Goal: Task Accomplishment & Management: Manage account settings

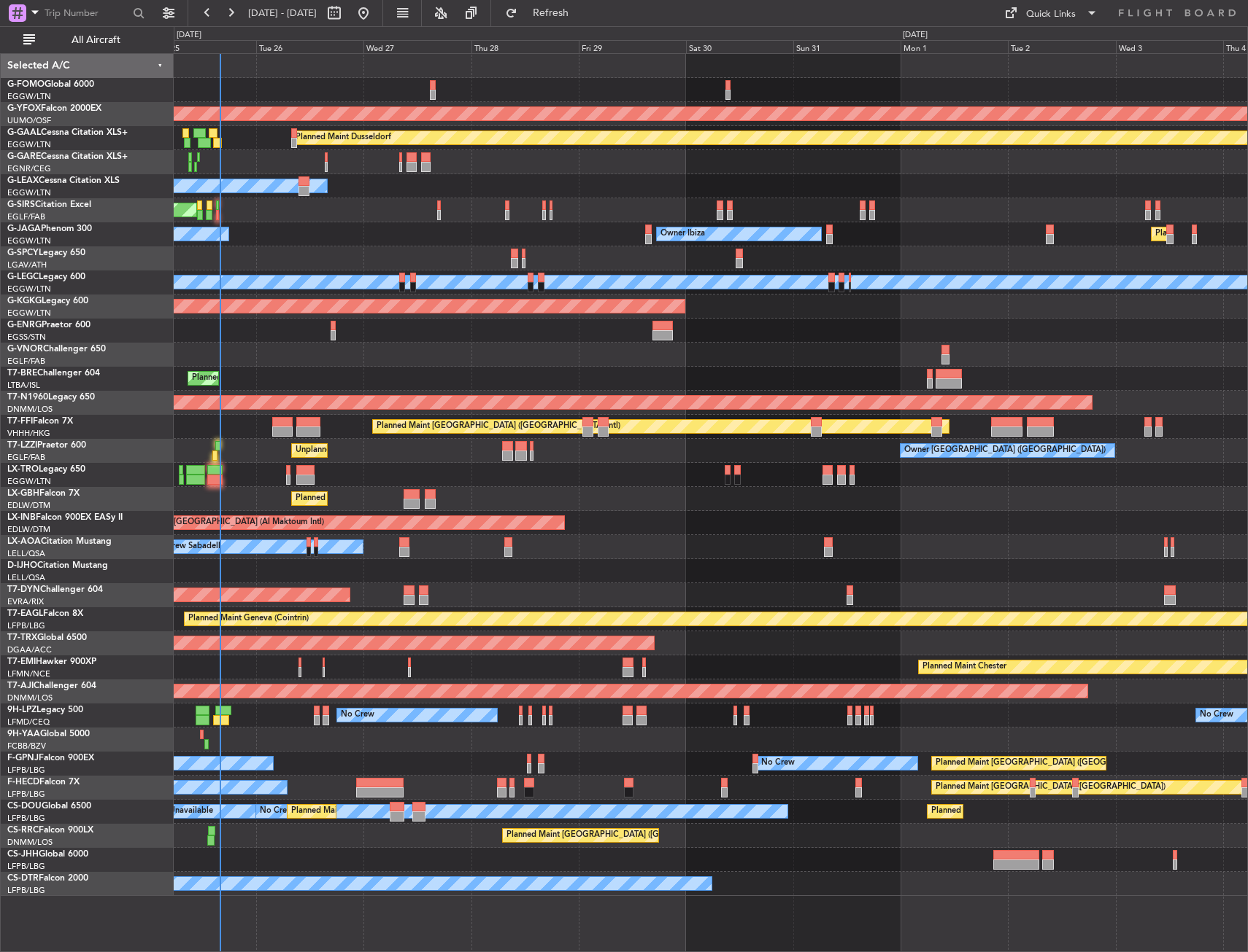
click at [404, 379] on div "AOG Maint Ostafyevo Planned Maint Dusseldorf Owner Unplanned Maint Oxford (Kidl…" at bounding box center [710, 474] width 1073 height 842
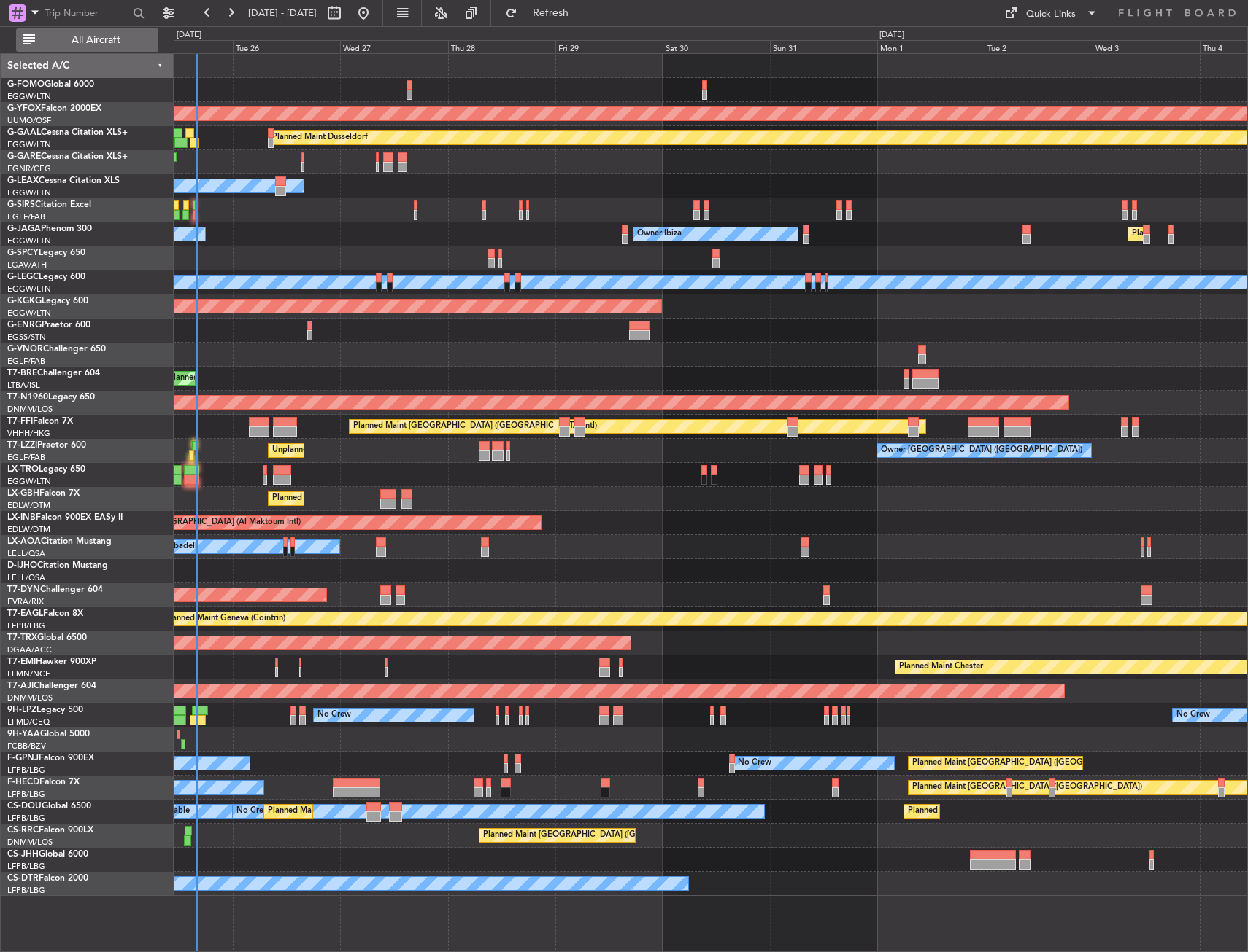
click at [98, 29] on button "All Aircraft" at bounding box center [86, 41] width 142 height 24
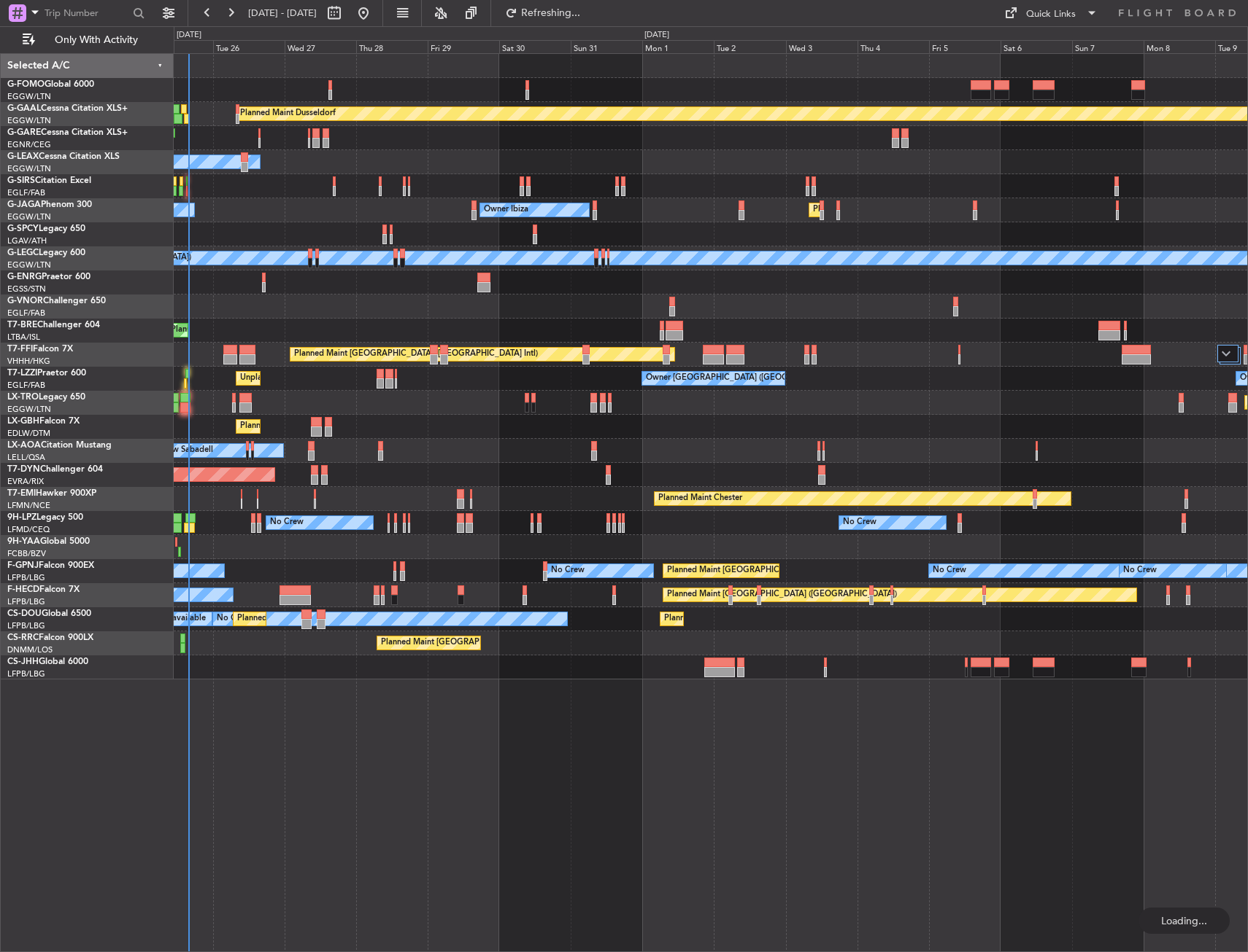
click at [355, 317] on div at bounding box center [710, 306] width 1073 height 24
click at [581, 10] on span "Refresh" at bounding box center [551, 13] width 62 height 10
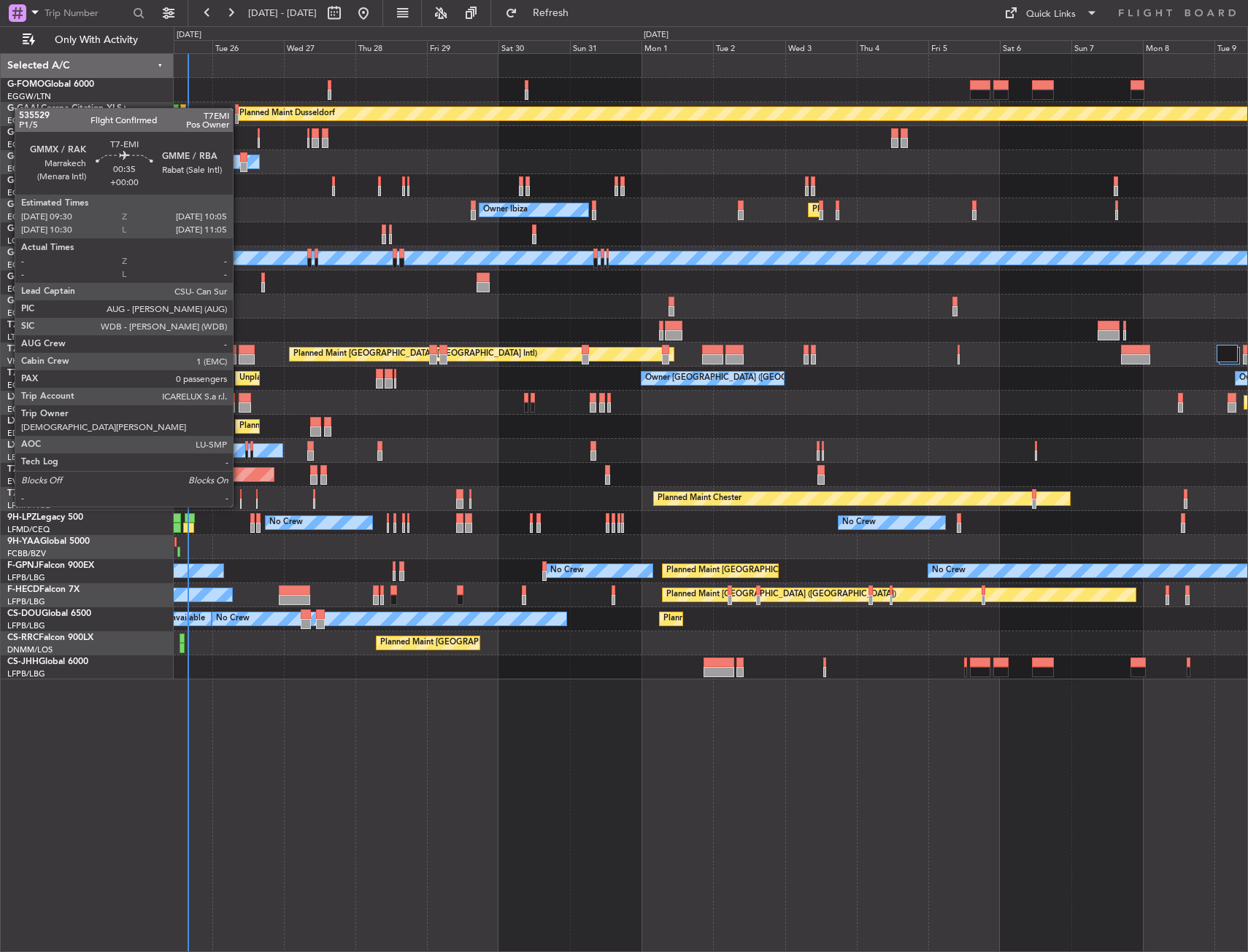
click at [240, 492] on div at bounding box center [241, 494] width 2 height 10
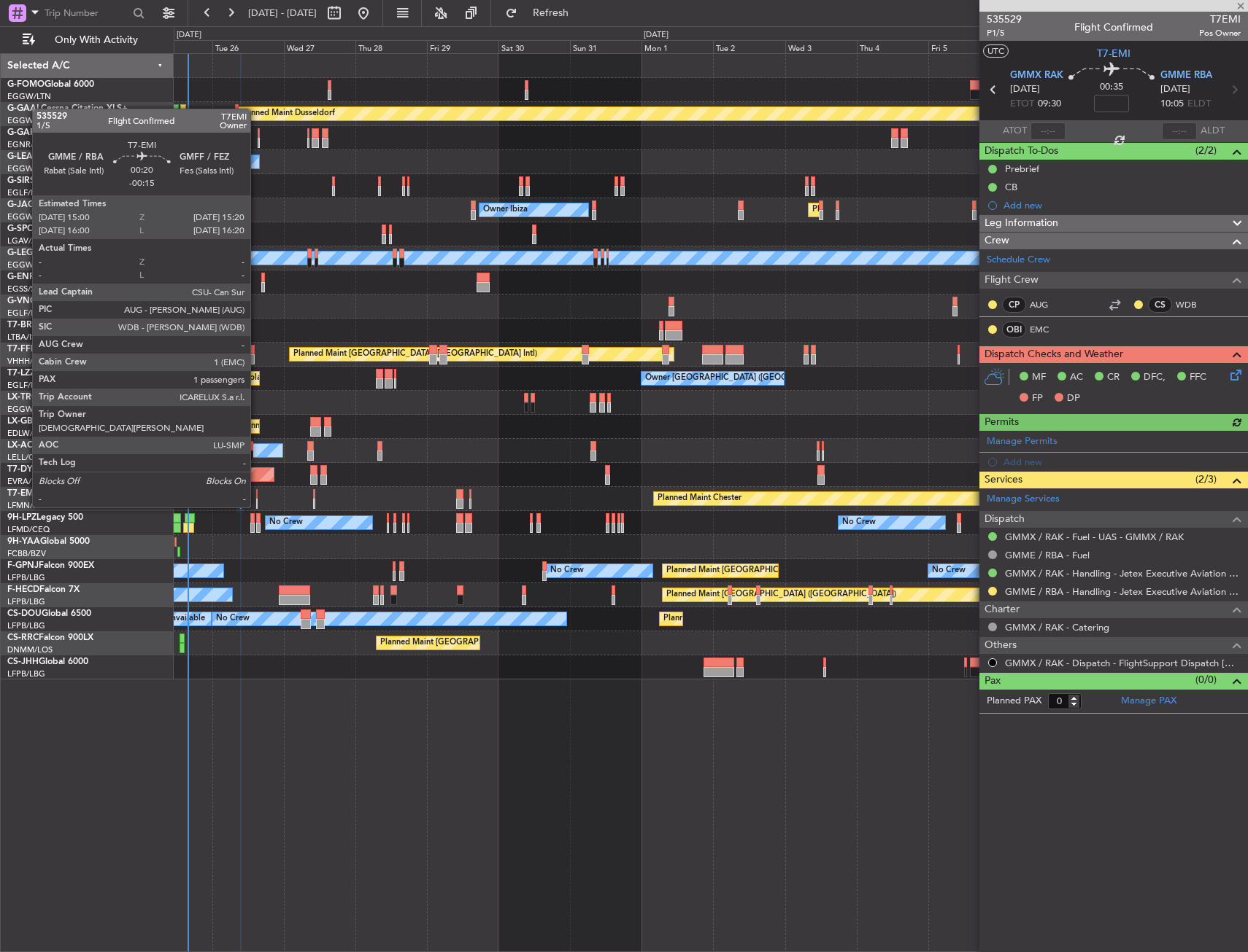
click at [257, 493] on div at bounding box center [256, 494] width 1 height 10
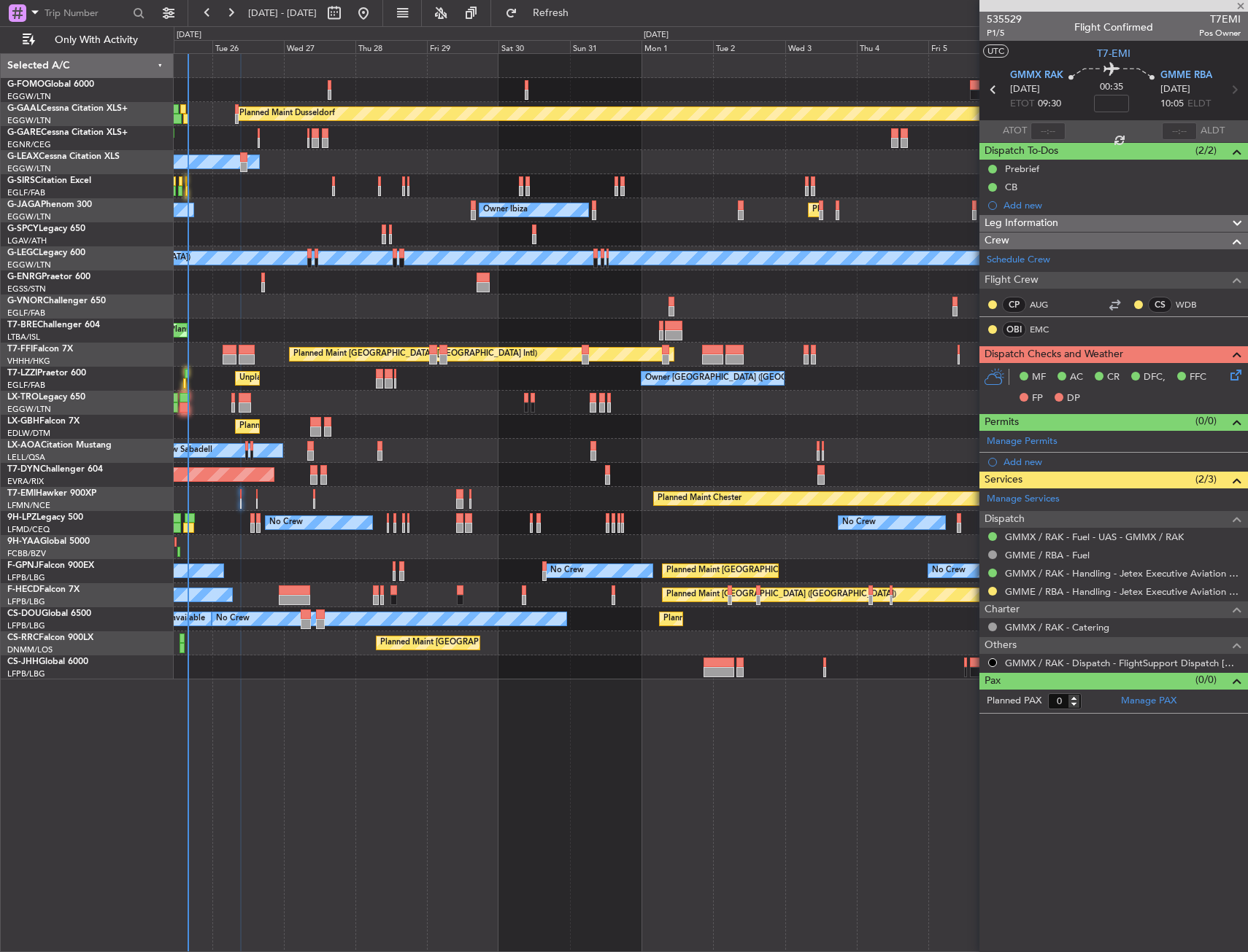
type input "-00:15"
type input "1"
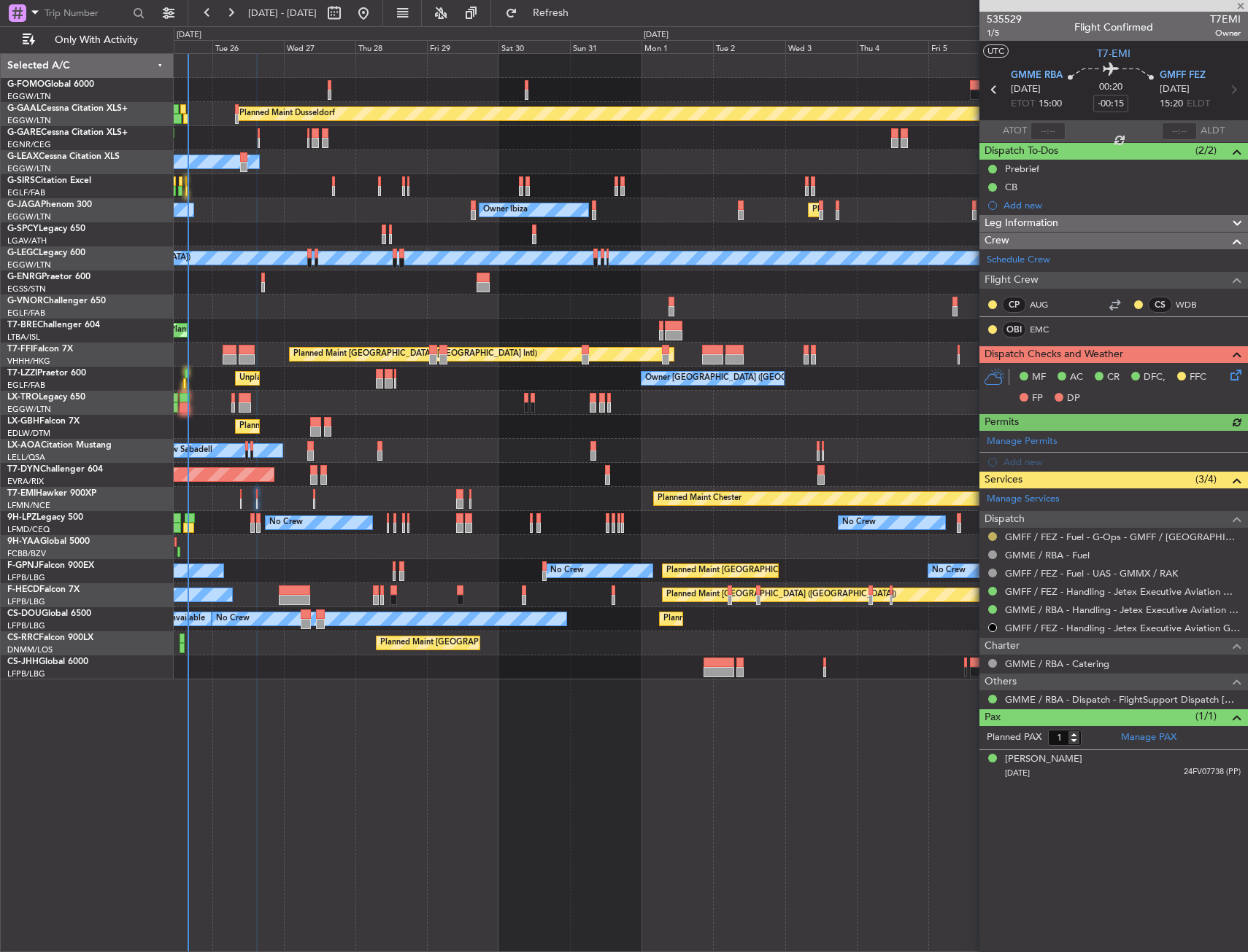
click at [991, 533] on button at bounding box center [992, 536] width 9 height 9
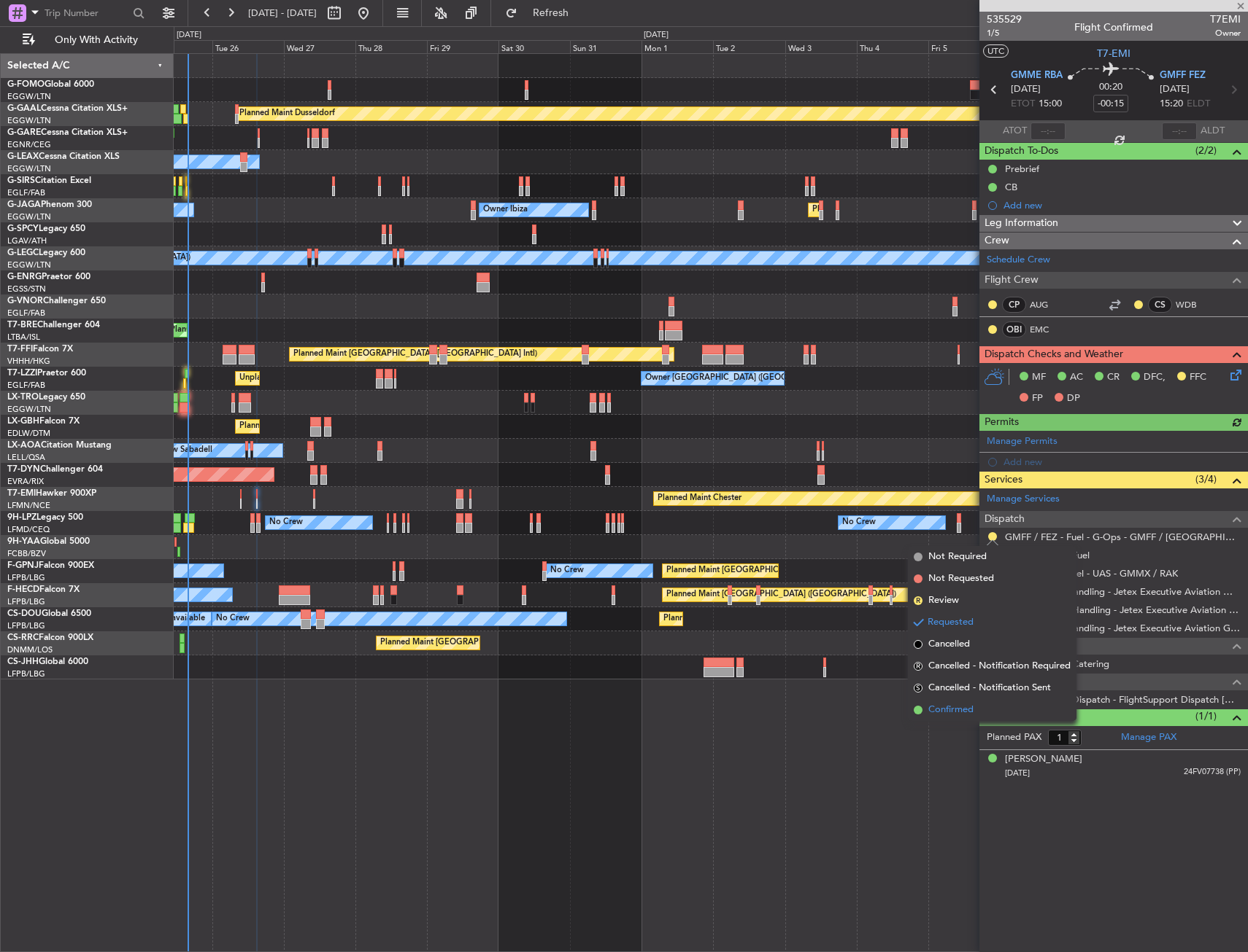
click at [955, 714] on span "Confirmed" at bounding box center [950, 710] width 46 height 15
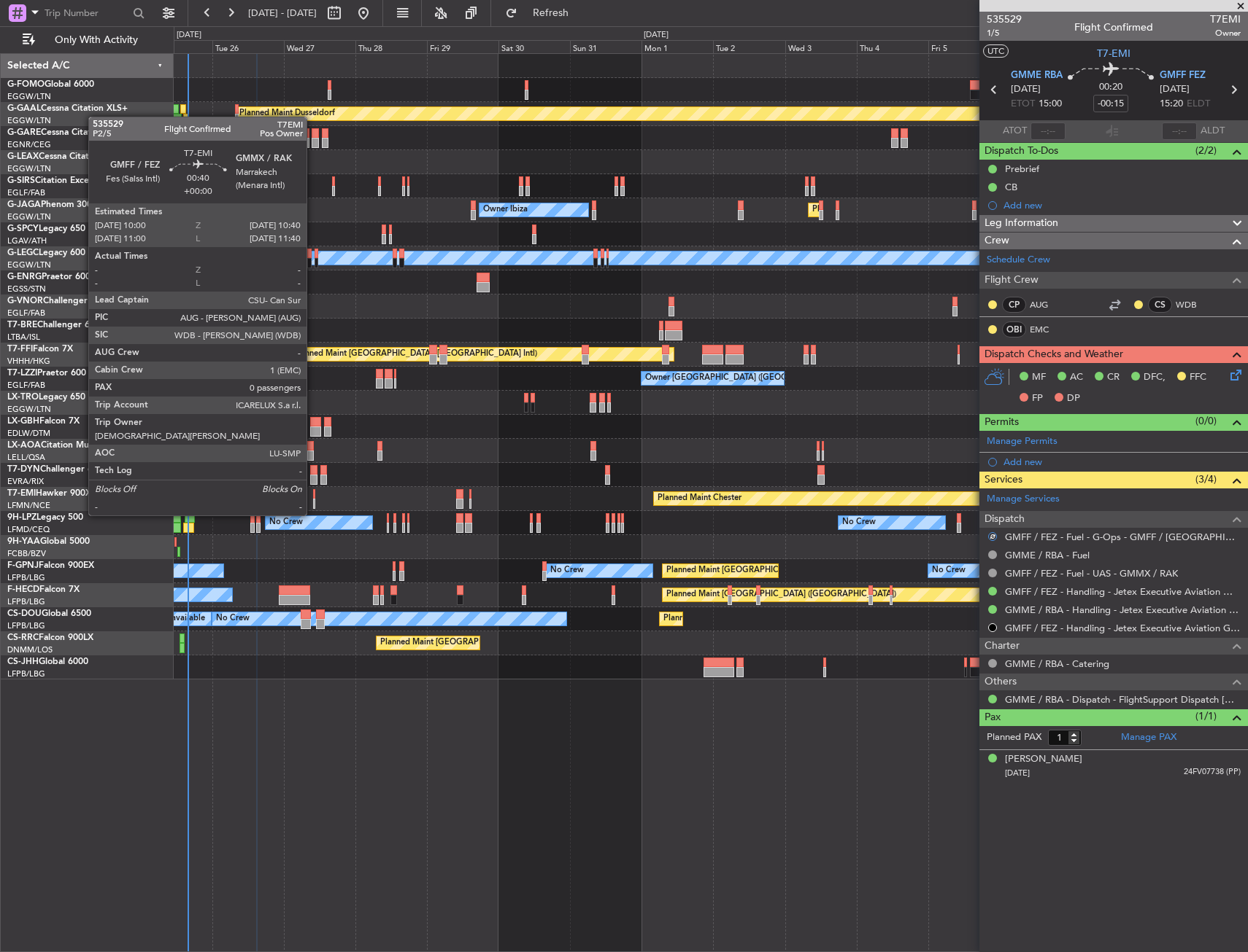
click at [312, 501] on div at bounding box center [313, 504] width 2 height 10
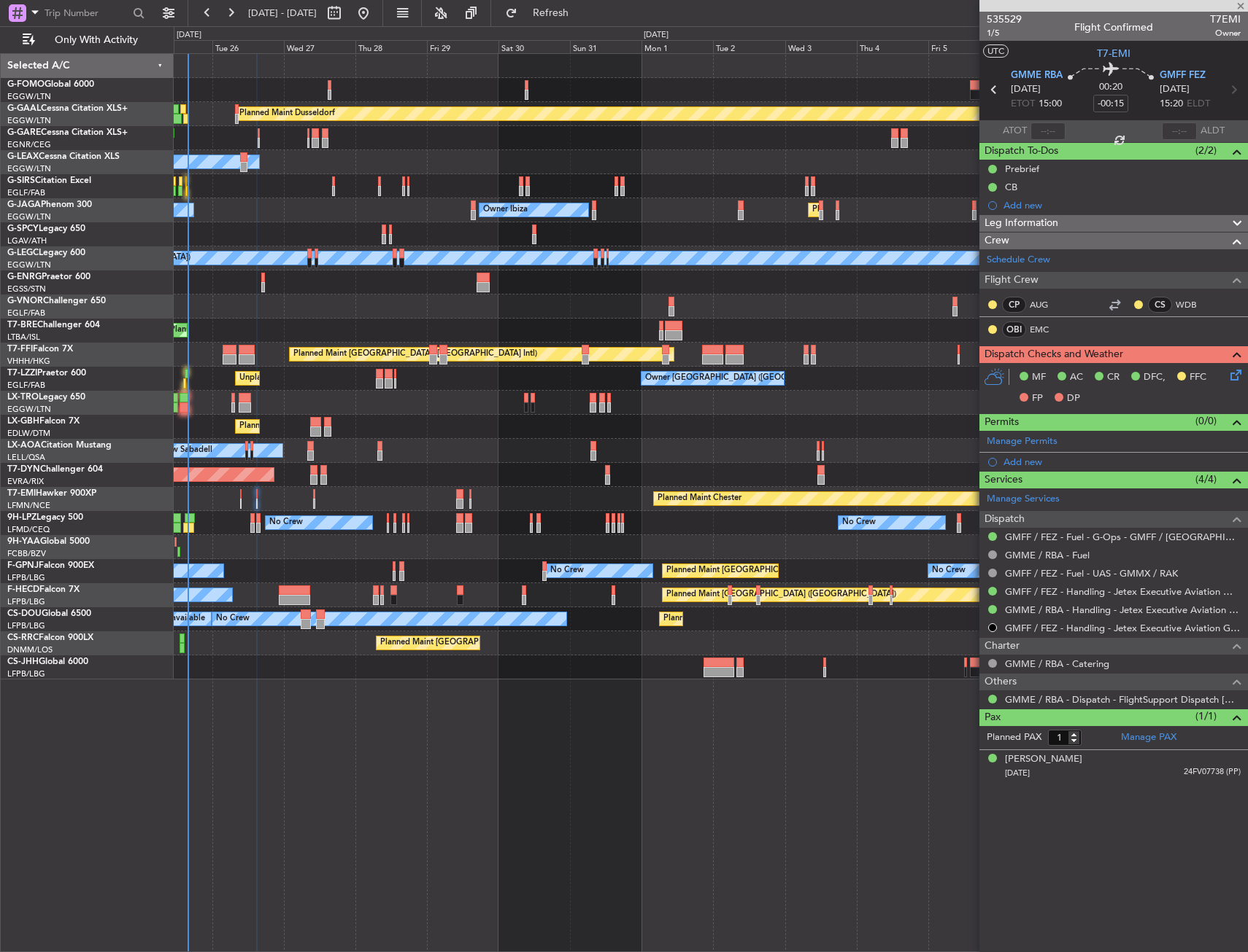
type input "0"
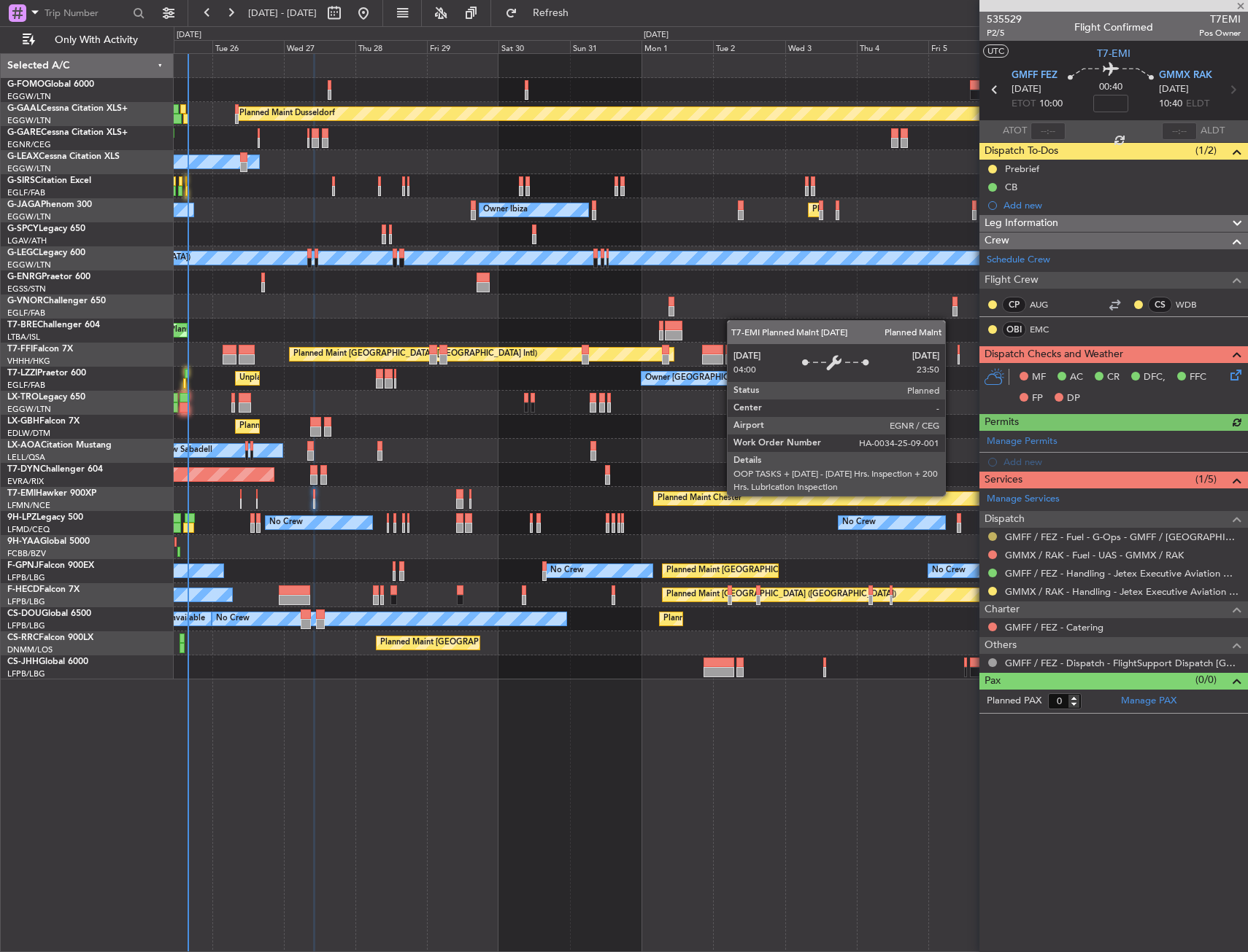
click at [993, 533] on button at bounding box center [992, 536] width 9 height 9
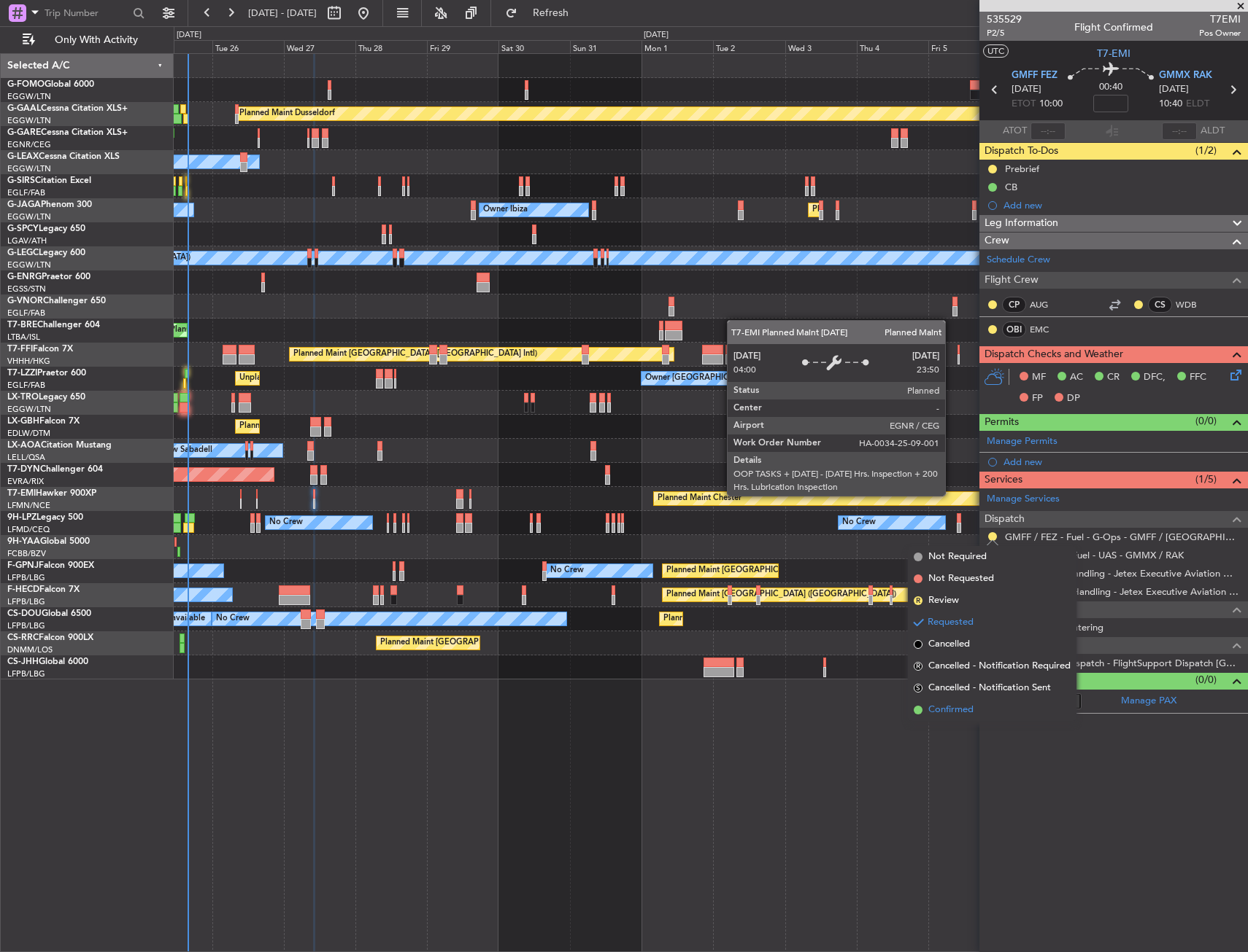
click at [970, 708] on span "Confirmed" at bounding box center [950, 710] width 46 height 15
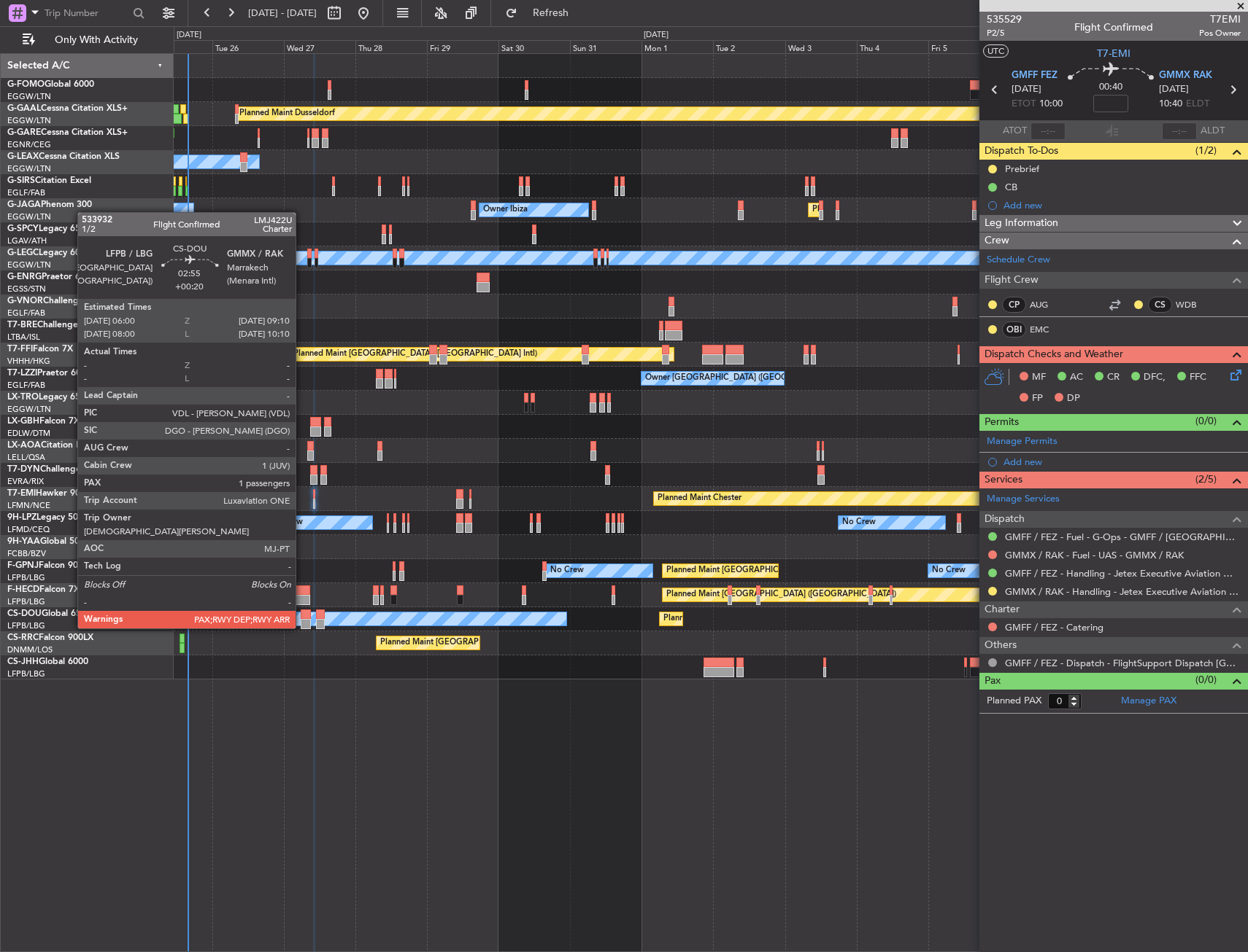
click at [302, 614] on div at bounding box center [306, 615] width 10 height 10
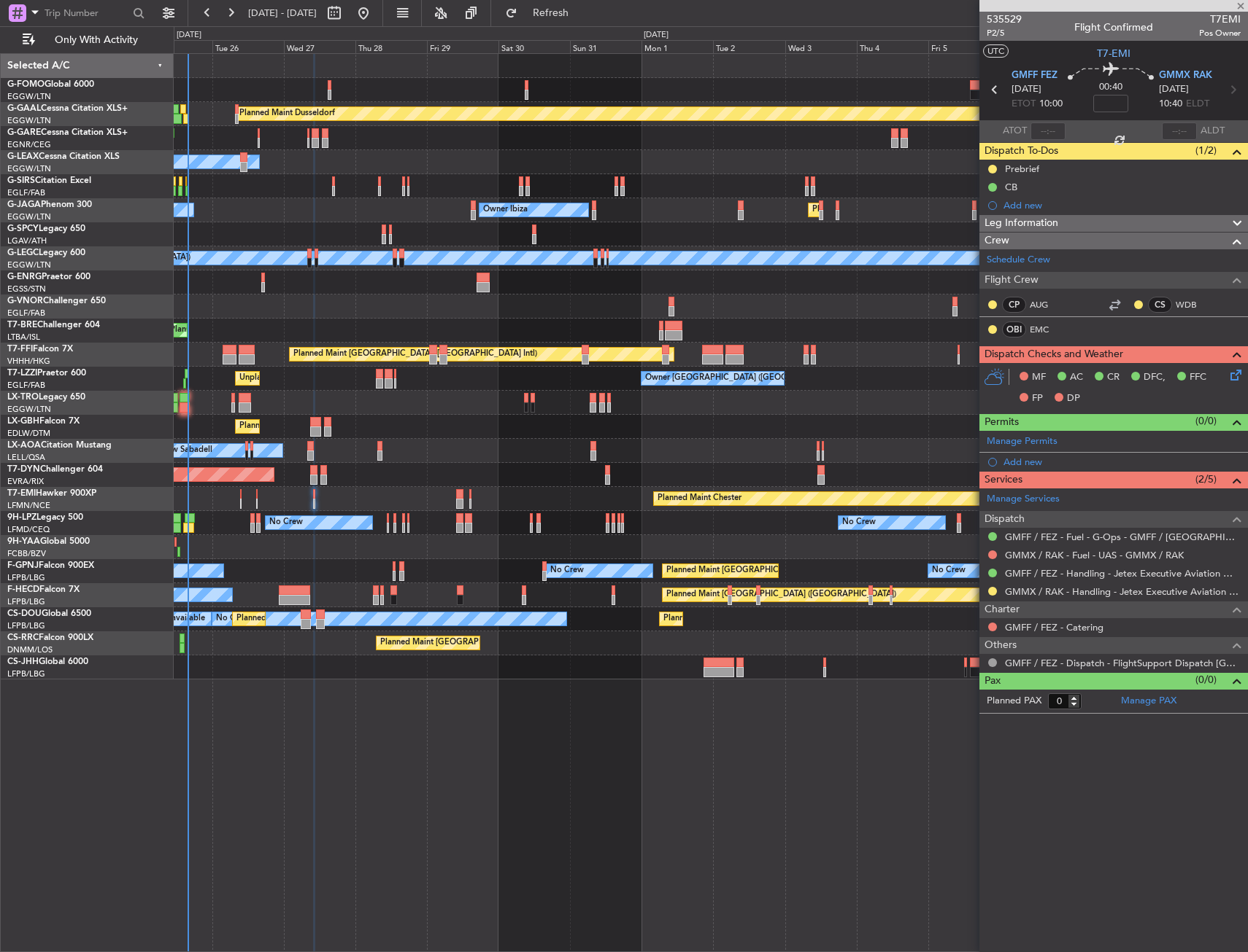
type input "+00:20"
type input "1"
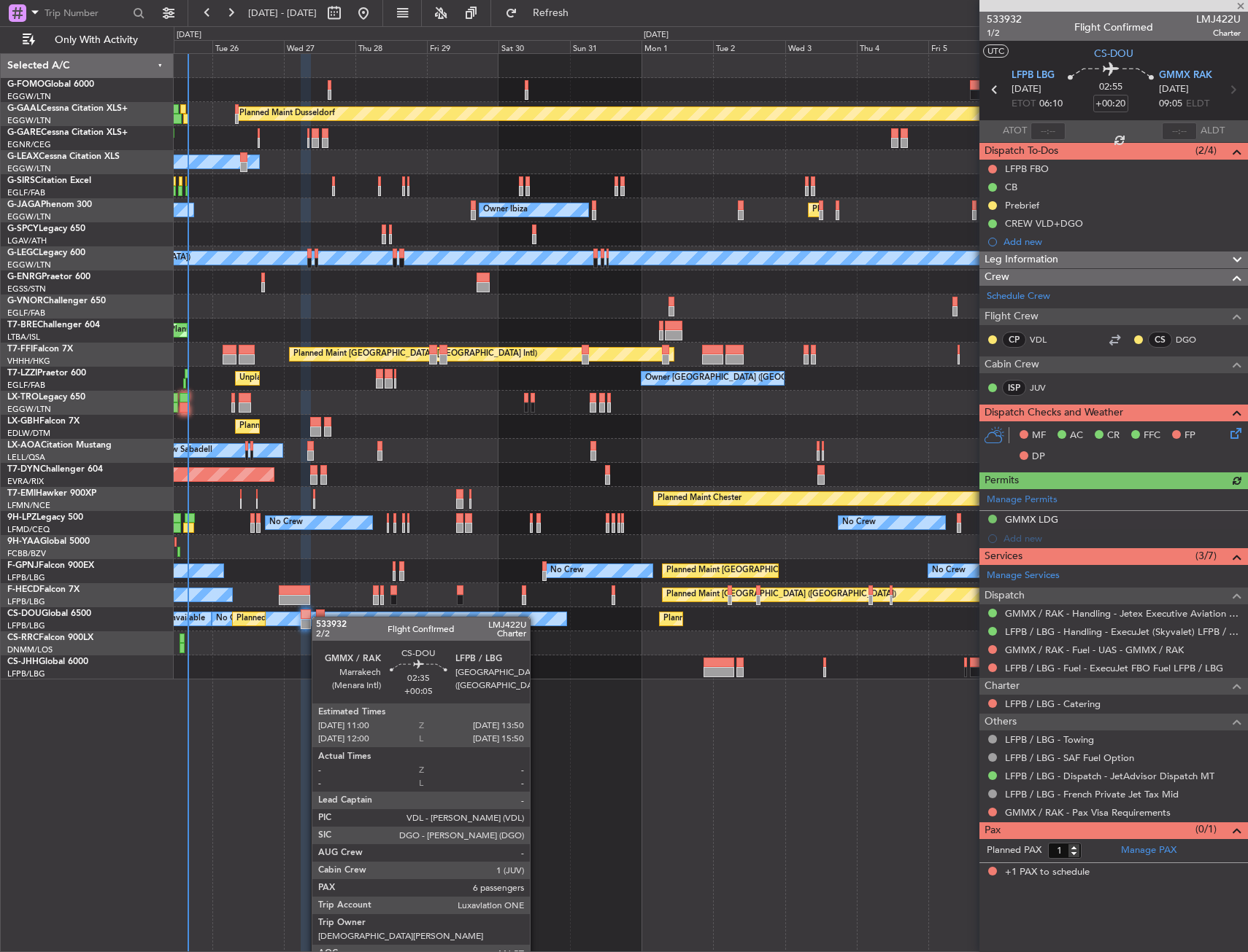
click at [318, 617] on div at bounding box center [319, 615] width 9 height 10
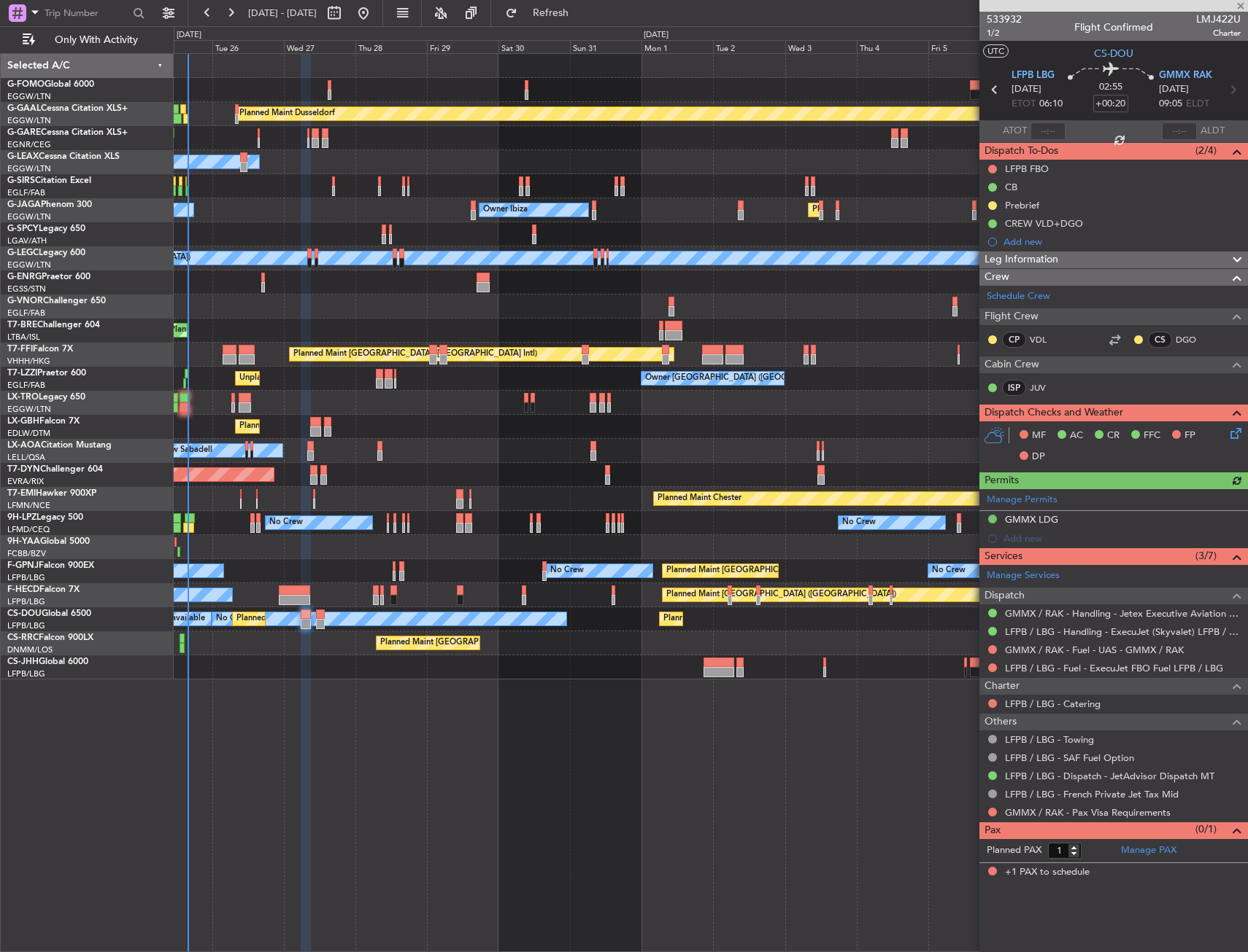
type input "+00:05"
type input "6"
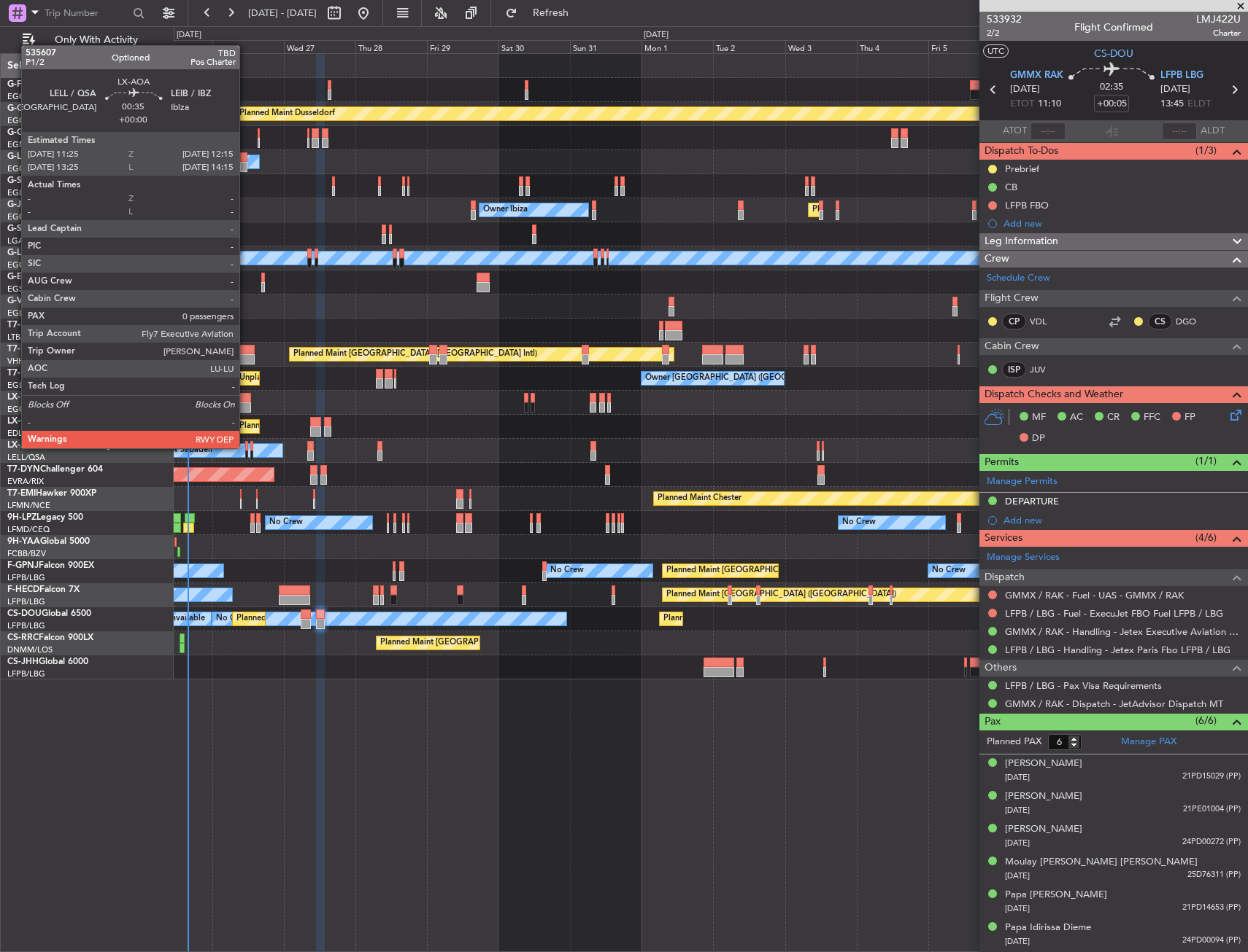
click at [246, 447] on div at bounding box center [246, 446] width 3 height 10
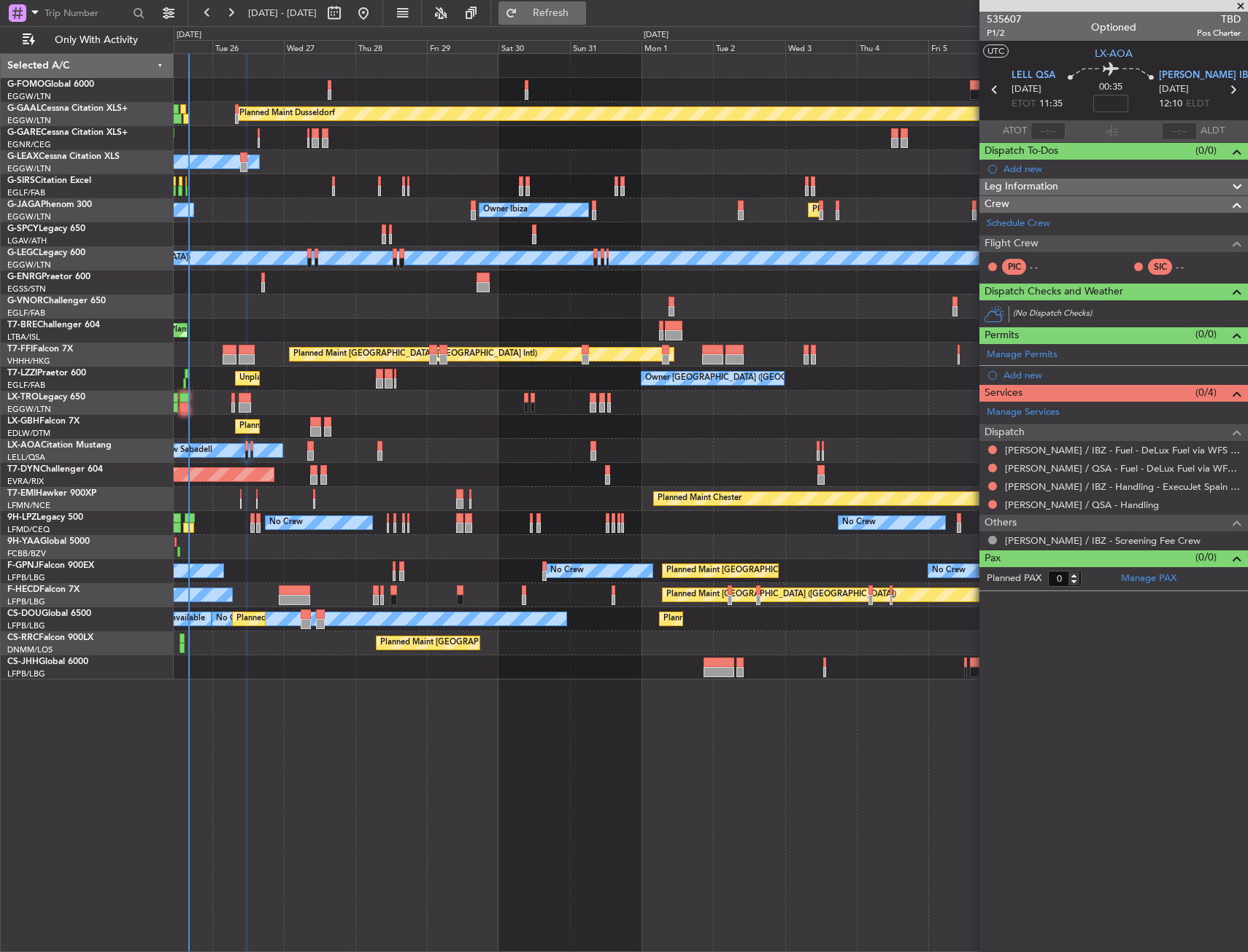
click at [581, 15] on span "Refresh" at bounding box center [551, 13] width 62 height 10
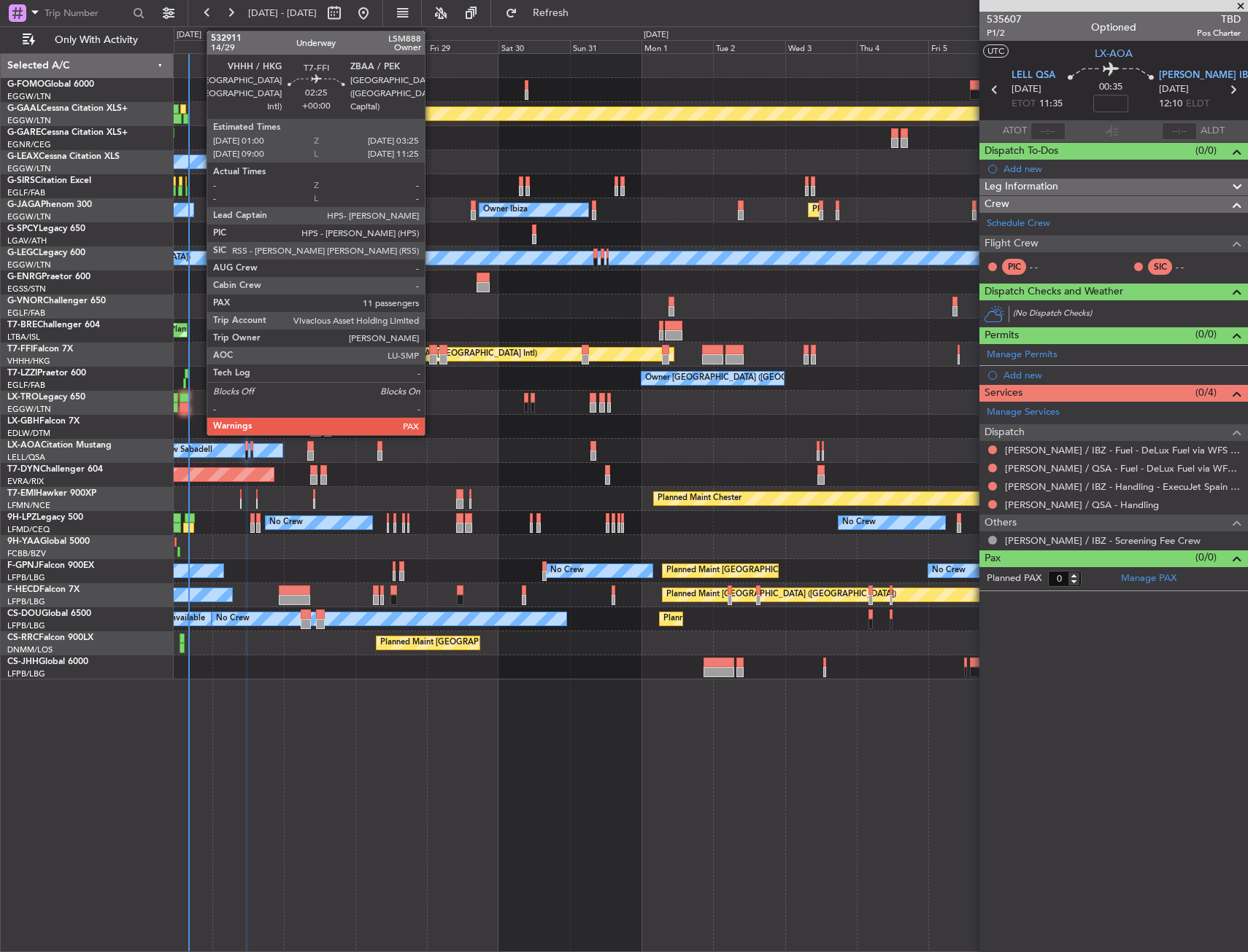
click at [432, 354] on div at bounding box center [432, 350] width 7 height 10
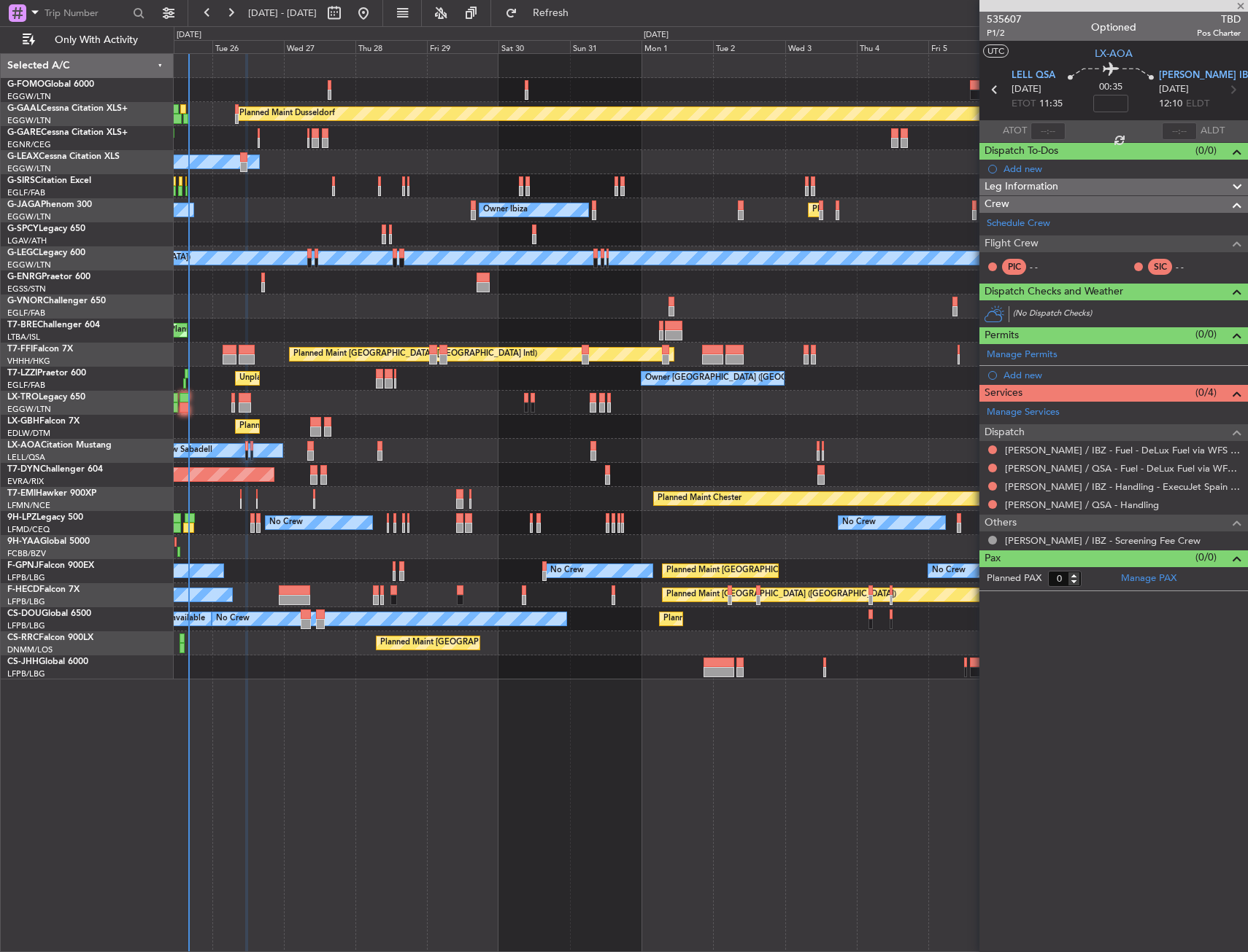
type input "11"
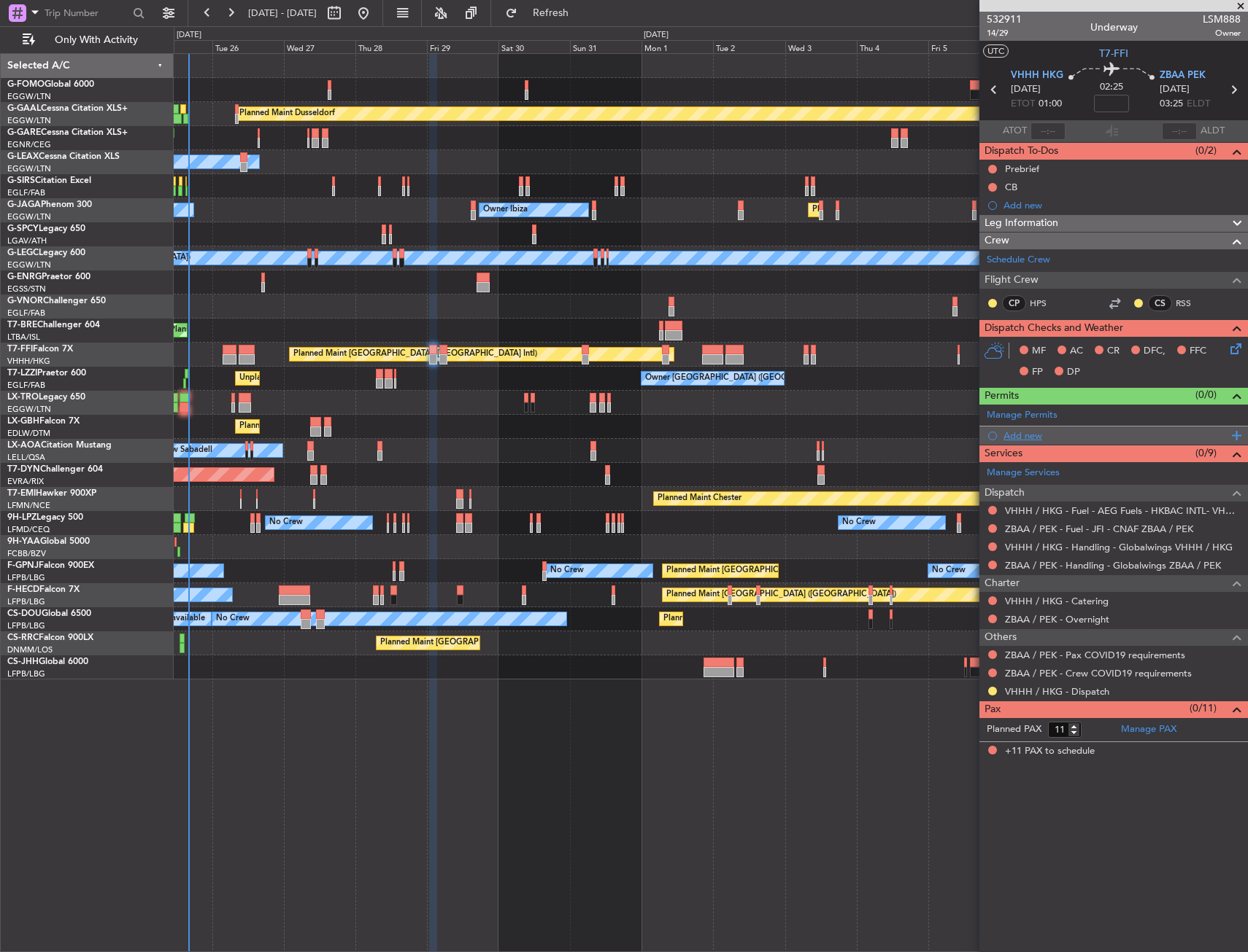
click at [1049, 437] on div "Add new" at bounding box center [1115, 435] width 224 height 13
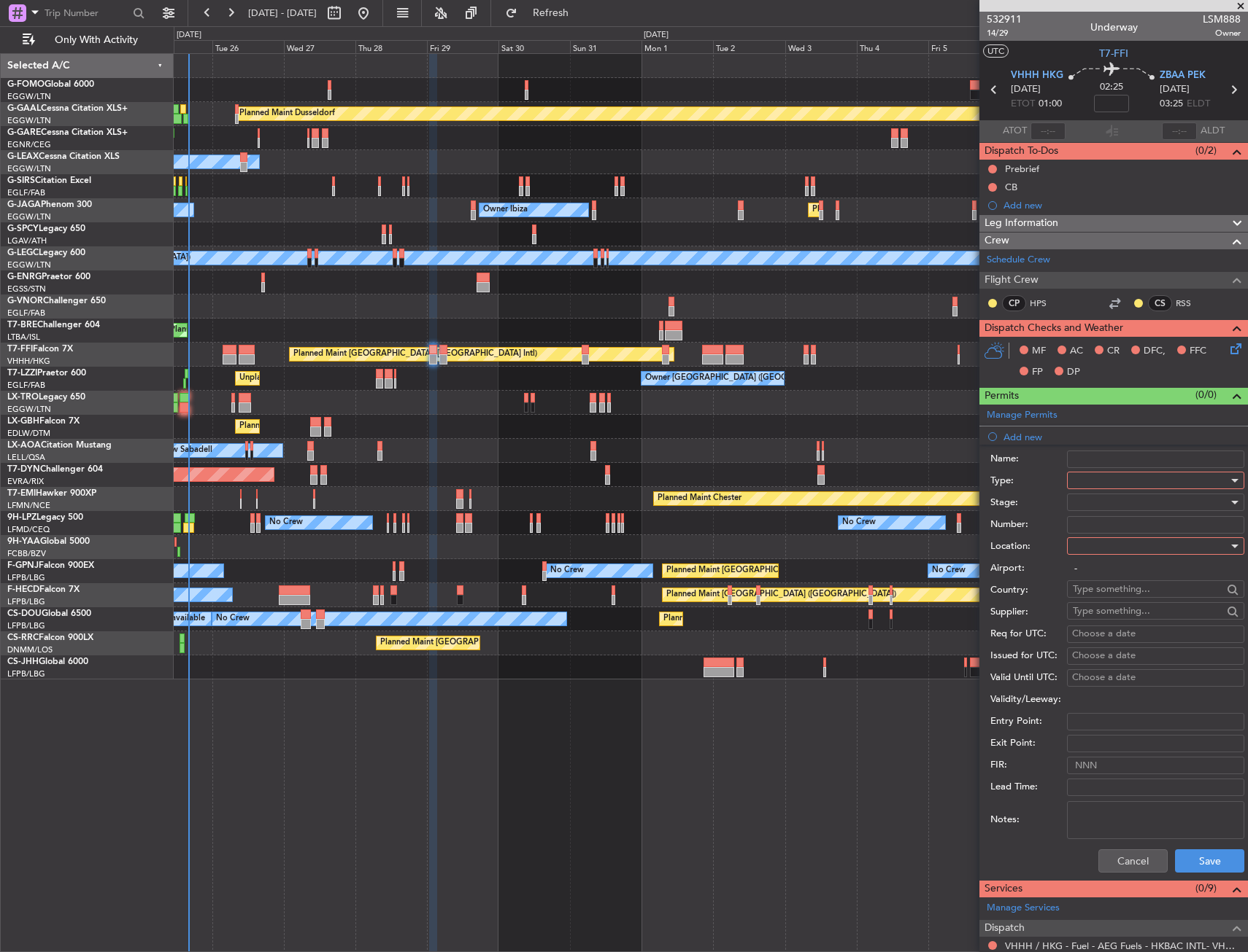
click at [1085, 480] on div at bounding box center [1150, 481] width 156 height 22
click at [1092, 617] on span "Slot" at bounding box center [1150, 619] width 153 height 22
click at [1105, 525] on input "Number:" at bounding box center [1155, 526] width 178 height 18
click at [1097, 523] on input "Number:" at bounding box center [1155, 526] width 178 height 18
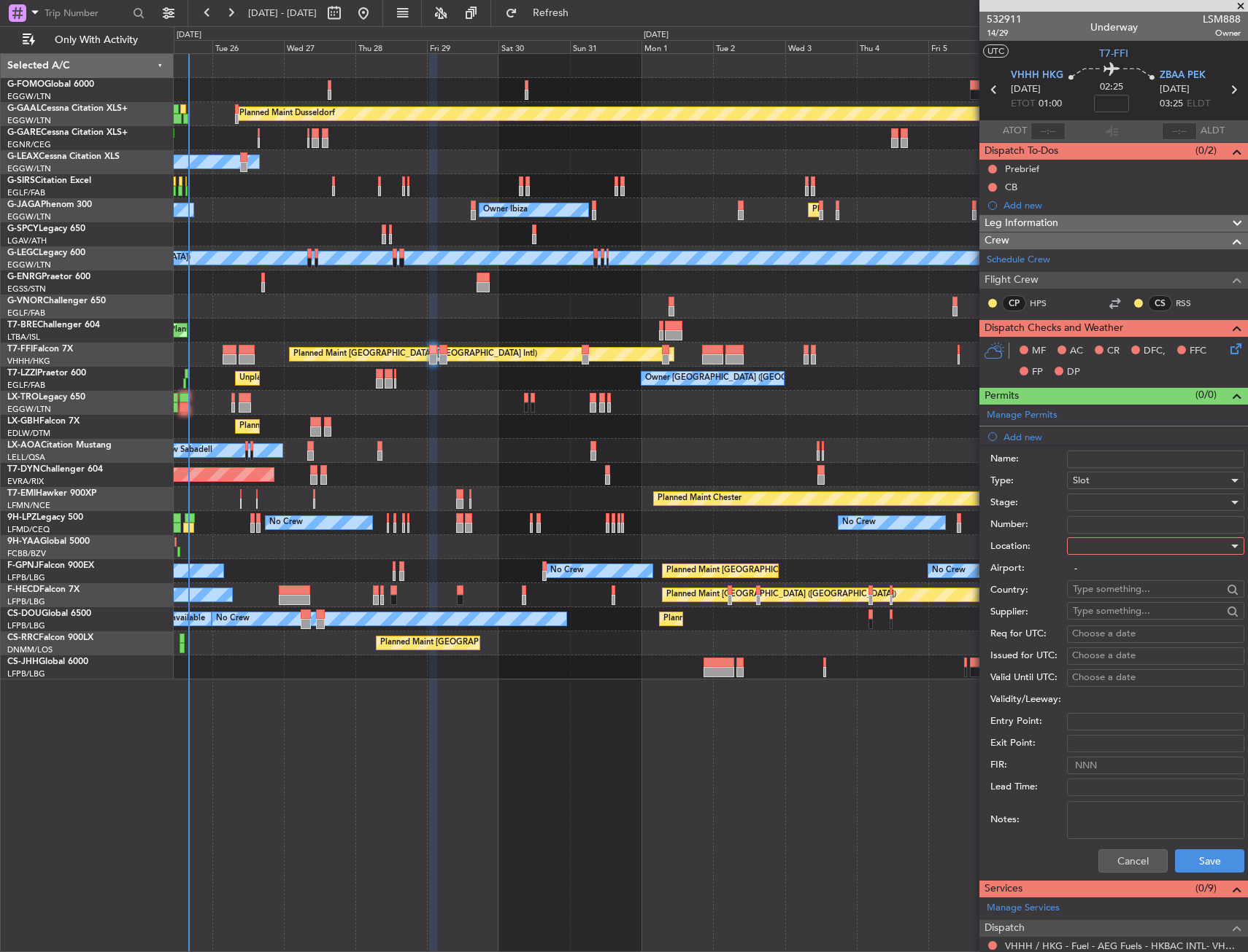
click at [1105, 514] on div "Number:" at bounding box center [1117, 525] width 254 height 22
click at [1112, 542] on div at bounding box center [1150, 546] width 156 height 22
click at [1099, 574] on span "Departure" at bounding box center [1150, 576] width 153 height 22
type input "VHHH / HKG"
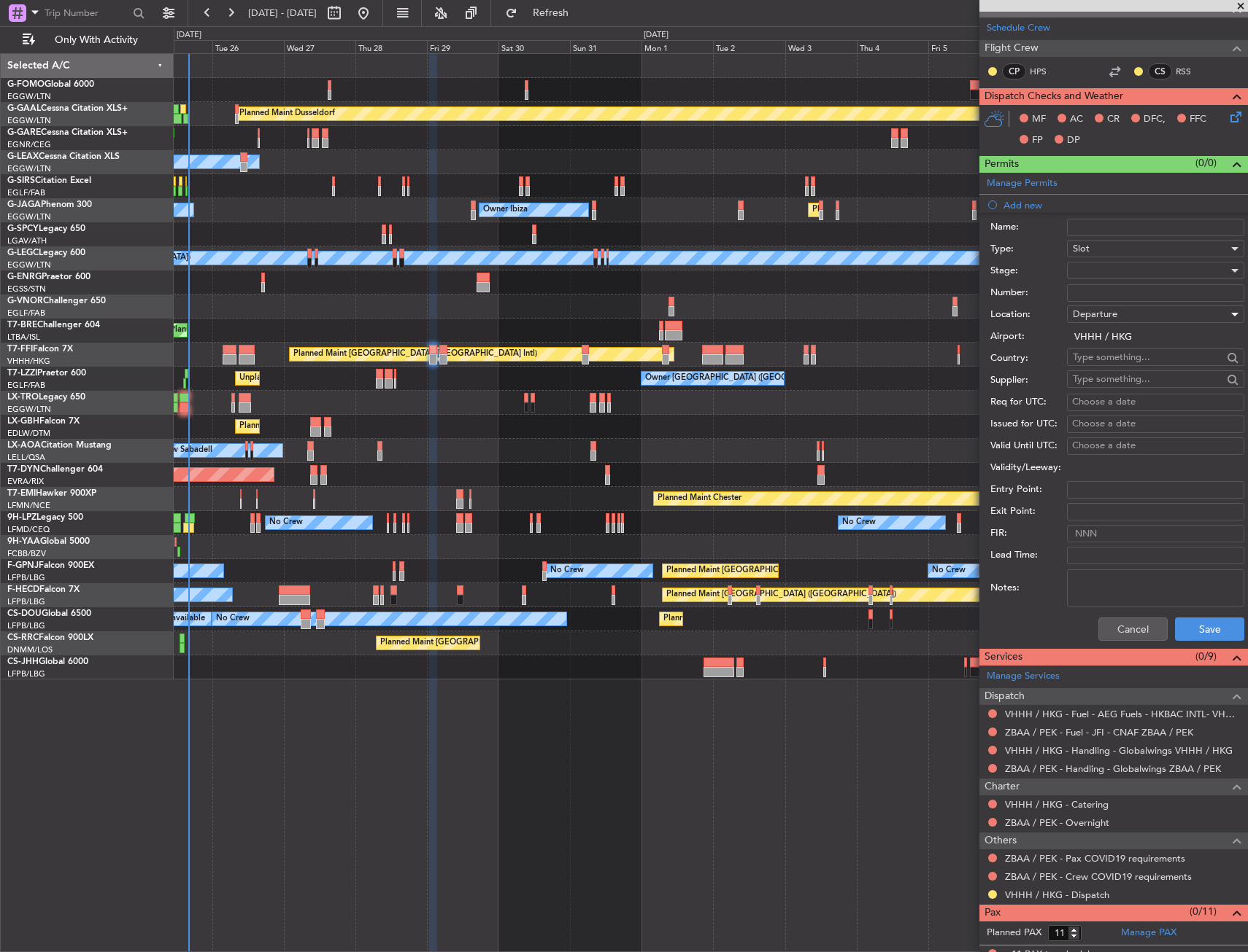
scroll to position [243, 0]
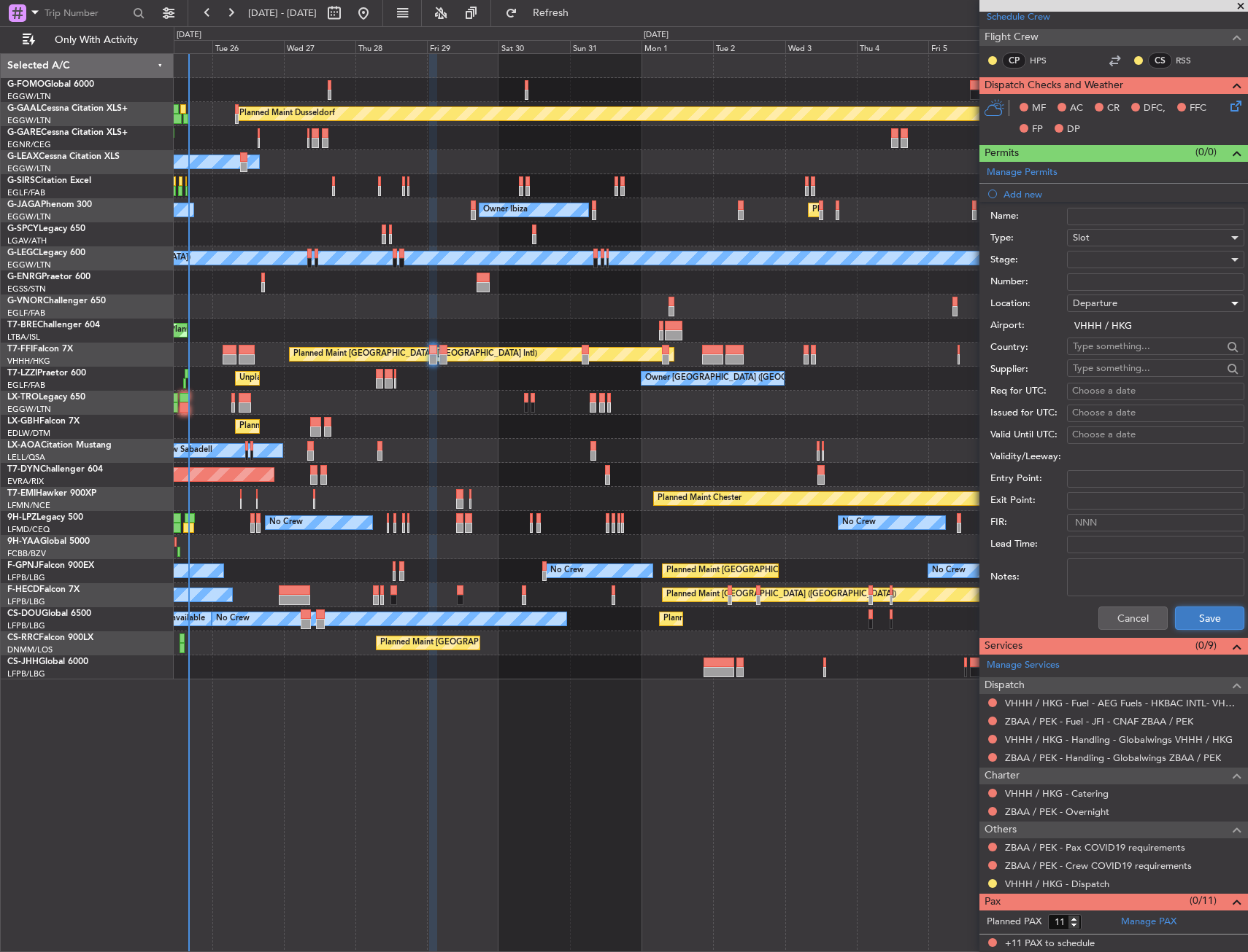
click at [1177, 613] on button "Save" at bounding box center [1209, 619] width 69 height 24
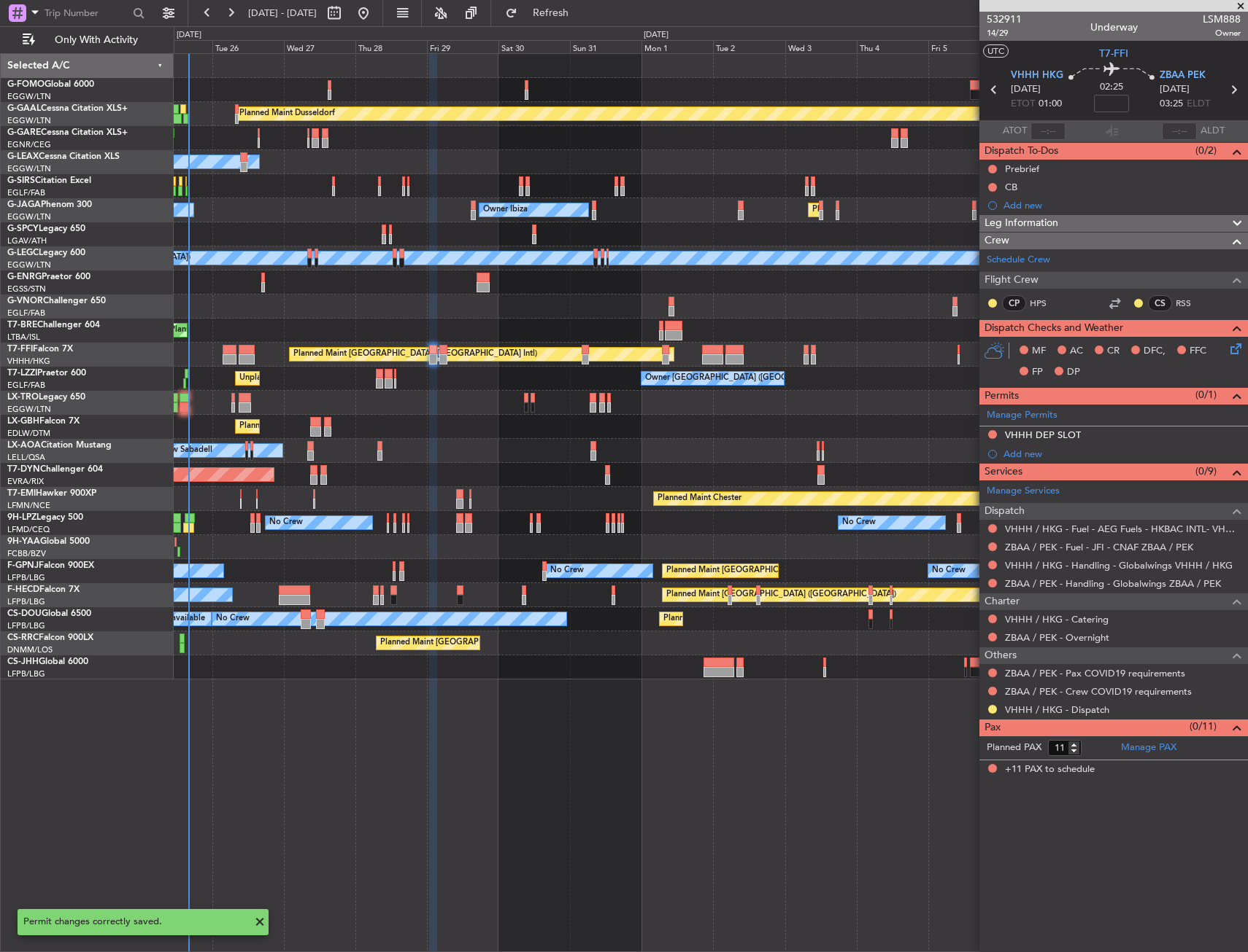
scroll to position [0, 0]
click at [1038, 453] on div "Add new" at bounding box center [1115, 454] width 224 height 13
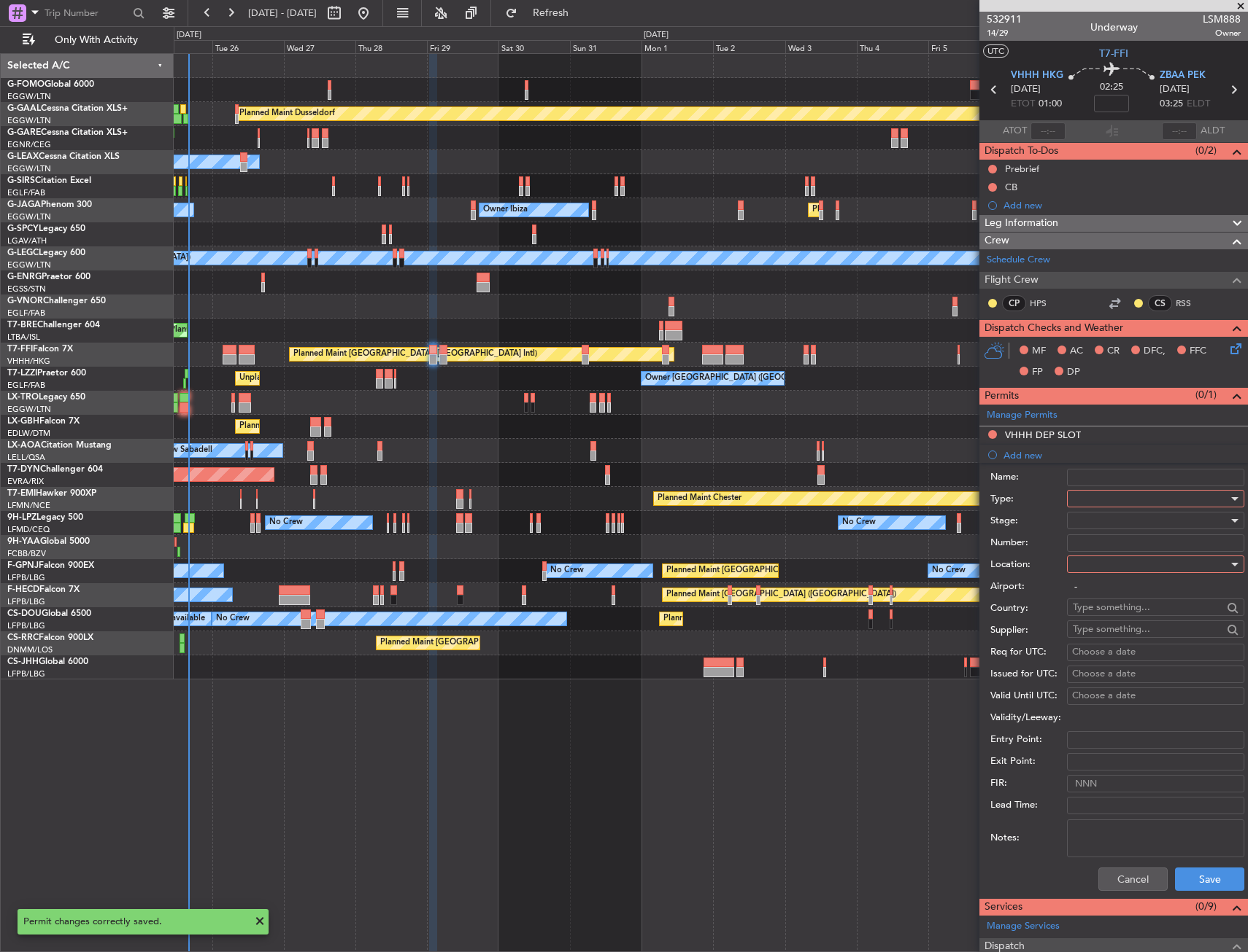
click at [1093, 500] on div at bounding box center [1150, 499] width 156 height 22
click at [1100, 634] on span "Slot" at bounding box center [1150, 637] width 153 height 22
click at [1085, 567] on div at bounding box center [1150, 564] width 156 height 22
click at [1085, 641] on span "Arrival" at bounding box center [1150, 638] width 153 height 22
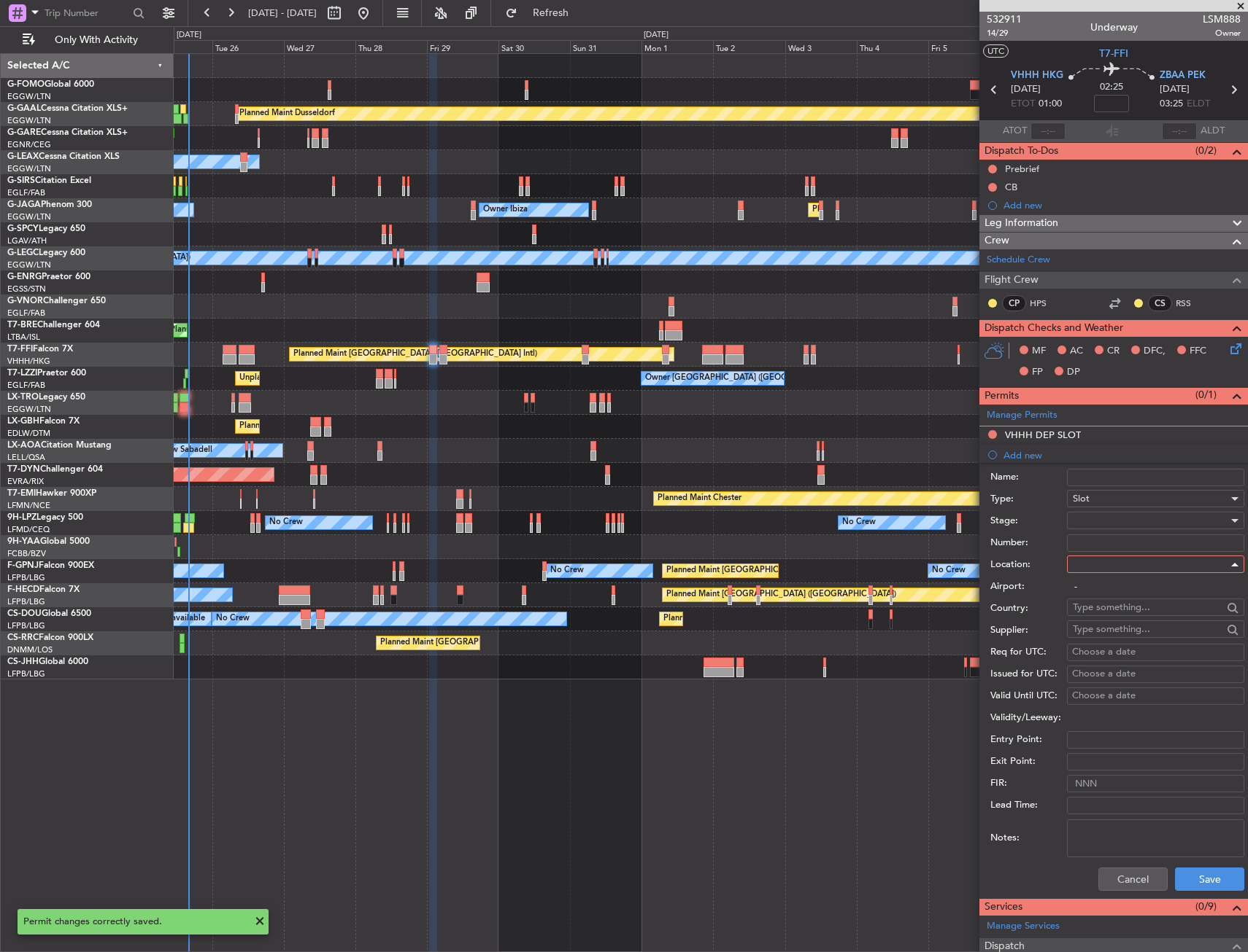
type input "ZBAA / PEK"
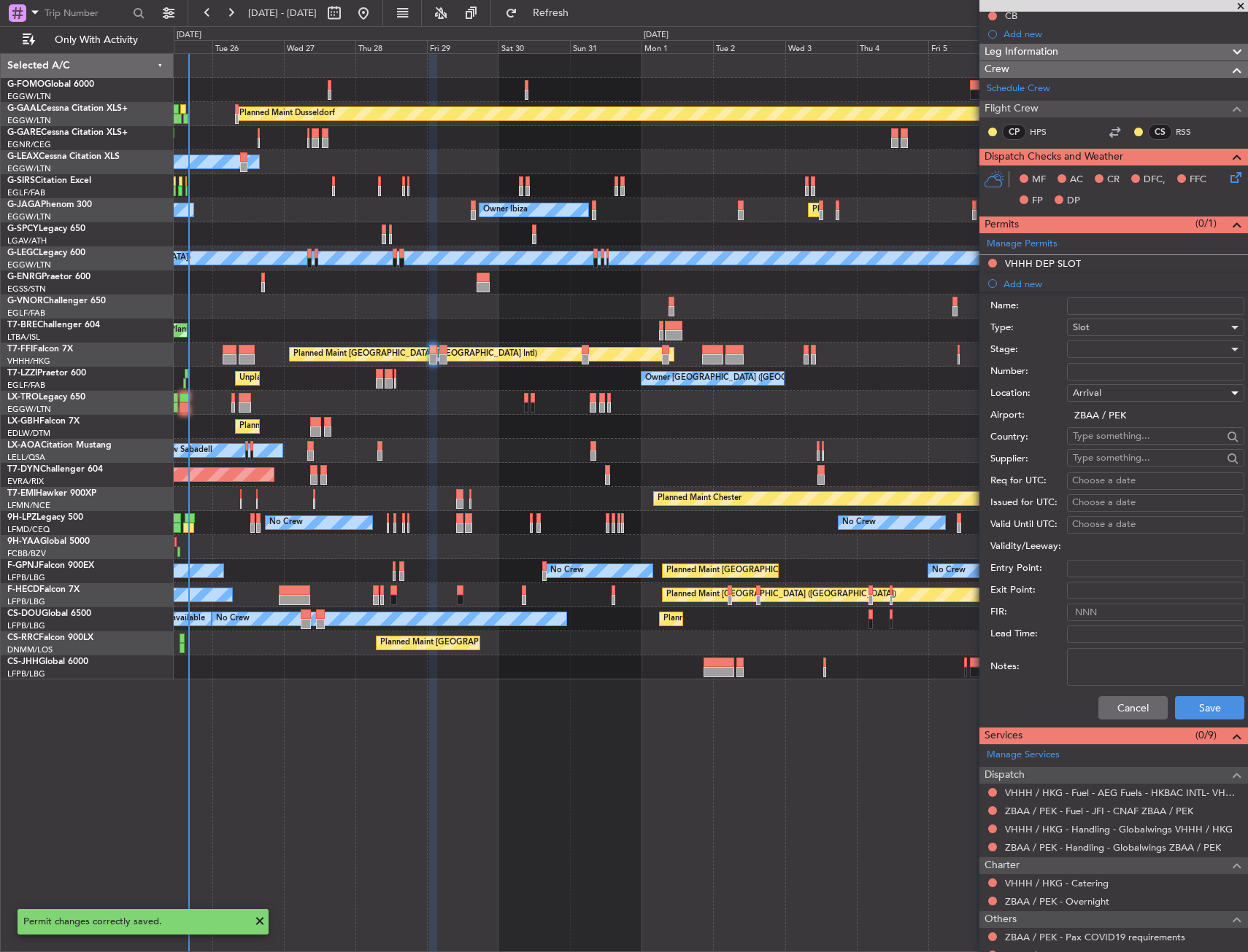
scroll to position [261, 0]
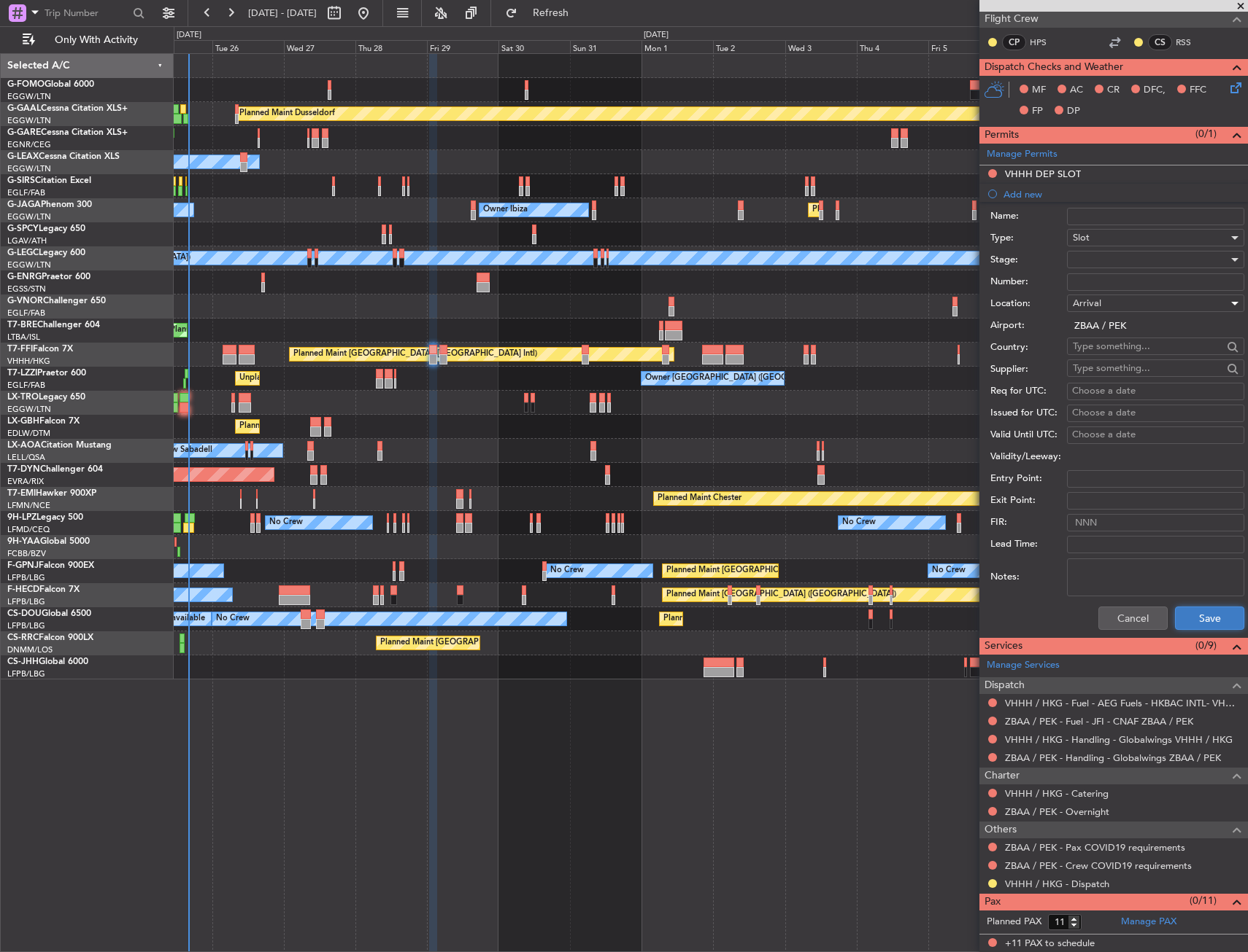
click at [1184, 611] on button "Save" at bounding box center [1209, 619] width 69 height 24
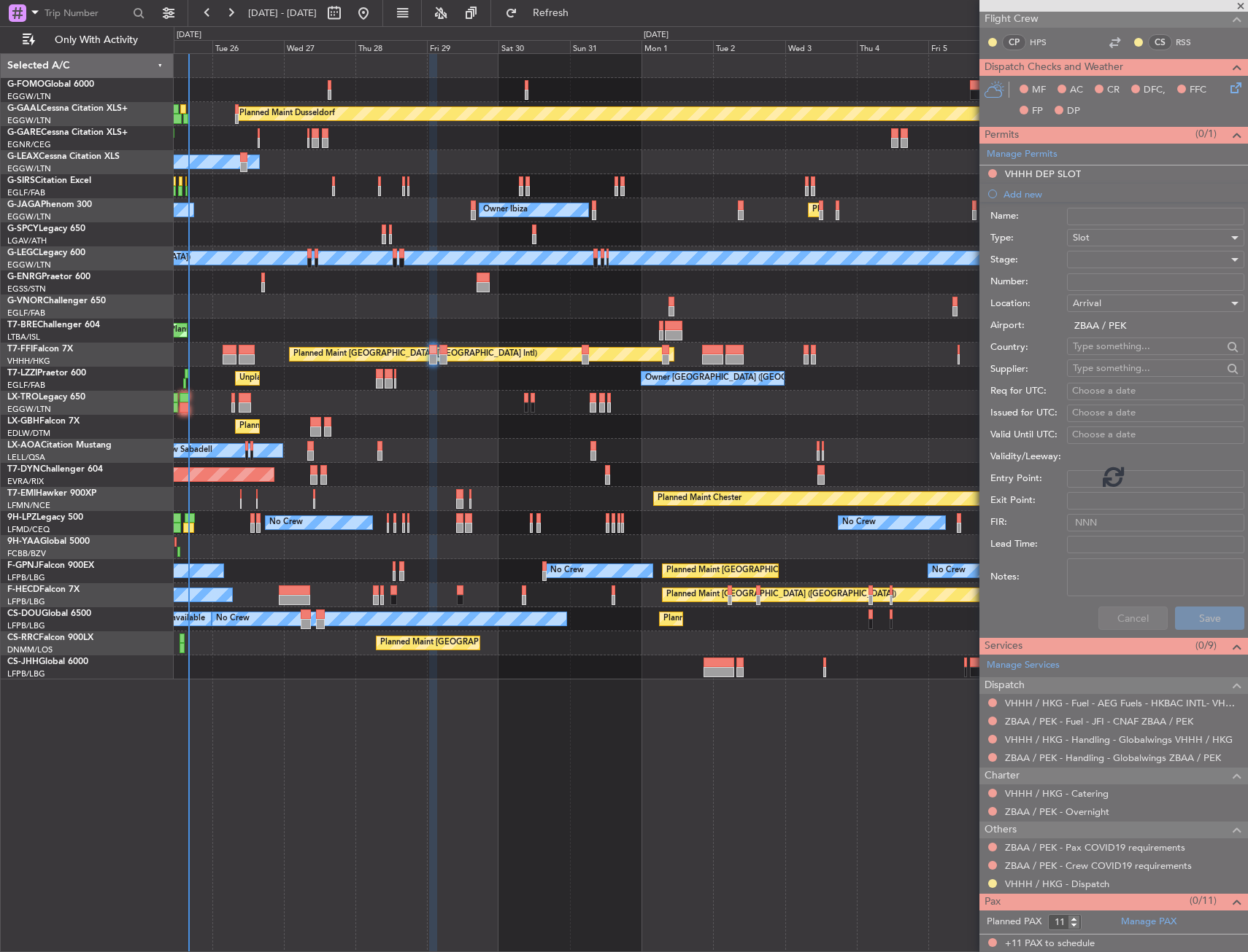
scroll to position [0, 0]
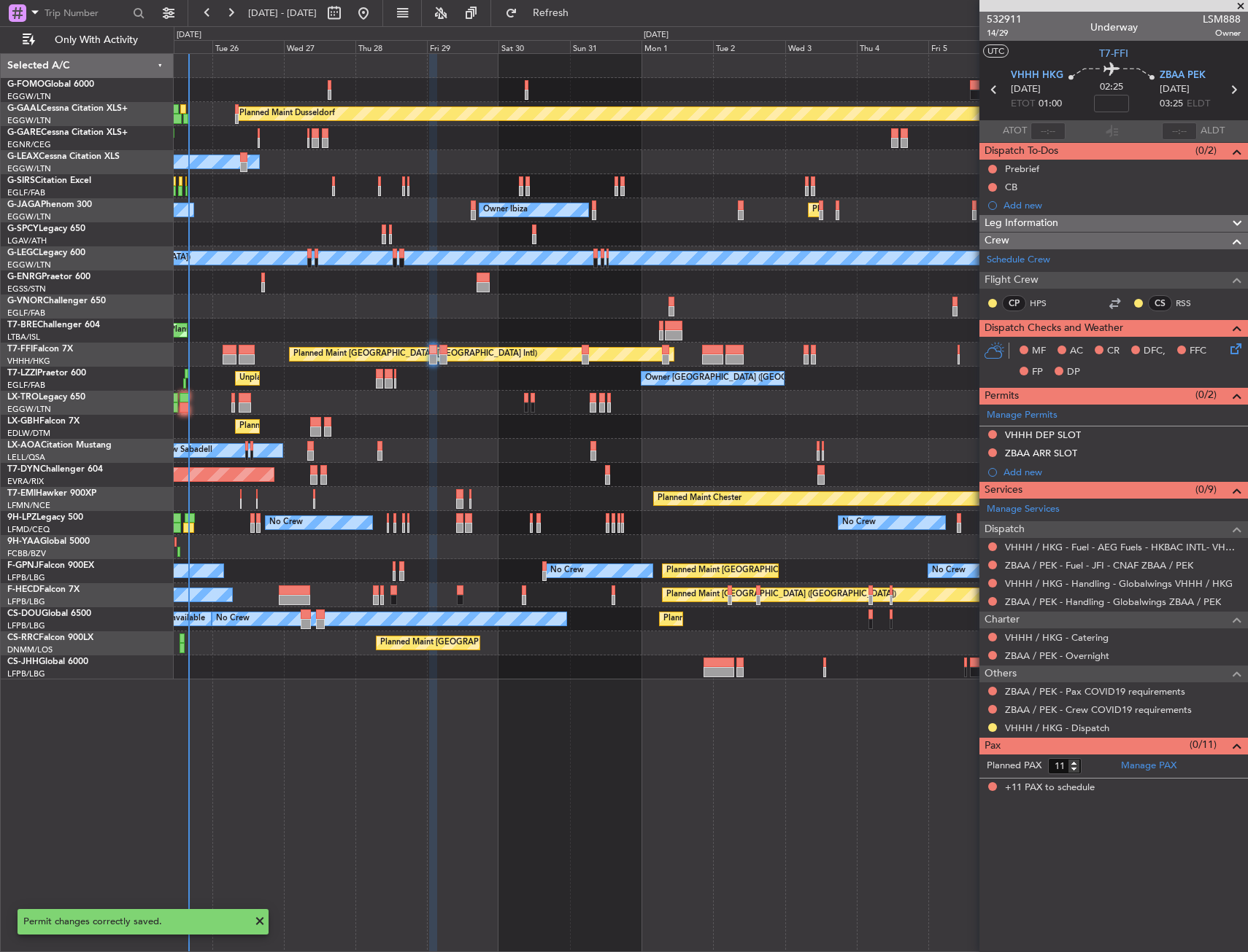
click at [1009, 473] on div "Add new" at bounding box center [1121, 472] width 237 height 13
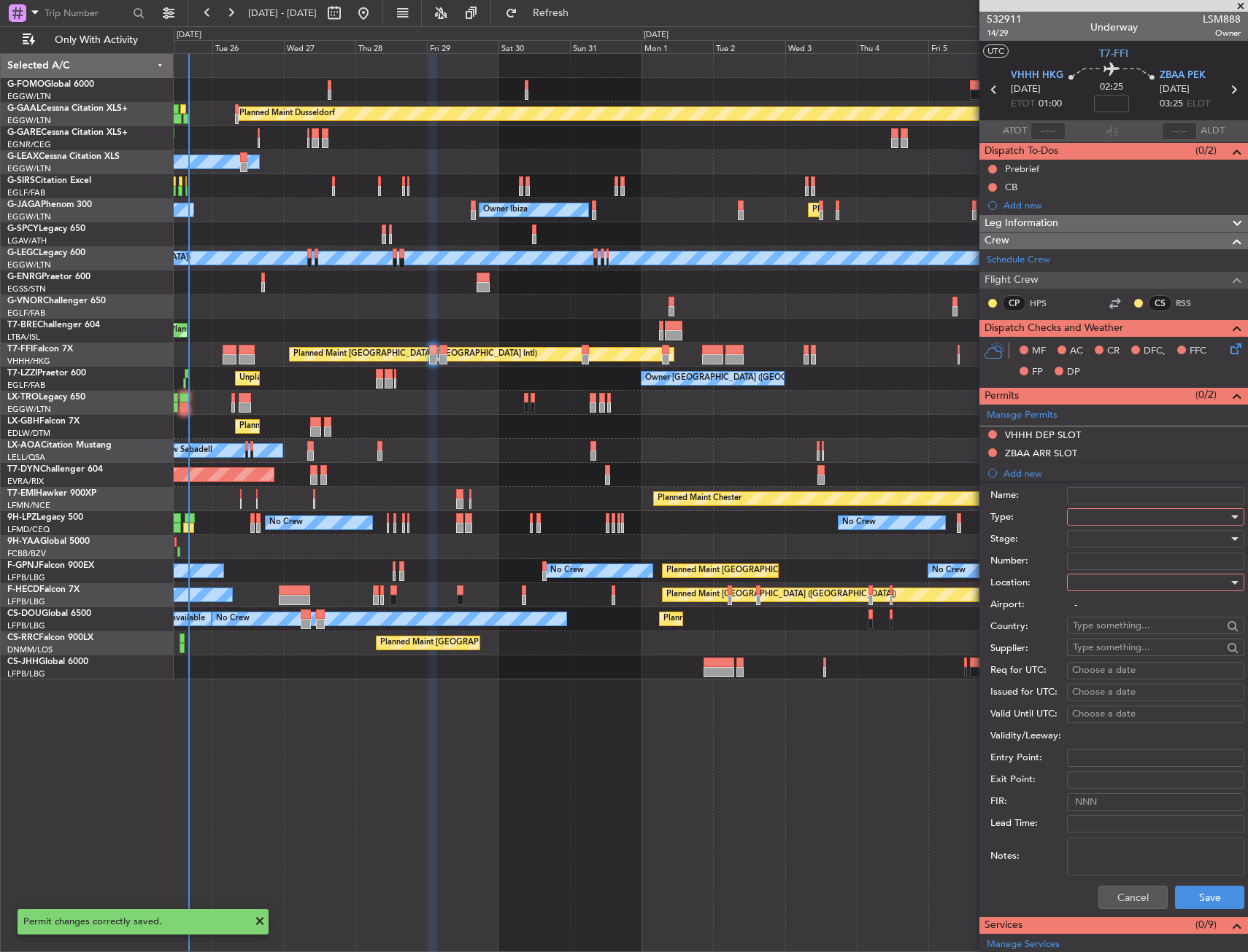
click at [1093, 520] on div at bounding box center [1150, 517] width 156 height 22
click at [1089, 577] on span "Departure" at bounding box center [1150, 576] width 153 height 22
click at [1089, 577] on div at bounding box center [1150, 583] width 156 height 22
click at [1088, 605] on span "Departure" at bounding box center [1150, 613] width 153 height 22
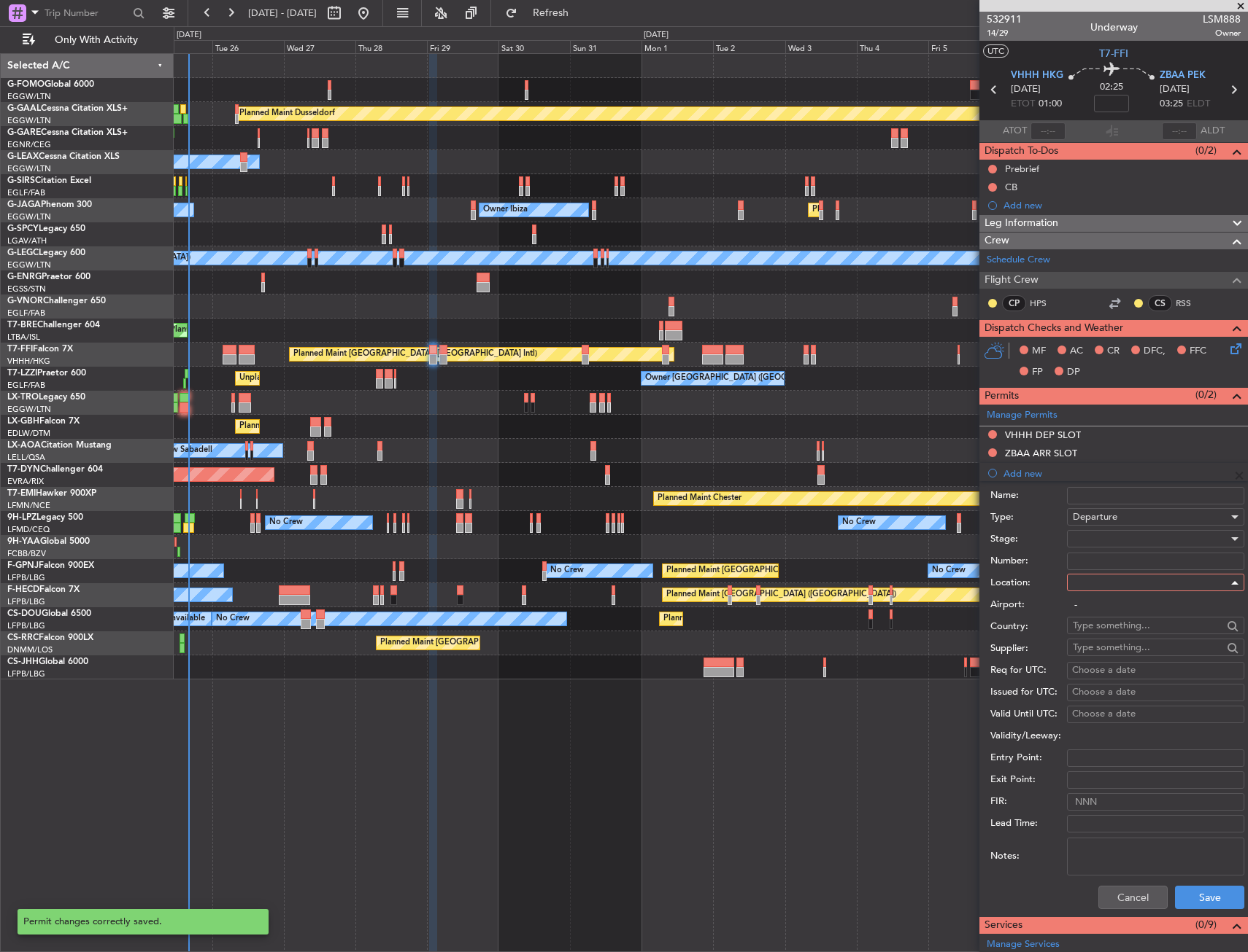
type input "VHHH / HKG"
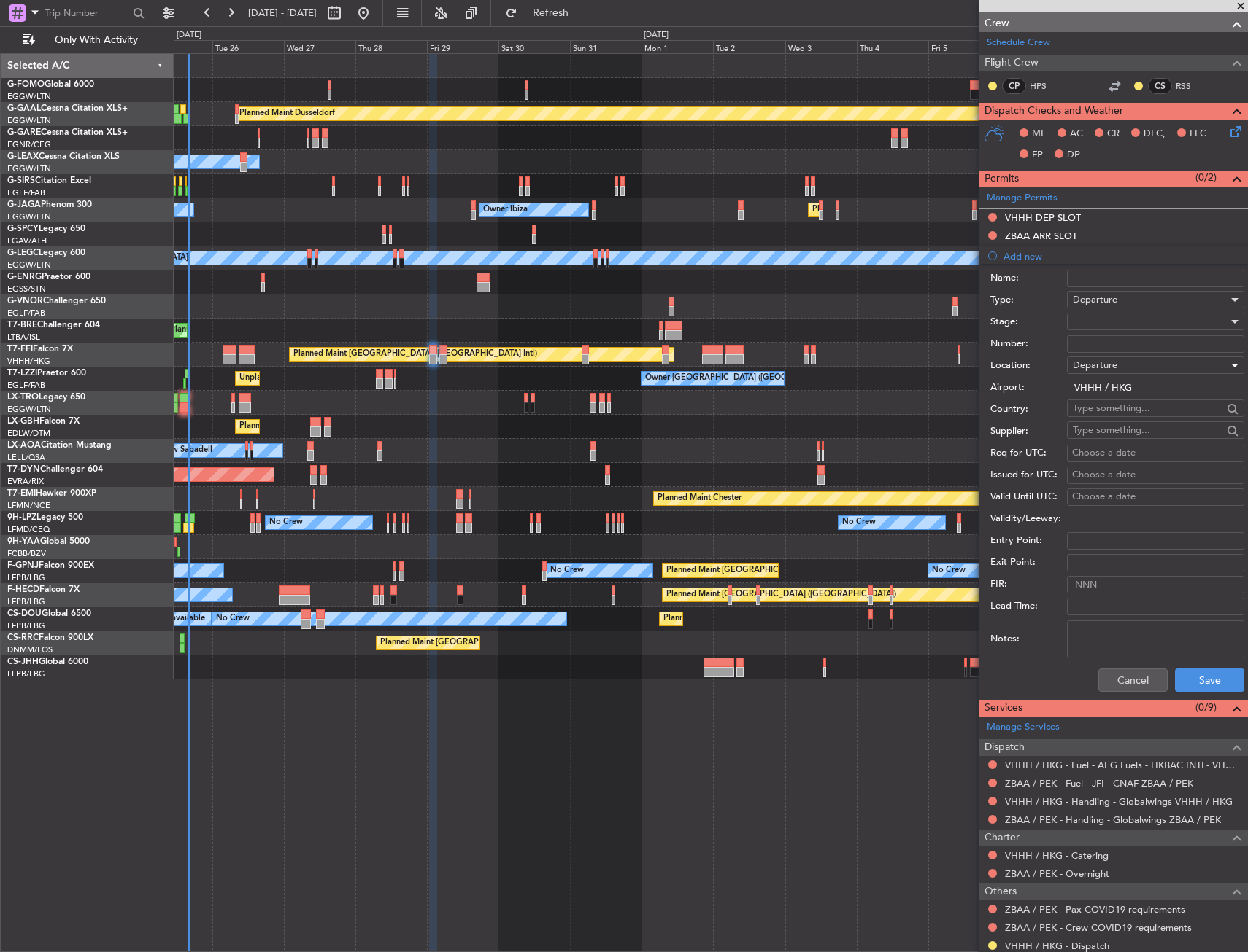
scroll to position [219, 0]
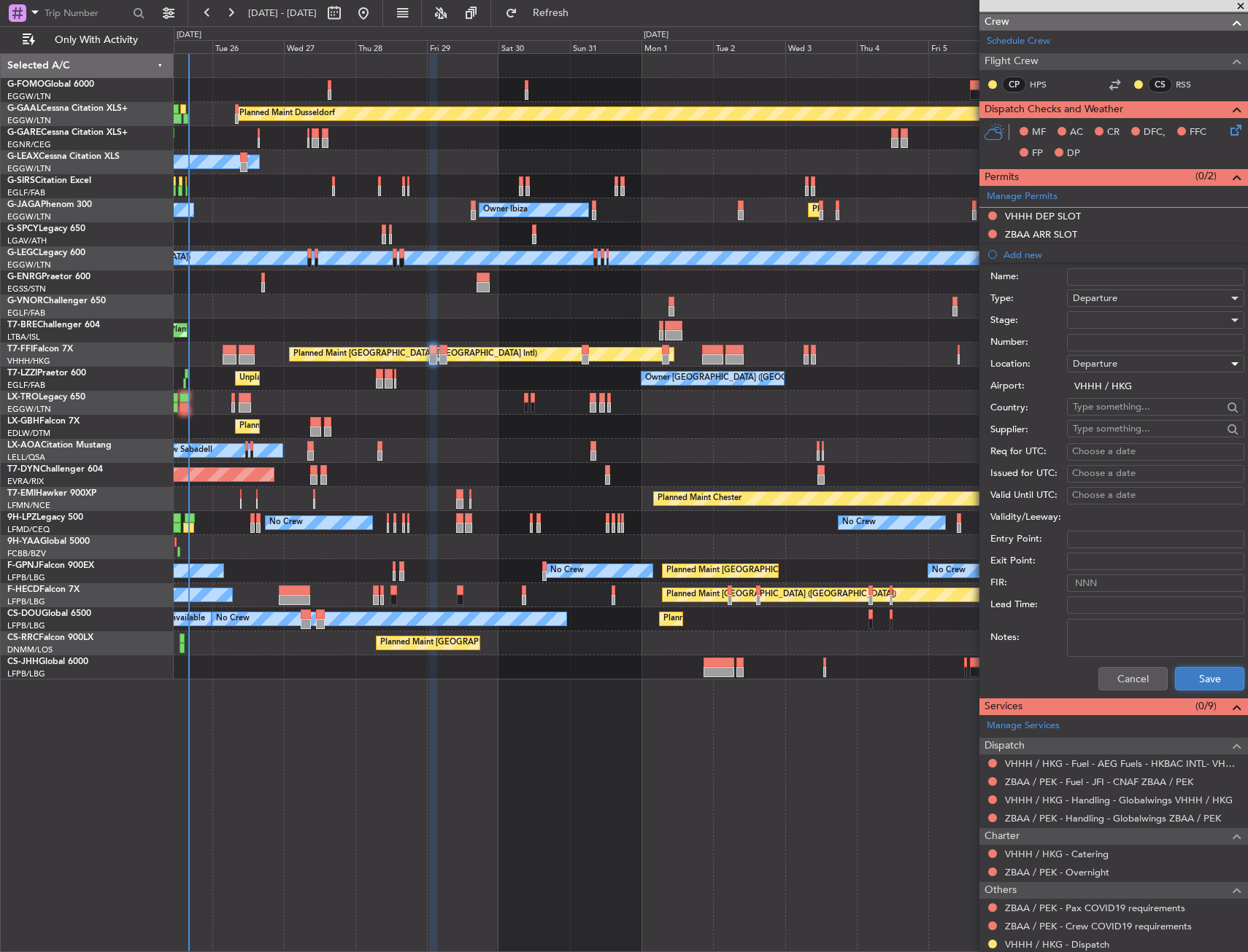
click at [1177, 673] on button "Save" at bounding box center [1209, 679] width 69 height 24
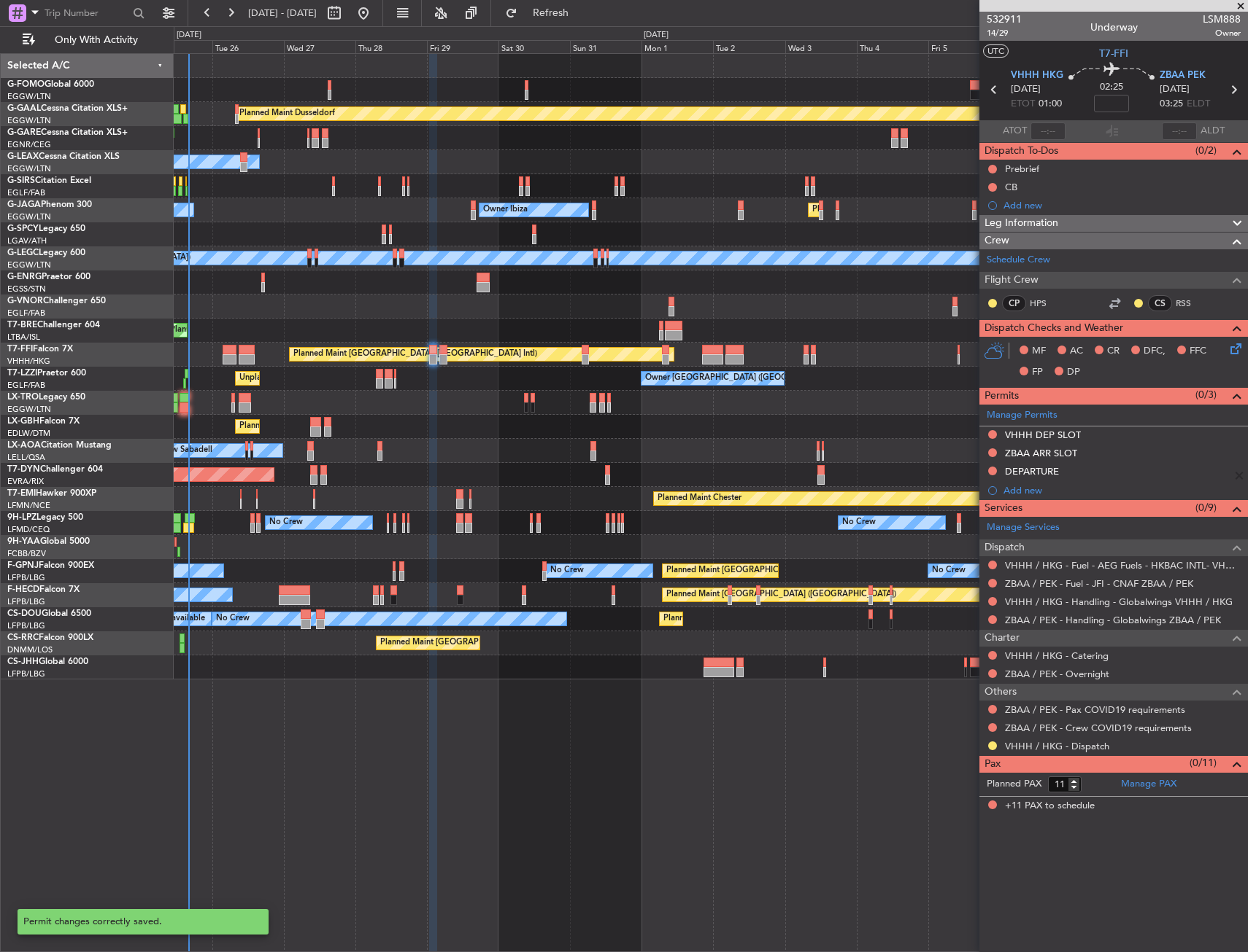
scroll to position [0, 0]
click at [1013, 489] on div "Add new" at bounding box center [1115, 490] width 224 height 13
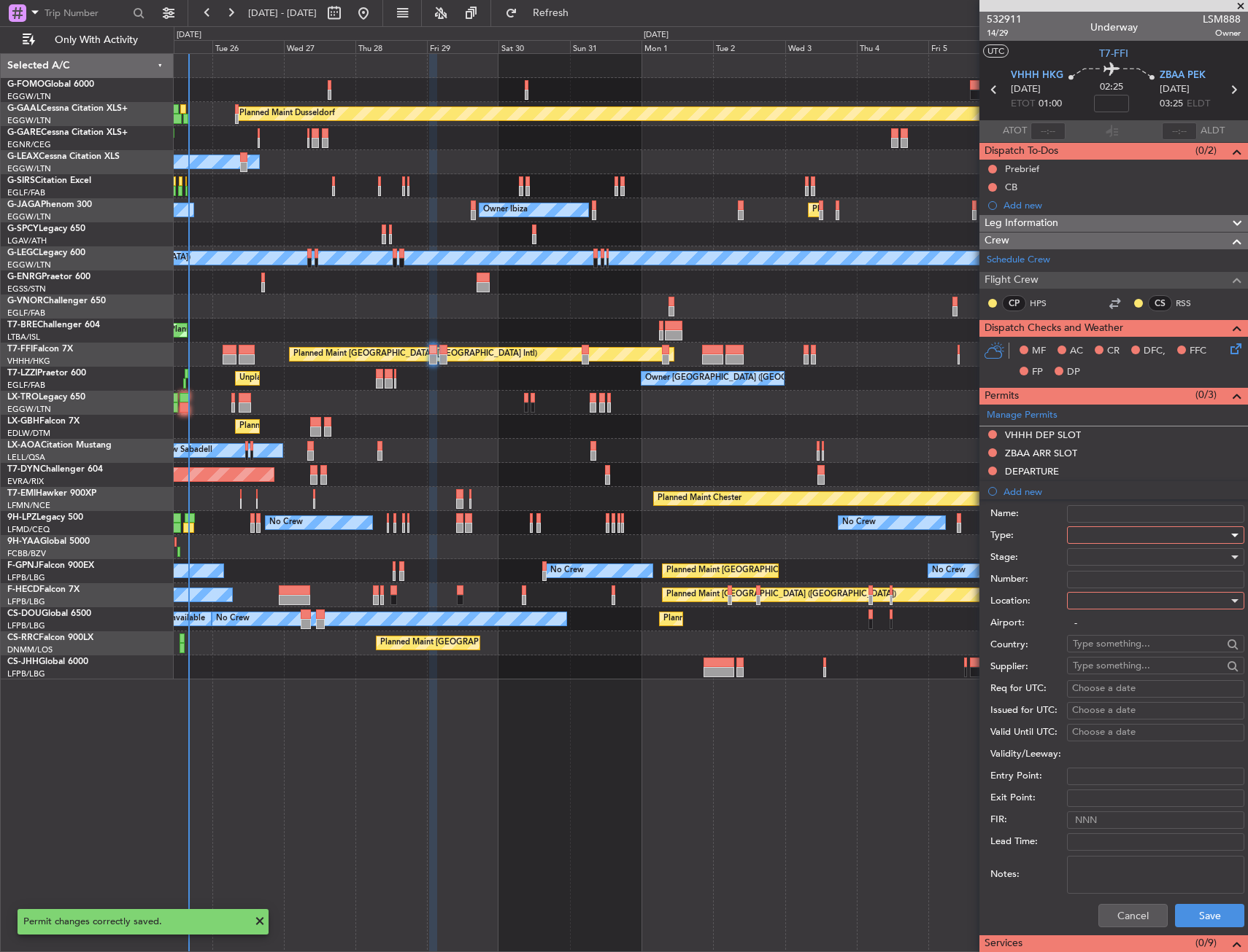
click at [1112, 534] on div at bounding box center [1150, 536] width 156 height 22
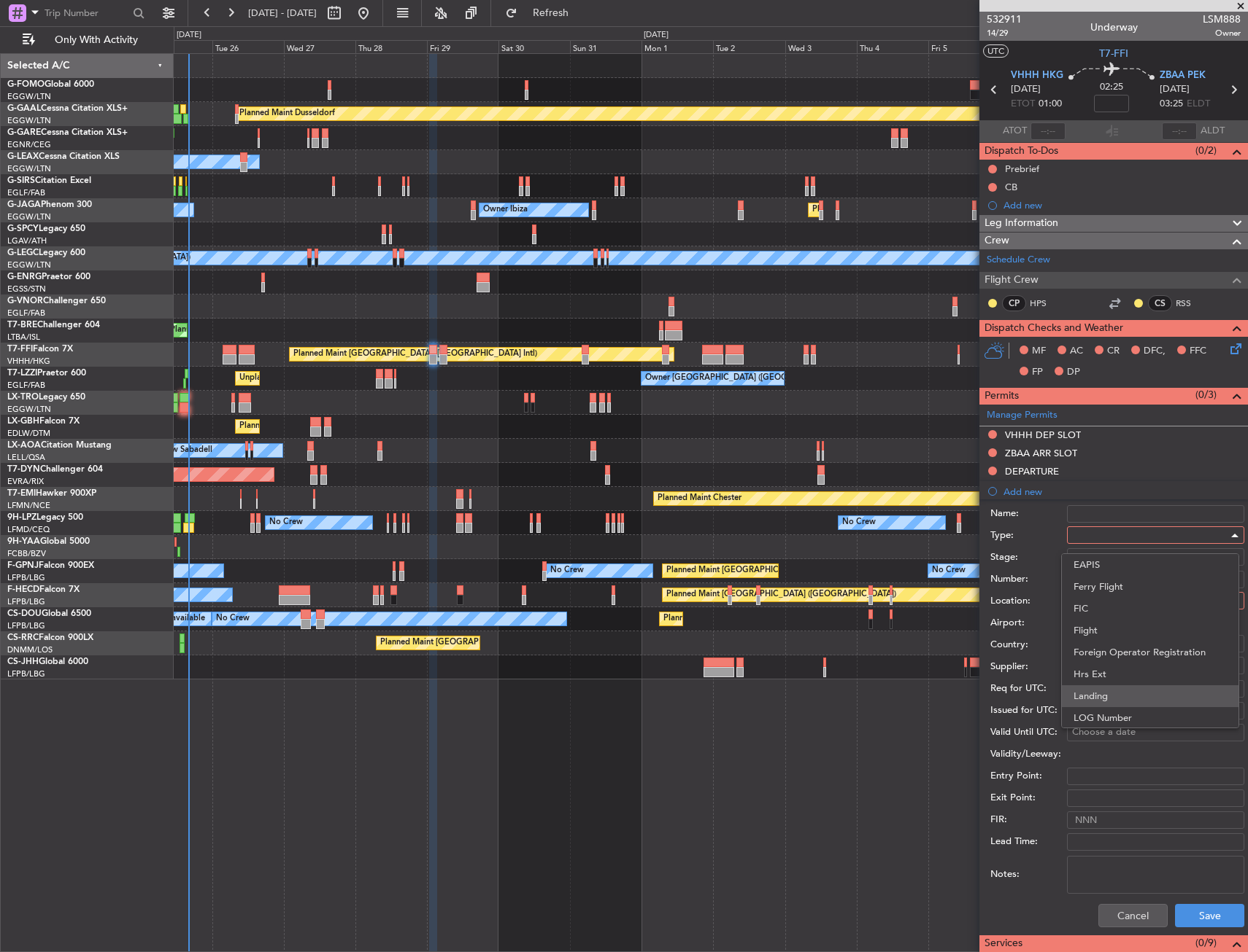
click at [1109, 699] on span "Landing" at bounding box center [1150, 696] width 153 height 22
click at [1104, 598] on div at bounding box center [1150, 601] width 156 height 22
click at [1109, 671] on span "Arrival" at bounding box center [1150, 674] width 153 height 22
type input "ZBAA / PEK"
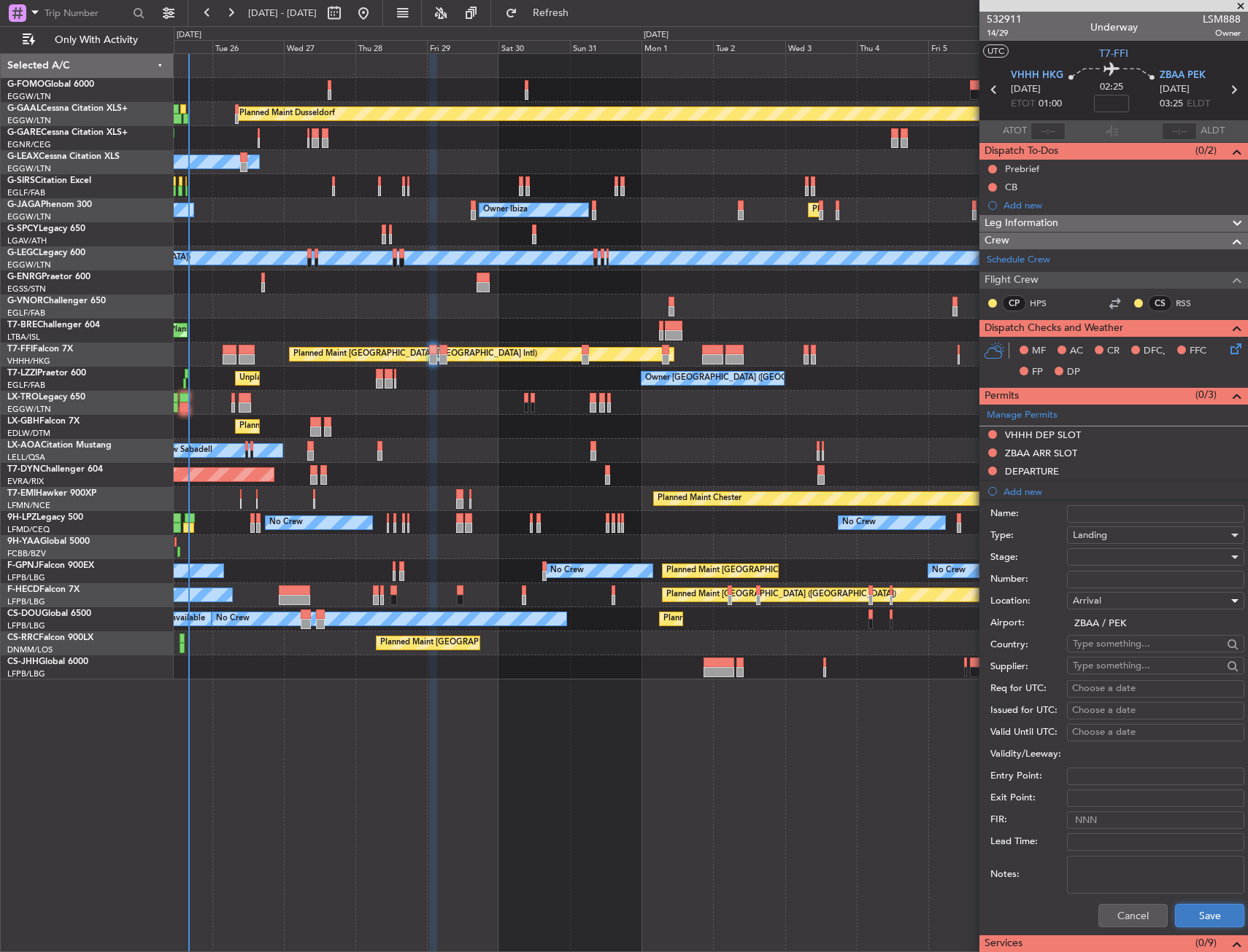
click at [1188, 911] on button "Save" at bounding box center [1209, 916] width 69 height 24
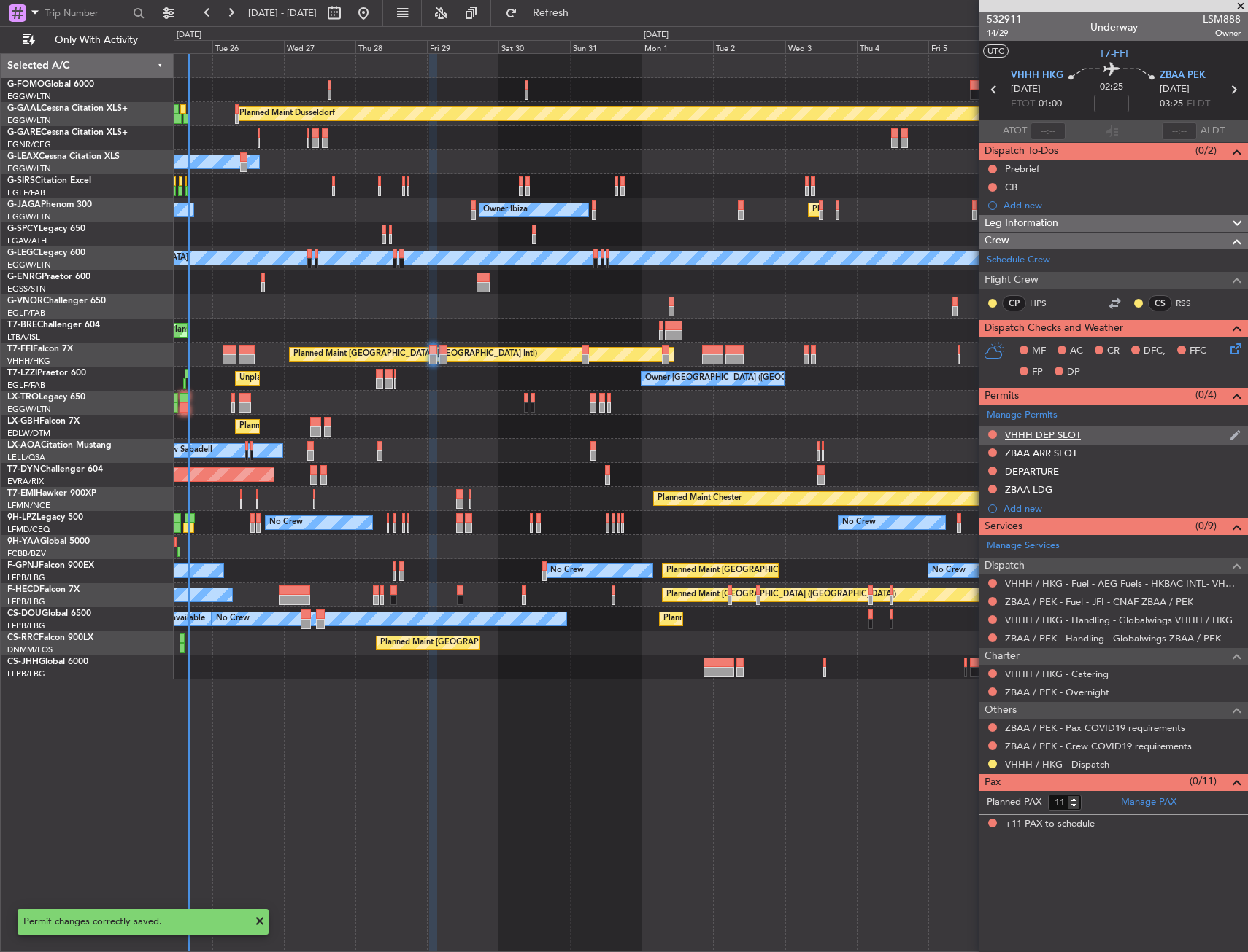
click at [1121, 441] on div "VHHH DEP SLOT" at bounding box center [1113, 435] width 269 height 18
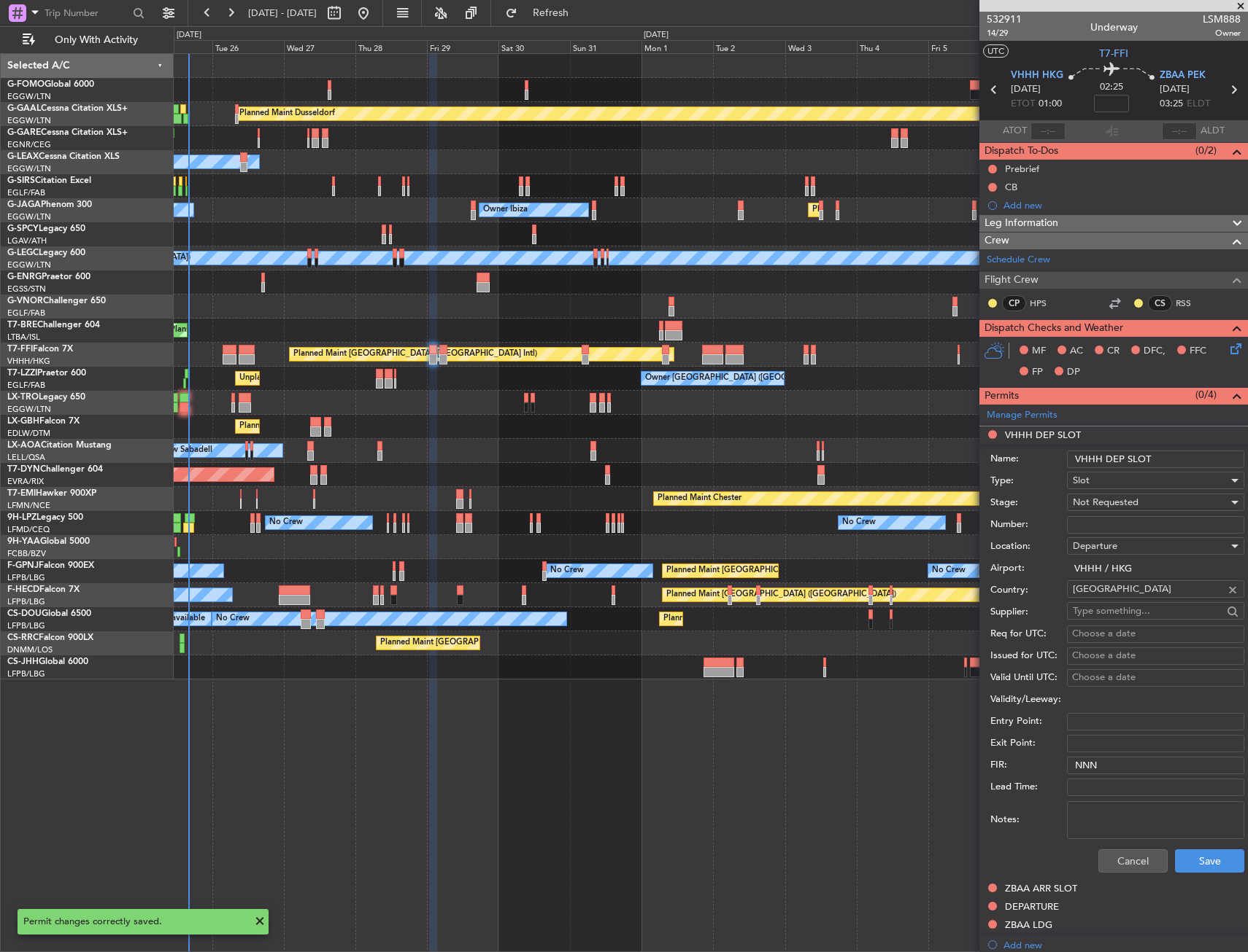
click at [1176, 456] on input "VHHH DEP SLOT" at bounding box center [1155, 459] width 178 height 18
type input "VHHH DEP SLOT 0100z"
click at [1165, 498] on div "Not Requested" at bounding box center [1150, 503] width 156 height 22
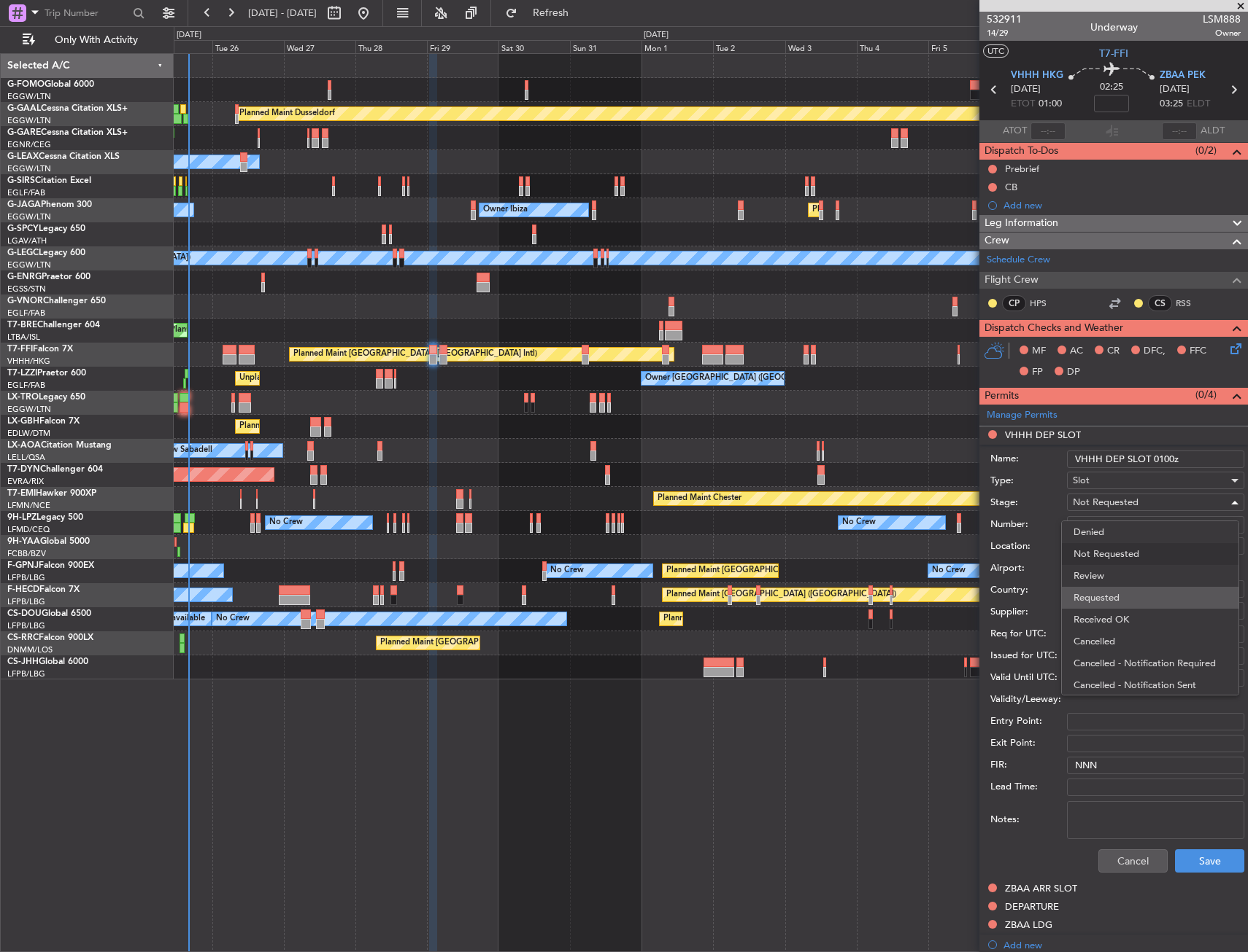
click at [1126, 591] on span "Requested" at bounding box center [1150, 598] width 153 height 22
click at [1184, 862] on button "Save" at bounding box center [1209, 862] width 69 height 24
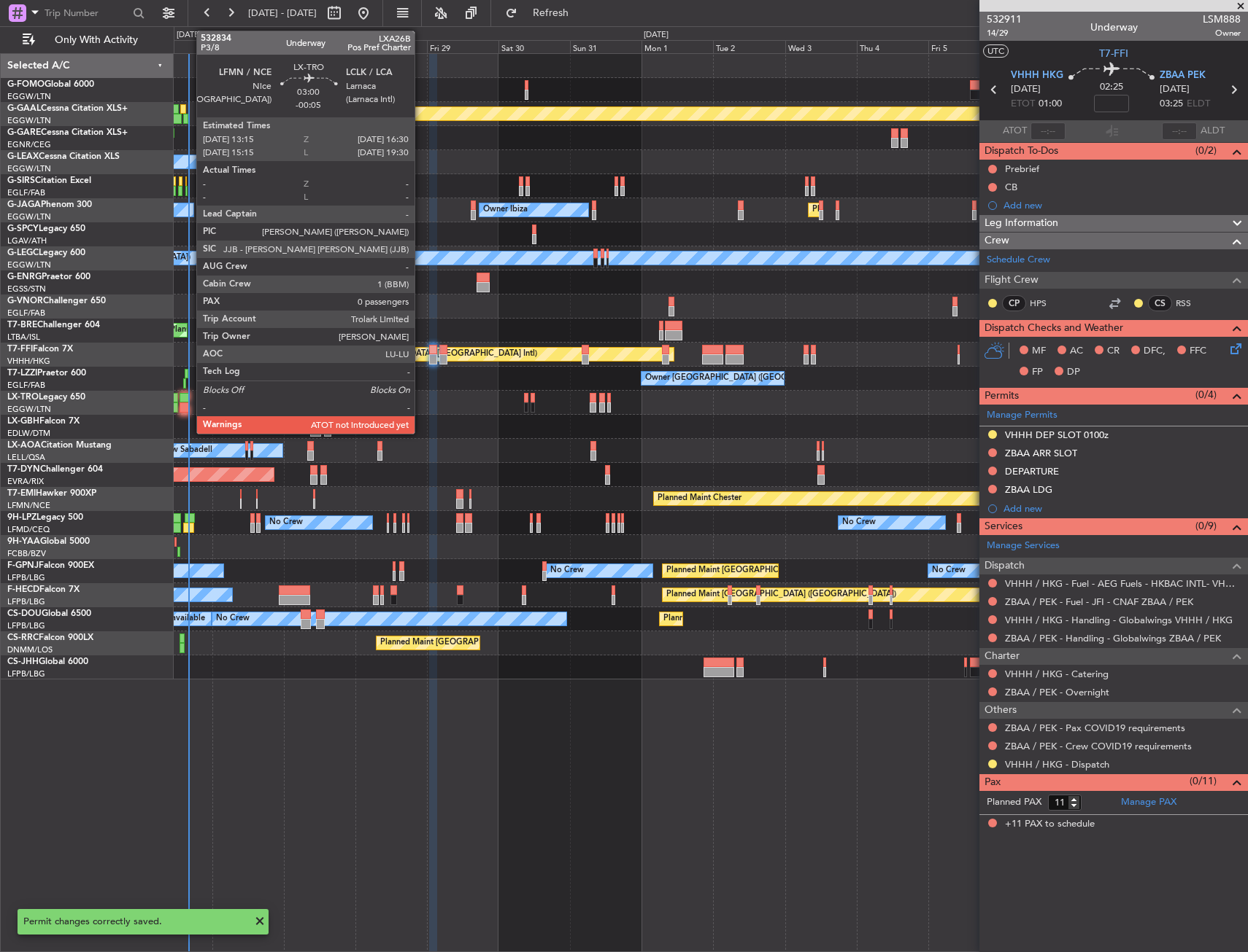
click at [188, 399] on div at bounding box center [185, 398] width 10 height 10
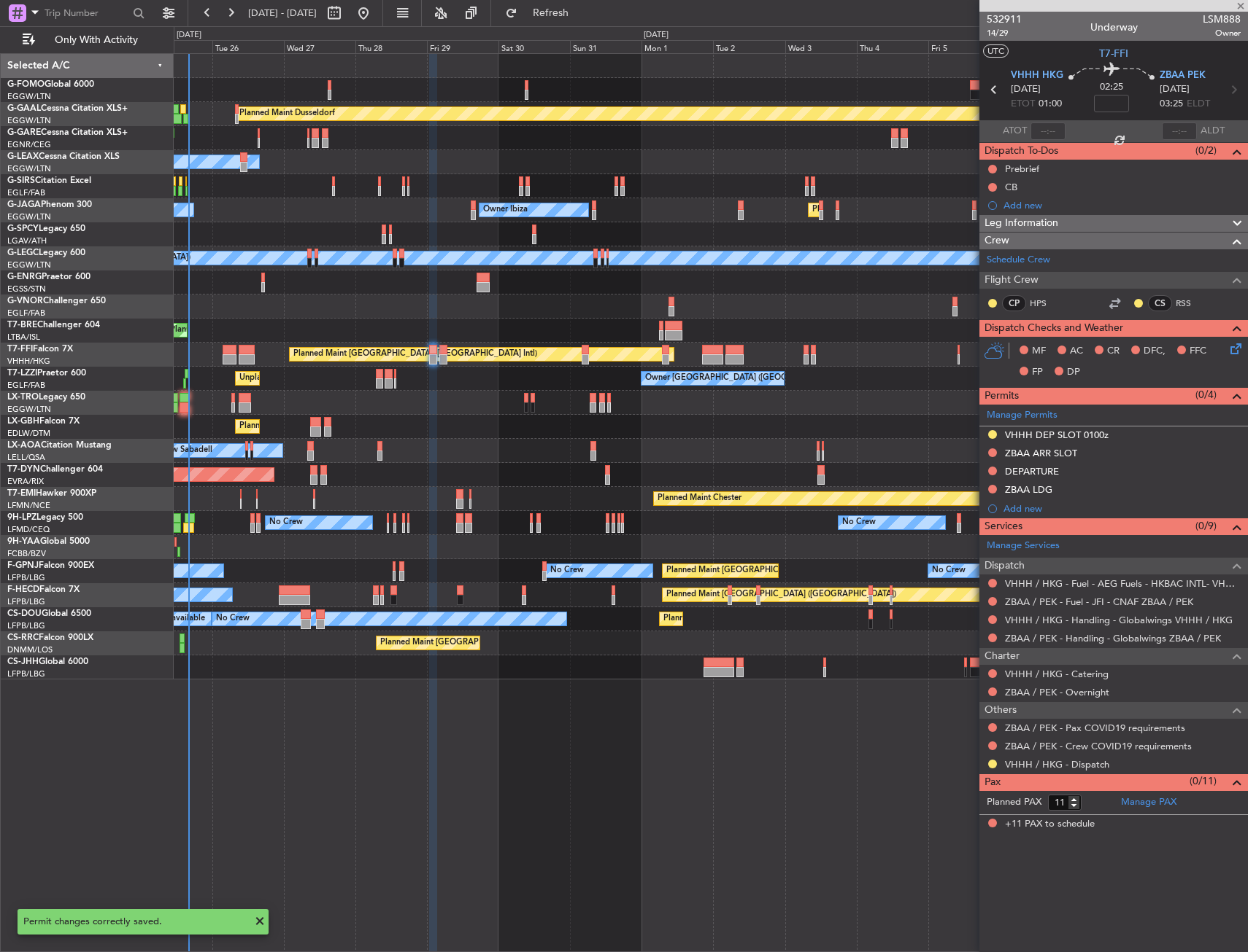
type input "-00:05"
type input "0"
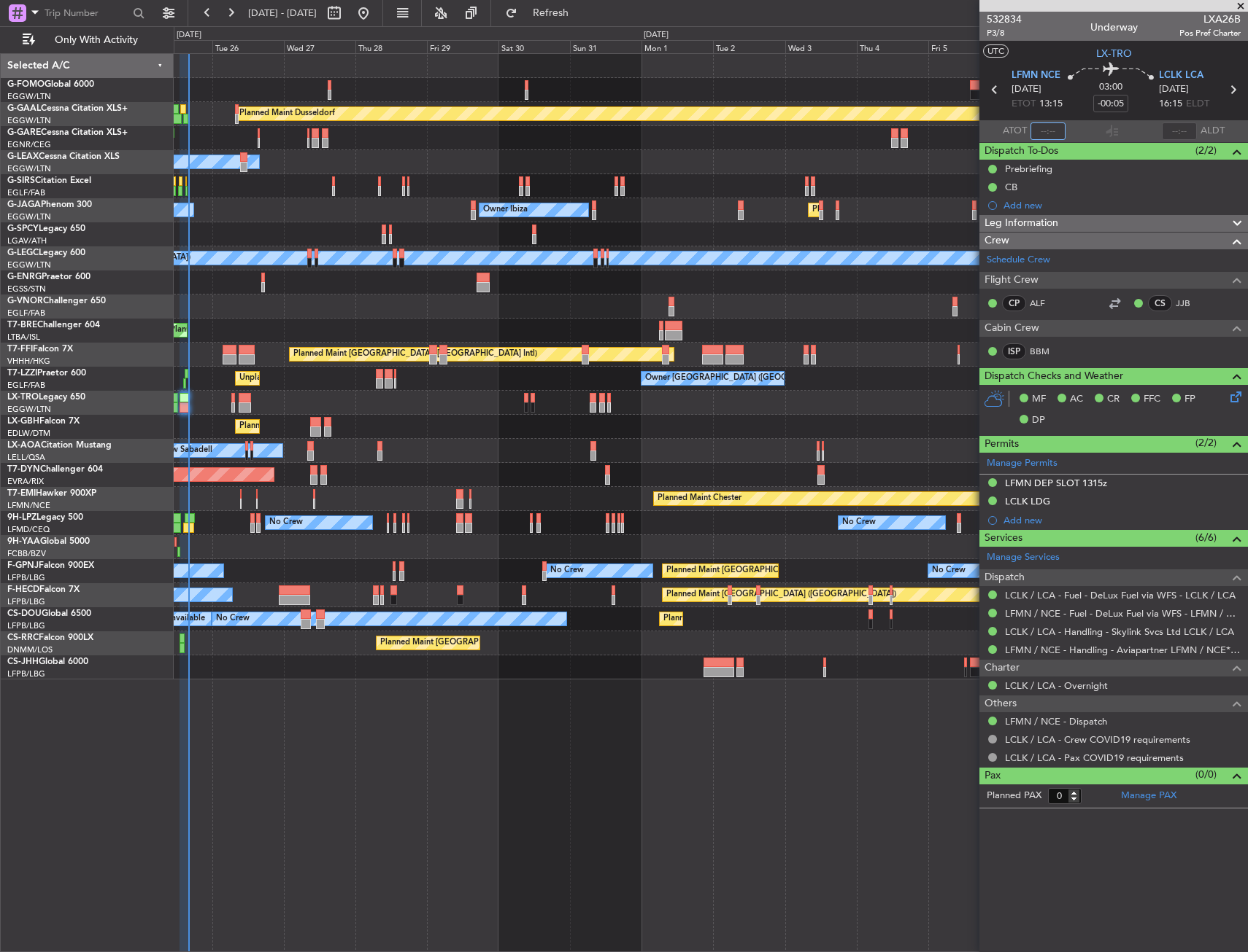
click at [1049, 123] on input "text" at bounding box center [1047, 132] width 35 height 18
click at [1062, 59] on section "UTC LX-TRO" at bounding box center [1113, 52] width 269 height 22
type input "16:04"
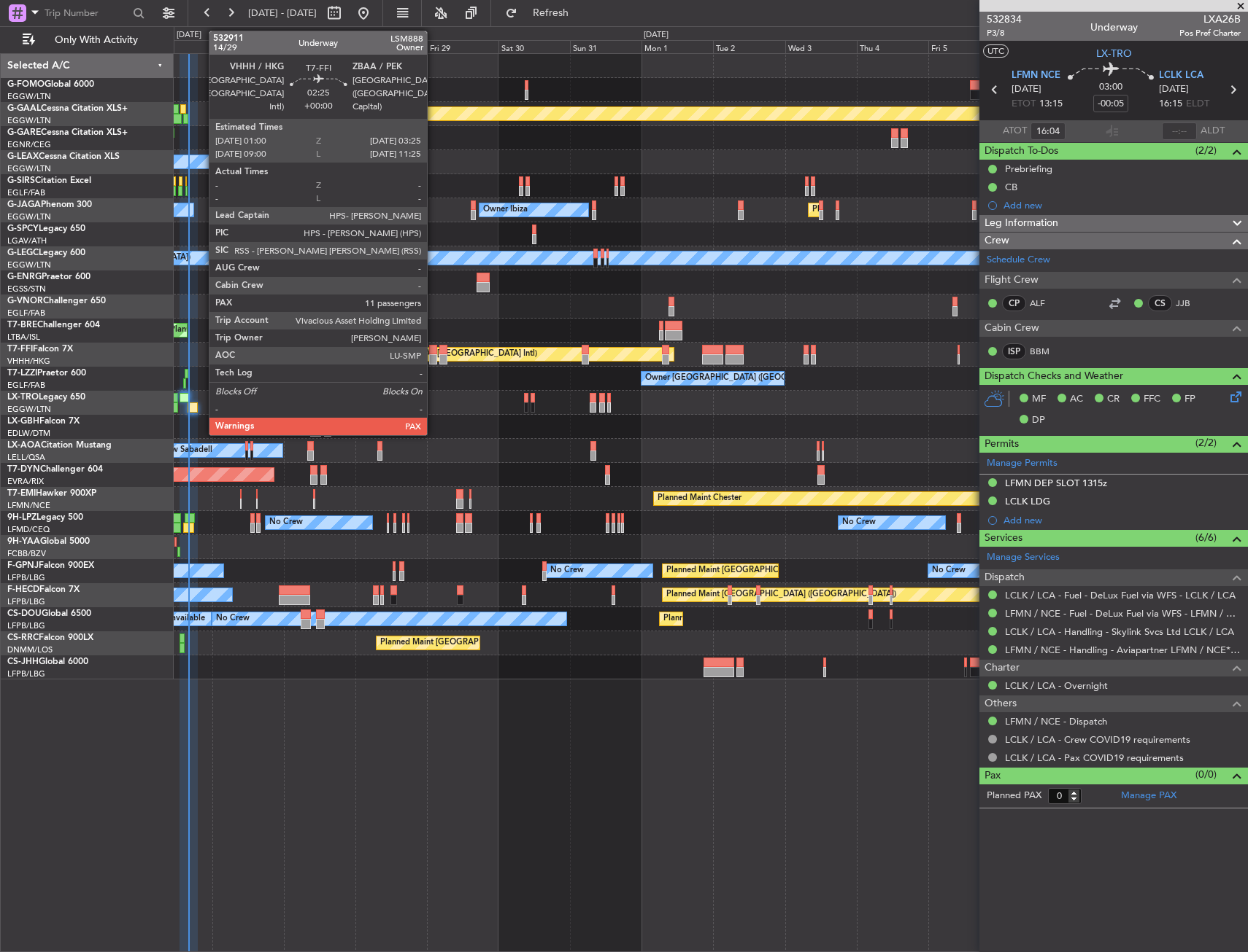
click at [434, 357] on div at bounding box center [432, 359] width 7 height 10
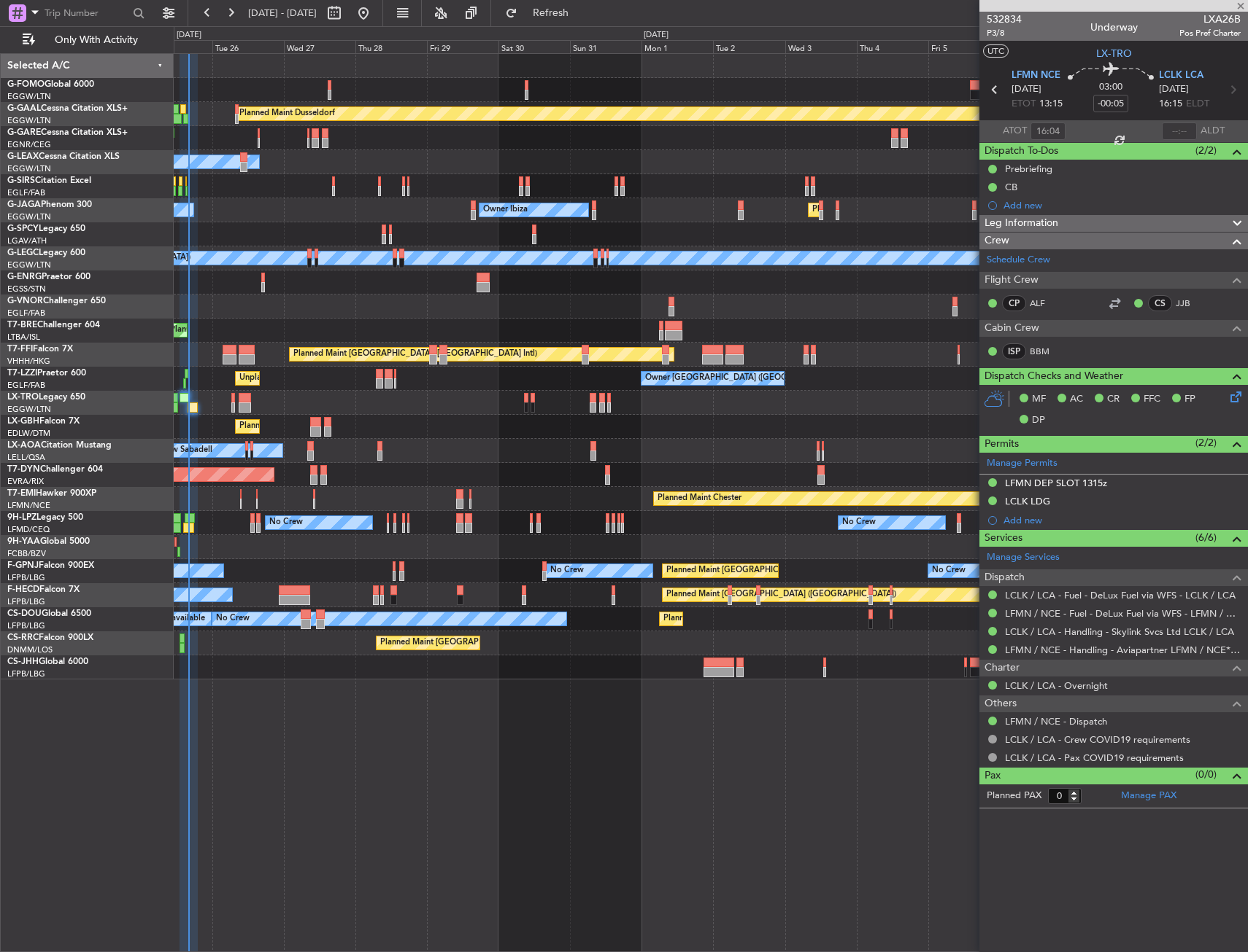
type input "11"
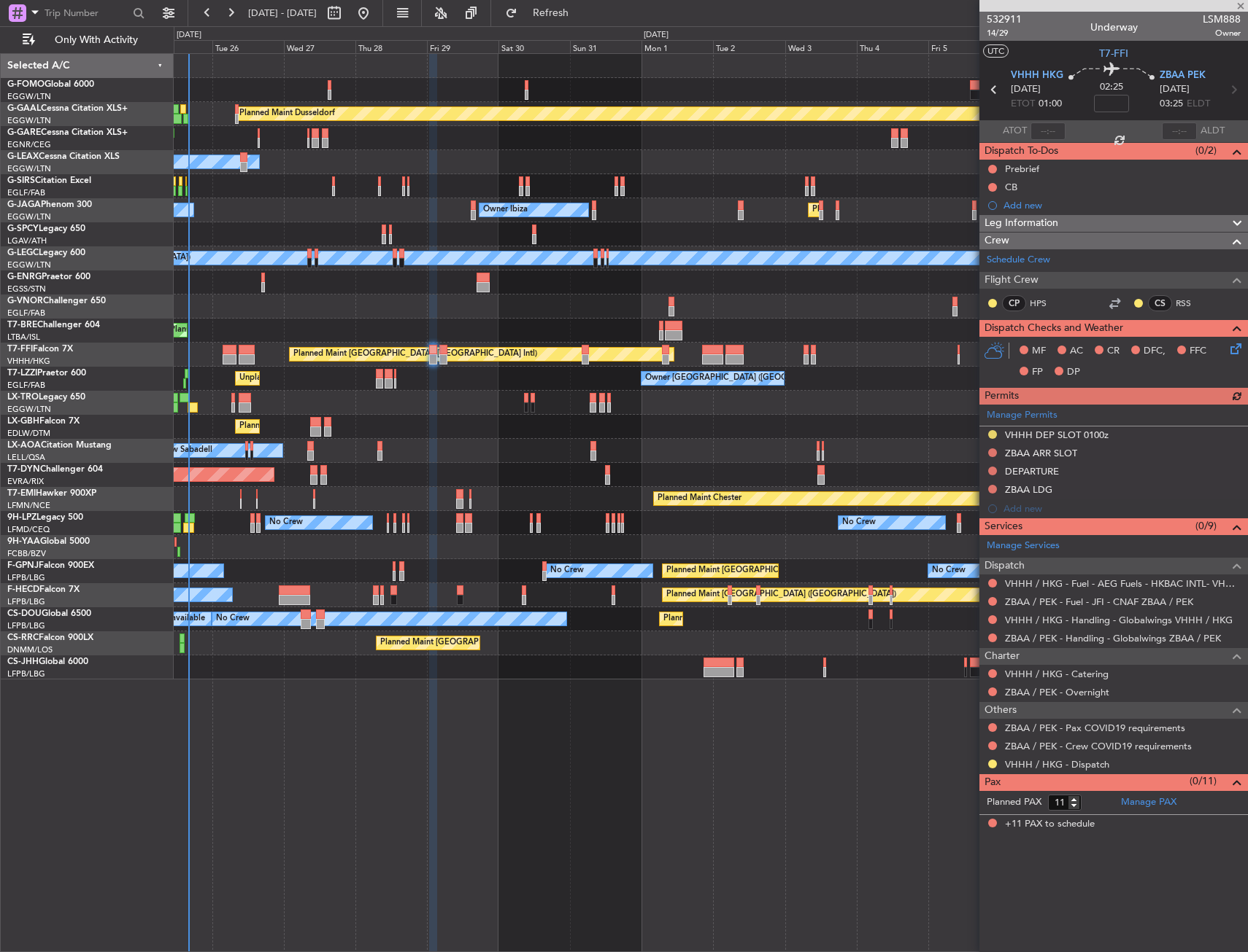
click at [1118, 450] on div "Manage Permits VHHH DEP SLOT 0100z ZBAA ARR SLOT DEPARTURE ZBAA LDG Add new" at bounding box center [1113, 461] width 269 height 114
click at [1115, 455] on div "ZBAA ARR SLOT" at bounding box center [1113, 454] width 269 height 18
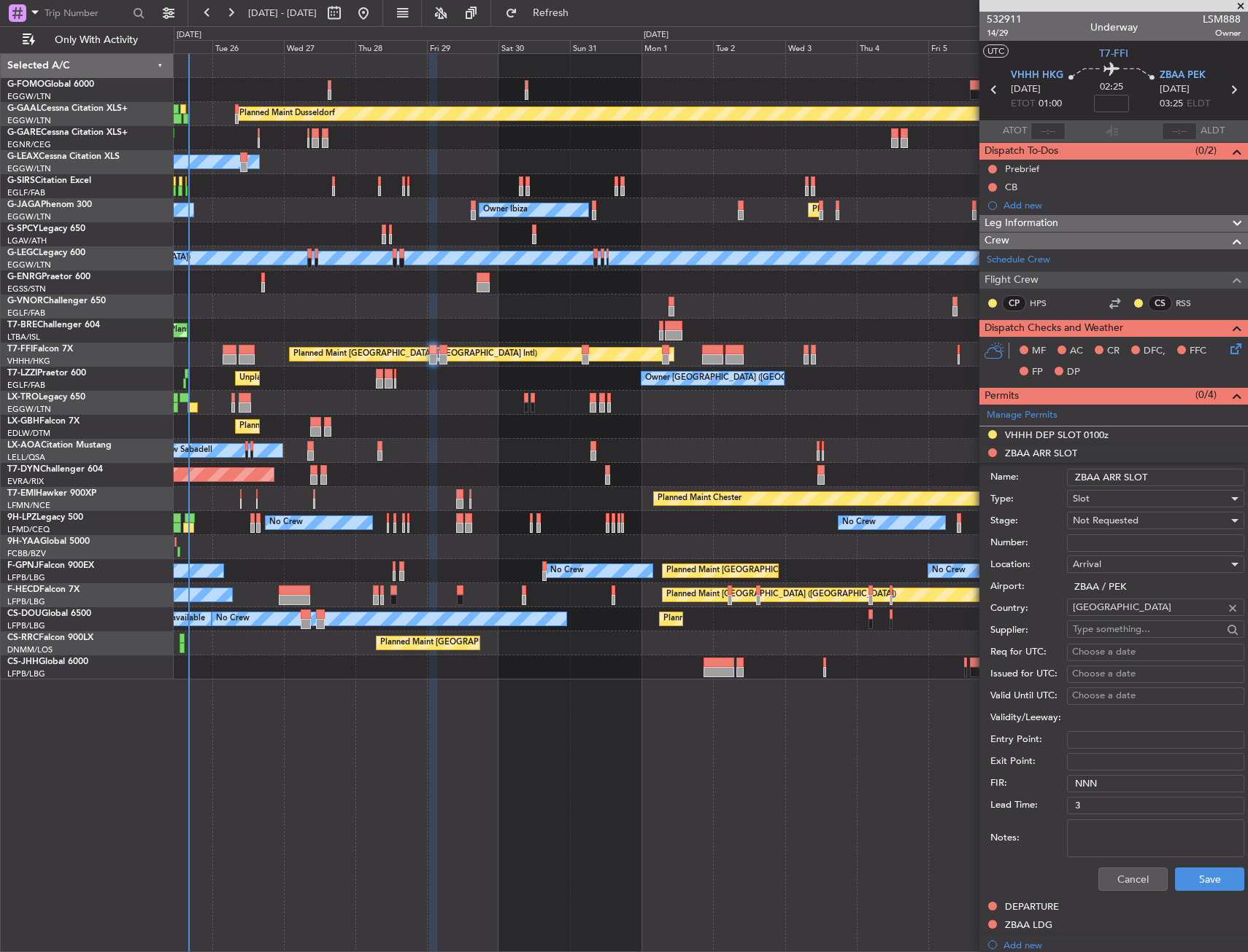
click at [1164, 475] on input "ZBAA ARR SLOT" at bounding box center [1155, 478] width 178 height 18
type input "ZBAA ARR SLOT 0325z"
click at [1144, 518] on div "Not Requested" at bounding box center [1150, 521] width 156 height 22
click at [1123, 616] on span "Requested" at bounding box center [1150, 616] width 153 height 22
click at [1178, 874] on button "Save" at bounding box center [1209, 880] width 69 height 24
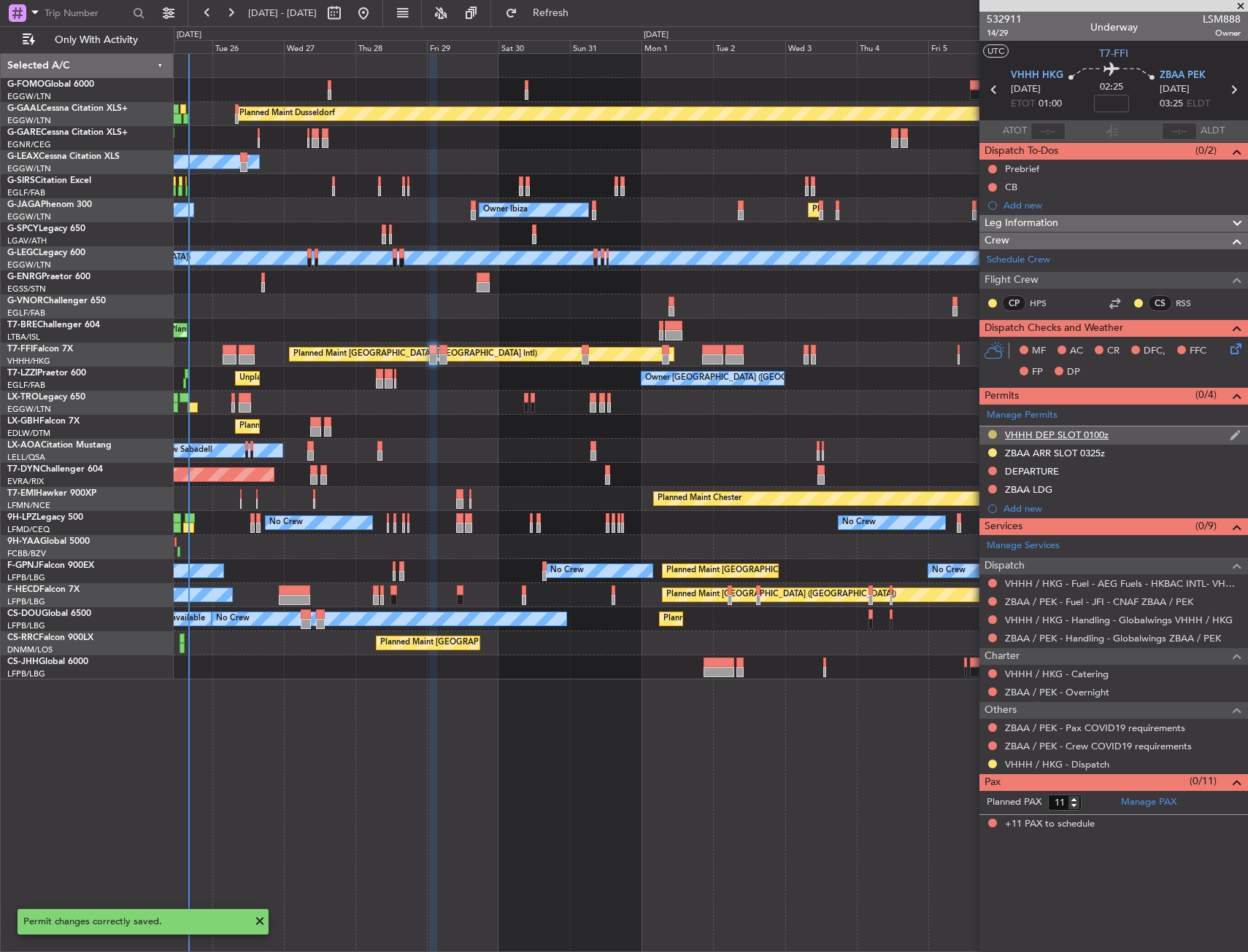
click at [988, 435] on button at bounding box center [992, 434] width 9 height 9
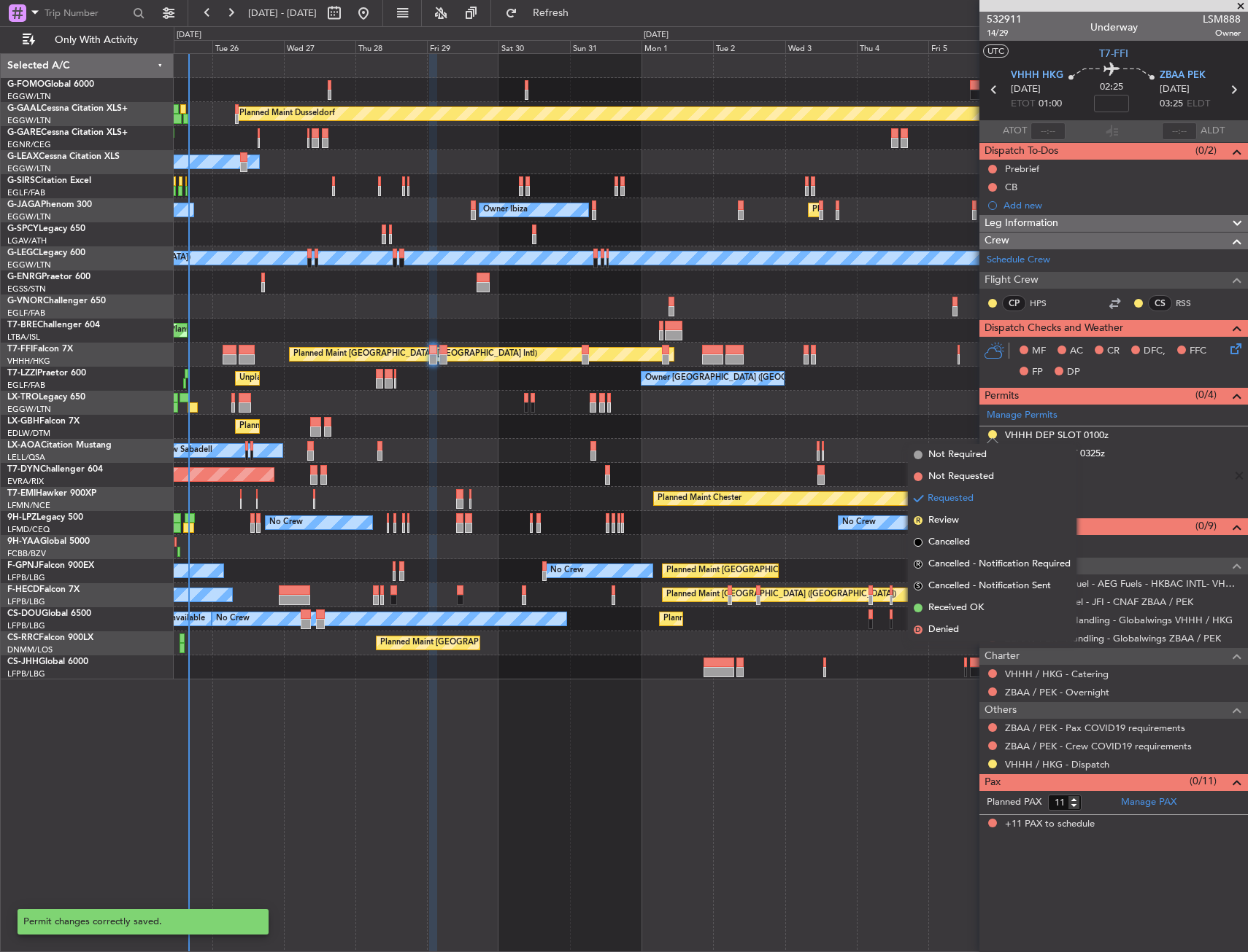
click at [871, 396] on div "Planned Maint Dusseldorf Planned Maint London (Luton)" at bounding box center [710, 403] width 1073 height 24
click at [818, 463] on div "AOG Maint Riga (Riga Intl) Planned Maint Basel-Mulhouse" at bounding box center [710, 475] width 1073 height 24
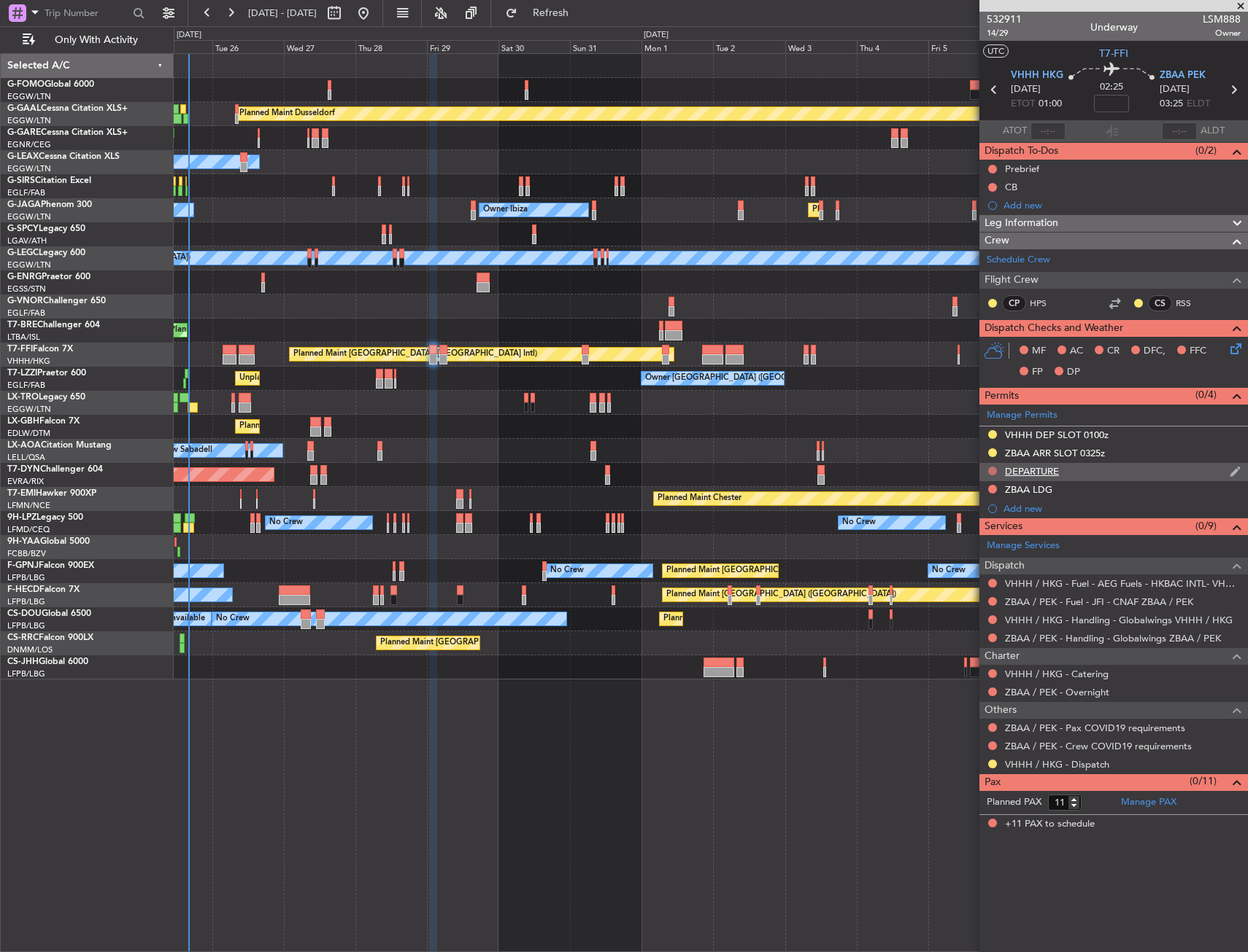
click at [991, 467] on button at bounding box center [992, 471] width 9 height 9
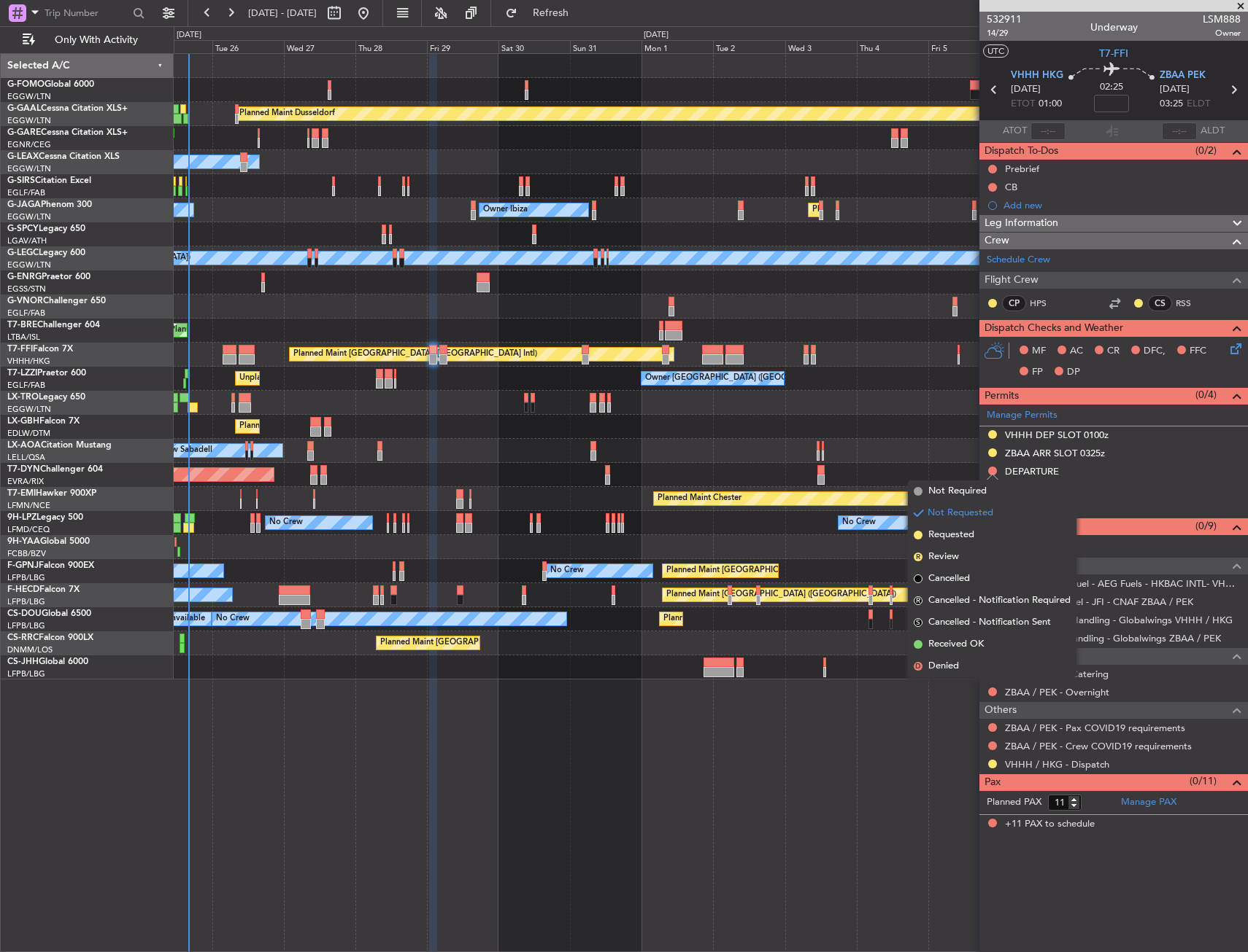
click at [977, 528] on li "Requested" at bounding box center [992, 536] width 169 height 22
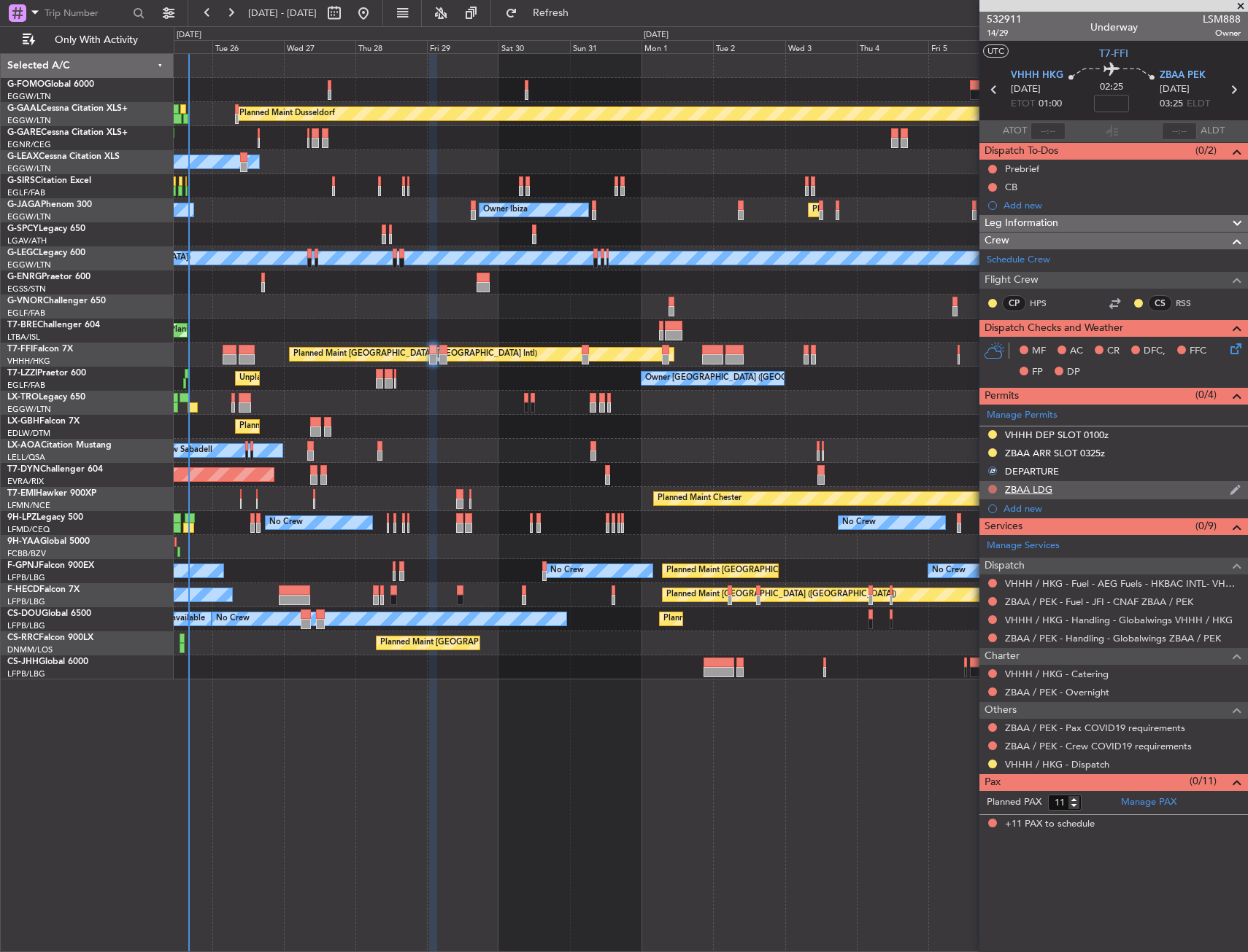
click at [991, 487] on button at bounding box center [992, 489] width 9 height 9
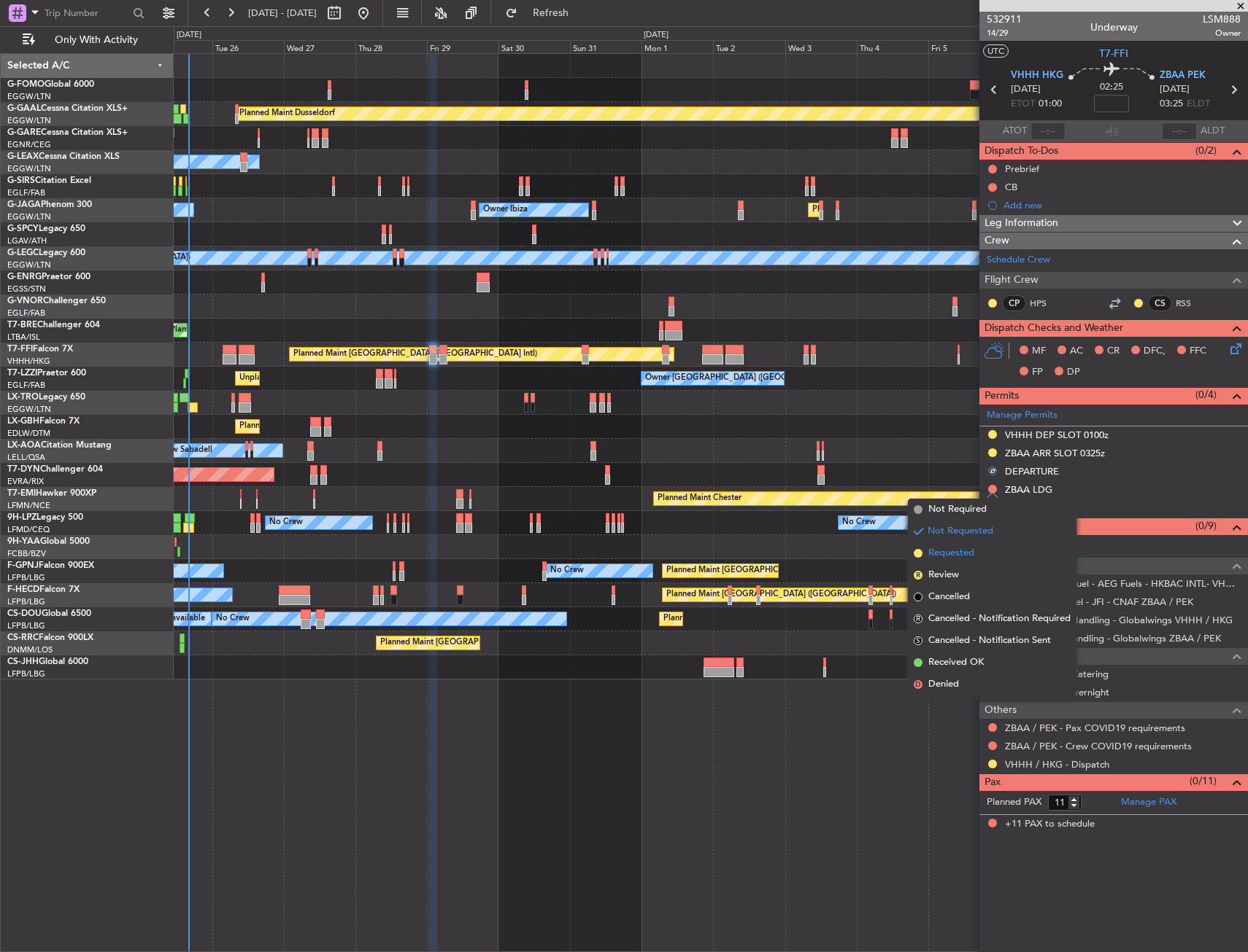
click at [968, 550] on span "Requested" at bounding box center [950, 553] width 46 height 15
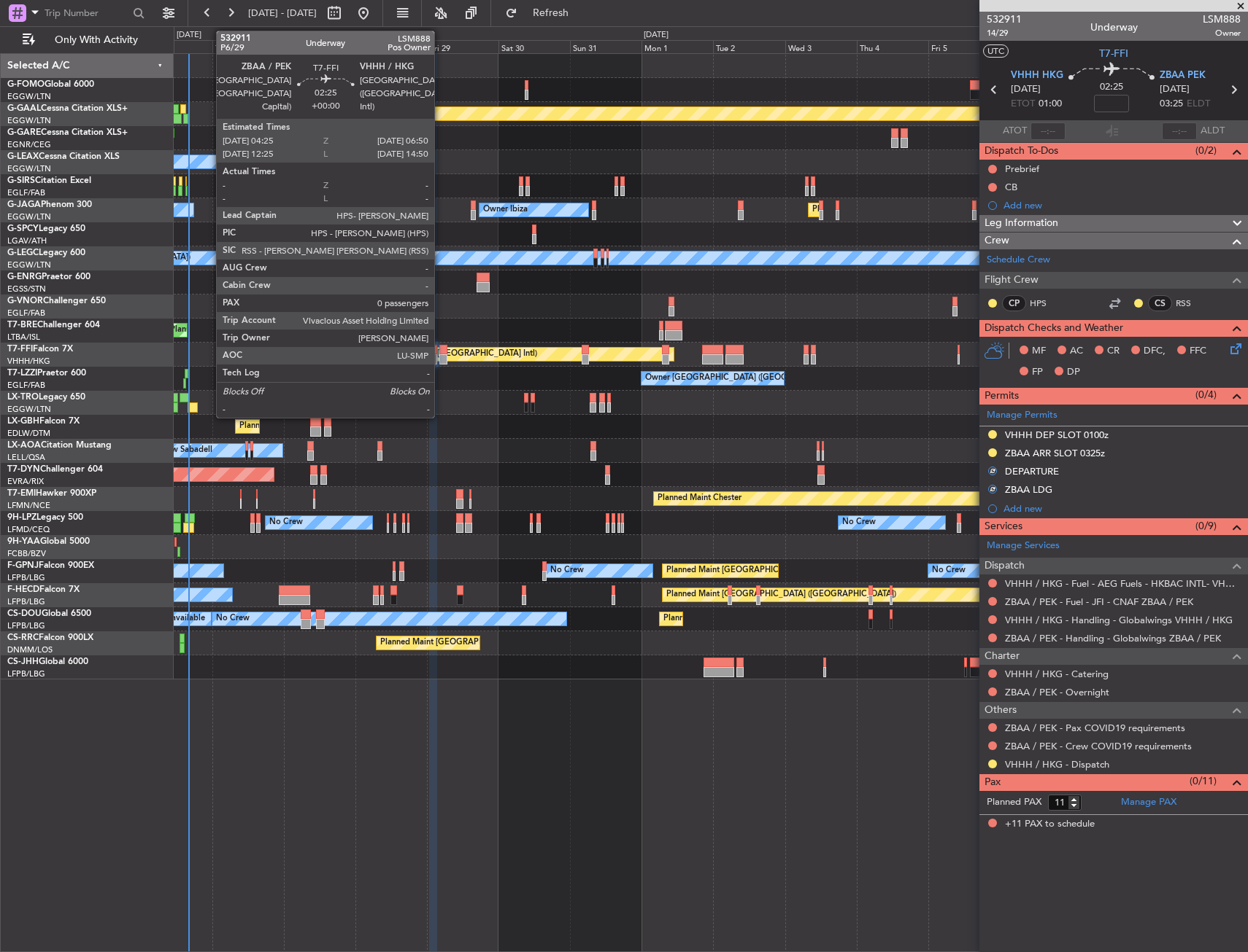
click at [440, 360] on div at bounding box center [442, 359] width 7 height 10
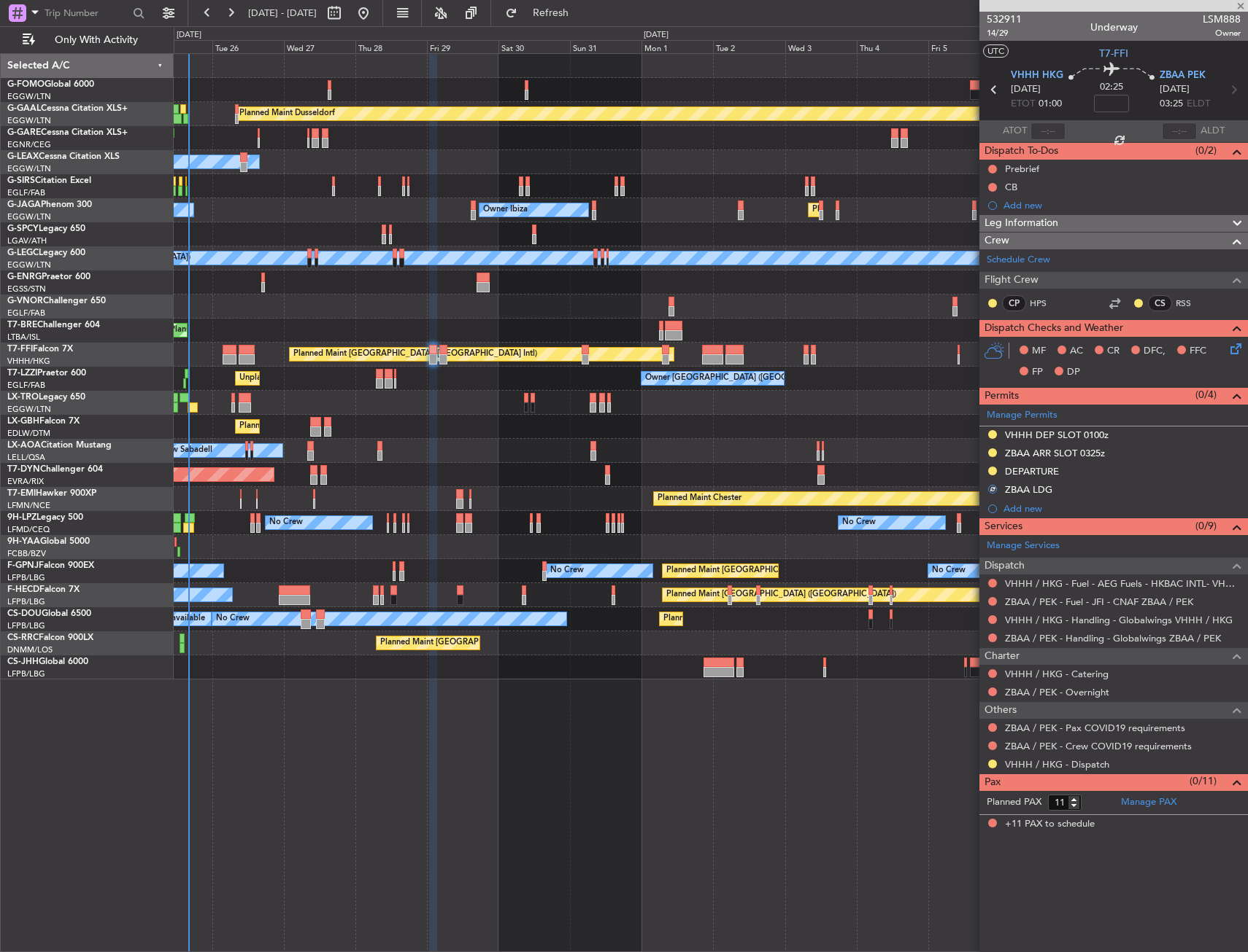
type input "0"
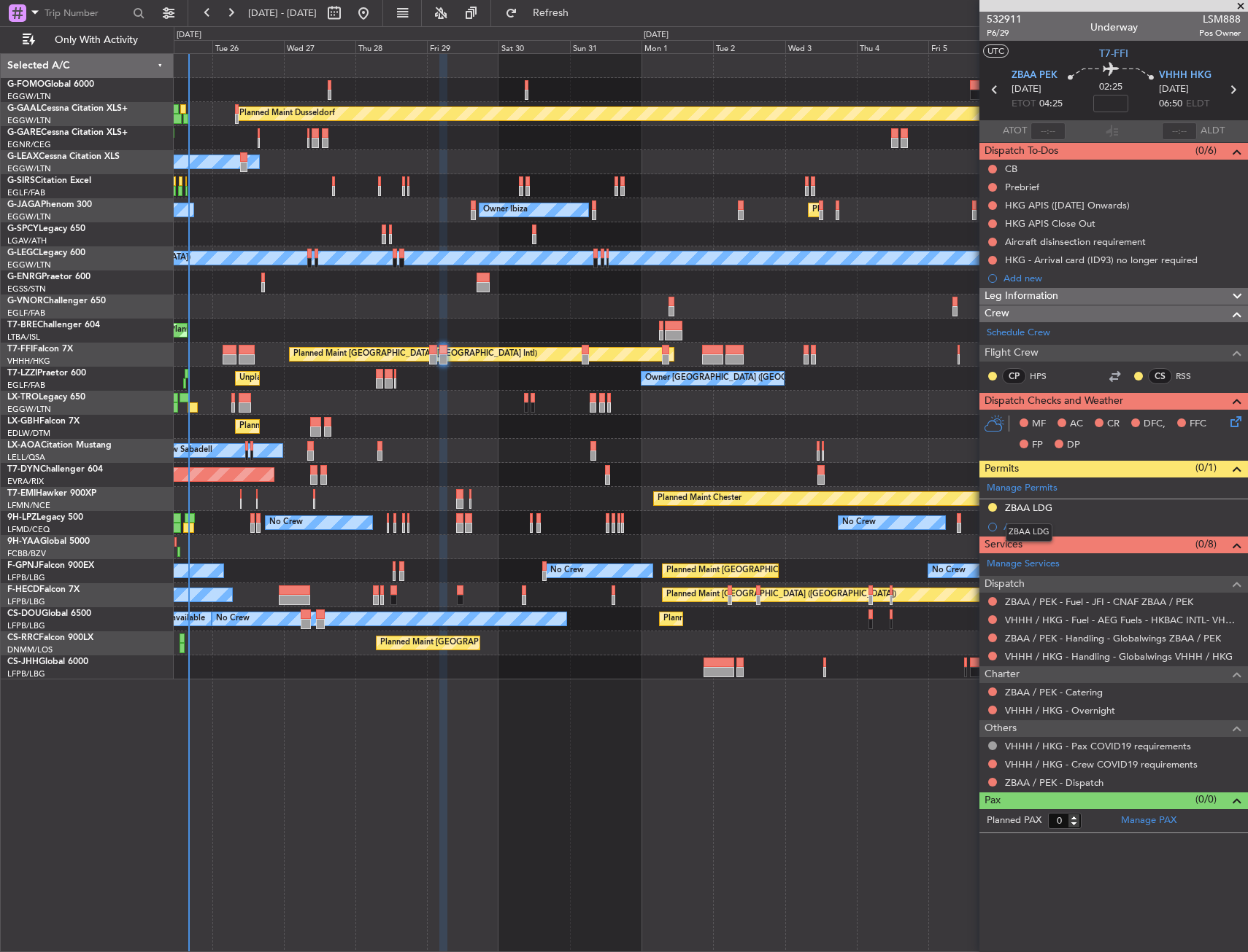
click at [1022, 531] on div "ZBAA LDG" at bounding box center [1028, 533] width 47 height 18
click at [1030, 523] on div "Add new" at bounding box center [1115, 527] width 224 height 13
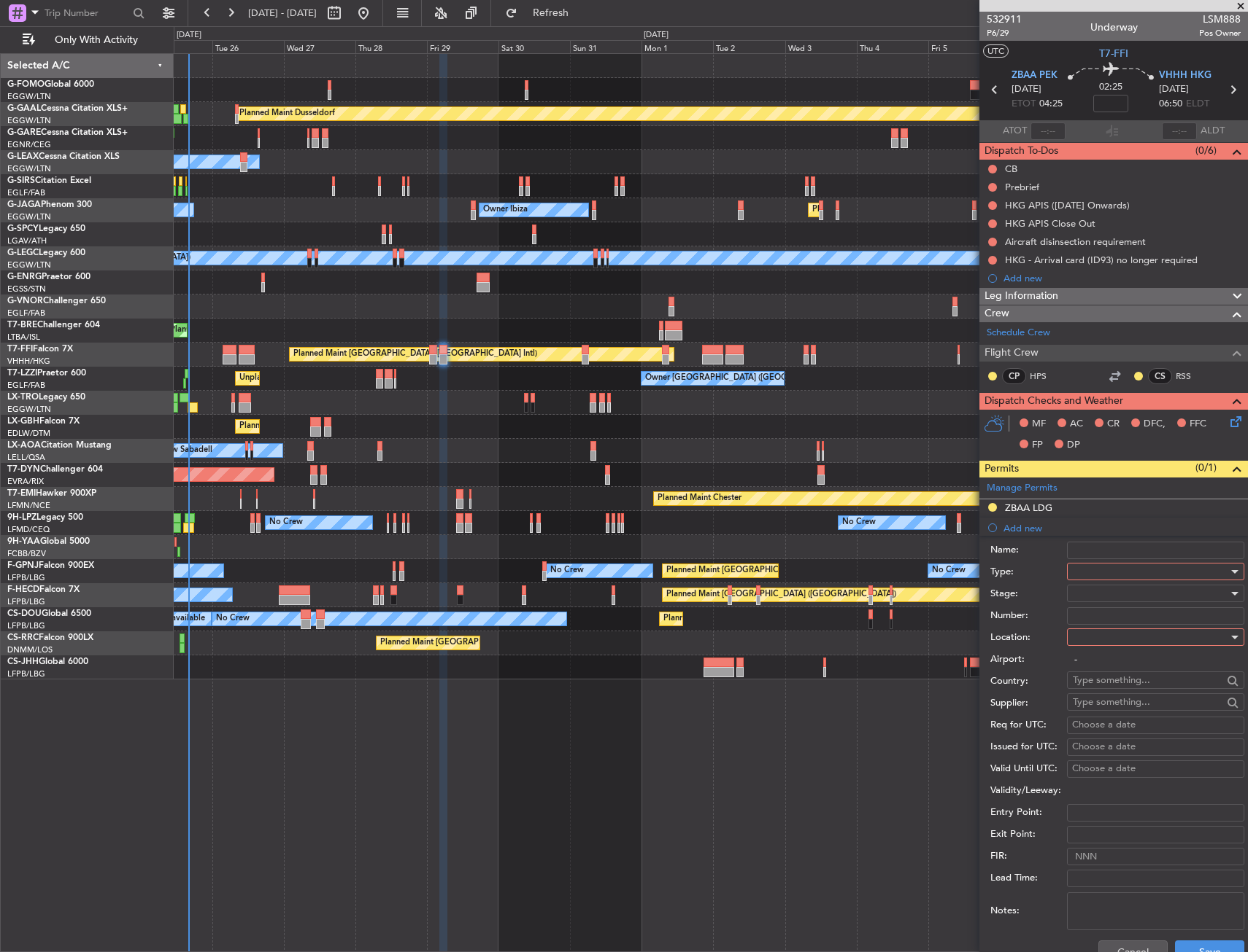
click at [1103, 576] on div at bounding box center [1150, 572] width 156 height 22
click at [1089, 710] on span "Slot" at bounding box center [1150, 710] width 153 height 22
click at [1096, 643] on div at bounding box center [1150, 638] width 156 height 22
click at [1096, 671] on span "Departure" at bounding box center [1150, 667] width 153 height 22
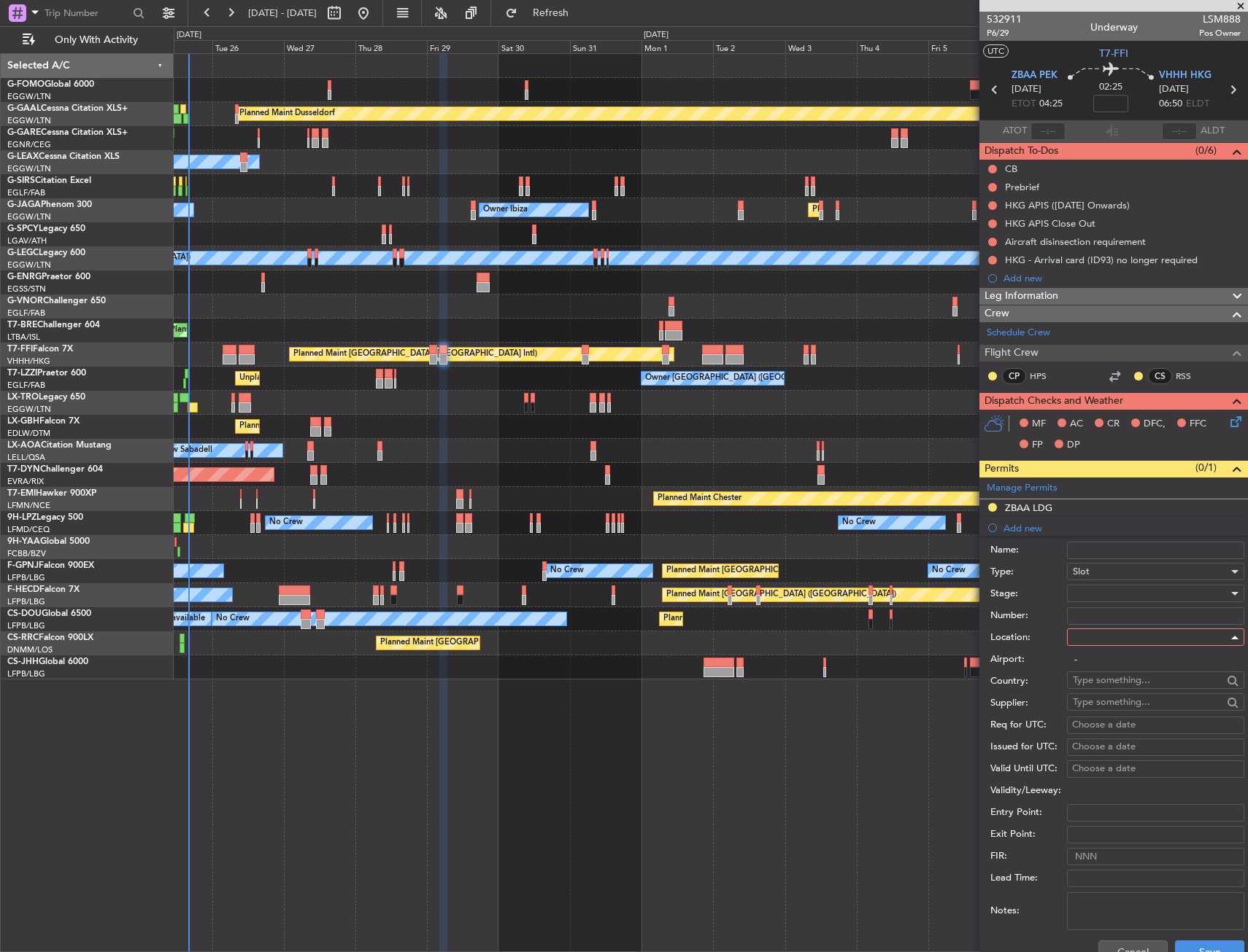
type input "ZBAA / PEK"
click at [1199, 939] on div "Cancel Save" at bounding box center [1117, 952] width 254 height 38
click at [1198, 941] on button "Save" at bounding box center [1209, 953] width 69 height 24
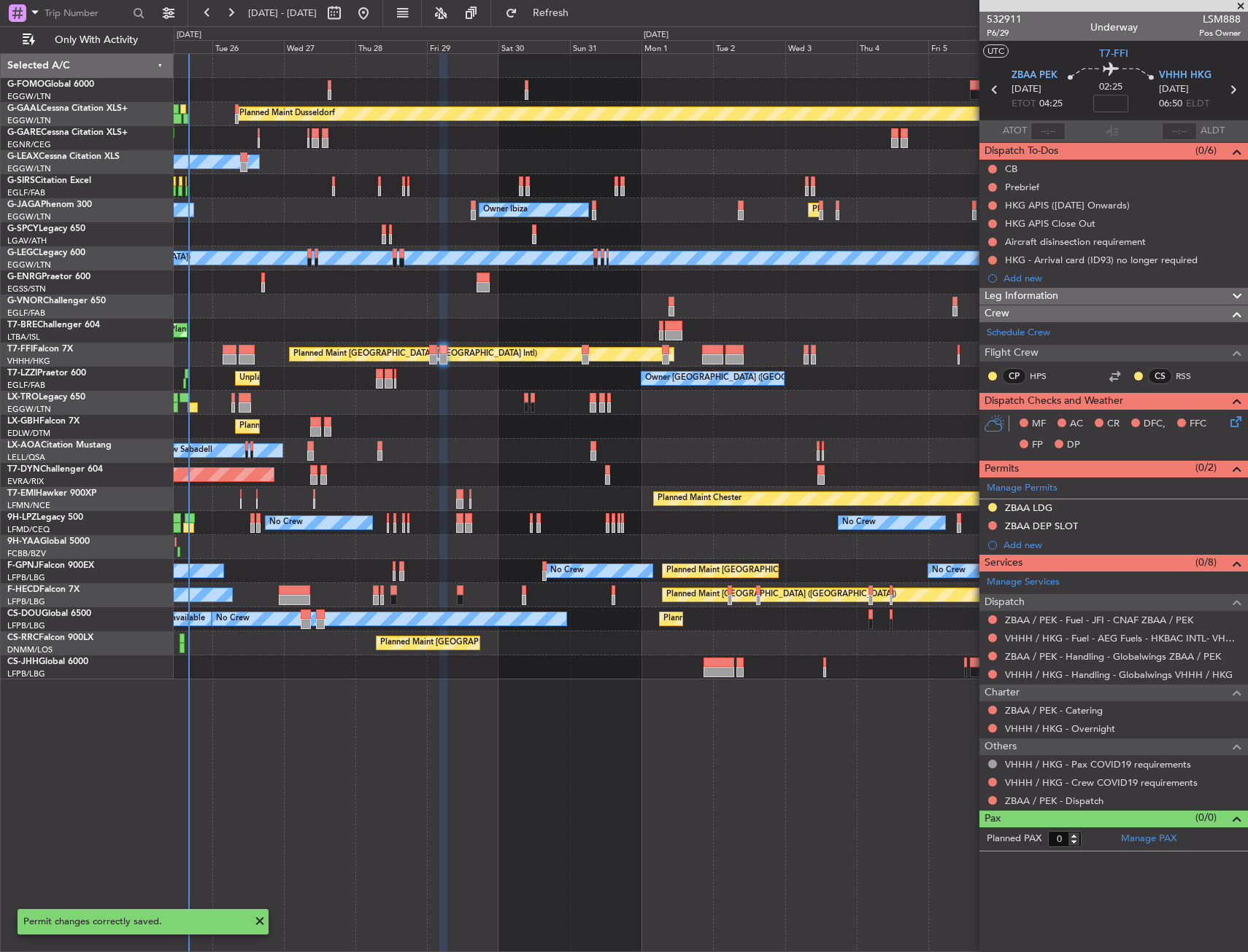
click at [1019, 543] on div "Add new" at bounding box center [1121, 544] width 237 height 13
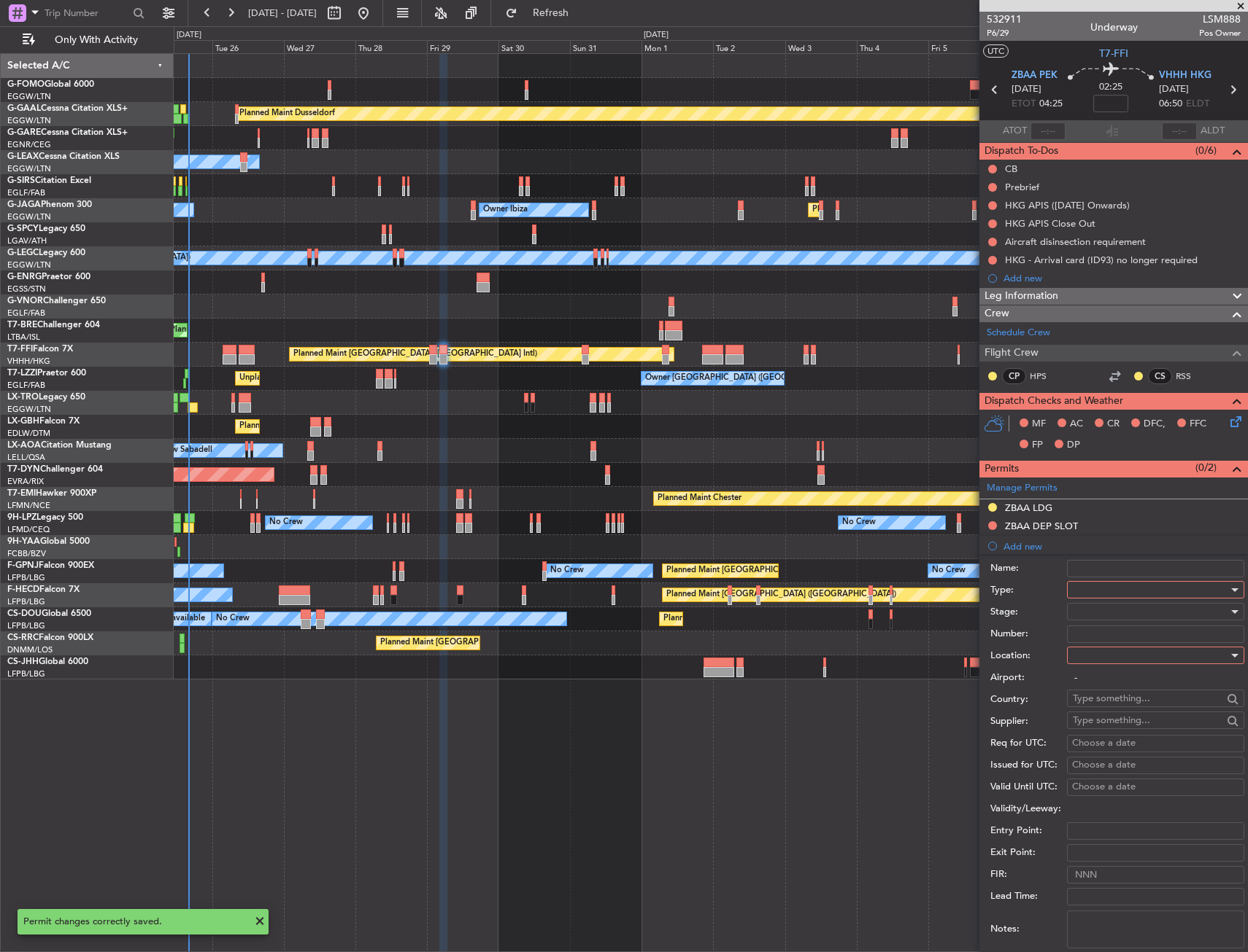
click at [1117, 588] on div at bounding box center [1150, 590] width 156 height 22
click at [1098, 728] on span "Slot" at bounding box center [1150, 728] width 153 height 22
click at [1102, 652] on div at bounding box center [1150, 655] width 156 height 22
click at [1104, 729] on span "Arrival" at bounding box center [1150, 729] width 153 height 22
type input "VHHH / HKG"
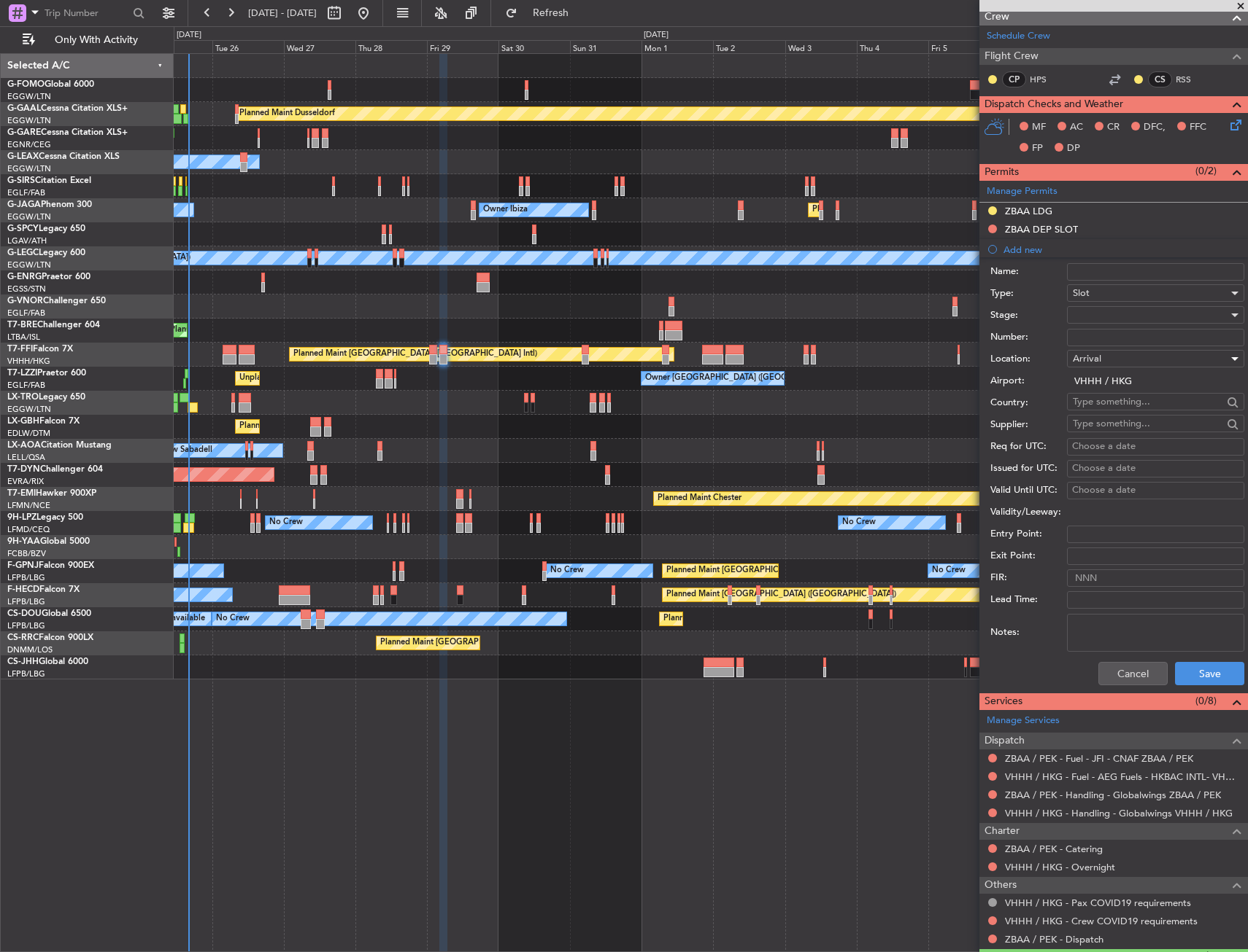
scroll to position [334, 0]
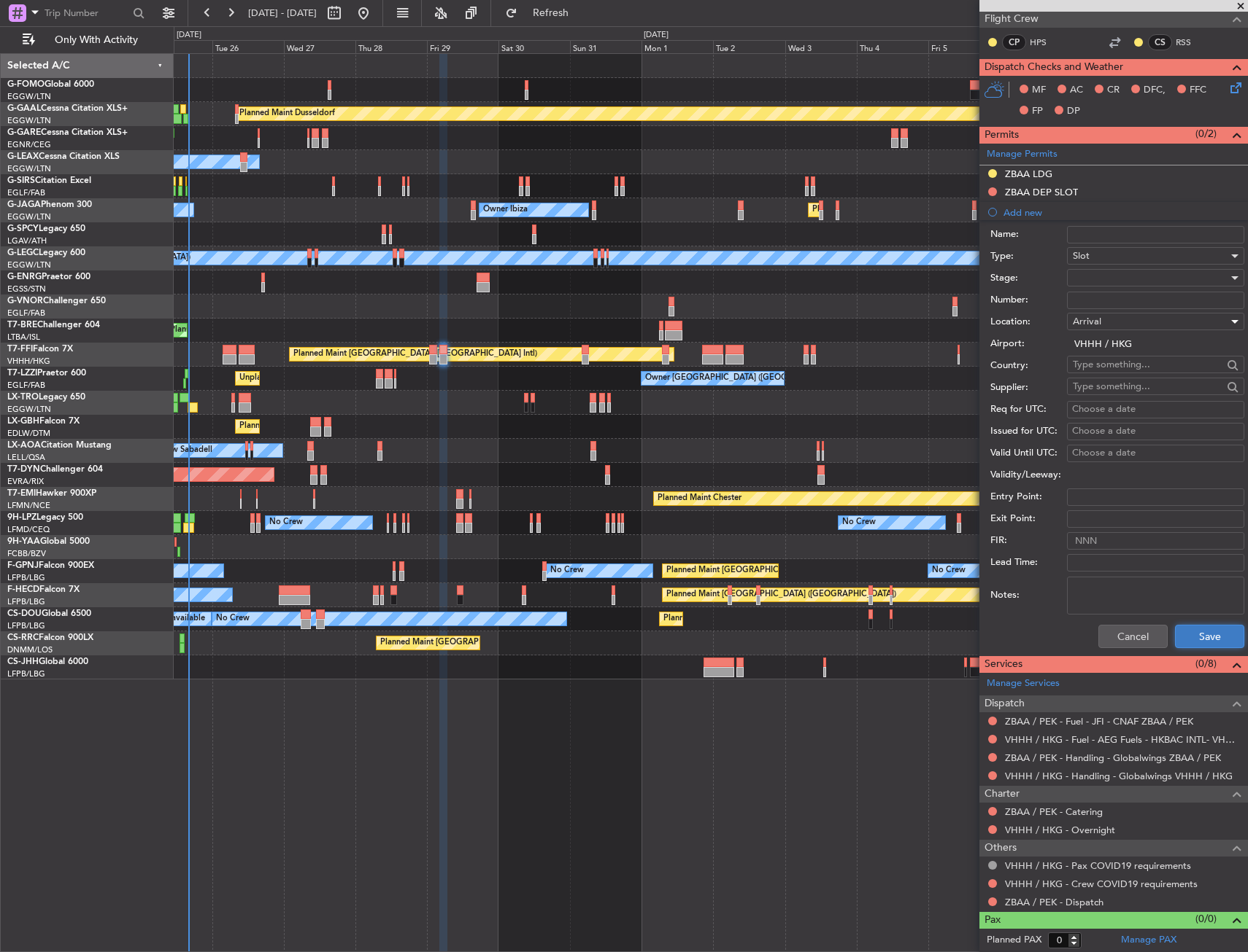
click at [1197, 643] on button "Save" at bounding box center [1209, 637] width 69 height 24
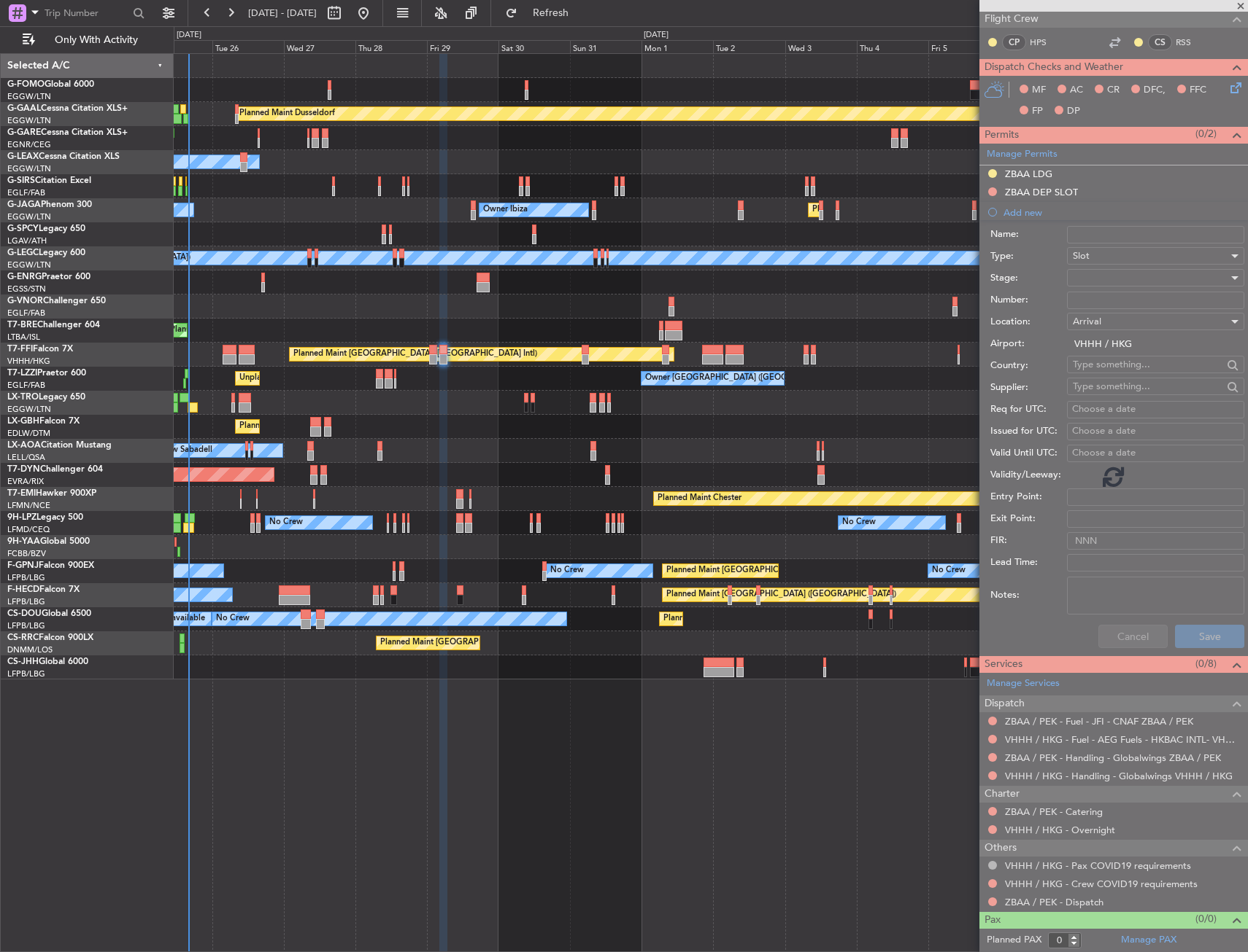
scroll to position [0, 0]
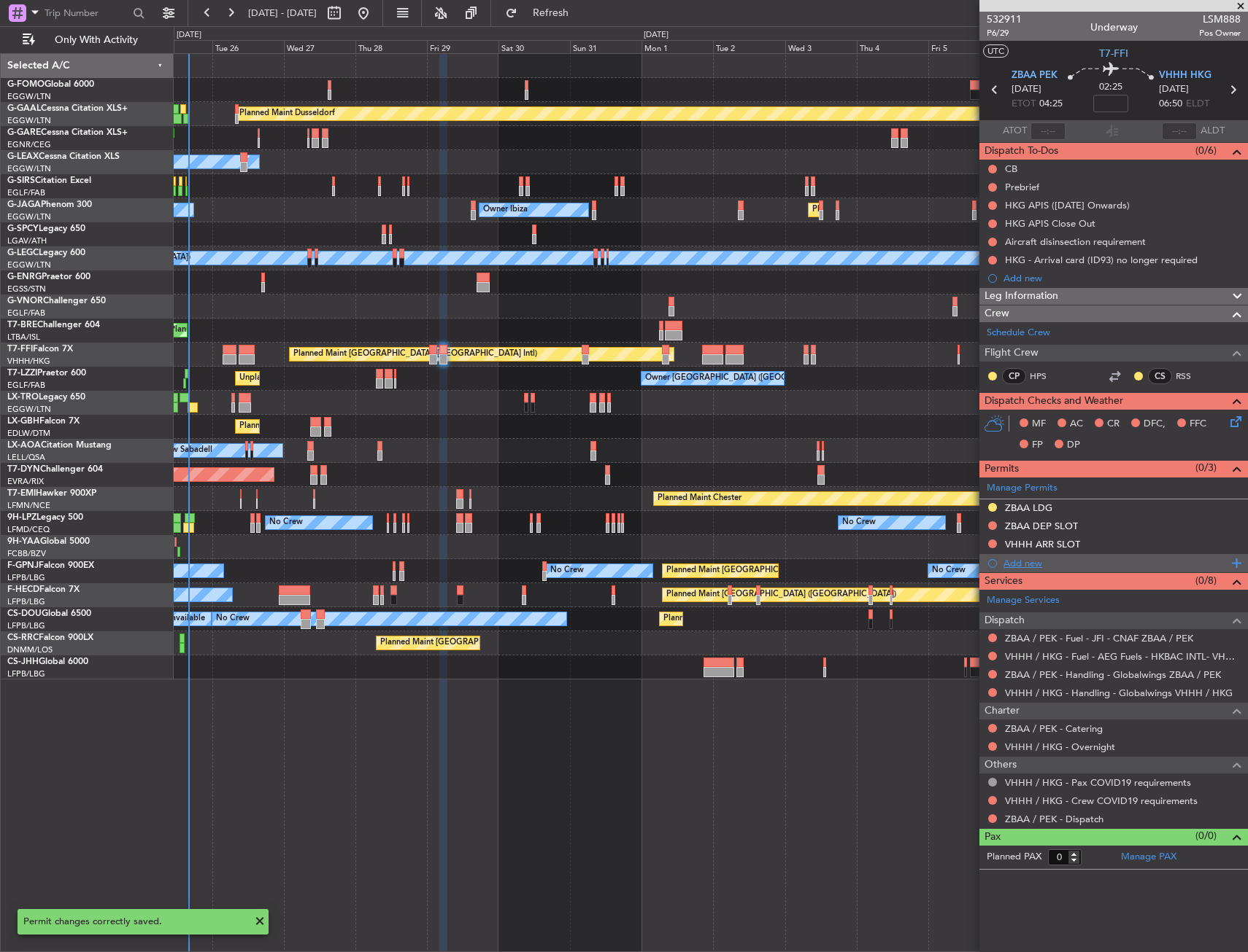
click at [1025, 567] on div "Add new" at bounding box center [1115, 563] width 224 height 13
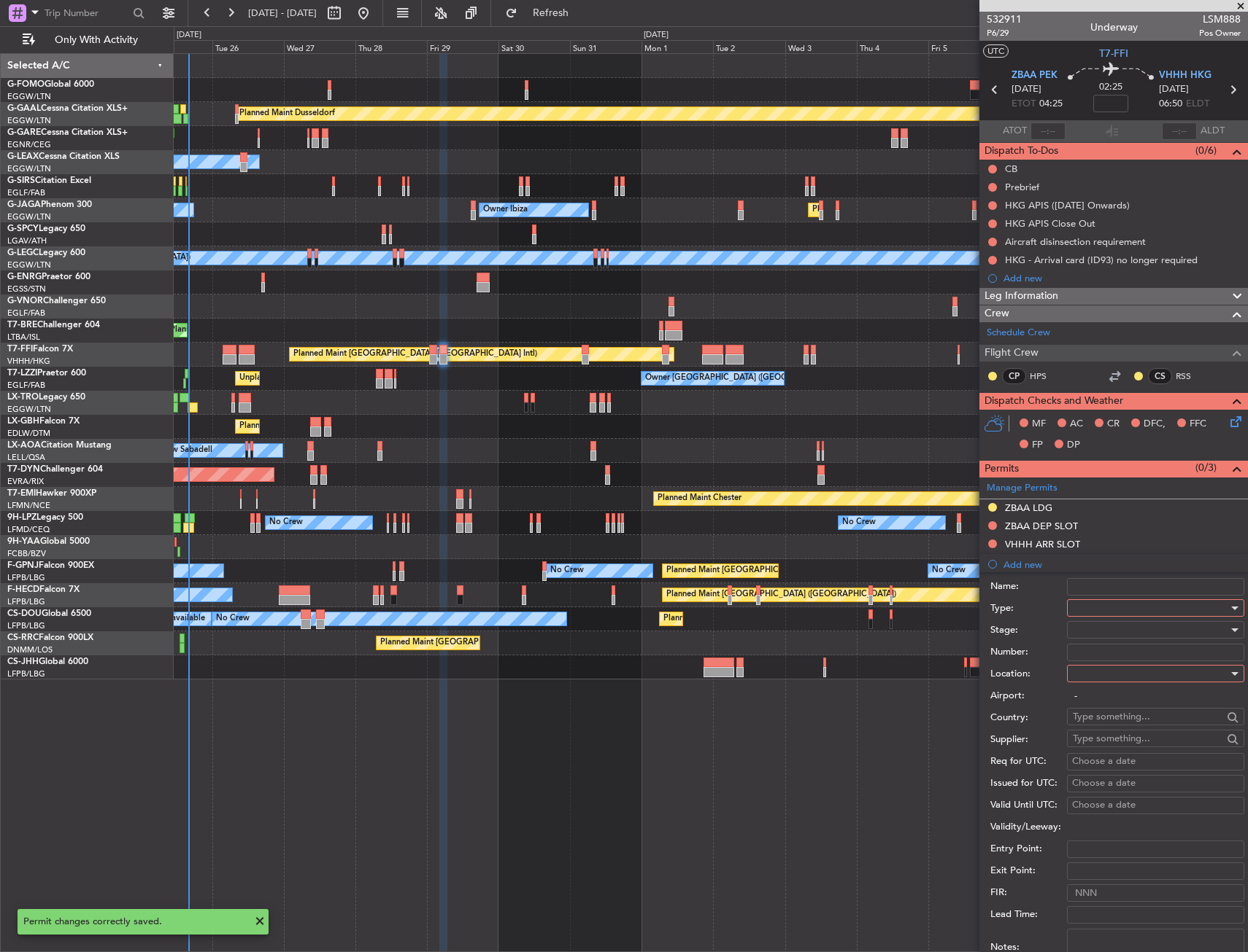
click at [1088, 611] on div at bounding box center [1150, 608] width 156 height 22
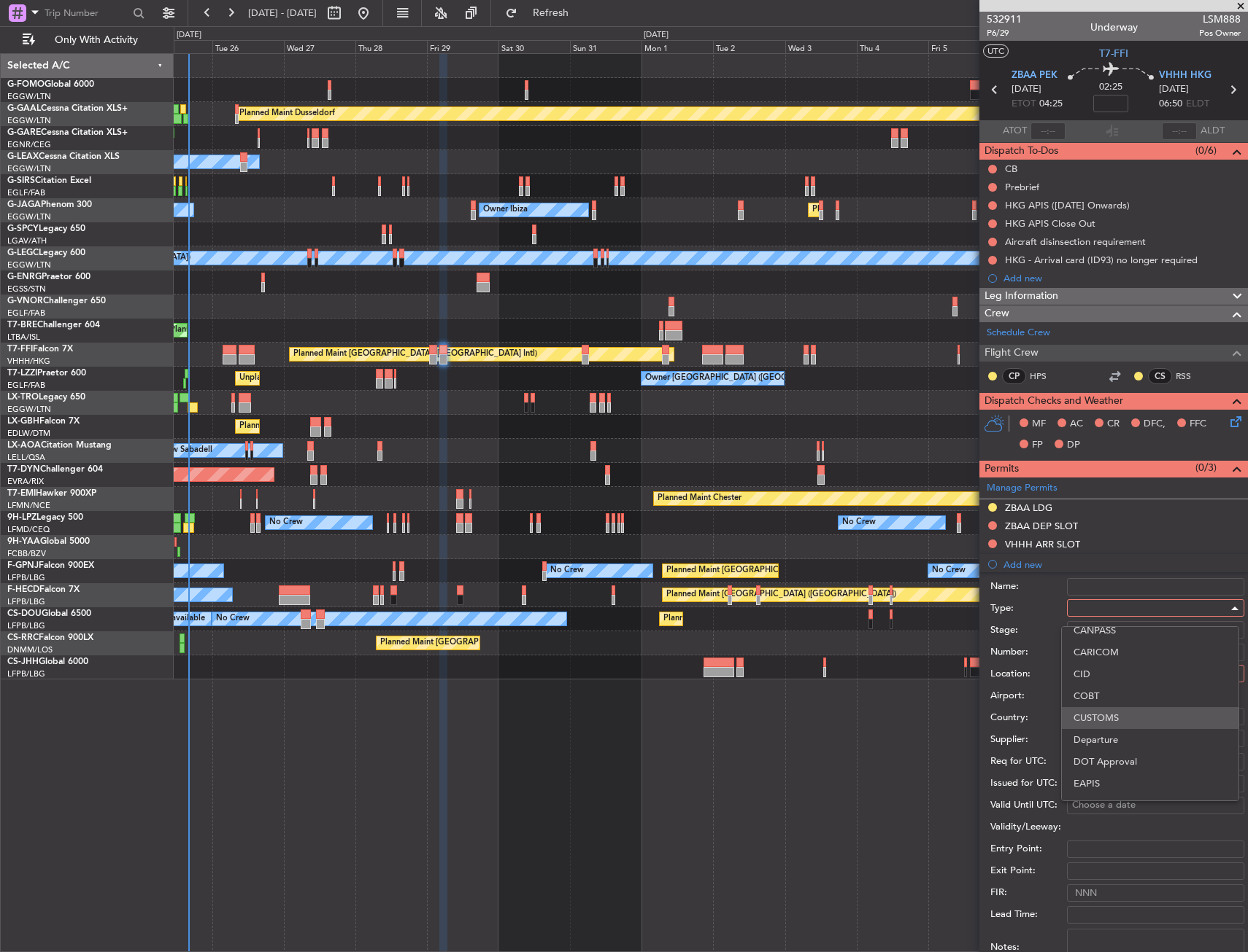
scroll to position [146, 0]
click at [1092, 668] on span "Departure" at bounding box center [1150, 667] width 153 height 22
click at [1092, 668] on div at bounding box center [1150, 673] width 156 height 22
click at [1094, 701] on span "Departure" at bounding box center [1150, 704] width 153 height 22
type input "ZBAA / PEK"
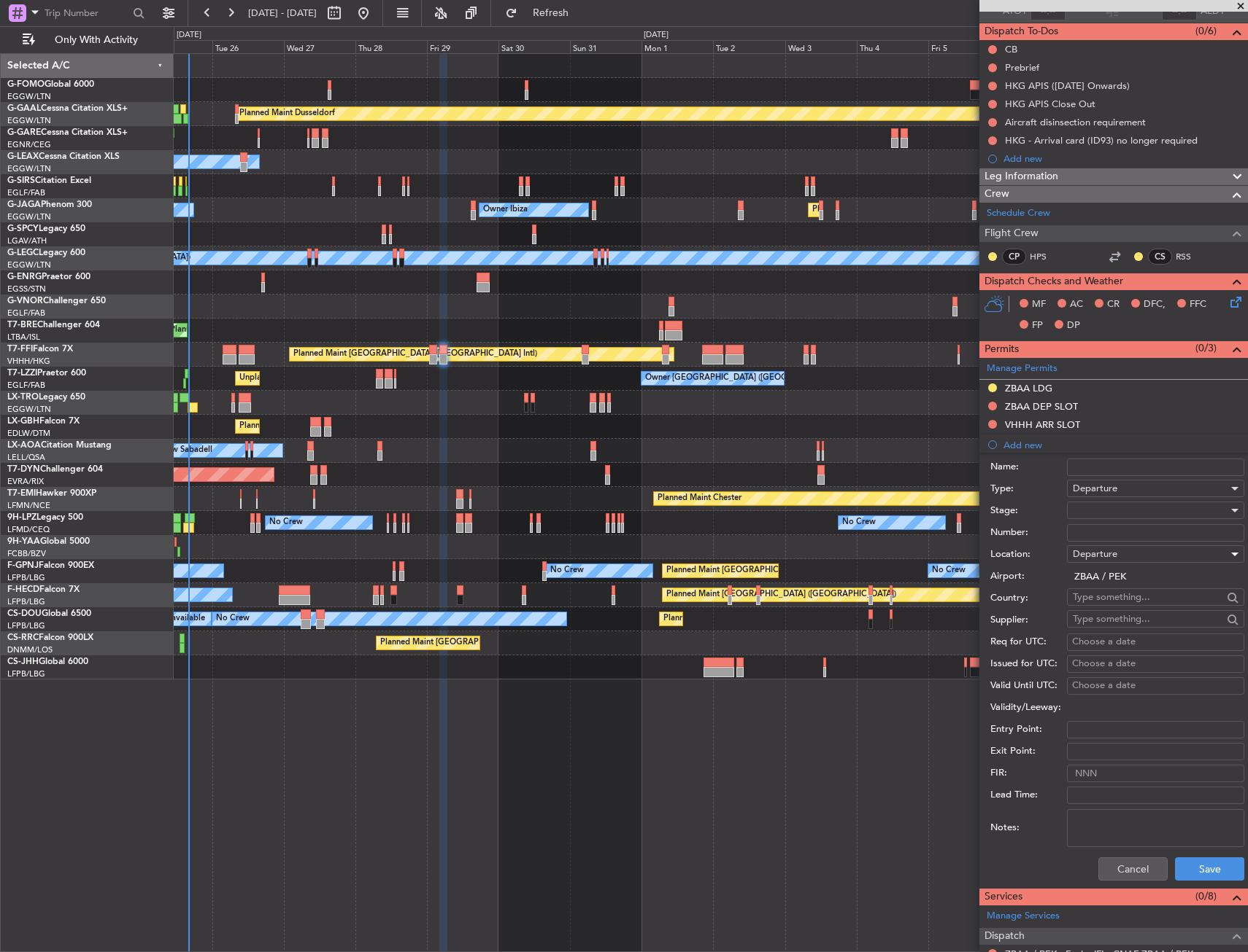
scroll to position [219, 0]
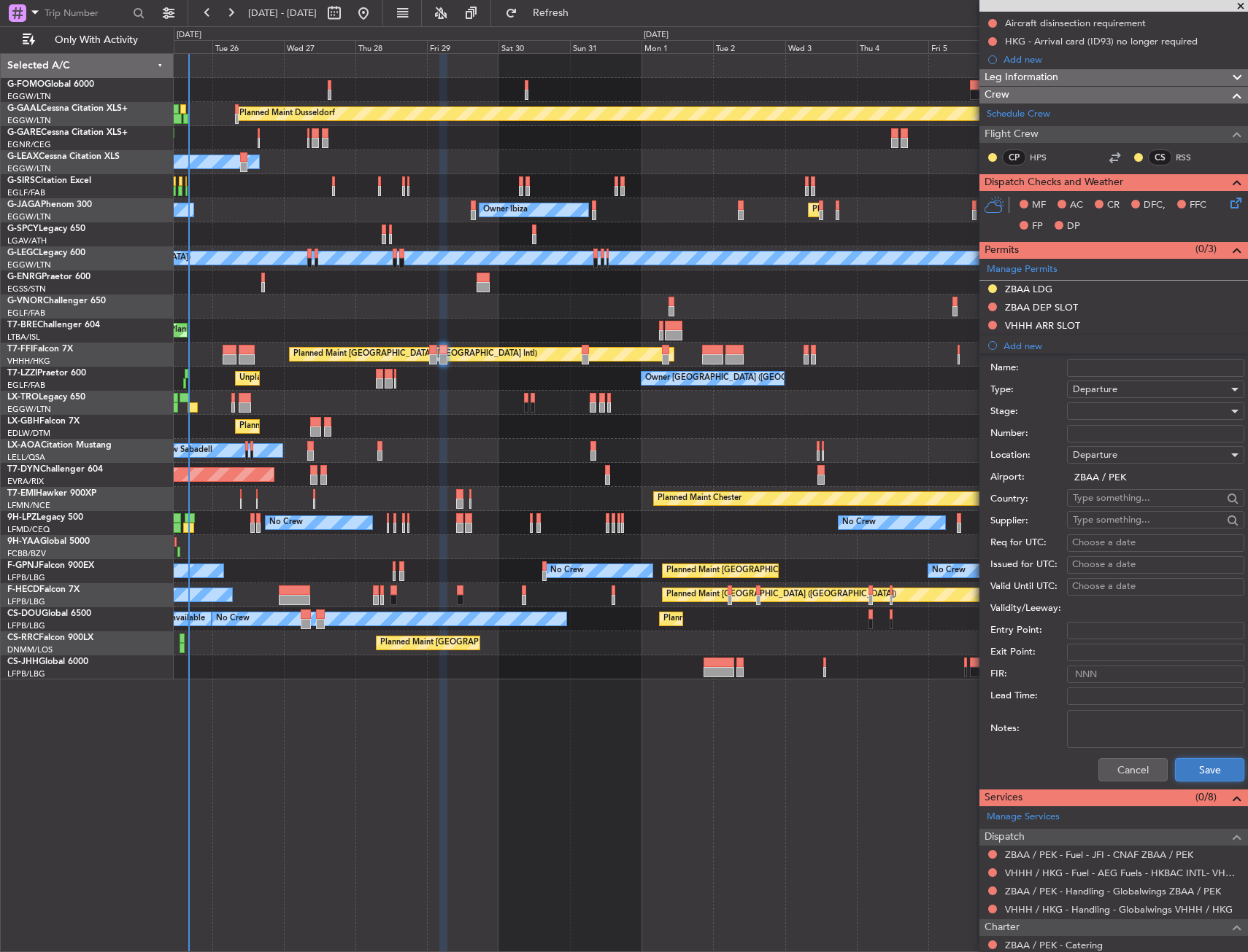
click at [1182, 774] on button "Save" at bounding box center [1209, 771] width 69 height 24
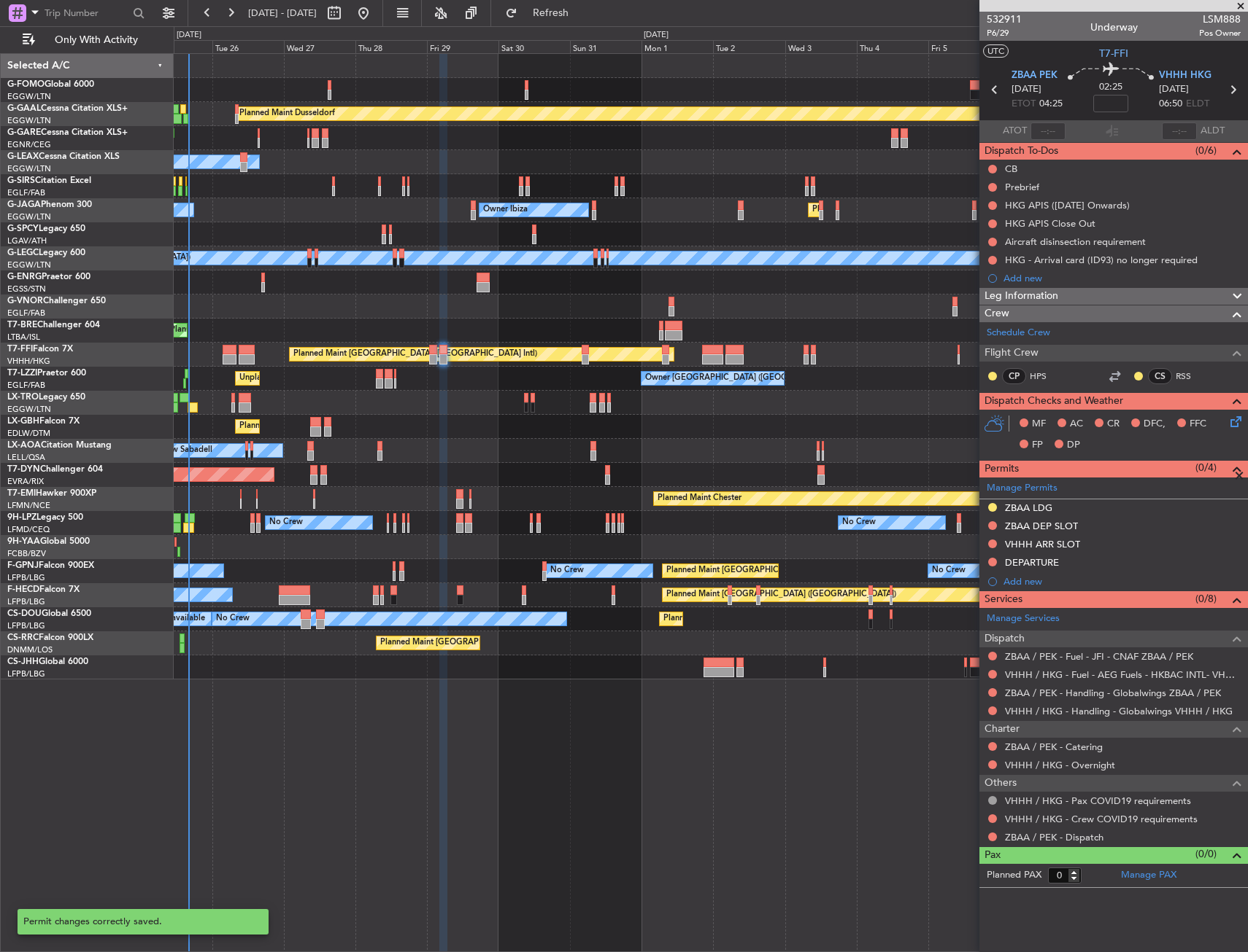
scroll to position [0, 0]
click at [1026, 587] on div "Add new" at bounding box center [1113, 581] width 269 height 18
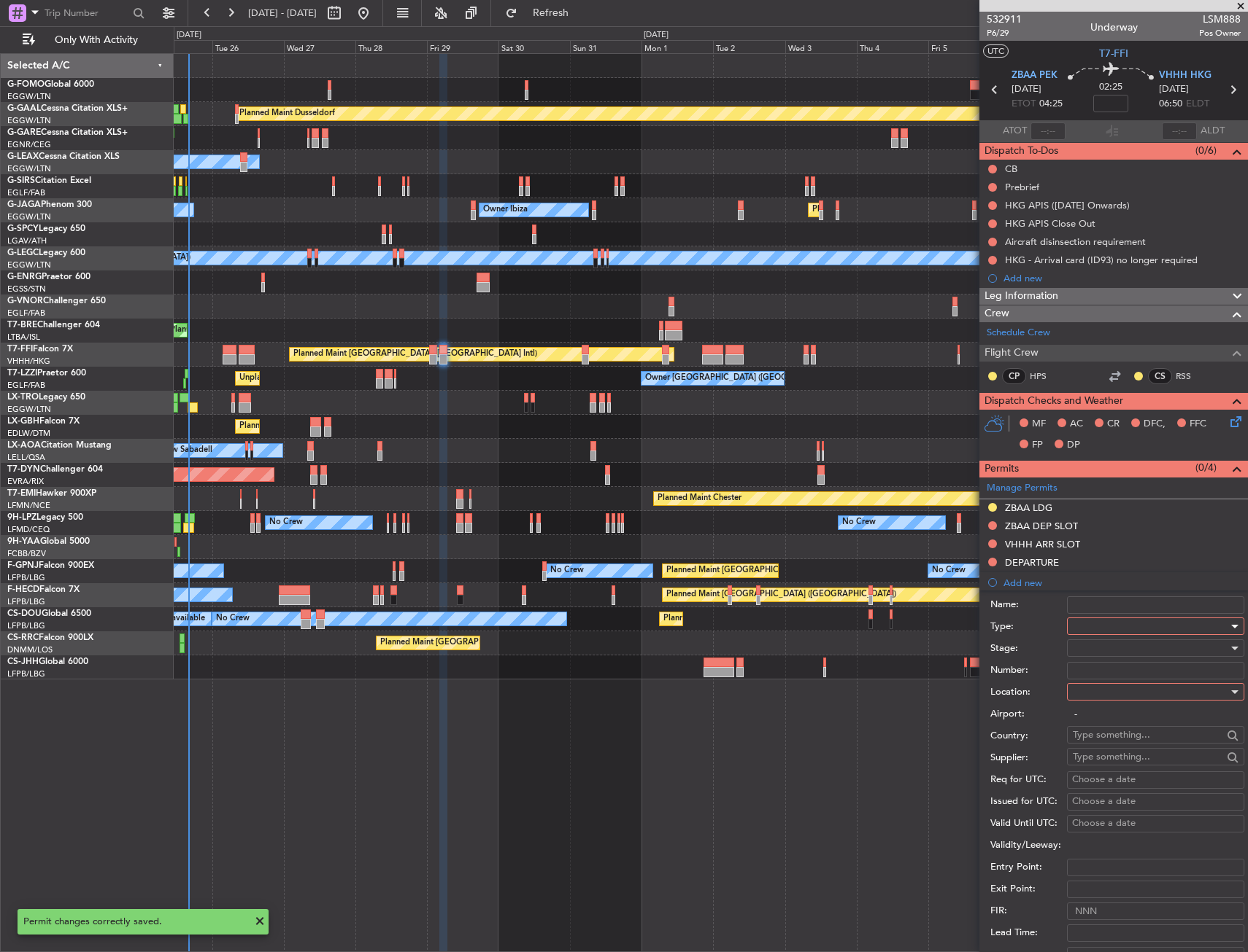
click at [1087, 623] on div at bounding box center [1150, 627] width 156 height 22
click at [1094, 784] on span "Landing" at bounding box center [1150, 787] width 153 height 22
click at [1103, 697] on div at bounding box center [1150, 692] width 156 height 22
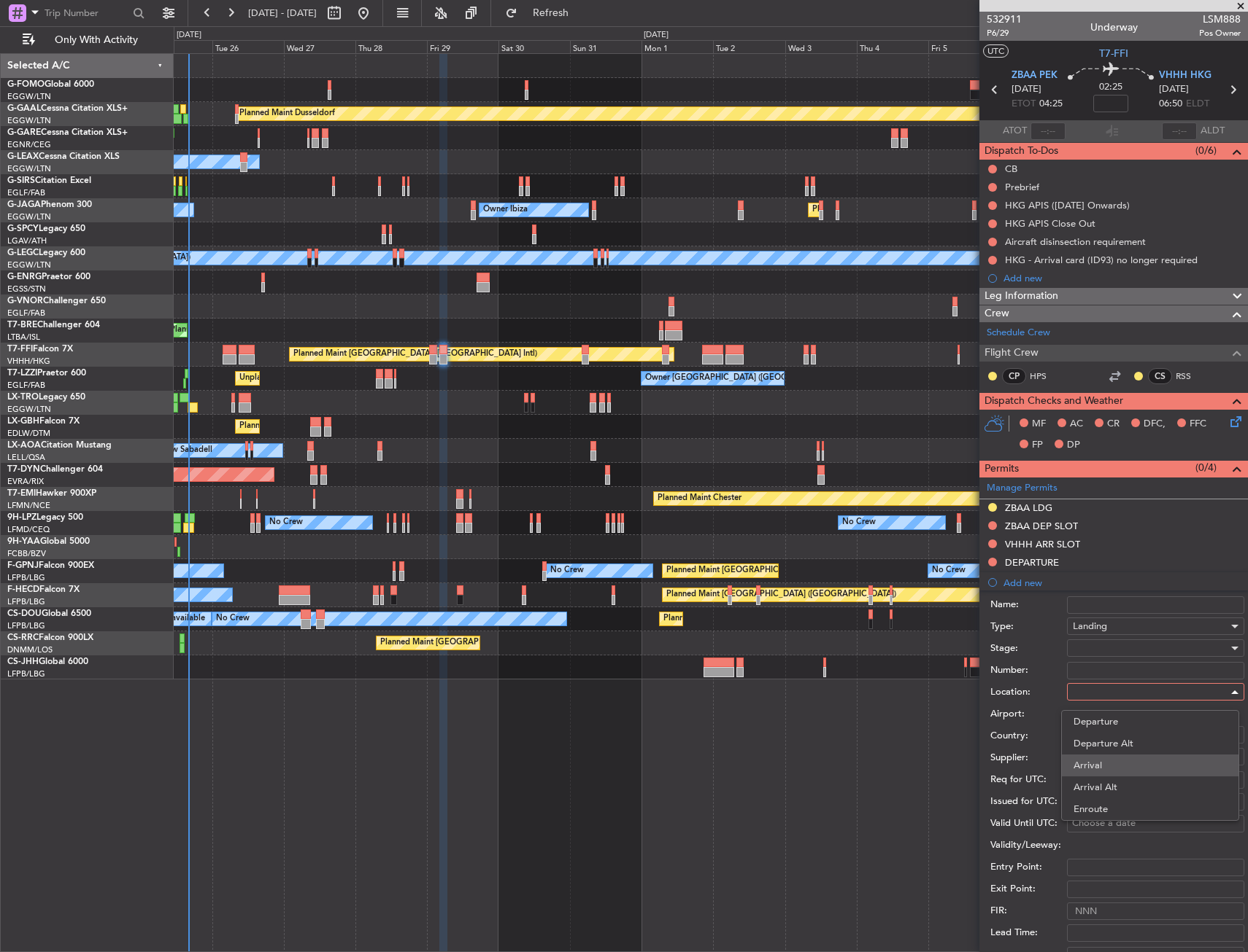
click at [1093, 766] on span "Arrival" at bounding box center [1150, 766] width 153 height 22
type input "VHHH / HKG"
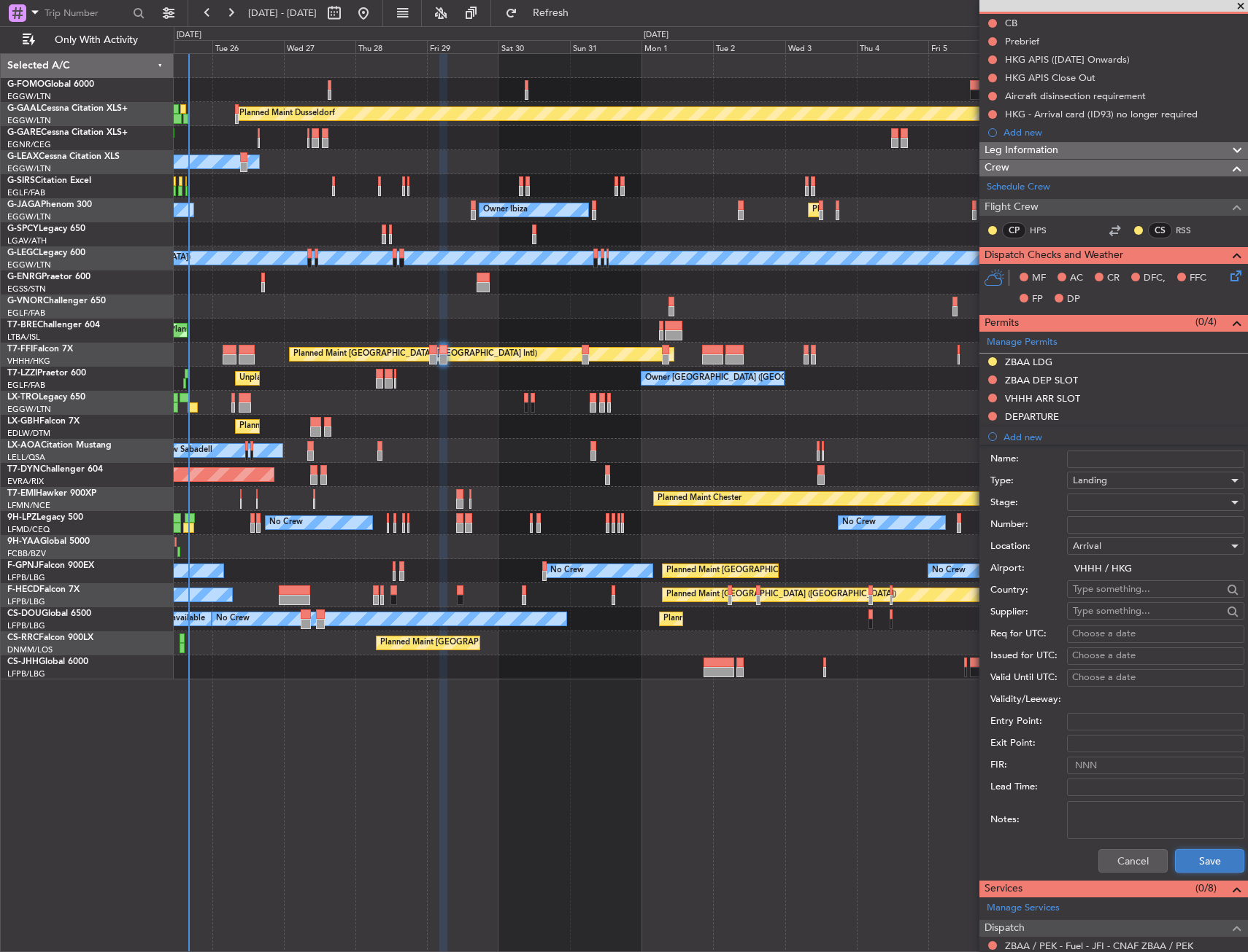
click at [1184, 861] on button "Save" at bounding box center [1209, 862] width 69 height 24
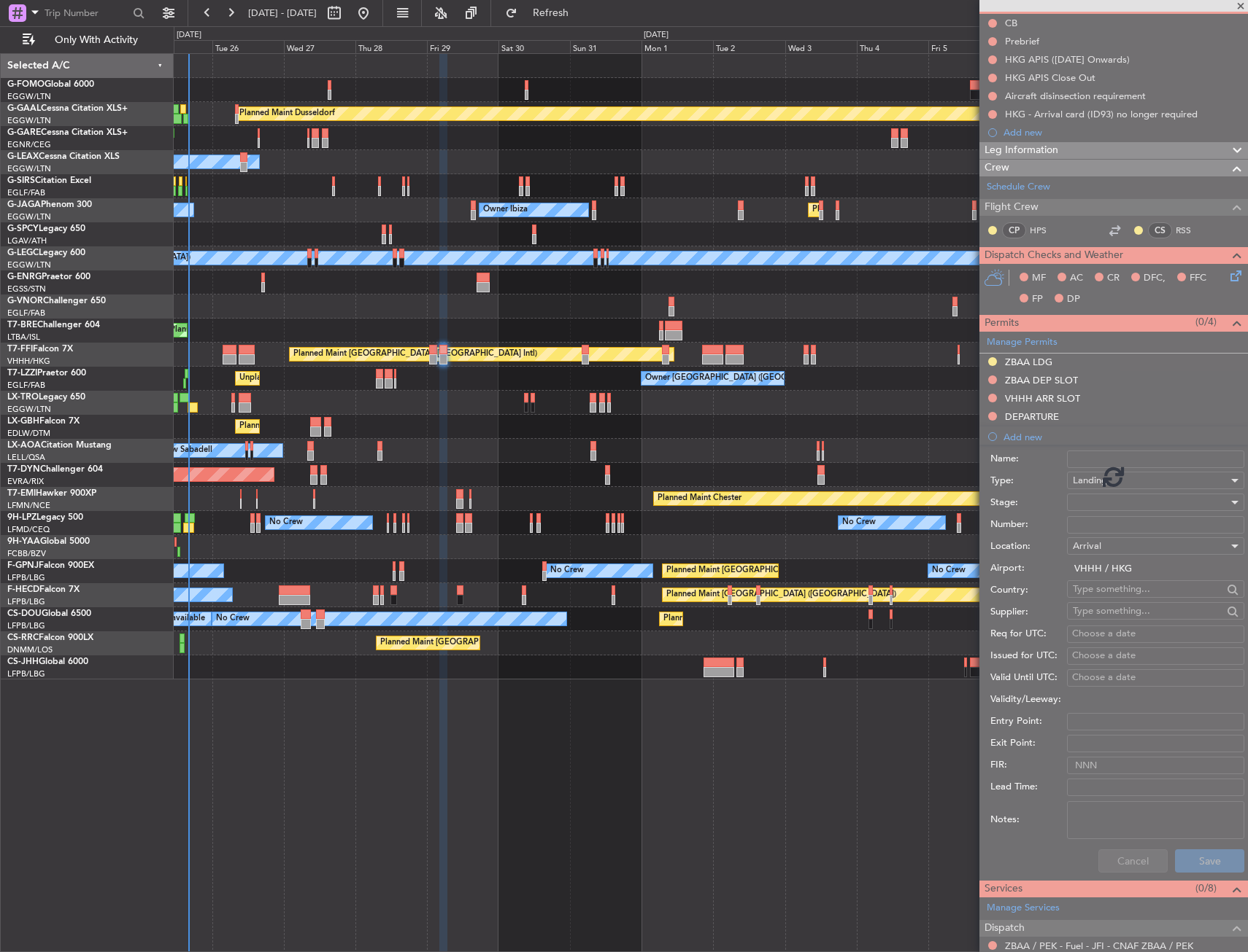
scroll to position [0, 0]
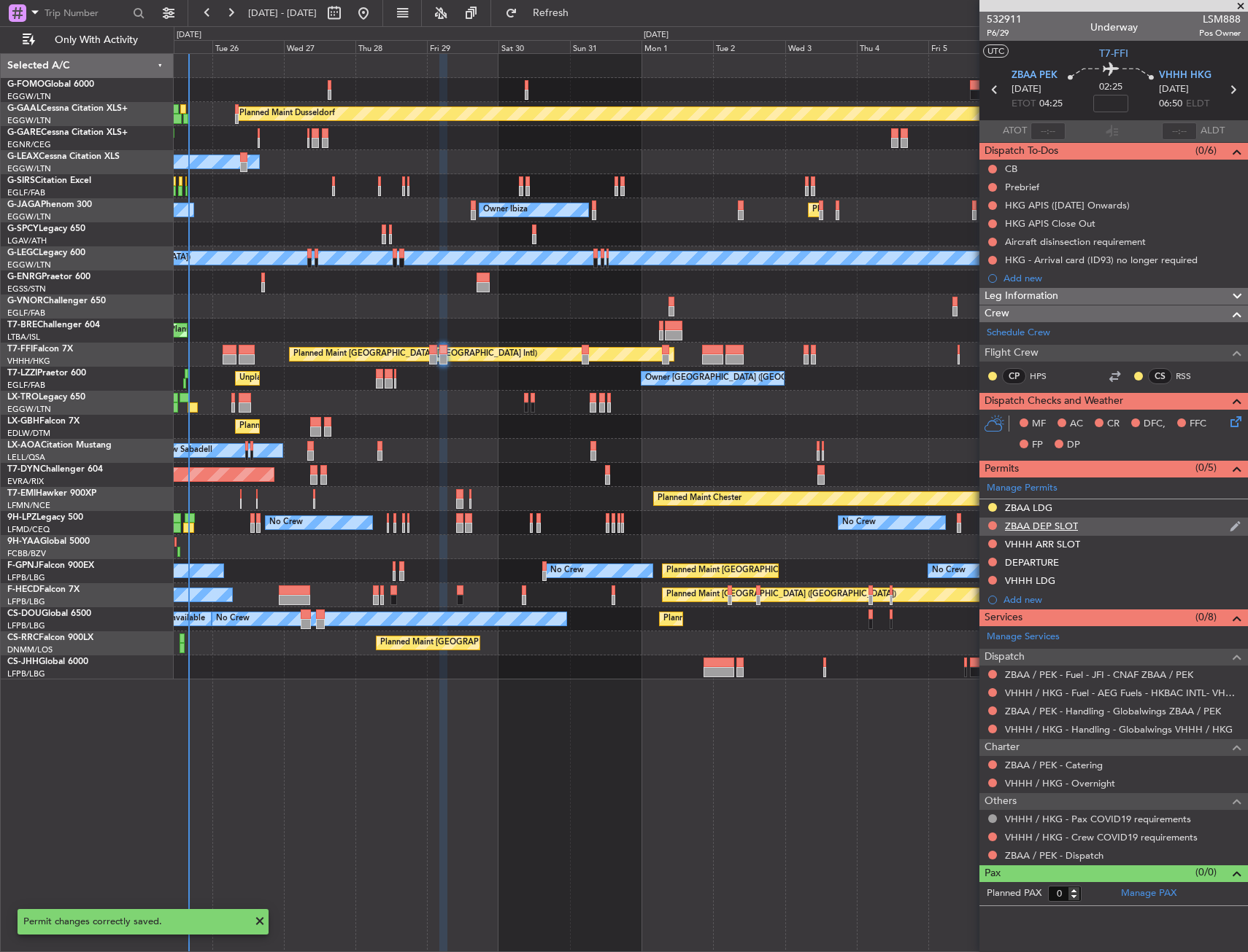
click at [1102, 525] on div "ZBAA DEP SLOT" at bounding box center [1113, 527] width 269 height 18
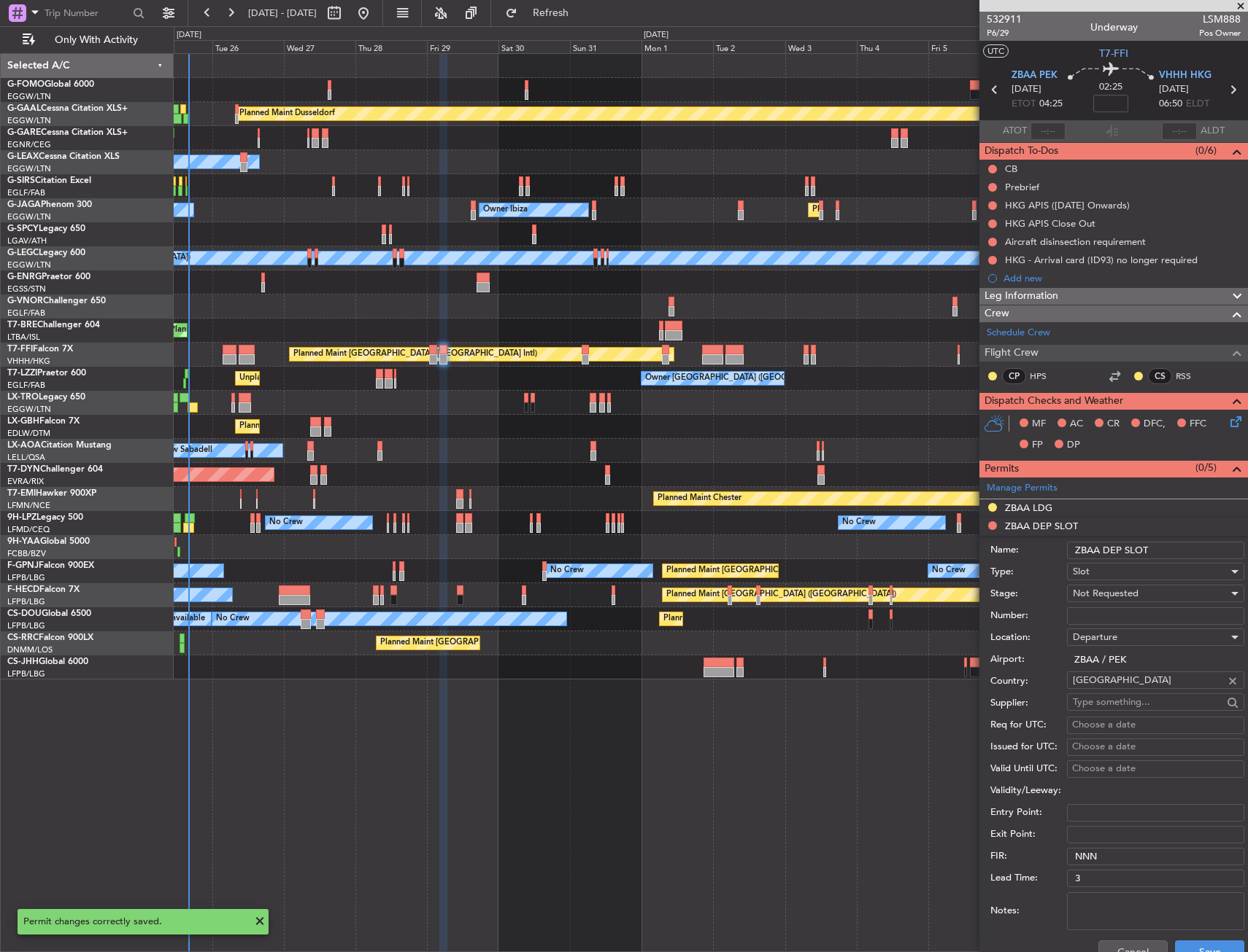
click at [1160, 549] on input "ZBAA DEP SLOT" at bounding box center [1155, 550] width 178 height 18
type input "ZBAA DEP SLOT 0425z"
click at [1115, 590] on span "Not Requested" at bounding box center [1105, 593] width 65 height 13
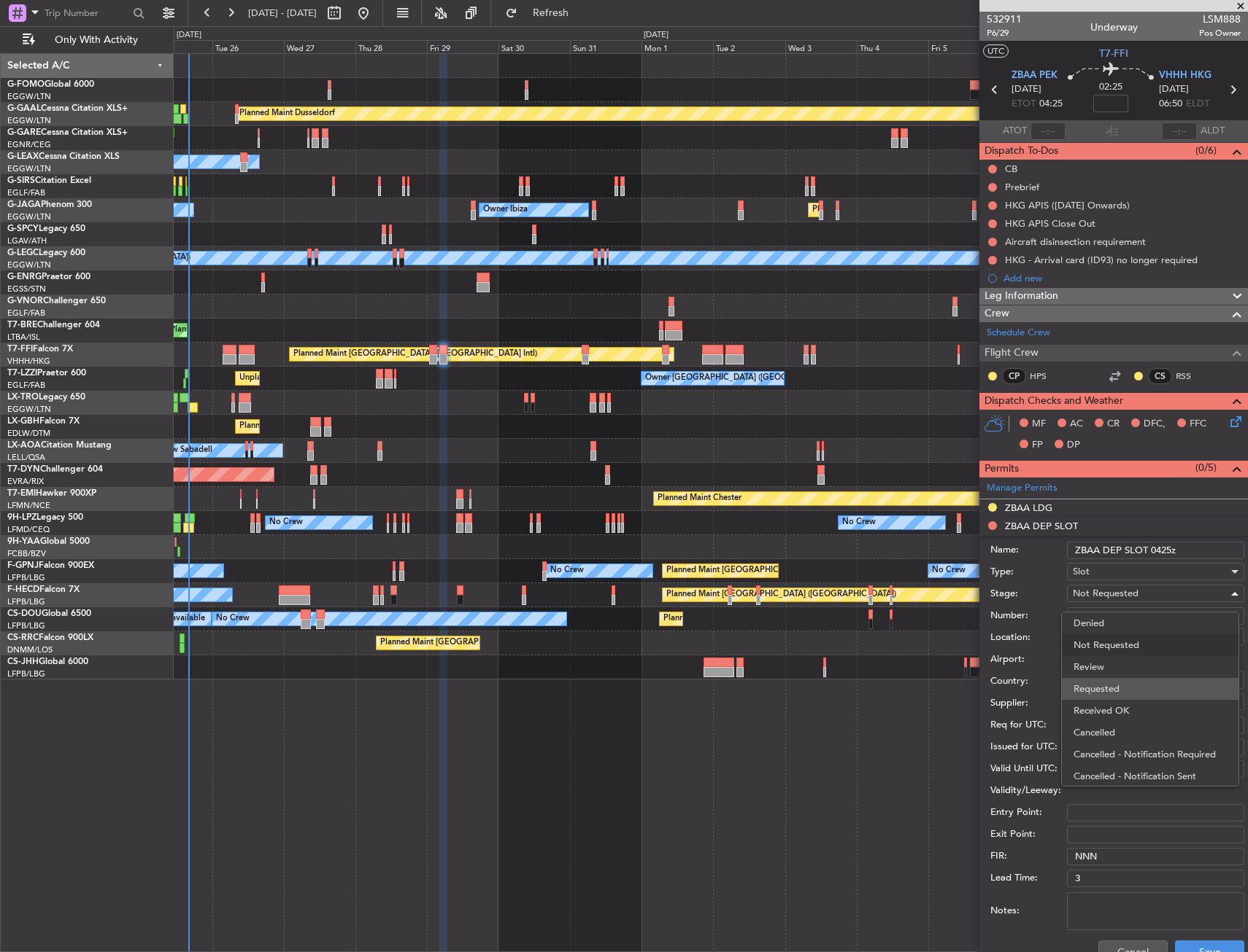
click at [1116, 685] on span "Requested" at bounding box center [1150, 689] width 153 height 22
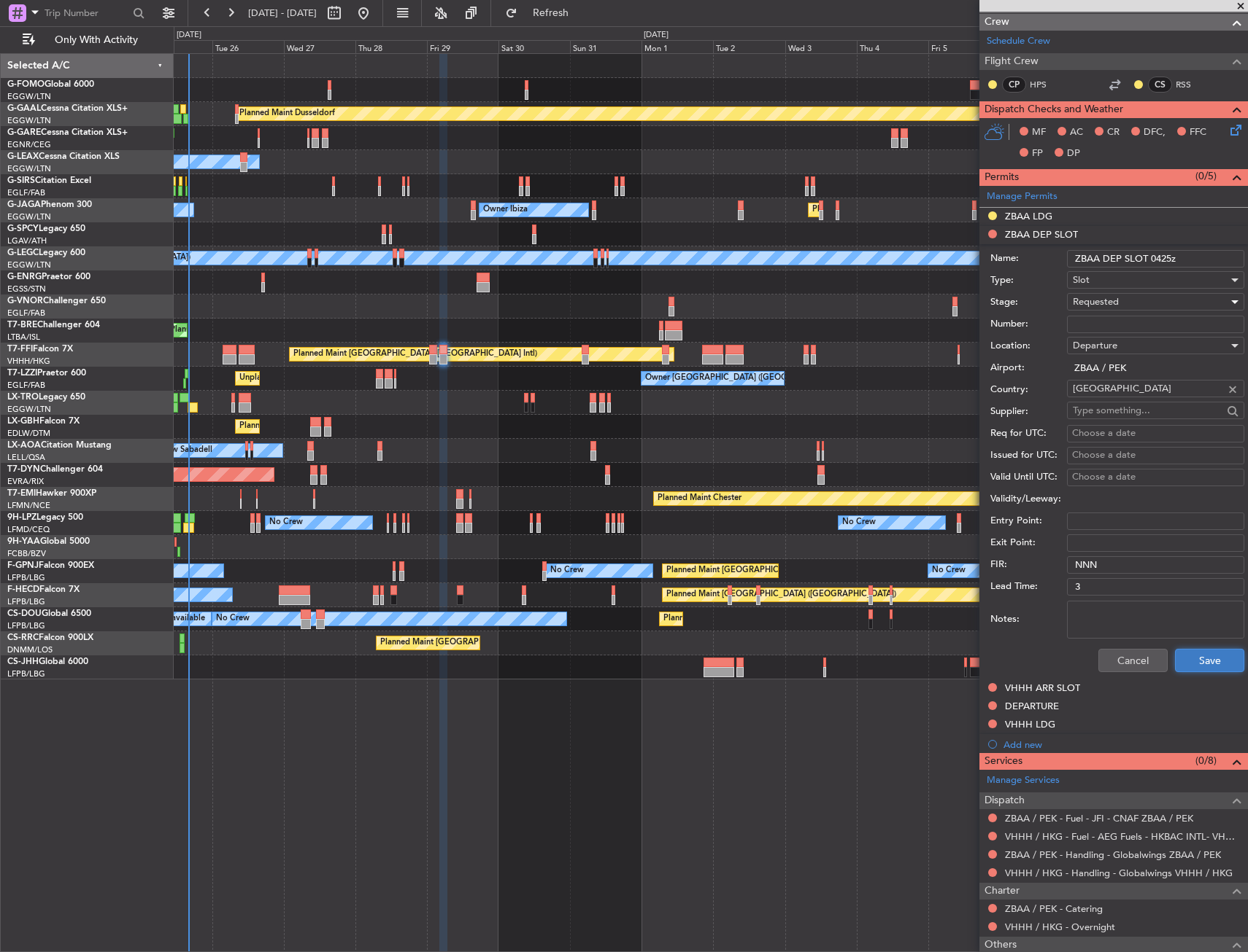
click at [1182, 661] on button "Save" at bounding box center [1209, 661] width 69 height 24
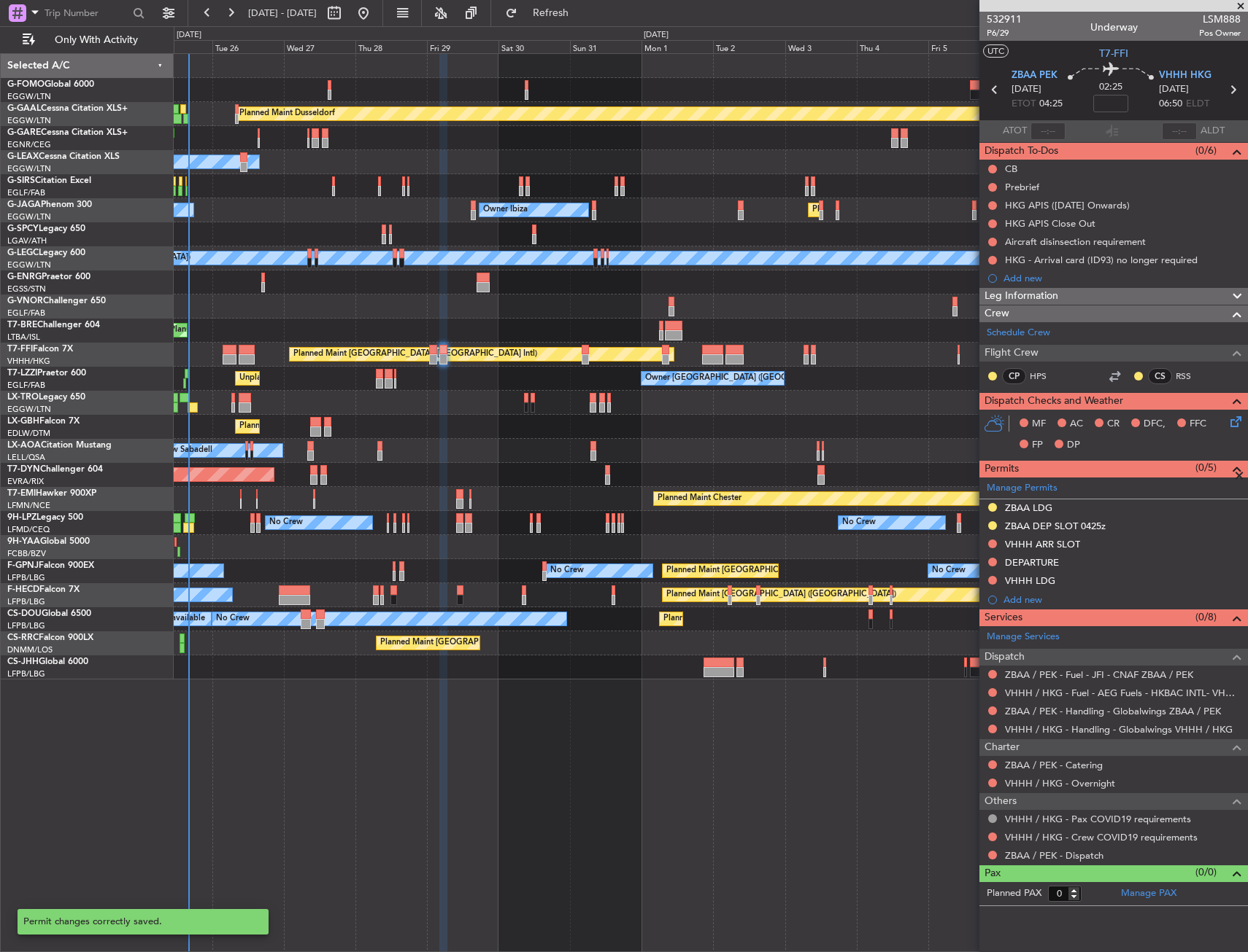
scroll to position [0, 0]
click at [1125, 545] on div "VHHH ARR SLOT" at bounding box center [1113, 545] width 269 height 18
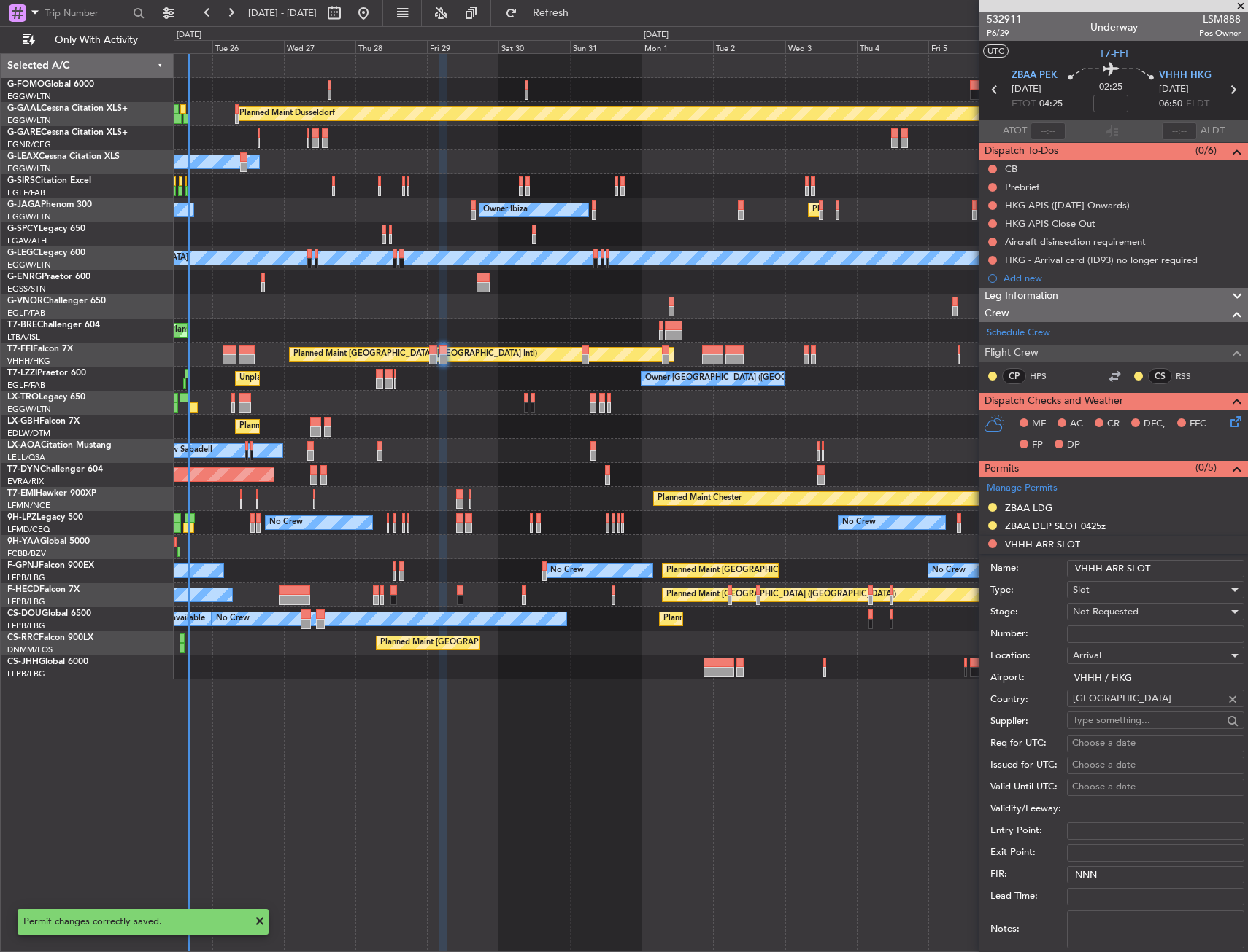
click at [1163, 570] on input "VHHH ARR SLOT" at bounding box center [1155, 569] width 178 height 18
type input "VHHH ARR SLOT 0650z"
click at [1129, 610] on span "Not Requested" at bounding box center [1105, 611] width 65 height 13
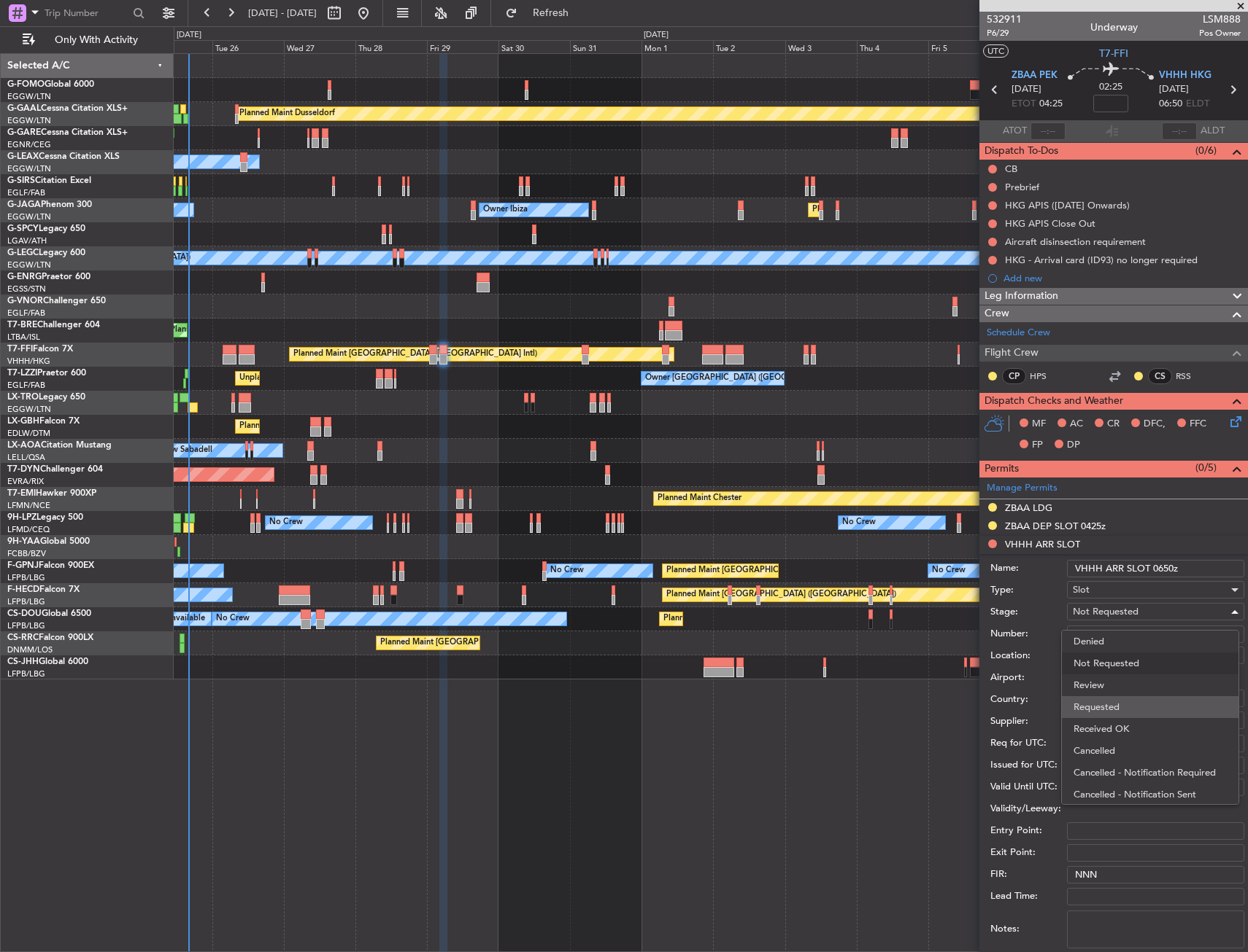
click at [1113, 706] on span "Requested" at bounding box center [1150, 707] width 153 height 22
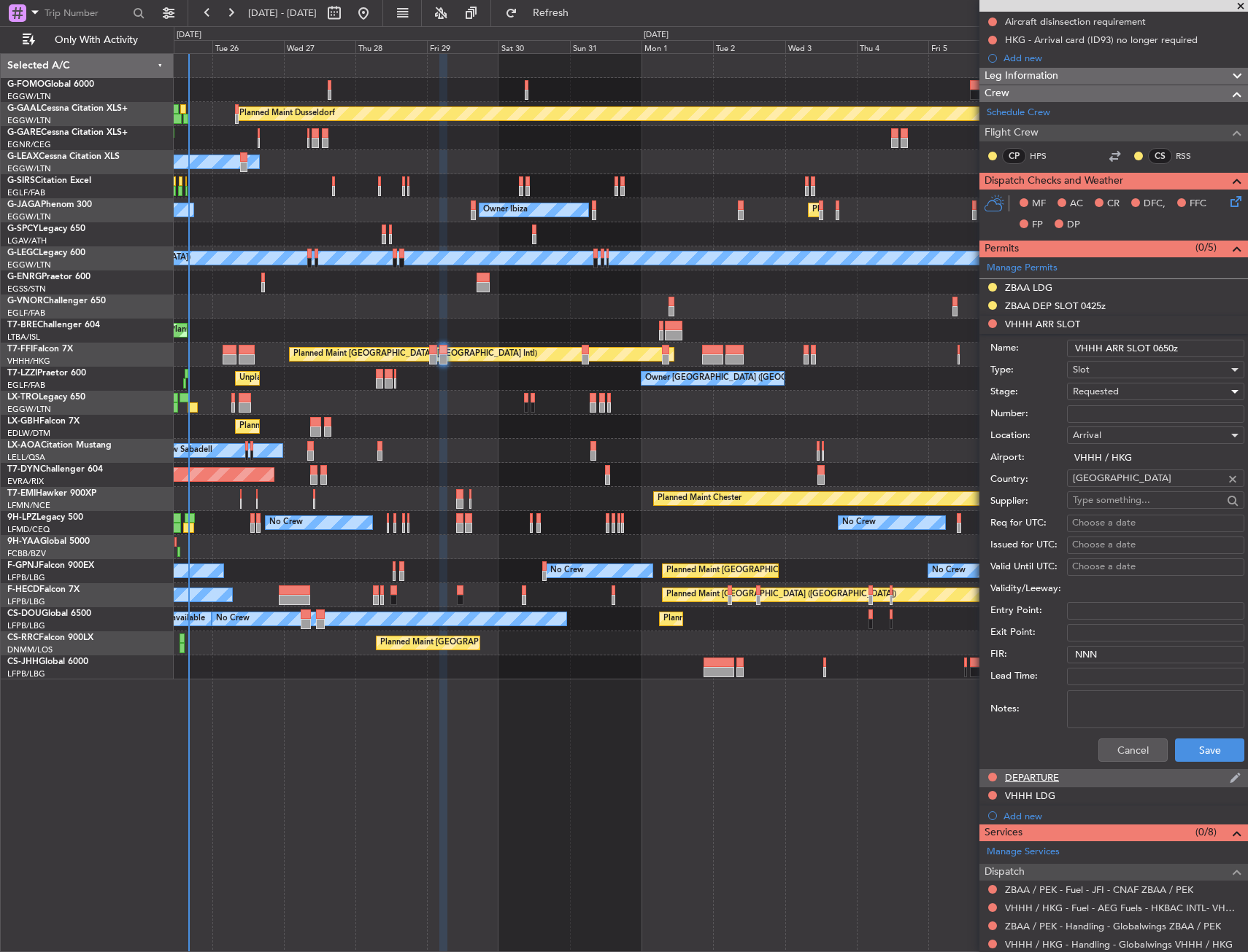
scroll to position [292, 0]
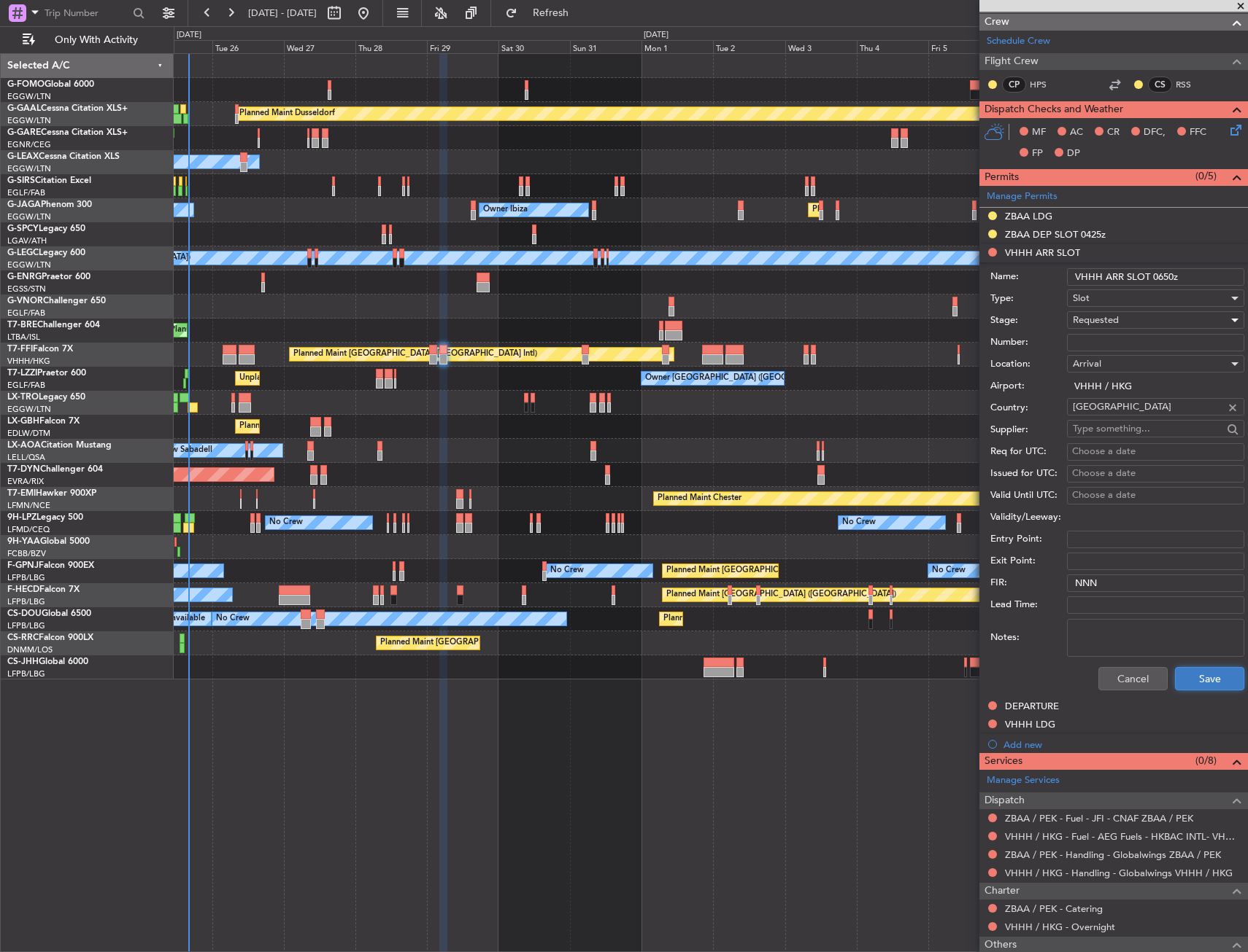
click at [1186, 682] on button "Save" at bounding box center [1209, 679] width 69 height 24
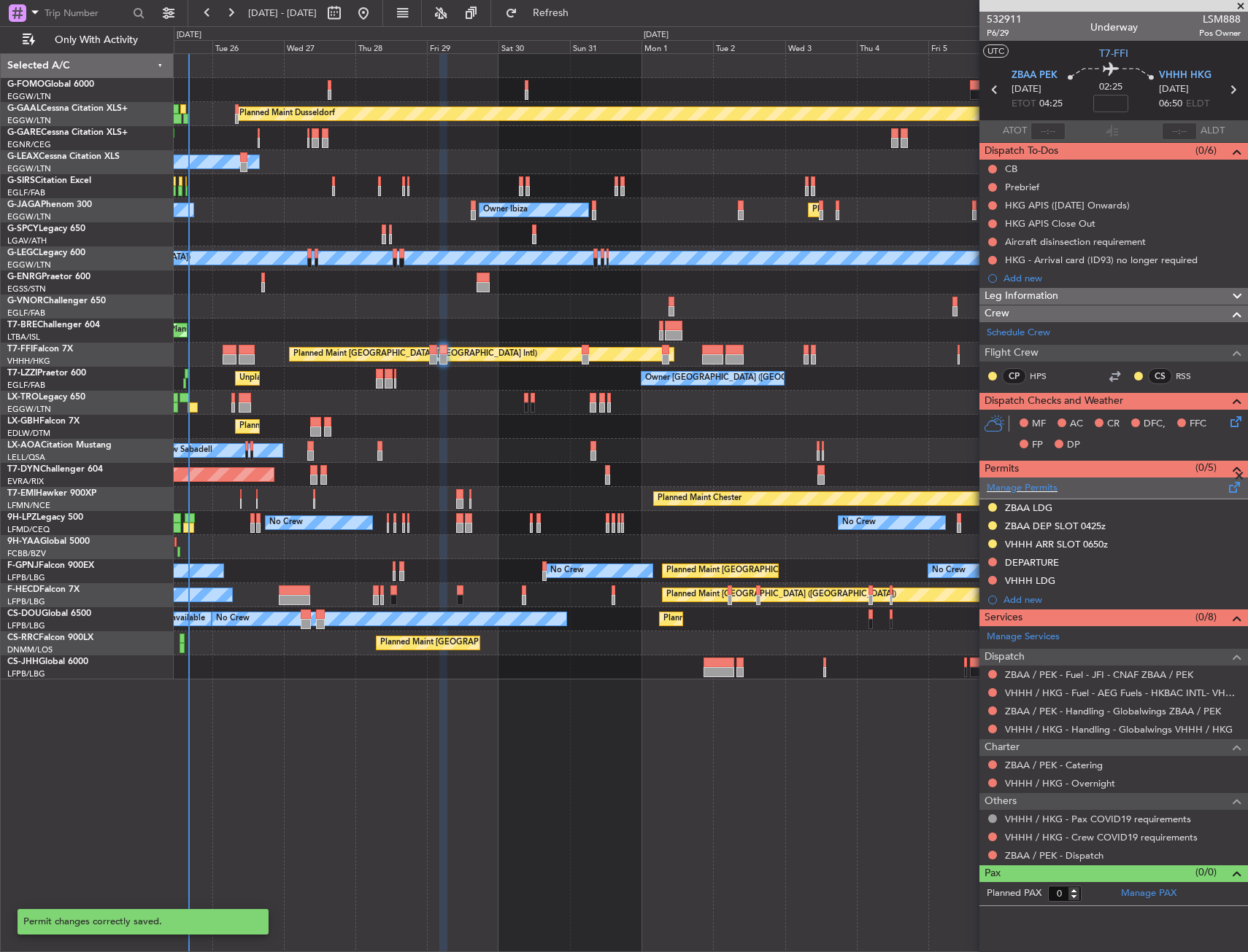
scroll to position [0, 0]
click at [991, 559] on button at bounding box center [992, 562] width 9 height 9
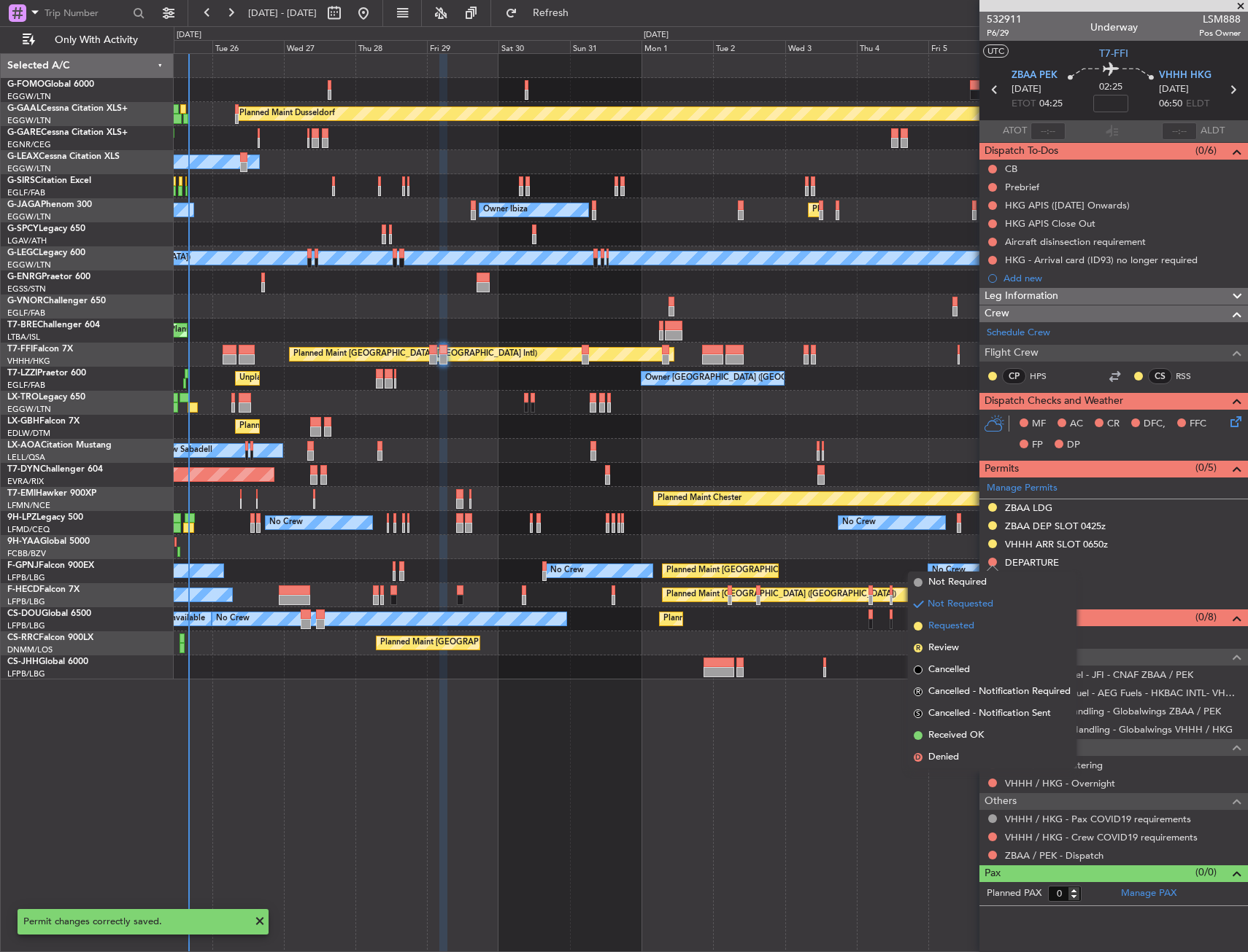
click at [974, 630] on span "Requested" at bounding box center [950, 626] width 46 height 15
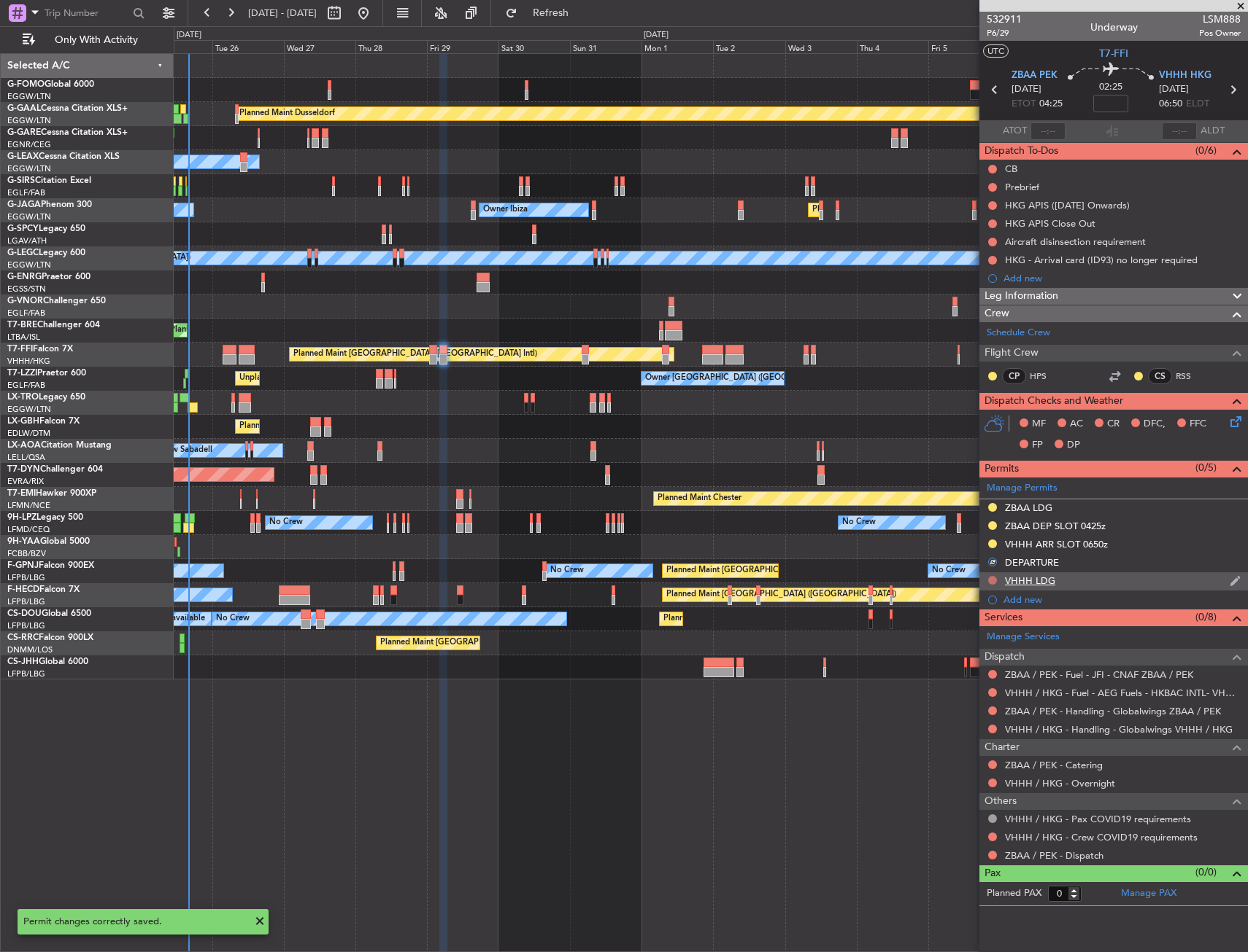
click at [990, 583] on button at bounding box center [992, 580] width 9 height 9
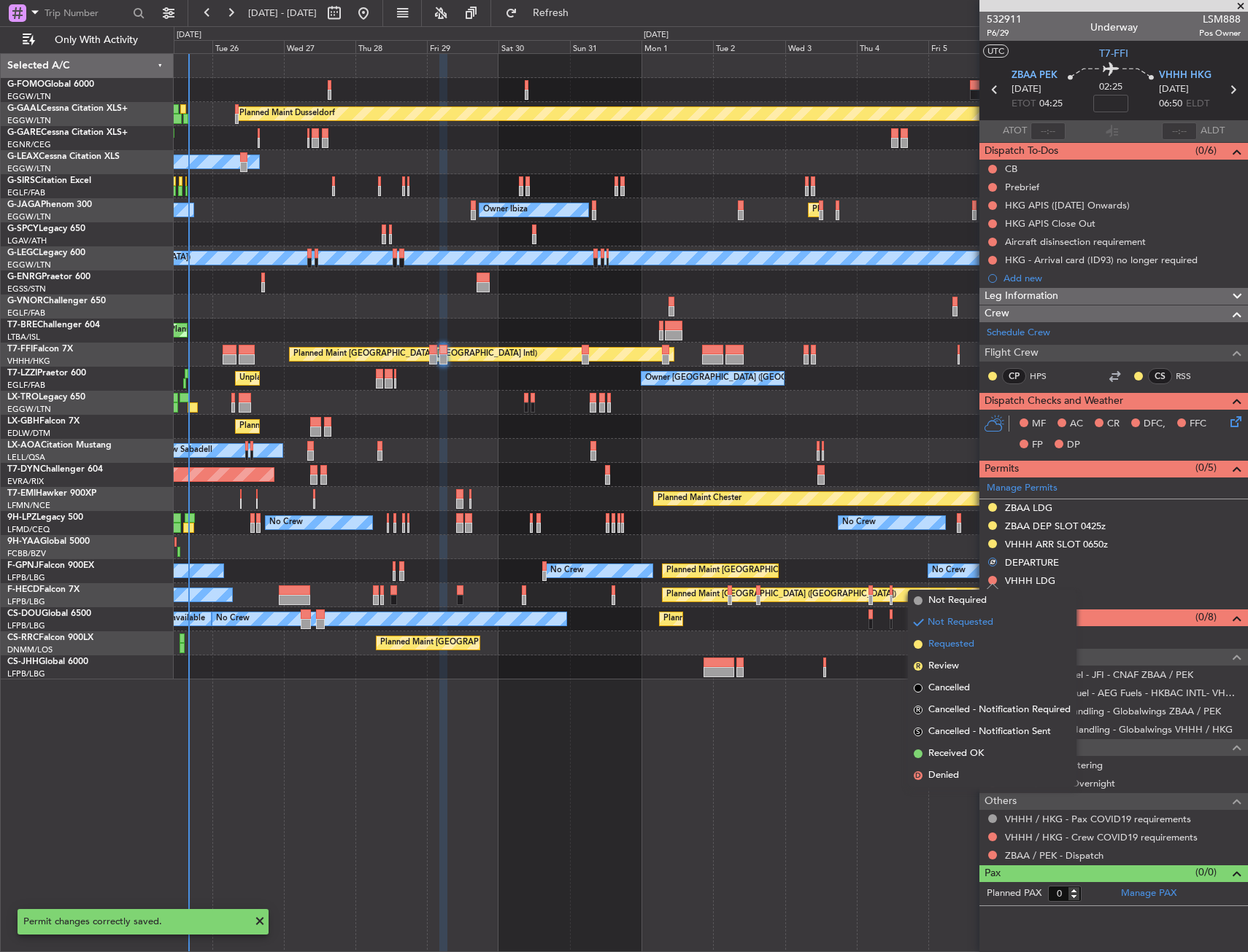
click at [966, 636] on li "Requested" at bounding box center [992, 645] width 169 height 22
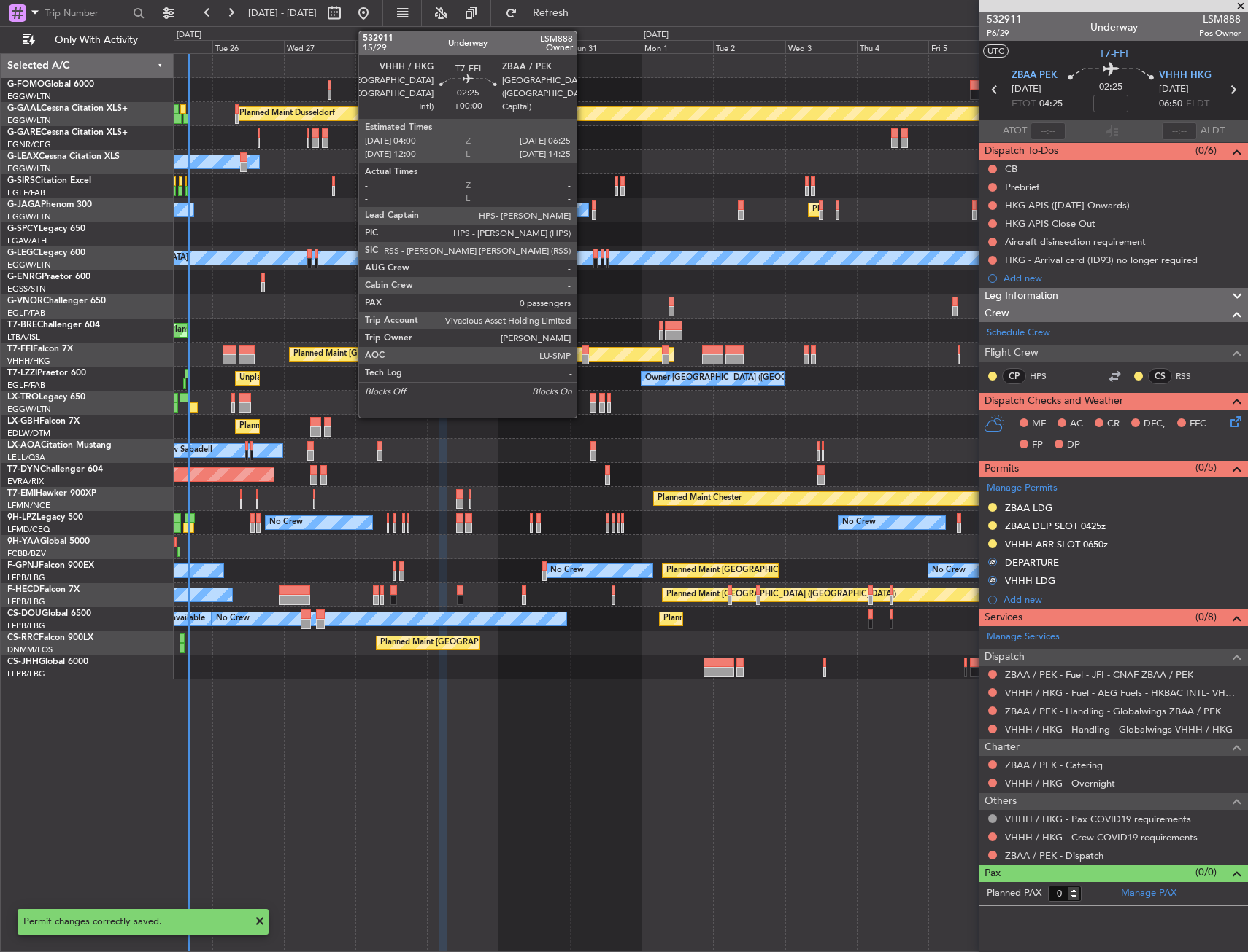
click at [583, 359] on div at bounding box center [584, 359] width 7 height 10
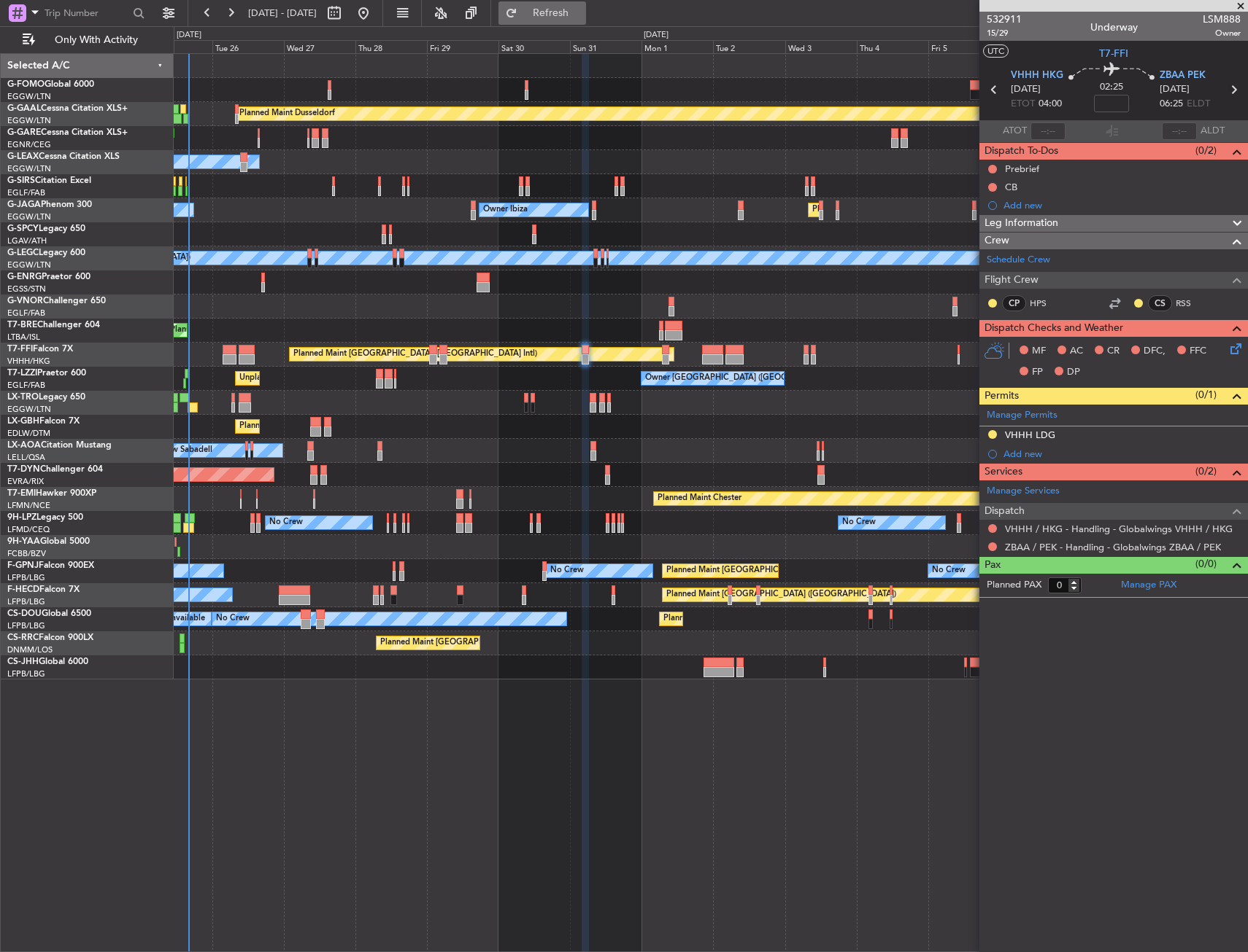
click at [581, 12] on span "Refresh" at bounding box center [551, 13] width 62 height 10
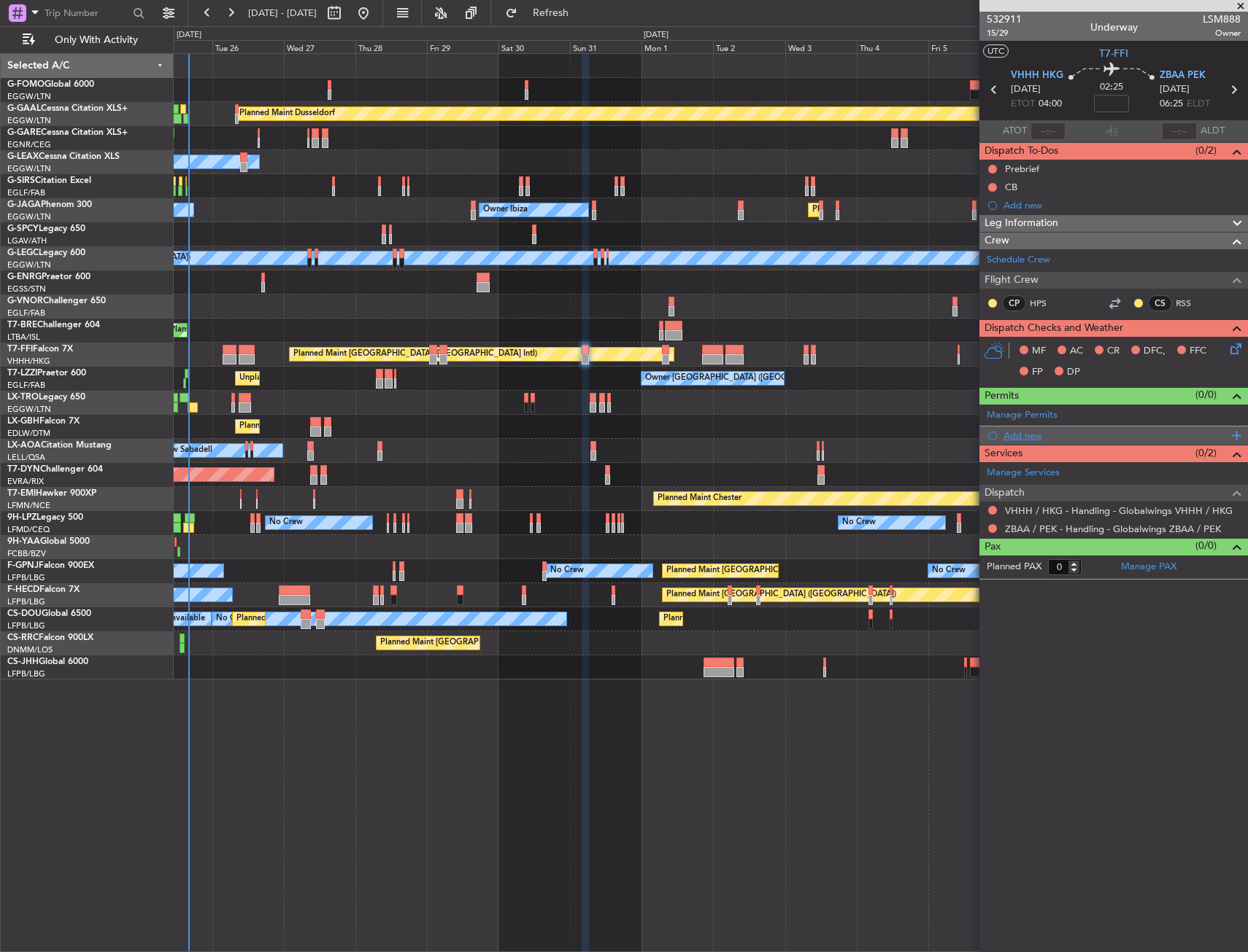
click at [1029, 439] on div "Add new" at bounding box center [1115, 435] width 224 height 13
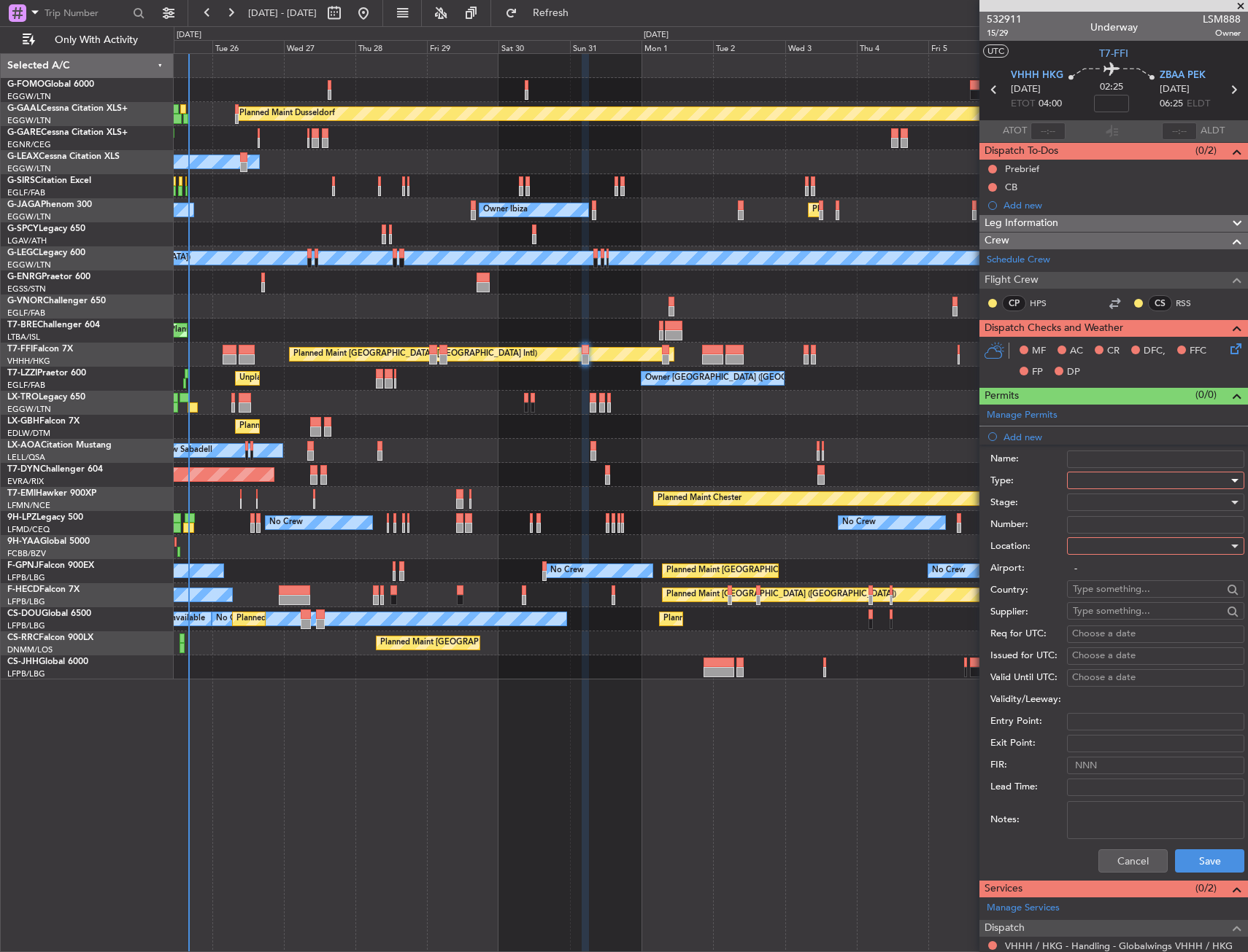
click at [1104, 485] on div at bounding box center [1150, 481] width 156 height 22
click at [1100, 619] on span "Slot" at bounding box center [1150, 619] width 153 height 22
click at [1115, 544] on div at bounding box center [1150, 546] width 156 height 22
click at [1118, 572] on span "Departure" at bounding box center [1150, 576] width 153 height 22
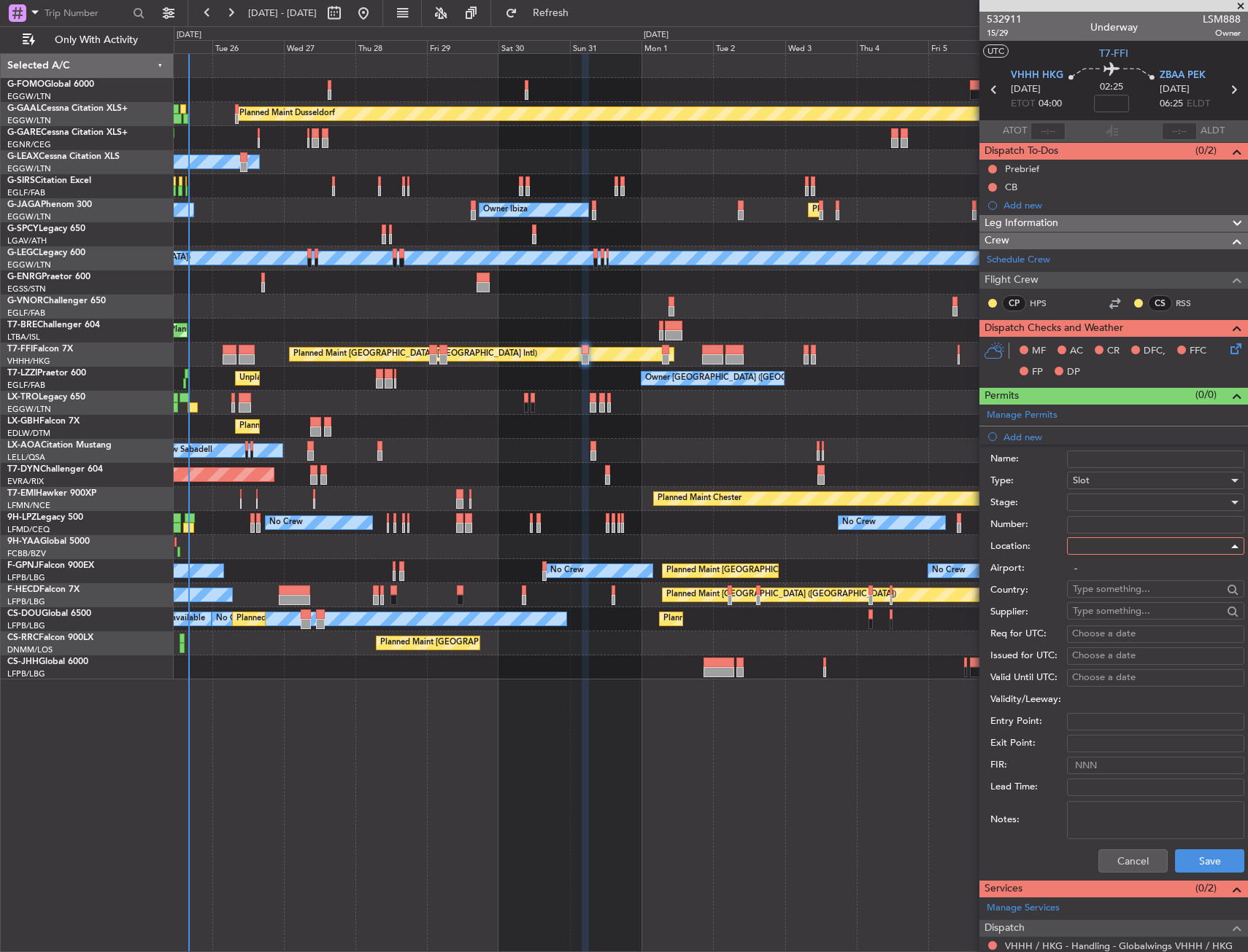
type input "VHHH / HKG"
click at [1186, 859] on button "Save" at bounding box center [1209, 862] width 69 height 24
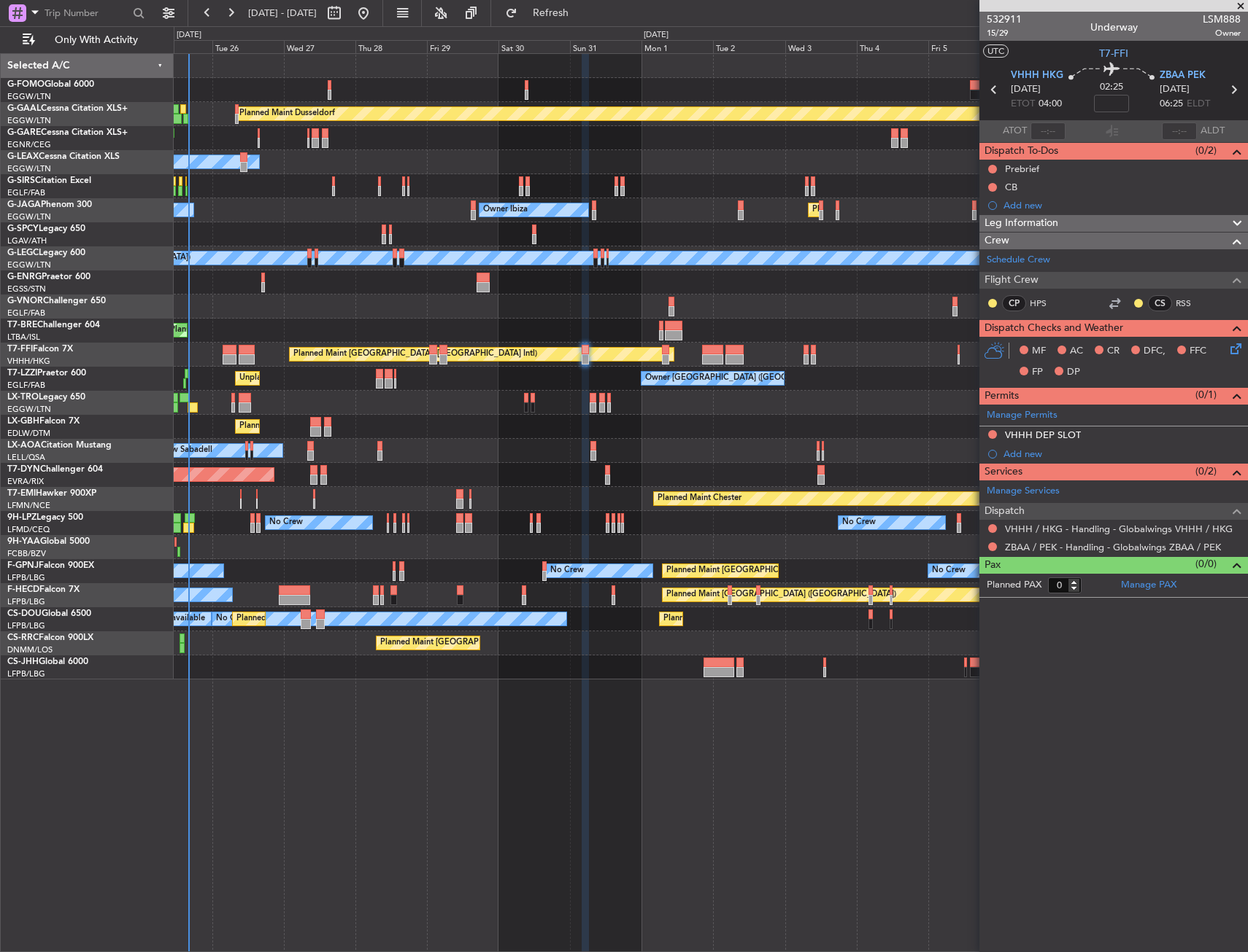
drag, startPoint x: 1024, startPoint y: 453, endPoint x: 1027, endPoint y: 461, distance: 8.5
click at [1024, 453] on div "Add new" at bounding box center [1121, 454] width 237 height 13
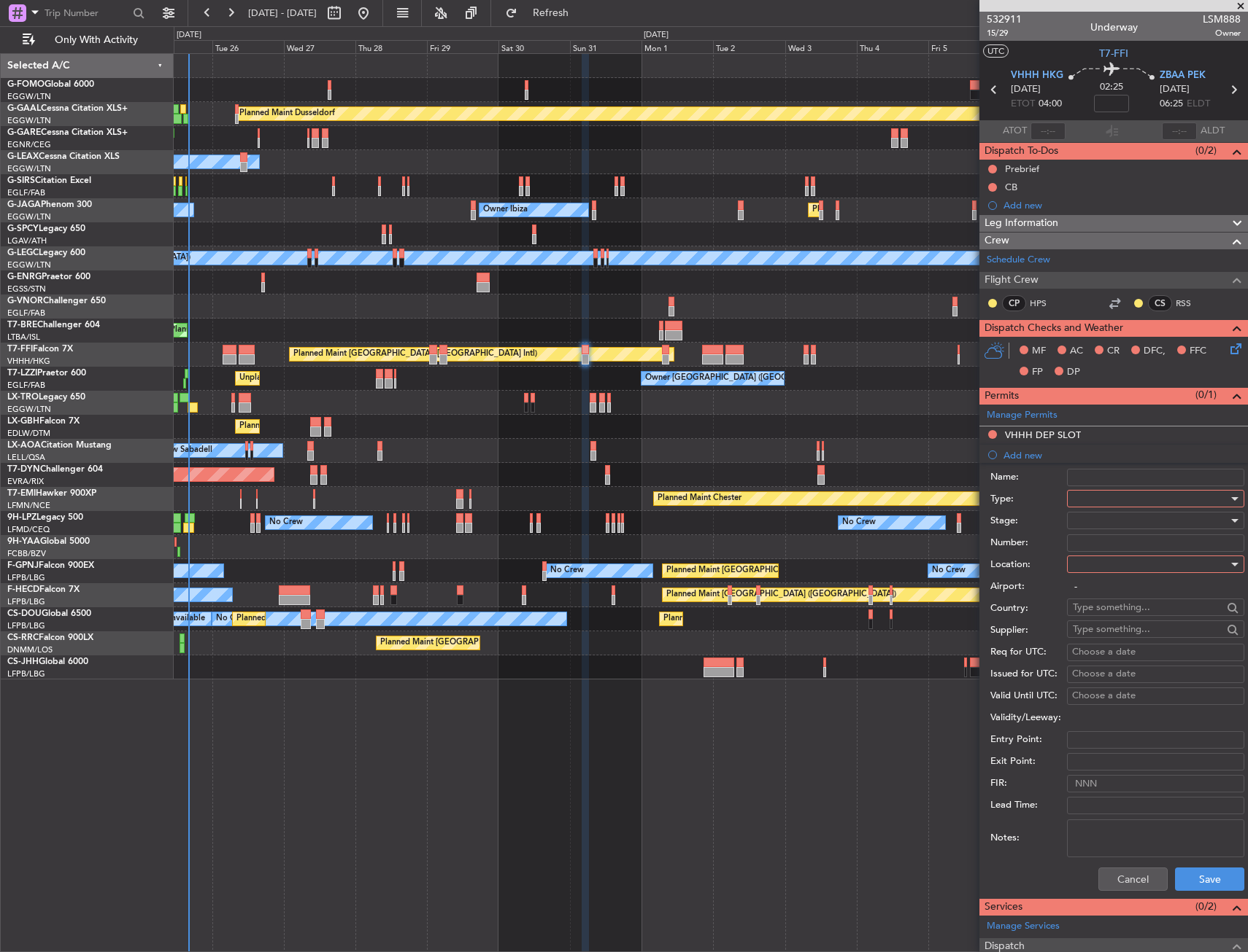
click at [1090, 498] on div at bounding box center [1150, 499] width 156 height 22
click at [1095, 630] on span "Slot" at bounding box center [1150, 637] width 153 height 22
click at [1107, 572] on div at bounding box center [1150, 564] width 156 height 22
click at [1098, 641] on span "Arrival" at bounding box center [1150, 638] width 153 height 22
type input "ZBAA / PEK"
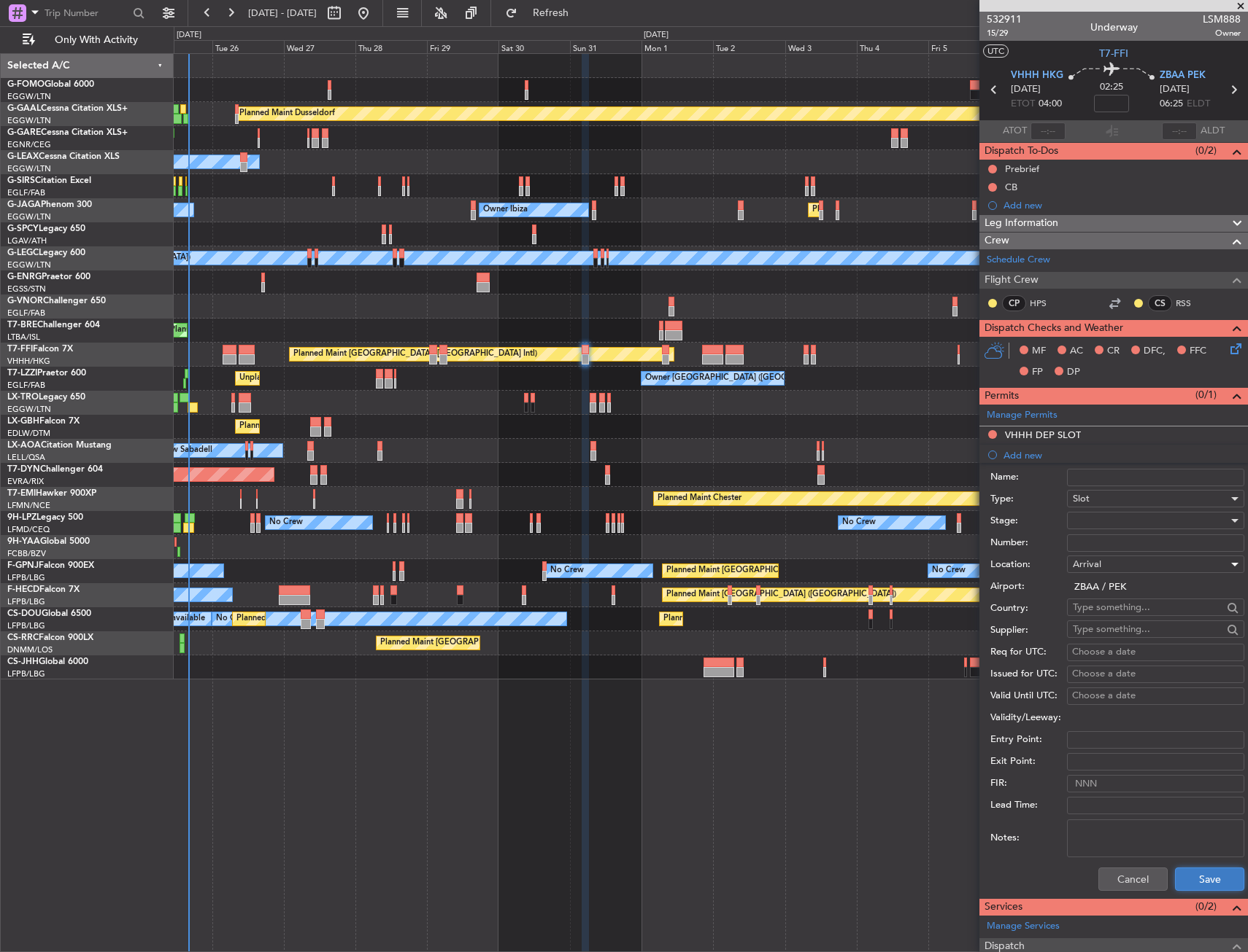
click at [1190, 875] on button "Save" at bounding box center [1209, 880] width 69 height 24
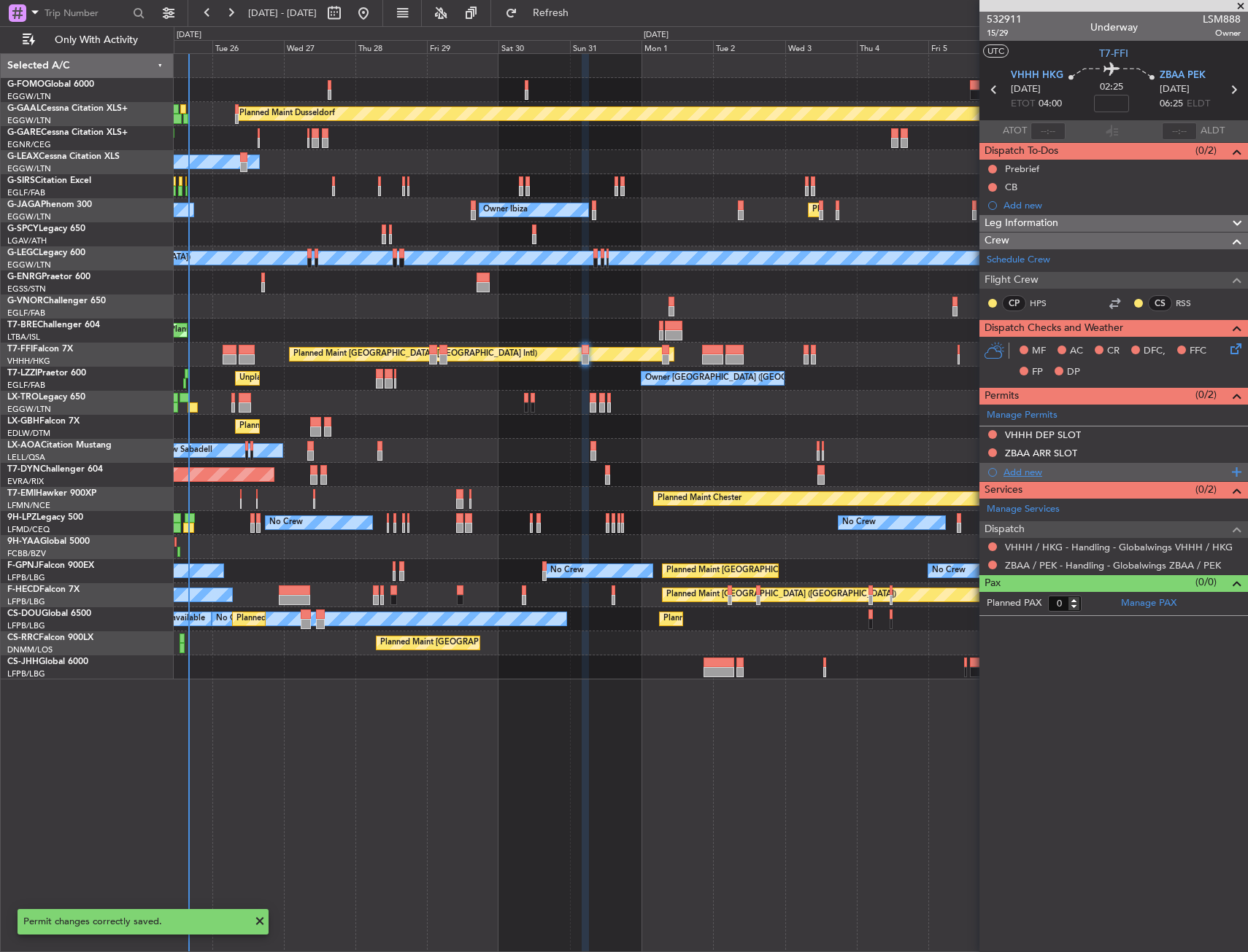
click at [1020, 467] on div "Add new" at bounding box center [1115, 472] width 224 height 13
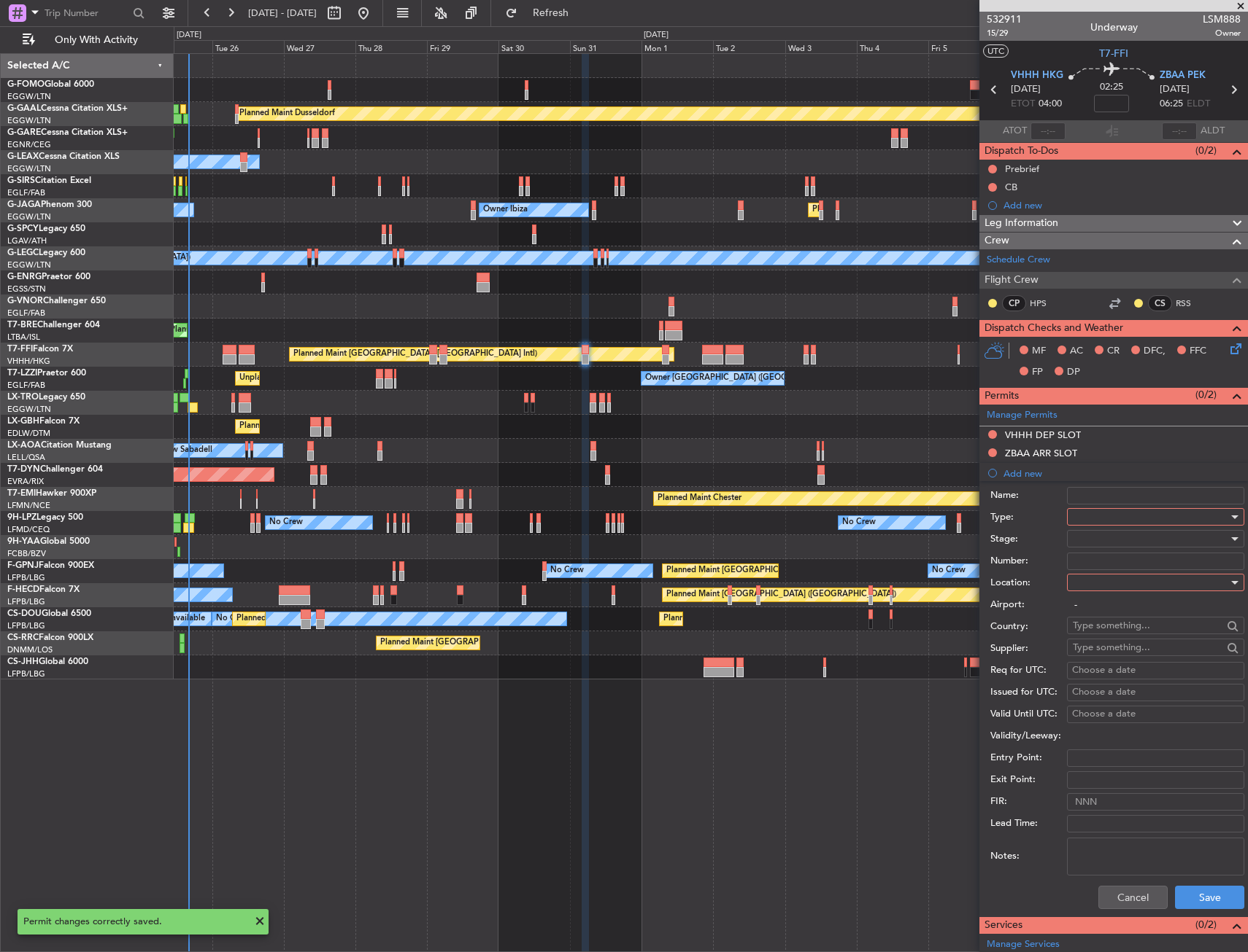
click at [1085, 512] on div at bounding box center [1150, 517] width 156 height 22
click at [1104, 577] on span "Departure" at bounding box center [1150, 576] width 153 height 22
click at [1104, 574] on div at bounding box center [1150, 583] width 156 height 22
click at [1105, 612] on span "Departure" at bounding box center [1150, 613] width 153 height 22
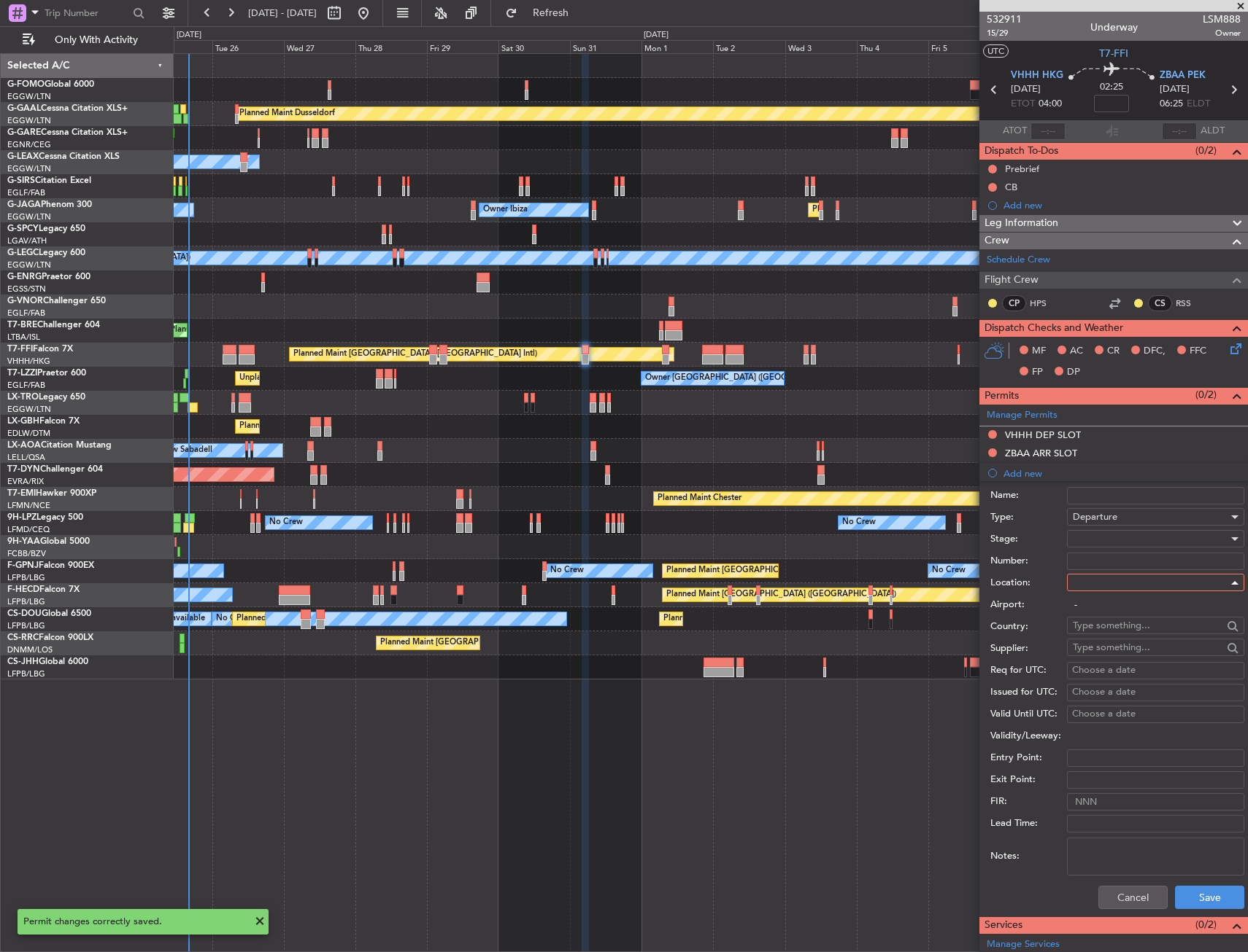
type input "VHHH / HKG"
click at [1191, 892] on button "Save" at bounding box center [1209, 898] width 69 height 24
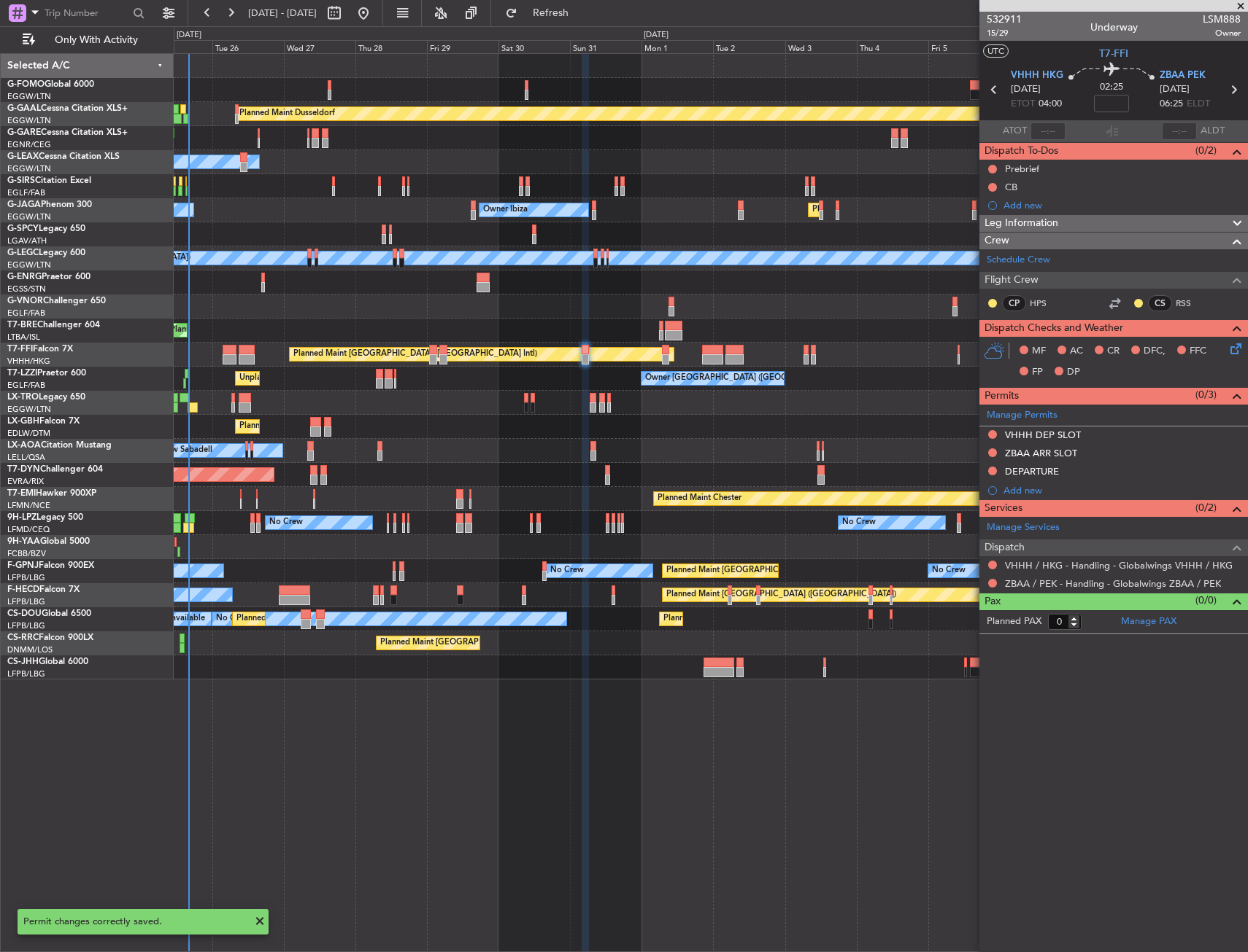
click at [1041, 489] on div "Add new" at bounding box center [1121, 490] width 237 height 13
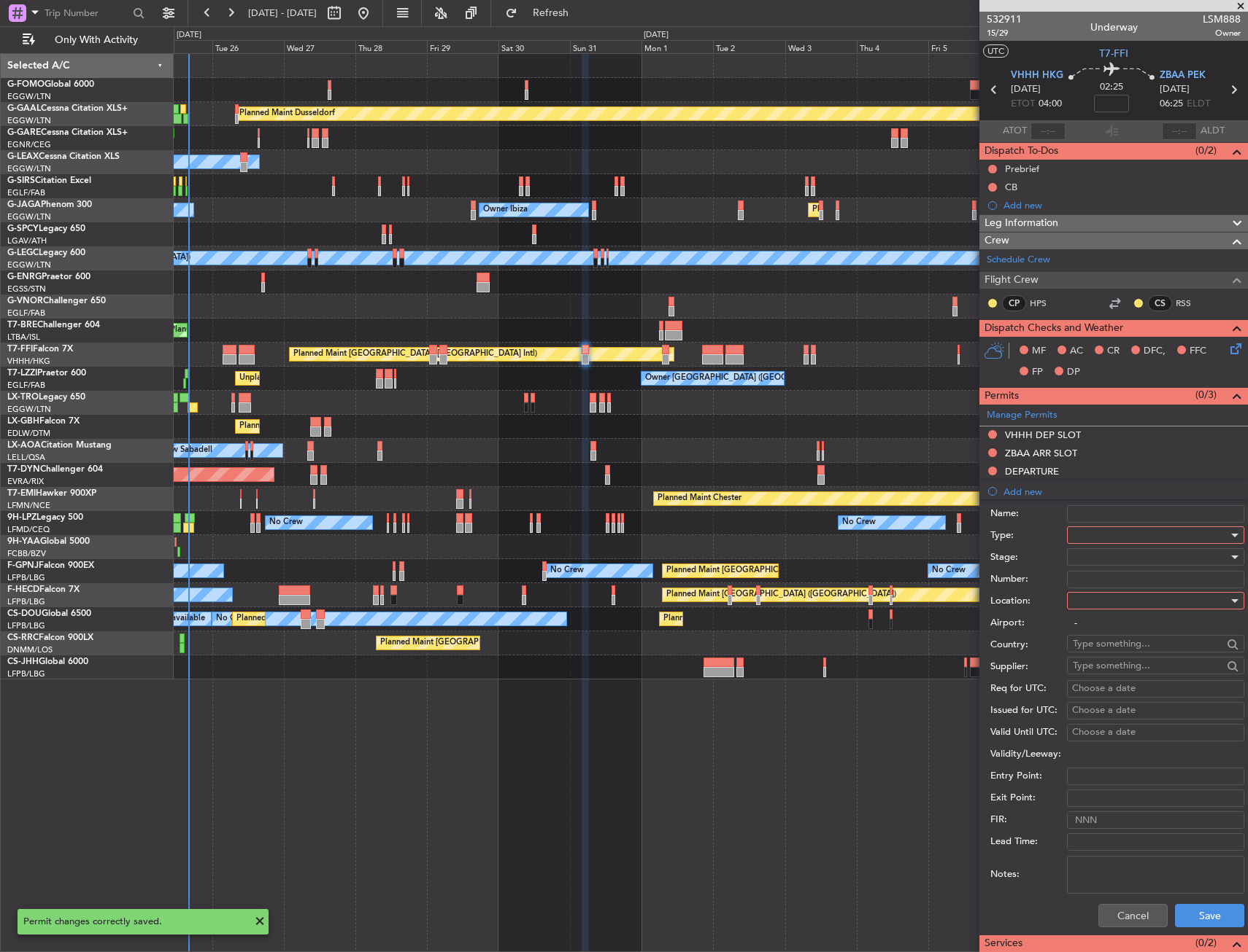
click at [1078, 532] on div at bounding box center [1150, 536] width 156 height 22
click at [1101, 693] on span "Landing" at bounding box center [1150, 696] width 153 height 22
click at [1112, 608] on div at bounding box center [1150, 601] width 156 height 22
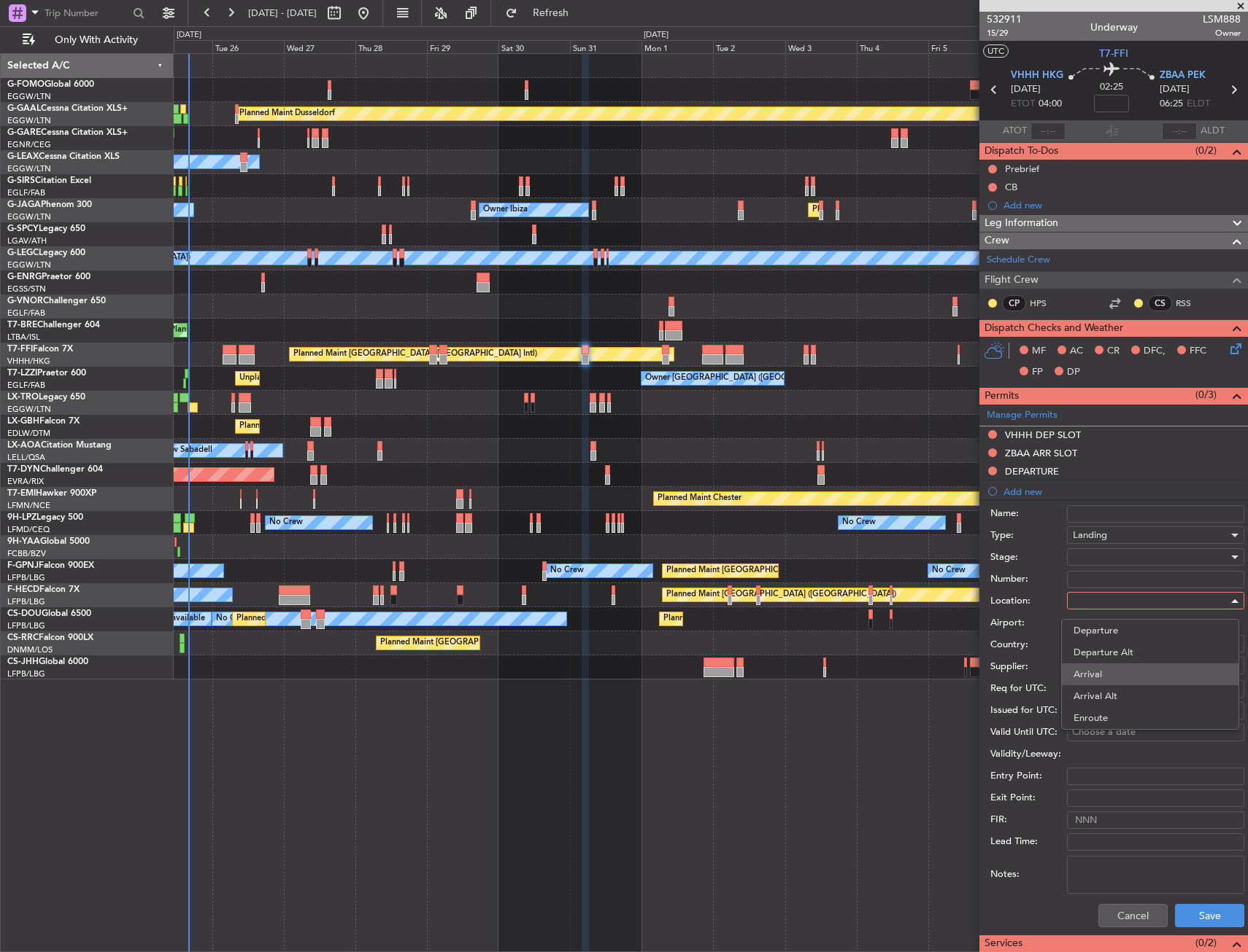
click at [1110, 676] on span "Arrival" at bounding box center [1150, 674] width 153 height 22
type input "ZBAA / PEK"
click at [1191, 919] on button "Save" at bounding box center [1209, 916] width 69 height 24
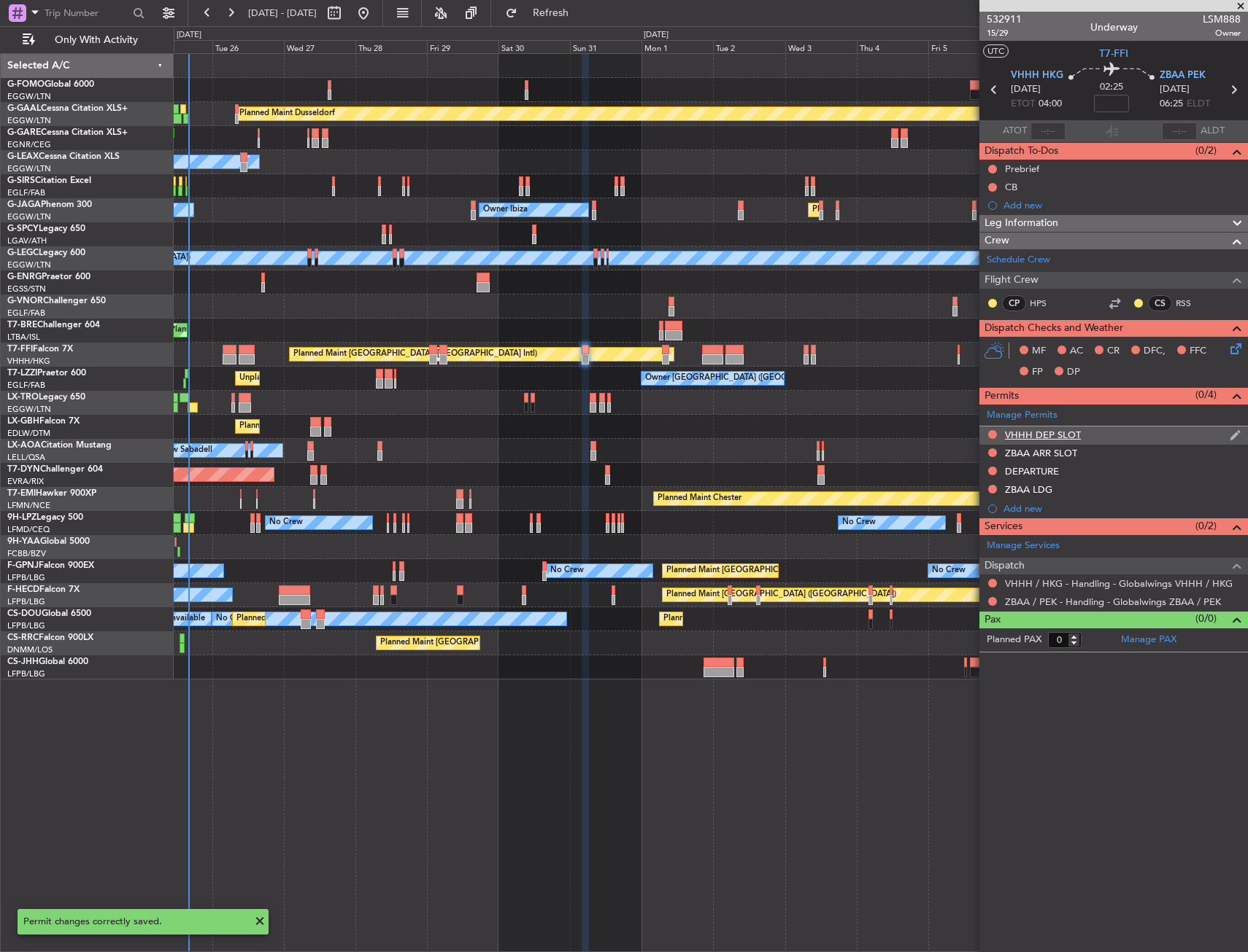
click at [1143, 438] on div "VHHH DEP SLOT" at bounding box center [1113, 435] width 269 height 18
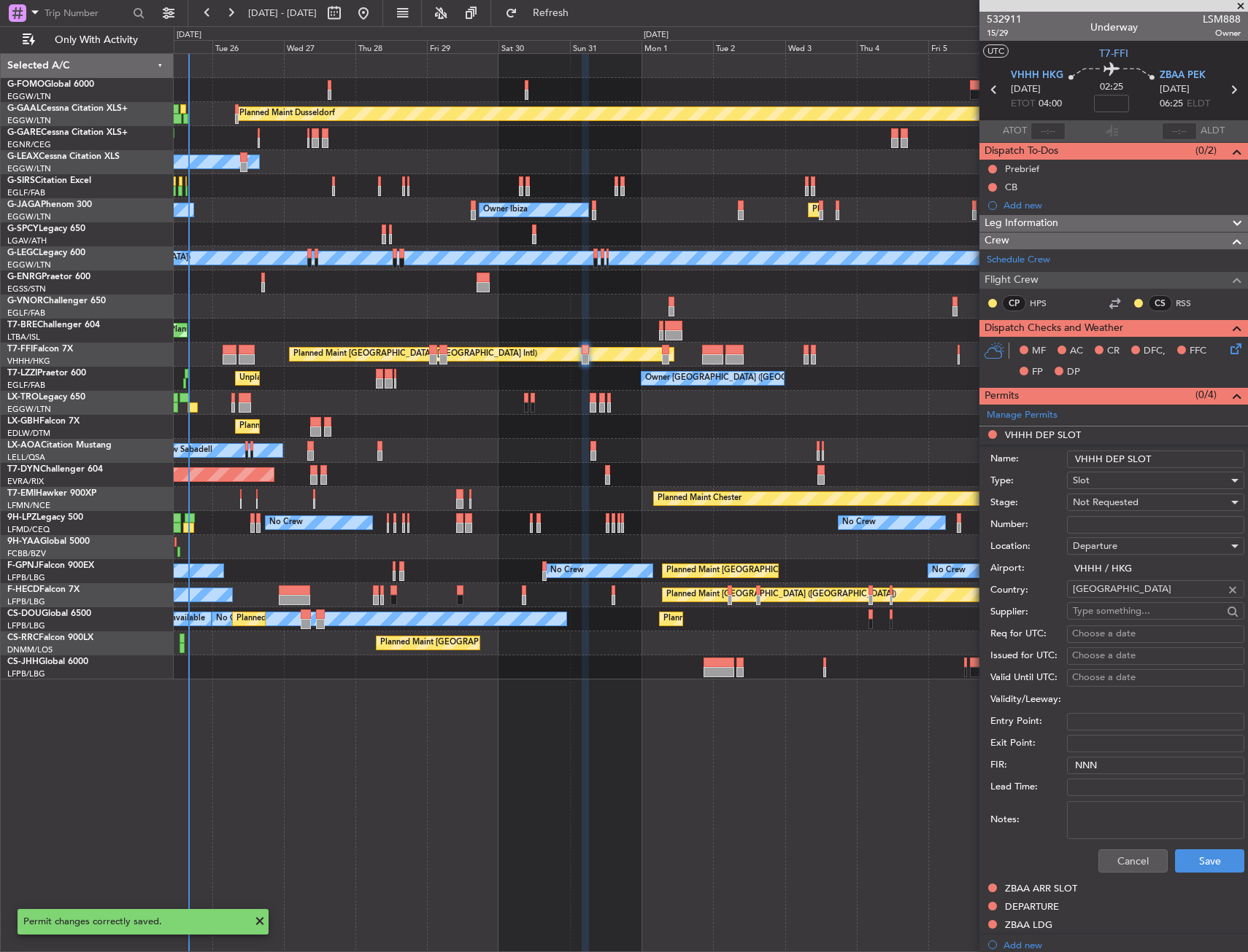
click at [1185, 462] on input "VHHH DEP SLOT" at bounding box center [1155, 459] width 178 height 18
type input "VHHH DEP SLOT 0400z"
click at [1153, 497] on div "Not Requested" at bounding box center [1150, 503] width 156 height 22
click at [1137, 597] on span "Requested" at bounding box center [1150, 598] width 153 height 22
click at [1180, 864] on button "Save" at bounding box center [1209, 862] width 69 height 24
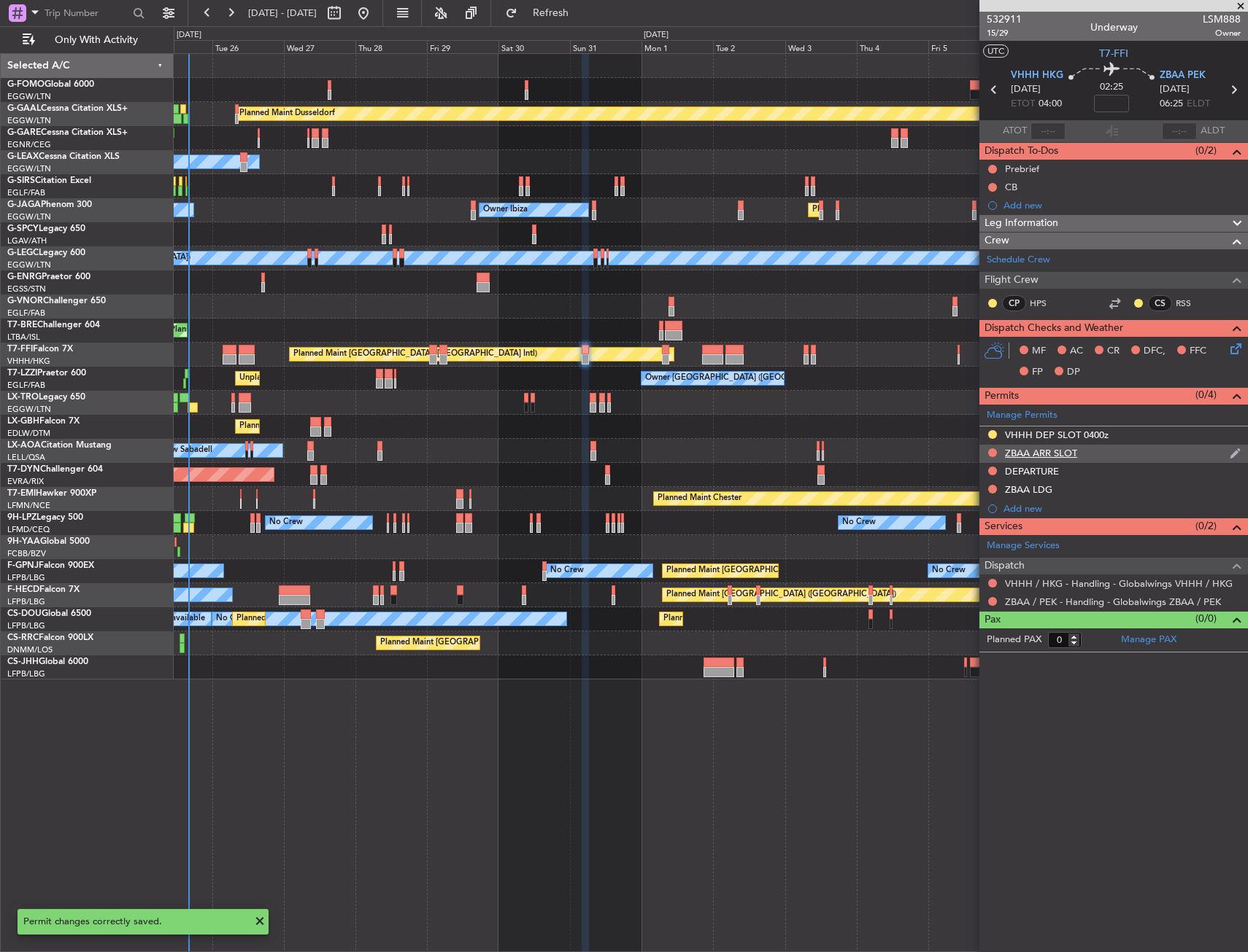
click at [1128, 457] on div "ZBAA ARR SLOT" at bounding box center [1113, 454] width 269 height 18
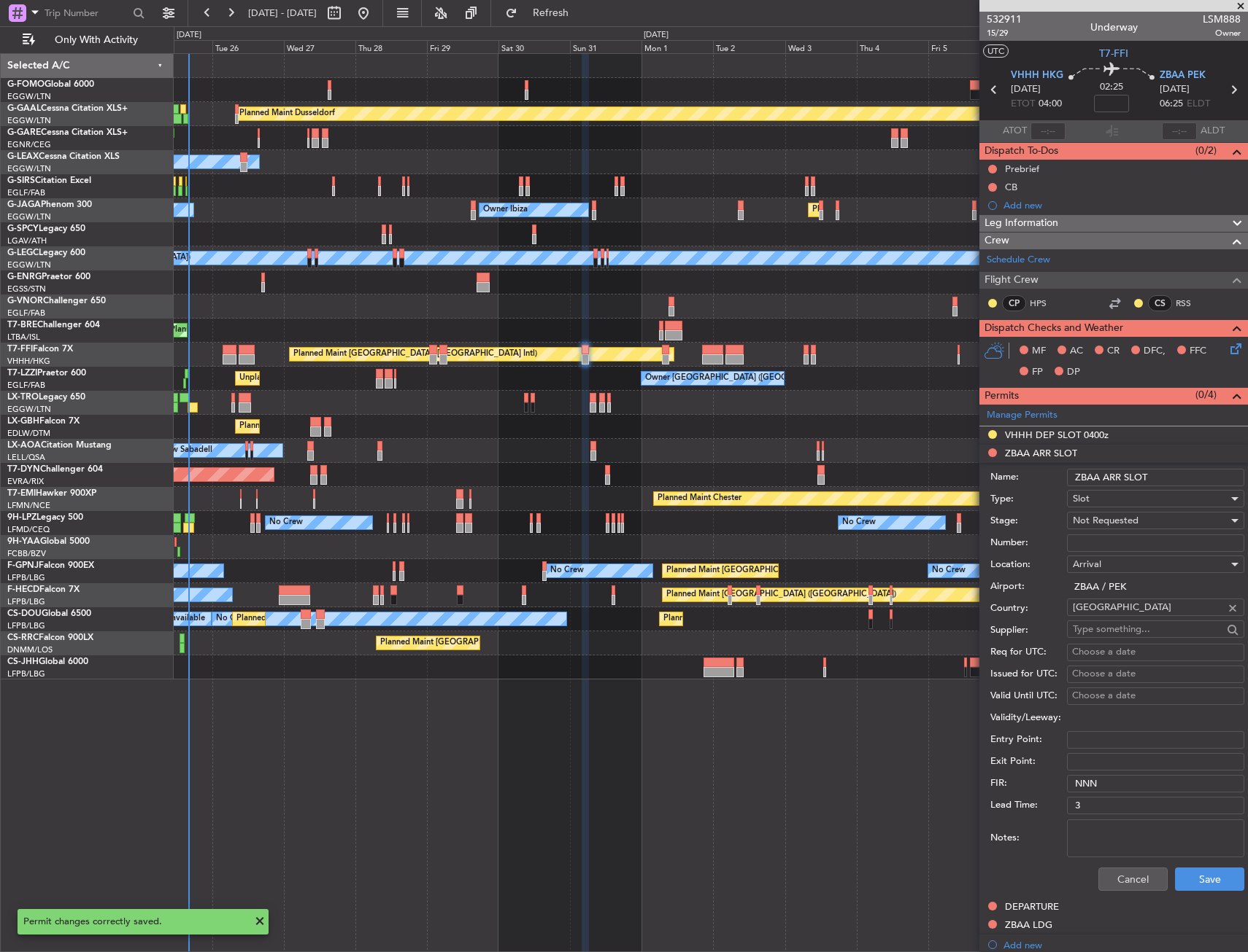
click at [1175, 480] on input "ZBAA ARR SLOT" at bounding box center [1155, 478] width 178 height 18
type input "ZBAA ARR SLOT 0625z"
click at [1135, 517] on span "Not Requested" at bounding box center [1105, 520] width 65 height 13
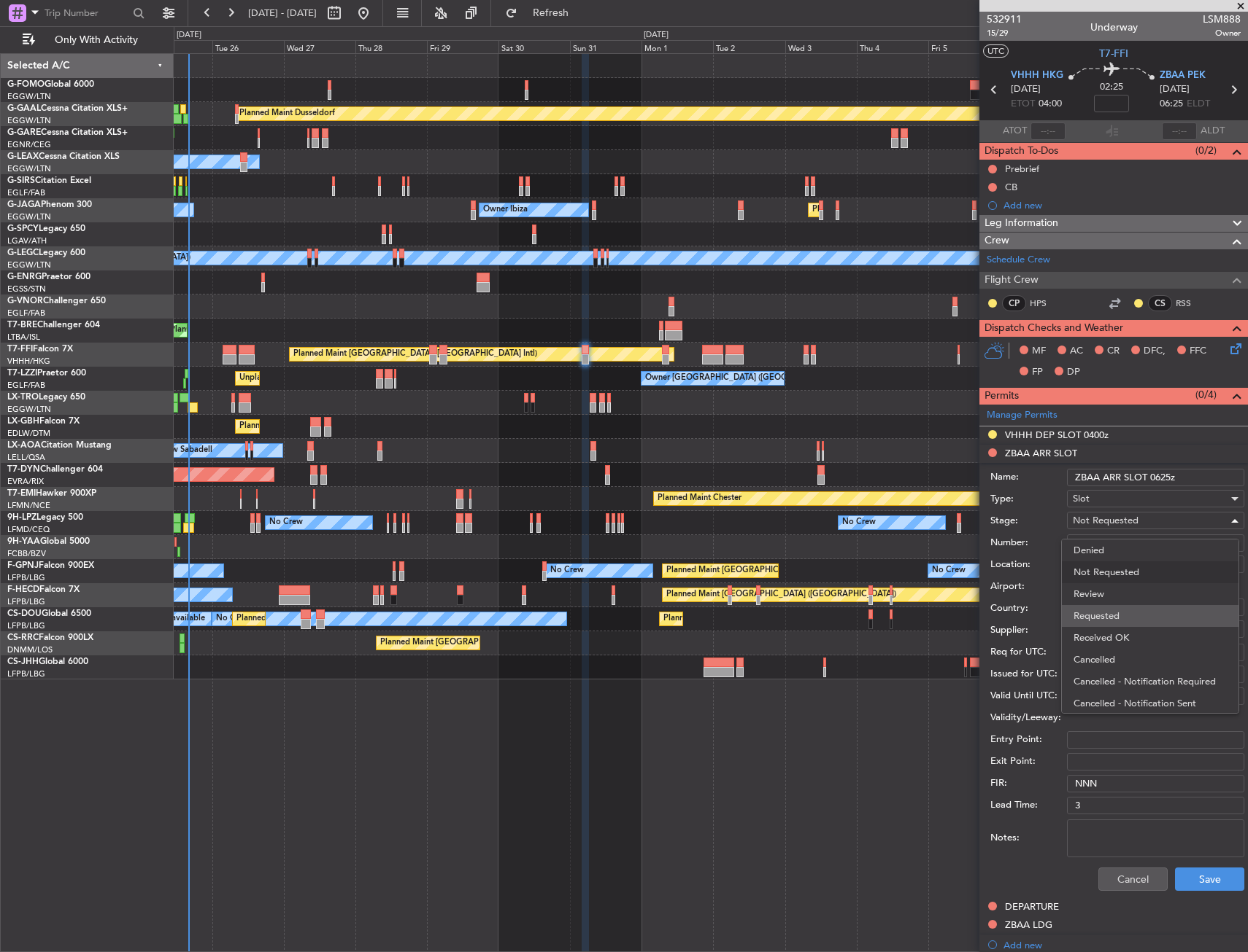
click at [1132, 613] on span "Requested" at bounding box center [1150, 616] width 153 height 22
click at [1188, 885] on button "Save" at bounding box center [1209, 880] width 69 height 24
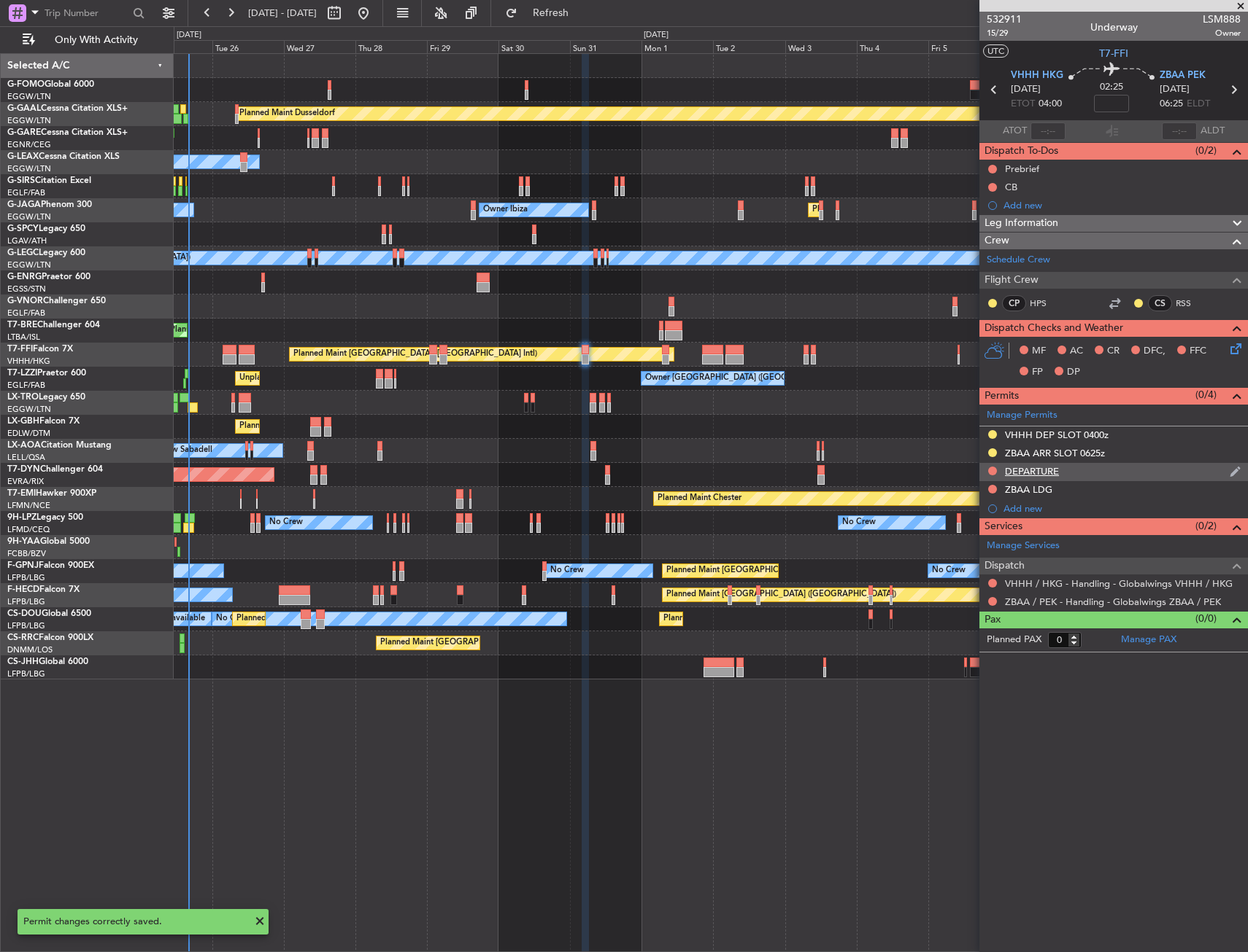
click at [997, 473] on div at bounding box center [992, 471] width 12 height 12
click at [993, 472] on button at bounding box center [992, 471] width 9 height 9
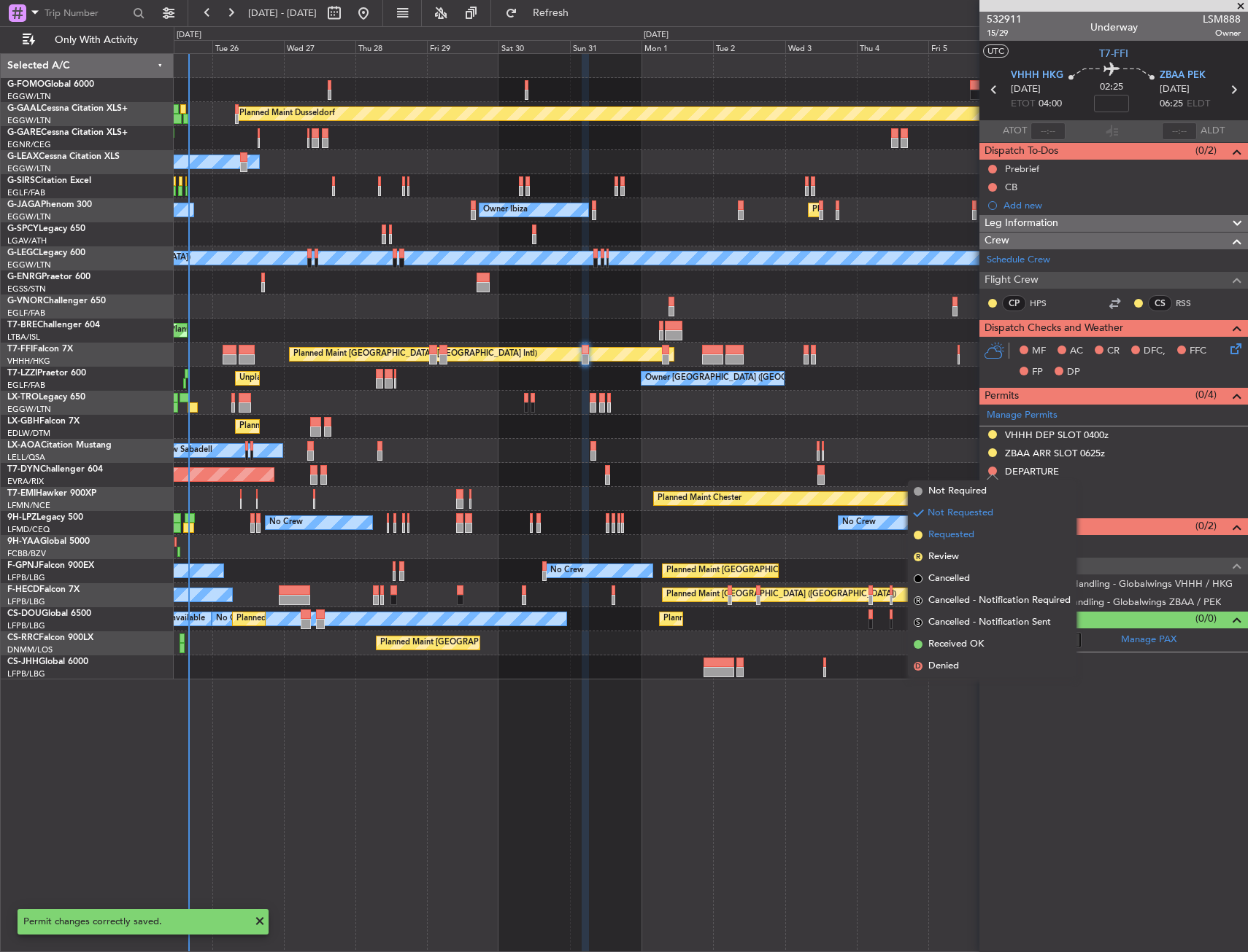
click at [950, 537] on span "Requested" at bounding box center [950, 535] width 46 height 15
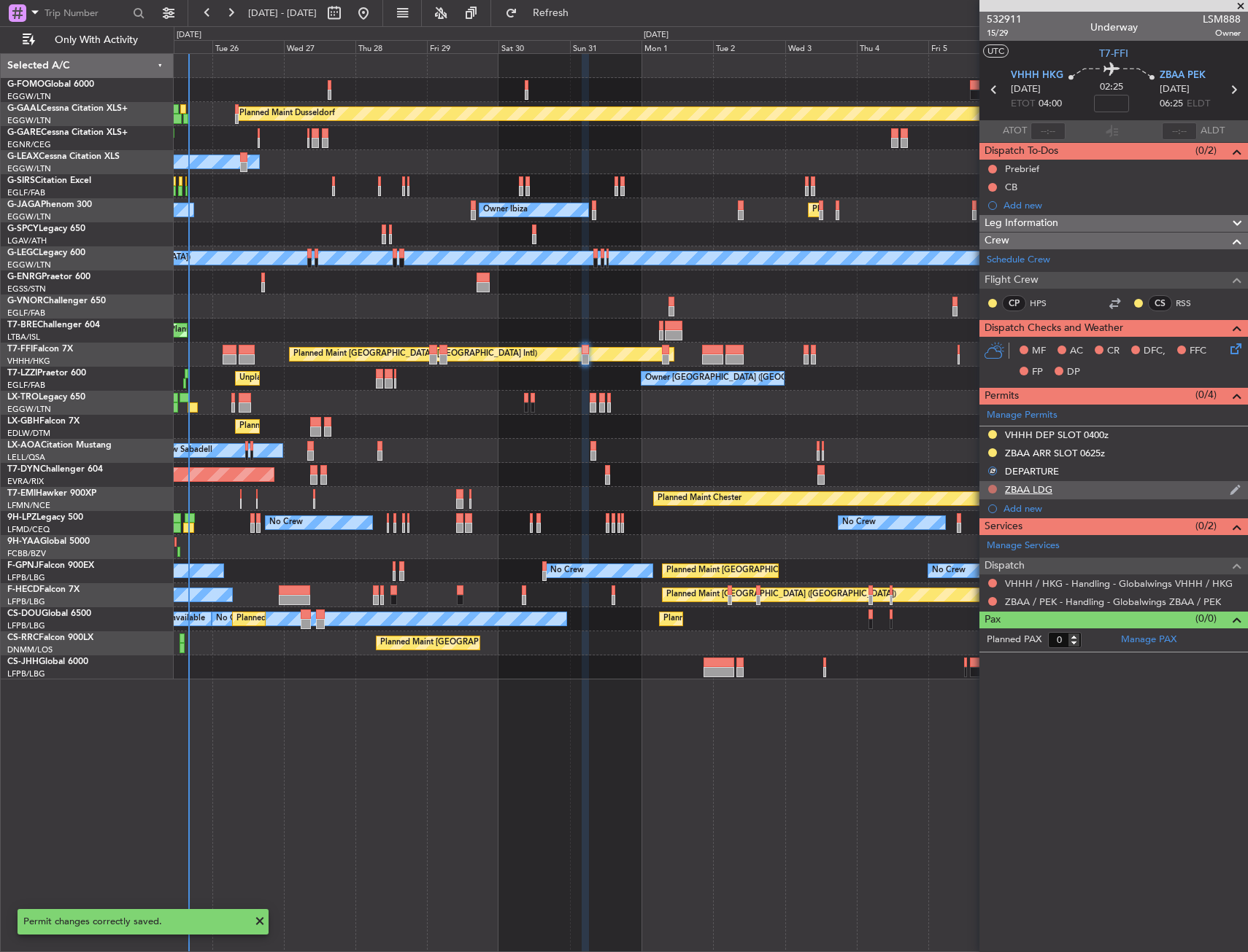
click at [992, 490] on button at bounding box center [992, 489] width 9 height 9
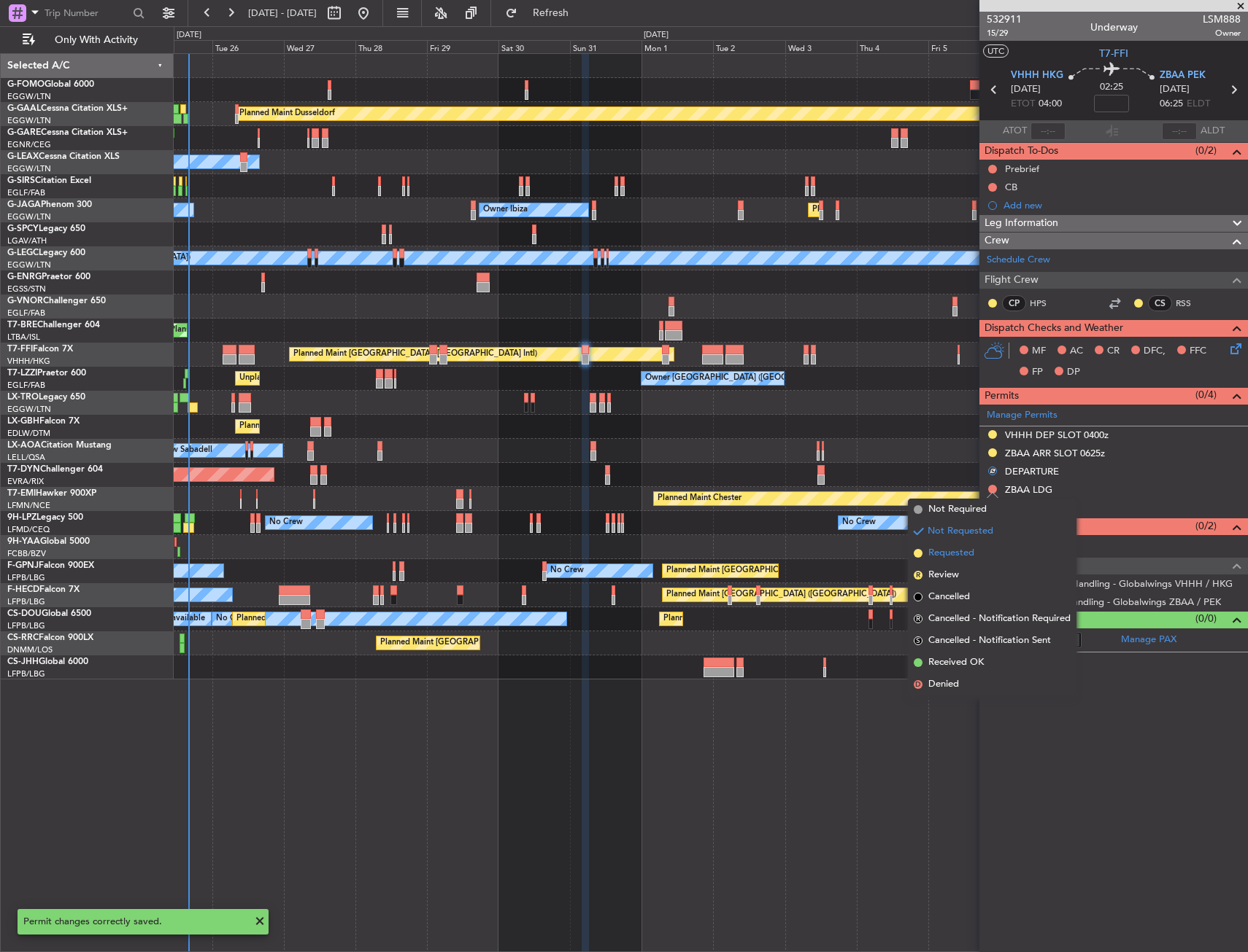
click at [946, 549] on span "Requested" at bounding box center [950, 553] width 46 height 15
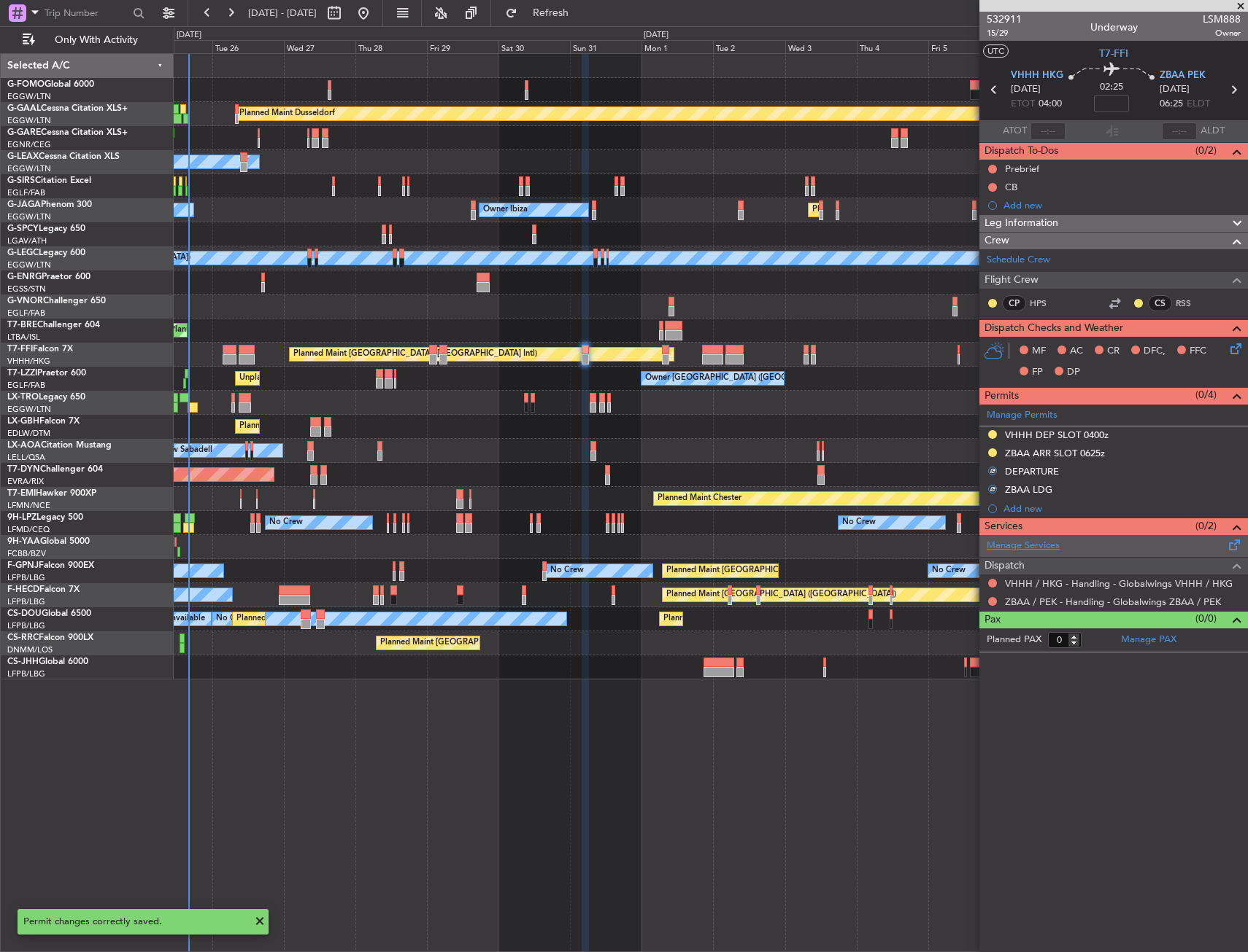
click at [1018, 543] on link "Manage Services" at bounding box center [1023, 545] width 73 height 15
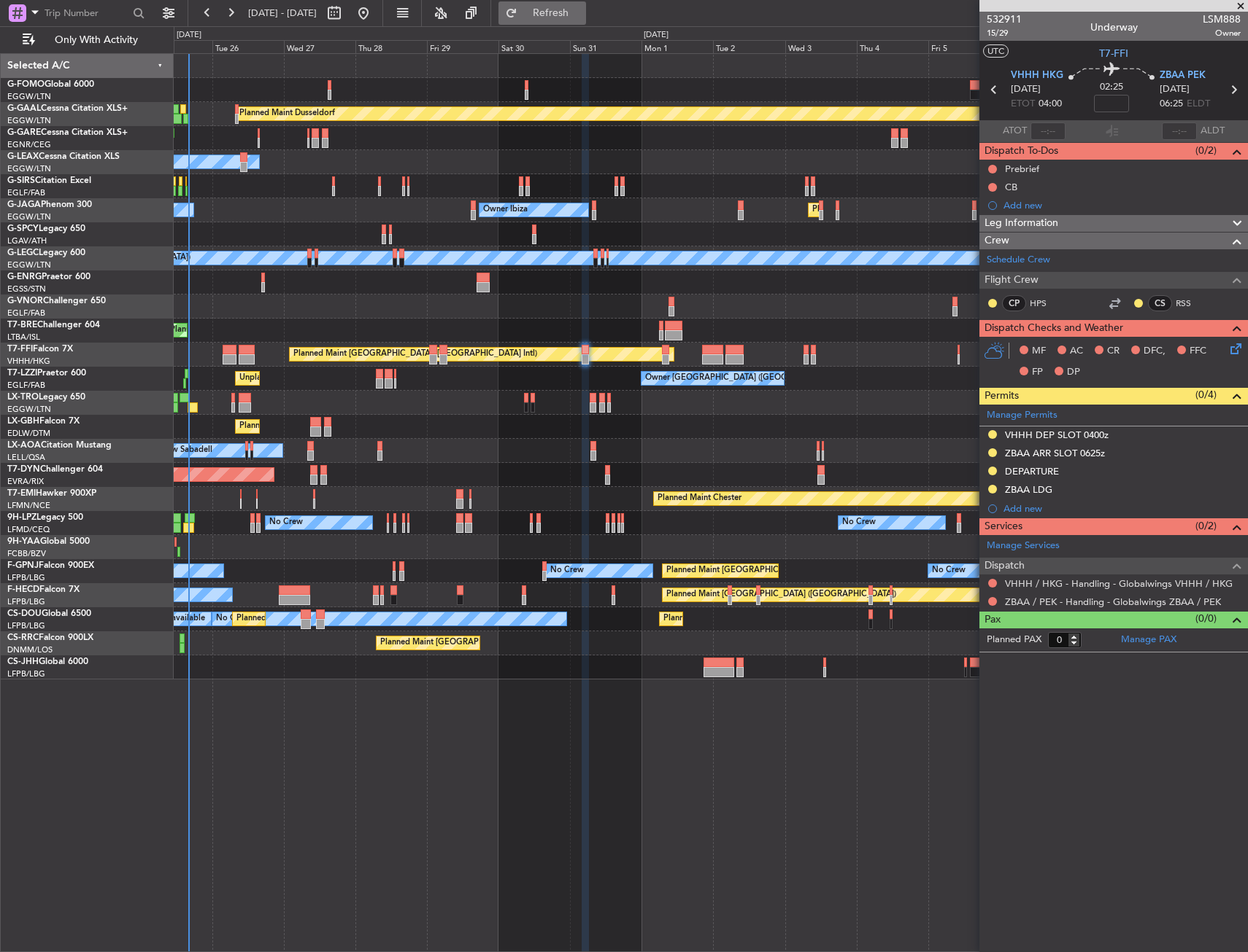
click at [563, 17] on button "Refresh" at bounding box center [542, 13] width 87 height 24
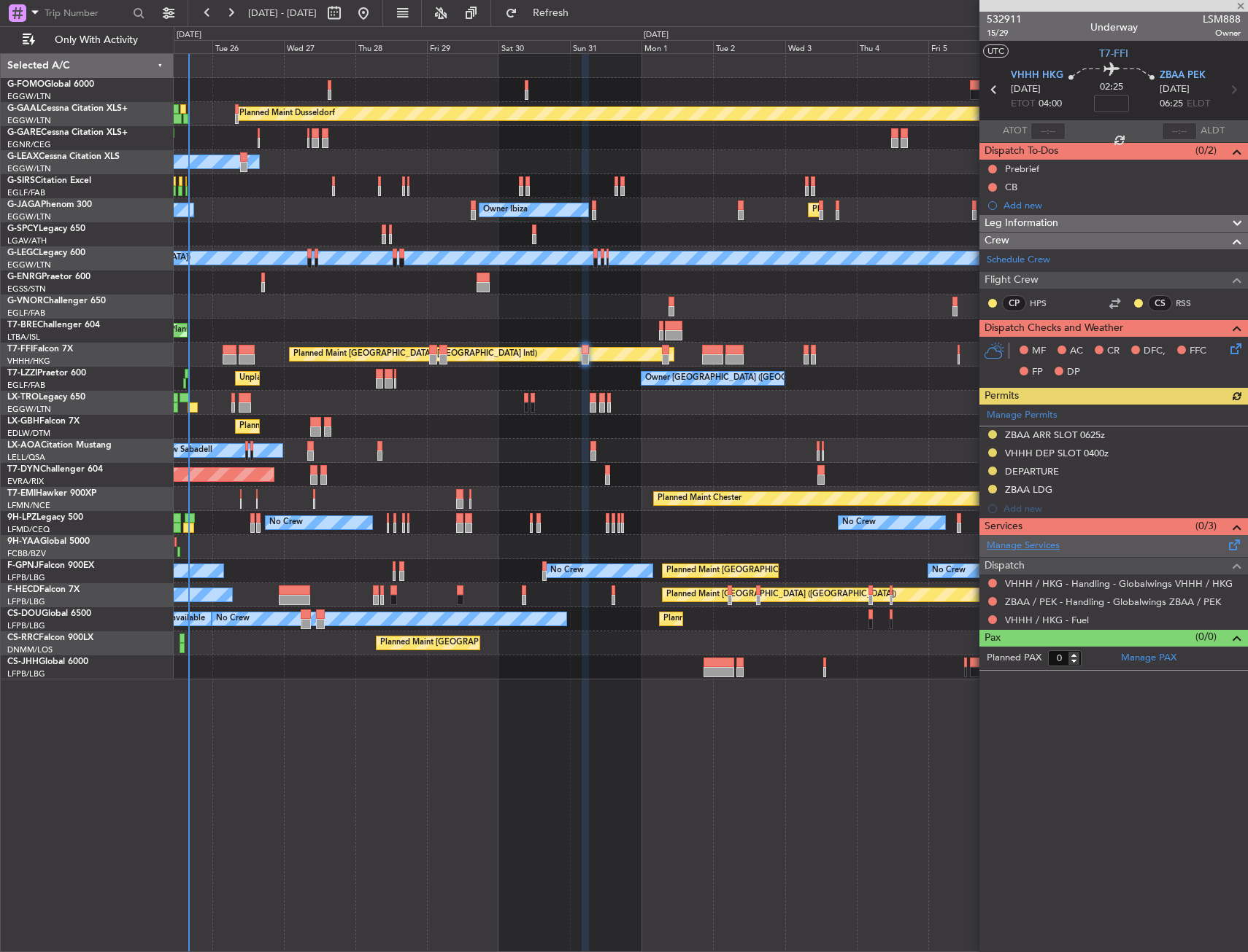
click at [1035, 549] on link "Manage Services" at bounding box center [1023, 545] width 73 height 15
click at [563, 17] on button "Refresh" at bounding box center [542, 13] width 87 height 24
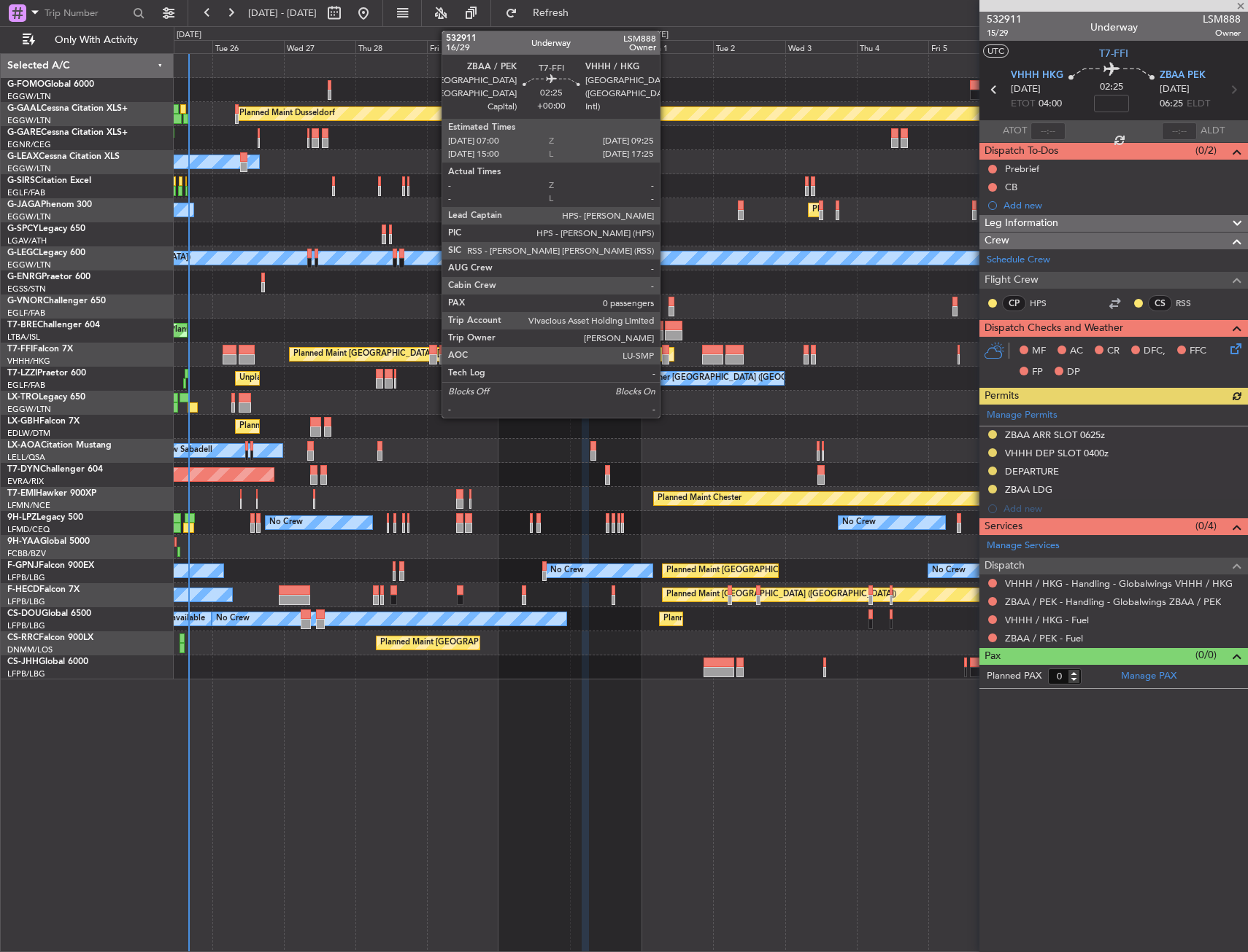
click at [666, 349] on div at bounding box center [665, 350] width 7 height 10
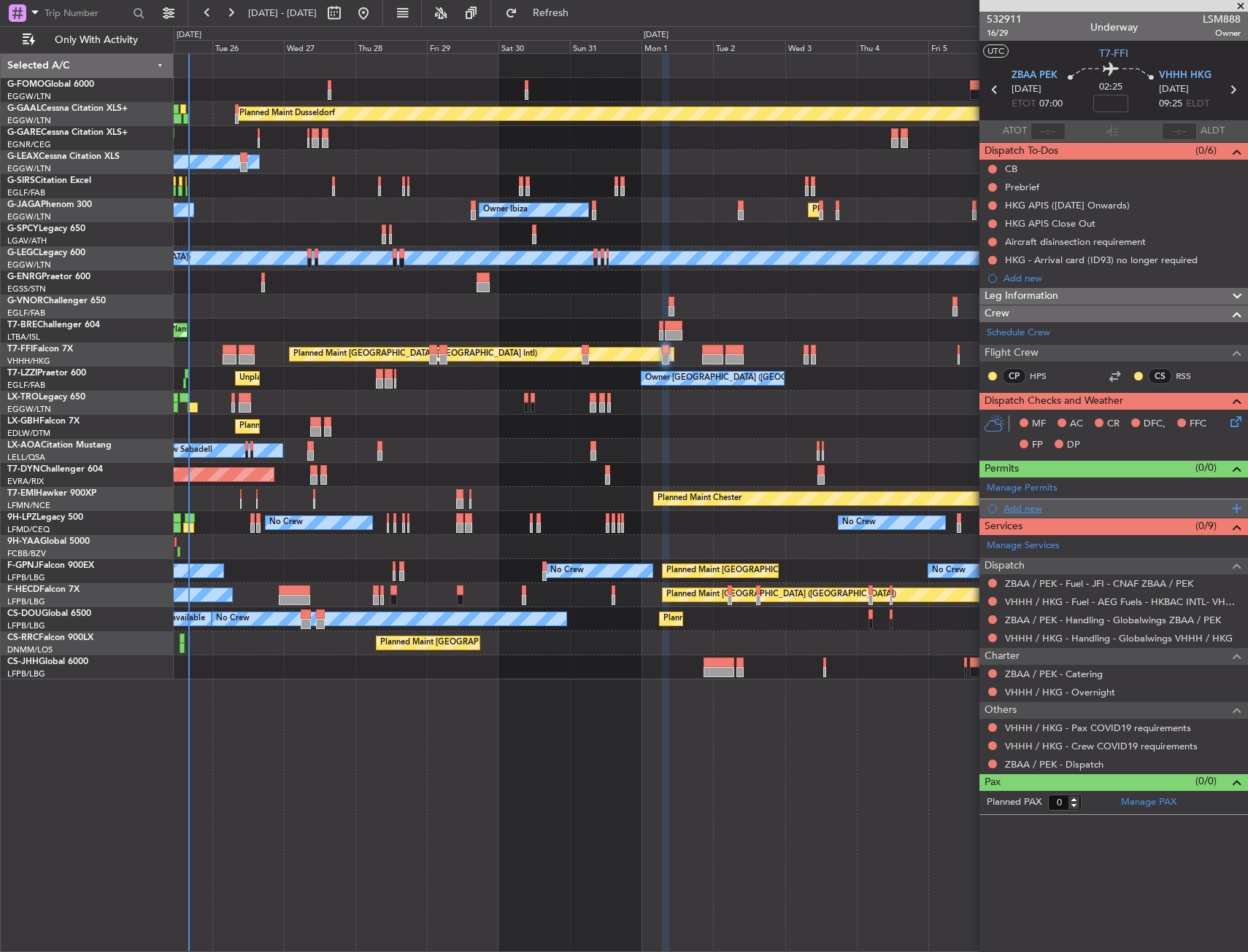
click at [1026, 500] on div "Add new" at bounding box center [1113, 509] width 269 height 18
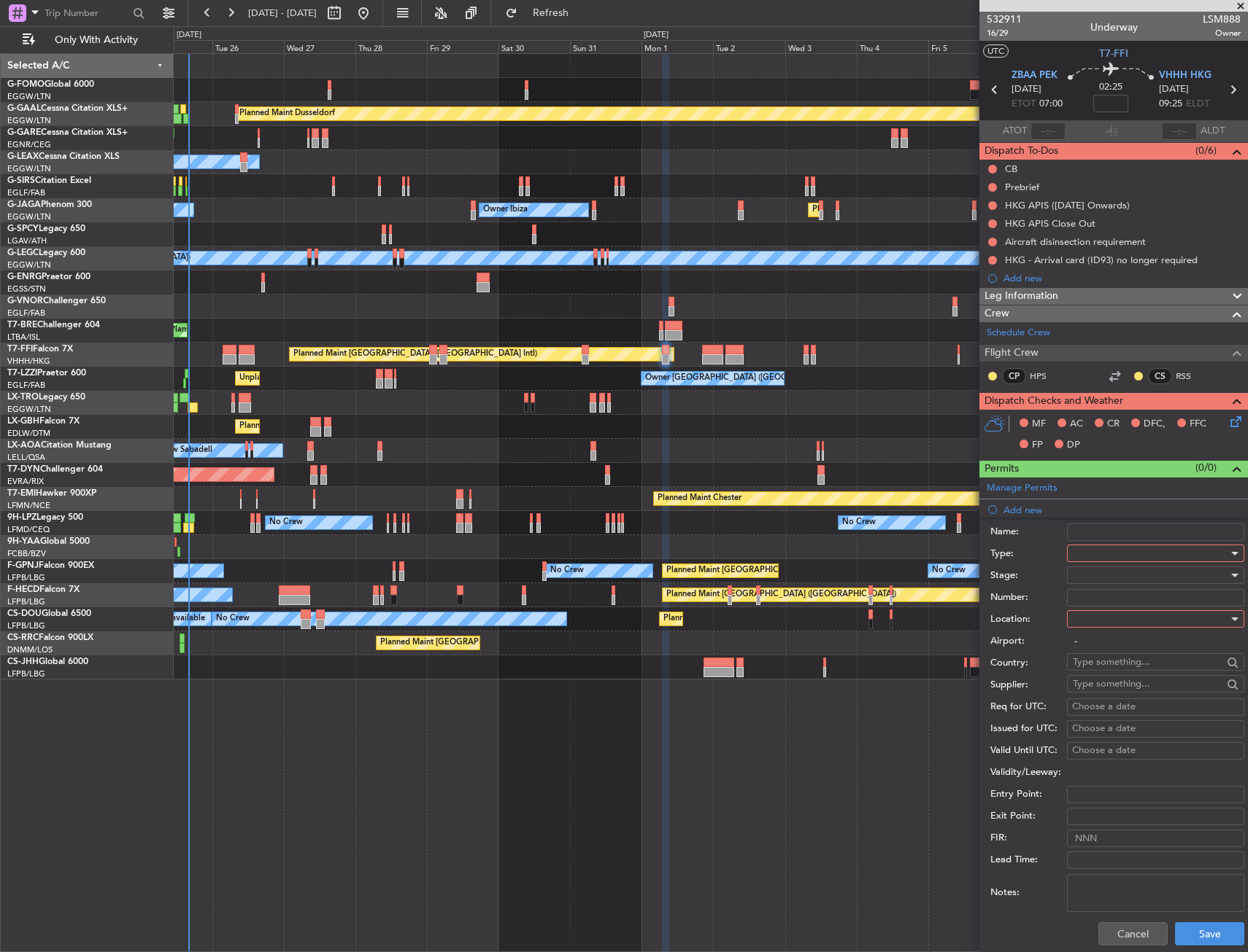
click at [1093, 552] on div at bounding box center [1150, 553] width 156 height 22
click at [1099, 684] on span "Slot" at bounding box center [1150, 691] width 153 height 22
click at [1101, 626] on div at bounding box center [1150, 619] width 156 height 22
click at [1103, 643] on span "Departure" at bounding box center [1150, 649] width 153 height 22
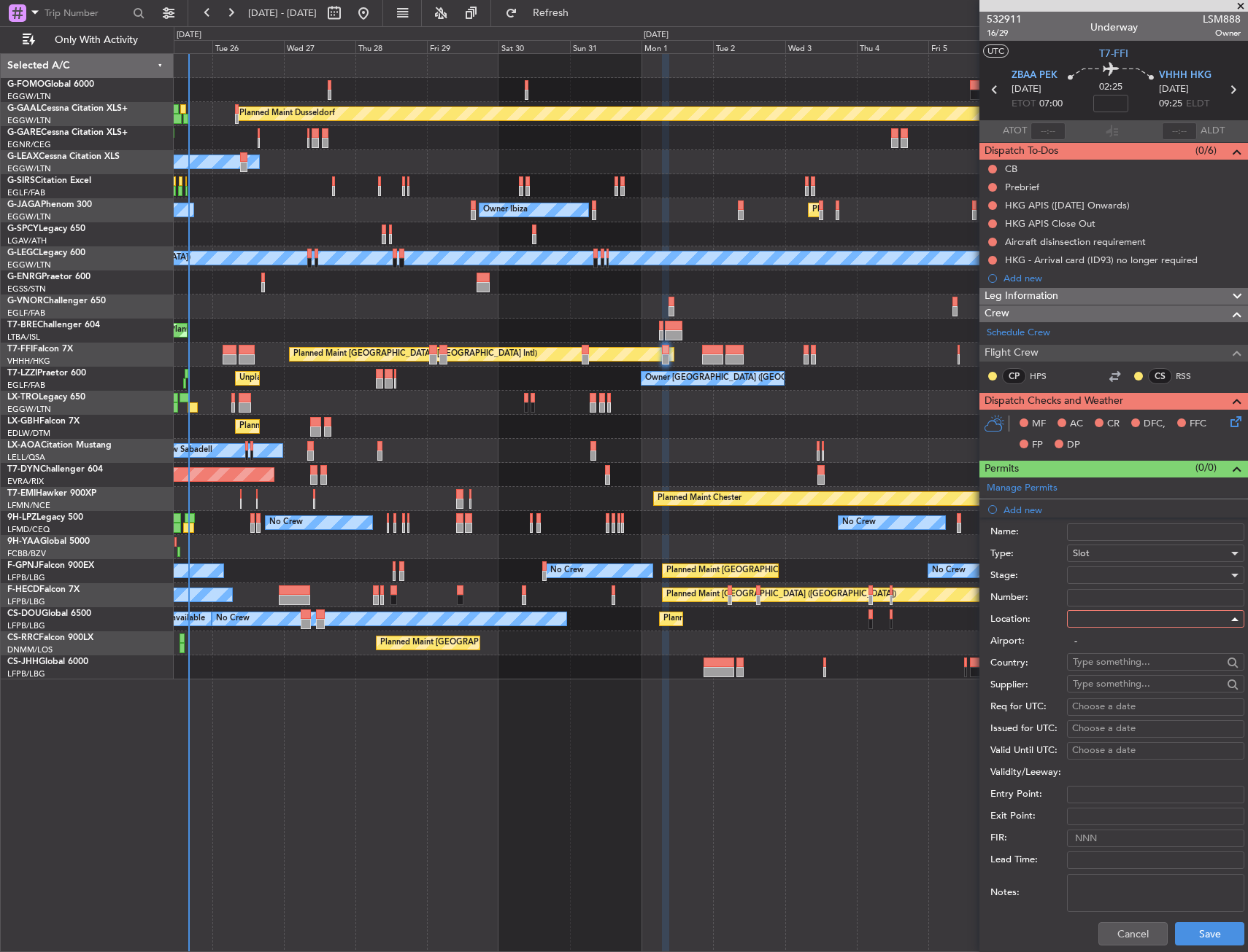
type input "ZBAA / PEK"
click at [1208, 934] on button "Save" at bounding box center [1209, 934] width 69 height 24
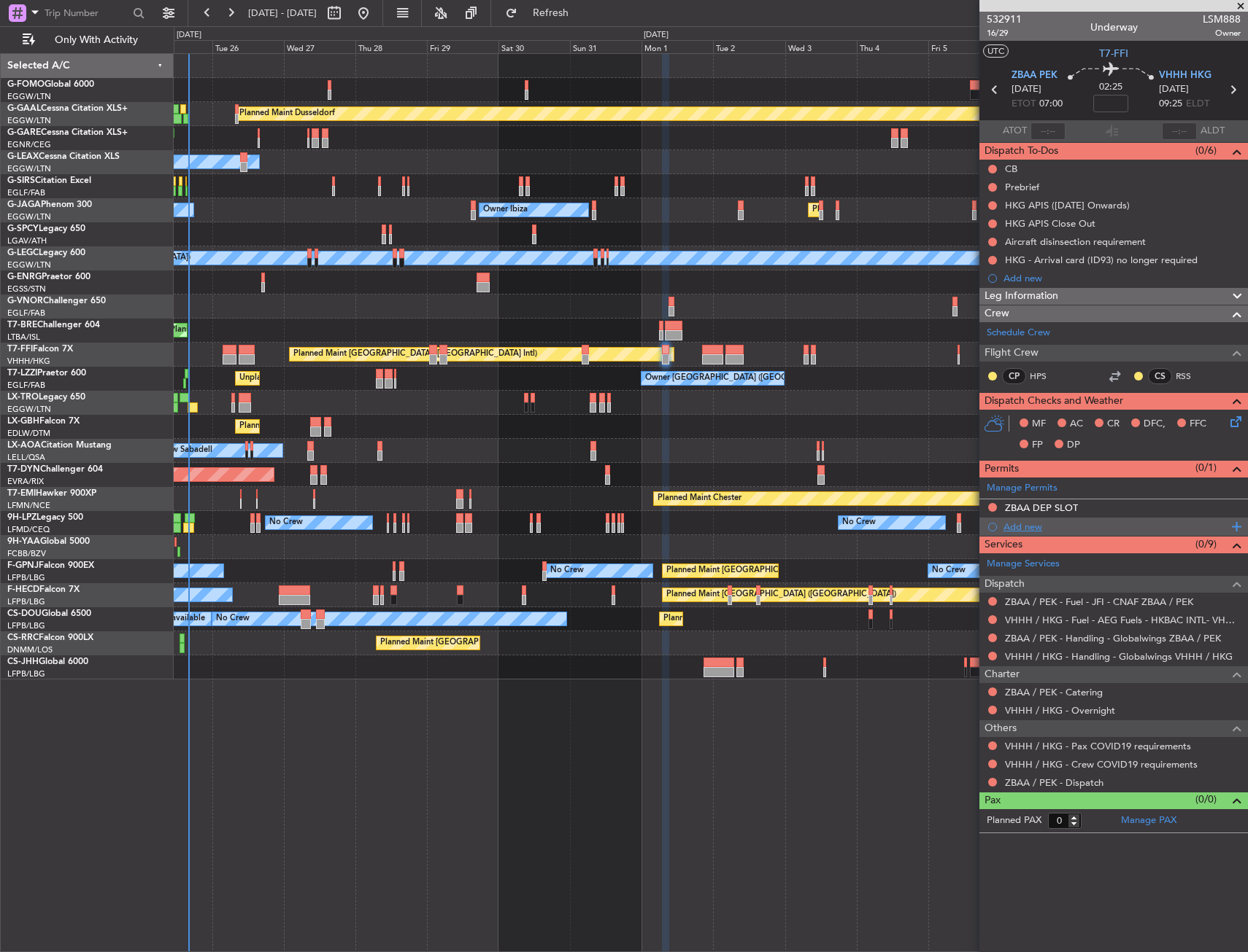
click at [1033, 531] on div "Add new" at bounding box center [1115, 527] width 224 height 13
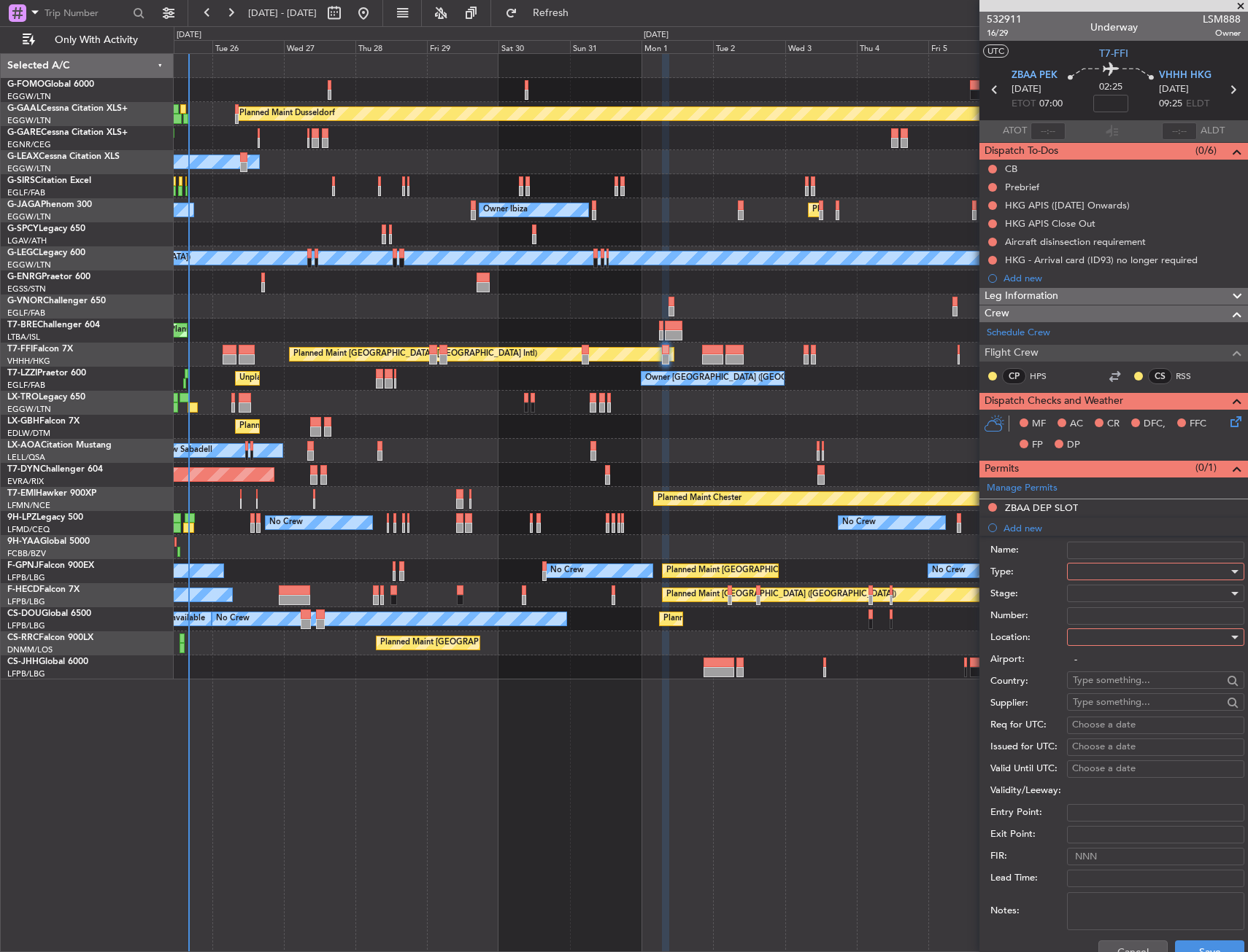
click at [1107, 569] on div at bounding box center [1150, 572] width 156 height 22
click at [1116, 703] on span "Slot" at bounding box center [1150, 710] width 153 height 22
click at [1118, 641] on div at bounding box center [1150, 638] width 156 height 22
click at [1116, 704] on span "Arrival" at bounding box center [1150, 711] width 153 height 22
type input "VHHH / HKG"
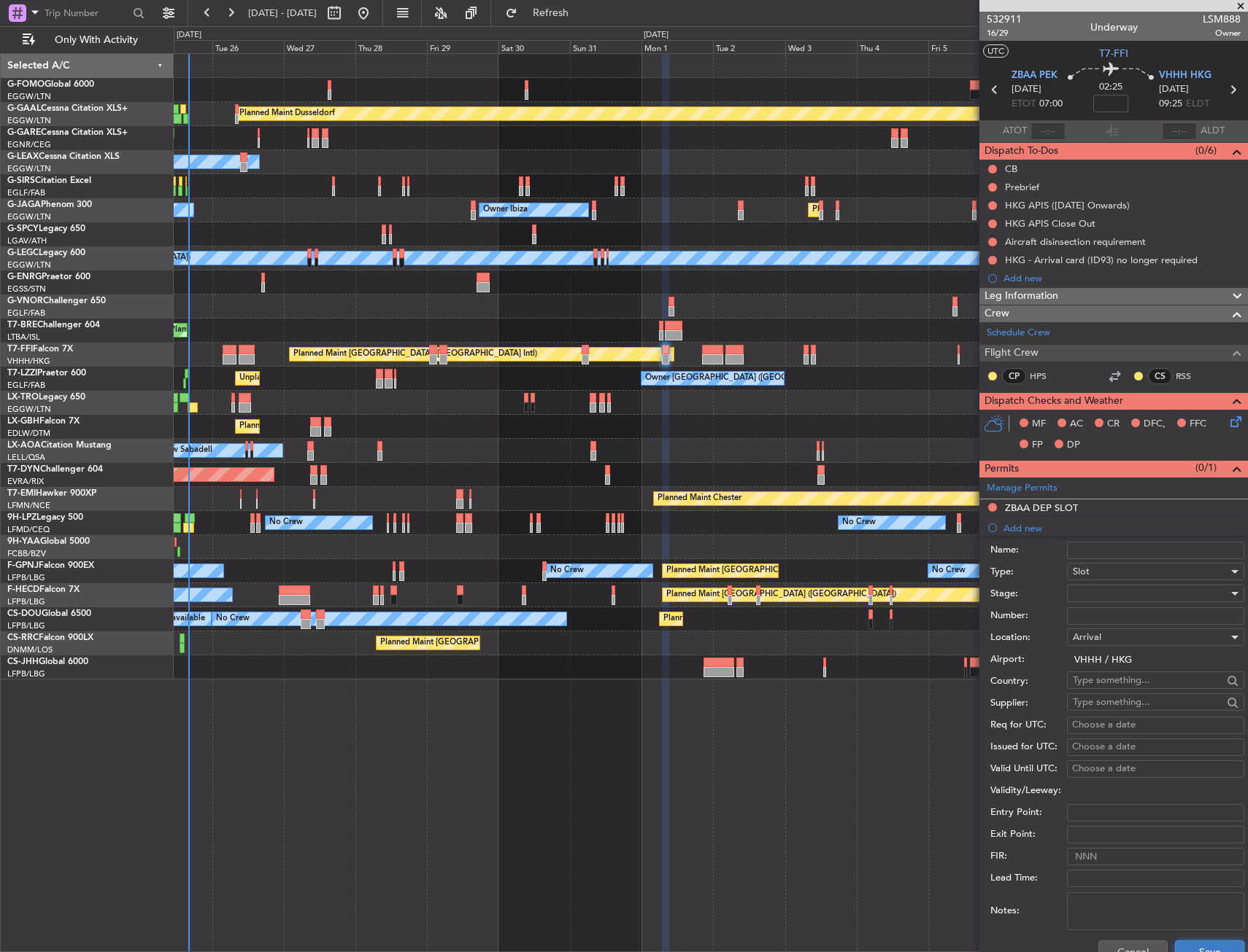
click at [1183, 943] on button "Save" at bounding box center [1209, 953] width 69 height 24
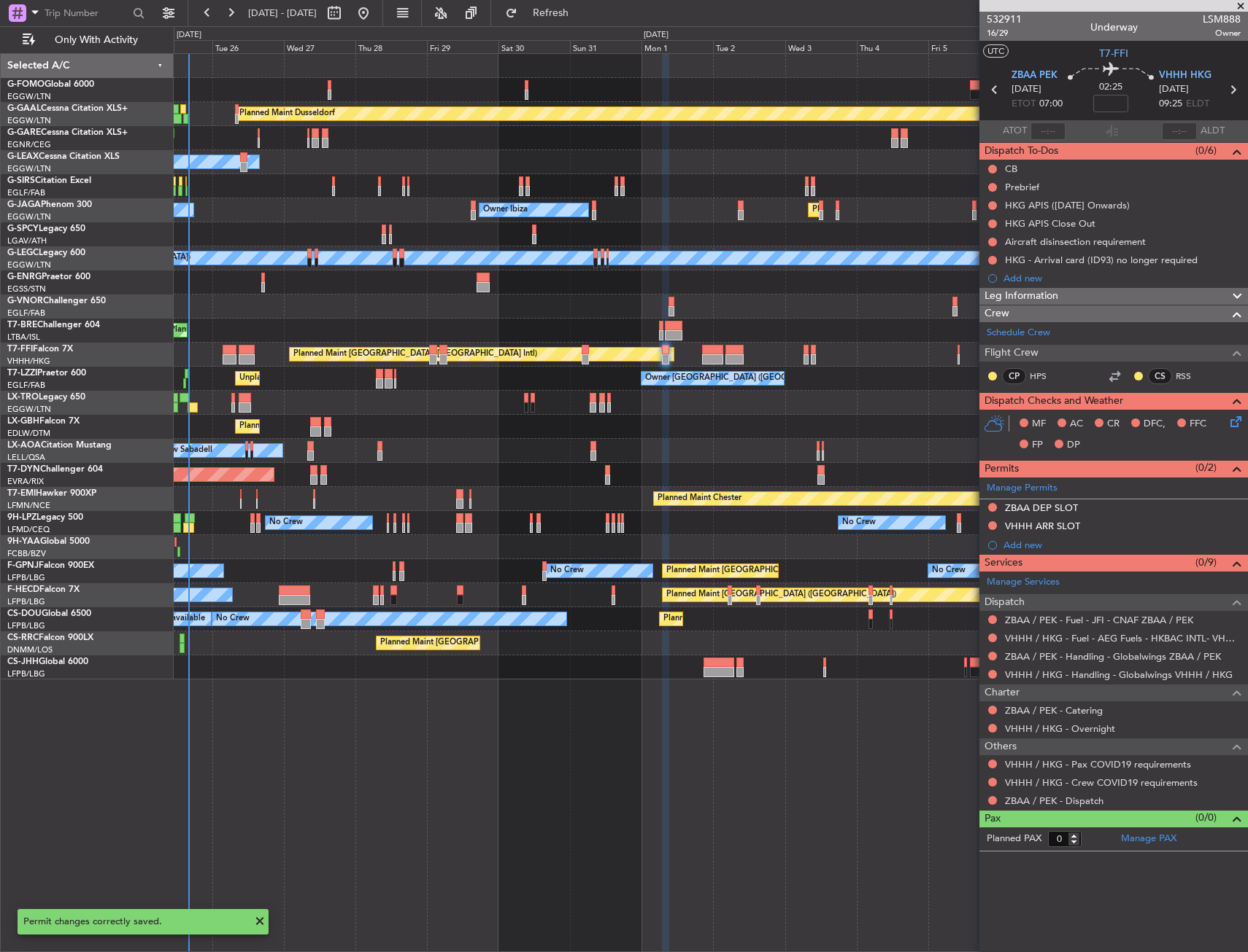
click at [1044, 544] on mat-tooltip-component "VHHH ARR SLOT" at bounding box center [1042, 550] width 89 height 39
click at [1035, 546] on div "Add new" at bounding box center [1115, 544] width 224 height 13
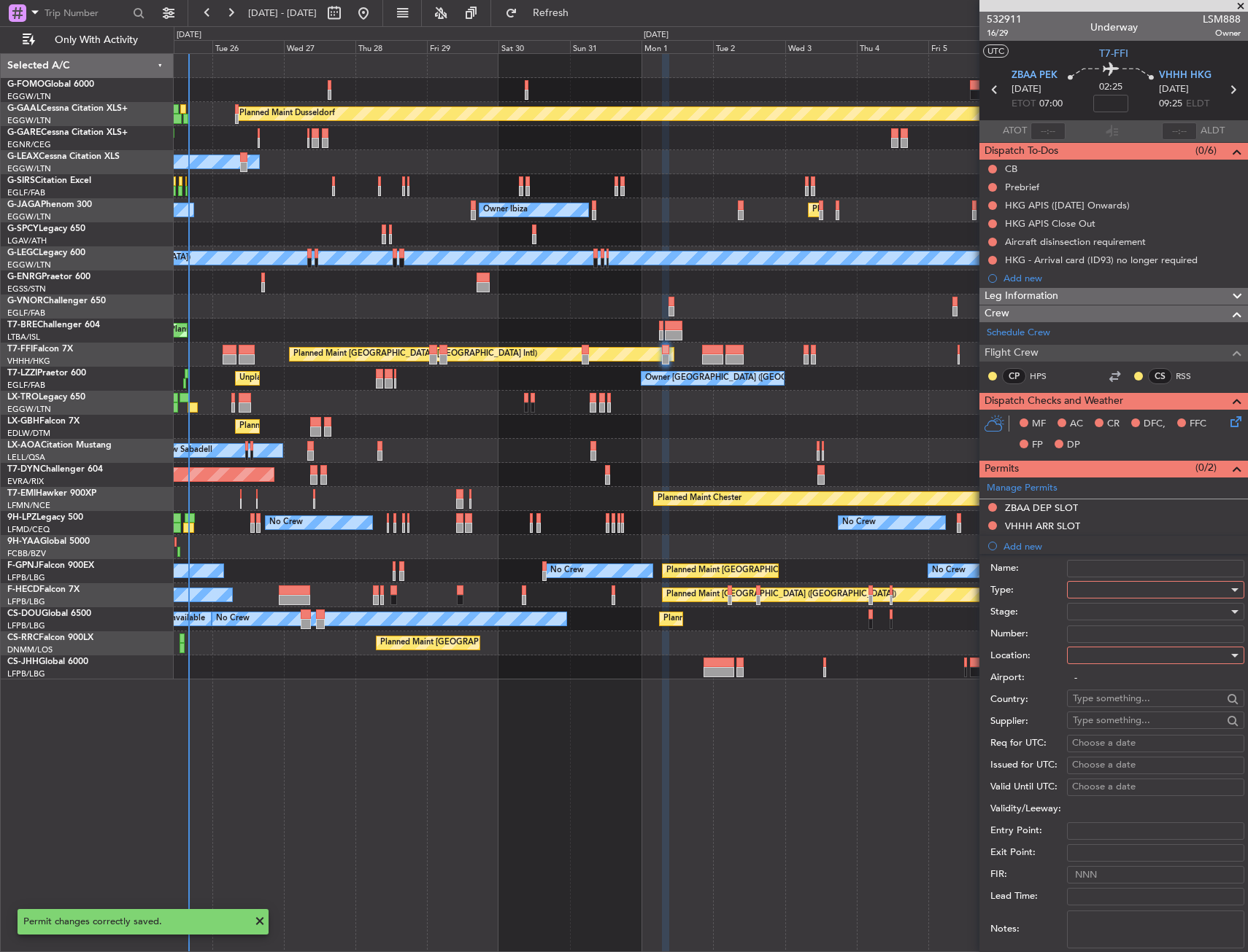
click at [1093, 591] on div at bounding box center [1150, 590] width 156 height 22
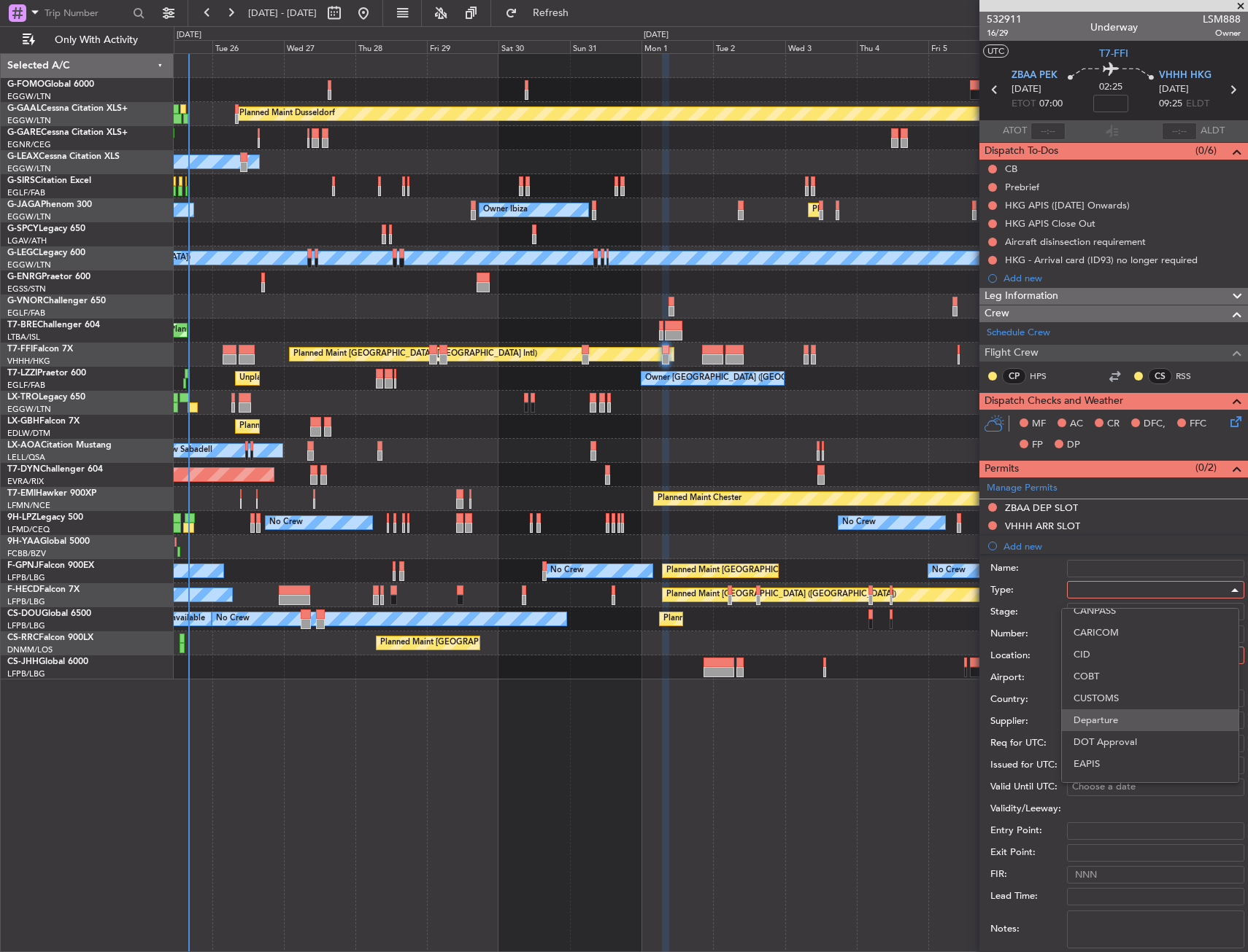
click at [1096, 726] on span "Departure" at bounding box center [1150, 721] width 153 height 22
click at [1096, 659] on div at bounding box center [1150, 655] width 156 height 22
click at [1096, 683] on span "Departure" at bounding box center [1150, 685] width 153 height 22
type input "ZBAA / PEK"
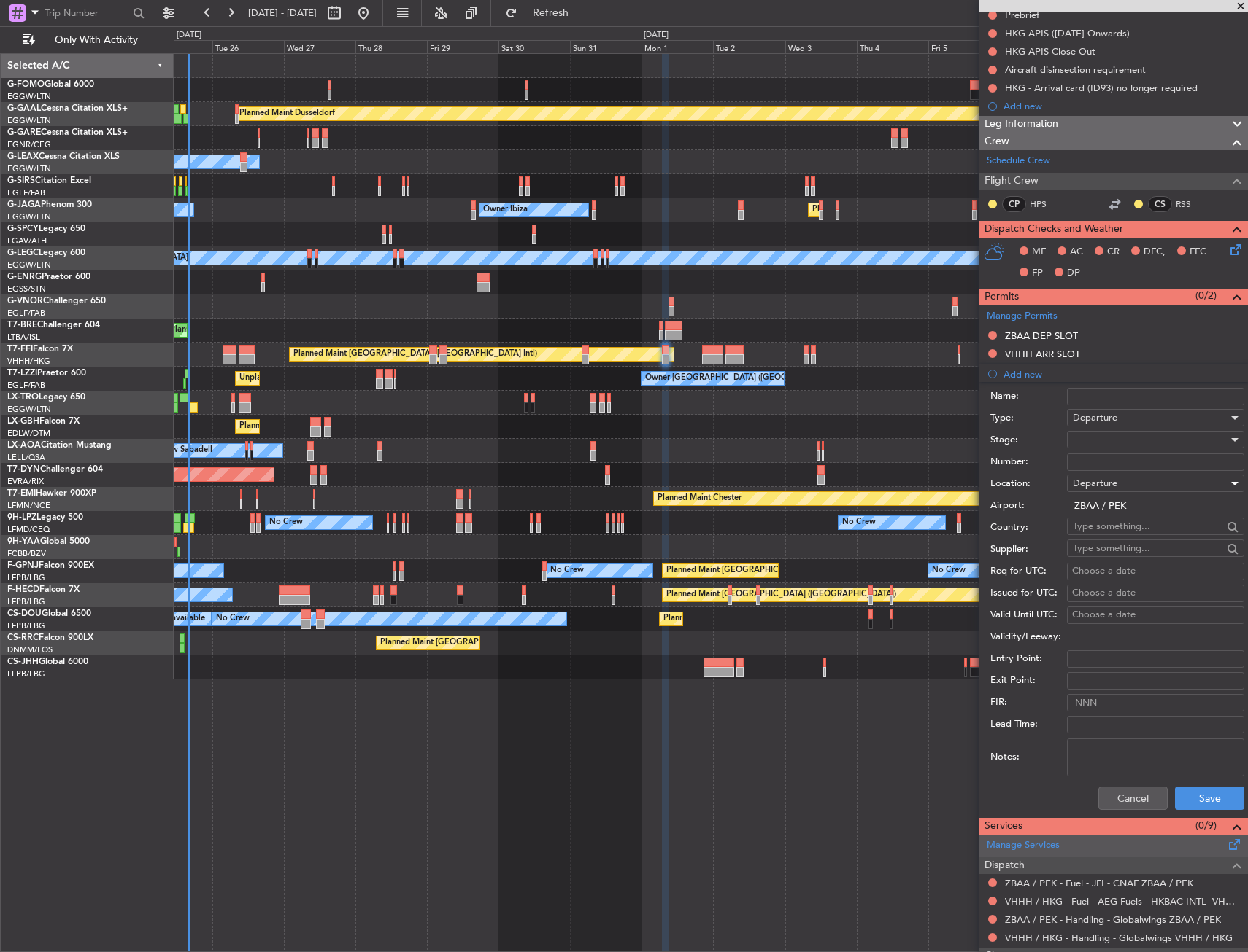
scroll to position [334, 0]
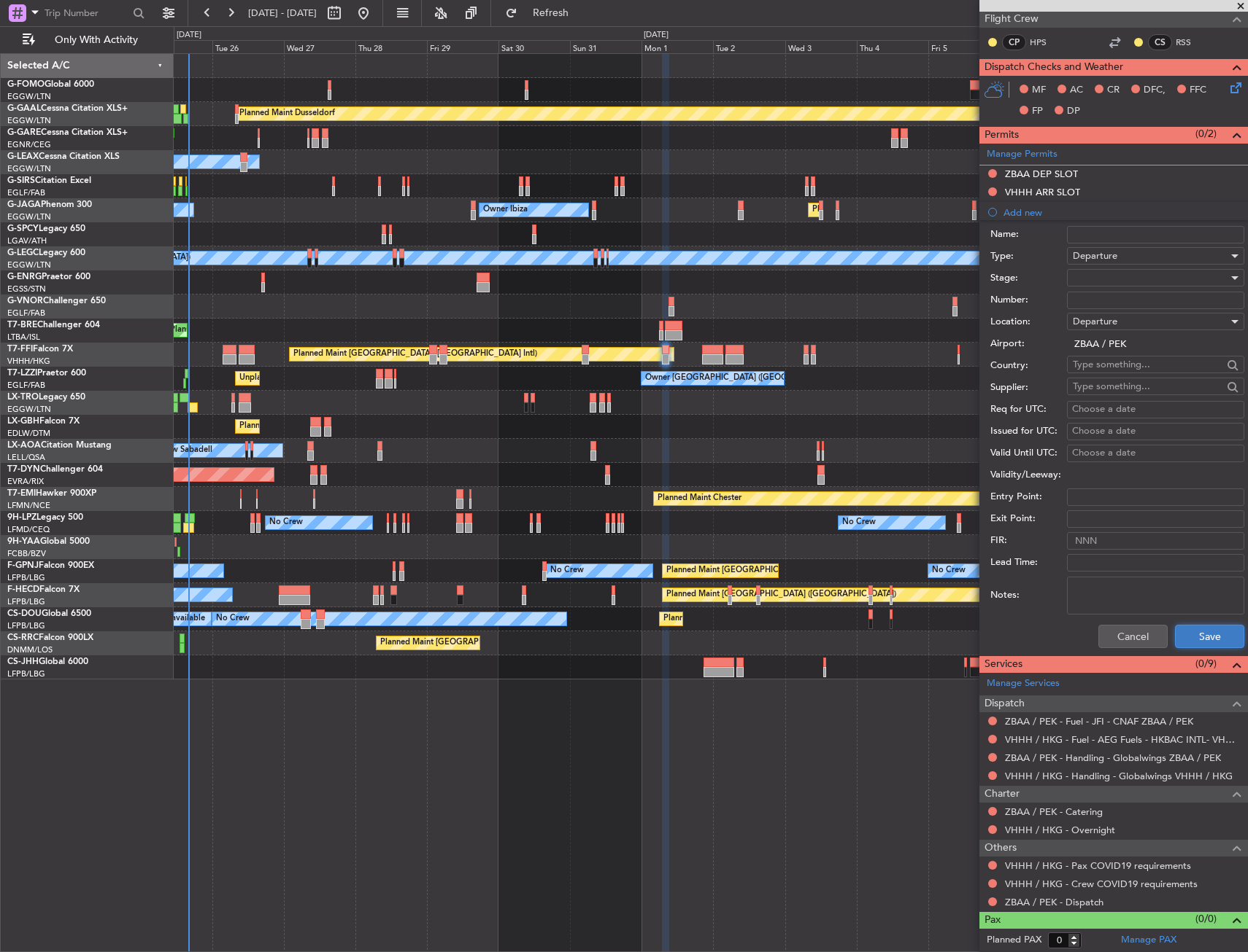
click at [1185, 646] on button "Save" at bounding box center [1209, 637] width 69 height 24
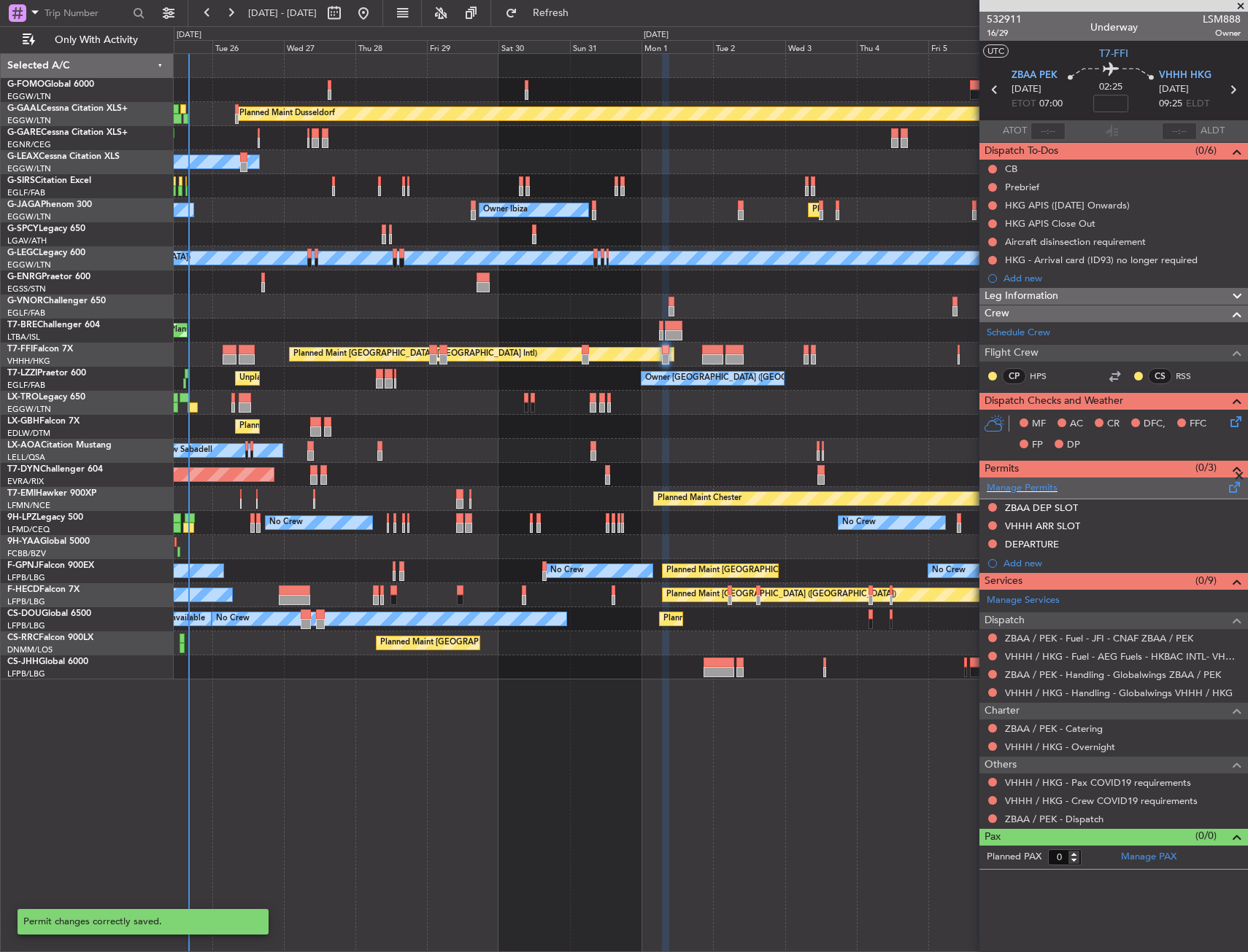
scroll to position [0, 0]
click at [1037, 563] on div "Add new" at bounding box center [1115, 563] width 224 height 13
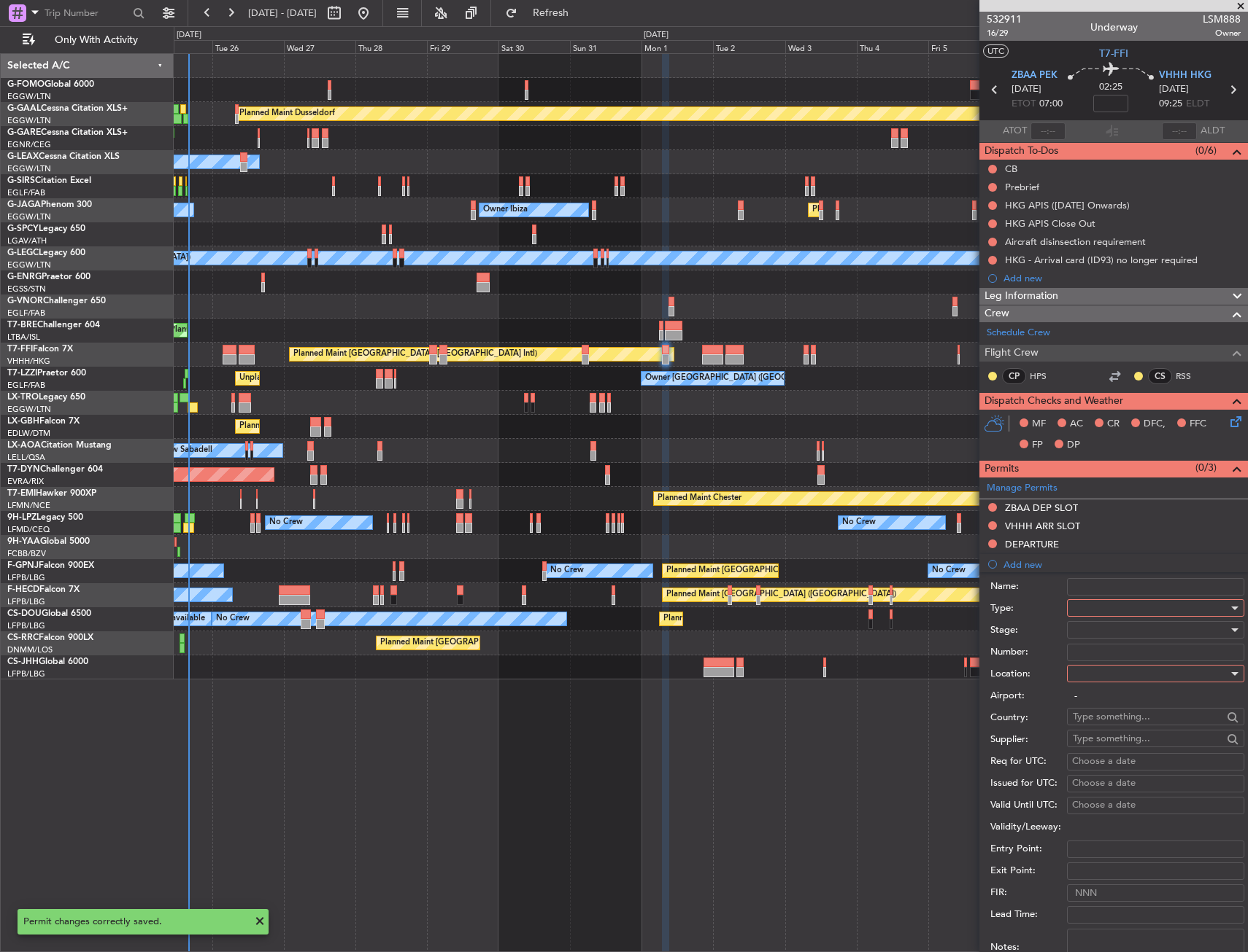
click at [1114, 605] on div at bounding box center [1150, 608] width 156 height 22
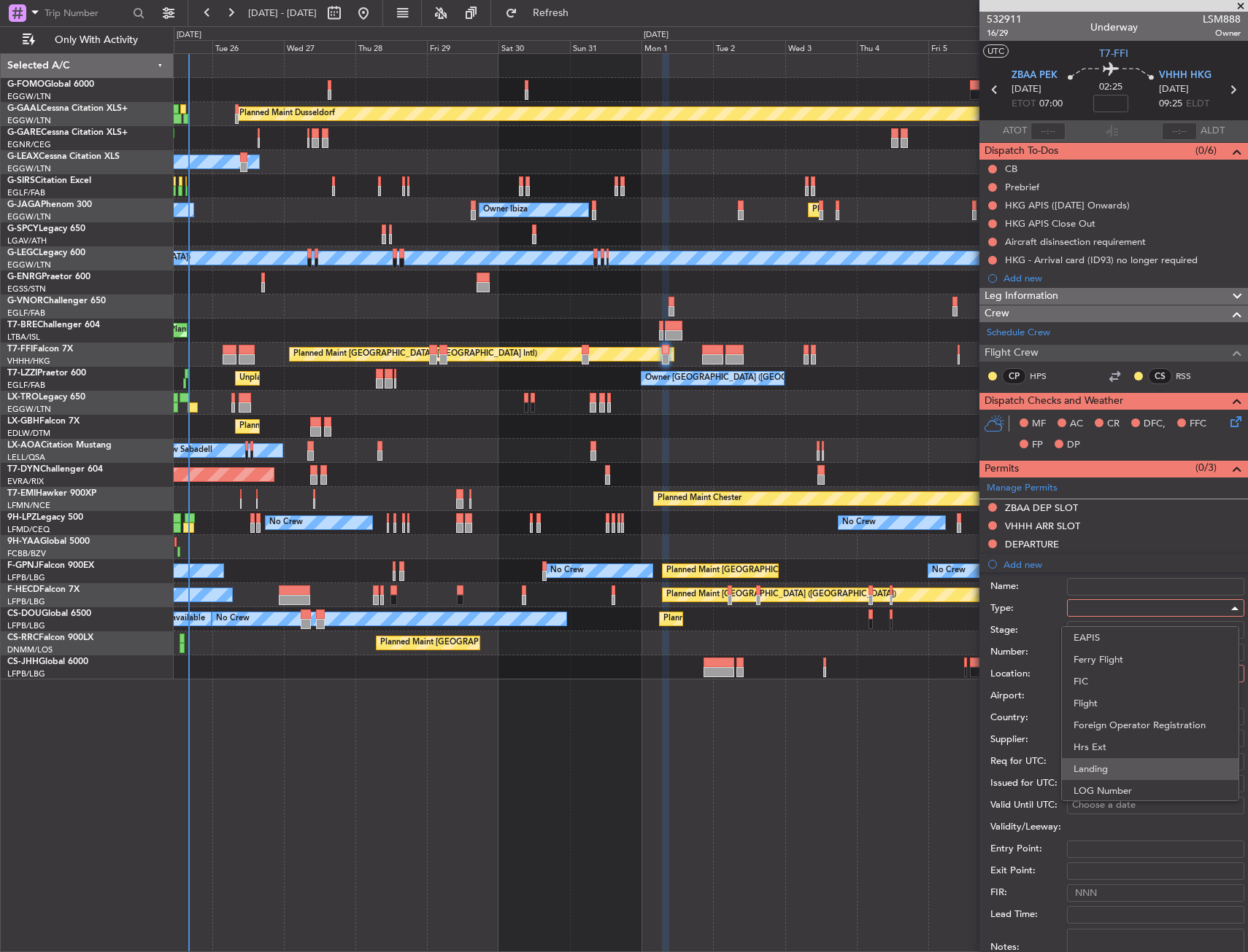
click at [1097, 766] on span "Landing" at bounding box center [1150, 770] width 153 height 22
click at [1107, 676] on div at bounding box center [1150, 673] width 156 height 22
click at [1106, 744] on span "Arrival" at bounding box center [1150, 748] width 153 height 22
type input "VHHH / HKG"
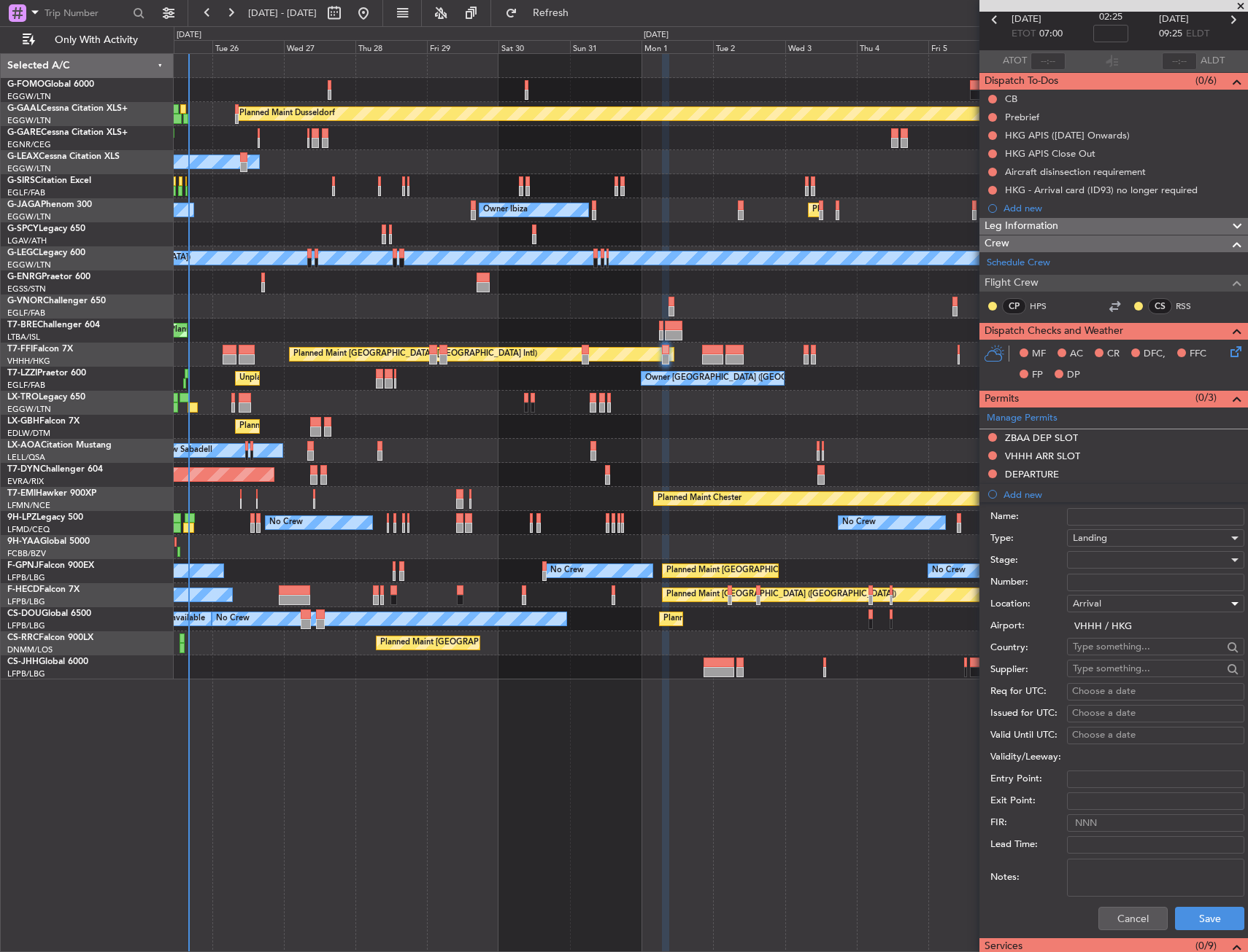
scroll to position [292, 0]
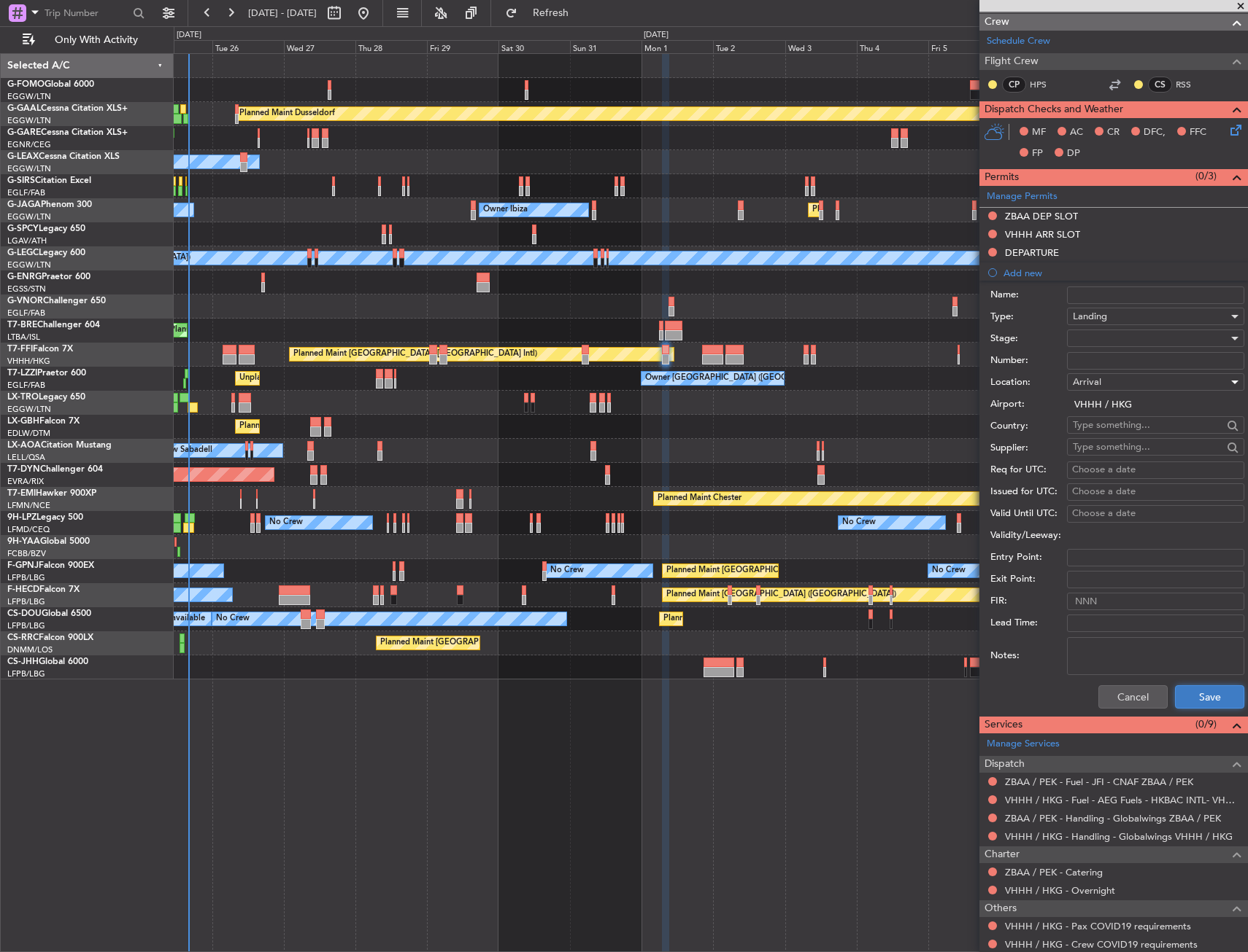
click at [1185, 698] on button "Save" at bounding box center [1209, 697] width 69 height 24
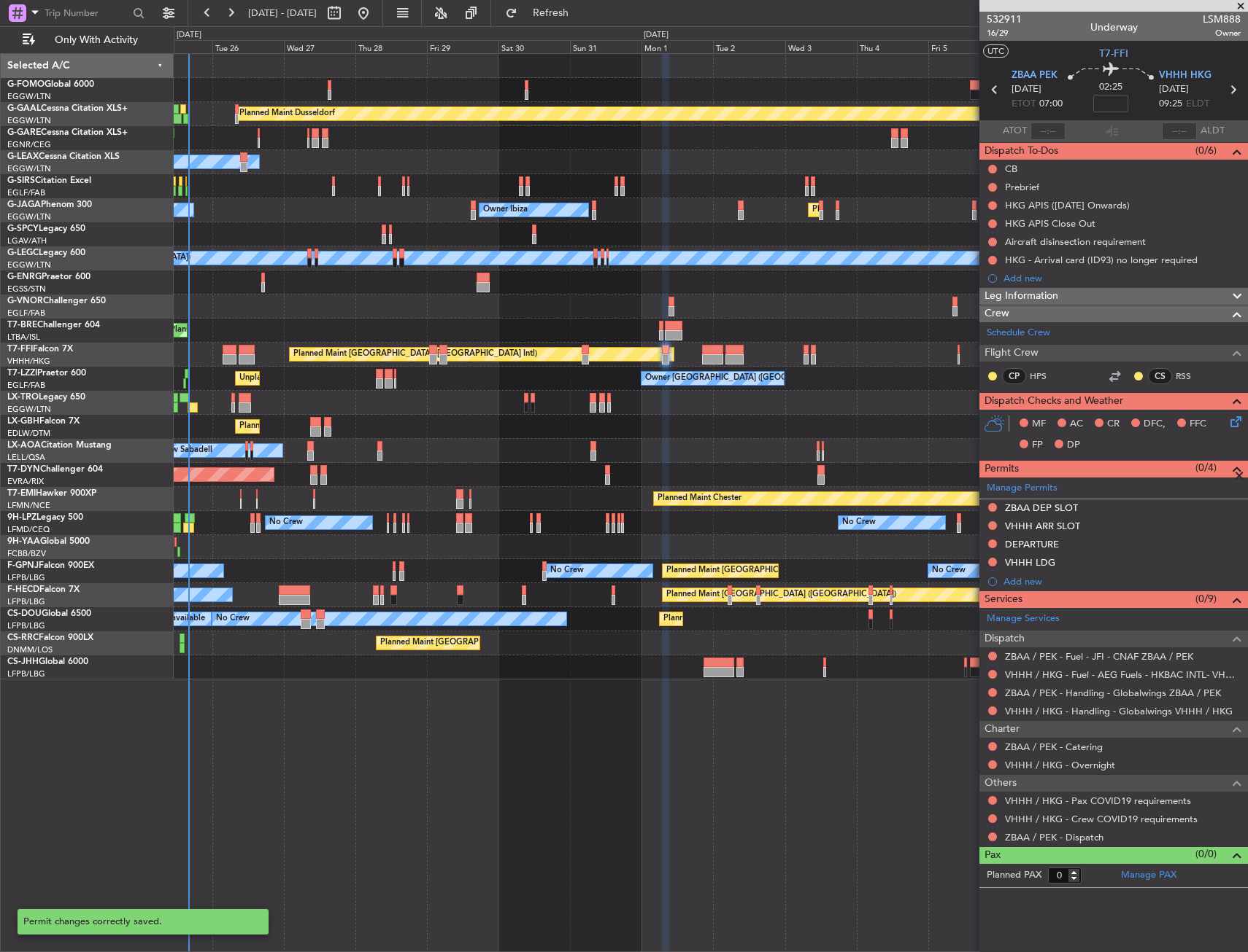
scroll to position [0, 0]
click at [1118, 506] on div "ZBAA DEP SLOT" at bounding box center [1113, 509] width 269 height 18
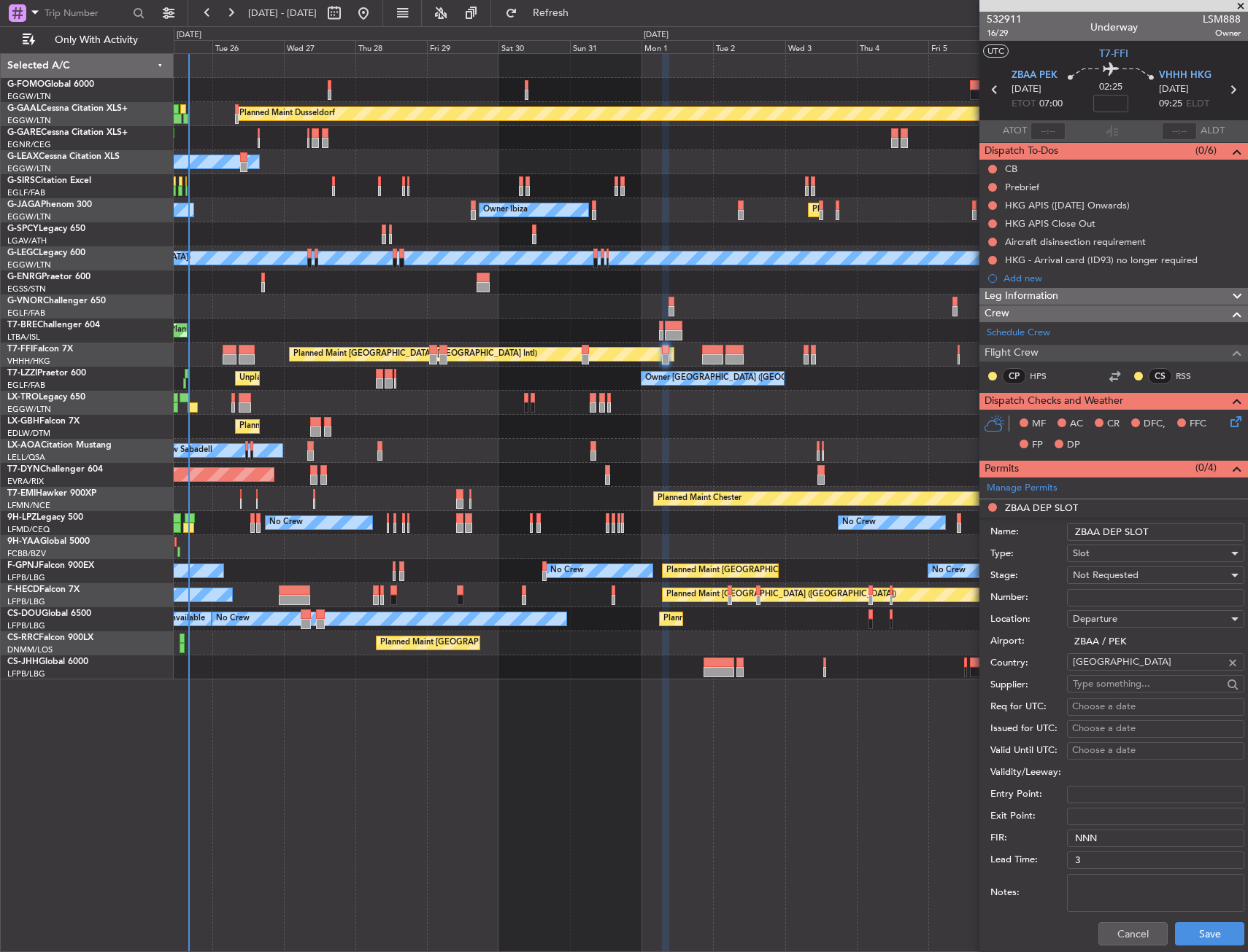
click at [1181, 533] on input "ZBAA DEP SLOT" at bounding box center [1155, 533] width 178 height 18
type input "ZBAA DEP SLOT 0700z"
click at [1150, 574] on div "Not Requested" at bounding box center [1150, 575] width 156 height 22
click at [1135, 666] on span "Requested" at bounding box center [1150, 671] width 153 height 22
click at [1186, 944] on button "Save" at bounding box center [1209, 934] width 69 height 24
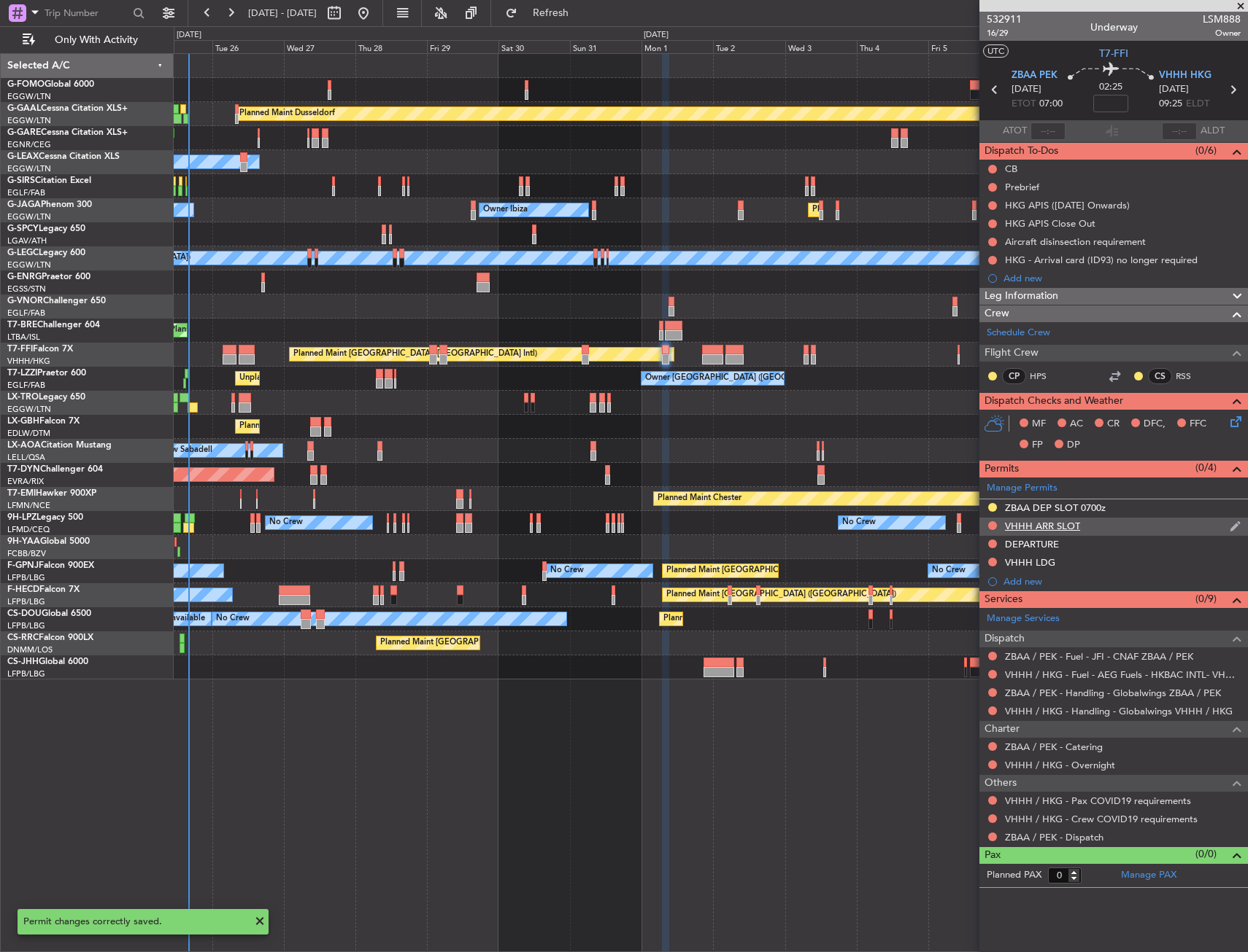
click at [1103, 533] on div "VHHH ARR SLOT" at bounding box center [1113, 527] width 269 height 18
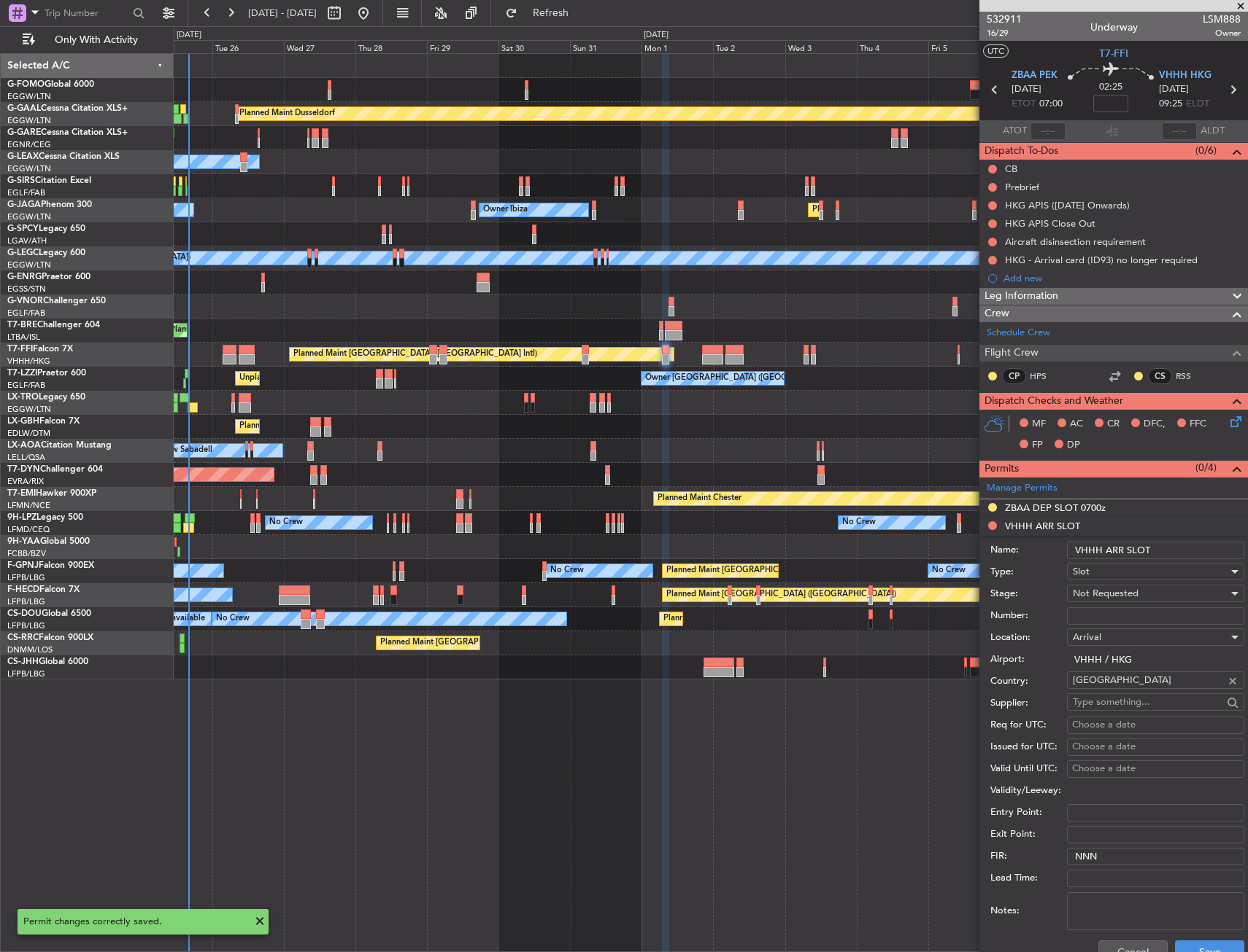
click at [1171, 554] on input "VHHH ARR SLOT" at bounding box center [1155, 550] width 178 height 18
type input "VHHH ARR SLOT 0925z"
click at [1145, 596] on div "Not Requested" at bounding box center [1150, 594] width 156 height 22
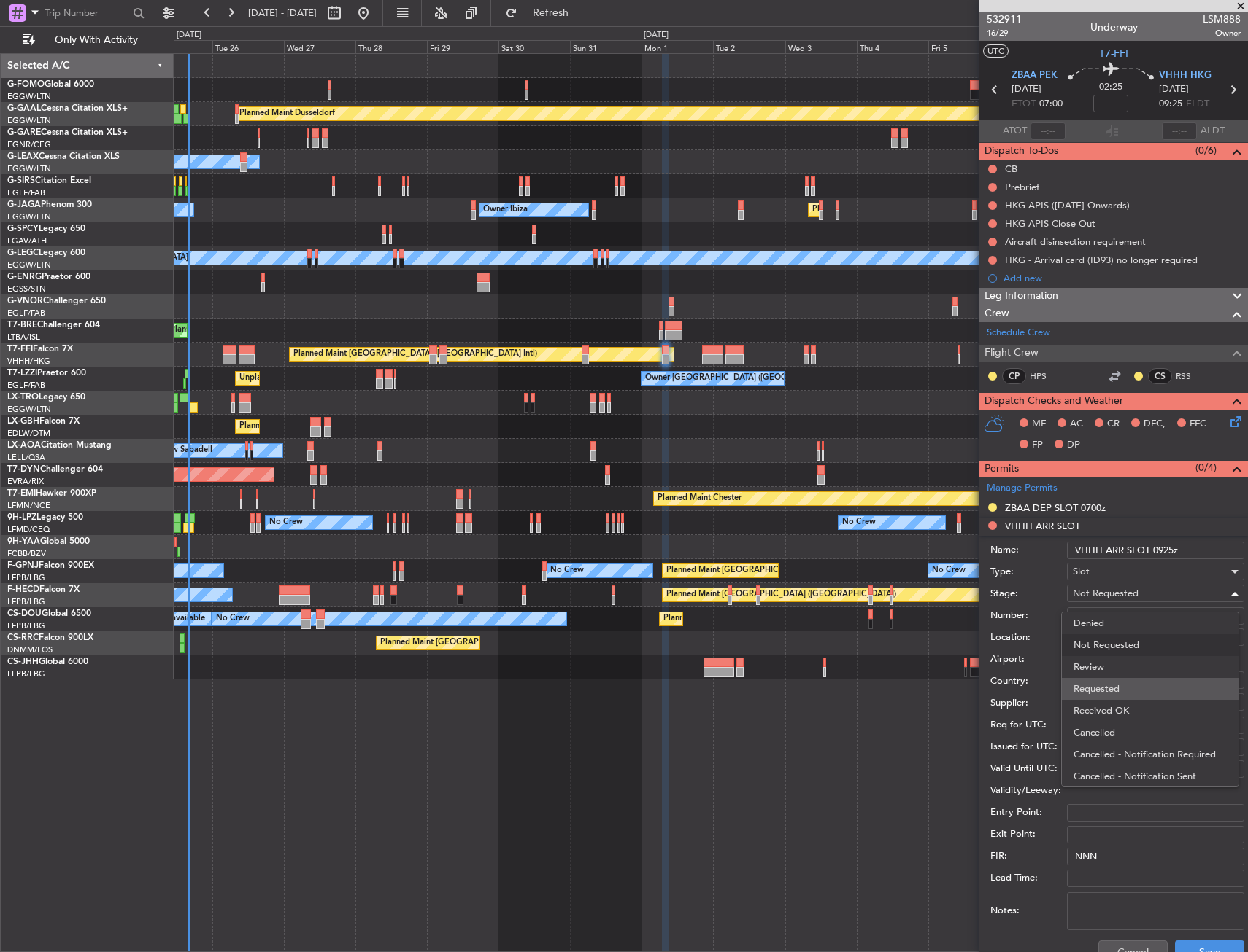
click at [1137, 679] on span "Requested" at bounding box center [1150, 689] width 153 height 22
click at [1175, 941] on button "Save" at bounding box center [1209, 953] width 69 height 24
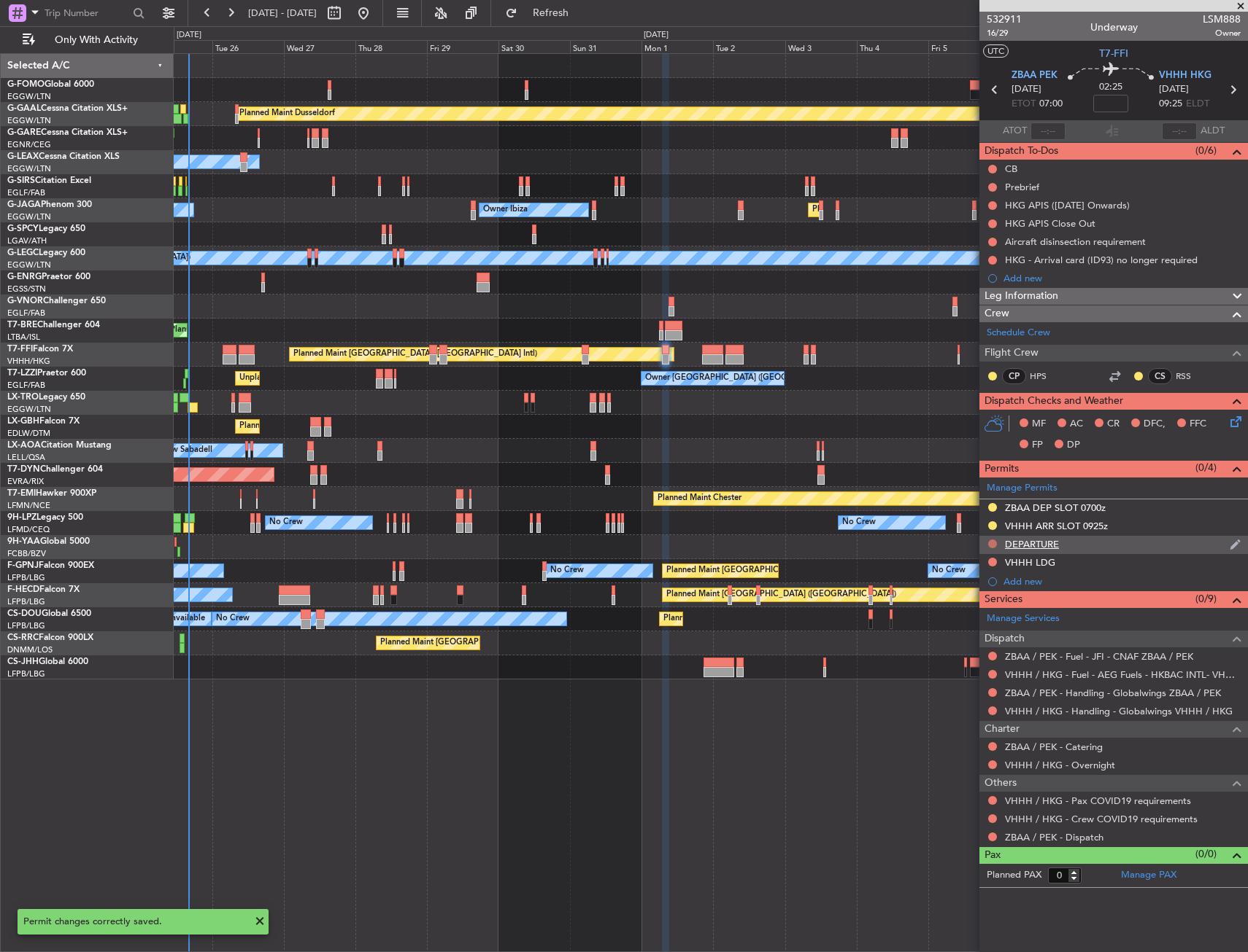
click at [991, 546] on button at bounding box center [992, 543] width 9 height 9
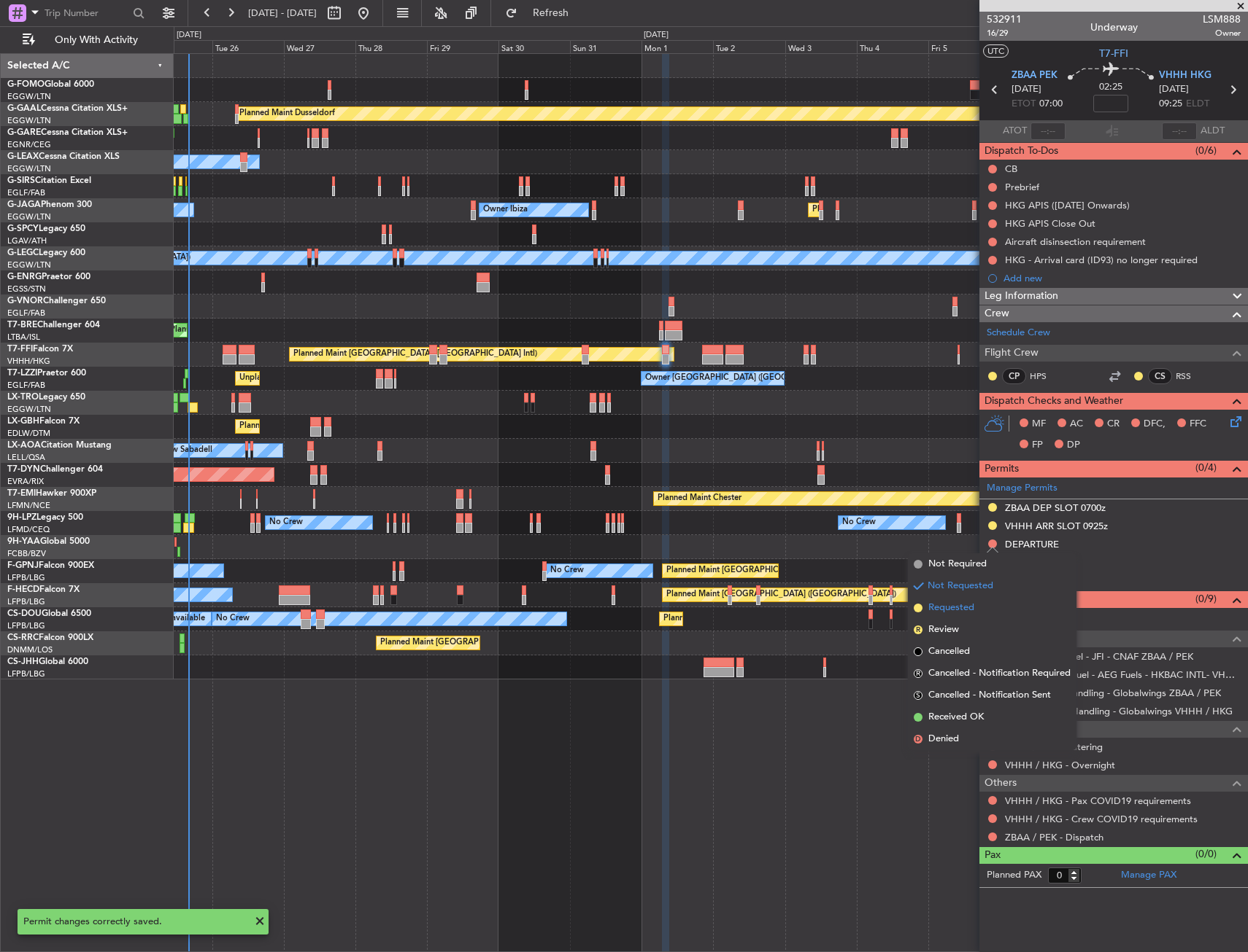
click at [983, 605] on li "Requested" at bounding box center [992, 608] width 169 height 22
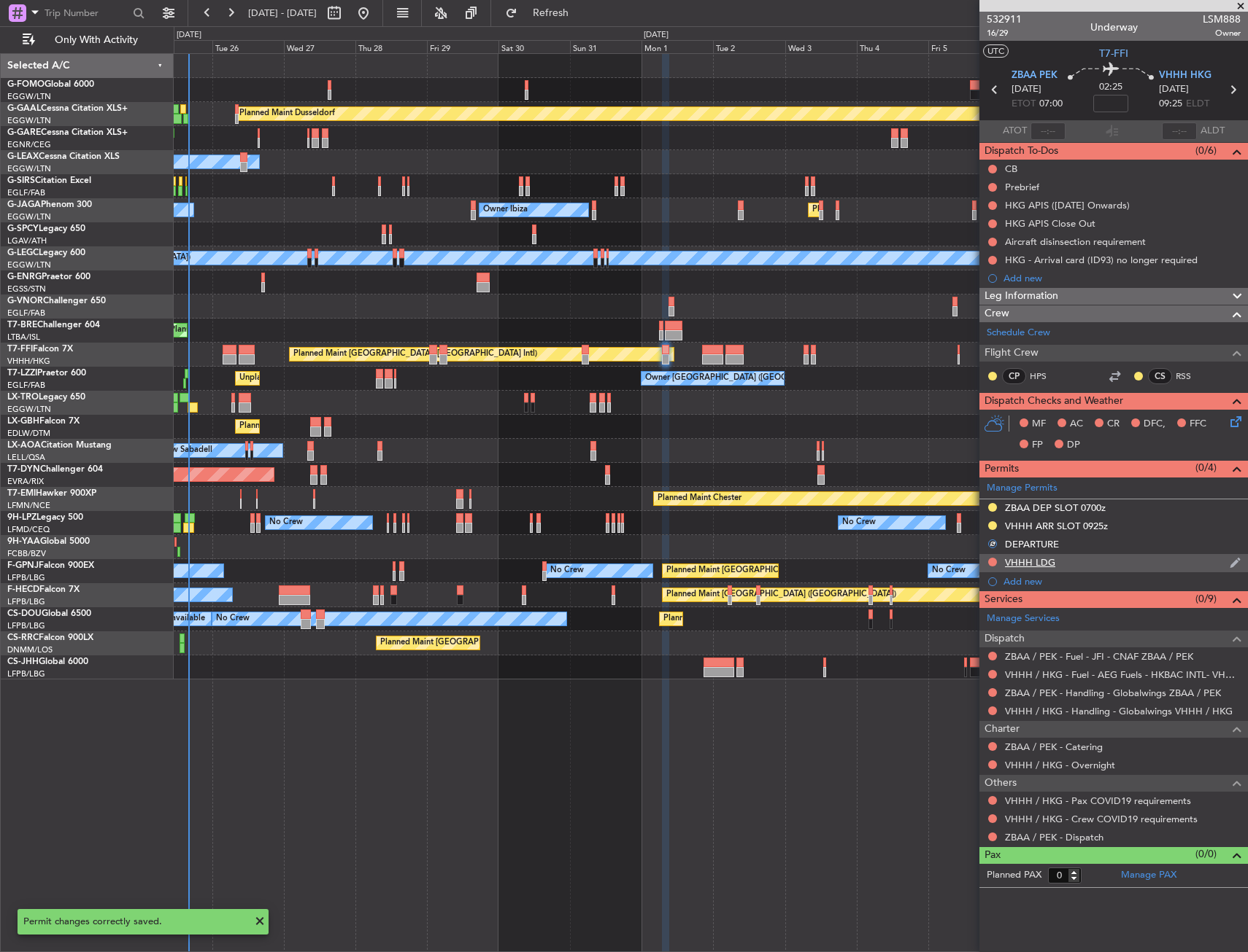
click at [993, 566] on div at bounding box center [992, 562] width 12 height 12
click at [993, 562] on button at bounding box center [992, 562] width 9 height 9
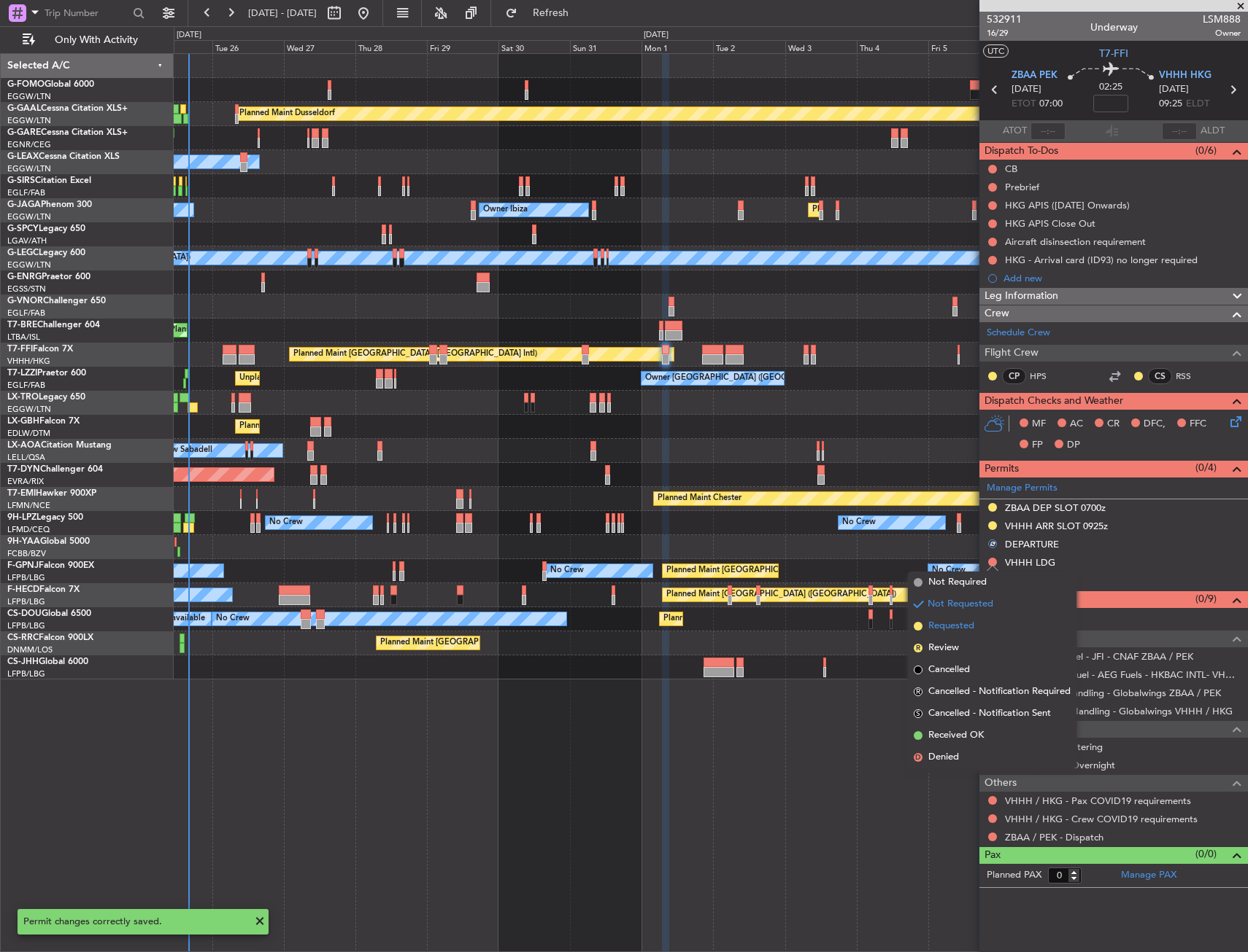
click at [974, 624] on li "Requested" at bounding box center [992, 627] width 169 height 22
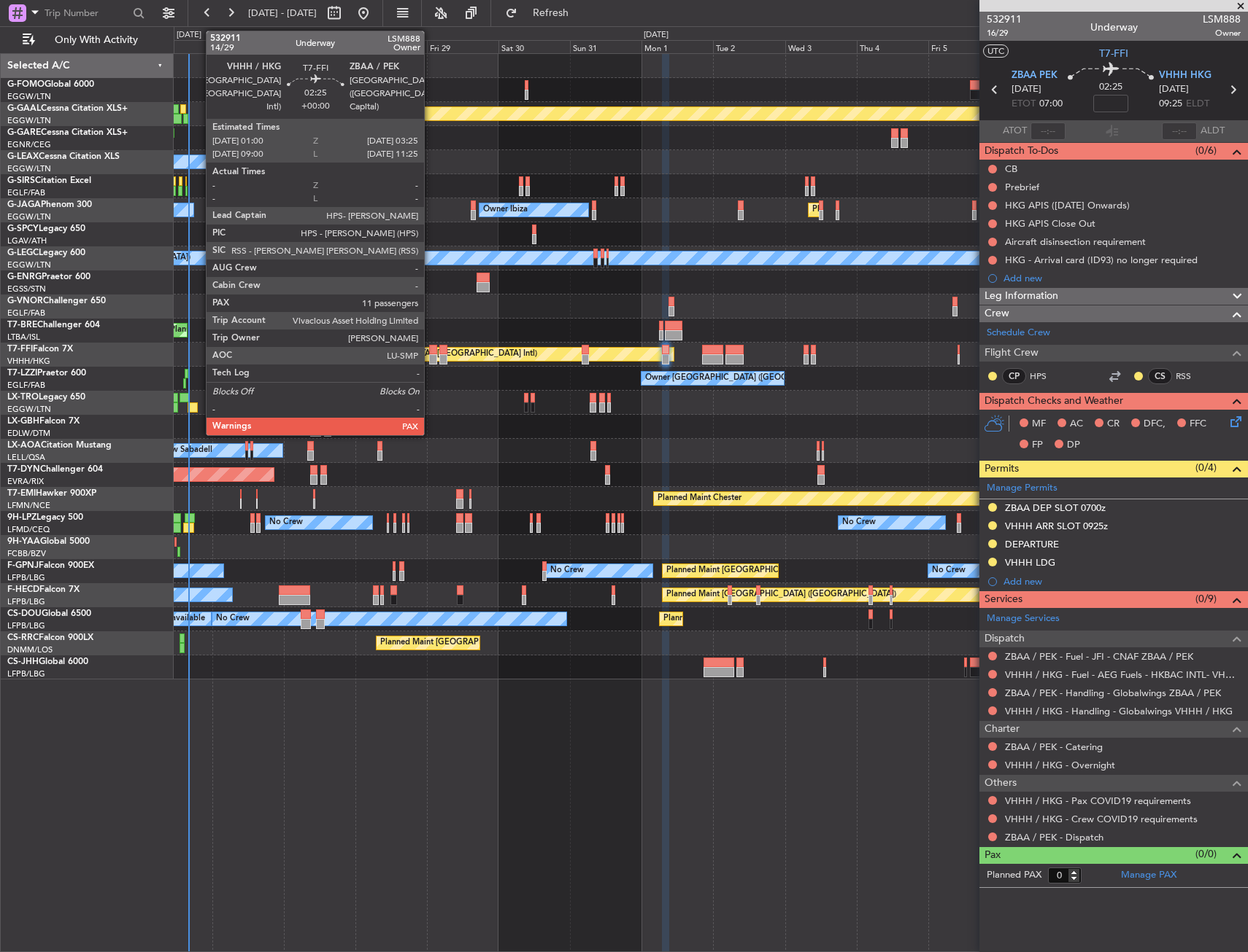
click at [431, 347] on div at bounding box center [432, 350] width 7 height 10
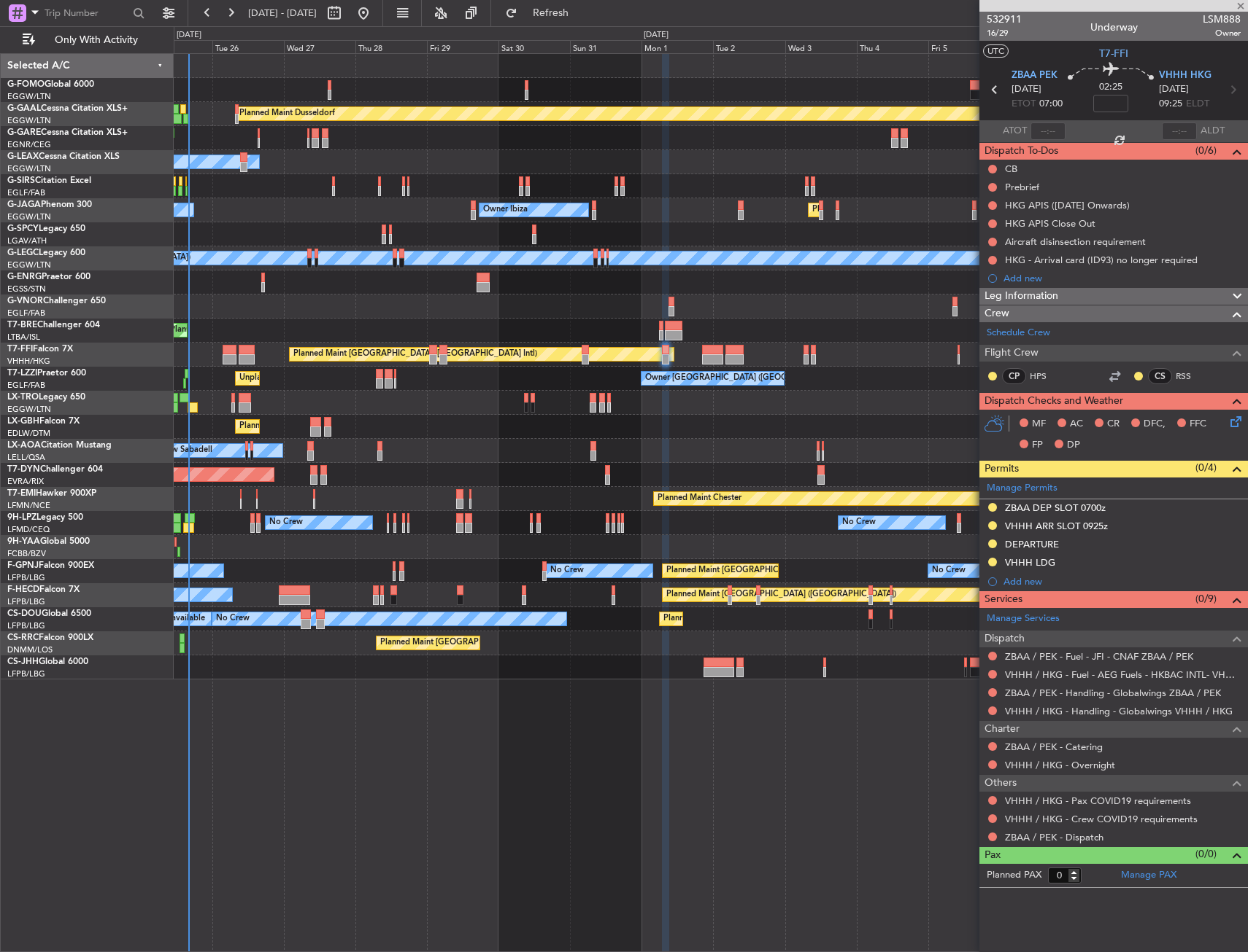
type input "11"
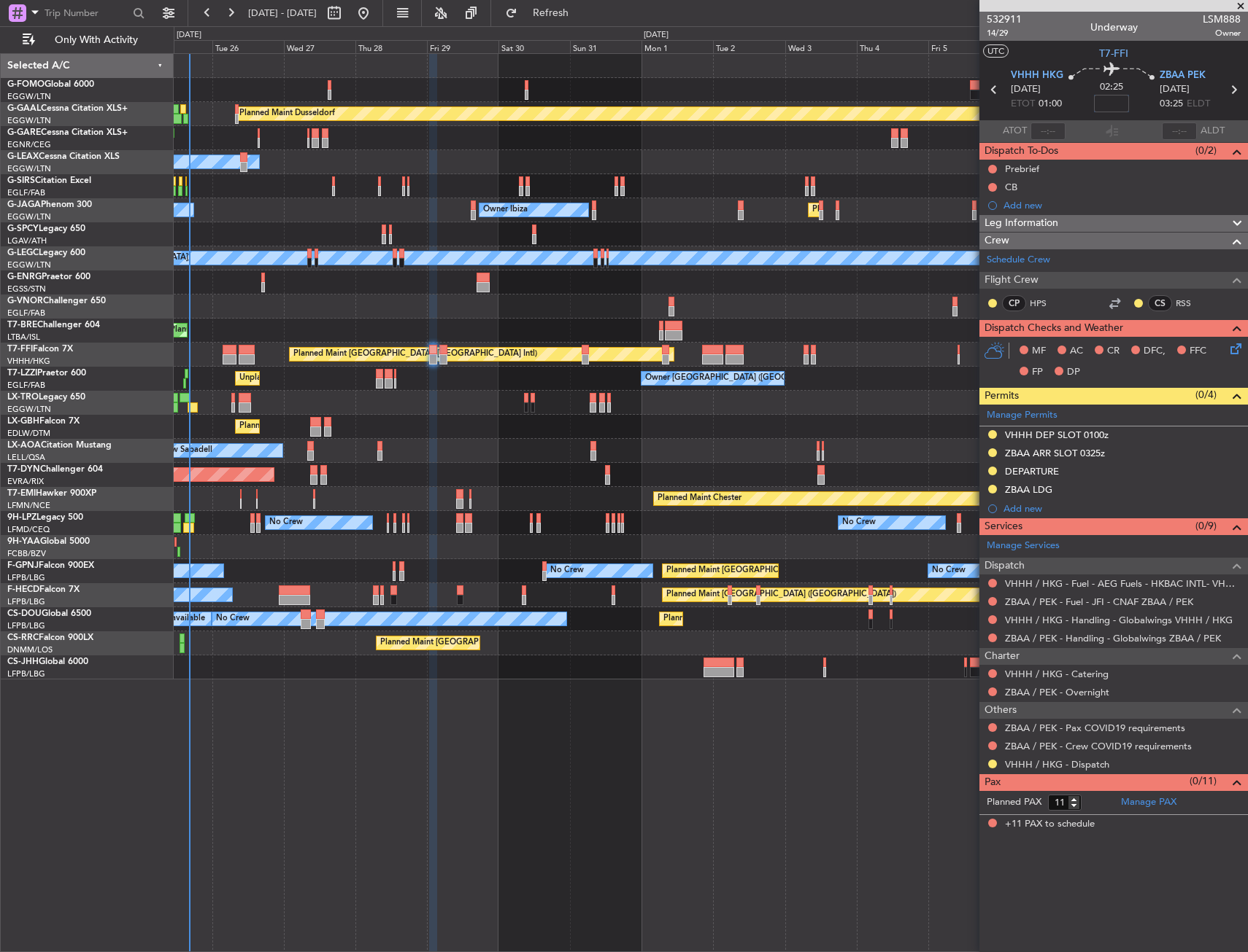
click at [1101, 98] on input at bounding box center [1110, 104] width 35 height 18
click at [1074, 62] on div "UTC T7-FFI VHHH HKG 29/08/2025 ETOT 01:00 02:25 +25 ZBAA PEK 29/08/2025 03:25 E…" at bounding box center [1113, 91] width 269 height 101
type input "+00:25"
drag, startPoint x: 1074, startPoint y: 62, endPoint x: 1037, endPoint y: 50, distance: 38.9
click at [1037, 49] on section "UTC T7-FFI" at bounding box center [1113, 52] width 269 height 22
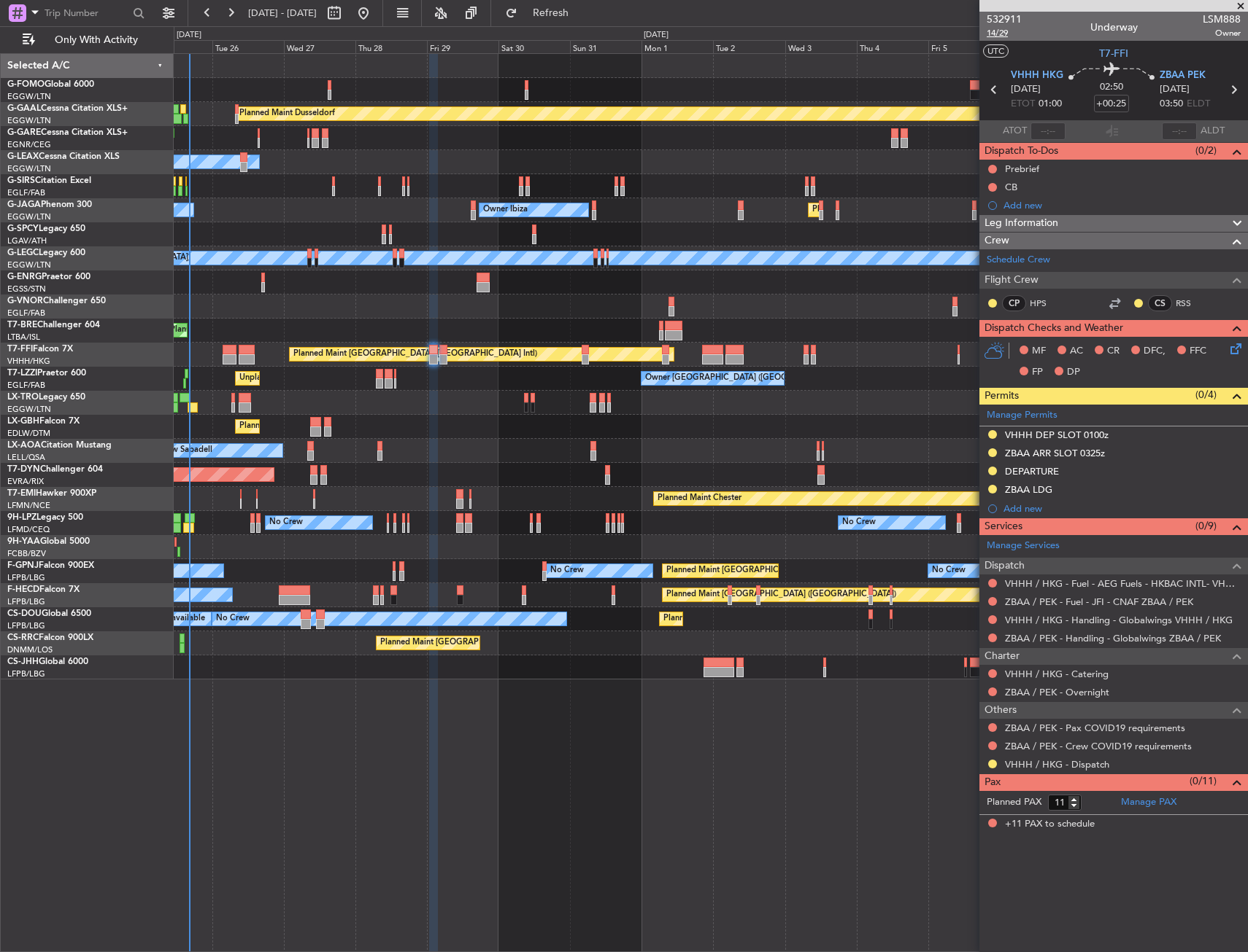
click at [996, 37] on span "14/29" at bounding box center [1003, 33] width 35 height 13
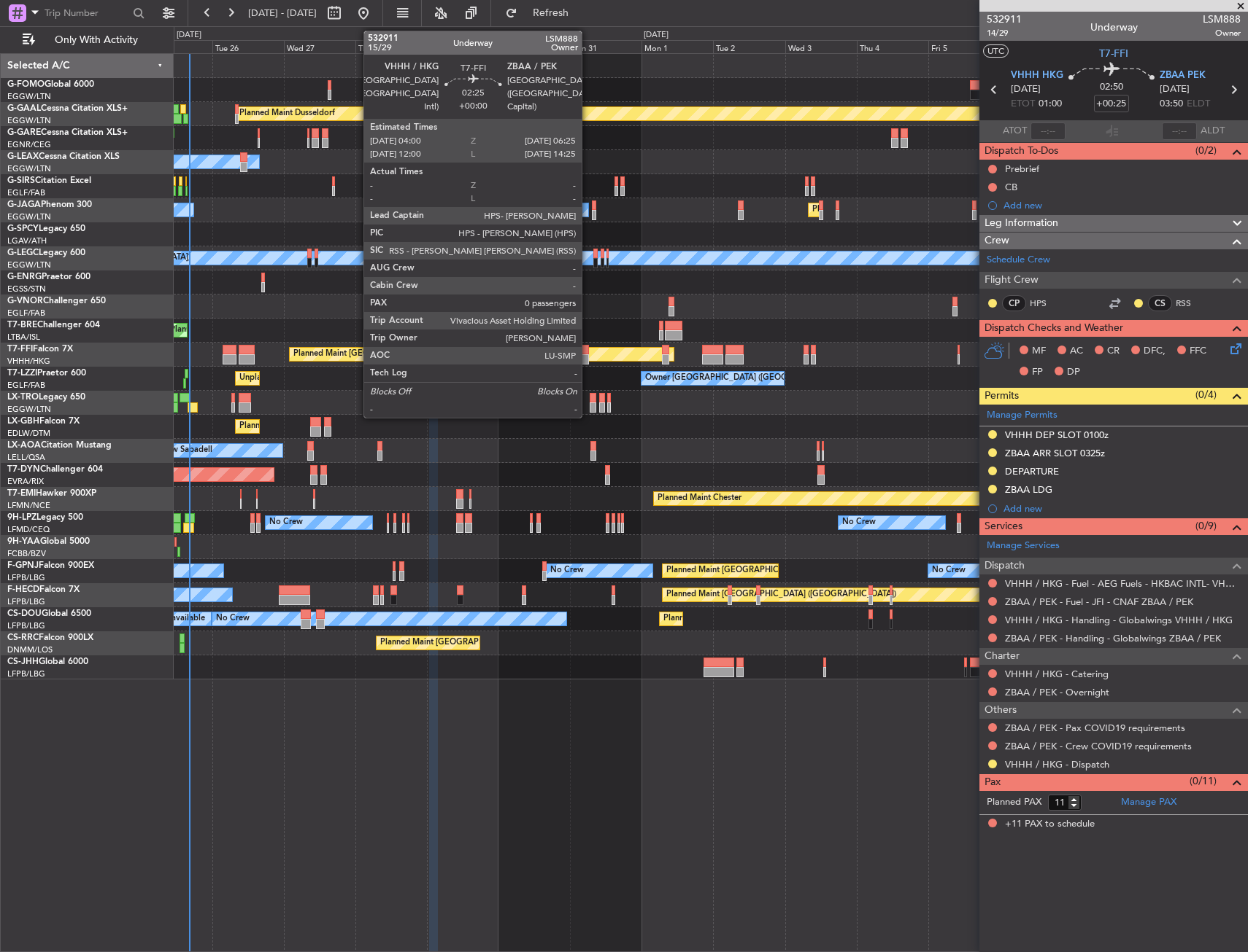
click at [588, 352] on div at bounding box center [584, 350] width 7 height 10
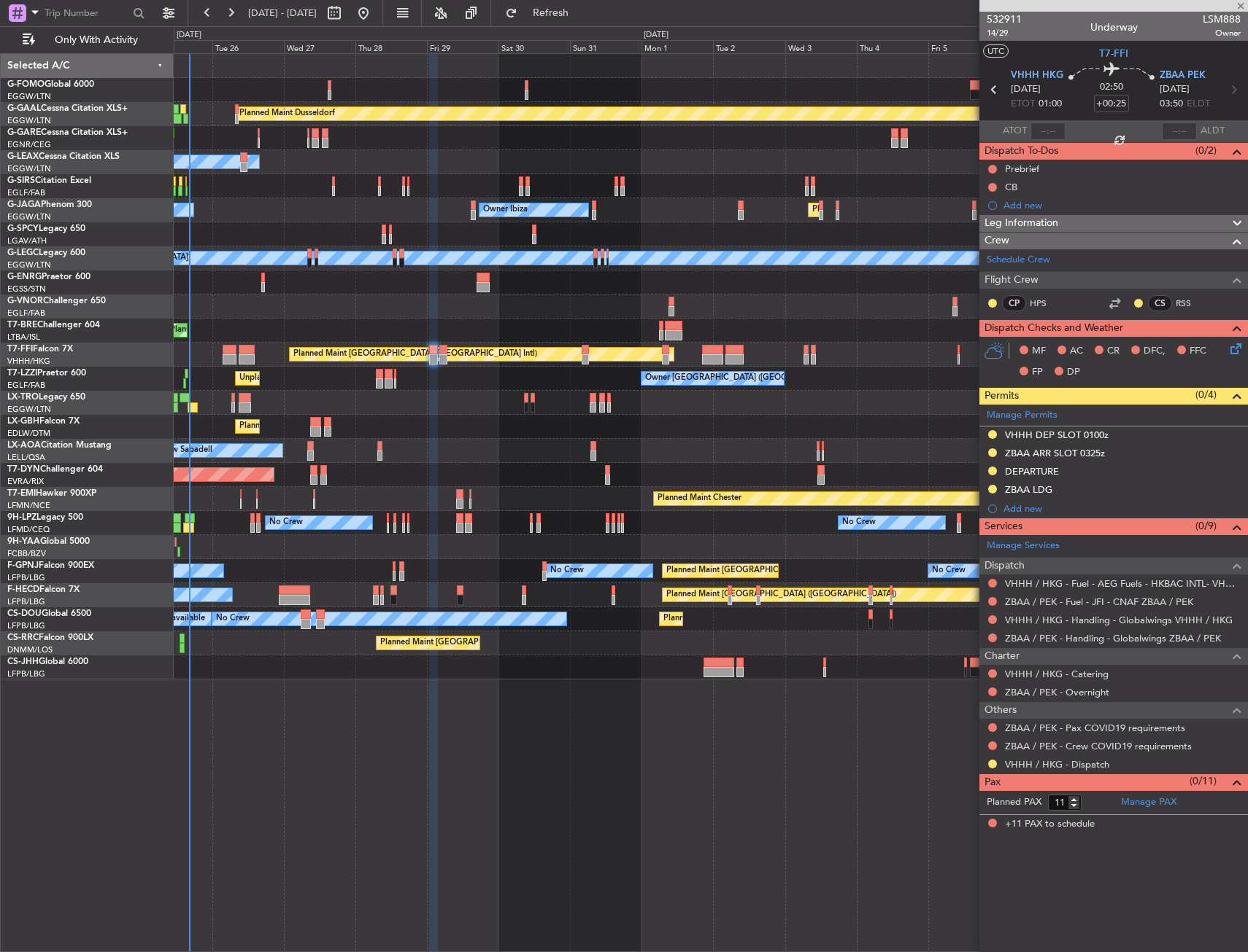
type input "0"
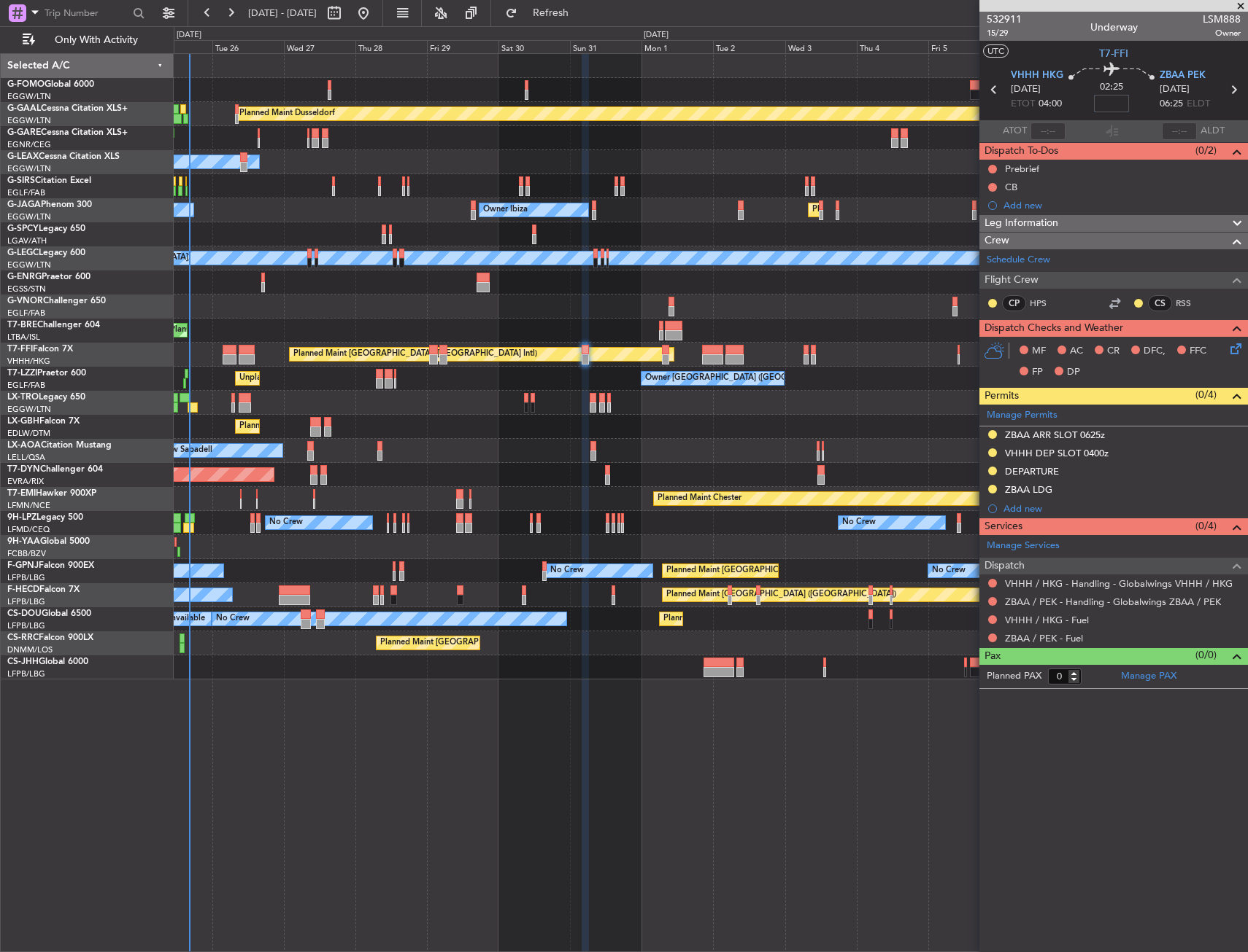
click at [1117, 104] on input at bounding box center [1110, 104] width 35 height 18
click at [1057, 54] on section "UTC T7-FFI" at bounding box center [1113, 52] width 269 height 22
click at [1005, 35] on span "15/29" at bounding box center [1003, 33] width 35 height 13
type input "+00:25"
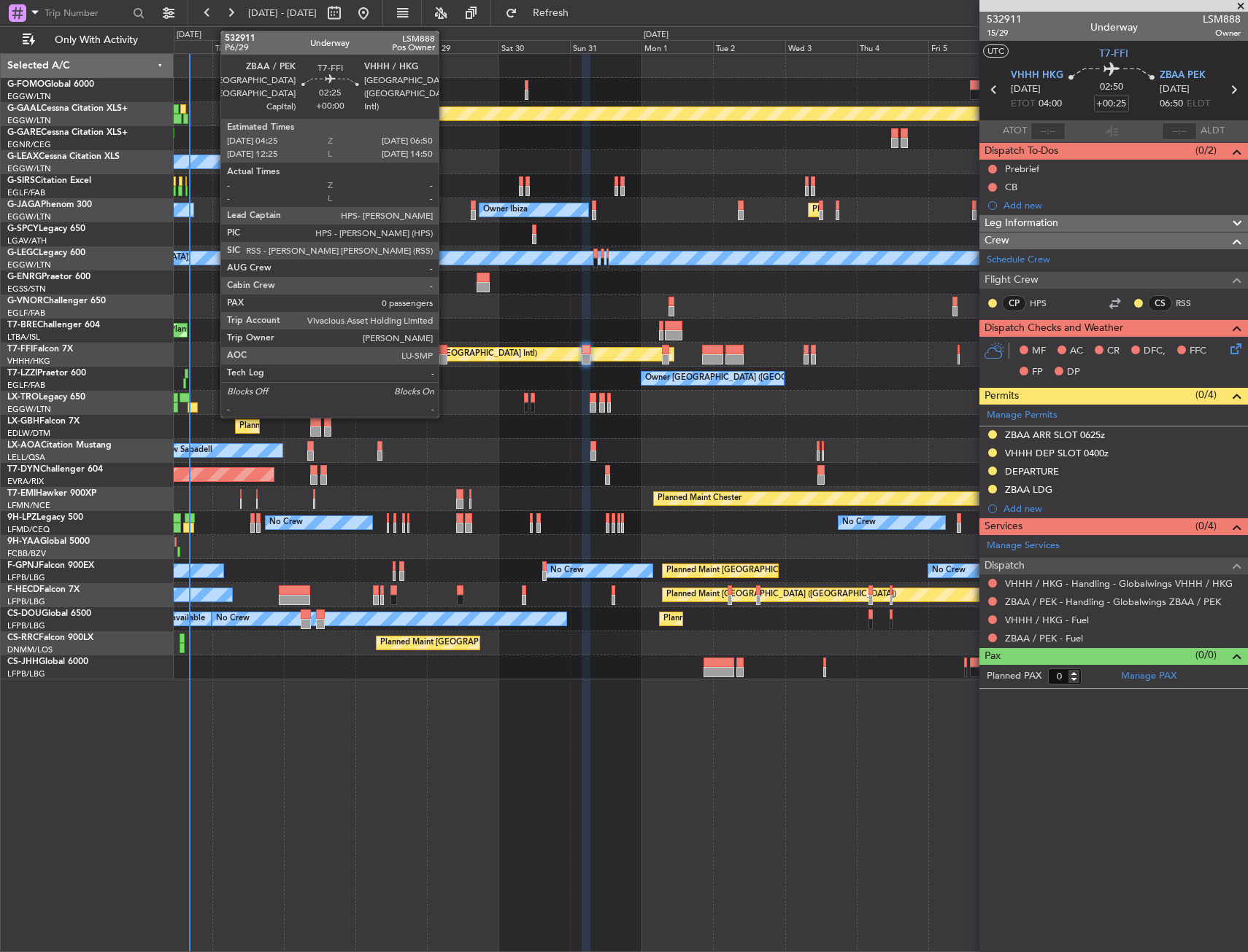
click at [445, 354] on div at bounding box center [442, 350] width 7 height 10
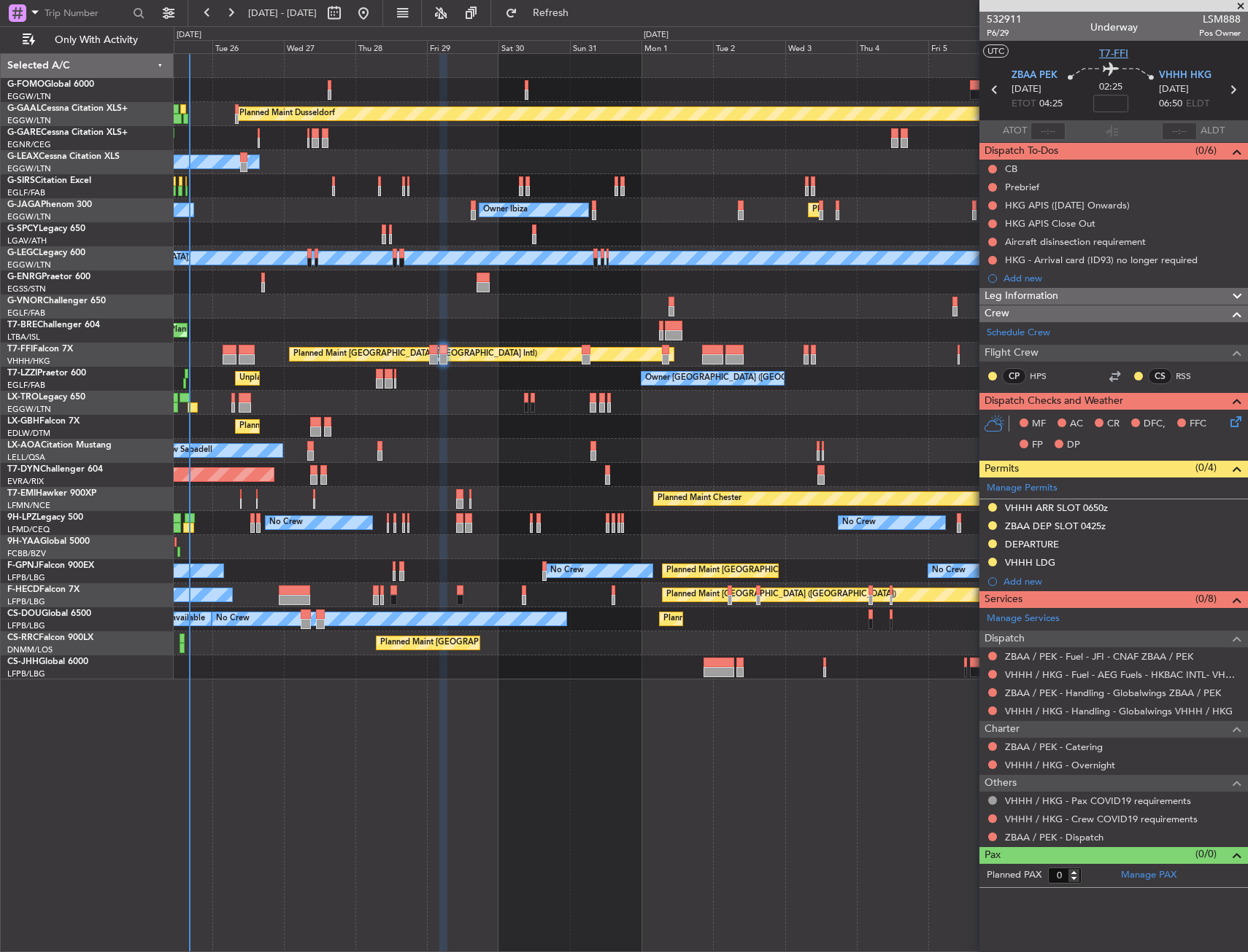
click at [1117, 58] on span "T7-FFI" at bounding box center [1113, 53] width 29 height 15
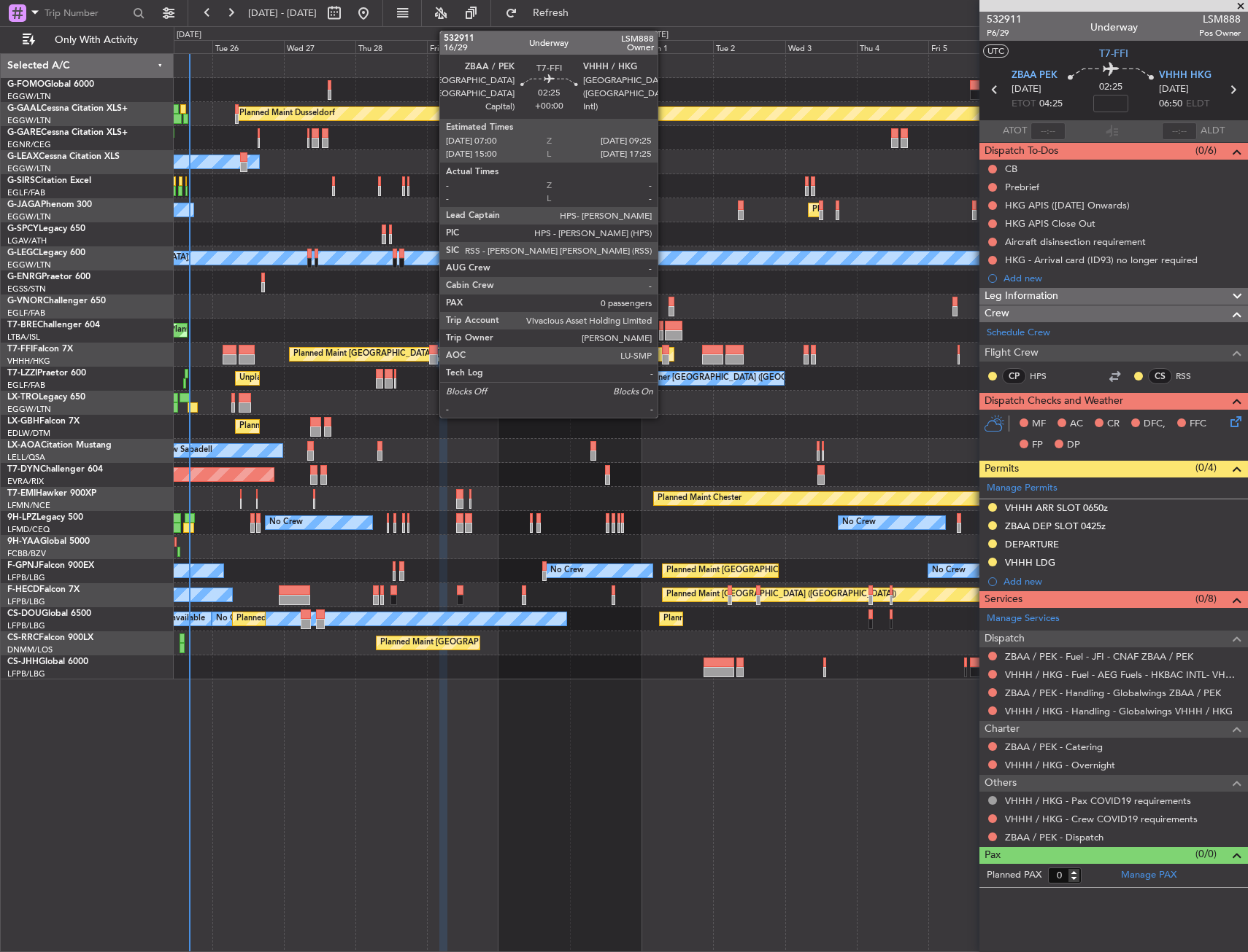
click at [664, 349] on div at bounding box center [665, 350] width 7 height 10
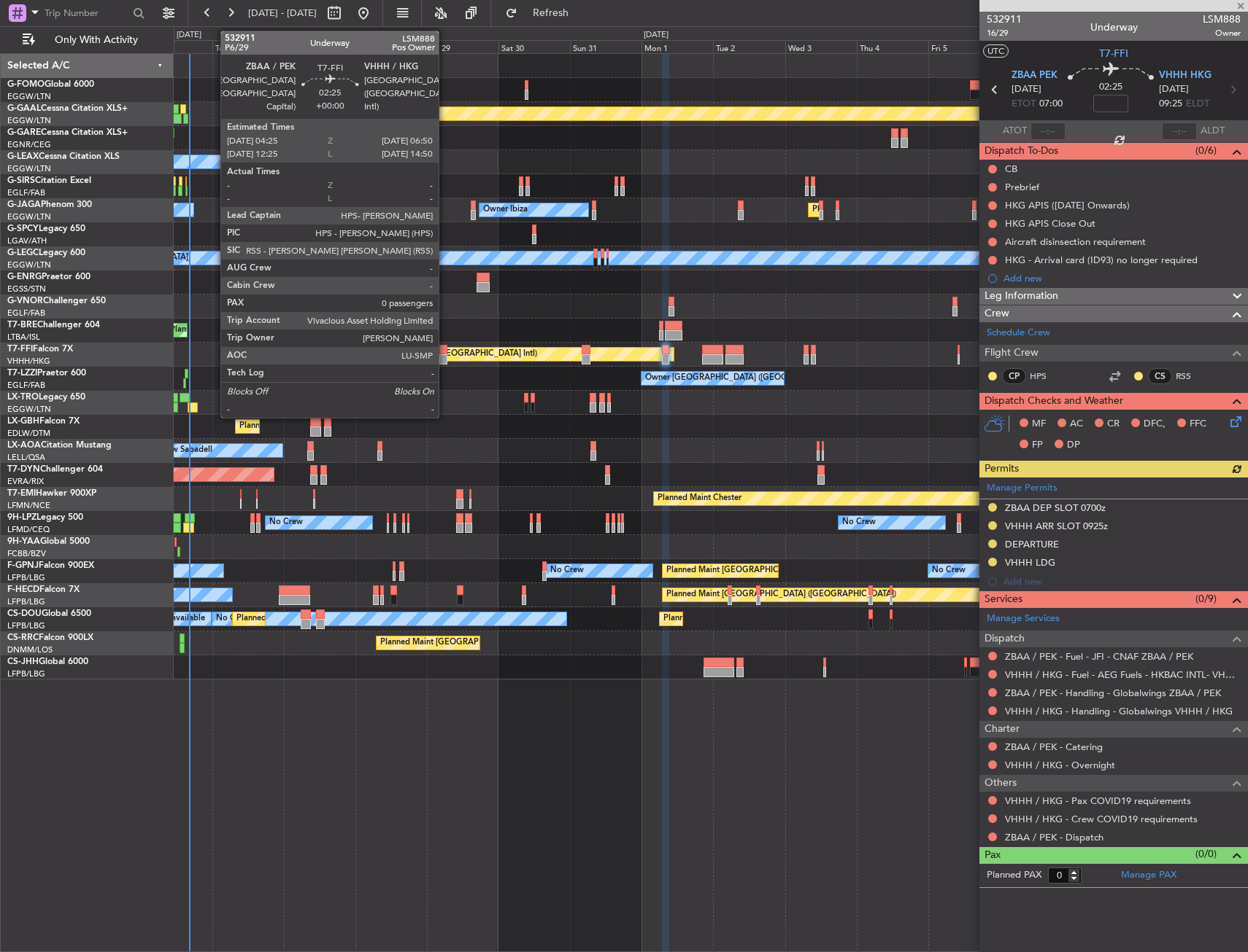
click at [445, 354] on div at bounding box center [442, 350] width 7 height 10
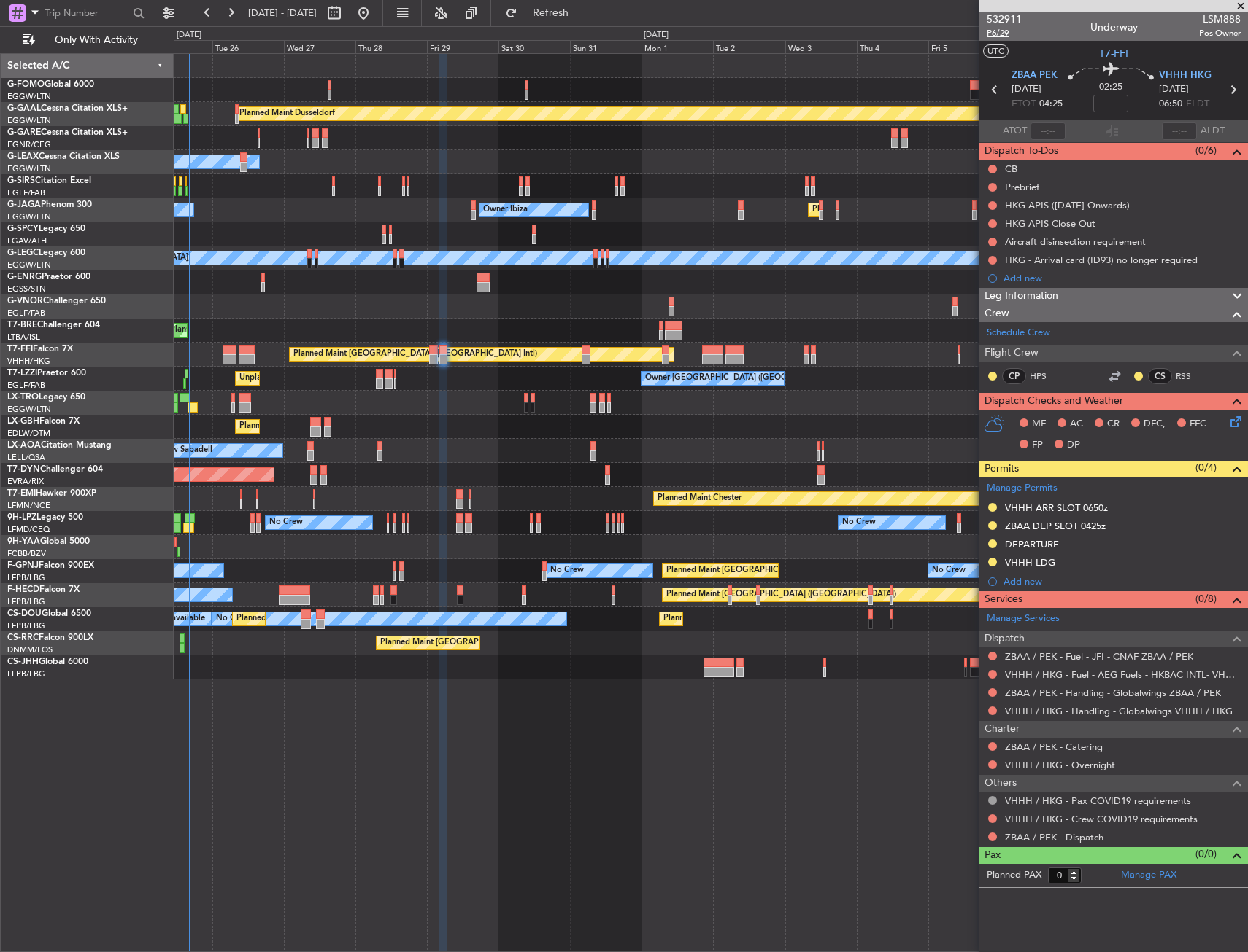
click at [1002, 34] on span "P6/29" at bounding box center [1003, 33] width 35 height 13
click at [1118, 103] on input at bounding box center [1110, 104] width 35 height 18
type input "="
click at [1062, 58] on section "UTC T7-FFI" at bounding box center [1113, 52] width 269 height 22
click at [1118, 100] on input "+00:35" at bounding box center [1110, 104] width 35 height 18
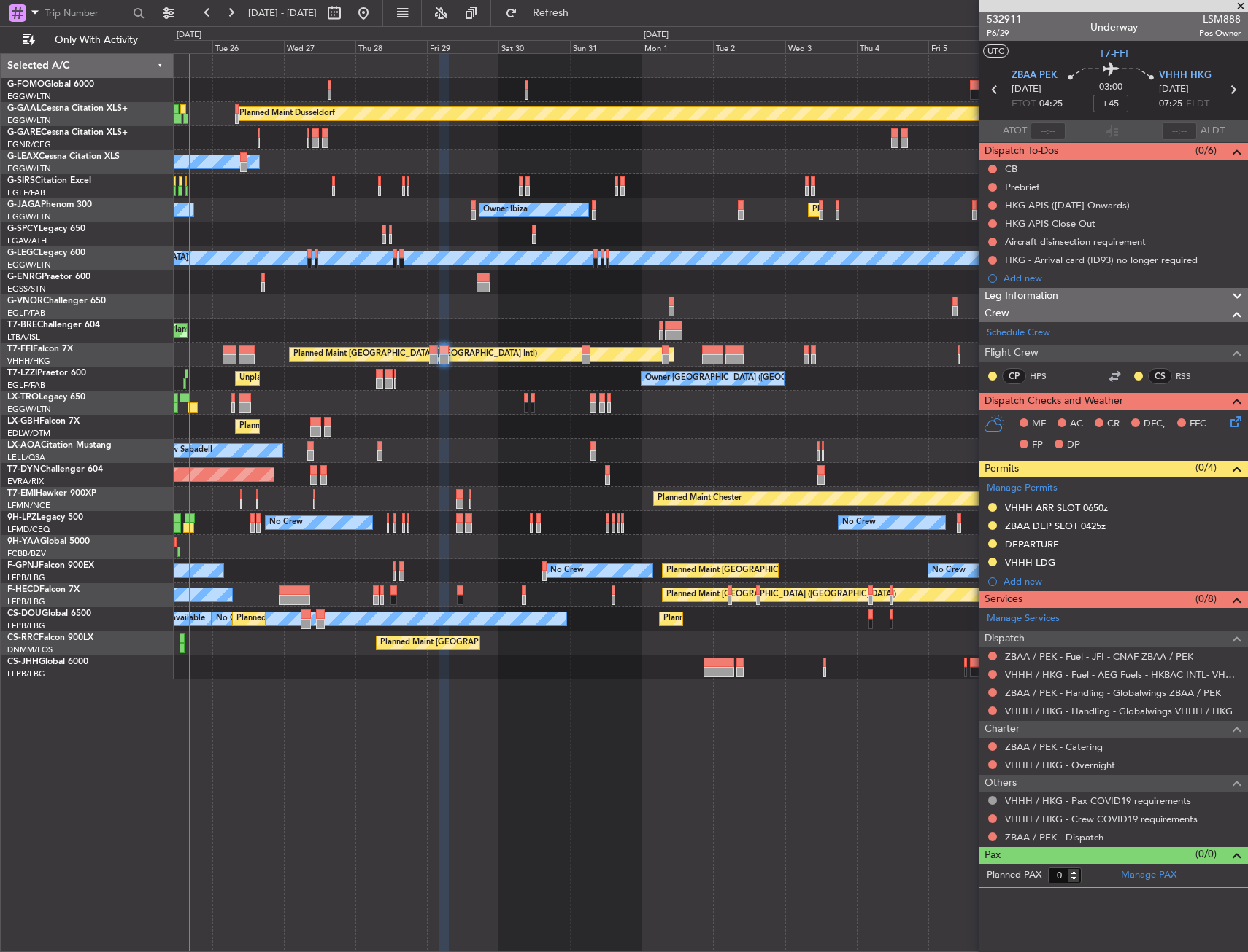
click at [1072, 67] on icon at bounding box center [1110, 71] width 86 height 18
type input "+00:45"
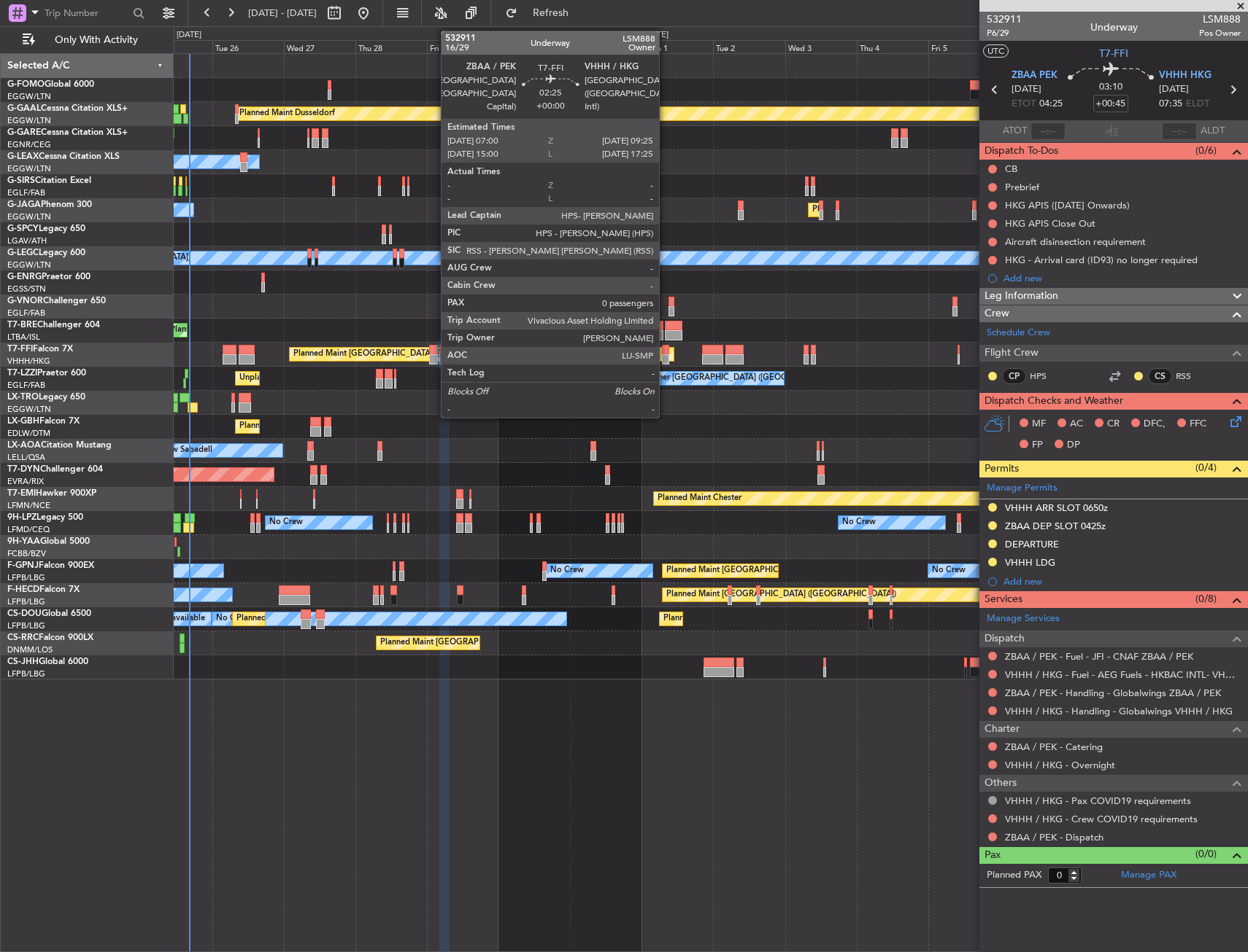
click at [666, 356] on div at bounding box center [665, 359] width 7 height 10
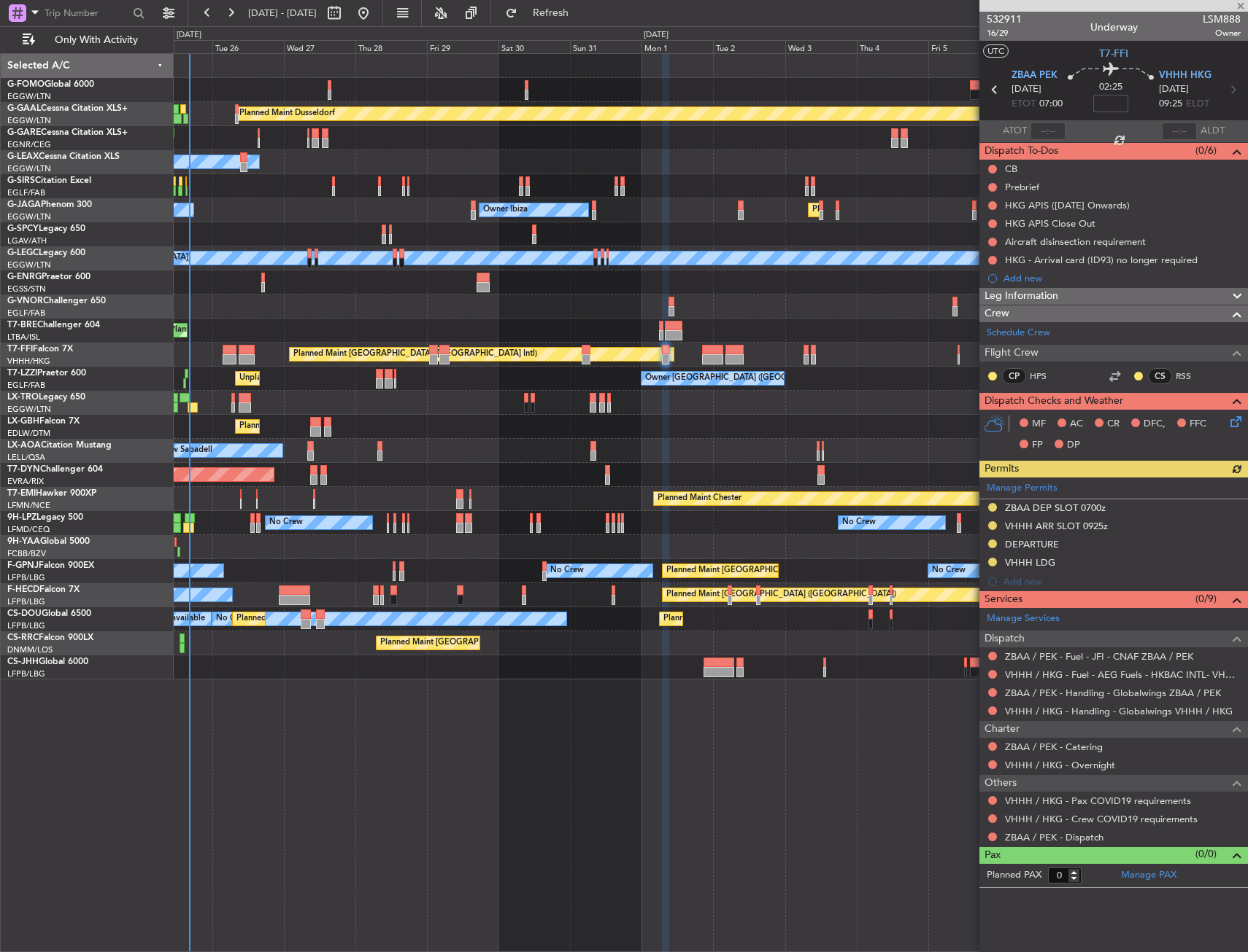
click at [1104, 98] on input at bounding box center [1110, 104] width 35 height 18
click at [1073, 54] on section "UTC T7-FFI" at bounding box center [1113, 52] width 269 height 22
type input "+00:45"
click at [1005, 34] on span "16/29" at bounding box center [1003, 33] width 35 height 13
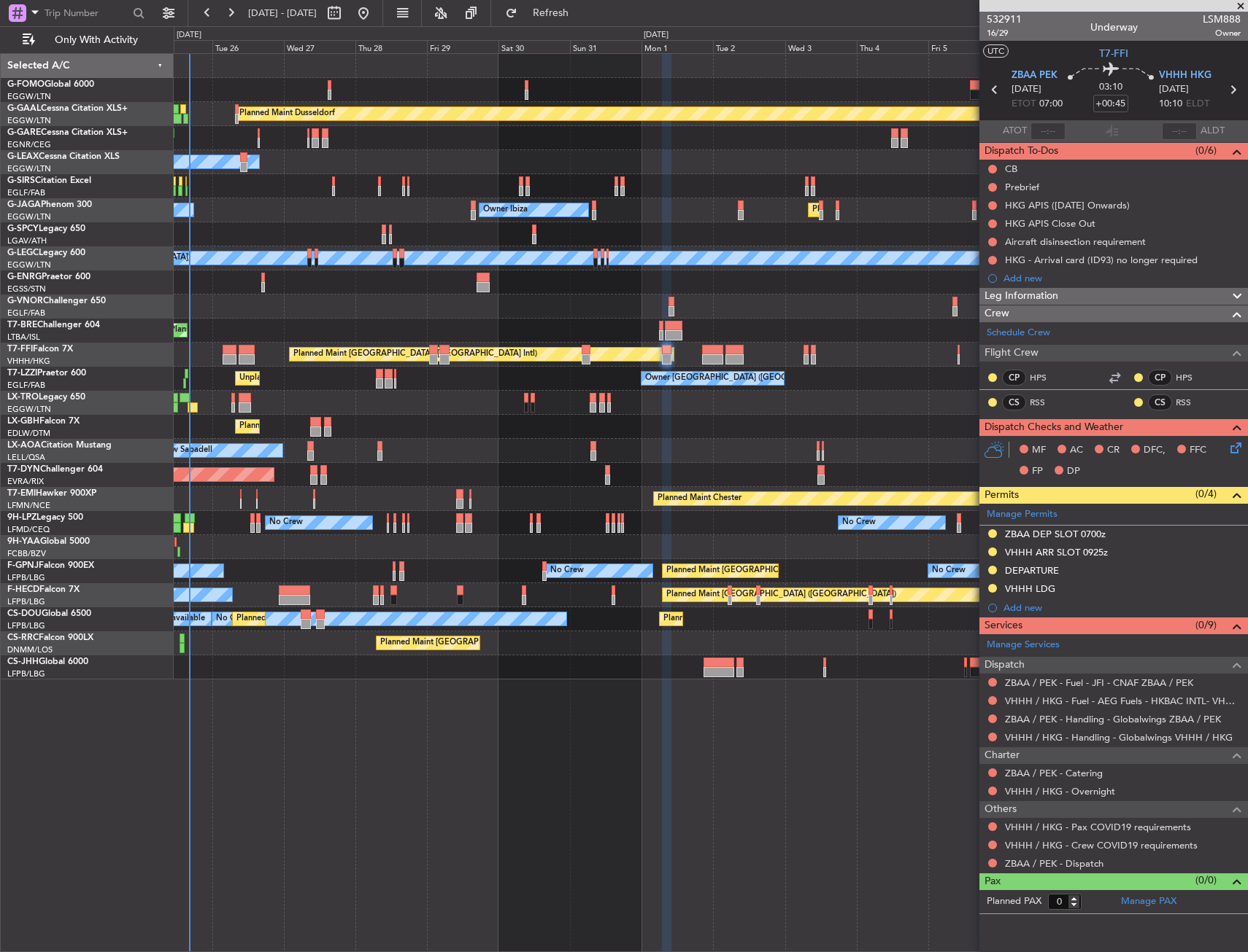
click at [406, 614] on div "No Crew" at bounding box center [389, 619] width 354 height 13
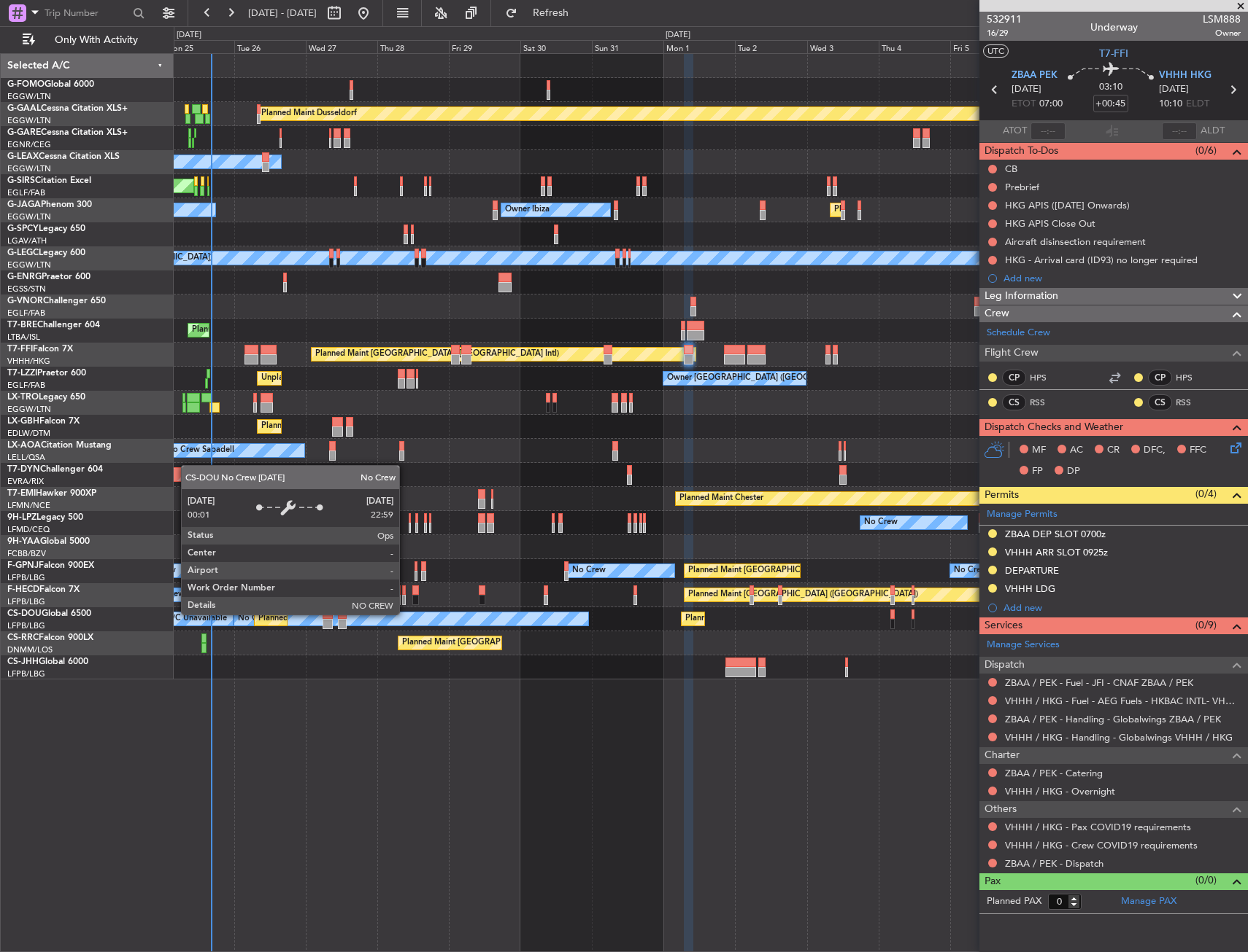
click at [379, 615] on div "No Crew" at bounding box center [411, 619] width 354 height 13
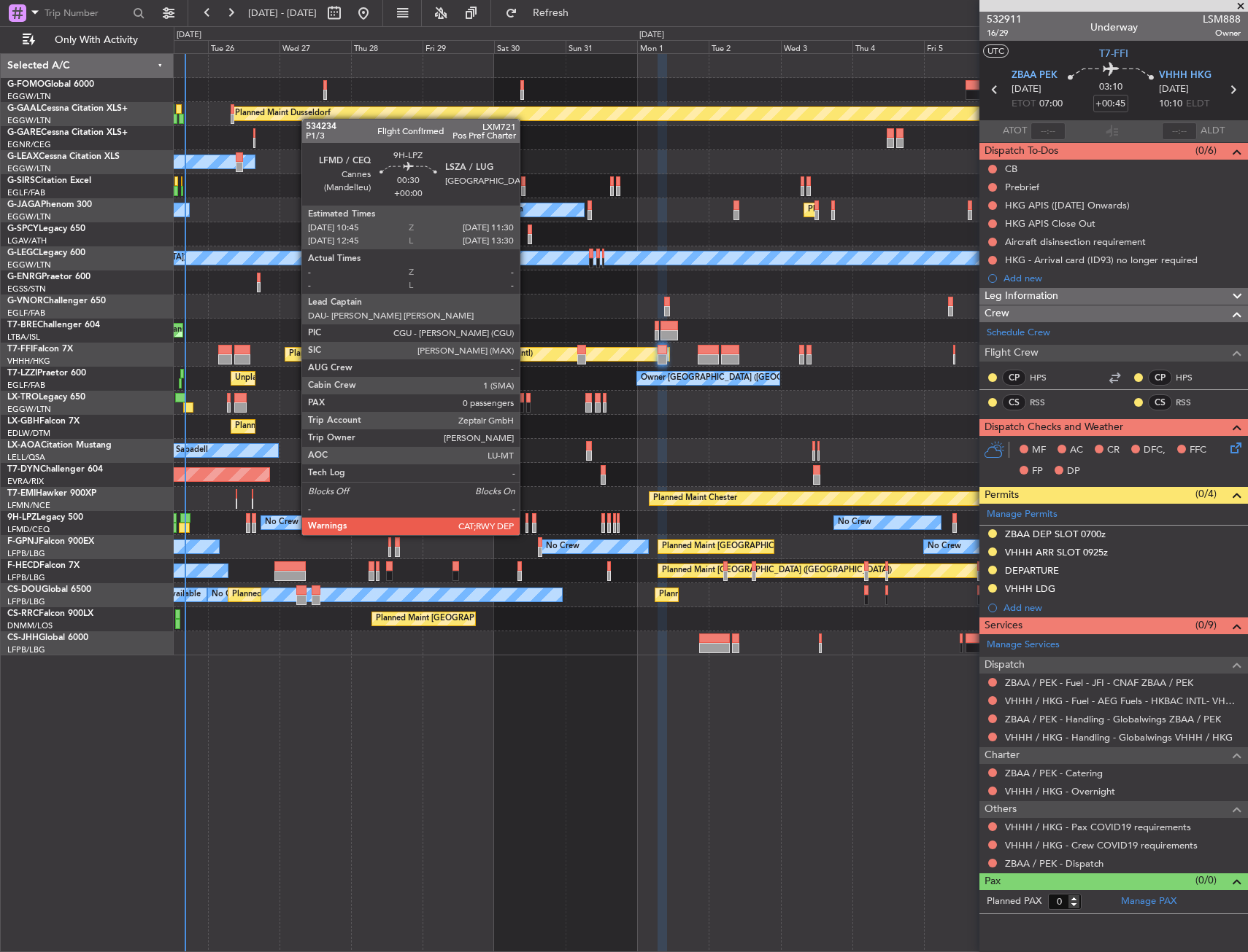
click at [526, 521] on div at bounding box center [526, 519] width 3 height 10
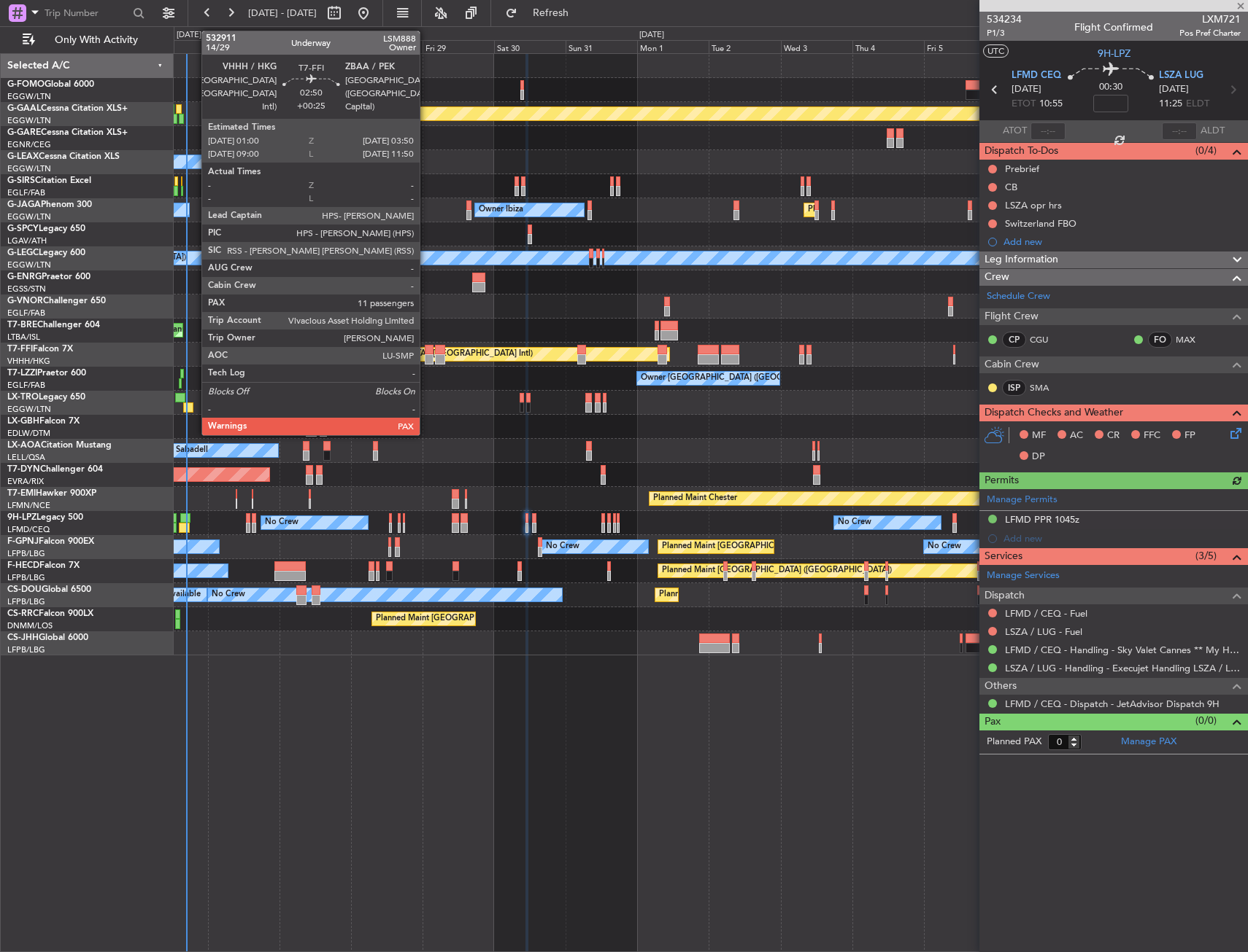
click at [426, 348] on div at bounding box center [429, 350] width 9 height 10
type input "+00:25"
type input "11"
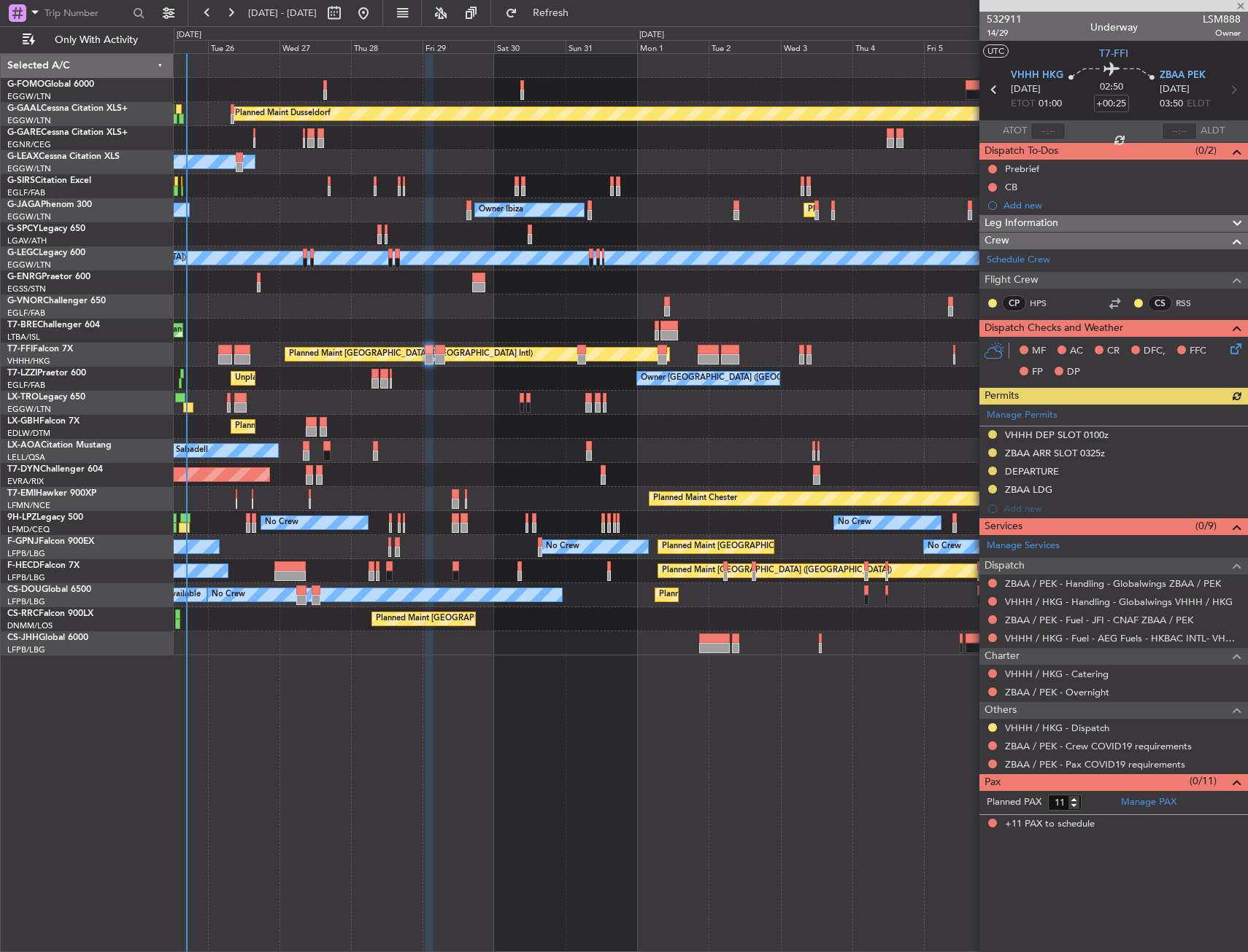
click at [1029, 589] on div "ZBAA / PEK - Handling - Globalwings ZBAA / PEK" at bounding box center [1113, 583] width 269 height 18
click at [1029, 584] on link "ZBAA / PEK - Handling - Globalwings ZBAA / PEK" at bounding box center [1113, 583] width 216 height 13
click at [581, 12] on span "Refresh" at bounding box center [551, 13] width 62 height 10
click at [993, 602] on button at bounding box center [992, 601] width 9 height 9
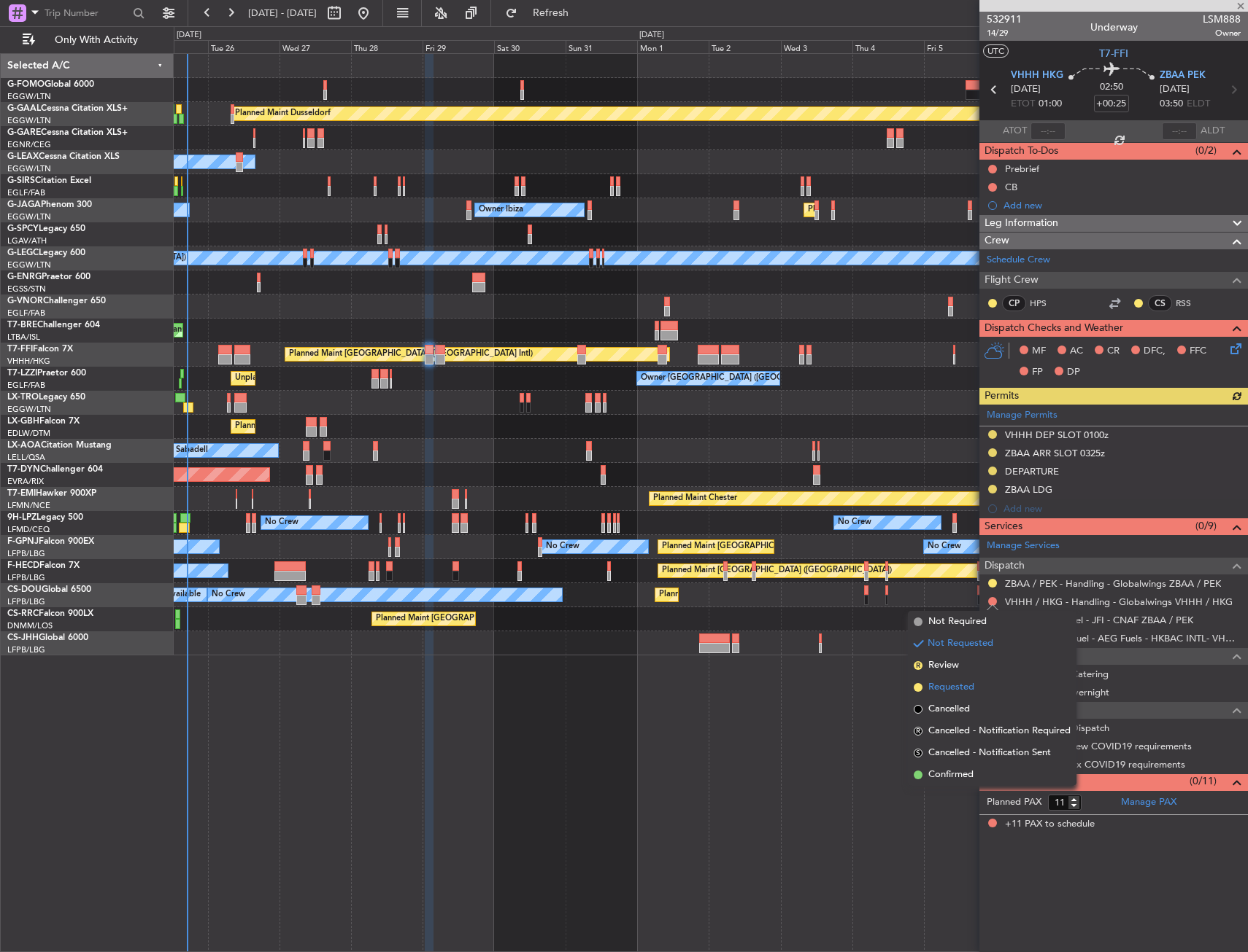
click at [942, 686] on span "Requested" at bounding box center [950, 687] width 46 height 15
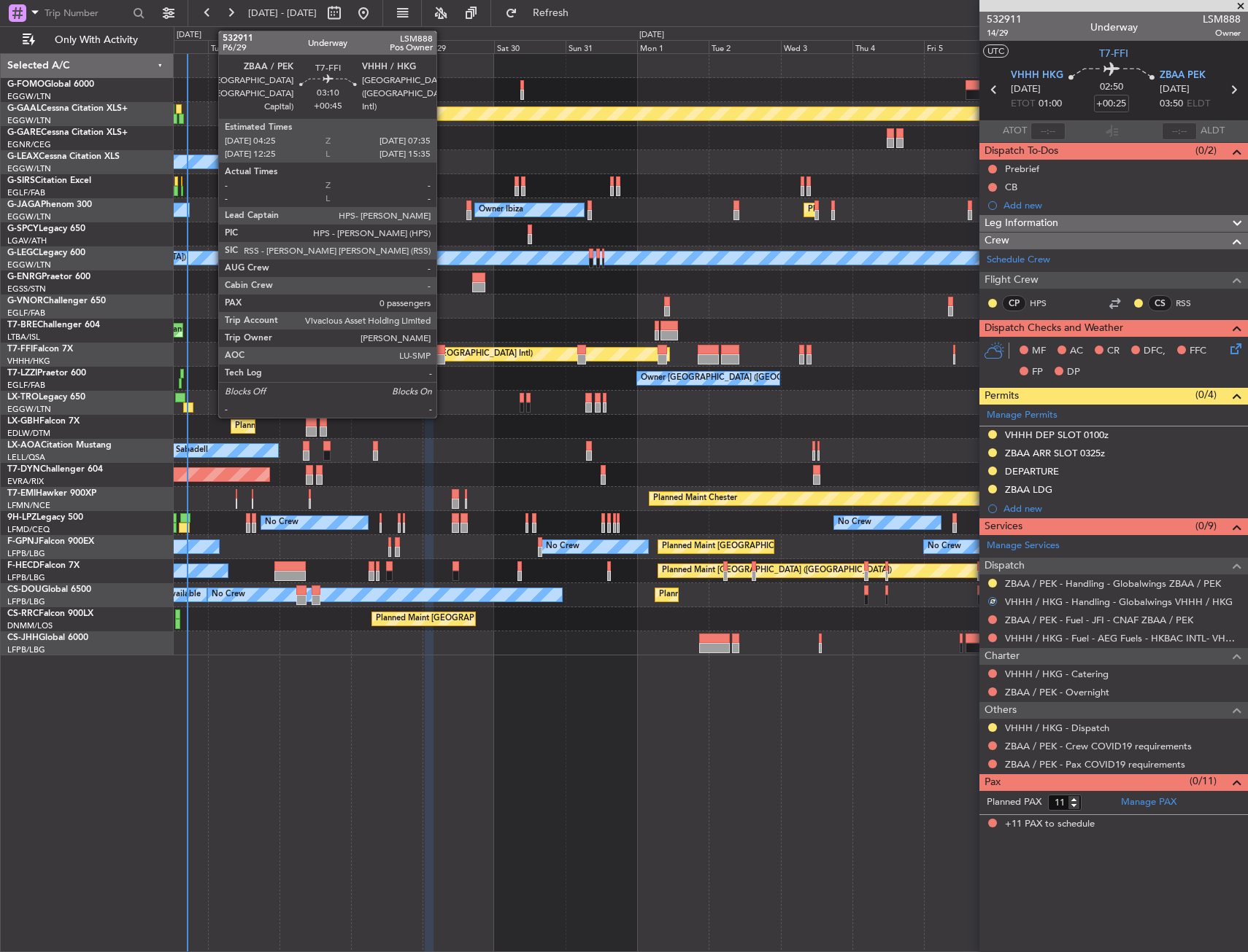
click at [442, 360] on div at bounding box center [439, 359] width 10 height 10
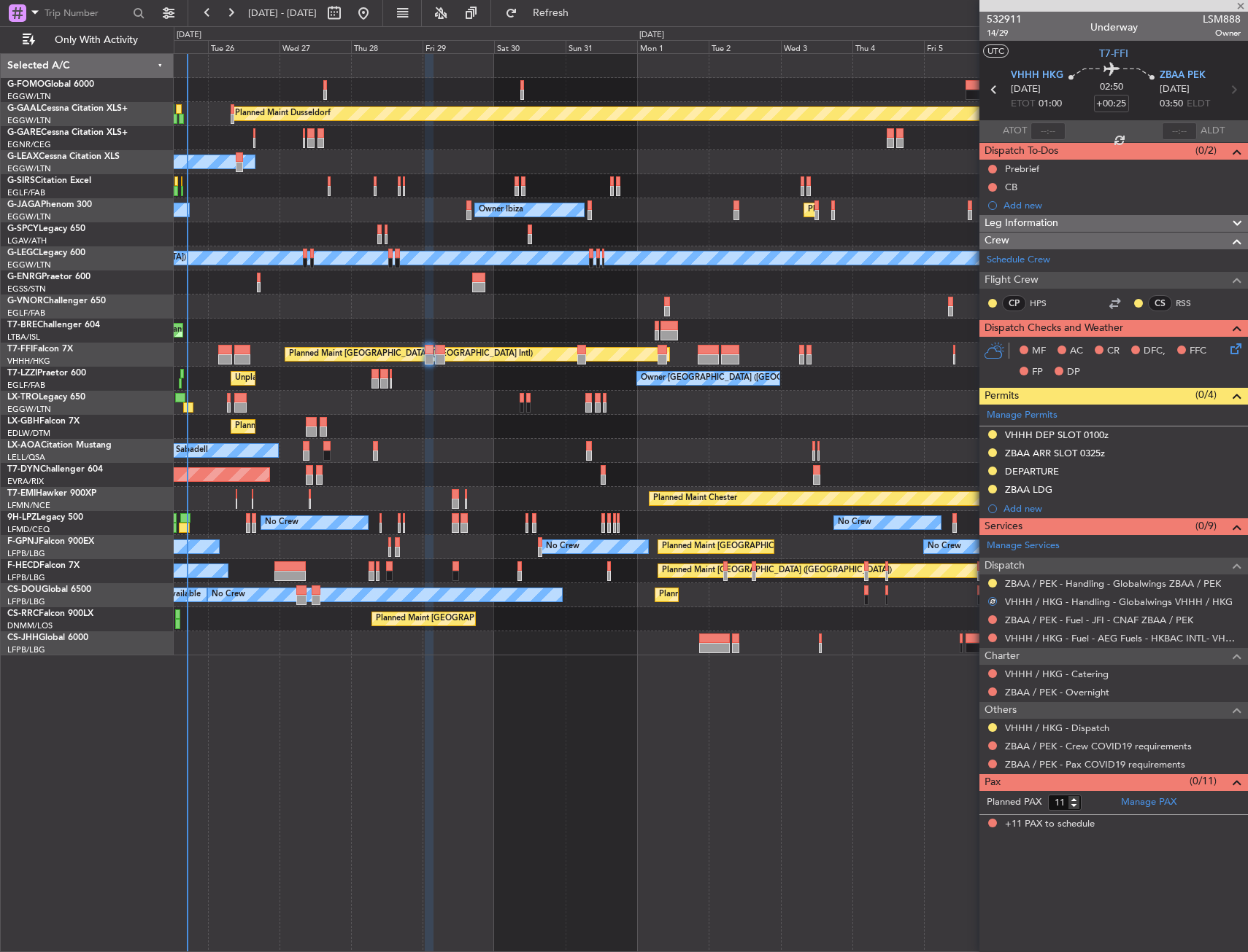
type input "+00:45"
type input "0"
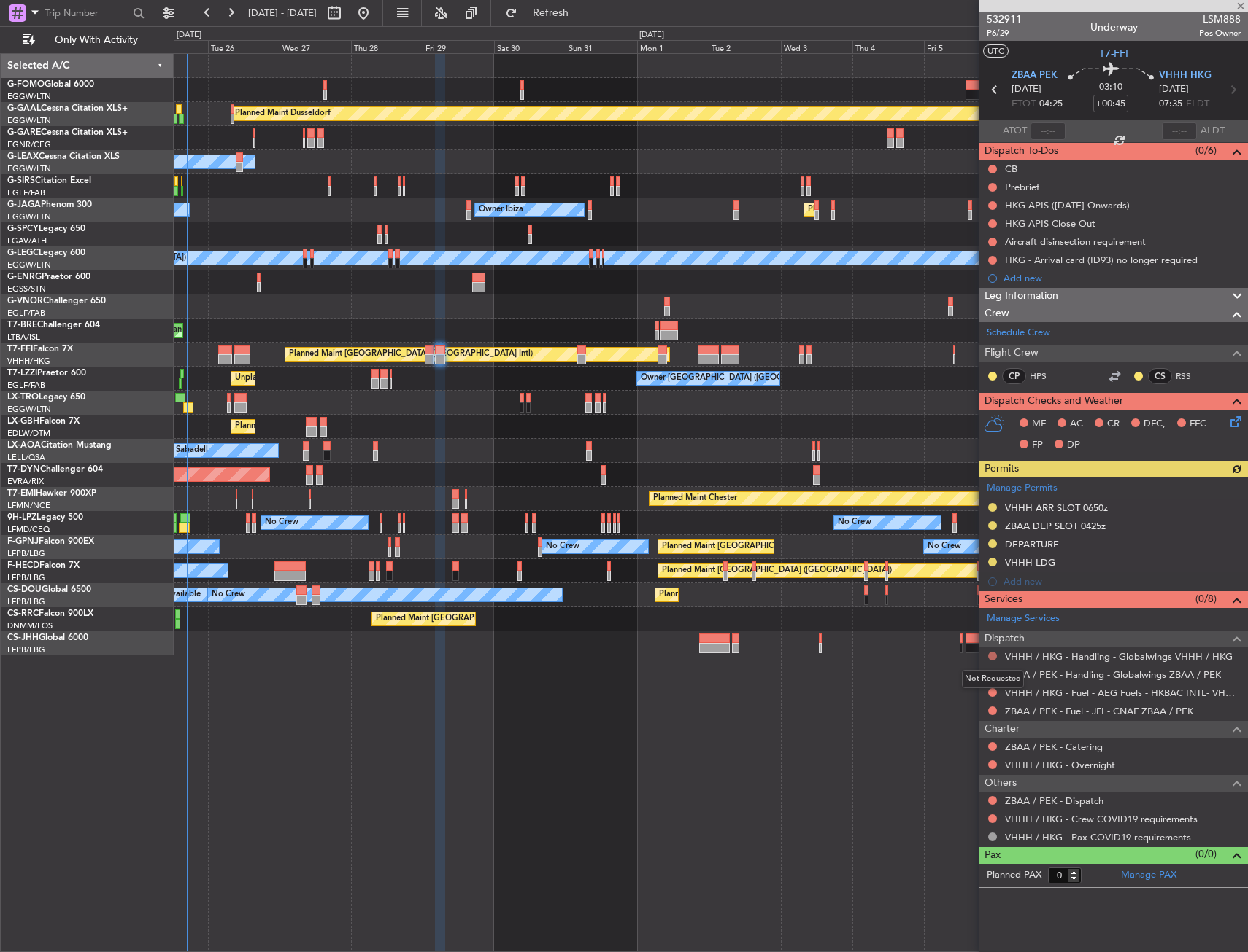
click at [991, 654] on button at bounding box center [992, 655] width 9 height 9
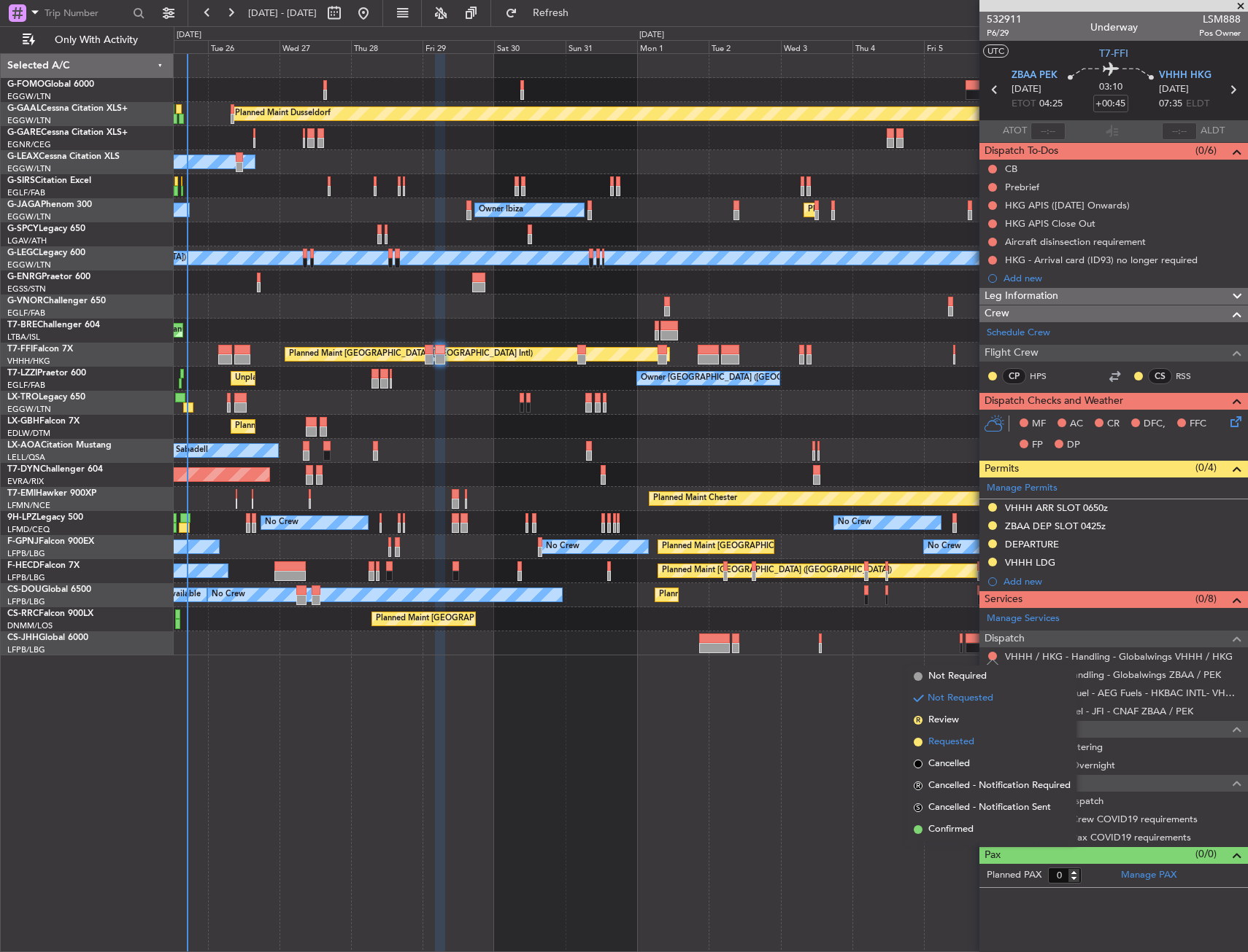
click at [949, 749] on span "Requested" at bounding box center [950, 742] width 46 height 15
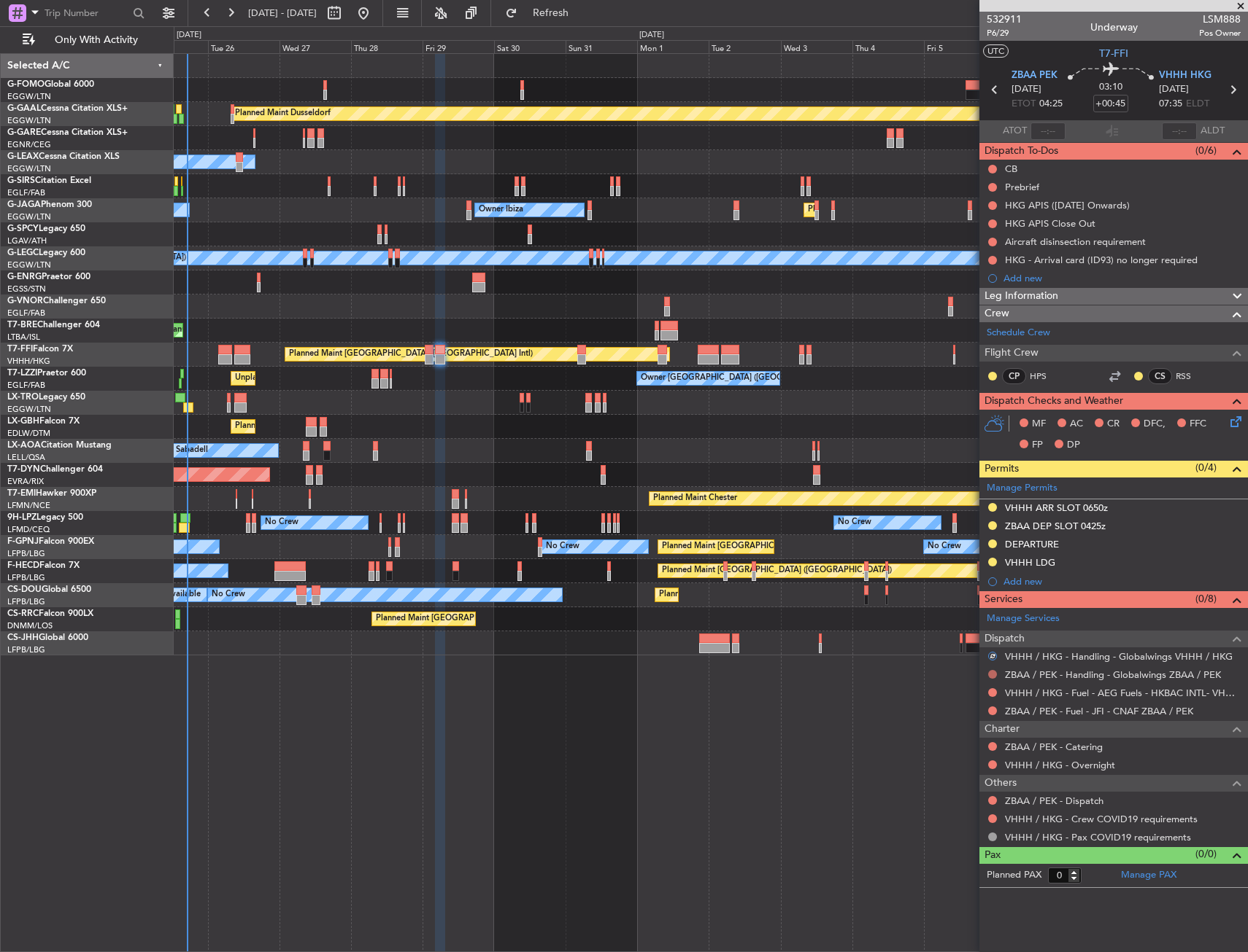
click at [992, 674] on button at bounding box center [992, 674] width 9 height 9
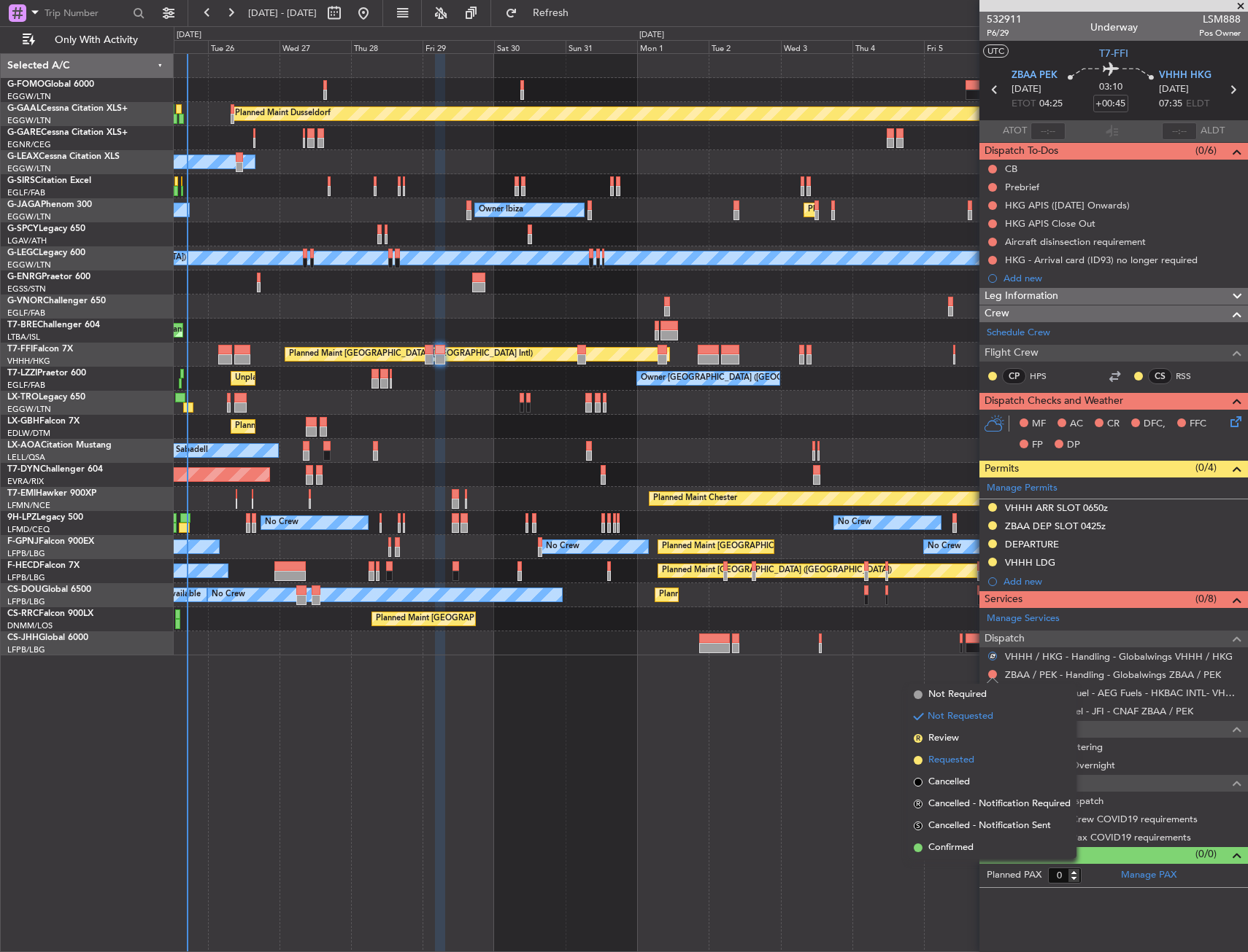
click at [945, 770] on li "Requested" at bounding box center [992, 761] width 169 height 22
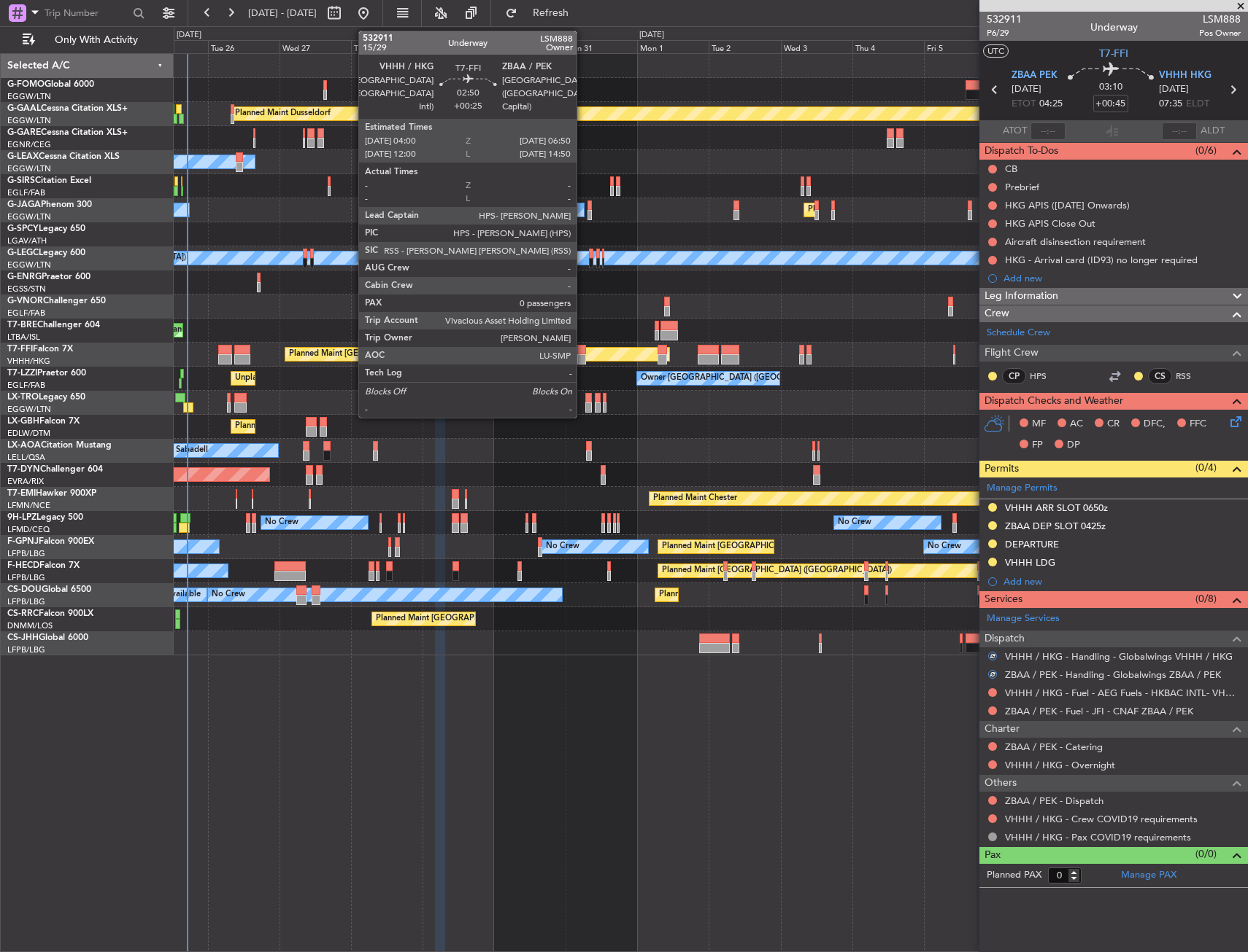
click at [583, 353] on div at bounding box center [581, 350] width 9 height 10
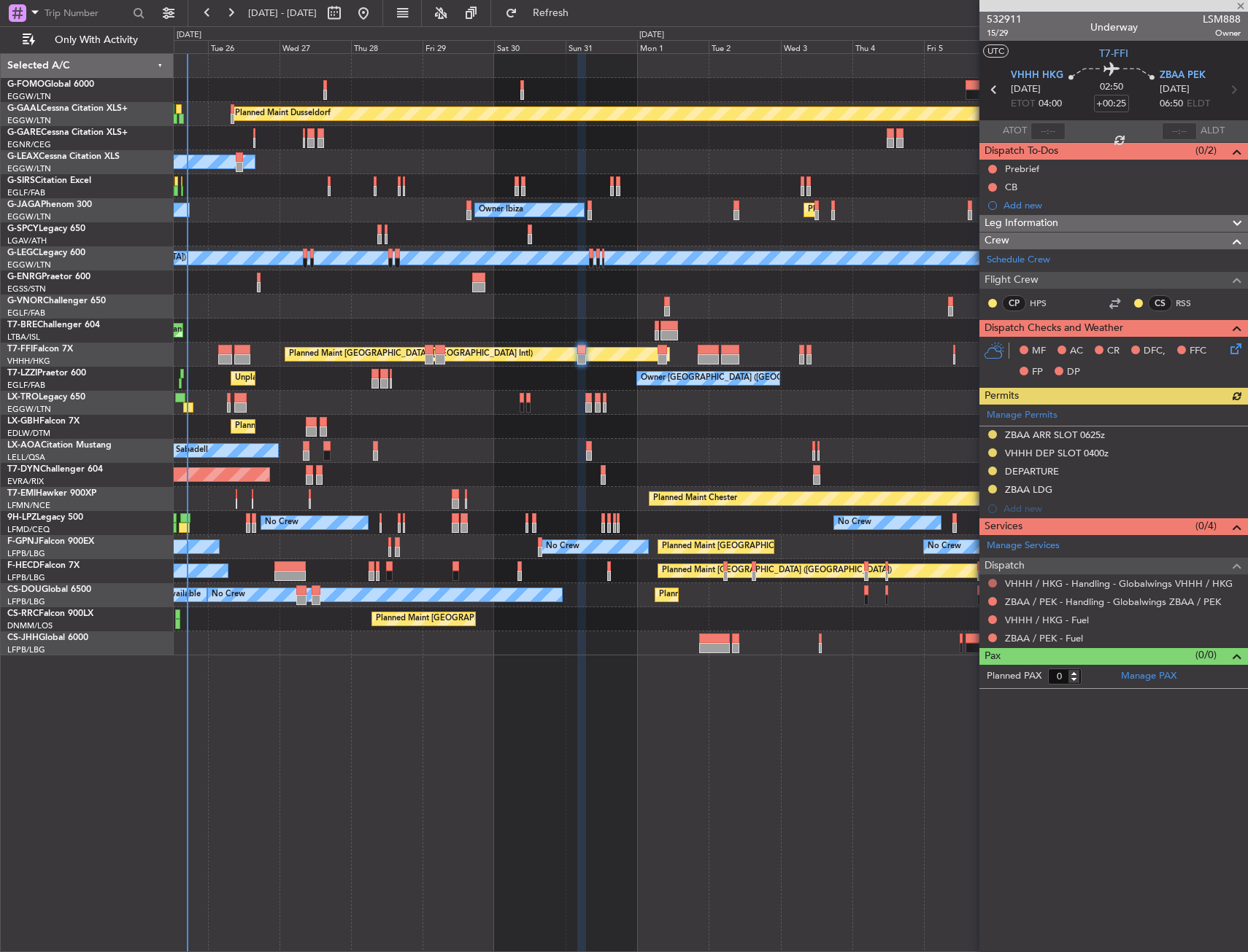
click at [991, 582] on button at bounding box center [992, 583] width 9 height 9
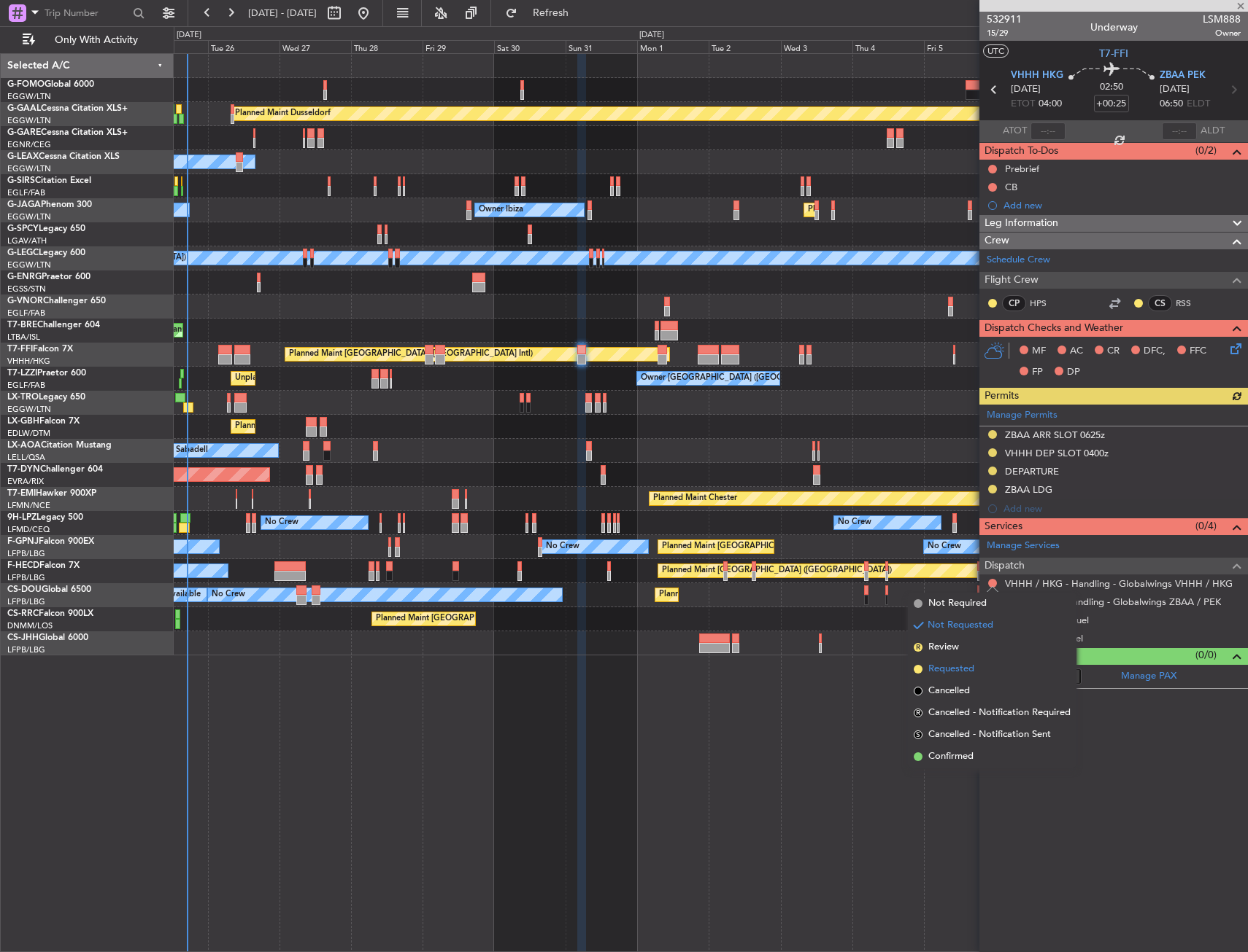
click at [961, 668] on span "Requested" at bounding box center [950, 669] width 46 height 15
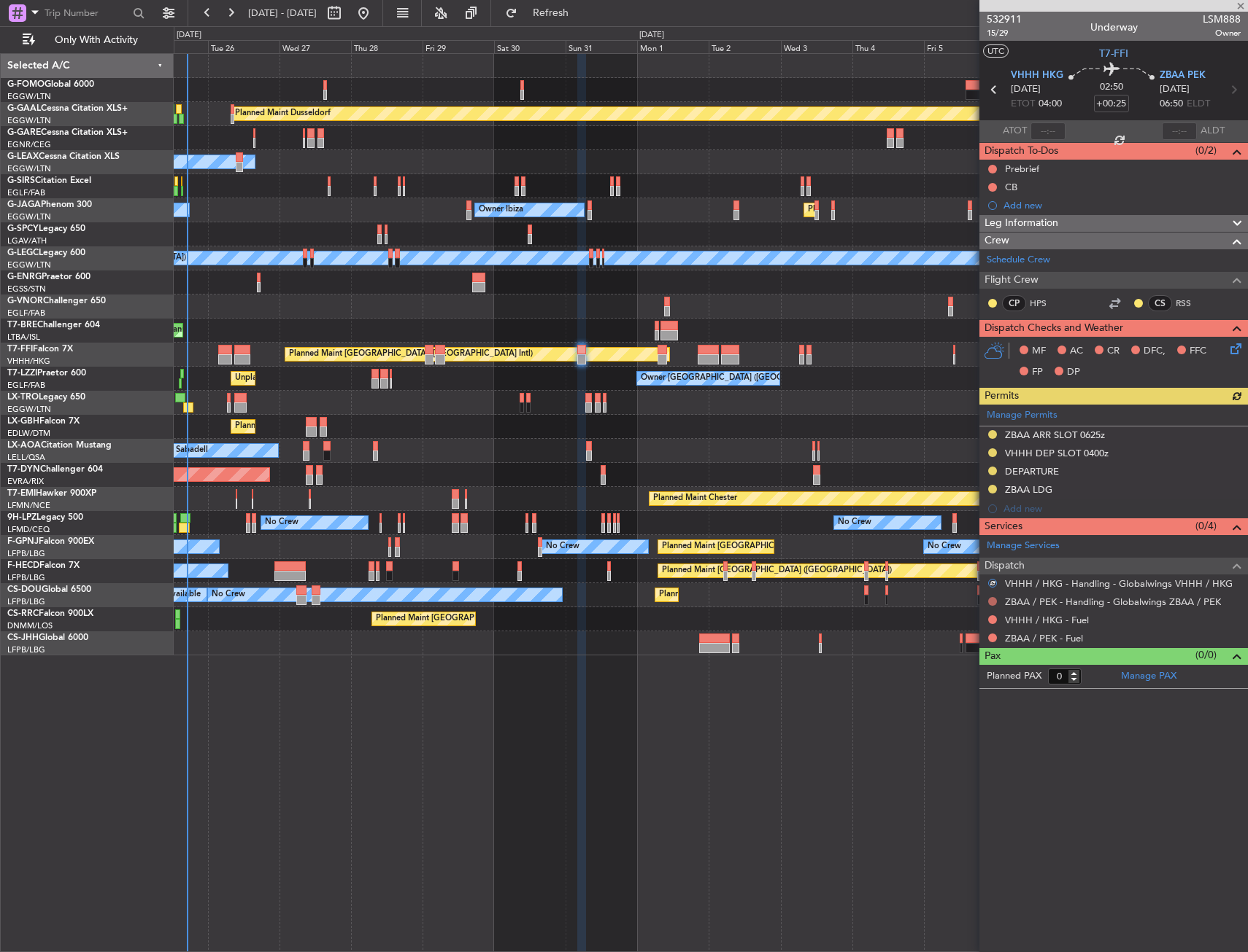
click at [992, 602] on button at bounding box center [992, 601] width 9 height 9
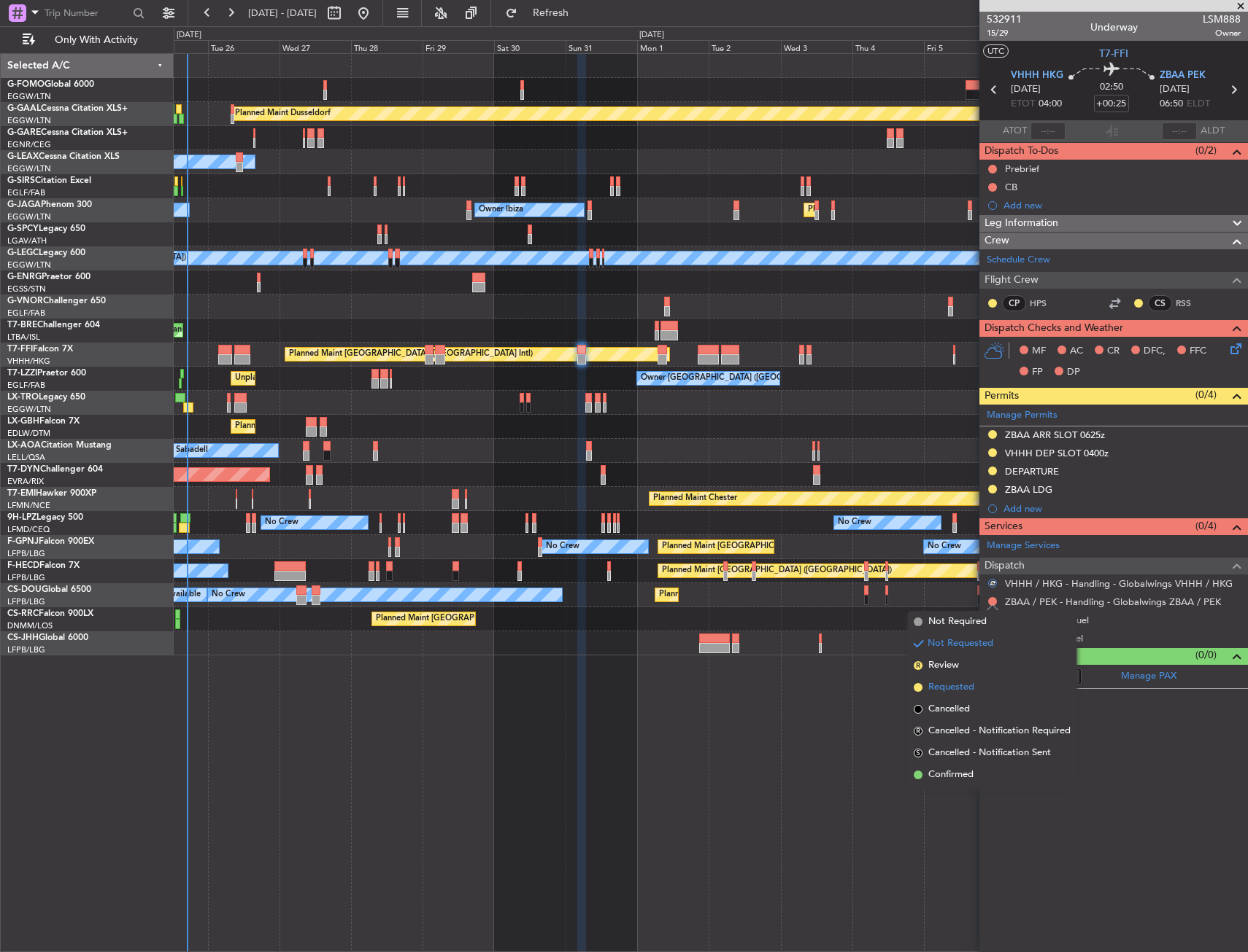
click at [928, 688] on li "Requested" at bounding box center [992, 687] width 169 height 22
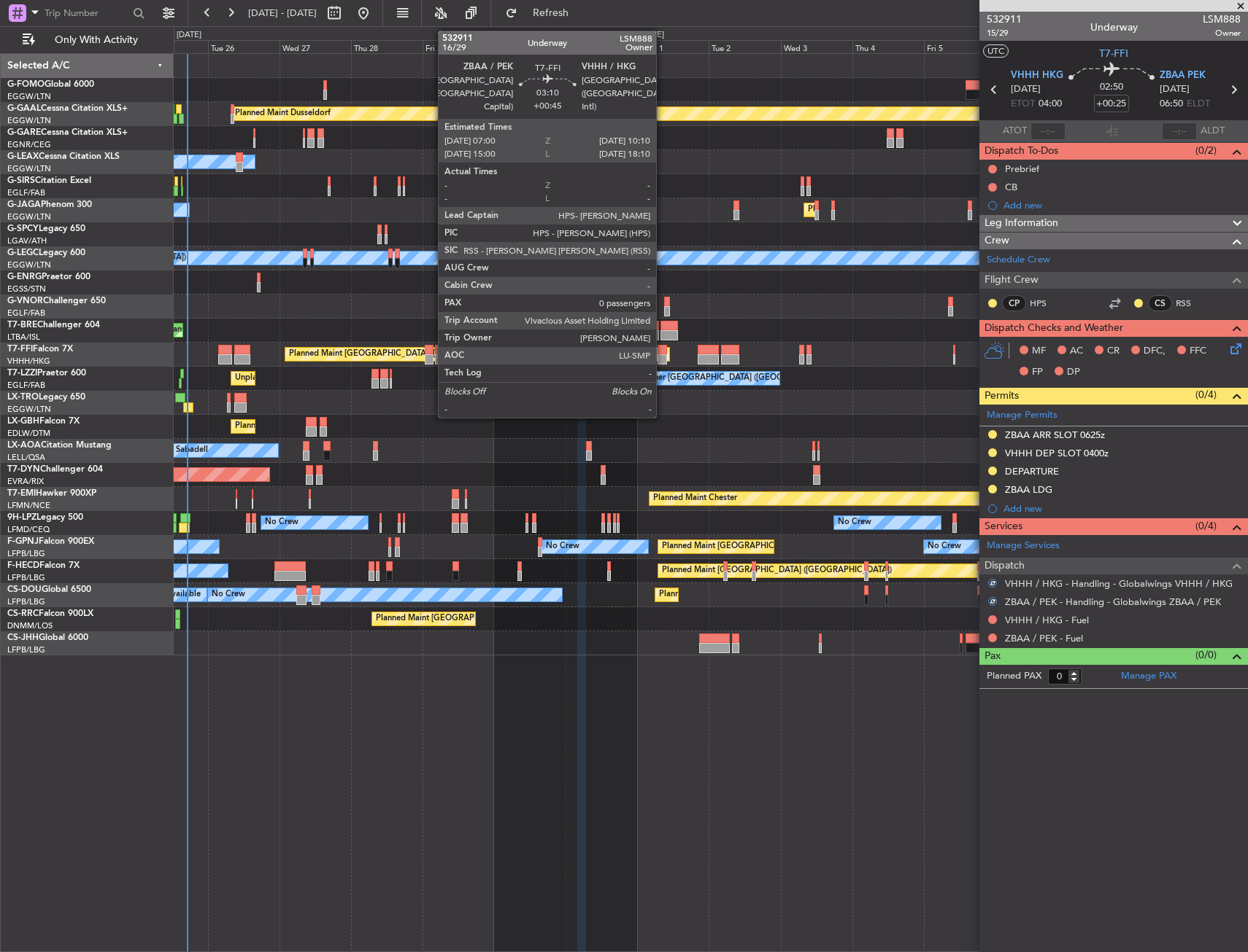
click at [663, 354] on div at bounding box center [663, 350] width 10 height 10
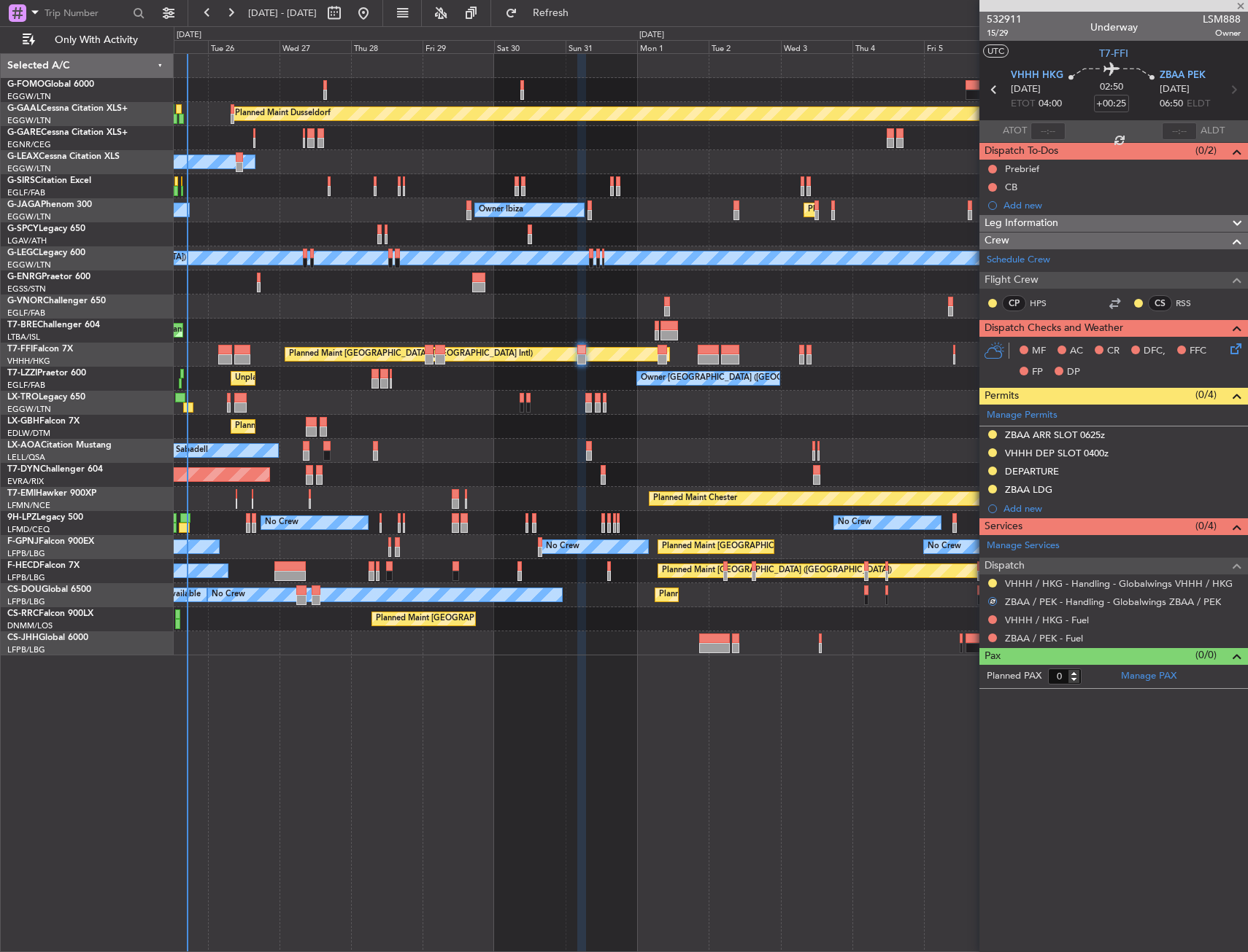
type input "+00:45"
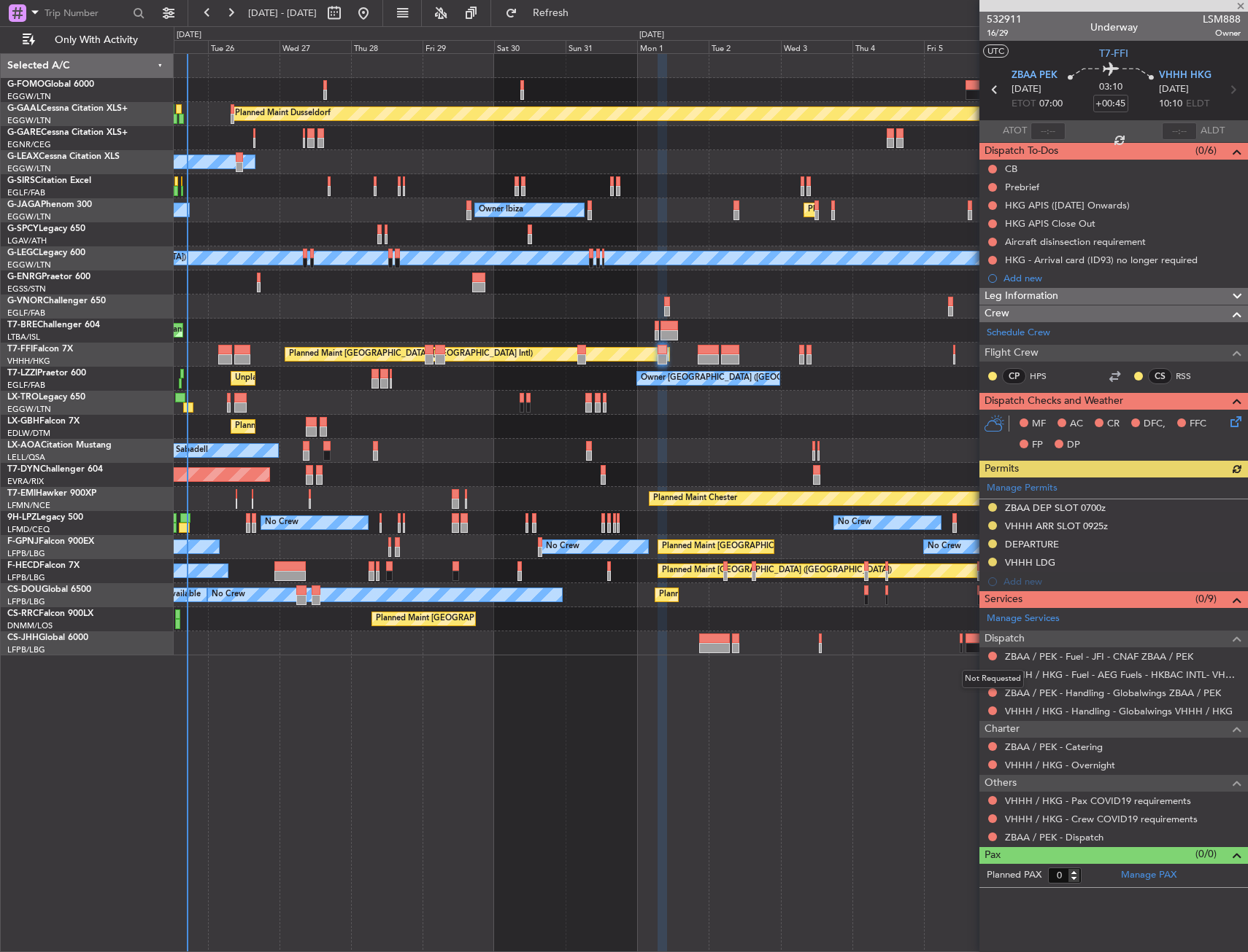
click at [992, 694] on mat-tooltip-component "Not Requested" at bounding box center [992, 679] width 82 height 39
click at [989, 691] on button at bounding box center [992, 692] width 9 height 9
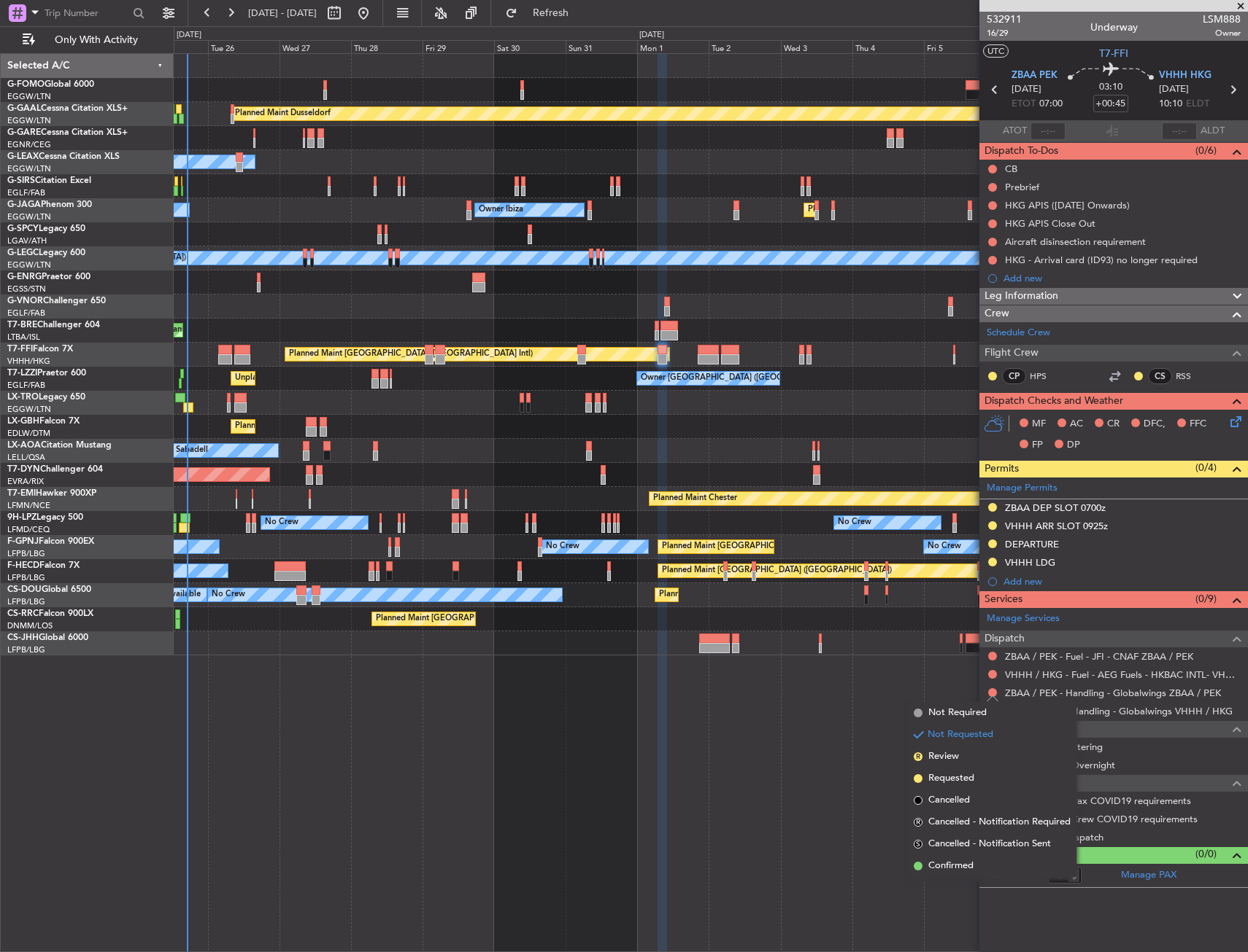
click at [942, 776] on span "Requested" at bounding box center [950, 778] width 46 height 15
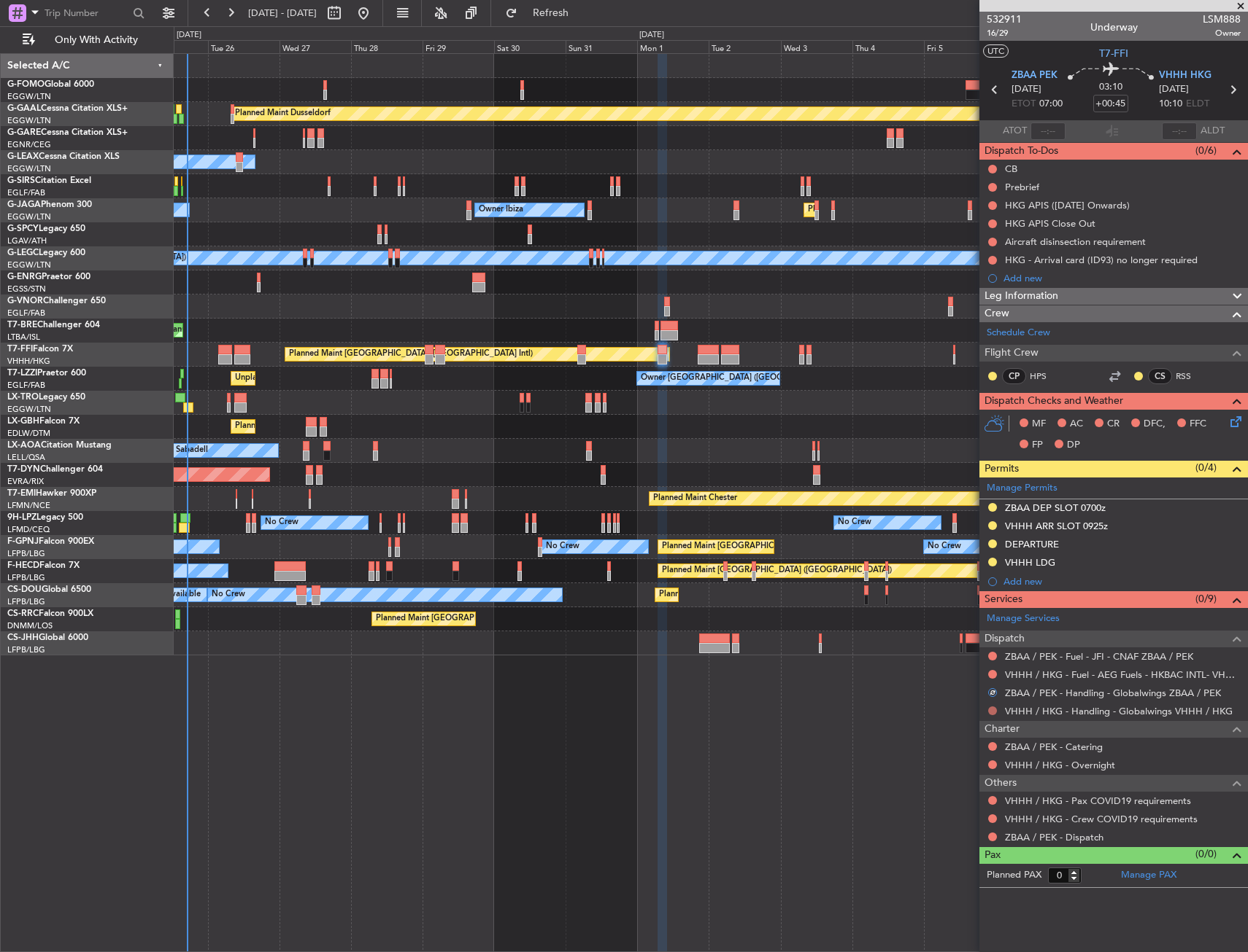
click at [993, 711] on button at bounding box center [992, 711] width 9 height 9
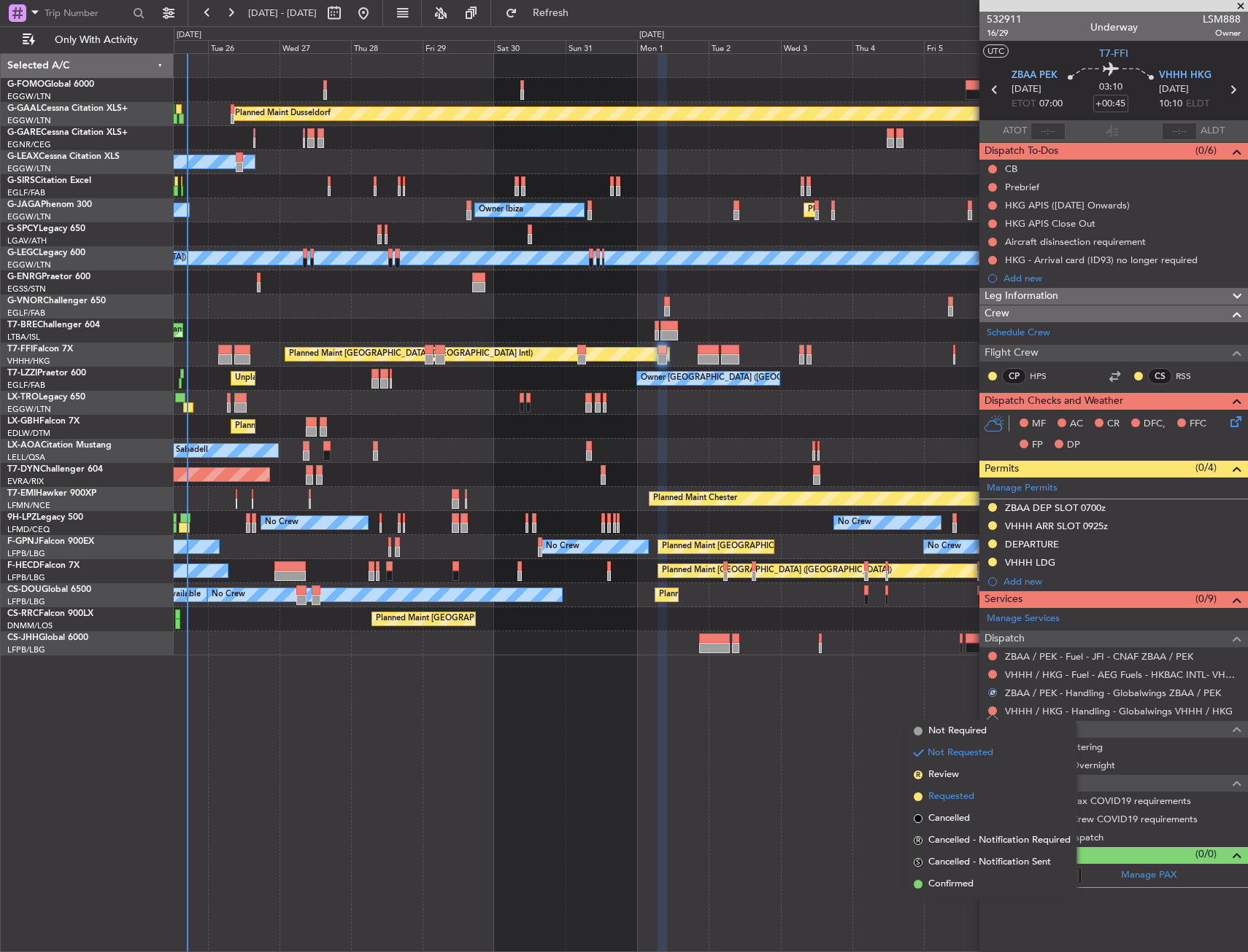
click at [947, 797] on span "Requested" at bounding box center [950, 796] width 46 height 15
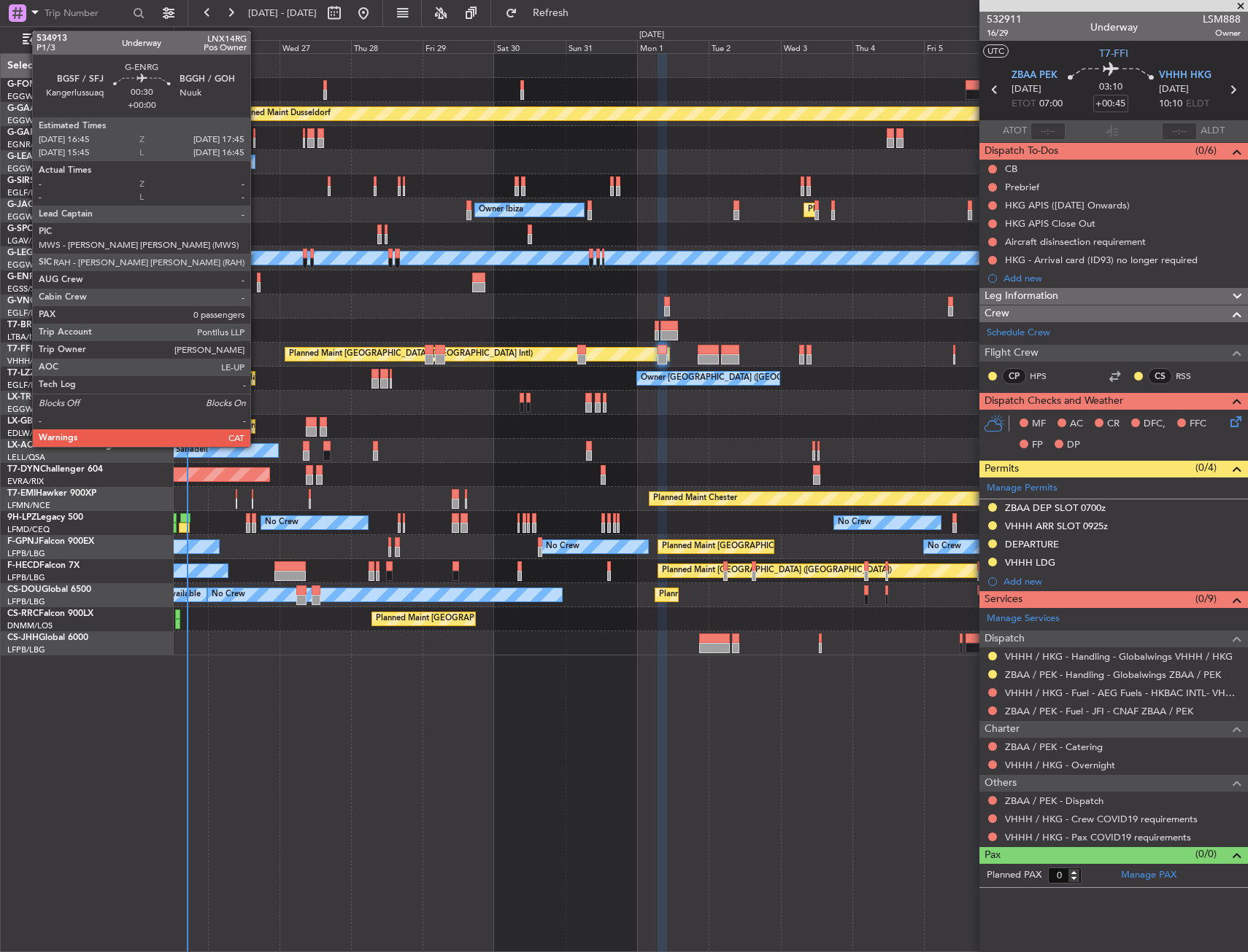
click at [257, 285] on div at bounding box center [259, 288] width 4 height 10
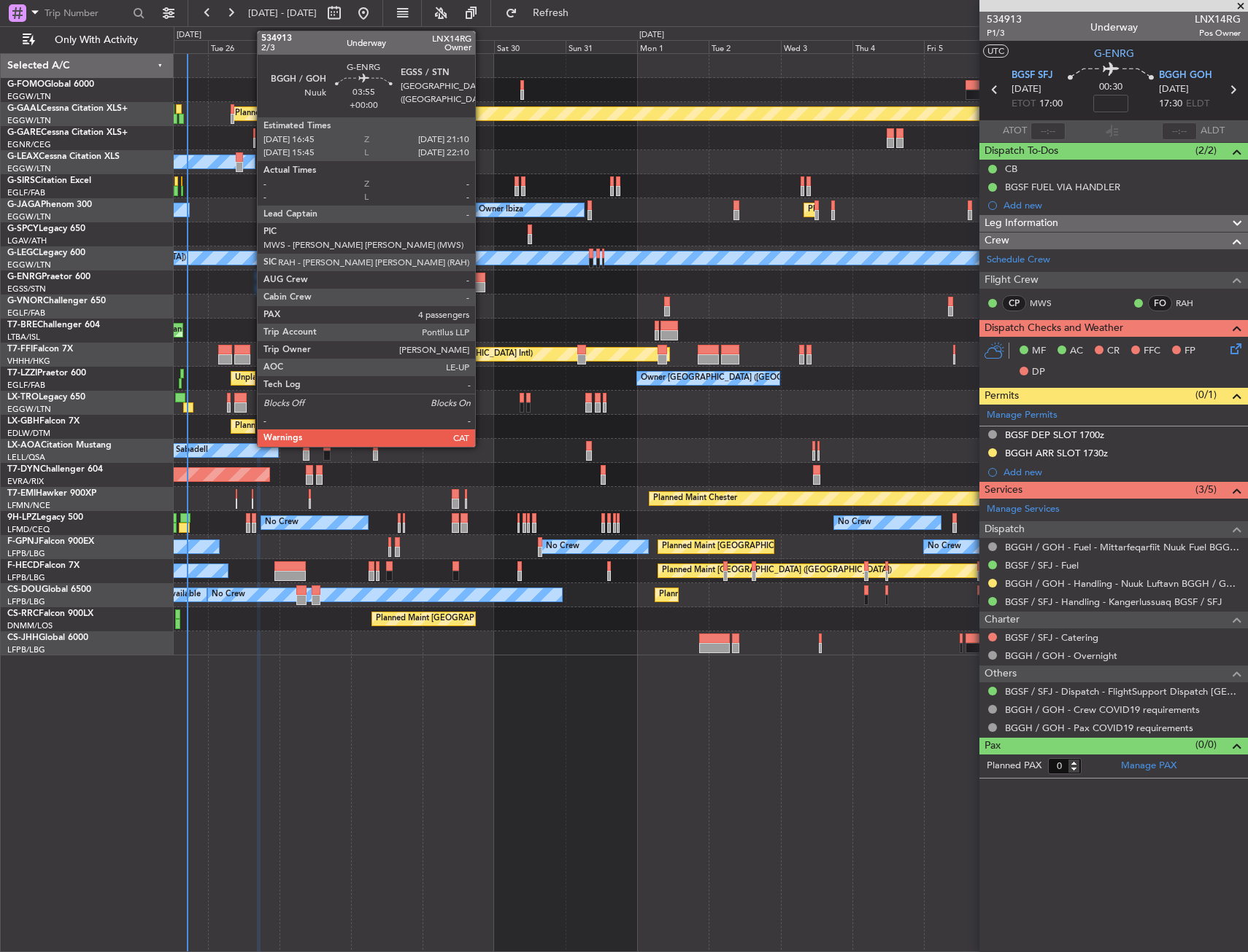
click at [481, 282] on div at bounding box center [479, 278] width 14 height 10
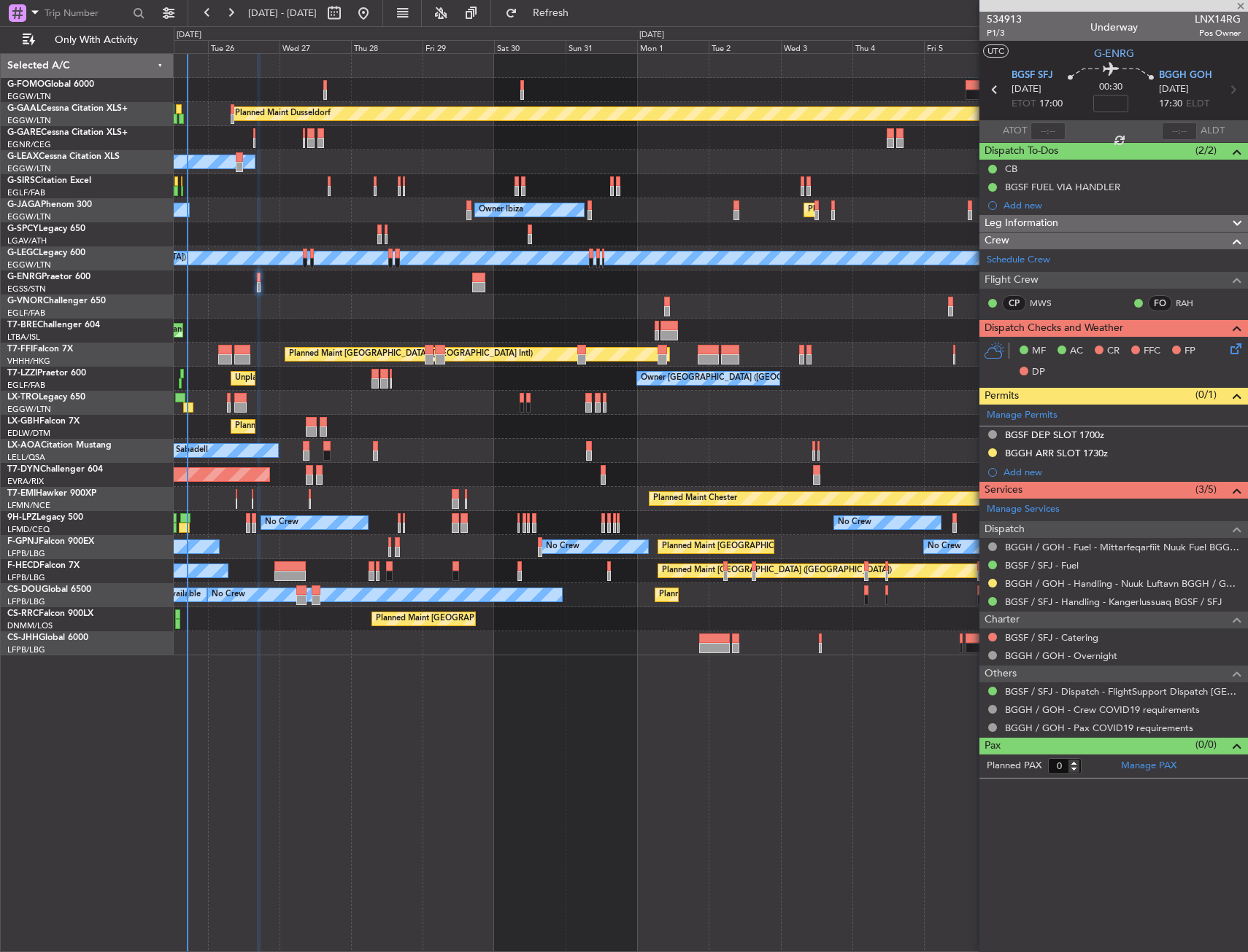
type input "4"
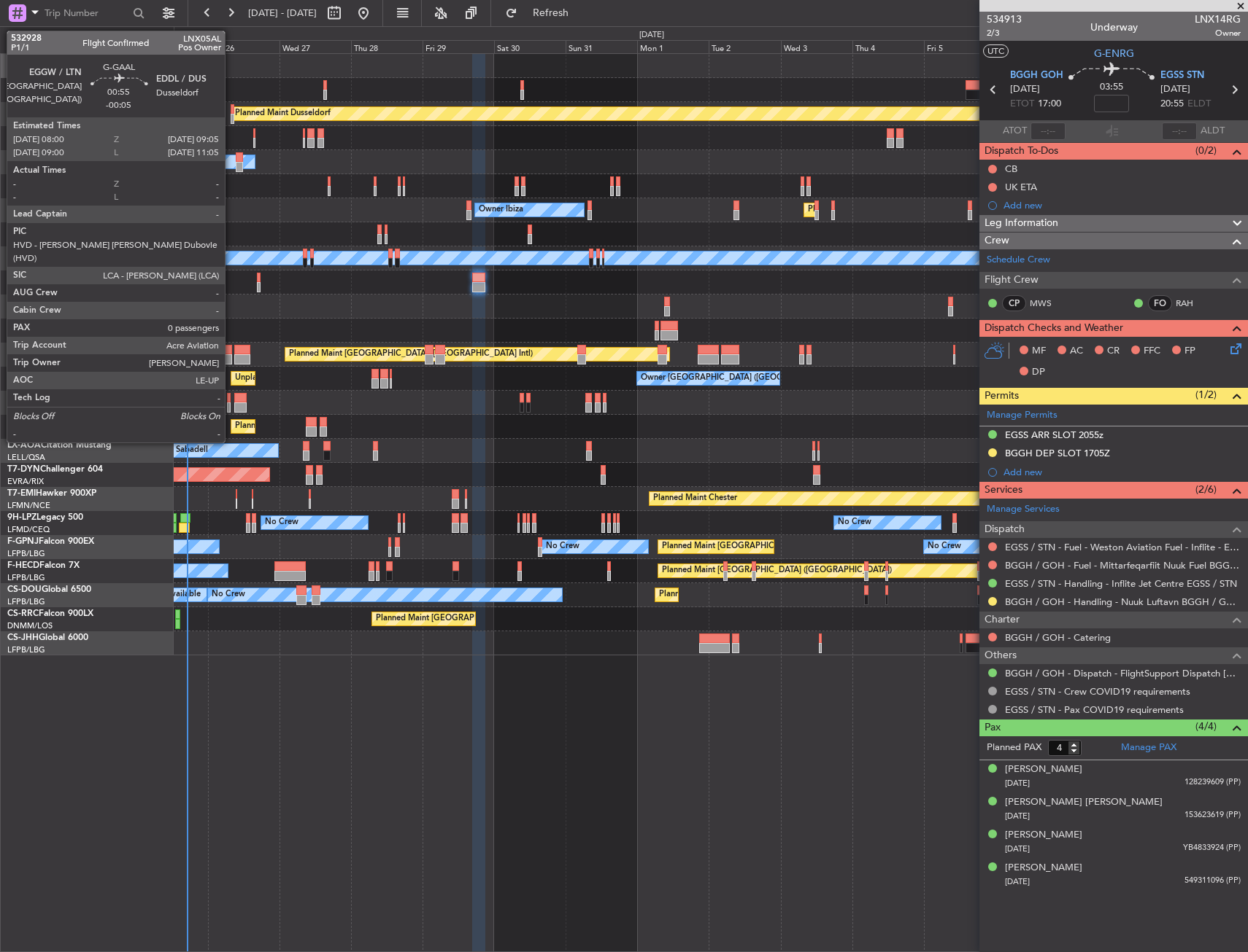
click at [231, 105] on div at bounding box center [232, 109] width 4 height 10
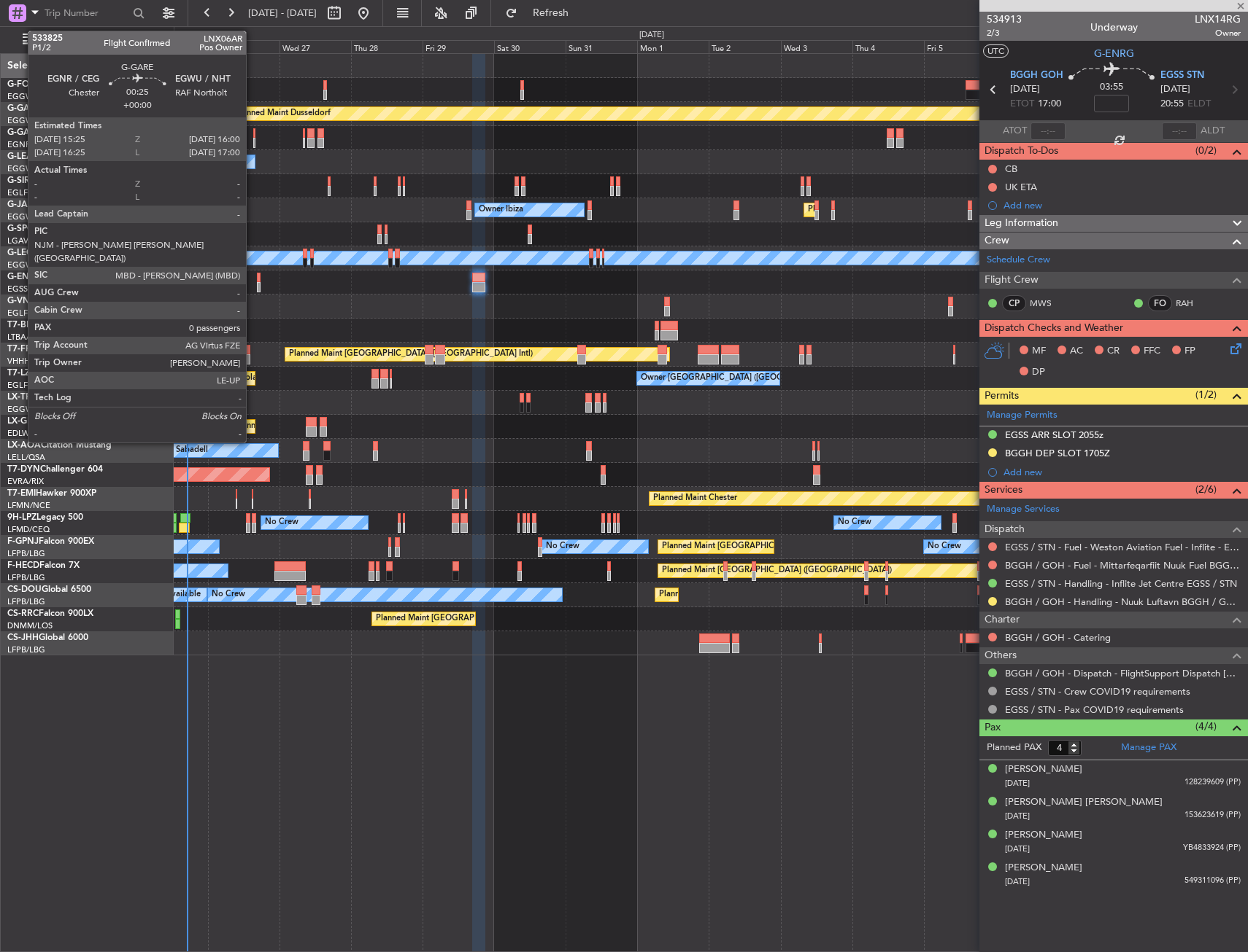
type input "-00:05"
type input "0"
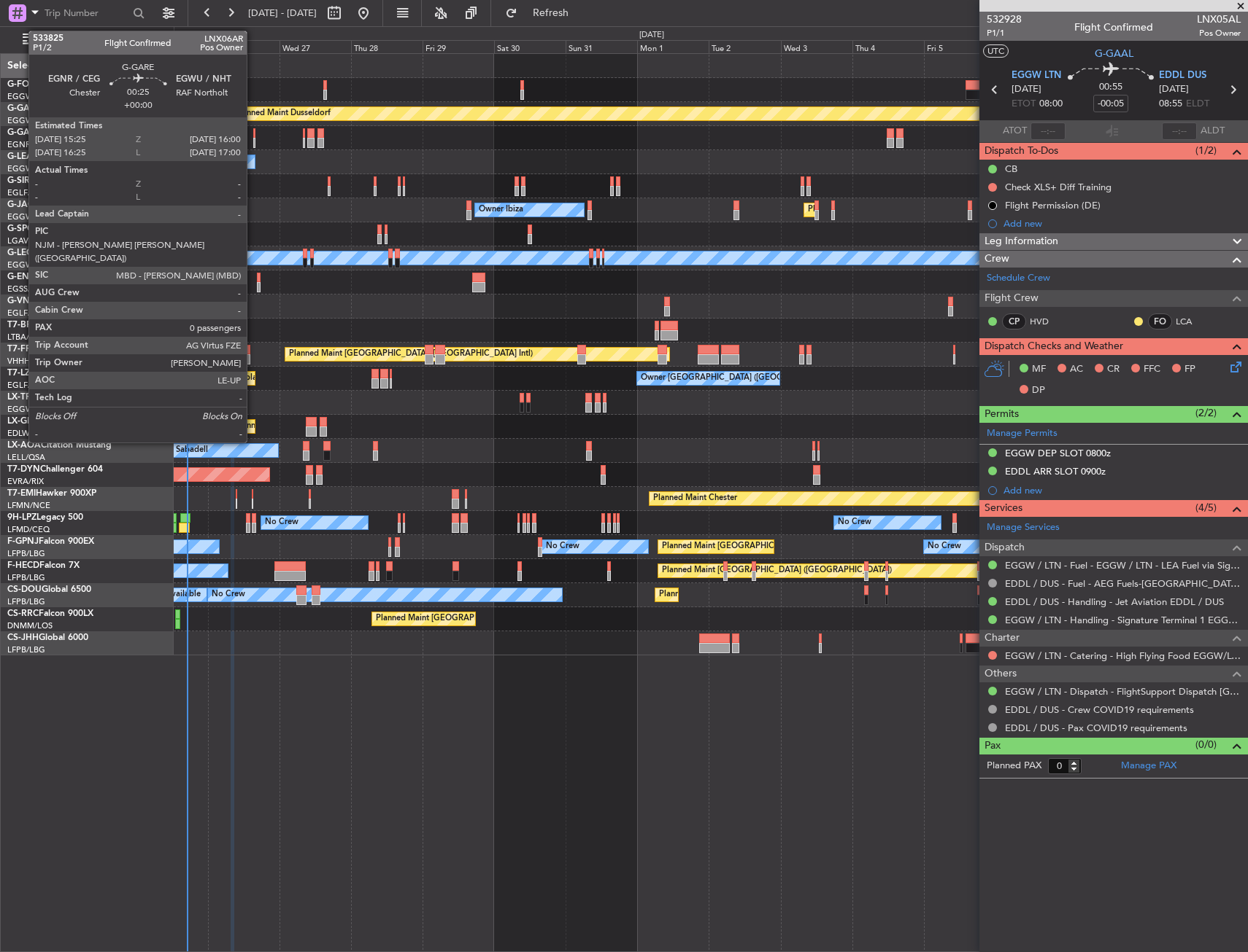
click at [253, 139] on div at bounding box center [254, 143] width 2 height 10
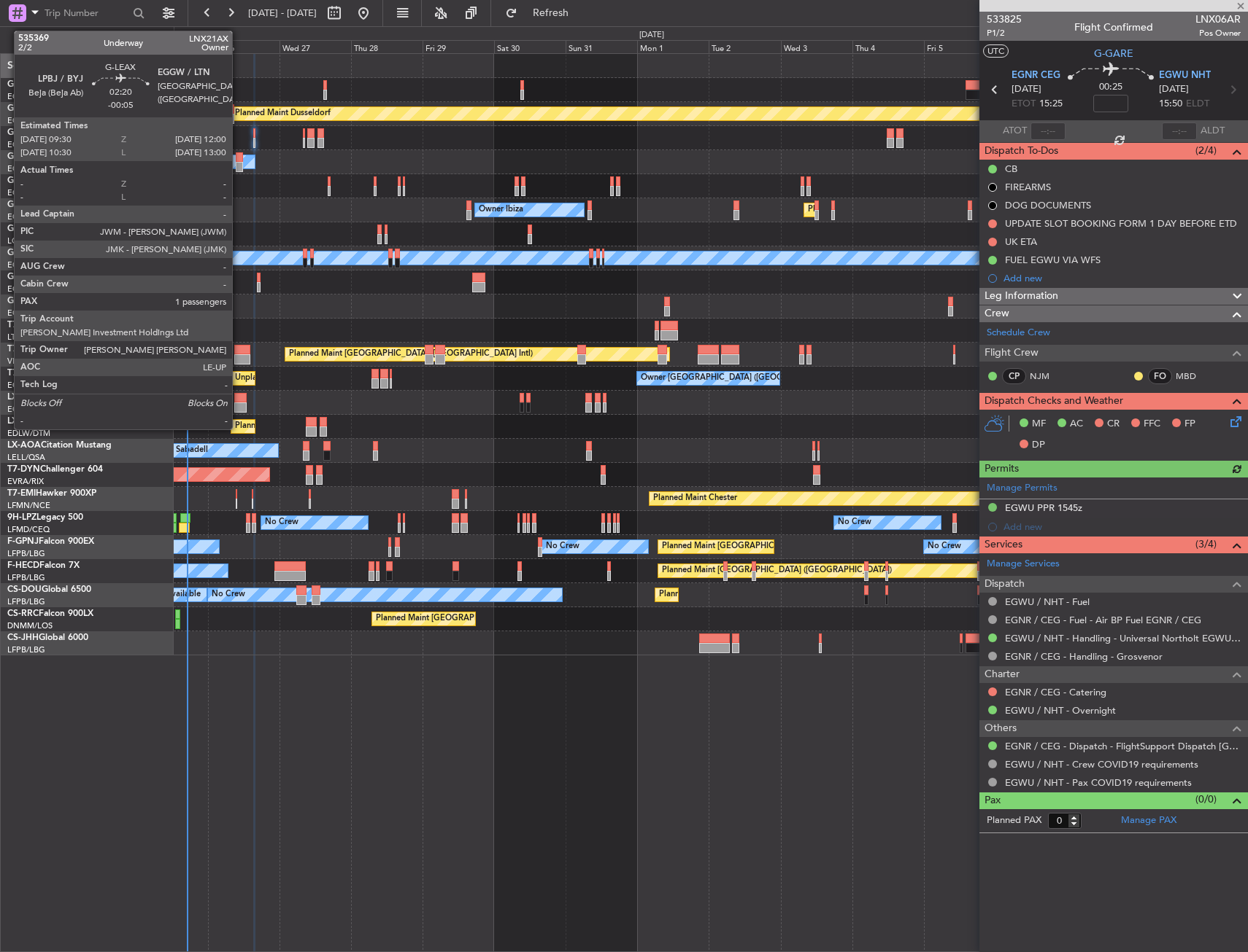
click at [238, 157] on div at bounding box center [240, 158] width 8 height 10
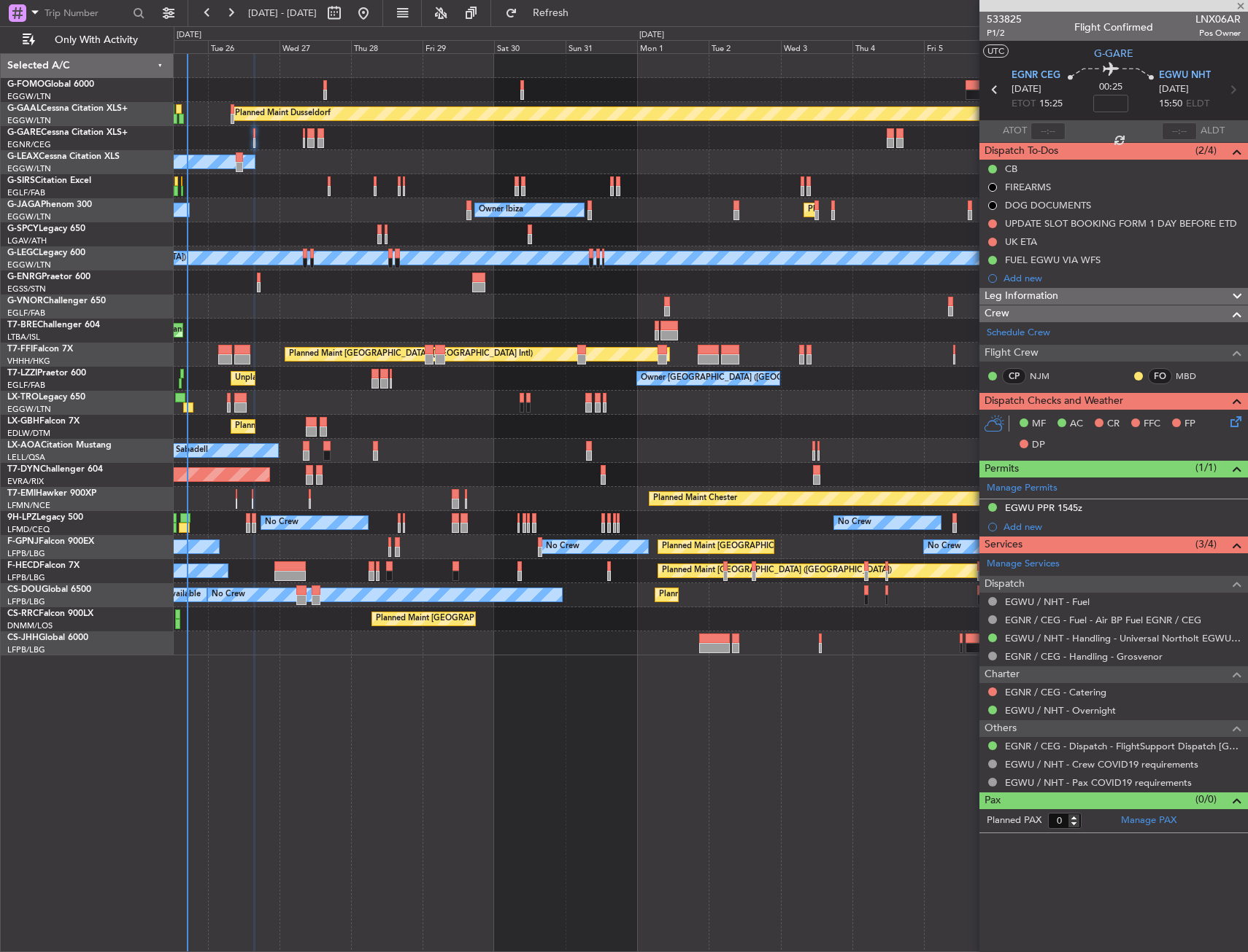
type input "-00:05"
type input "1"
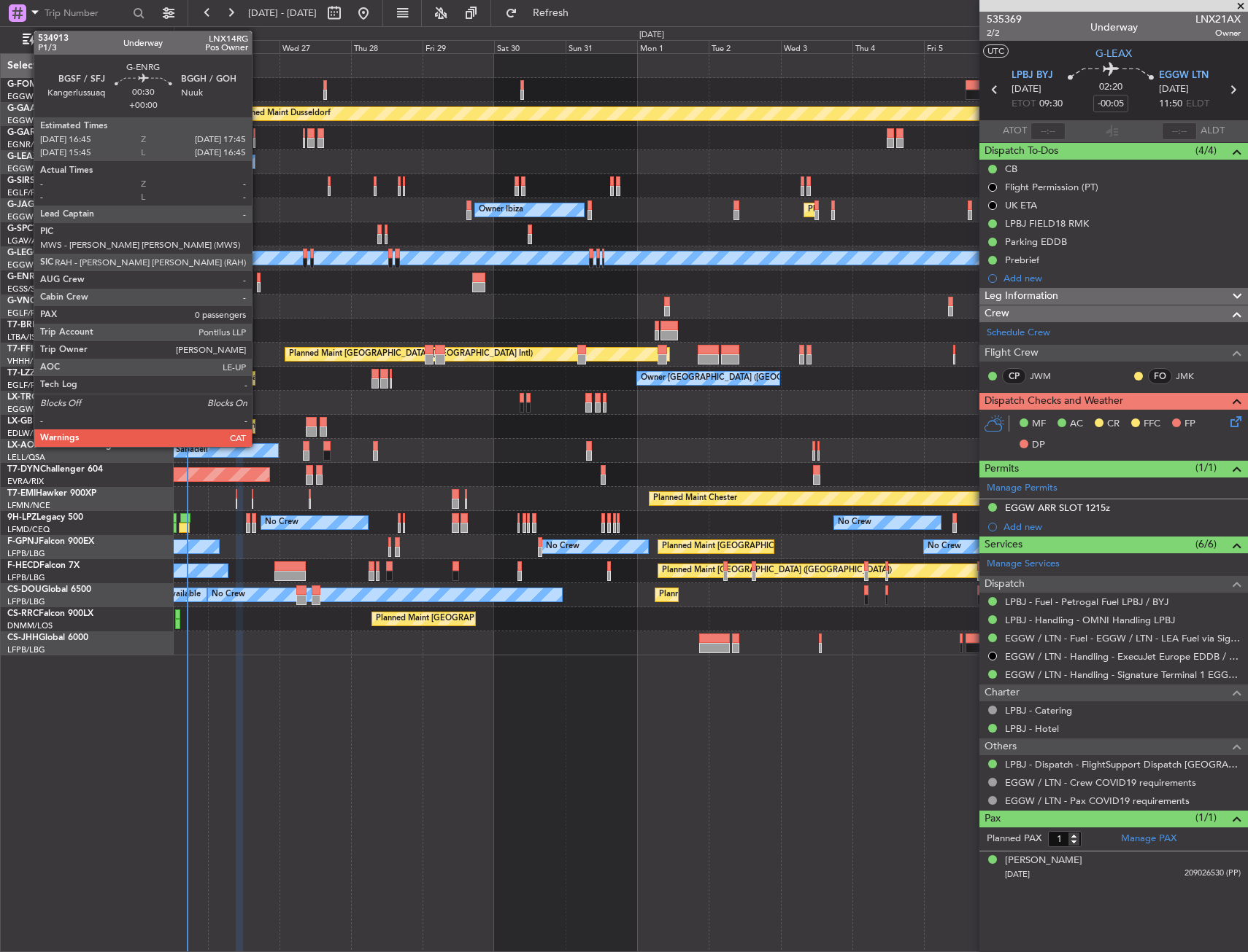
click at [258, 286] on div at bounding box center [259, 288] width 4 height 10
type input "0"
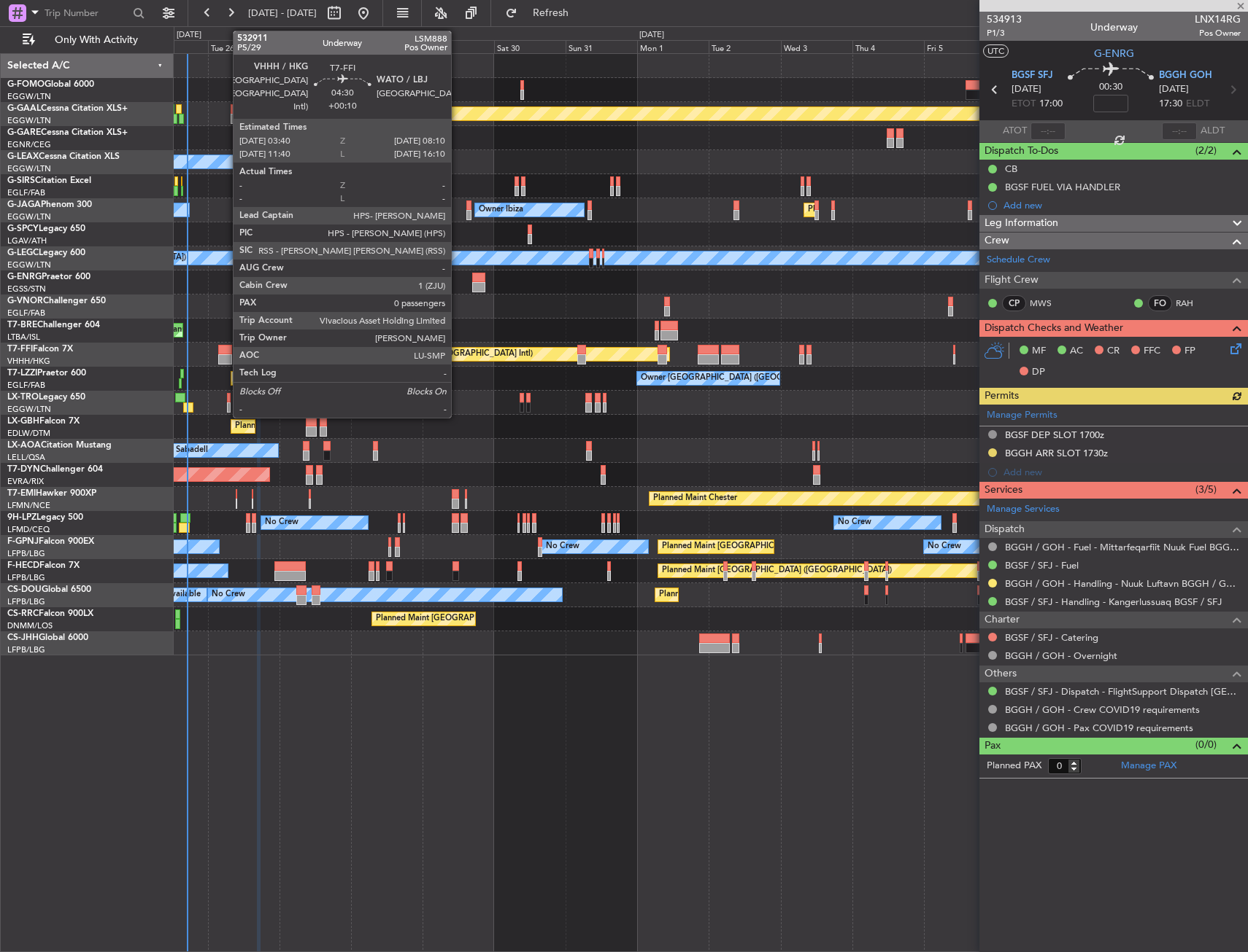
click at [225, 359] on div at bounding box center [225, 359] width 14 height 10
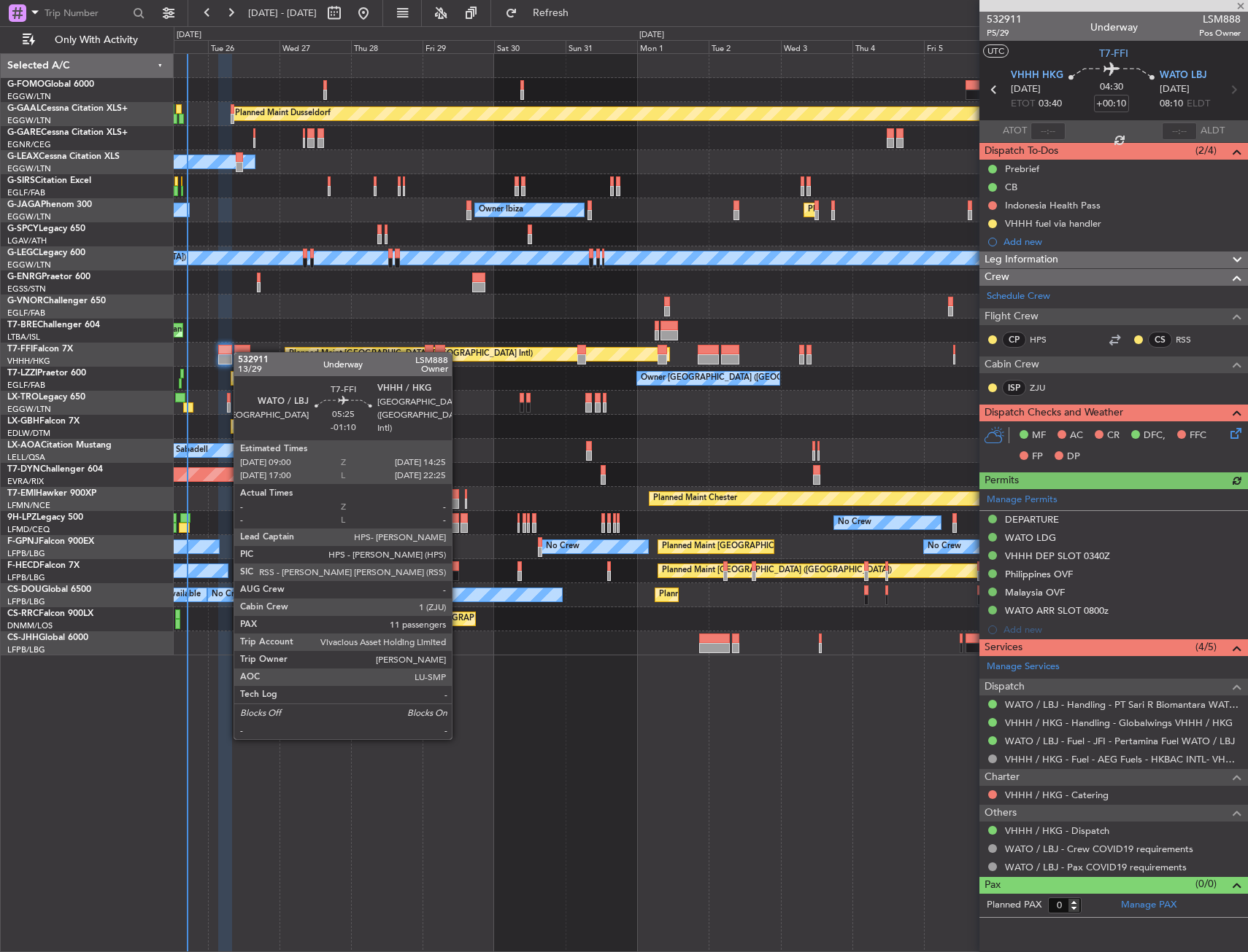
click at [241, 352] on div at bounding box center [242, 350] width 17 height 10
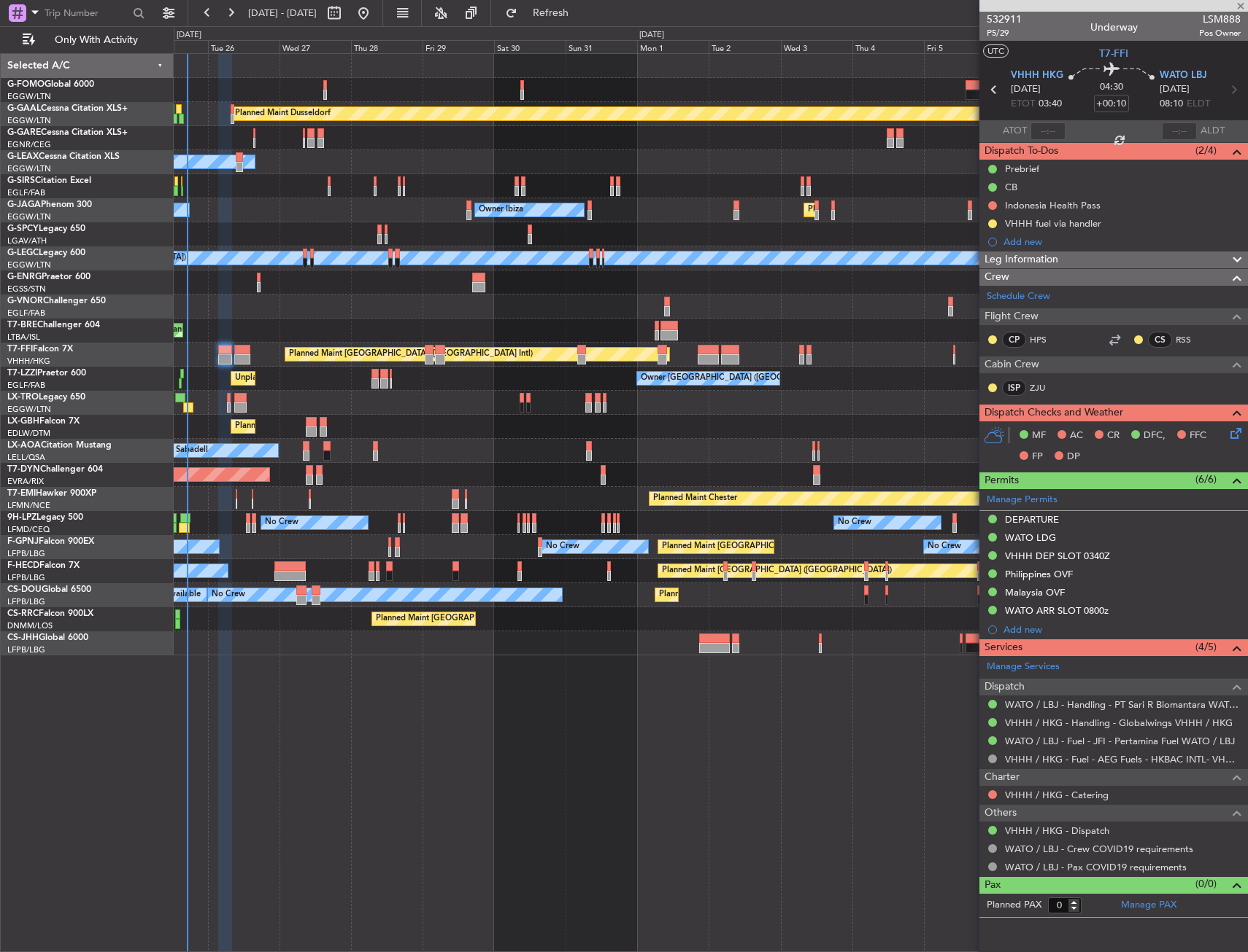
type input "-01:10"
type input "11"
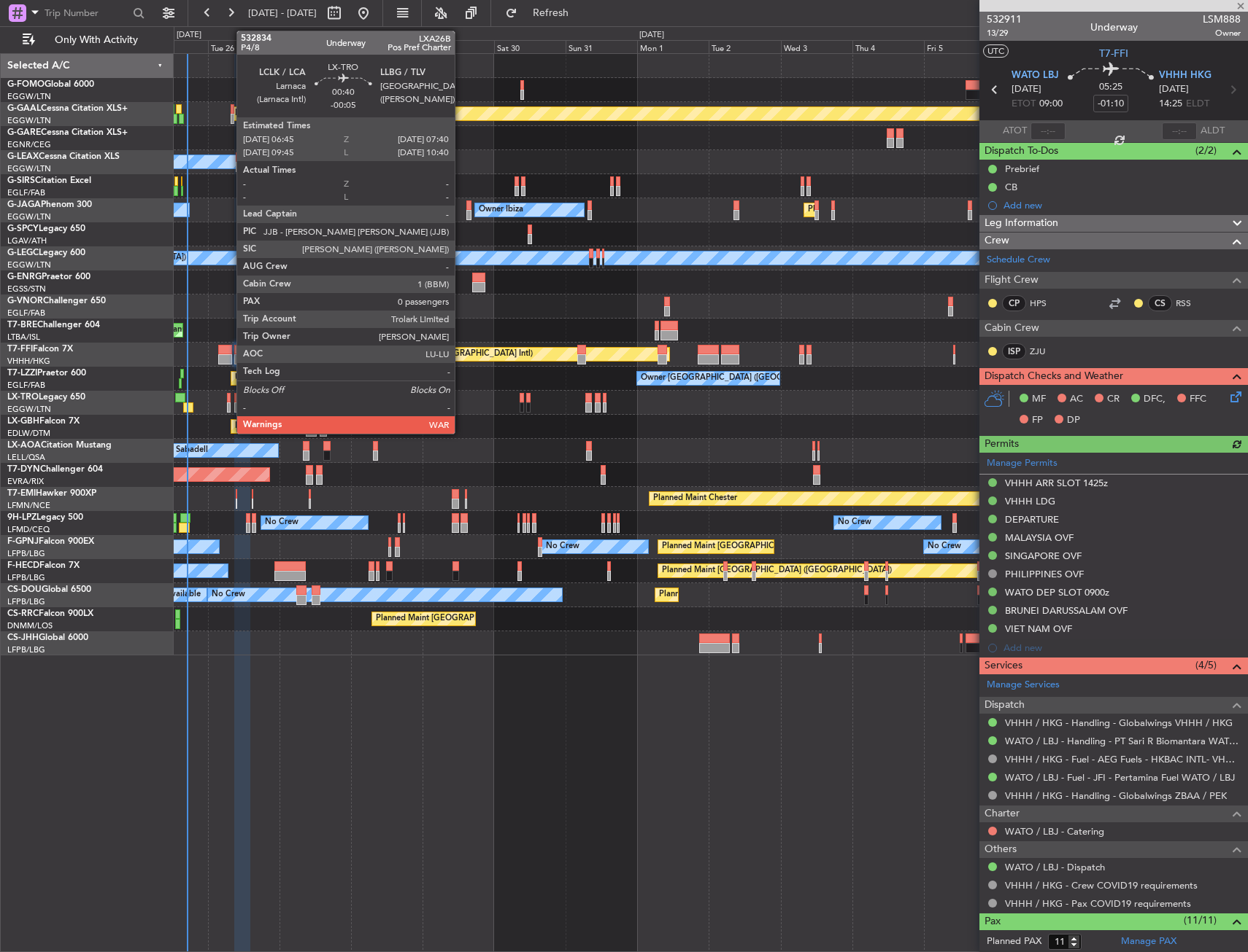
click at [229, 400] on div at bounding box center [228, 398] width 3 height 10
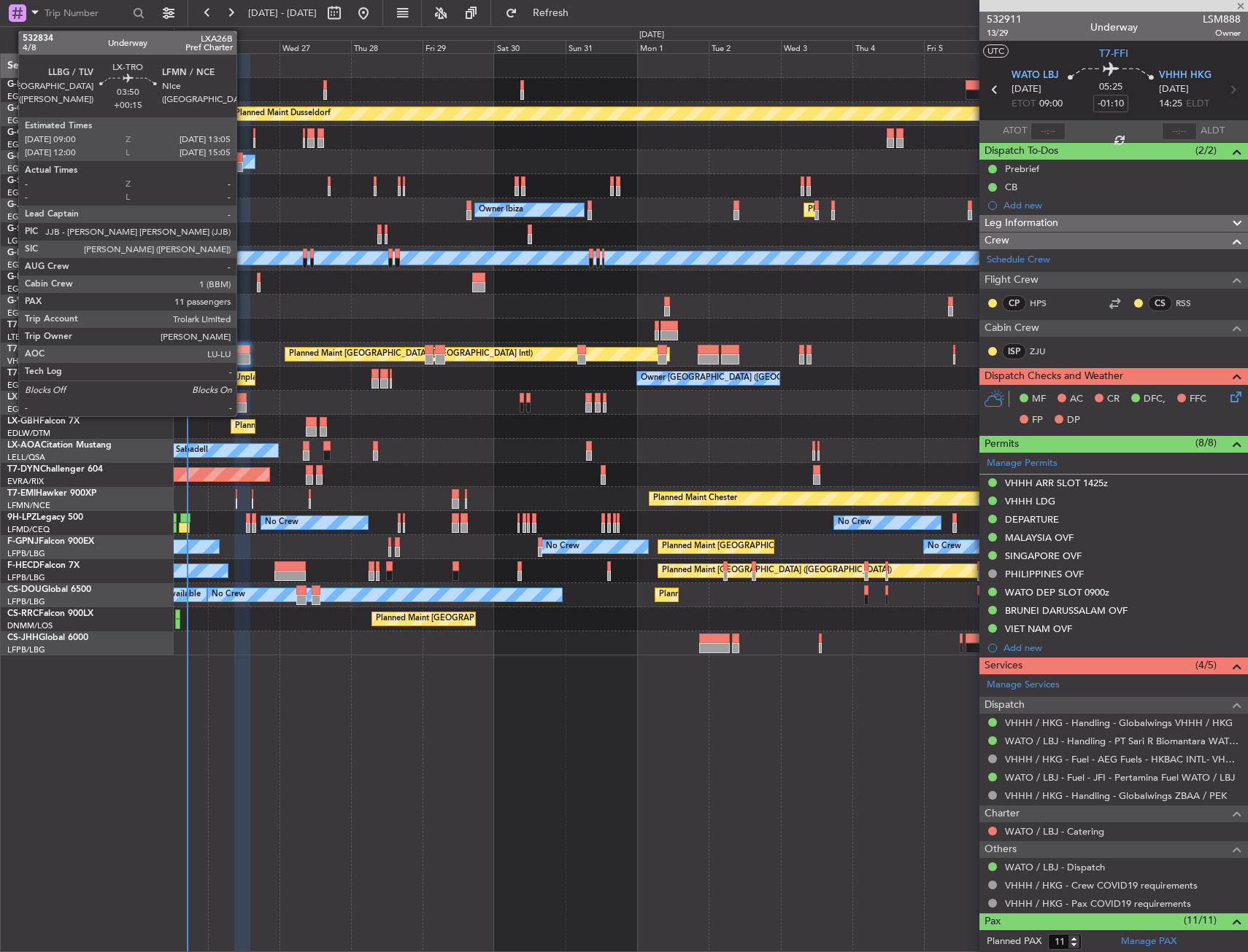
type input "-00:05"
type input "0"
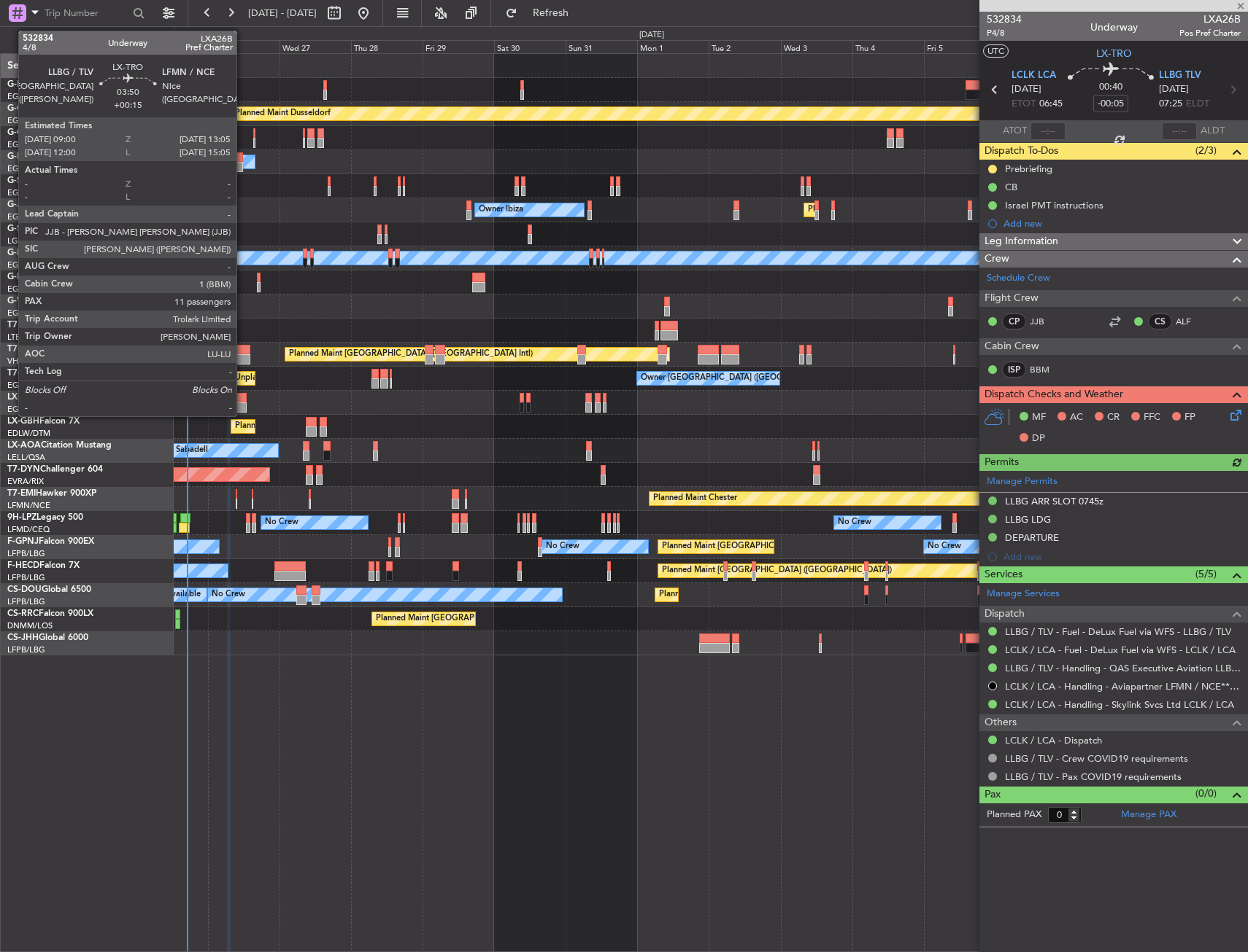
click at [243, 400] on div at bounding box center [240, 398] width 13 height 10
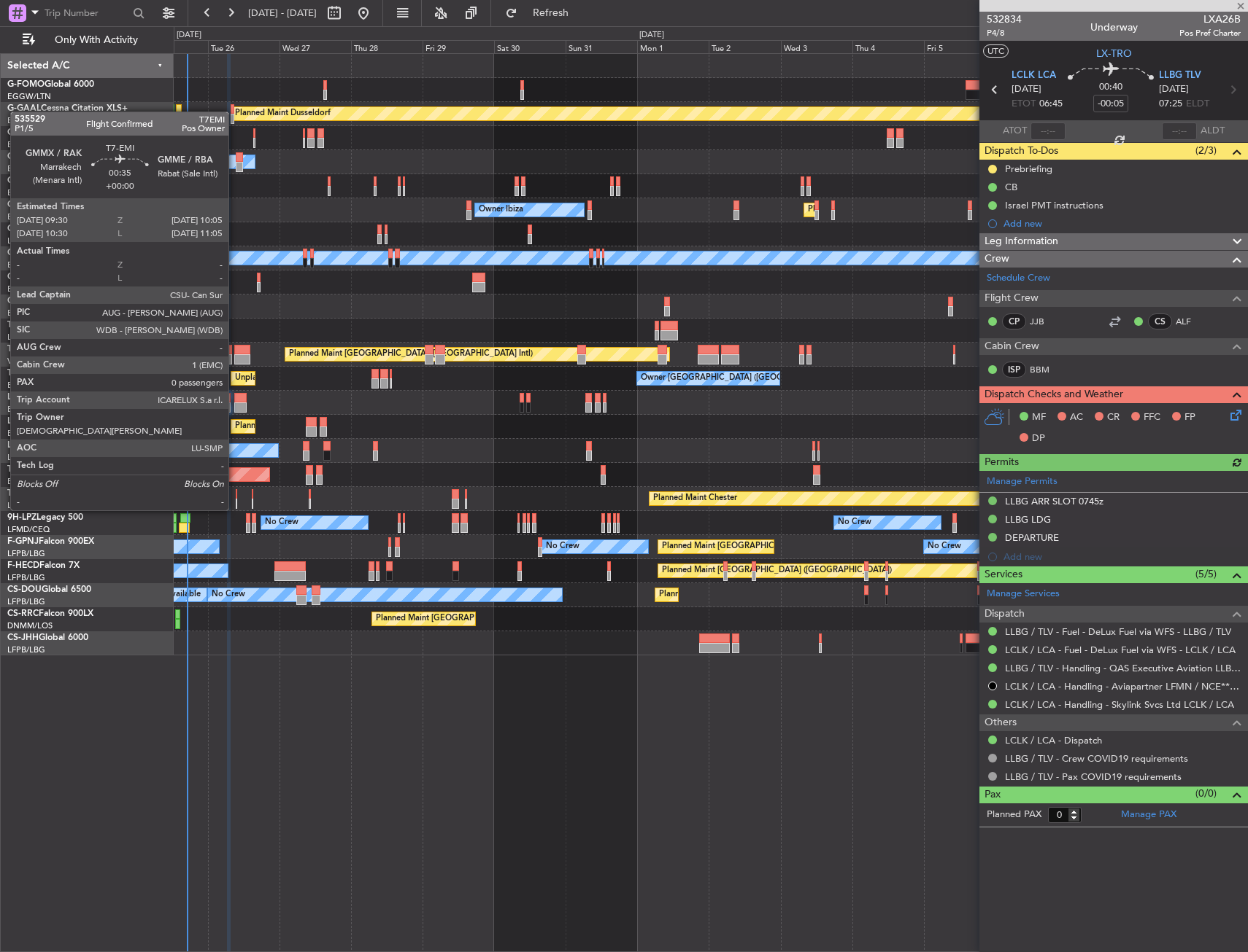
type input "+00:15"
type input "11"
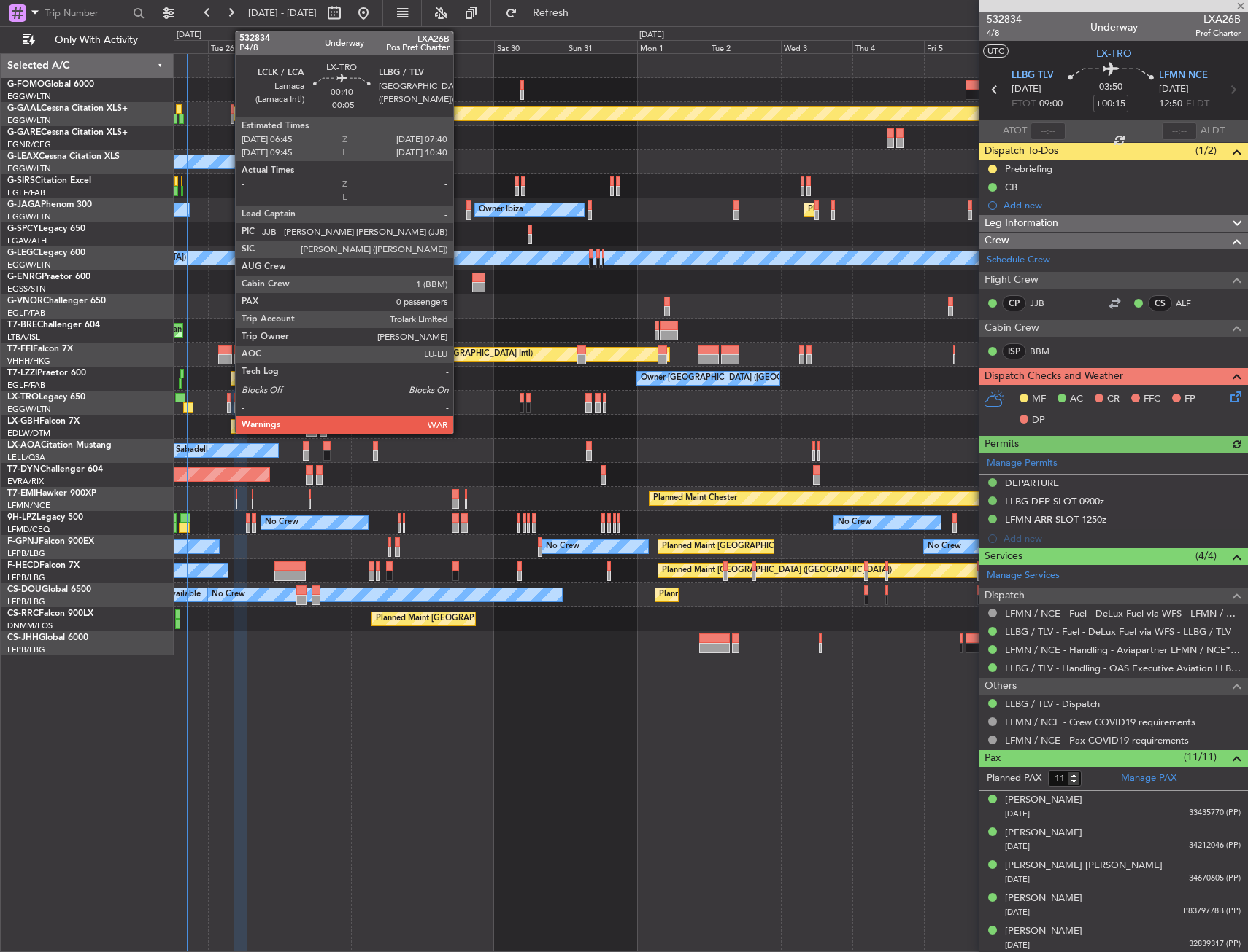
click at [227, 400] on div at bounding box center [228, 398] width 3 height 10
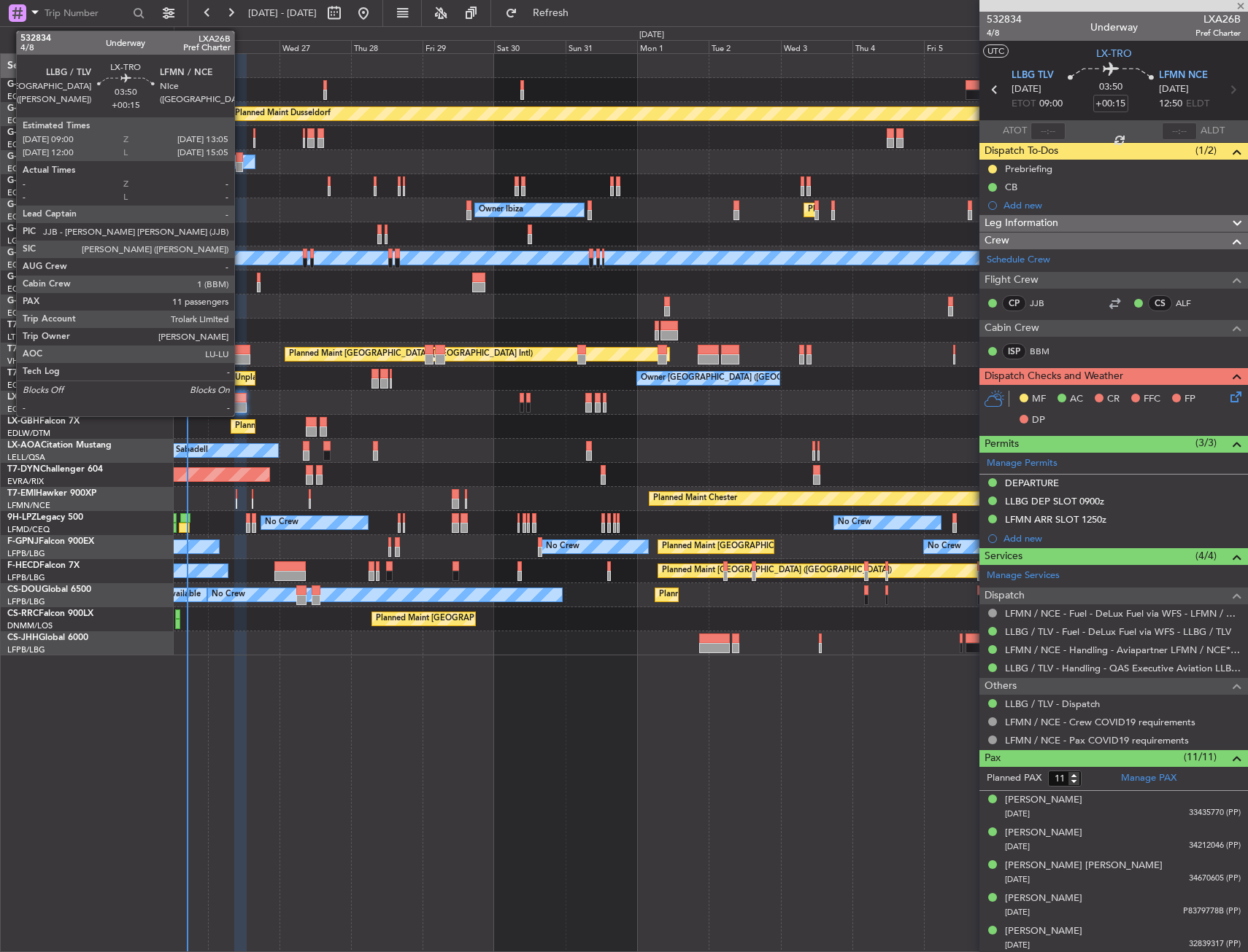
type input "-00:05"
type input "0"
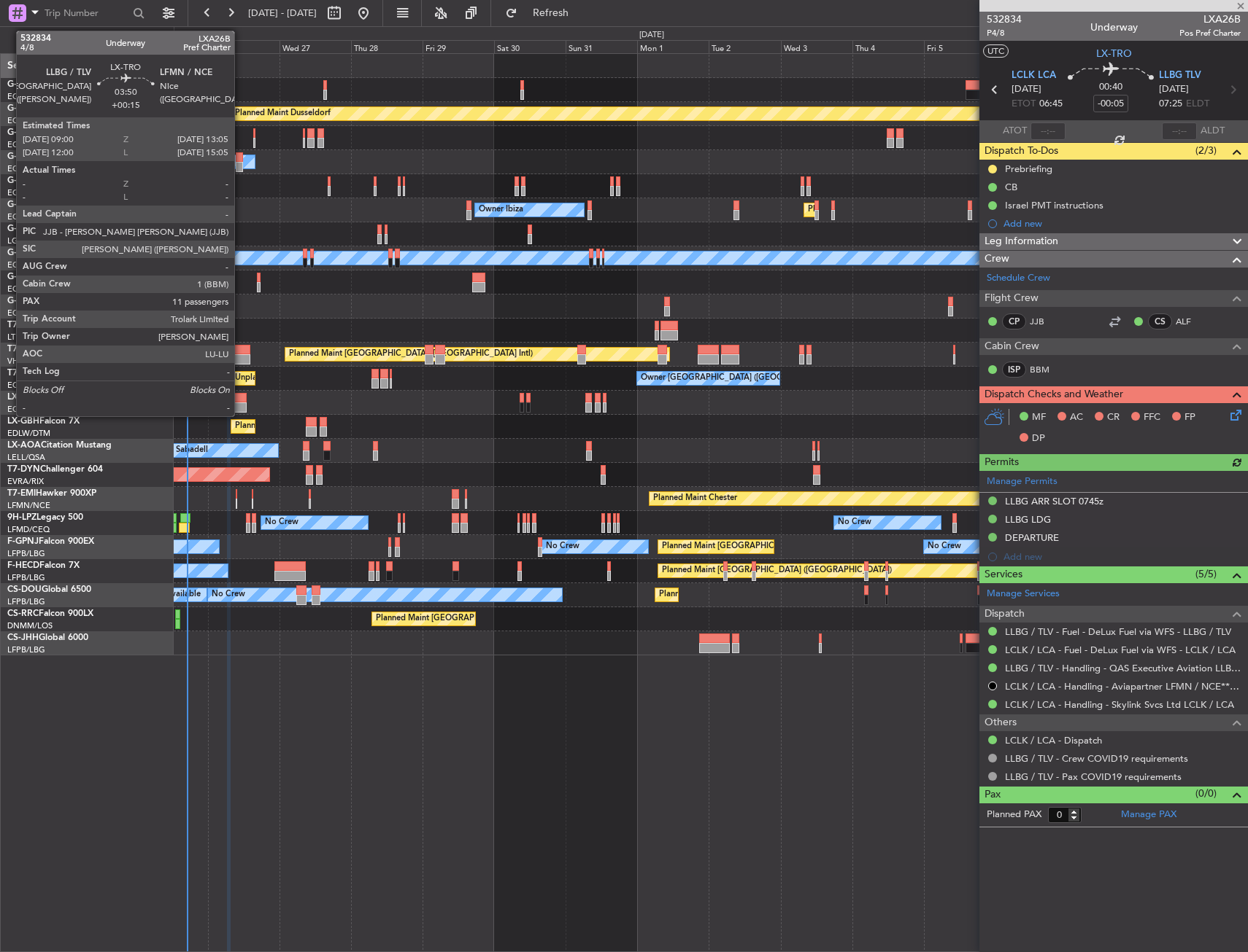
click at [241, 399] on div at bounding box center [240, 398] width 13 height 10
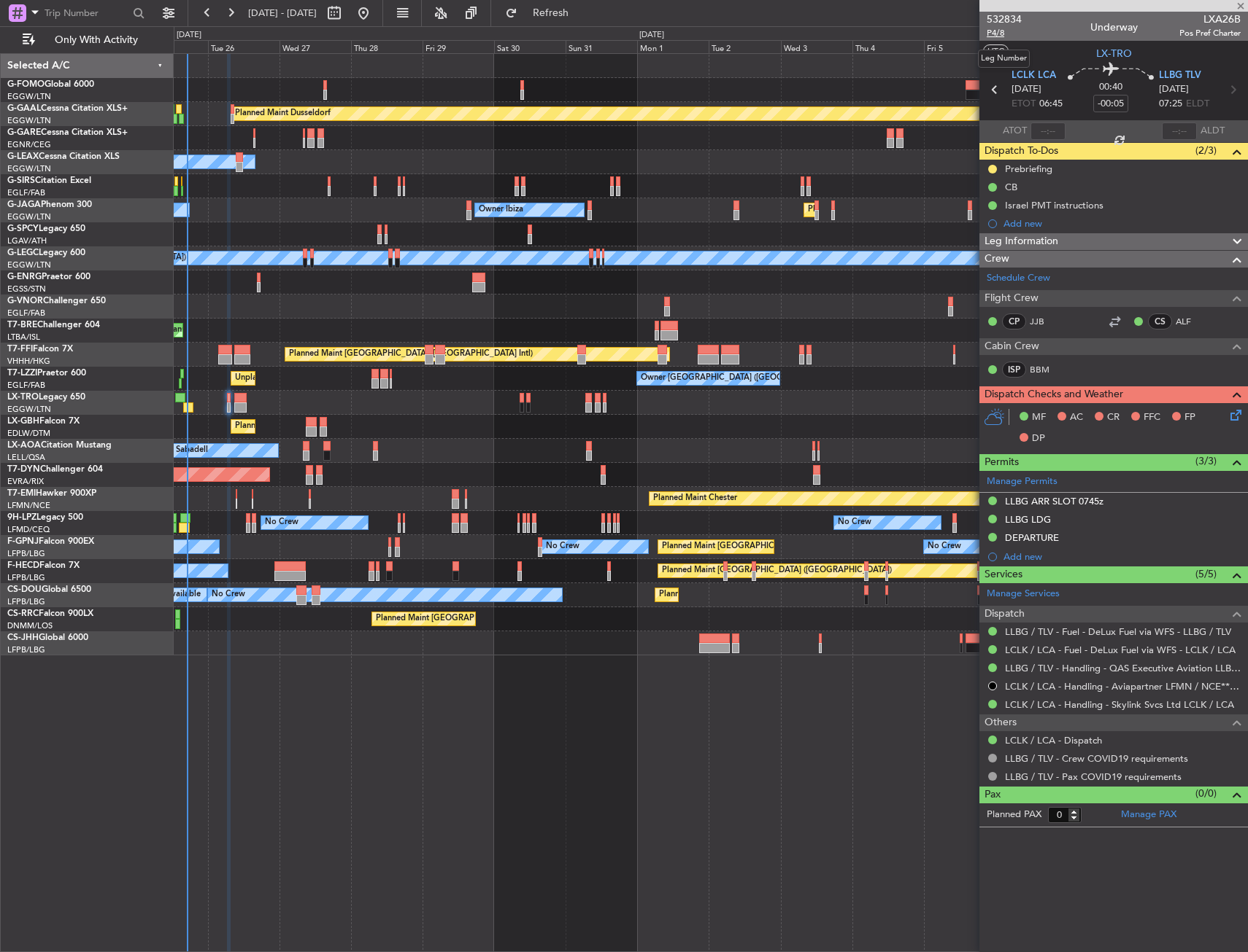
type input "+00:15"
type input "11"
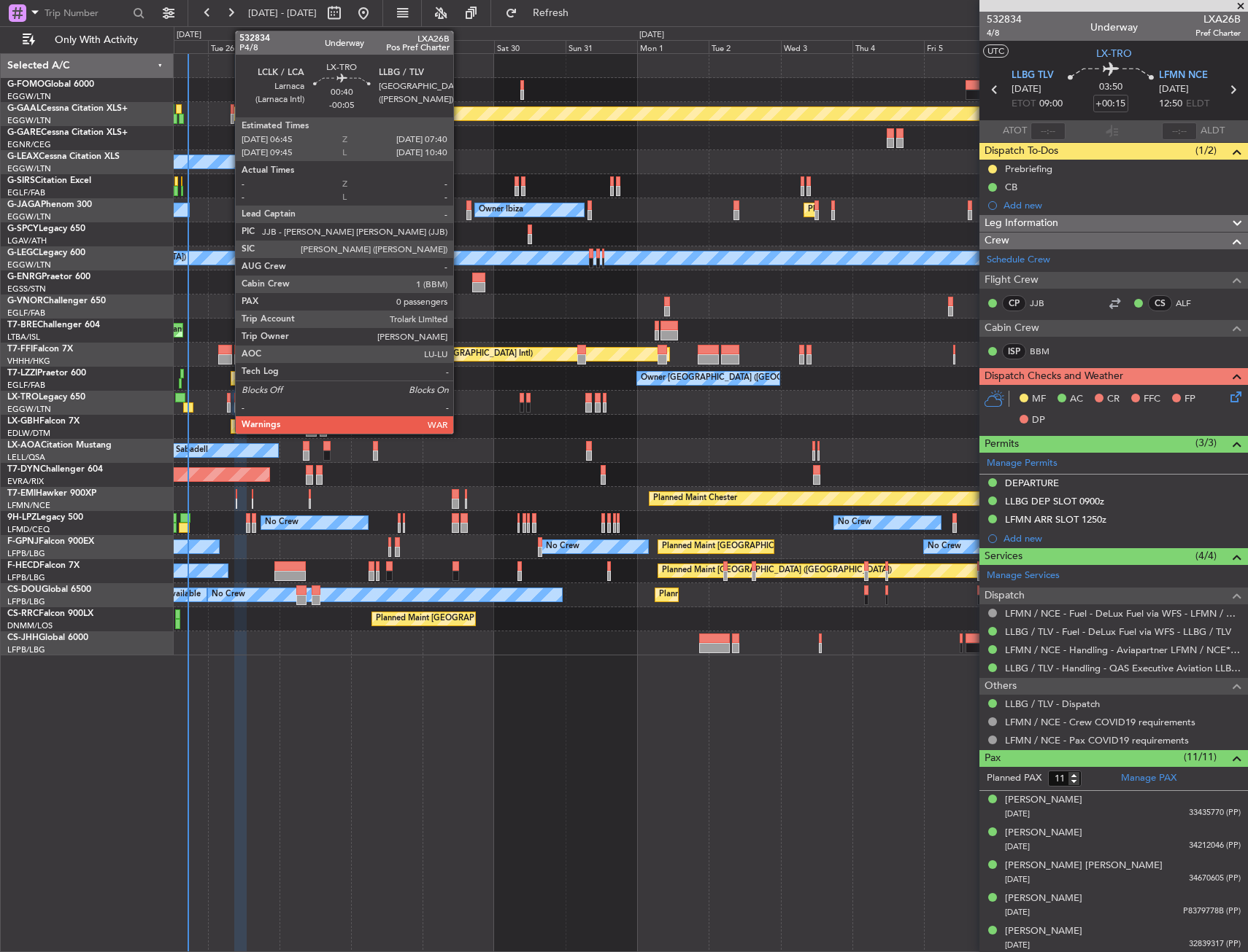
click at [227, 396] on div at bounding box center [228, 398] width 3 height 10
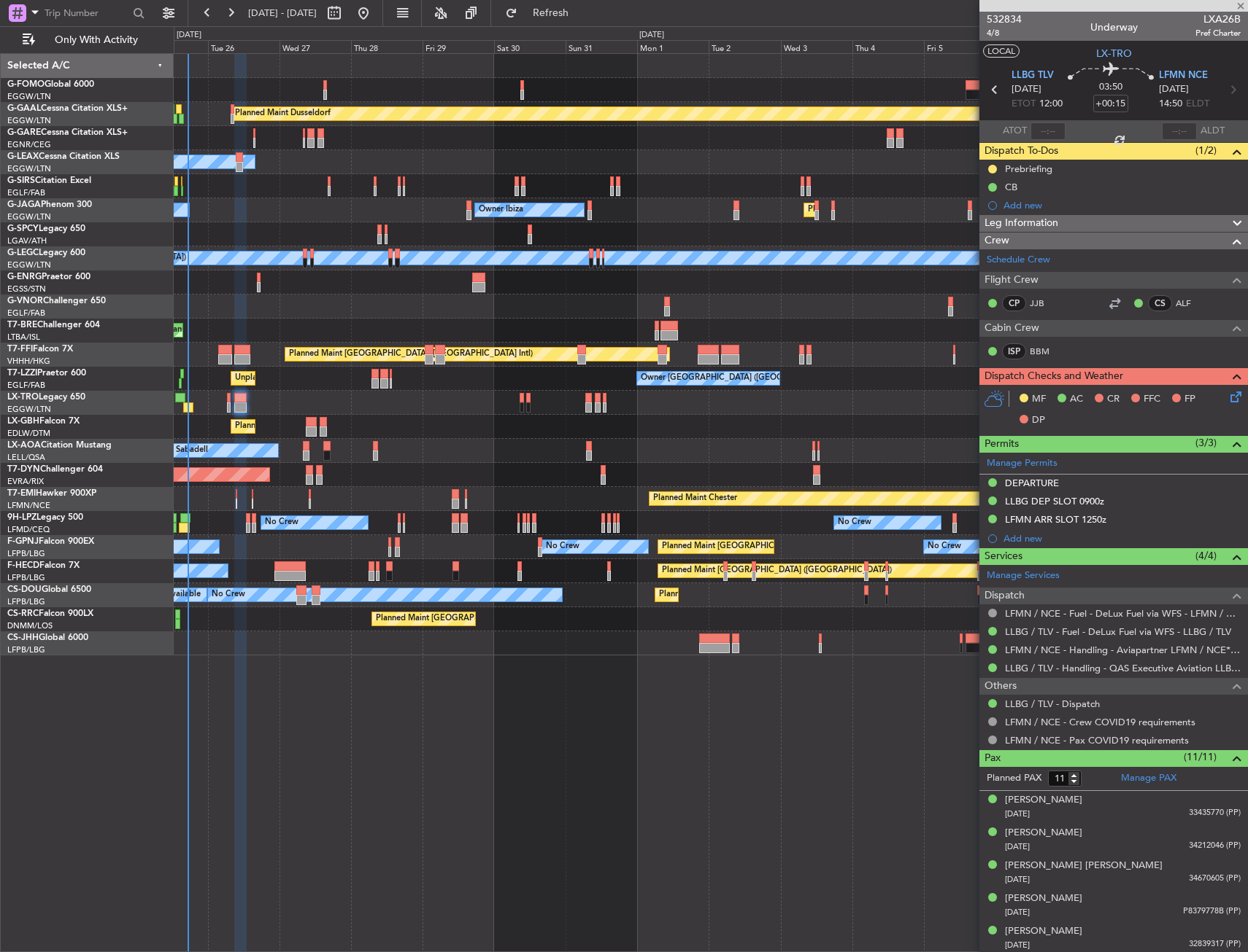
type input "-00:05"
type input "0"
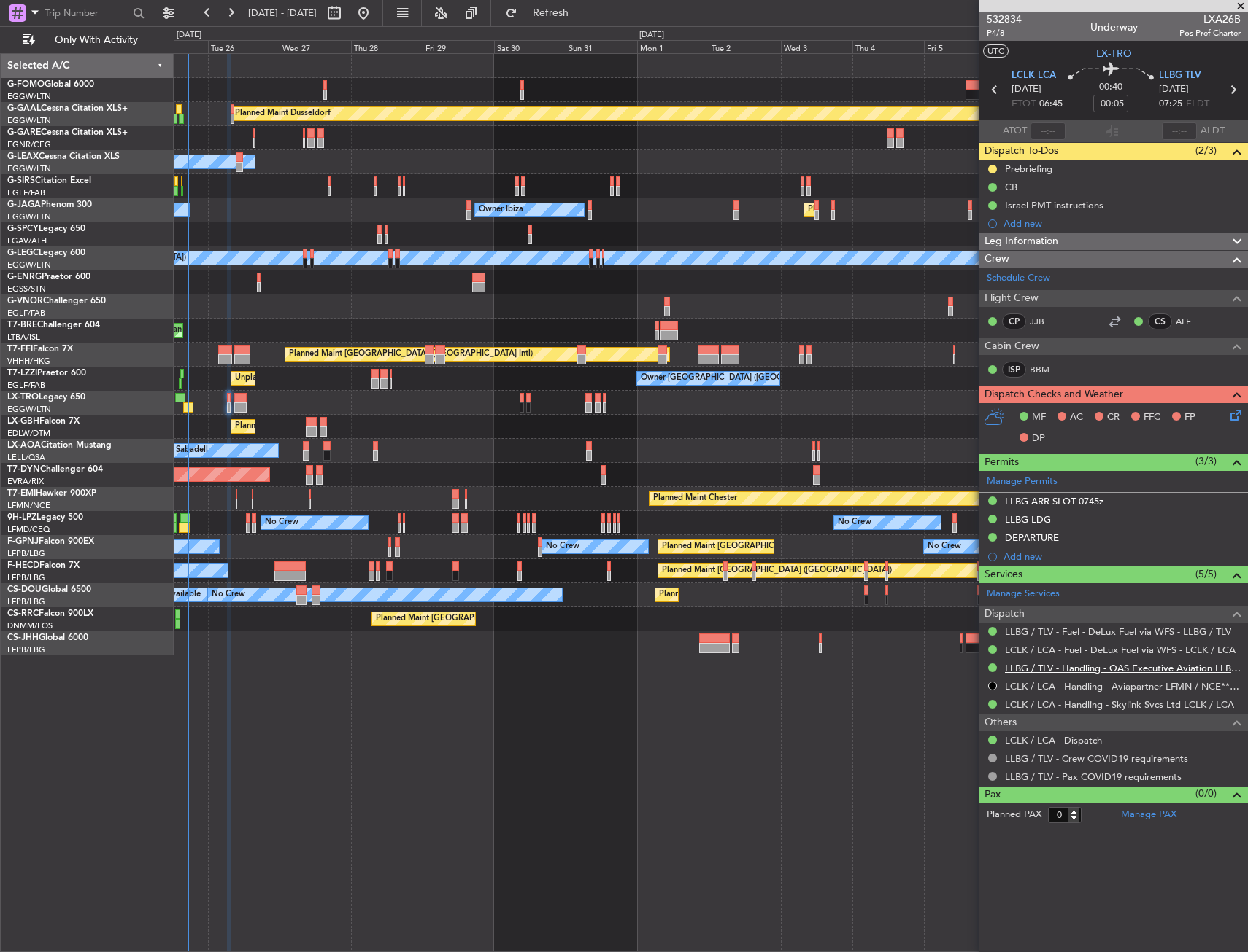
click at [1016, 669] on link "LLBG / TLV - Handling - QAS Executive Aviation LLBG / TLV" at bounding box center [1123, 668] width 236 height 13
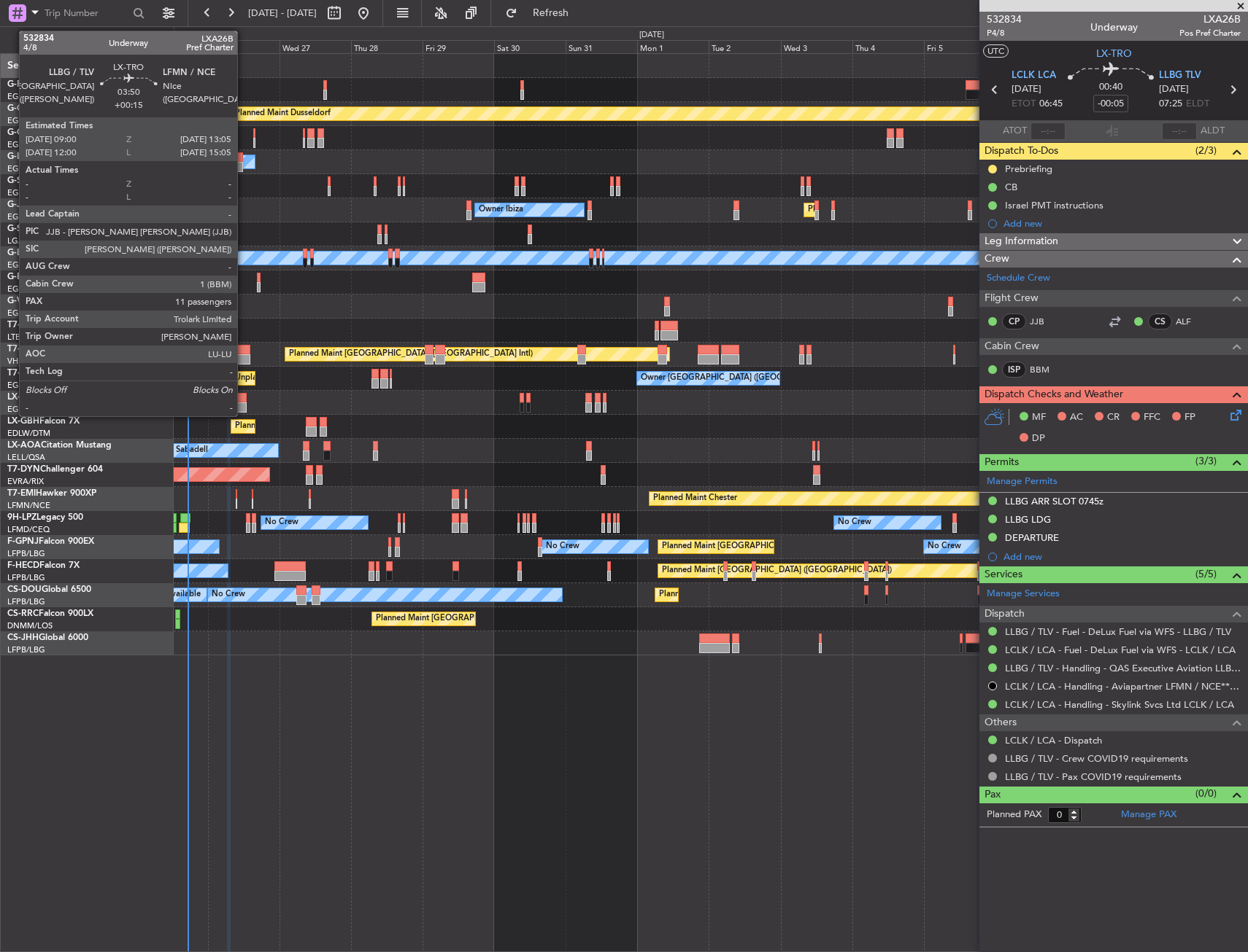
click at [244, 399] on div at bounding box center [240, 398] width 13 height 10
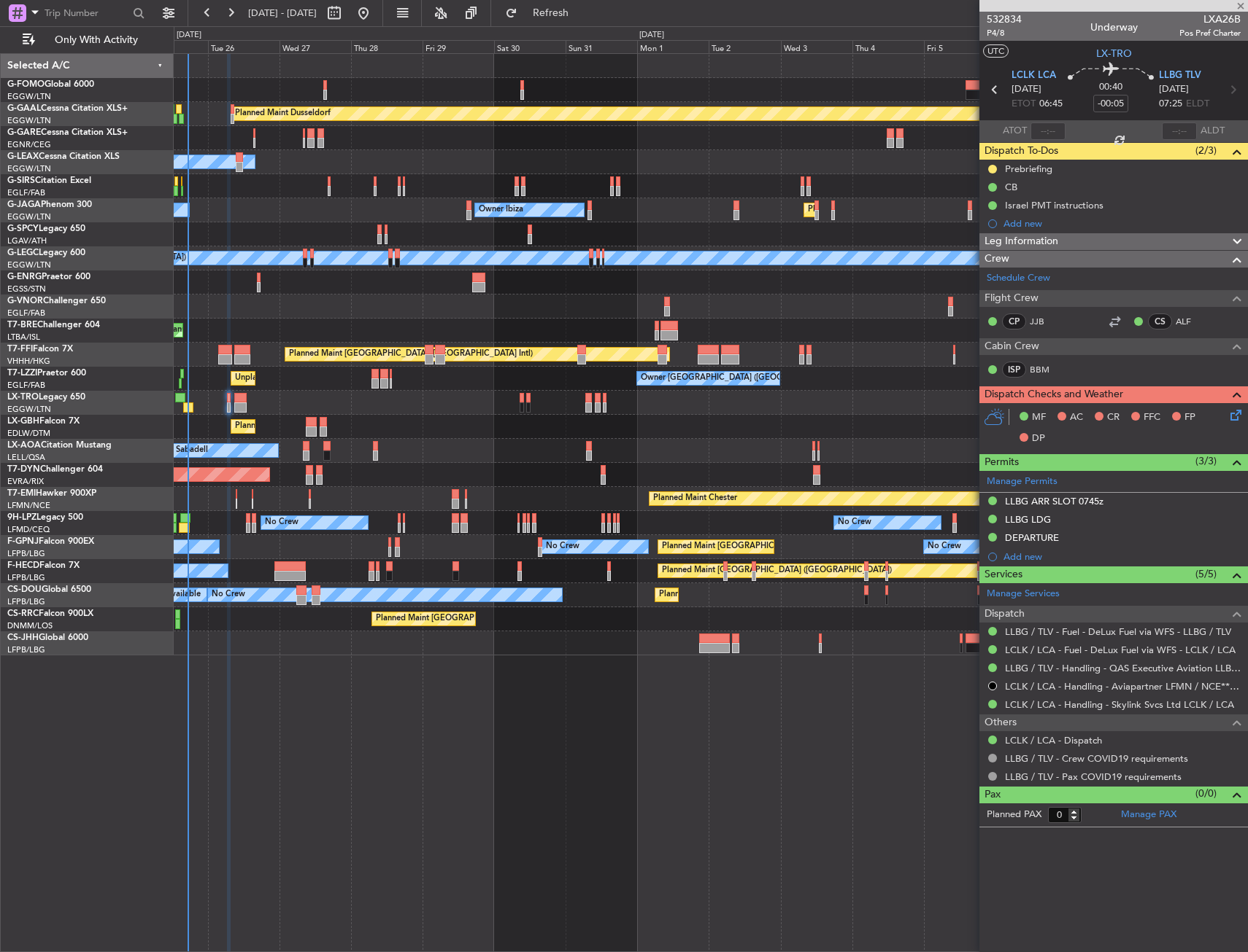
type input "+00:15"
type input "11"
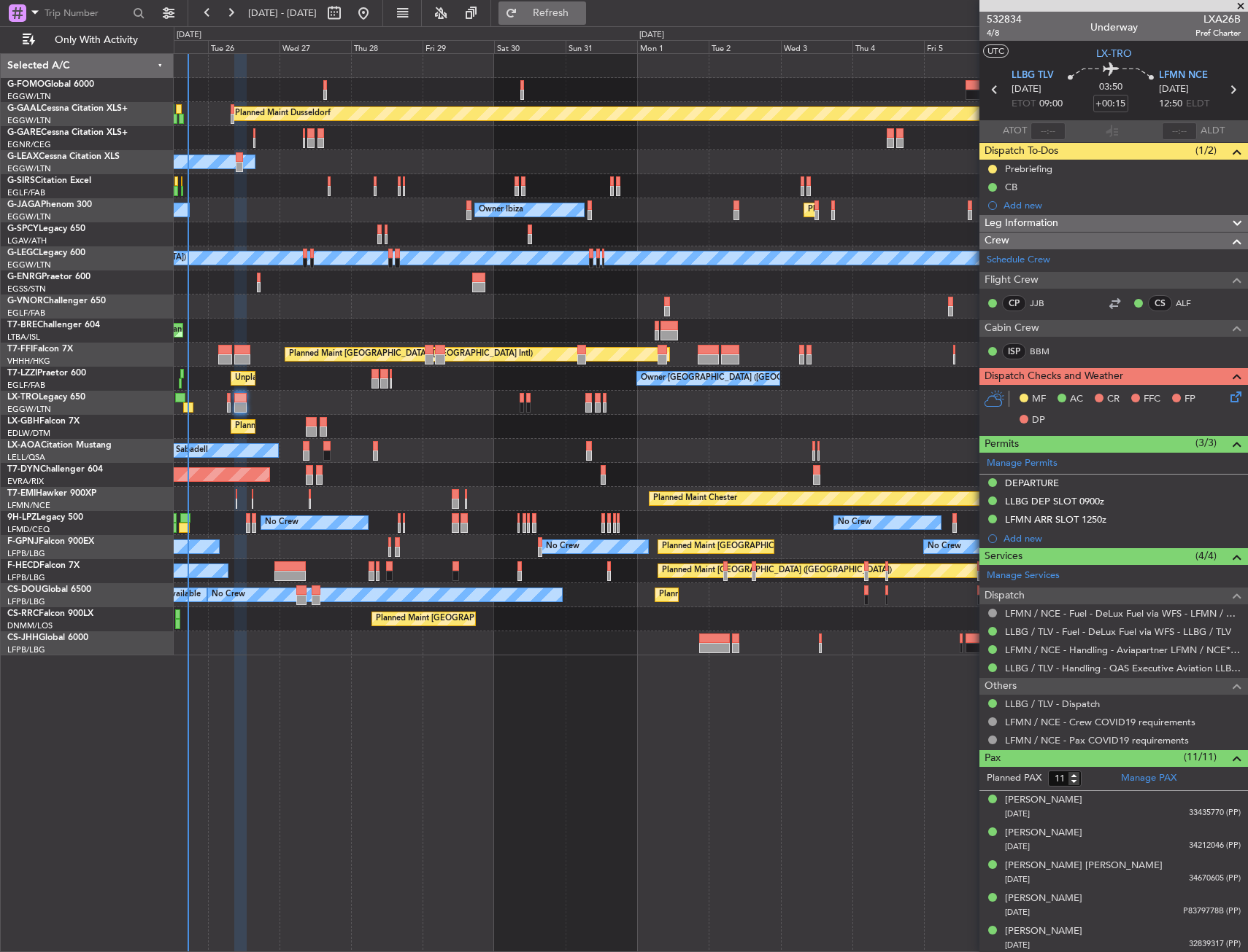
click at [581, 13] on span "Refresh" at bounding box center [551, 13] width 62 height 10
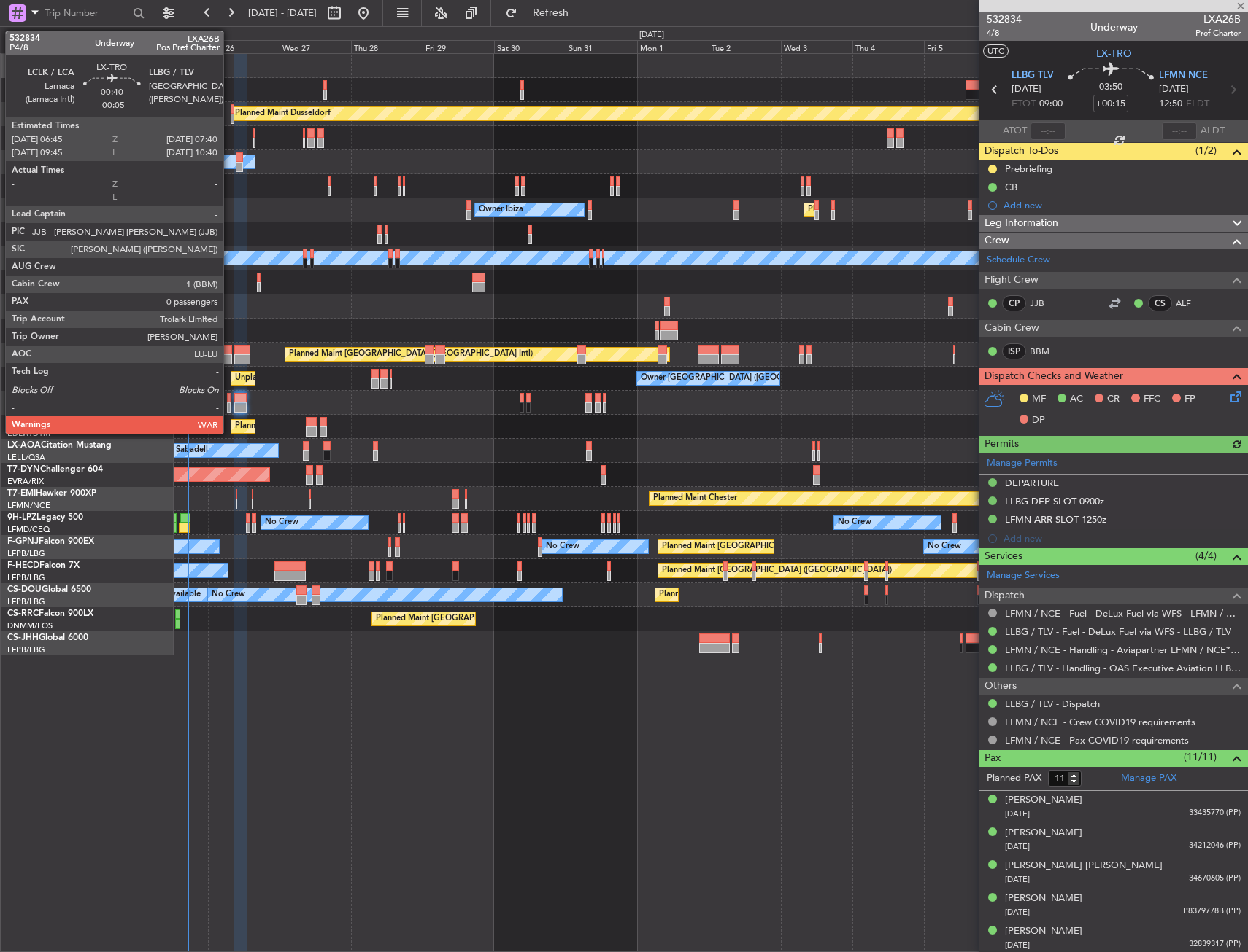
click at [230, 397] on div at bounding box center [228, 398] width 3 height 10
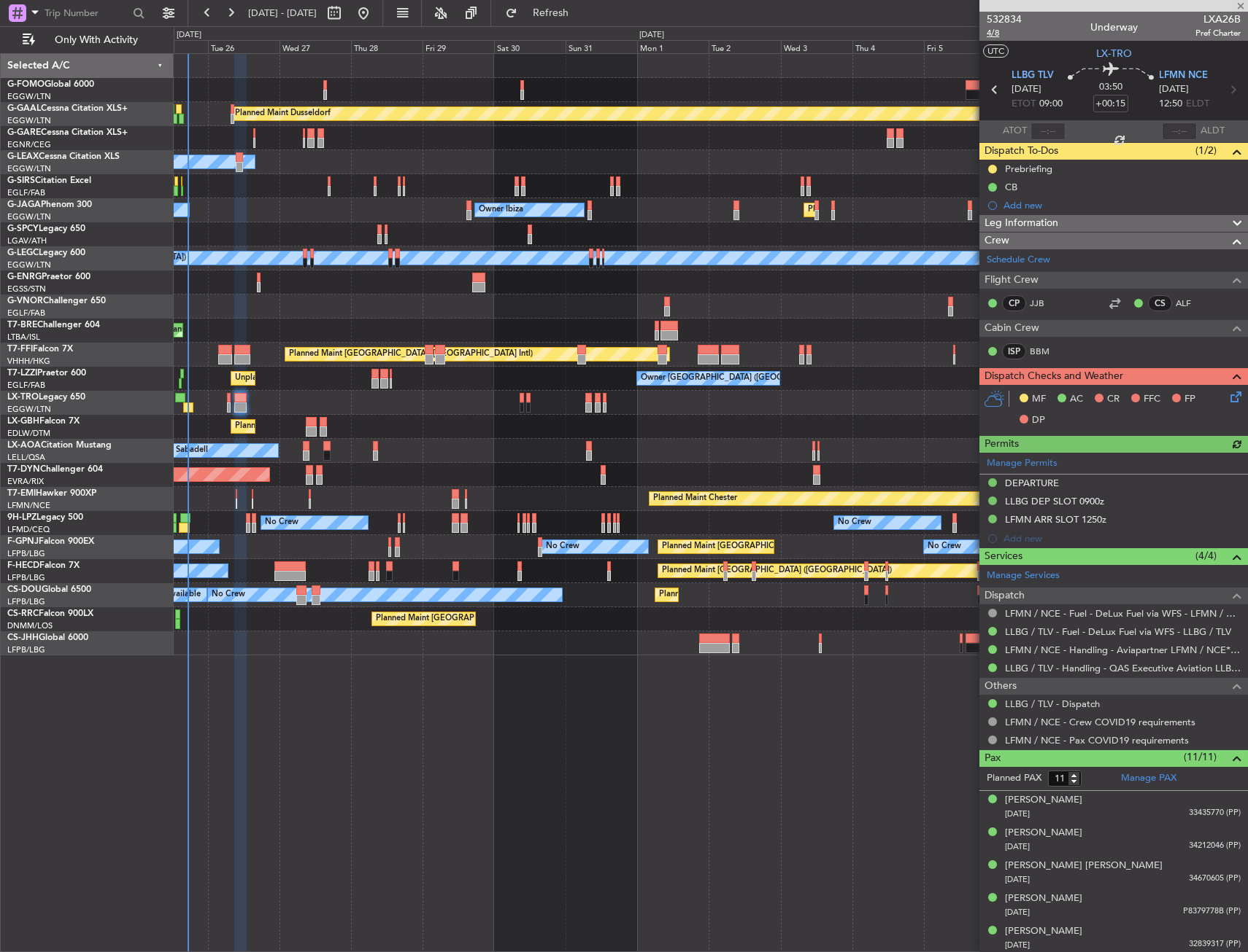
type input "-00:05"
type input "0"
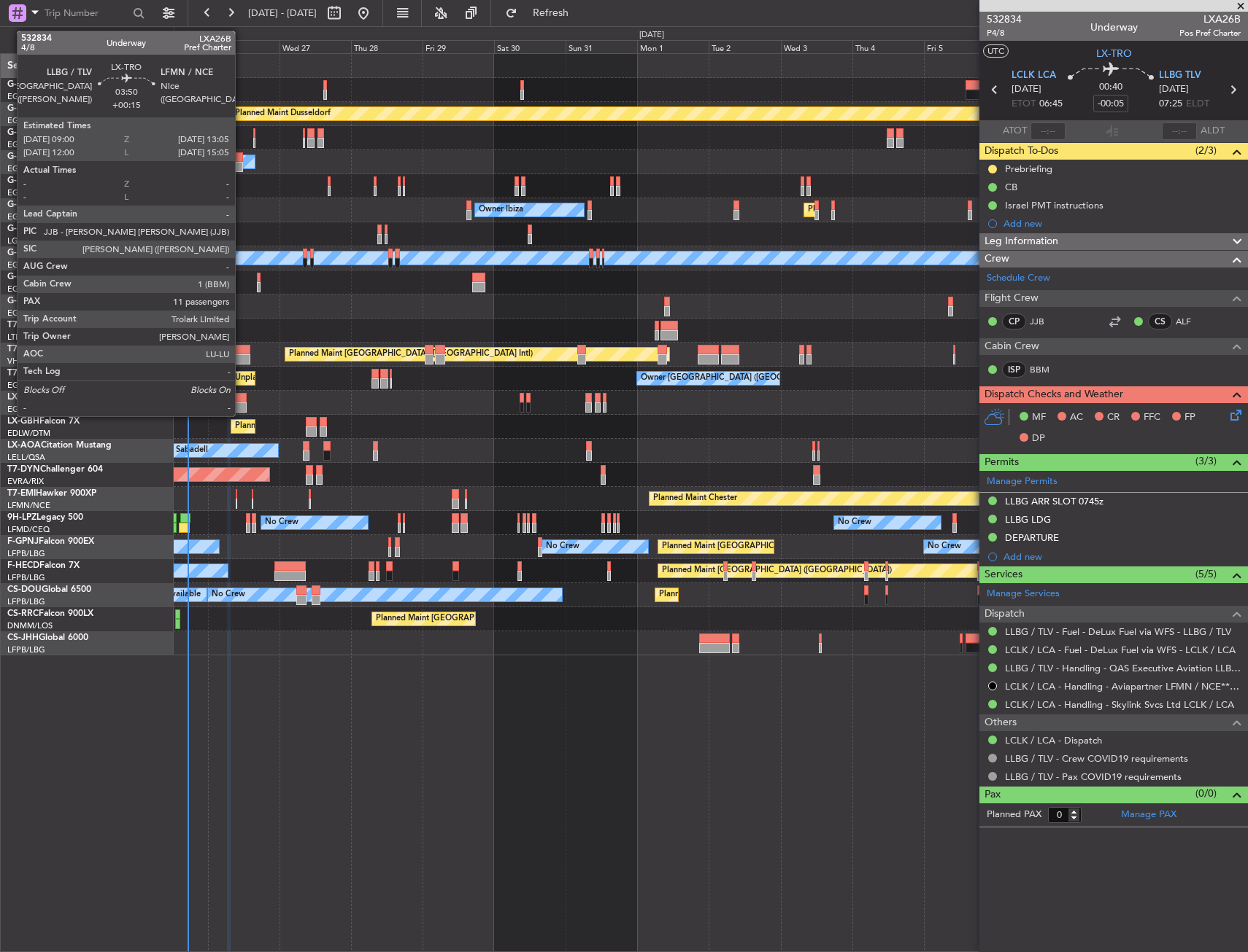
click at [241, 401] on div at bounding box center [240, 398] width 13 height 10
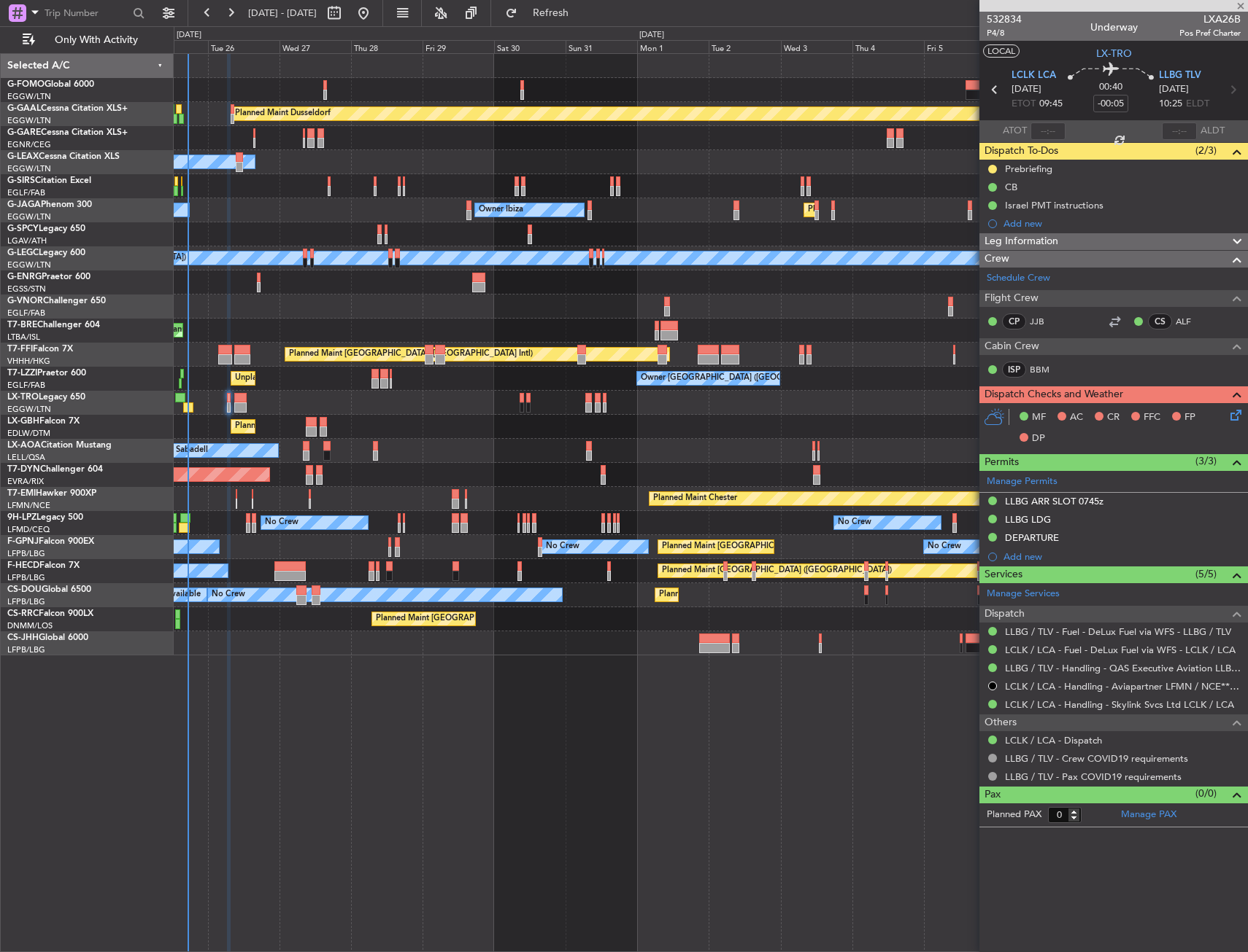
type input "+00:15"
type input "11"
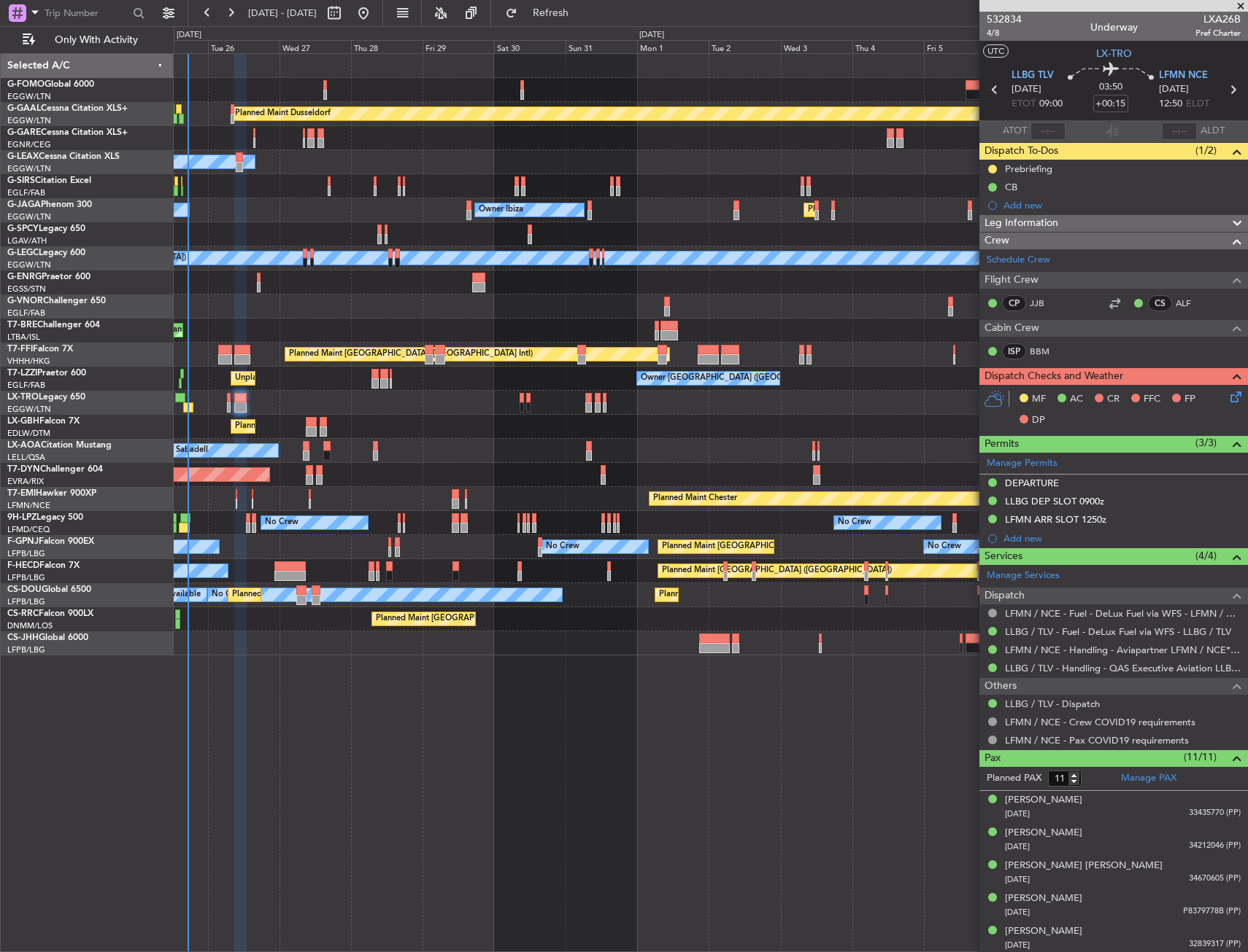
click at [578, 26] on fb-refresh-button "Refresh" at bounding box center [542, 13] width 102 height 26
click at [578, 21] on button "Refresh" at bounding box center [542, 13] width 87 height 24
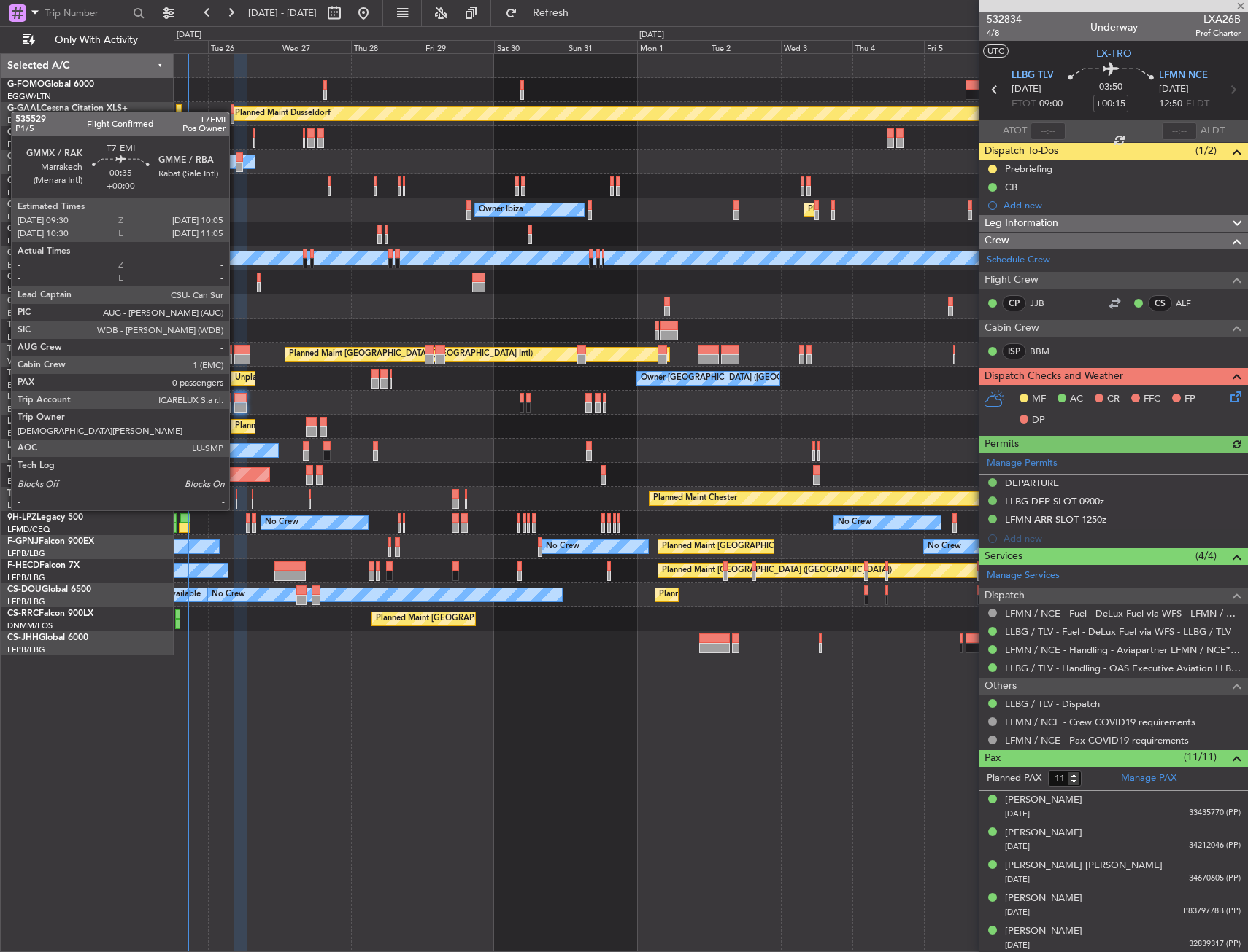
click at [236, 496] on div at bounding box center [237, 494] width 2 height 10
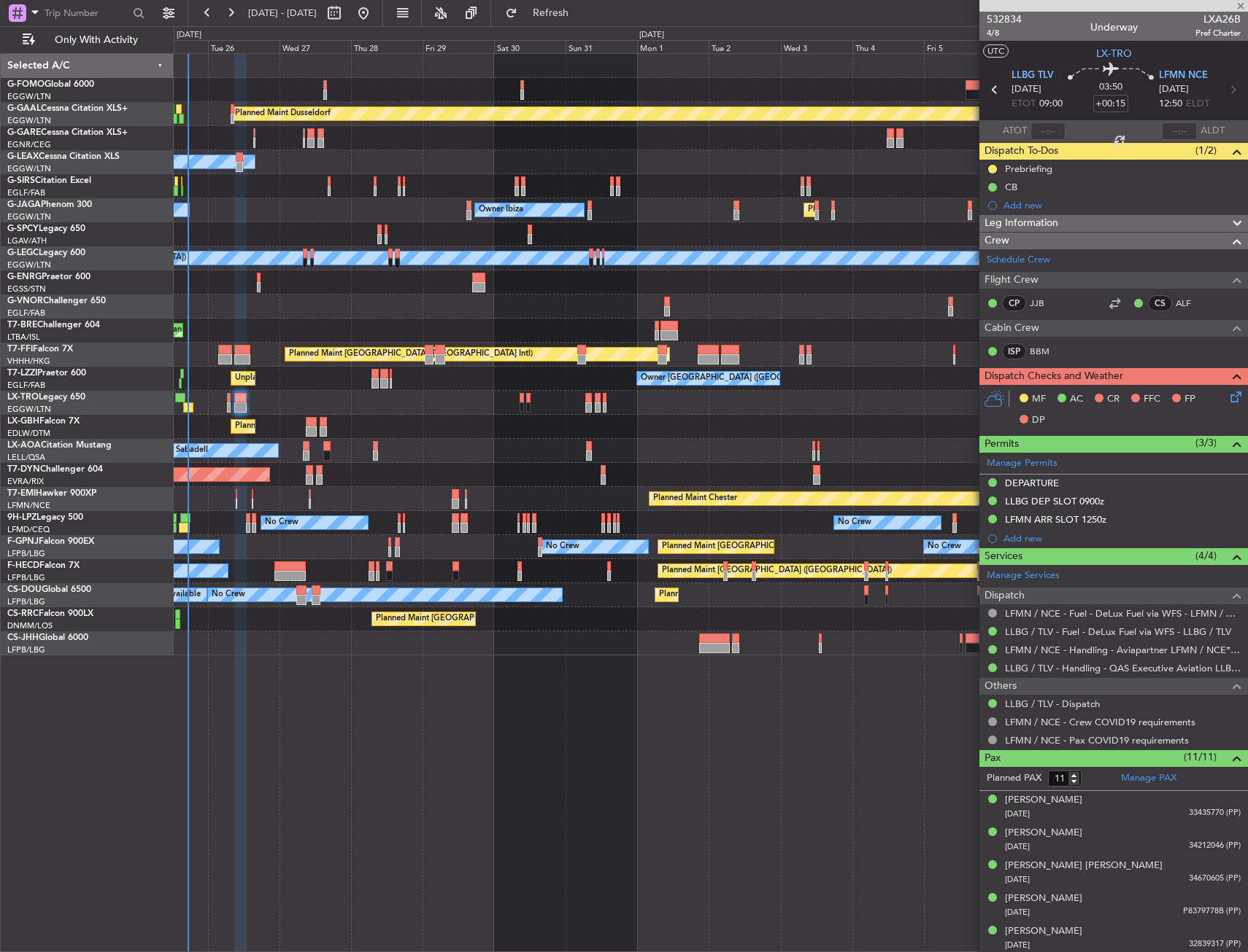
type input "0"
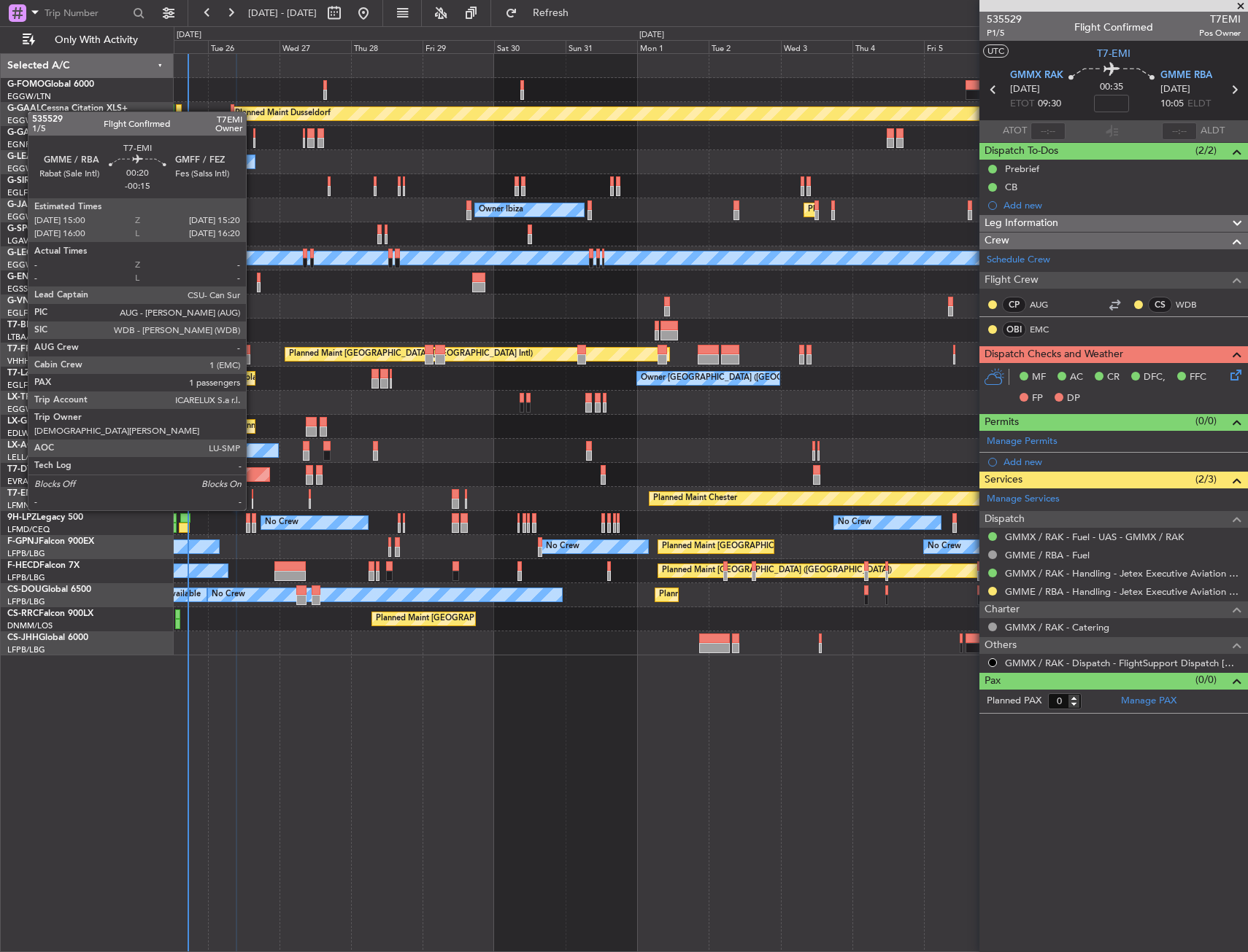
click at [252, 496] on div at bounding box center [252, 494] width 1 height 10
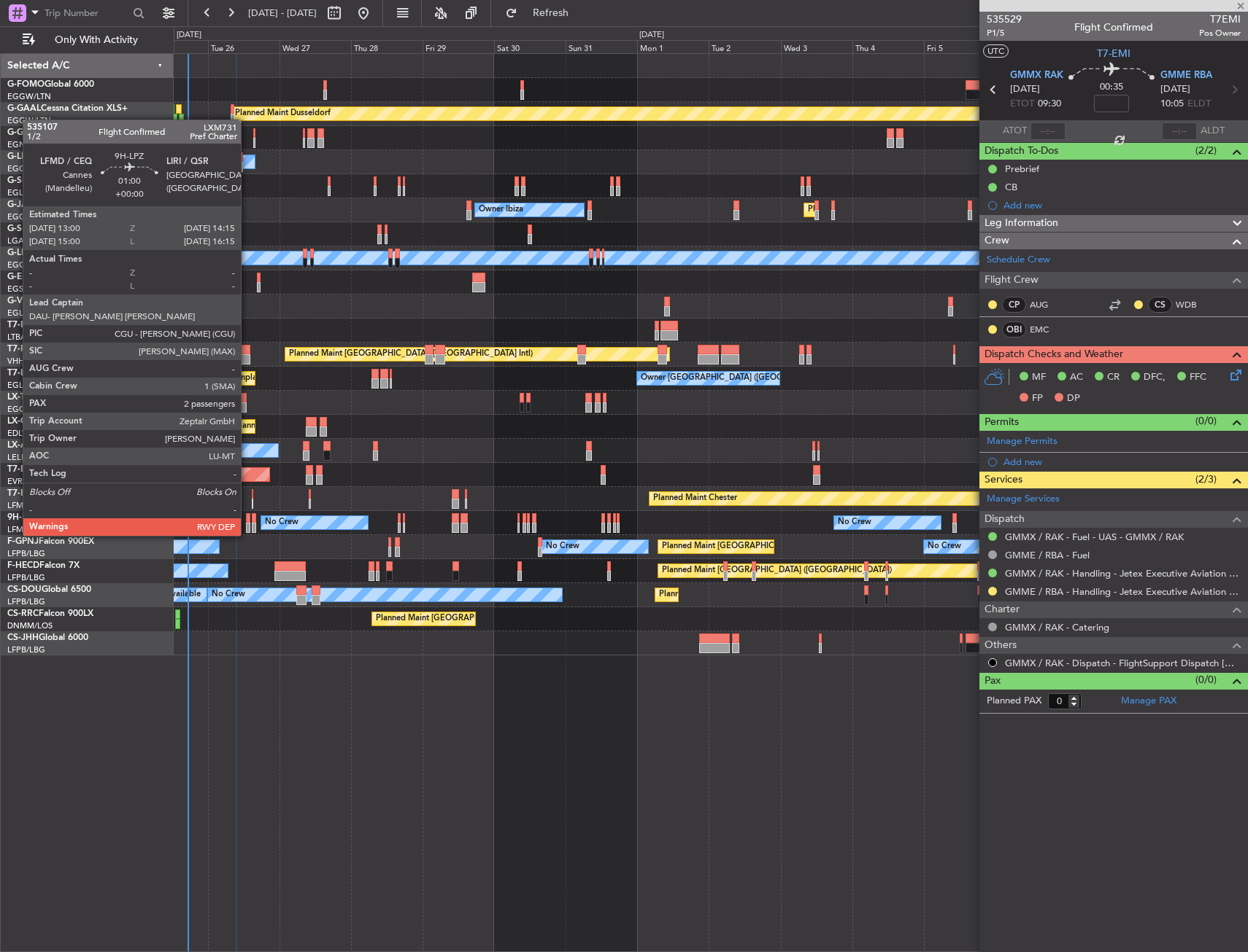
type input "-00:15"
type input "1"
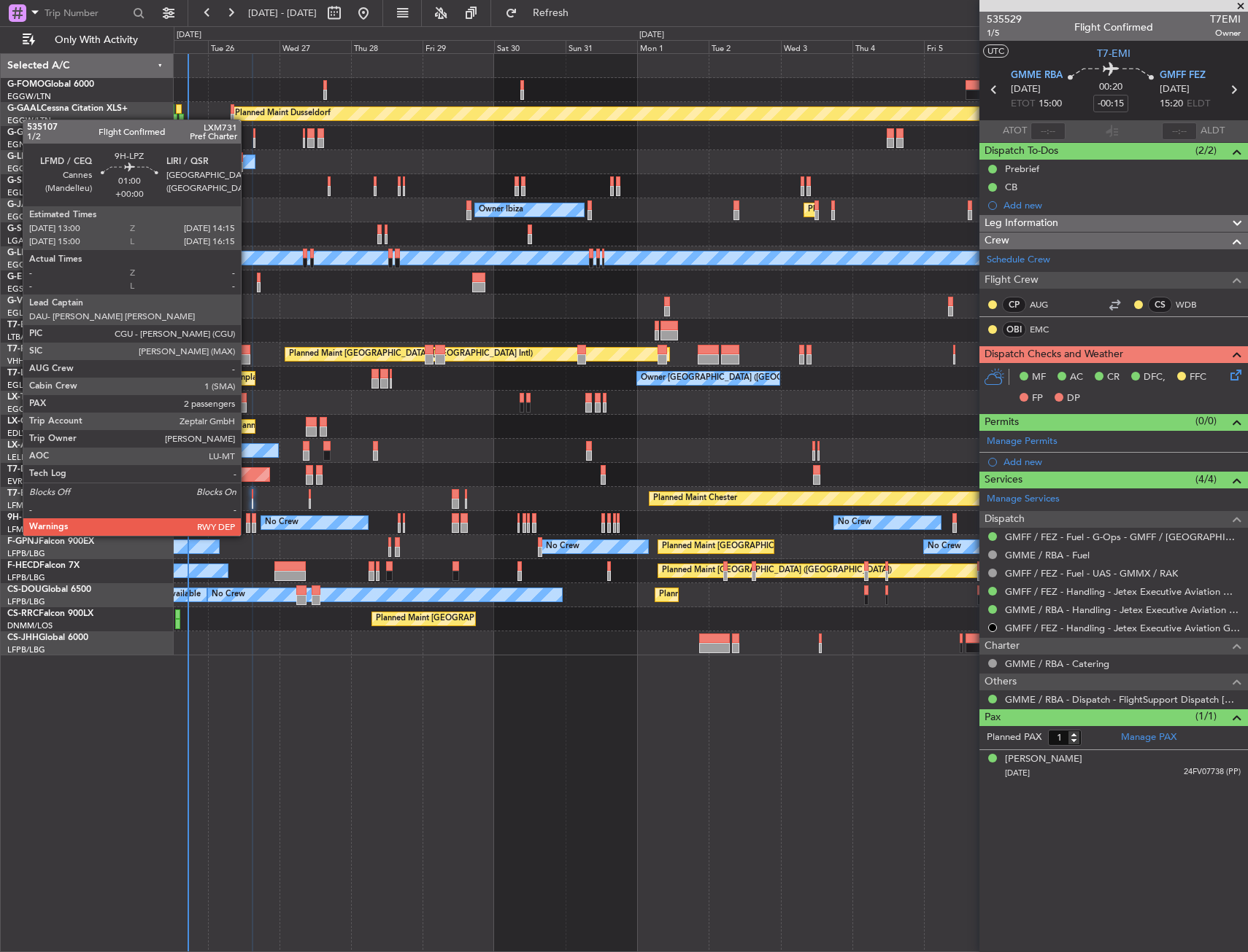
click at [247, 522] on div at bounding box center [248, 519] width 4 height 10
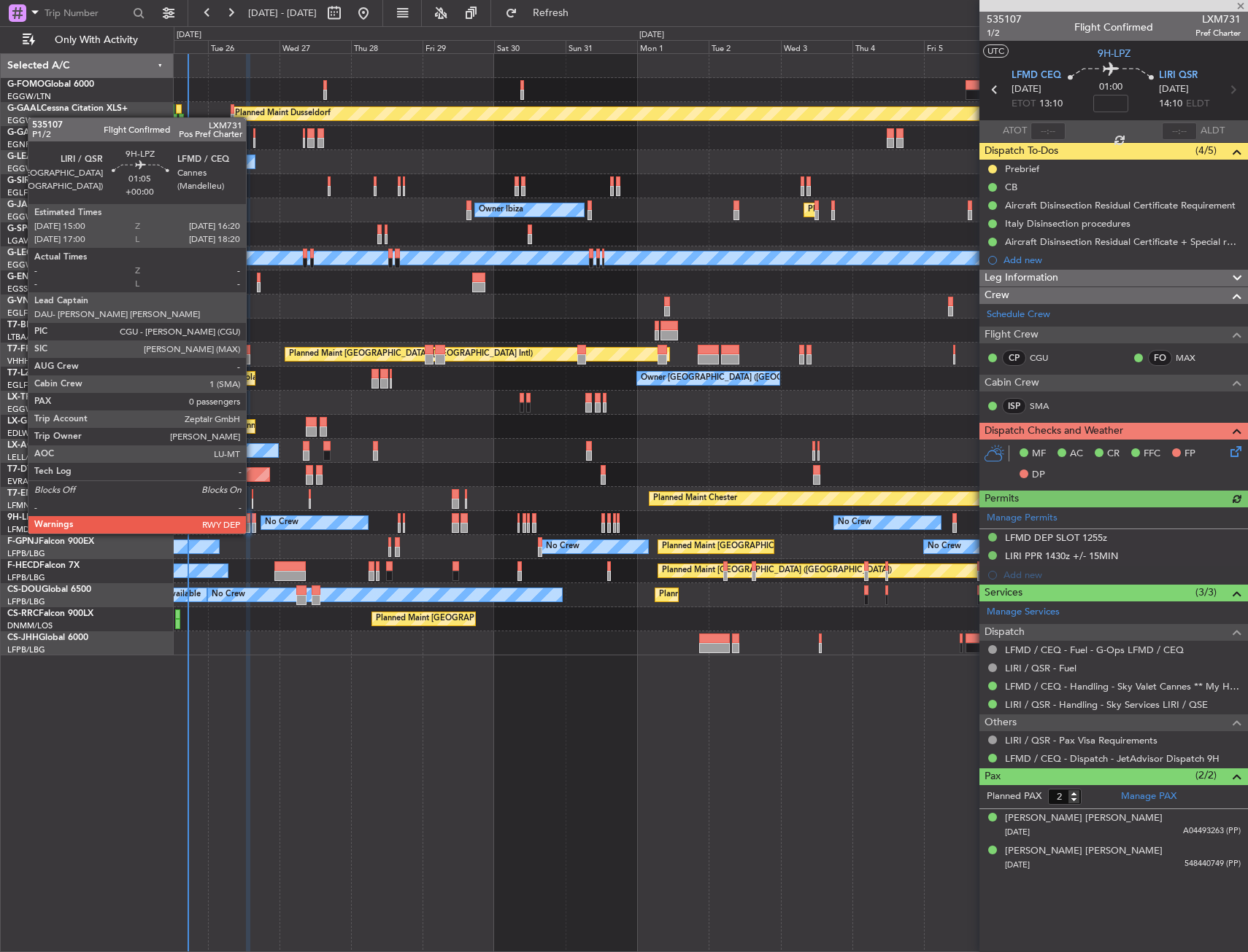
click at [252, 520] on div at bounding box center [254, 519] width 4 height 10
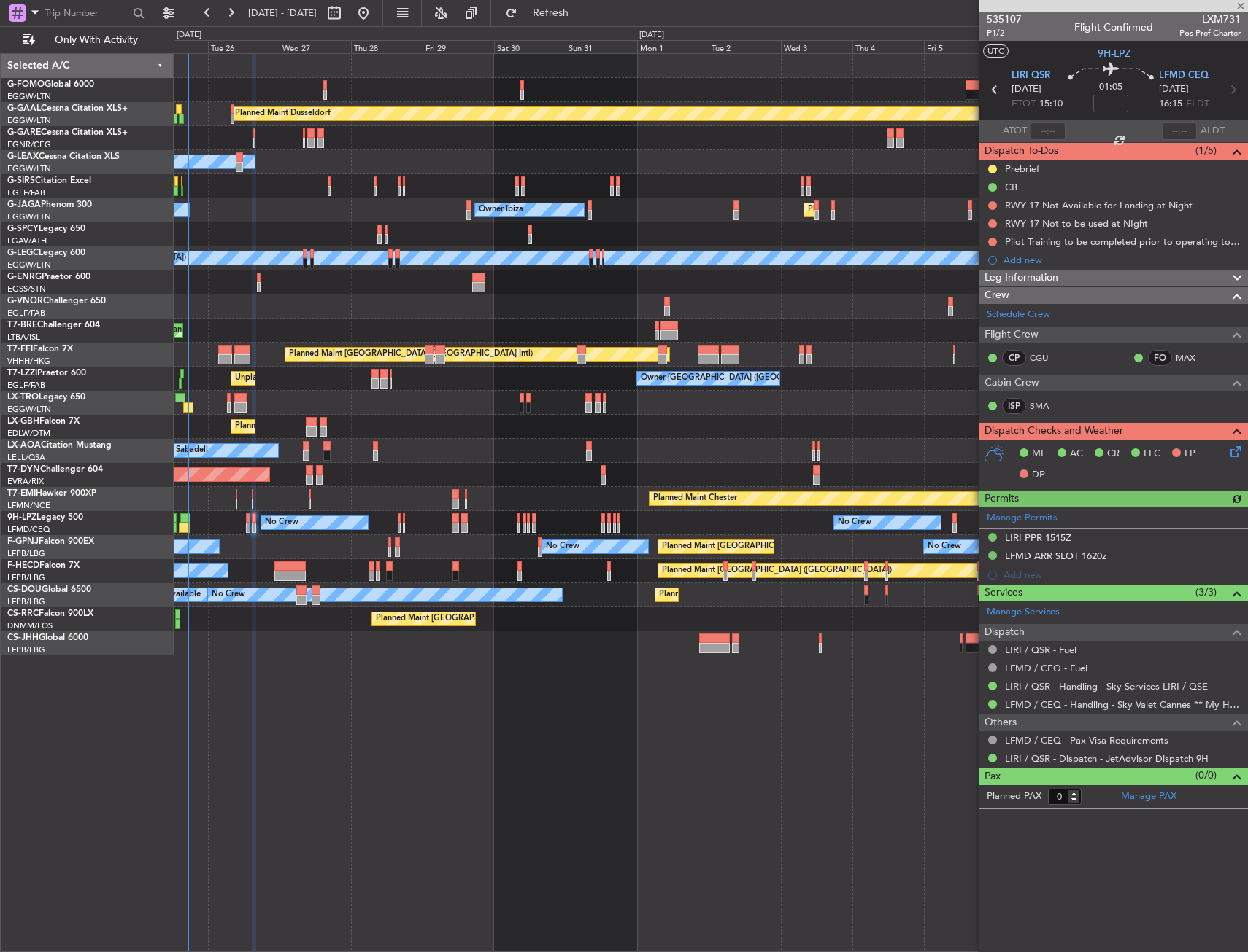
click at [321, 87] on div at bounding box center [710, 90] width 1073 height 24
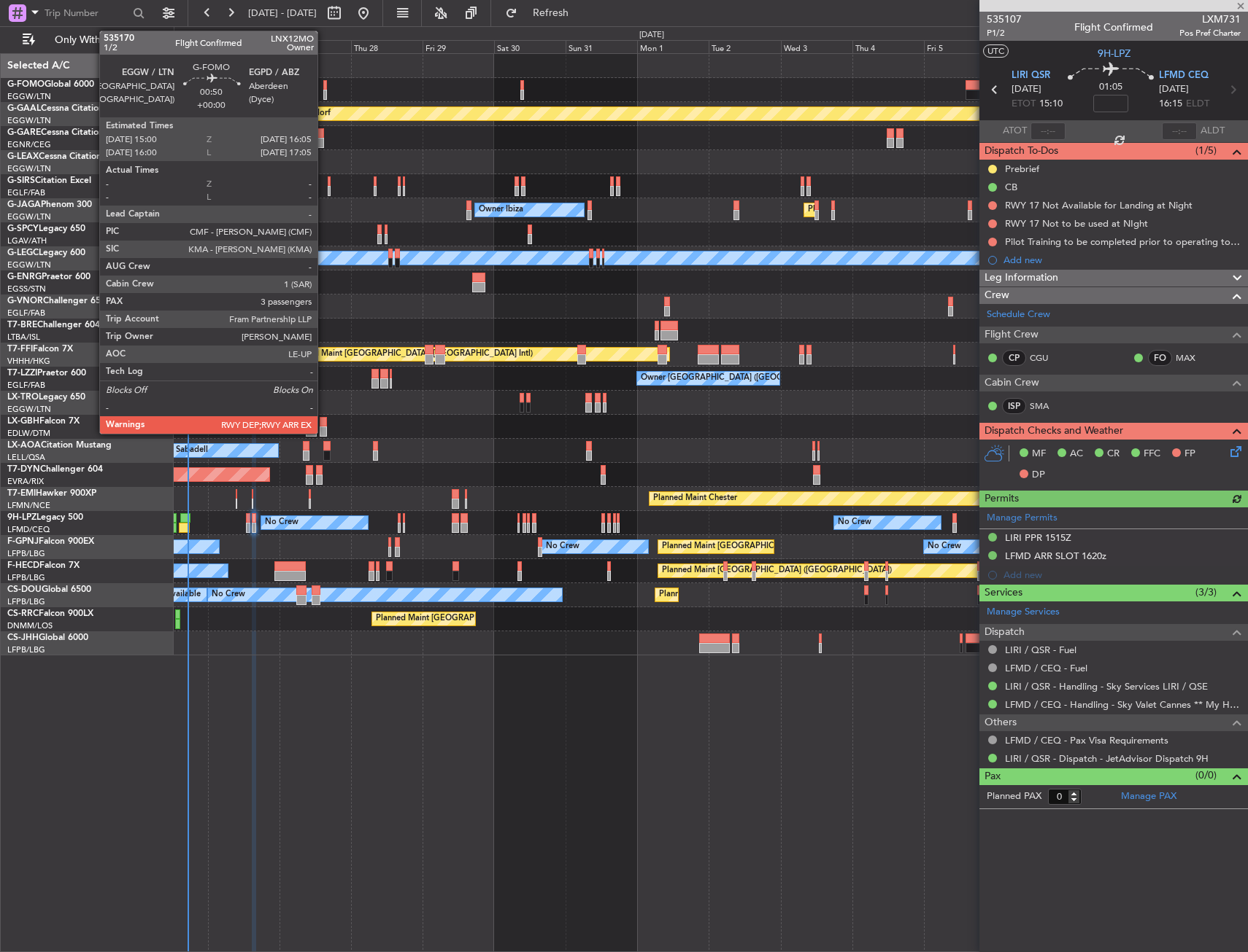
click at [324, 87] on div at bounding box center [325, 85] width 4 height 10
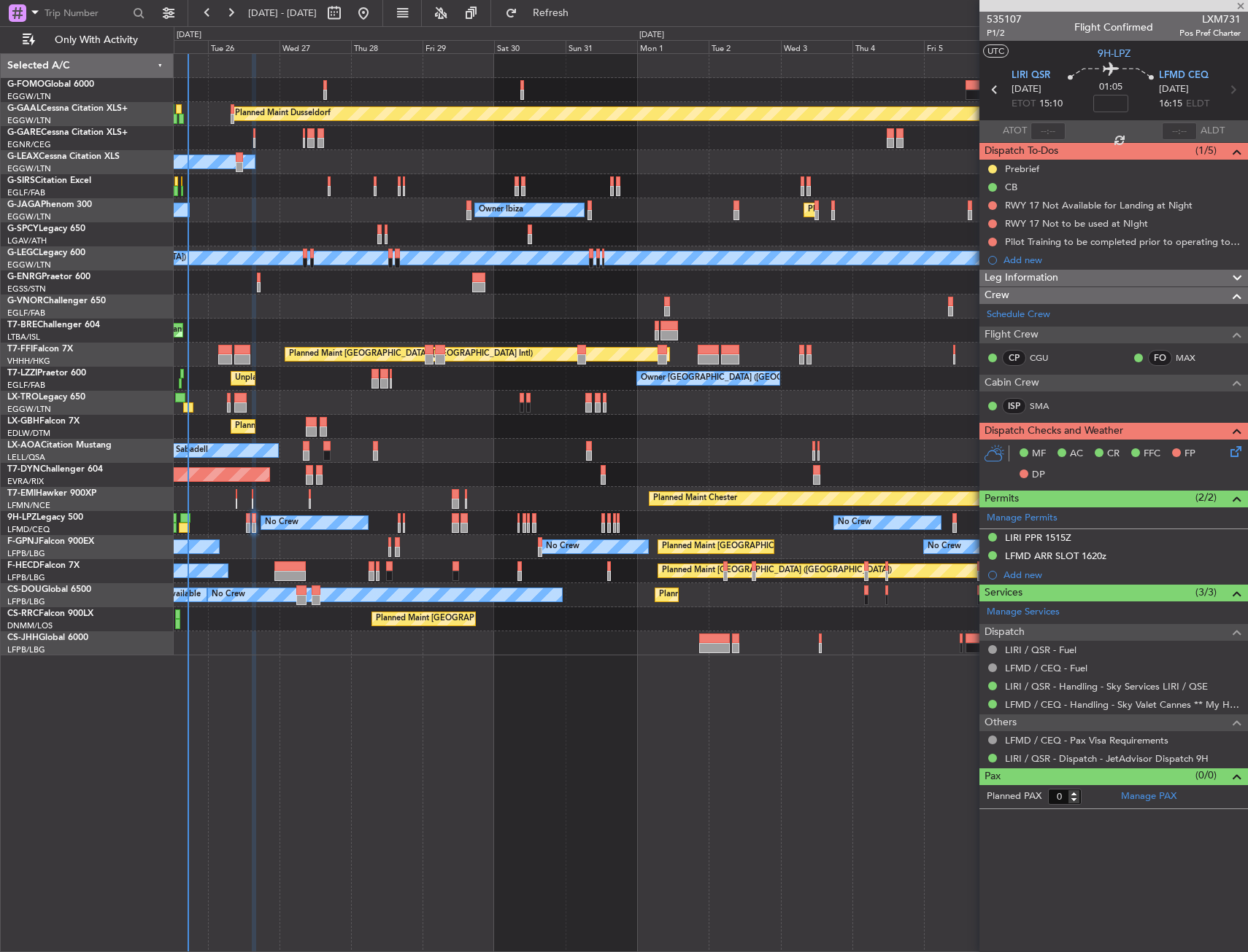
type input "3"
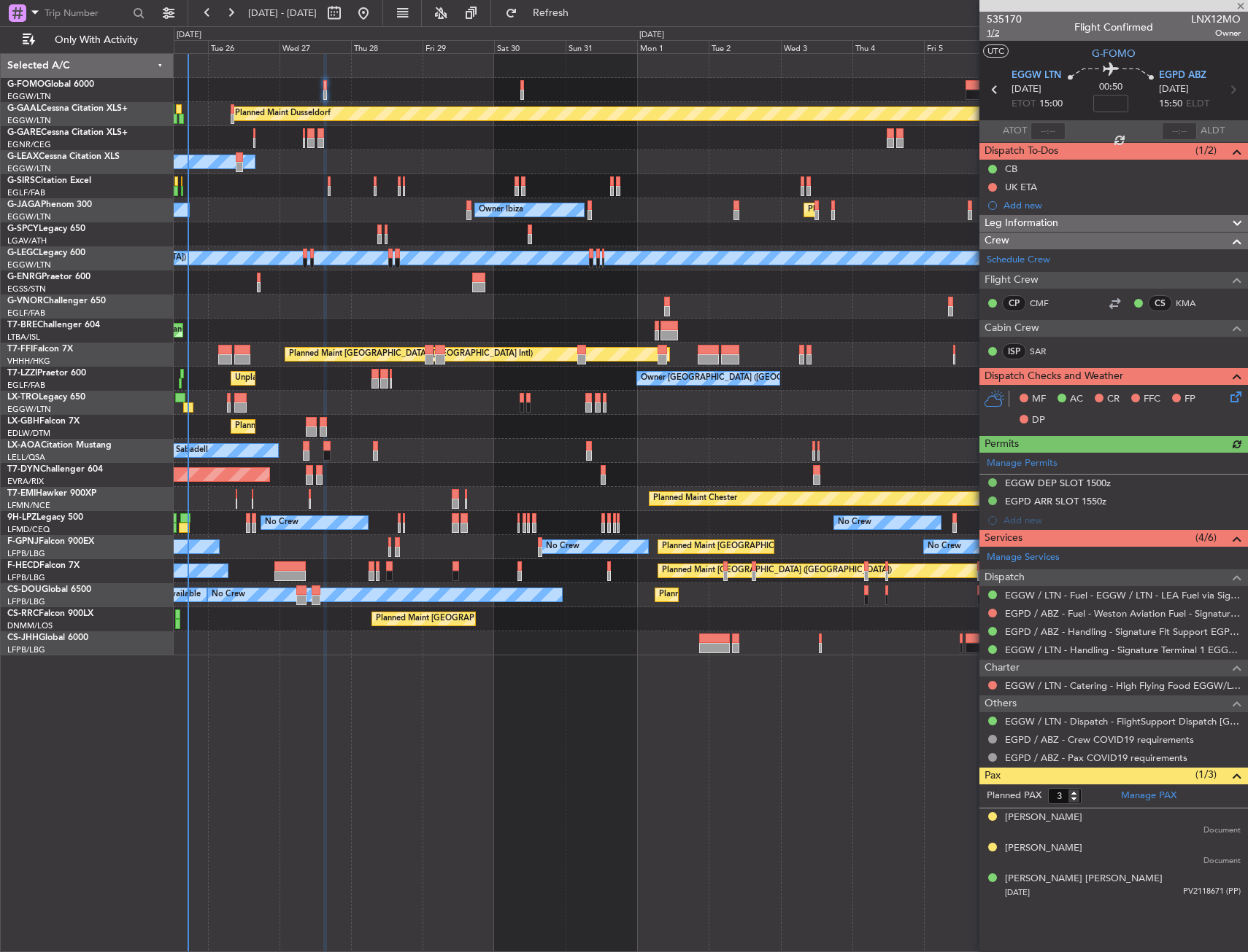
click at [999, 32] on span "1/2" at bounding box center [1003, 33] width 35 height 13
click at [1235, 391] on icon at bounding box center [1233, 395] width 12 height 12
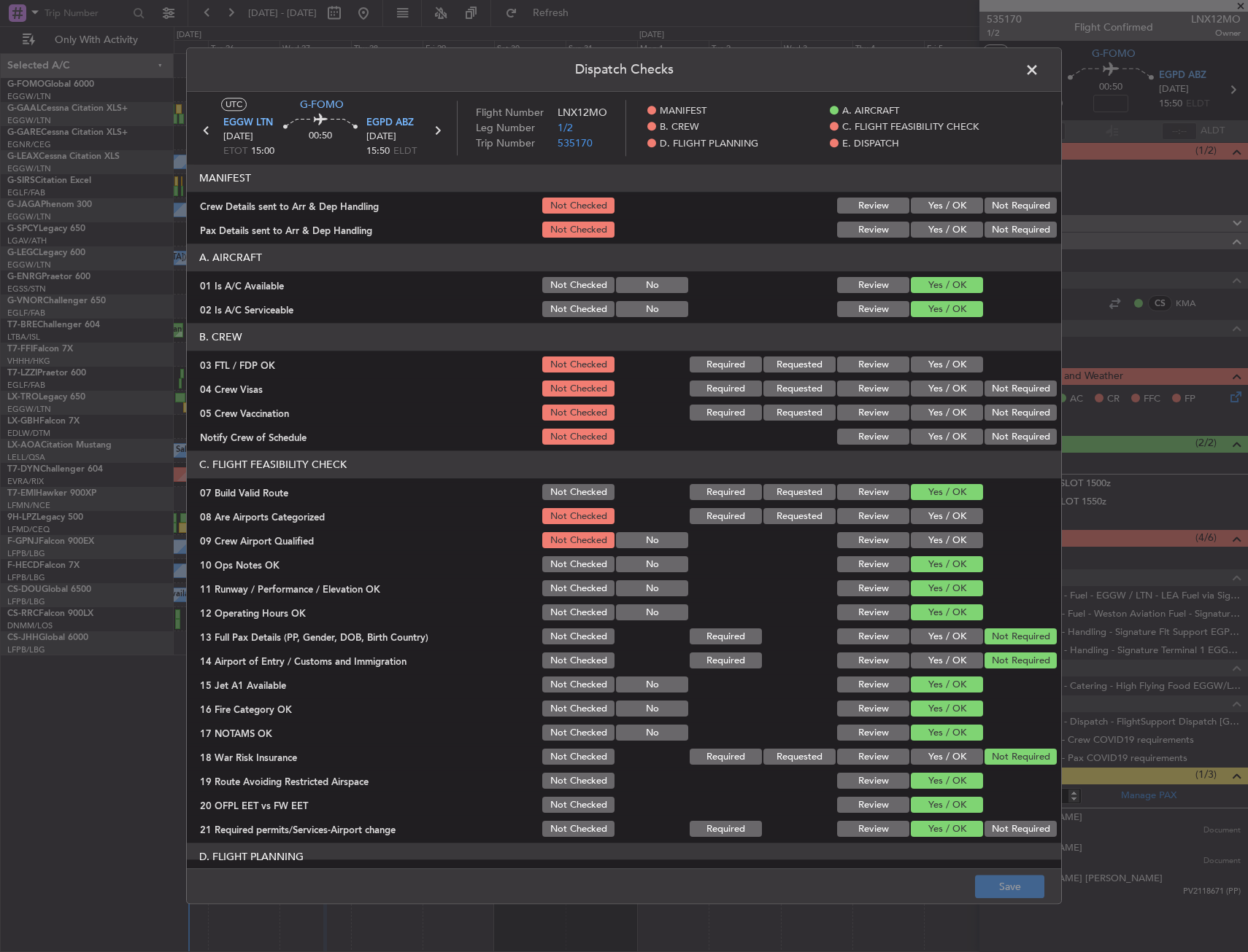
click at [942, 208] on button "Yes / OK" at bounding box center [946, 206] width 72 height 16
click at [944, 230] on button "Yes / OK" at bounding box center [946, 230] width 72 height 16
drag, startPoint x: 994, startPoint y: 895, endPoint x: 994, endPoint y: 888, distance: 7.0
click at [994, 892] on button "Save" at bounding box center [1009, 888] width 69 height 24
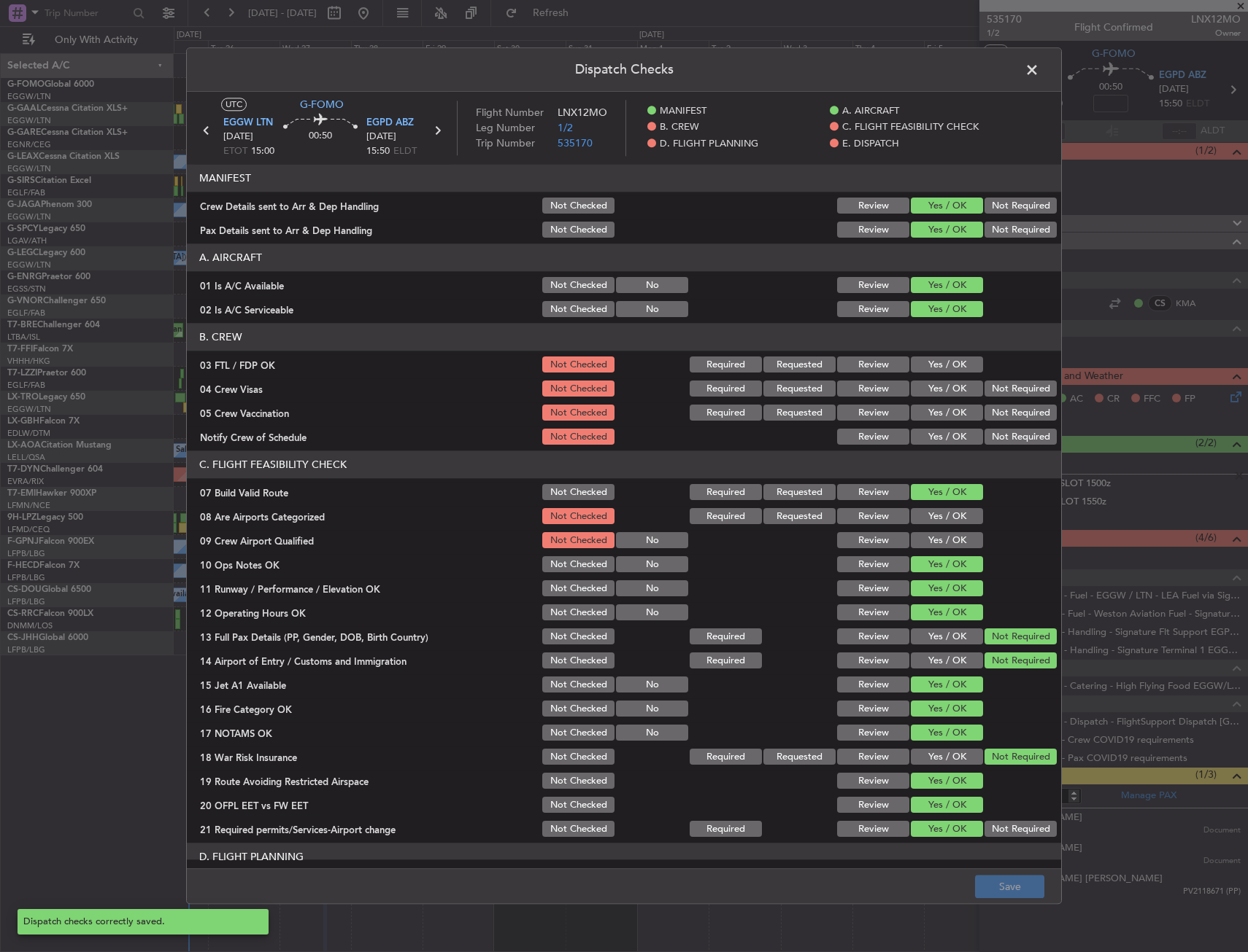
click at [1039, 64] on span at bounding box center [1039, 73] width 0 height 29
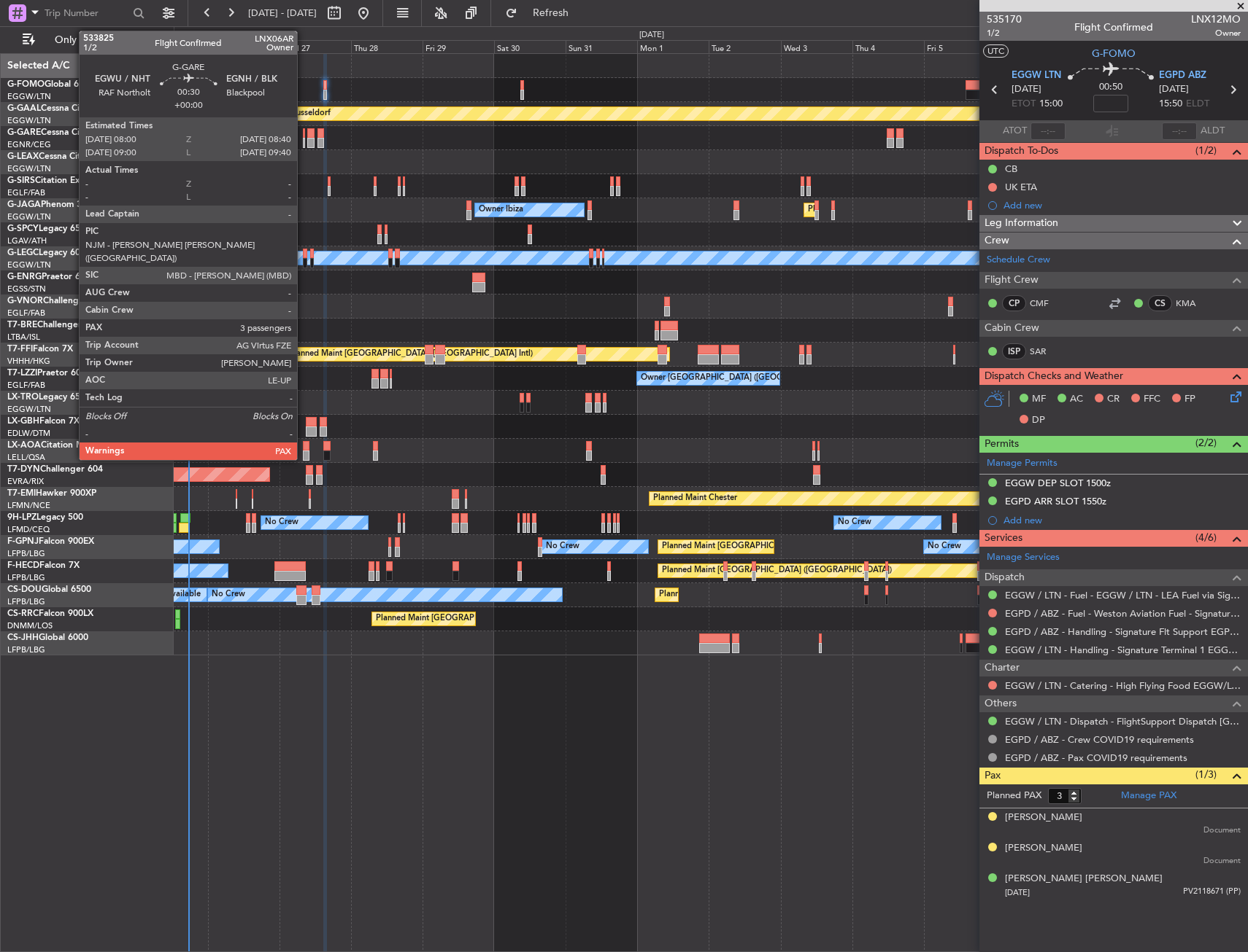
click at [304, 137] on div at bounding box center [304, 133] width 2 height 10
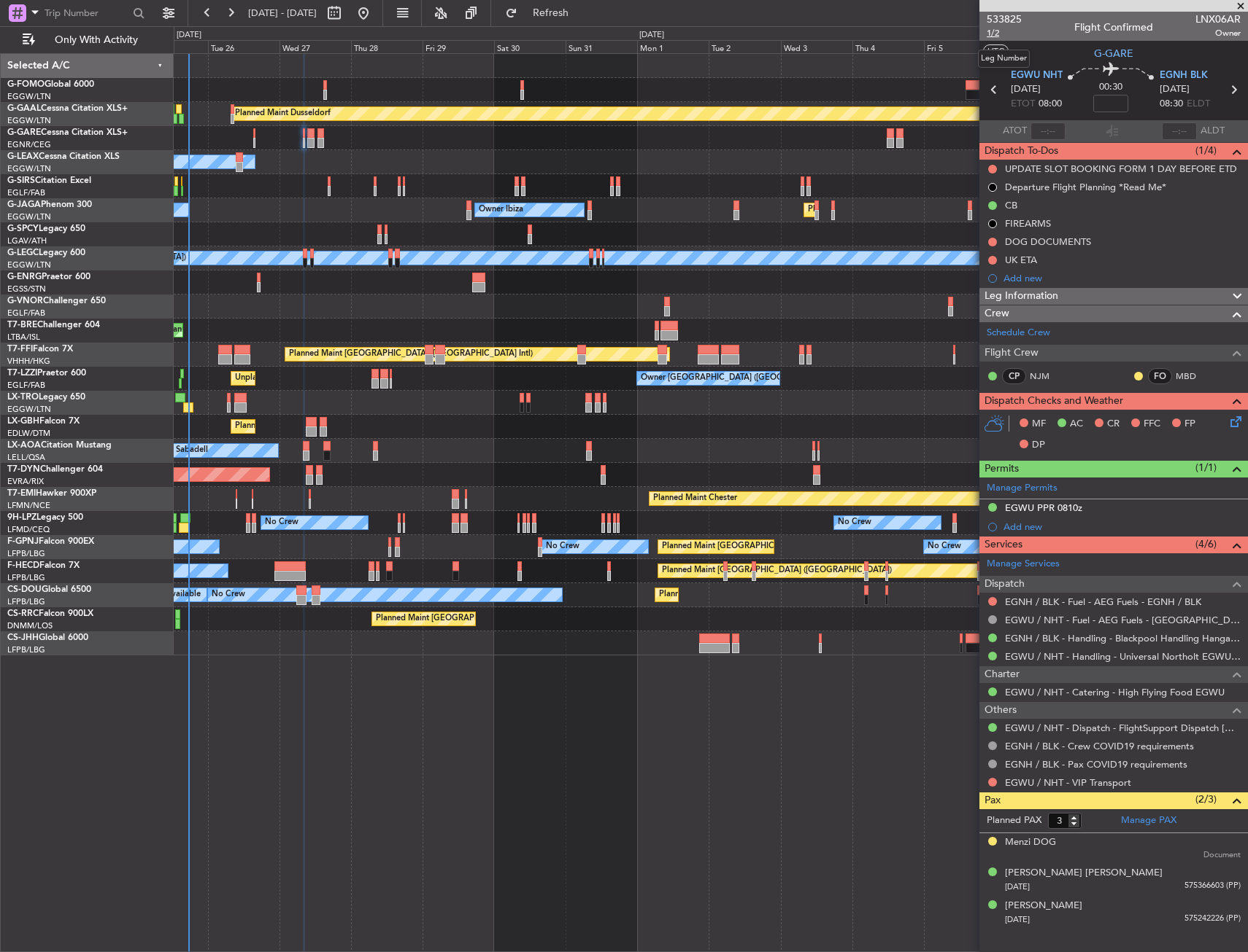
click at [995, 31] on span "1/2" at bounding box center [1003, 33] width 35 height 13
click at [1208, 419] on mat-tooltip-component "[PERSON_NAME] (MBD)" at bounding box center [1149, 401] width 117 height 39
click at [1237, 420] on icon at bounding box center [1233, 419] width 12 height 12
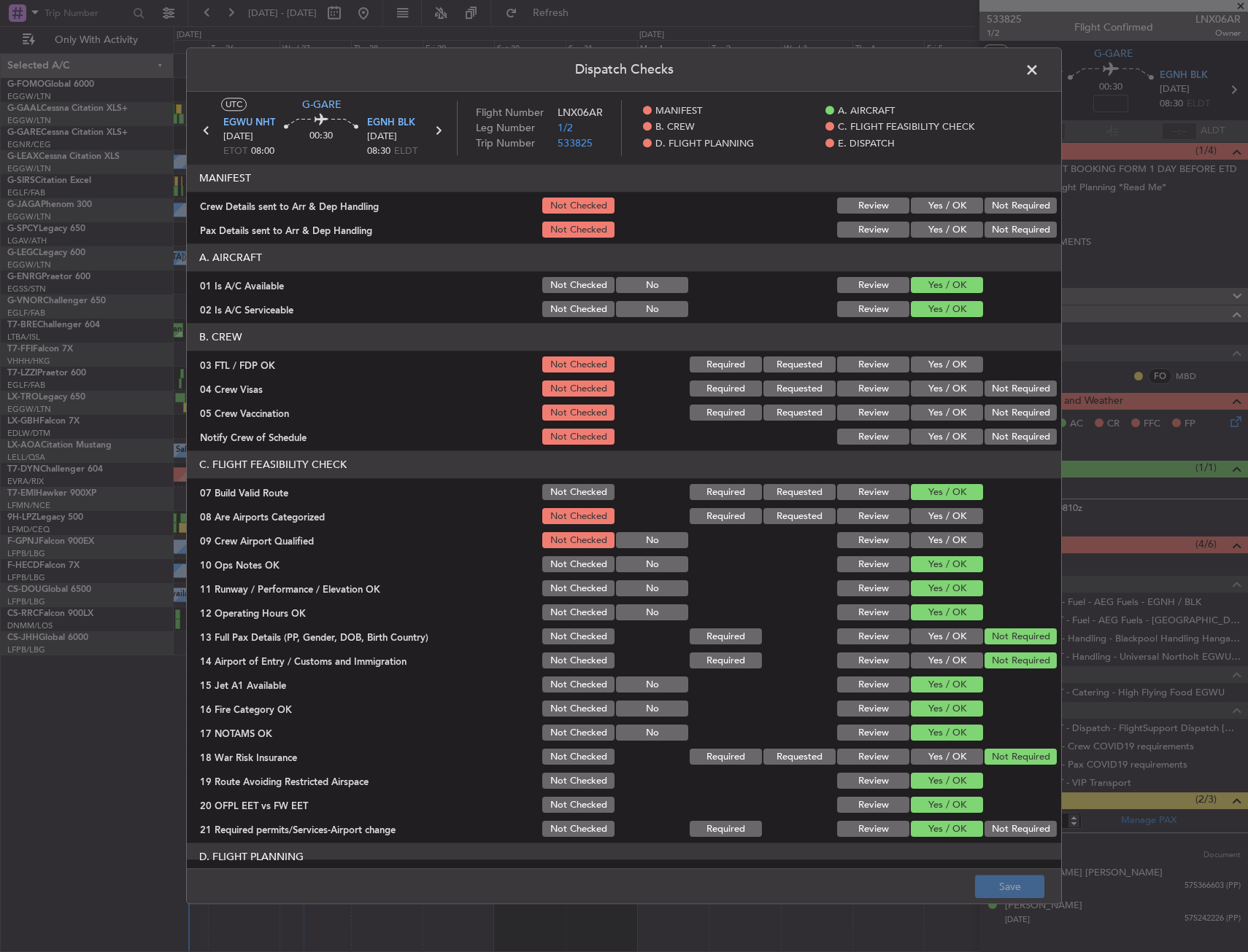
click at [922, 207] on button "Yes / OK" at bounding box center [946, 206] width 72 height 16
click at [922, 227] on button "Yes / OK" at bounding box center [946, 230] width 72 height 16
click at [1005, 885] on button "Save" at bounding box center [1009, 888] width 69 height 24
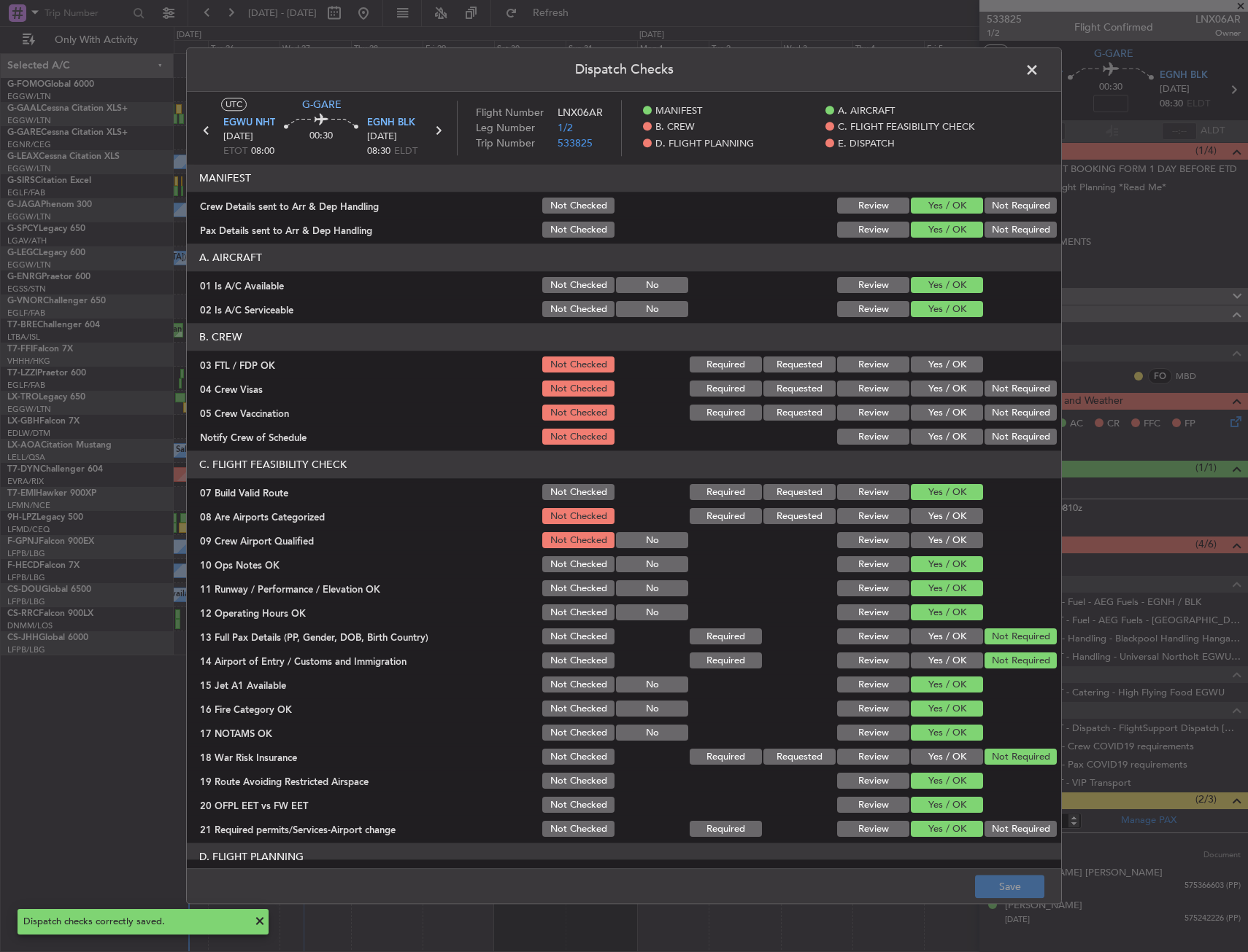
click at [1039, 63] on span at bounding box center [1039, 73] width 0 height 29
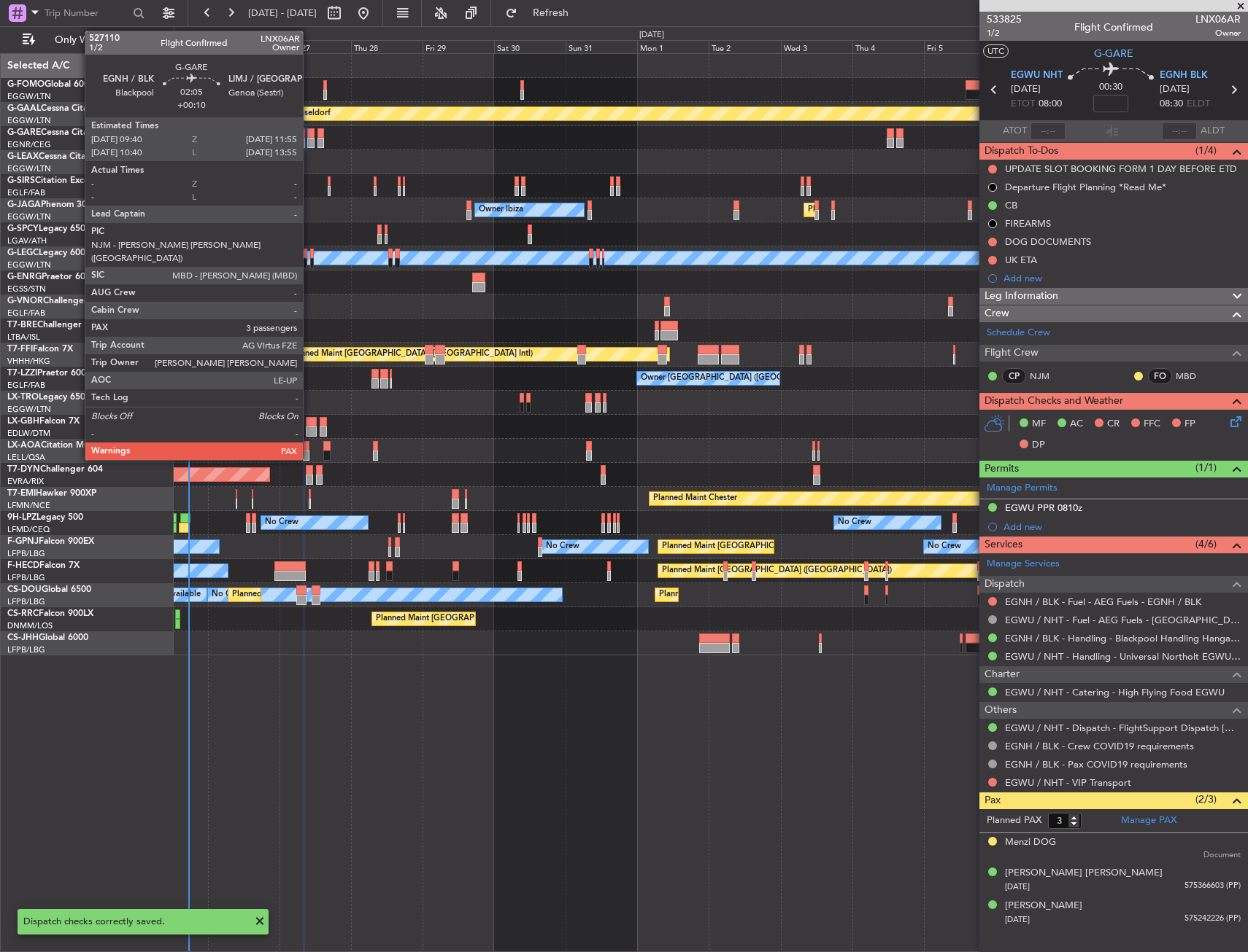
click at [311, 142] on div at bounding box center [311, 143] width 7 height 10
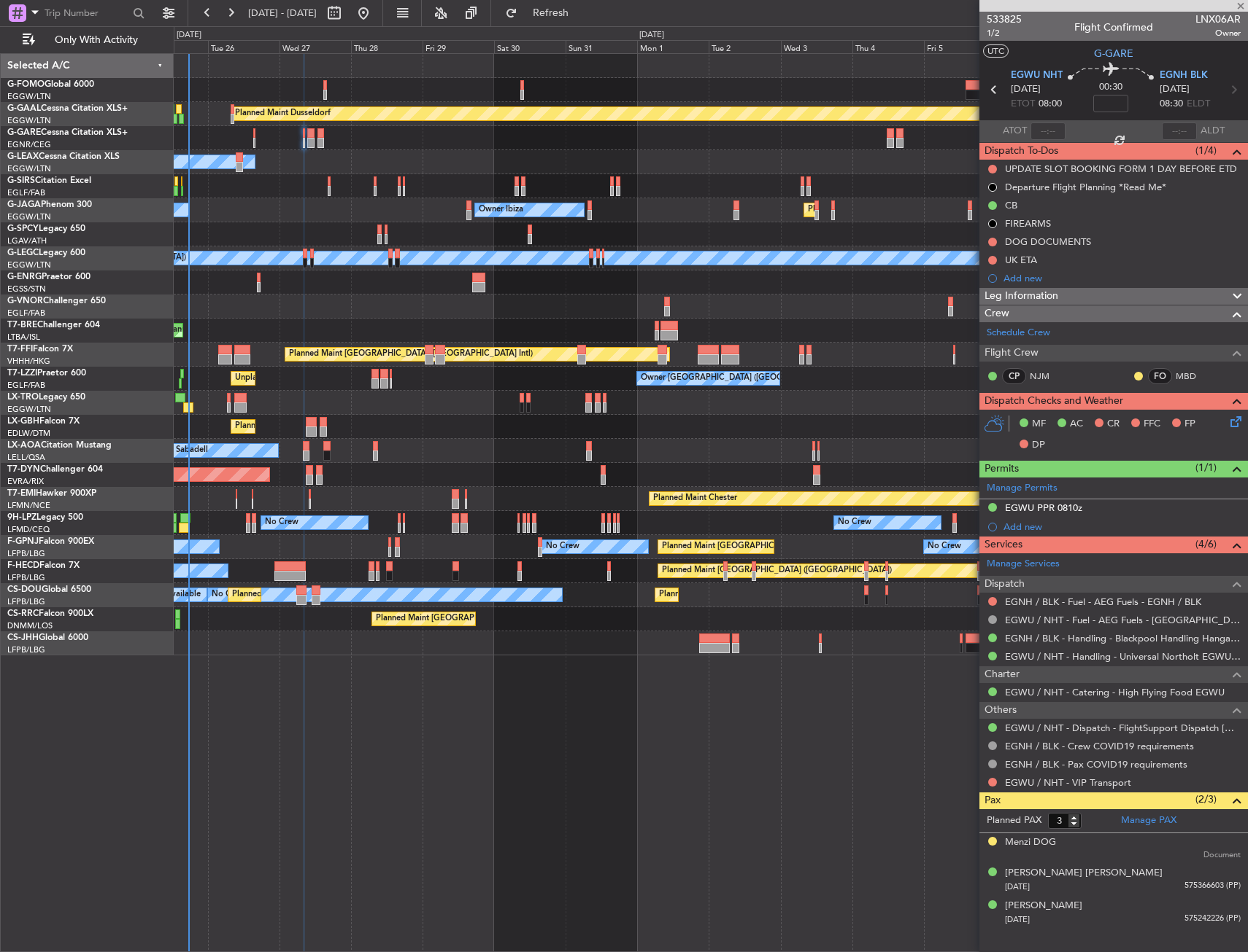
type input "+00:10"
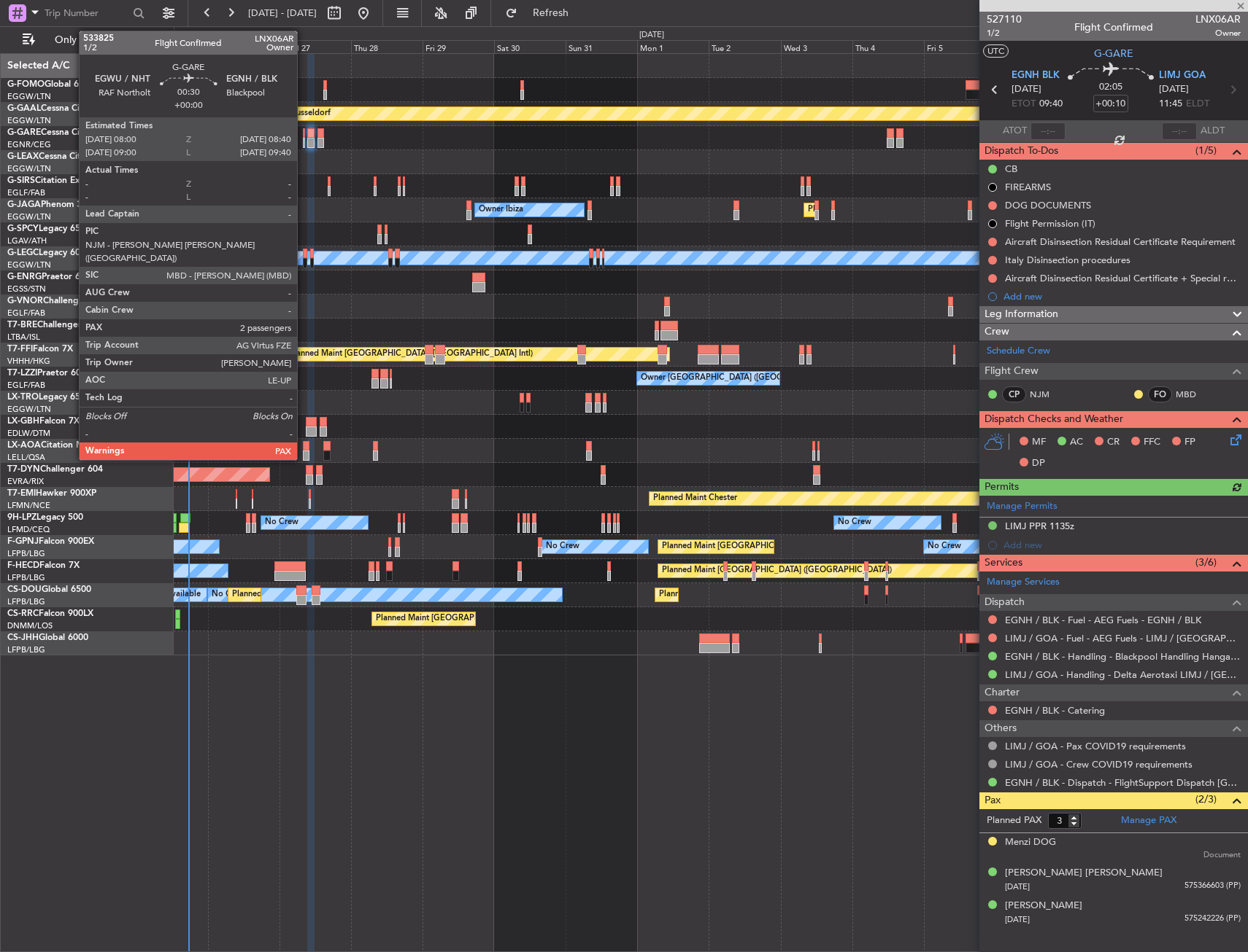
click at [304, 142] on div at bounding box center [304, 143] width 2 height 10
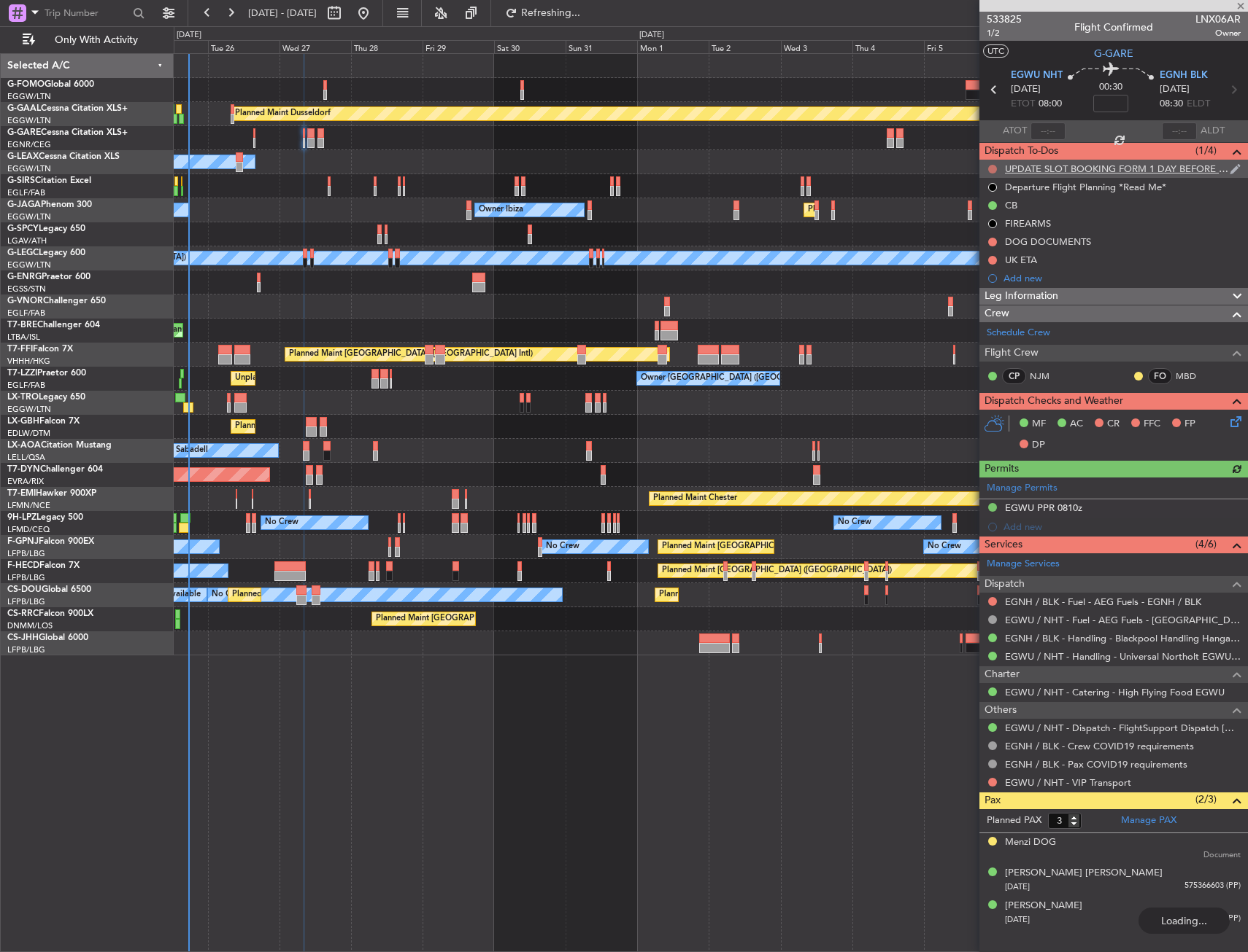
click at [992, 171] on button at bounding box center [992, 169] width 9 height 9
click at [988, 236] on span "Completed" at bounding box center [998, 233] width 49 height 15
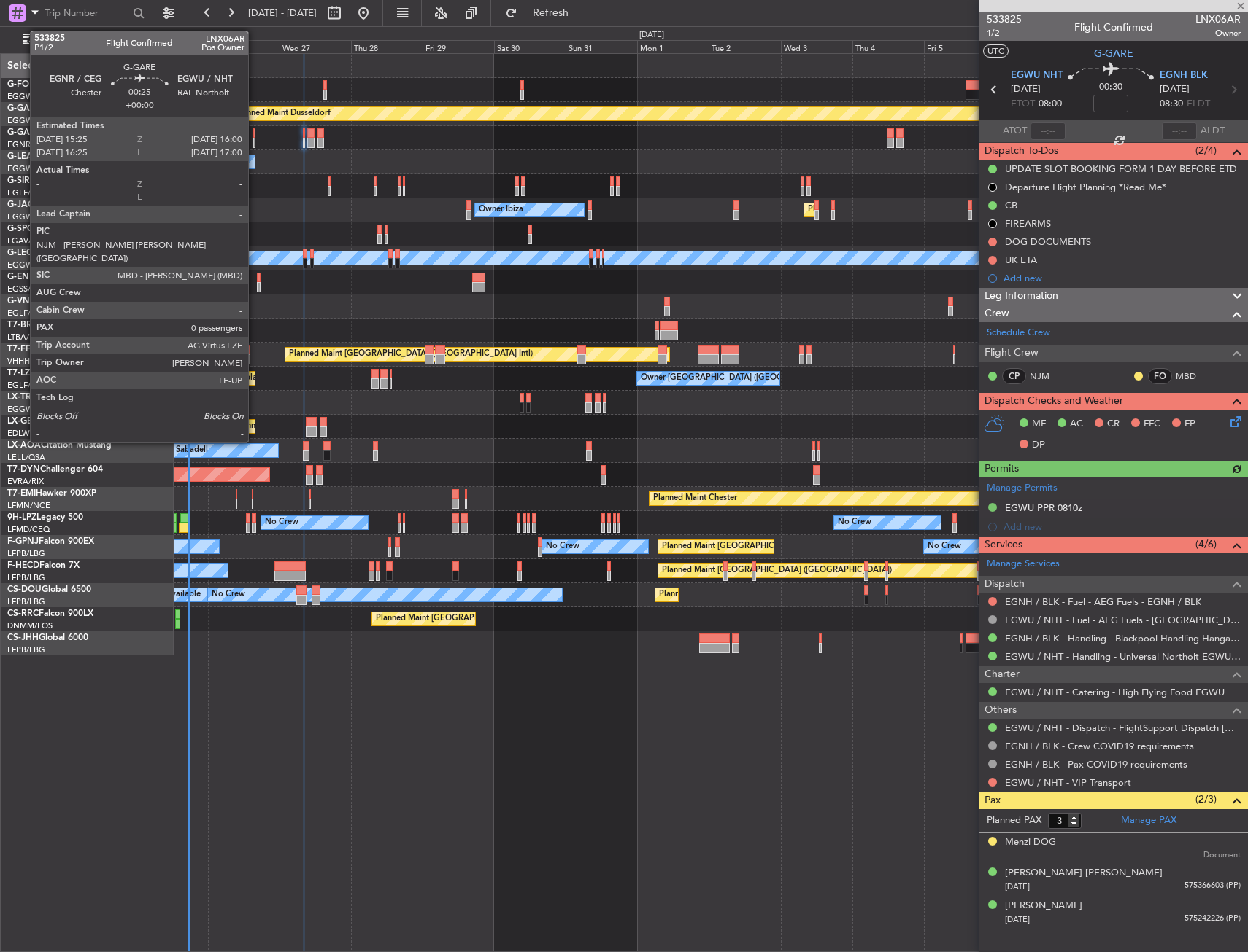
click at [255, 138] on div at bounding box center [254, 143] width 2 height 10
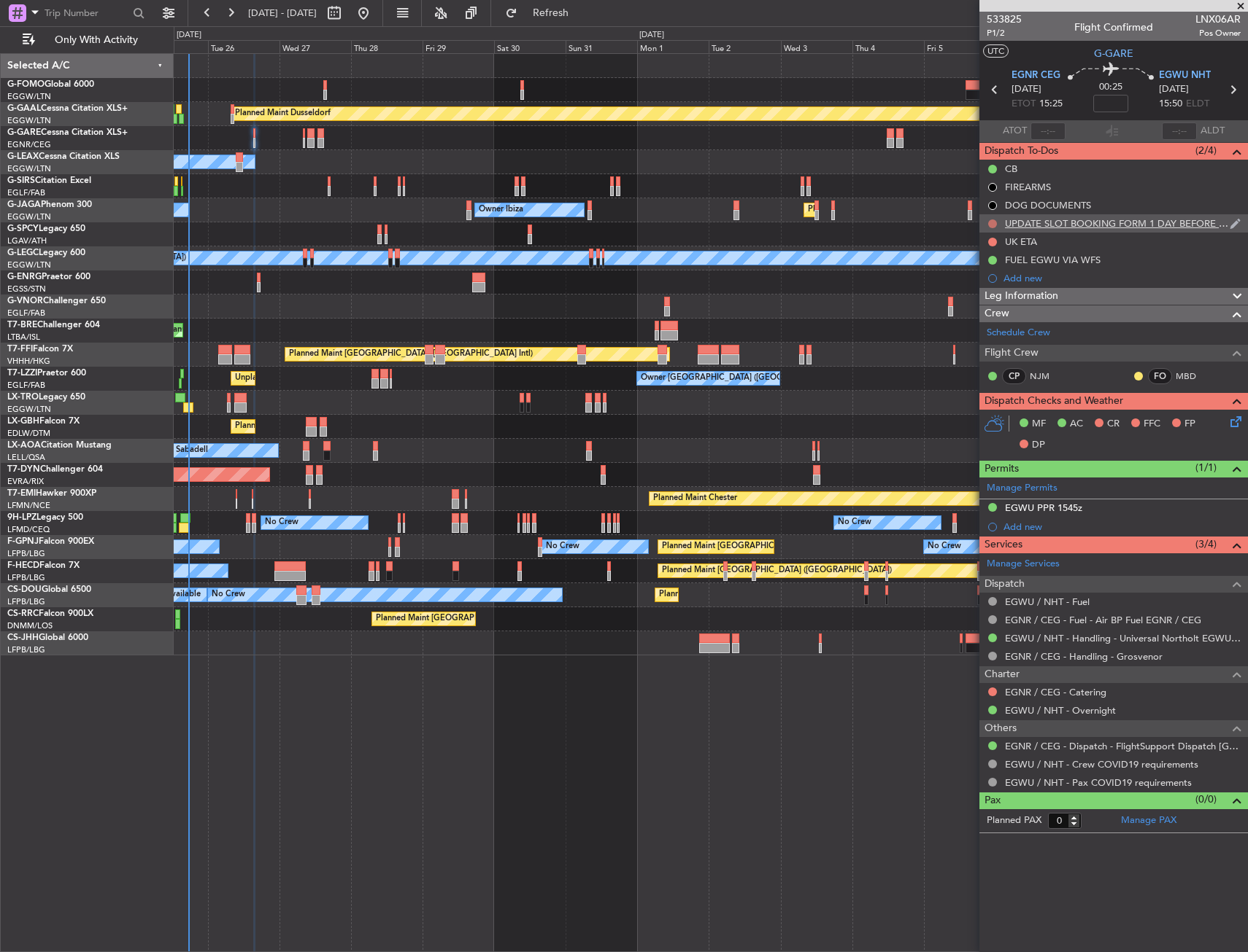
click at [993, 220] on button at bounding box center [992, 223] width 9 height 9
click at [979, 293] on span "Completed" at bounding box center [998, 288] width 49 height 15
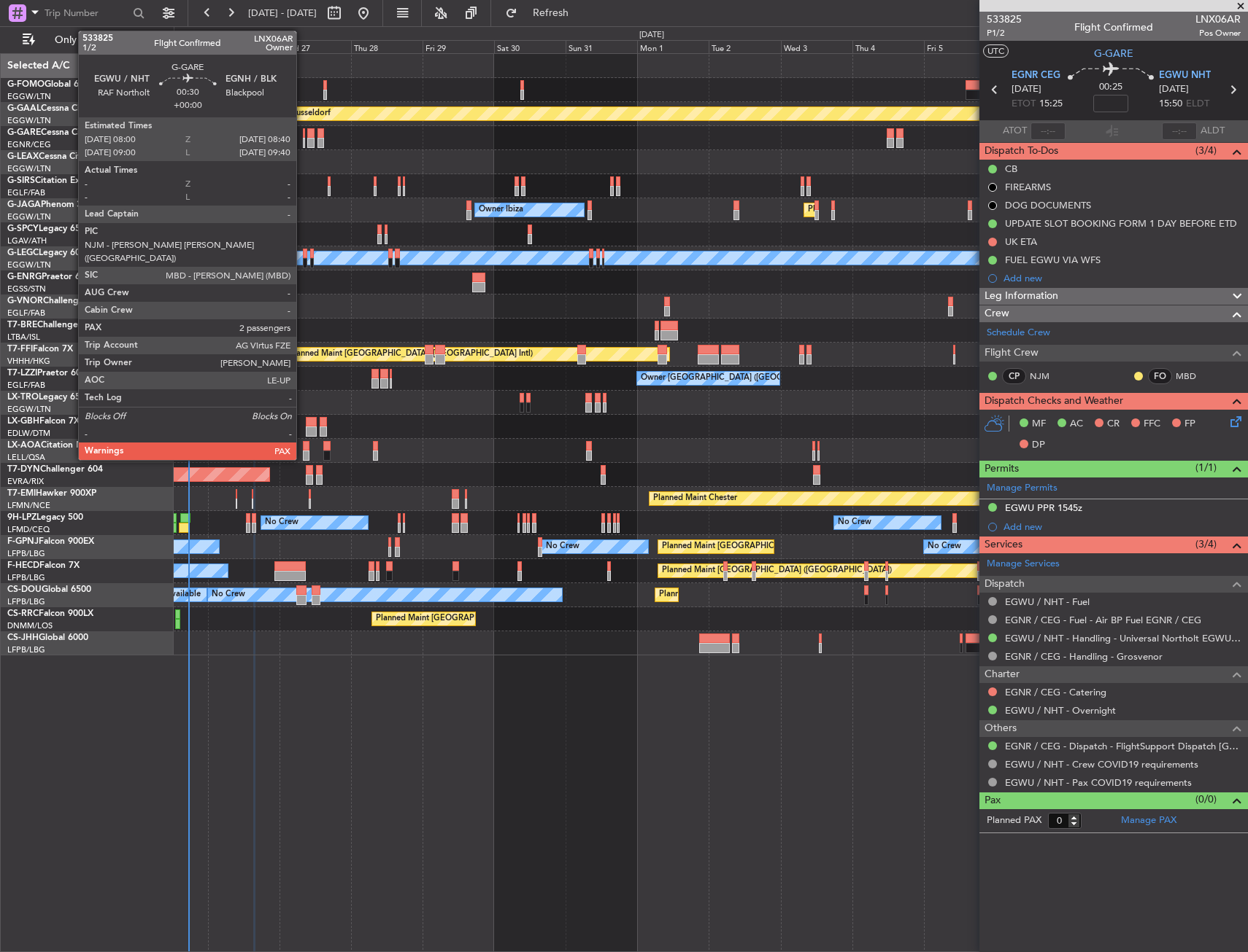
click at [303, 143] on div at bounding box center [304, 143] width 2 height 10
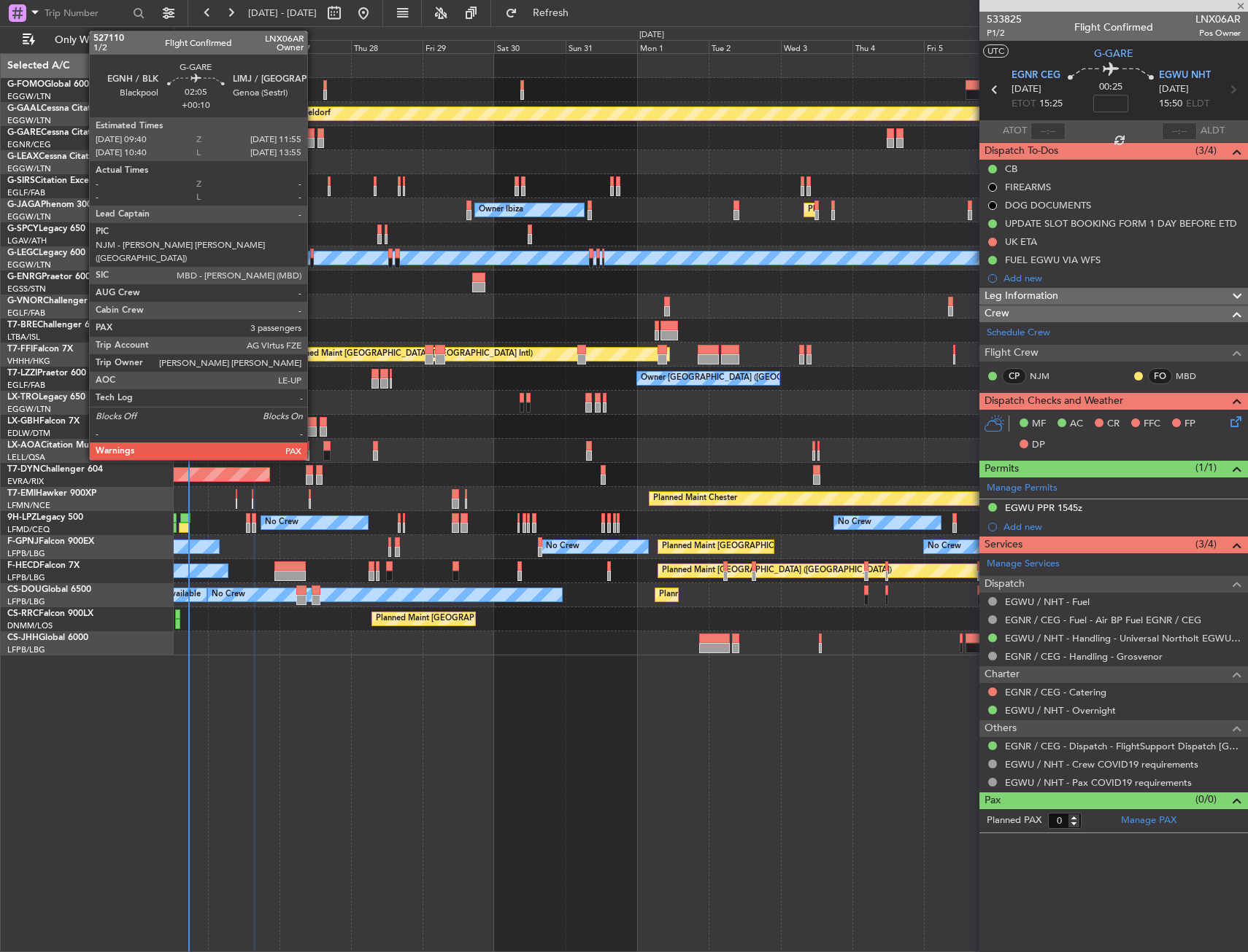
type input "3"
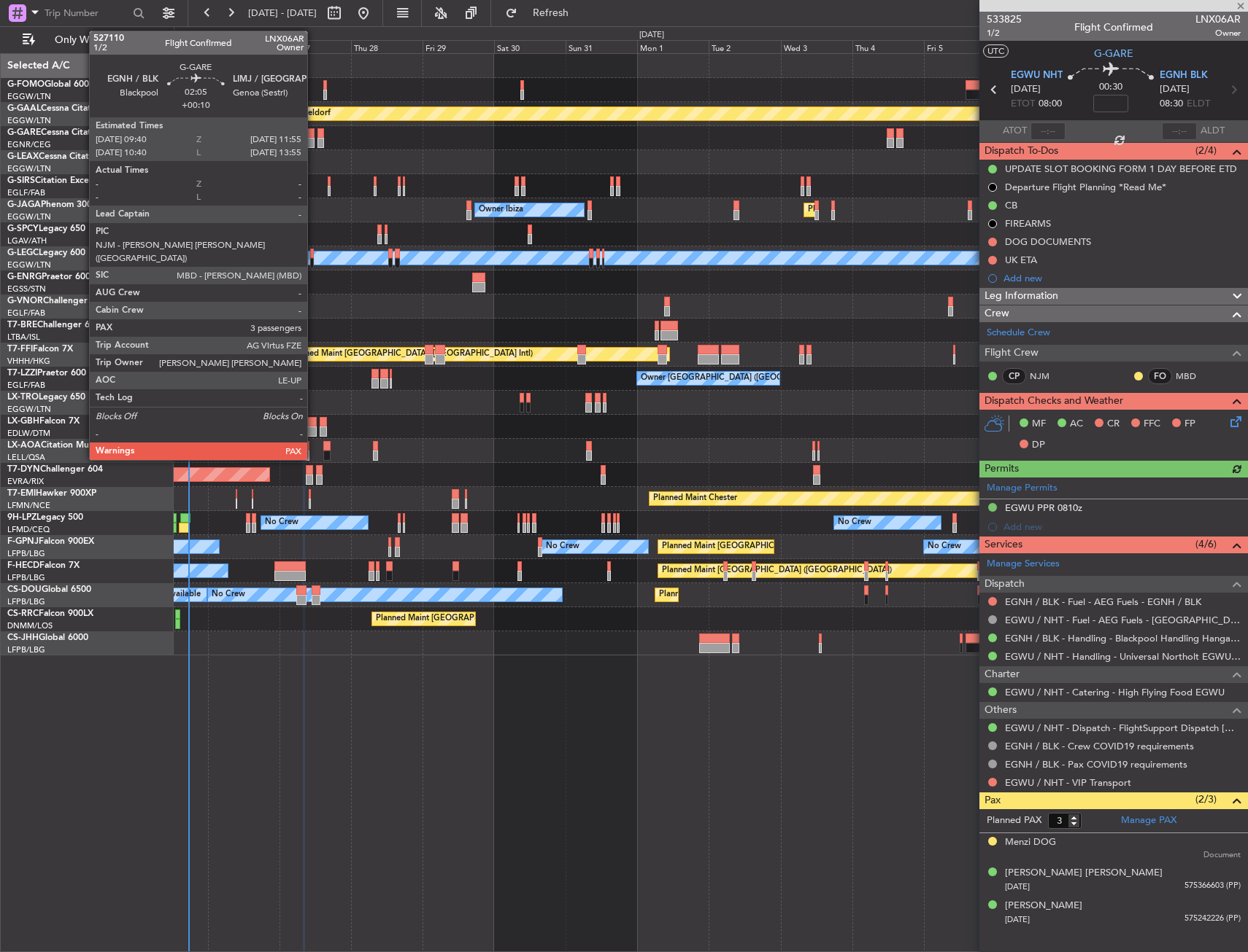
click at [313, 137] on div at bounding box center [311, 133] width 7 height 10
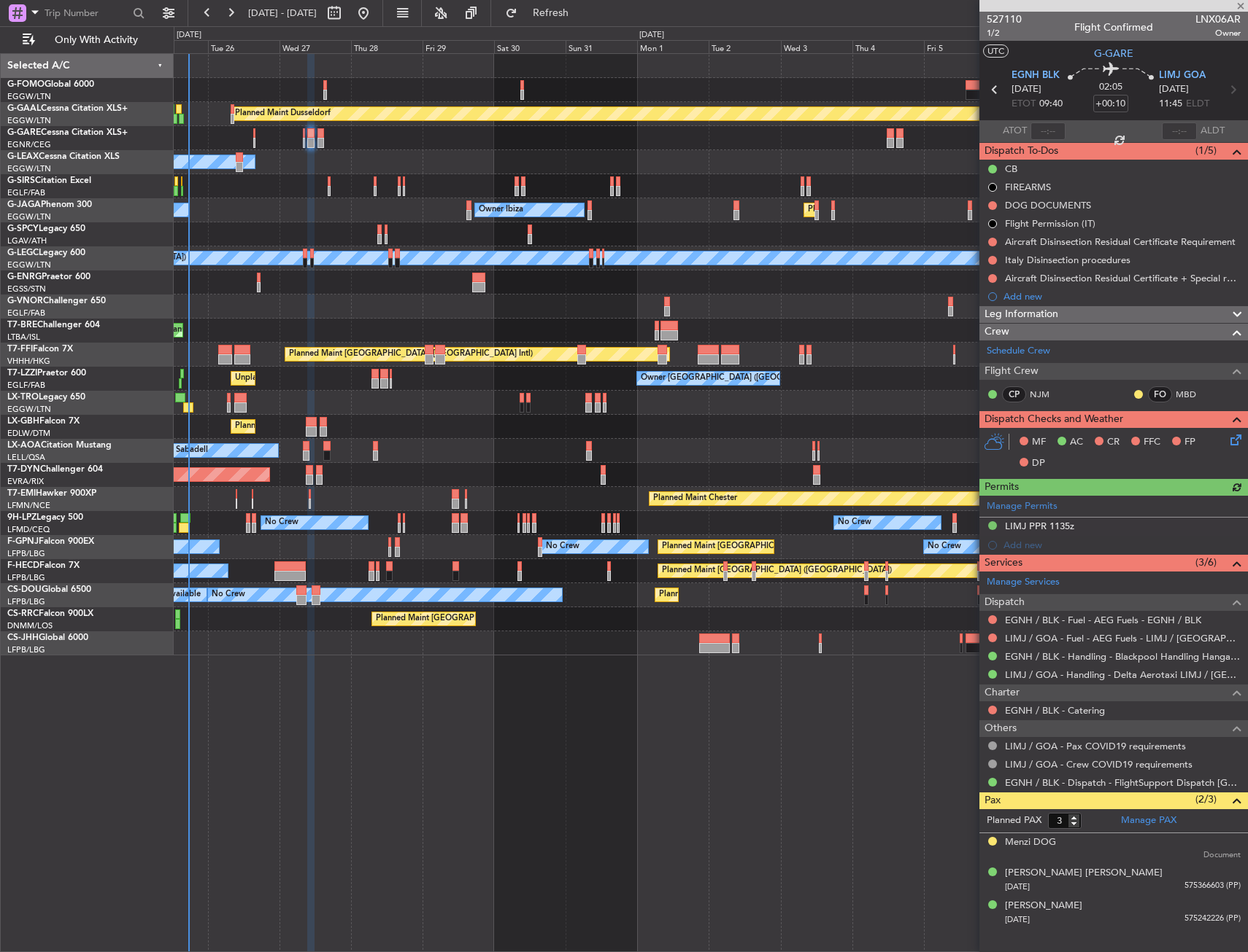
click at [1234, 443] on icon at bounding box center [1233, 437] width 12 height 12
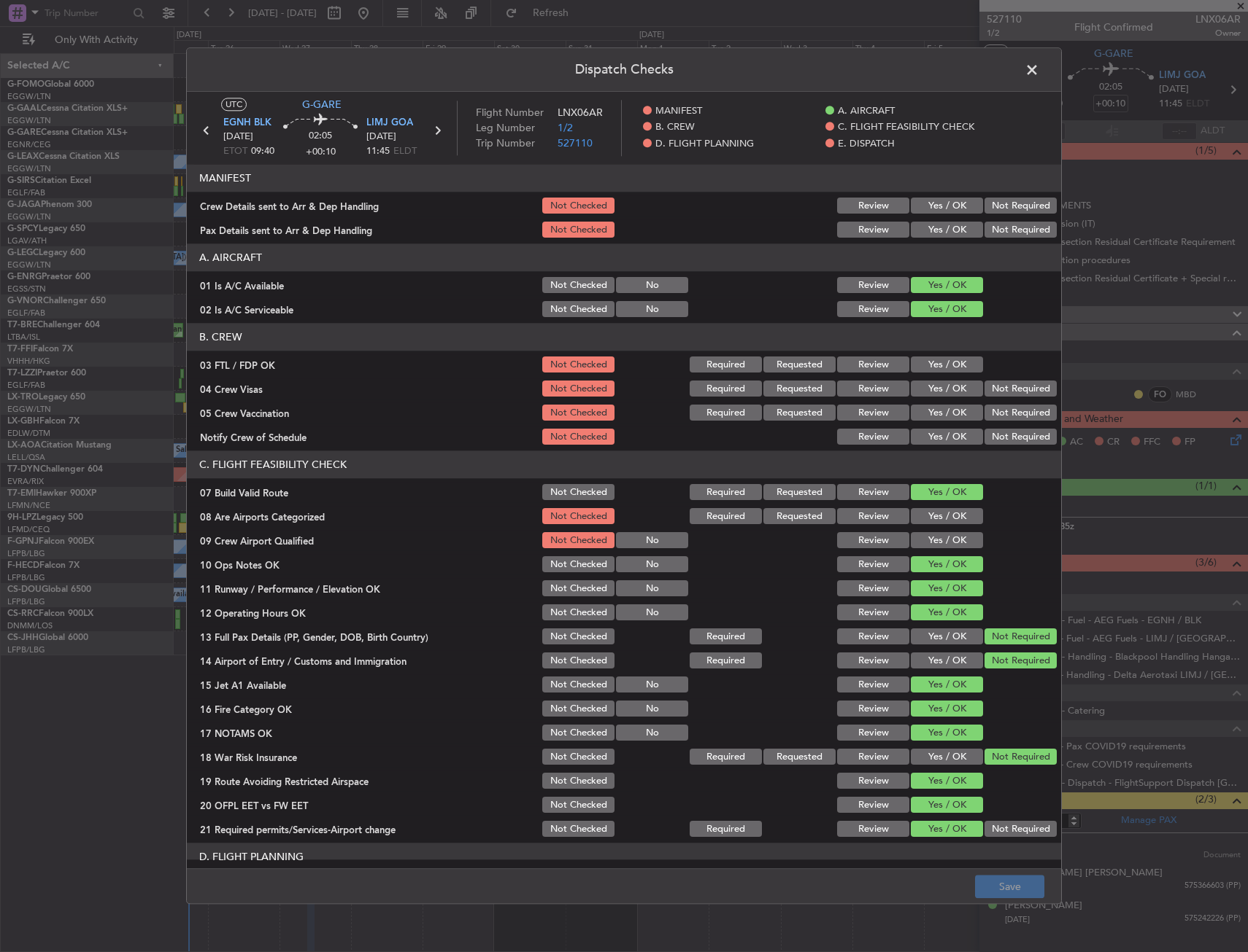
click at [914, 215] on div "Yes / OK" at bounding box center [945, 206] width 73 height 21
click at [916, 208] on button "Yes / OK" at bounding box center [946, 206] width 72 height 16
click at [916, 227] on button "Yes / OK" at bounding box center [946, 230] width 72 height 16
click at [1019, 887] on button "Save" at bounding box center [1009, 888] width 69 height 24
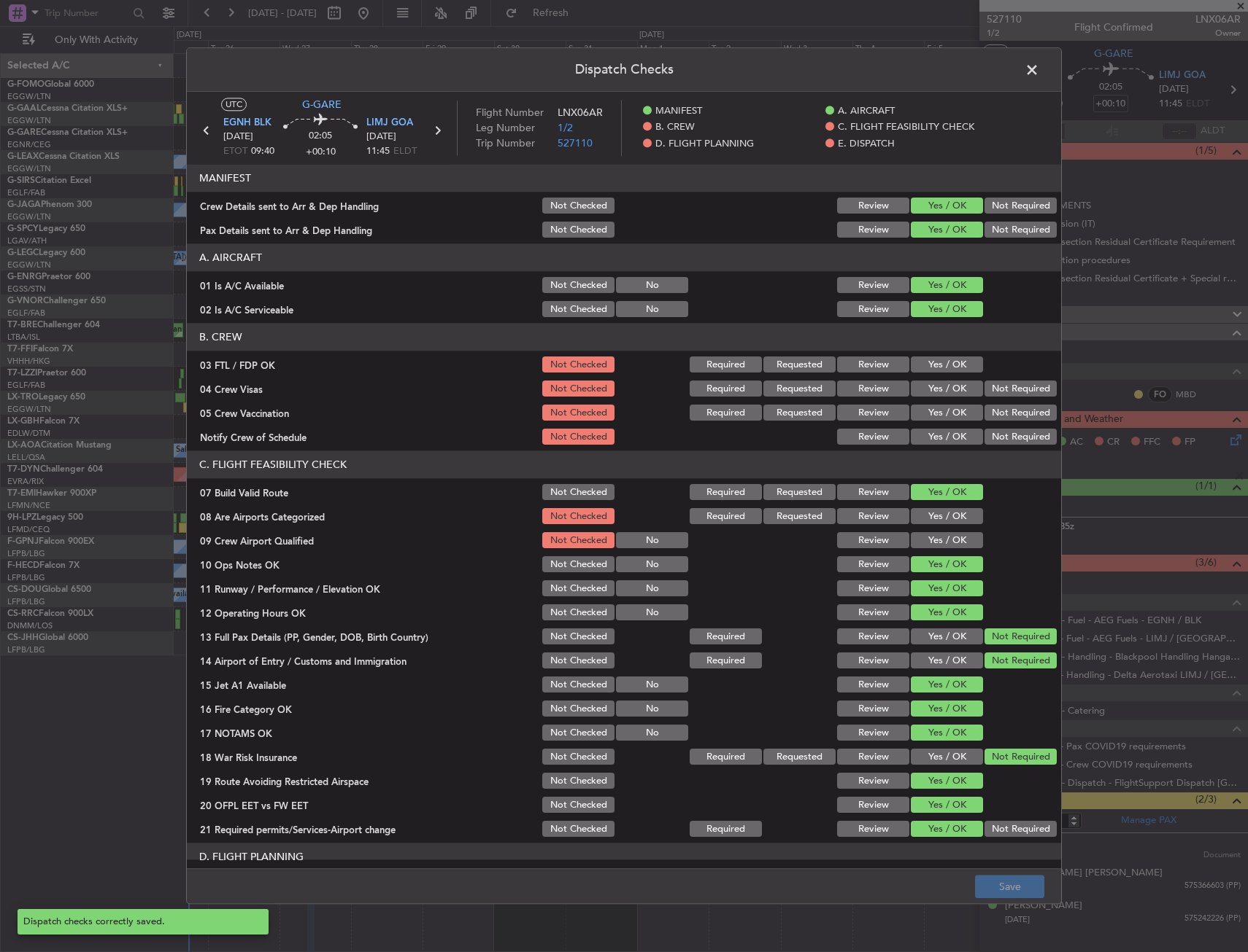
click at [1039, 67] on span at bounding box center [1039, 73] width 0 height 29
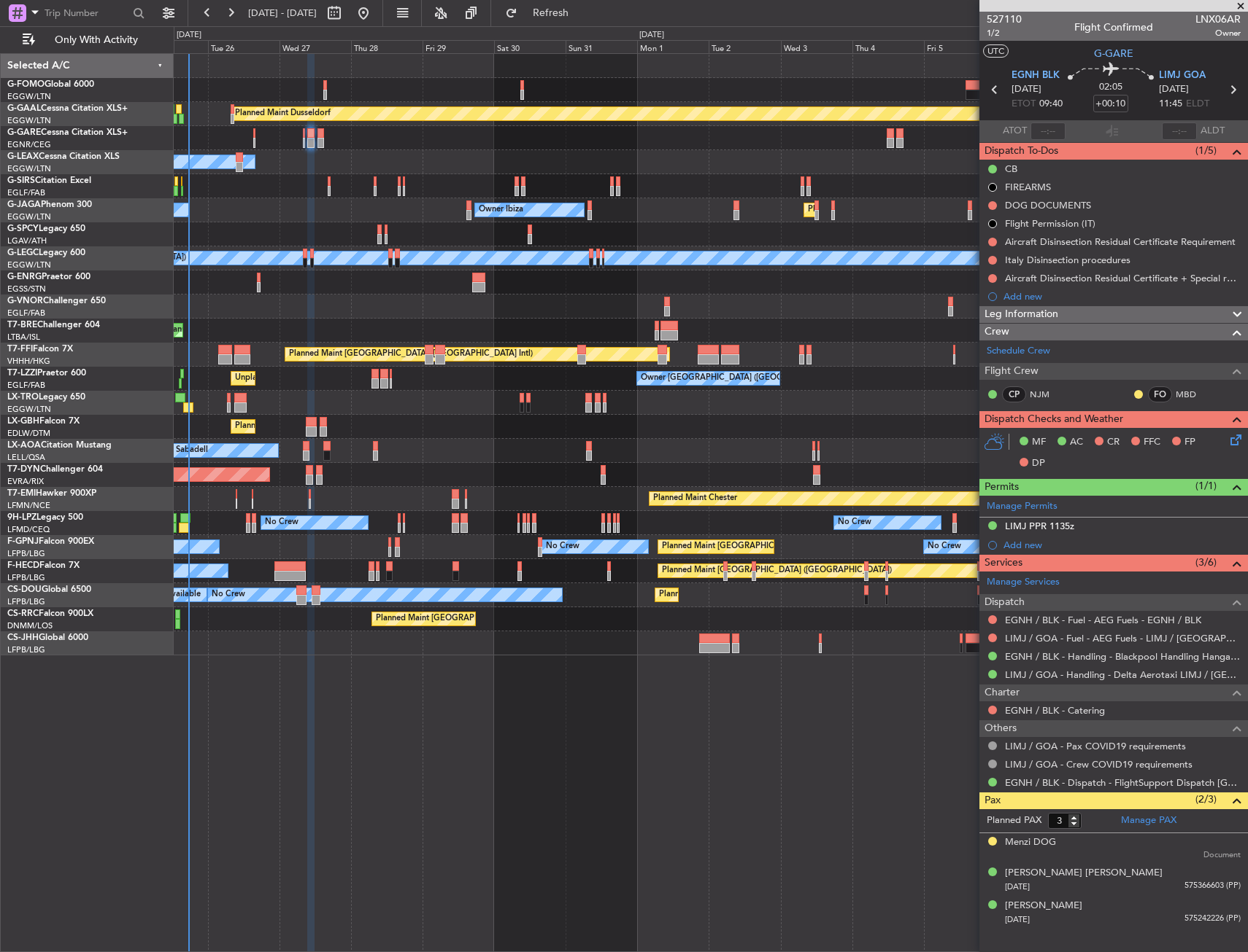
click at [1237, 442] on icon at bounding box center [1233, 437] width 12 height 12
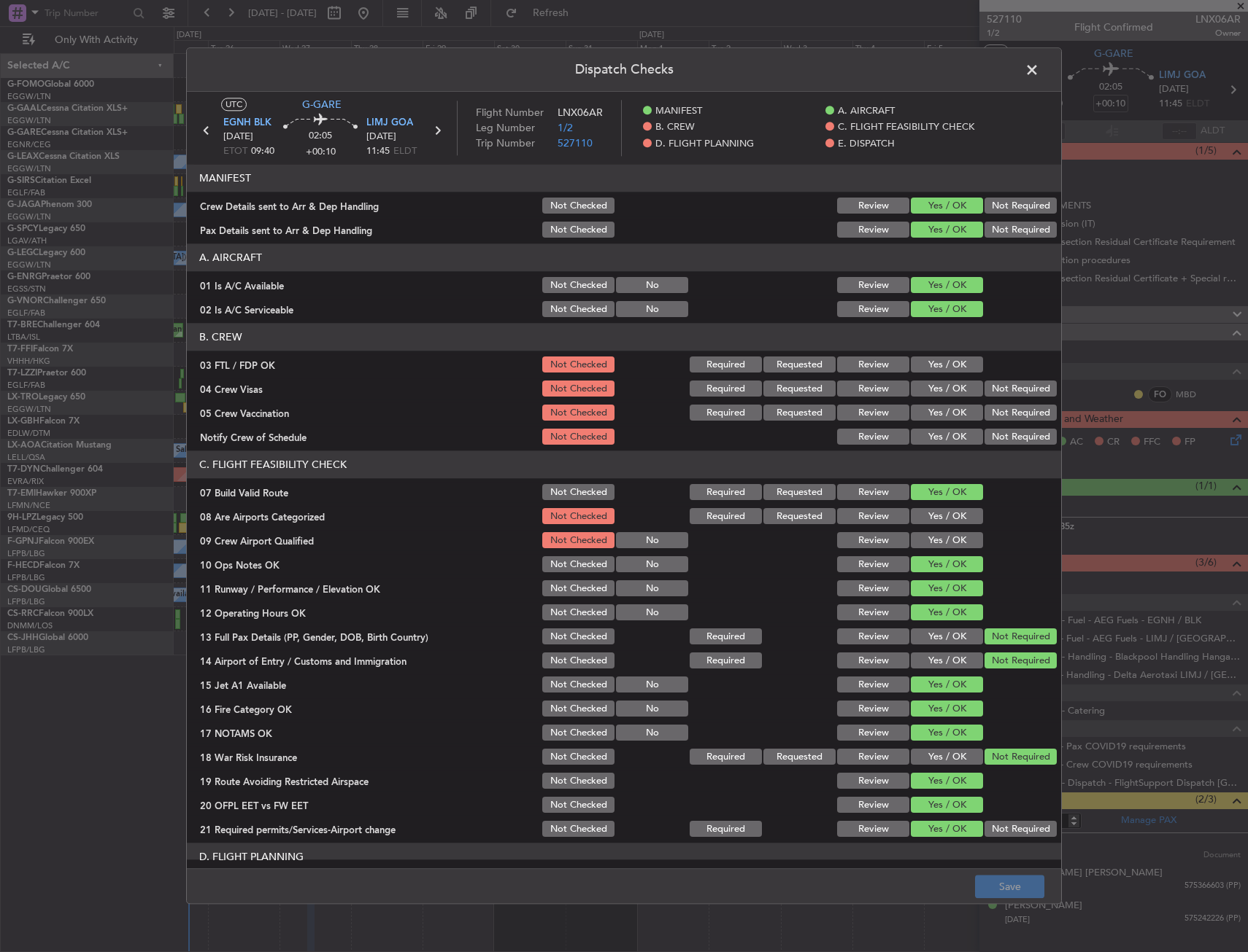
click at [1039, 68] on span at bounding box center [1039, 73] width 0 height 29
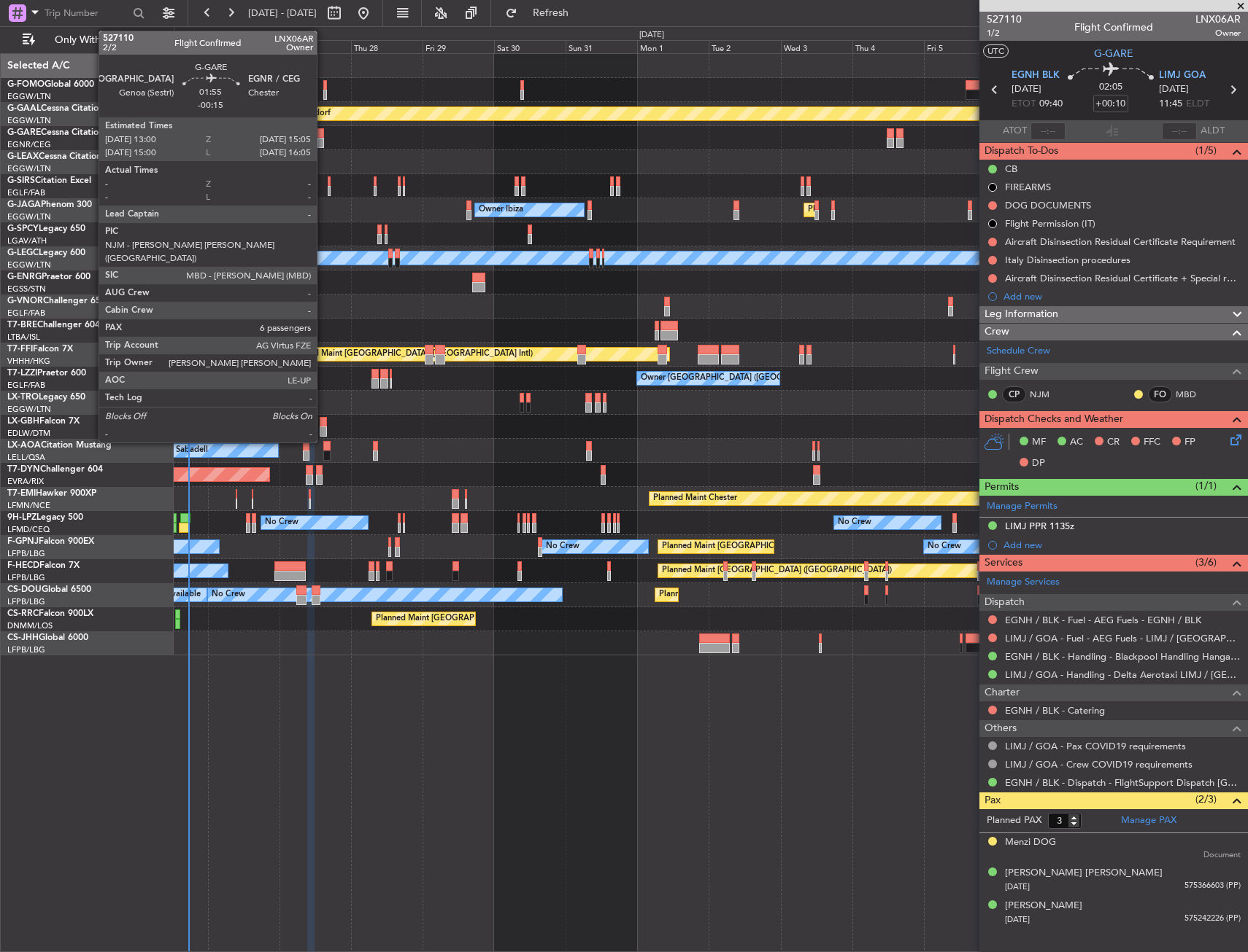
click at [321, 142] on div at bounding box center [320, 143] width 7 height 10
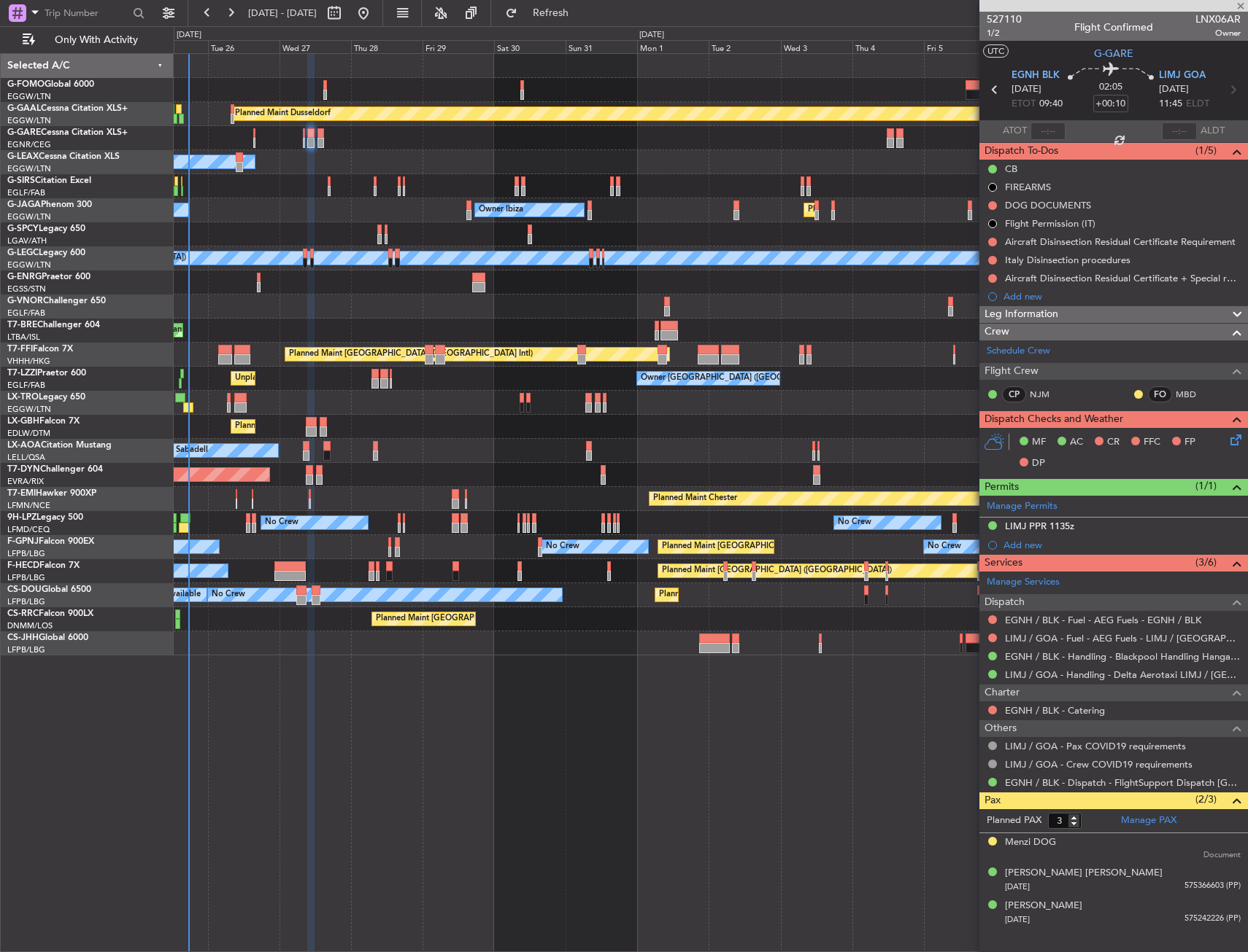
type input "-00:15"
type input "6"
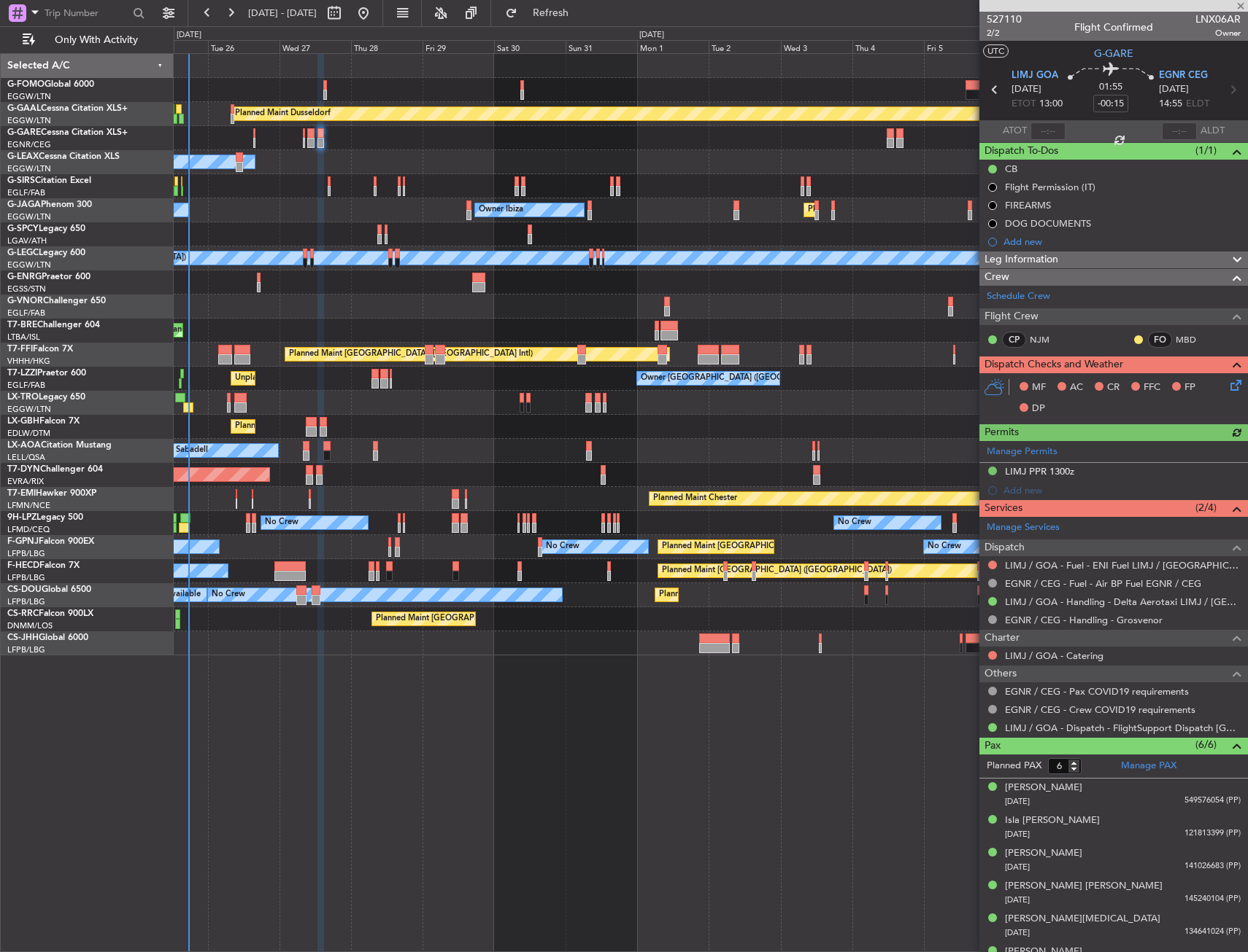
click at [1227, 387] on icon at bounding box center [1233, 383] width 12 height 12
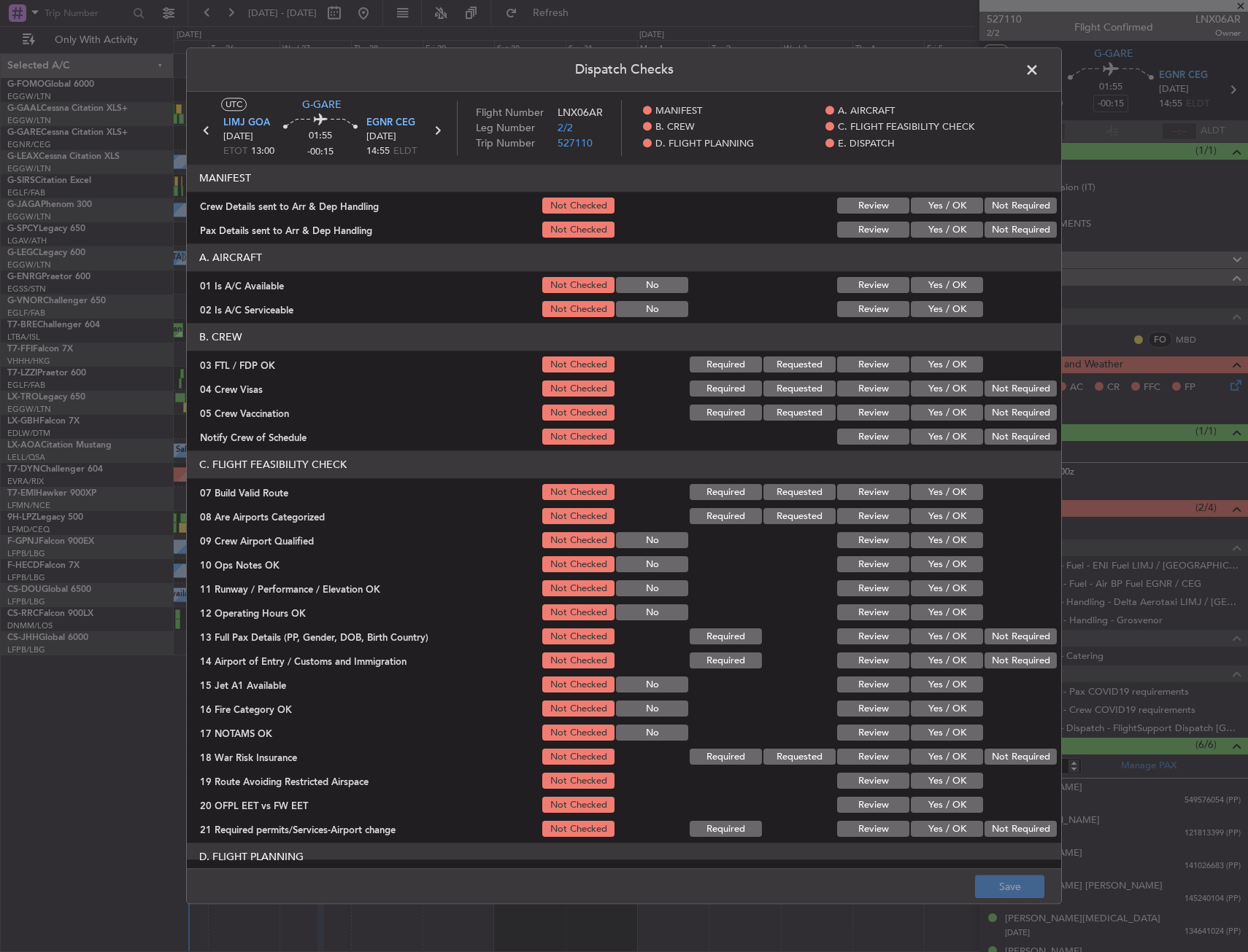
click at [941, 206] on button "Yes / OK" at bounding box center [946, 206] width 72 height 16
click at [943, 220] on div "Yes / OK" at bounding box center [945, 230] width 73 height 21
click at [943, 225] on button "Yes / OK" at bounding box center [946, 230] width 72 height 16
click at [1016, 881] on button "Save" at bounding box center [1009, 888] width 69 height 24
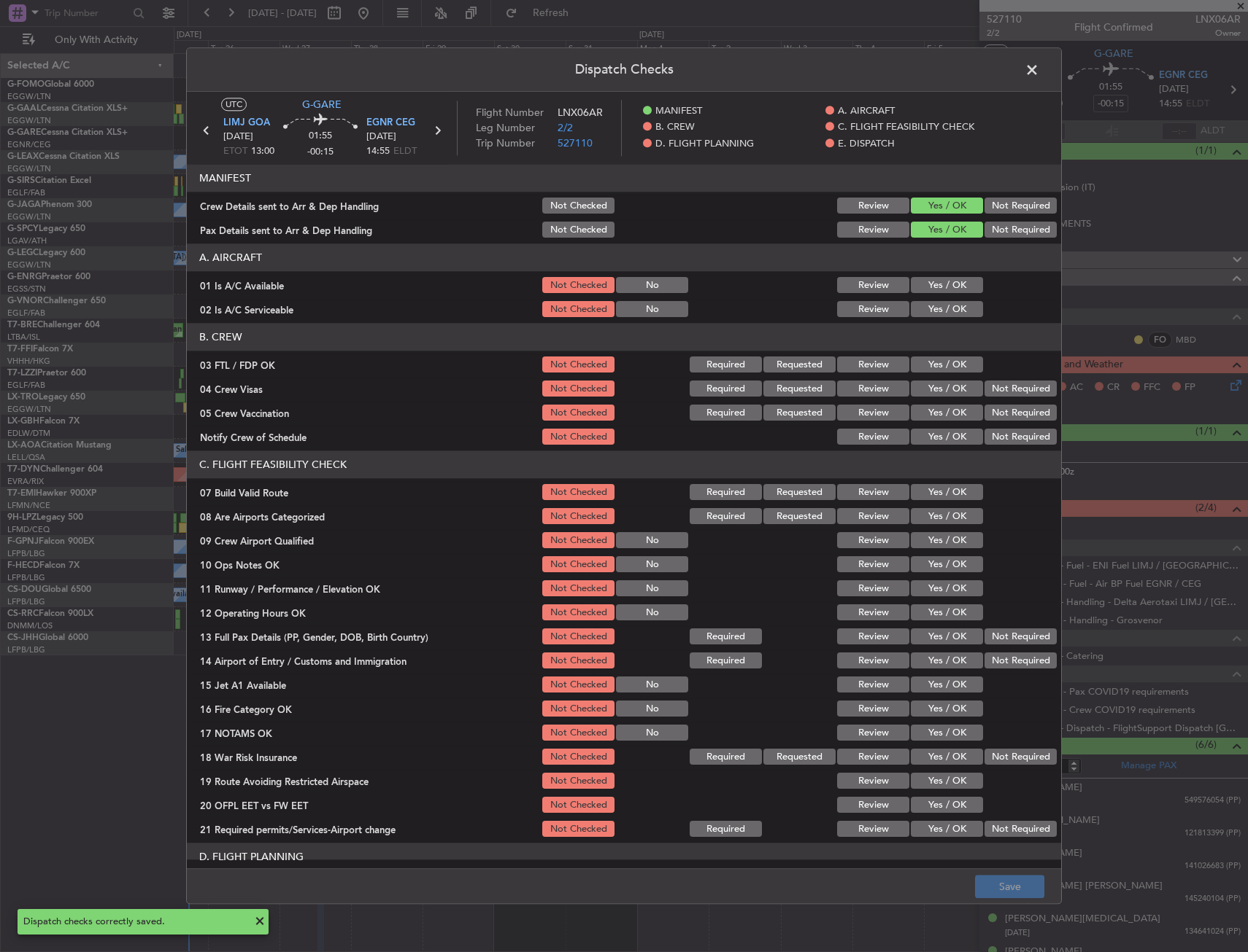
click at [1039, 72] on span at bounding box center [1039, 73] width 0 height 29
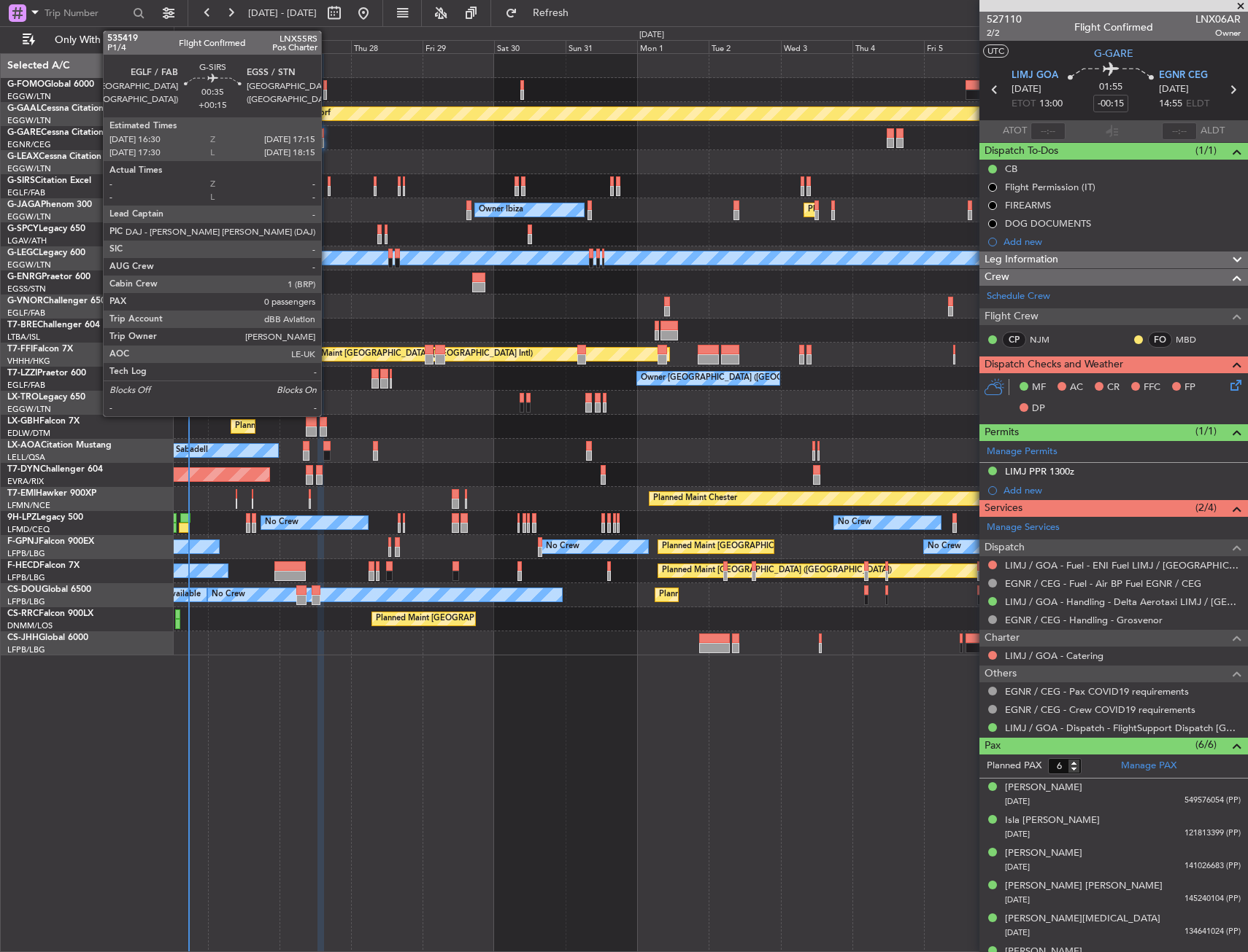
click at [327, 187] on div at bounding box center [328, 191] width 3 height 10
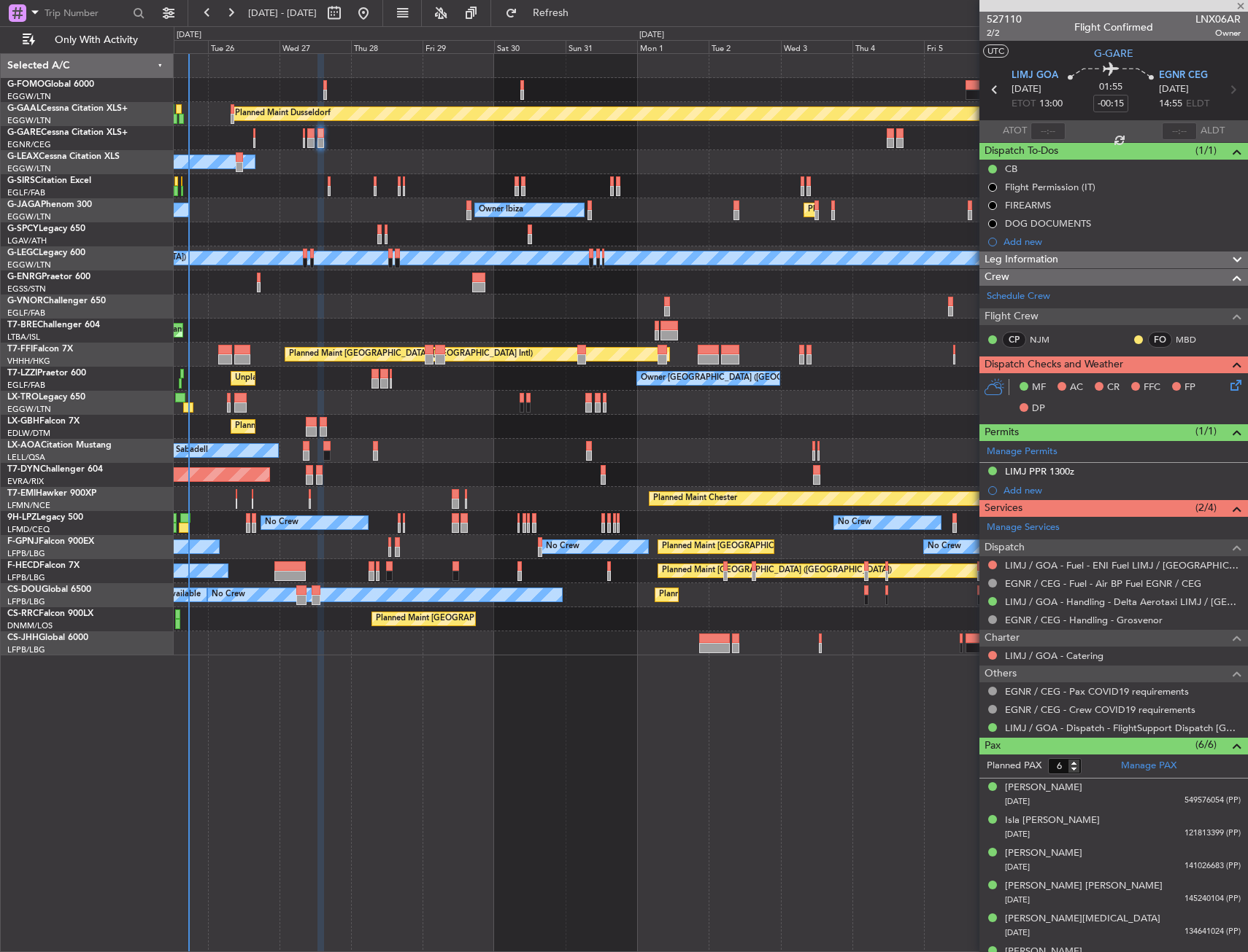
type input "+00:15"
type input "0"
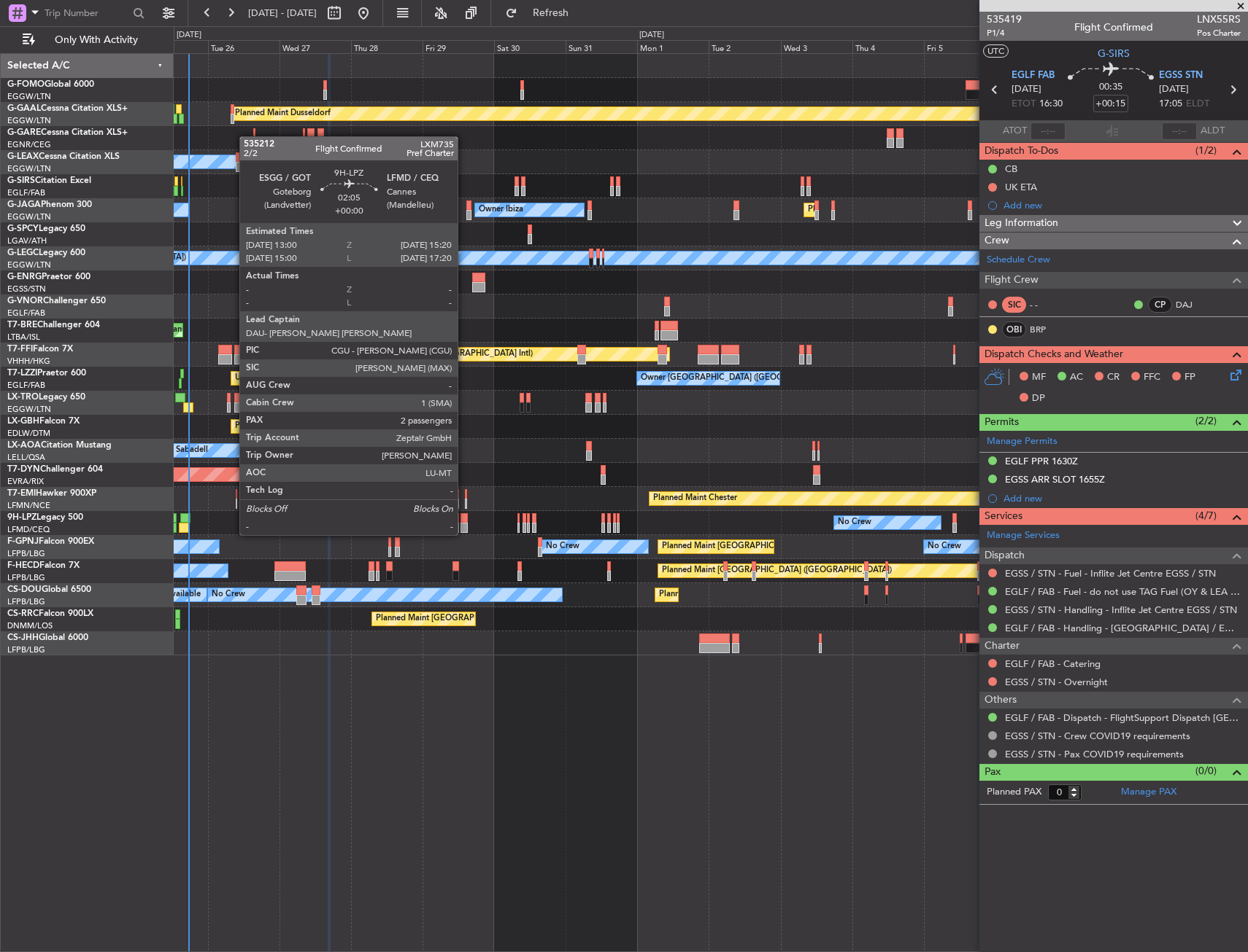
click at [464, 521] on div at bounding box center [463, 519] width 7 height 10
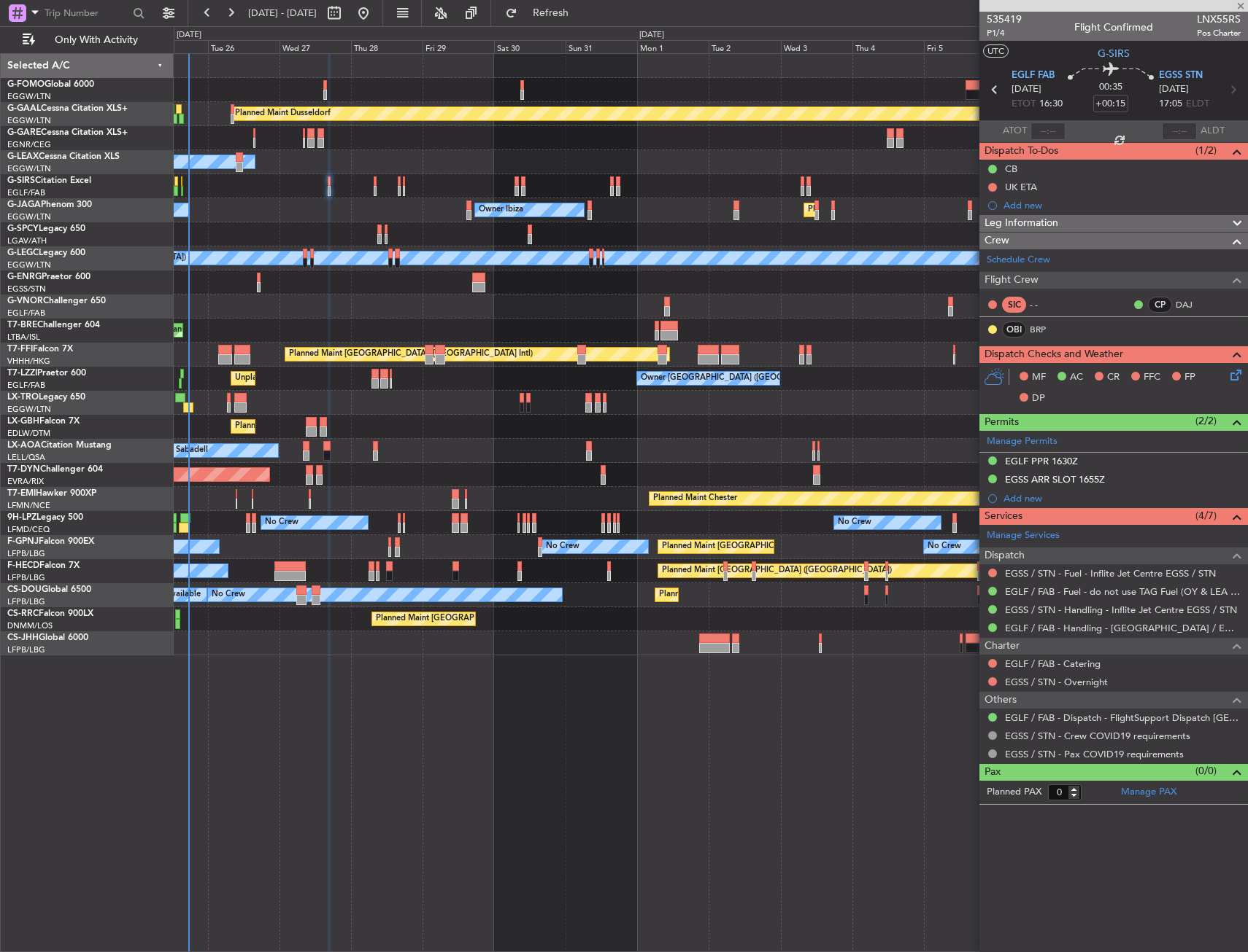
type input "2"
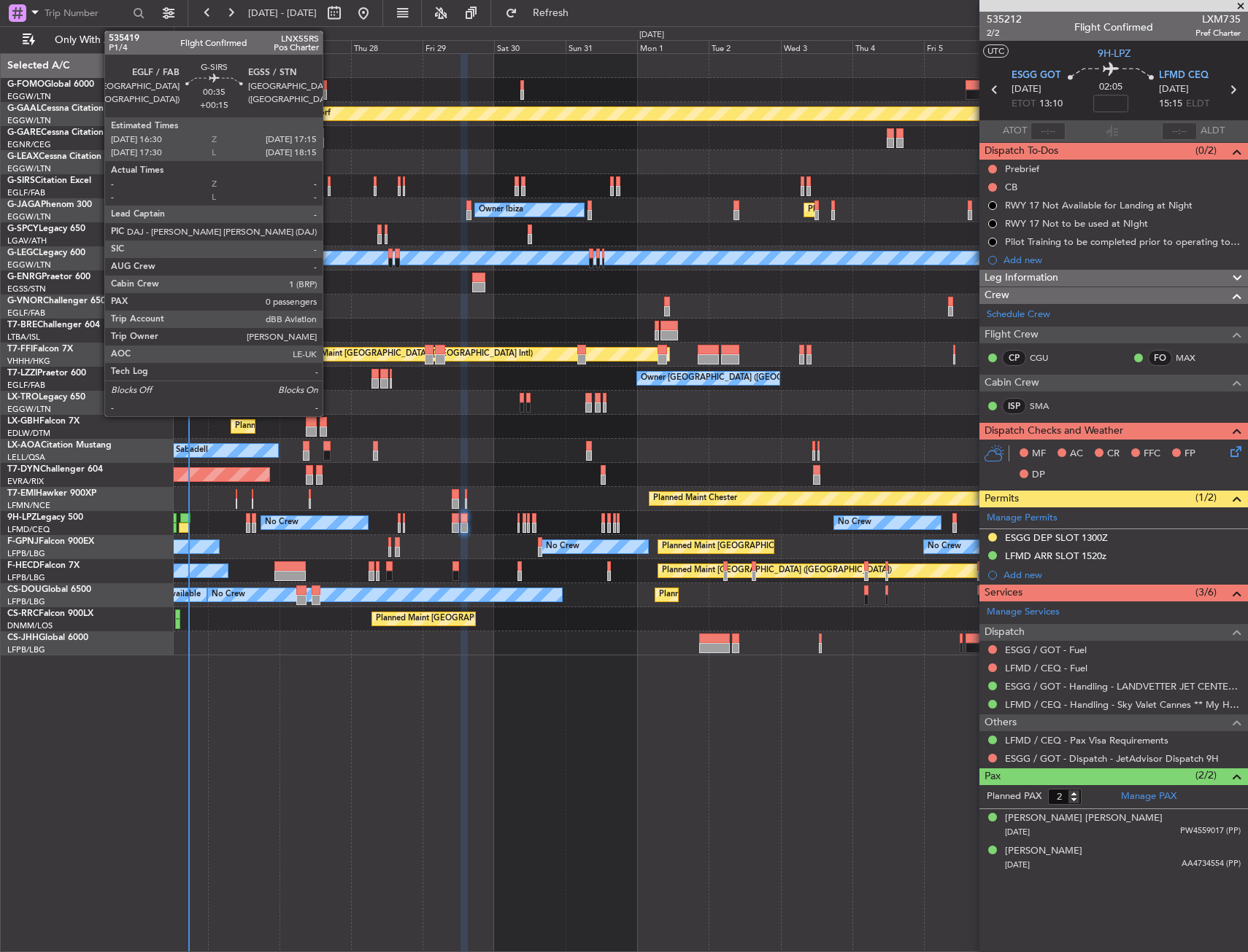
click at [329, 183] on div at bounding box center [328, 181] width 3 height 10
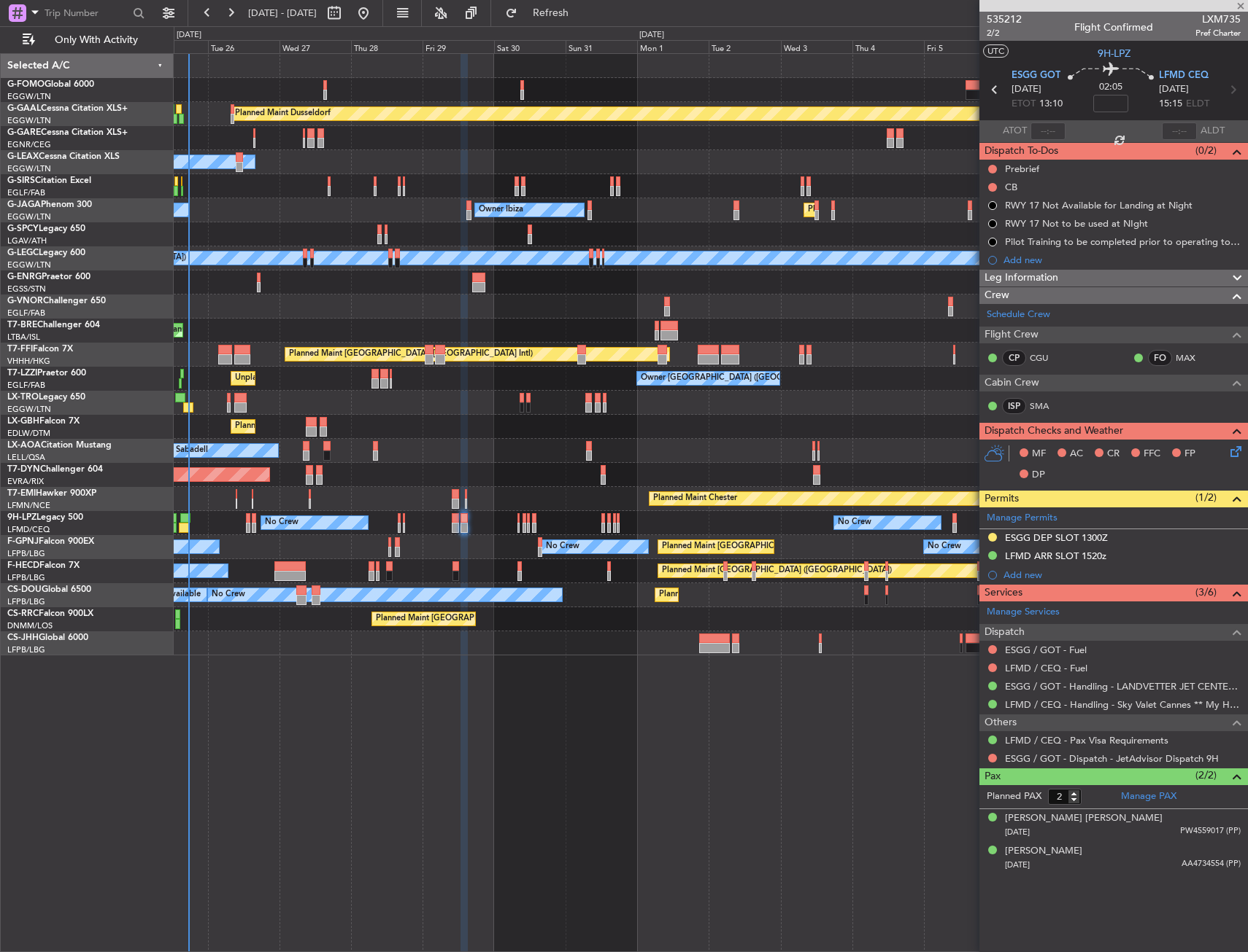
type input "+00:15"
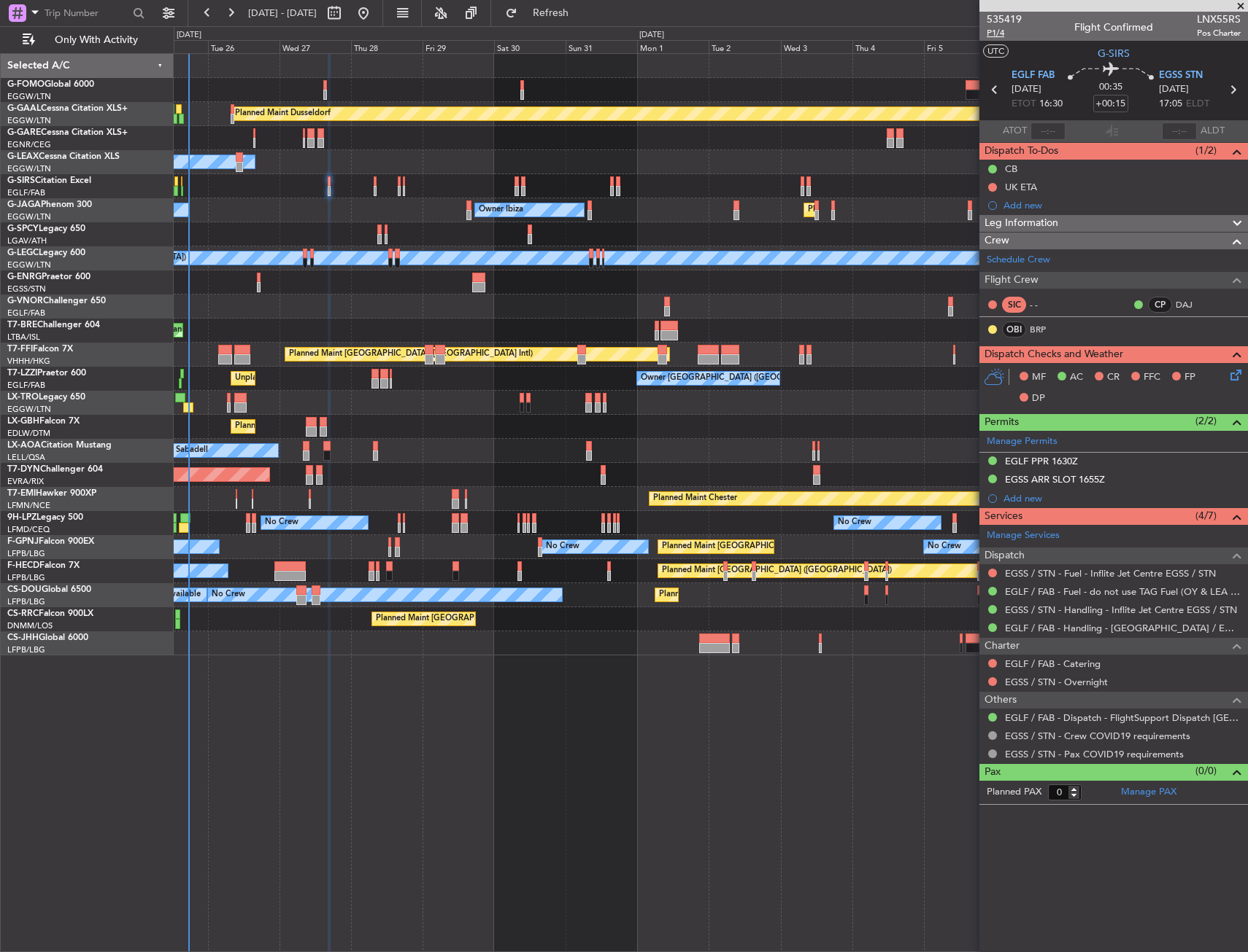
click at [996, 38] on span "P1/4" at bounding box center [1003, 33] width 35 height 13
click at [1238, 376] on icon at bounding box center [1233, 373] width 12 height 12
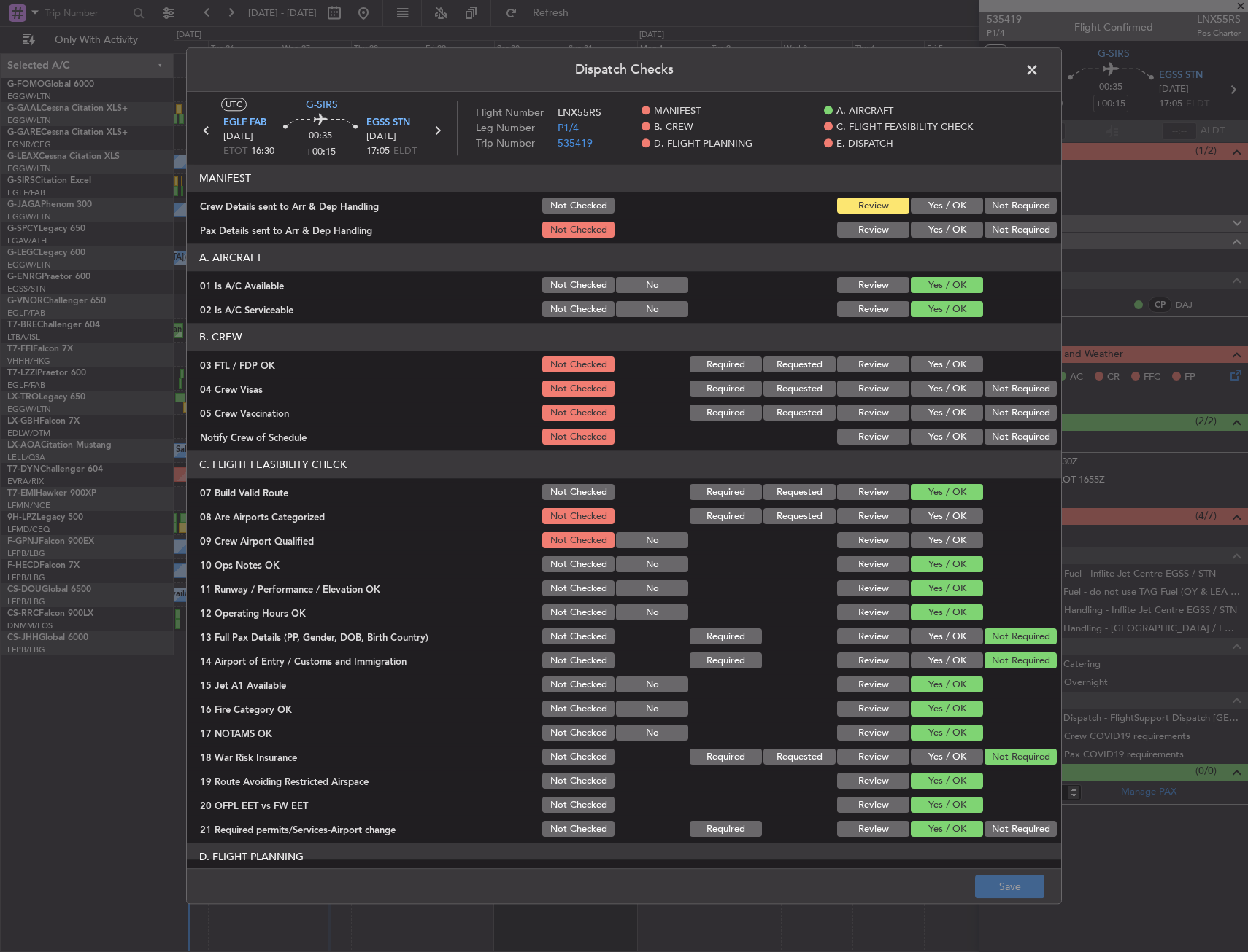
click at [931, 208] on button "Yes / OK" at bounding box center [946, 206] width 72 height 16
click at [931, 231] on button "Yes / OK" at bounding box center [946, 230] width 72 height 16
click at [1008, 887] on button "Save" at bounding box center [1009, 888] width 69 height 24
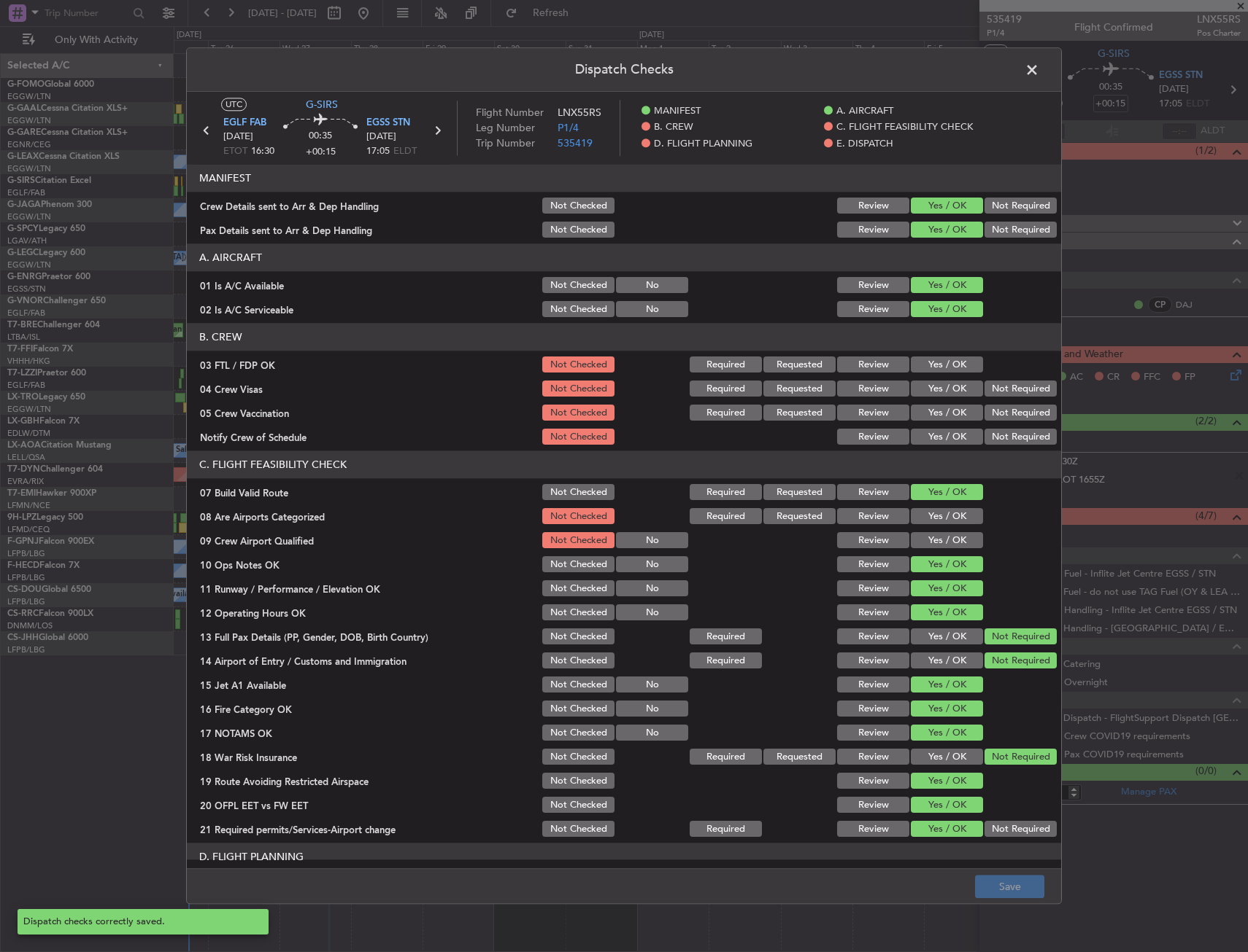
click at [1039, 64] on span at bounding box center [1039, 73] width 0 height 29
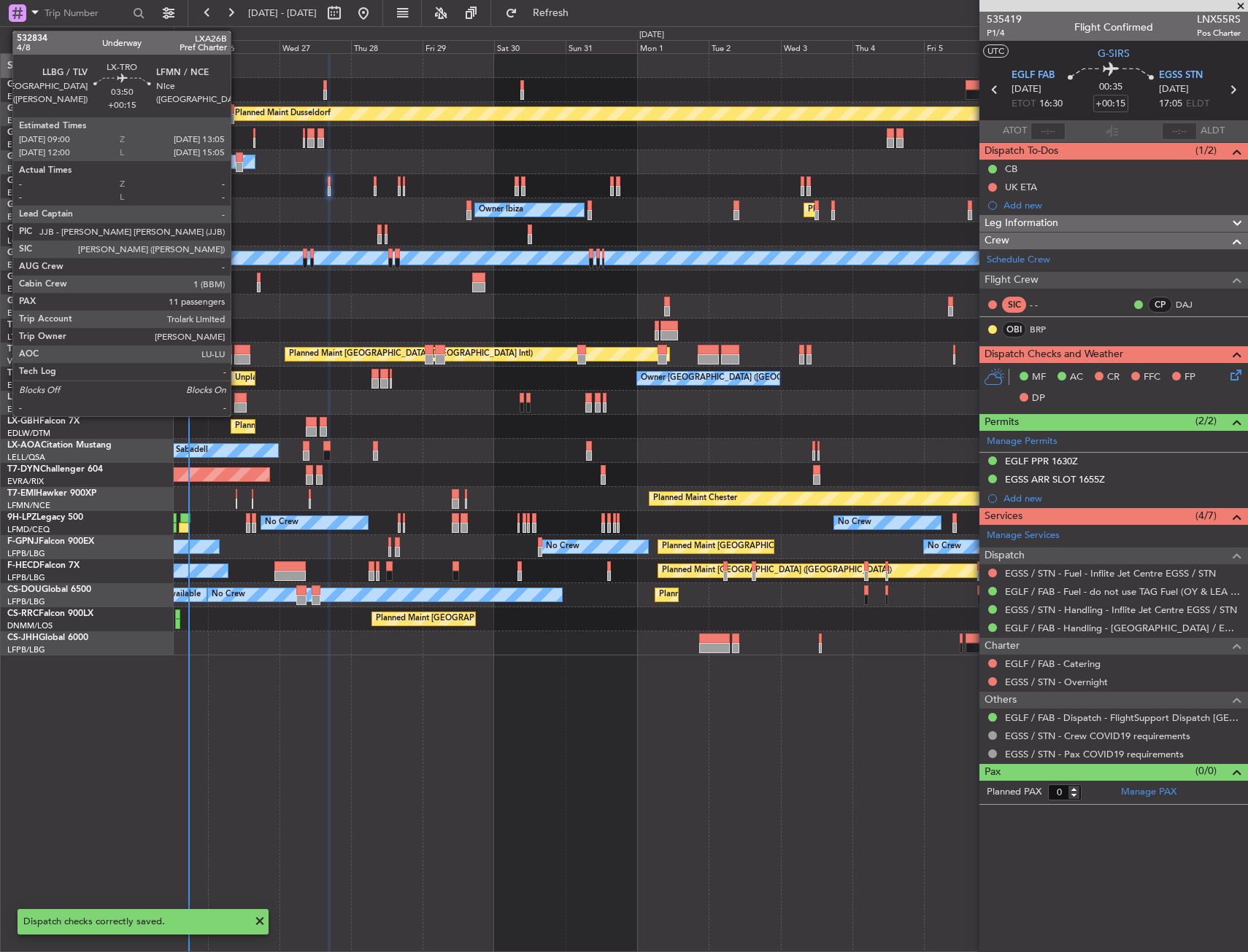
click at [238, 401] on div at bounding box center [240, 398] width 13 height 10
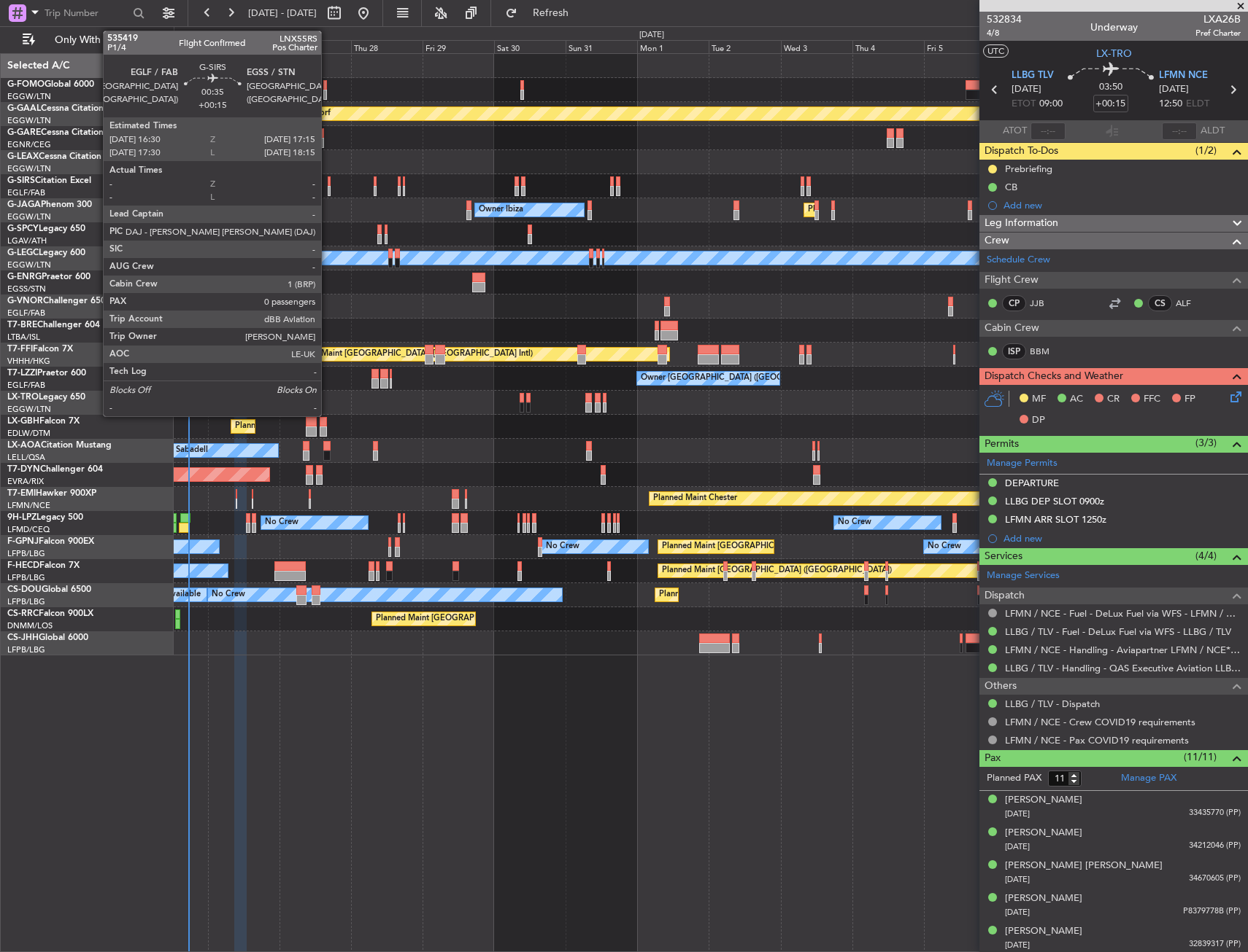
click at [327, 178] on div at bounding box center [328, 181] width 3 height 10
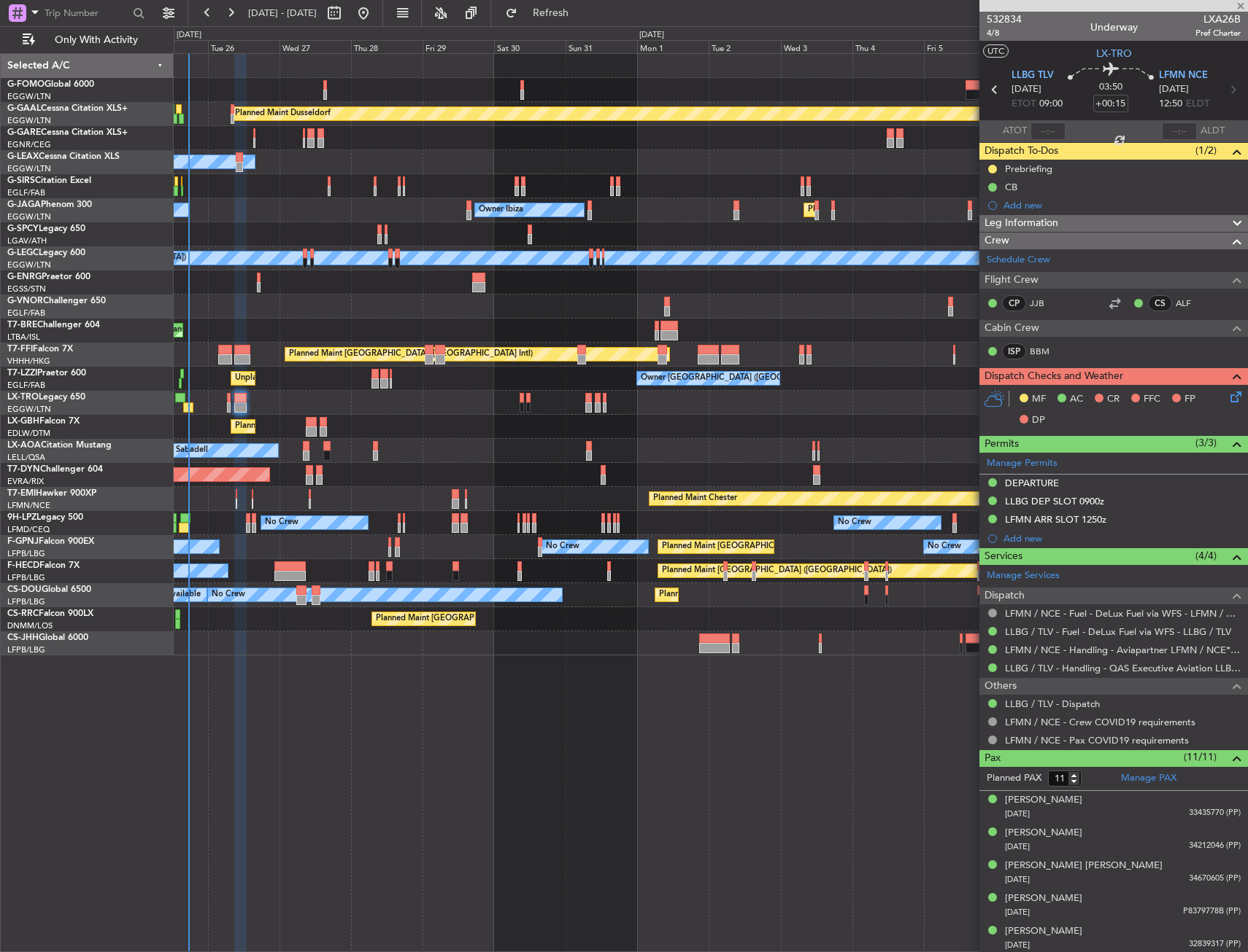
type input "0"
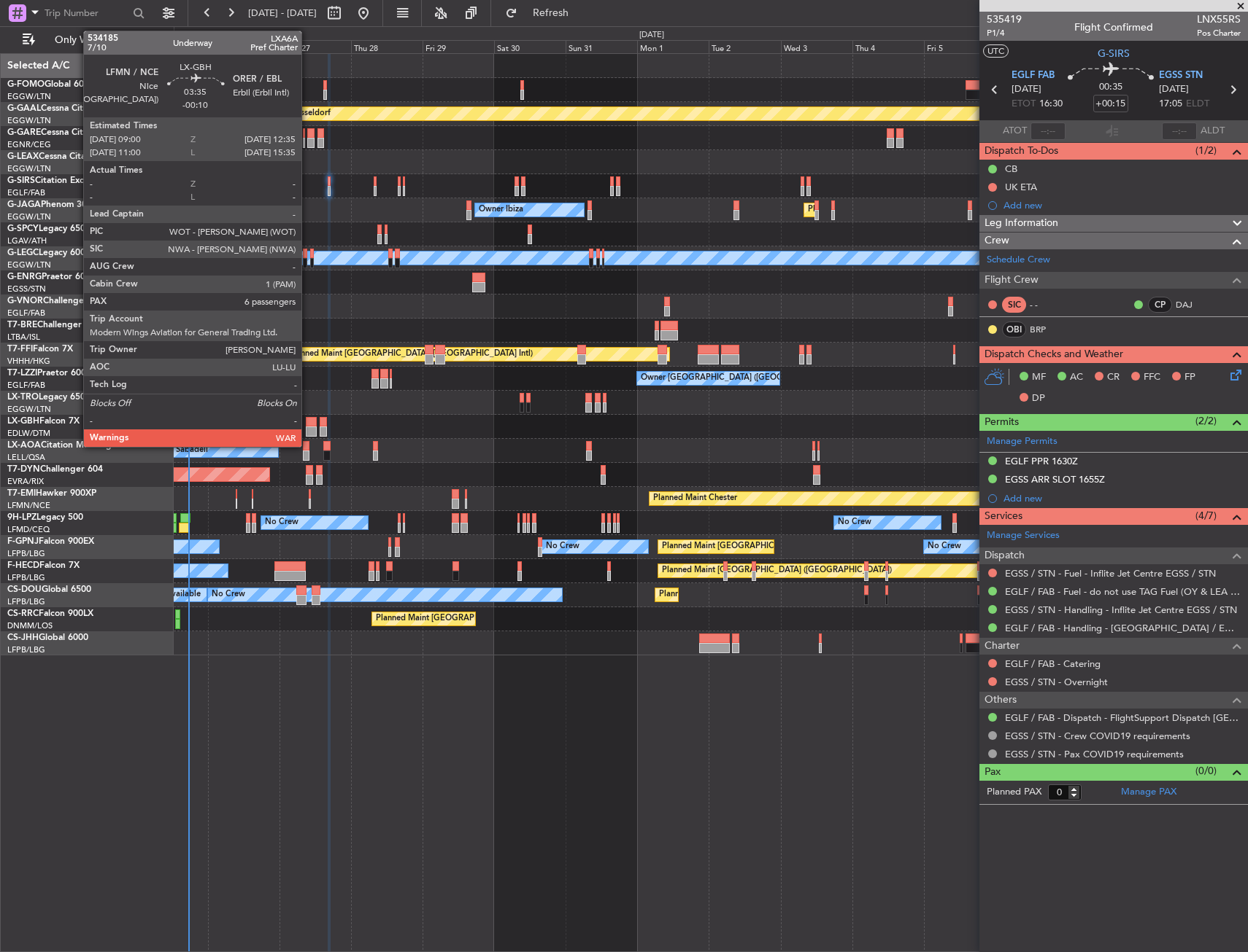
click at [308, 424] on div at bounding box center [311, 422] width 11 height 10
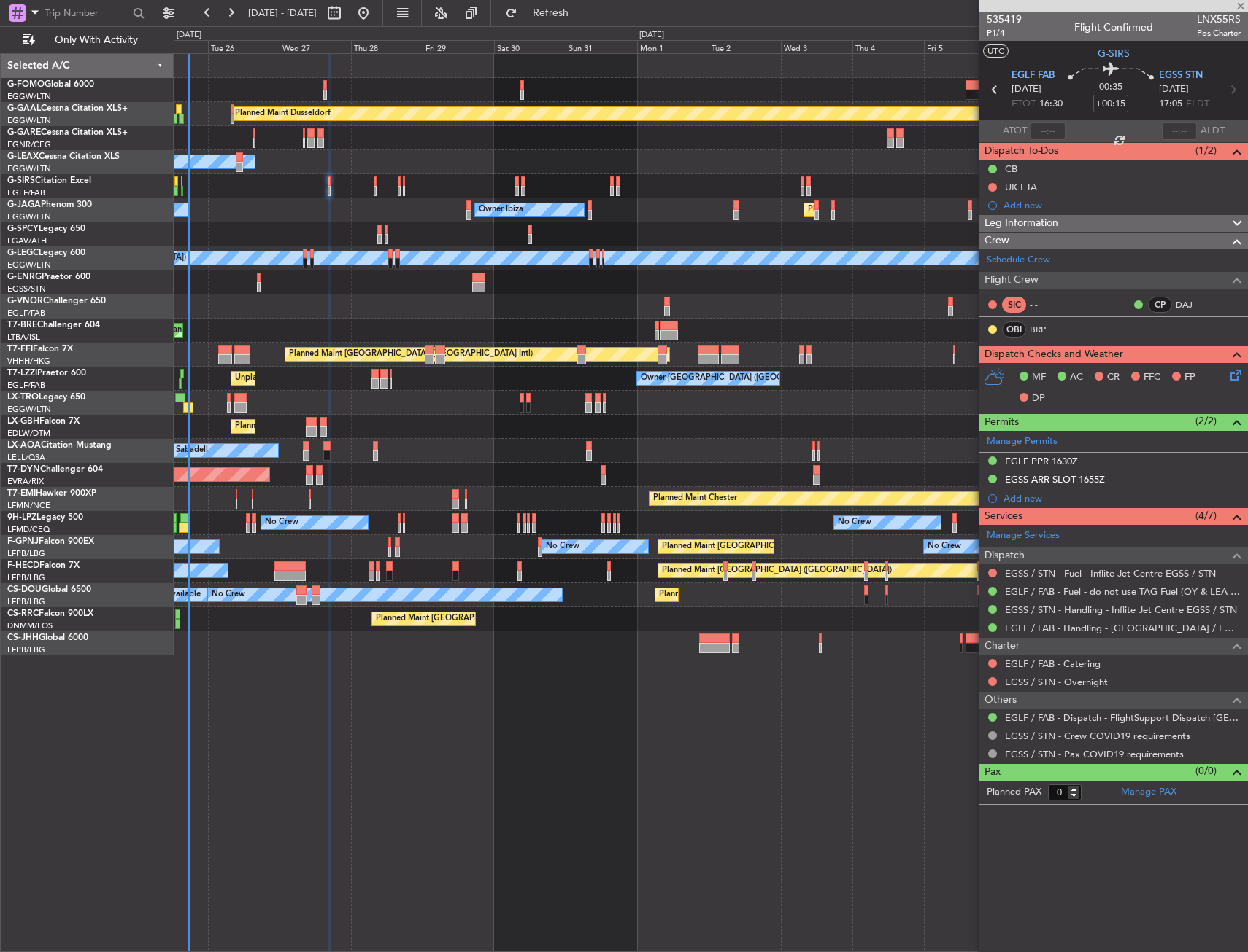
type input "-00:10"
type input "6"
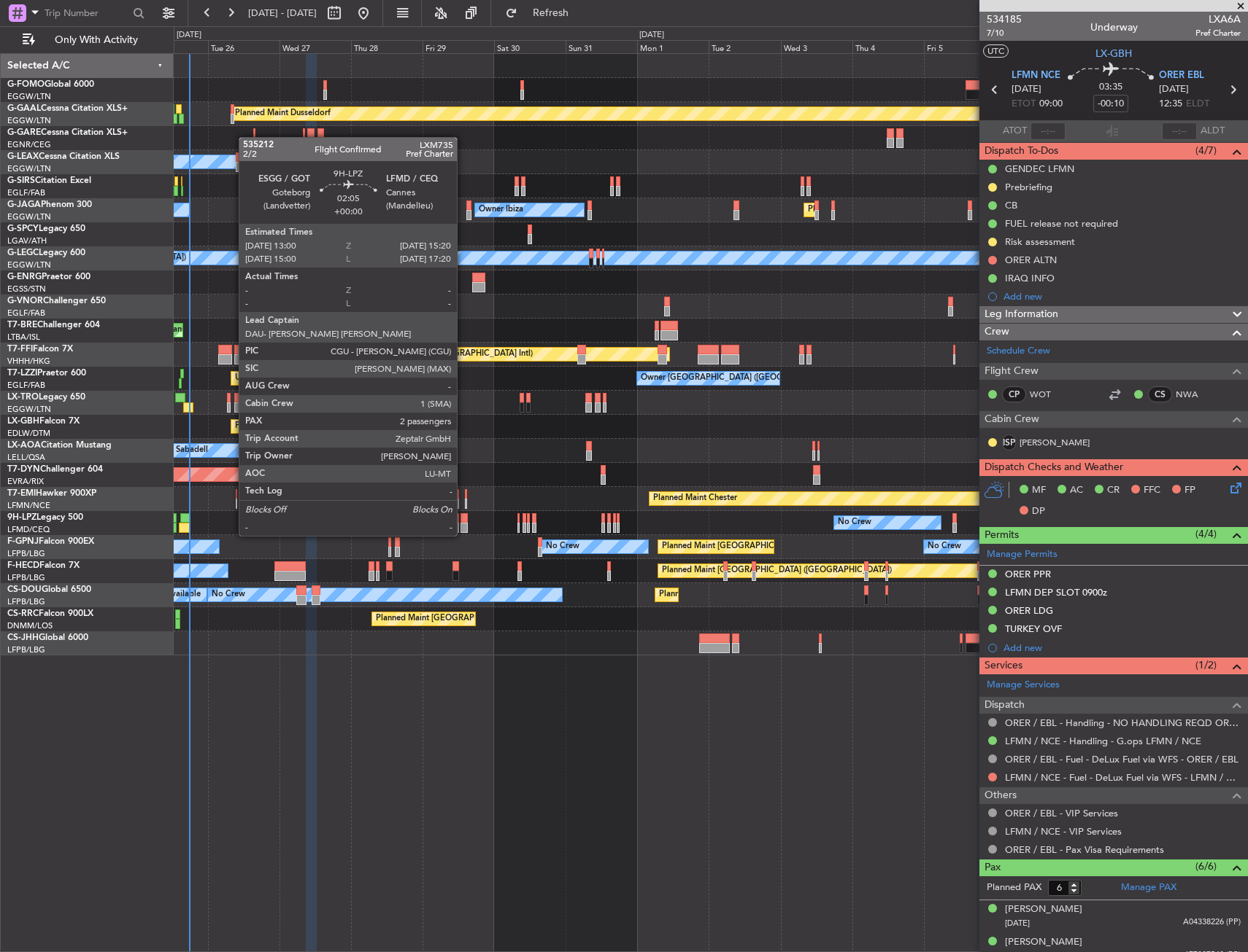
click at [463, 522] on div at bounding box center [463, 519] width 7 height 10
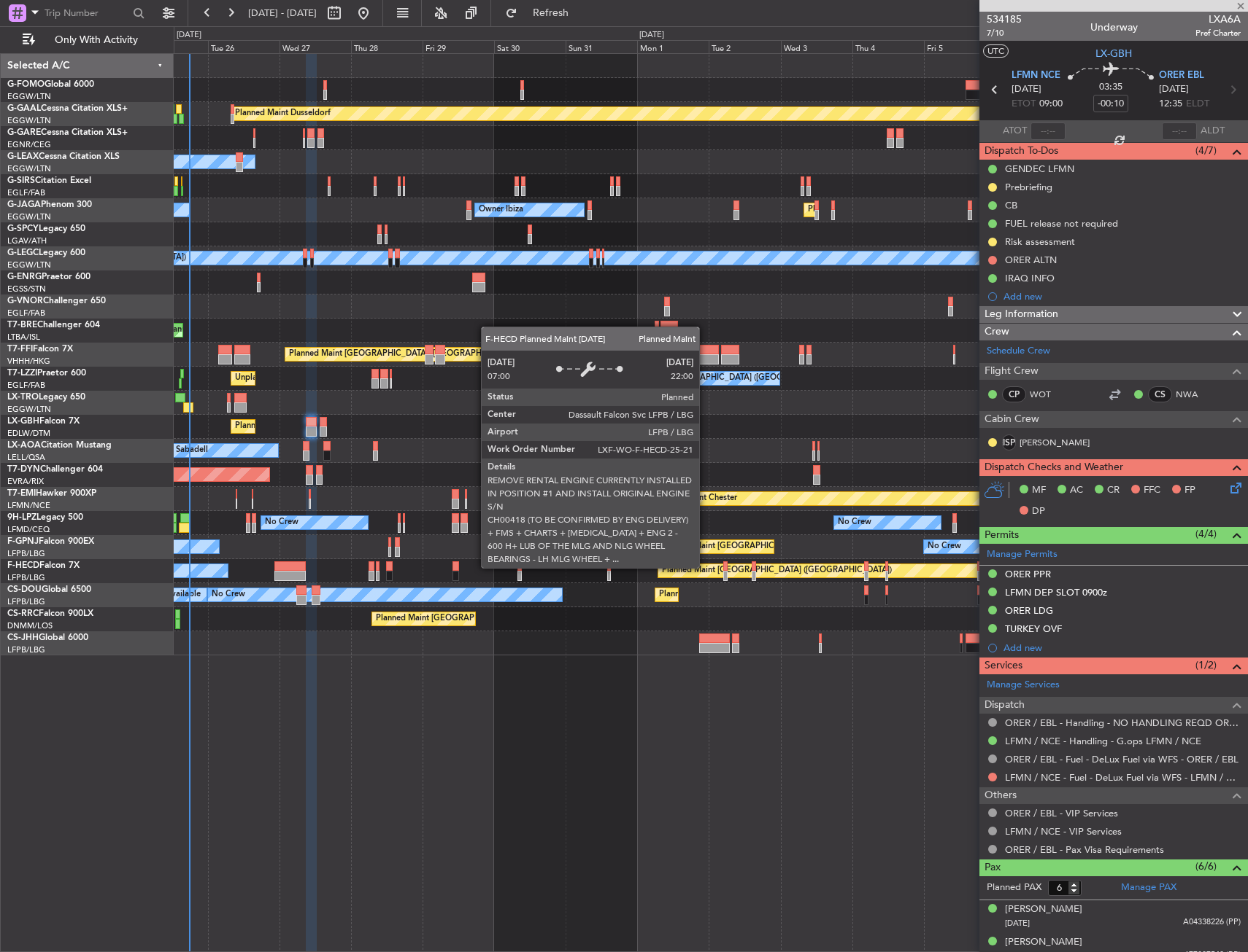
type input "2"
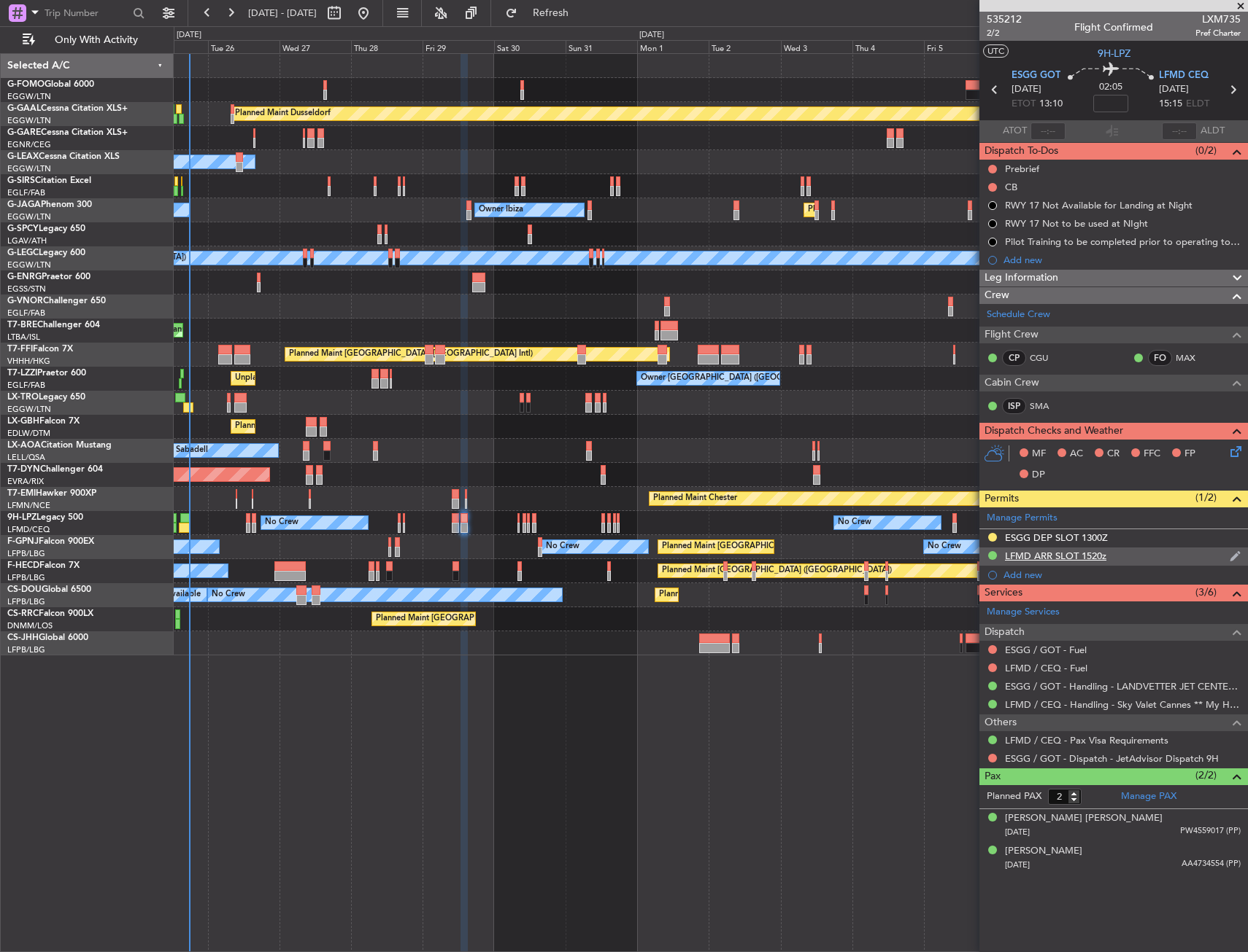
click at [1157, 554] on div "LFMD ARR SLOT 1520z" at bounding box center [1113, 556] width 269 height 18
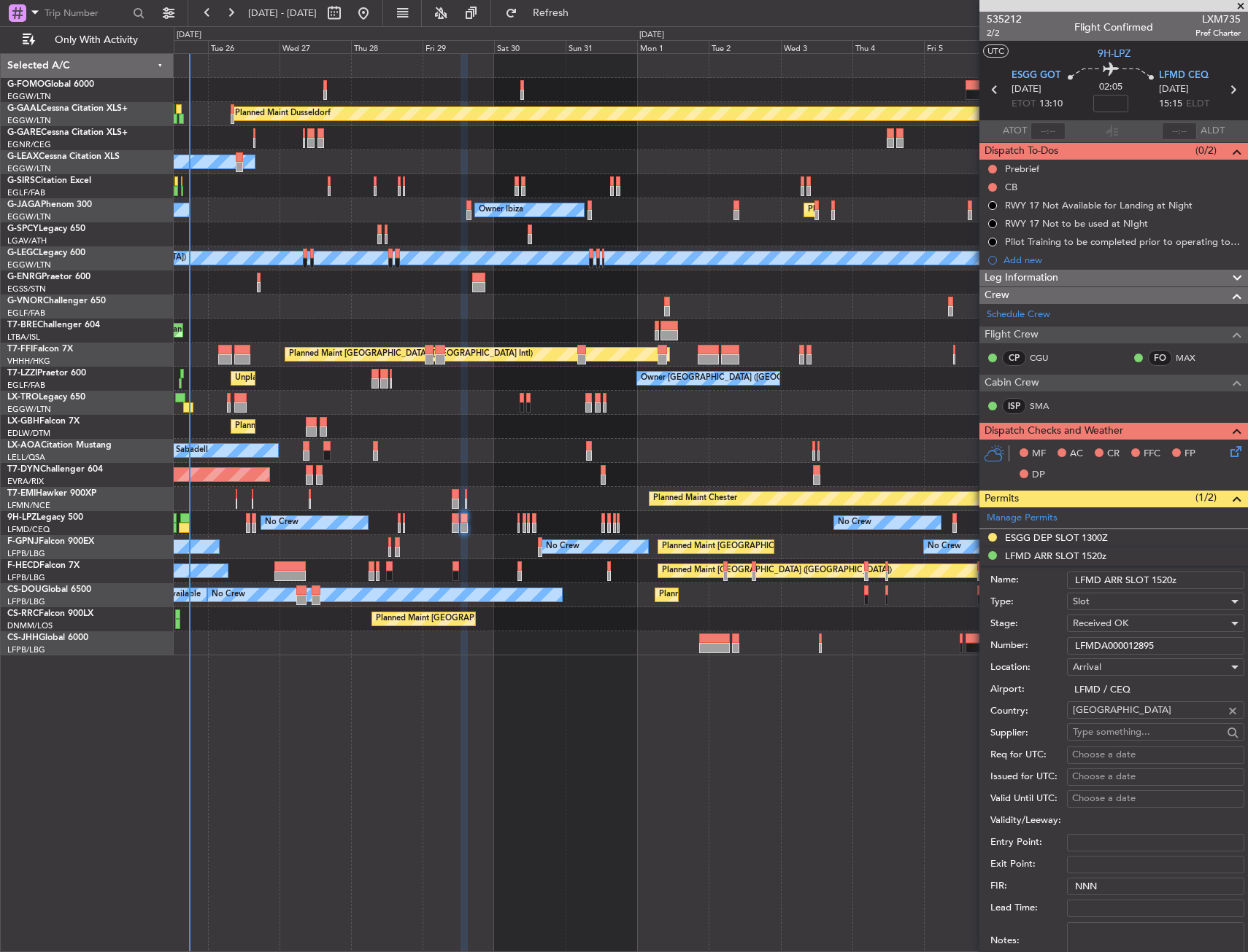
click at [1172, 644] on input "LFMDA000012895" at bounding box center [1155, 647] width 178 height 18
paste input "text"
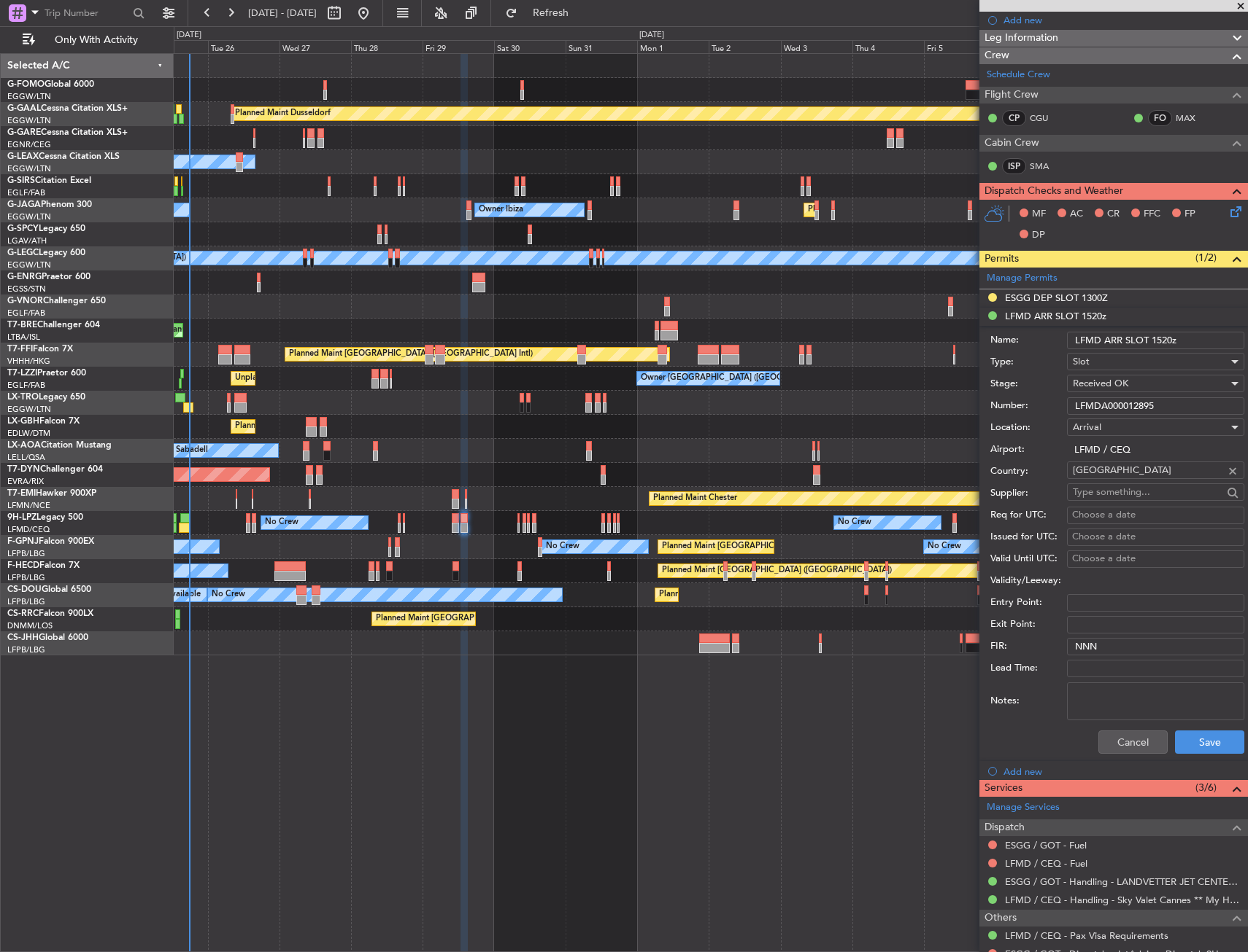
scroll to position [292, 0]
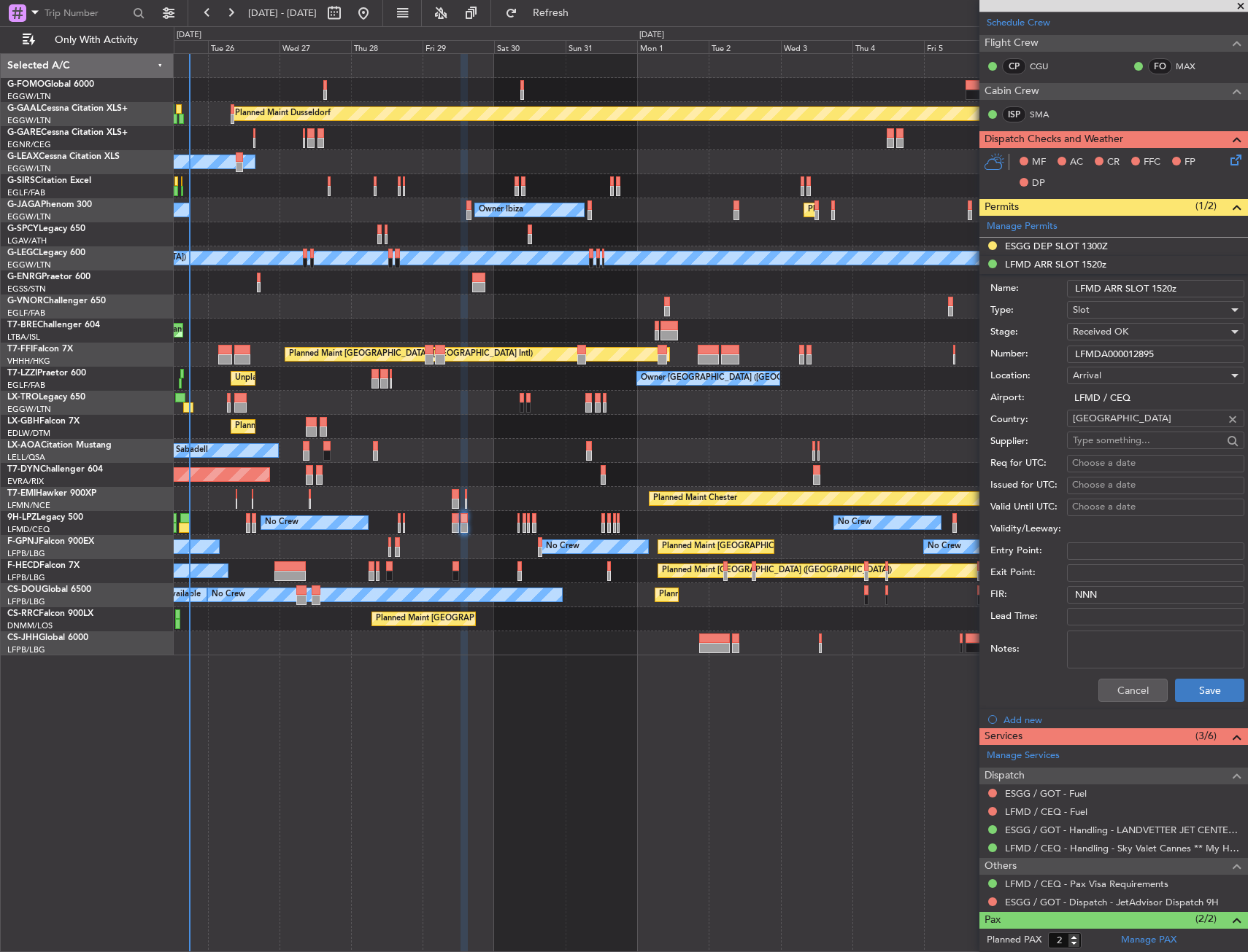
type input "LFMDA000012895"
click at [1192, 695] on button "Save" at bounding box center [1209, 691] width 69 height 24
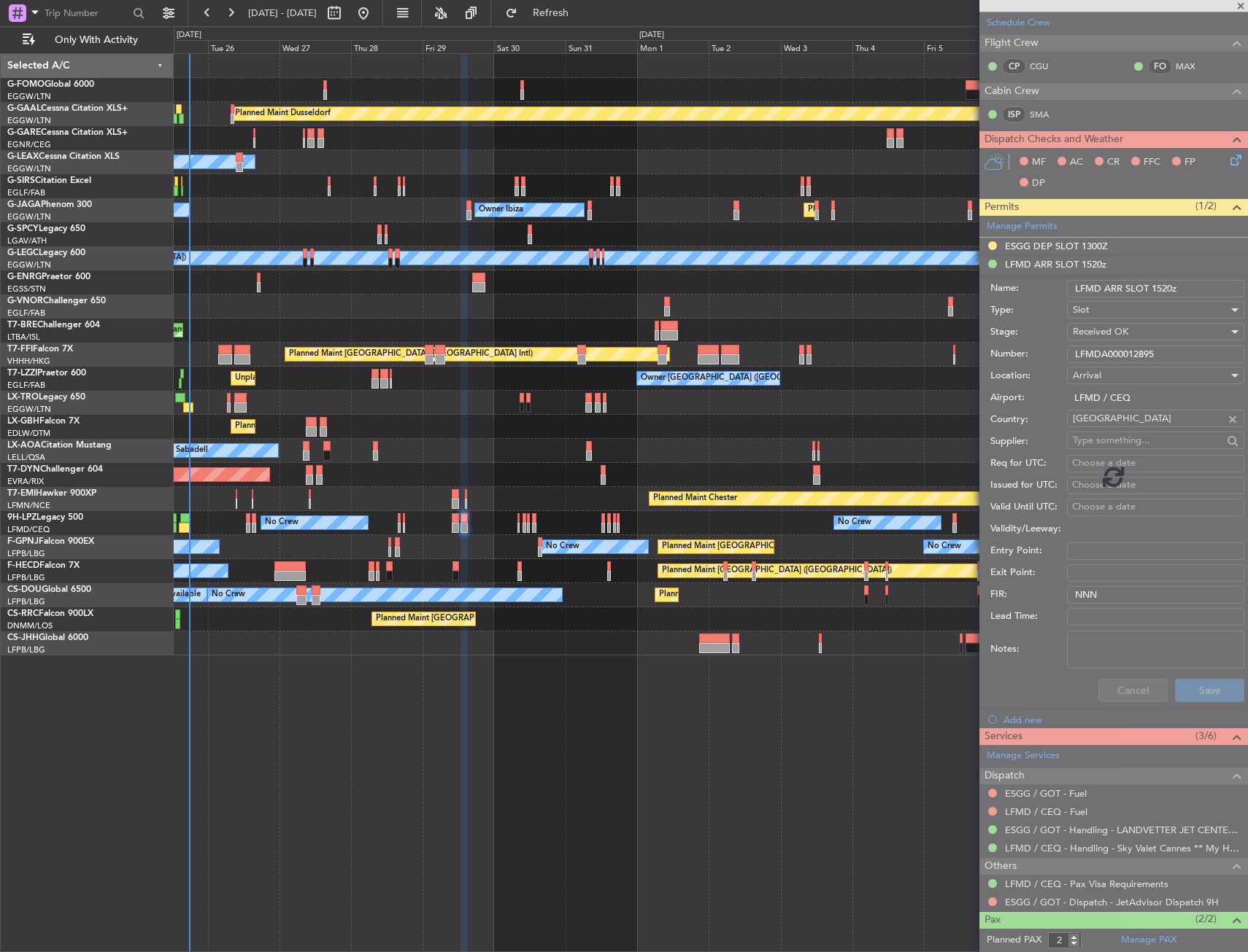
scroll to position [0, 0]
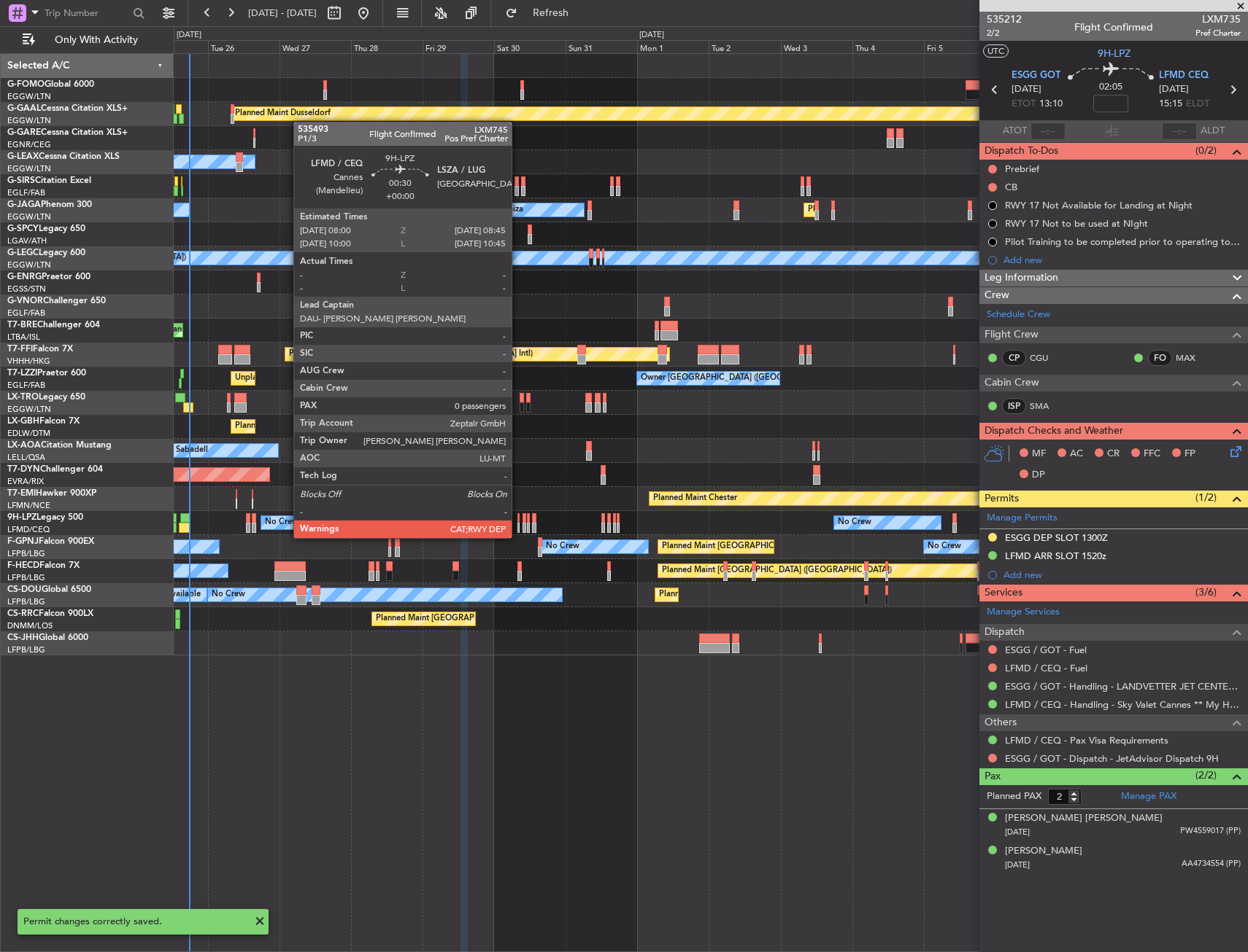
click at [518, 524] on div at bounding box center [518, 528] width 3 height 10
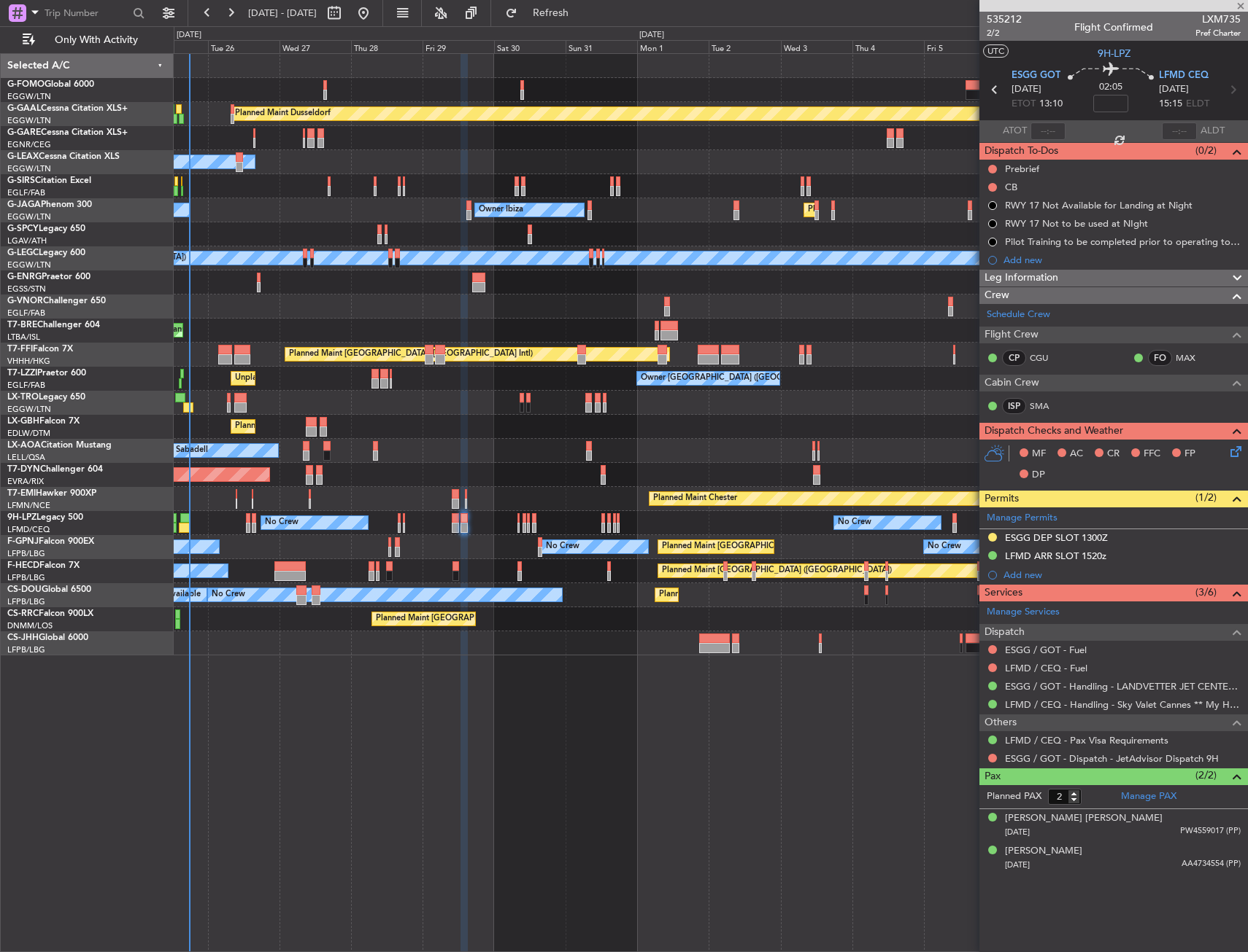
type input "0"
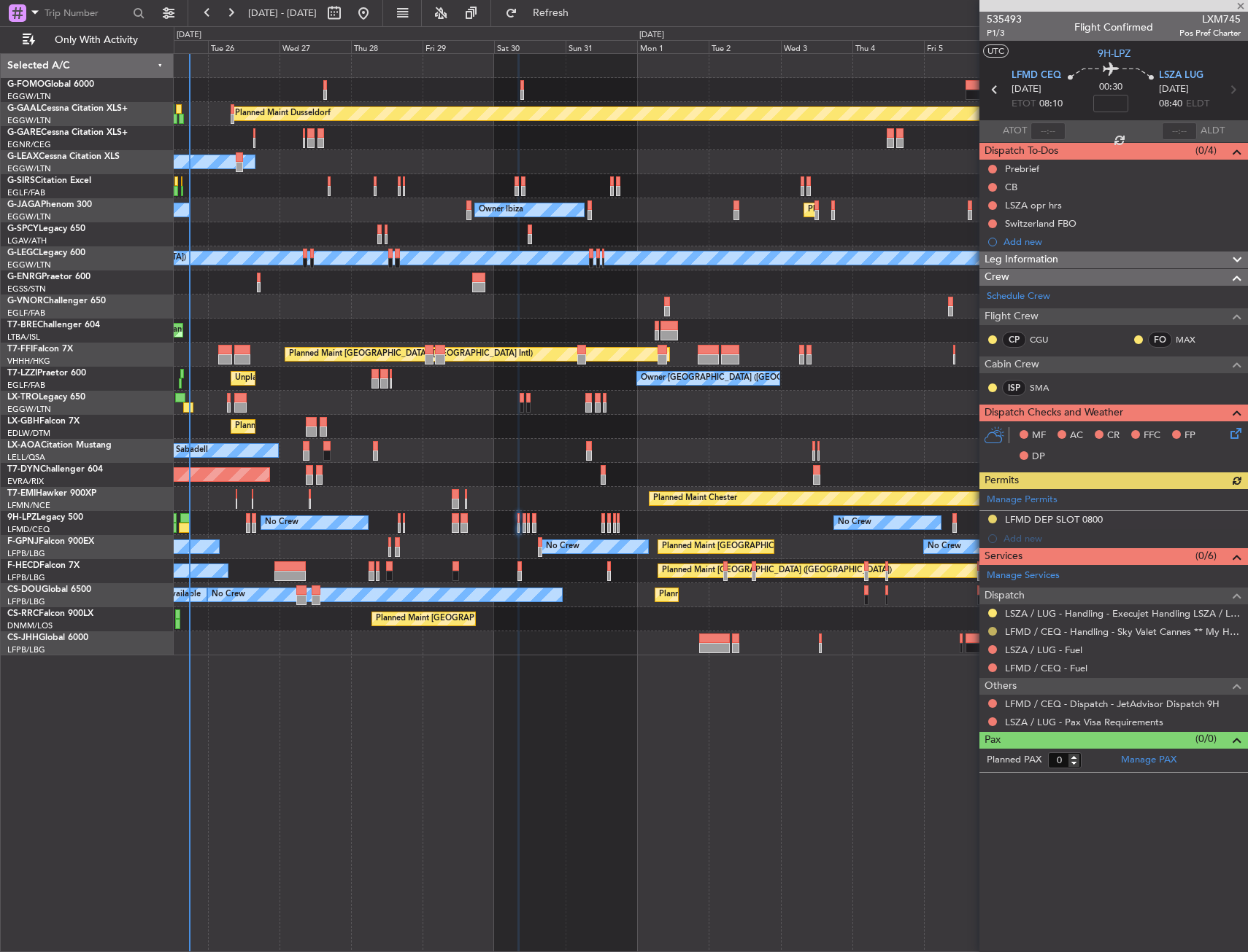
click at [994, 631] on button at bounding box center [992, 631] width 9 height 9
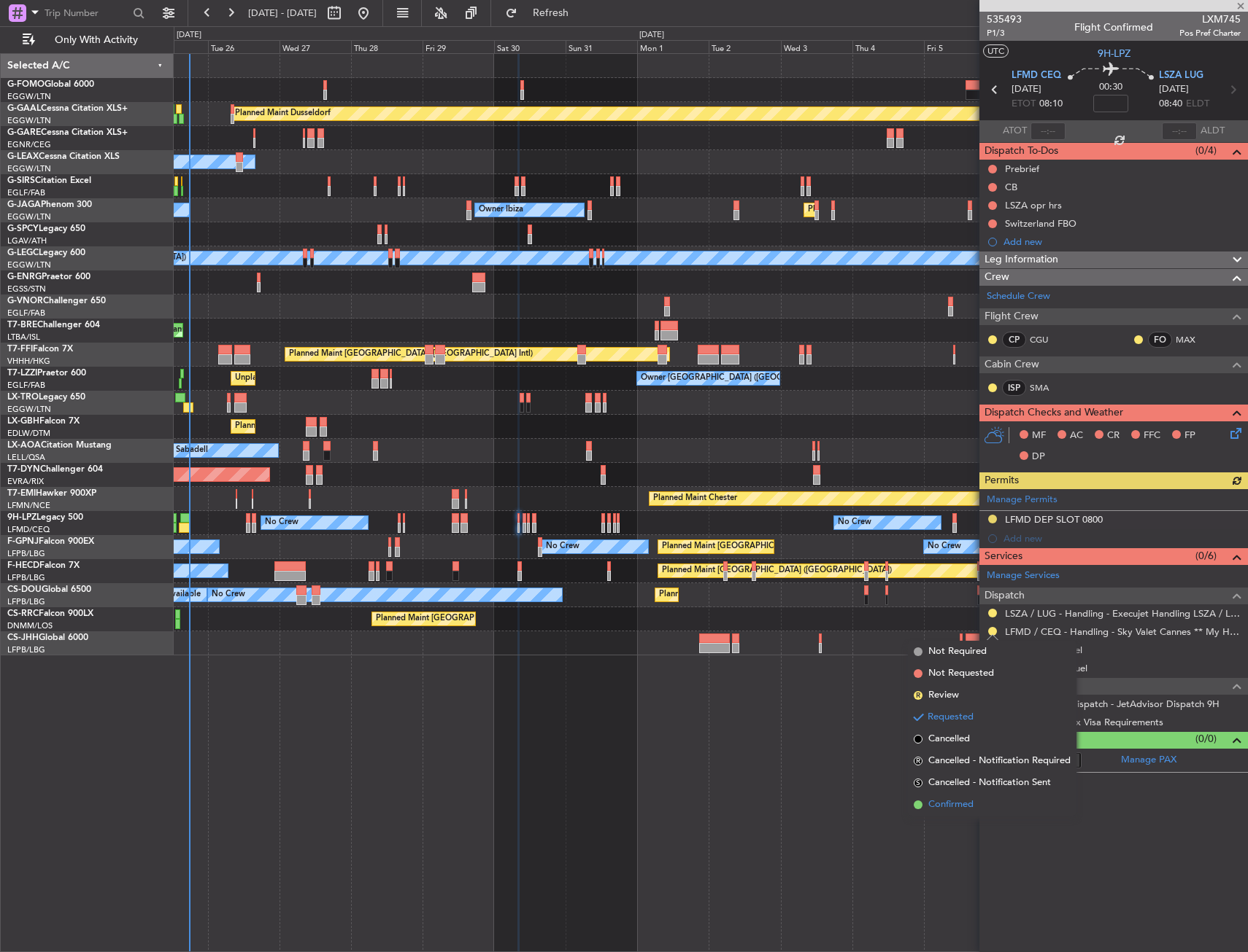
click at [943, 807] on span "Confirmed" at bounding box center [950, 805] width 46 height 15
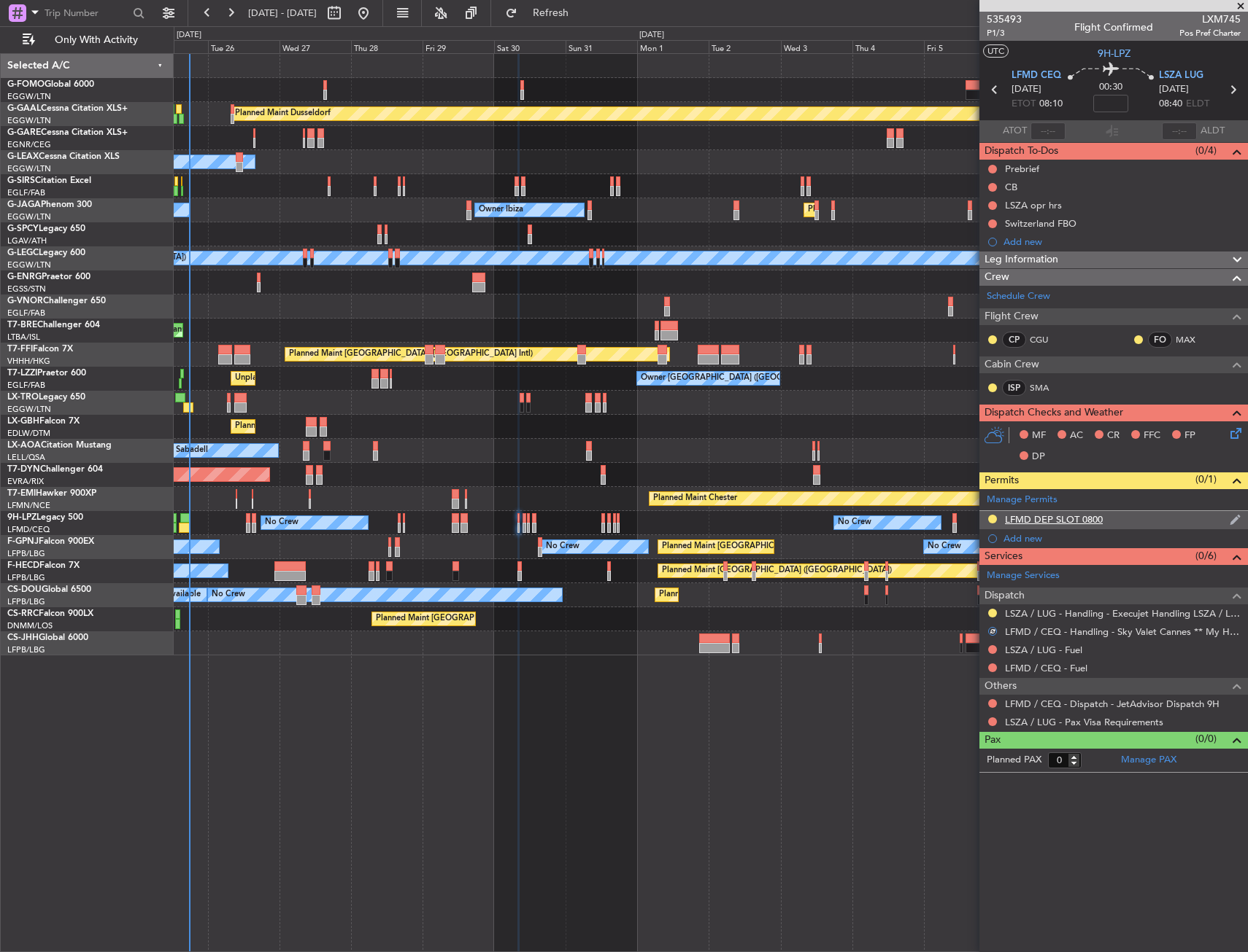
click at [1139, 520] on div "LFMD DEP SLOT 0800" at bounding box center [1113, 521] width 269 height 18
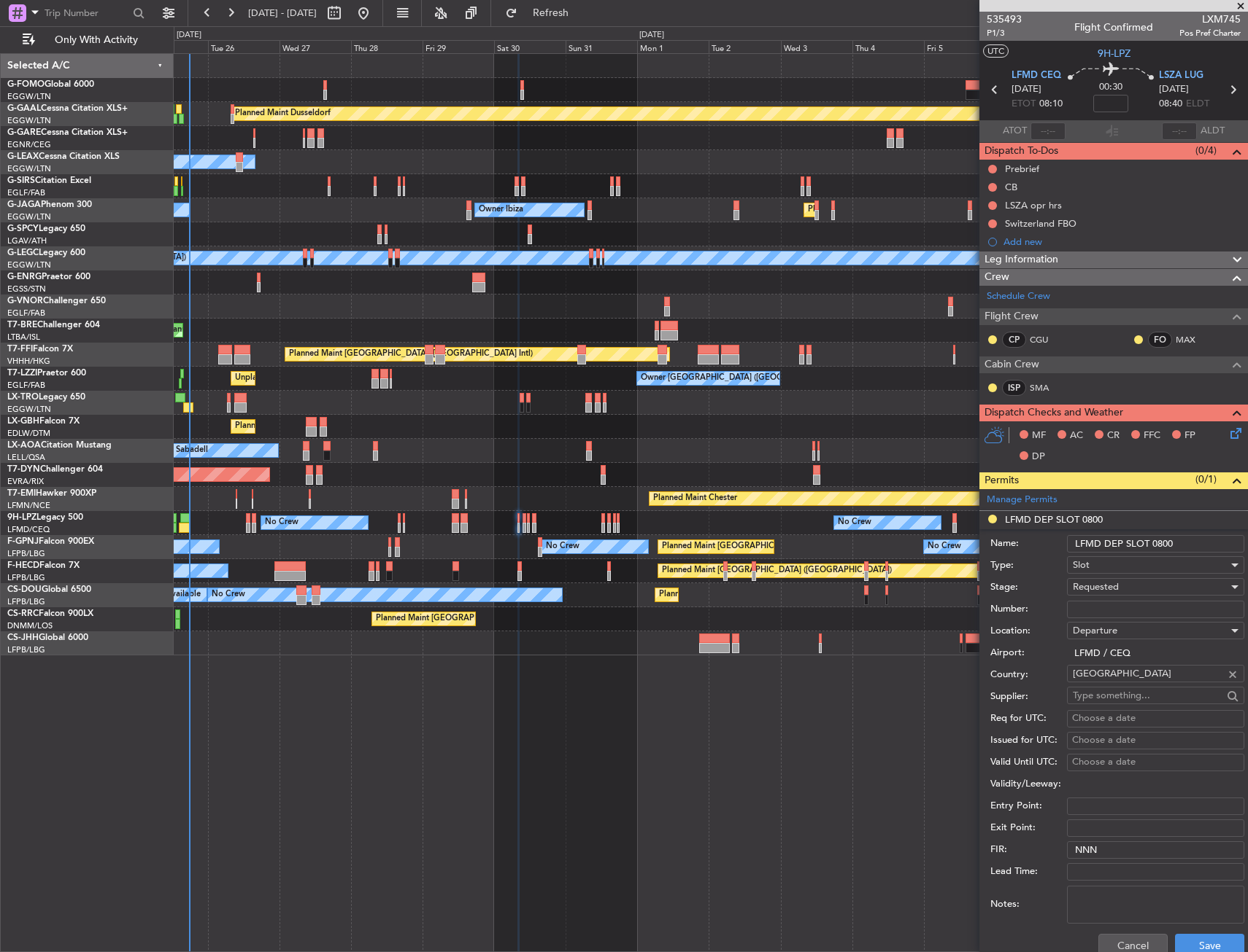
click at [1179, 541] on input "LFMD DEP SLOT 0800" at bounding box center [1155, 544] width 178 height 18
type input "LFMD DEP SLOT 0800z"
click at [1126, 586] on div "Requested" at bounding box center [1150, 587] width 156 height 22
click at [1116, 694] on span "Received OK" at bounding box center [1150, 698] width 153 height 22
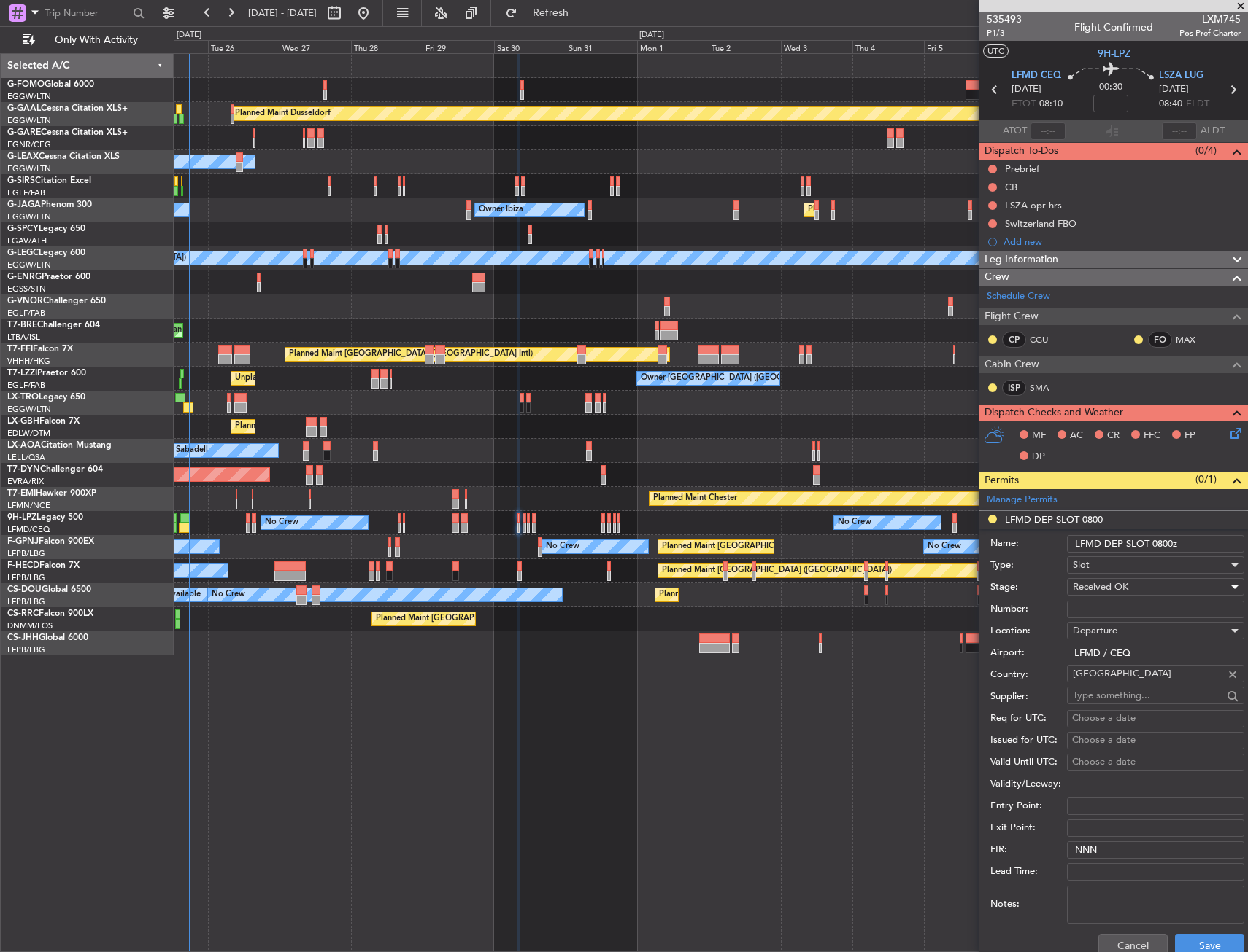
click at [1118, 605] on input "Number:" at bounding box center [1155, 610] width 178 height 18
paste input "LFMDD000012898"
type input "LFMDD000012898"
click at [1189, 935] on button "Save" at bounding box center [1209, 946] width 69 height 24
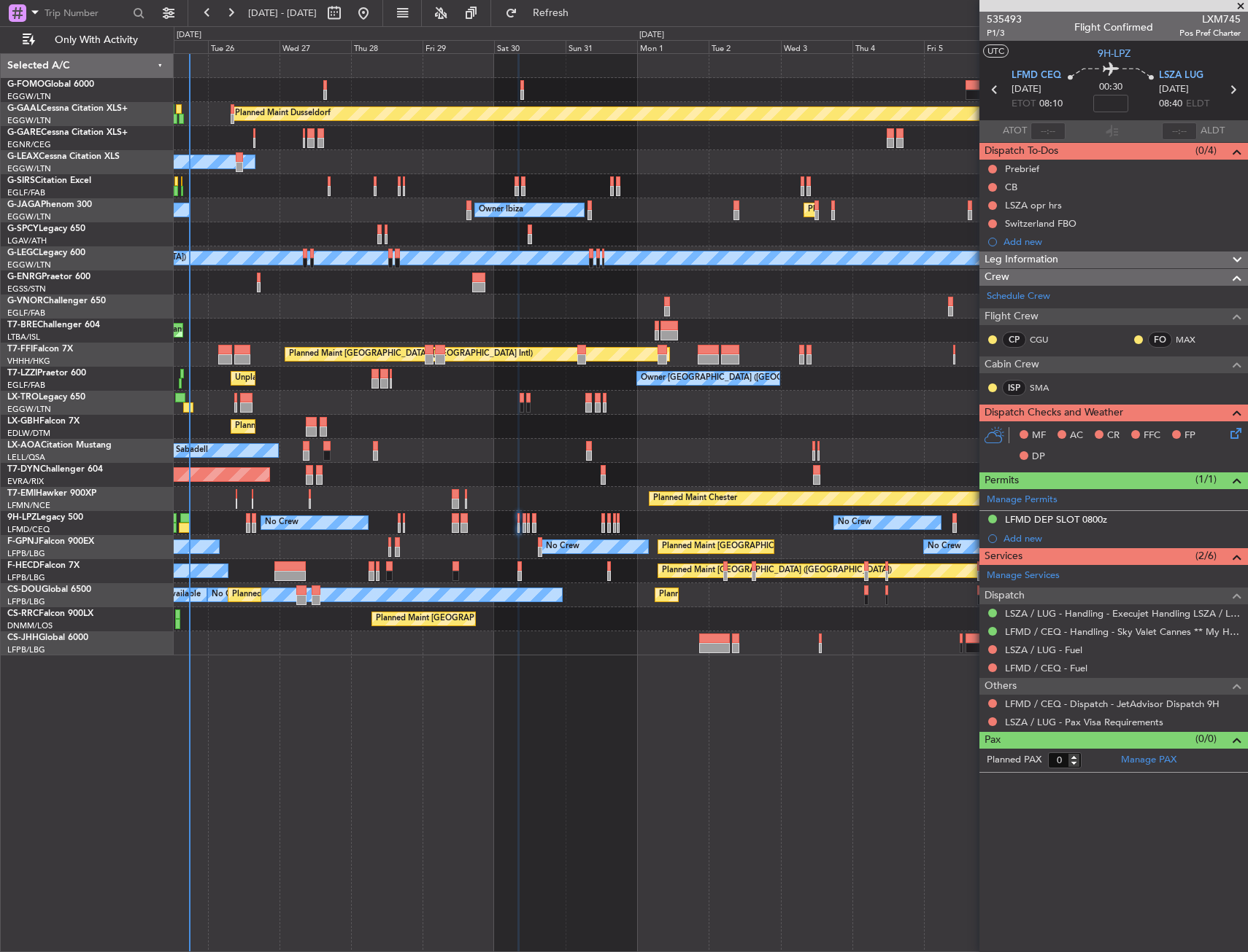
click at [308, 431] on div "Planned Maint Nice ([GEOGRAPHIC_DATA])" at bounding box center [710, 426] width 1073 height 24
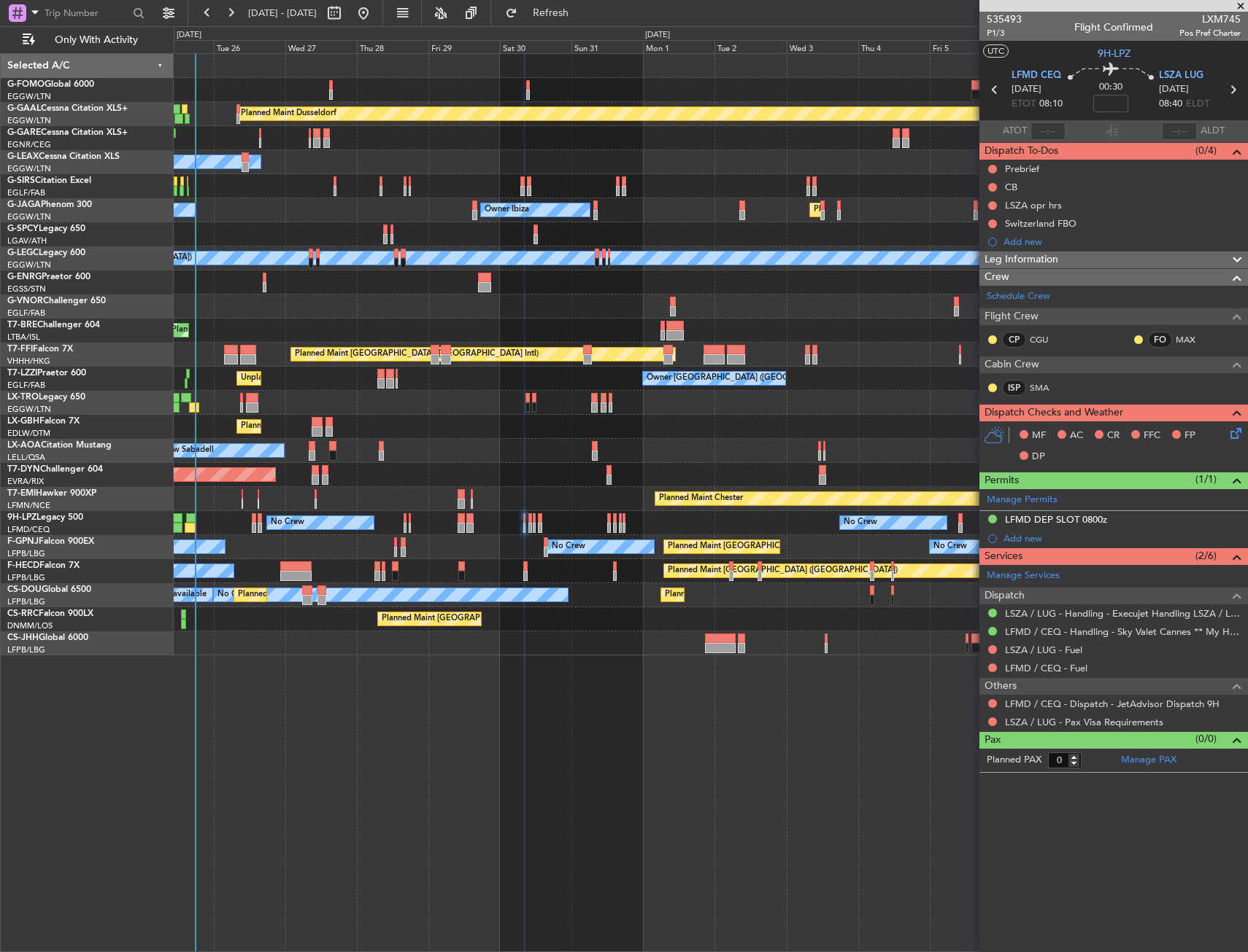
click at [289, 434] on div "Planned Maint Nice ([GEOGRAPHIC_DATA])" at bounding box center [710, 426] width 1073 height 24
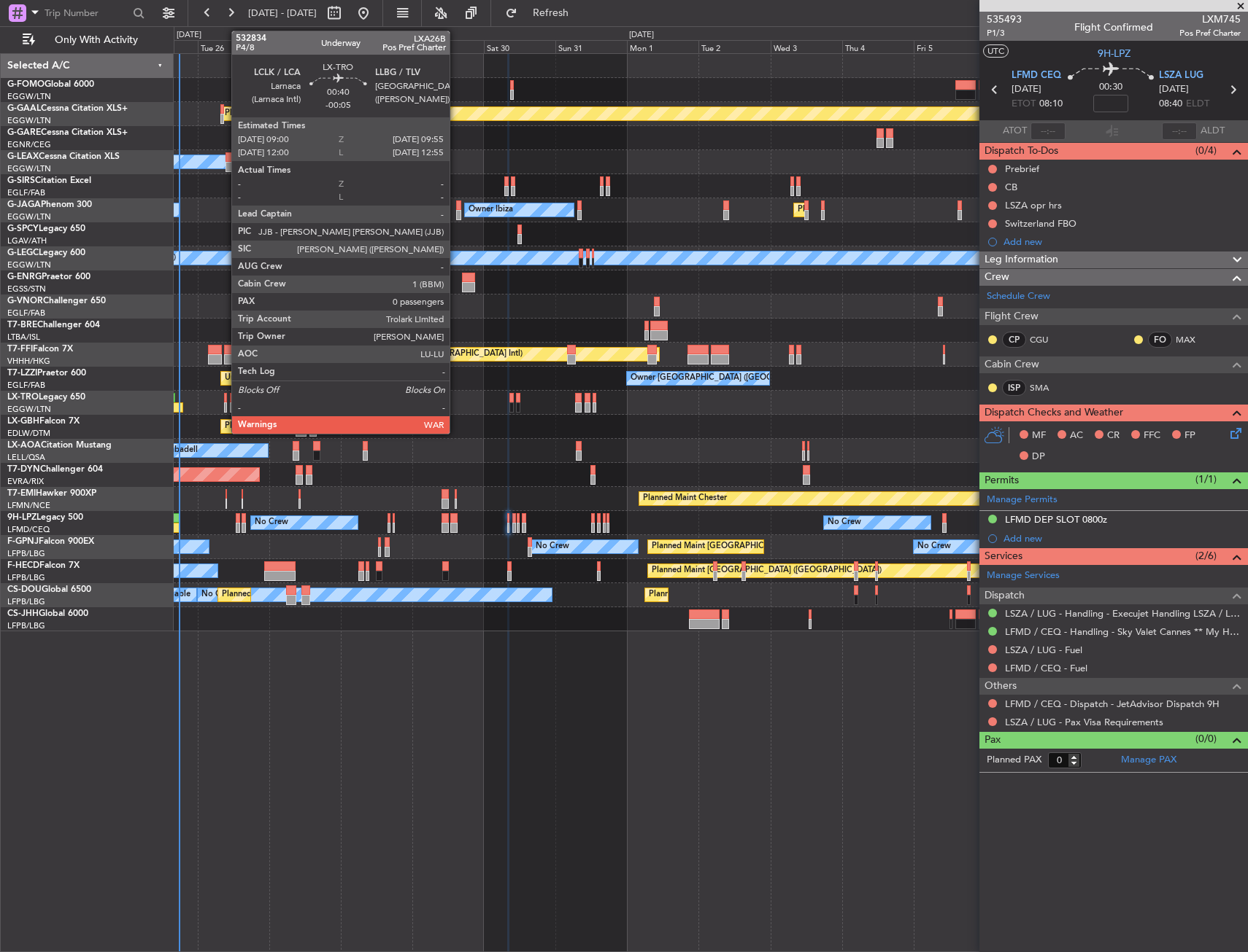
click at [224, 402] on div at bounding box center [225, 398] width 3 height 10
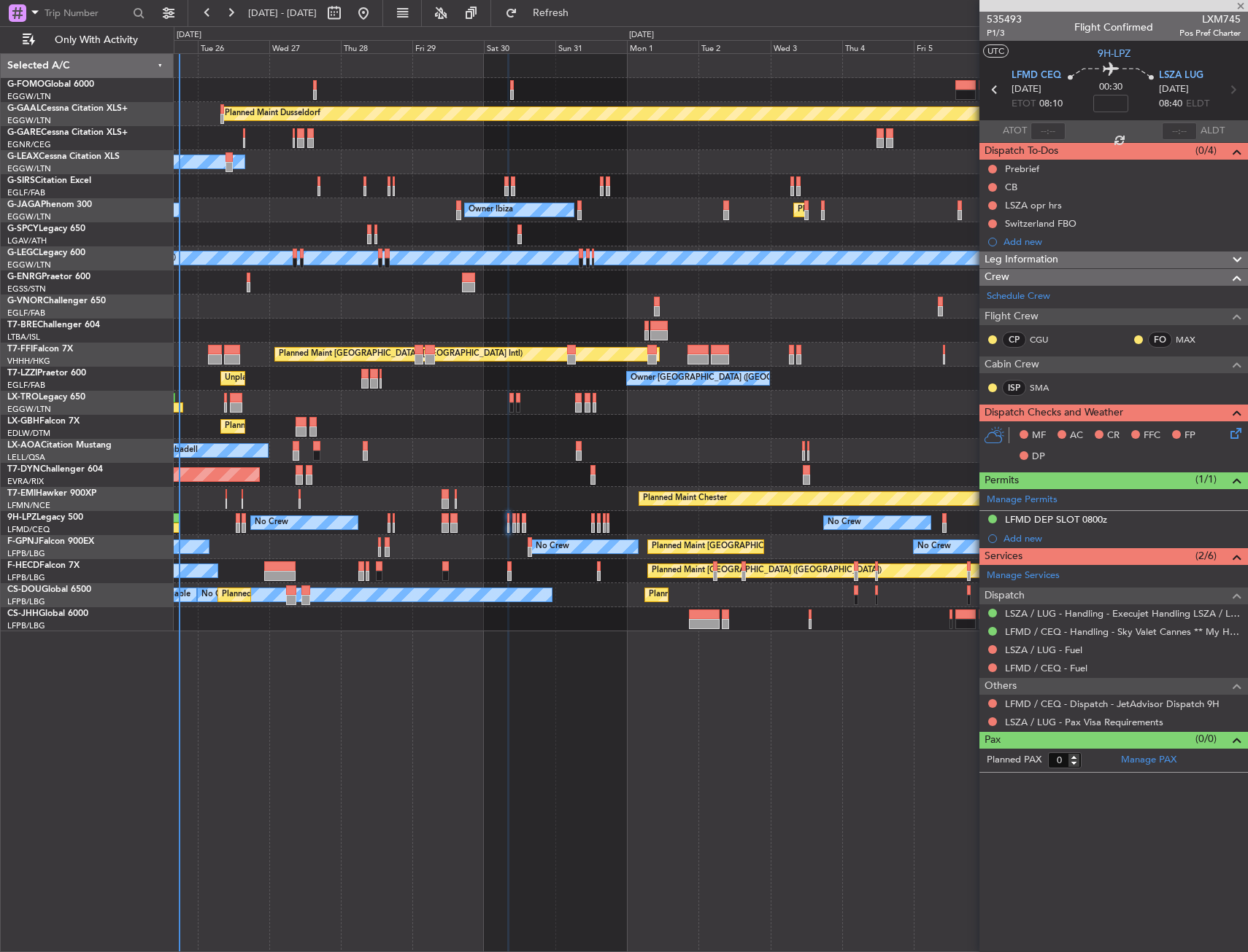
type input "-00:05"
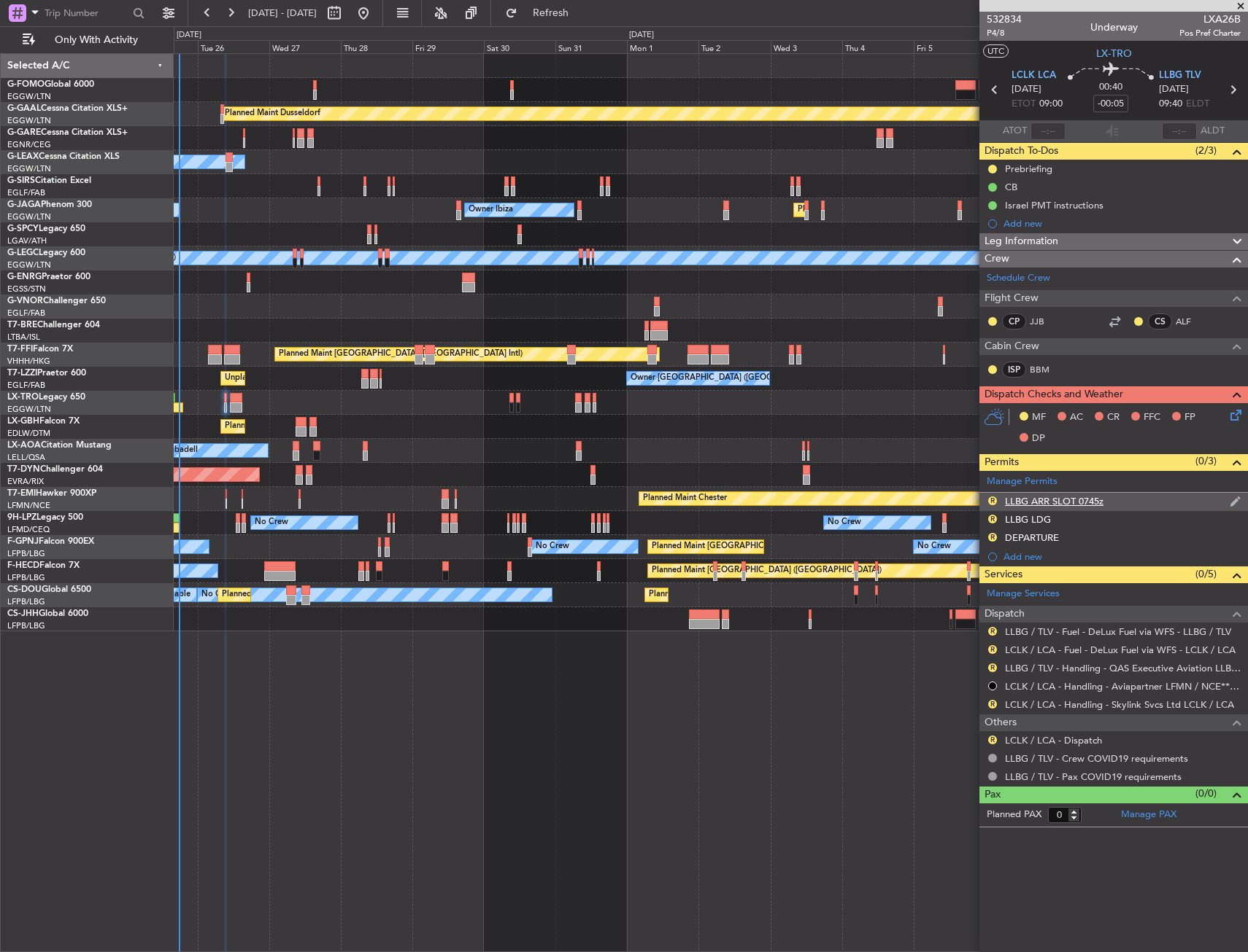
click at [1133, 501] on div "R LLBG ARR SLOT 0745z" at bounding box center [1113, 502] width 269 height 18
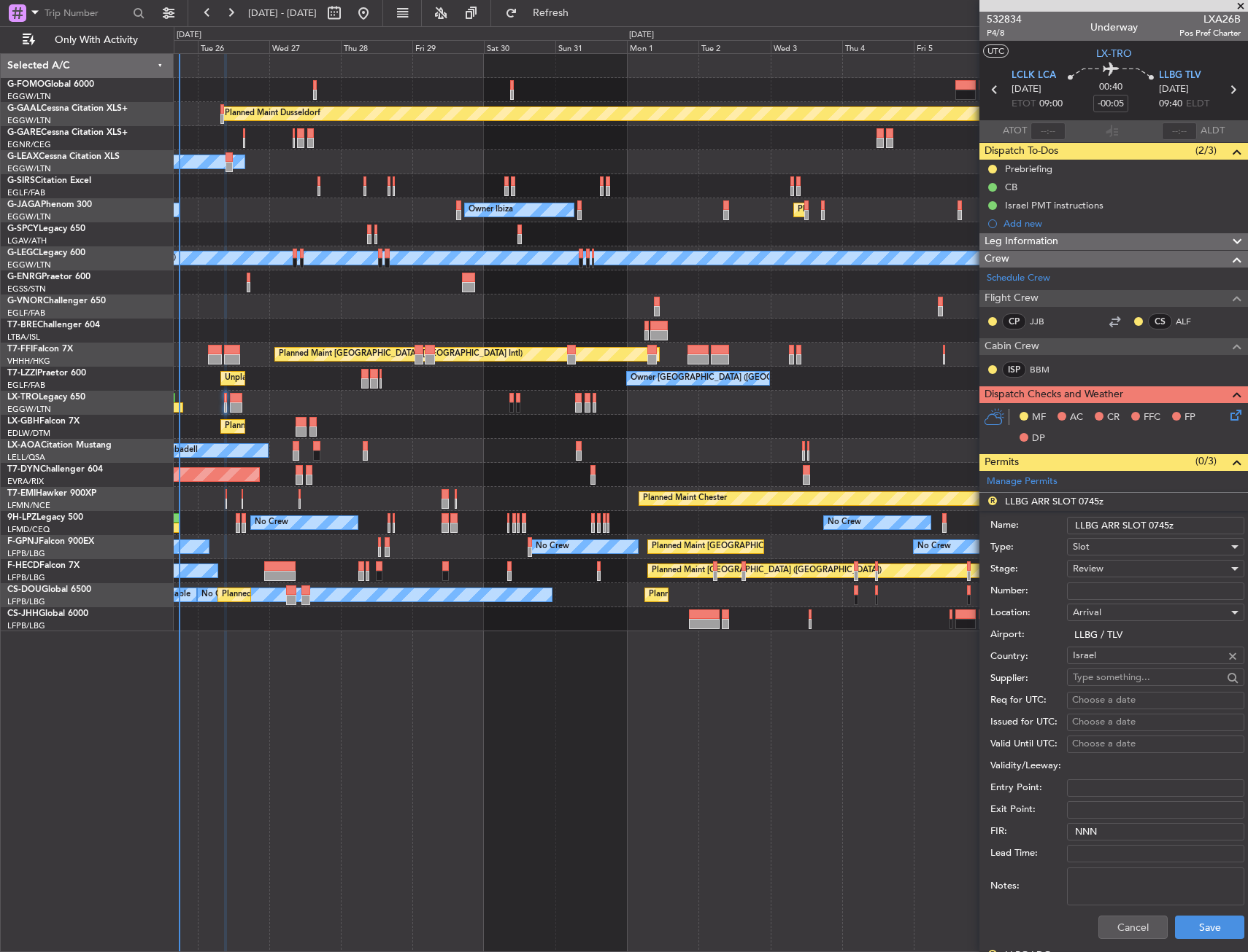
click at [1165, 526] on input "LLBG ARR SLOT 0745z" at bounding box center [1155, 526] width 178 height 18
type input "LLBG ARR SLOT 0940z"
click at [1079, 566] on span "Review" at bounding box center [1087, 568] width 31 height 13
drag, startPoint x: 1079, startPoint y: 566, endPoint x: 1107, endPoint y: 671, distance: 108.7
click at [1106, 664] on span "Requested" at bounding box center [1150, 664] width 153 height 22
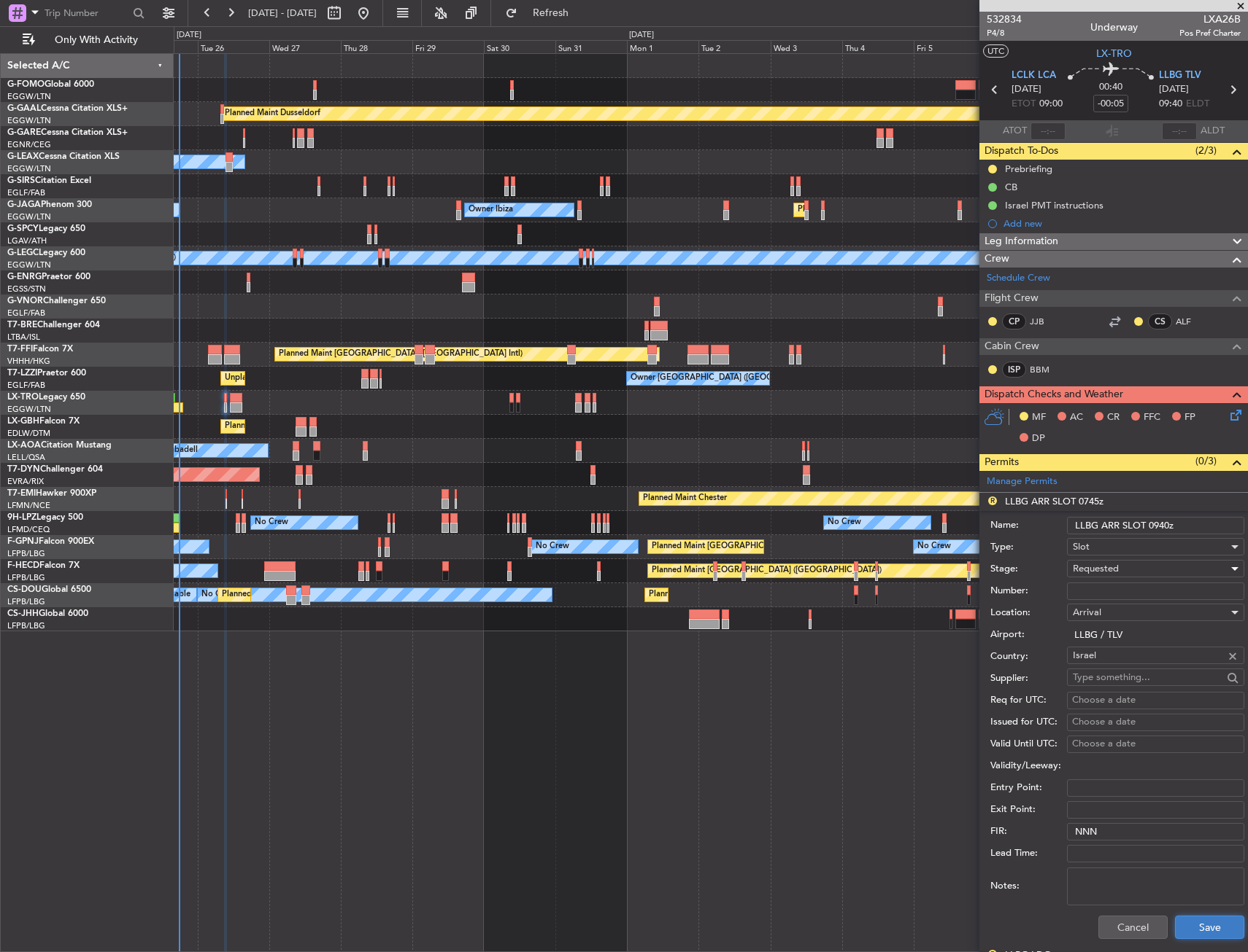
click at [1195, 925] on button "Save" at bounding box center [1209, 928] width 69 height 24
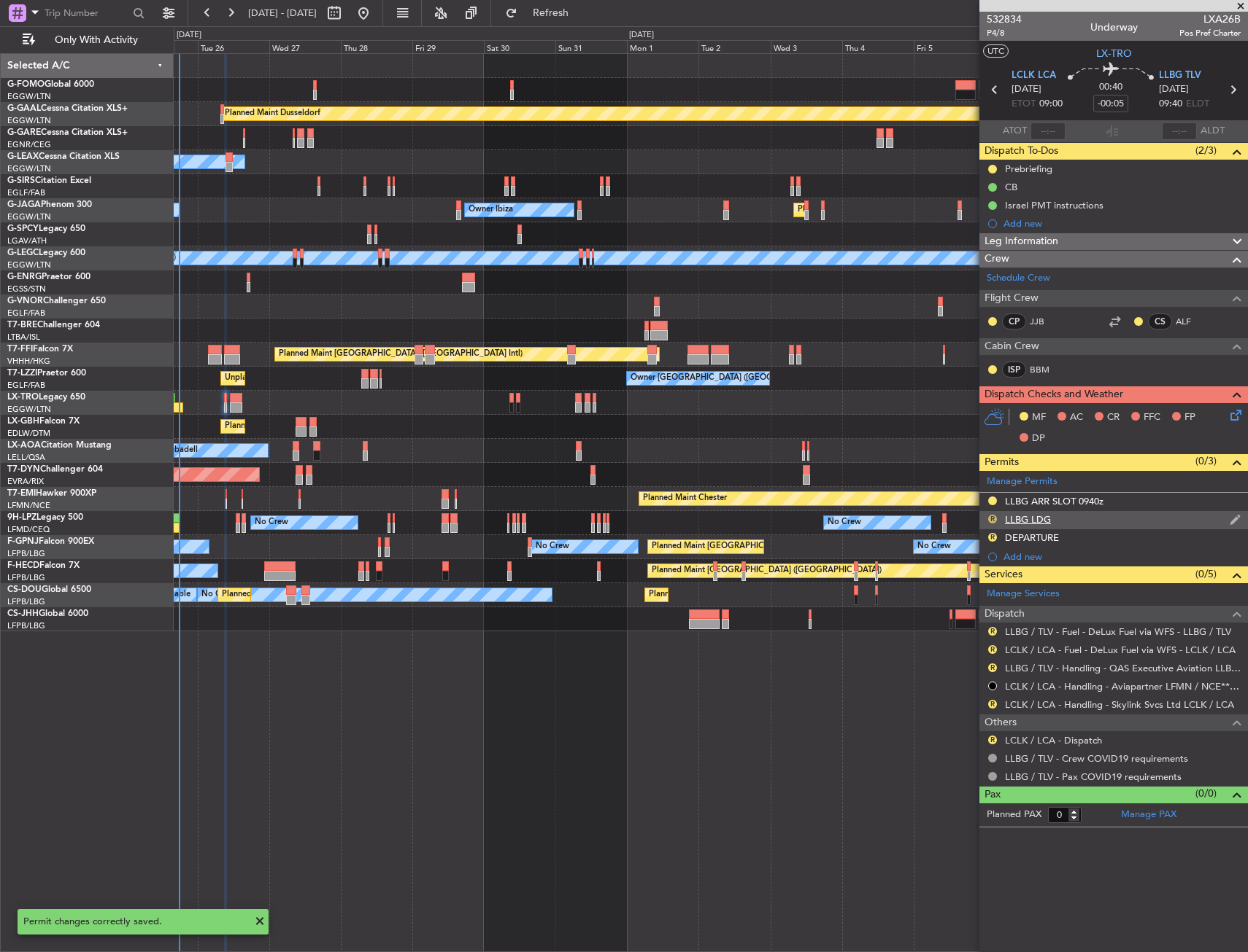
click at [996, 517] on button "R" at bounding box center [992, 519] width 9 height 9
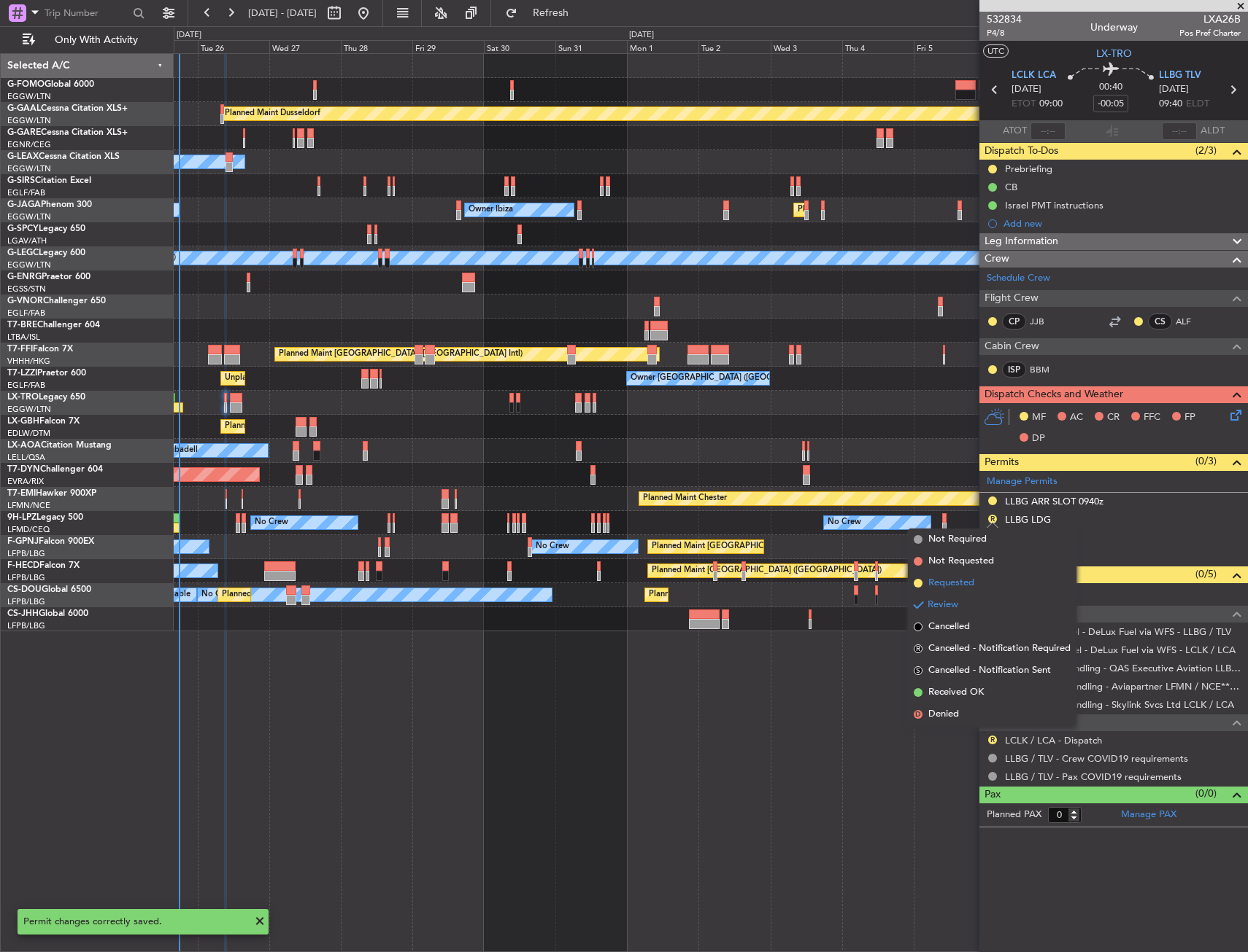
click at [973, 581] on span "Requested" at bounding box center [950, 583] width 46 height 15
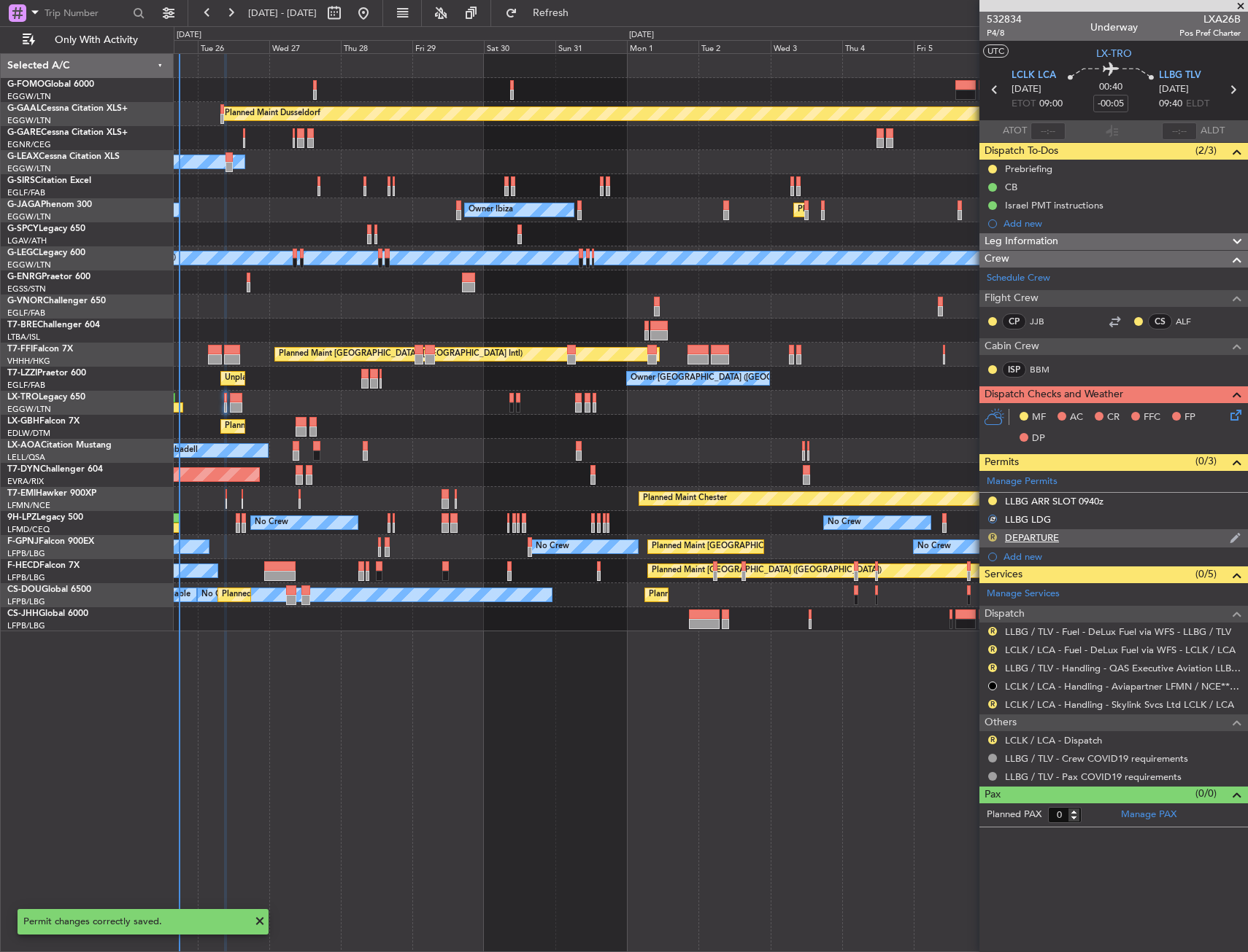
click at [993, 538] on button "R" at bounding box center [992, 537] width 9 height 9
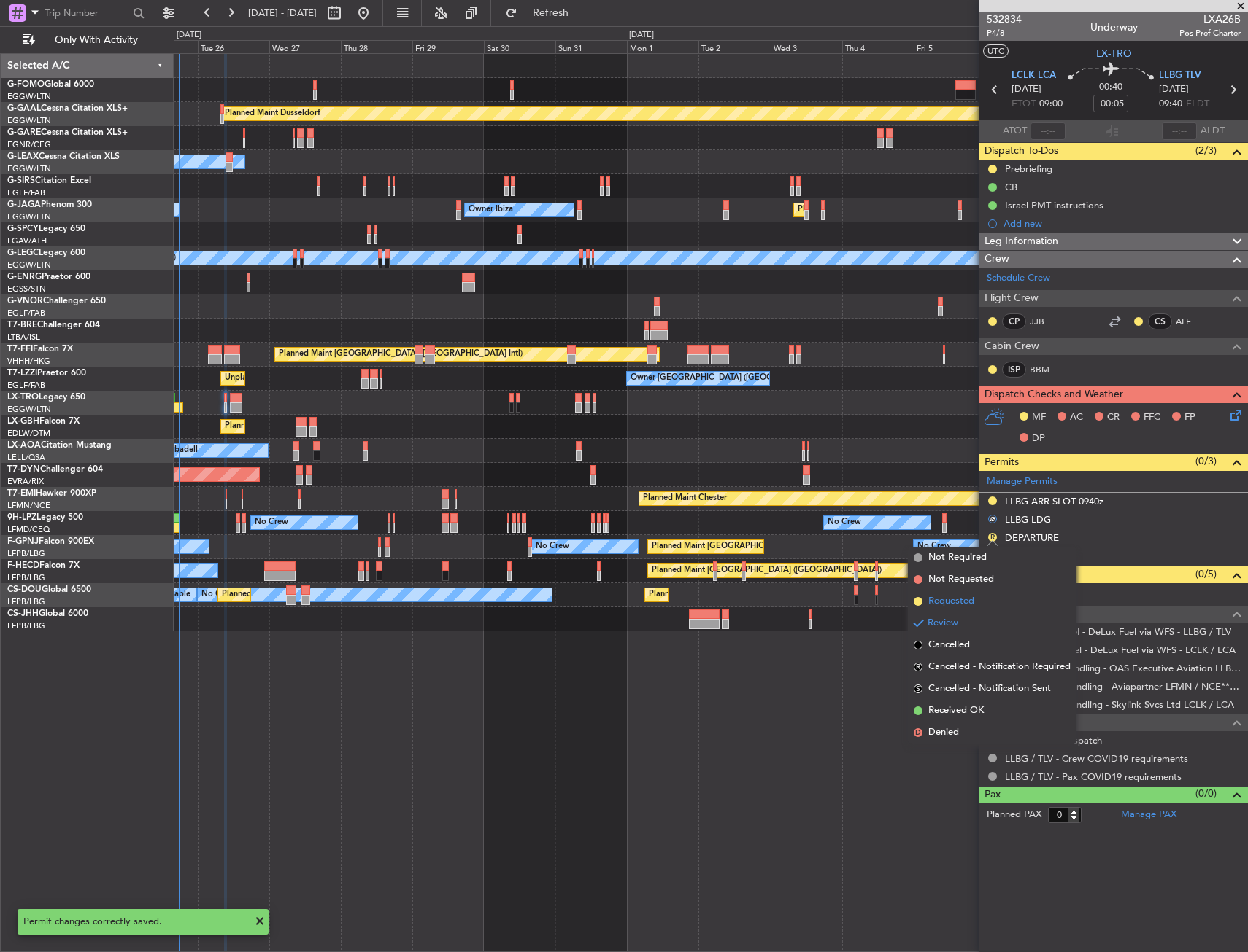
click at [975, 605] on li "Requested" at bounding box center [992, 602] width 169 height 22
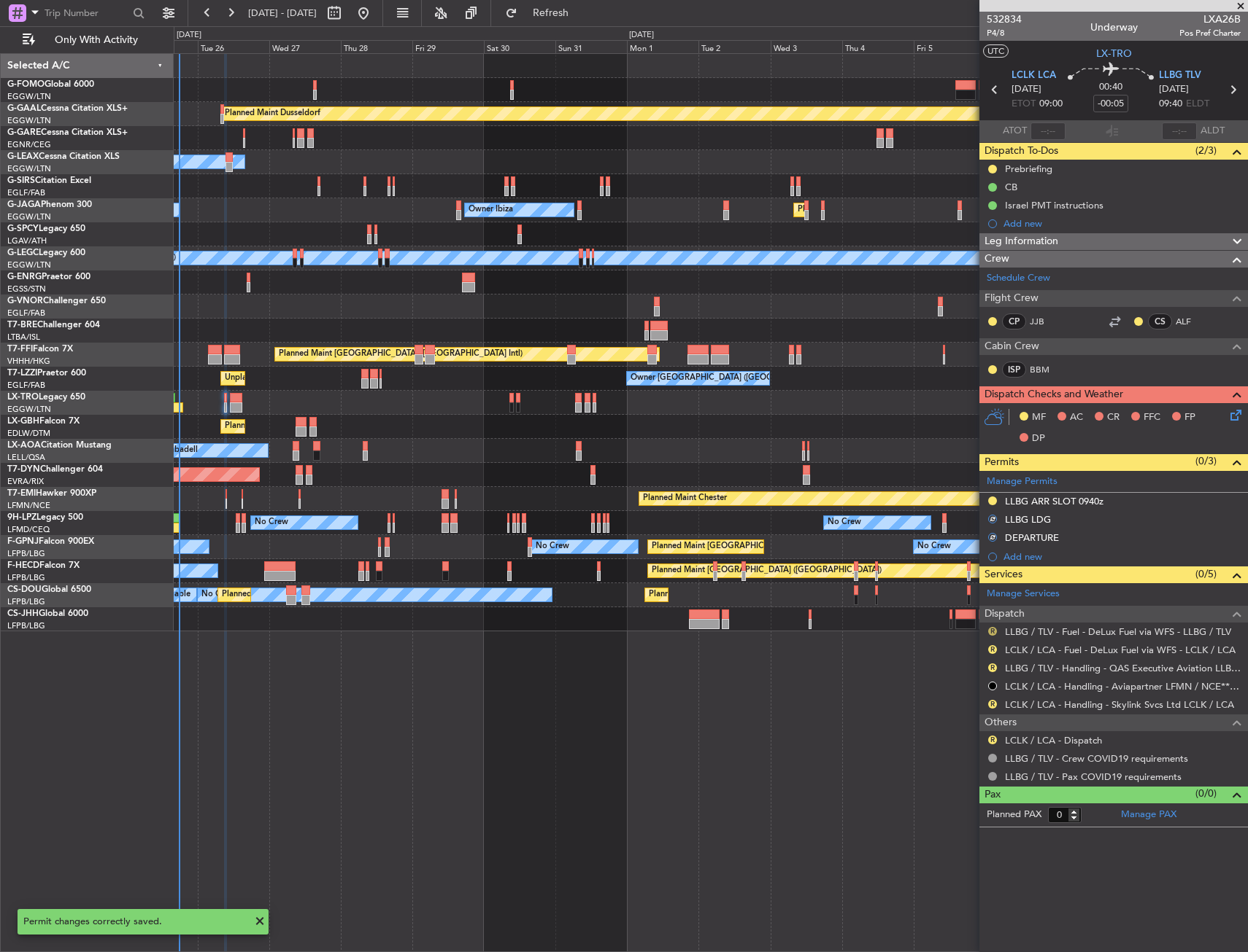
click at [989, 628] on button "R" at bounding box center [992, 631] width 9 height 9
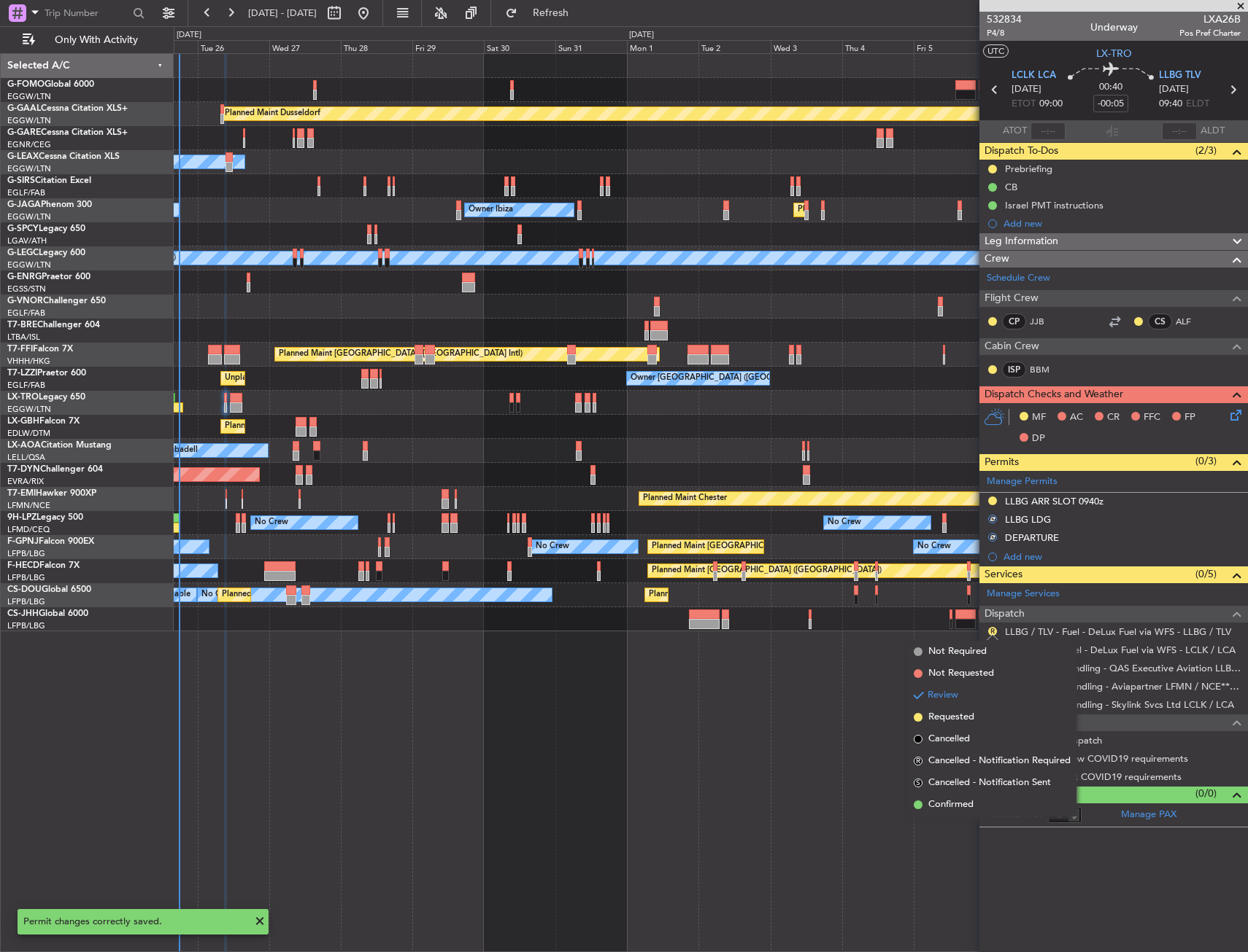
click at [811, 765] on div "Planned Maint Dusseldorf Owner Unplanned Maint Oxford (Kidlington) Planned Main…" at bounding box center [710, 503] width 1074 height 899
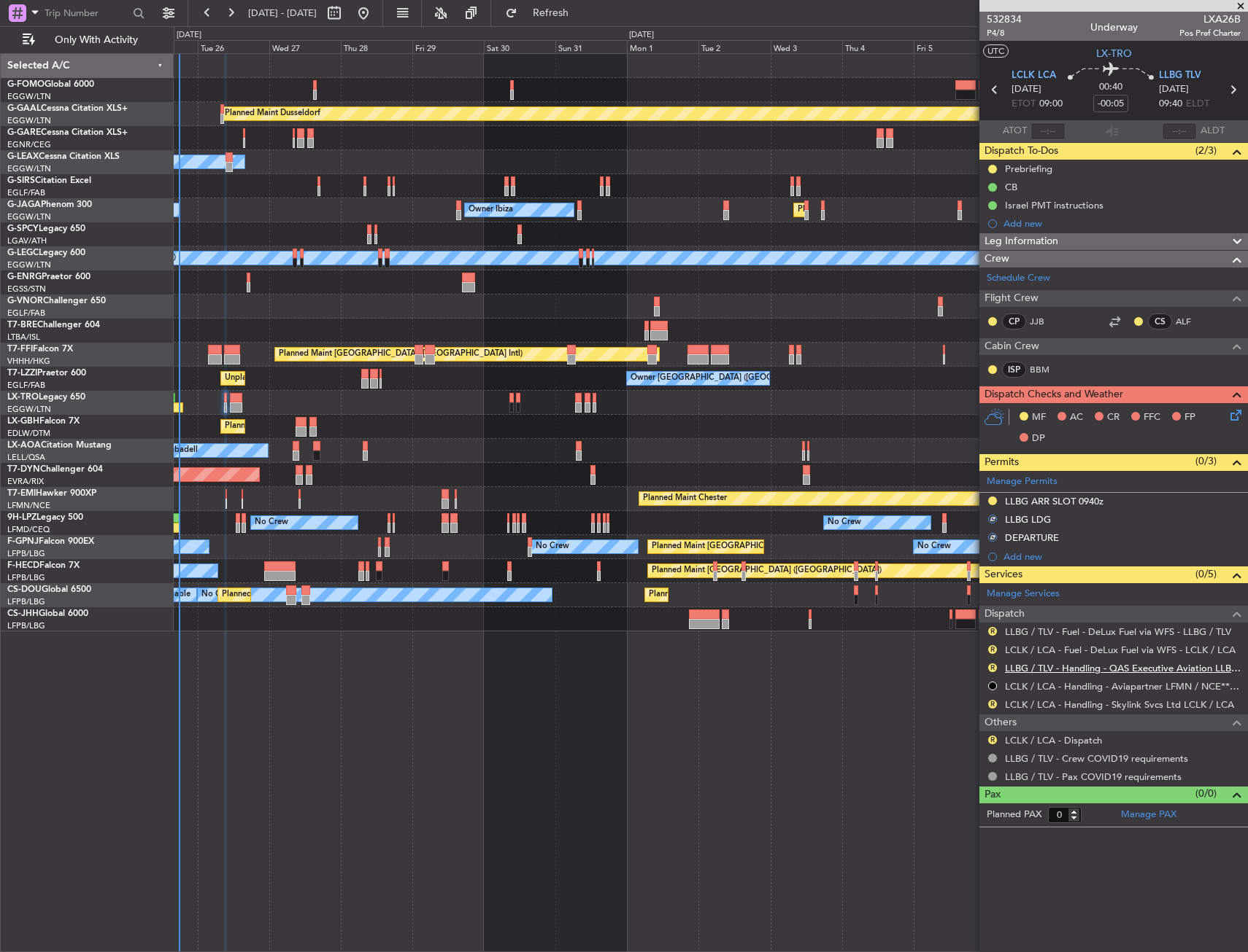
click at [1059, 663] on link "LLBG / TLV - Handling - QAS Executive Aviation LLBG / TLV" at bounding box center [1123, 668] width 236 height 13
click at [1035, 710] on mat-tooltip-component "LCLK / LCA - Handling - Skylink Svcs Ltd LCLK / LCA" at bounding box center [1119, 729] width 220 height 39
click at [1038, 703] on link "LCLK / LCA - Handling - Skylink Svcs Ltd LCLK / LCA" at bounding box center [1119, 705] width 229 height 13
click at [1037, 630] on link "LLBG / TLV - Fuel - DeLux Fuel via WFS - LLBG / TLV" at bounding box center [1118, 632] width 226 height 13
click at [994, 630] on button "R" at bounding box center [992, 631] width 9 height 9
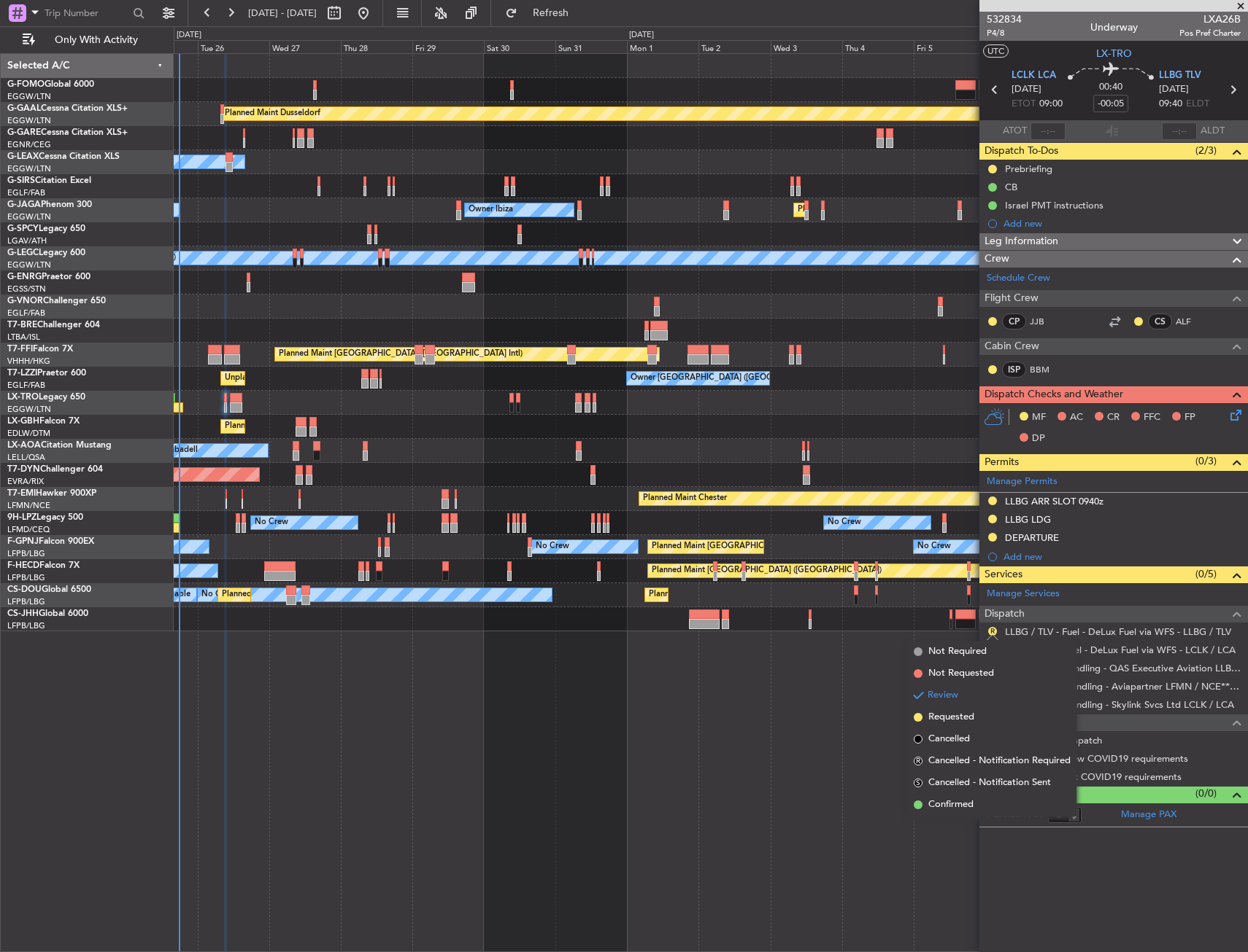
click at [938, 807] on span "Confirmed" at bounding box center [950, 805] width 46 height 15
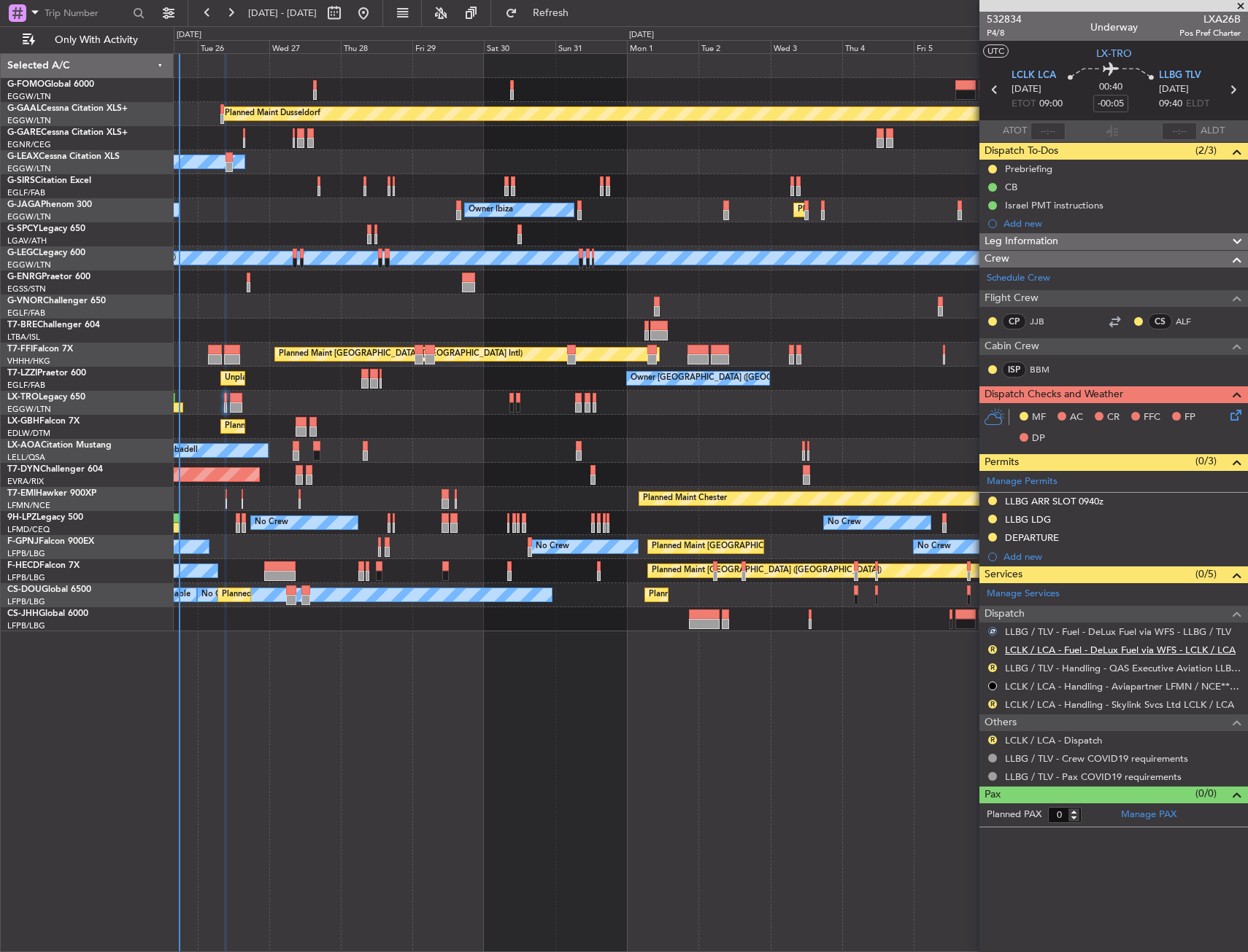
click at [1046, 651] on link "LCLK / LCA - Fuel - DeLux Fuel via WFS - LCLK / LCA" at bounding box center [1120, 650] width 230 height 13
click at [992, 650] on button "R" at bounding box center [992, 650] width 9 height 9
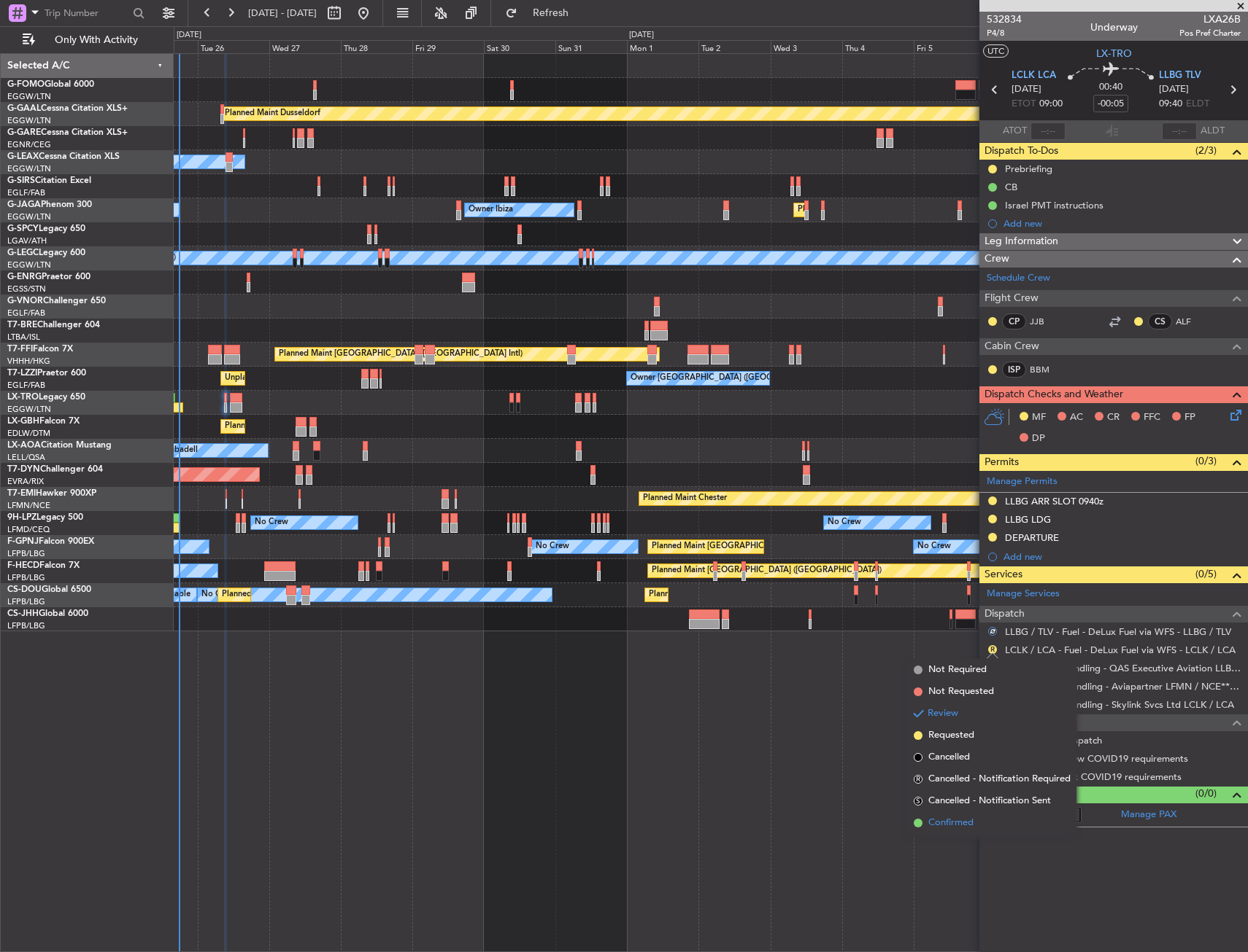
click at [954, 817] on span "Confirmed" at bounding box center [950, 823] width 46 height 15
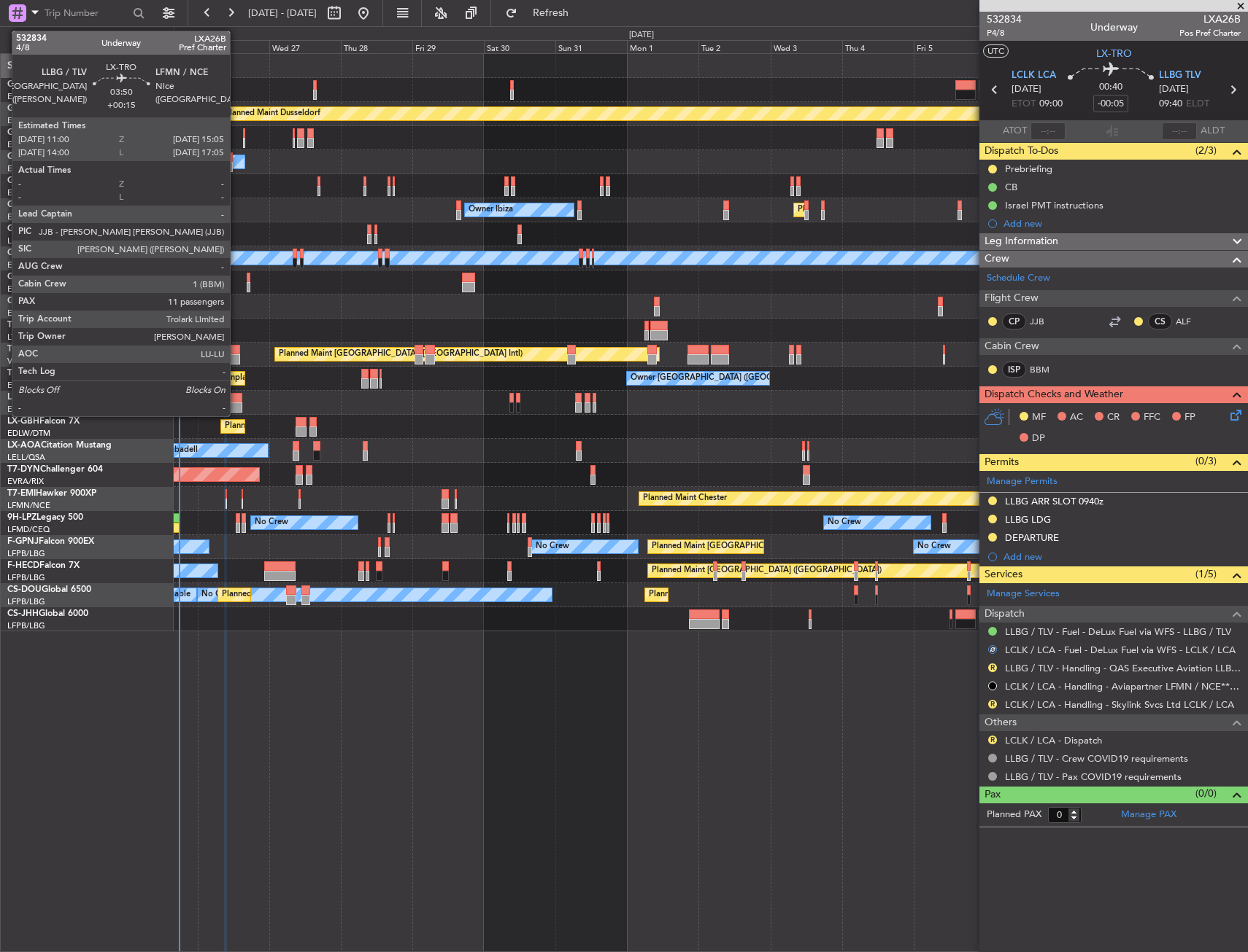
click at [236, 407] on div at bounding box center [236, 408] width 13 height 10
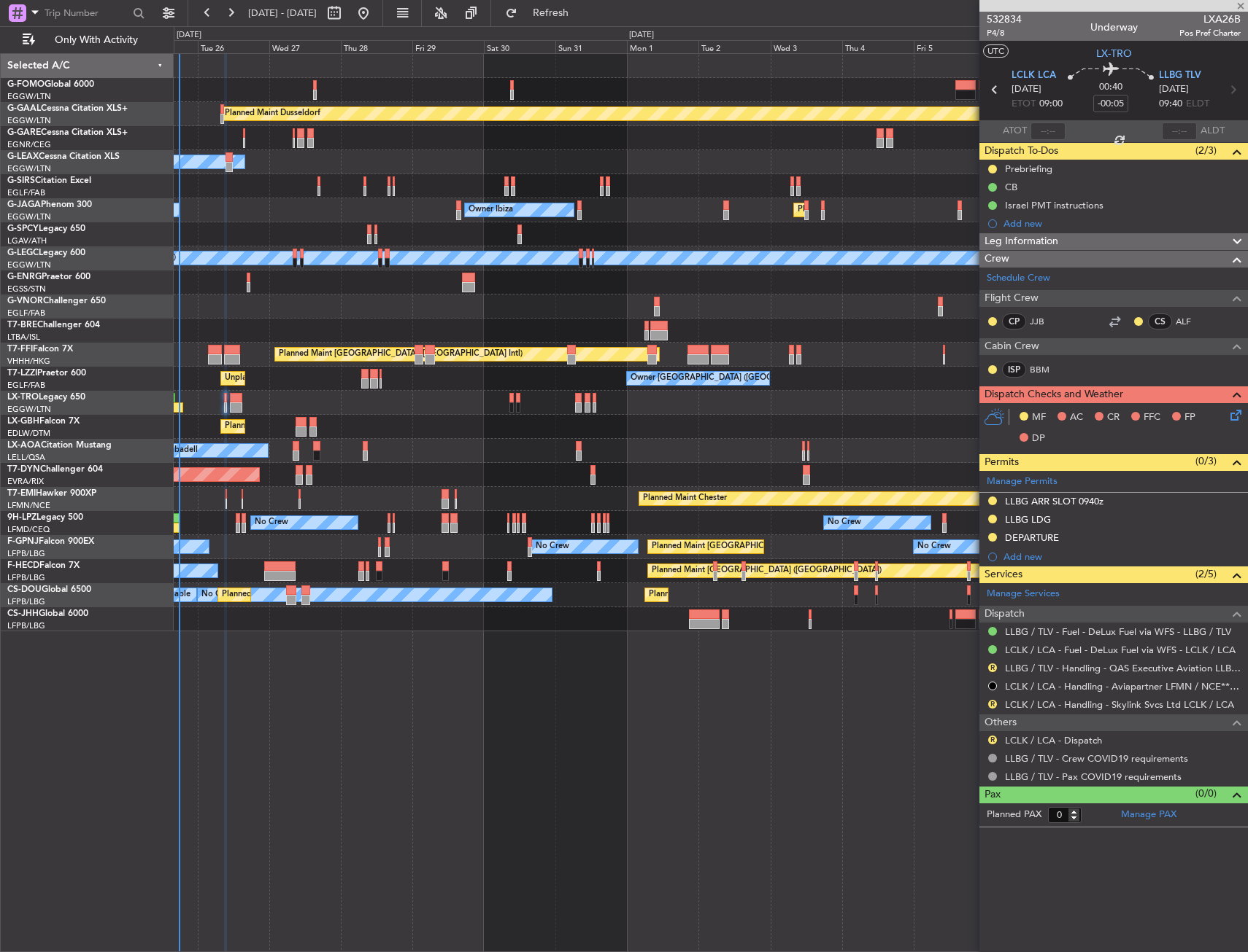
type input "+00:15"
type input "11"
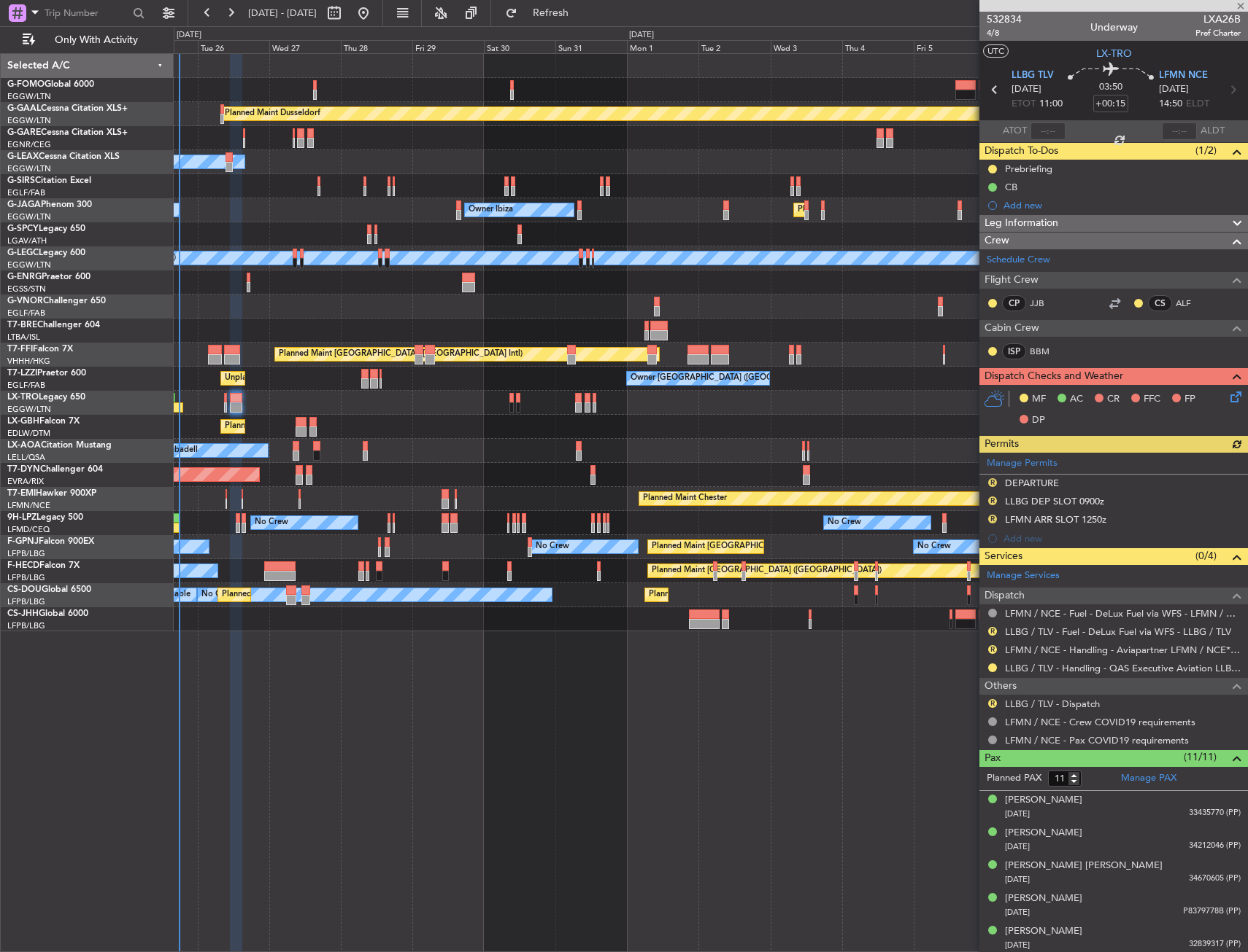
click at [989, 482] on div "Manage Permits R DEPARTURE R LLBG DEP SLOT 0900z R LFMN ARR SLOT 1250z Add new" at bounding box center [1113, 501] width 269 height 95
click at [990, 481] on button "R" at bounding box center [992, 482] width 9 height 9
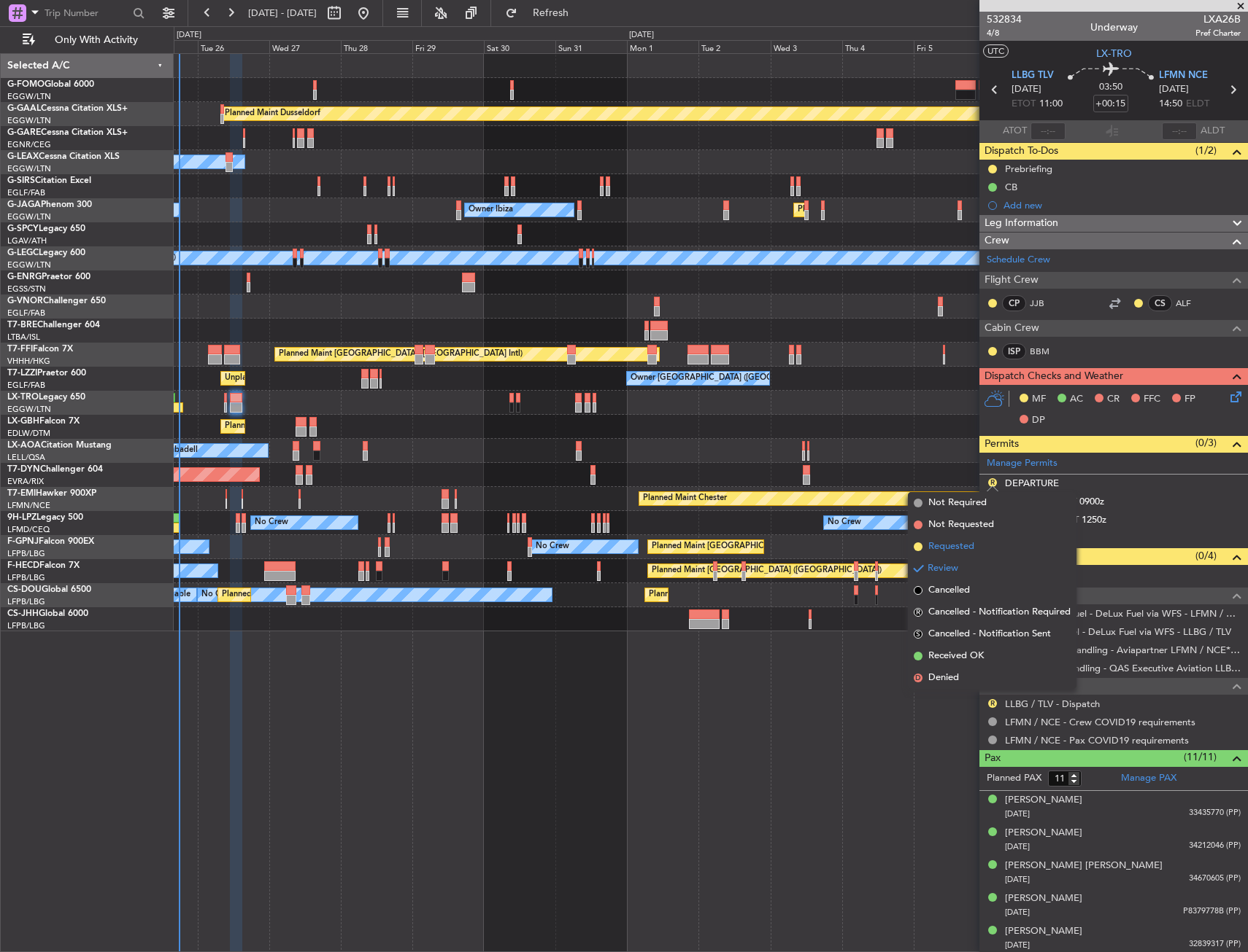
click at [976, 539] on li "Requested" at bounding box center [992, 547] width 169 height 22
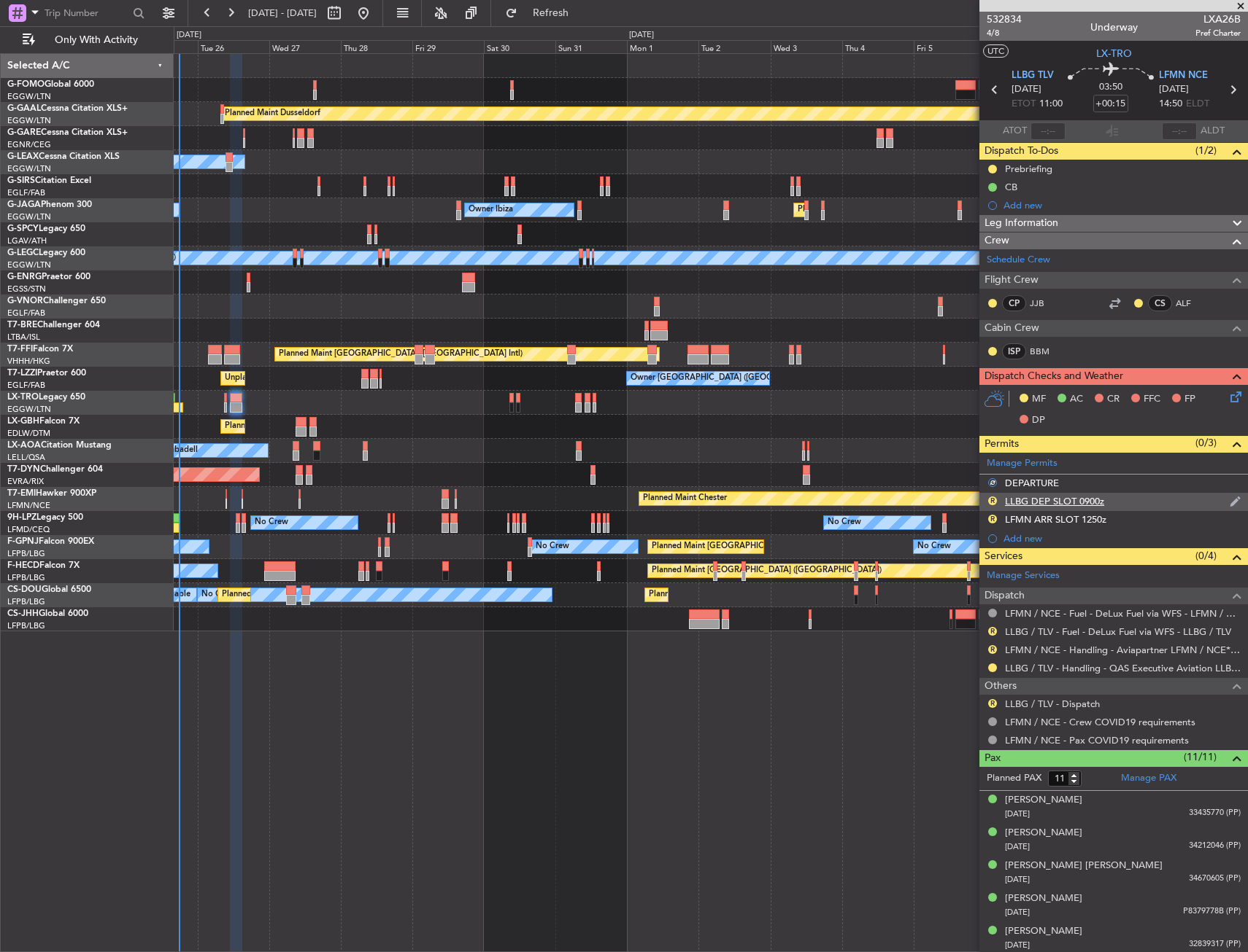
click at [1132, 503] on div "R LLBG DEP SLOT 0900z" at bounding box center [1113, 502] width 269 height 18
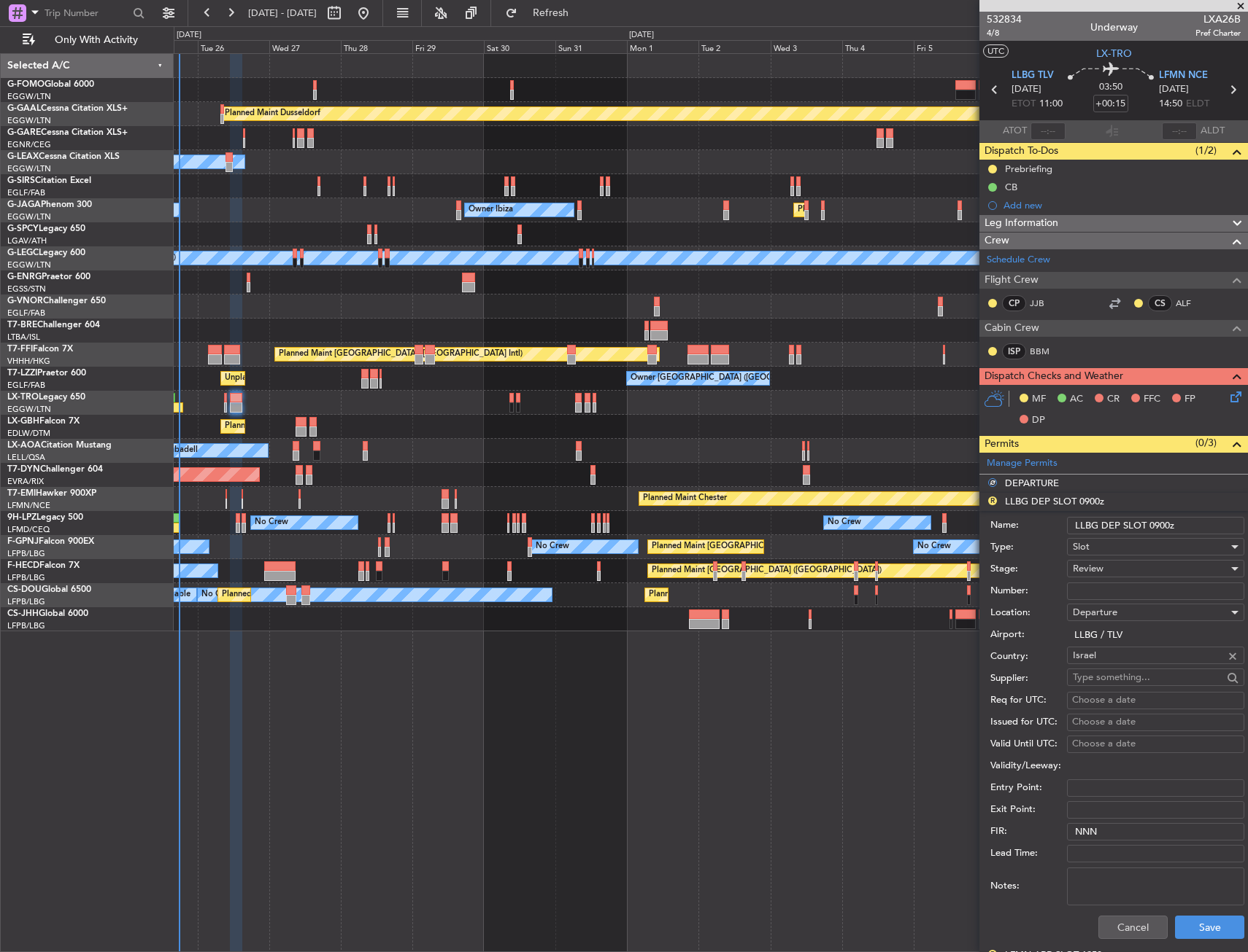
click at [1160, 525] on input "LLBG DEP SLOT 0900z" at bounding box center [1155, 526] width 178 height 18
type input "LLBG DEP SLOT 1100z"
click at [1138, 574] on div "Review" at bounding box center [1150, 569] width 156 height 22
click at [1118, 660] on span "Requested" at bounding box center [1150, 664] width 153 height 22
click at [1175, 922] on button "Save" at bounding box center [1209, 928] width 69 height 24
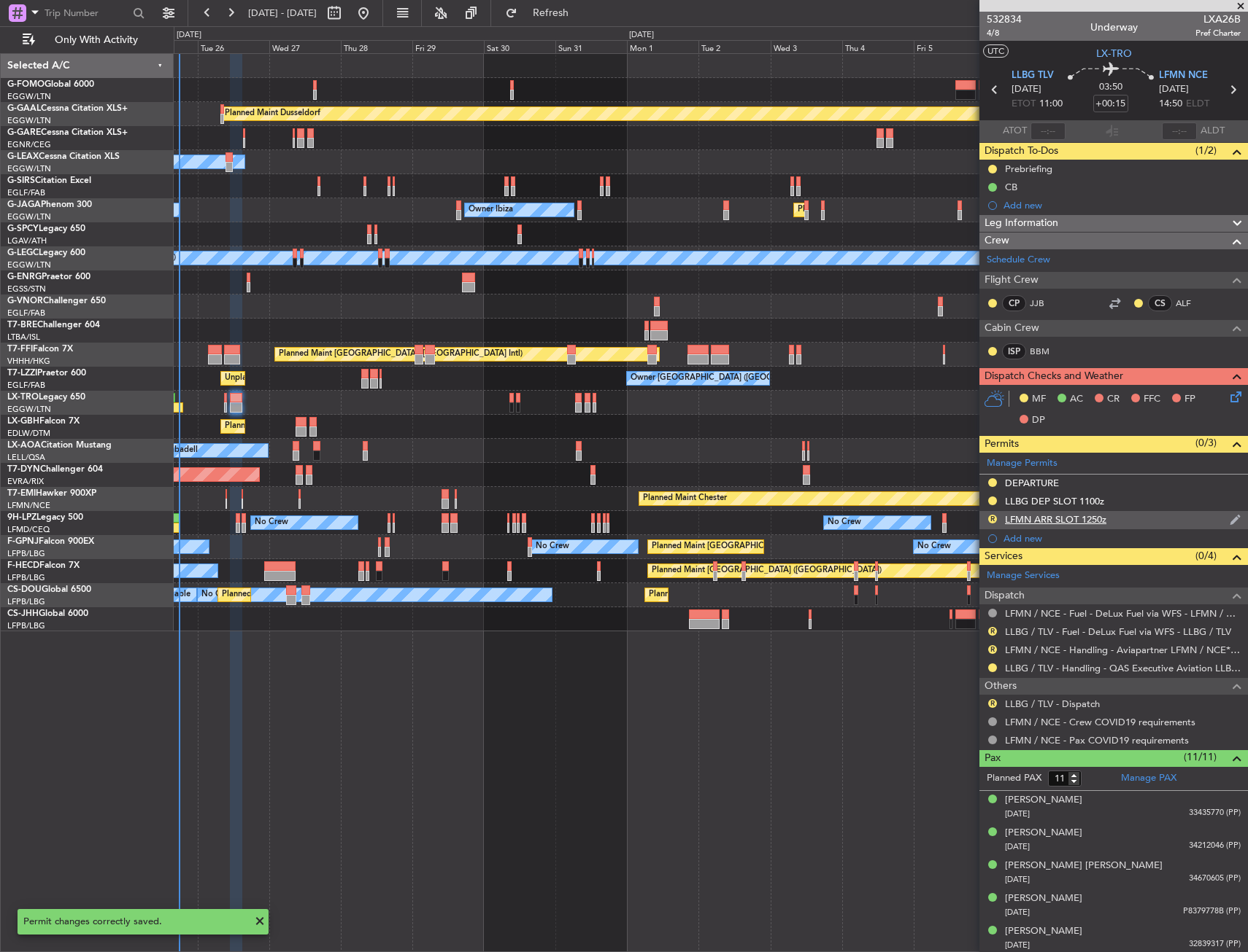
click at [1135, 518] on div "R LFMN ARR SLOT 1250z" at bounding box center [1113, 521] width 269 height 18
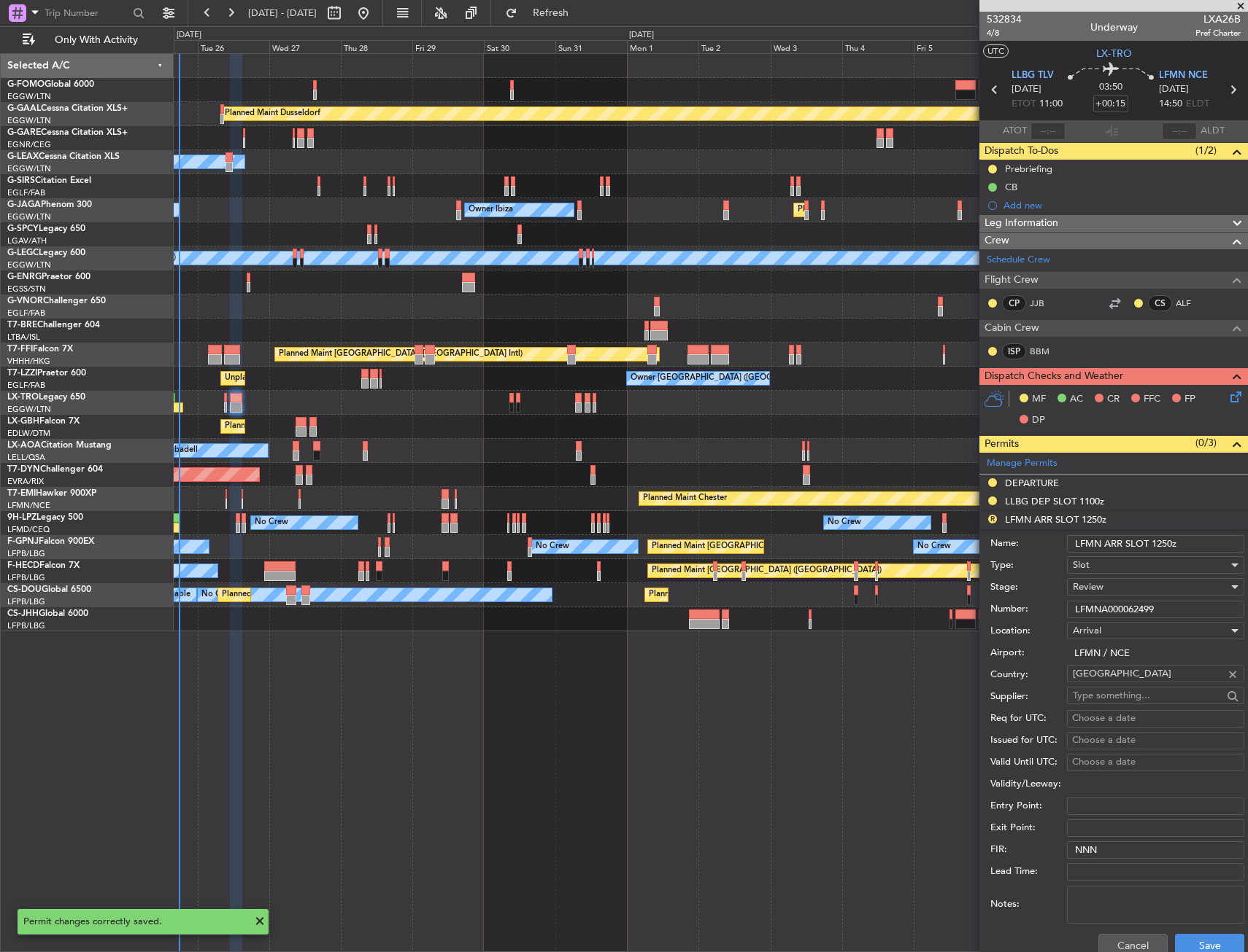
click at [1162, 542] on input "LFMN ARR SLOT 1250z" at bounding box center [1155, 544] width 178 height 18
type input "LFMN ARR SLOT 1450z"
click at [1149, 589] on div "Review" at bounding box center [1150, 587] width 156 height 22
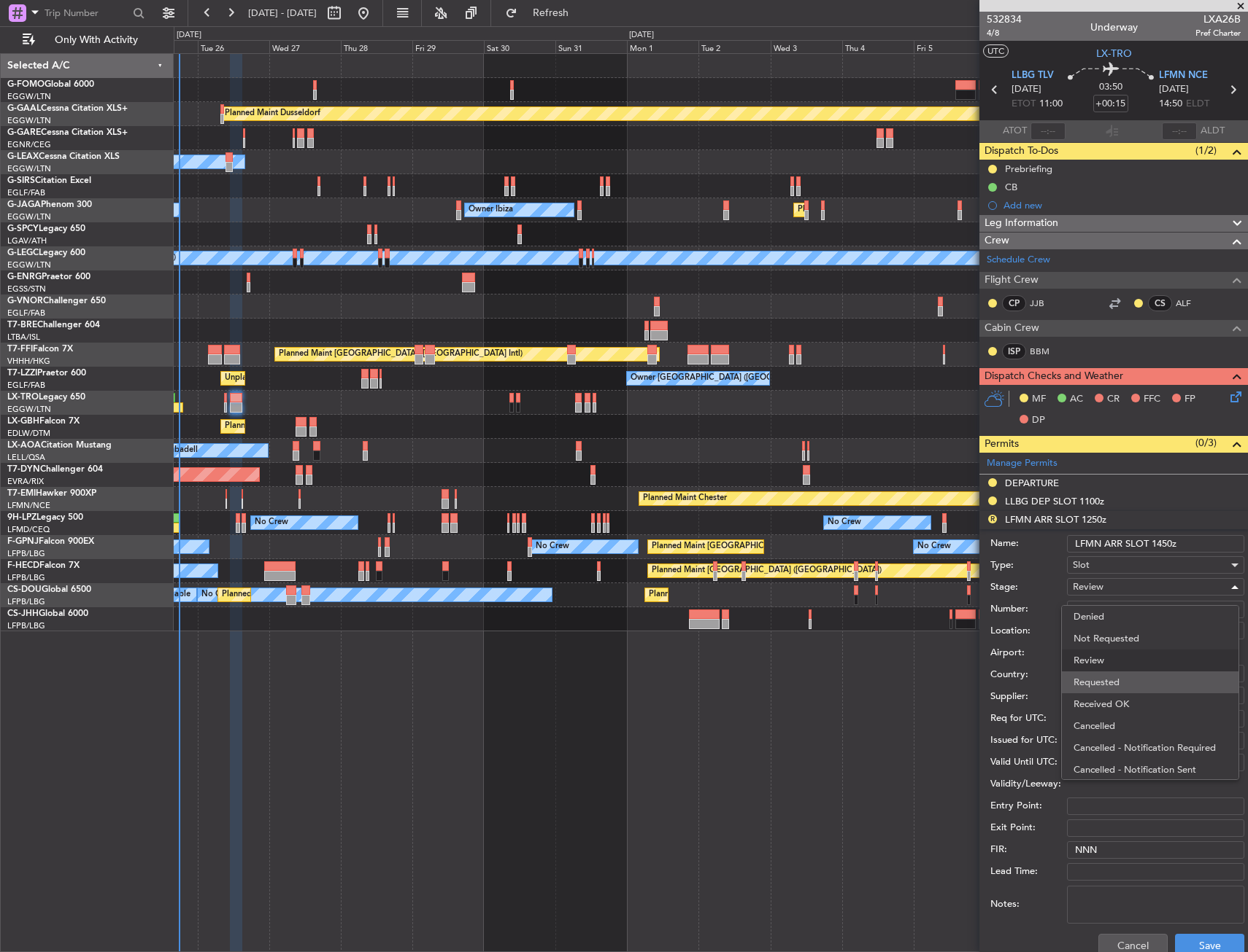
click at [1133, 683] on span "Requested" at bounding box center [1150, 682] width 153 height 22
click at [1182, 944] on button "Save" at bounding box center [1209, 946] width 69 height 24
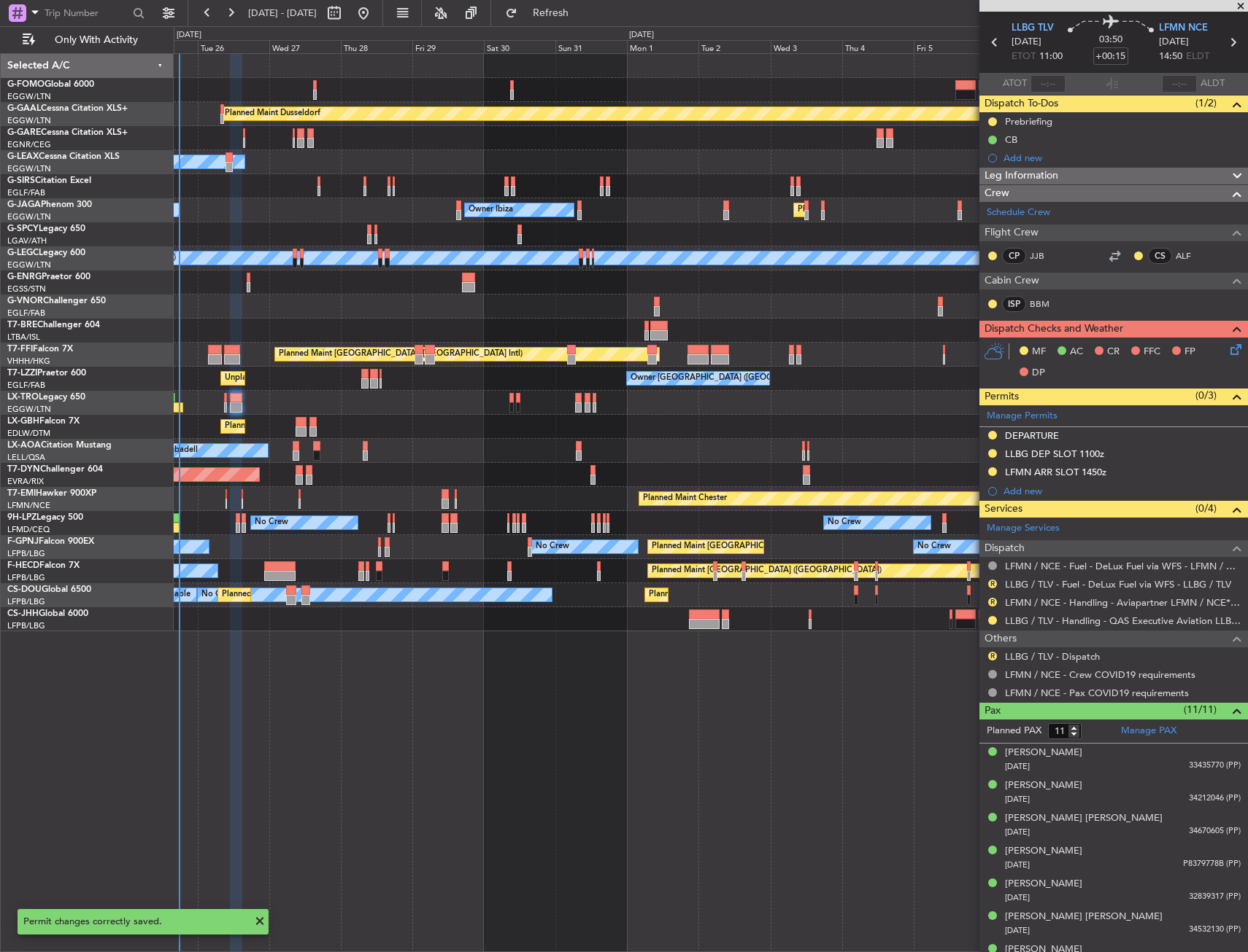
scroll to position [73, 0]
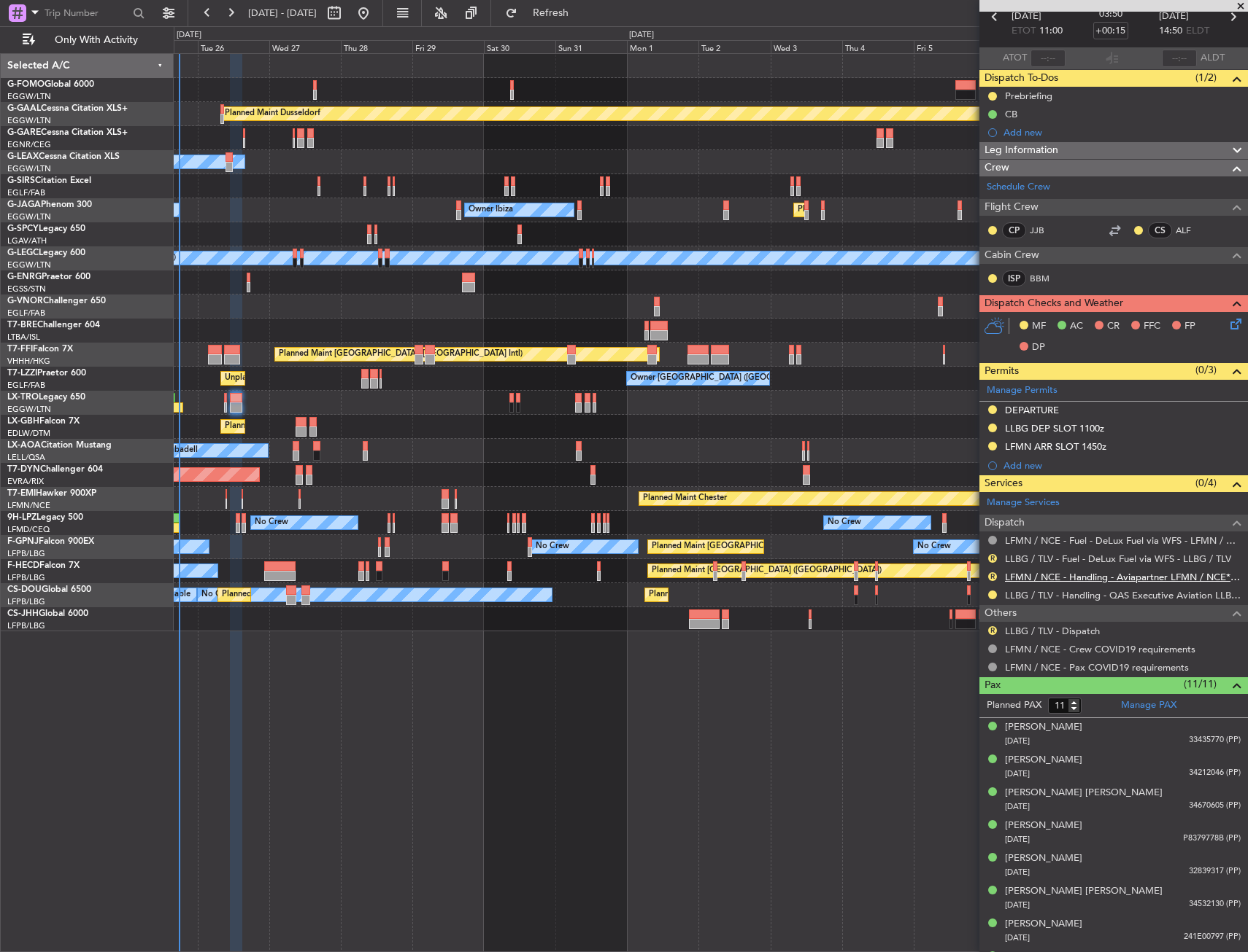
click at [1088, 581] on link "LFMN / NCE - Handling - Aviapartner LFMN / NCE*****MY HANDLING****" at bounding box center [1123, 577] width 236 height 13
click at [581, 13] on span "Refresh" at bounding box center [551, 13] width 62 height 10
click at [989, 555] on button "R" at bounding box center [992, 558] width 9 height 9
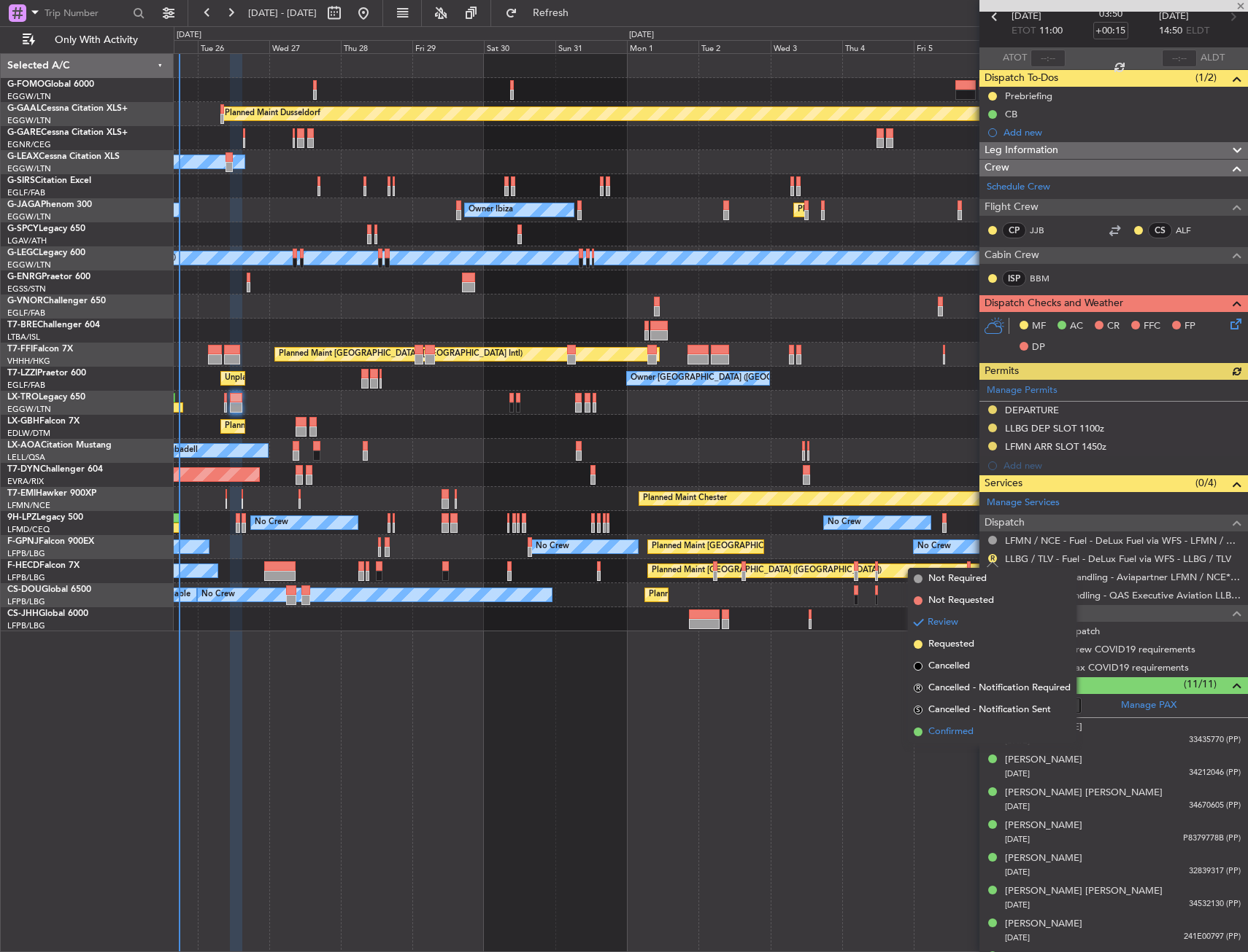
click at [945, 736] on span "Confirmed" at bounding box center [950, 732] width 46 height 15
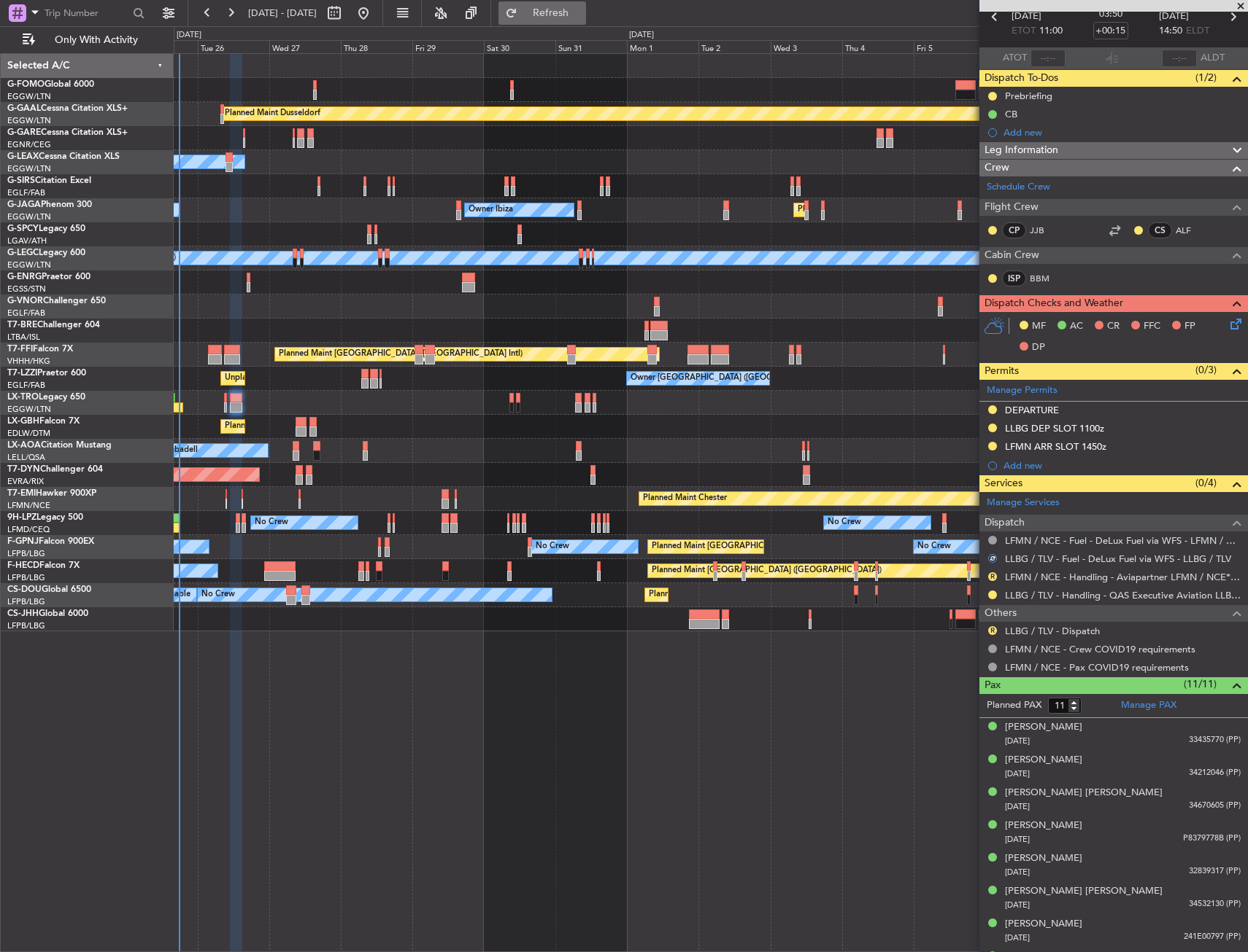
click at [581, 15] on span "Refresh" at bounding box center [551, 13] width 62 height 10
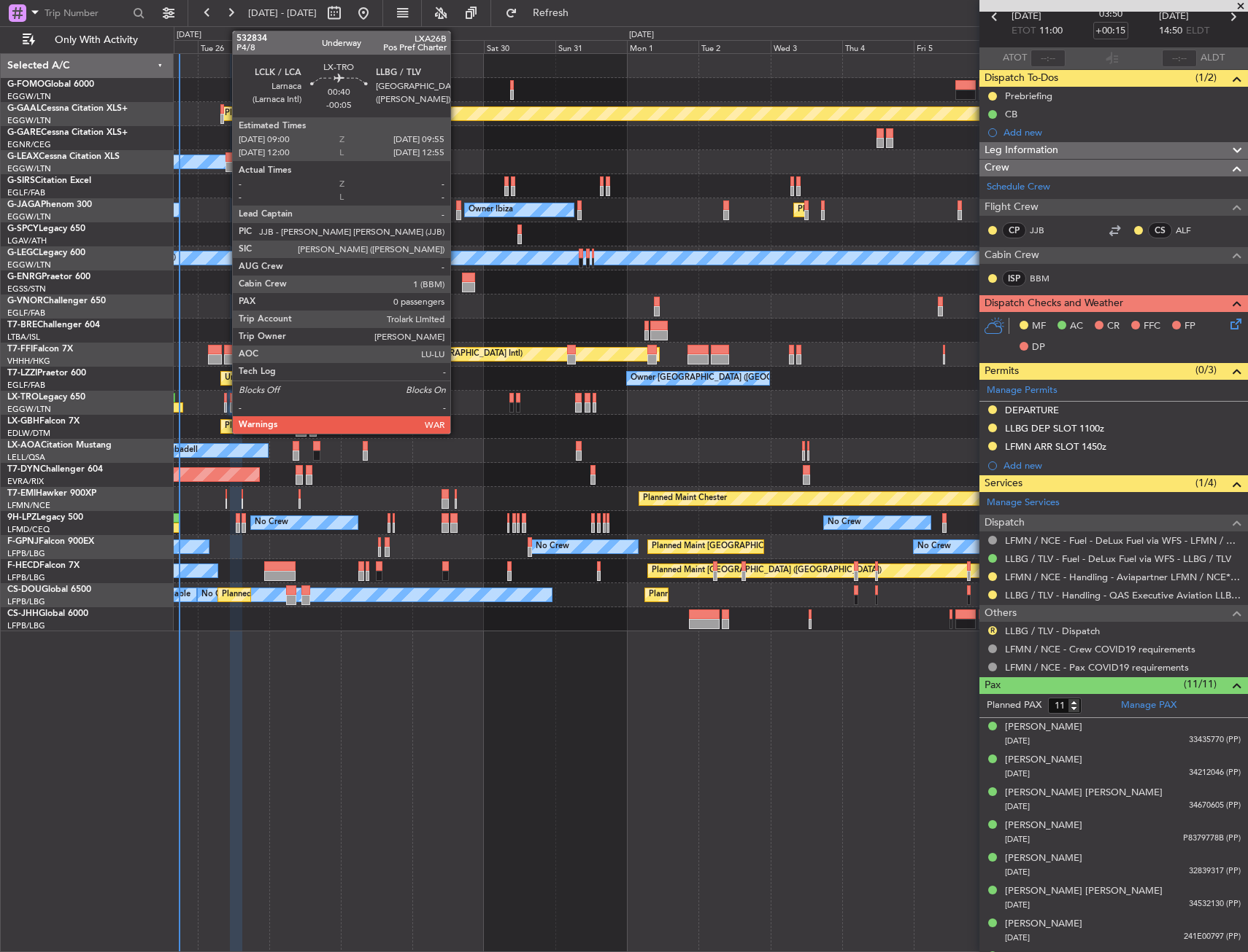
click at [225, 398] on div at bounding box center [225, 398] width 3 height 10
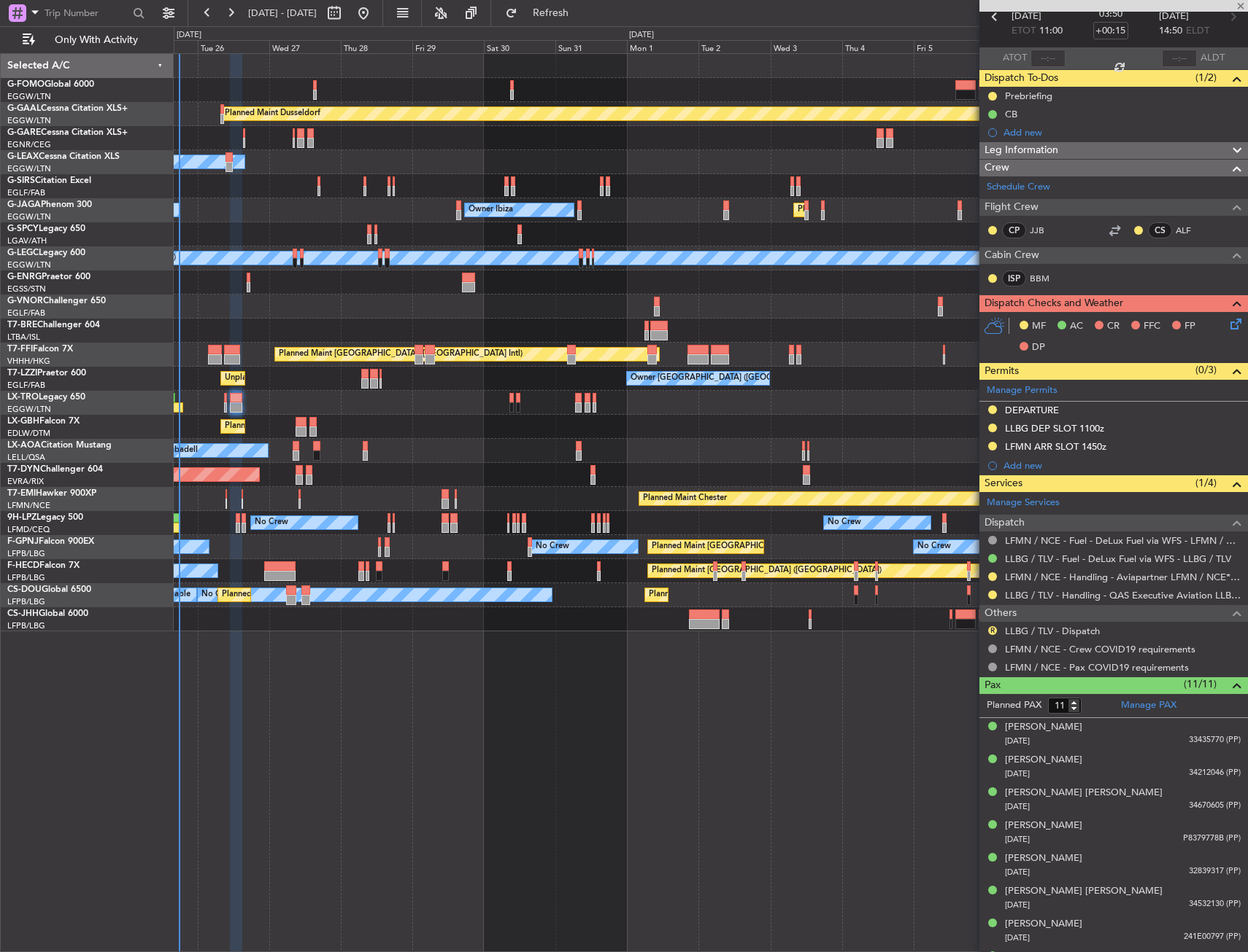
type input "-00:05"
type input "0"
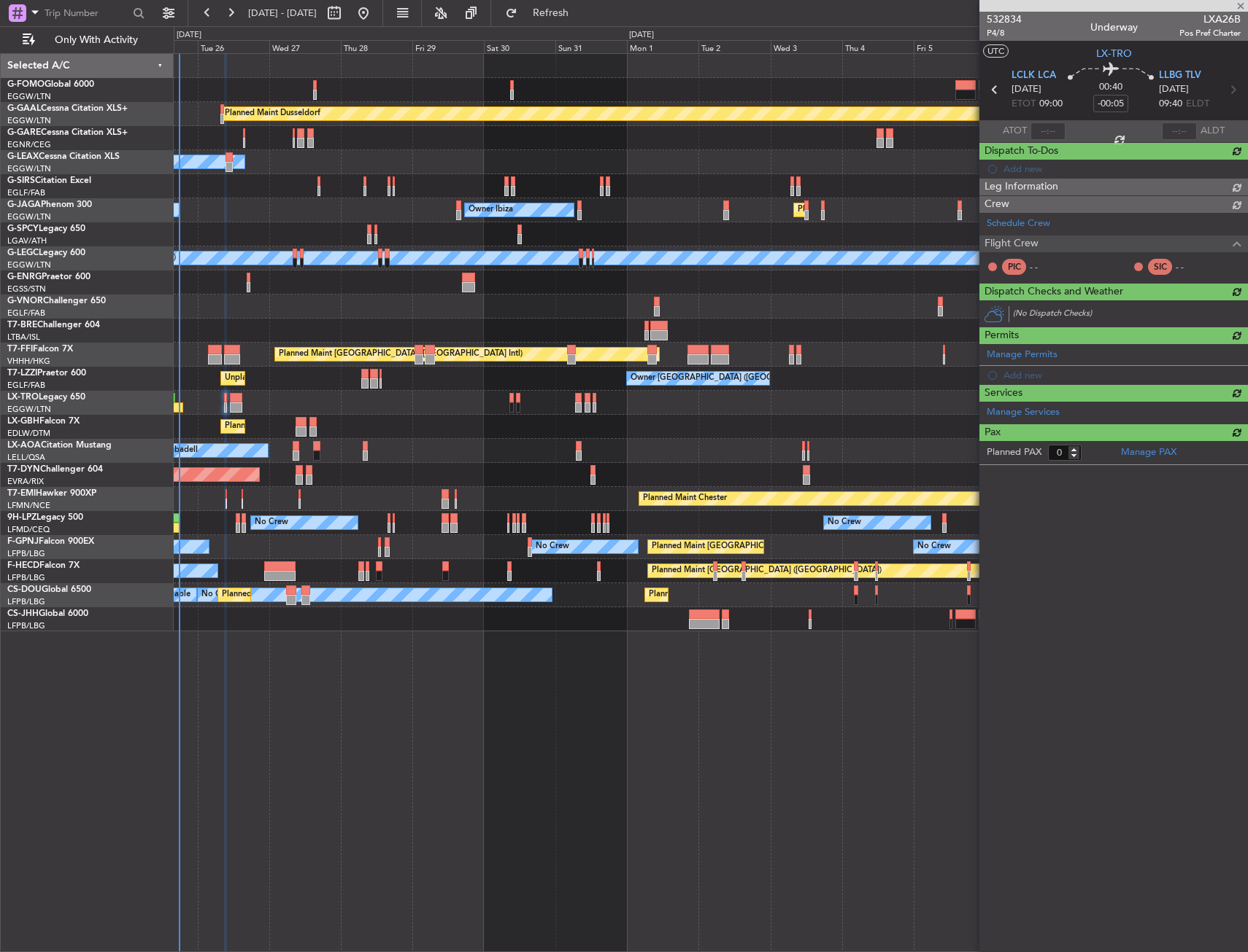
scroll to position [0, 0]
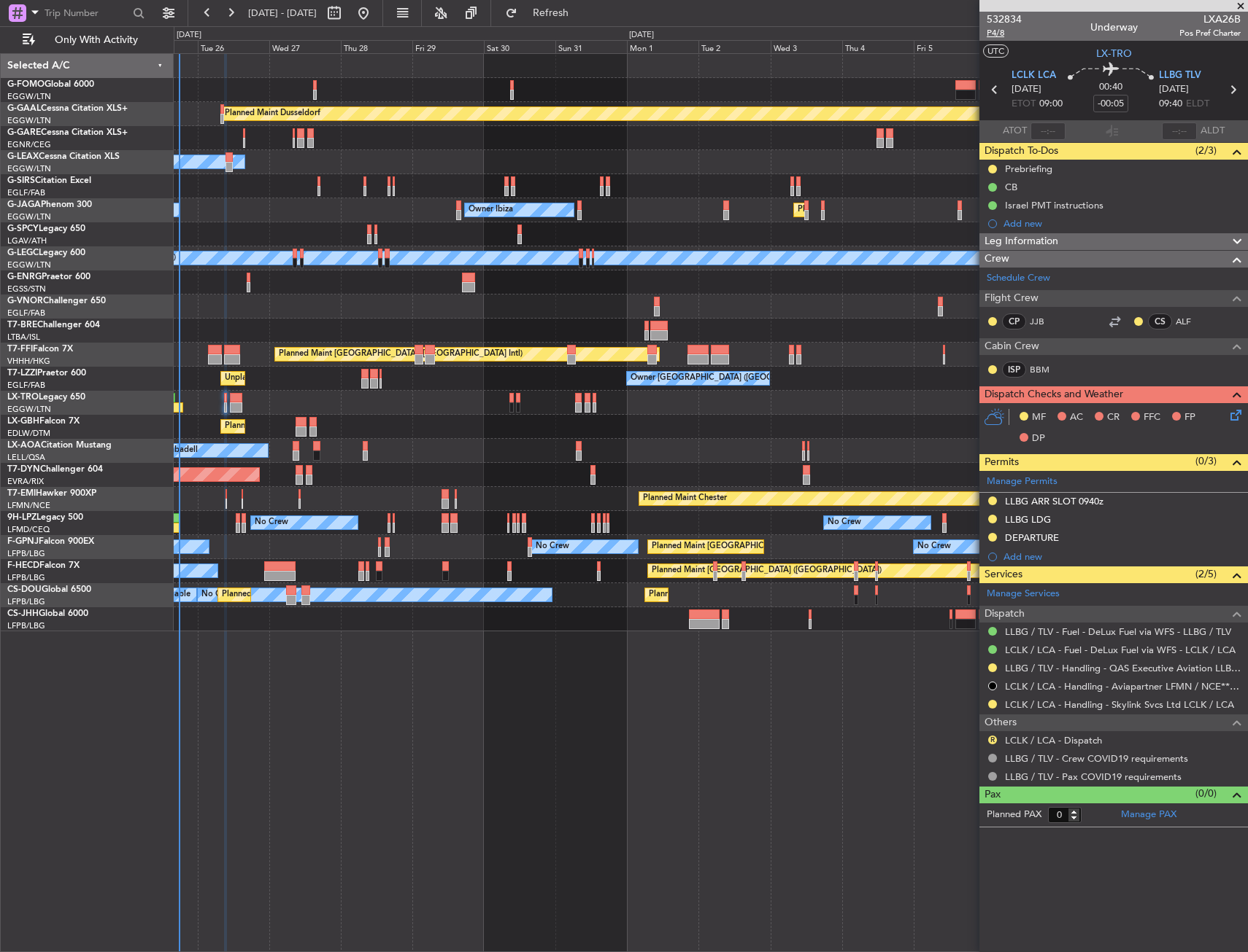
click at [999, 35] on span "P4/8" at bounding box center [1003, 33] width 35 height 13
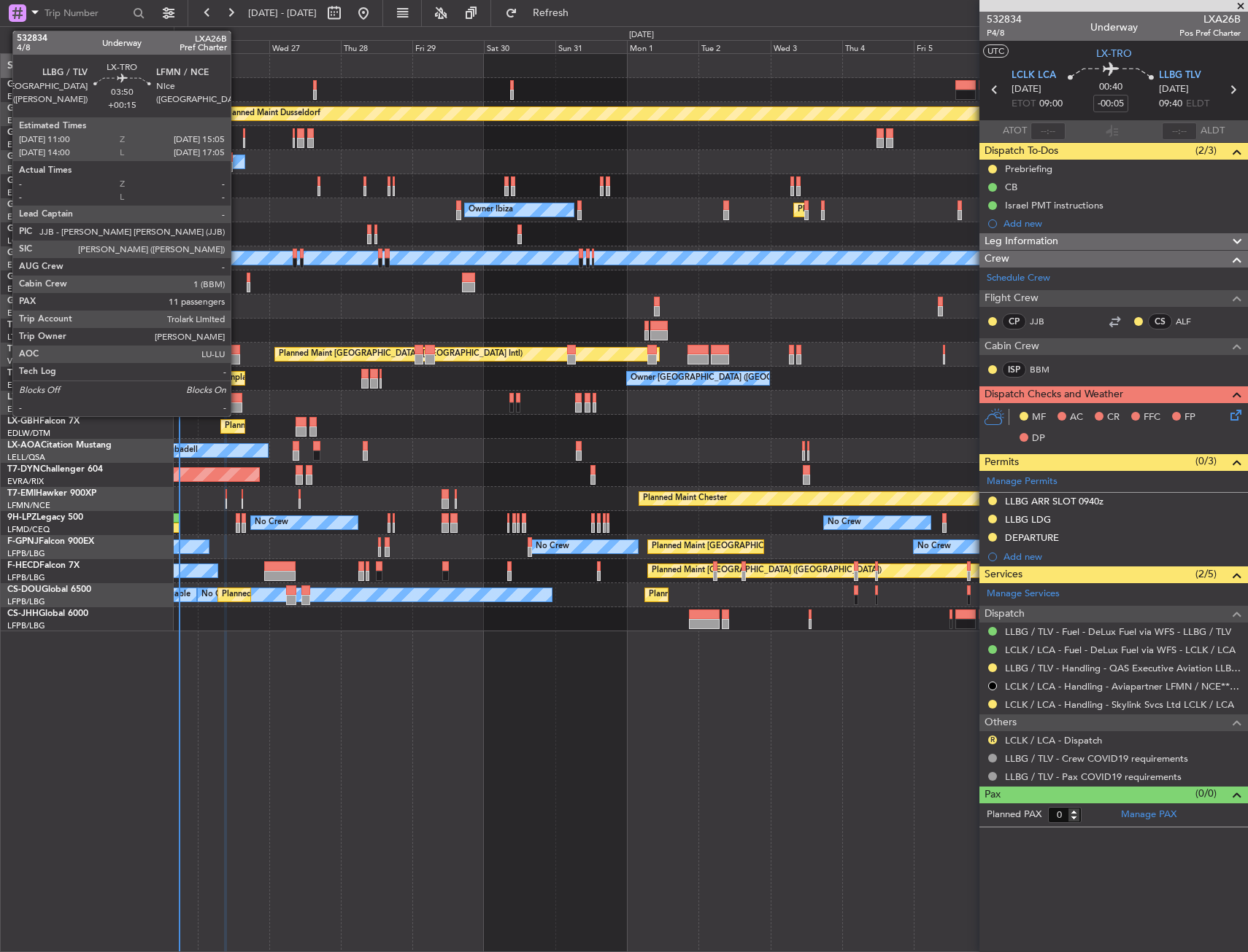
click at [237, 397] on div at bounding box center [236, 398] width 13 height 10
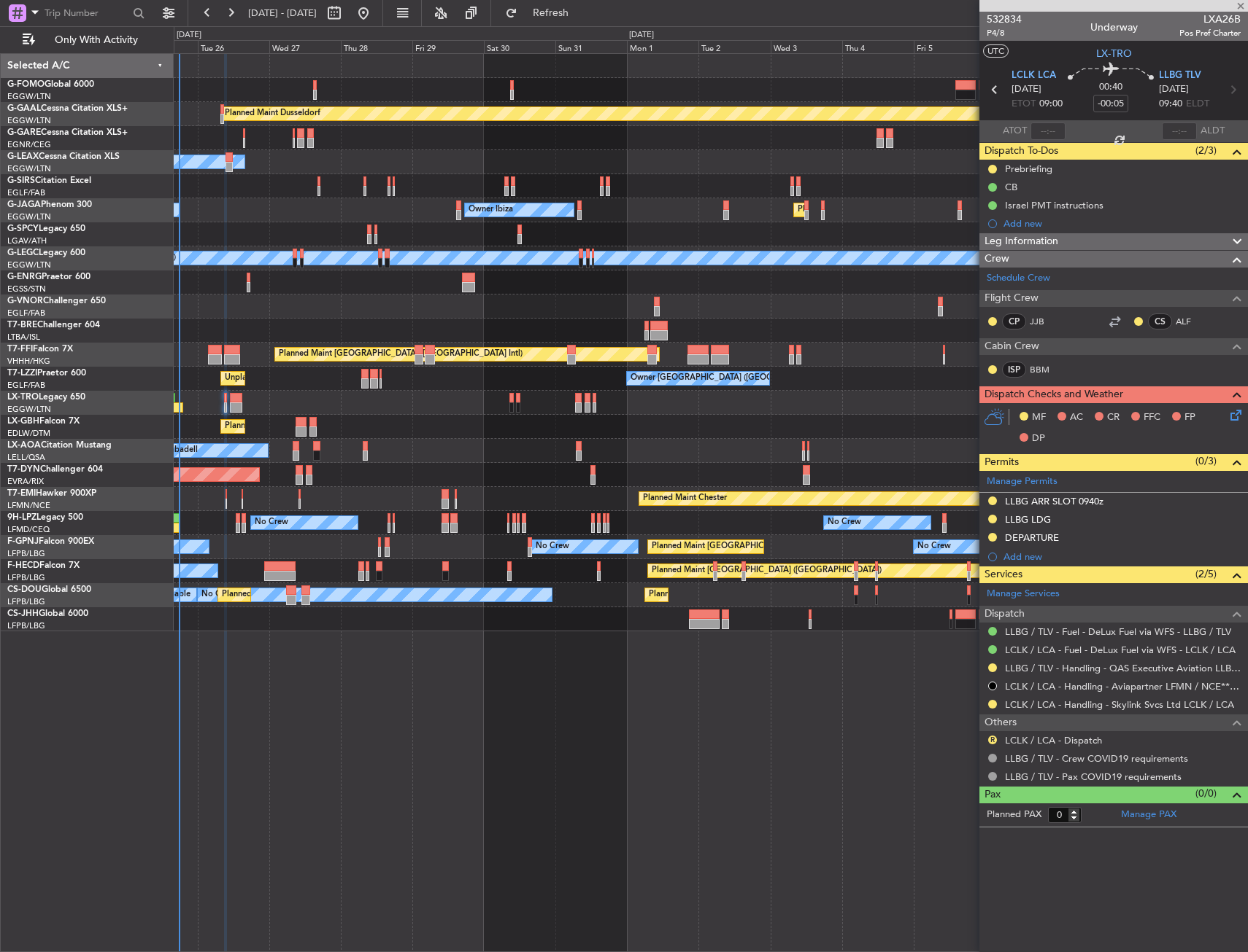
type input "+00:15"
type input "11"
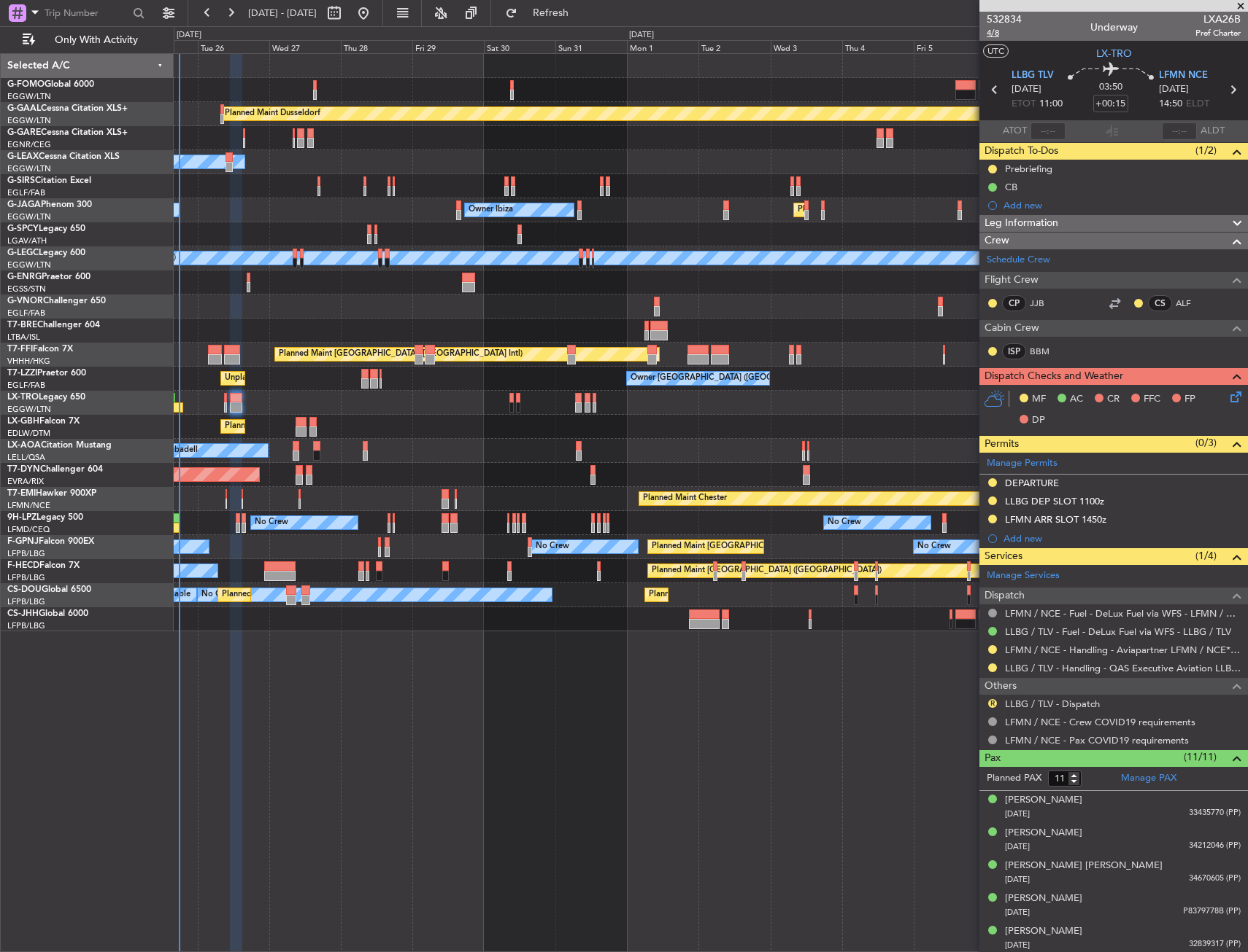
click at [988, 35] on span "4/8" at bounding box center [1003, 33] width 35 height 13
click at [1227, 394] on icon at bounding box center [1233, 395] width 12 height 12
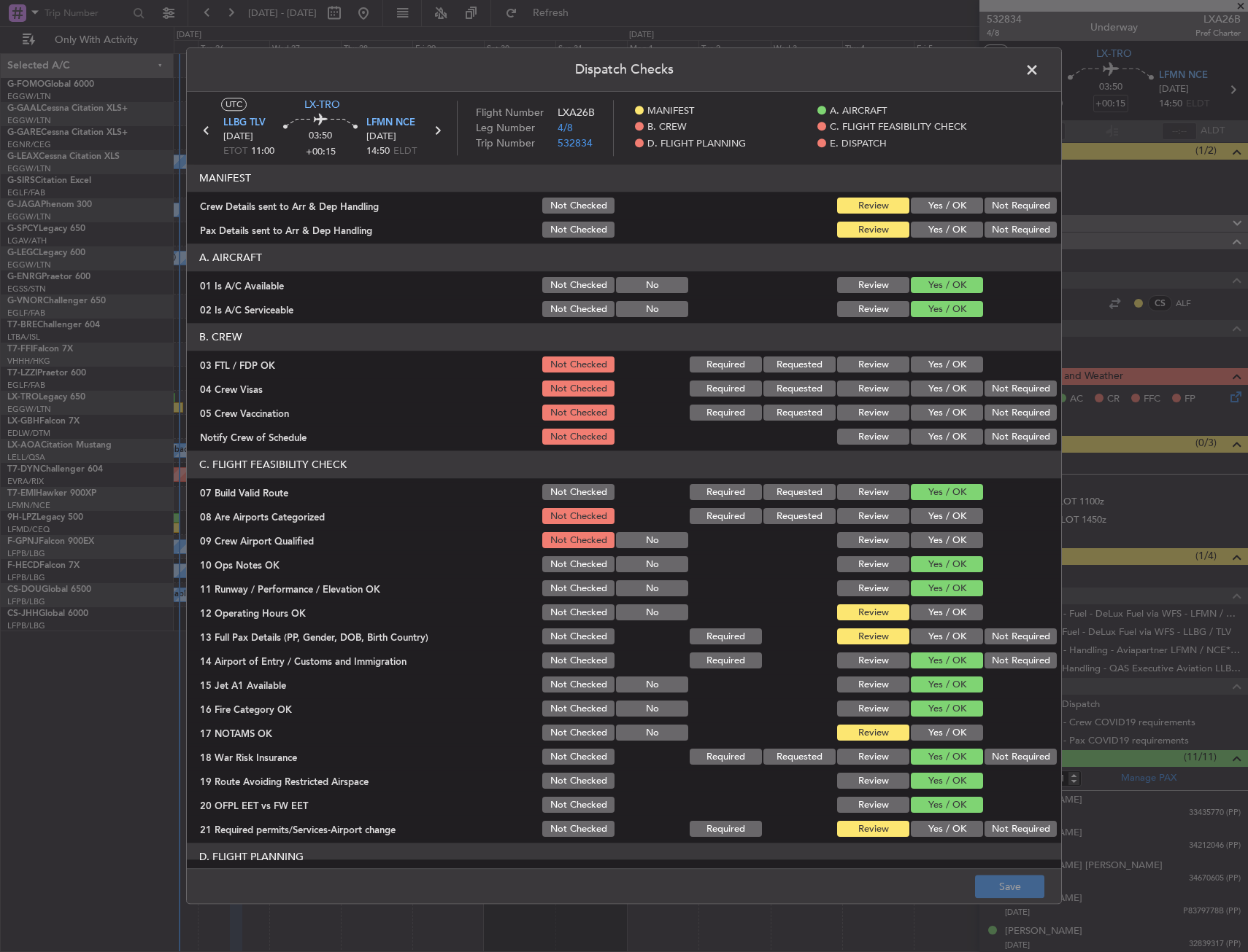
click at [936, 200] on button "Yes / OK" at bounding box center [946, 206] width 72 height 16
click at [936, 231] on button "Yes / OK" at bounding box center [946, 230] width 72 height 16
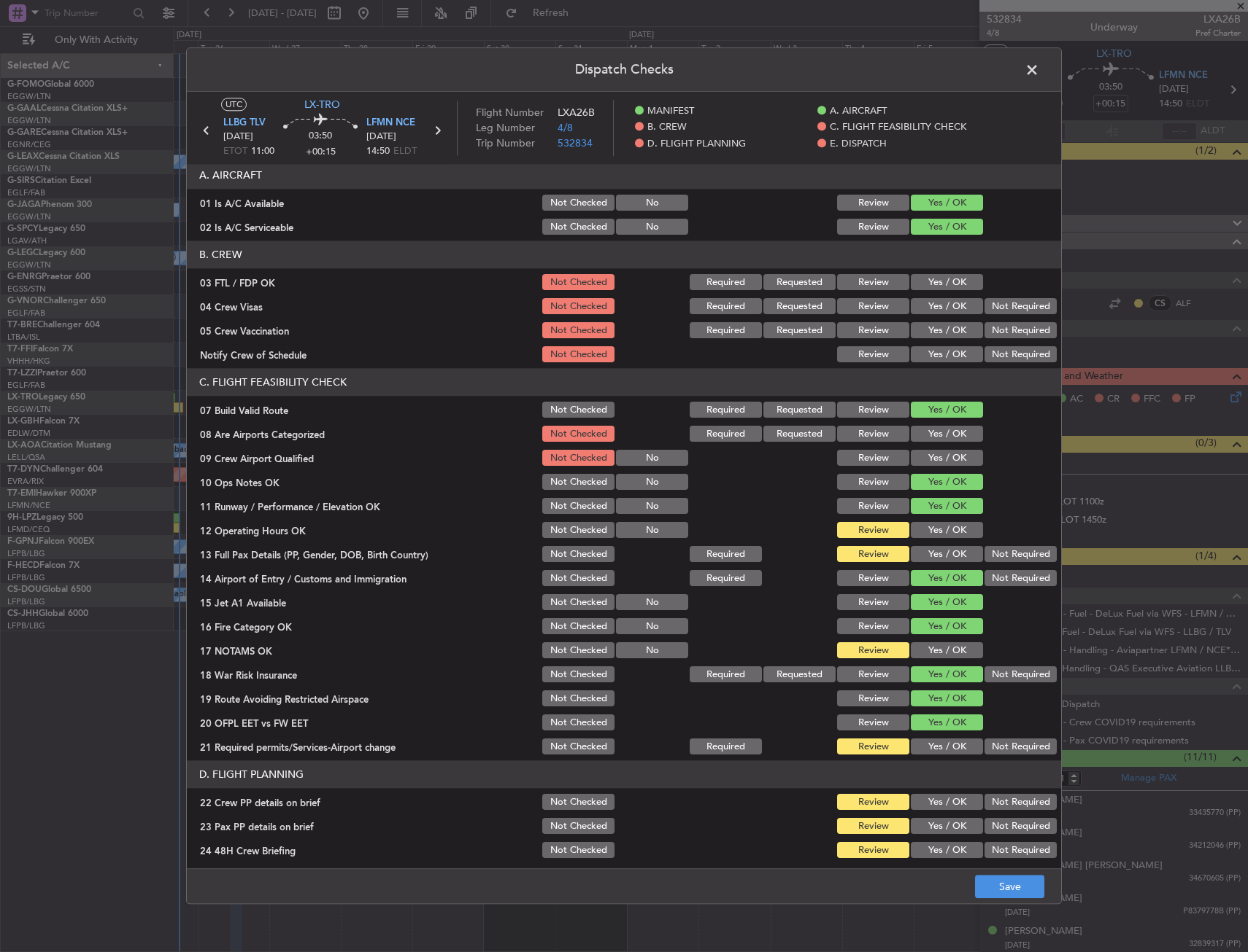
scroll to position [146, 0]
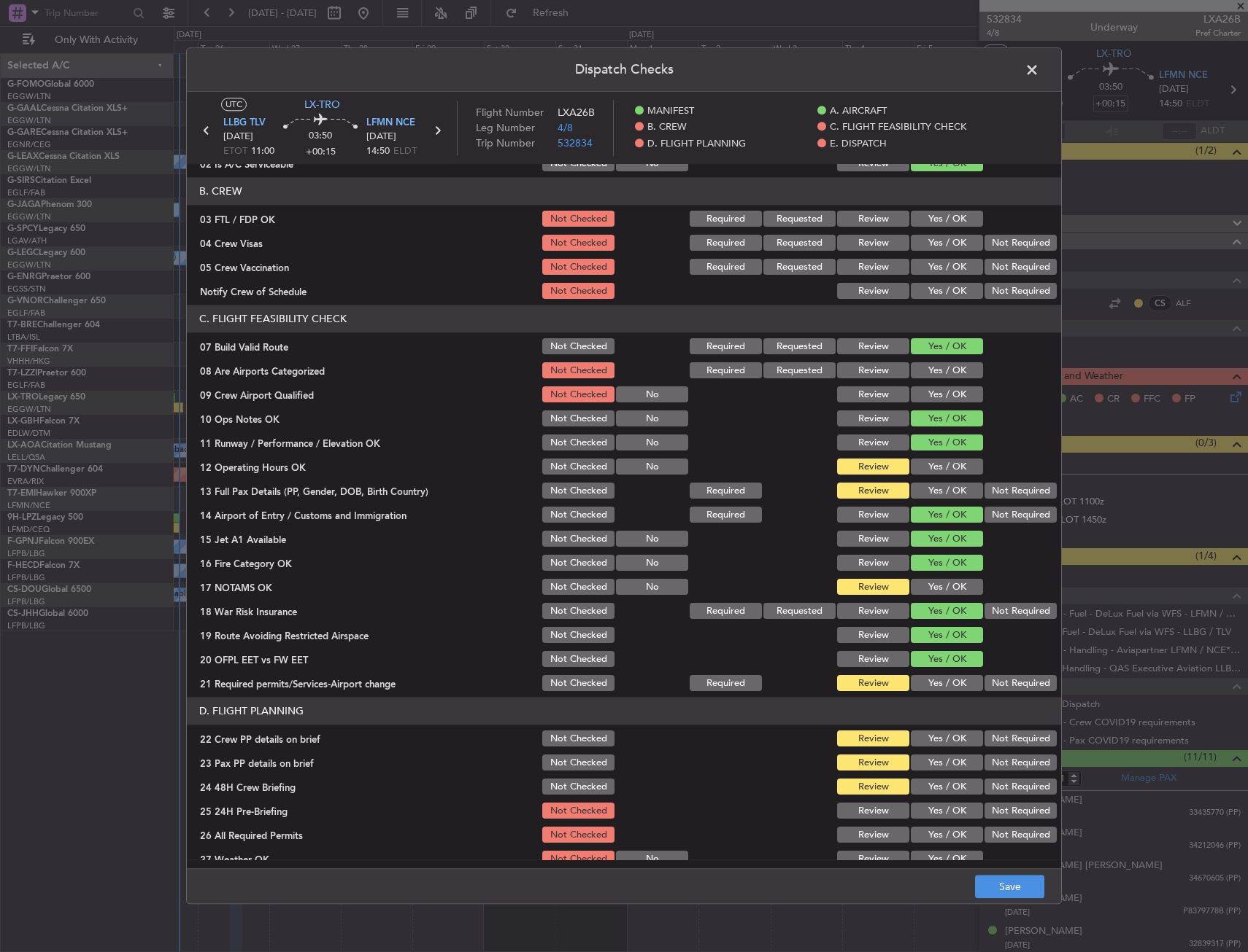
click at [931, 467] on button "Yes / OK" at bounding box center [946, 467] width 72 height 16
click at [920, 492] on button "Yes / OK" at bounding box center [946, 492] width 72 height 16
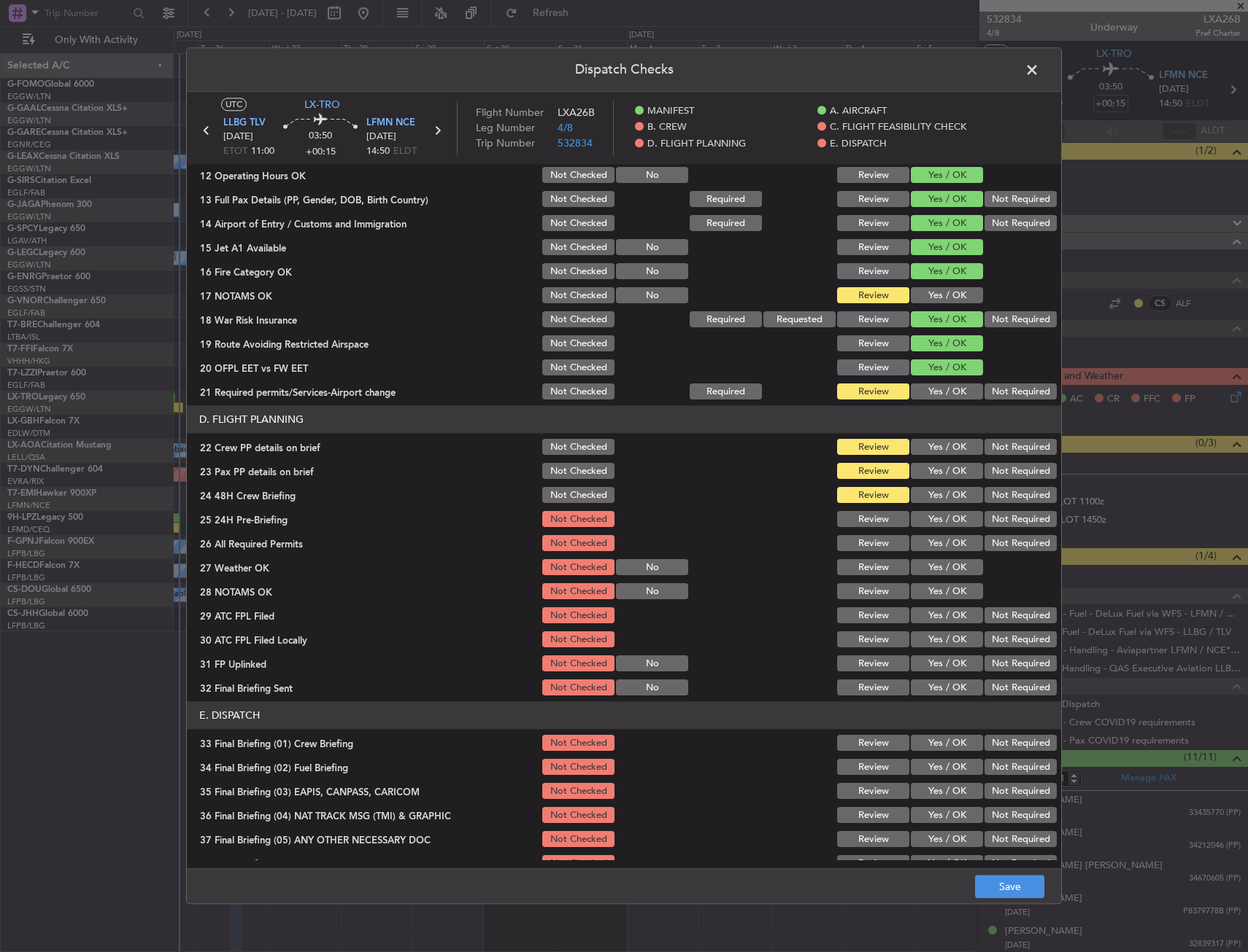
click at [920, 294] on button "Yes / OK" at bounding box center [946, 296] width 72 height 16
click at [927, 396] on button "Yes / OK" at bounding box center [946, 393] width 72 height 16
click at [917, 448] on button "Yes / OK" at bounding box center [946, 447] width 72 height 16
click at [917, 466] on button "Yes / OK" at bounding box center [946, 472] width 72 height 16
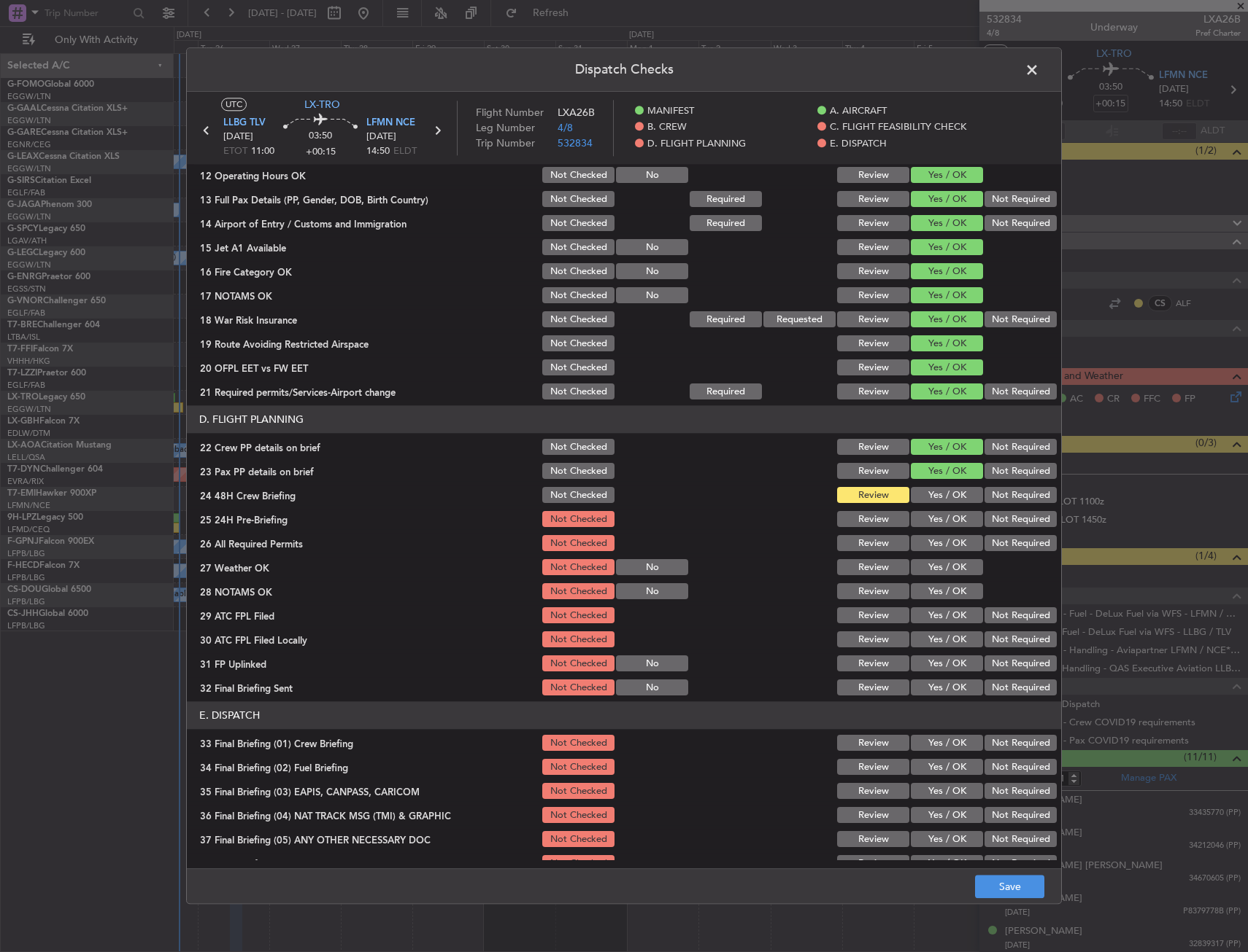
click at [914, 488] on button "Yes / OK" at bounding box center [946, 496] width 72 height 16
drag, startPoint x: 1003, startPoint y: 889, endPoint x: 1005, endPoint y: 878, distance: 11.2
click at [1004, 889] on button "Save" at bounding box center [1009, 888] width 69 height 24
click at [1039, 66] on span at bounding box center [1039, 73] width 0 height 29
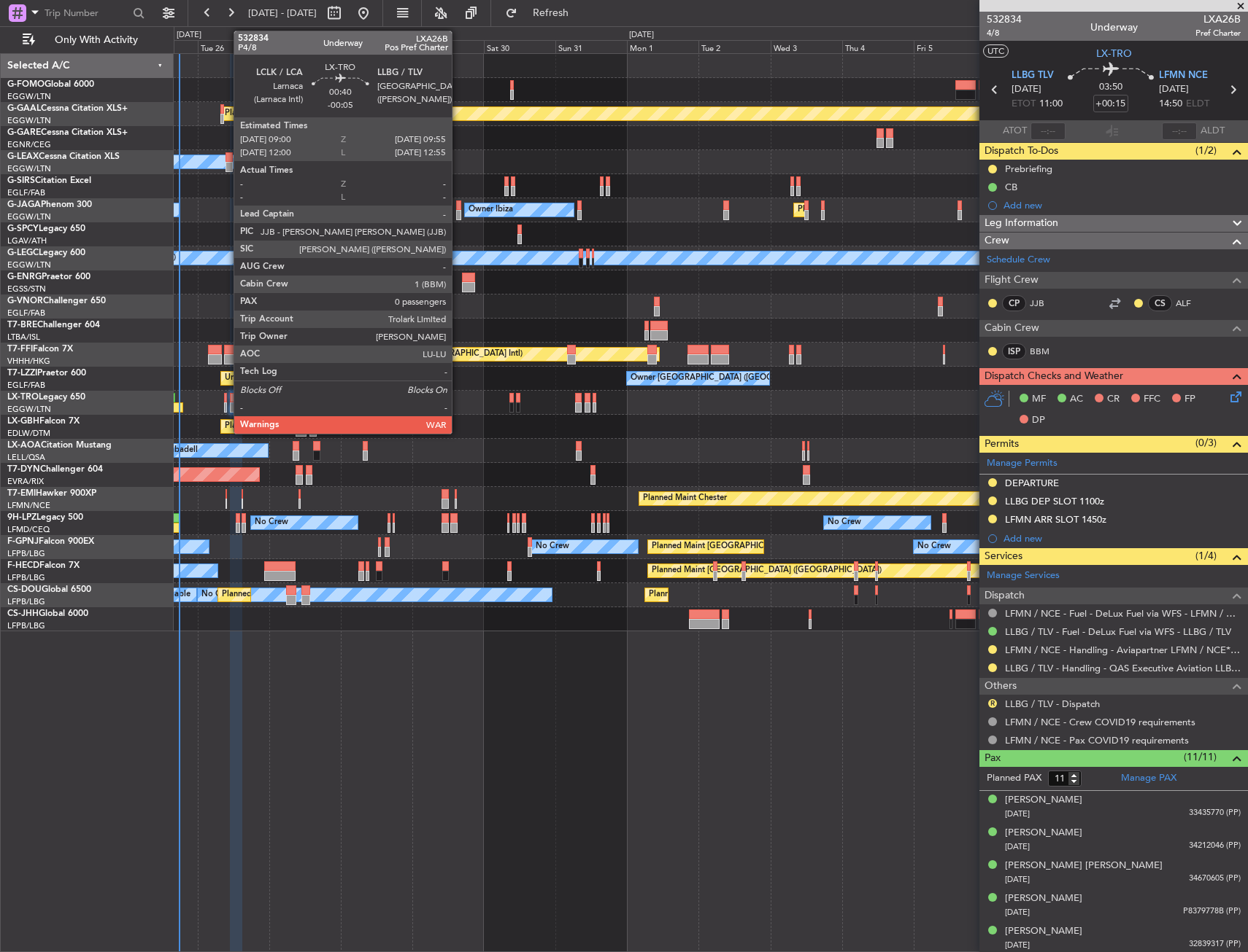
click at [226, 398] on div at bounding box center [225, 398] width 3 height 10
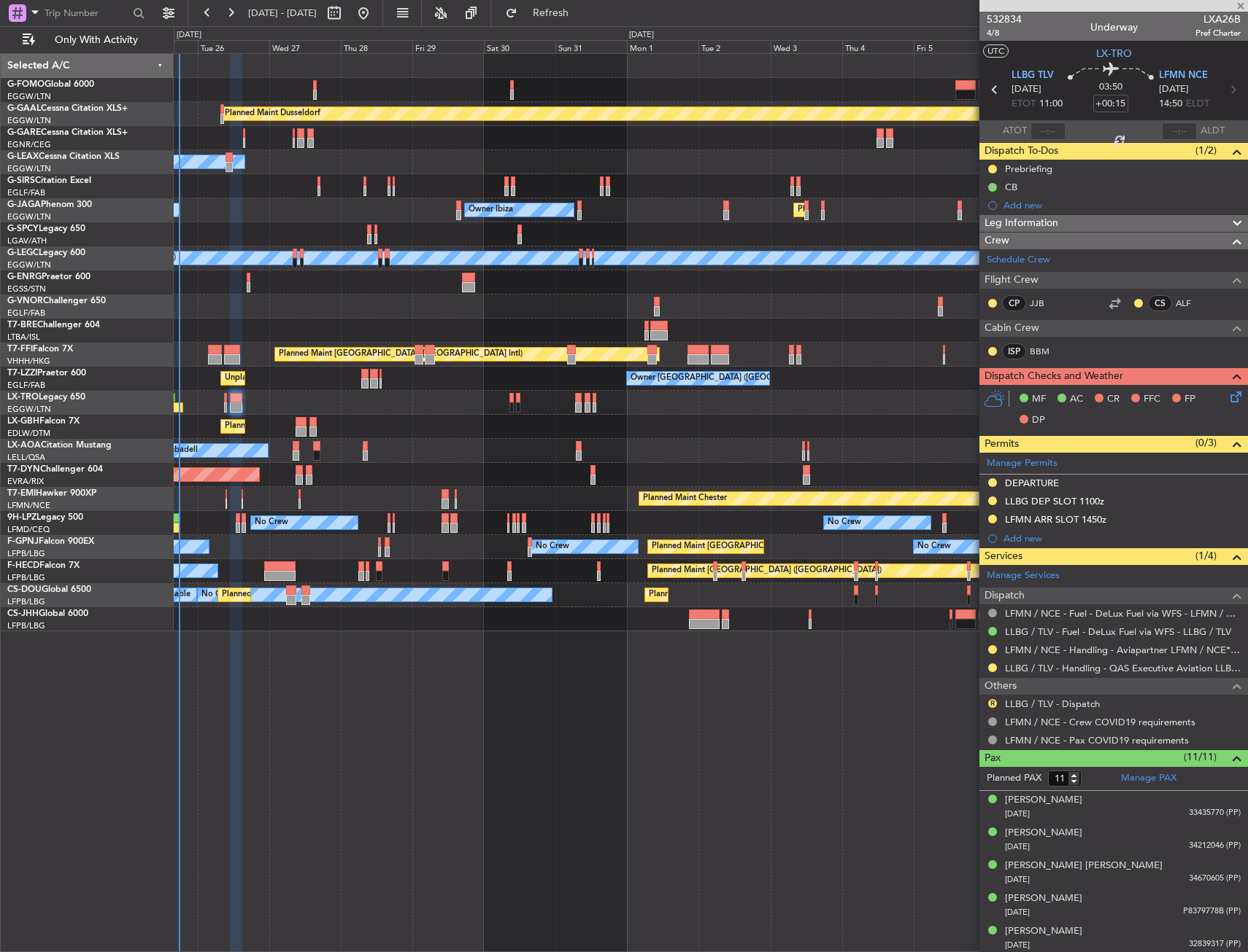
type input "-00:05"
type input "0"
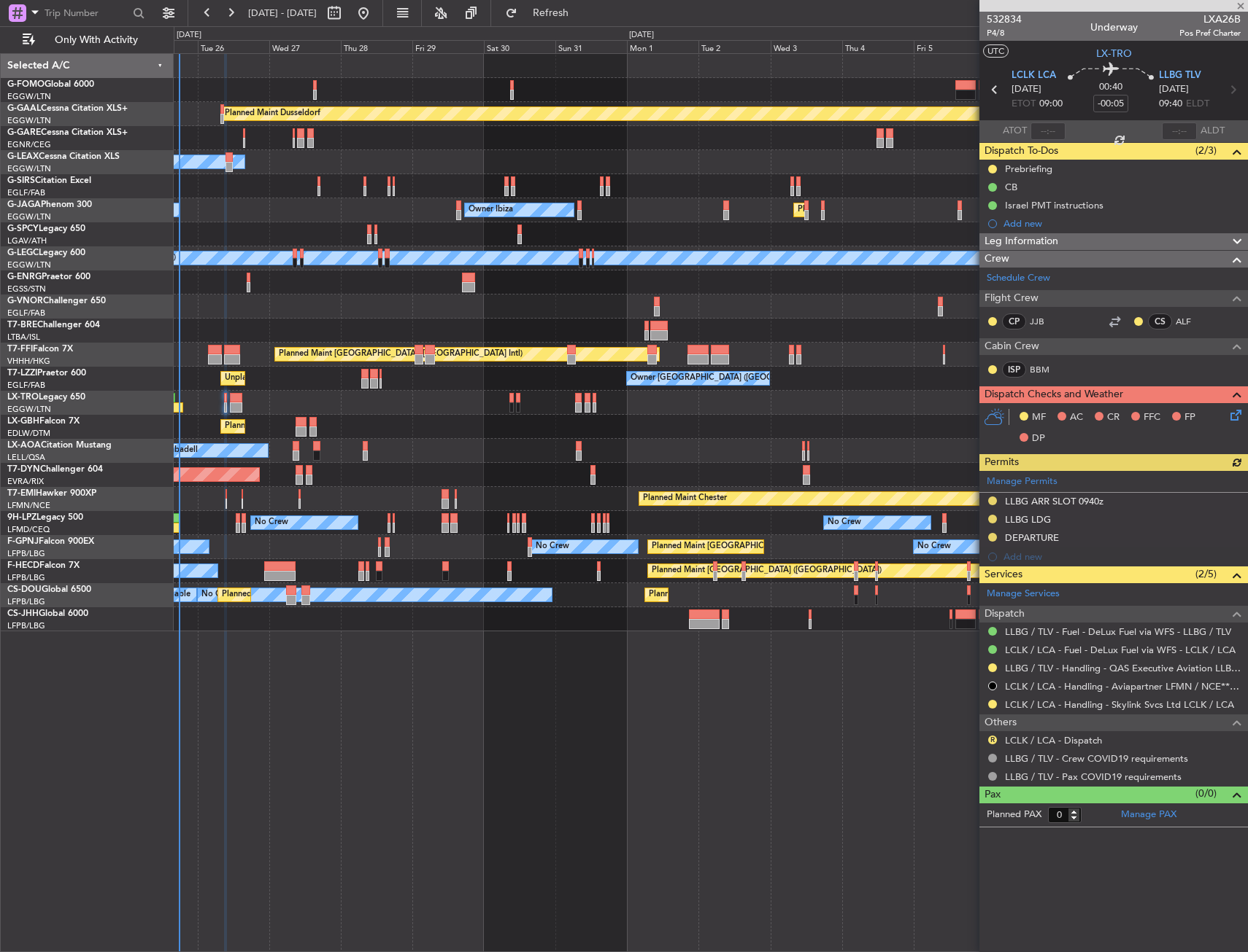
click at [1234, 412] on icon at bounding box center [1233, 413] width 12 height 12
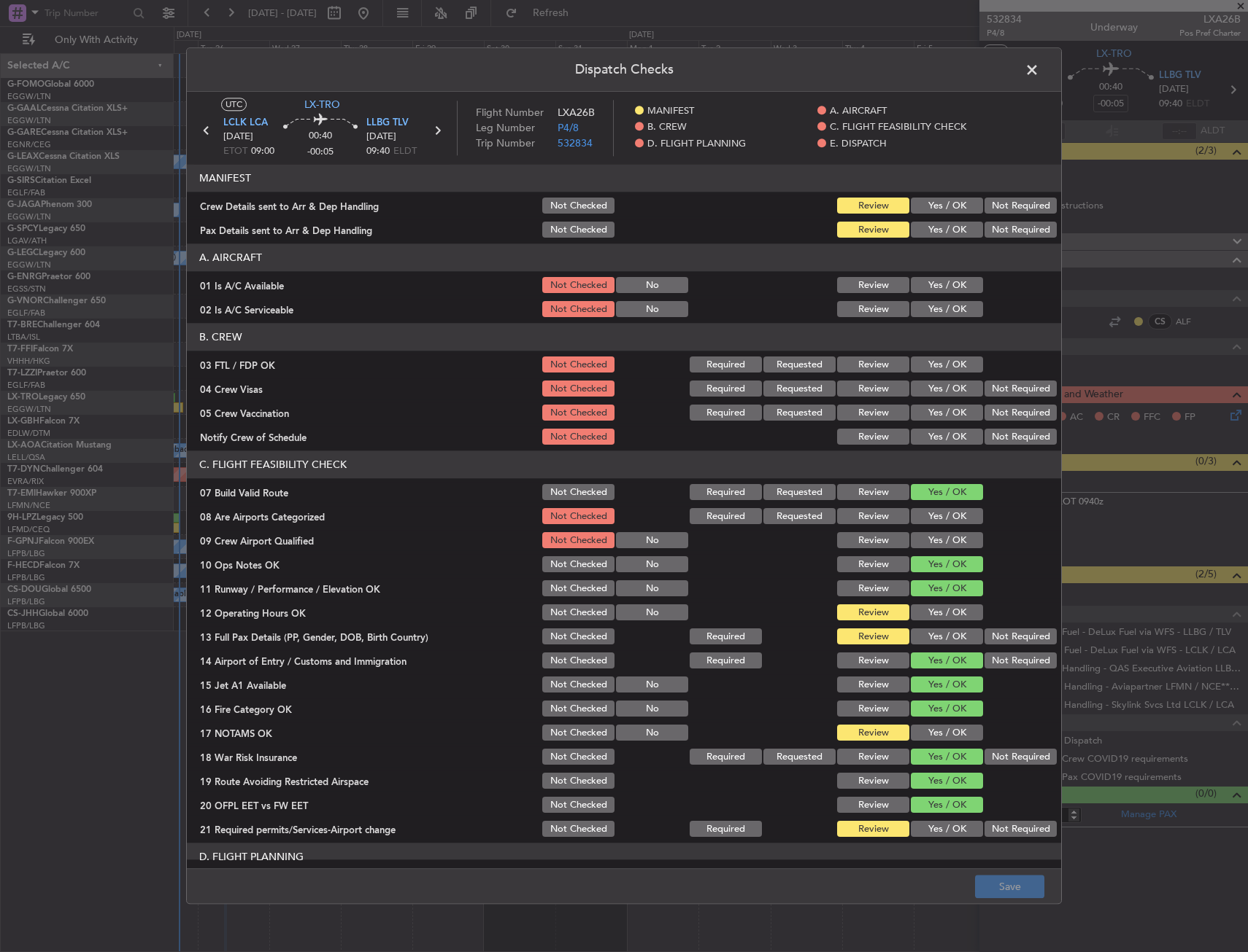
click at [929, 211] on button "Yes / OK" at bounding box center [946, 206] width 72 height 16
drag, startPoint x: 927, startPoint y: 222, endPoint x: 915, endPoint y: 346, distance: 124.6
click at [927, 223] on button "Yes / OK" at bounding box center [946, 230] width 72 height 16
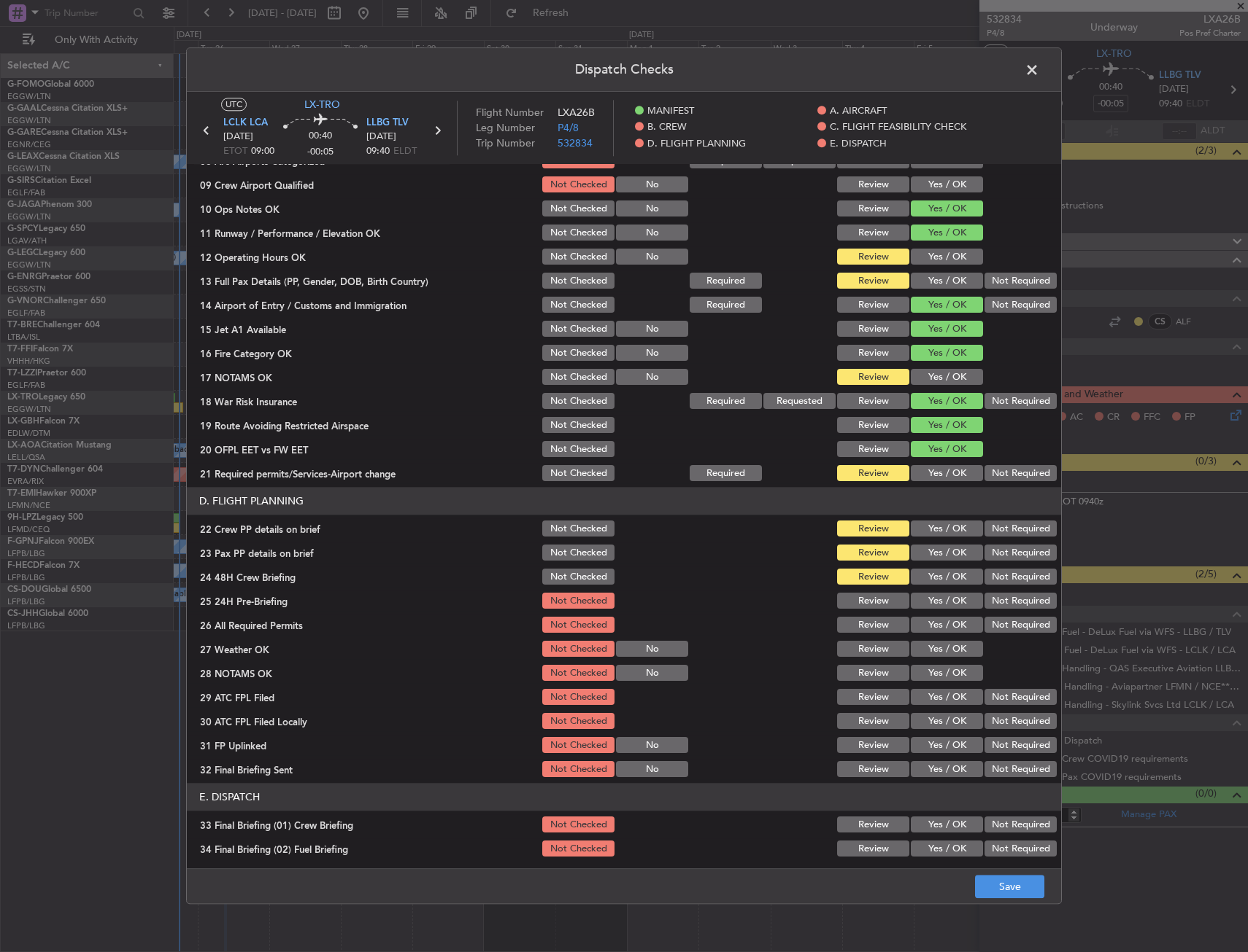
scroll to position [365, 0]
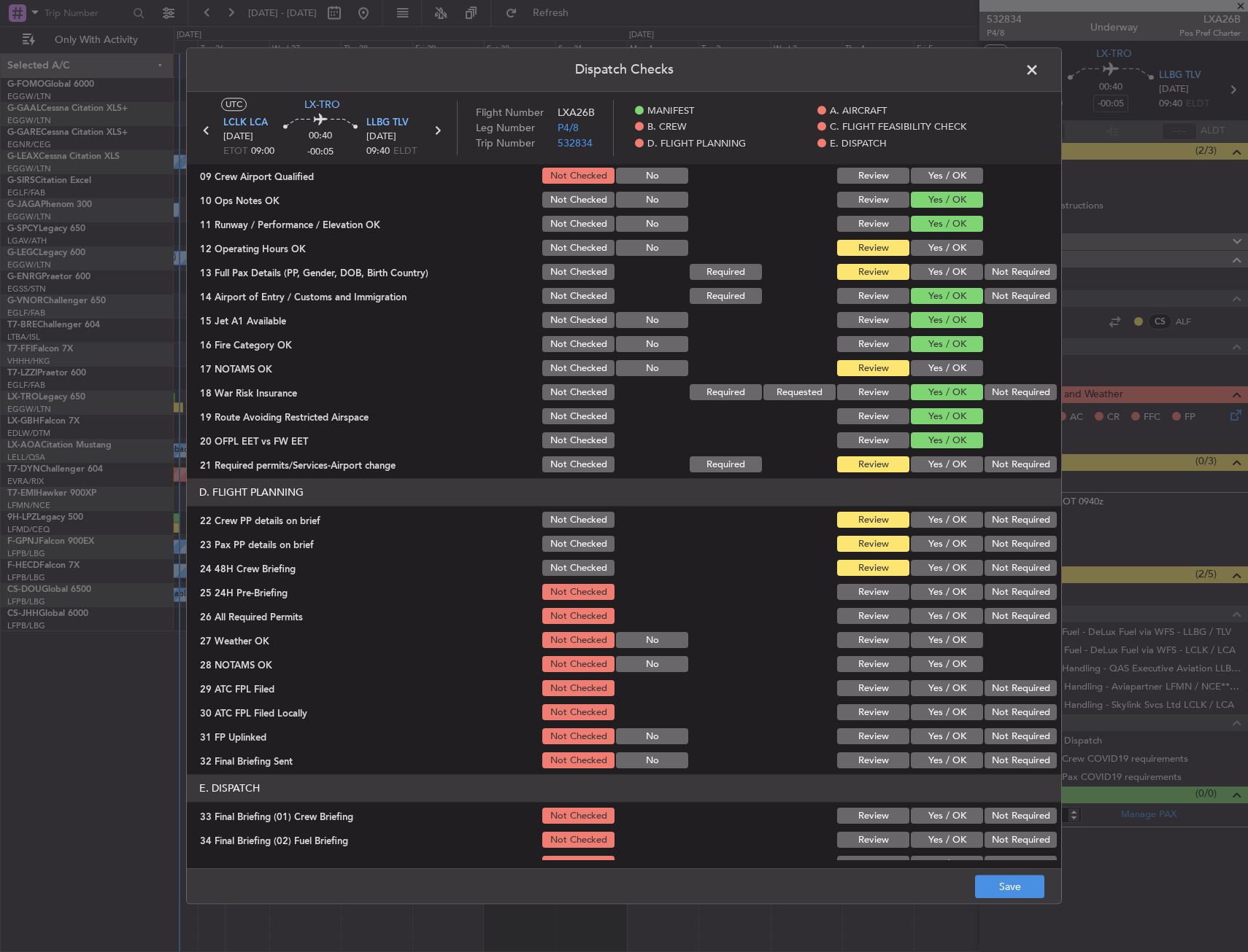
click at [931, 243] on button "Yes / OK" at bounding box center [946, 249] width 72 height 16
click at [928, 266] on button "Yes / OK" at bounding box center [946, 273] width 72 height 16
click at [932, 366] on button "Yes / OK" at bounding box center [946, 369] width 72 height 16
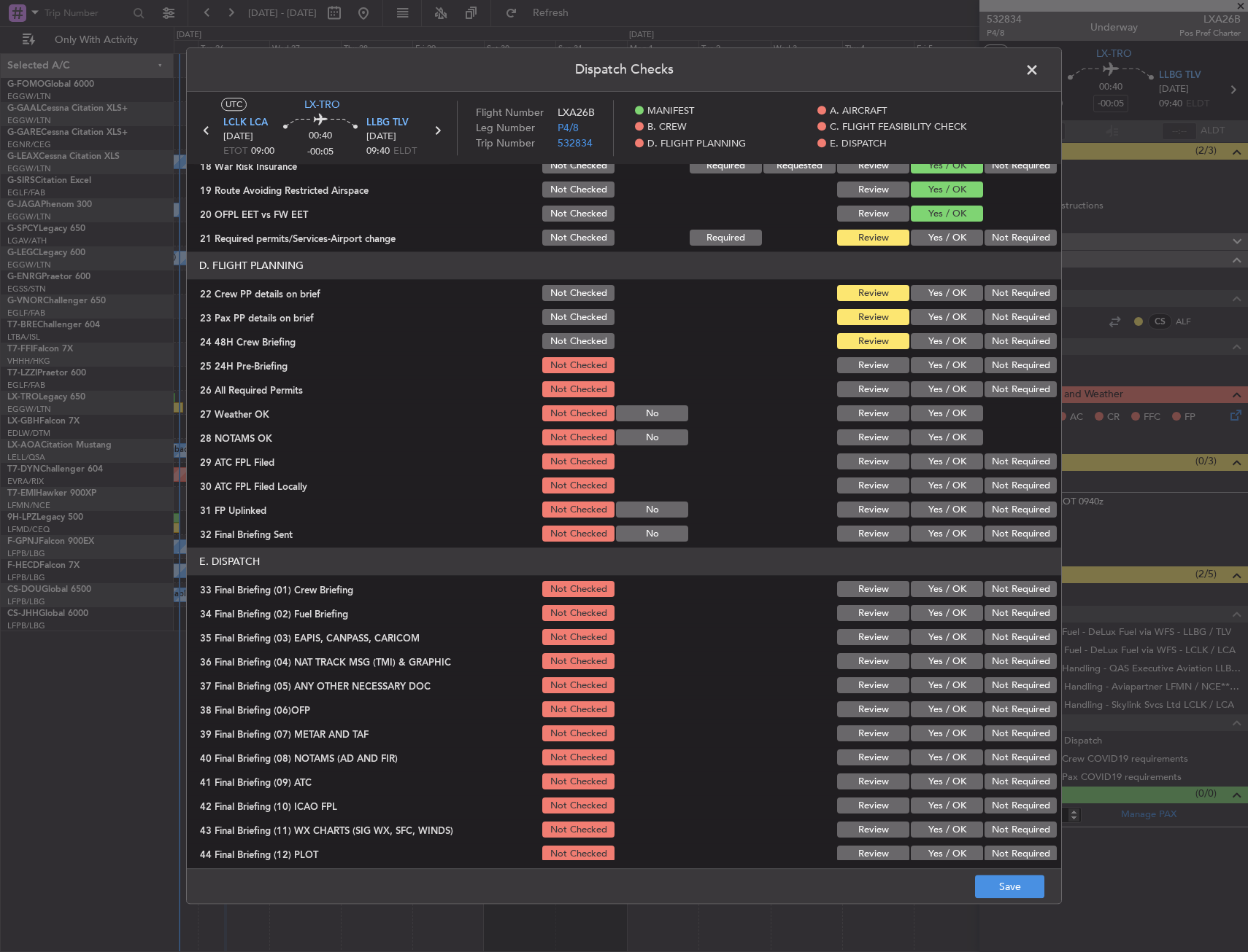
scroll to position [599, 0]
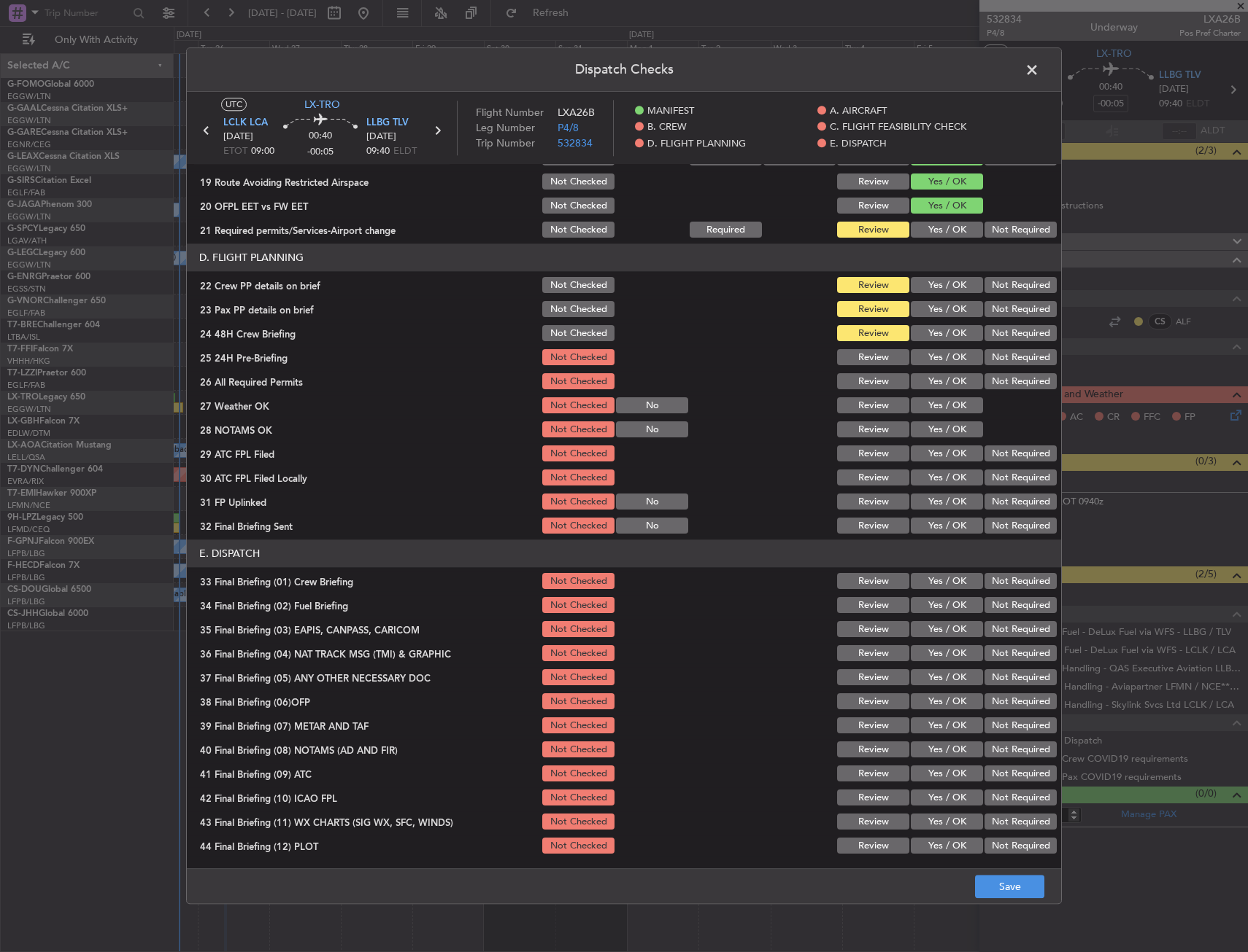
click at [925, 228] on button "Yes / OK" at bounding box center [946, 230] width 72 height 16
drag, startPoint x: 922, startPoint y: 287, endPoint x: 924, endPoint y: 303, distance: 16.1
click at [922, 288] on button "Yes / OK" at bounding box center [946, 286] width 72 height 16
click at [925, 305] on button "Yes / OK" at bounding box center [946, 309] width 72 height 16
click at [926, 320] on section "D. FLIGHT PLANNING 22 Crew PP details on brief Not Checked Review Yes / OK Not …" at bounding box center [623, 390] width 874 height 293
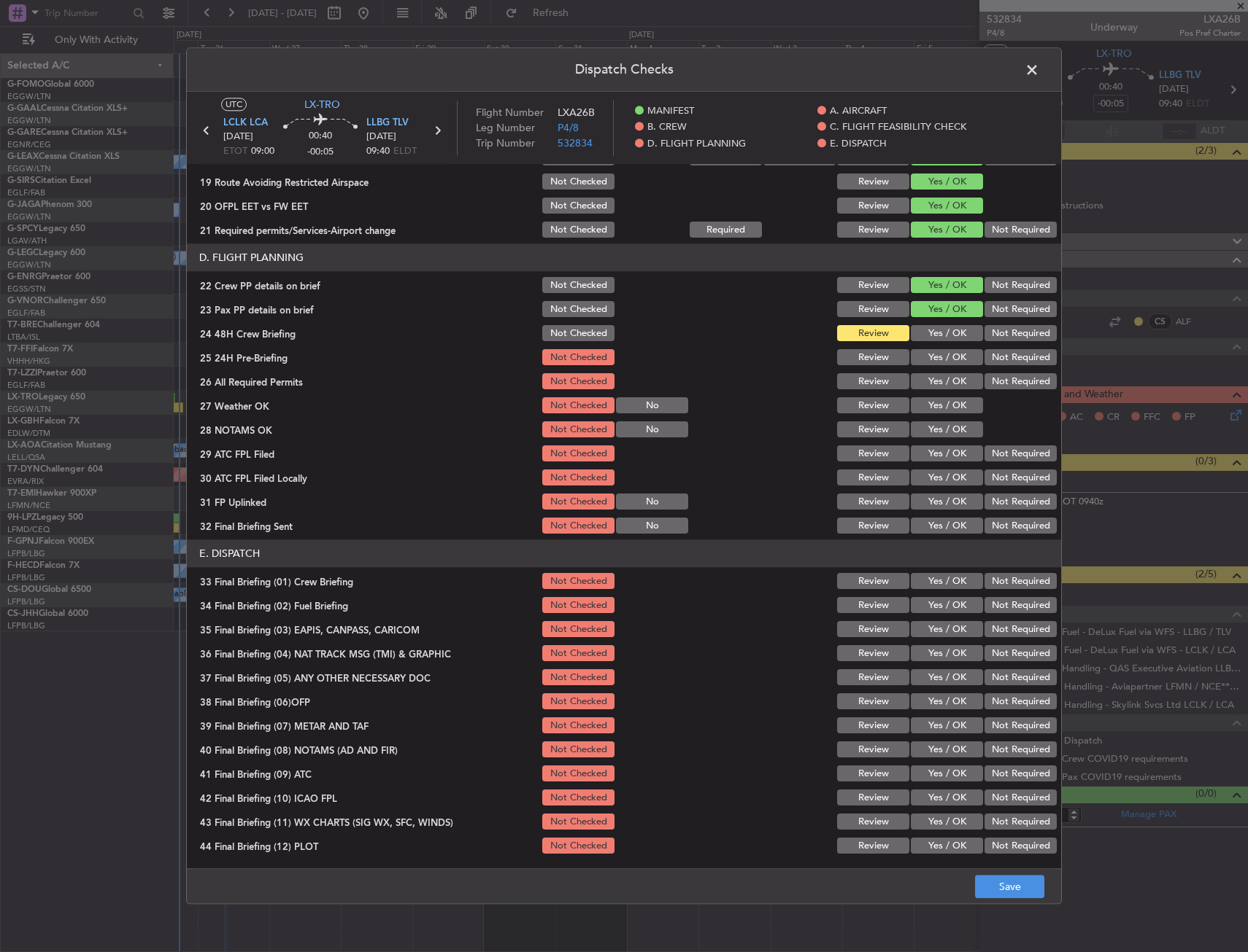
click at [924, 321] on section "D. FLIGHT PLANNING 22 Crew PP details on brief Not Checked Review Yes / OK Not …" at bounding box center [623, 390] width 874 height 293
click at [921, 327] on button "Yes / OK" at bounding box center [946, 334] width 72 height 16
click at [984, 882] on button "Save" at bounding box center [1009, 888] width 69 height 24
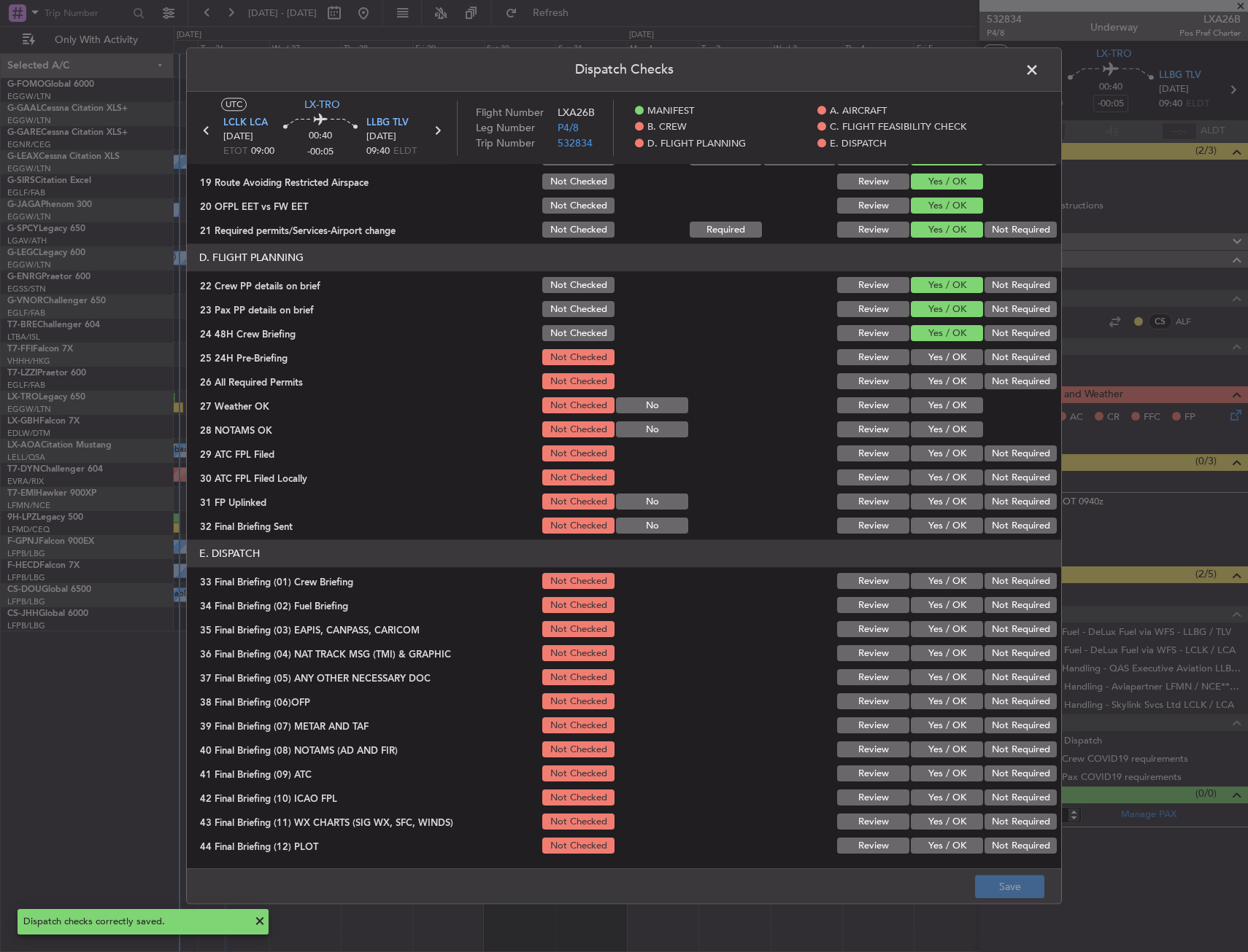
click at [1039, 66] on span at bounding box center [1039, 73] width 0 height 29
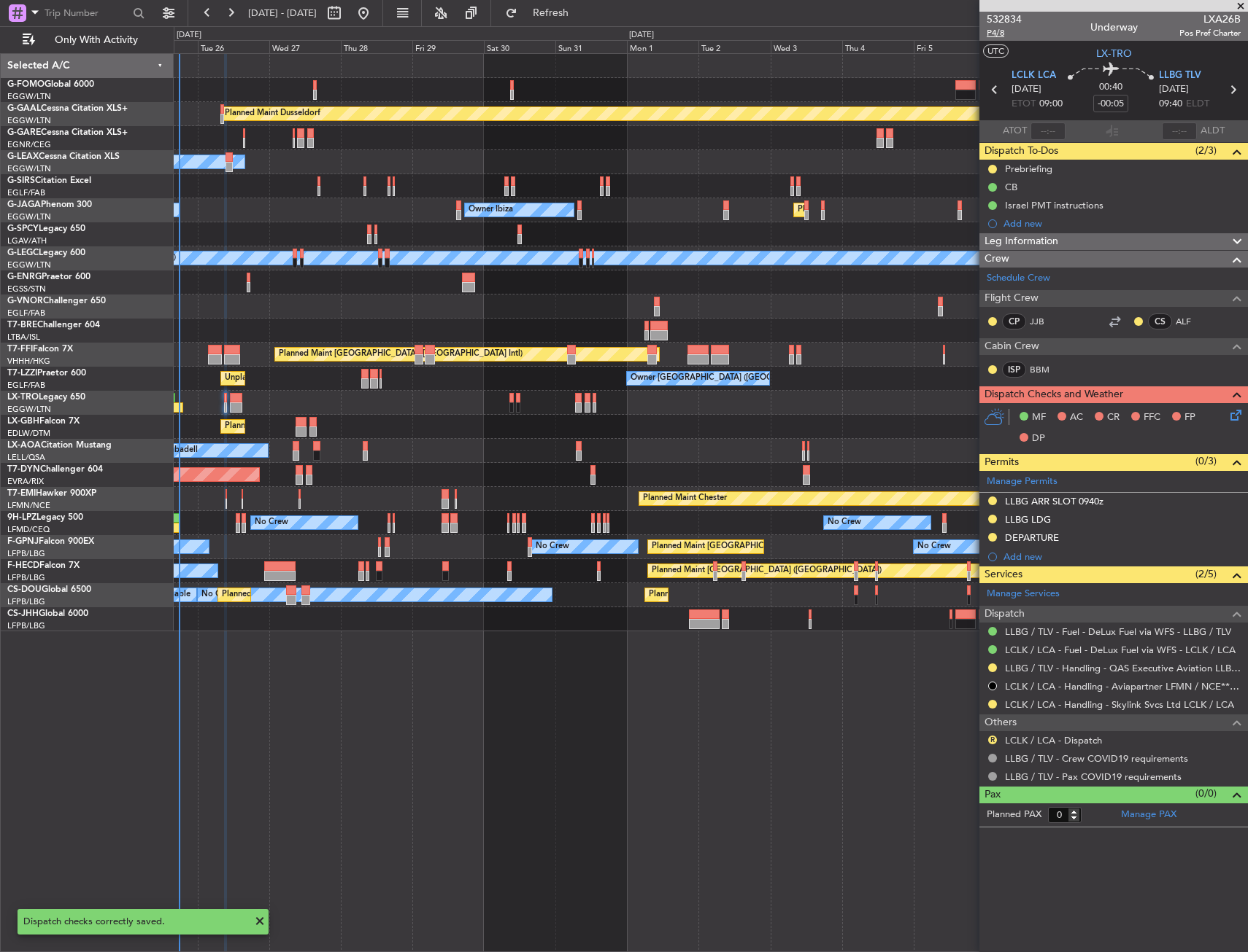
click at [1003, 37] on span "P4/8" at bounding box center [1003, 33] width 35 height 13
click at [993, 703] on button at bounding box center [992, 704] width 9 height 9
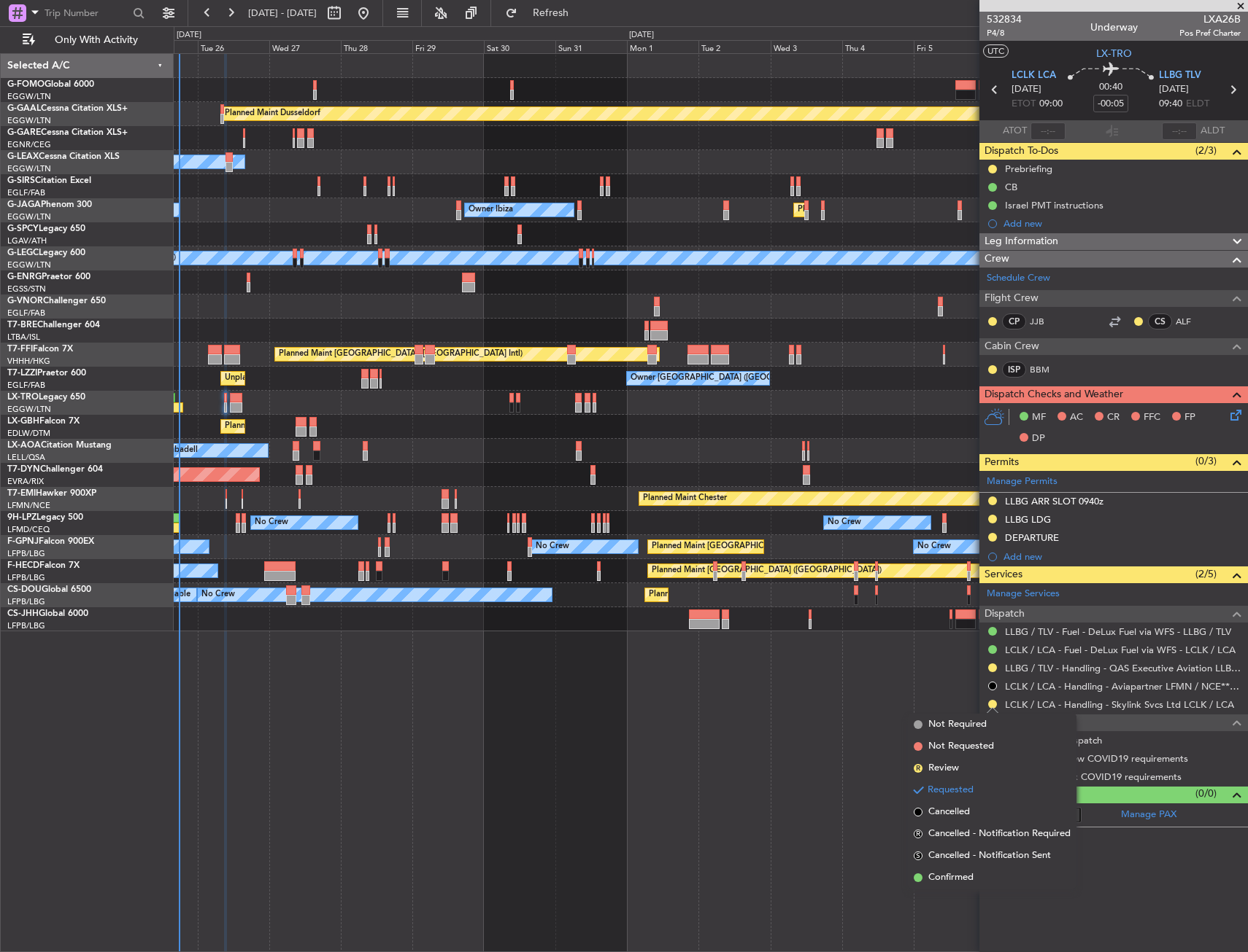
drag, startPoint x: 945, startPoint y: 873, endPoint x: 974, endPoint y: 820, distance: 60.4
click at [947, 873] on span "Confirmed" at bounding box center [950, 878] width 46 height 15
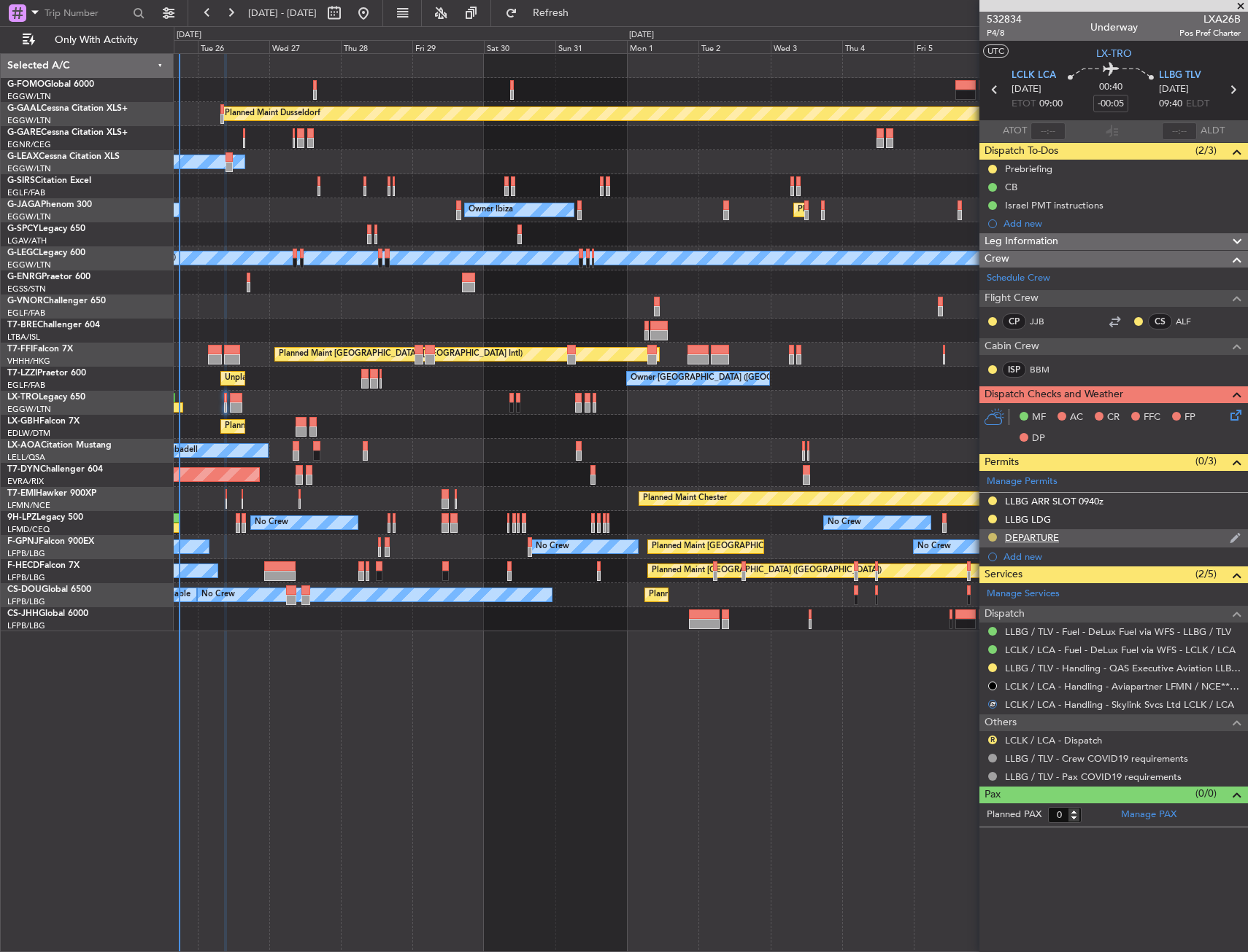
click at [988, 538] on button at bounding box center [992, 537] width 9 height 9
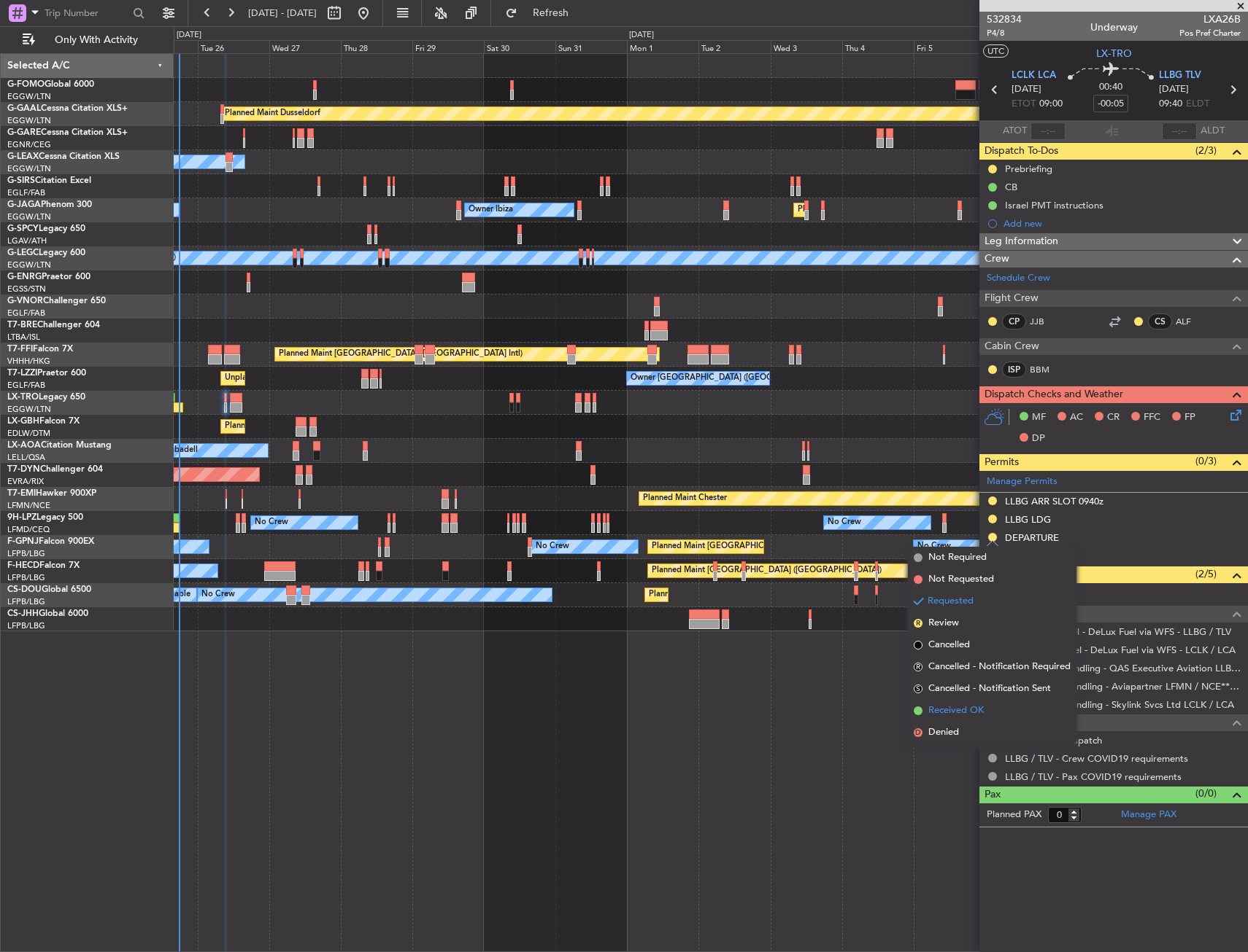
click at [951, 704] on span "Received OK" at bounding box center [955, 711] width 56 height 15
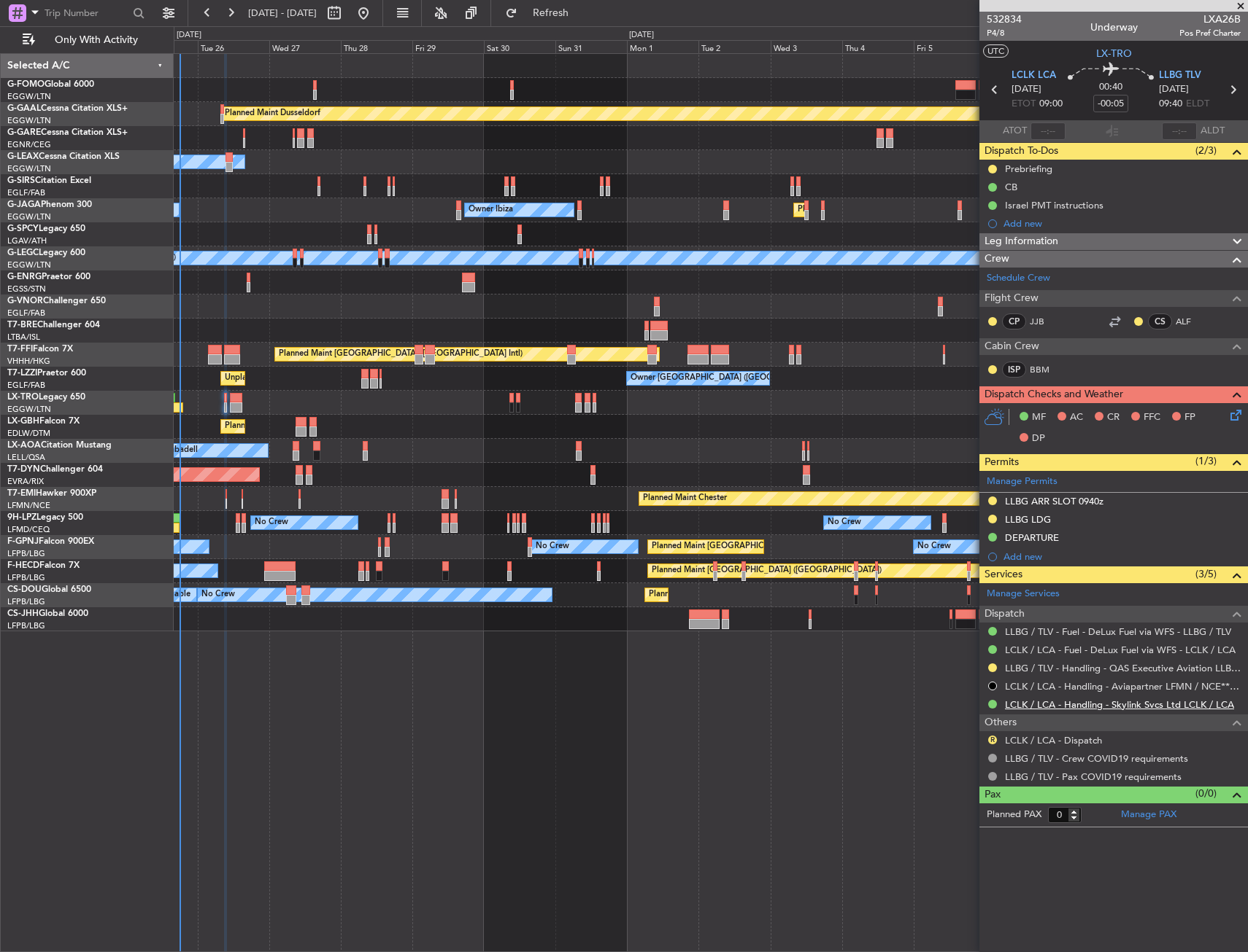
click at [1066, 706] on link "LCLK / LCA - Handling - Skylink Svcs Ltd LCLK / LCA" at bounding box center [1119, 705] width 229 height 13
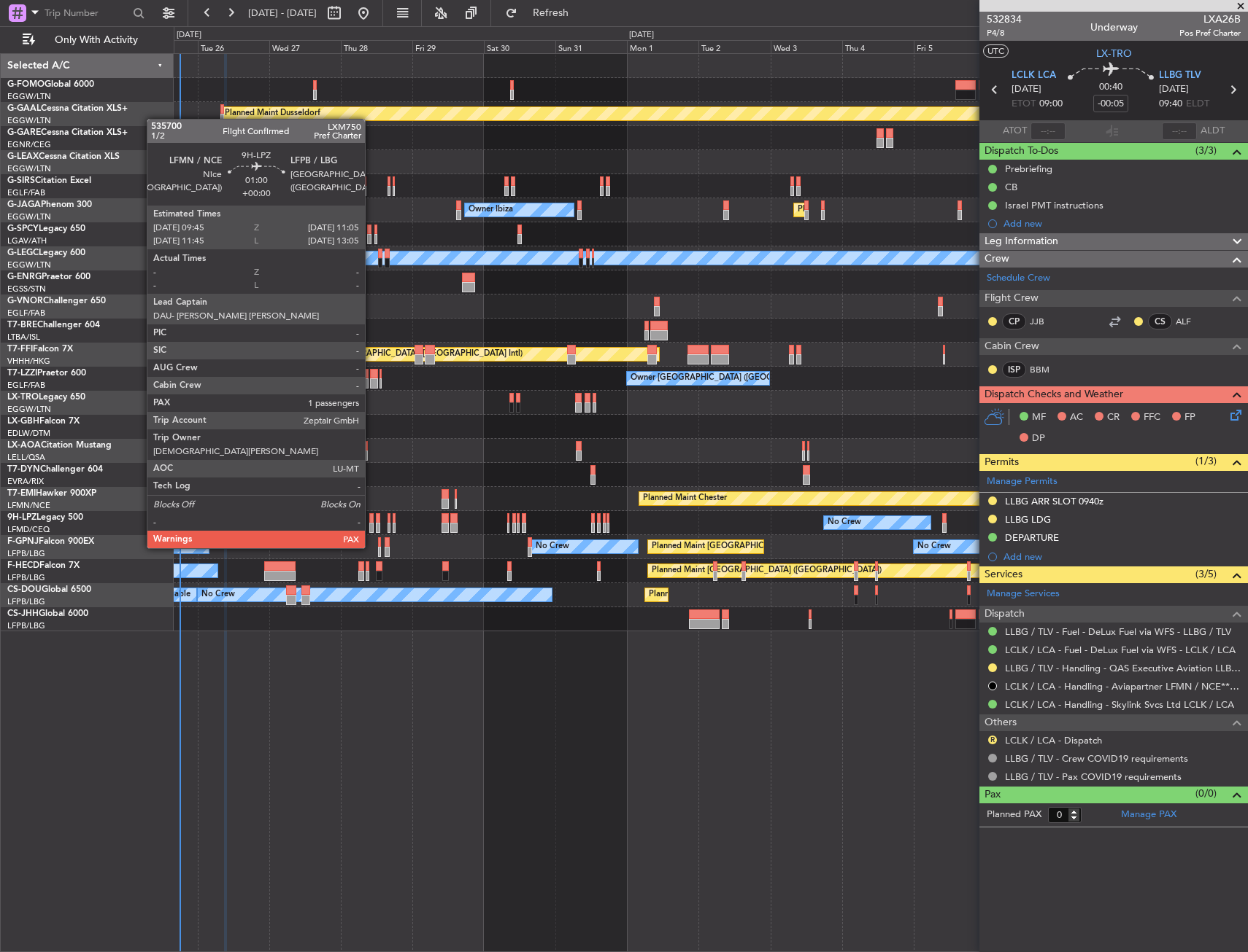
click at [371, 521] on div at bounding box center [371, 519] width 4 height 10
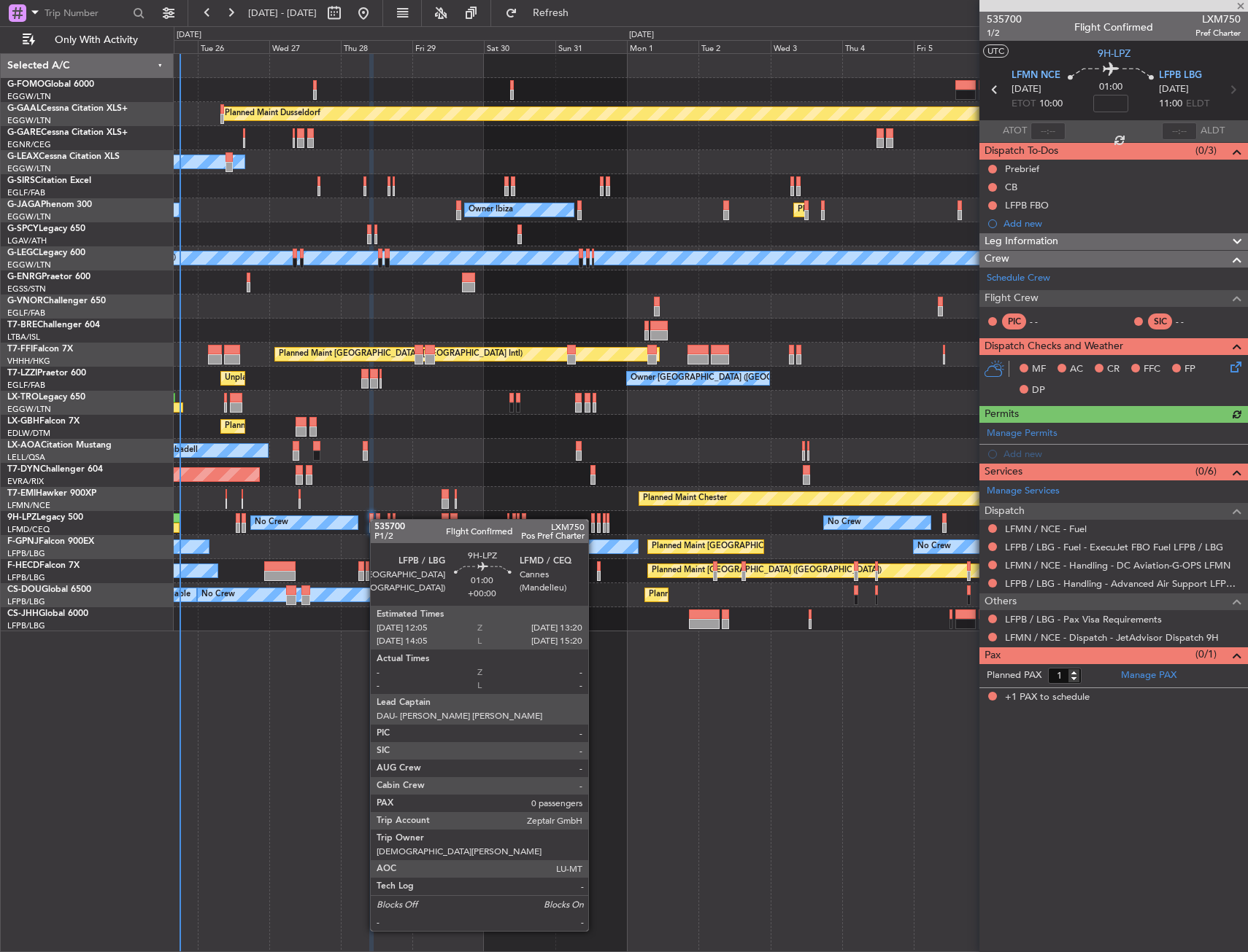
click at [377, 520] on div at bounding box center [378, 519] width 4 height 10
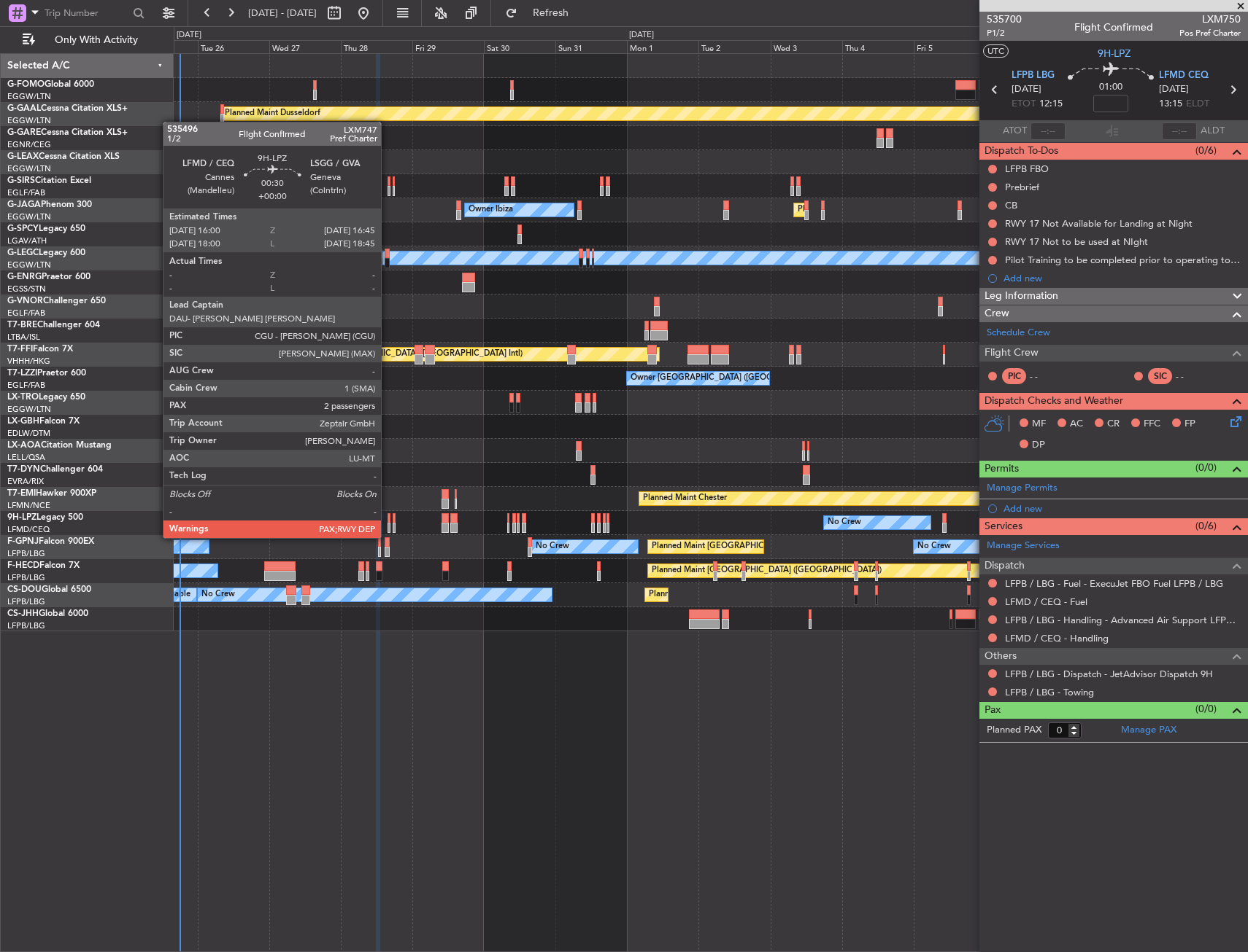
click at [387, 524] on div at bounding box center [388, 528] width 3 height 10
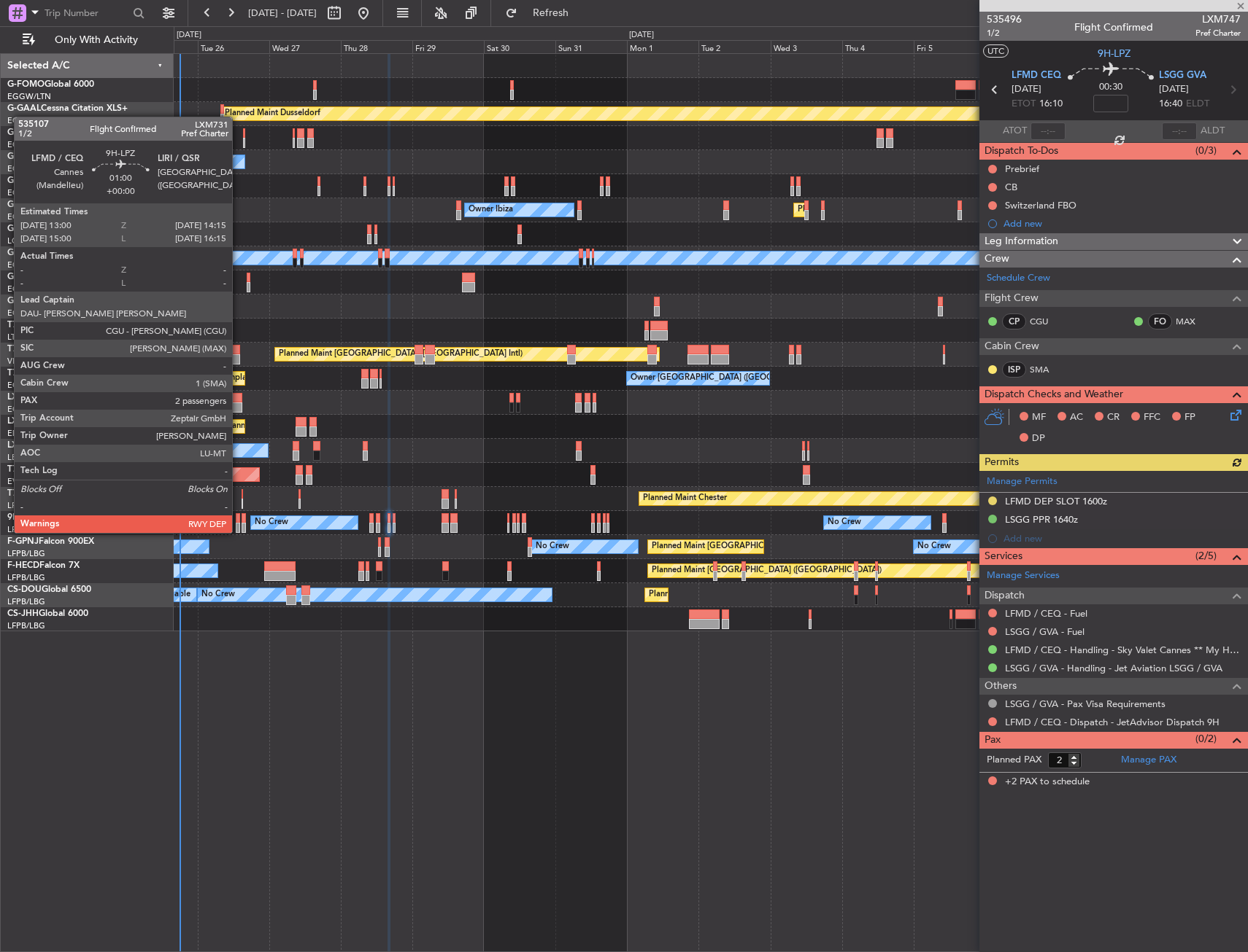
click at [238, 519] on div at bounding box center [238, 519] width 4 height 10
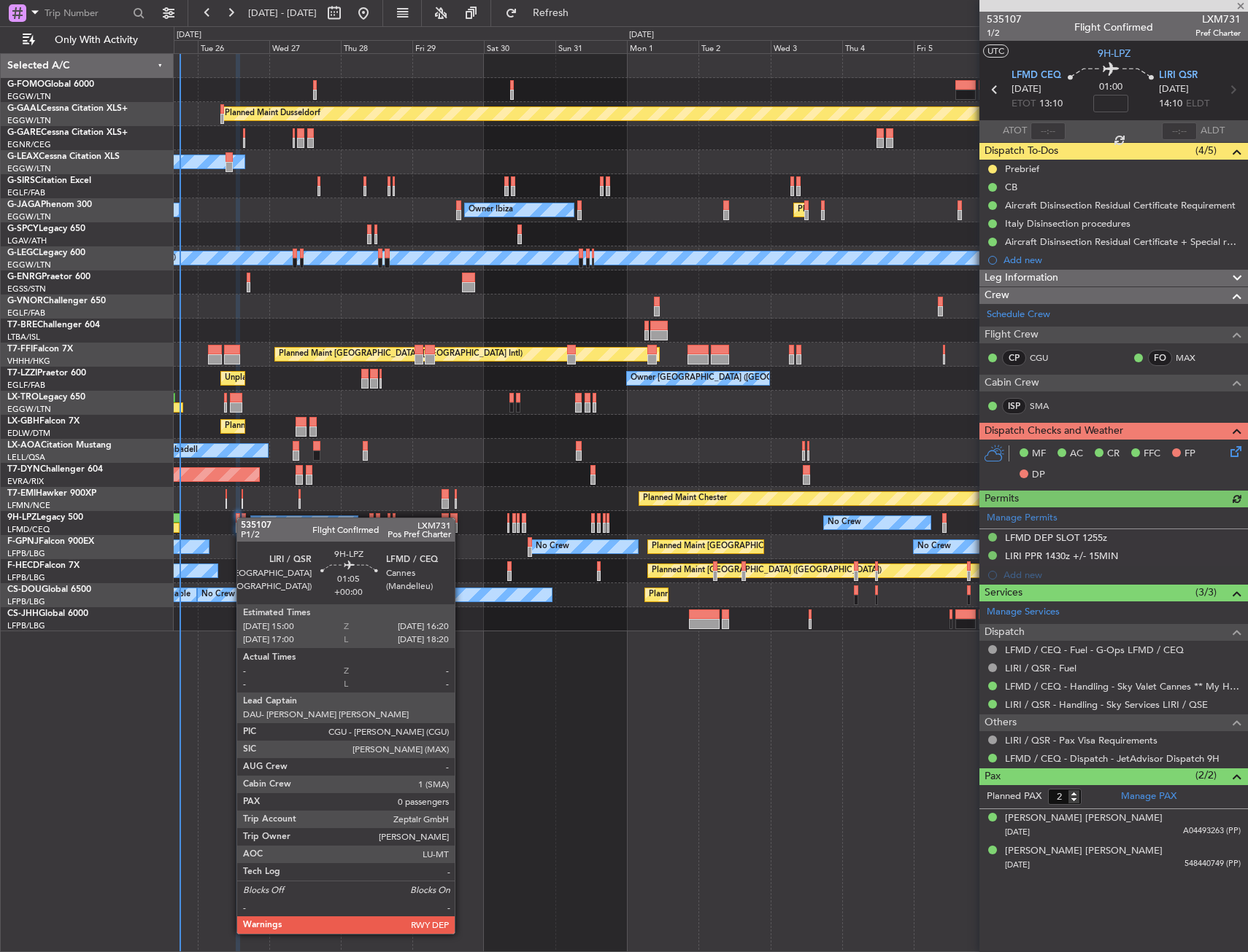
click at [244, 518] on div at bounding box center [243, 519] width 4 height 10
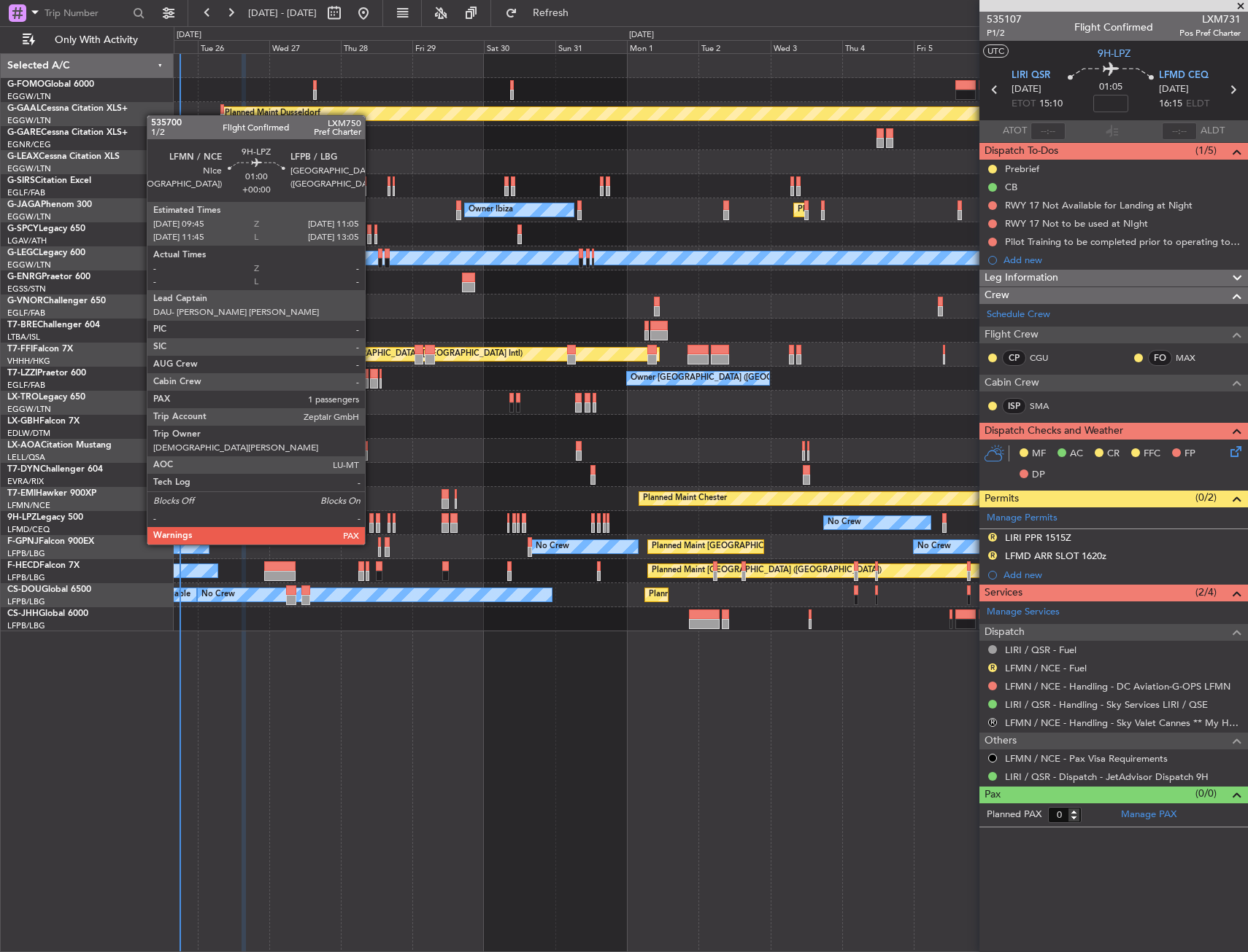
click at [371, 517] on div at bounding box center [371, 519] width 4 height 10
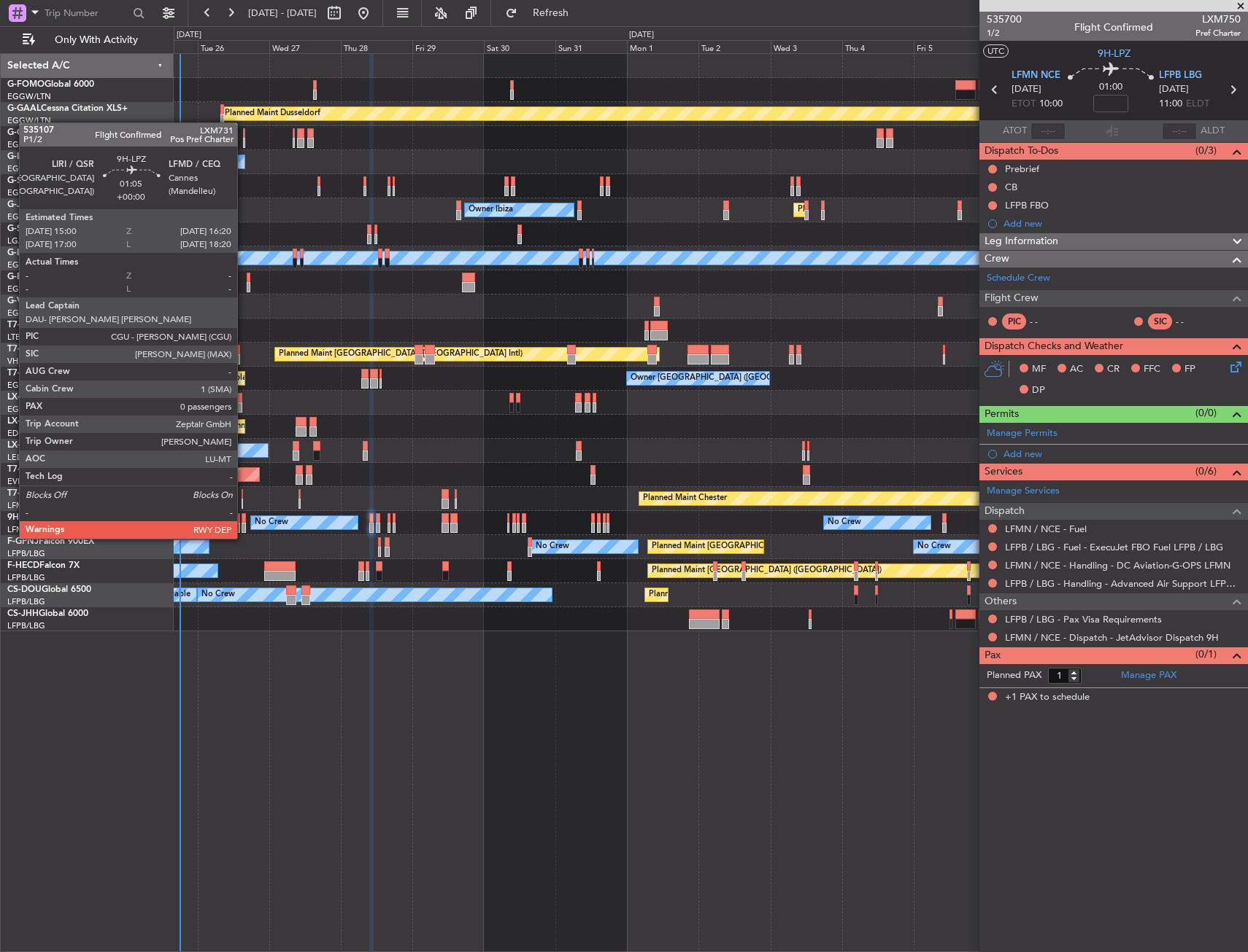
click at [244, 525] on div at bounding box center [243, 528] width 4 height 10
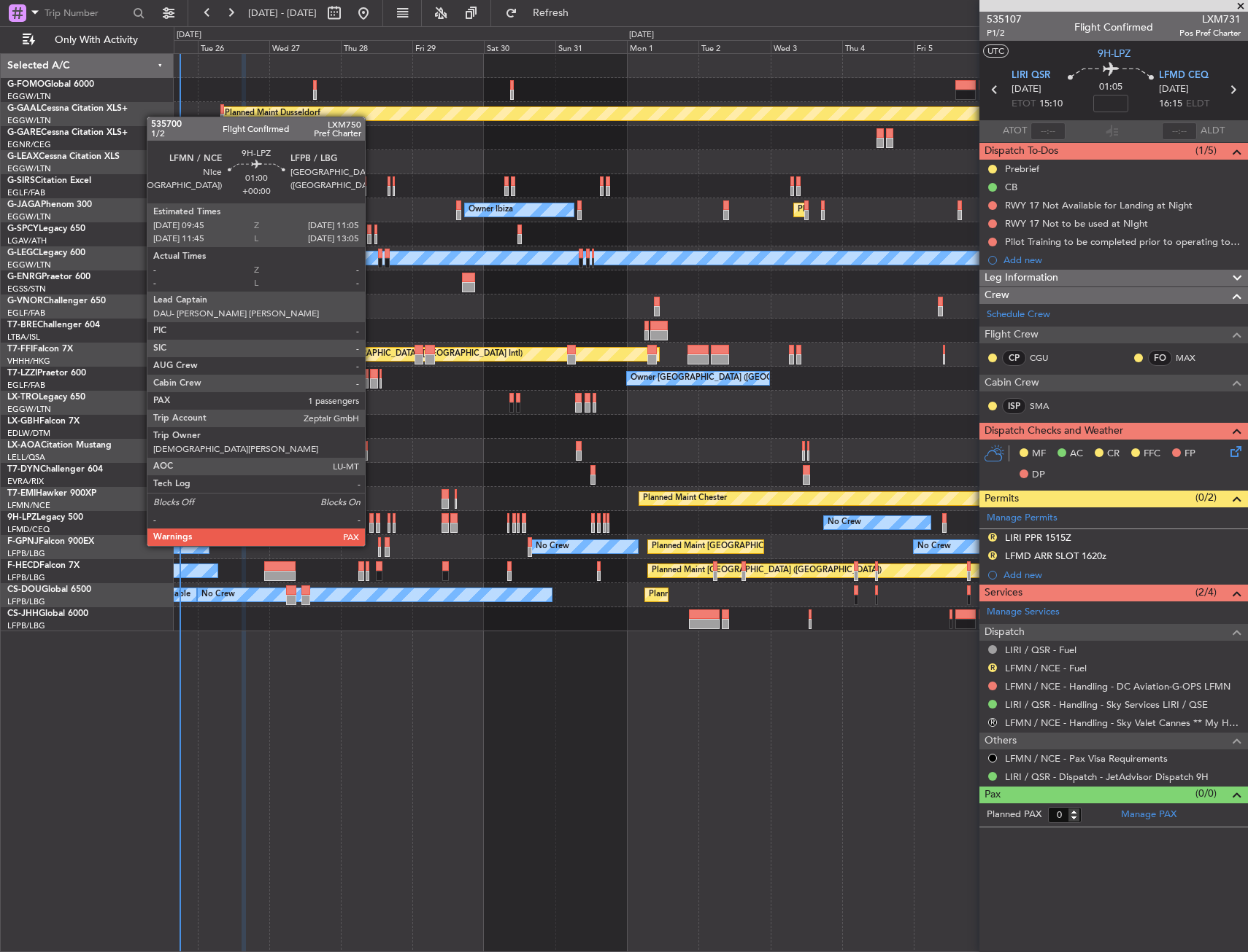
click at [371, 519] on div at bounding box center [371, 519] width 4 height 10
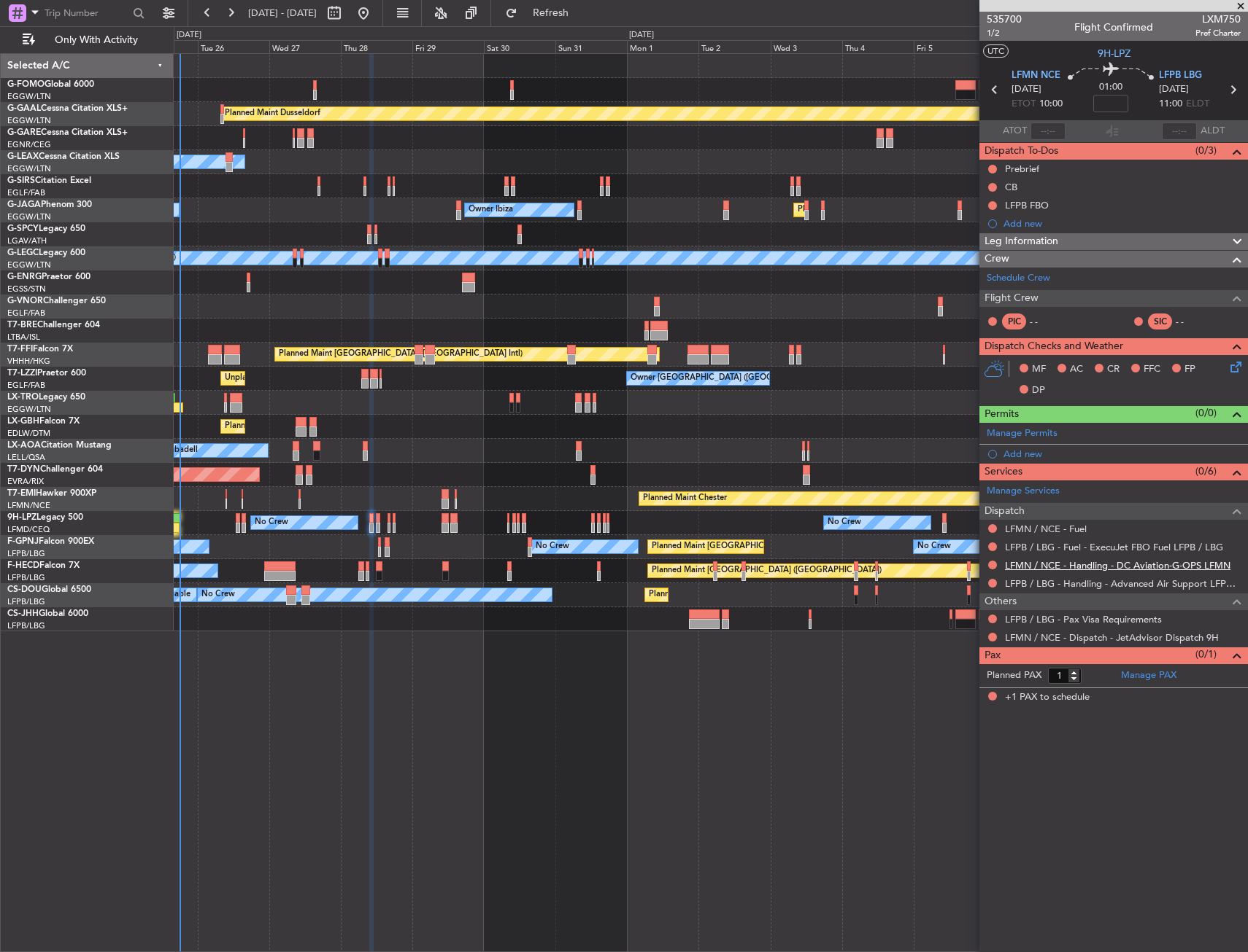
click at [1048, 566] on link "LFMN / NCE - Handling - DC Aviation-G-OPS LFMN" at bounding box center [1117, 565] width 225 height 13
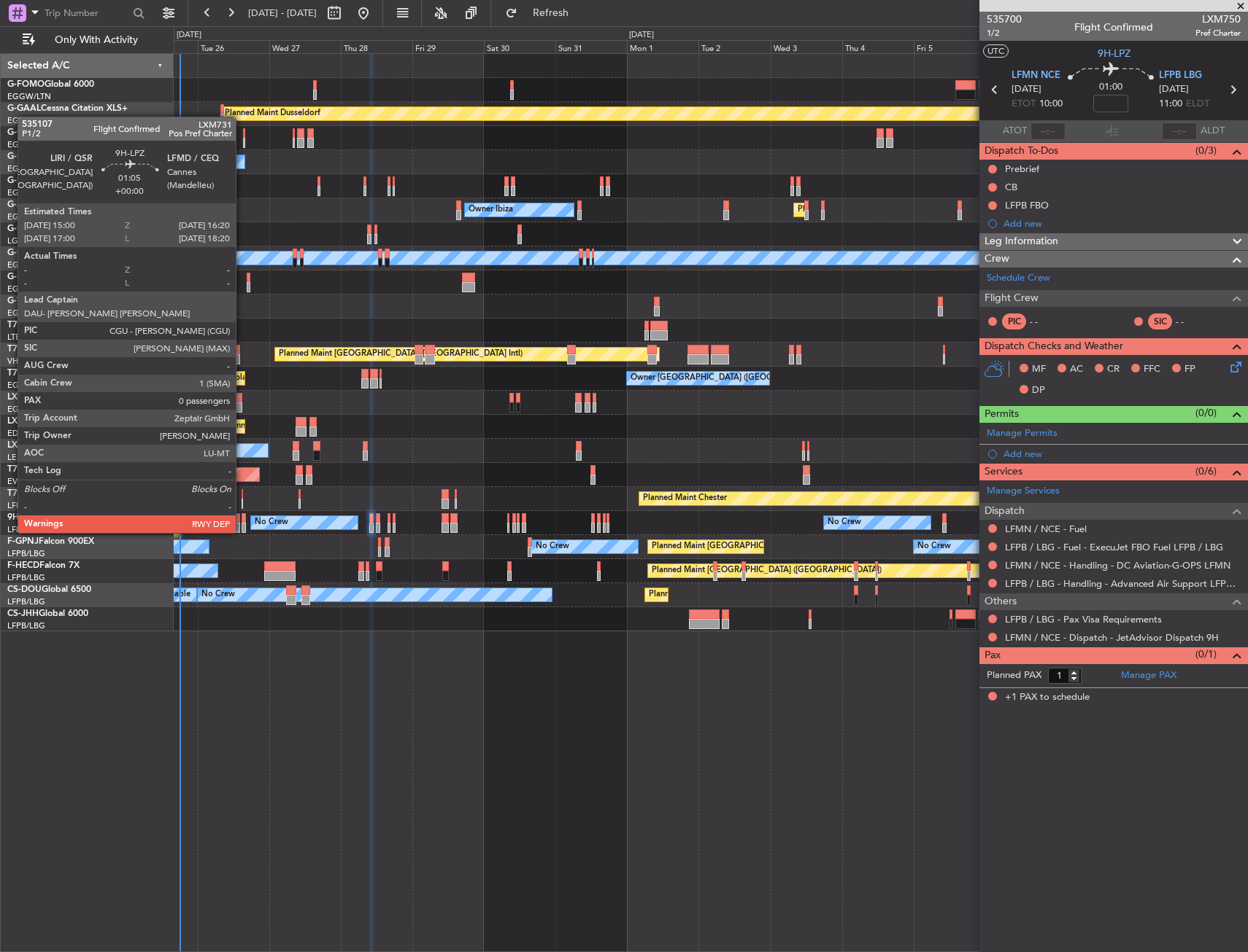
click at [242, 519] on div at bounding box center [243, 519] width 4 height 10
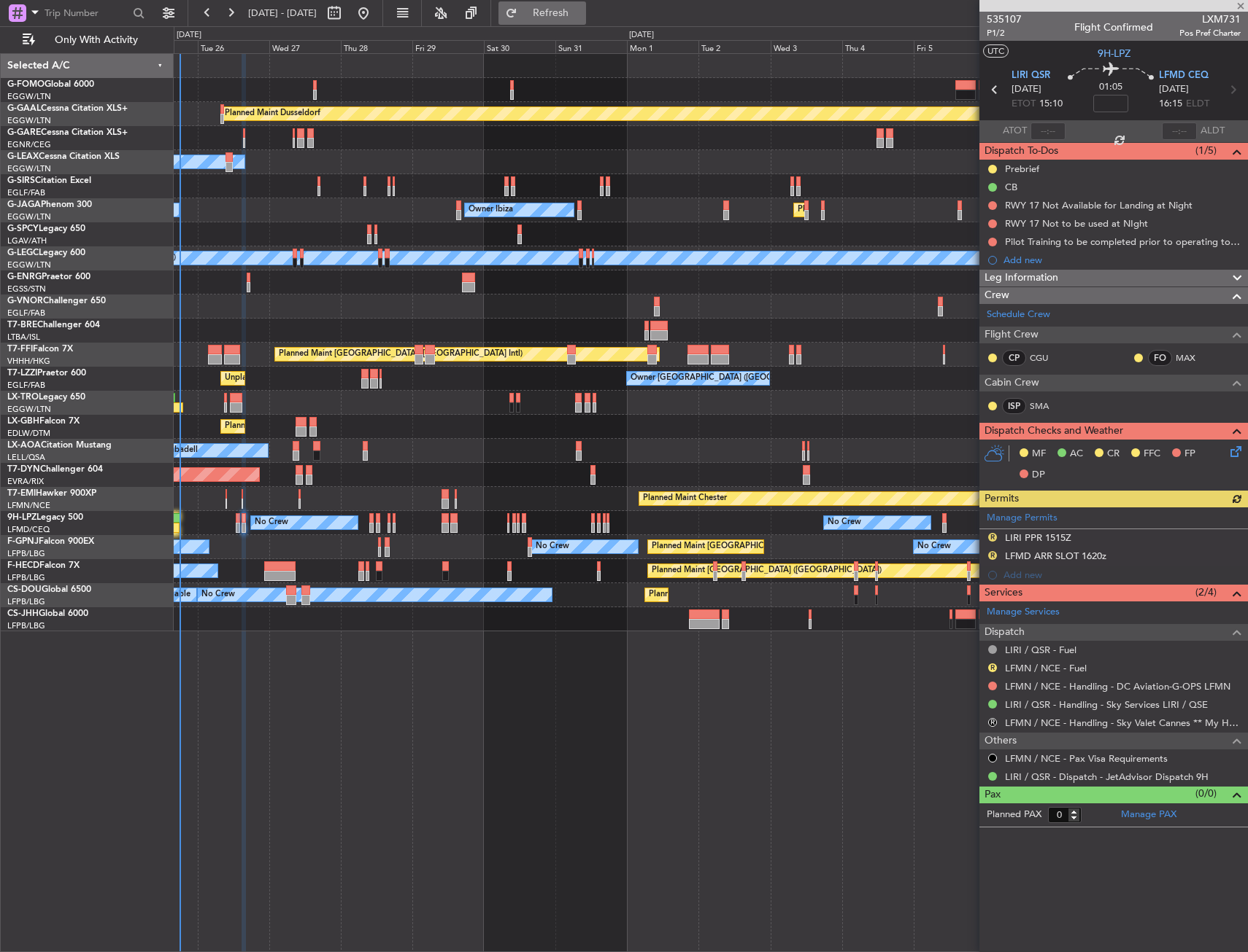
click at [581, 18] on span "Refresh" at bounding box center [551, 13] width 62 height 10
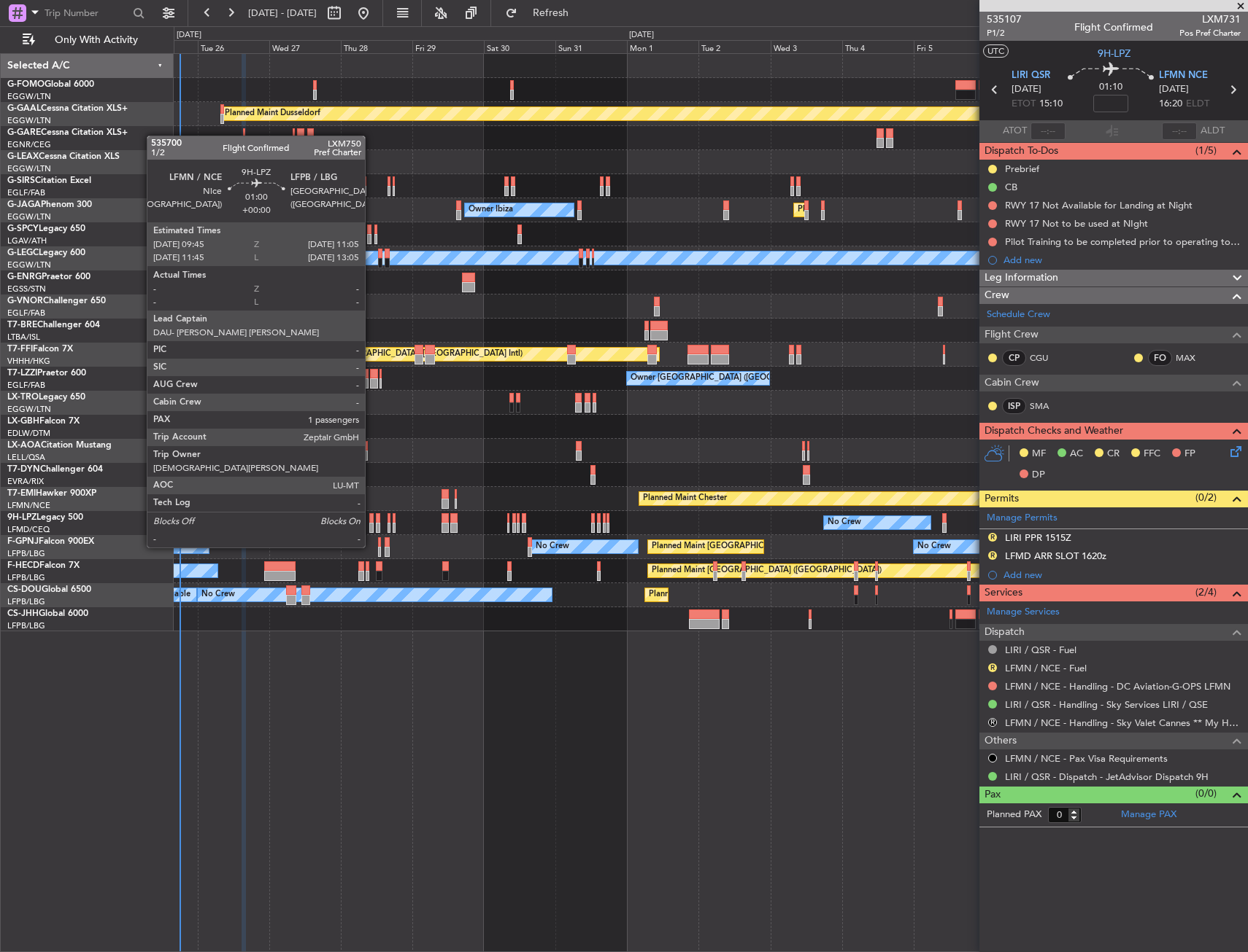
click at [371, 520] on div at bounding box center [371, 519] width 4 height 10
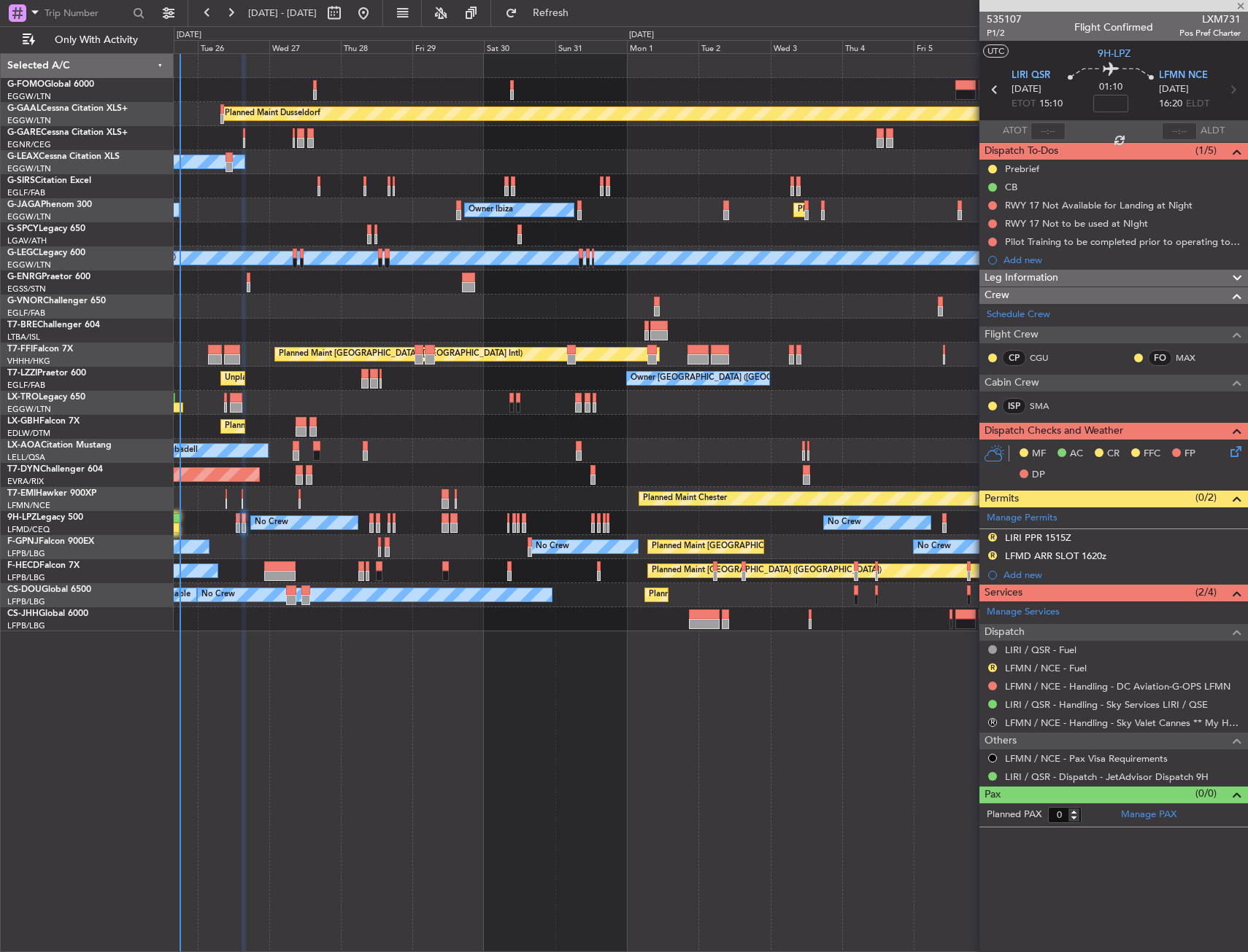
type input "1"
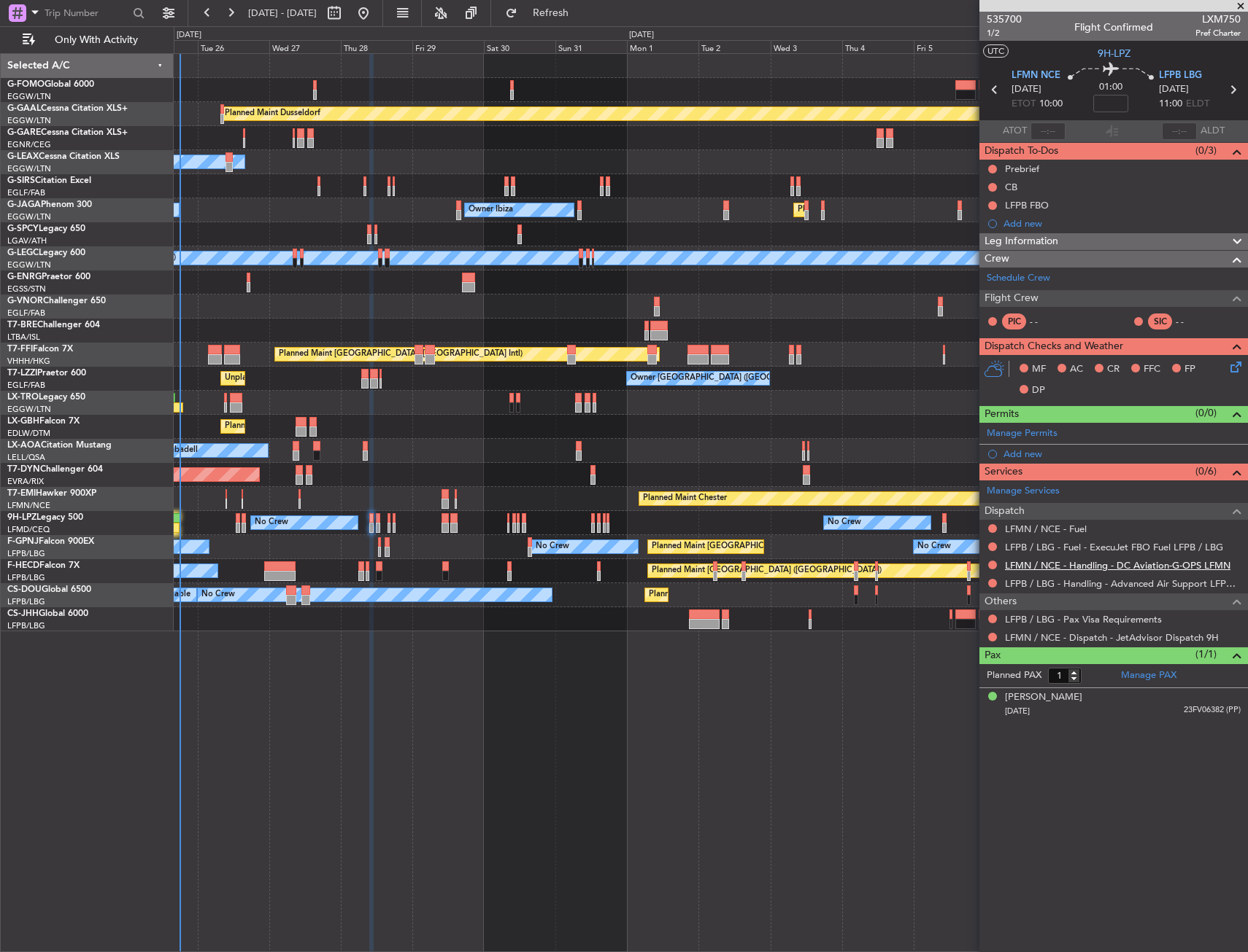
click at [1024, 561] on link "LFMN / NCE - Handling - DC Aviation-G-OPS LFMN" at bounding box center [1117, 565] width 225 height 13
click at [1016, 450] on div "Add new" at bounding box center [1115, 454] width 224 height 13
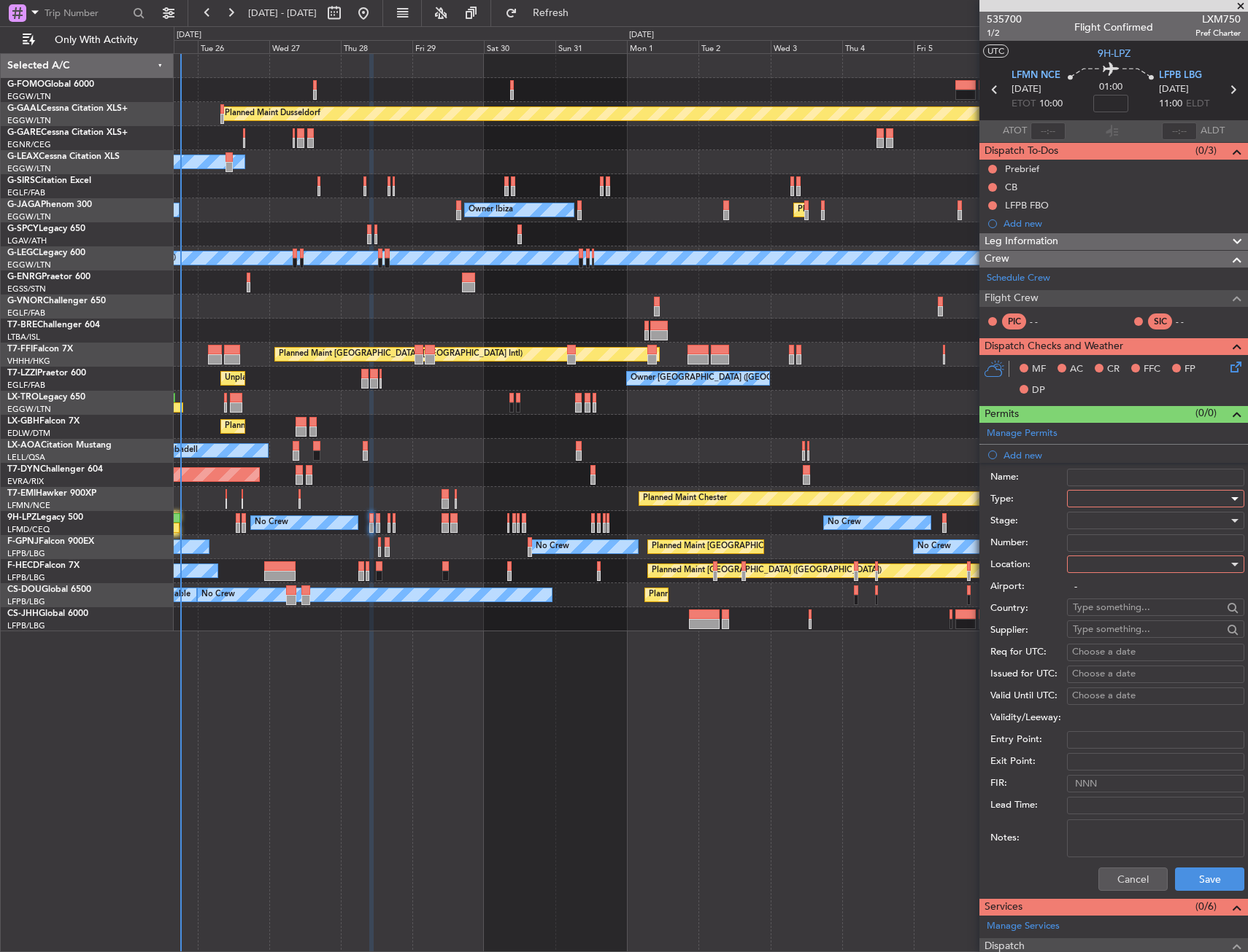
click at [1110, 500] on div at bounding box center [1150, 499] width 156 height 22
click at [1098, 630] on span "Slot" at bounding box center [1150, 637] width 153 height 22
click at [1102, 566] on div at bounding box center [1150, 564] width 156 height 22
click at [1098, 601] on span "Departure" at bounding box center [1150, 594] width 153 height 22
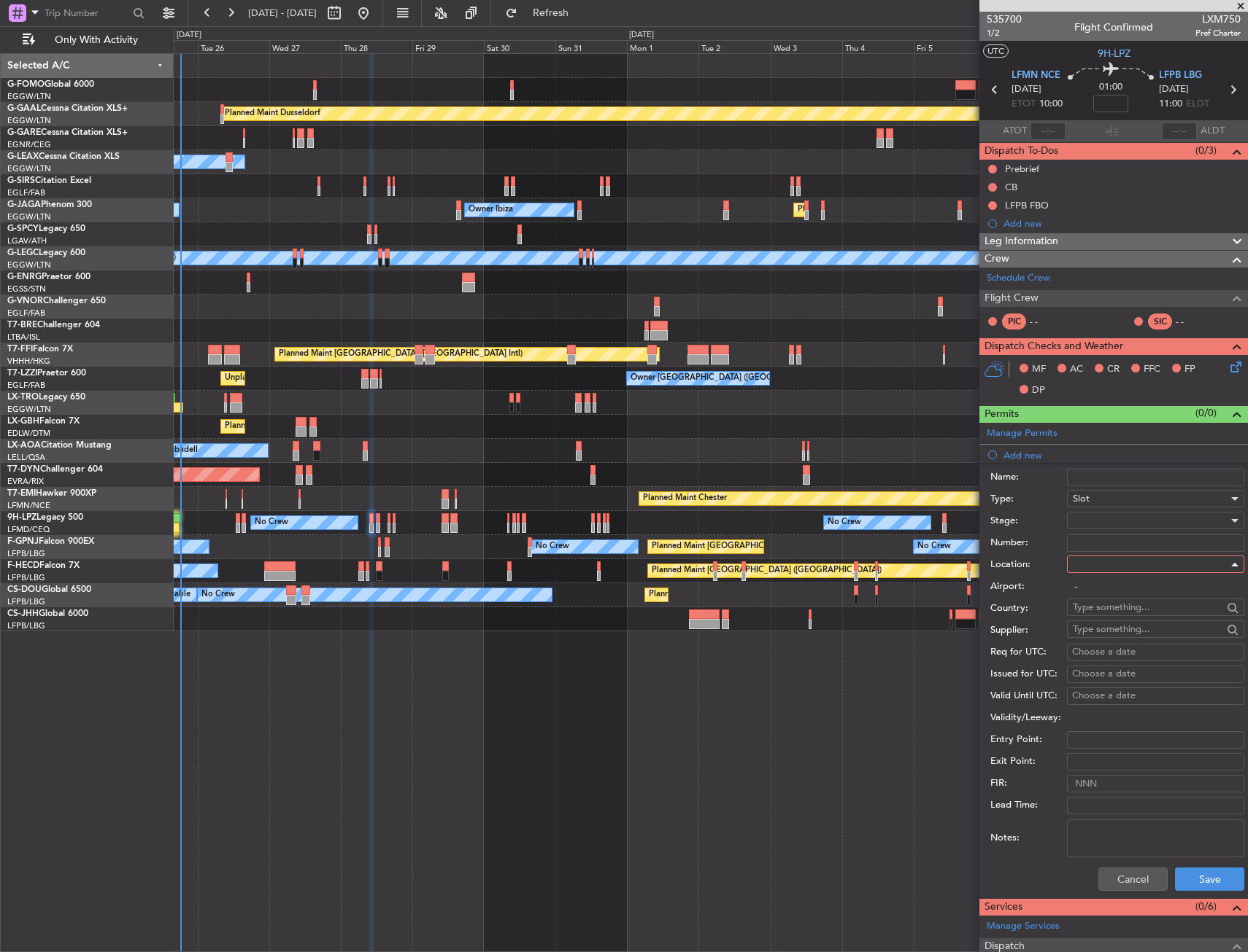
type input "LFMN / NCE"
click at [1189, 882] on button "Save" at bounding box center [1209, 880] width 69 height 24
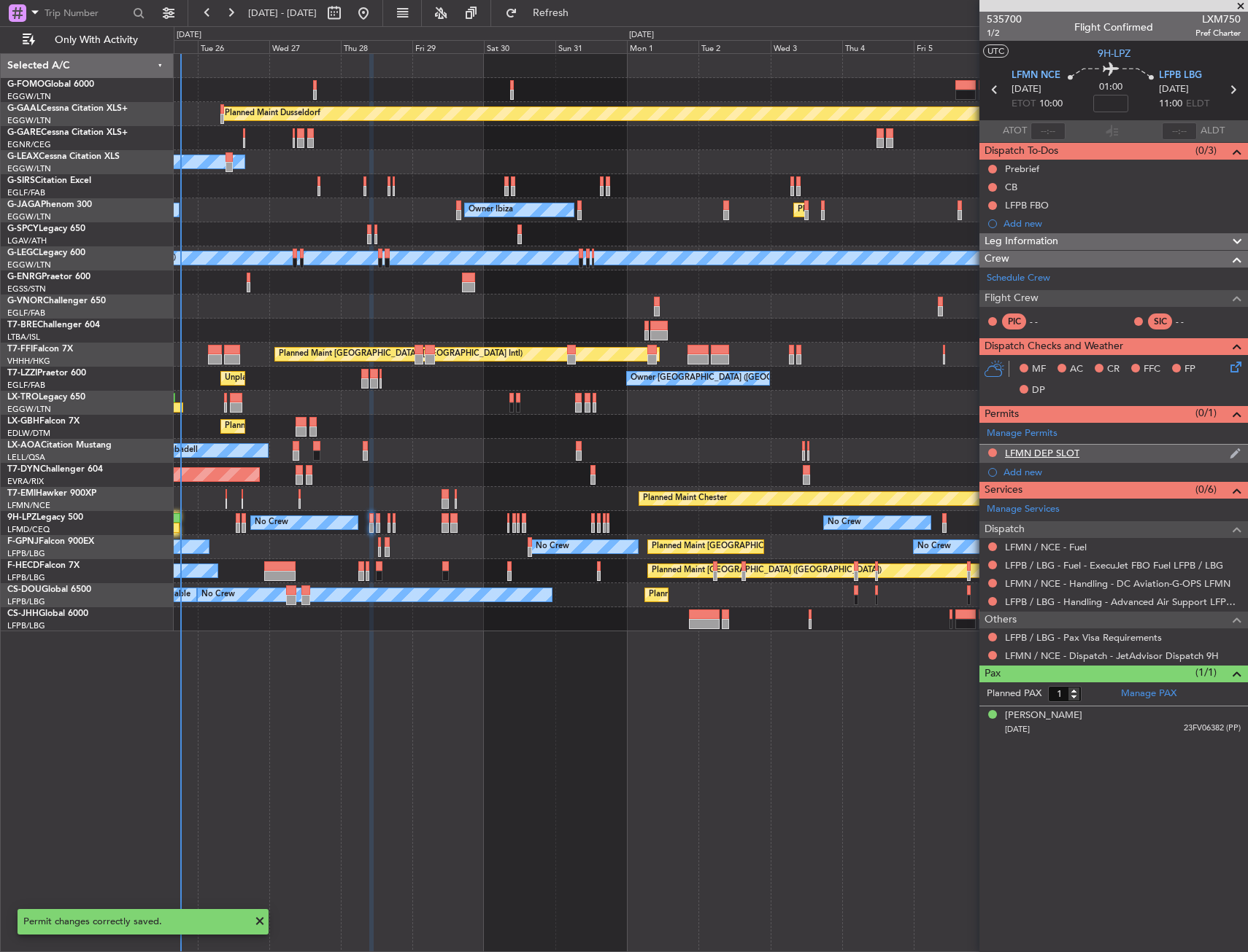
click at [1115, 453] on div "LFMN DEP SLOT" at bounding box center [1113, 454] width 269 height 18
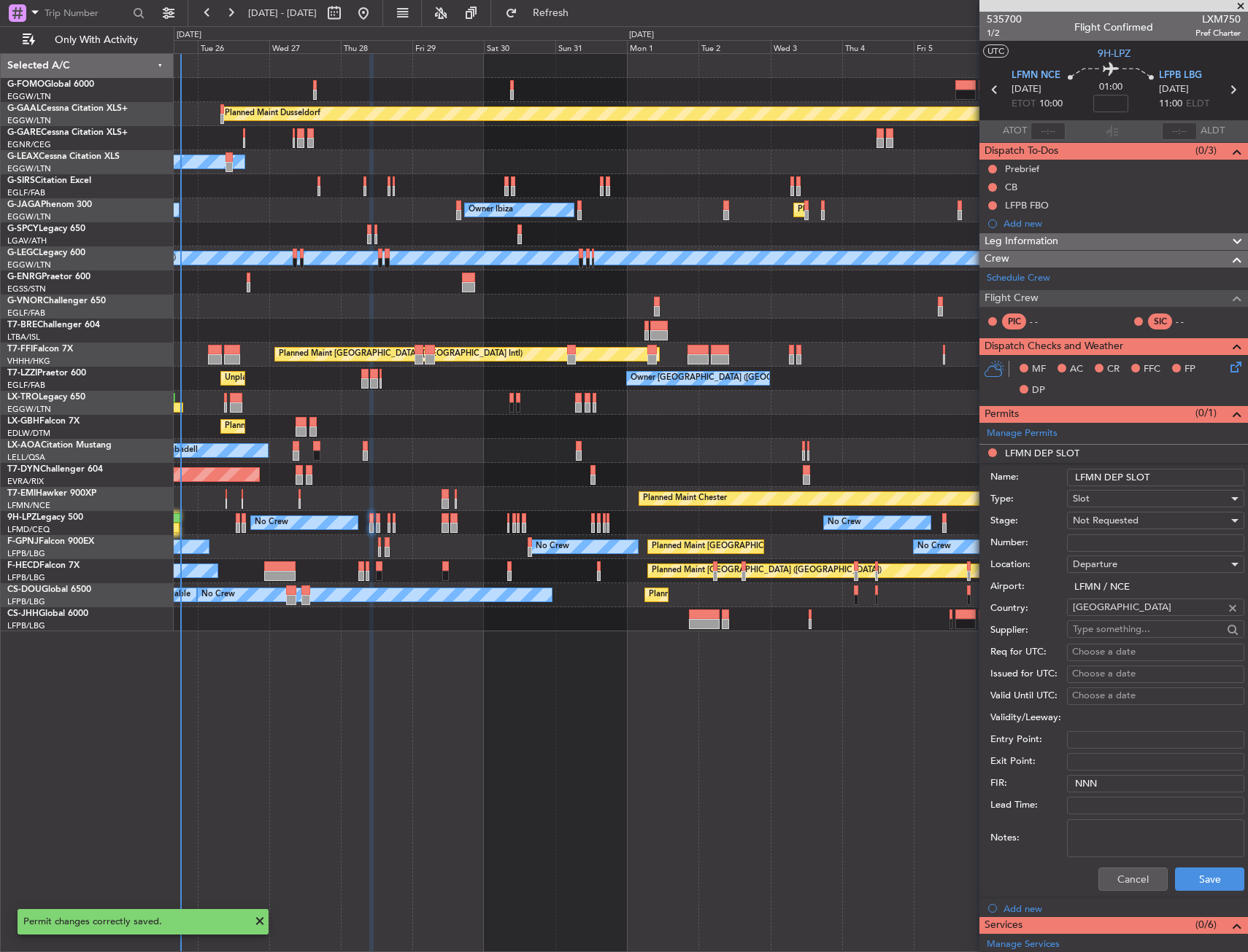
click at [1189, 470] on input "LFMN DEP SLOT" at bounding box center [1155, 478] width 178 height 18
type input "LFMN DEP SLOT 1000z"
click at [1168, 517] on div "Not Requested" at bounding box center [1150, 521] width 156 height 22
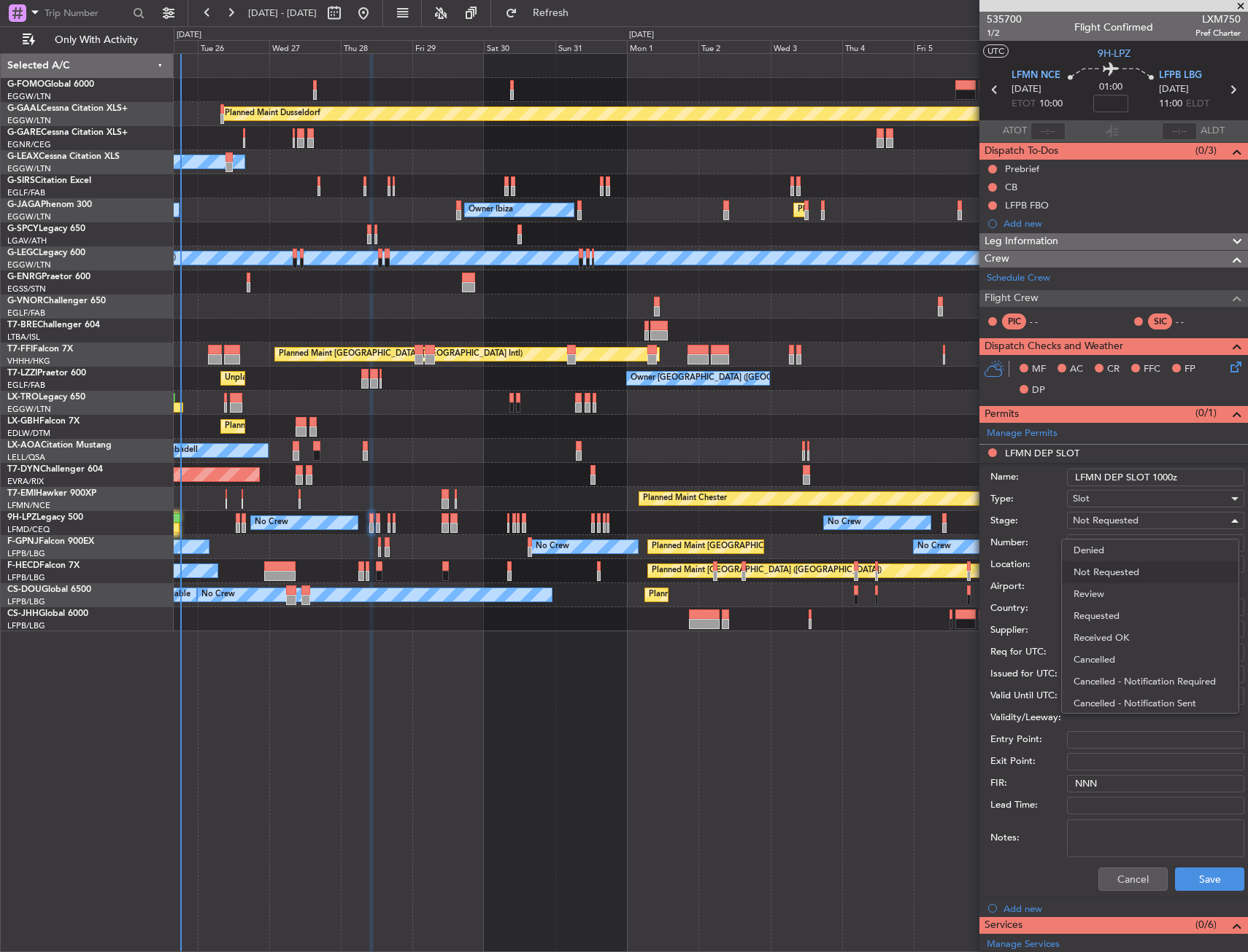
drag, startPoint x: 1134, startPoint y: 622, endPoint x: 1129, endPoint y: 657, distance: 35.4
click at [1134, 622] on span "Requested" at bounding box center [1150, 616] width 153 height 22
click at [1192, 887] on button "Save" at bounding box center [1209, 880] width 69 height 24
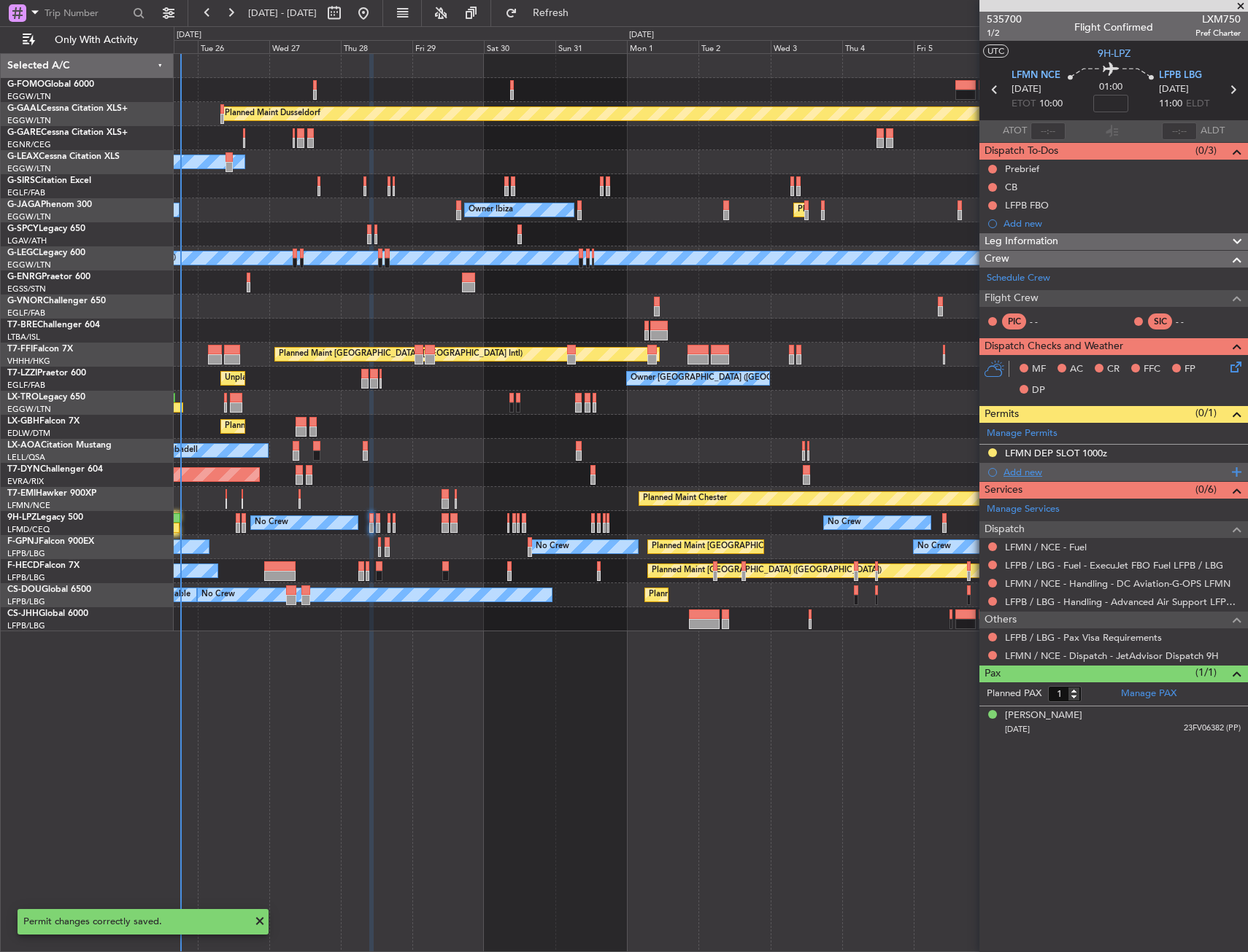
click at [1017, 477] on div "Add new" at bounding box center [1115, 472] width 224 height 13
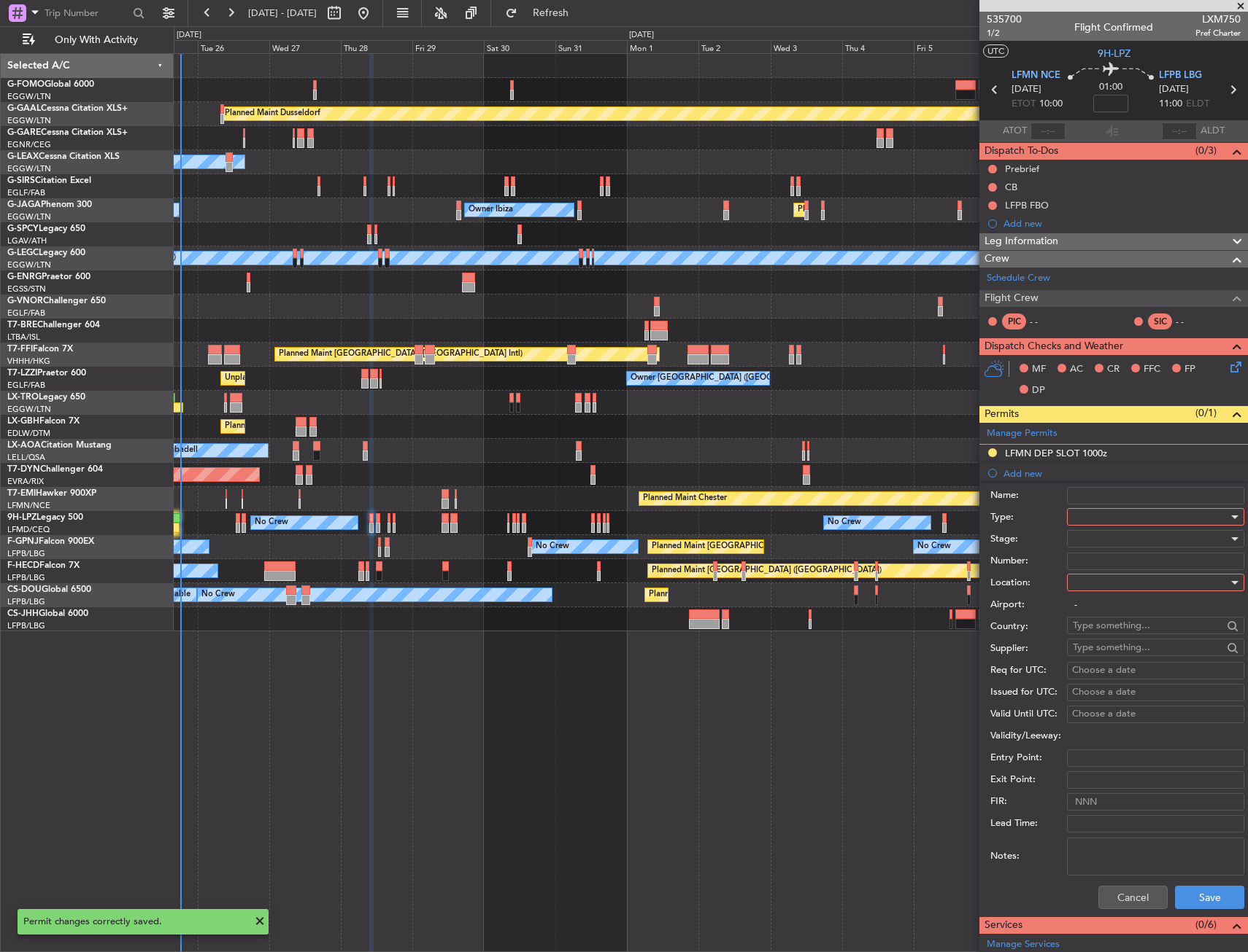
click at [1112, 513] on div at bounding box center [1150, 517] width 156 height 22
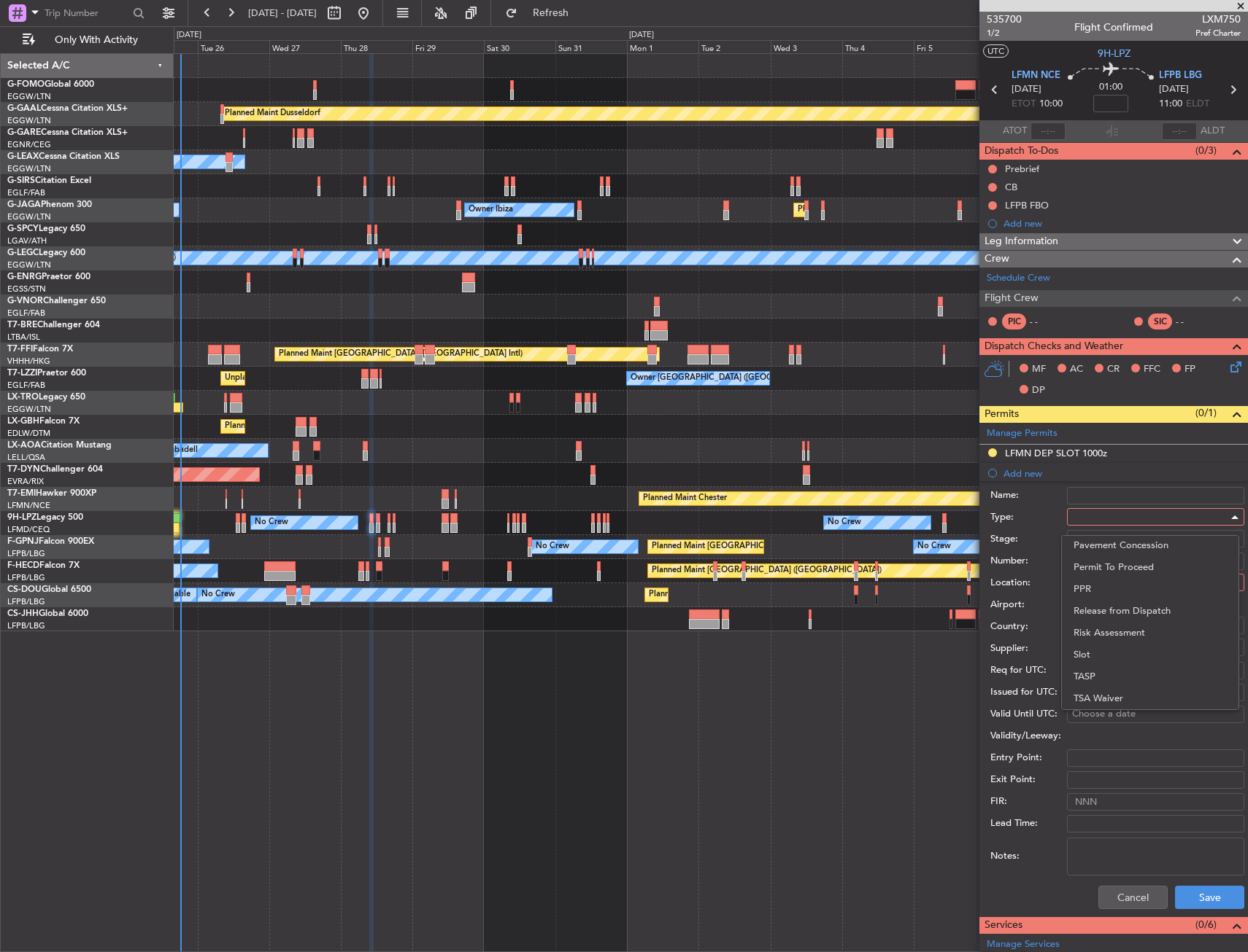
click at [1100, 892] on div at bounding box center [624, 476] width 1248 height 952
click at [1129, 893] on button "Cancel" at bounding box center [1133, 898] width 69 height 24
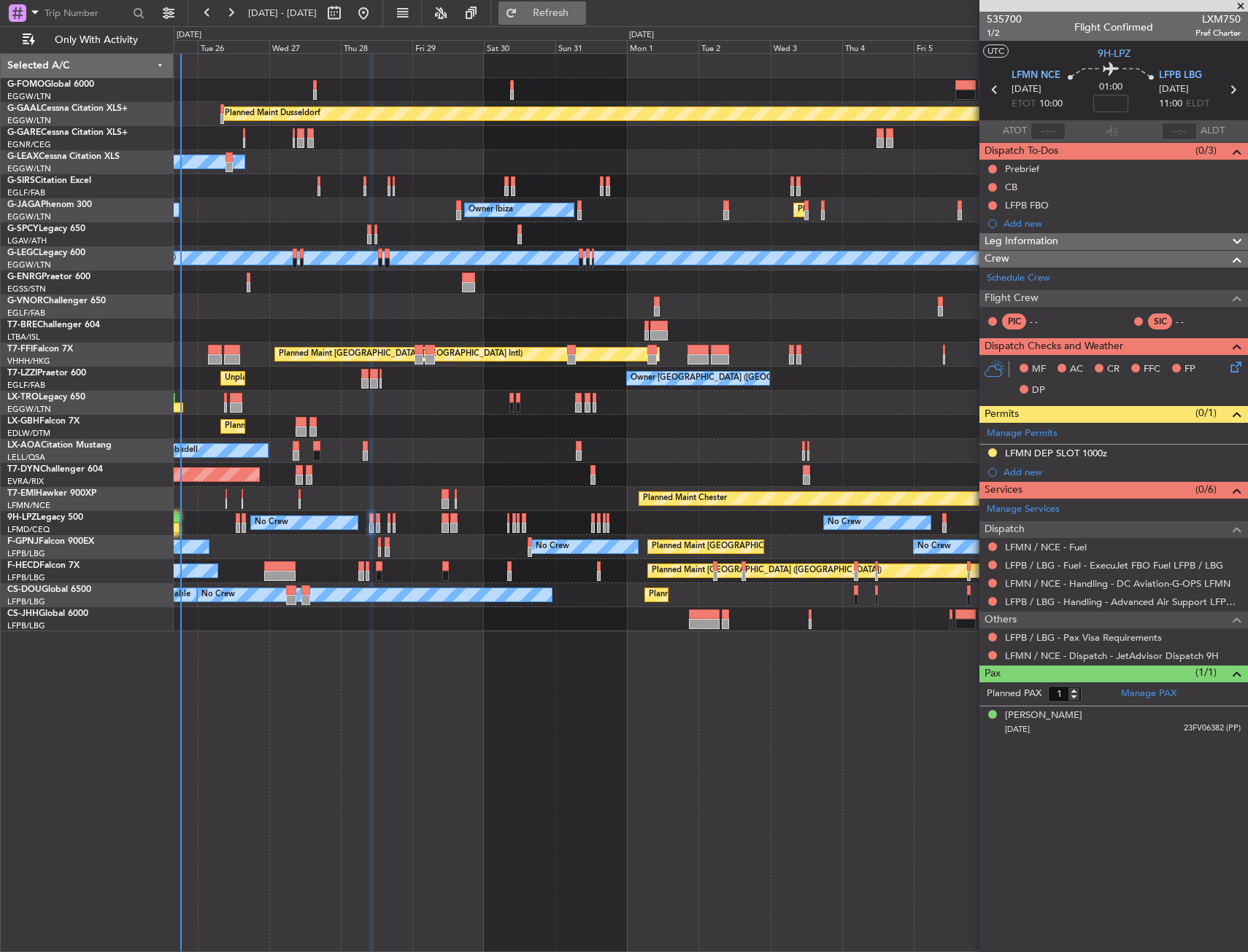
click at [586, 20] on button "Refresh" at bounding box center [542, 13] width 87 height 24
click at [1027, 605] on link "LFPB / LBG - Handling - Advanced Air Support LFPB / LBG" at bounding box center [1123, 602] width 236 height 13
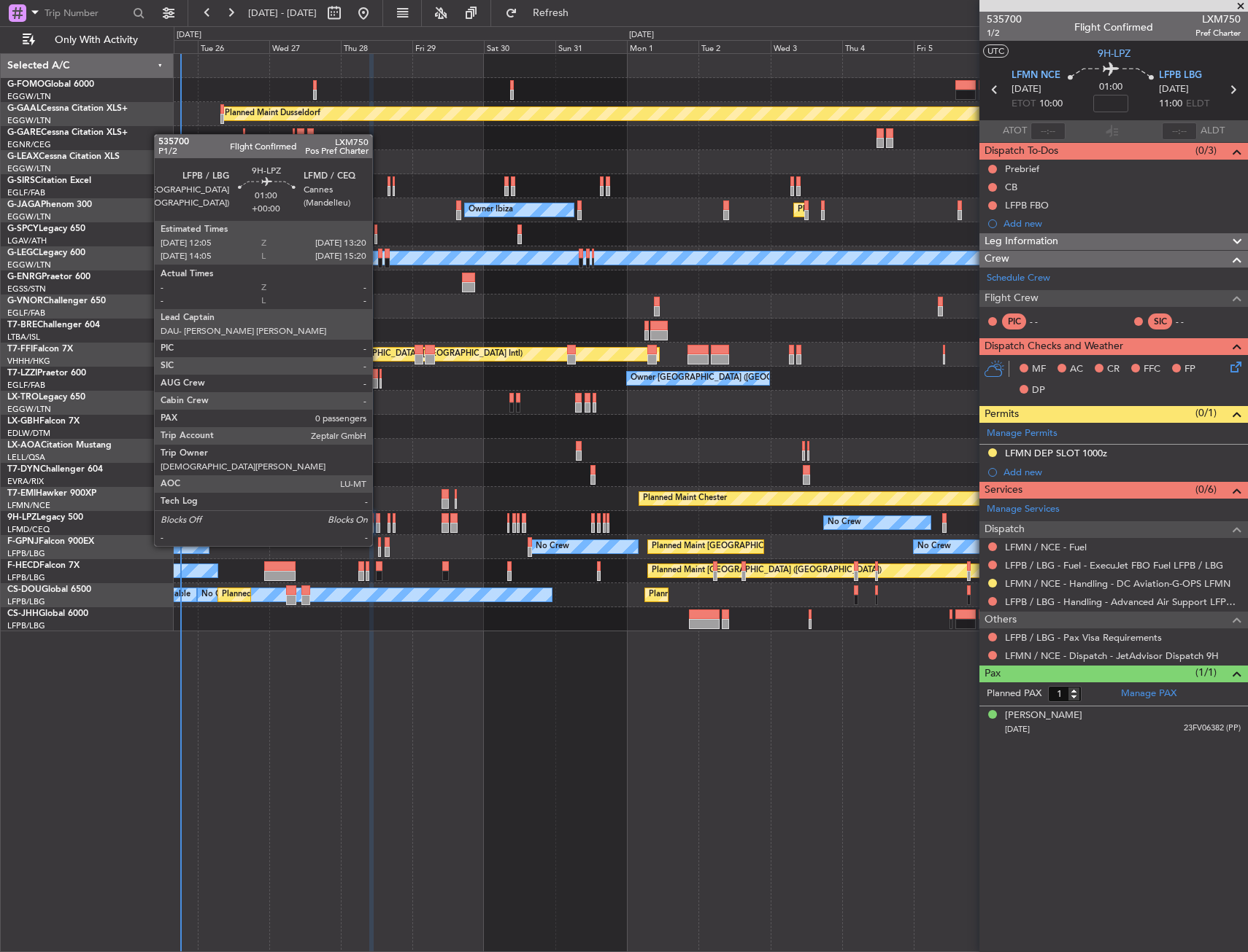
click at [379, 519] on div at bounding box center [378, 519] width 4 height 10
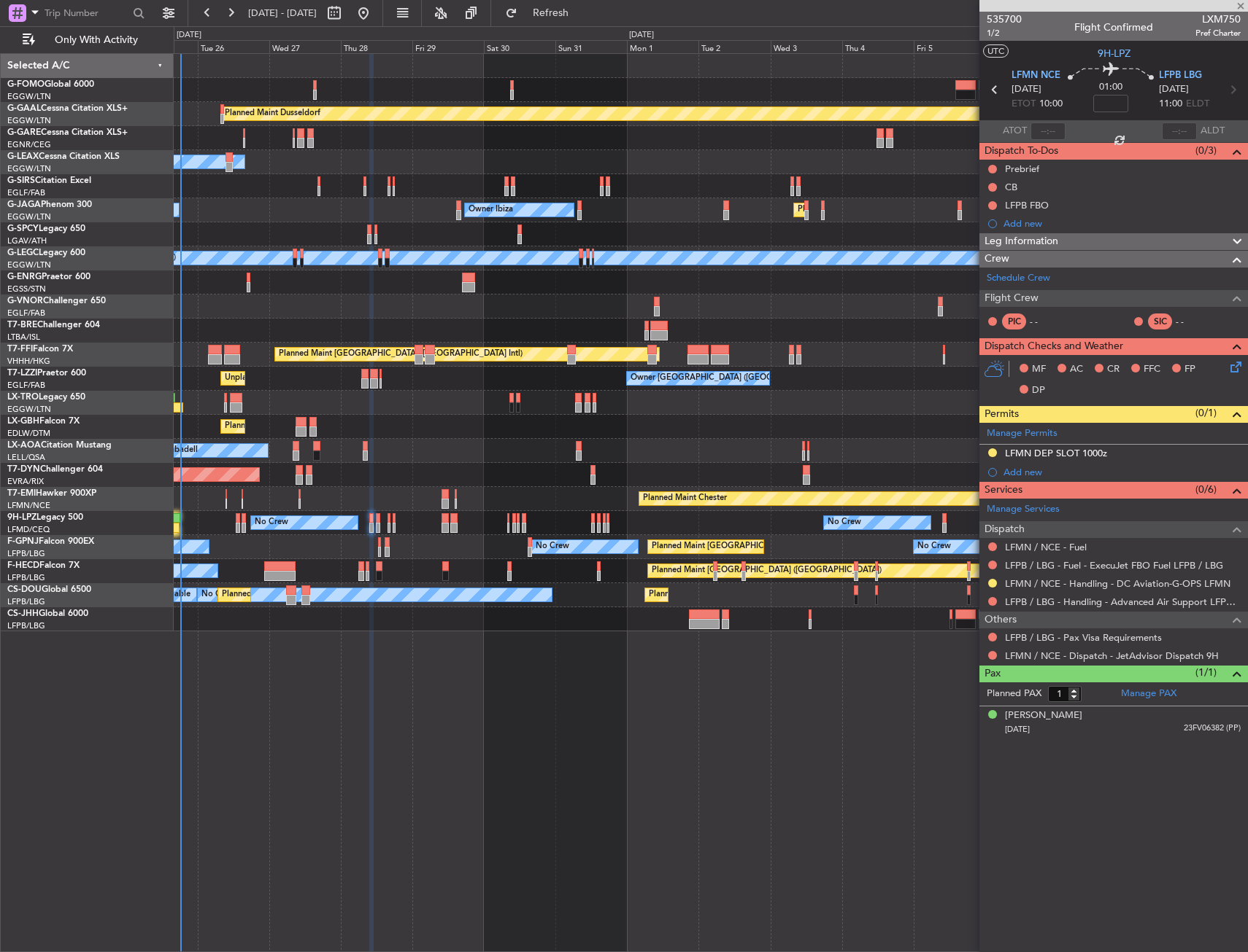
type input "0"
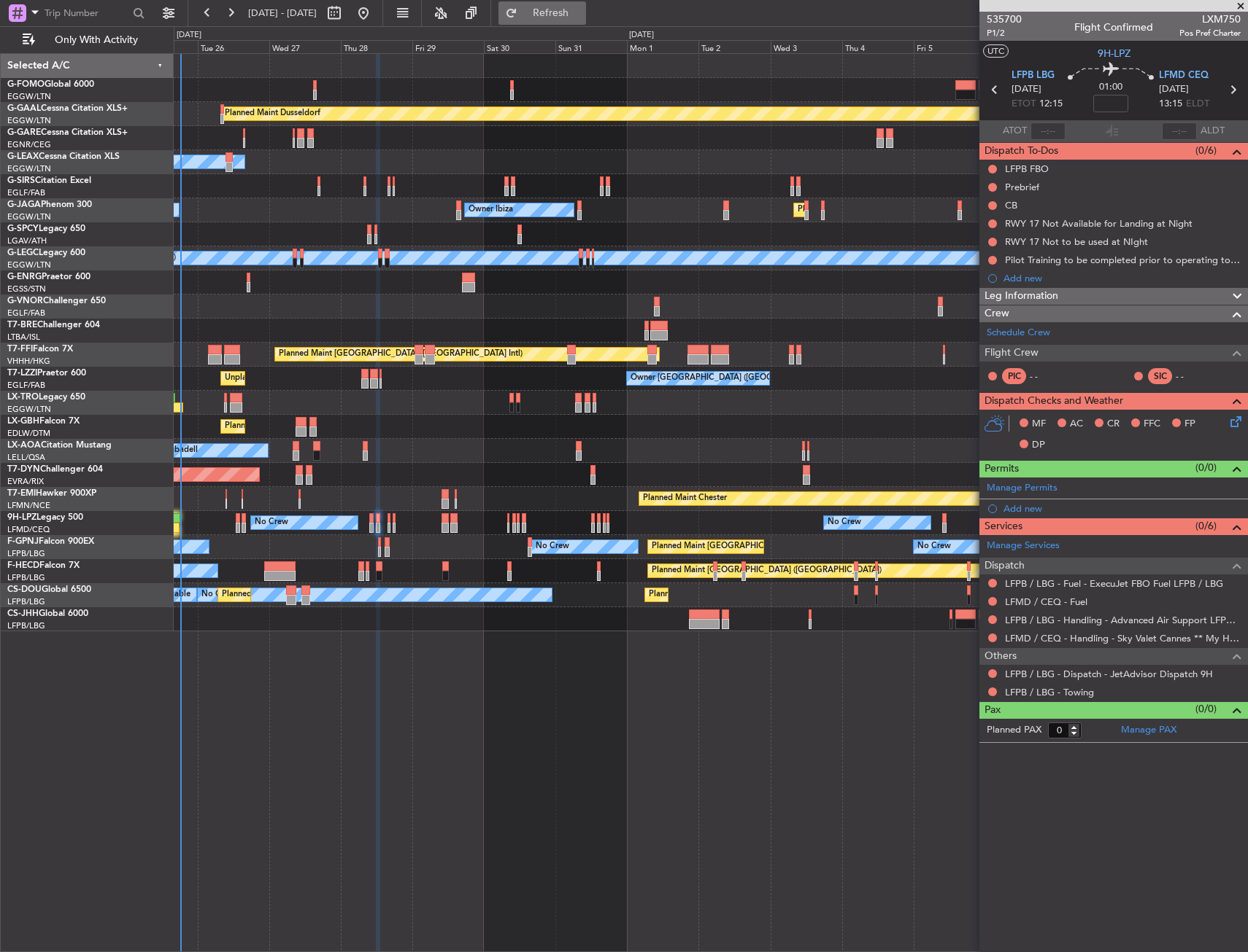
click at [581, 10] on span "Refresh" at bounding box center [551, 13] width 62 height 10
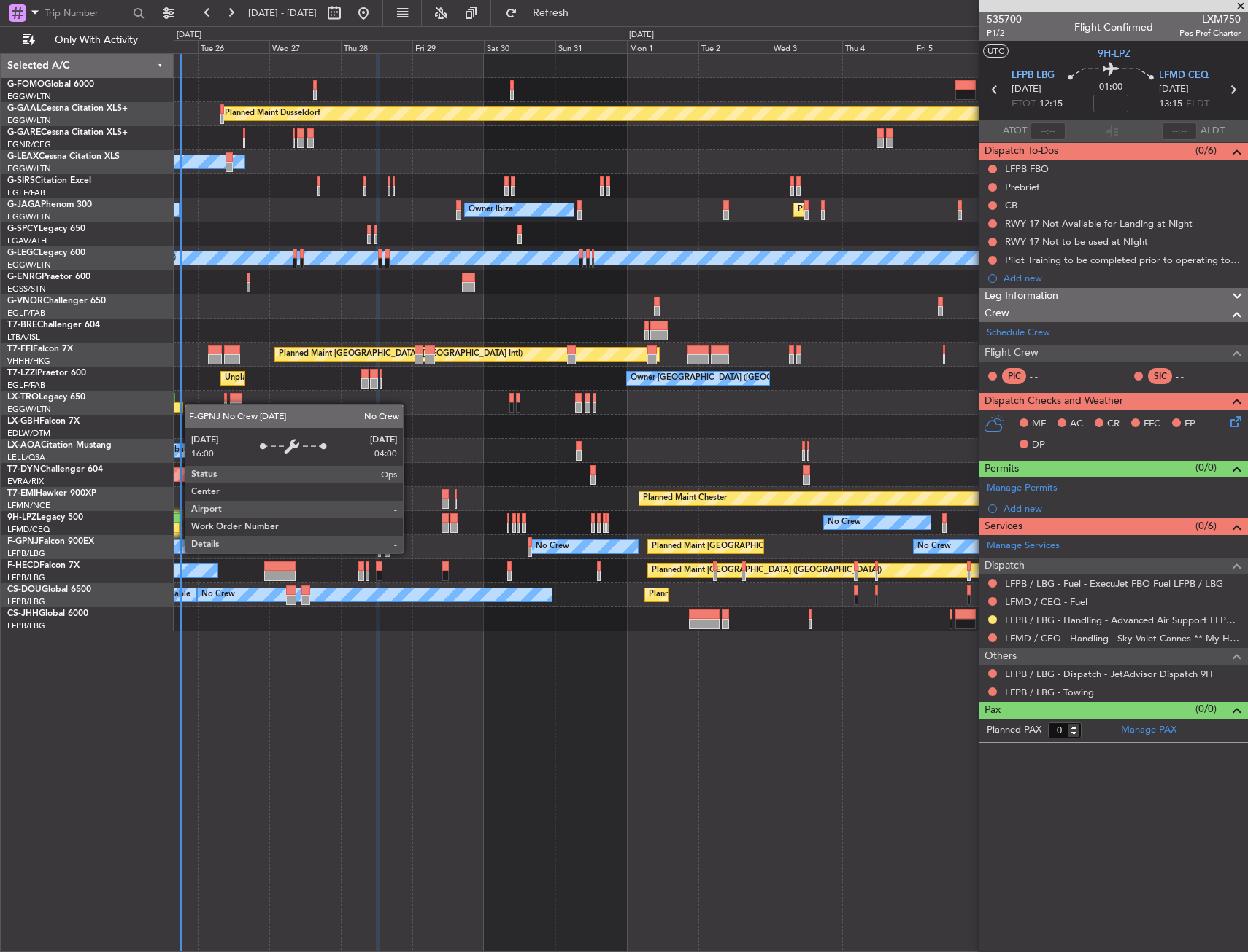
click at [210, 538] on div "No Crew Planned Maint Paris (Le Bourget) No Crew No Crew No Crew No Crew AOG Ma…" at bounding box center [710, 547] width 1073 height 24
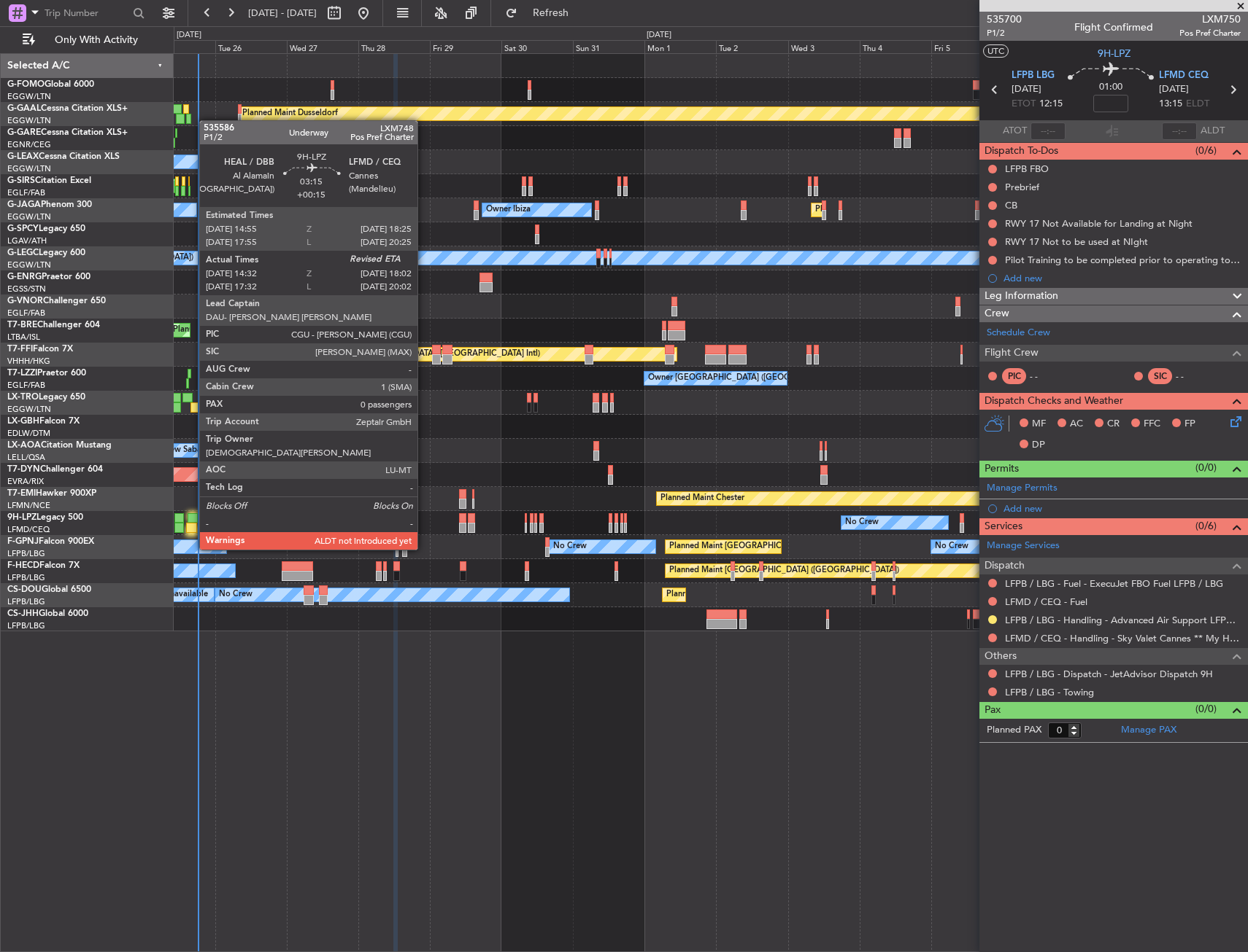
click at [191, 523] on div at bounding box center [192, 519] width 11 height 10
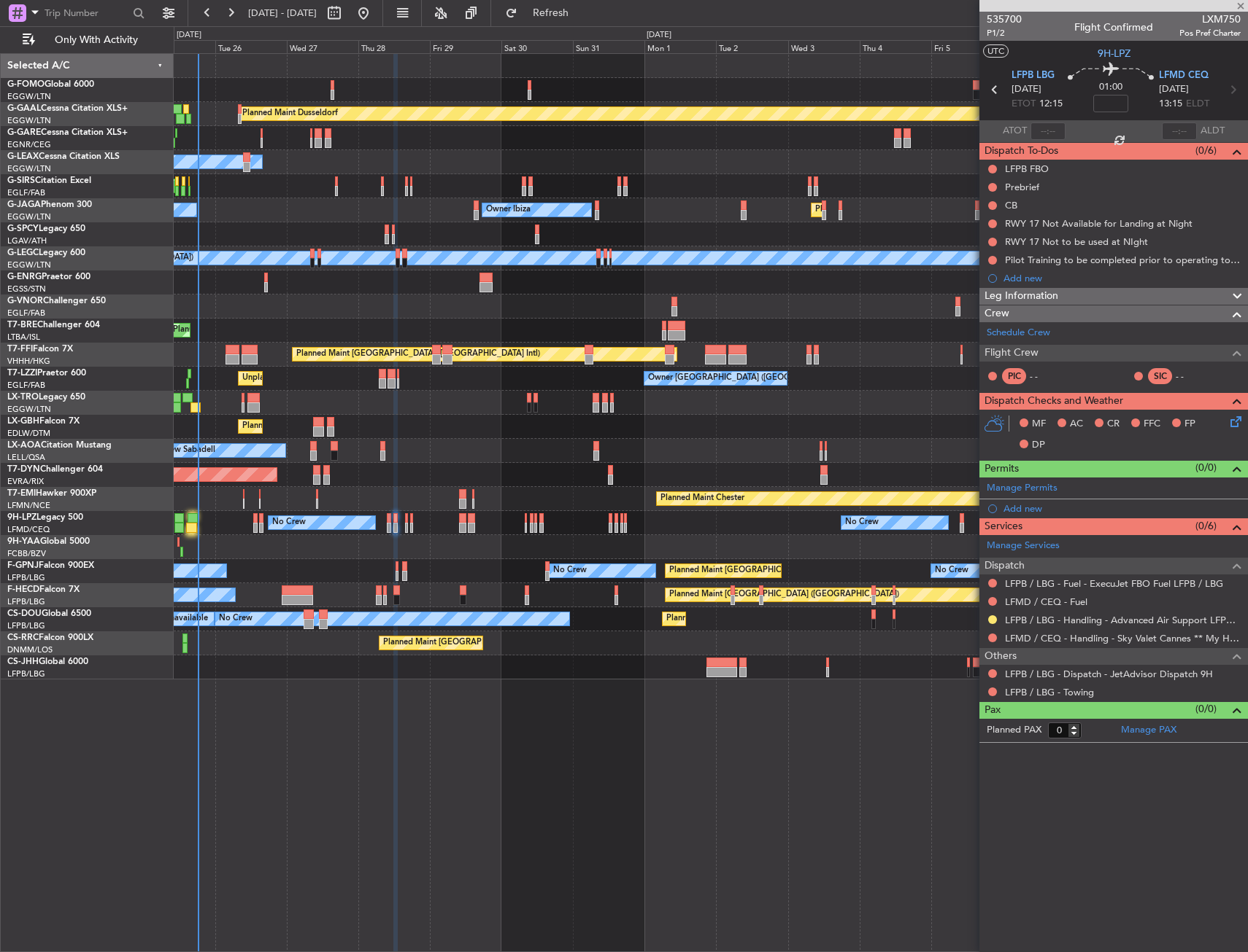
type input "+00:15"
type input "14:42"
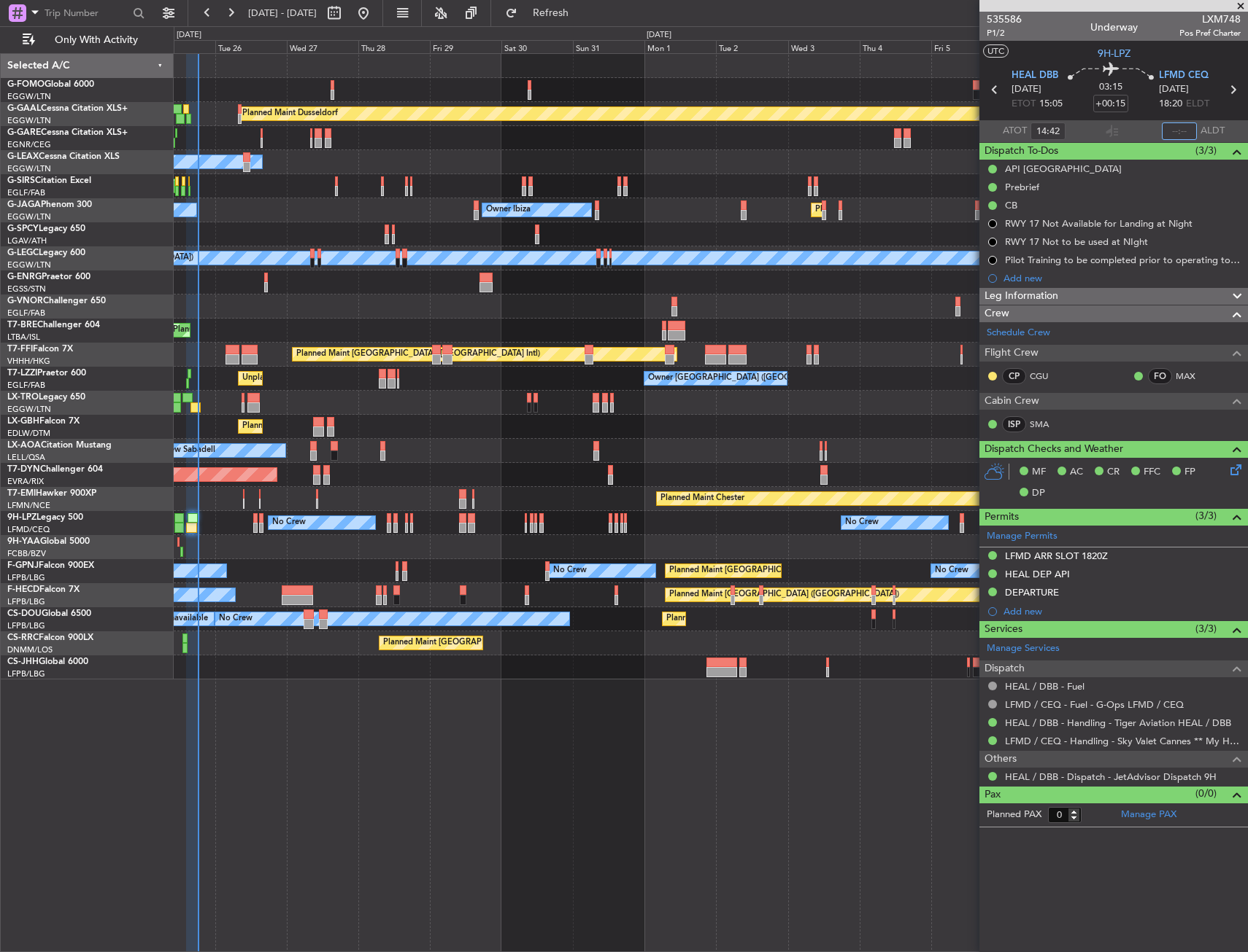
click at [1174, 128] on input "text" at bounding box center [1179, 132] width 35 height 18
click at [1163, 47] on section "UTC 9H-LPZ" at bounding box center [1113, 52] width 269 height 22
type input "18:11"
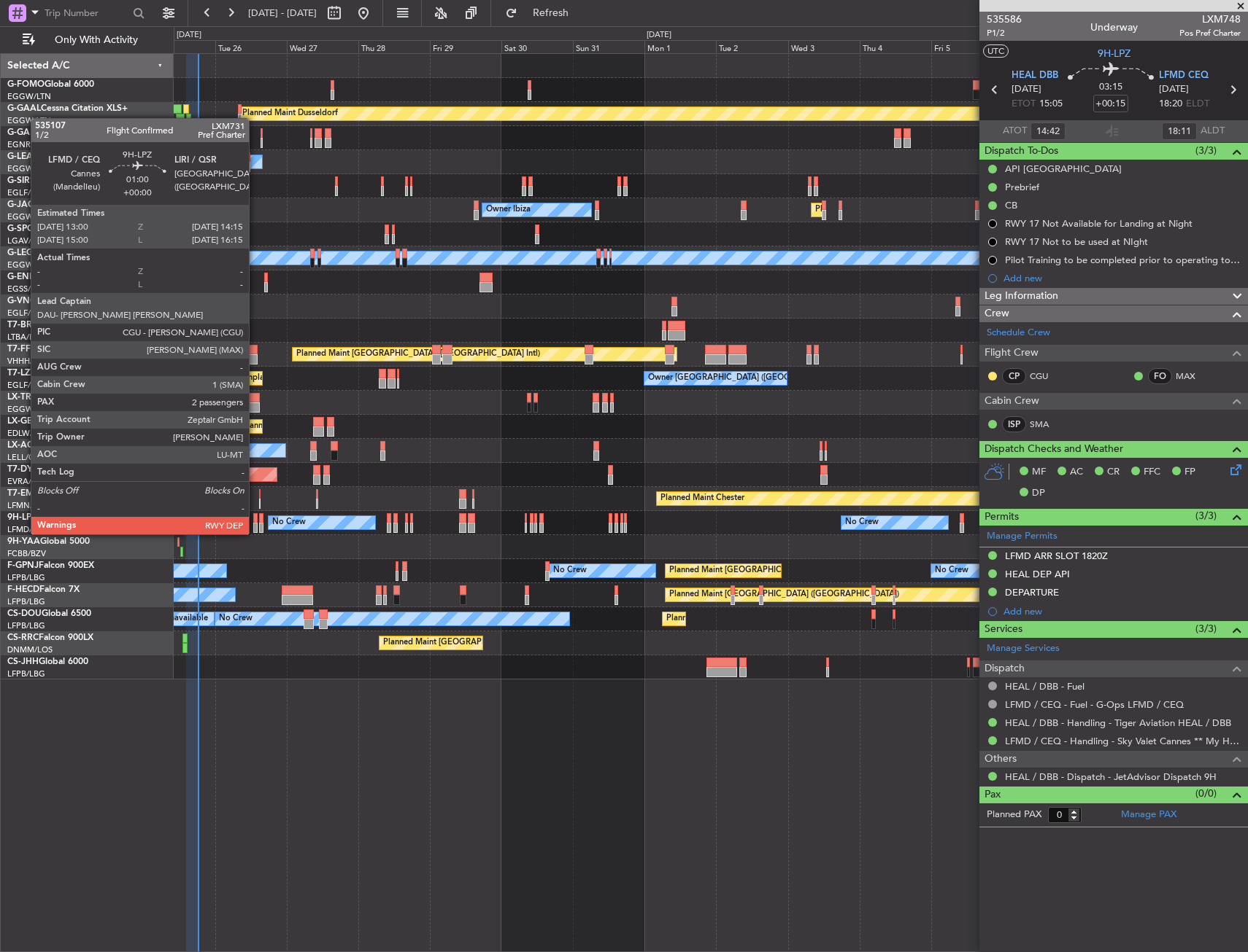
click at [255, 520] on div at bounding box center [255, 519] width 4 height 10
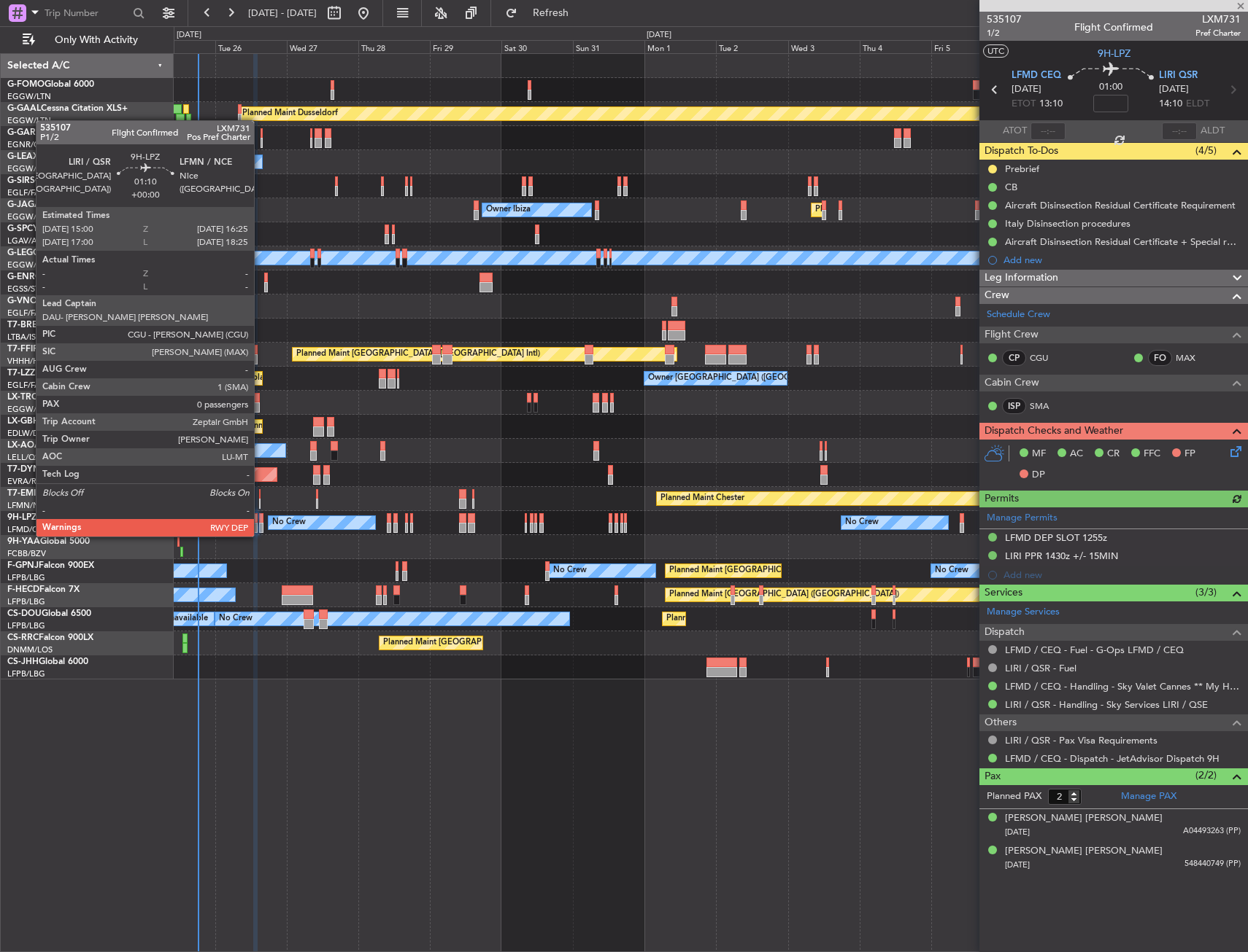
click at [261, 523] on div at bounding box center [261, 519] width 4 height 10
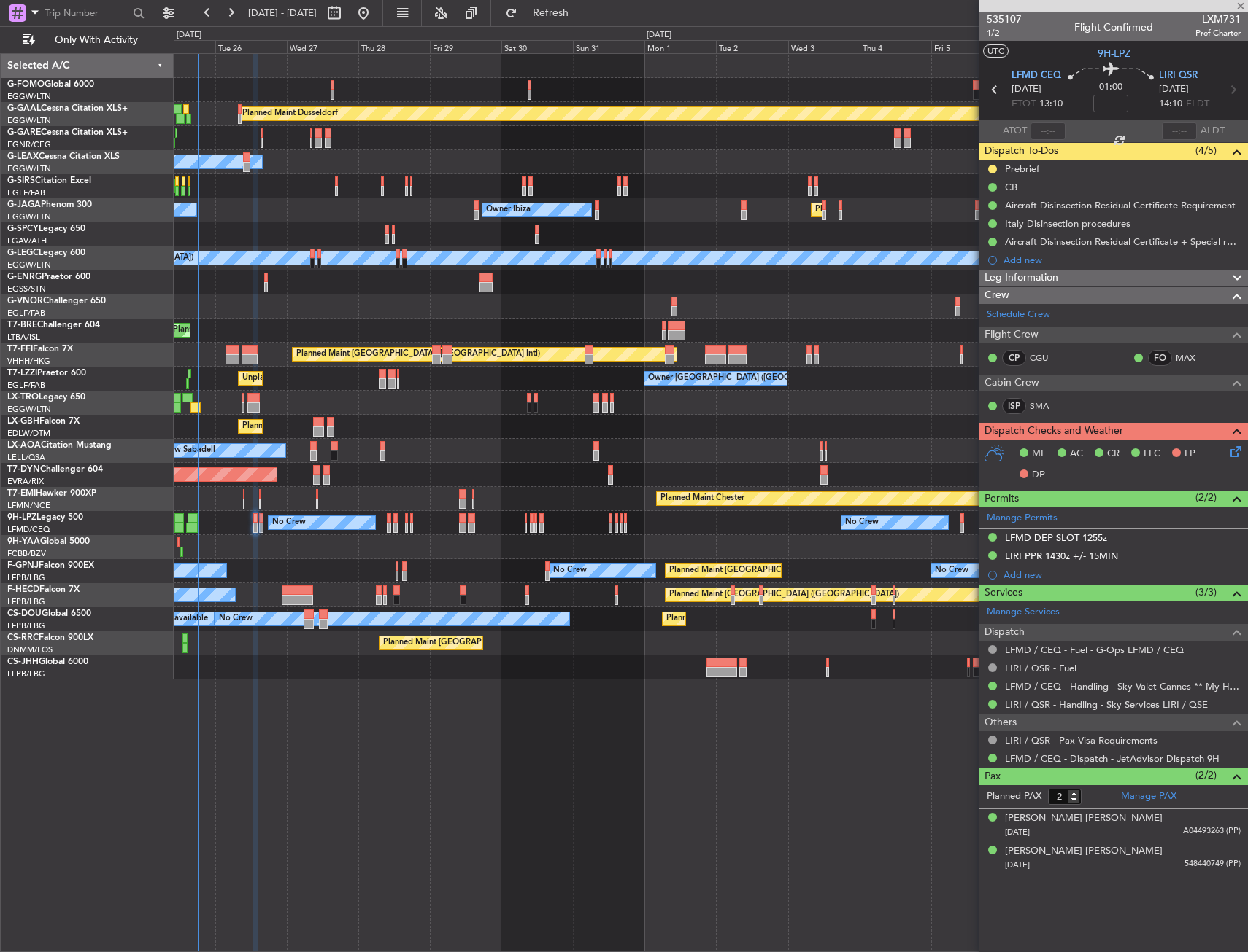
type input "0"
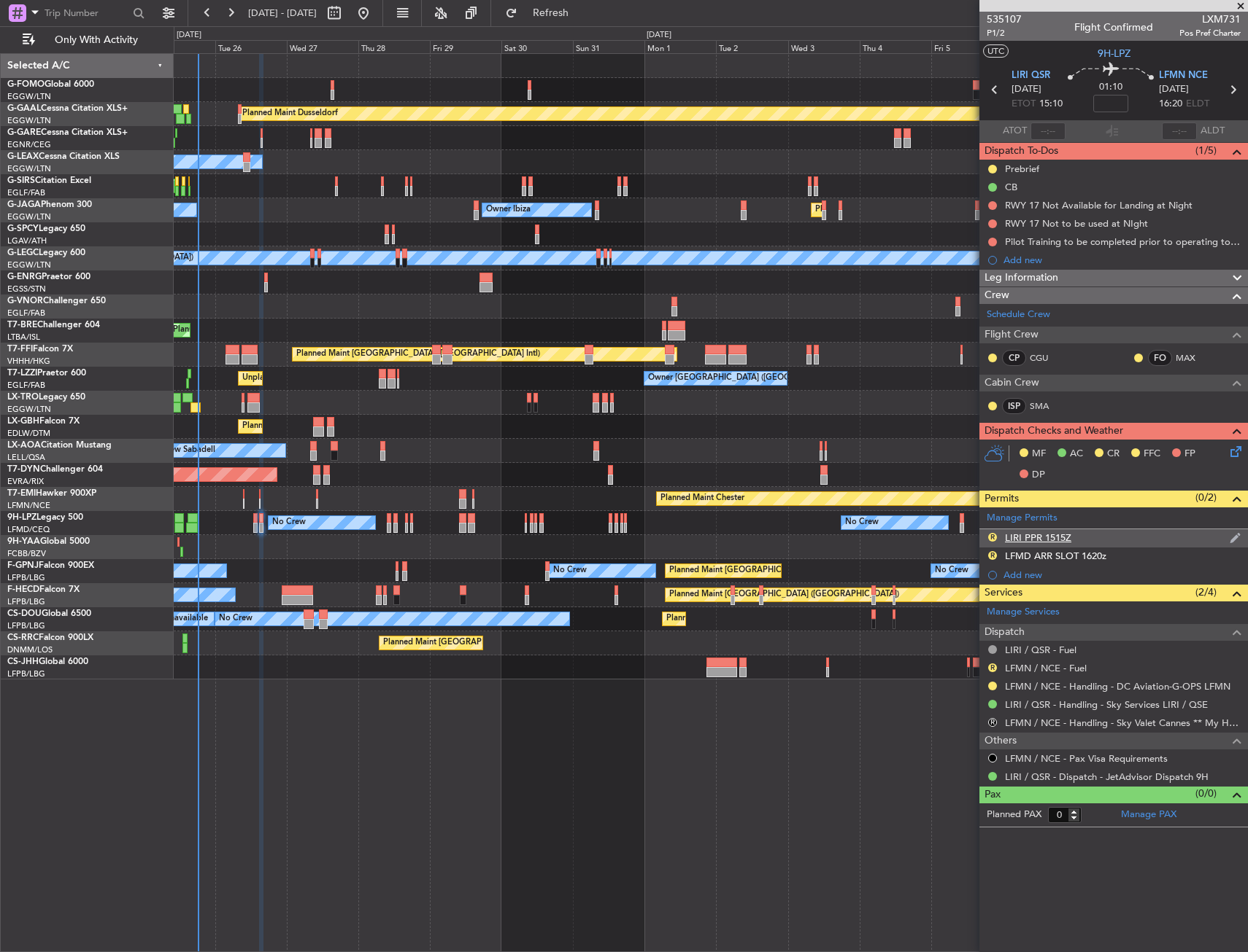
drag, startPoint x: 1099, startPoint y: 537, endPoint x: 1109, endPoint y: 543, distance: 11.7
click at [1099, 536] on div "R LIRI PPR 1515Z" at bounding box center [1113, 538] width 269 height 18
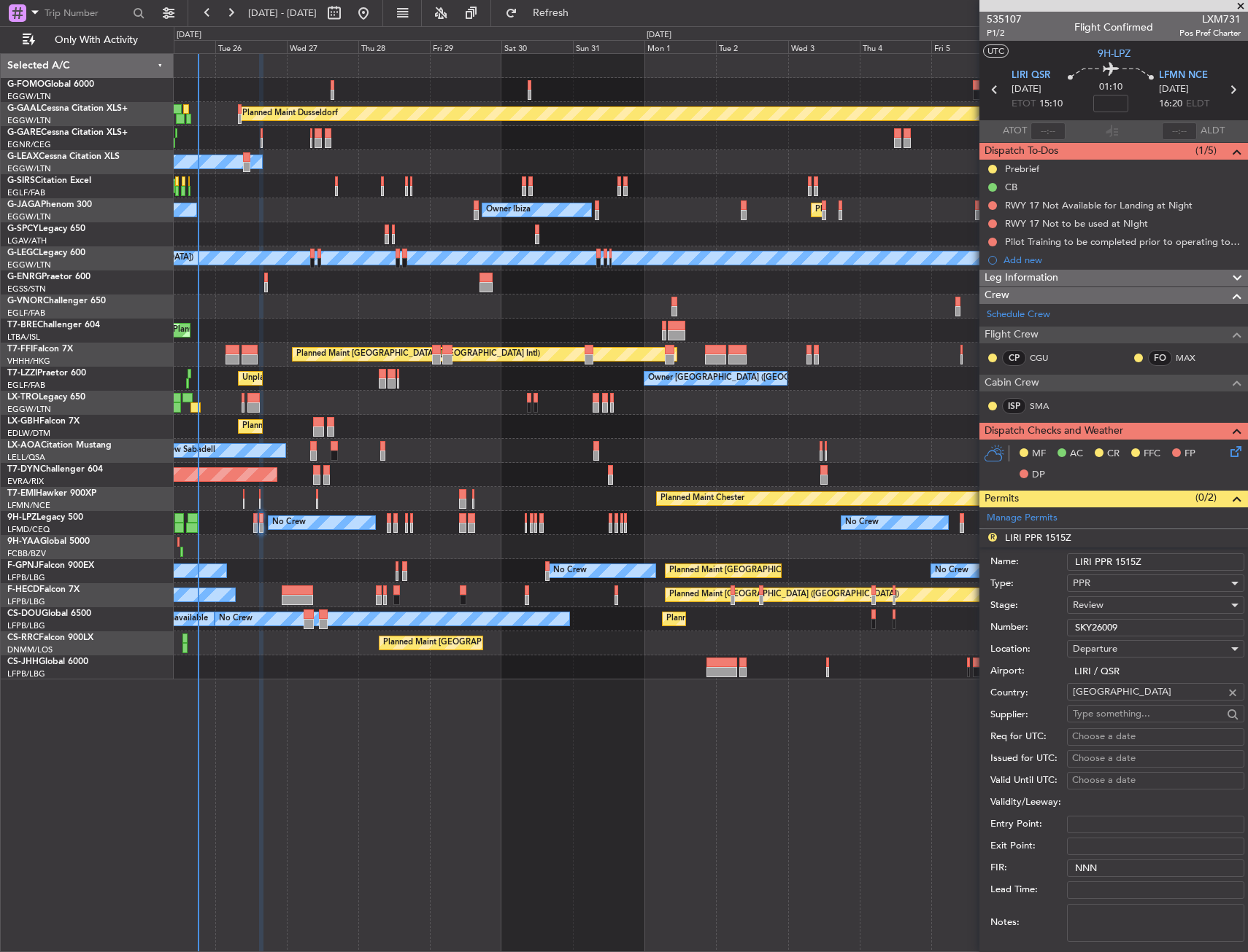
click at [1135, 559] on input "LIRI PPR 1515Z" at bounding box center [1155, 562] width 178 height 18
type input "LIRI PPR 1500Z"
click at [1104, 601] on div "Review" at bounding box center [1150, 605] width 156 height 22
click at [1107, 705] on span "Requested" at bounding box center [1150, 701] width 153 height 22
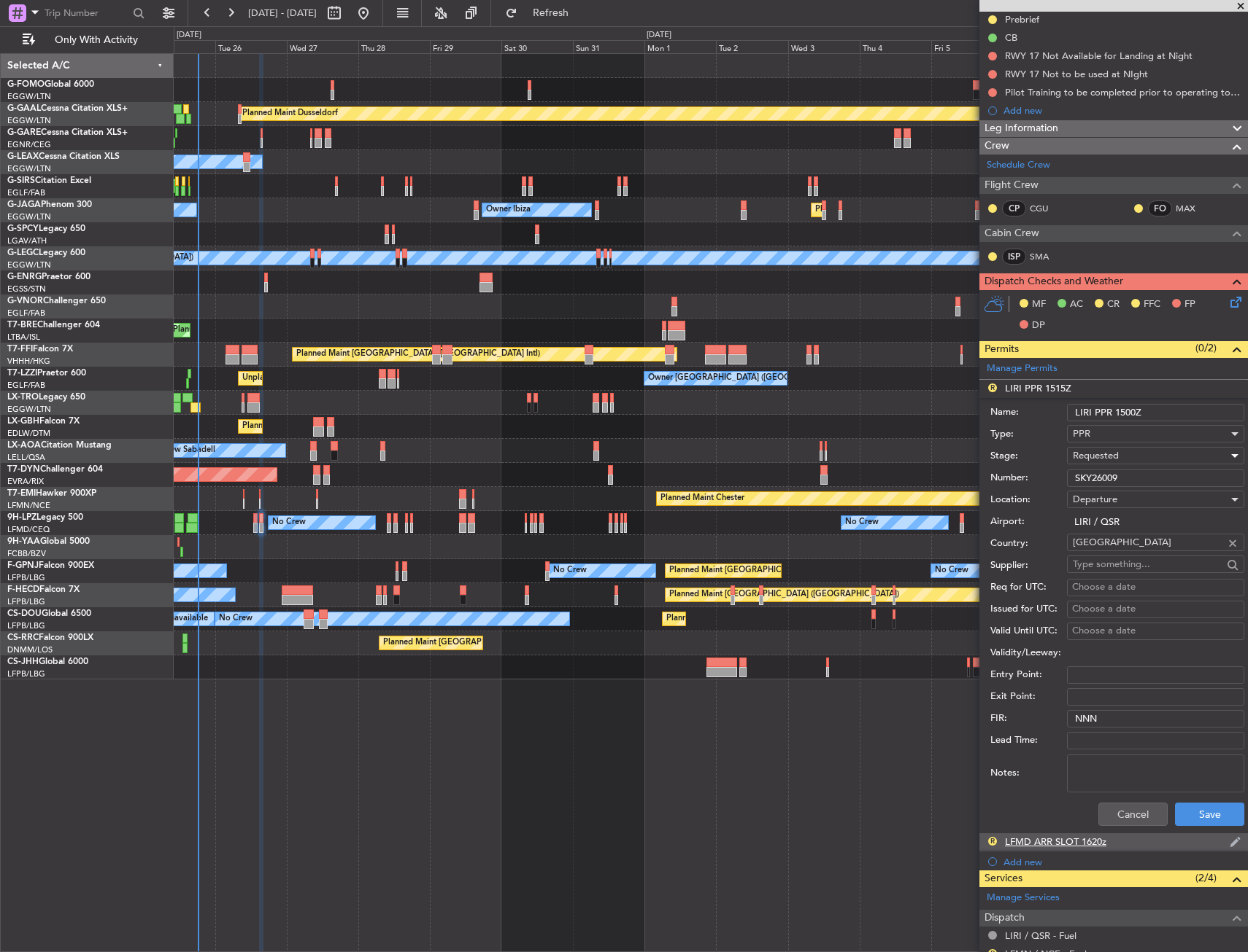
scroll to position [310, 0]
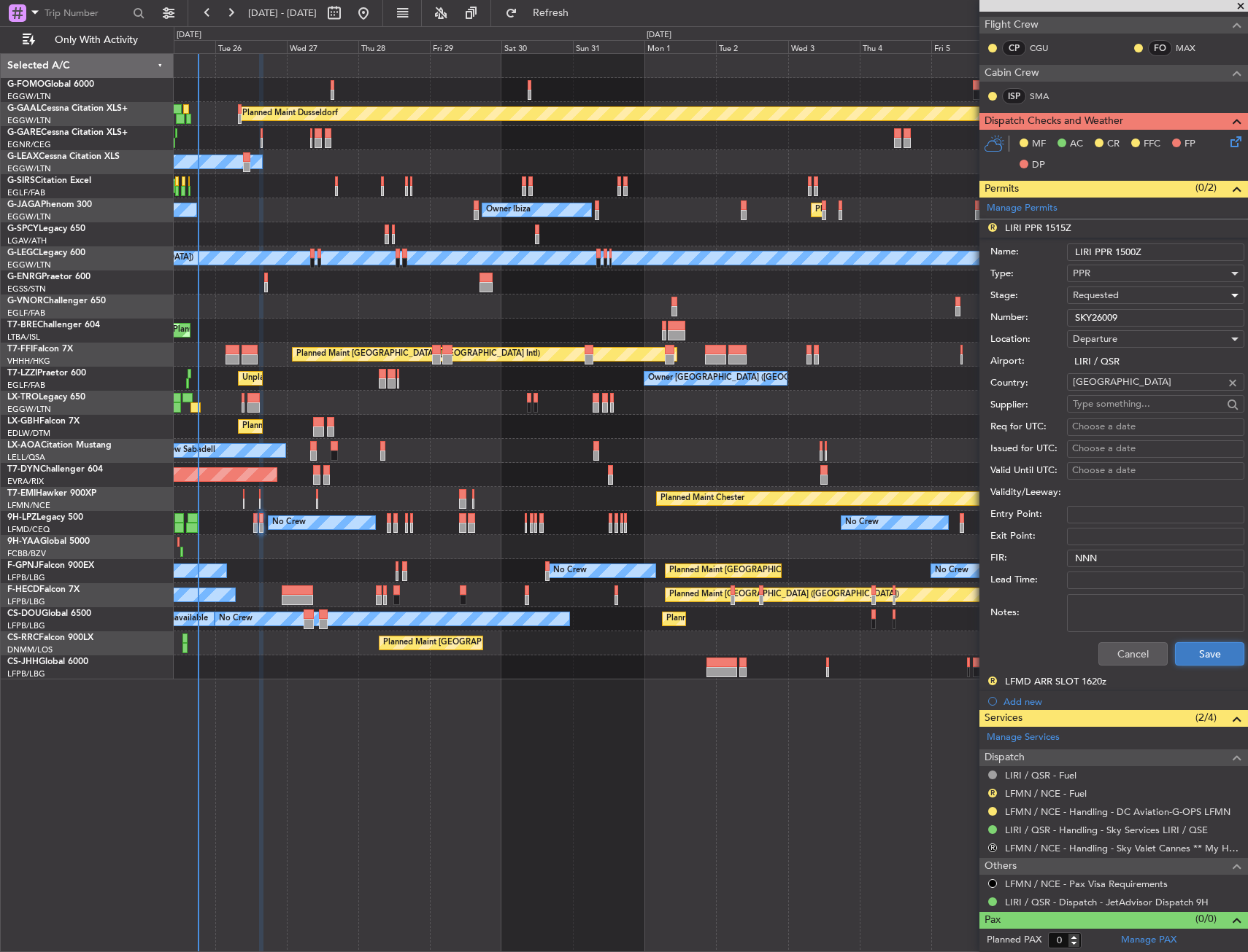
click at [1199, 649] on button "Save" at bounding box center [1209, 654] width 69 height 24
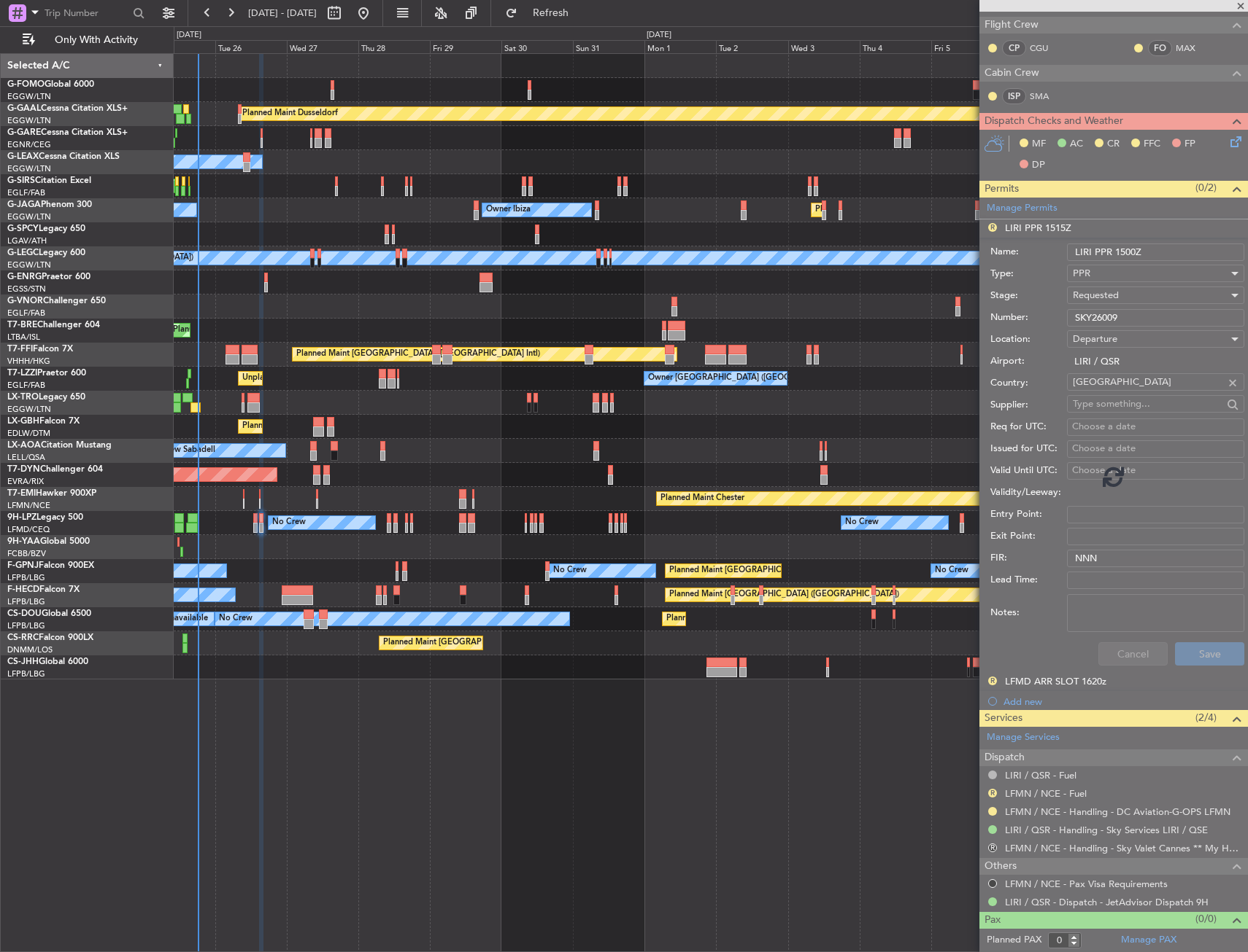
scroll to position [0, 0]
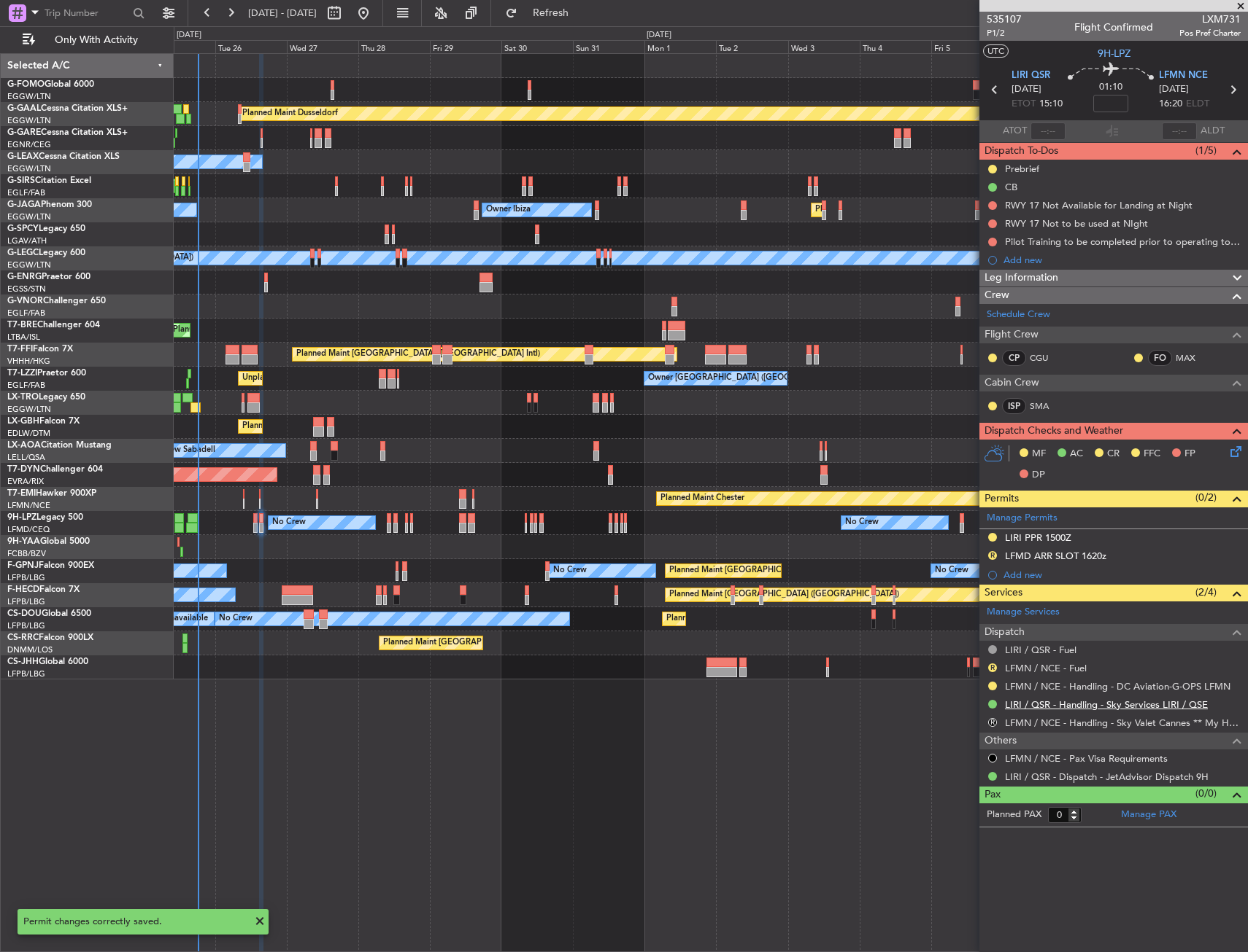
click at [1035, 701] on link "LIRI / QSR - Handling - Sky Services LIRI / QSE" at bounding box center [1106, 705] width 202 height 13
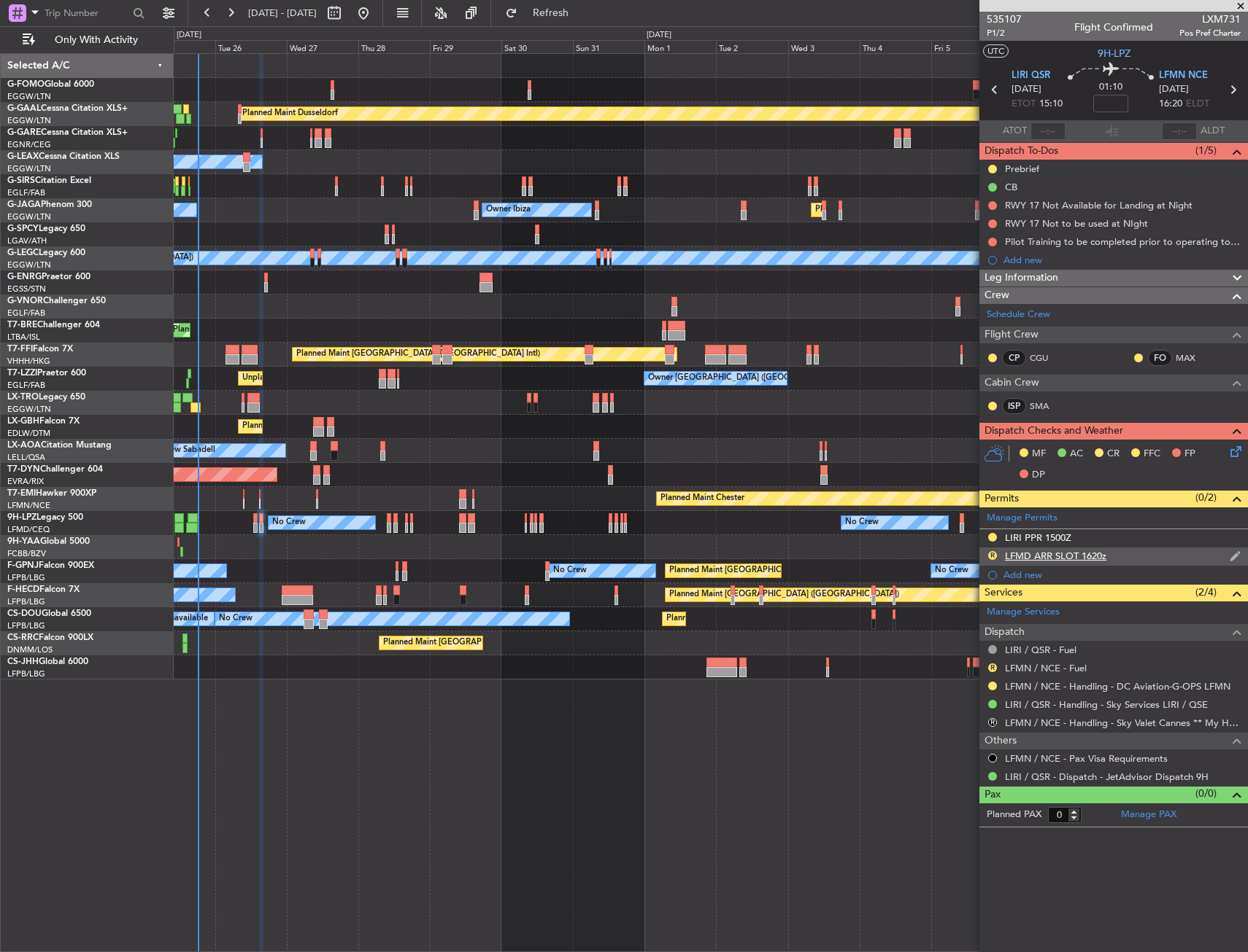
click at [1132, 558] on div "R LFMD ARR SLOT 1620z" at bounding box center [1113, 556] width 269 height 18
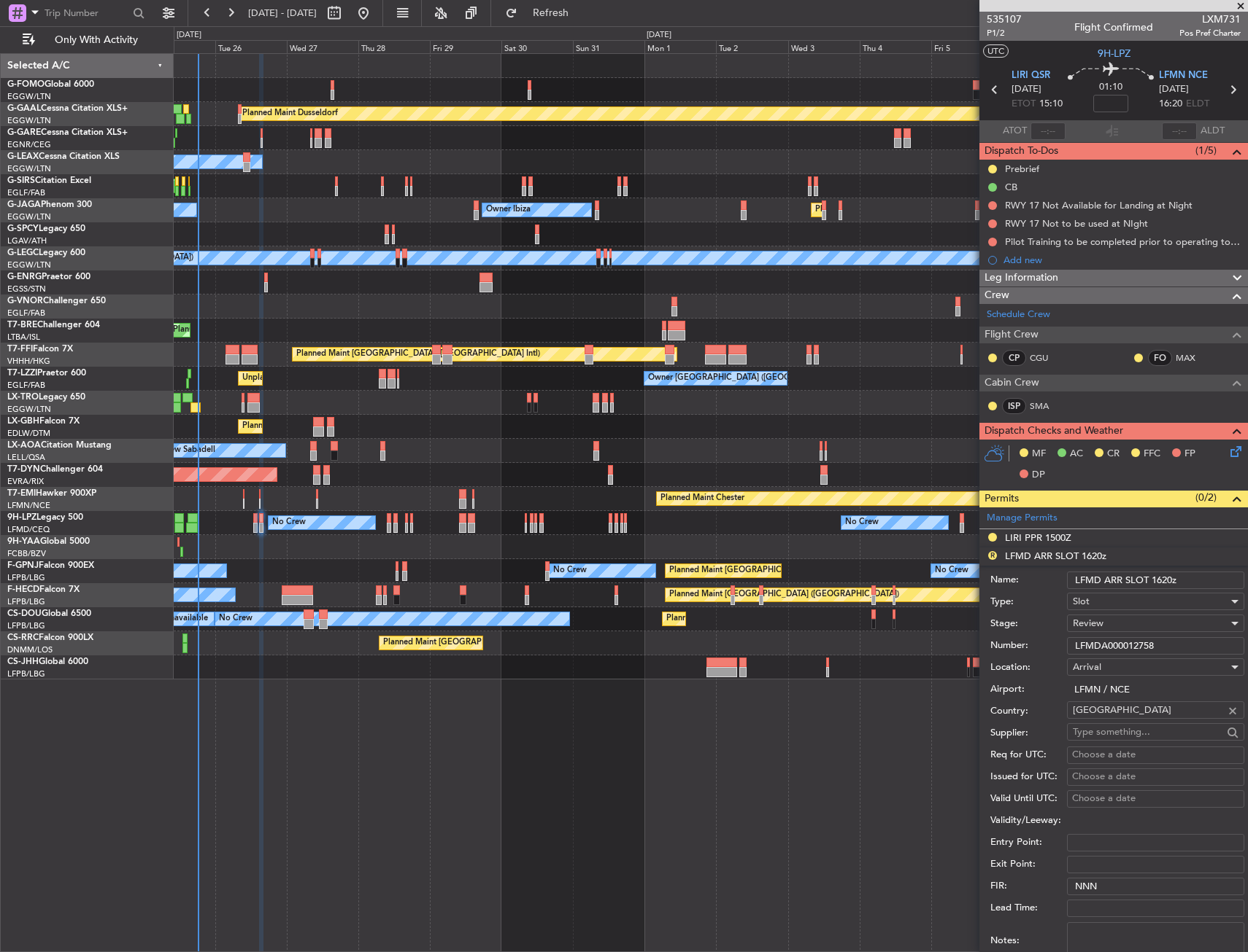
click at [1101, 578] on input "LFMD ARR SLOT 1620z" at bounding box center [1155, 581] width 178 height 18
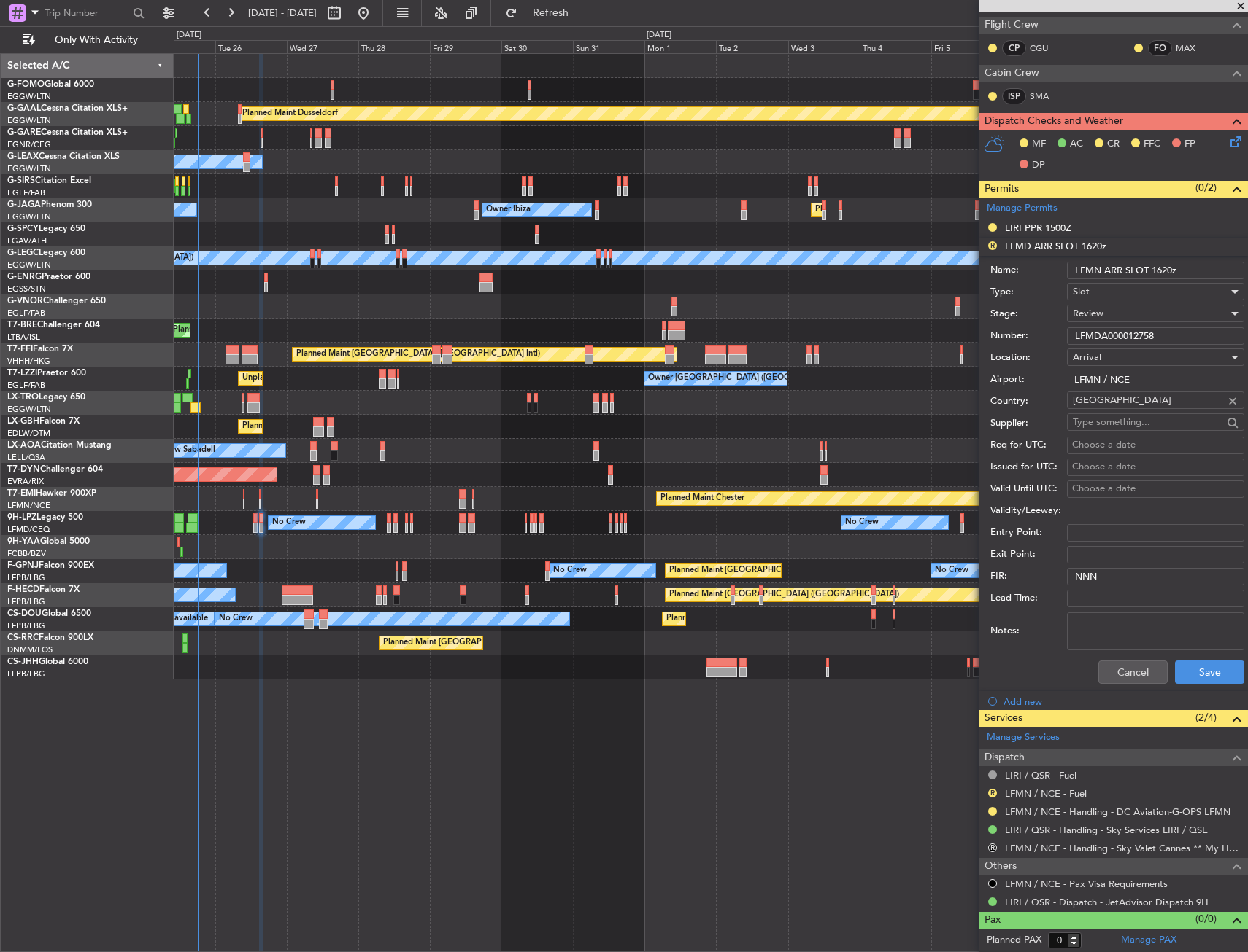
type input "LFMN ARR SLOT 1620z"
click at [1091, 312] on span "Review" at bounding box center [1087, 313] width 31 height 13
click at [1101, 416] on span "Requested" at bounding box center [1150, 410] width 153 height 22
click at [1192, 671] on button "Save" at bounding box center [1209, 672] width 69 height 24
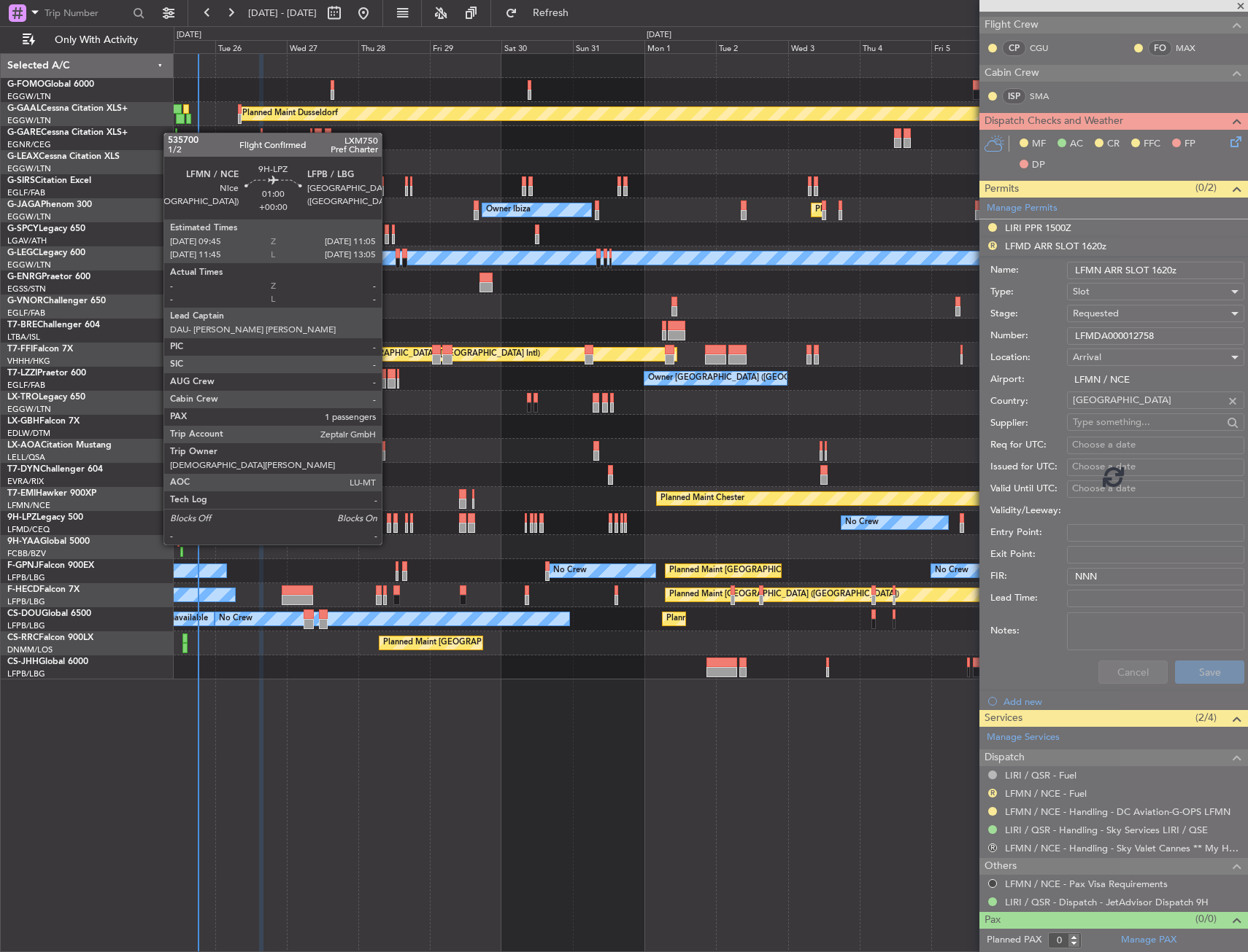
click at [388, 517] on div at bounding box center [389, 519] width 4 height 10
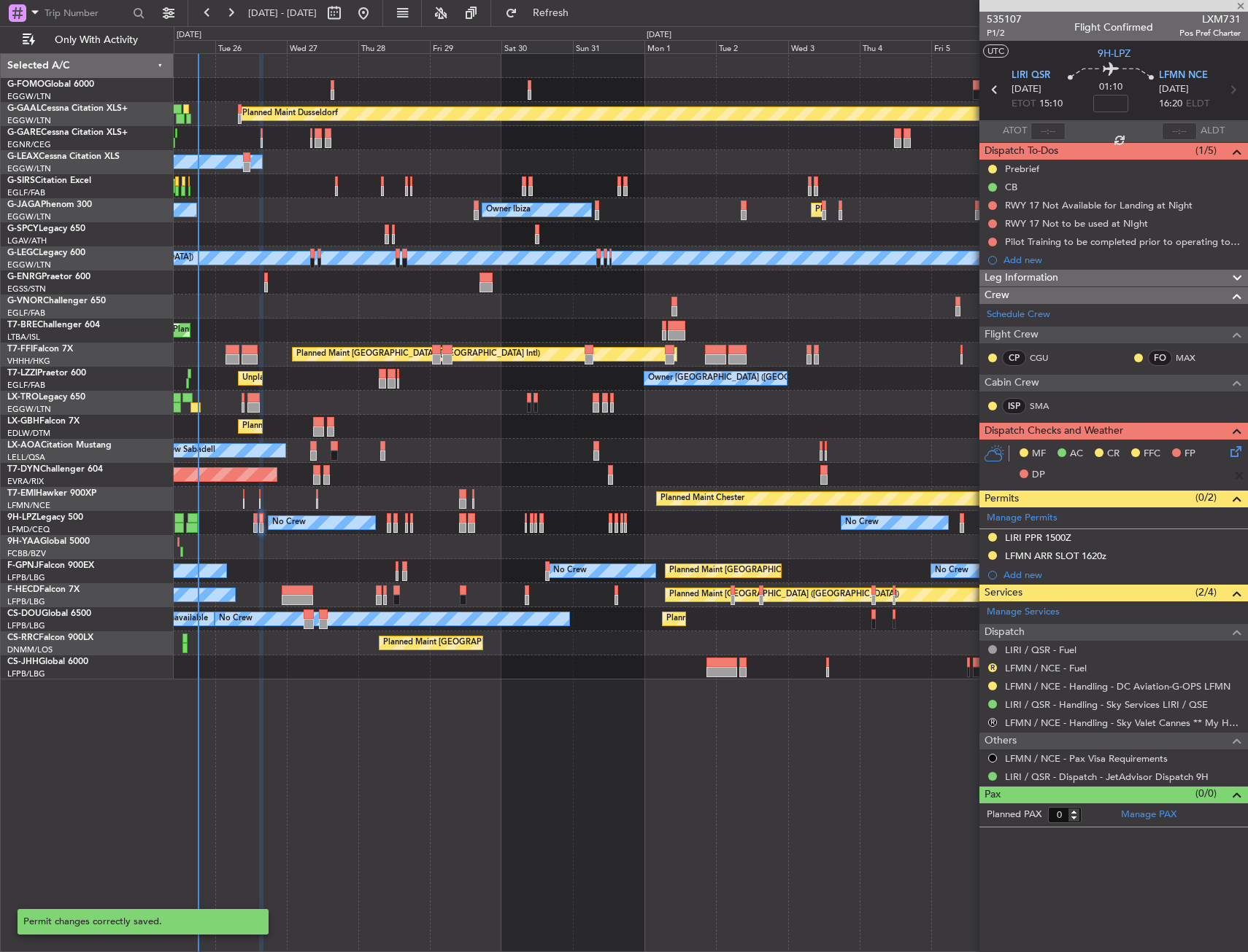
scroll to position [0, 0]
click at [388, 517] on div at bounding box center [389, 519] width 4 height 10
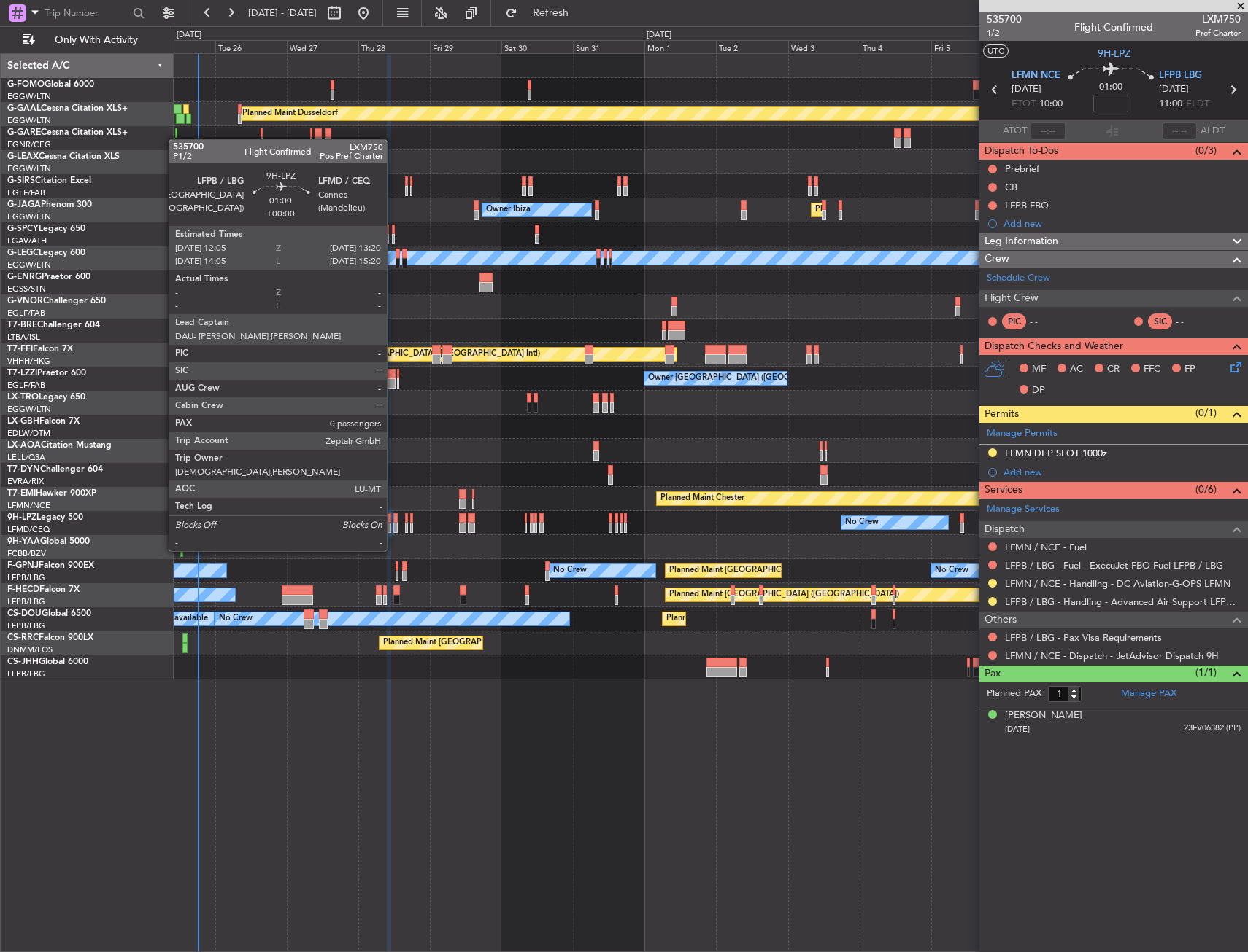
click at [393, 524] on div at bounding box center [395, 528] width 4 height 10
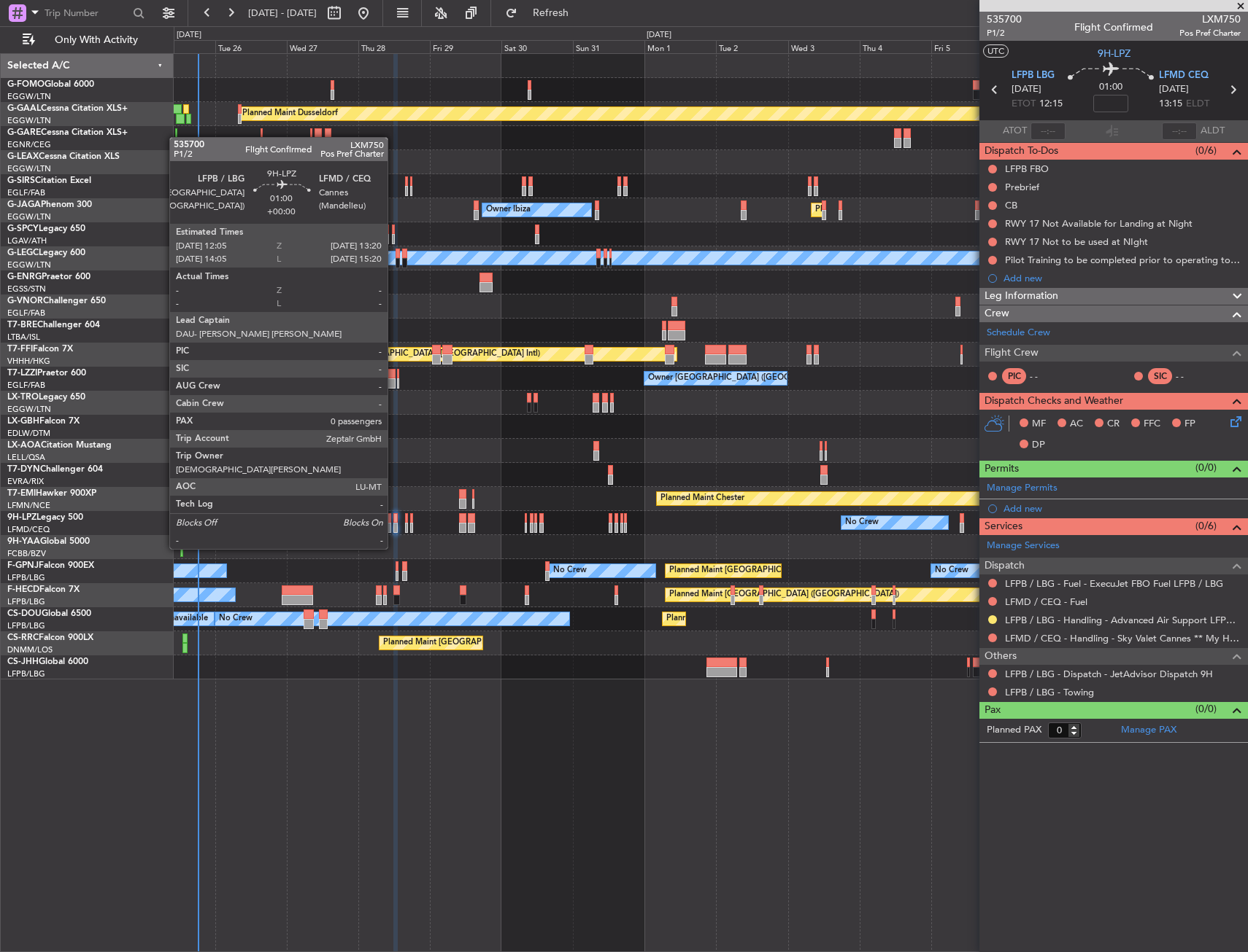
click at [394, 522] on div at bounding box center [395, 519] width 4 height 10
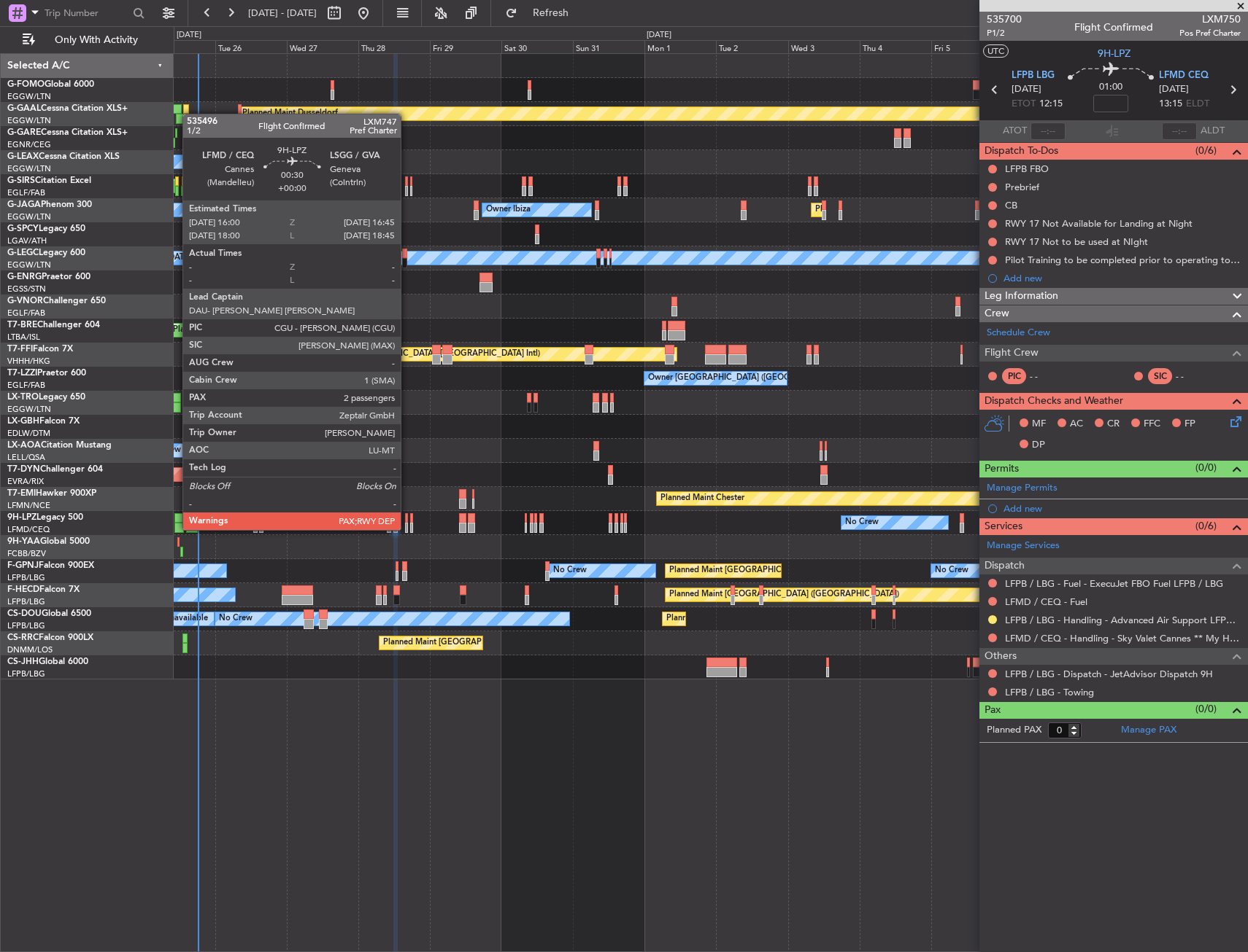
click at [407, 516] on div at bounding box center [406, 519] width 3 height 10
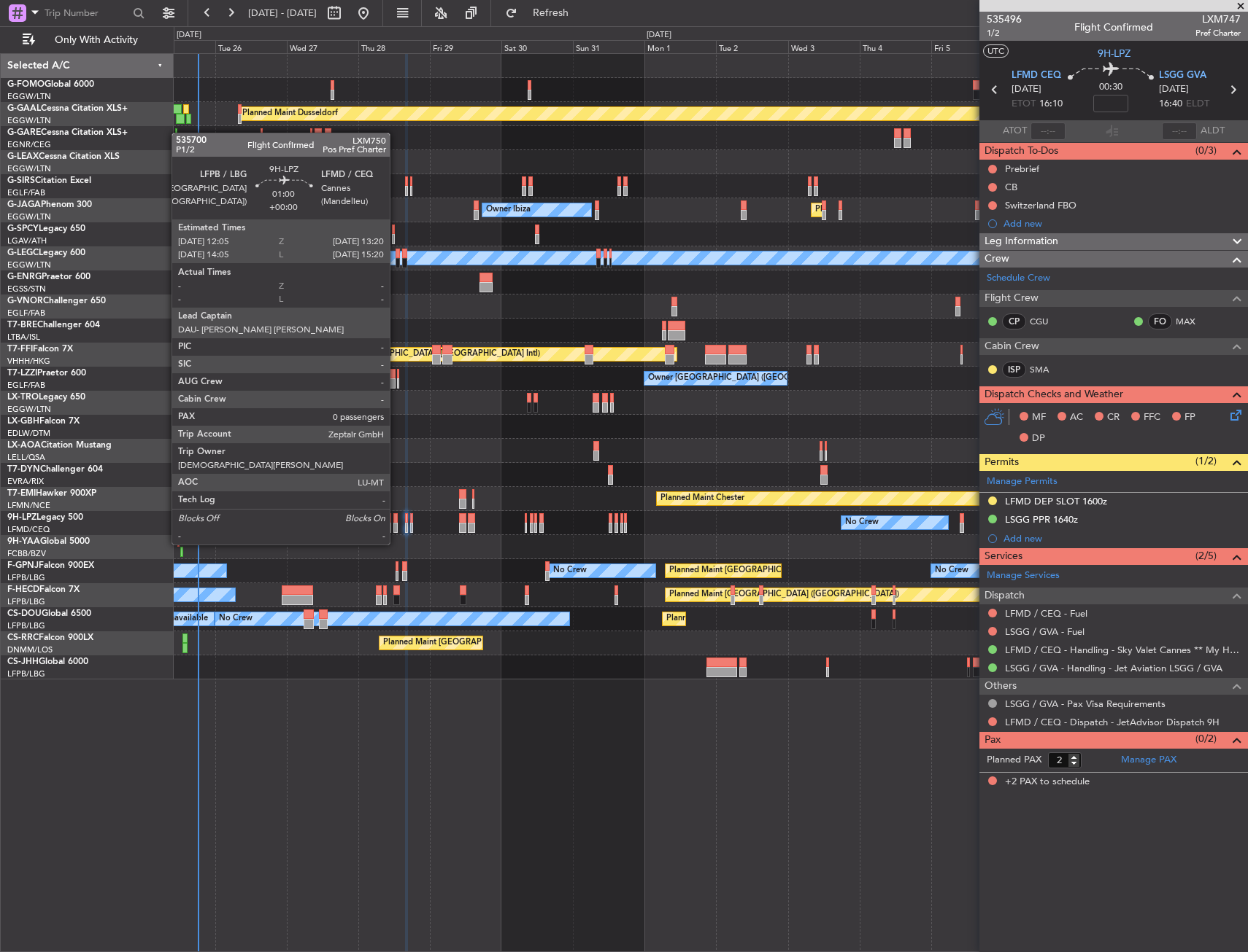
click at [396, 517] on div at bounding box center [395, 519] width 4 height 10
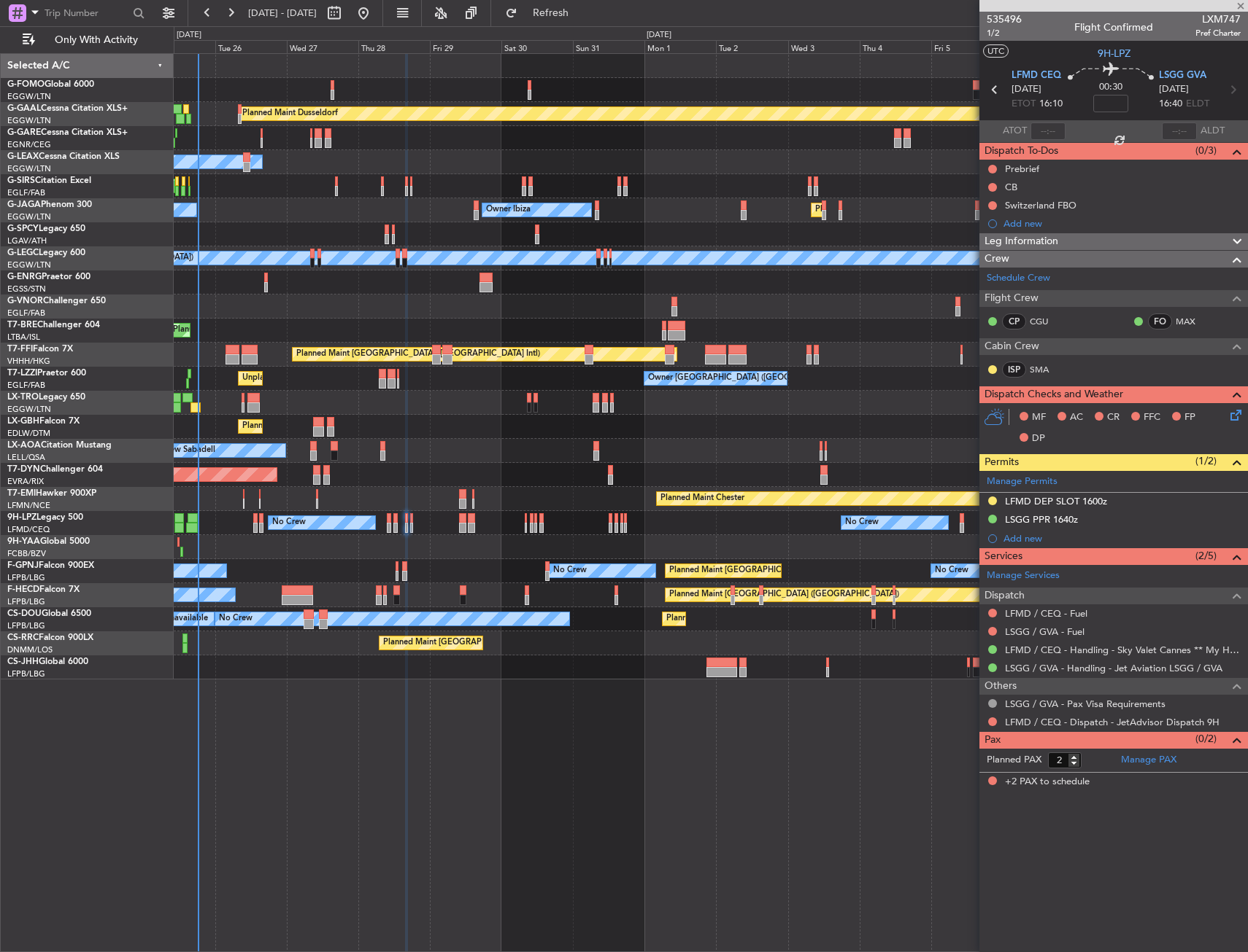
type input "0"
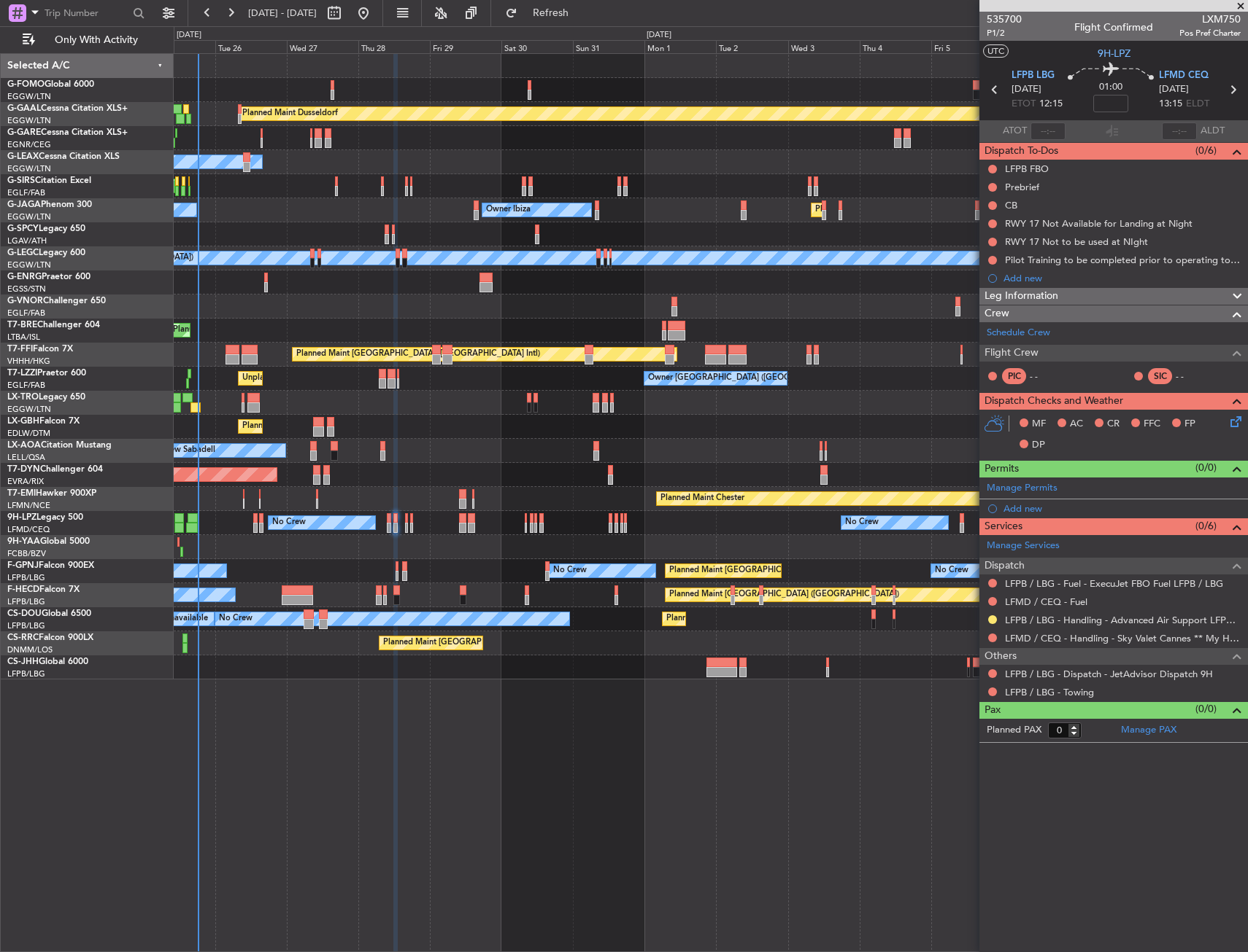
drag, startPoint x: 994, startPoint y: 636, endPoint x: 973, endPoint y: 671, distance: 40.8
click at [994, 636] on button at bounding box center [992, 638] width 9 height 9
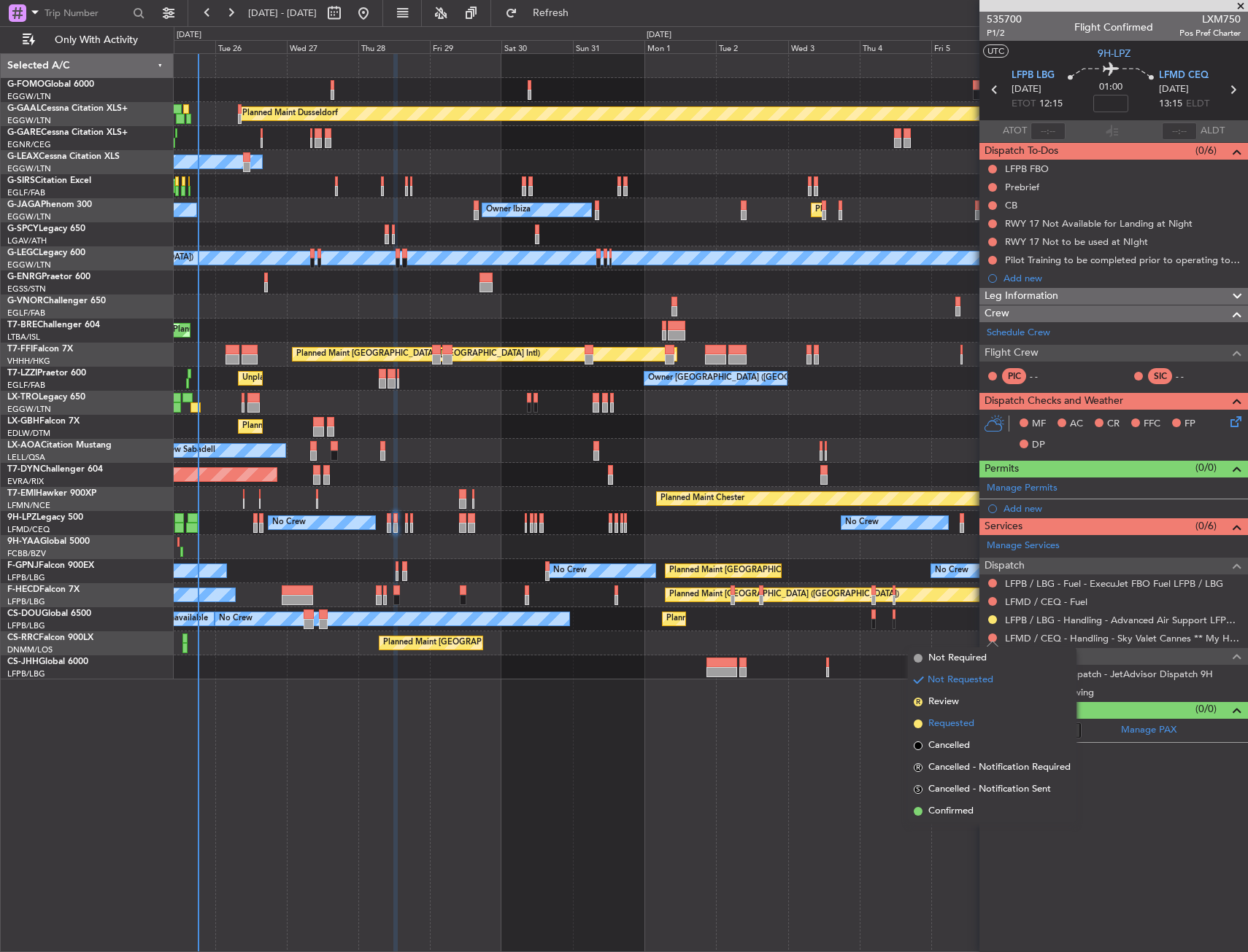
click at [961, 720] on span "Requested" at bounding box center [950, 724] width 46 height 15
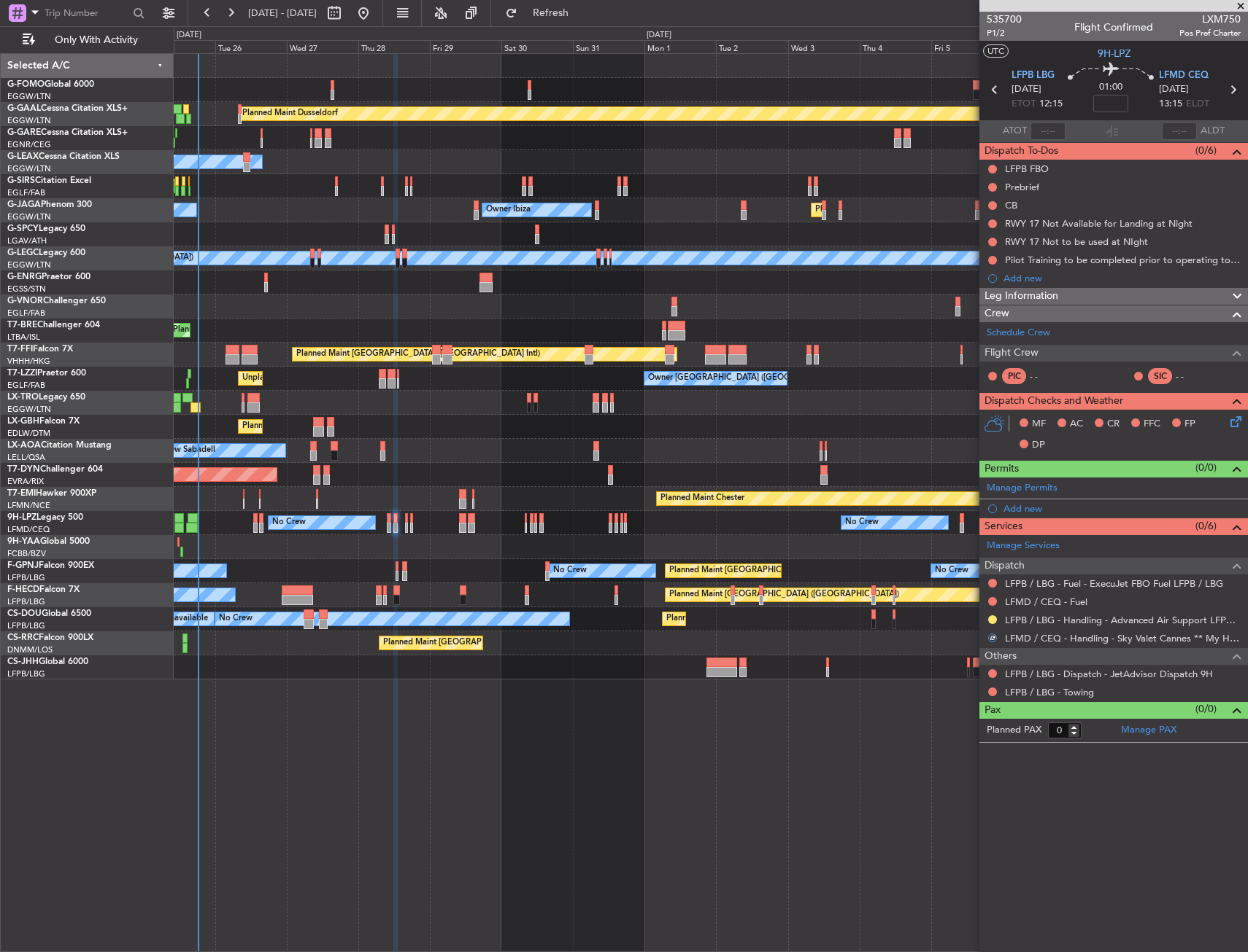
drag, startPoint x: 1009, startPoint y: 512, endPoint x: 1020, endPoint y: 514, distance: 11.2
click at [1010, 512] on div "Add new" at bounding box center [1121, 509] width 237 height 13
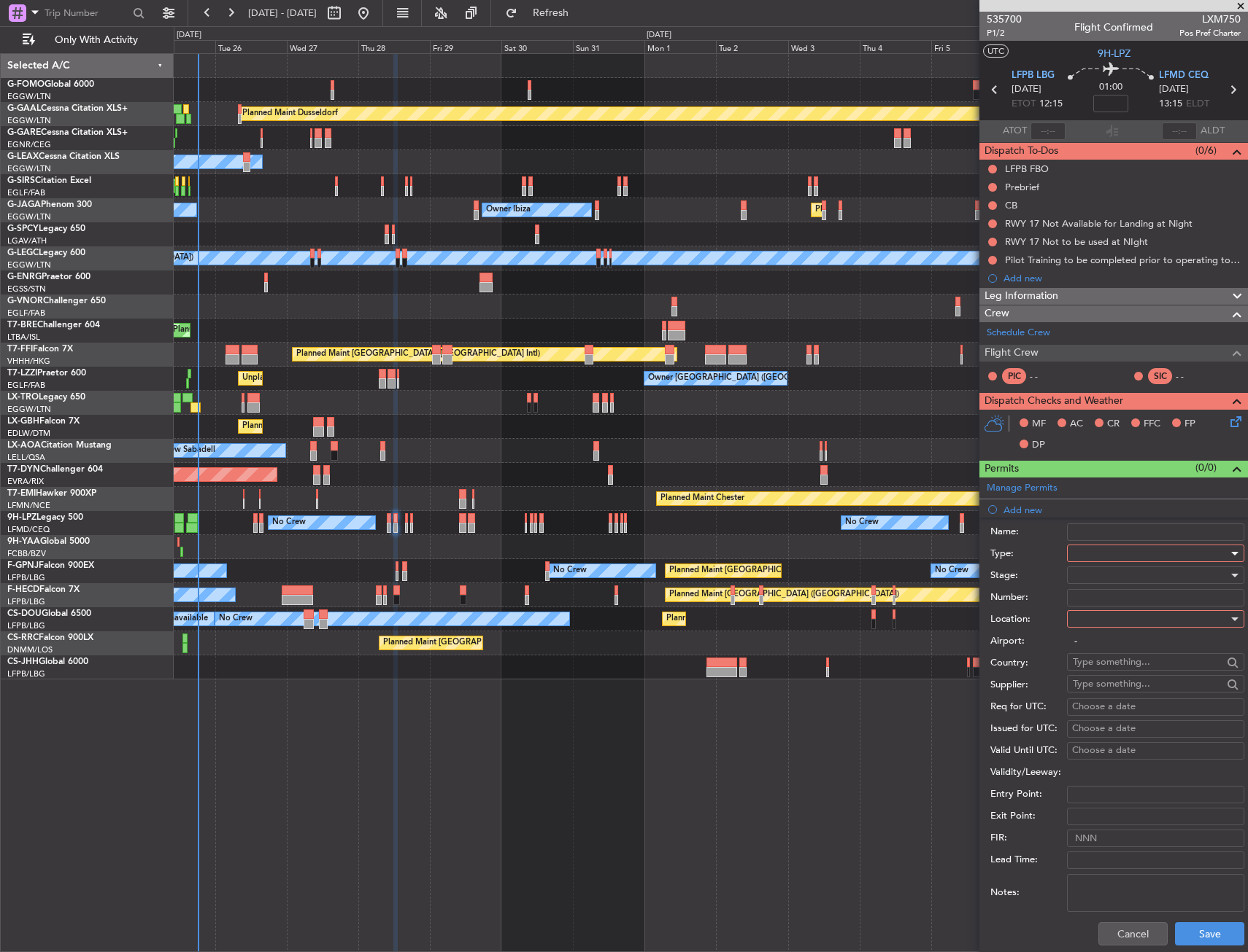
click at [1101, 552] on div at bounding box center [1150, 553] width 156 height 22
click at [1094, 694] on span "Slot" at bounding box center [1150, 691] width 153 height 22
click at [1094, 624] on div at bounding box center [1150, 619] width 156 height 22
click at [1090, 695] on span "Arrival" at bounding box center [1150, 693] width 153 height 22
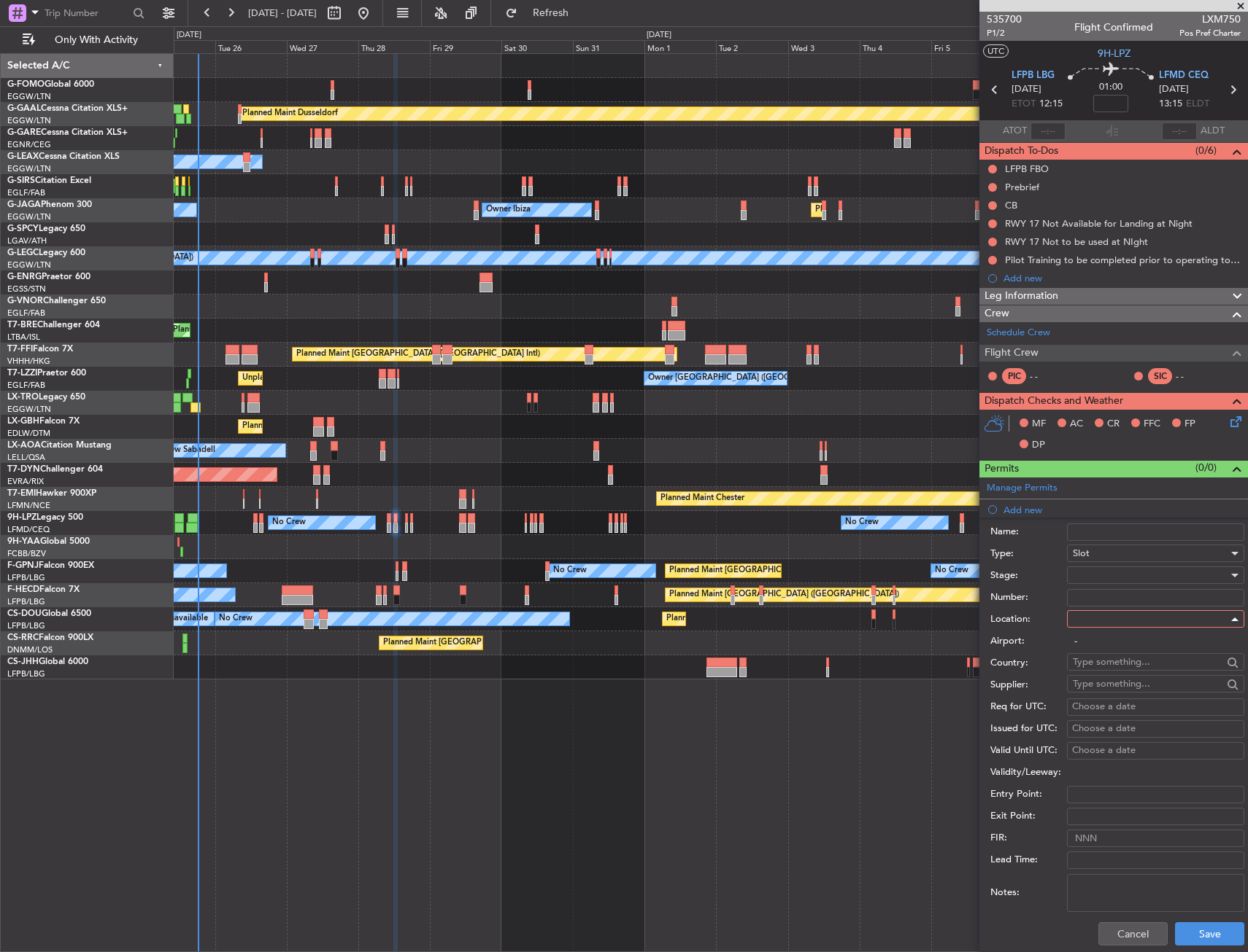
type input "LFMD / CEQ"
click at [1186, 933] on button "Save" at bounding box center [1209, 934] width 69 height 24
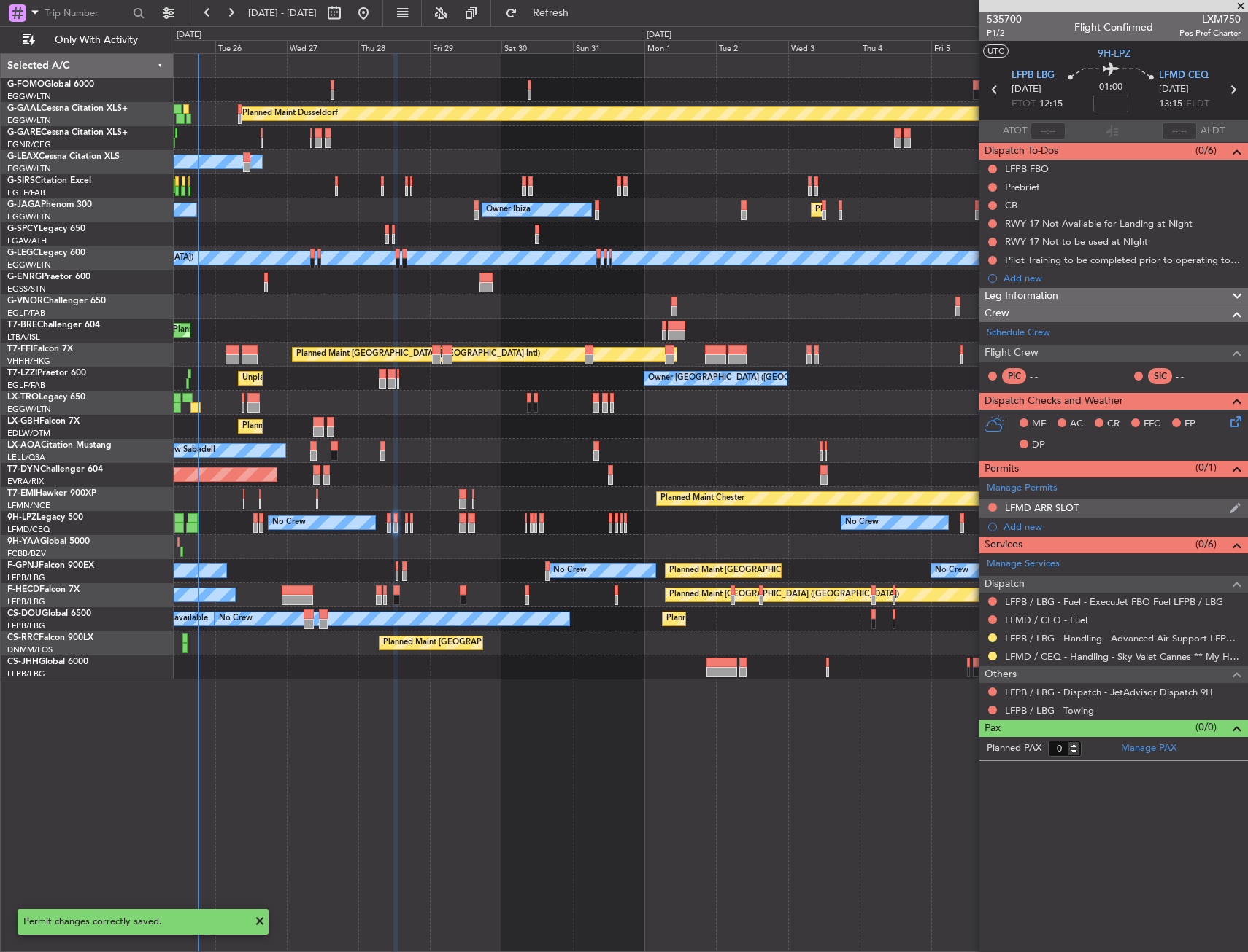
drag, startPoint x: 1110, startPoint y: 506, endPoint x: 1130, endPoint y: 517, distance: 22.8
click at [1111, 506] on div "LFMD ARR SLOT" at bounding box center [1113, 509] width 269 height 18
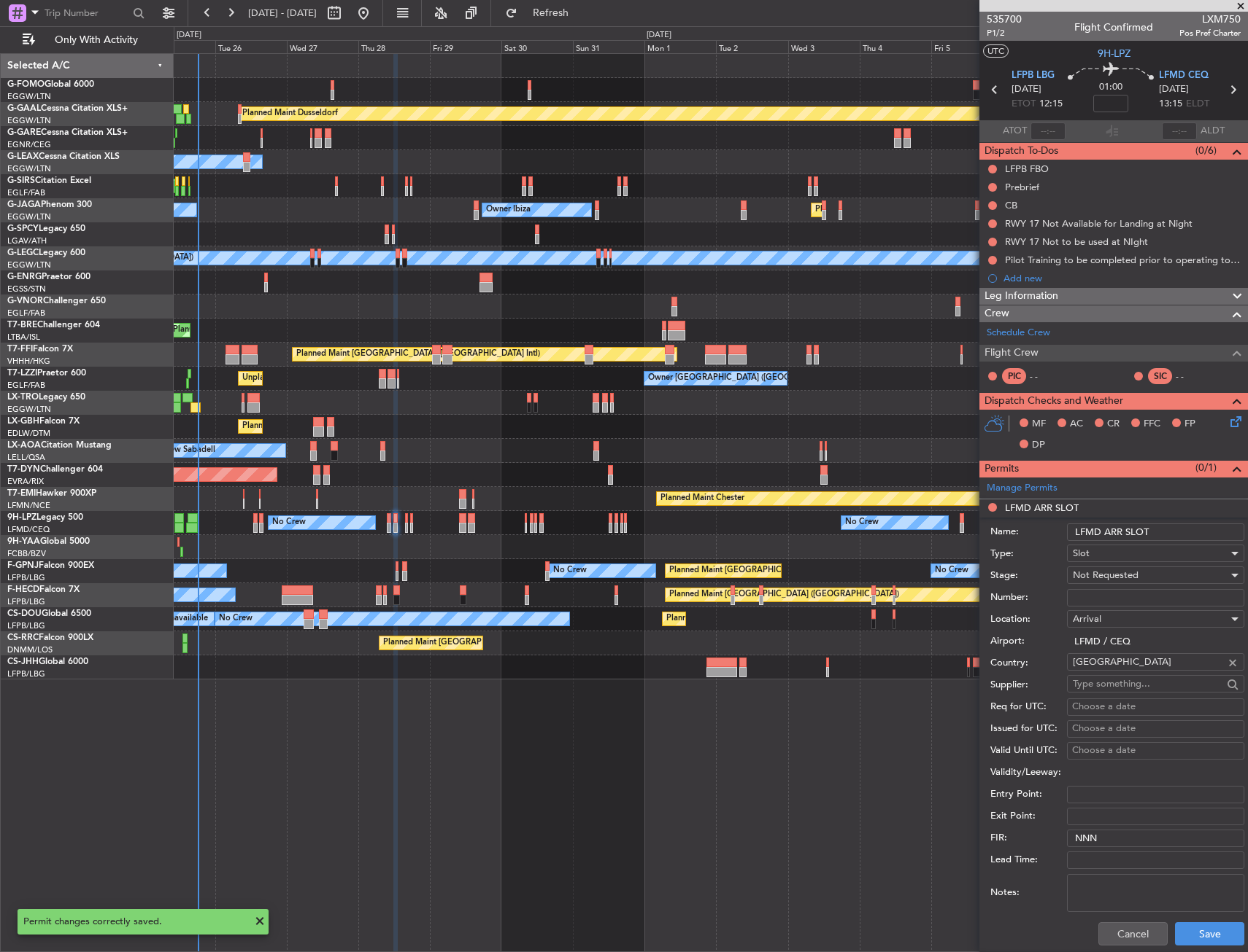
click at [1171, 528] on input "LFMD ARR SLOT" at bounding box center [1155, 533] width 178 height 18
type input "LFMD ARR SLOT 1320Z"
click at [1111, 577] on span "Not Requested" at bounding box center [1105, 575] width 65 height 13
click at [1124, 666] on span "Requested" at bounding box center [1150, 671] width 153 height 22
click at [1193, 926] on button "Save" at bounding box center [1209, 934] width 69 height 24
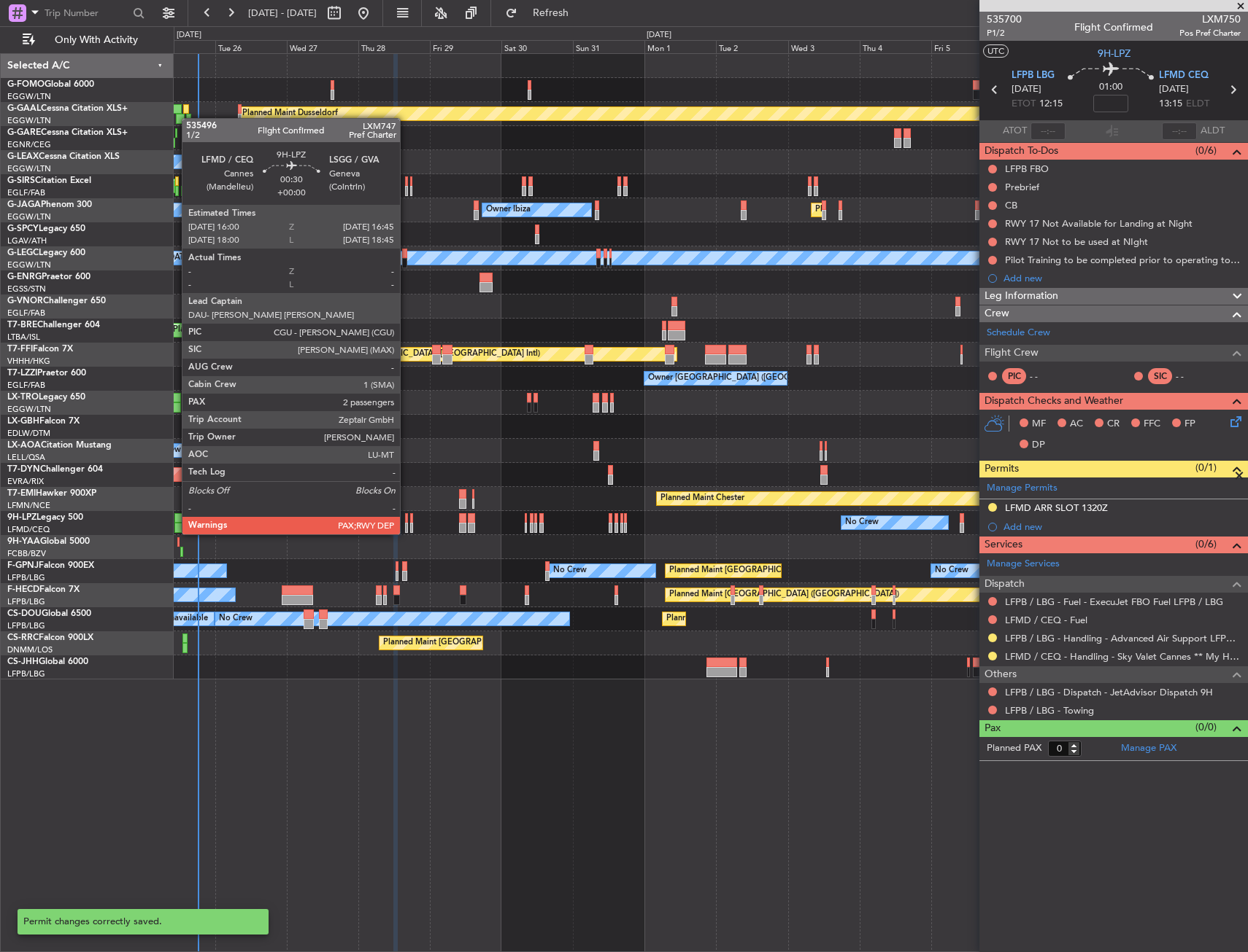
click at [407, 520] on div at bounding box center [406, 519] width 3 height 10
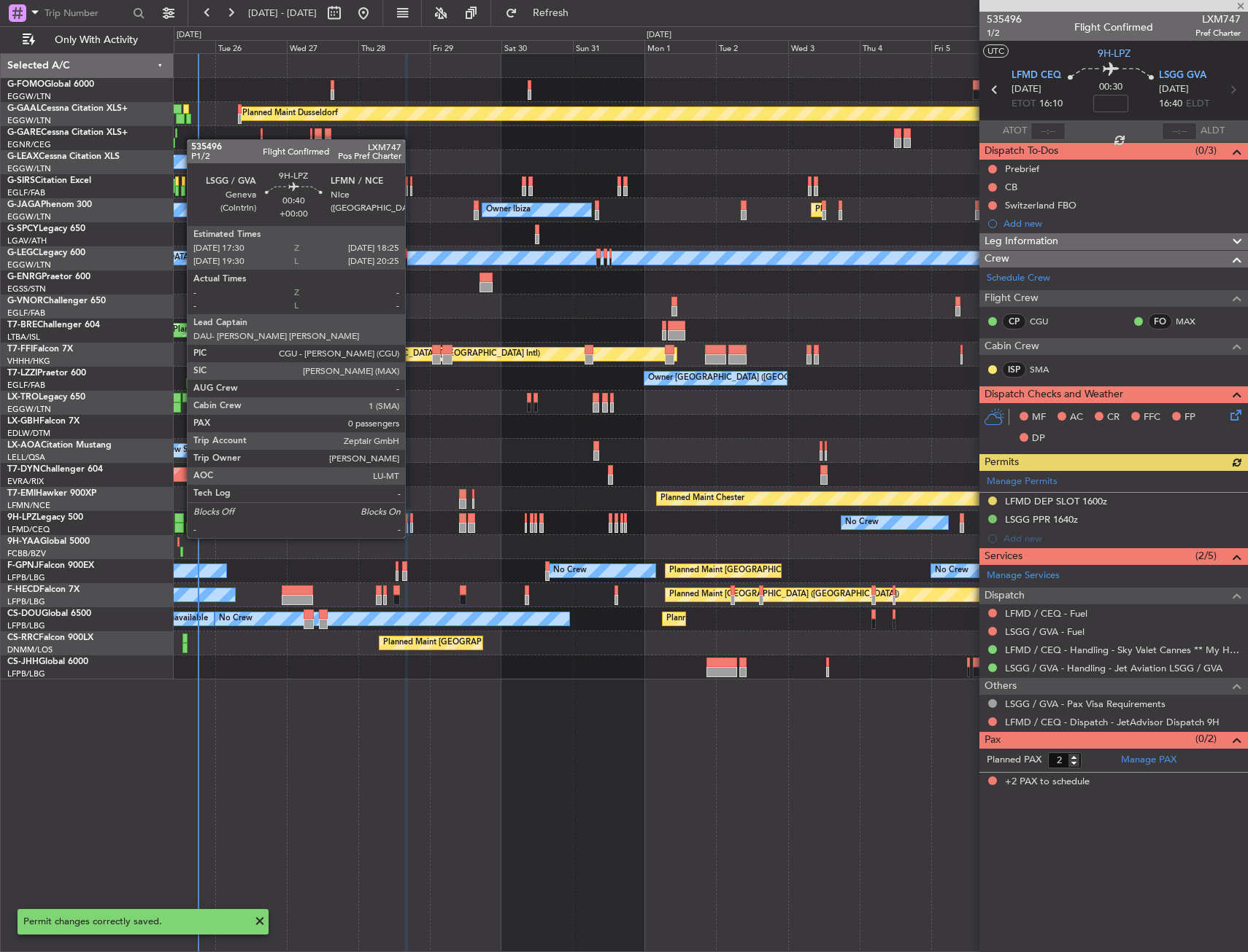
click at [412, 524] on div at bounding box center [411, 528] width 3 height 10
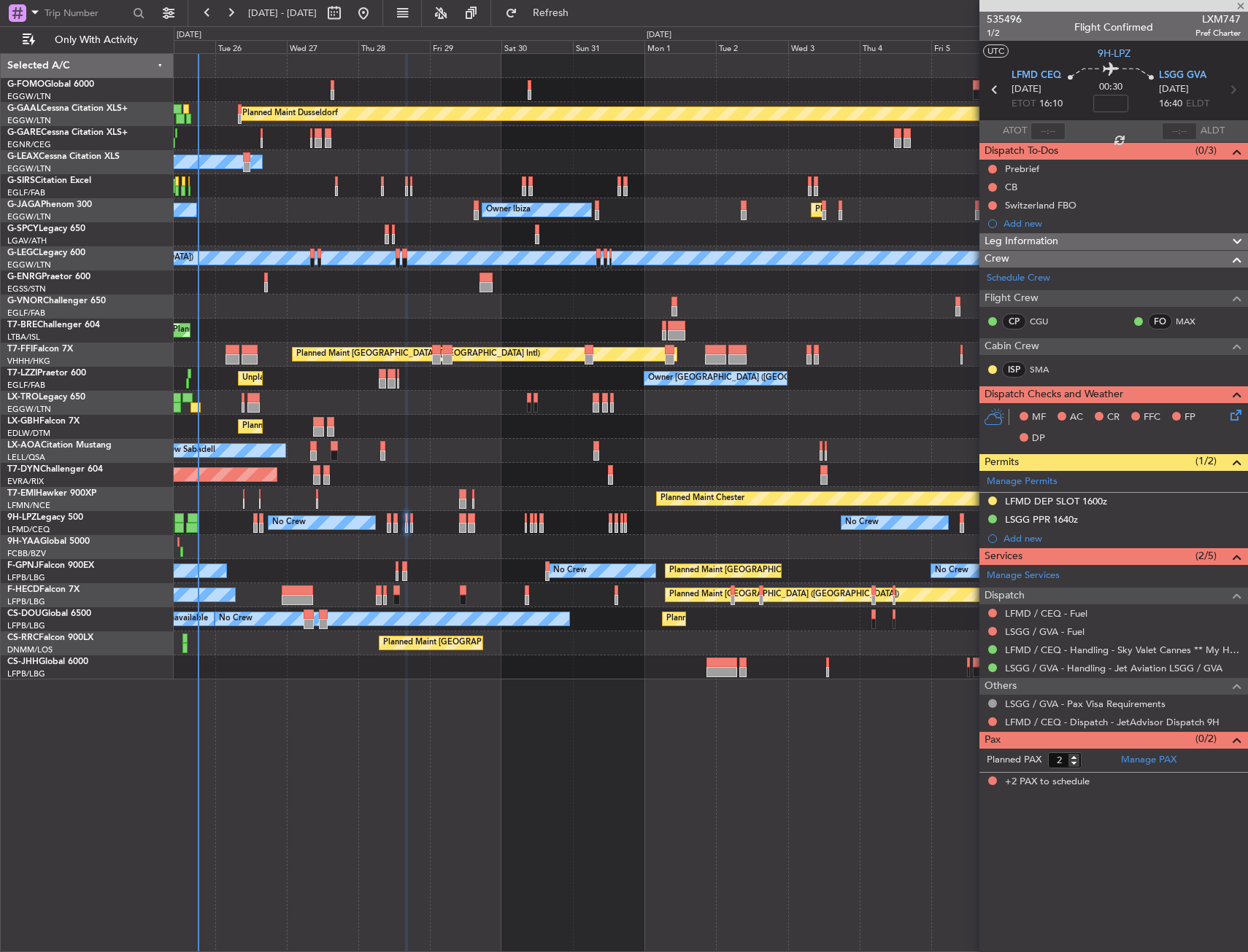
type input "0"
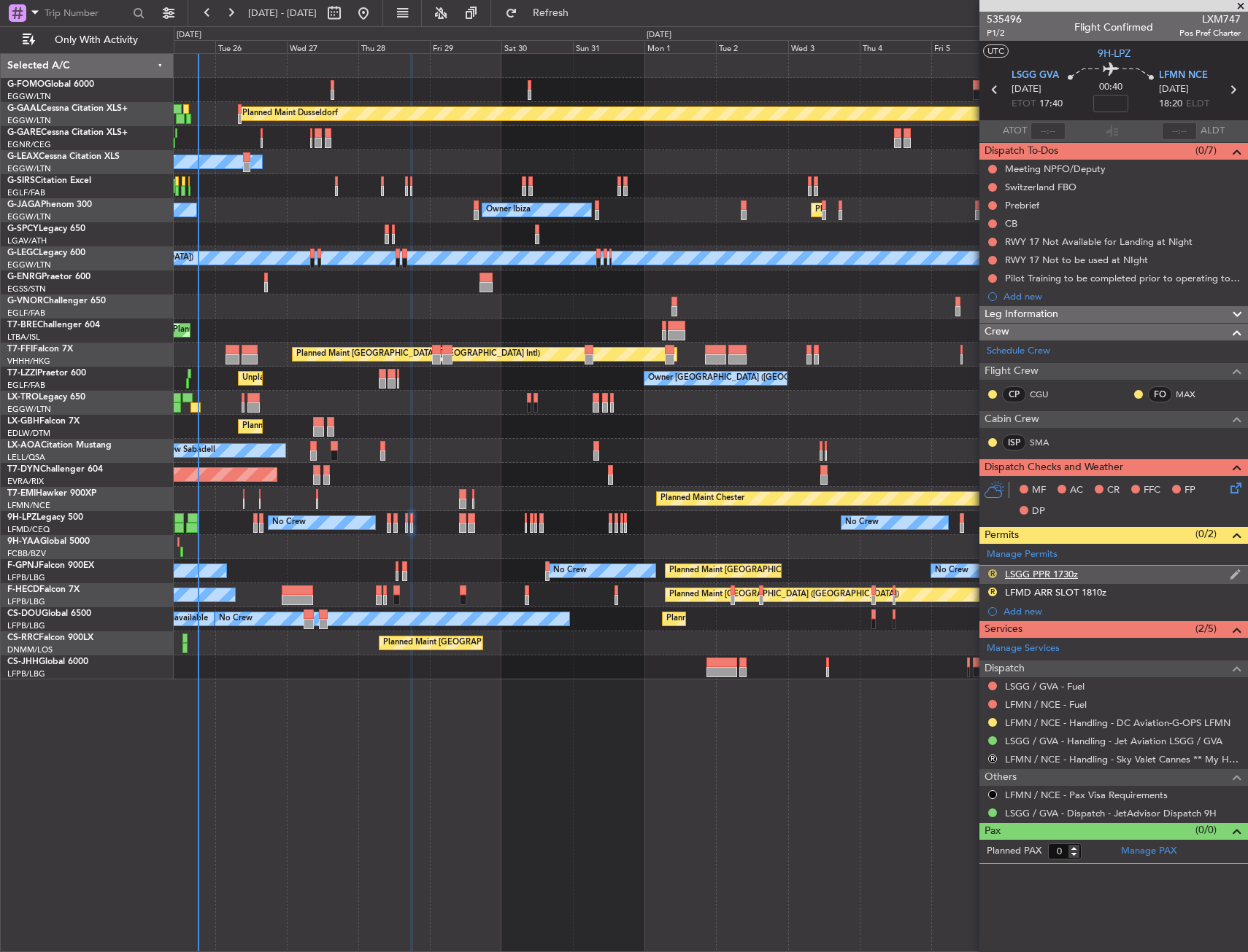
click at [991, 573] on button "R" at bounding box center [992, 573] width 9 height 9
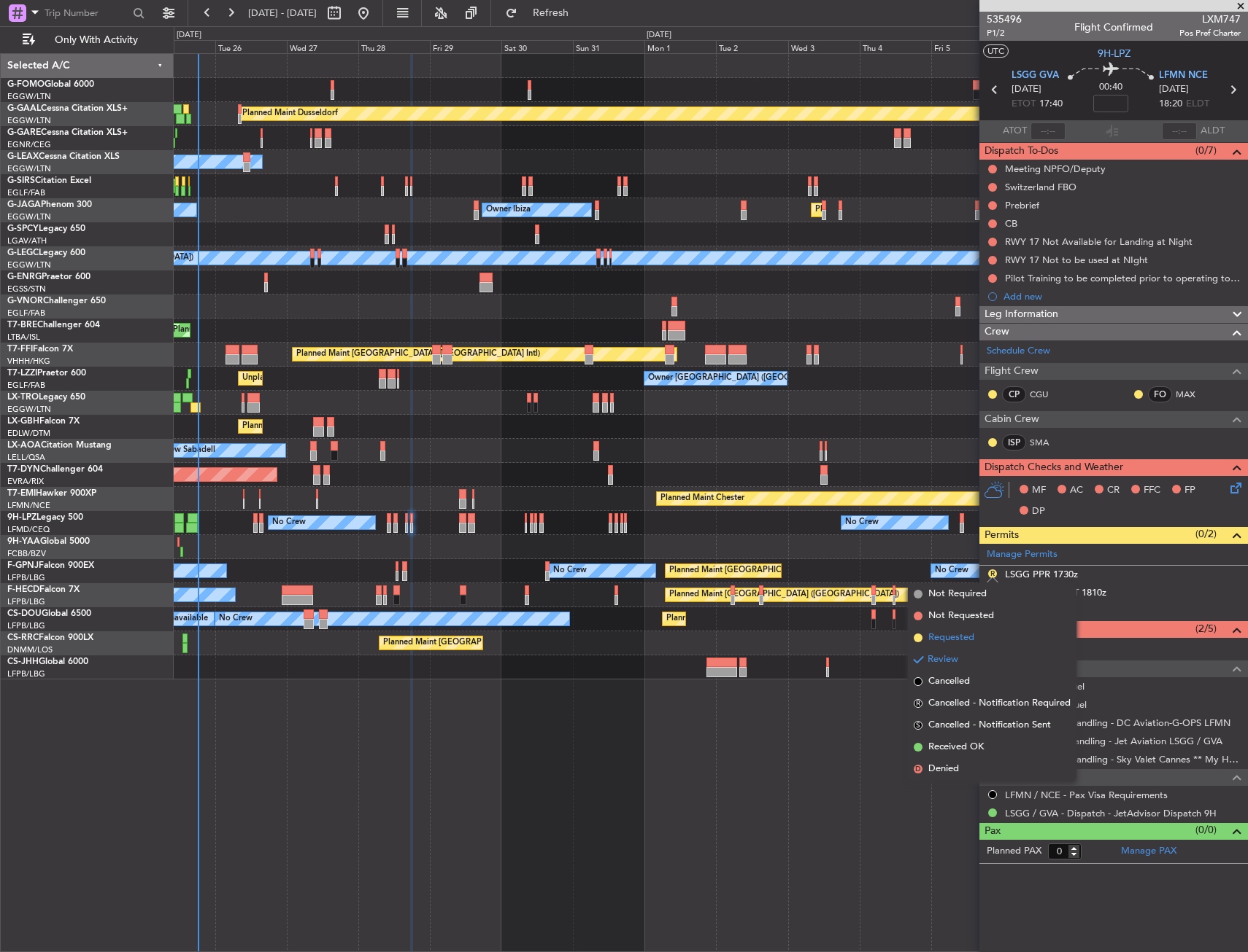
click at [964, 636] on span "Requested" at bounding box center [950, 638] width 46 height 15
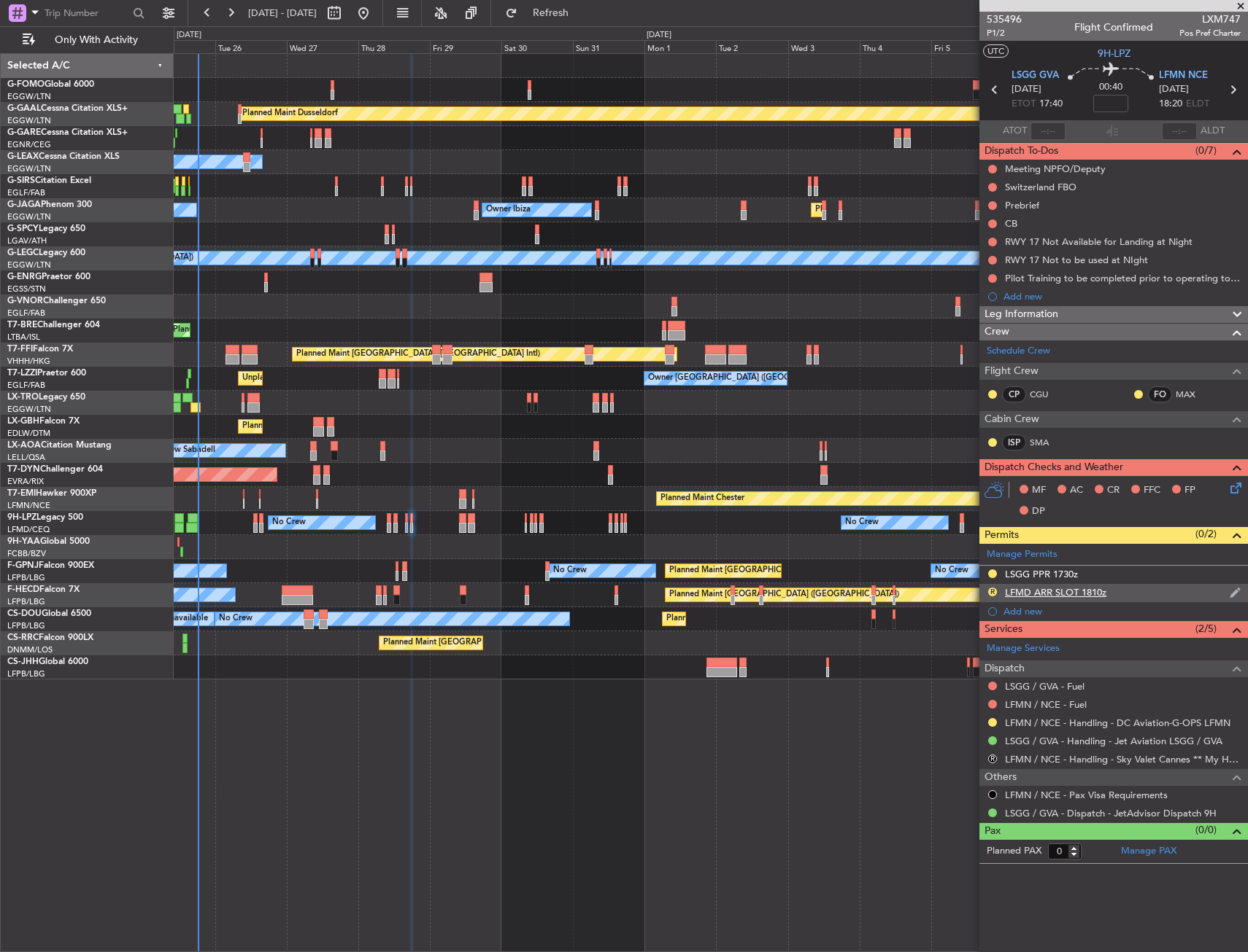
click at [1107, 593] on div "R LFMD ARR SLOT 1810z" at bounding box center [1113, 593] width 269 height 18
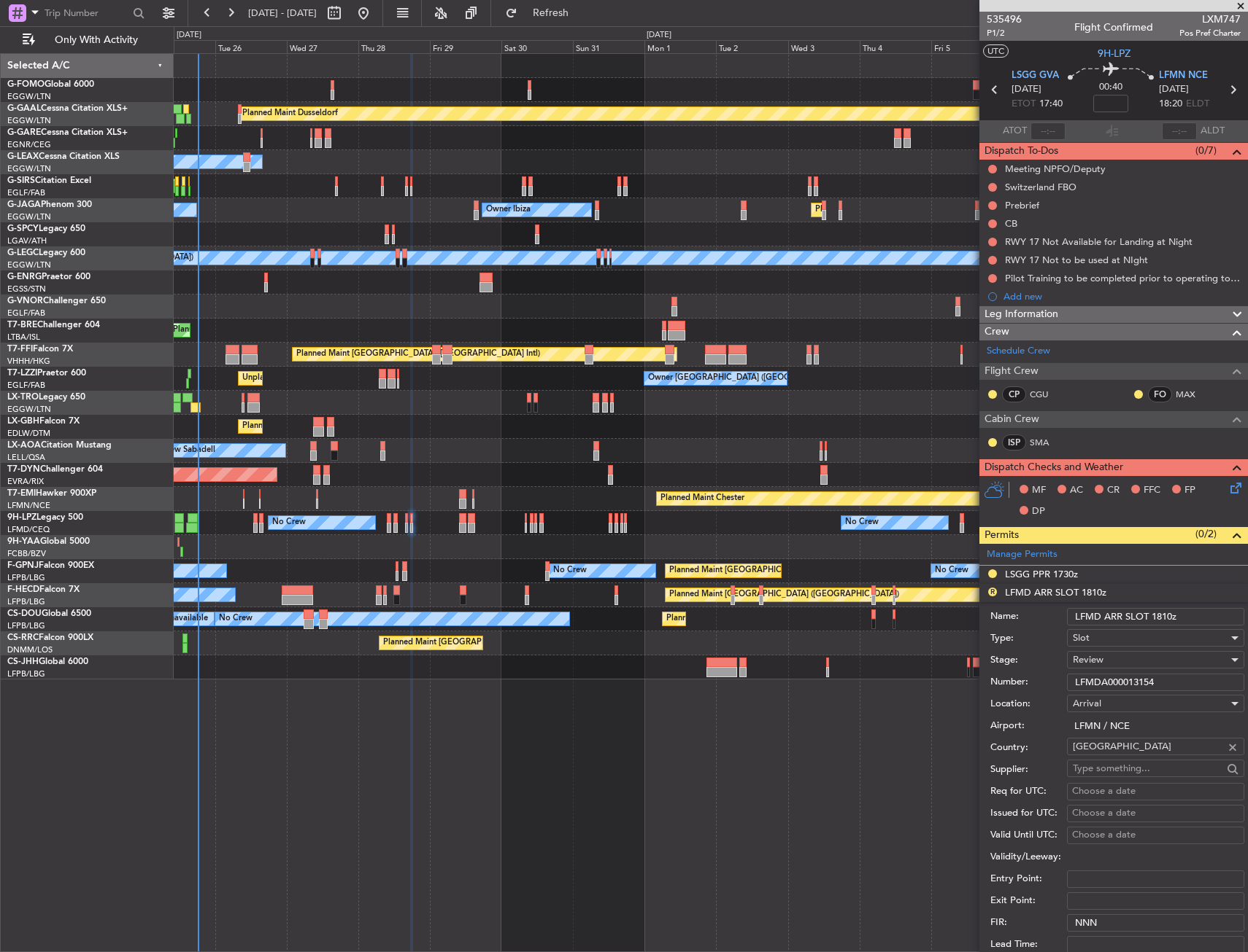
click at [1099, 613] on input "LFMD ARR SLOT 1810z" at bounding box center [1155, 617] width 178 height 18
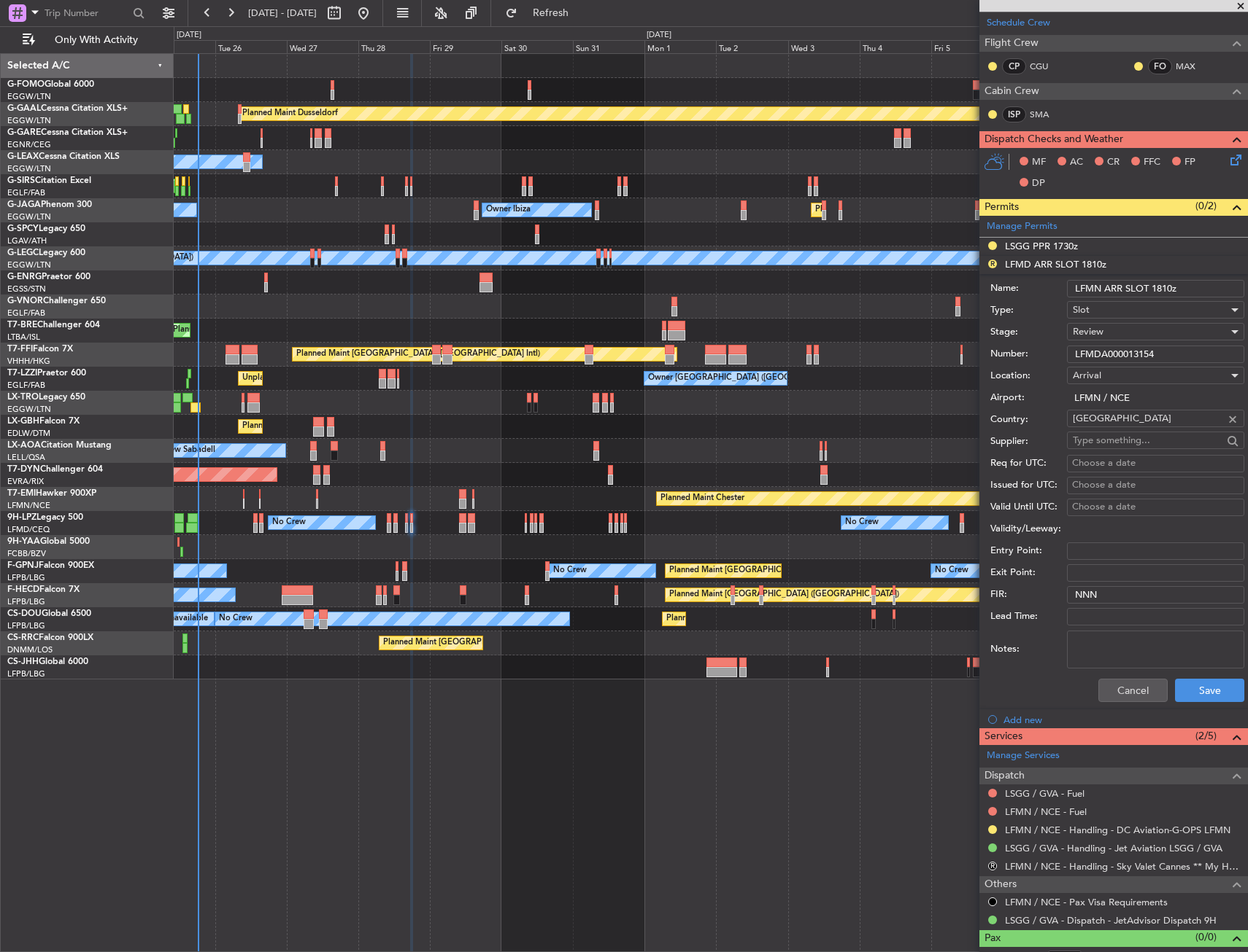
scroll to position [346, 0]
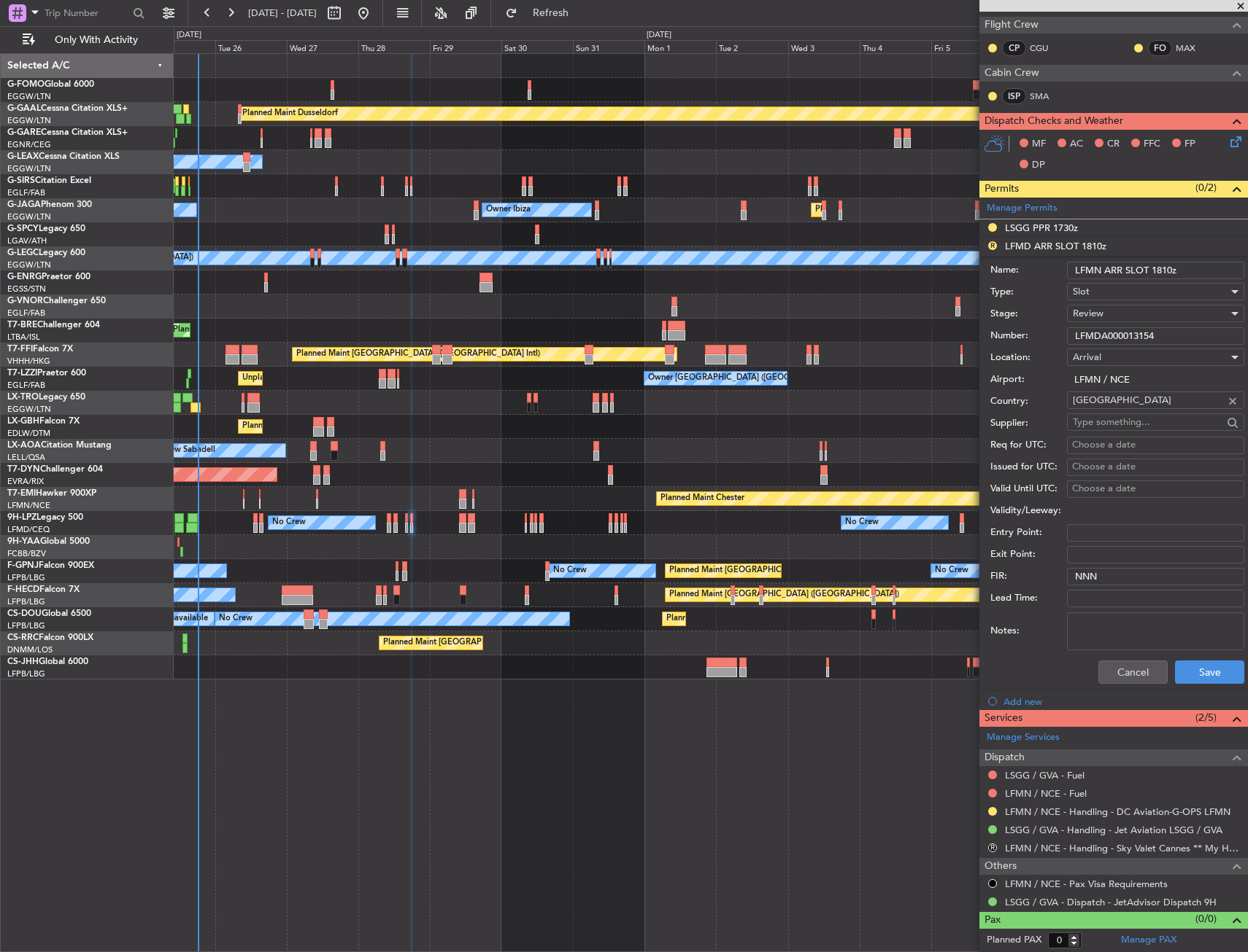
type input "LFMN ARR SLOT 1810z"
click at [1107, 315] on div "Review" at bounding box center [1150, 313] width 156 height 22
click at [1110, 413] on span "Requested" at bounding box center [1150, 410] width 153 height 22
click at [1193, 661] on button "Save" at bounding box center [1209, 672] width 69 height 24
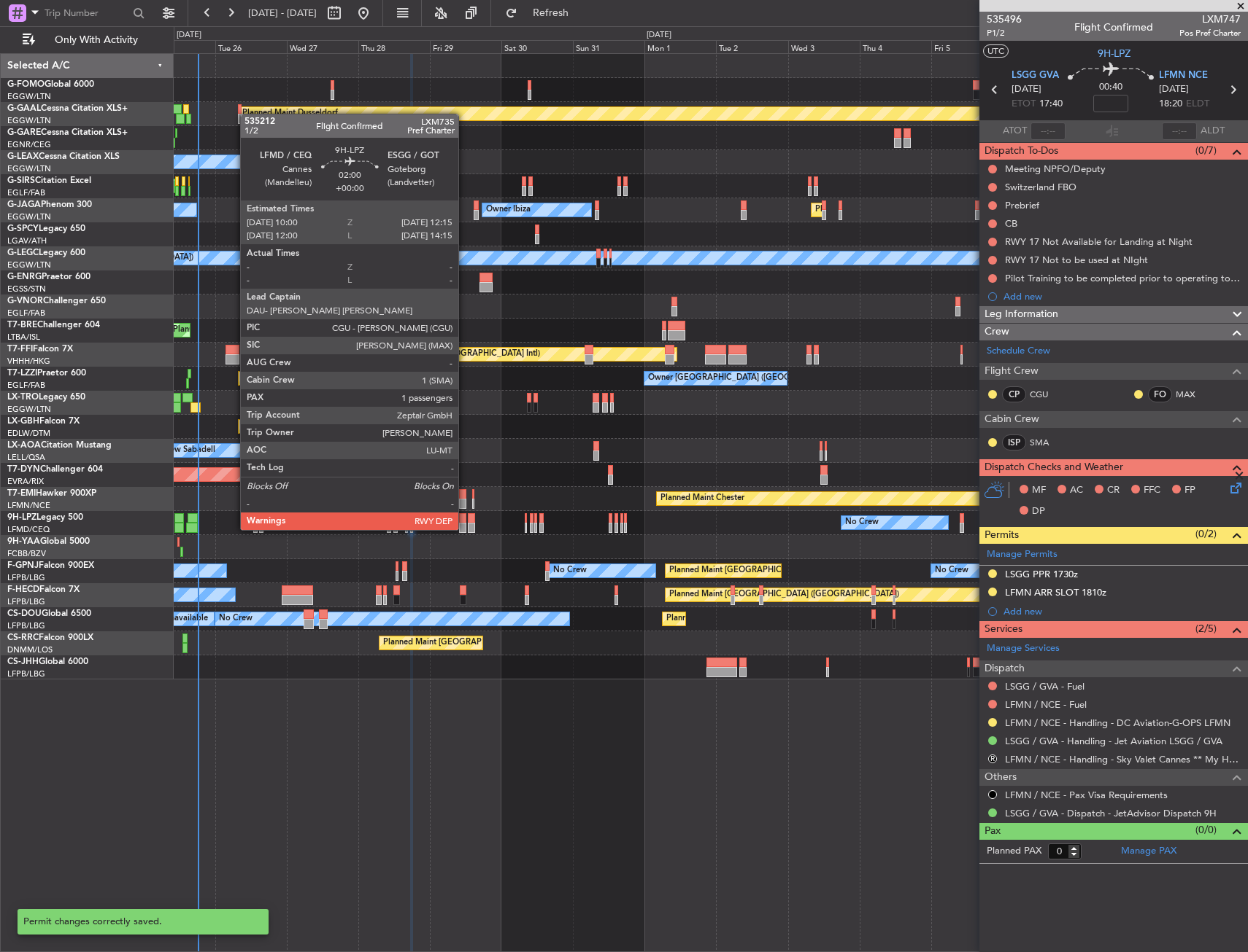
scroll to position [0, 0]
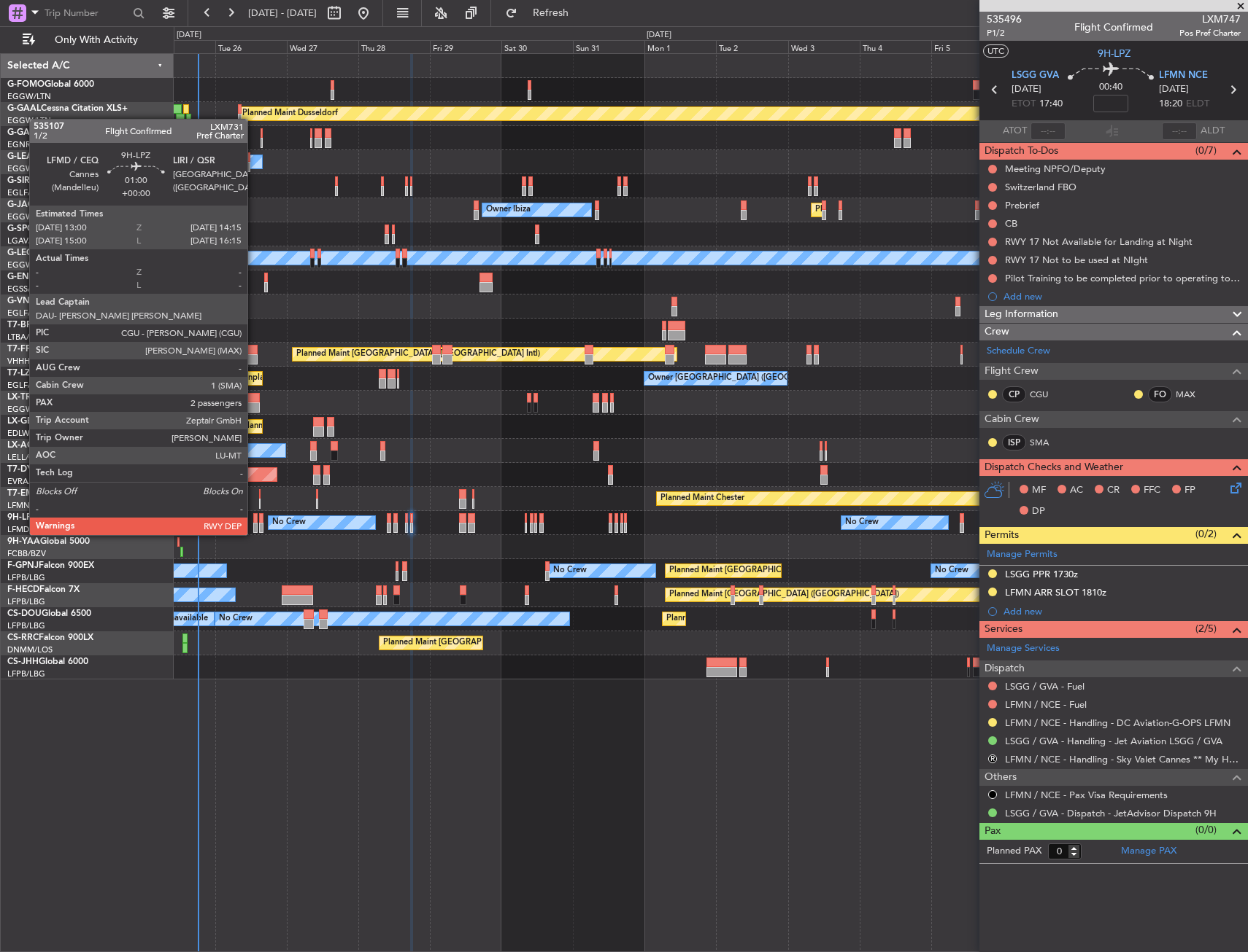
click at [254, 521] on div at bounding box center [255, 519] width 4 height 10
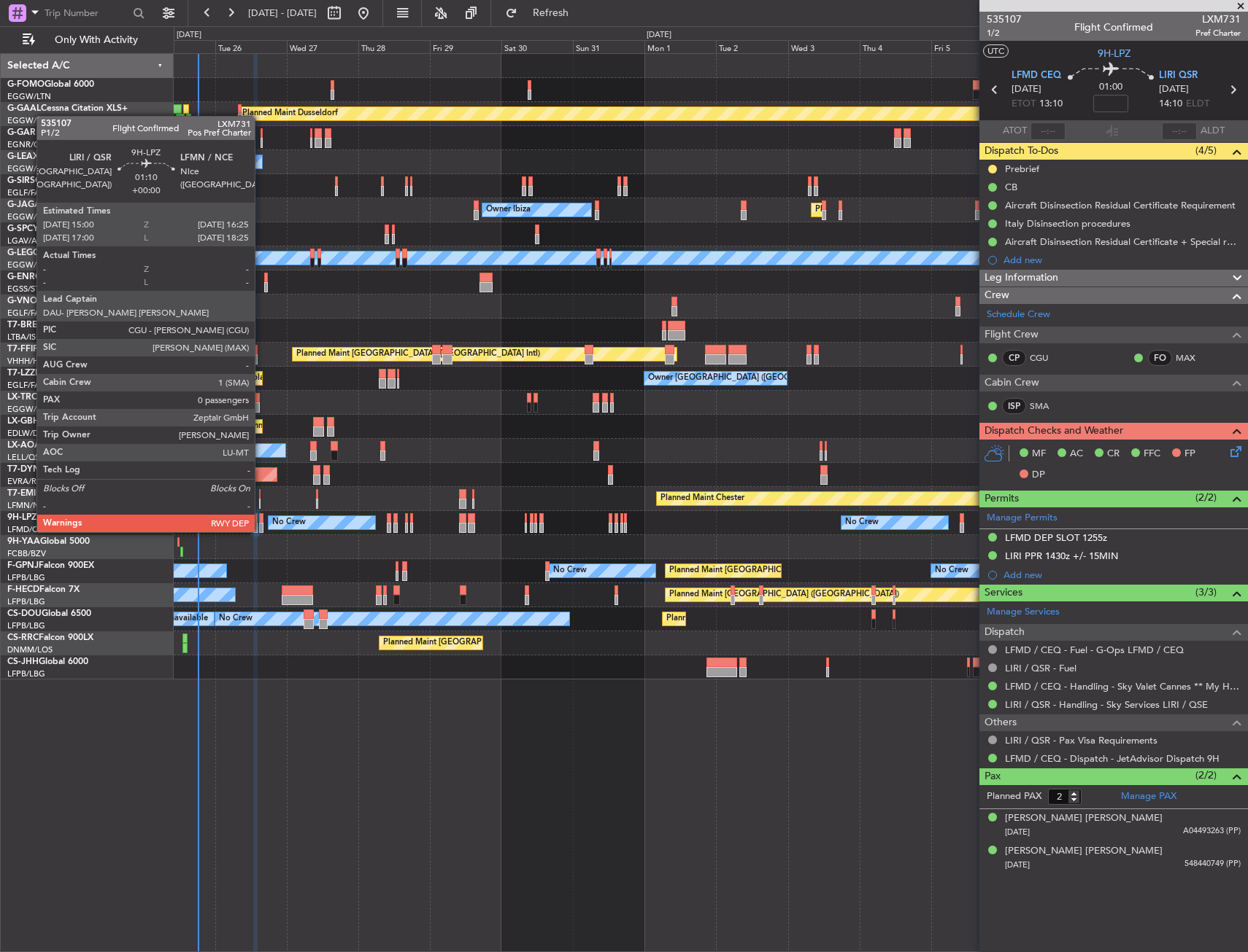
click at [261, 518] on div at bounding box center [261, 519] width 4 height 10
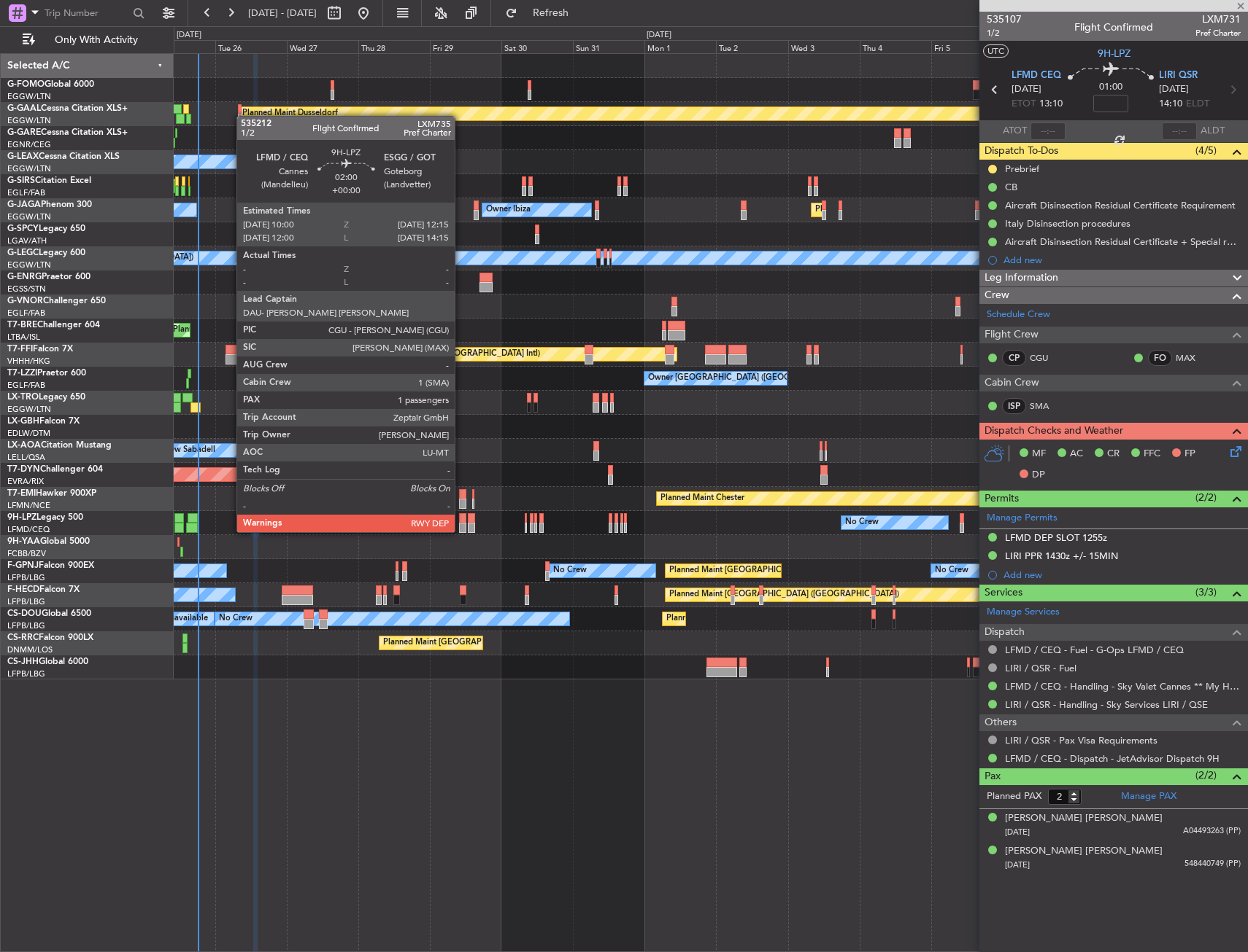
type input "0"
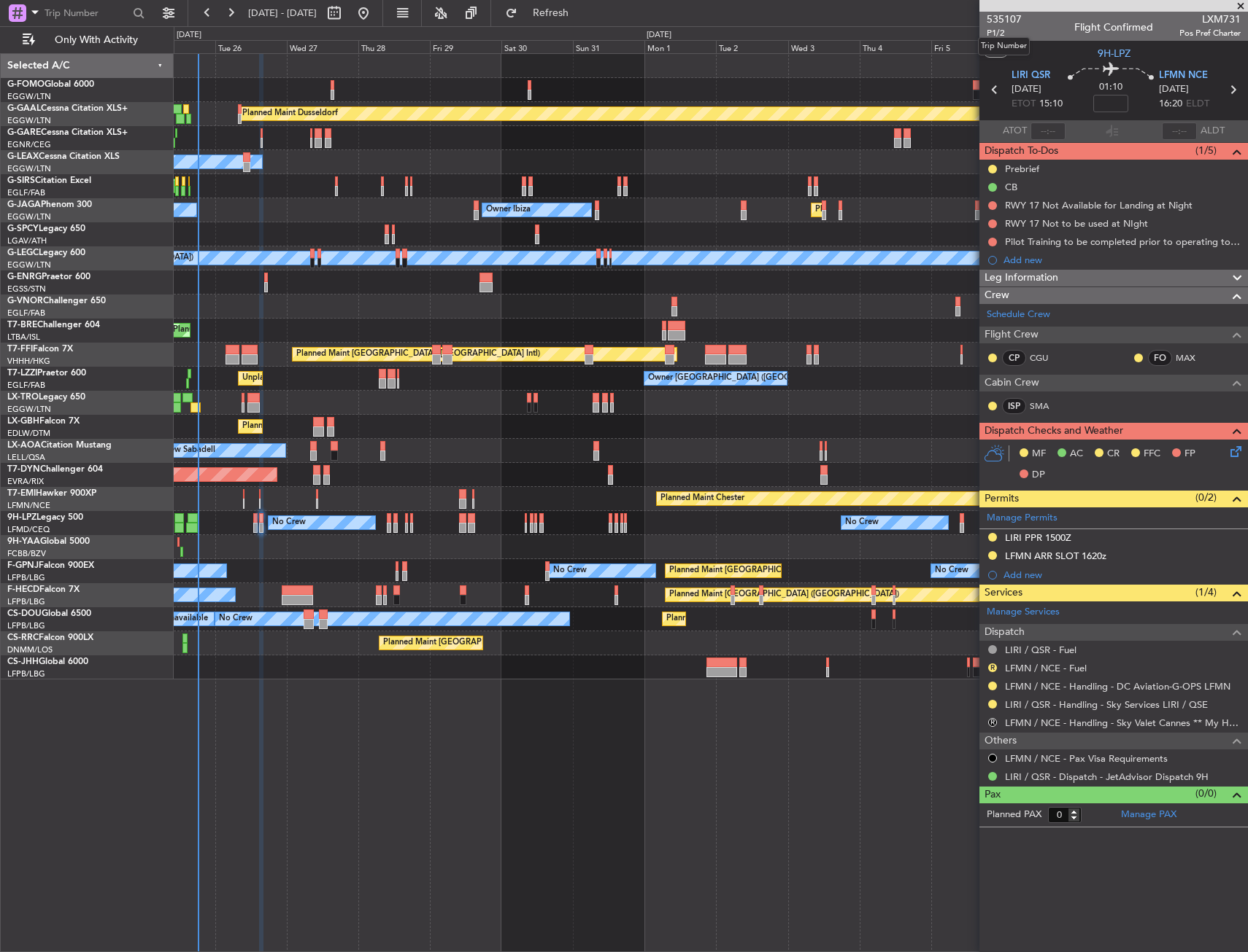
click at [994, 36] on mat-tooltip-component "Trip Number" at bounding box center [1003, 46] width 72 height 39
click at [992, 35] on span "P1/2" at bounding box center [1003, 33] width 35 height 13
drag, startPoint x: 1110, startPoint y: 92, endPoint x: 1118, endPoint y: 103, distance: 13.6
click at [1120, 103] on mat-tooltip-component "Flight Time" at bounding box center [1110, 114] width 67 height 39
click at [1108, 104] on mat-tooltip-component "Flight Time" at bounding box center [1110, 114] width 67 height 39
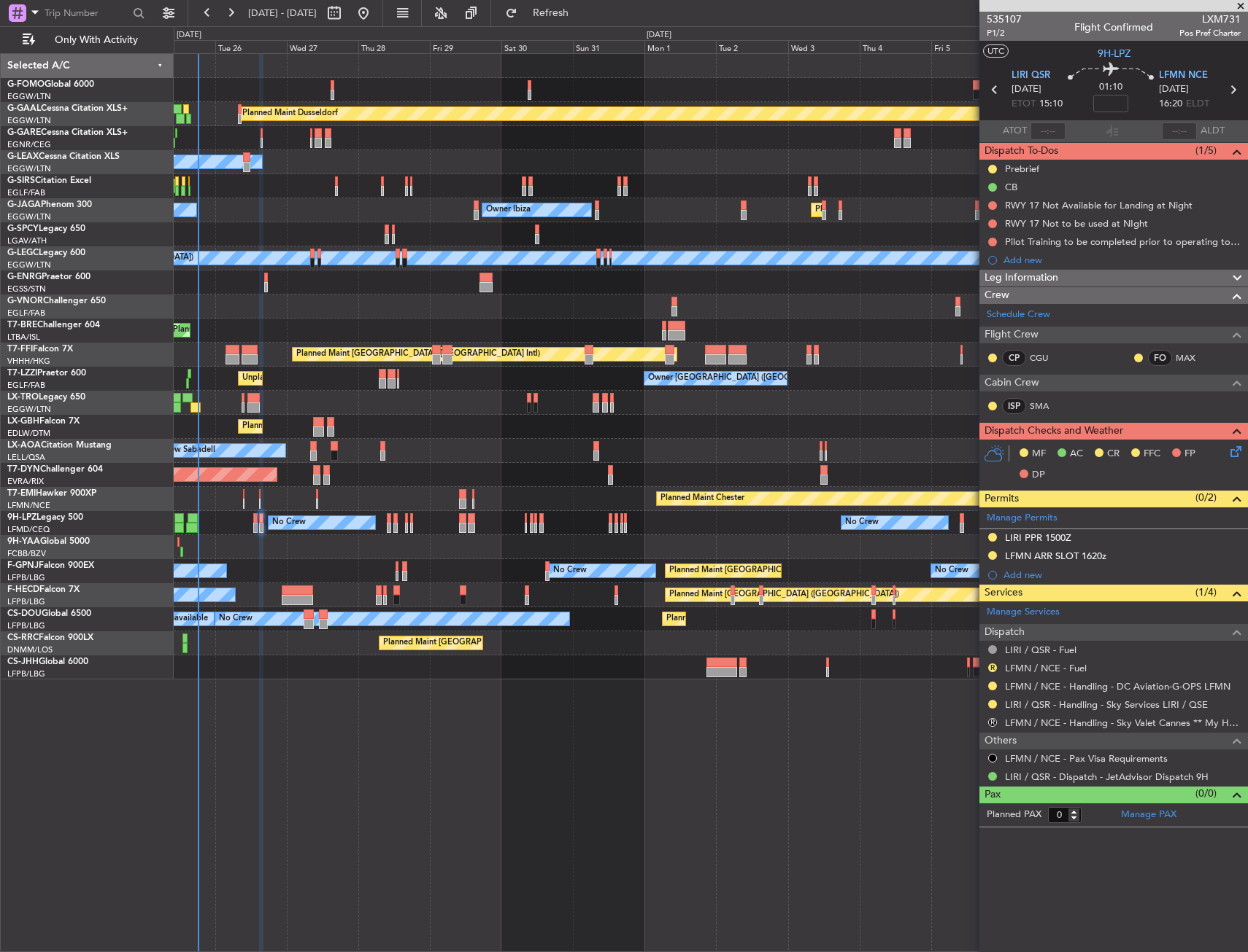
click at [1112, 100] on mat-tooltip-component "Flight Time" at bounding box center [1110, 114] width 67 height 39
click at [1111, 106] on input at bounding box center [1110, 104] width 35 height 18
click at [1077, 43] on section "UTC 9H-LPZ" at bounding box center [1113, 52] width 269 height 22
click at [992, 34] on span "P1/2" at bounding box center [1003, 33] width 35 height 13
type input "-00:05"
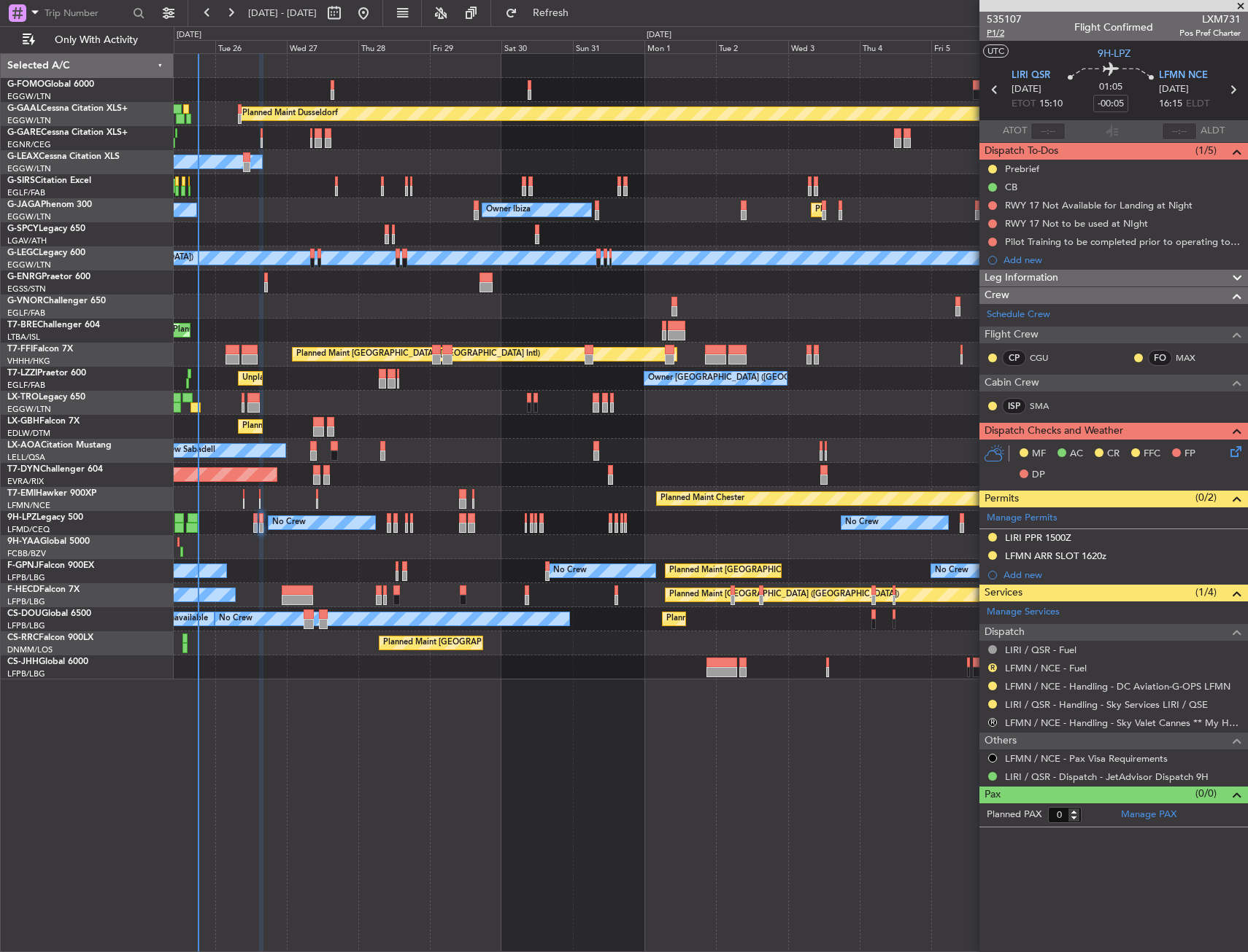
click at [1002, 35] on span "P1/2" at bounding box center [1003, 33] width 35 height 13
click at [994, 37] on span "P1/2" at bounding box center [1003, 33] width 35 height 13
click at [1232, 448] on icon at bounding box center [1233, 449] width 12 height 12
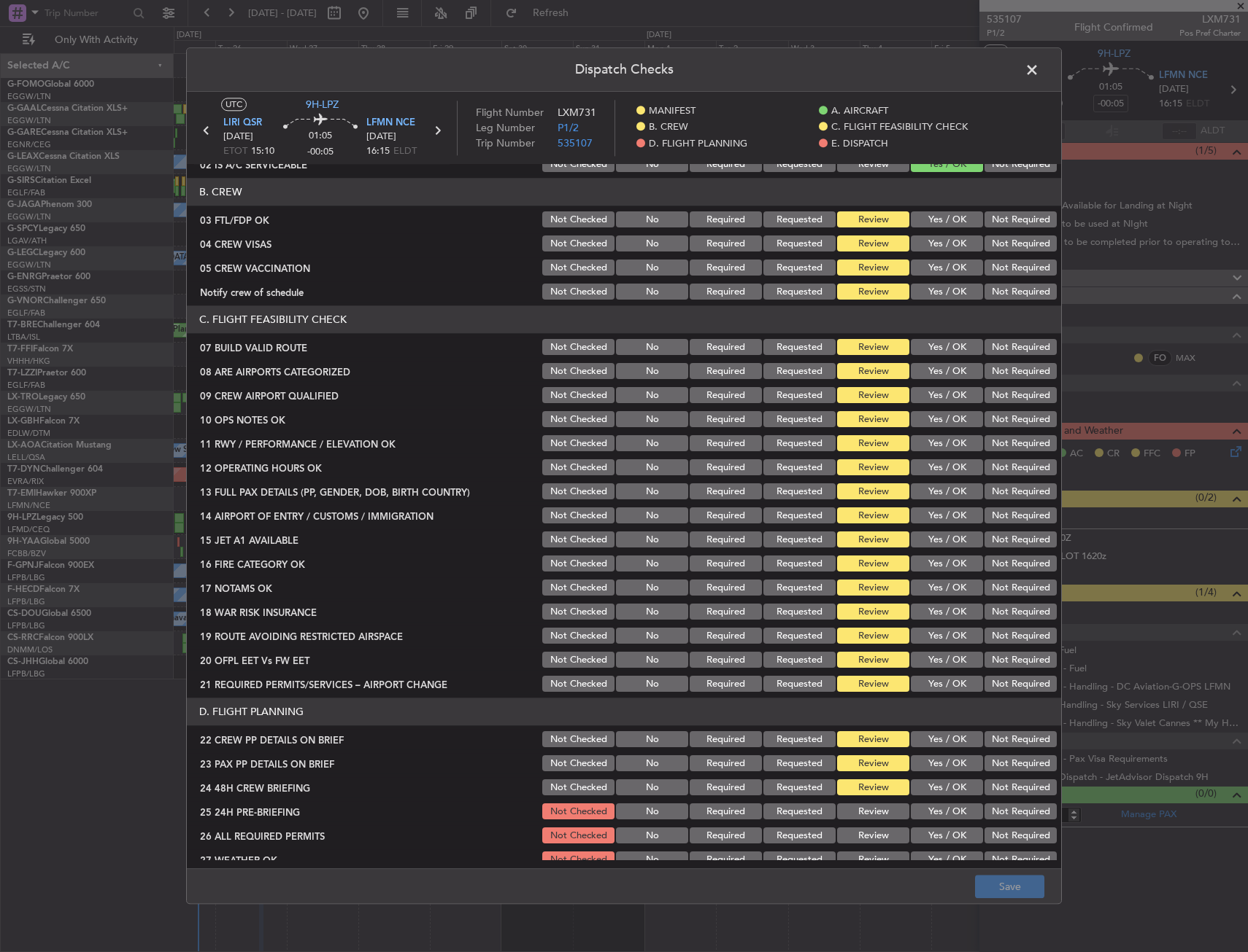
scroll to position [146, 0]
click at [934, 218] on button "Yes / OK" at bounding box center [946, 219] width 72 height 16
click at [1015, 244] on button "Not Required" at bounding box center [1020, 244] width 72 height 16
click at [1008, 258] on div "Not Required" at bounding box center [1019, 268] width 73 height 21
click at [988, 266] on button "Not Required" at bounding box center [1020, 268] width 72 height 16
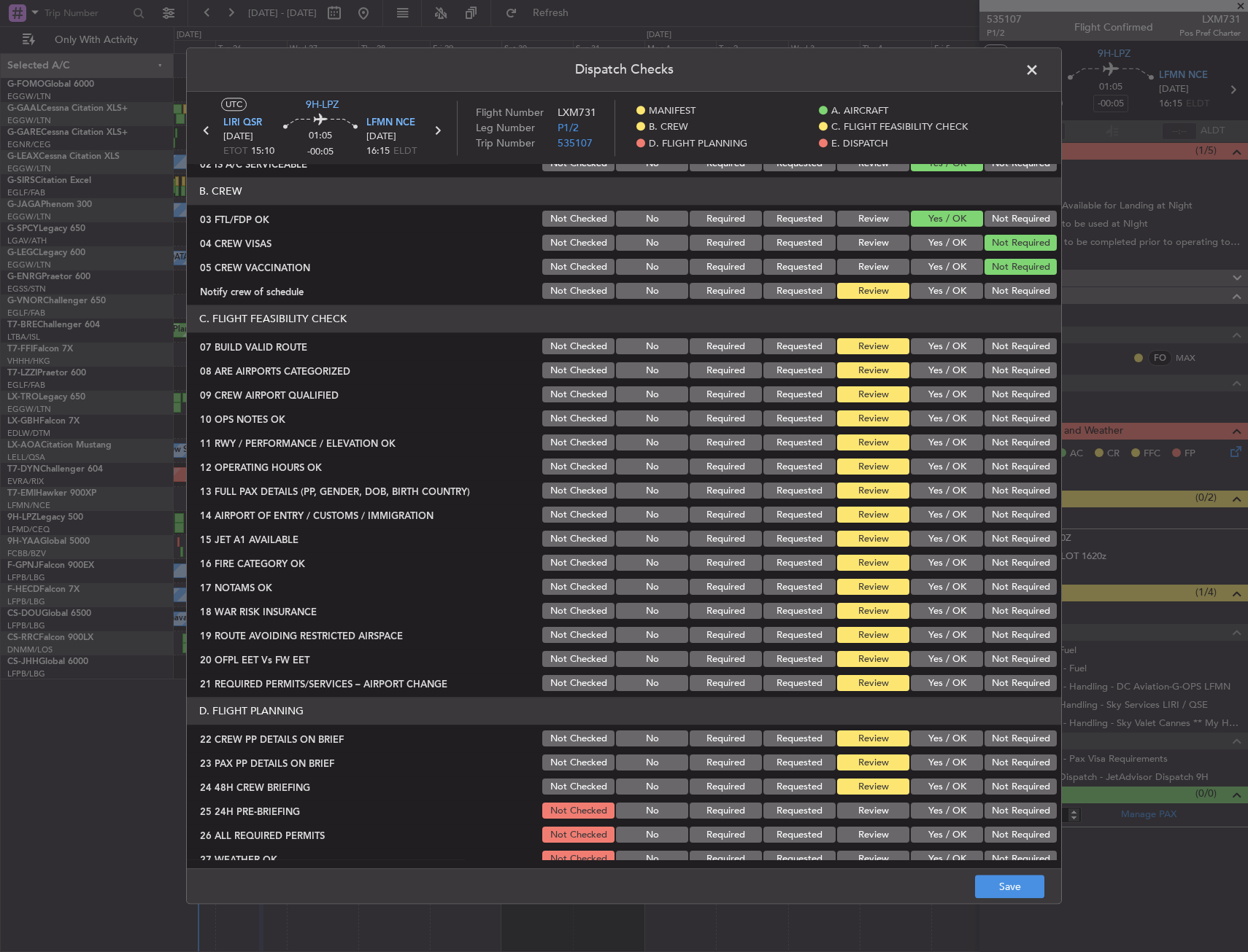
drag, startPoint x: 958, startPoint y: 288, endPoint x: 940, endPoint y: 329, distance: 44.8
click at [958, 288] on button "Yes / OK" at bounding box center [946, 292] width 72 height 16
drag, startPoint x: 939, startPoint y: 346, endPoint x: 935, endPoint y: 370, distance: 24.3
click at [939, 347] on button "Yes / OK" at bounding box center [946, 347] width 72 height 16
drag, startPoint x: 935, startPoint y: 370, endPoint x: 934, endPoint y: 395, distance: 25.0
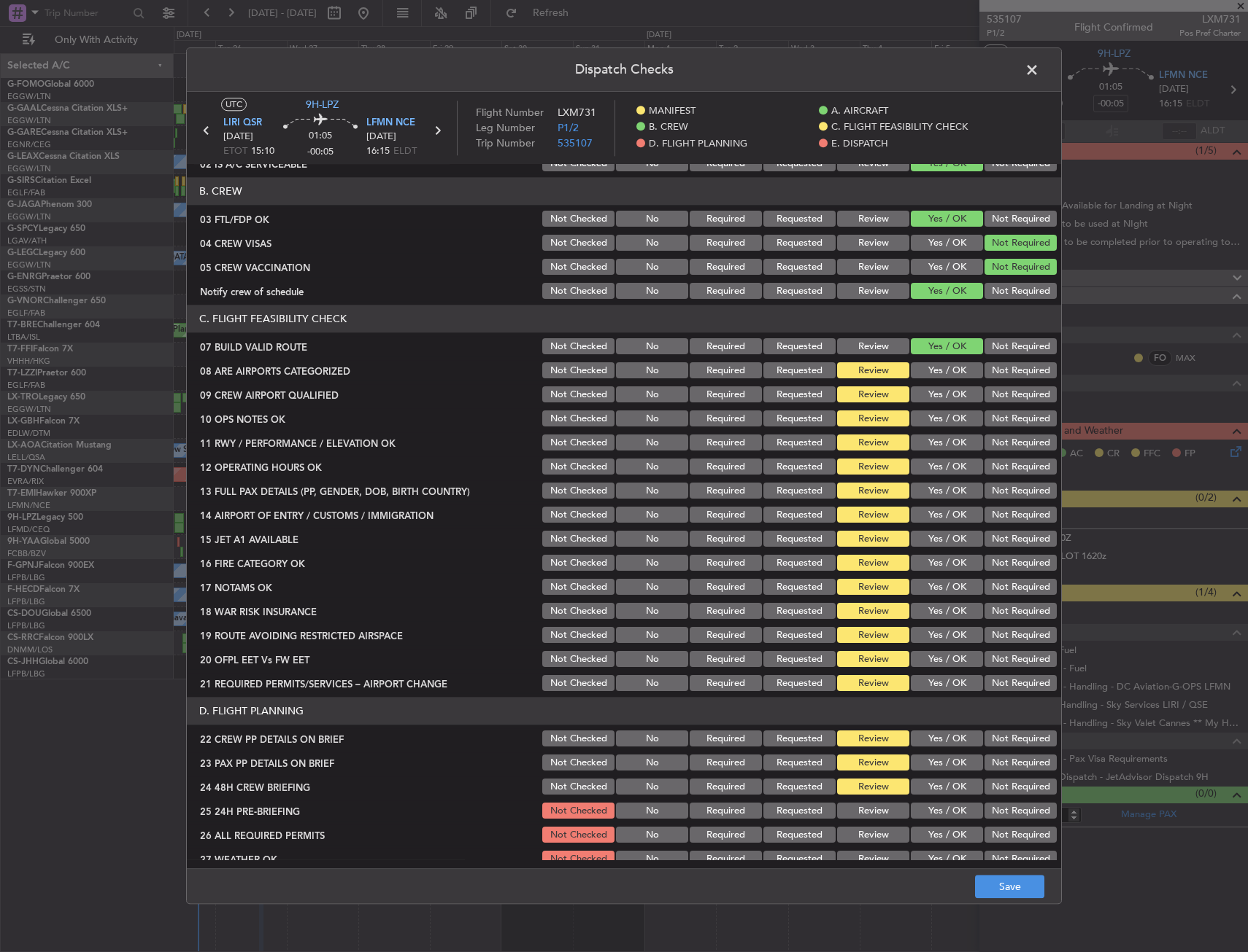
click at [935, 371] on button "Yes / OK" at bounding box center [946, 371] width 72 height 16
click at [932, 399] on button "Yes / OK" at bounding box center [946, 395] width 72 height 16
click at [930, 417] on button "Yes / OK" at bounding box center [946, 419] width 72 height 16
click at [928, 450] on button "Yes / OK" at bounding box center [946, 443] width 72 height 16
click at [936, 475] on div "Yes / OK" at bounding box center [945, 467] width 73 height 21
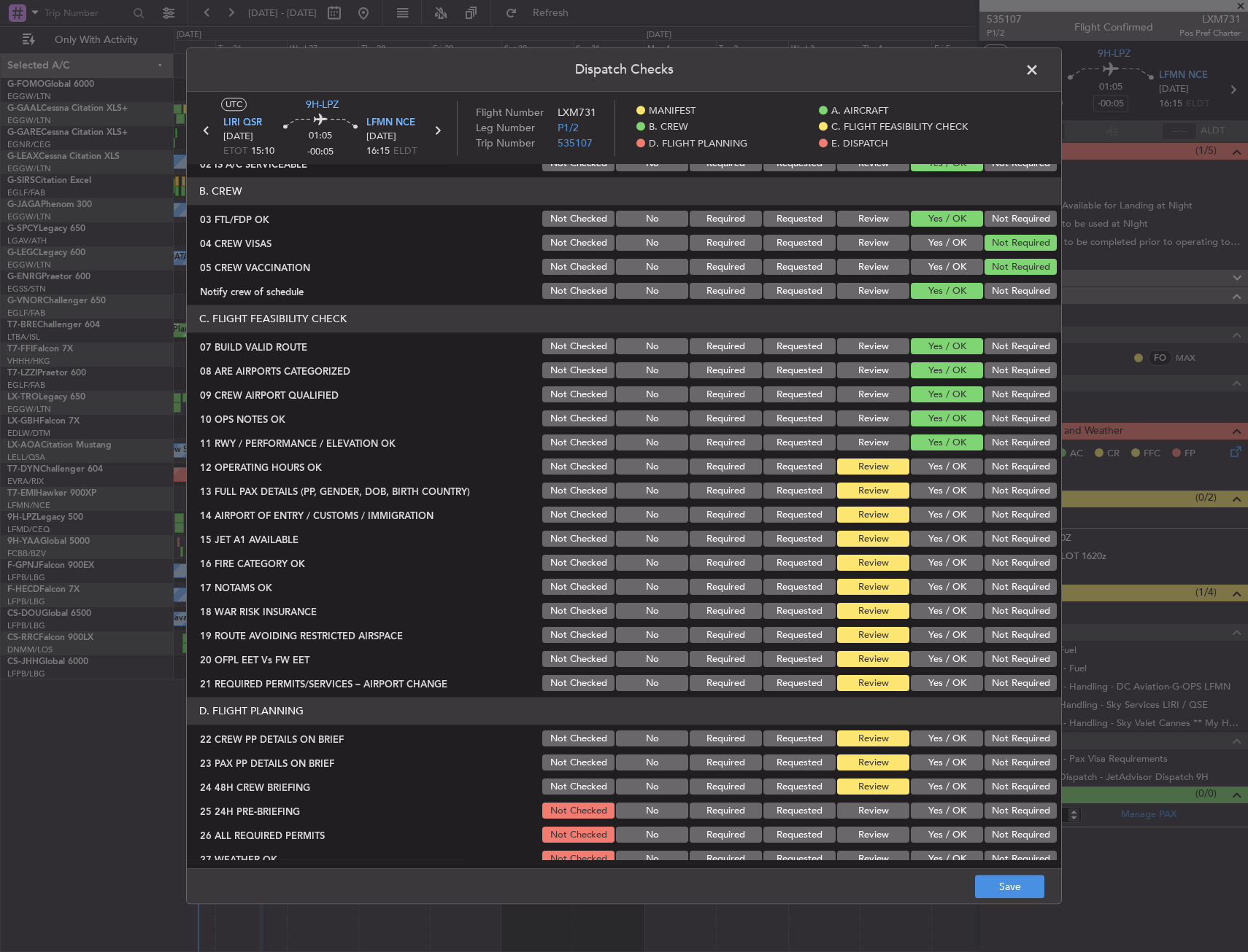
click at [936, 500] on div "Yes / OK" at bounding box center [945, 491] width 73 height 21
click at [936, 464] on button "Yes / OK" at bounding box center [946, 467] width 72 height 16
drag, startPoint x: 940, startPoint y: 489, endPoint x: 938, endPoint y: 515, distance: 26.1
click at [940, 489] on button "Yes / OK" at bounding box center [946, 492] width 72 height 16
click at [940, 520] on button "Yes / OK" at bounding box center [946, 516] width 72 height 16
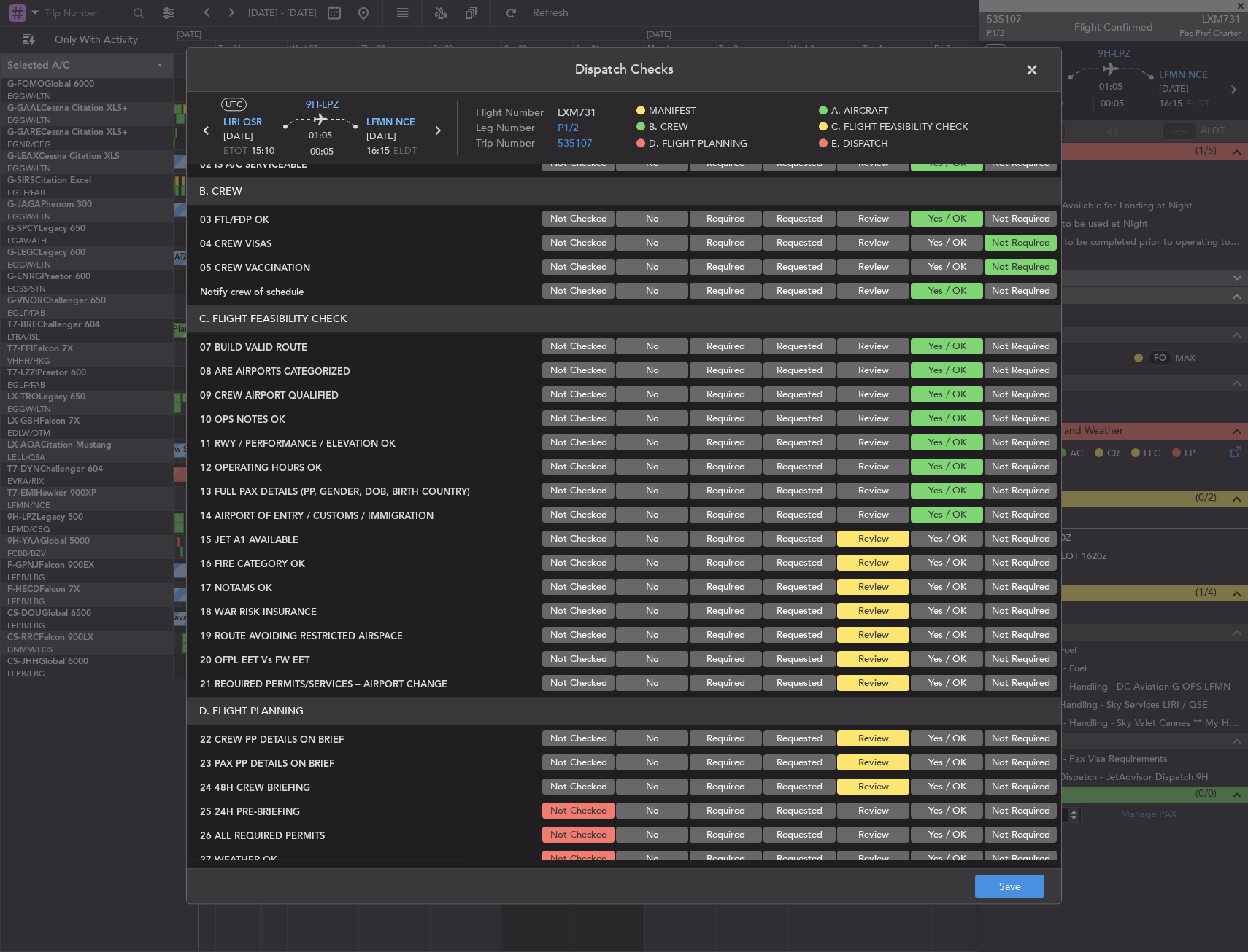
click at [936, 544] on button "Yes / OK" at bounding box center [946, 539] width 72 height 16
drag, startPoint x: 935, startPoint y: 561, endPoint x: 931, endPoint y: 572, distance: 11.7
click at [935, 561] on button "Yes / OK" at bounding box center [946, 563] width 72 height 16
click at [929, 584] on button "Yes / OK" at bounding box center [946, 588] width 72 height 16
click at [930, 611] on button "Yes / OK" at bounding box center [946, 612] width 72 height 16
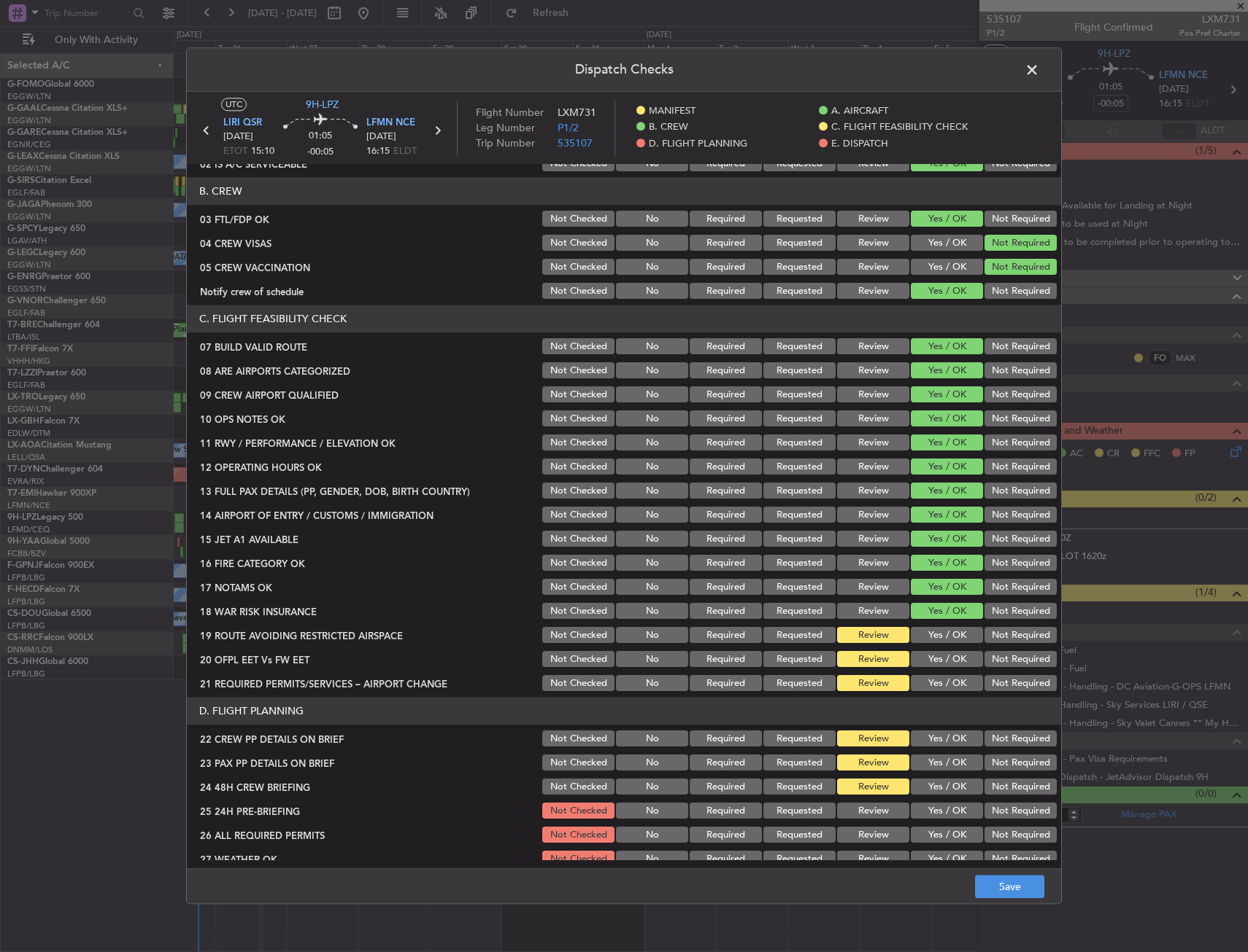
drag, startPoint x: 934, startPoint y: 643, endPoint x: 934, endPoint y: 653, distance: 10.0
click at [934, 644] on button "Yes / OK" at bounding box center [946, 636] width 72 height 16
drag, startPoint x: 933, startPoint y: 658, endPoint x: 931, endPoint y: 666, distance: 8.2
click at [933, 659] on button "Yes / OK" at bounding box center [946, 659] width 72 height 16
click at [926, 687] on button "Yes / OK" at bounding box center [946, 684] width 72 height 16
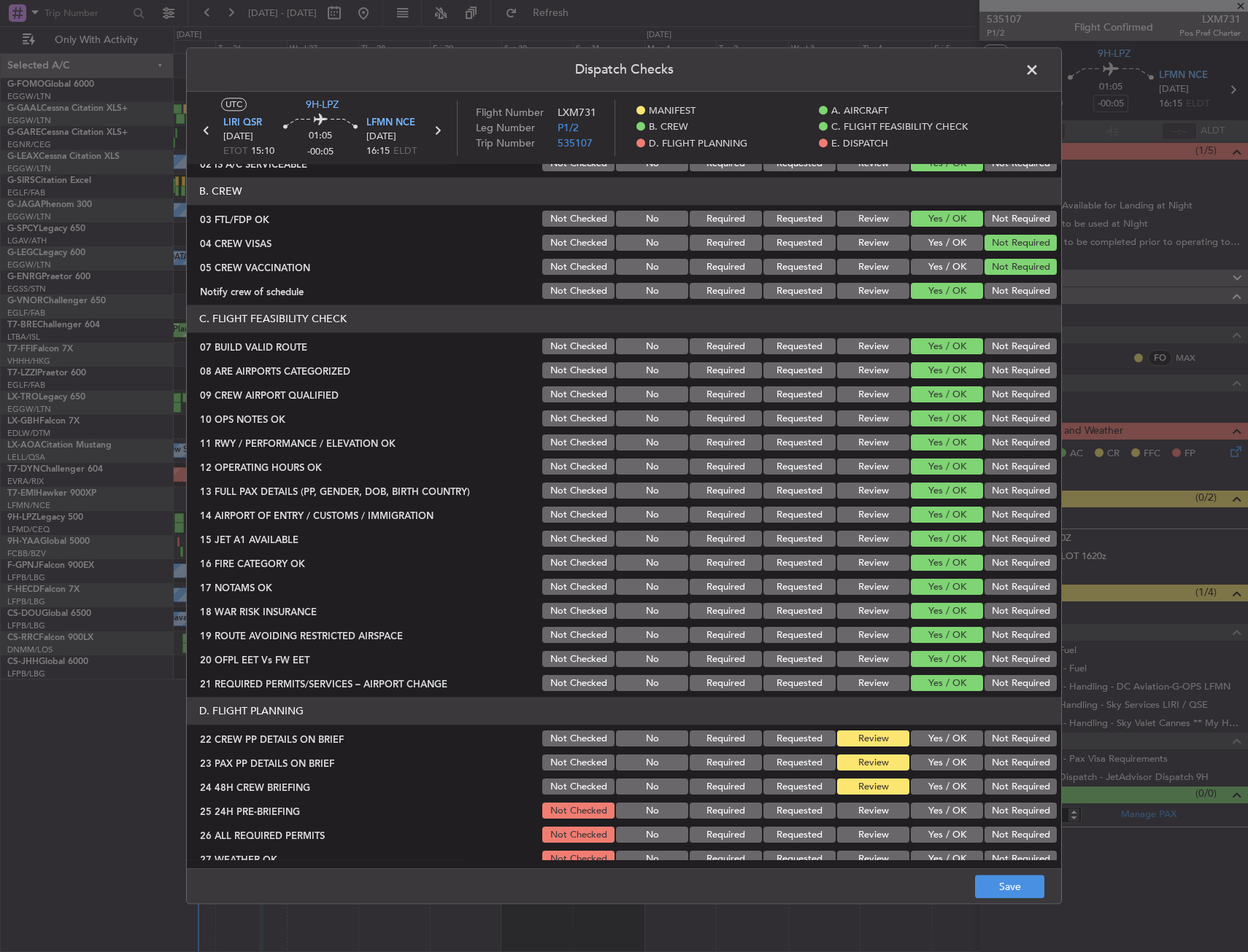
drag, startPoint x: 928, startPoint y: 739, endPoint x: 927, endPoint y: 750, distance: 11.0
click at [928, 740] on button "Yes / OK" at bounding box center [946, 740] width 72 height 16
drag, startPoint x: 927, startPoint y: 755, endPoint x: 923, endPoint y: 763, distance: 8.9
click at [927, 757] on section "D. FLIGHT PLANNING 22 CREW PP DETAILS ON BRIEF Not Checked No Required Requeste…" at bounding box center [623, 844] width 874 height 293
click at [923, 765] on button "Yes / OK" at bounding box center [946, 764] width 72 height 16
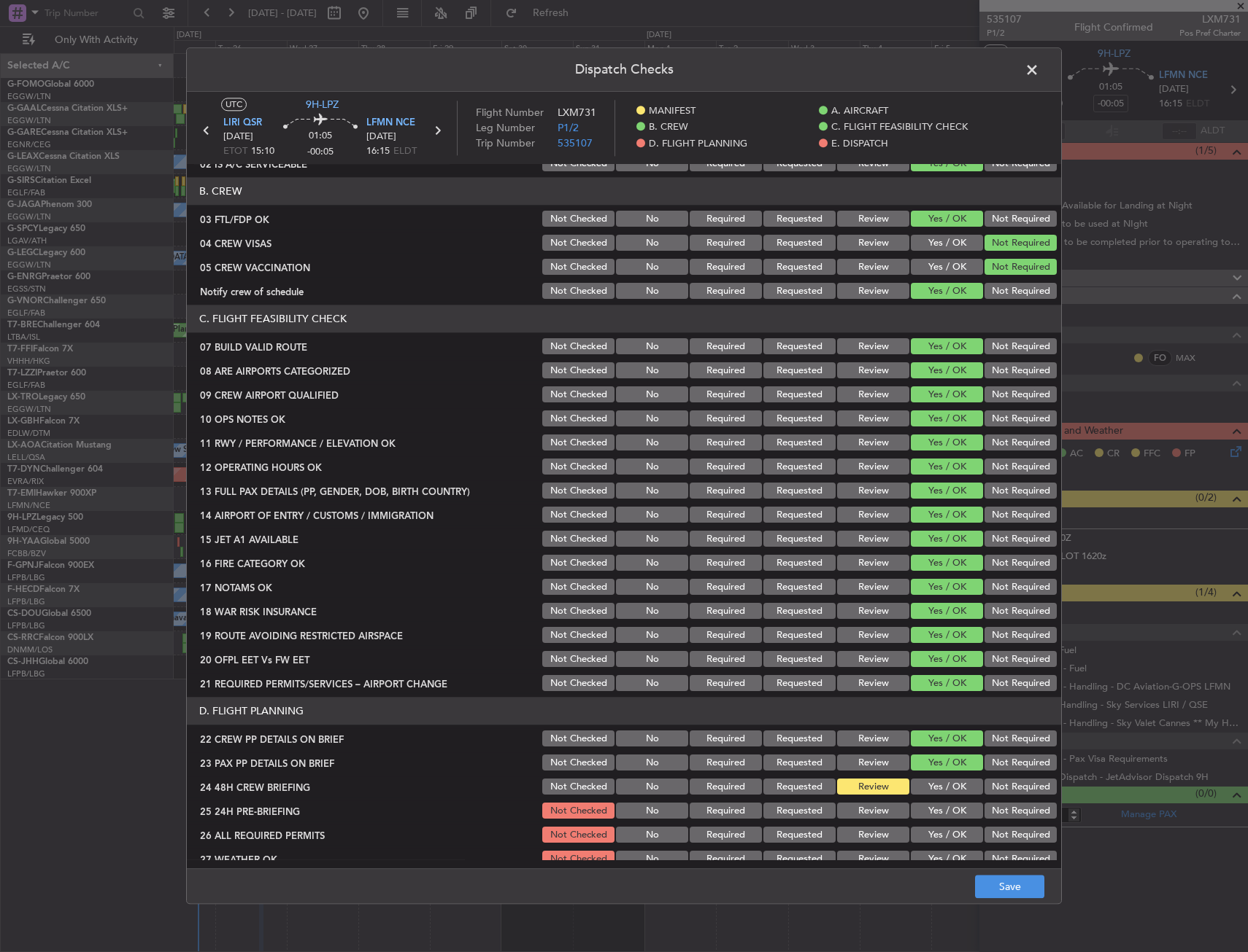
click at [920, 787] on button "Yes / OK" at bounding box center [946, 787] width 72 height 16
click at [994, 891] on button "Save" at bounding box center [1009, 888] width 69 height 24
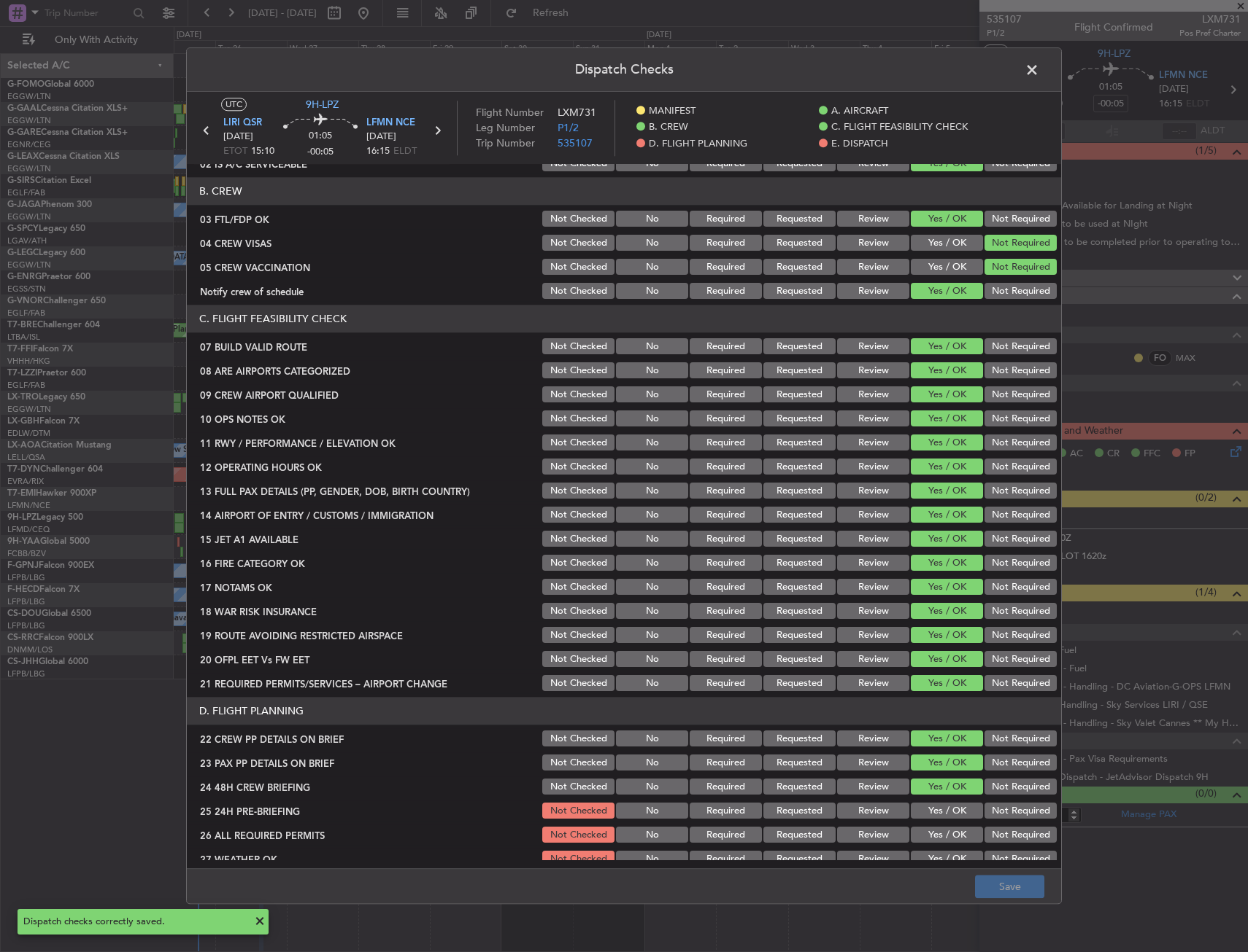
click at [1039, 70] on span at bounding box center [1039, 73] width 0 height 29
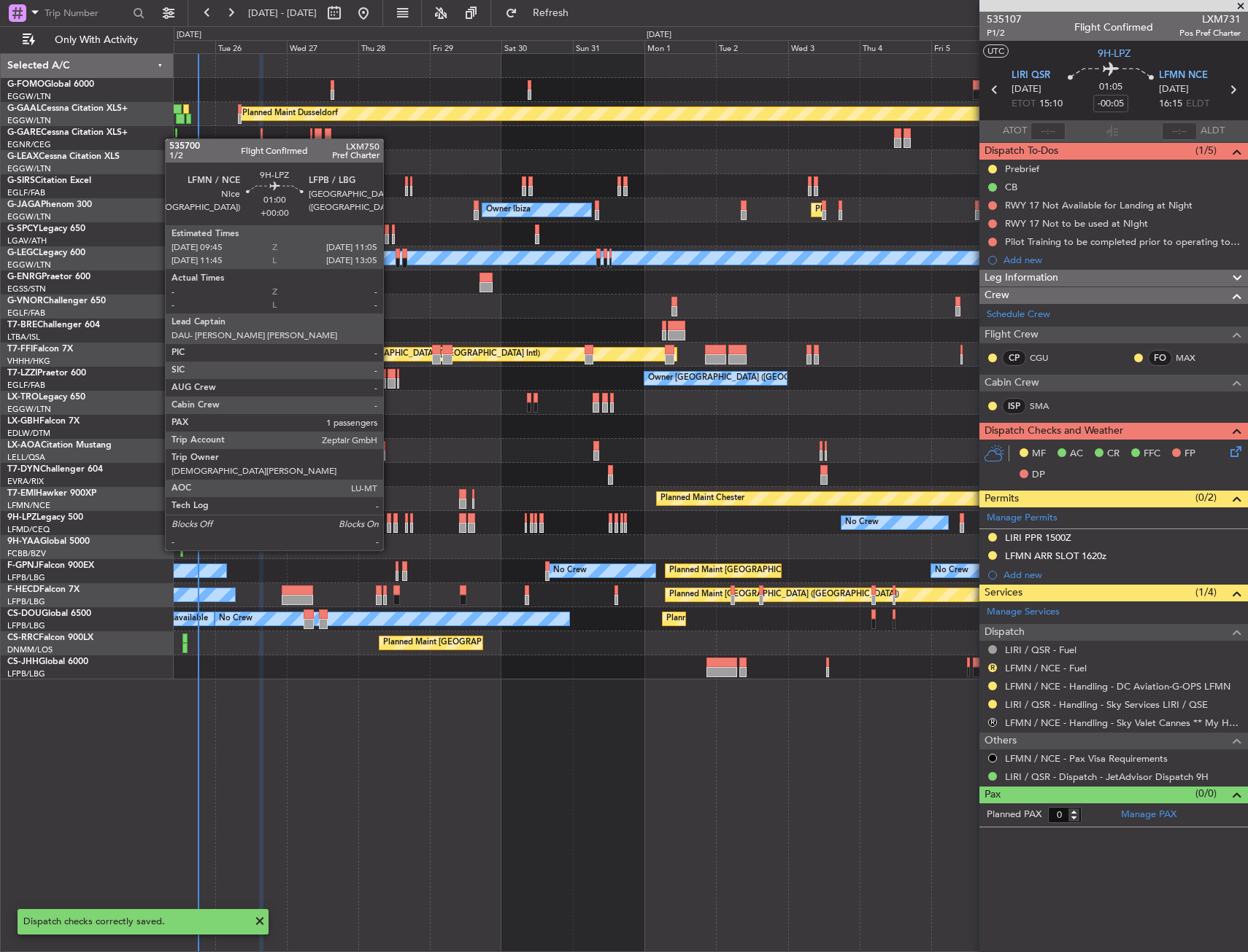
click at [390, 523] on div at bounding box center [389, 528] width 4 height 10
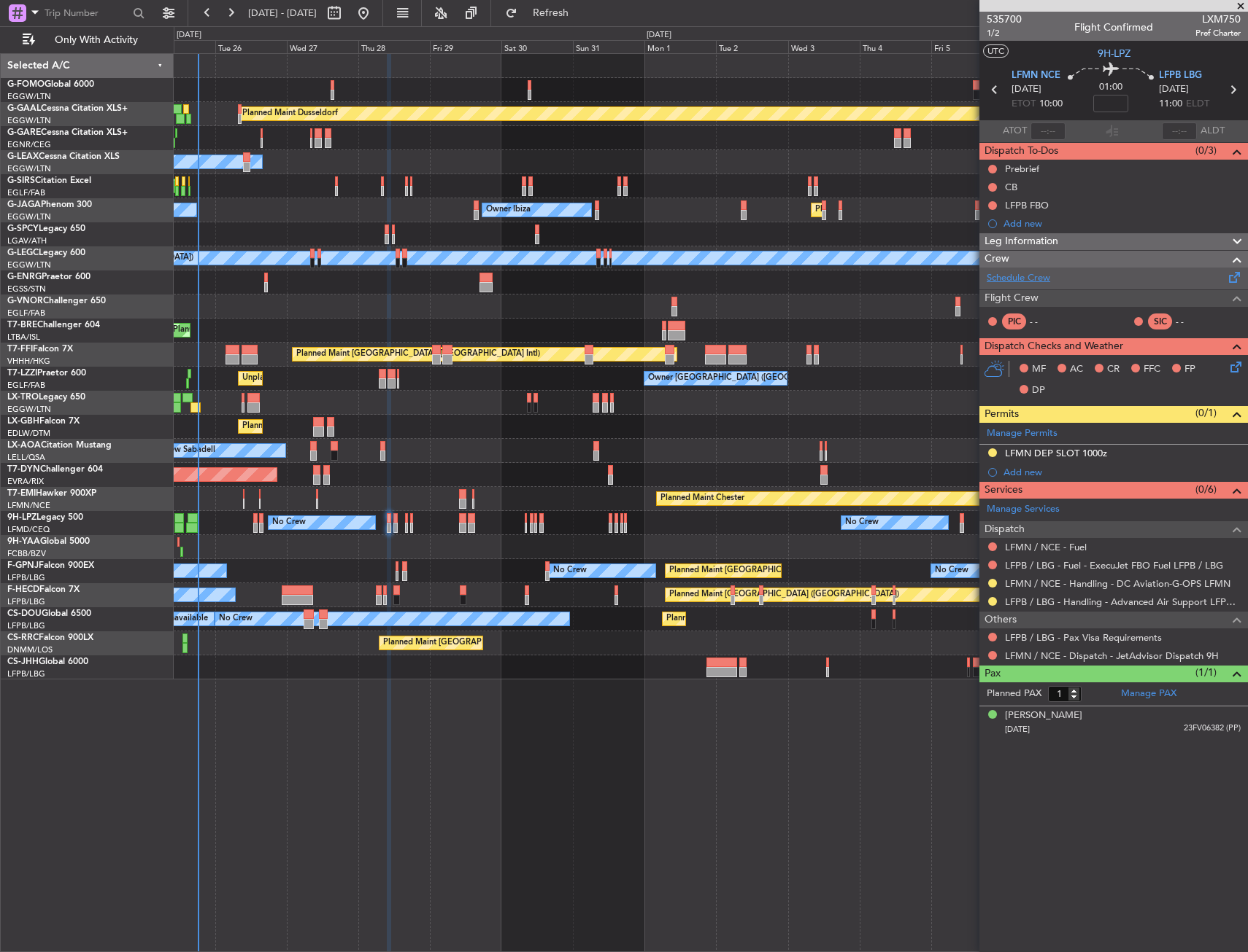
click at [1033, 279] on link "Schedule Crew" at bounding box center [1018, 279] width 63 height 15
click at [1181, 77] on span "LFPB LBG" at bounding box center [1180, 75] width 43 height 15
click at [1034, 73] on span "LFMN NCE" at bounding box center [1035, 75] width 49 height 15
click at [581, 11] on span "Refresh" at bounding box center [551, 13] width 62 height 10
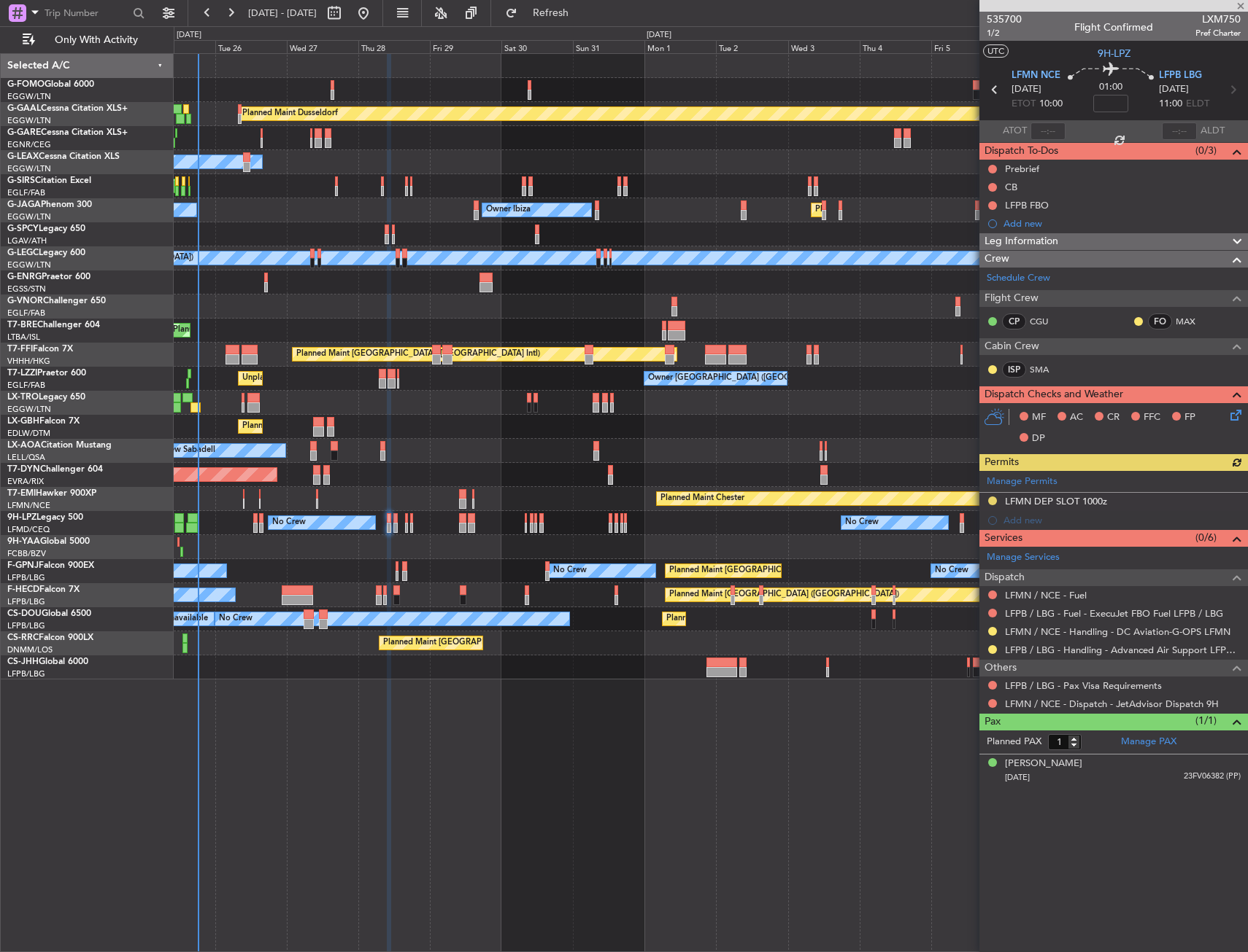
click at [1231, 418] on icon at bounding box center [1233, 413] width 12 height 12
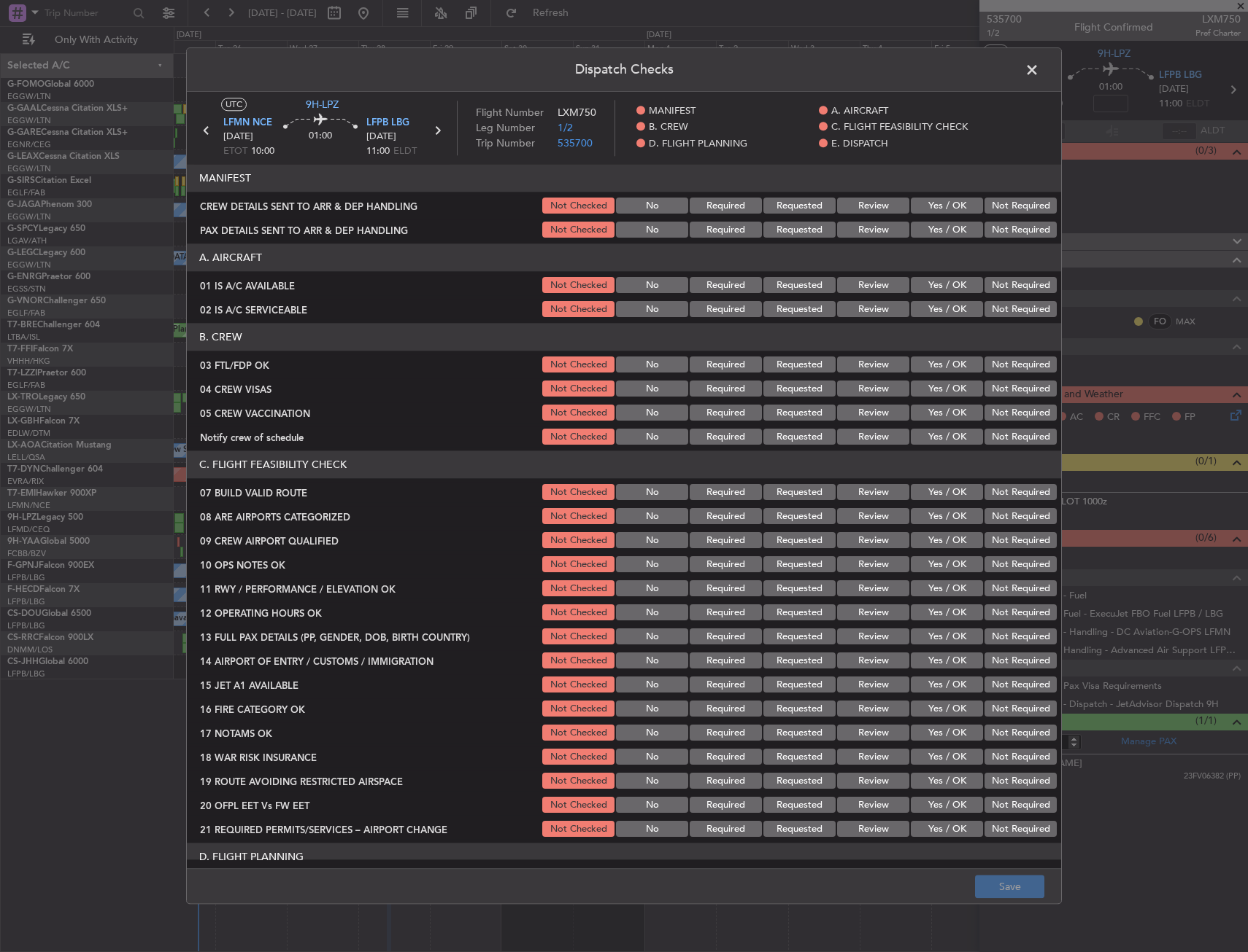
drag, startPoint x: 919, startPoint y: 363, endPoint x: 1005, endPoint y: 393, distance: 91.1
click at [920, 363] on button "Yes / OK" at bounding box center [946, 365] width 72 height 16
click at [1021, 393] on button "Not Required" at bounding box center [1020, 390] width 72 height 16
drag, startPoint x: 1006, startPoint y: 416, endPoint x: 998, endPoint y: 416, distance: 8.0
click at [1005, 416] on button "Not Required" at bounding box center [1020, 414] width 72 height 16
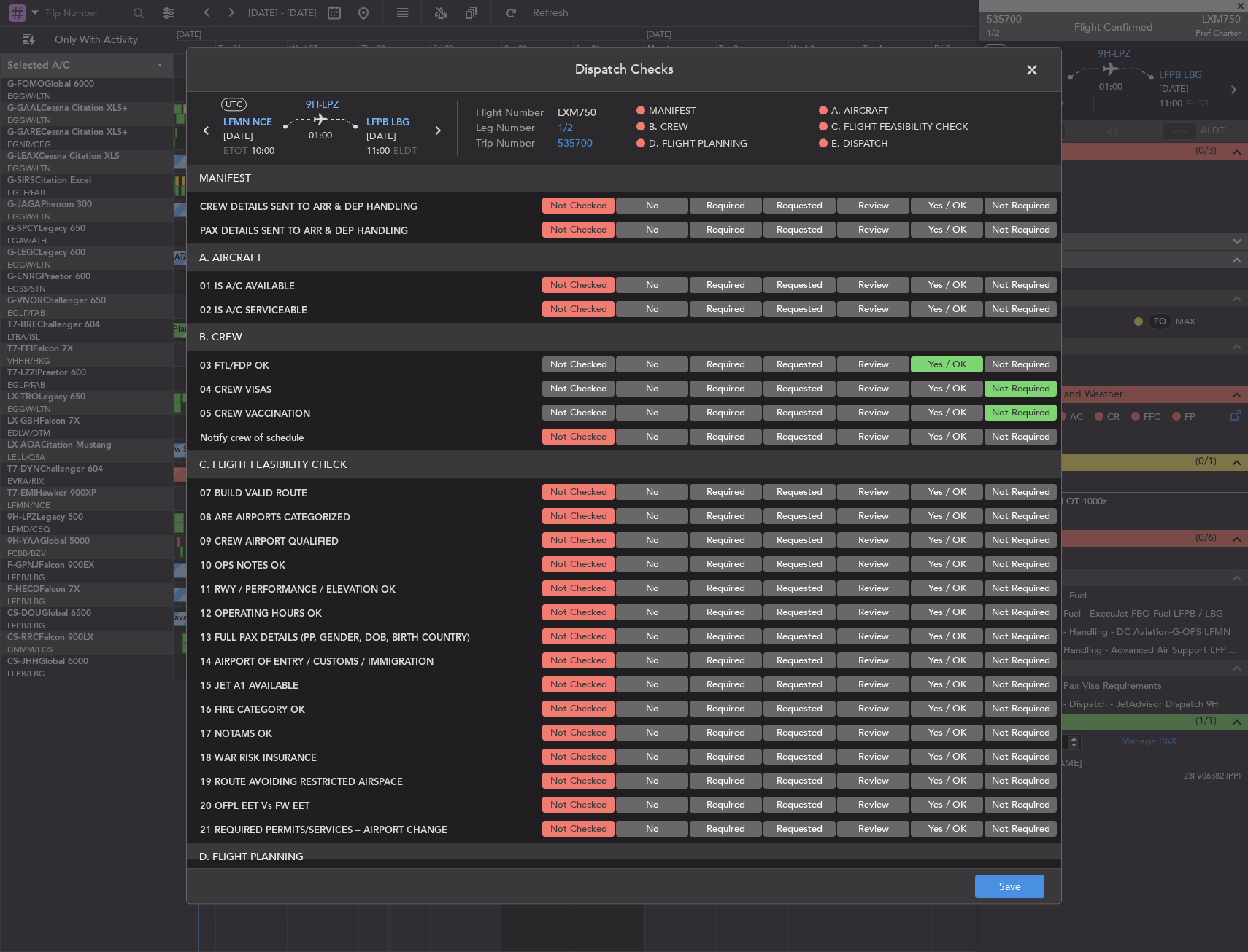
click at [936, 446] on div "Yes / OK" at bounding box center [945, 437] width 73 height 21
drag, startPoint x: 923, startPoint y: 521, endPoint x: 921, endPoint y: 533, distance: 12.2
click at [923, 523] on button "Yes / OK" at bounding box center [946, 517] width 72 height 16
click at [920, 536] on button "Yes / OK" at bounding box center [946, 541] width 72 height 16
click at [1000, 882] on button "Save" at bounding box center [1009, 888] width 69 height 24
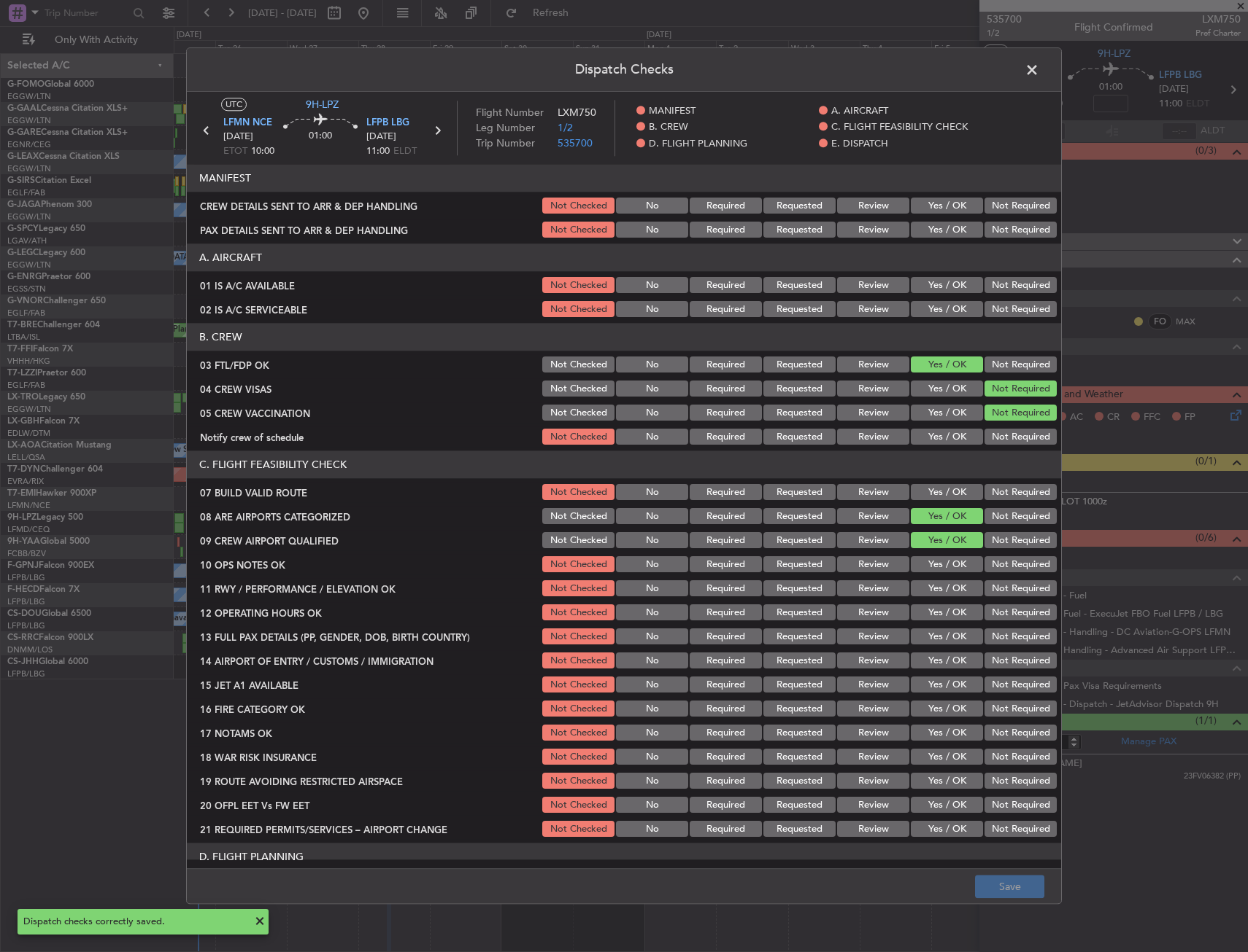
click at [1039, 67] on span at bounding box center [1039, 73] width 0 height 29
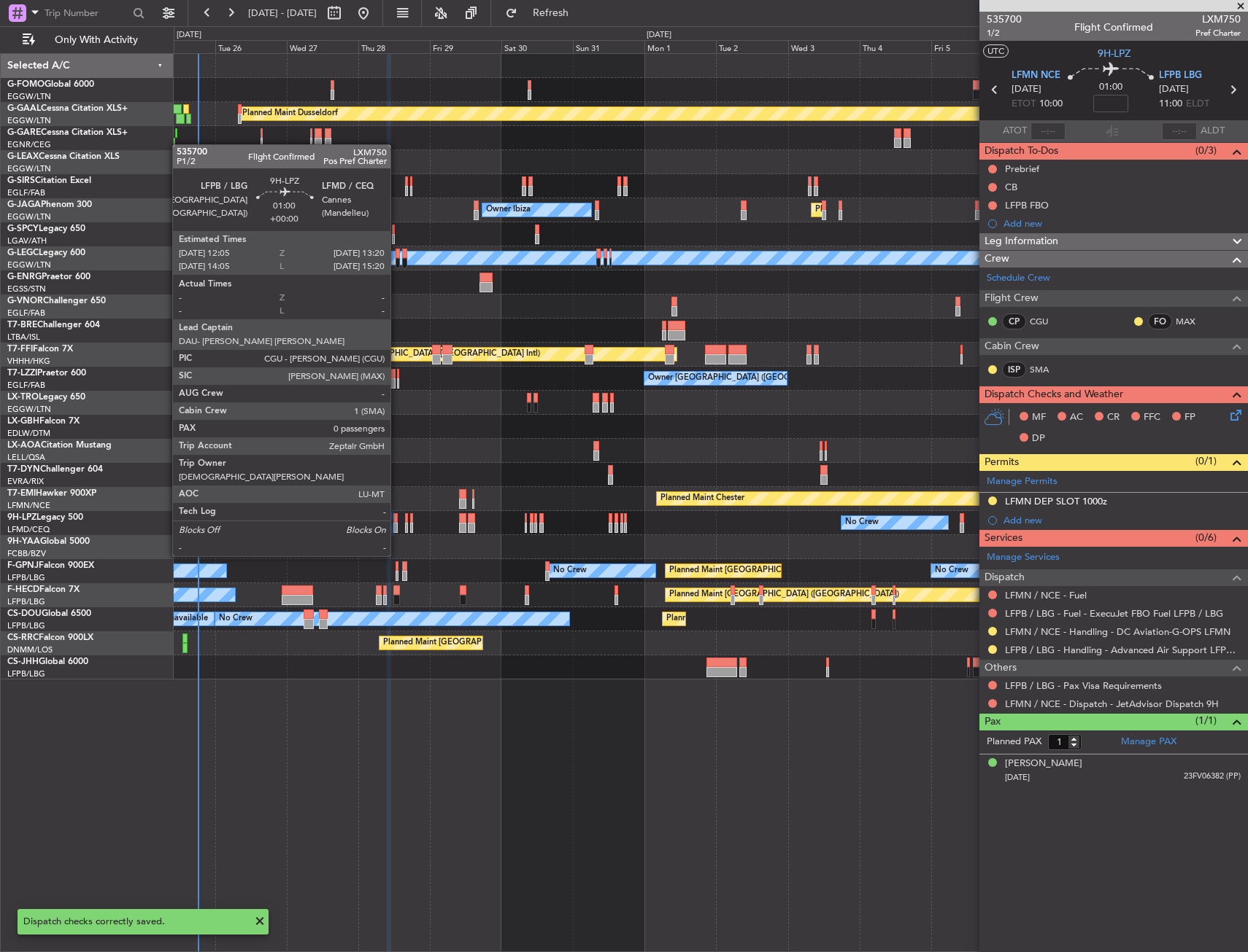
click at [397, 529] on div at bounding box center [395, 528] width 4 height 10
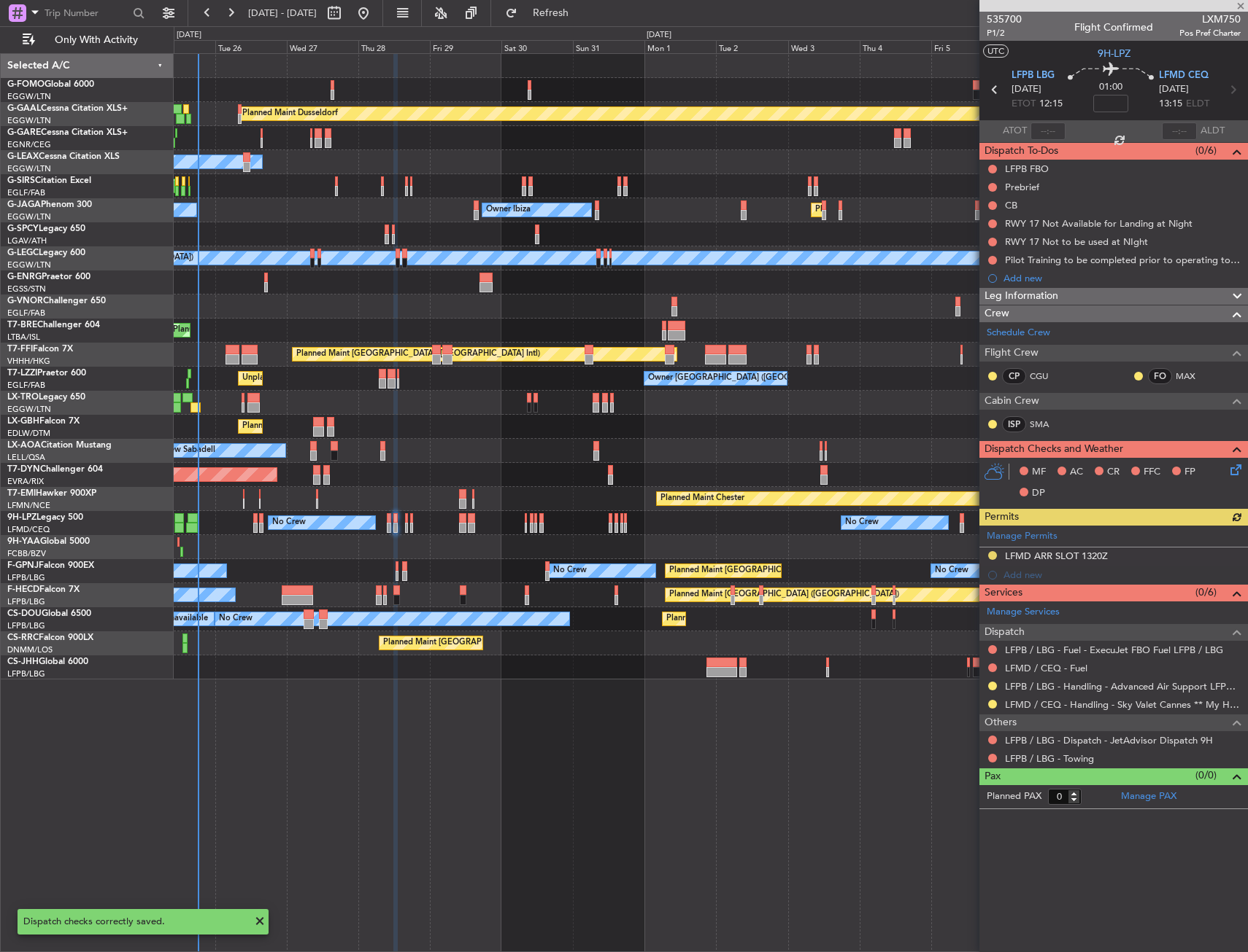
click at [1231, 467] on icon at bounding box center [1233, 468] width 12 height 12
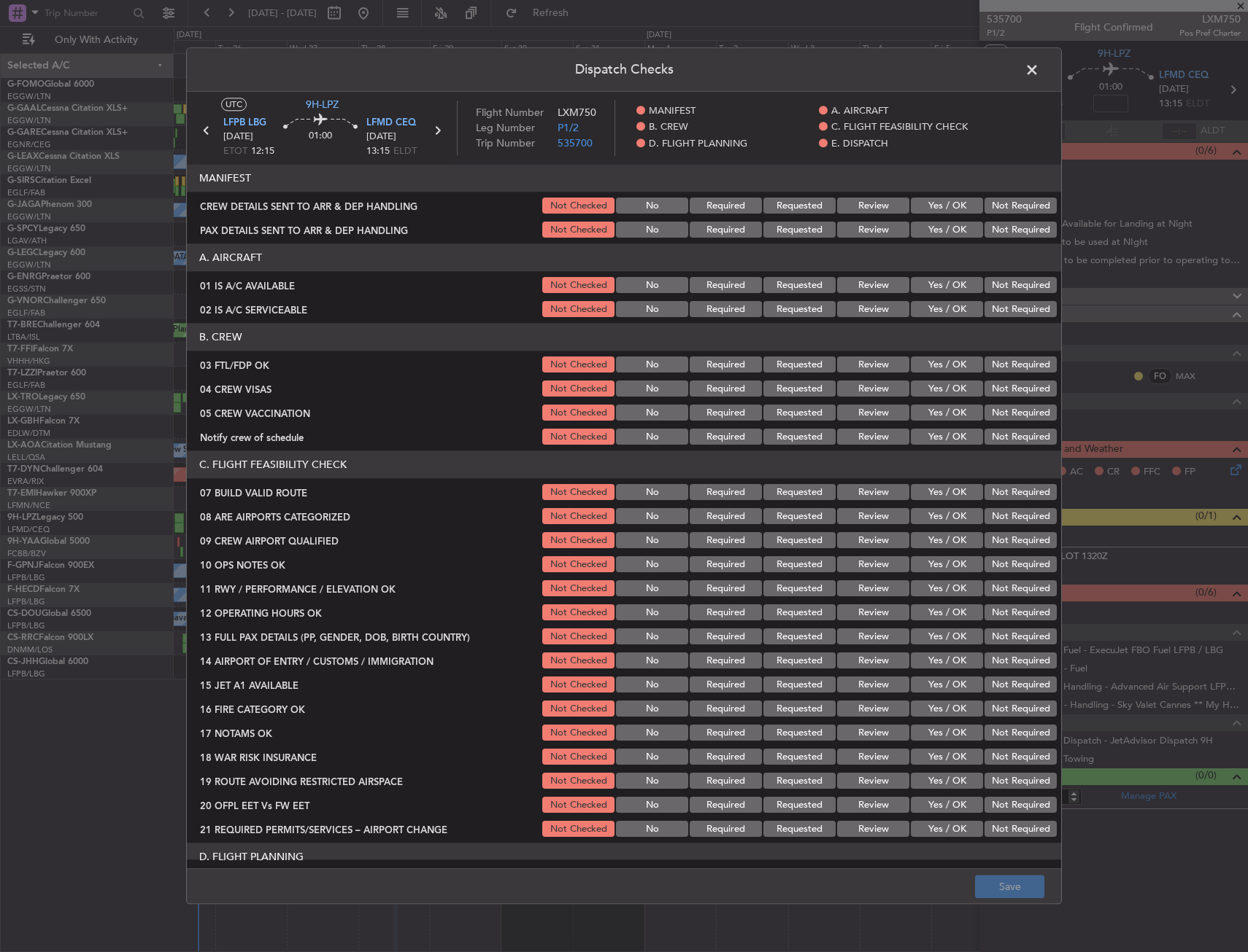
click at [925, 366] on button "Yes / OK" at bounding box center [946, 365] width 72 height 16
click at [994, 389] on button "Not Required" at bounding box center [1020, 390] width 72 height 16
drag, startPoint x: 991, startPoint y: 410, endPoint x: 958, endPoint y: 430, distance: 38.6
click at [990, 412] on button "Not Required" at bounding box center [1020, 414] width 72 height 16
click at [941, 437] on button "Yes / OK" at bounding box center [946, 437] width 72 height 16
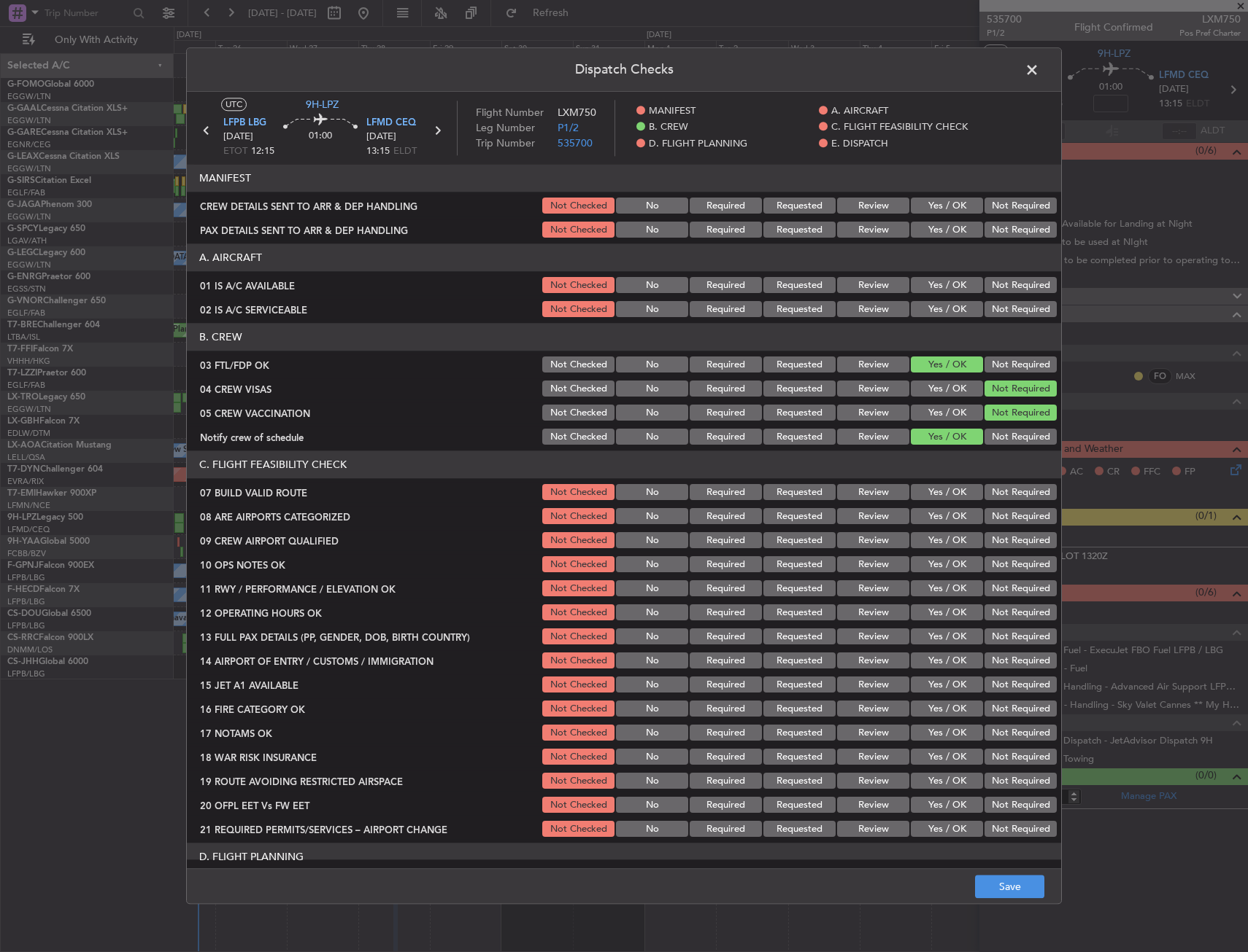
drag, startPoint x: 931, startPoint y: 523, endPoint x: 931, endPoint y: 542, distance: 19.0
click at [931, 524] on button "Yes / OK" at bounding box center [946, 517] width 72 height 16
click at [931, 546] on button "Yes / OK" at bounding box center [946, 541] width 72 height 16
click at [991, 881] on button "Save" at bounding box center [1009, 888] width 69 height 24
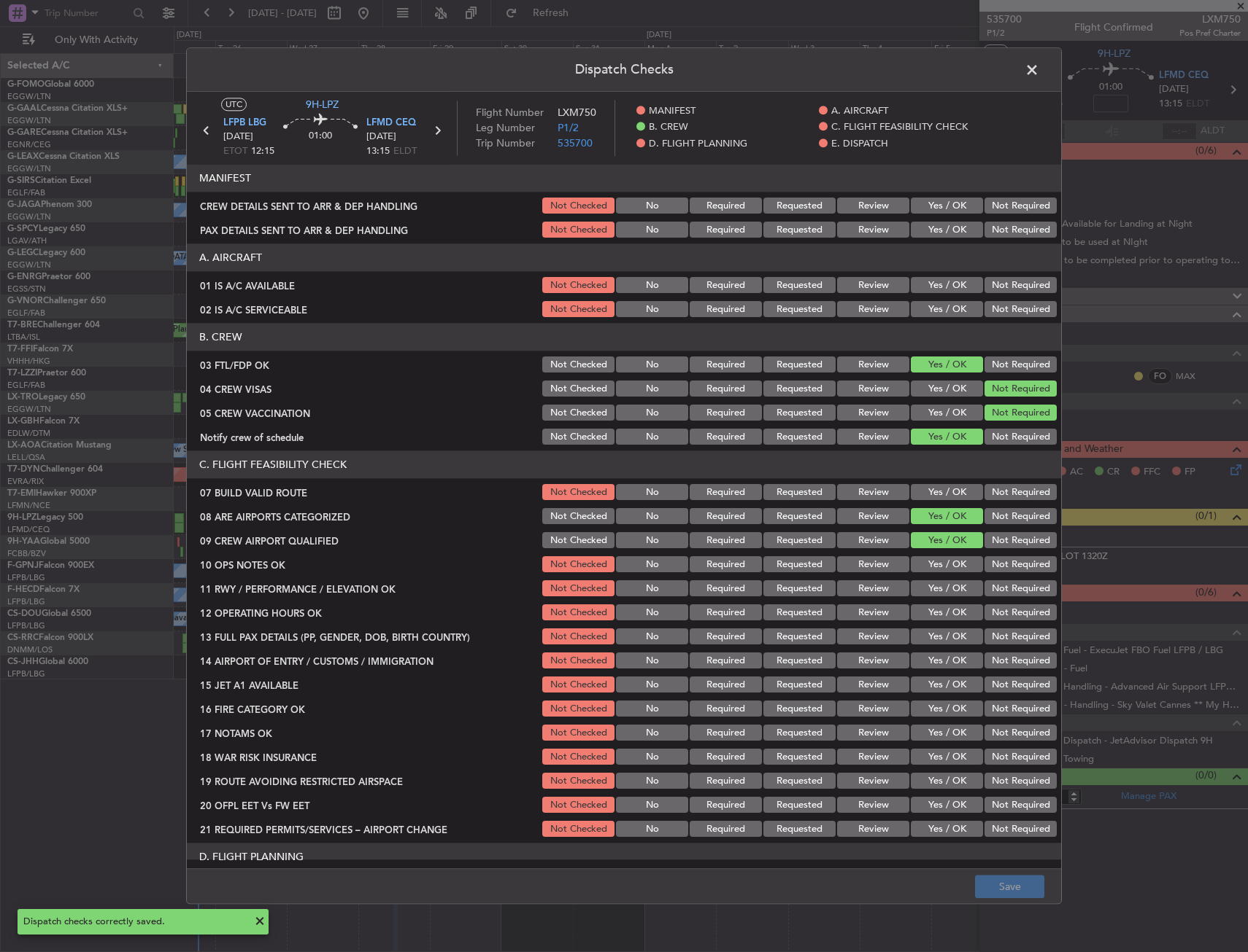
click at [1039, 75] on span at bounding box center [1039, 73] width 0 height 29
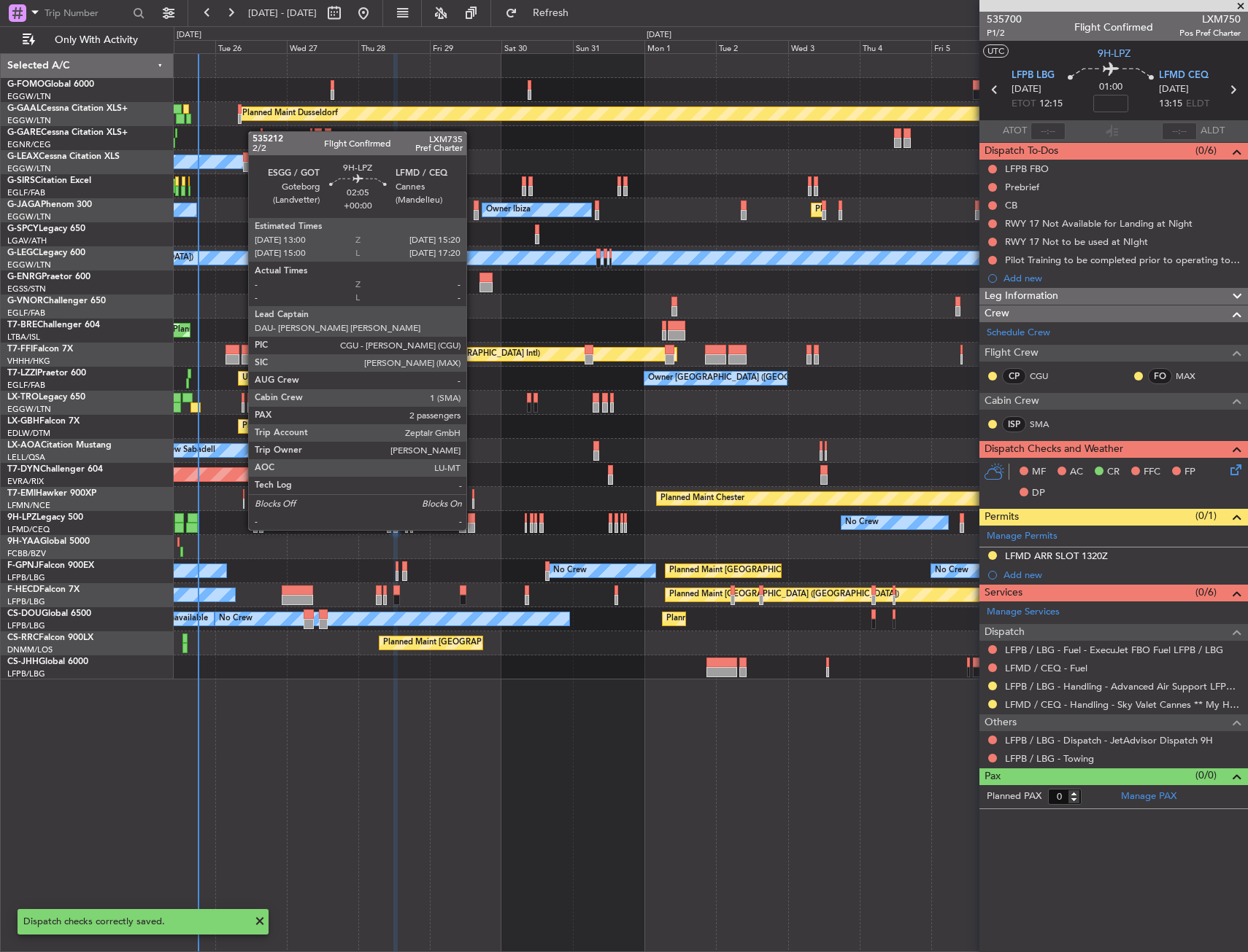
click at [473, 516] on div at bounding box center [470, 519] width 7 height 10
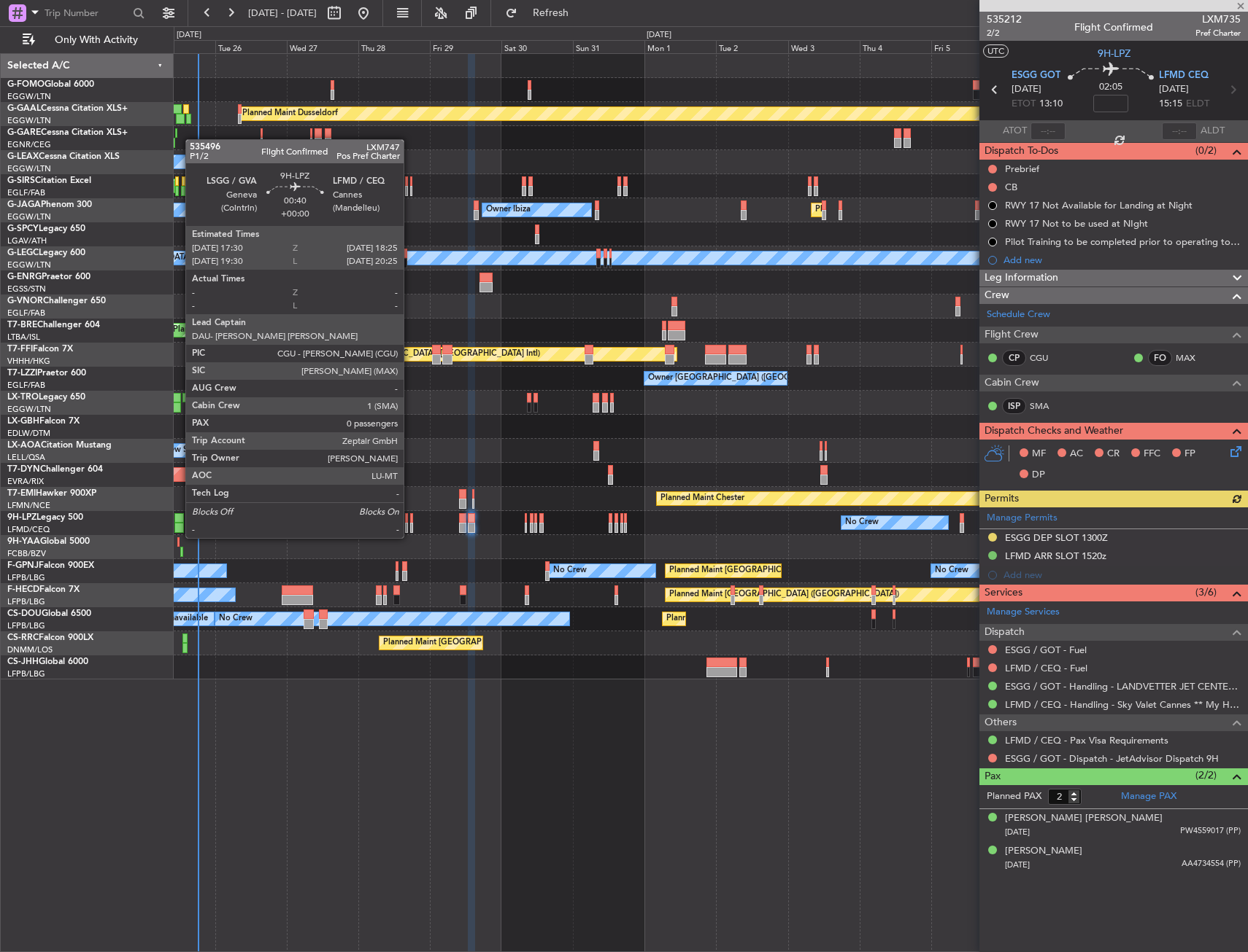
click at [410, 524] on div at bounding box center [411, 528] width 3 height 10
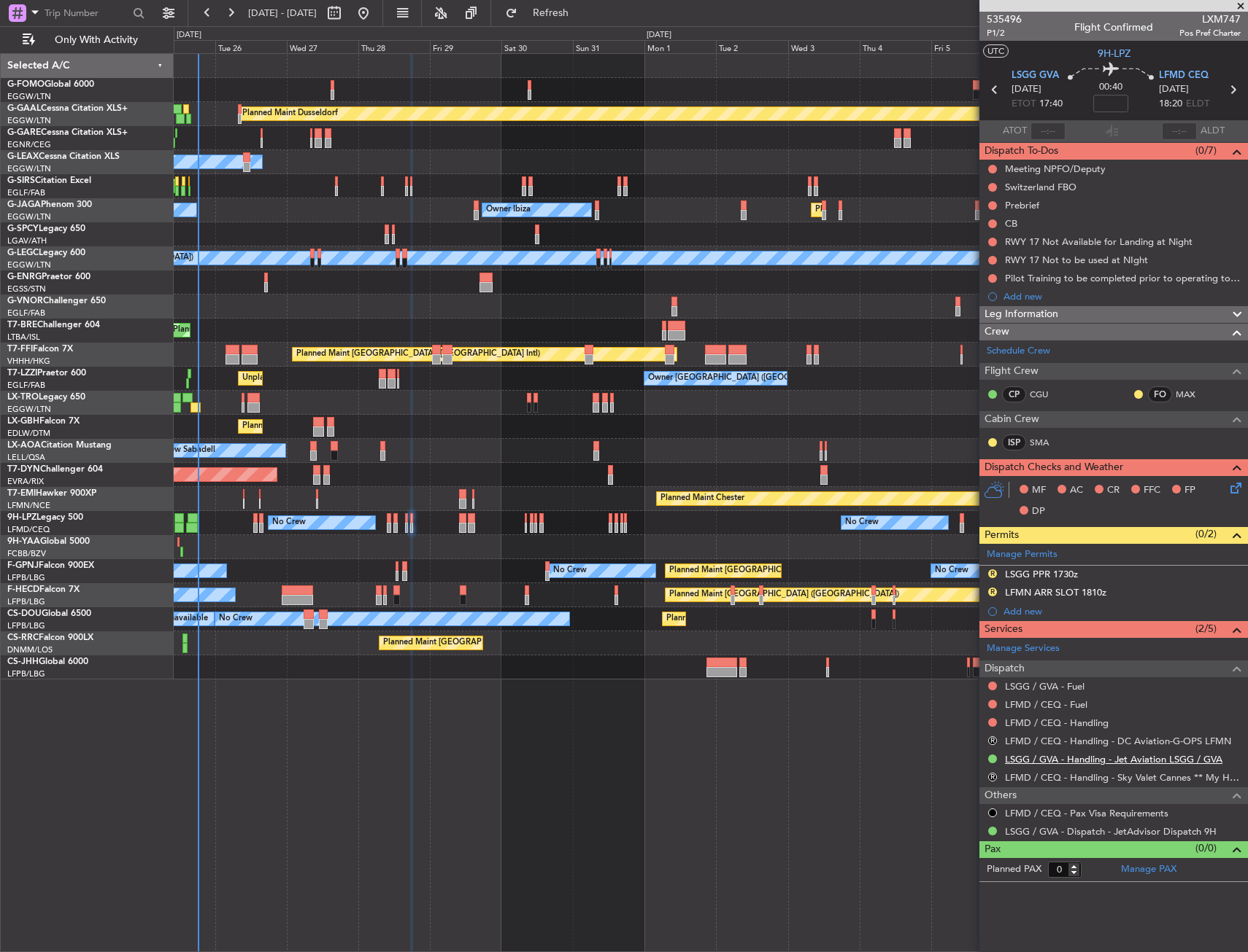
click at [1028, 759] on link "LSGG / GVA - Handling - Jet Aviation LSGG / GVA" at bounding box center [1113, 760] width 217 height 13
drag, startPoint x: 991, startPoint y: 573, endPoint x: 992, endPoint y: 583, distance: 10.0
click at [991, 574] on button "R" at bounding box center [992, 573] width 9 height 9
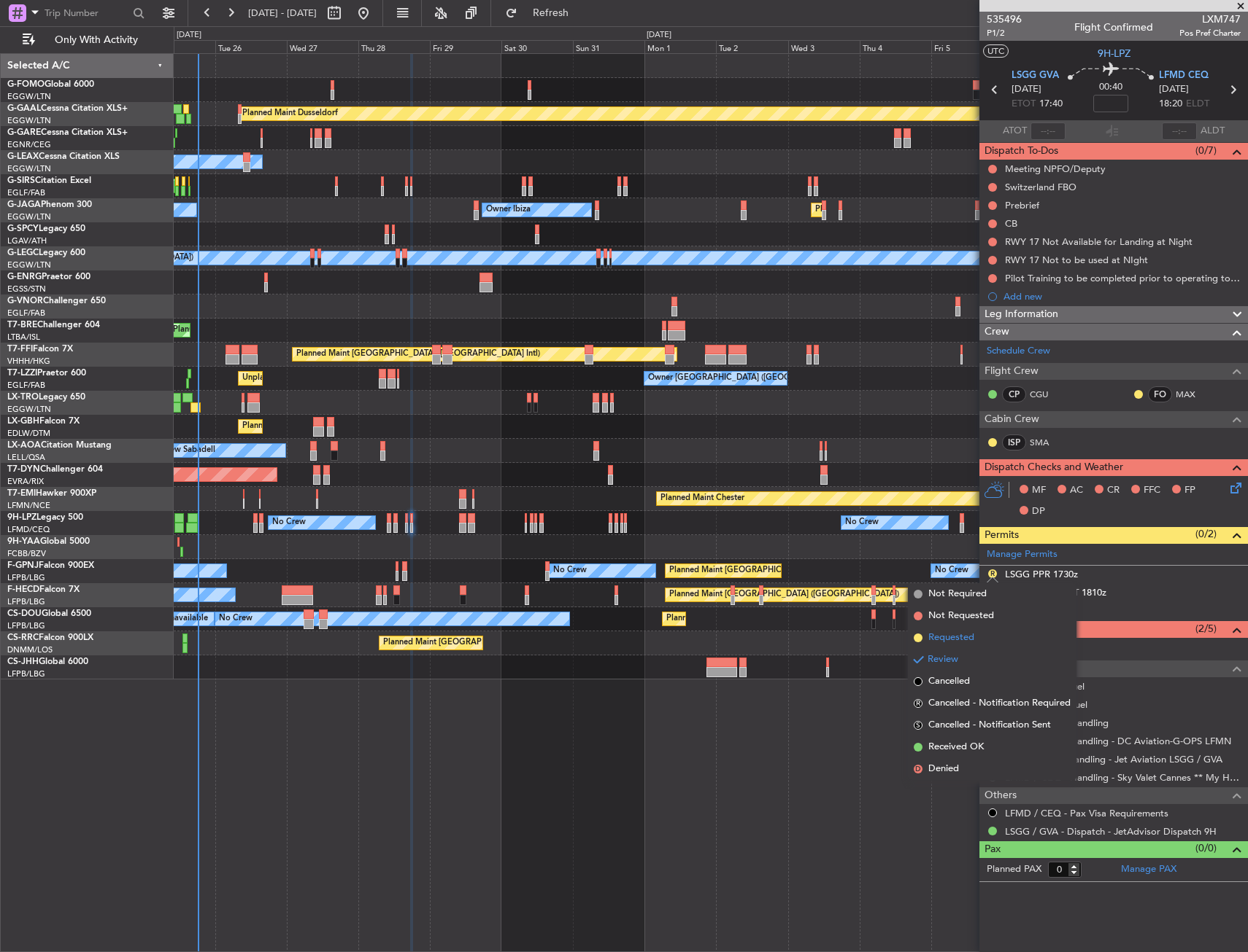
click at [966, 646] on li "Requested" at bounding box center [992, 638] width 169 height 22
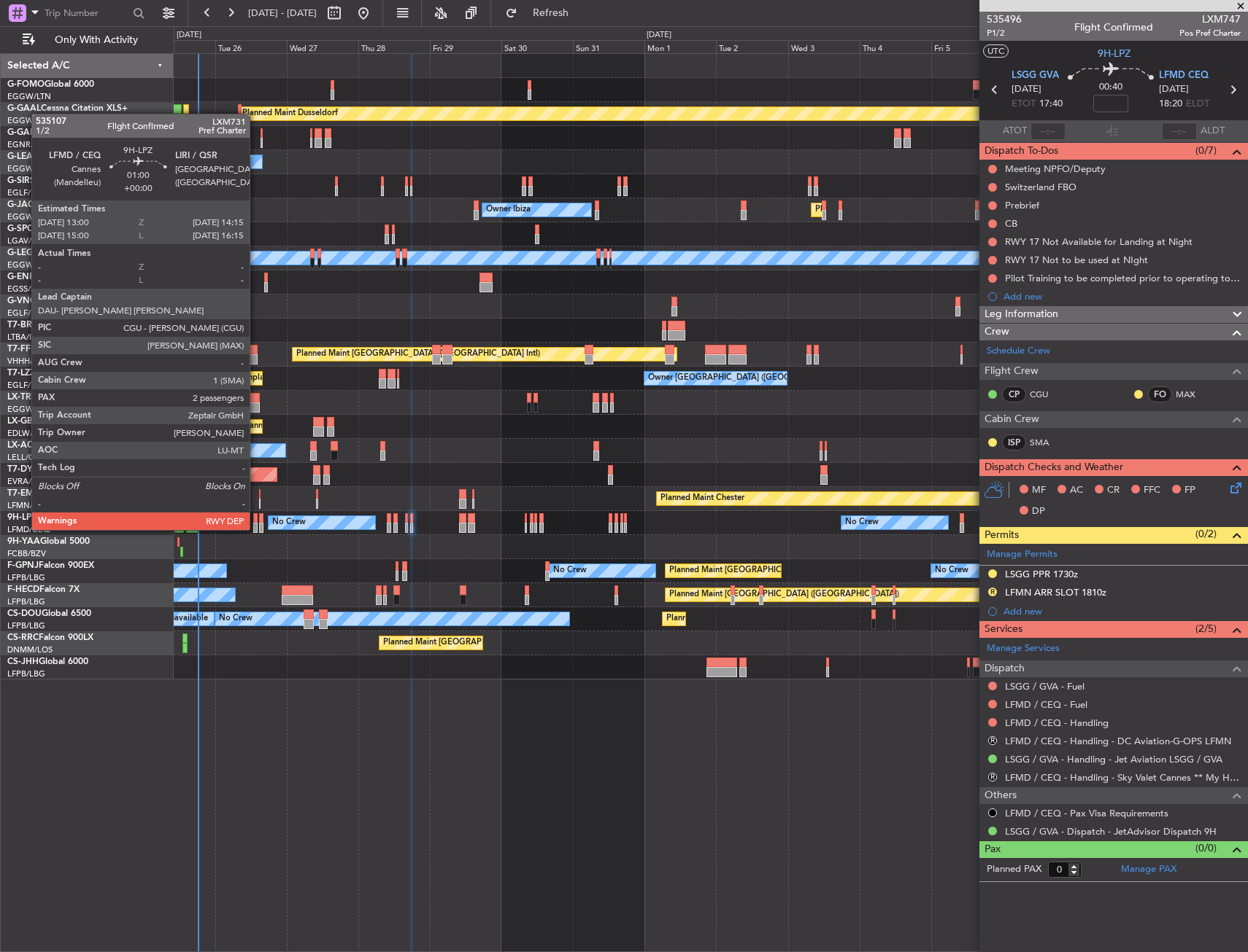
click at [256, 516] on div at bounding box center [255, 519] width 4 height 10
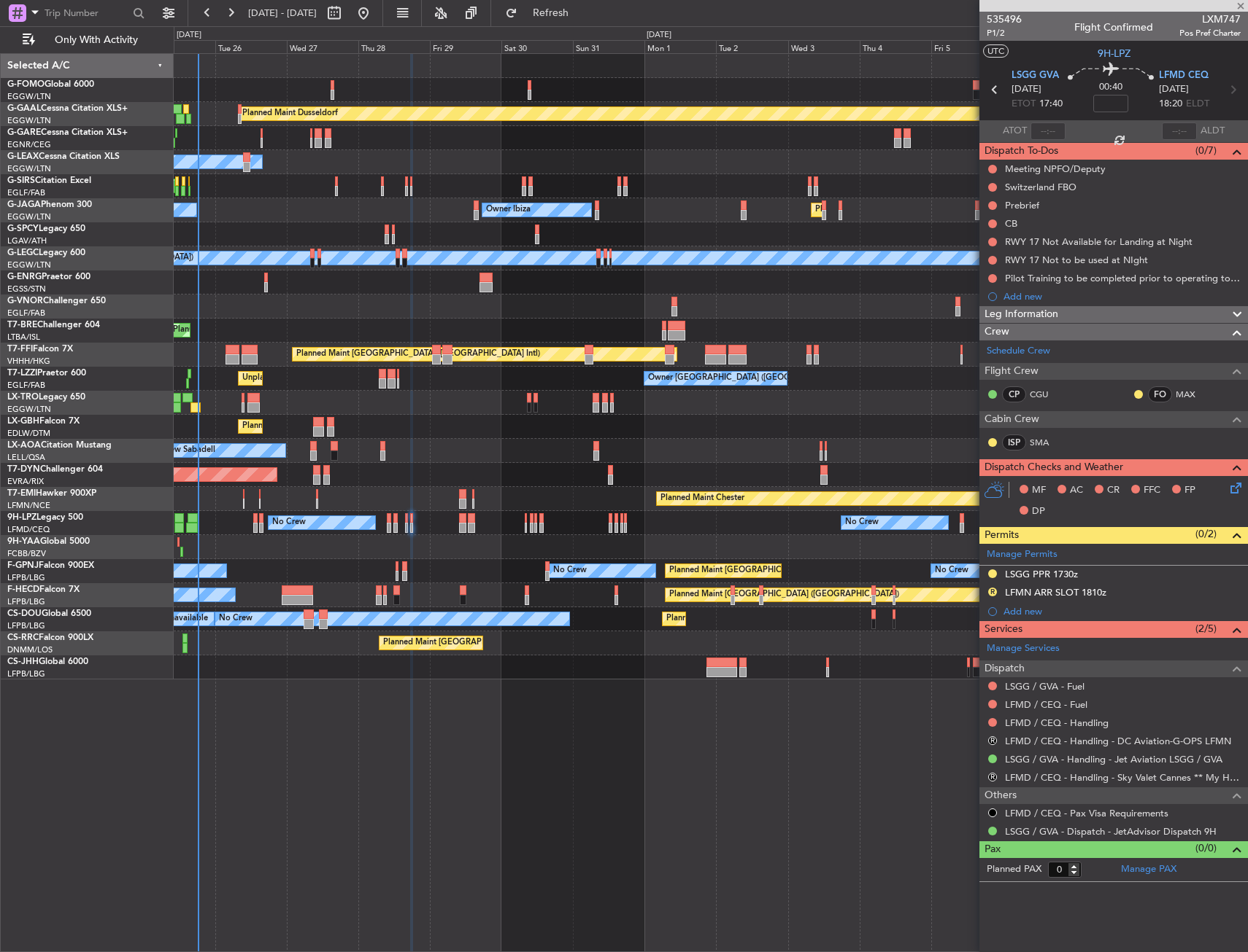
type input "2"
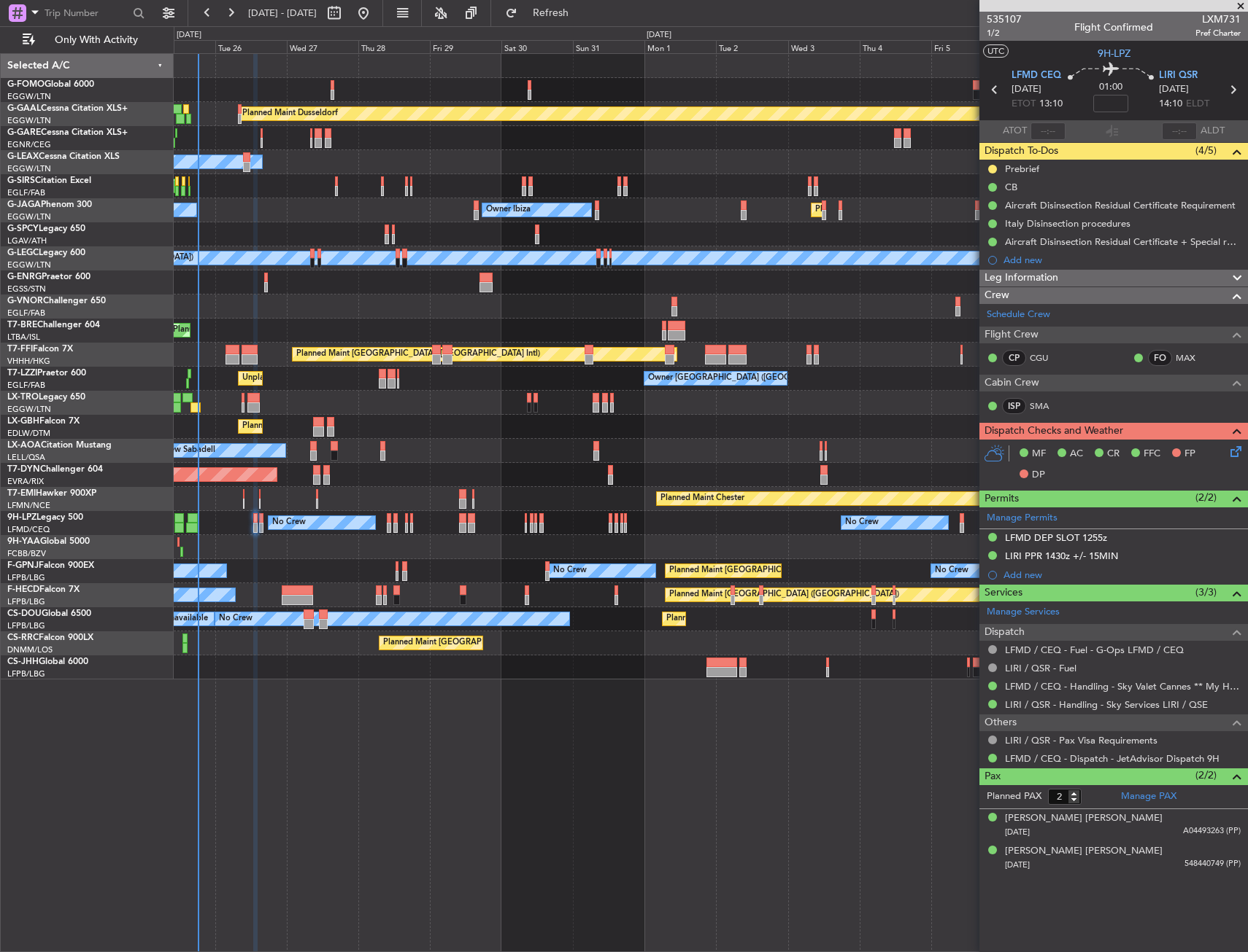
click at [1161, 553] on div "LIRI PPR 1430z +/- 15MIN" at bounding box center [1113, 556] width 269 height 18
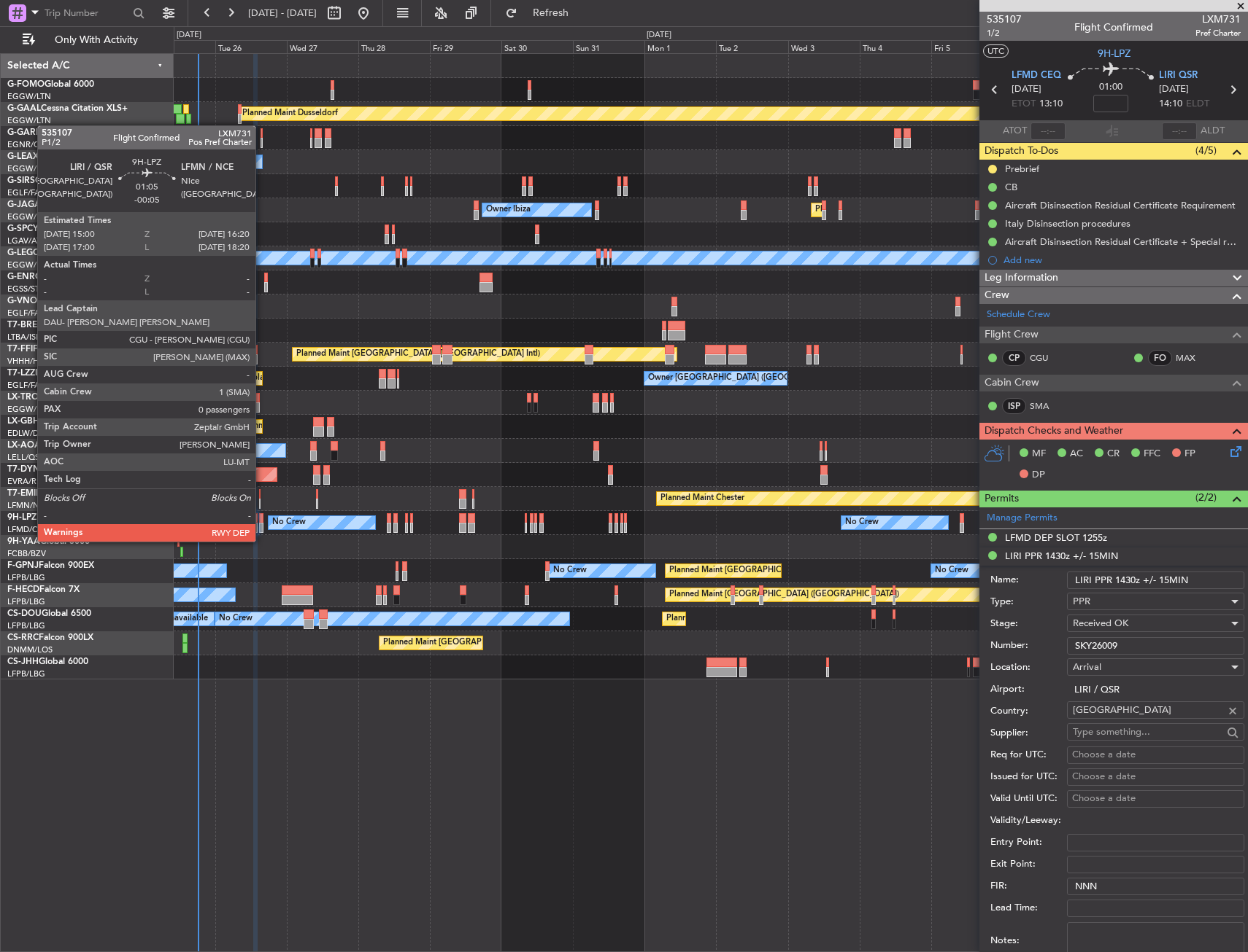
click at [262, 528] on div at bounding box center [261, 528] width 4 height 10
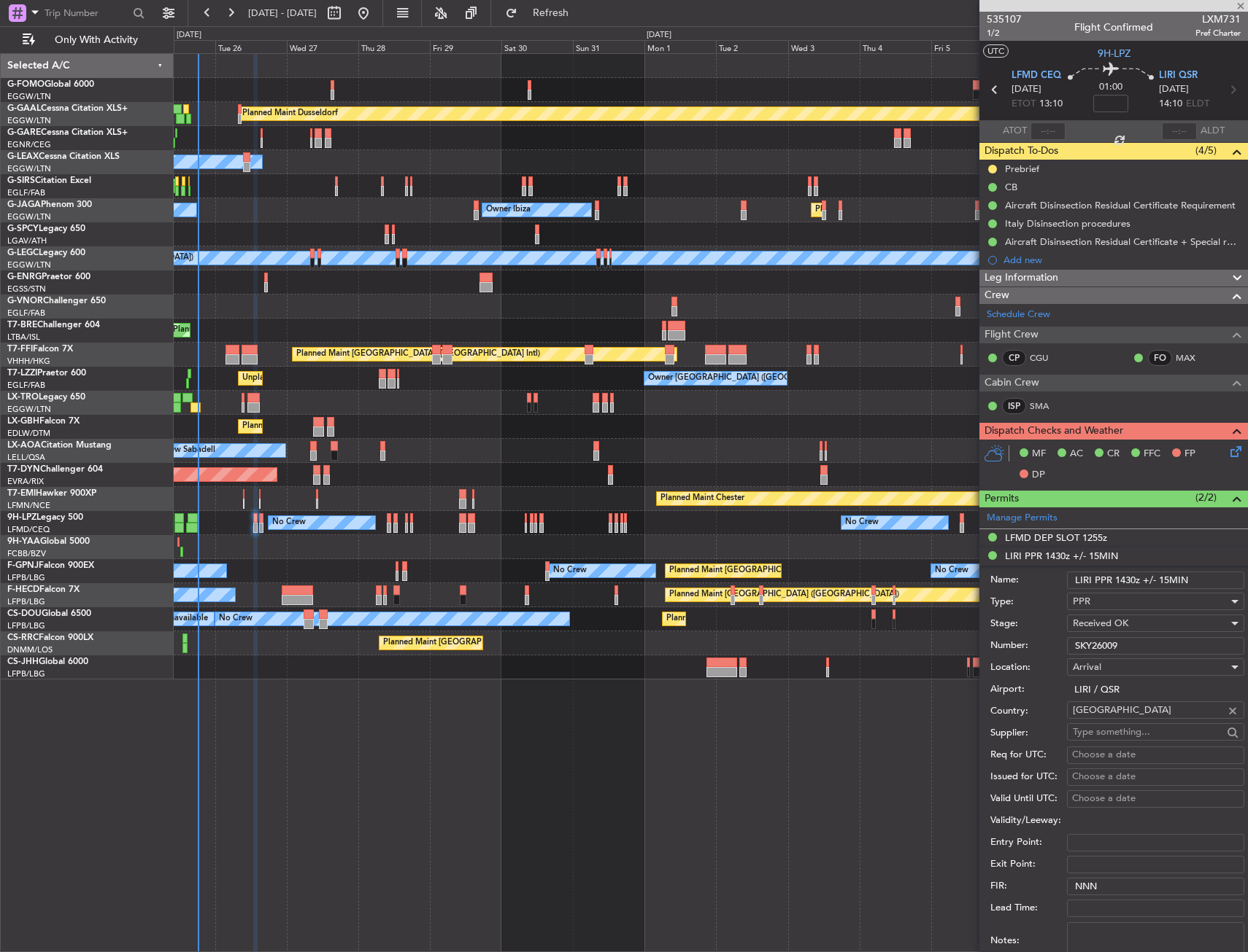
type input "-00:05"
type input "0"
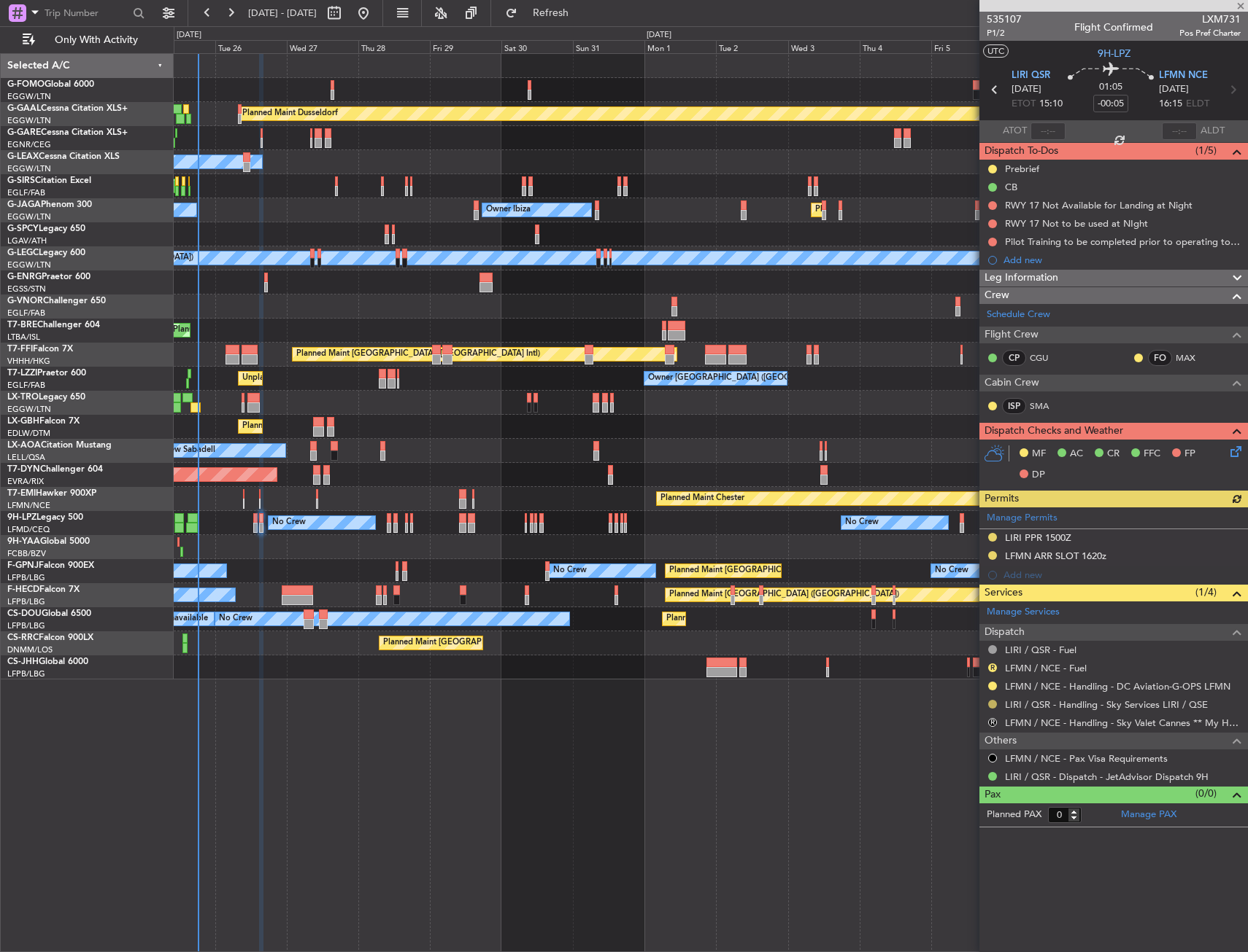
click at [991, 706] on button at bounding box center [992, 704] width 9 height 9
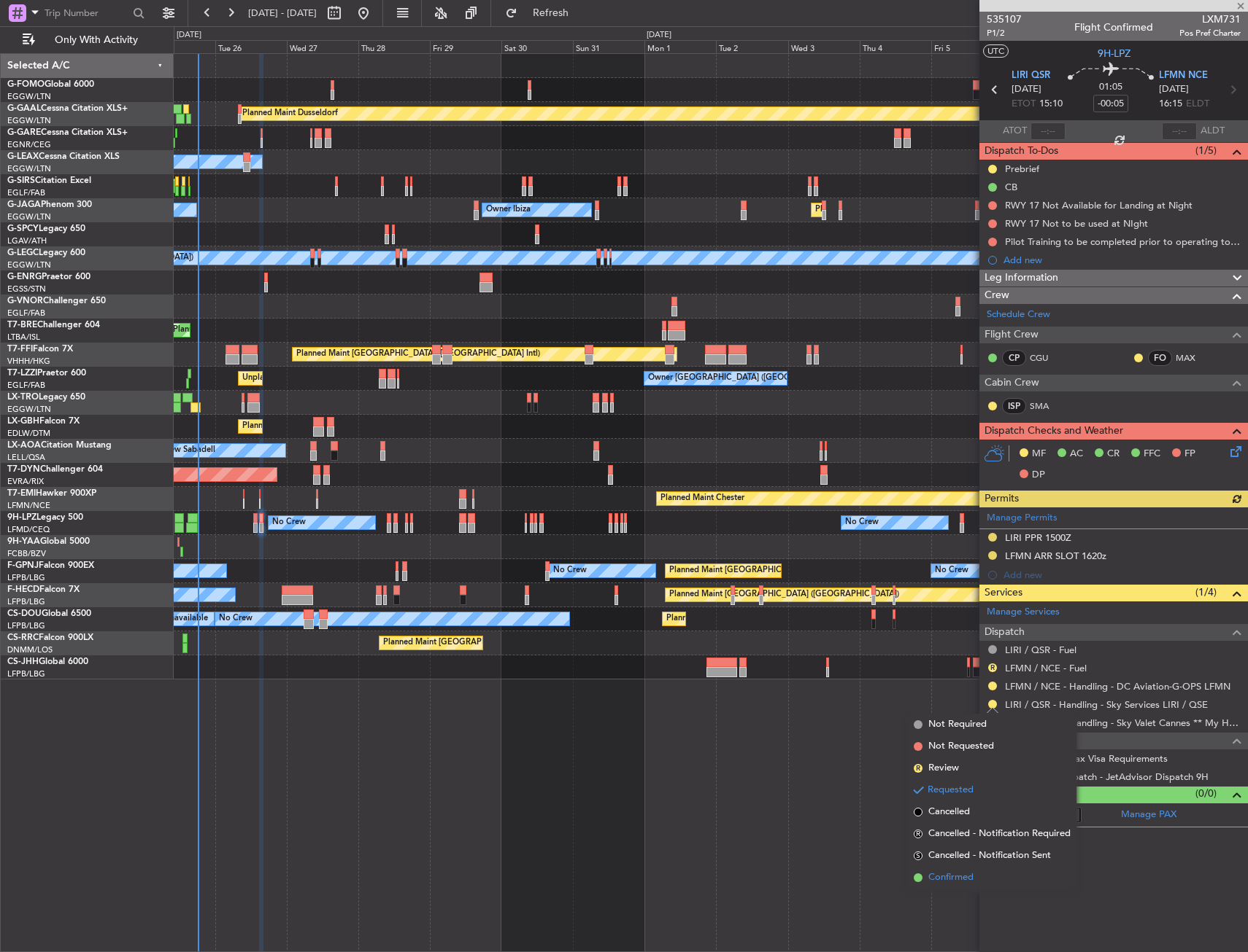
click at [941, 878] on span "Confirmed" at bounding box center [950, 878] width 46 height 15
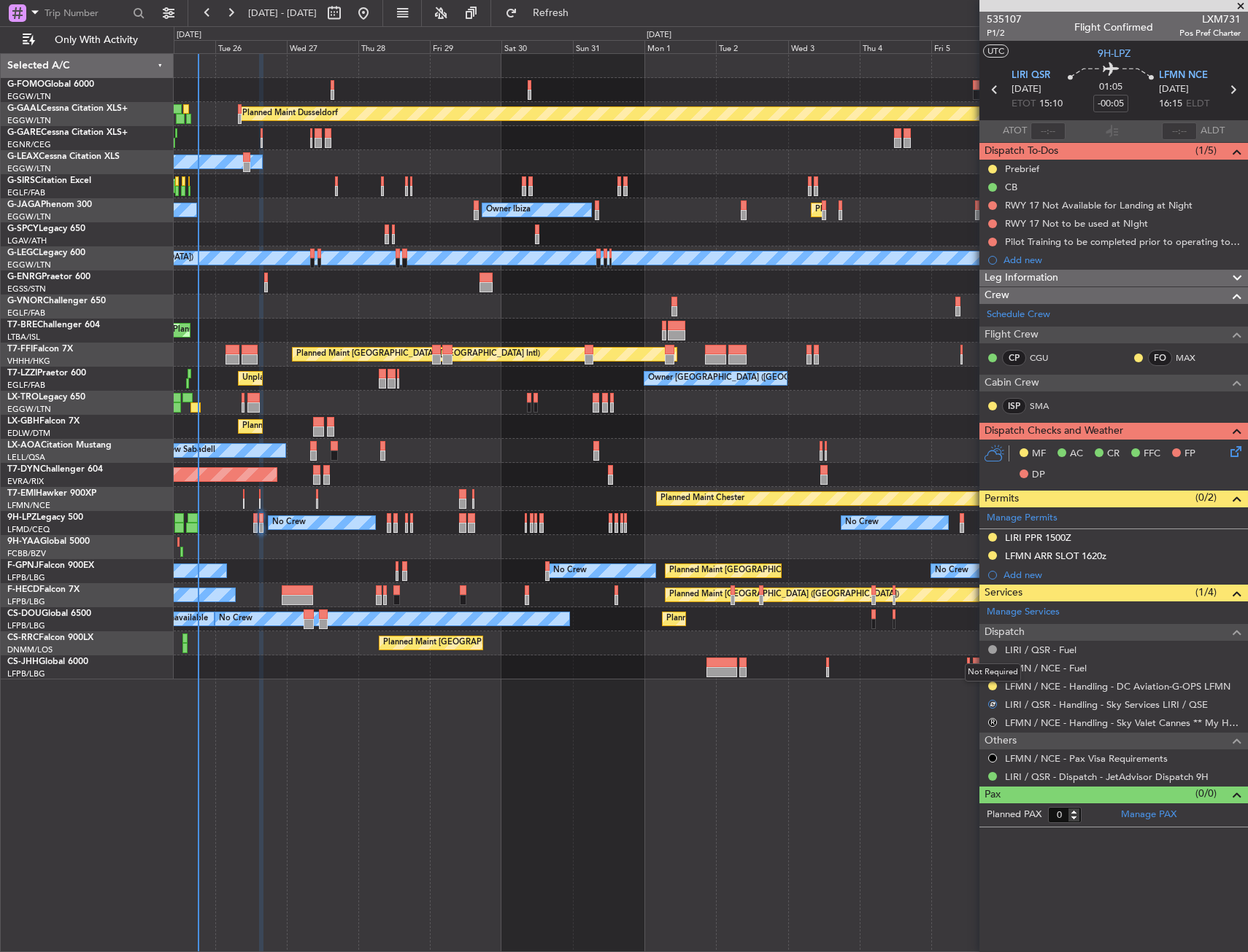
click at [993, 668] on div "Not Required" at bounding box center [992, 672] width 57 height 18
click at [1024, 668] on link "LFMN / NCE - Fuel" at bounding box center [1046, 668] width 81 height 13
click at [993, 670] on button "R" at bounding box center [992, 667] width 9 height 9
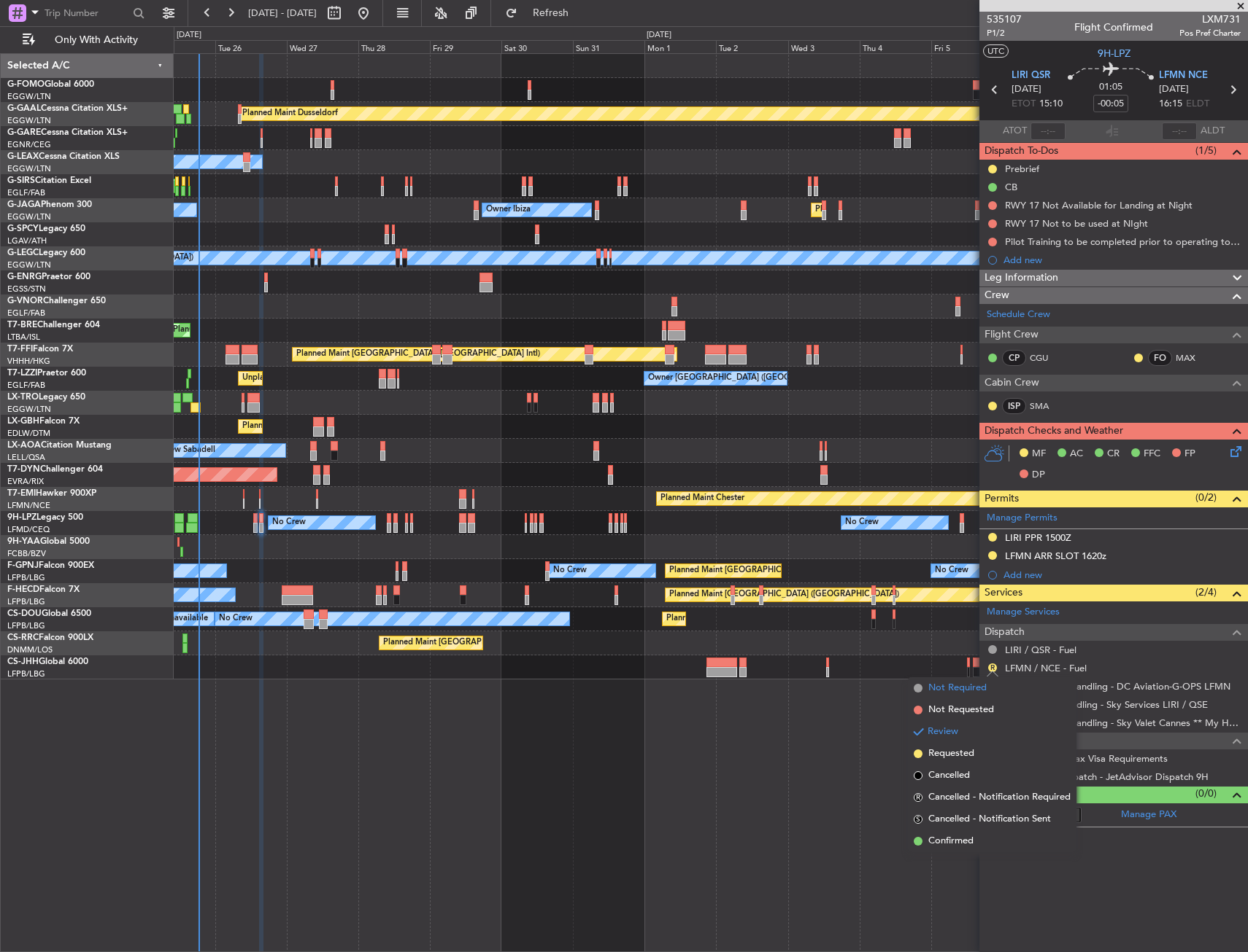
click at [958, 682] on span "Not Required" at bounding box center [956, 688] width 59 height 15
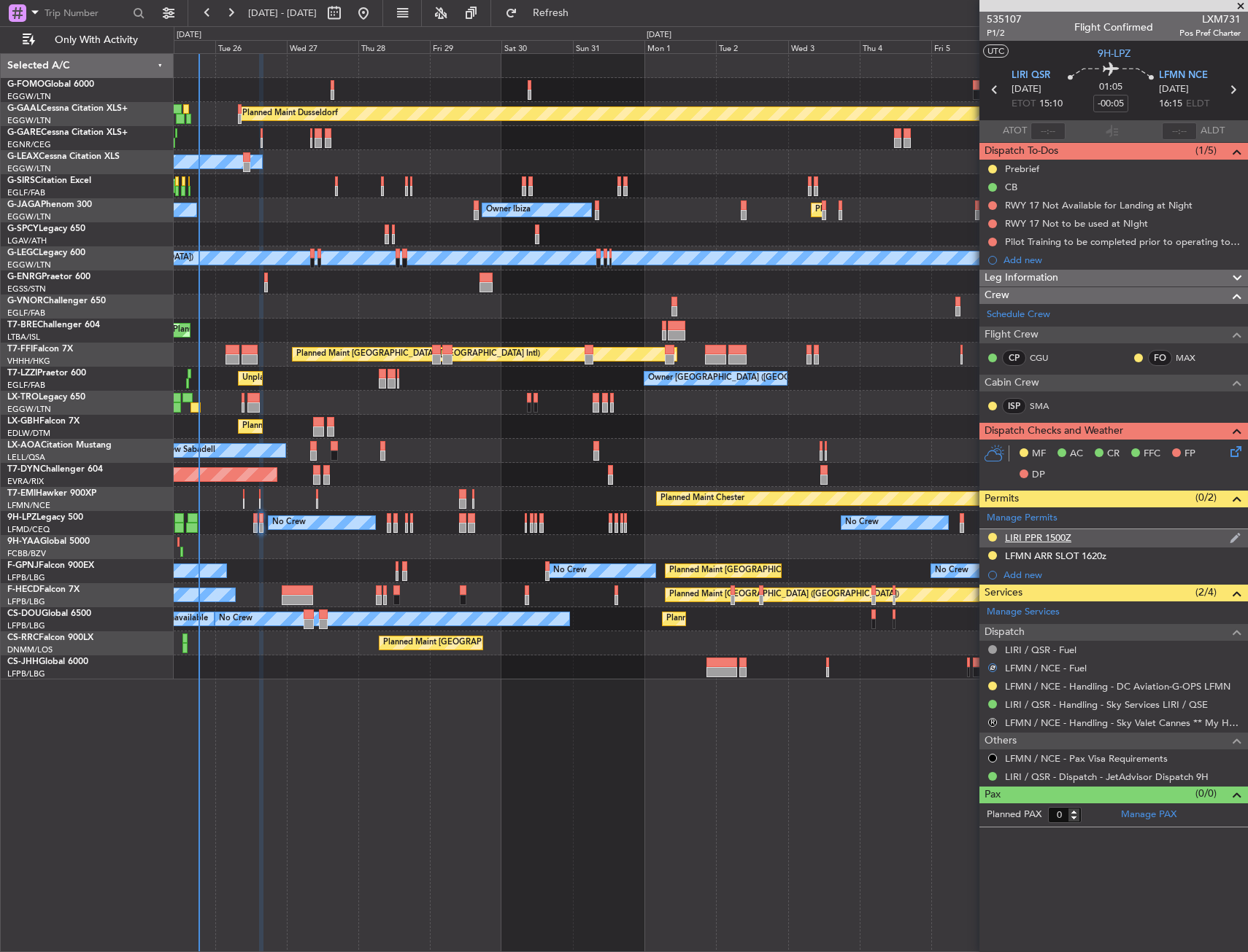
click at [1126, 536] on div "LIRI PPR 1500Z" at bounding box center [1113, 538] width 269 height 18
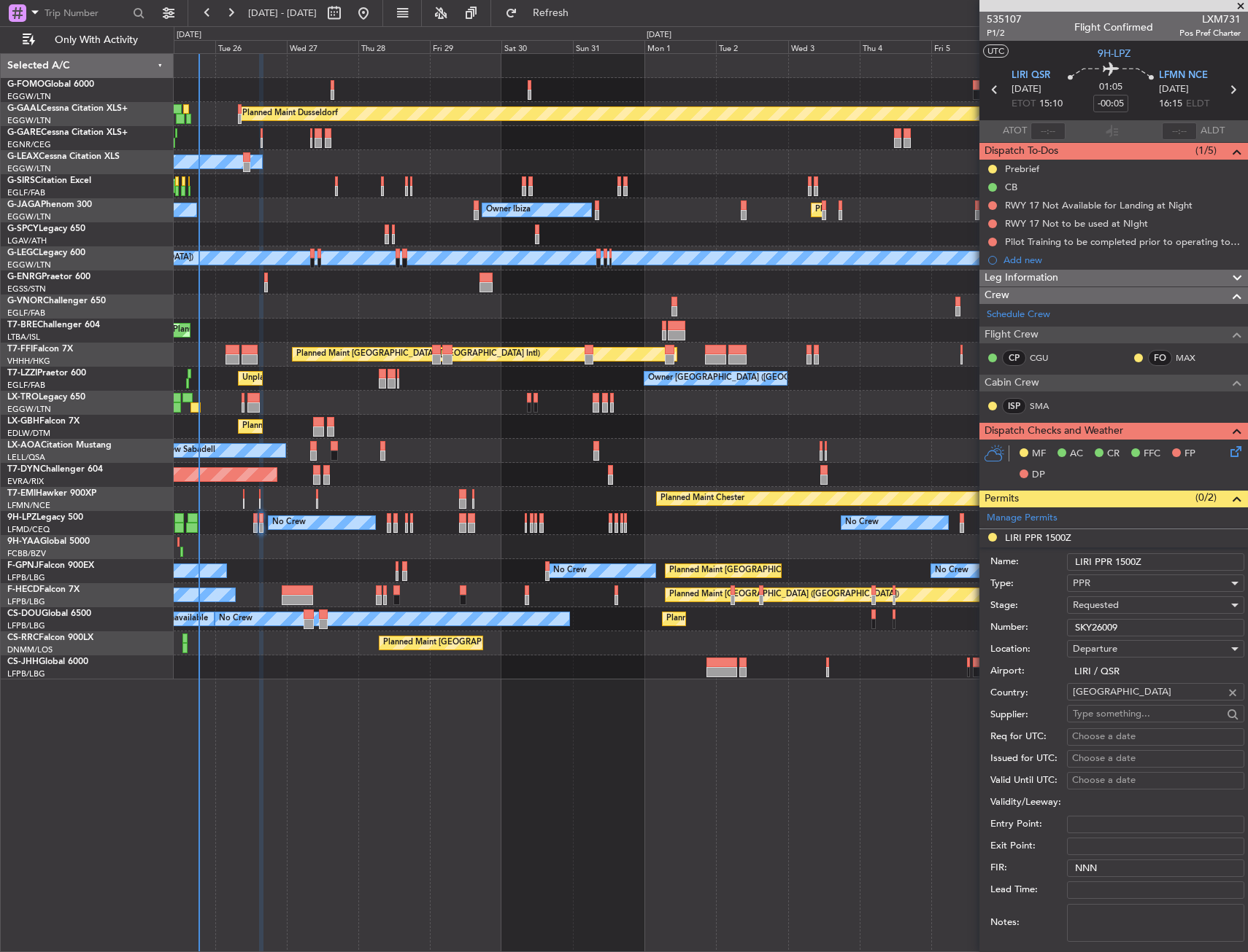
click at [1121, 627] on input "SKY26009" at bounding box center [1155, 628] width 178 height 18
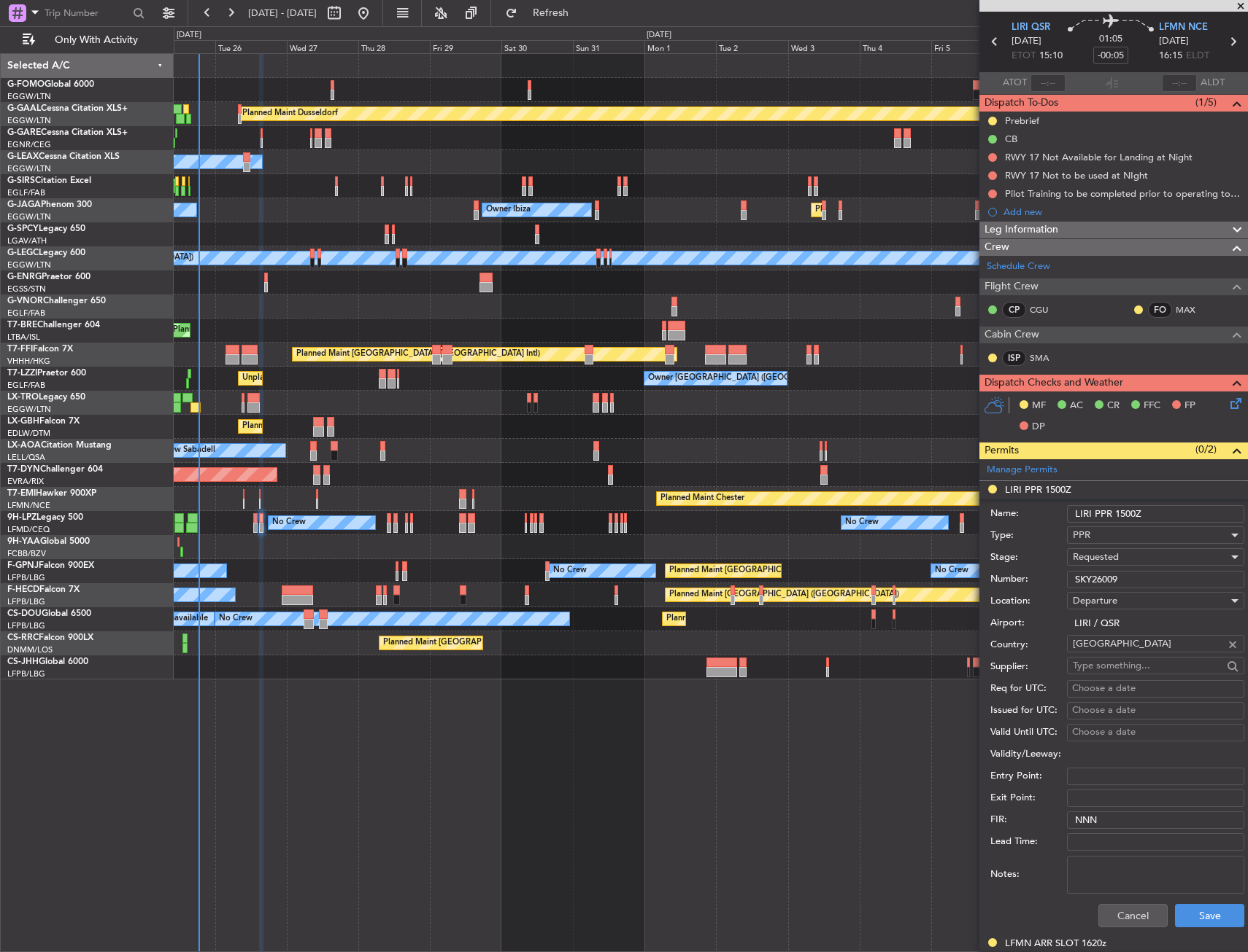
scroll to position [73, 0]
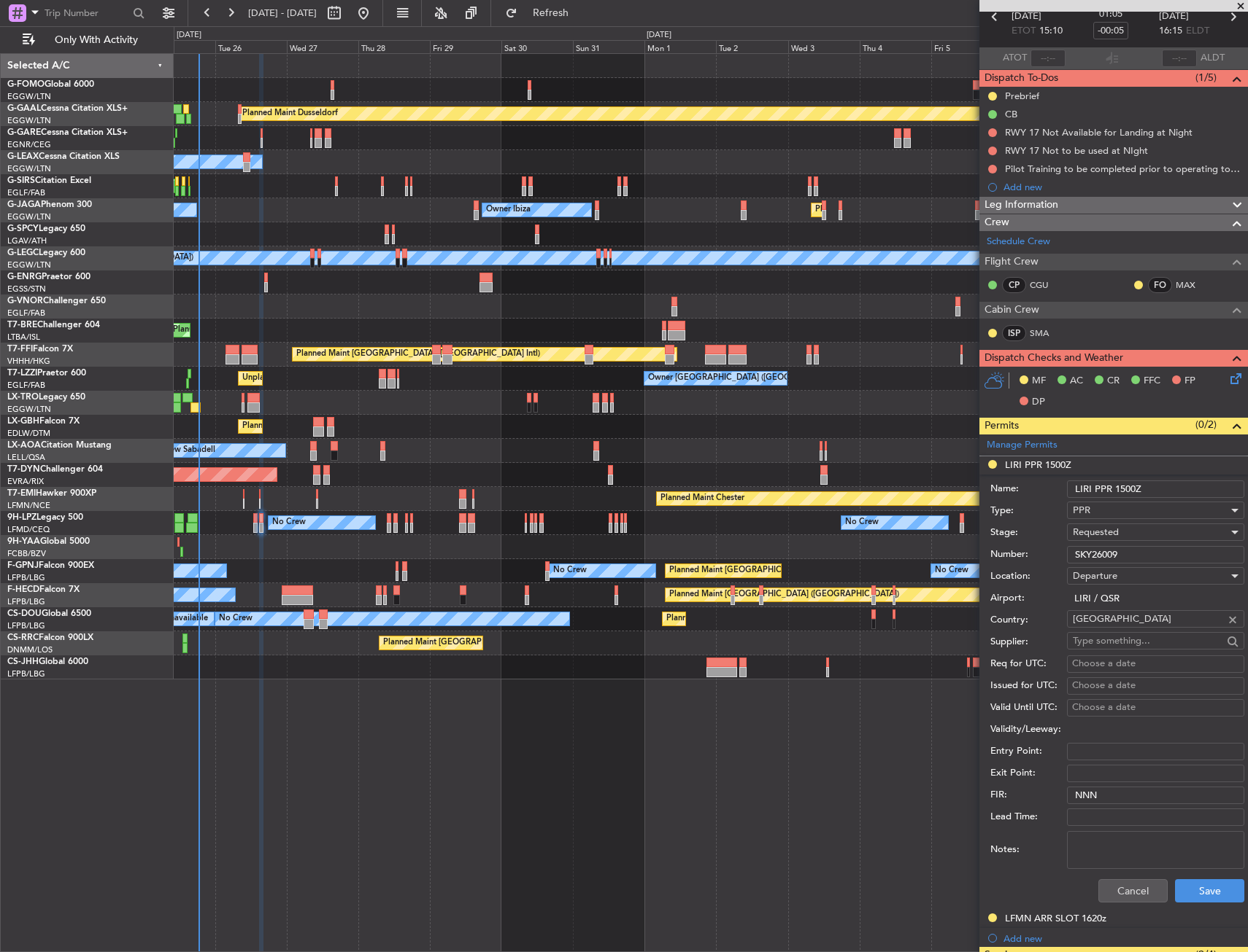
click at [1099, 536] on span "Requested" at bounding box center [1095, 532] width 46 height 13
click at [1112, 638] on span "Received OK" at bounding box center [1150, 644] width 153 height 22
click at [1189, 888] on button "Save" at bounding box center [1209, 892] width 69 height 24
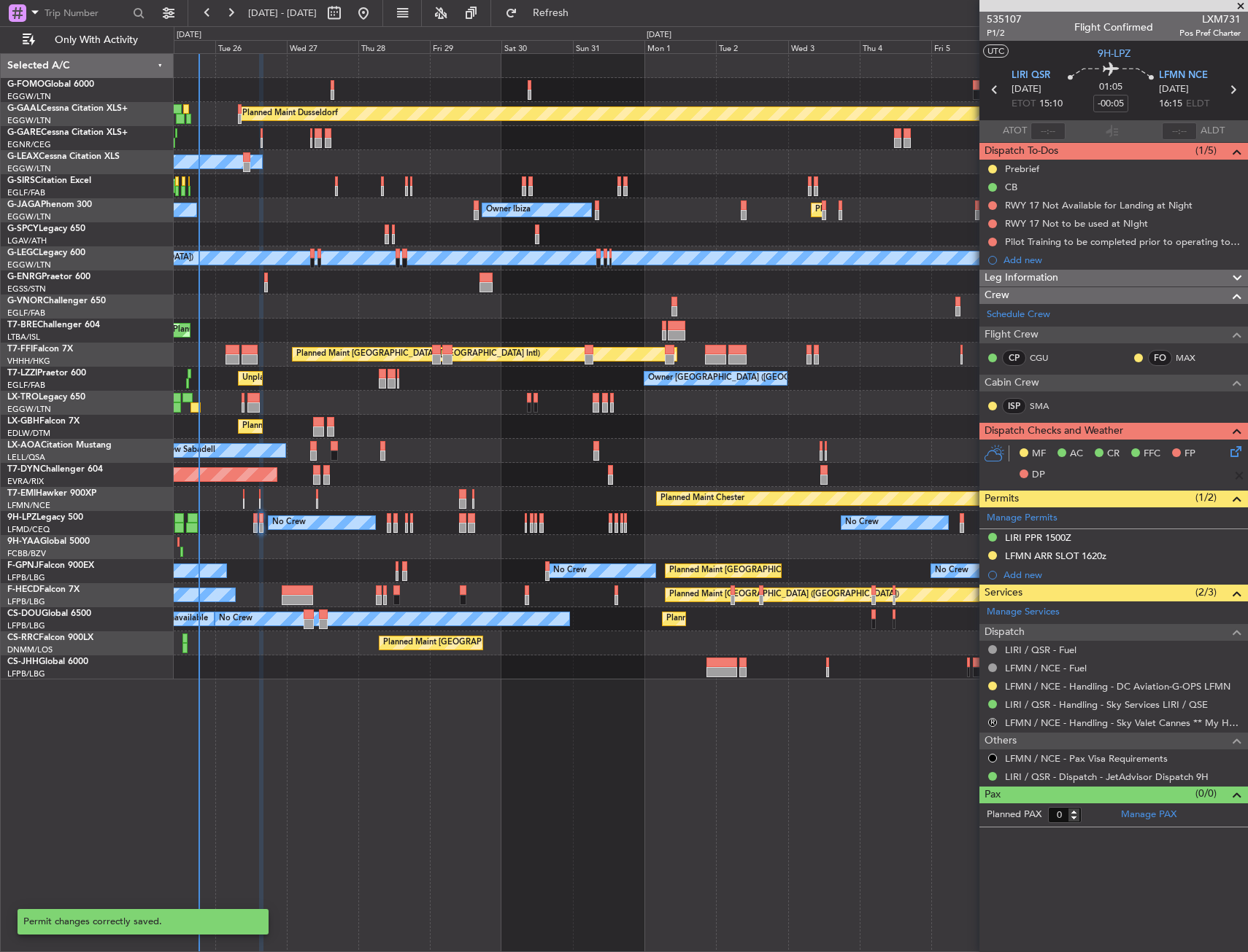
scroll to position [0, 0]
click at [1033, 690] on link "LFMN / NCE - Handling - DC Aviation-G-OPS LFMN" at bounding box center [1117, 686] width 225 height 13
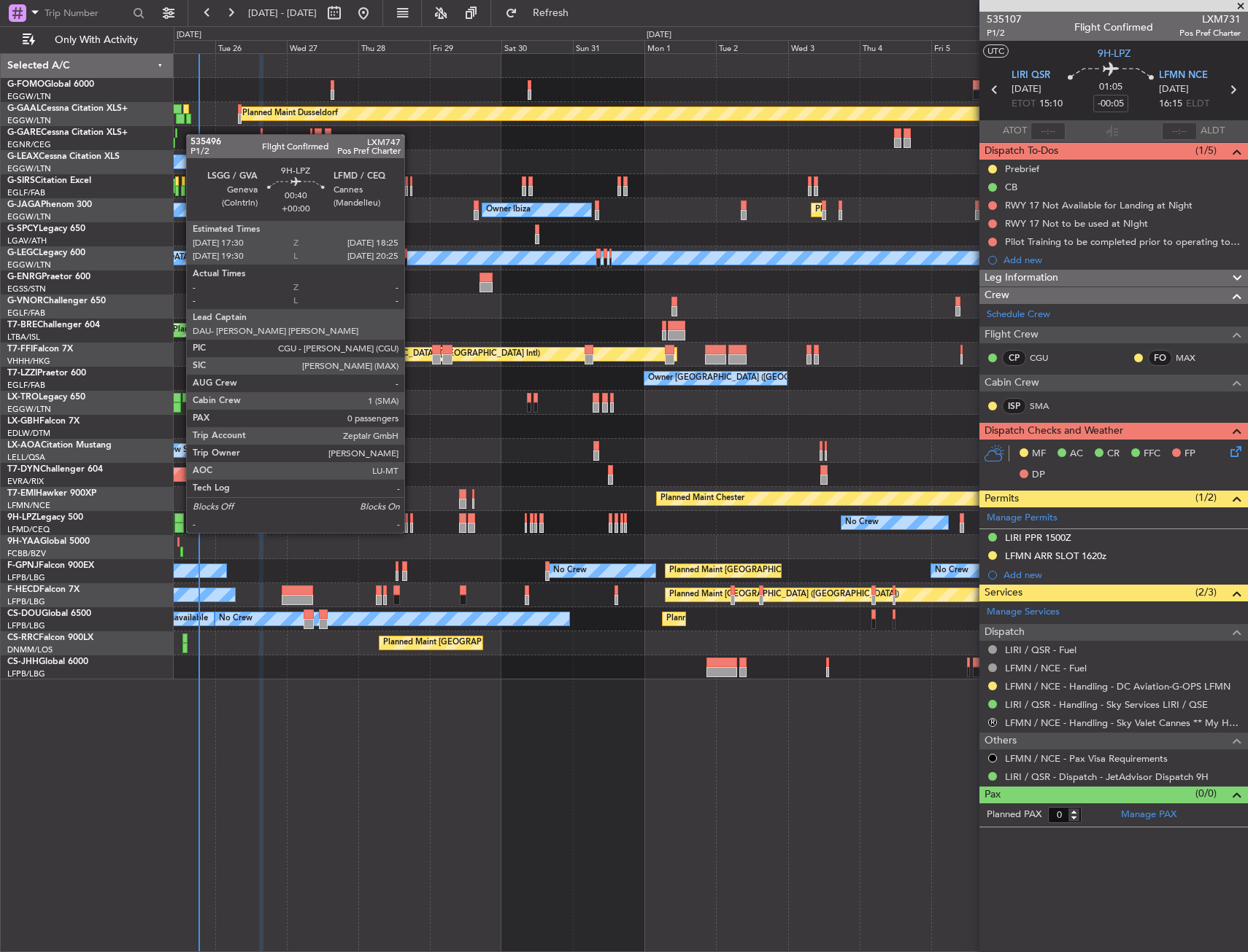
click at [411, 519] on div at bounding box center [411, 519] width 3 height 10
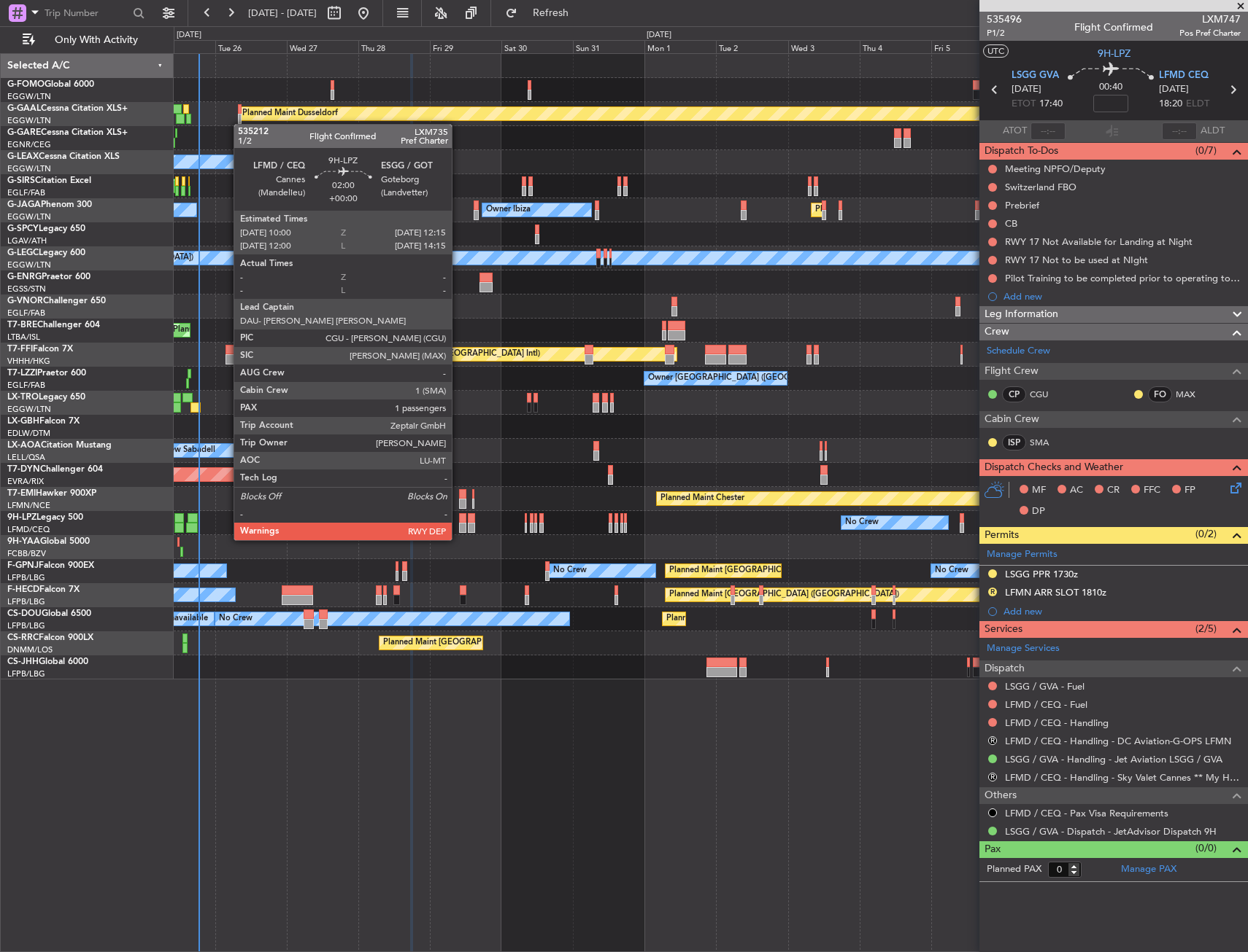
click at [459, 526] on div at bounding box center [462, 528] width 7 height 10
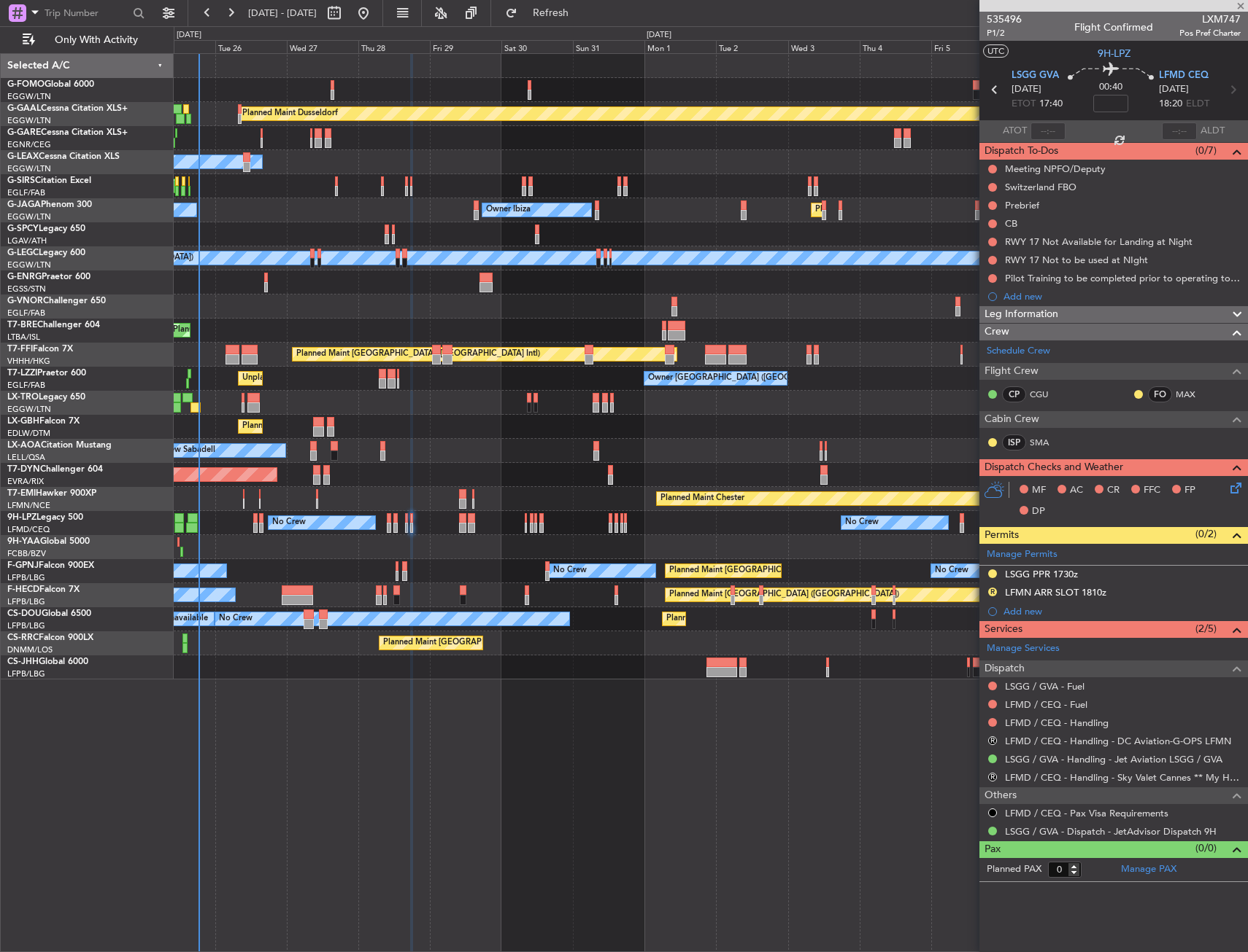
type input "1"
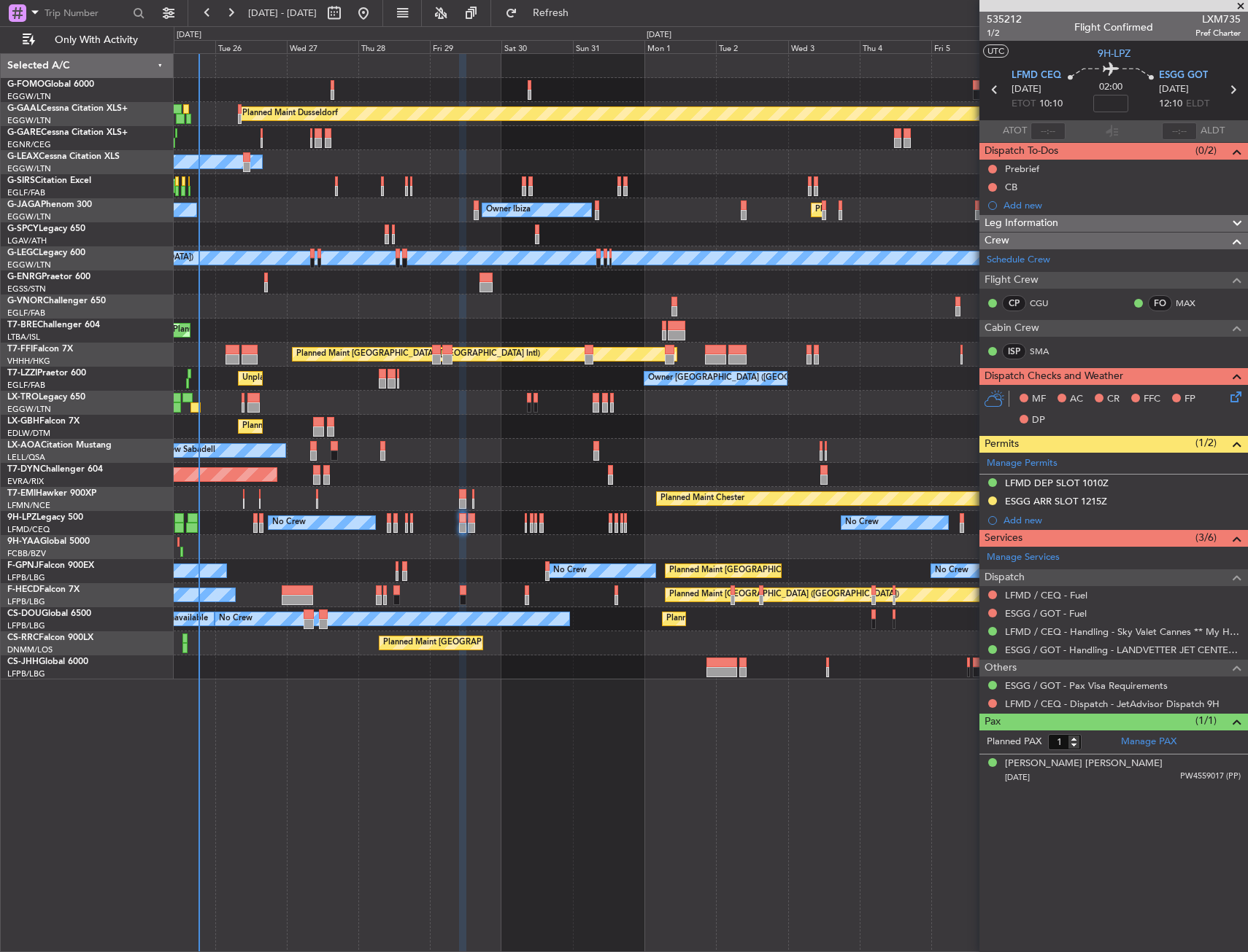
click at [447, 717] on div "Planned Maint Dusseldorf Owner Unplanned Maint Oxford (Kidlington) No Crew Cann…" at bounding box center [710, 503] width 1074 height 899
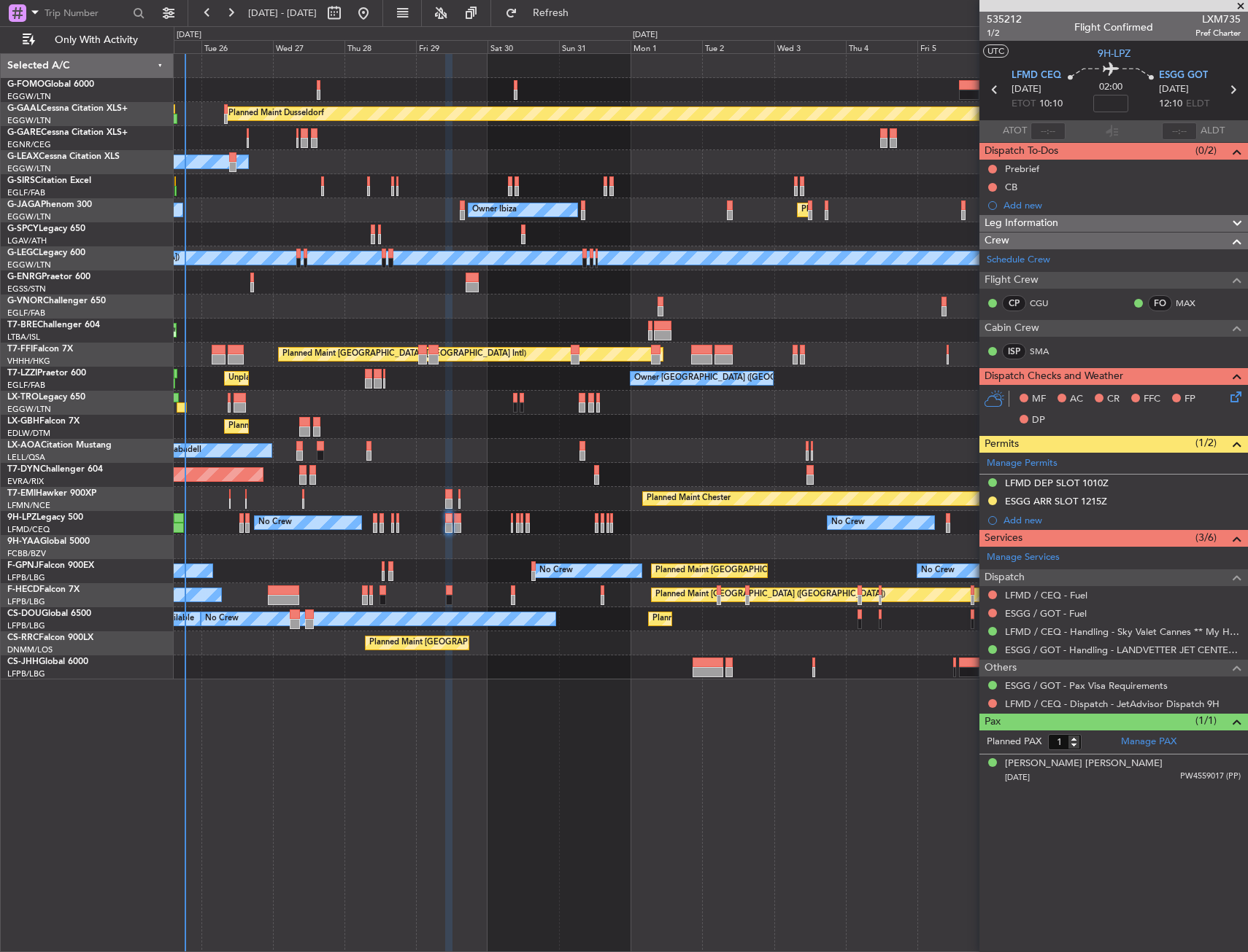
click at [741, 308] on div at bounding box center [710, 306] width 1073 height 24
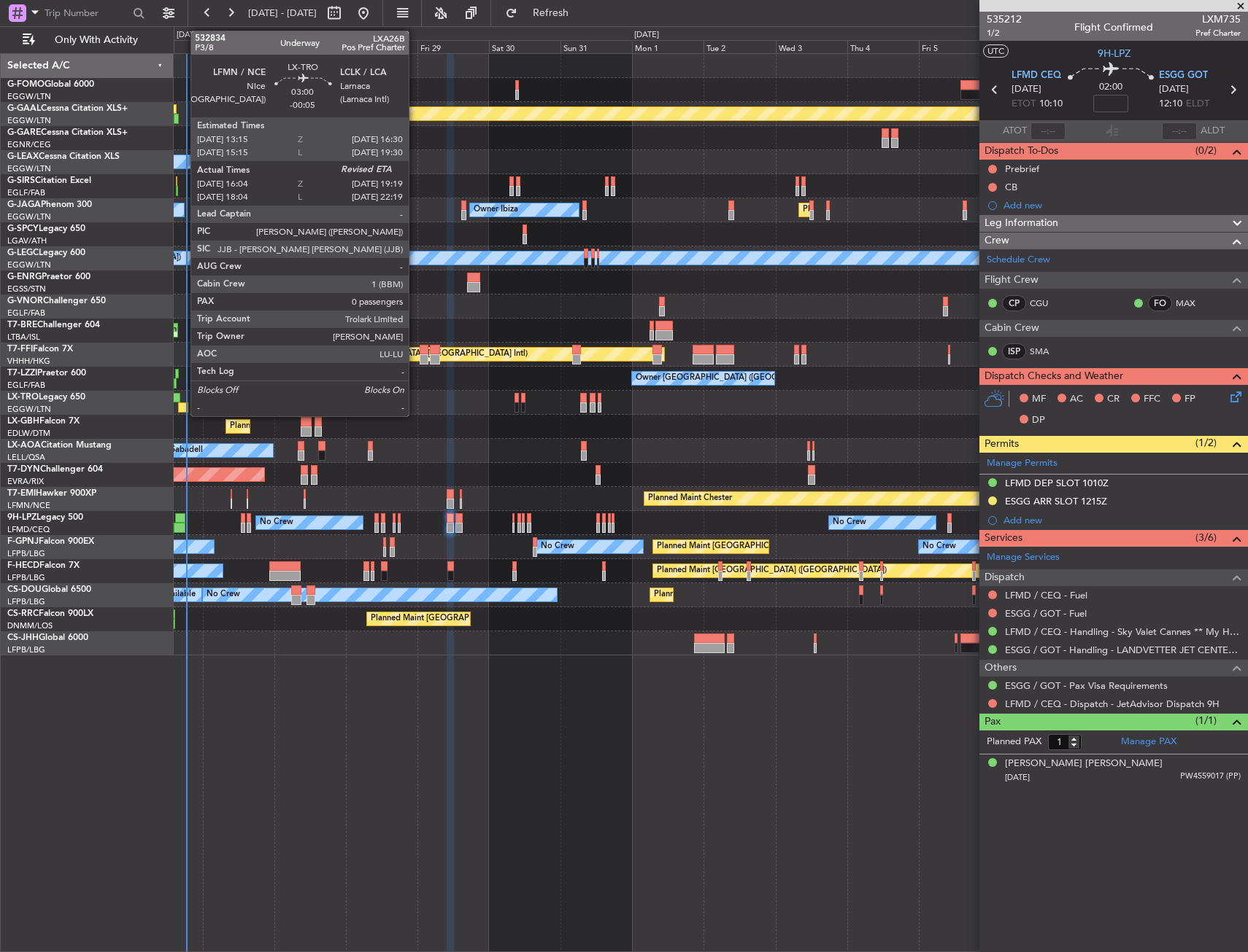
click at [184, 407] on div at bounding box center [183, 408] width 10 height 10
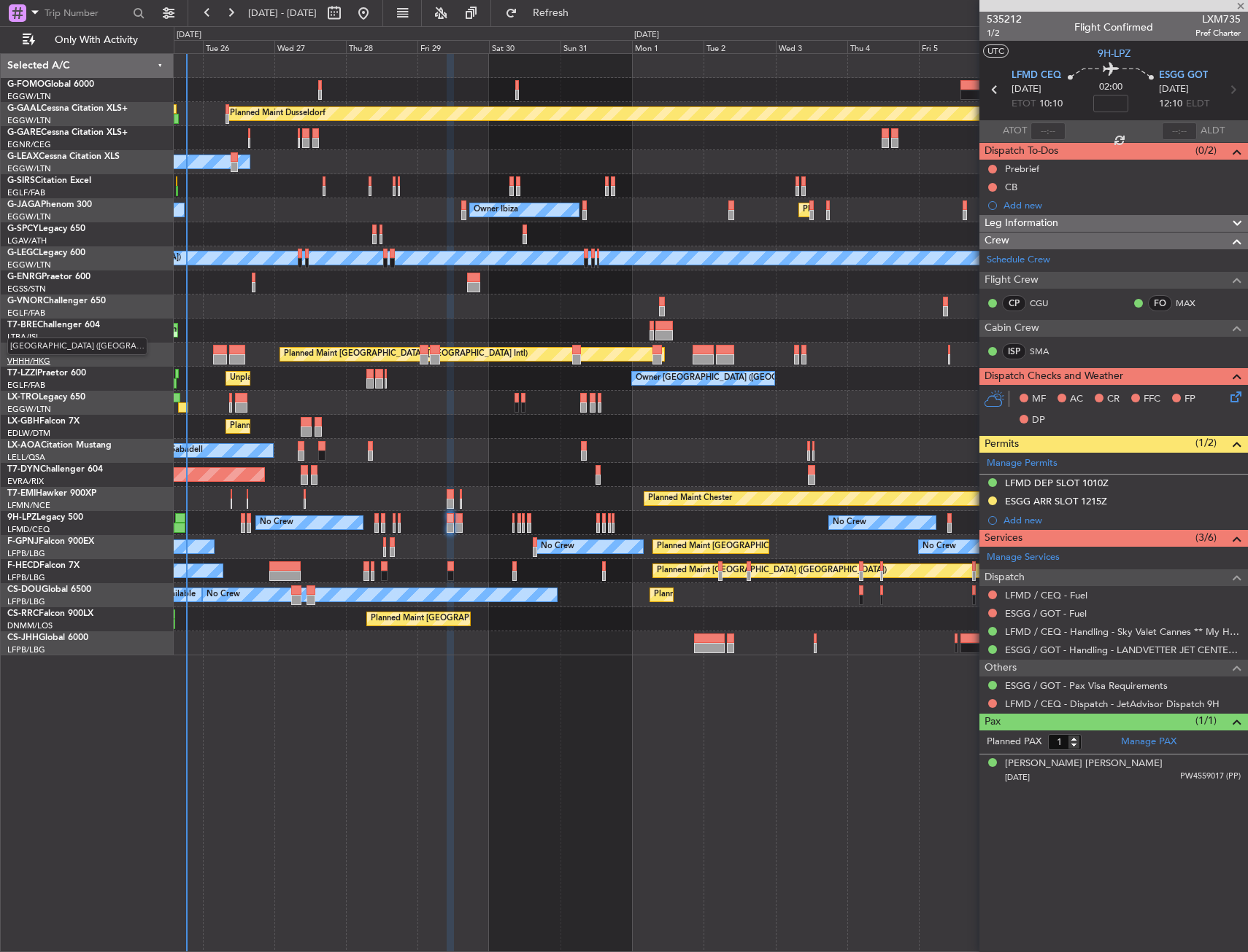
type input "-00:05"
type input "16:04"
type input "0"
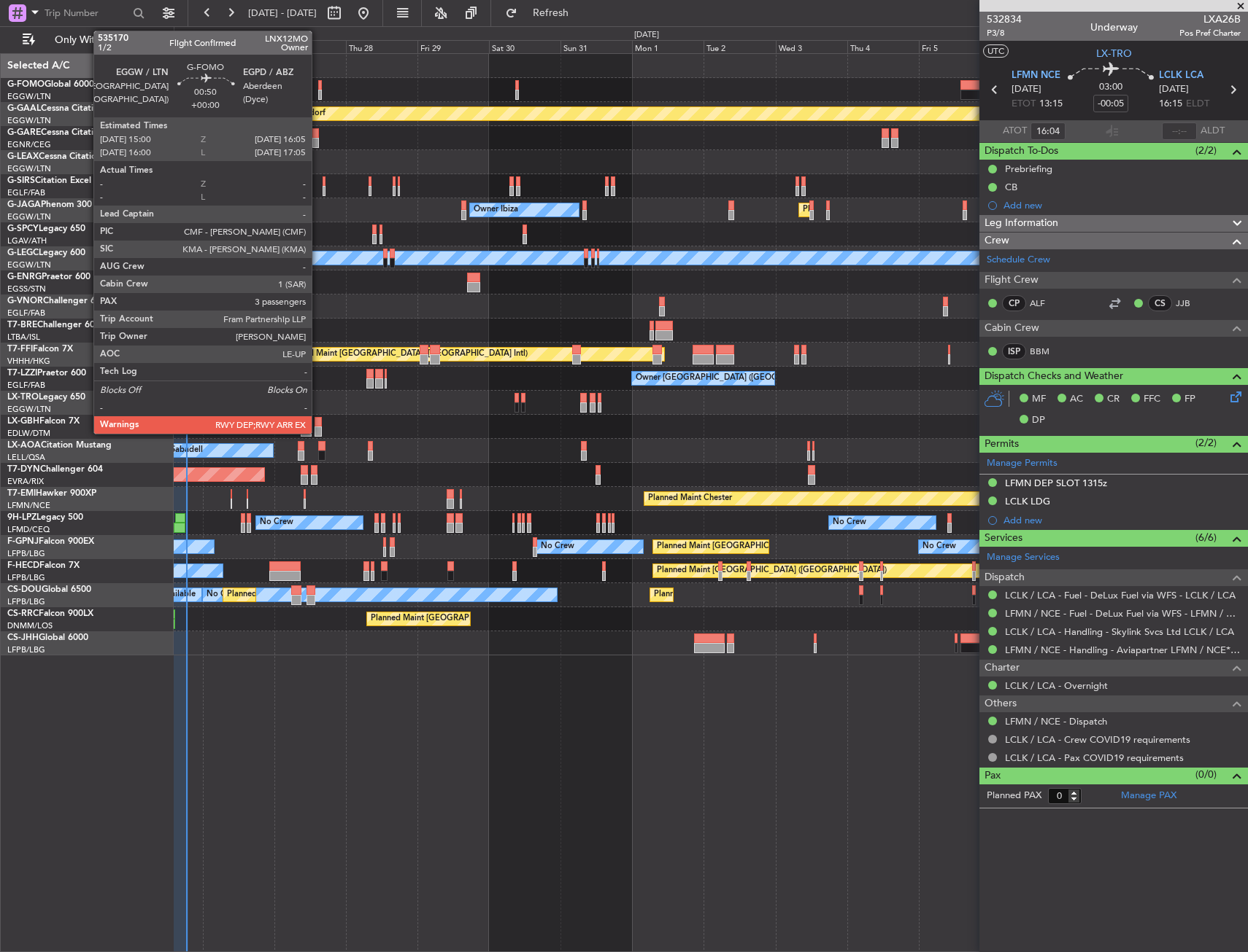
click at [318, 88] on div at bounding box center [320, 85] width 4 height 10
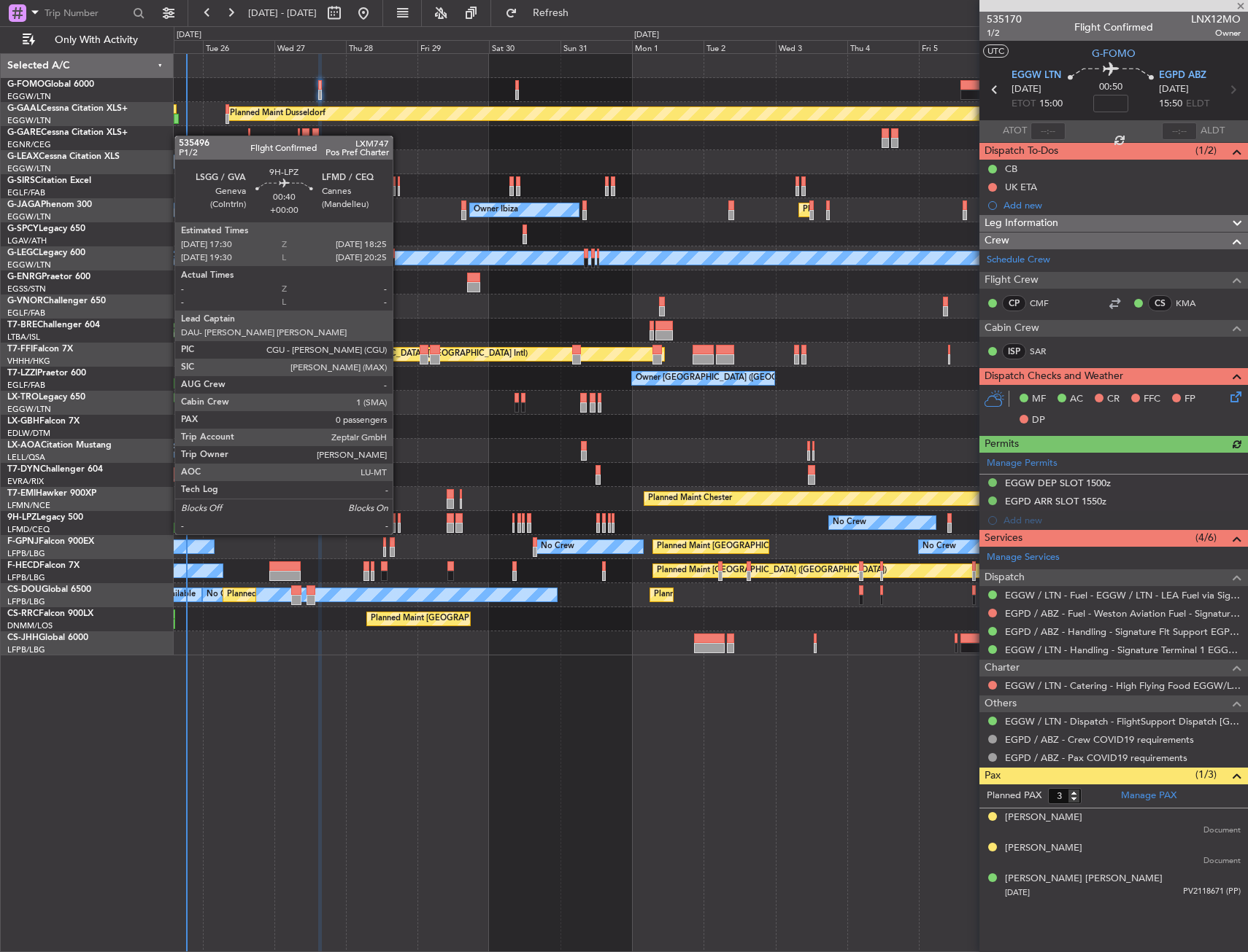
click at [399, 520] on div at bounding box center [399, 519] width 3 height 10
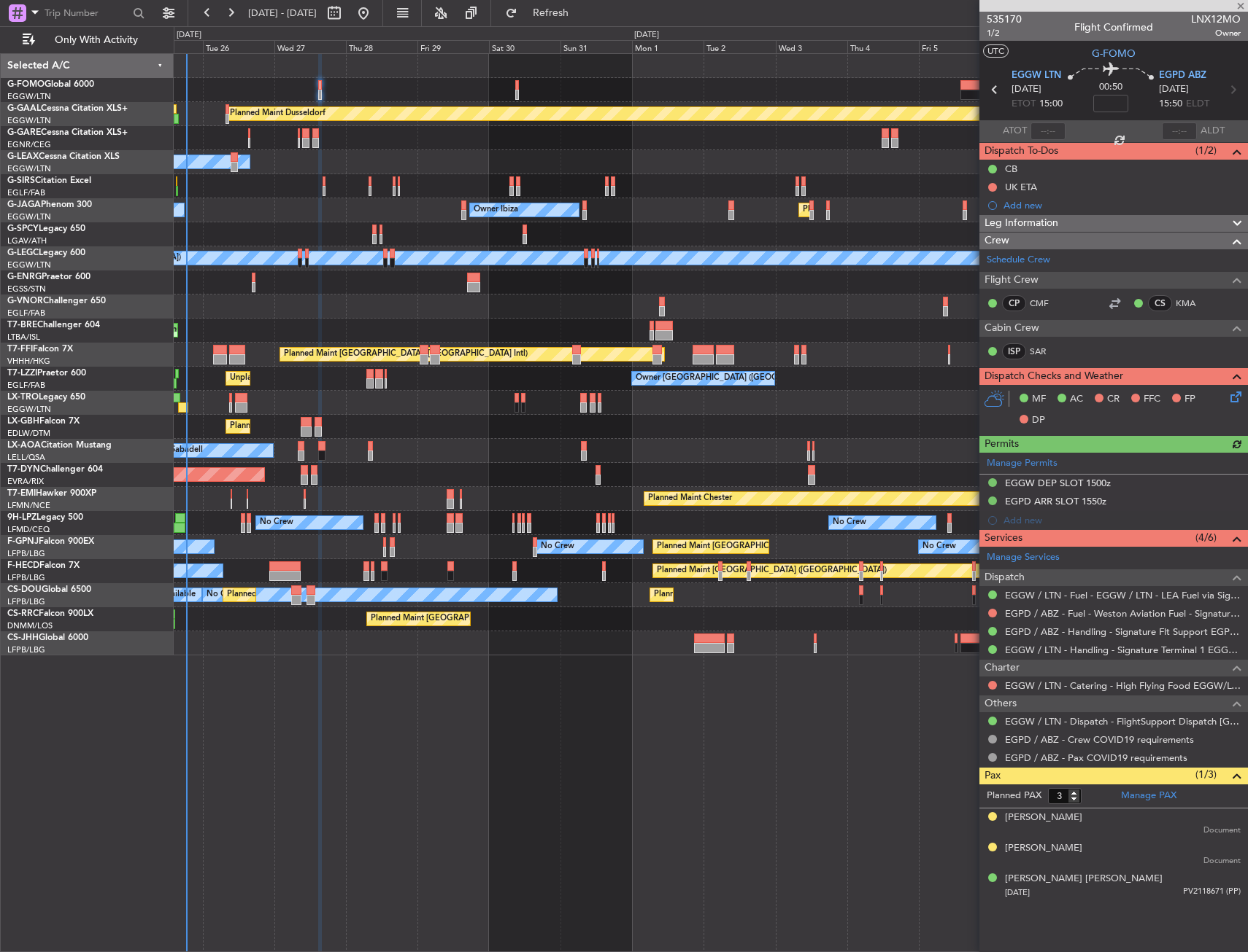
type input "0"
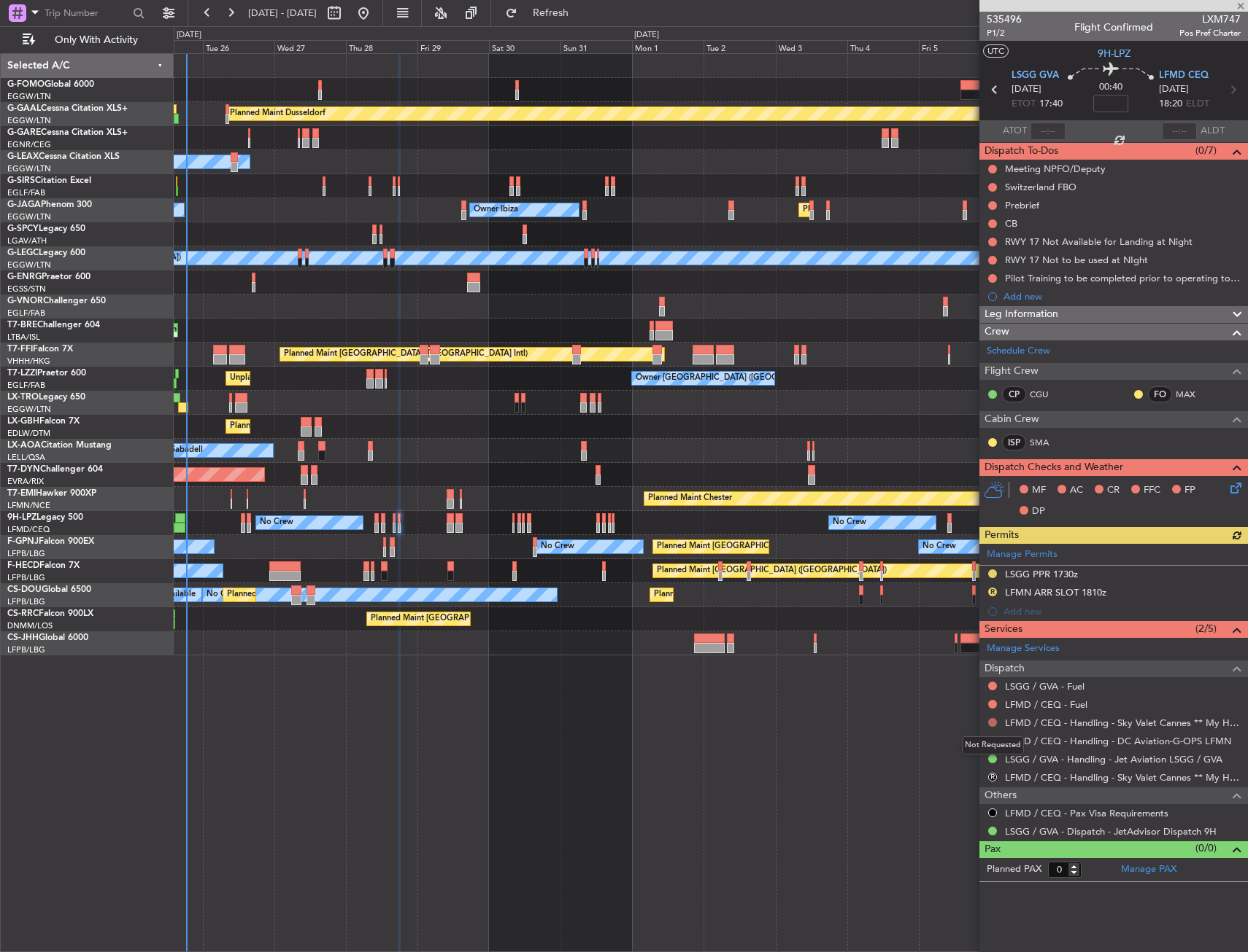
click at [991, 725] on button at bounding box center [992, 722] width 9 height 9
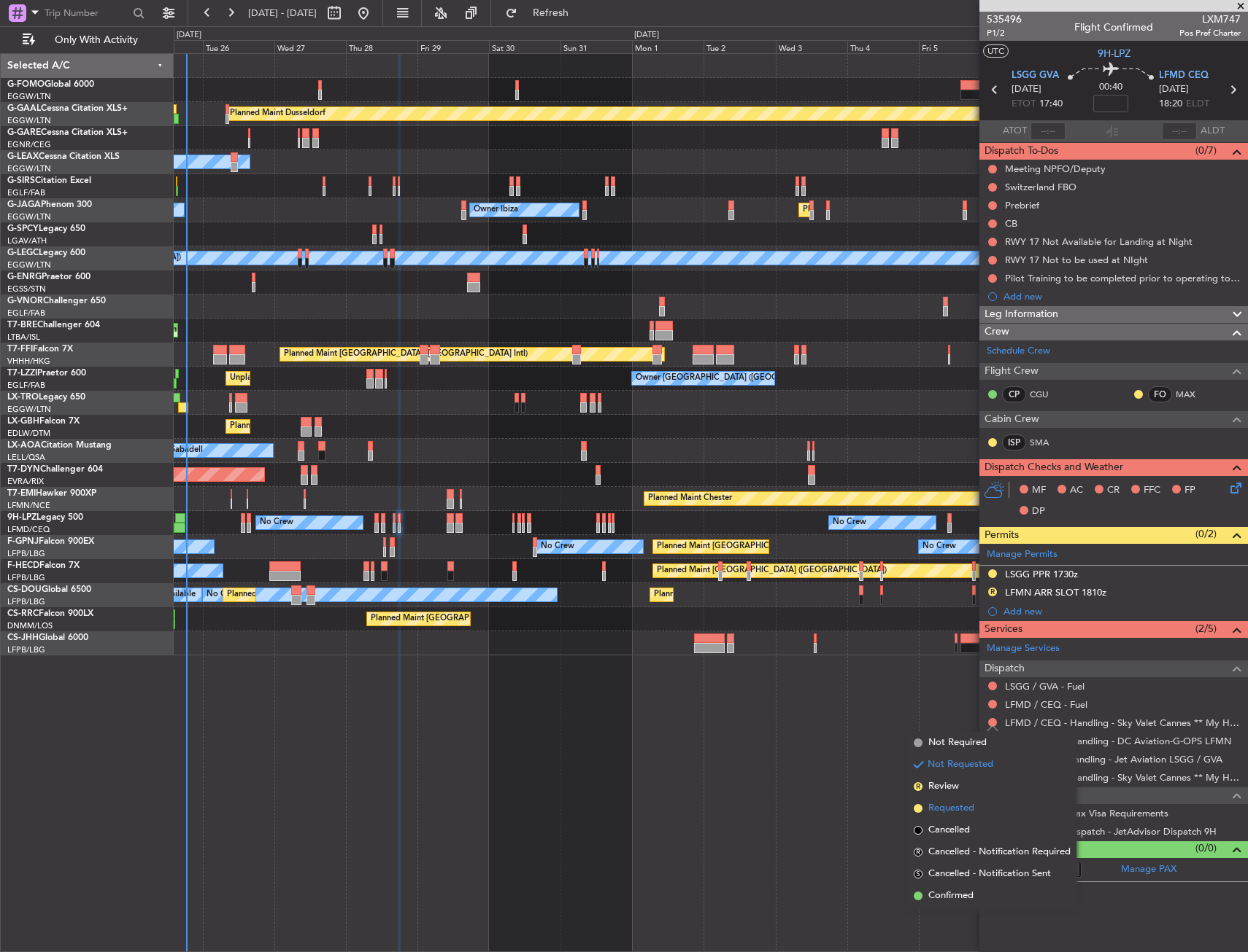
click at [923, 817] on li "Requested" at bounding box center [992, 809] width 169 height 22
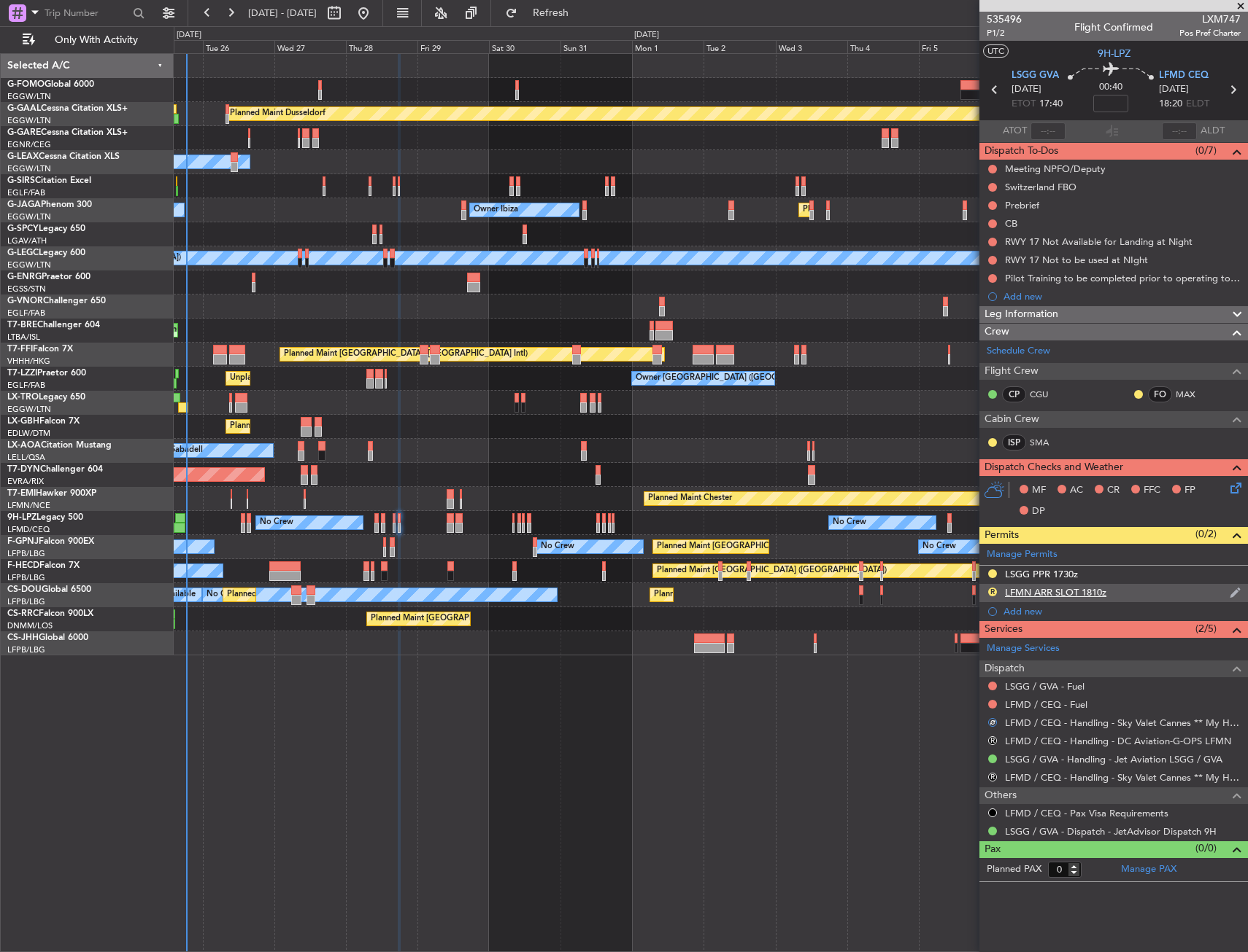
click at [1133, 590] on div "R LFMN ARR SLOT 1810z" at bounding box center [1113, 593] width 269 height 18
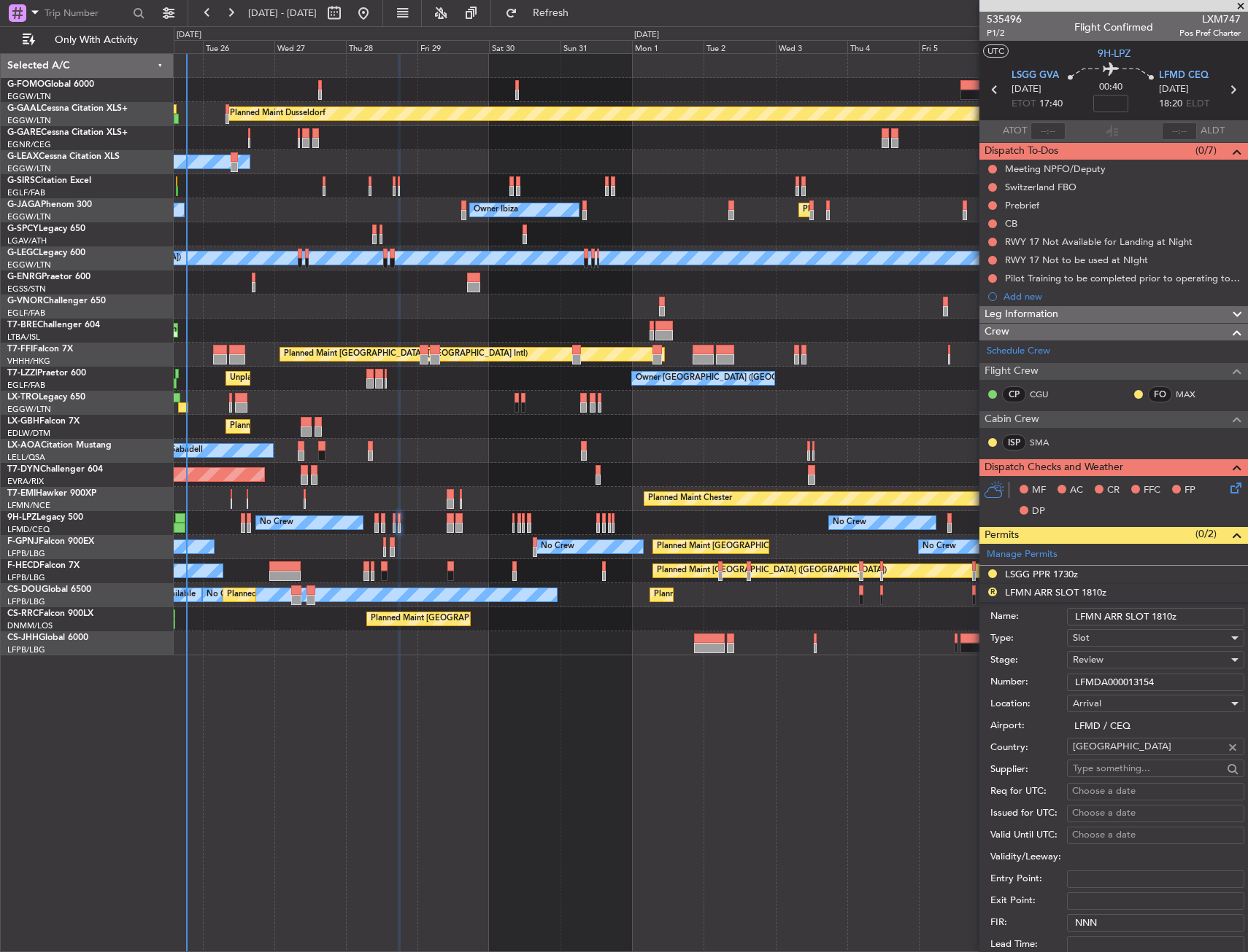
click at [1100, 616] on input "LFMN ARR SLOT 1810z" at bounding box center [1155, 617] width 178 height 18
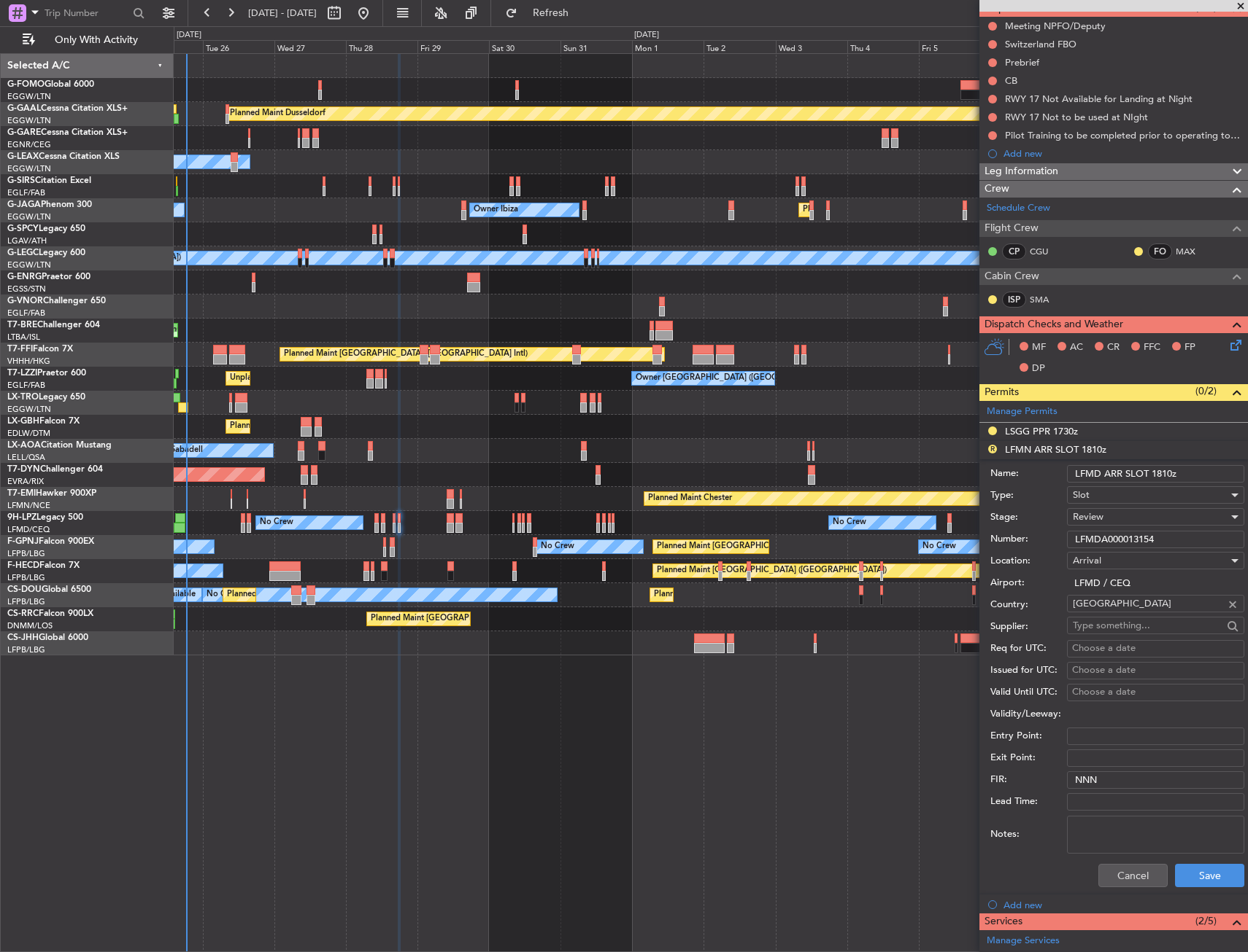
scroll to position [146, 0]
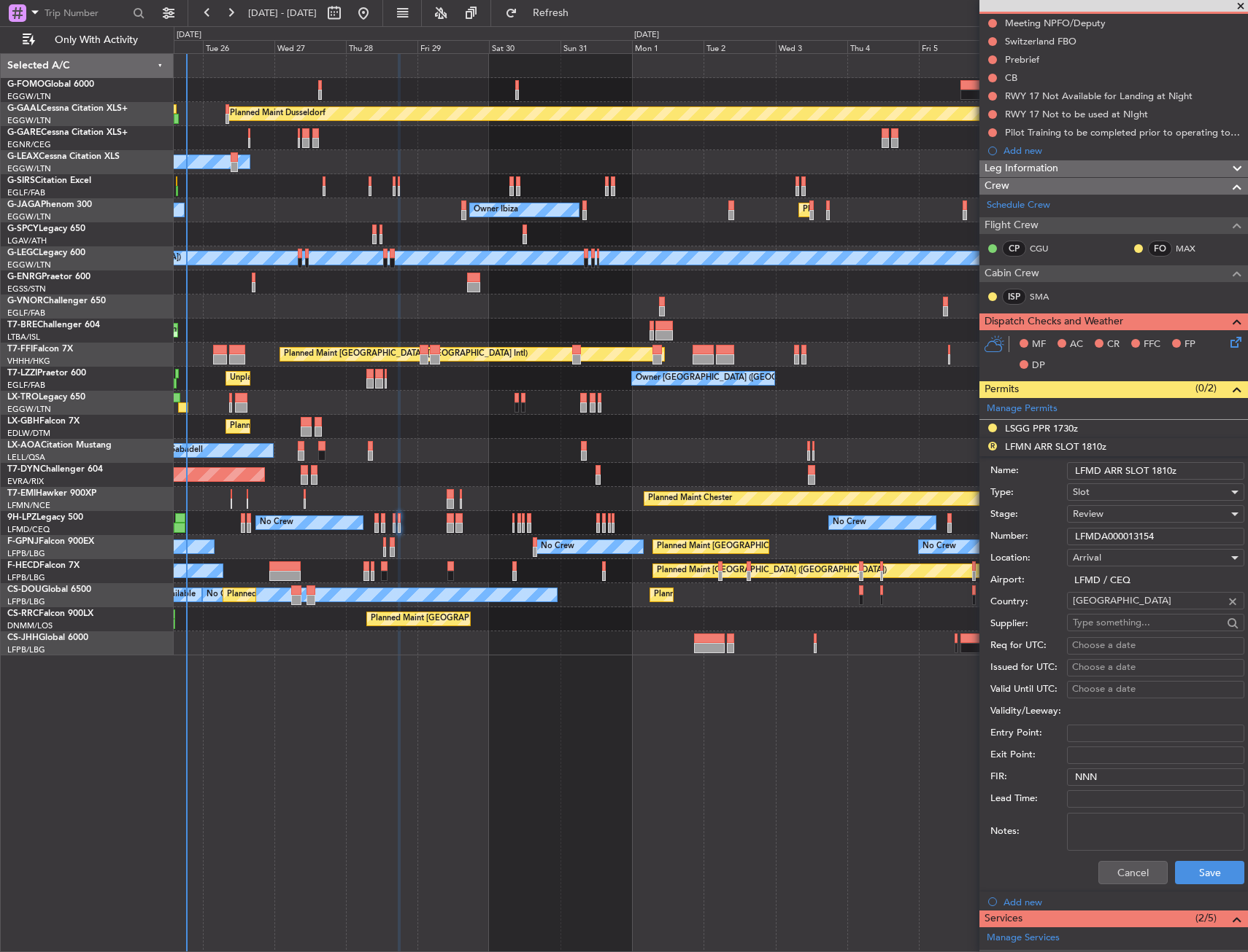
type input "LFMD ARR SLOT 1810z"
click at [1112, 515] on div "Review" at bounding box center [1150, 514] width 156 height 22
click at [1112, 616] on span "Requested" at bounding box center [1150, 610] width 153 height 22
click at [1182, 870] on button "Save" at bounding box center [1209, 874] width 69 height 24
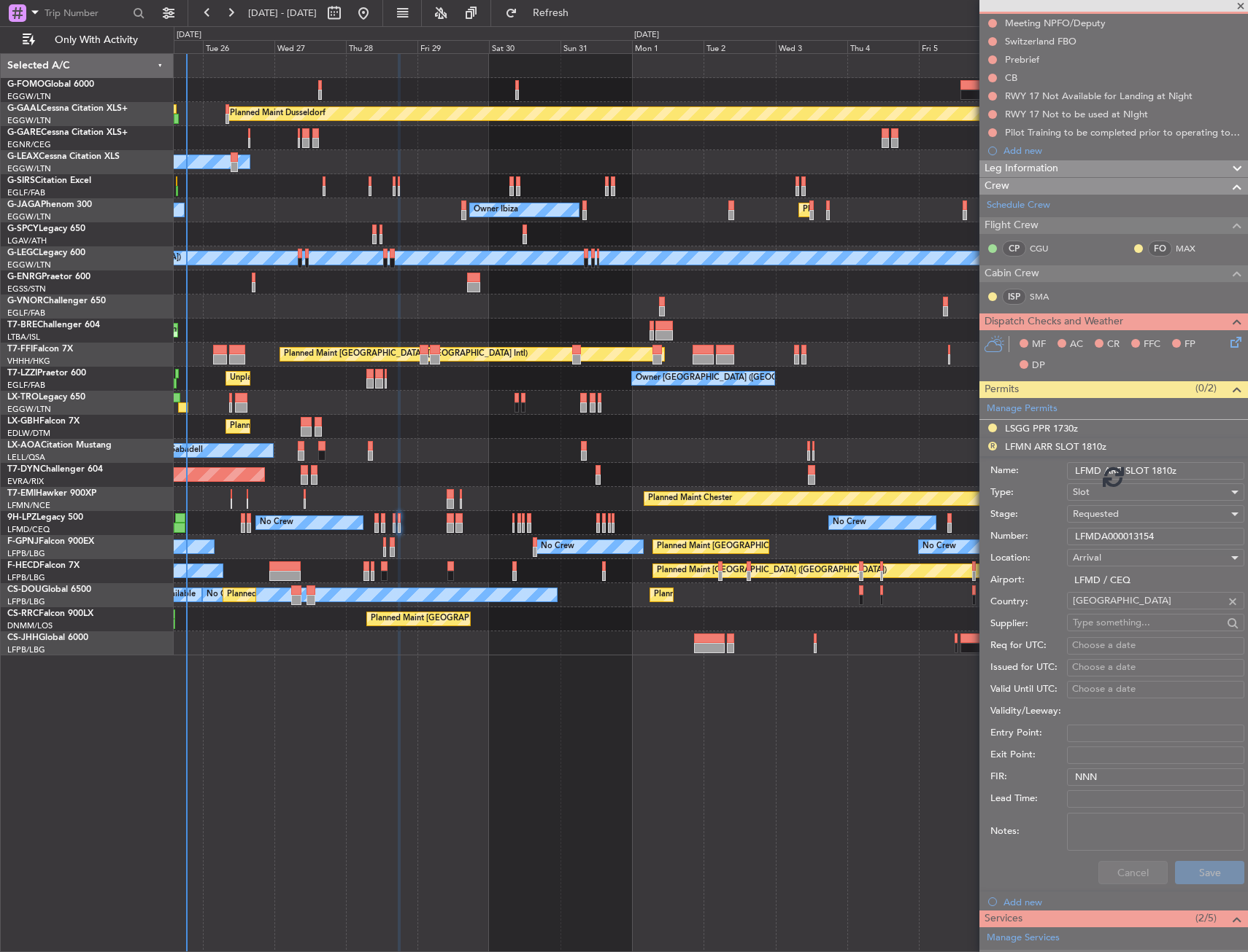
scroll to position [0, 0]
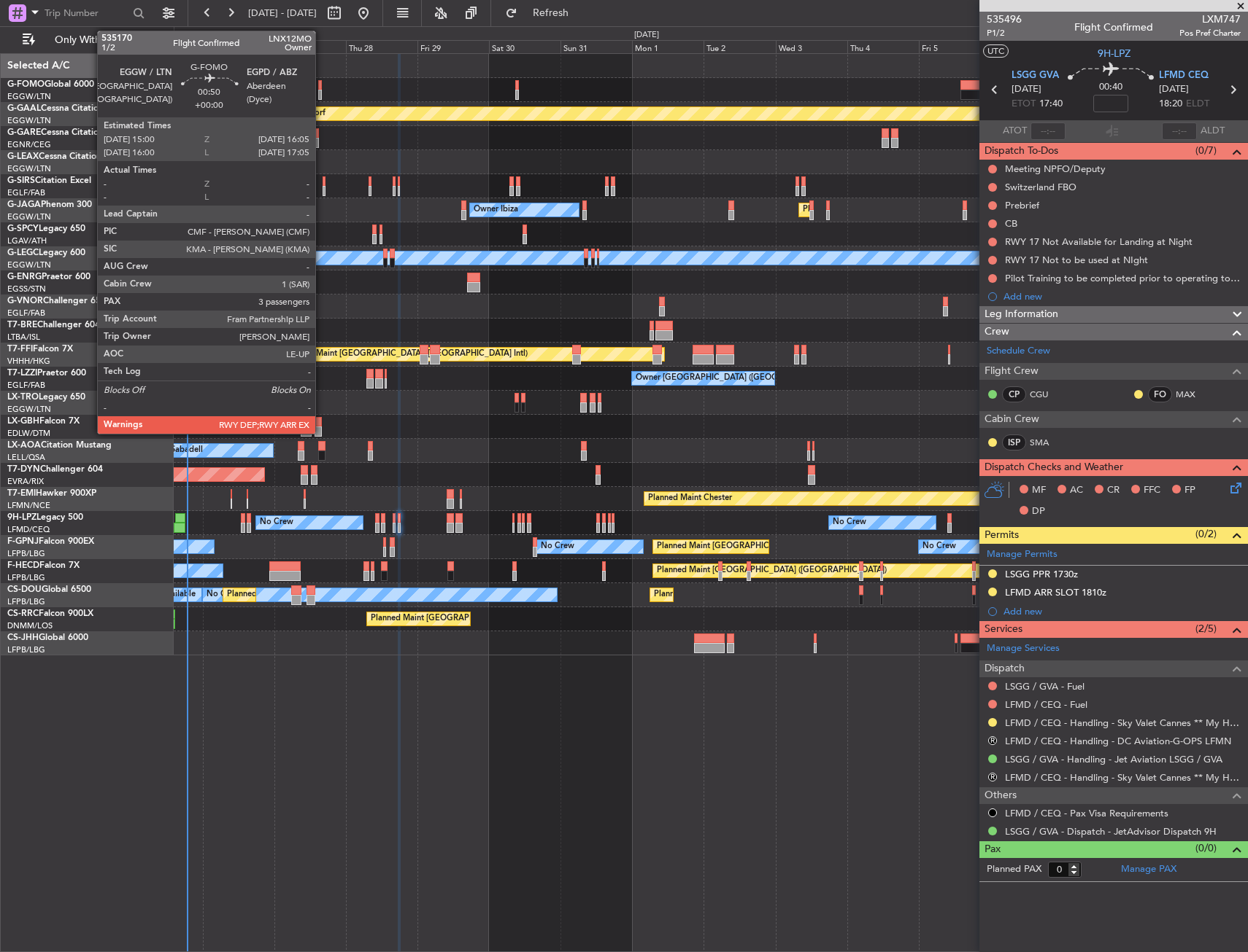
click at [321, 91] on div at bounding box center [320, 94] width 4 height 10
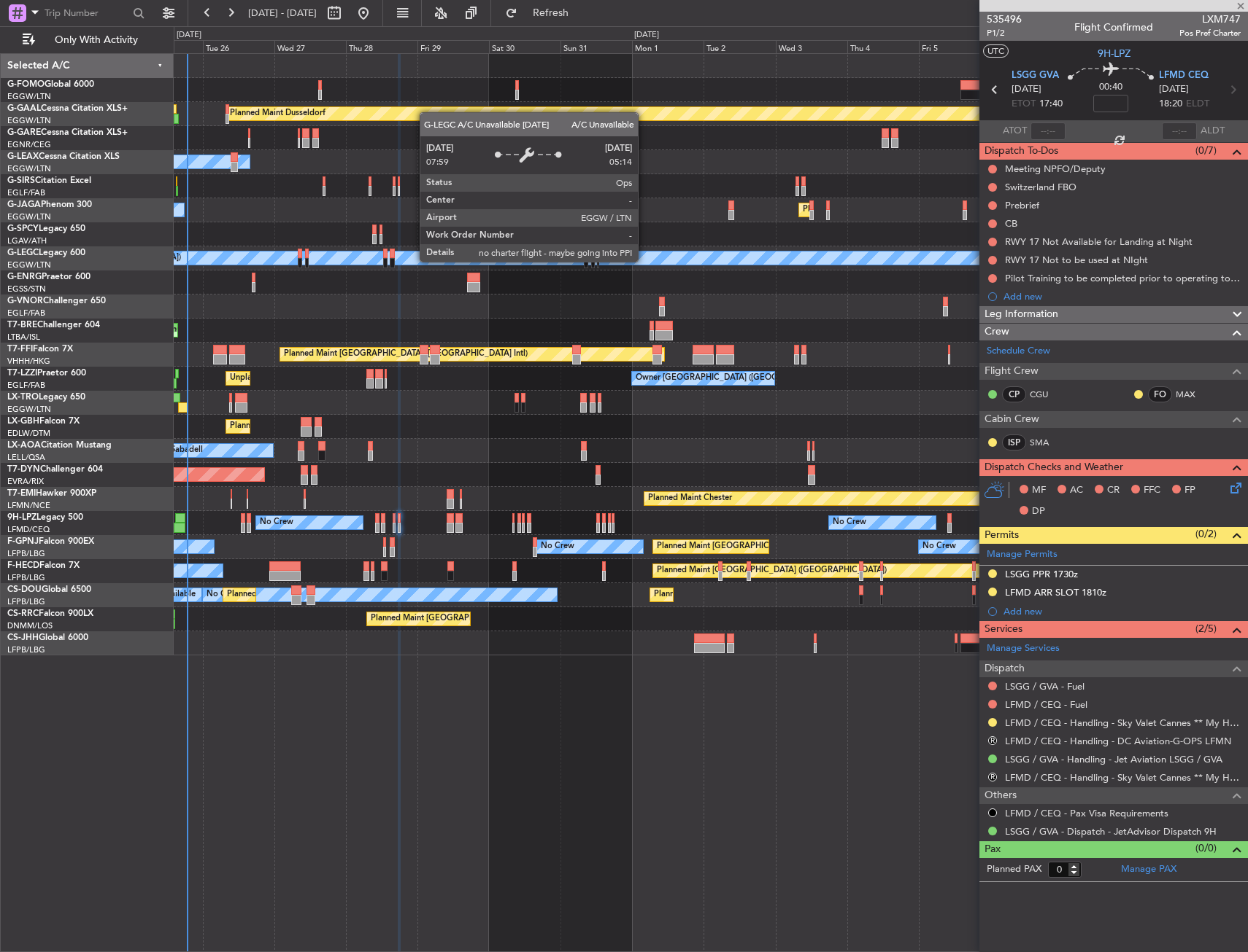
type input "3"
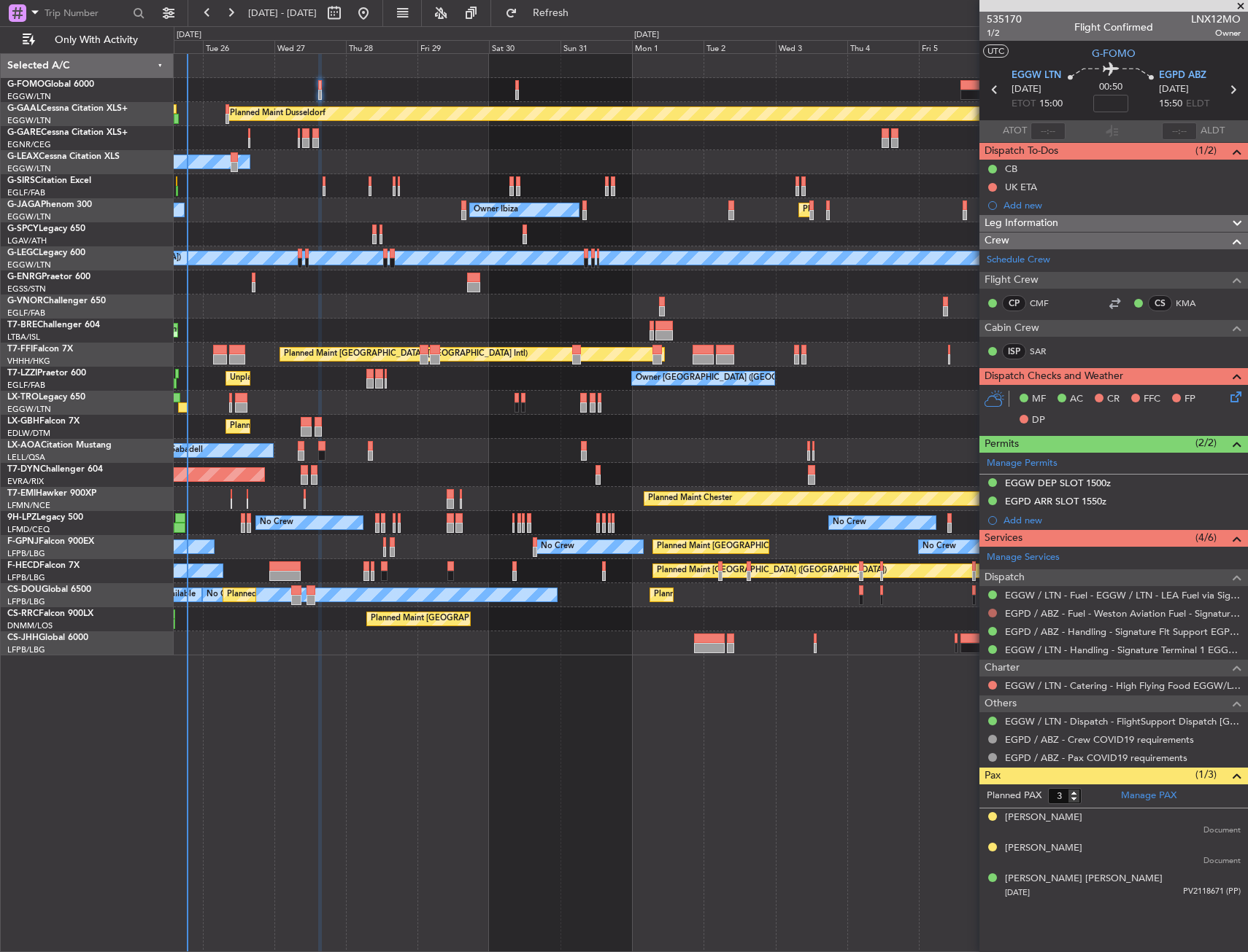
click at [992, 613] on button at bounding box center [992, 613] width 9 height 9
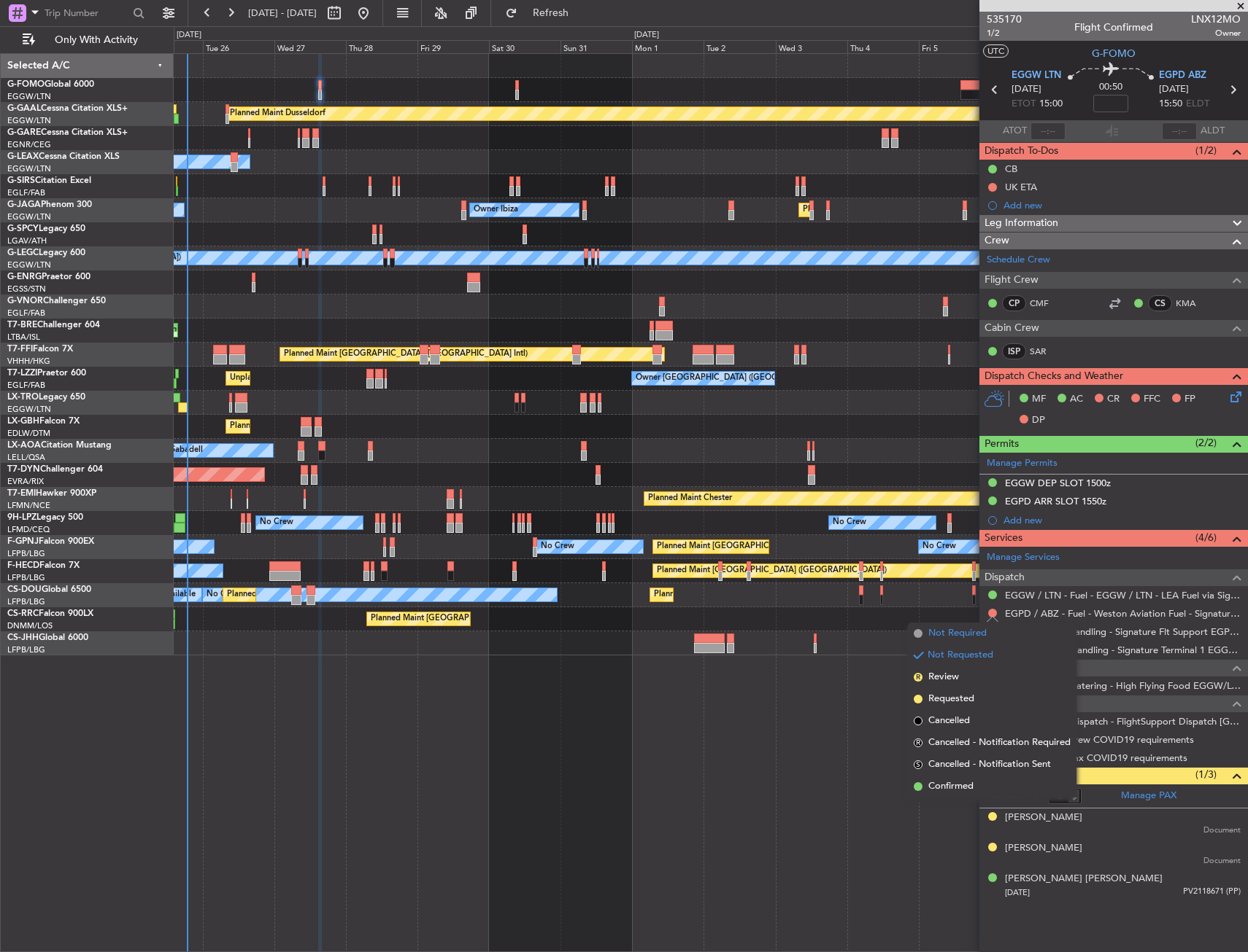
click at [954, 635] on span "Not Required" at bounding box center [956, 634] width 59 height 15
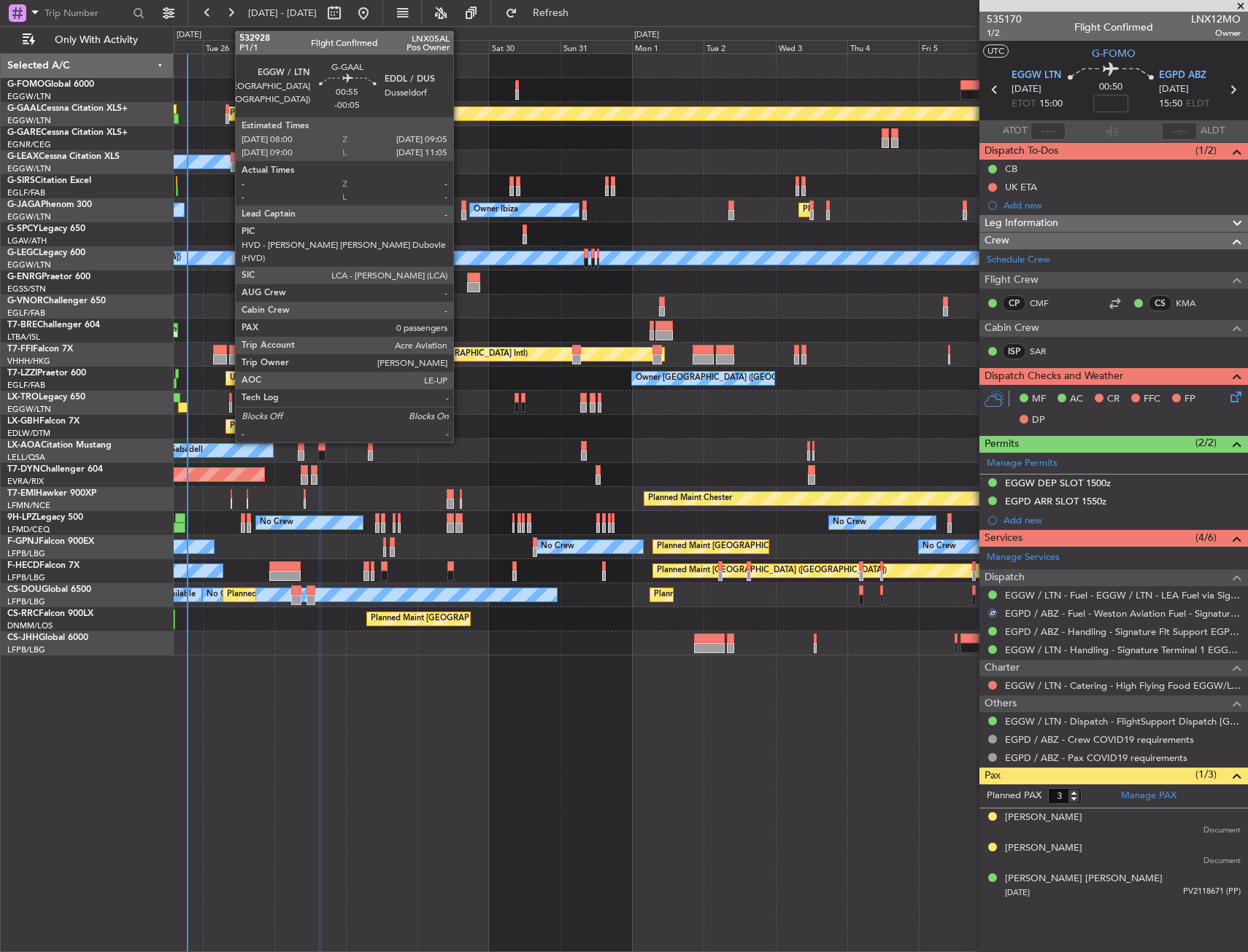
click at [227, 117] on div at bounding box center [227, 119] width 4 height 10
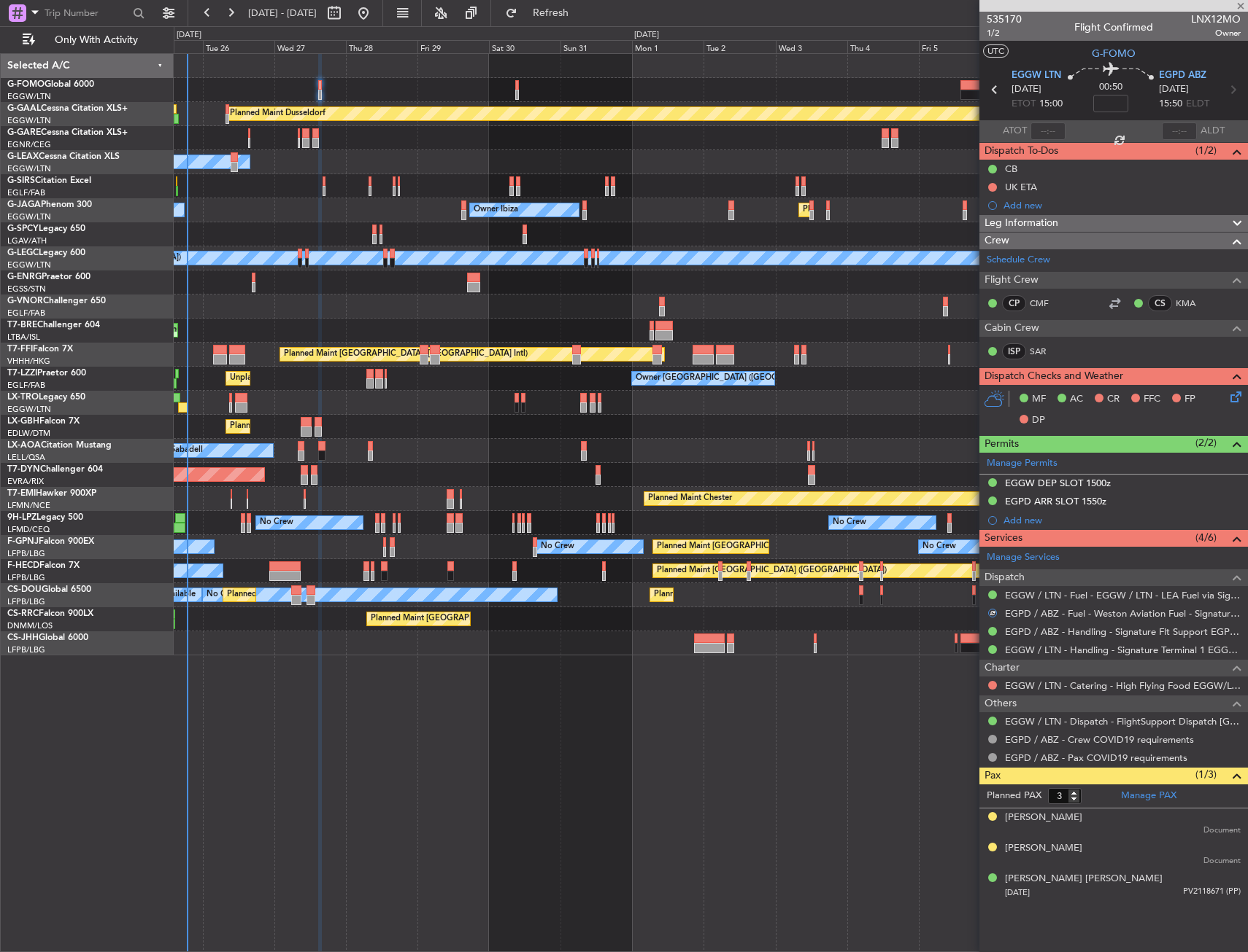
type input "-00:05"
type input "0"
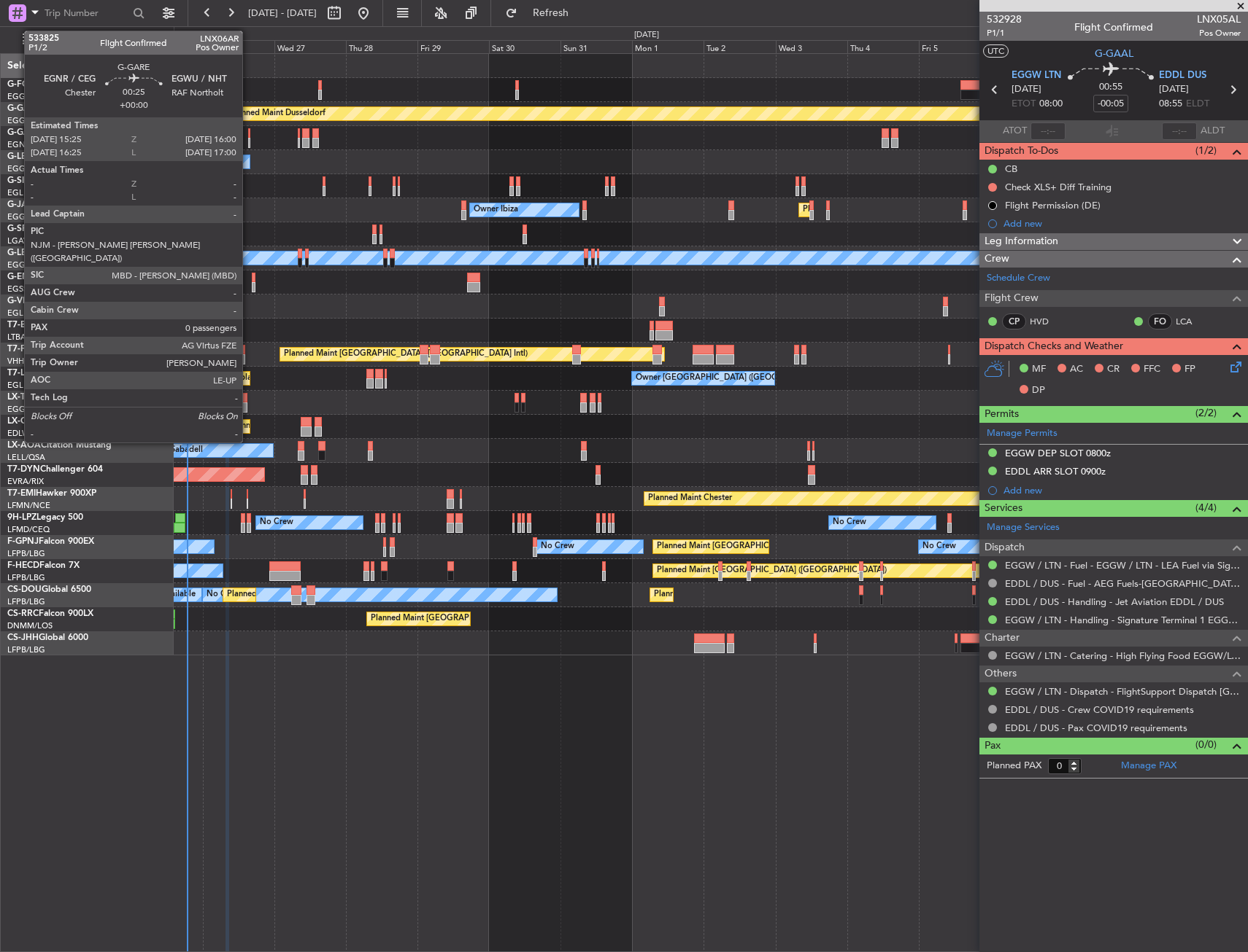
click at [249, 134] on div at bounding box center [249, 133] width 2 height 10
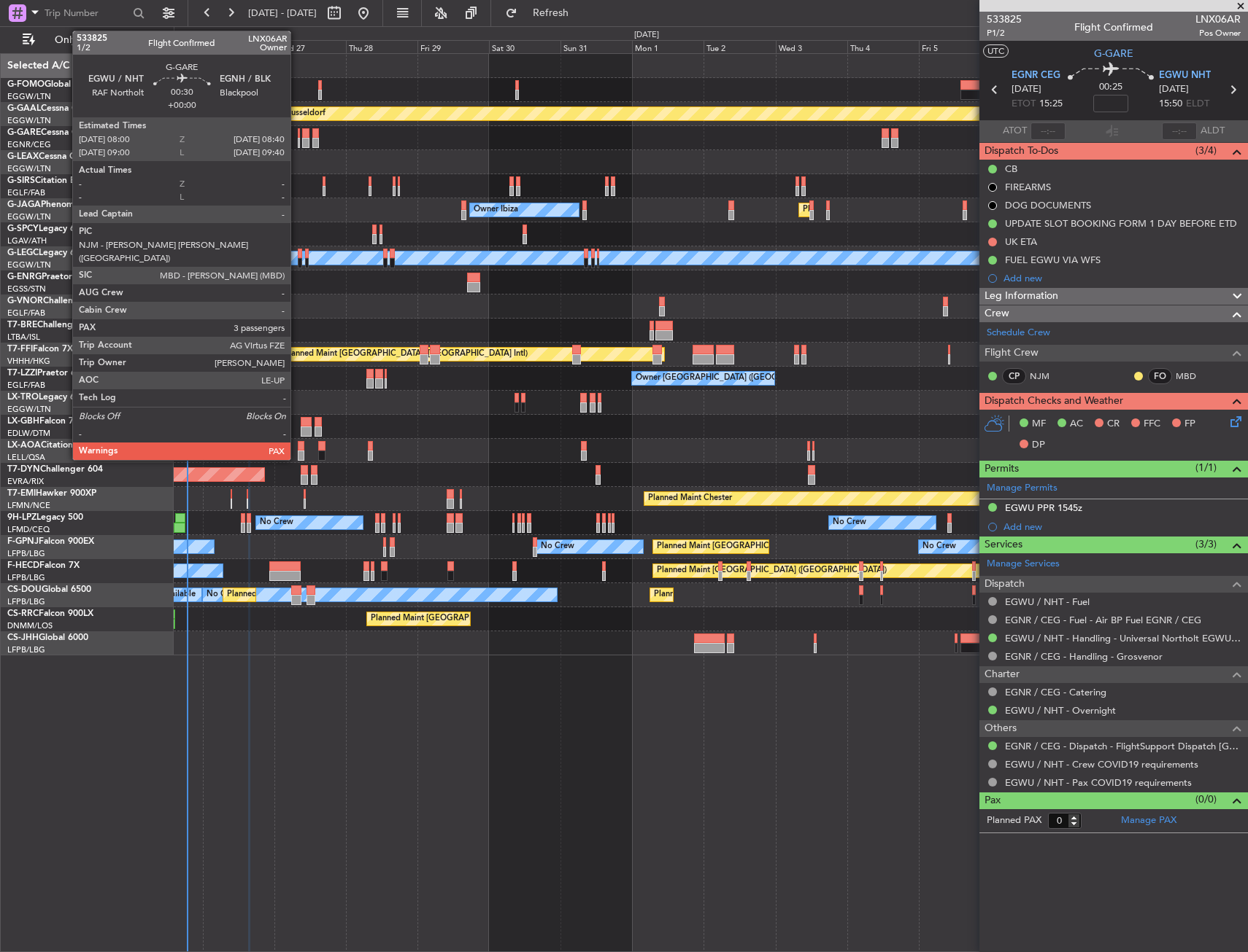
click at [298, 136] on div at bounding box center [299, 133] width 2 height 10
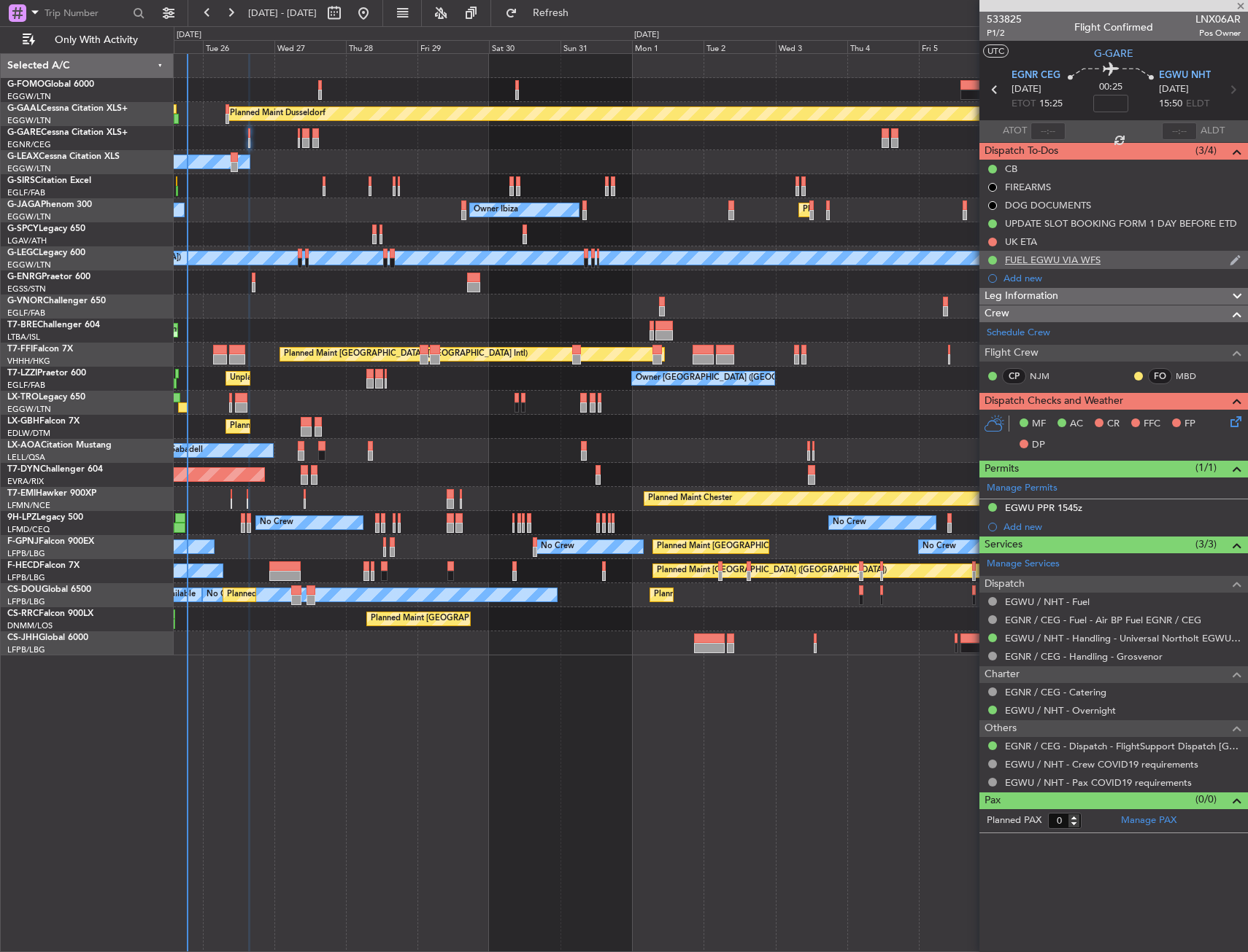
type input "3"
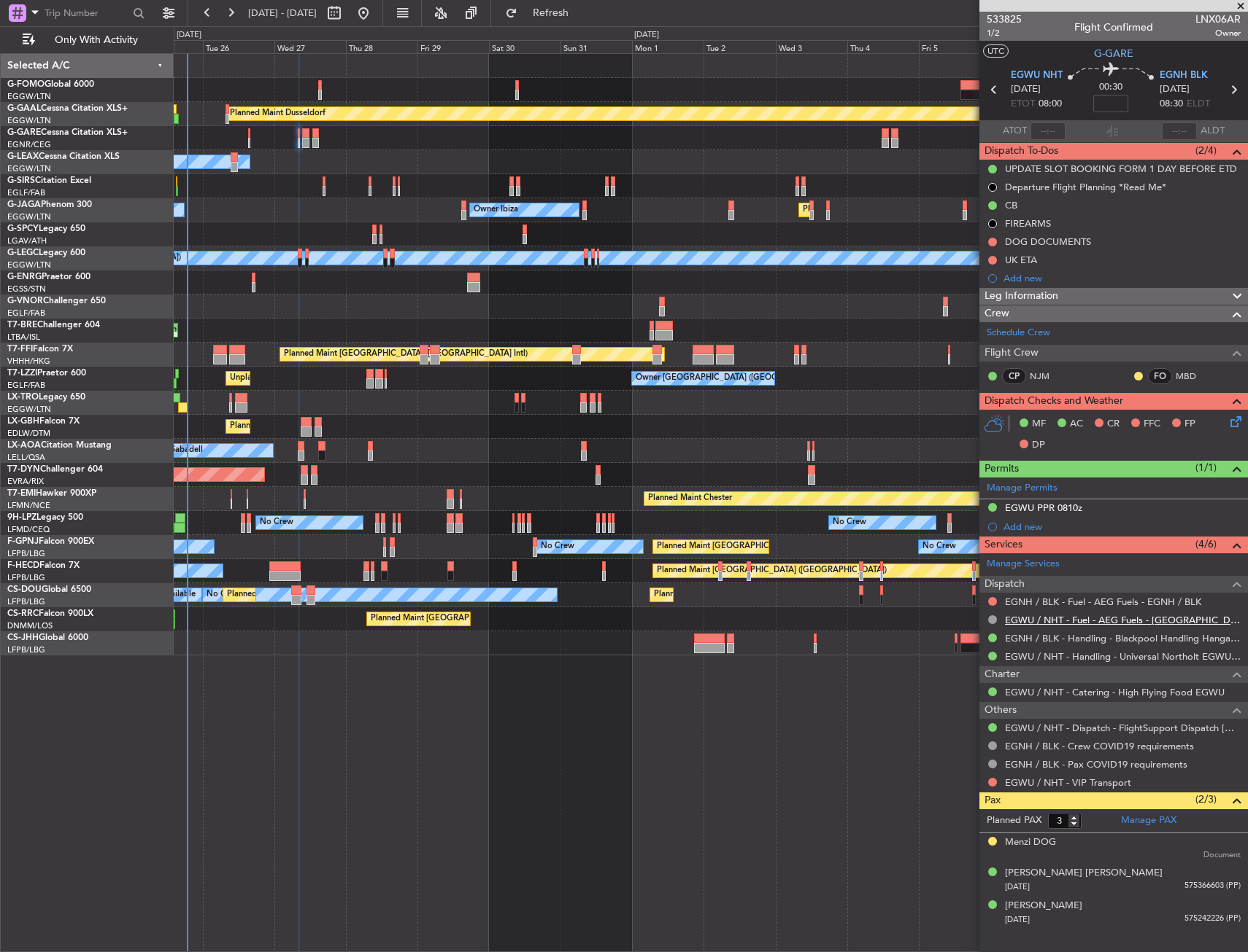
click at [1081, 622] on link "EGWU / NHT - Fuel - AEG Fuels - EGWU / NHT" at bounding box center [1123, 620] width 236 height 13
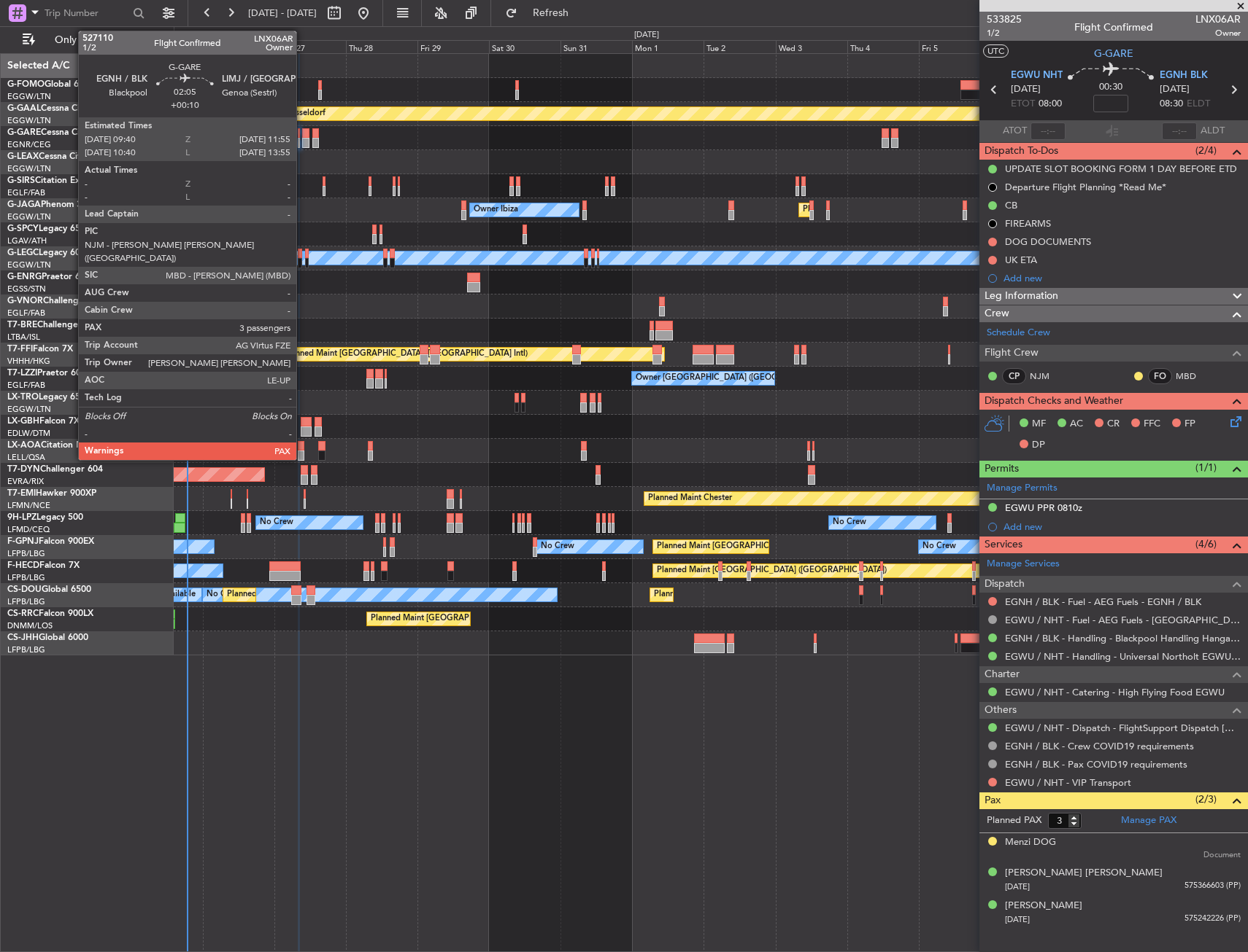
click at [303, 129] on div at bounding box center [305, 133] width 7 height 10
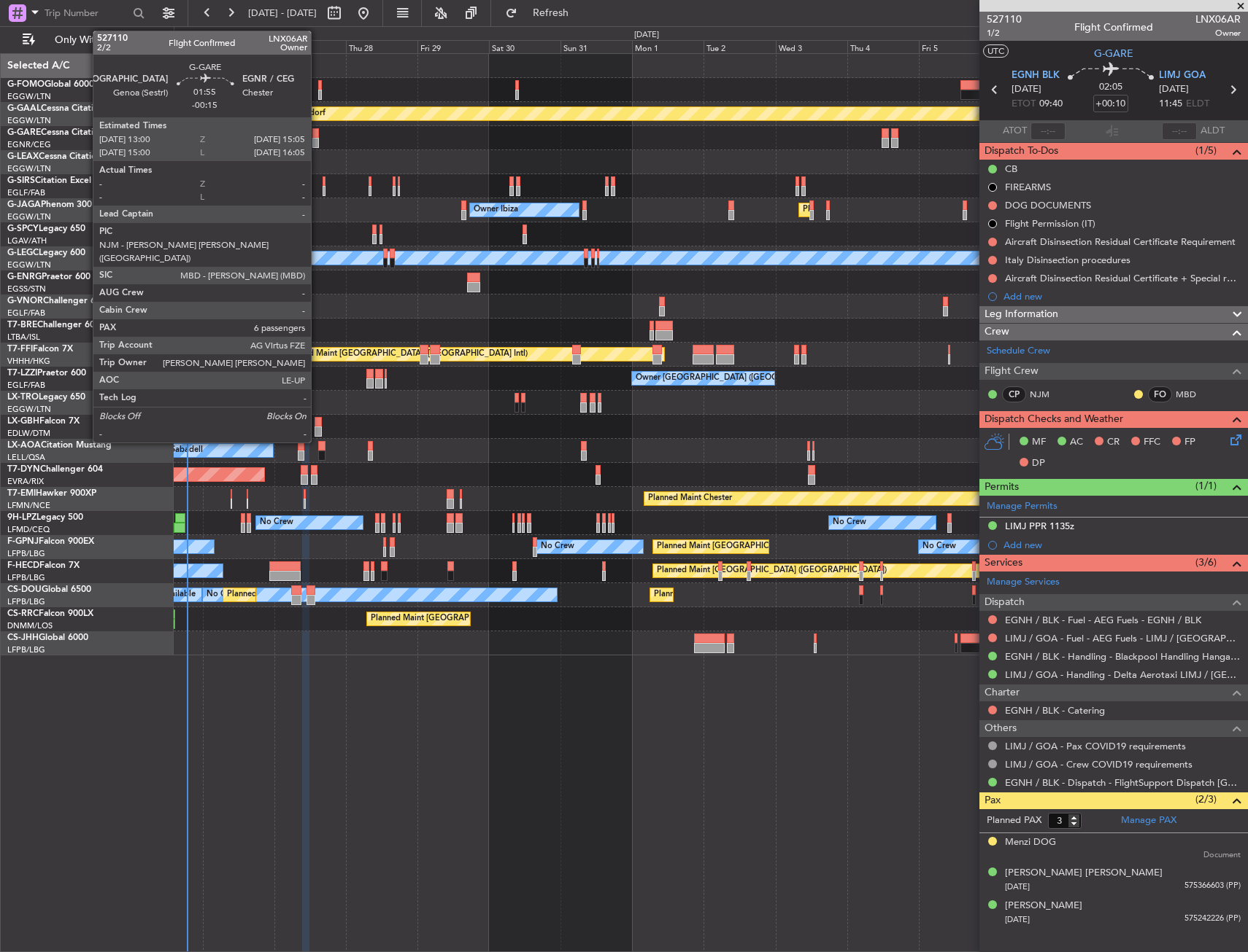
click at [317, 132] on div at bounding box center [315, 133] width 7 height 10
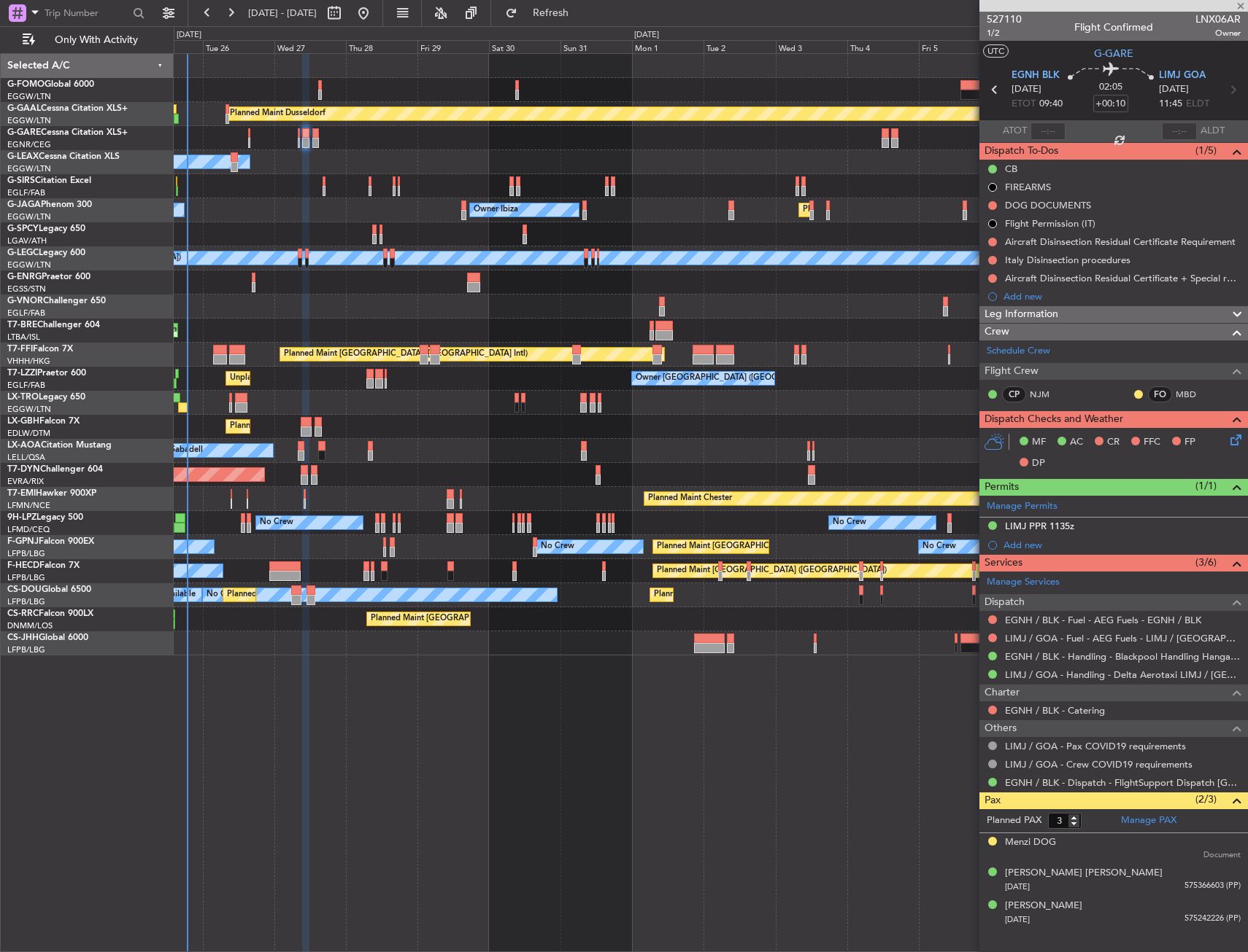
type input "-00:15"
type input "6"
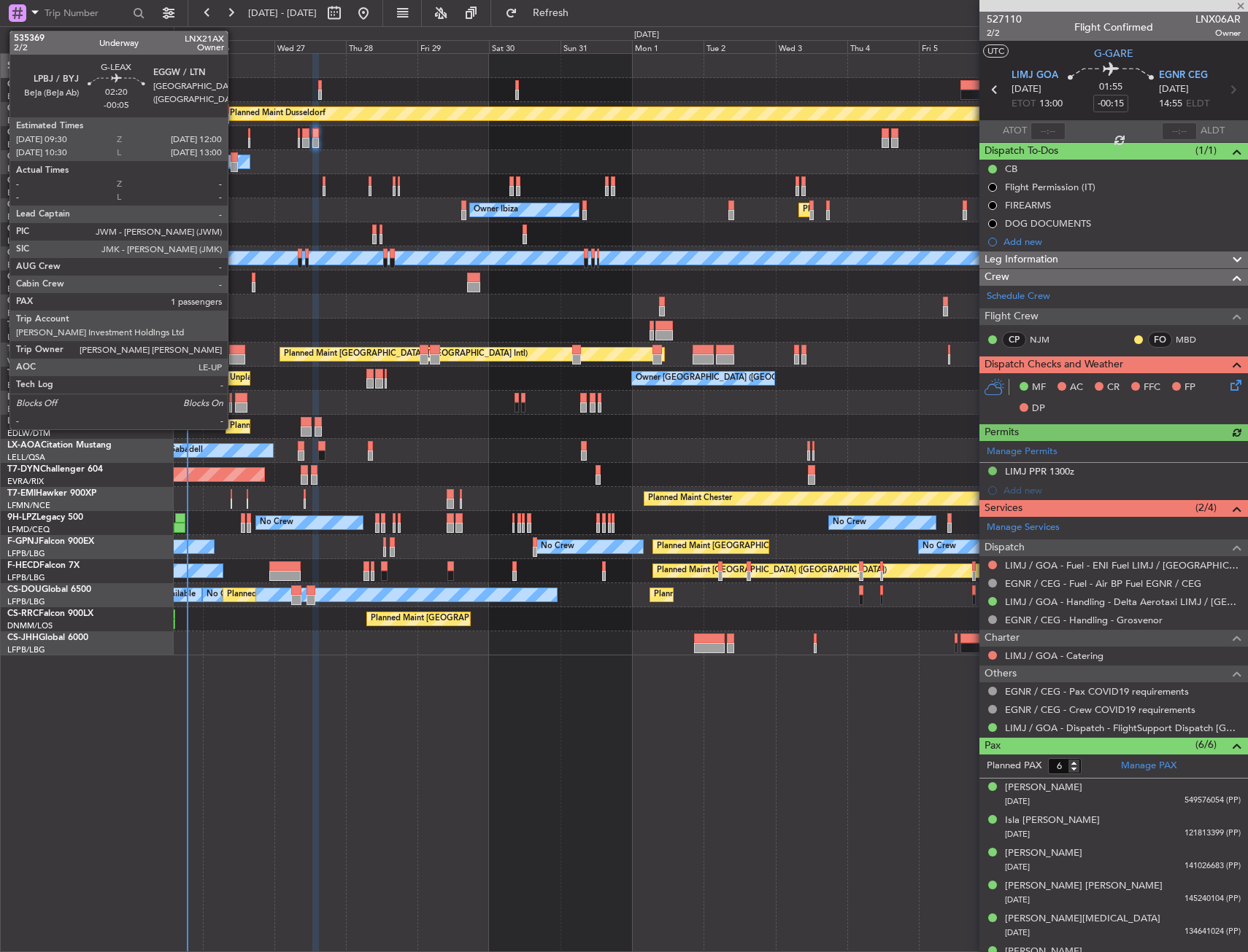
click at [234, 158] on div at bounding box center [234, 158] width 8 height 10
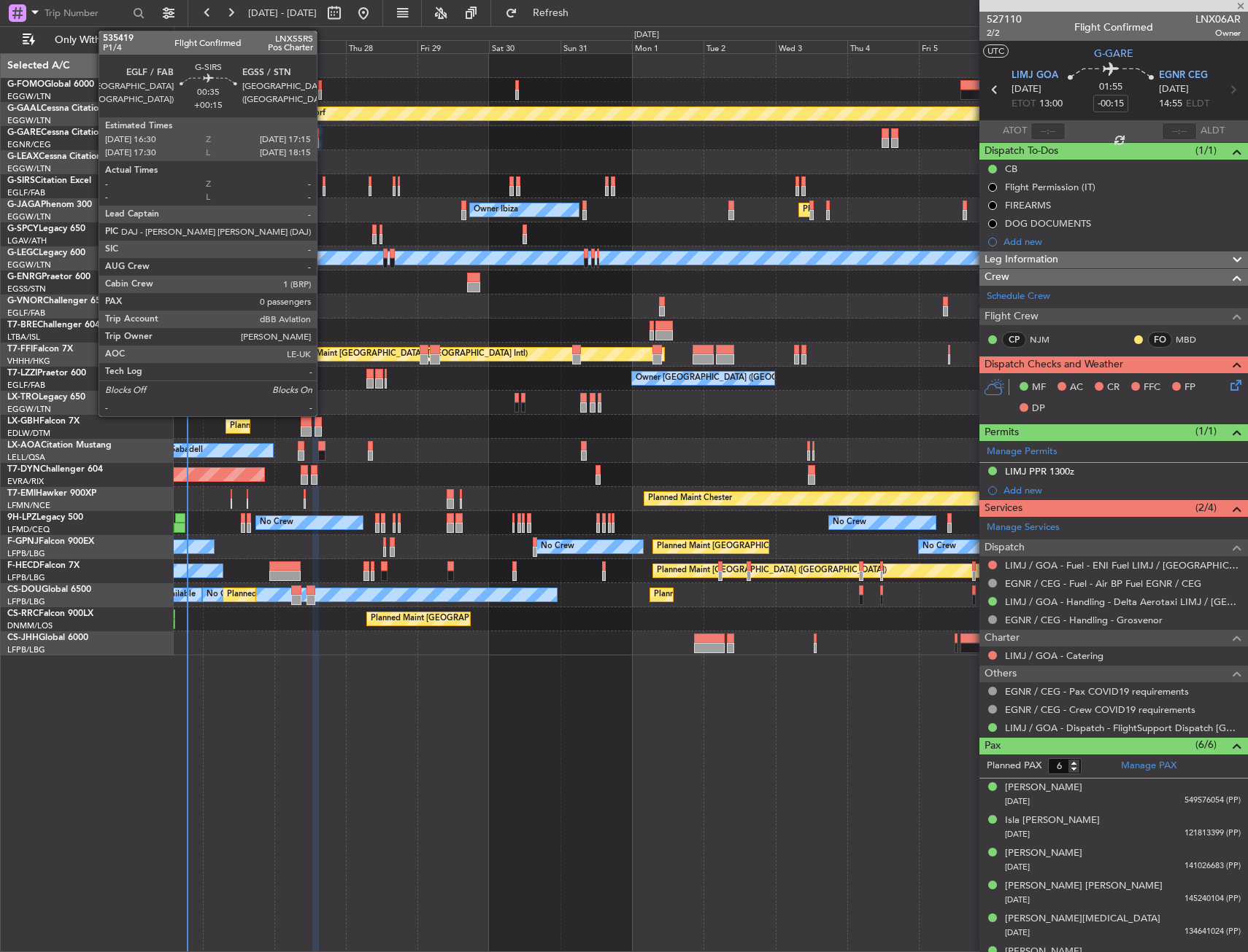
type input "-00:05"
type input "1"
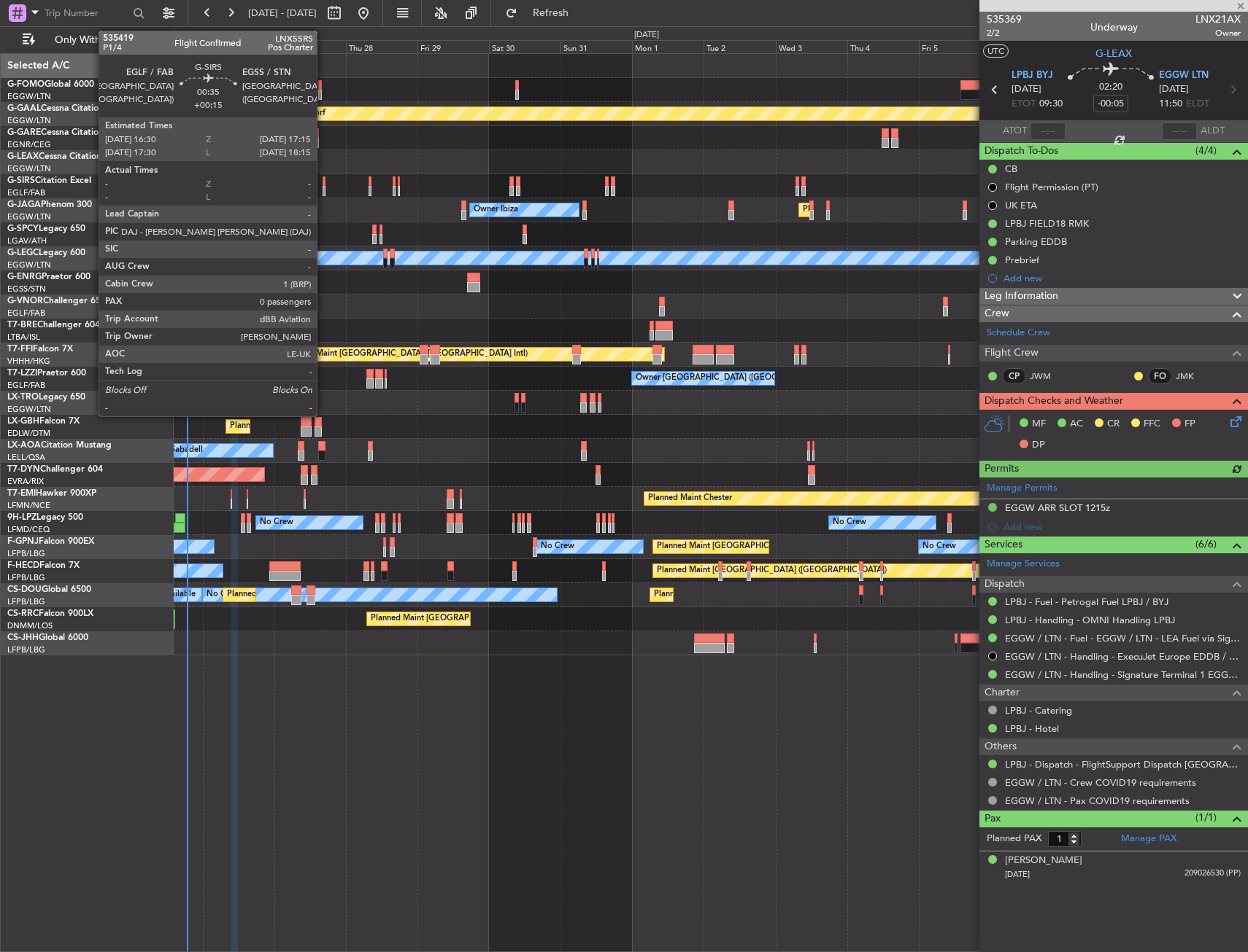
click at [323, 178] on div at bounding box center [323, 181] width 3 height 10
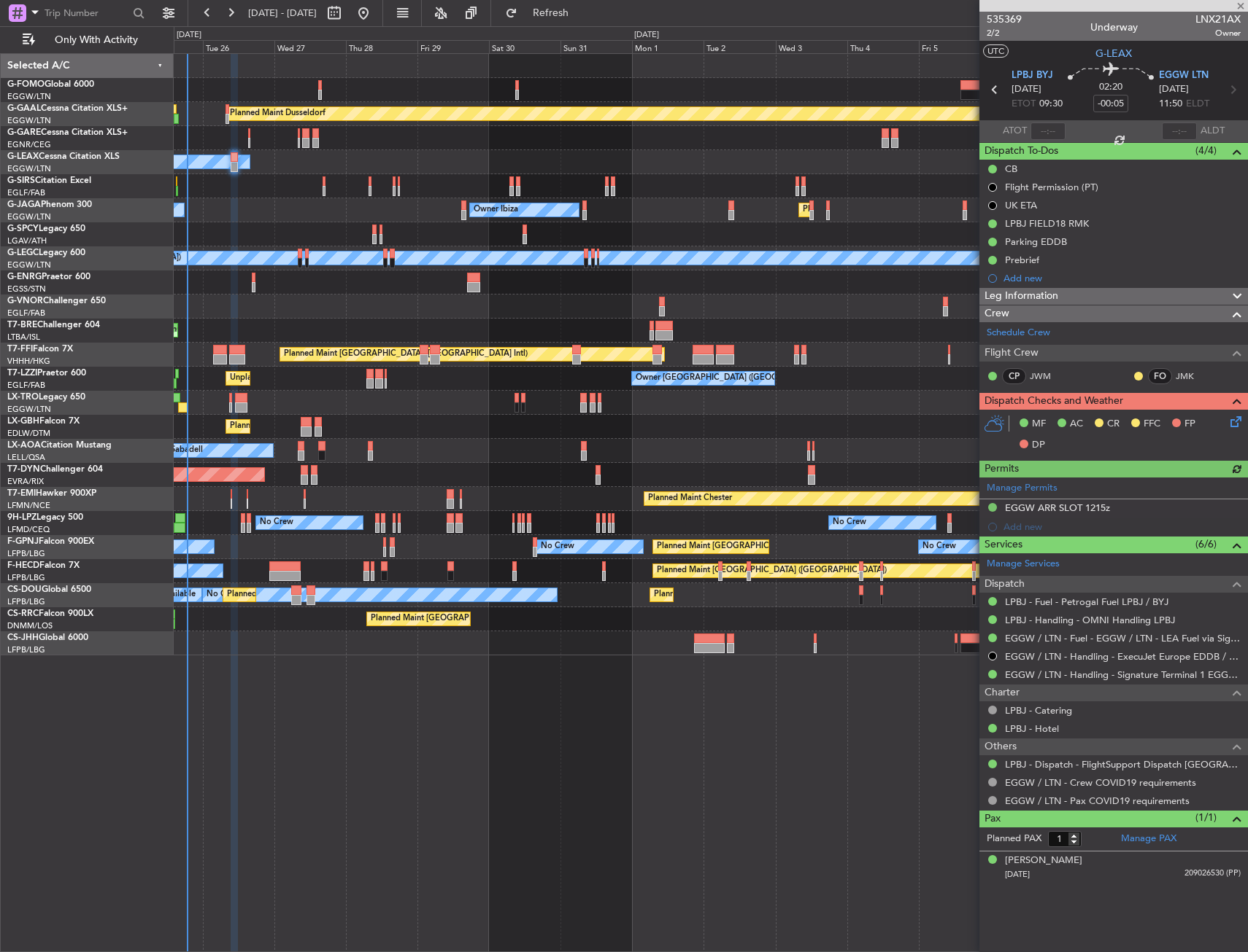
type input "+00:15"
type input "0"
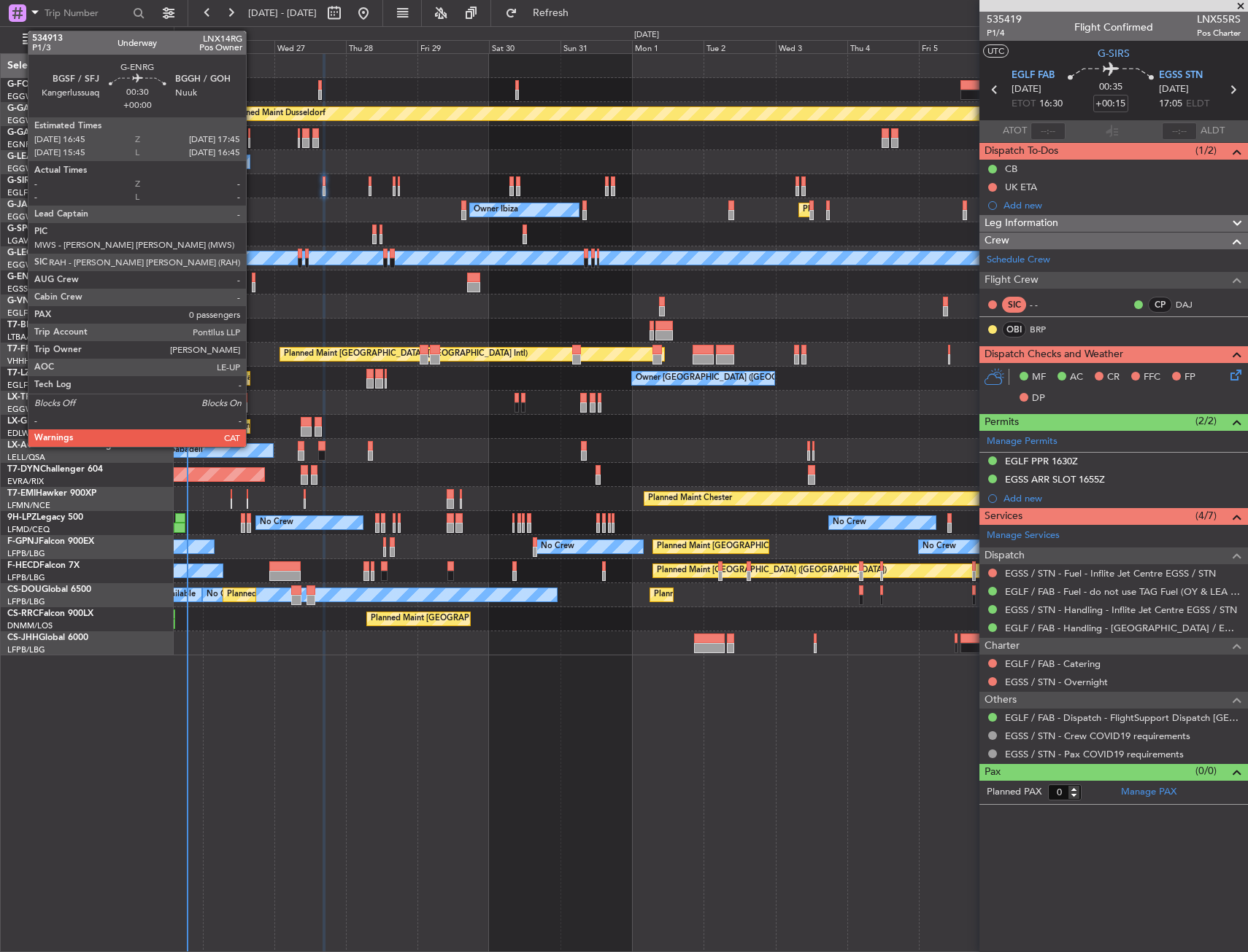
click at [252, 284] on div at bounding box center [254, 288] width 4 height 10
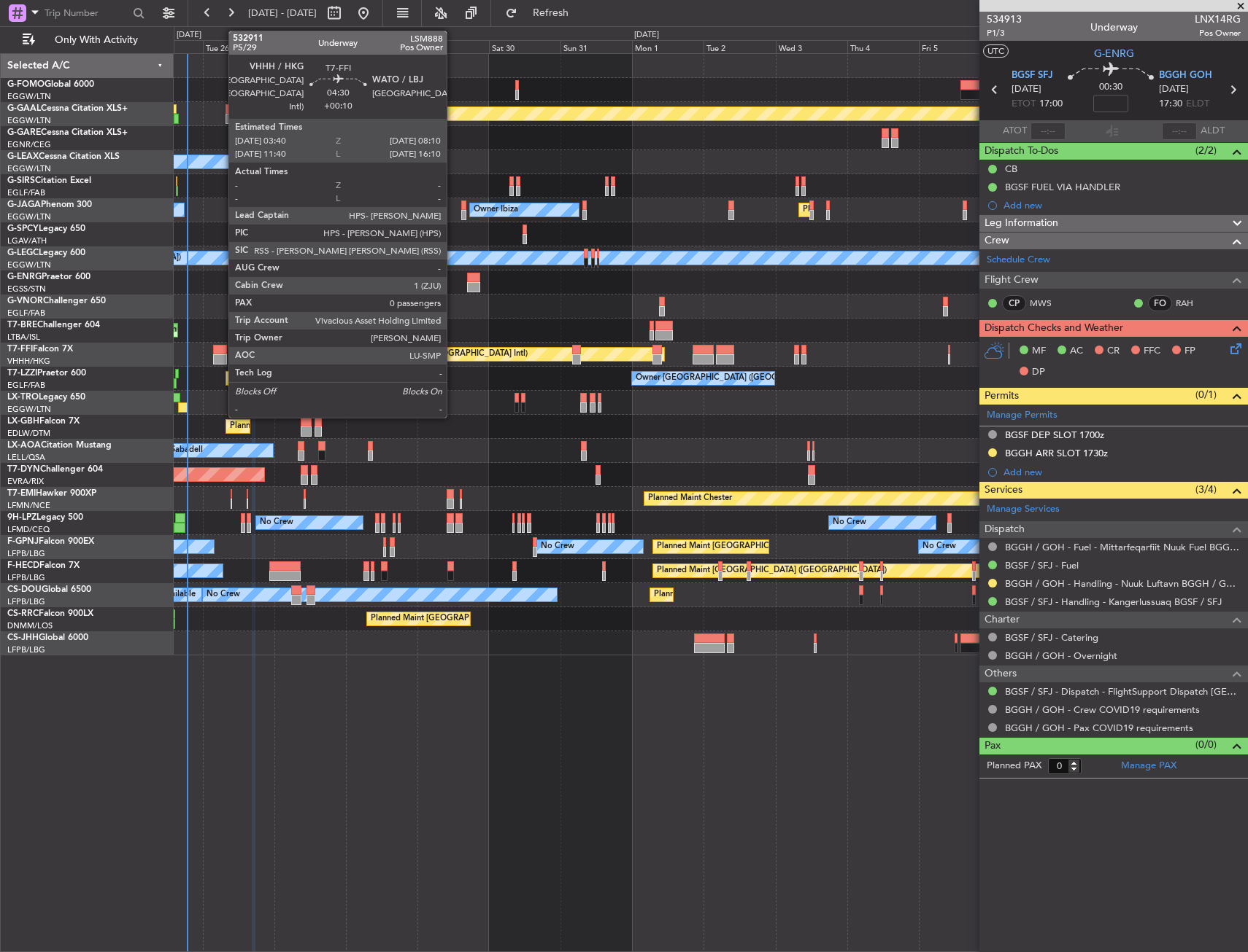
click at [221, 349] on div at bounding box center [220, 350] width 14 height 10
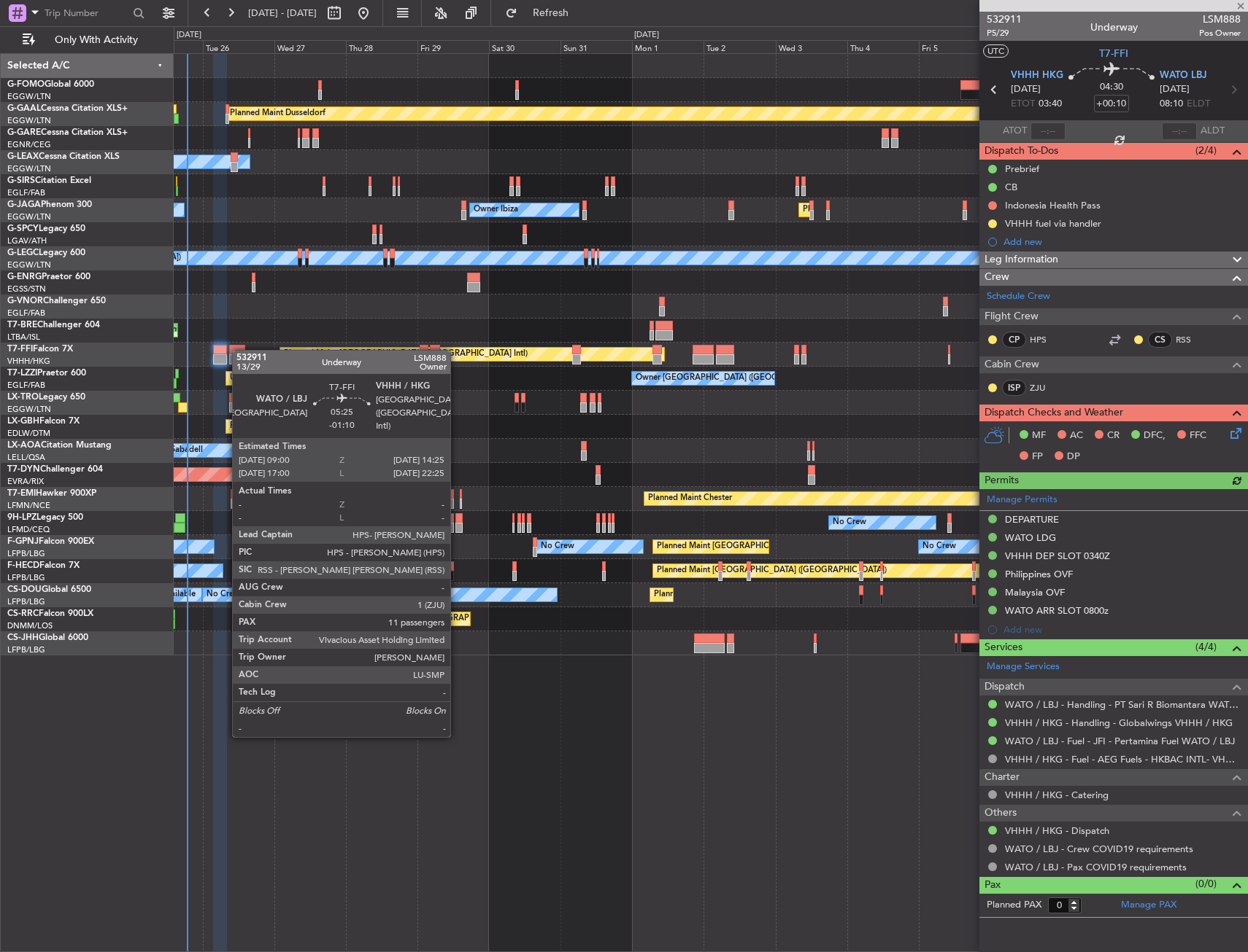
click at [239, 350] on div at bounding box center [237, 350] width 17 height 10
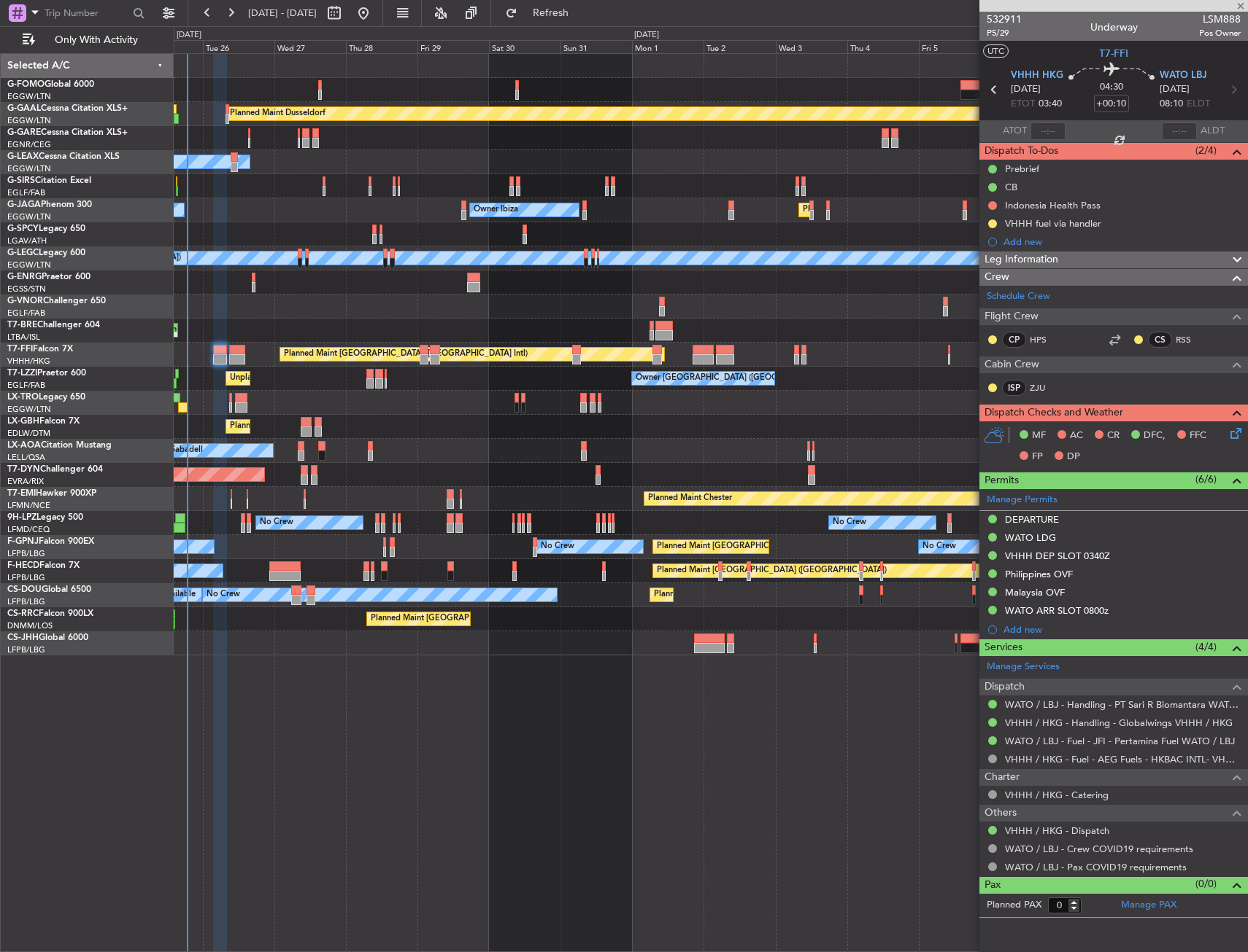
type input "-01:10"
type input "11"
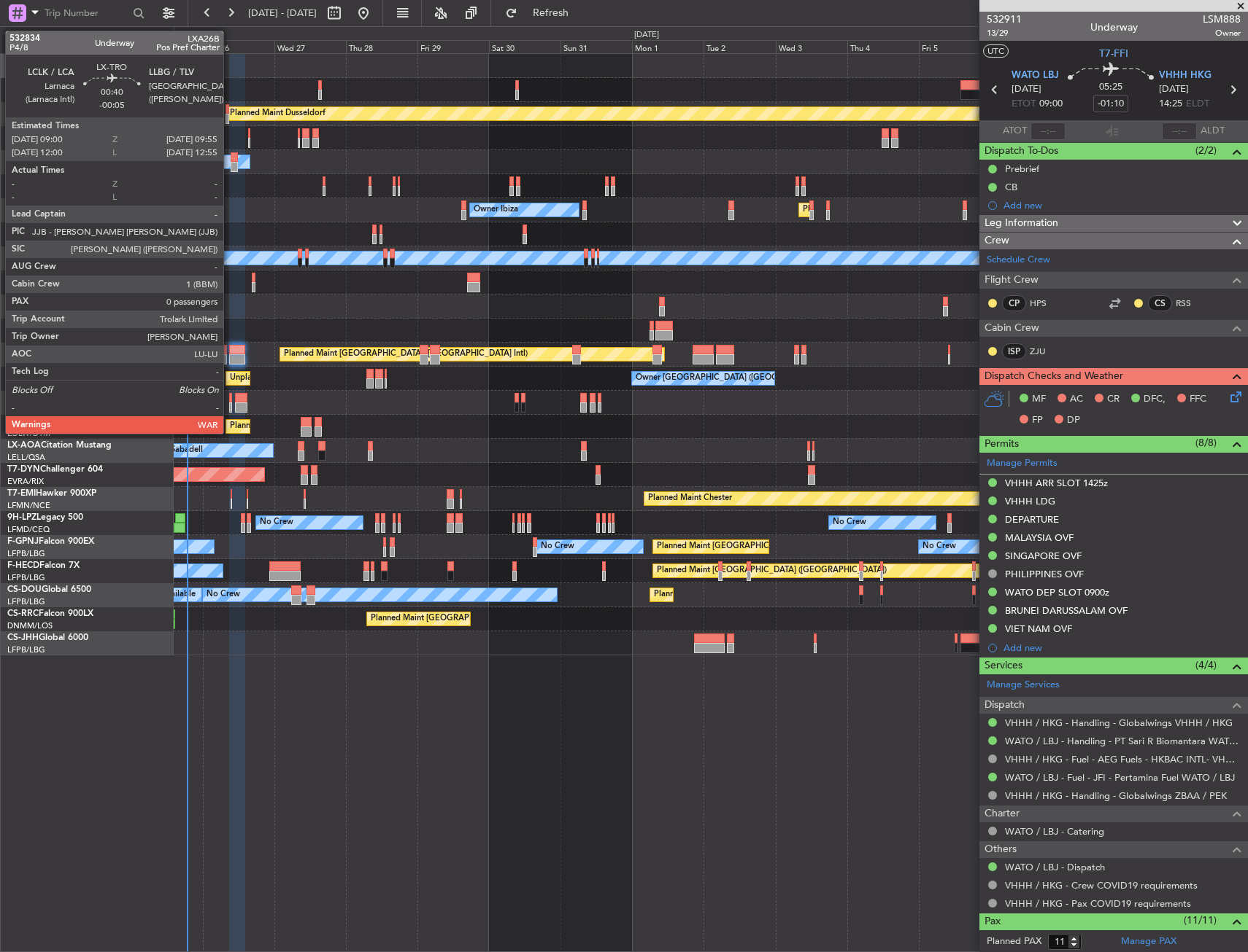
click at [230, 403] on div at bounding box center [230, 408] width 3 height 10
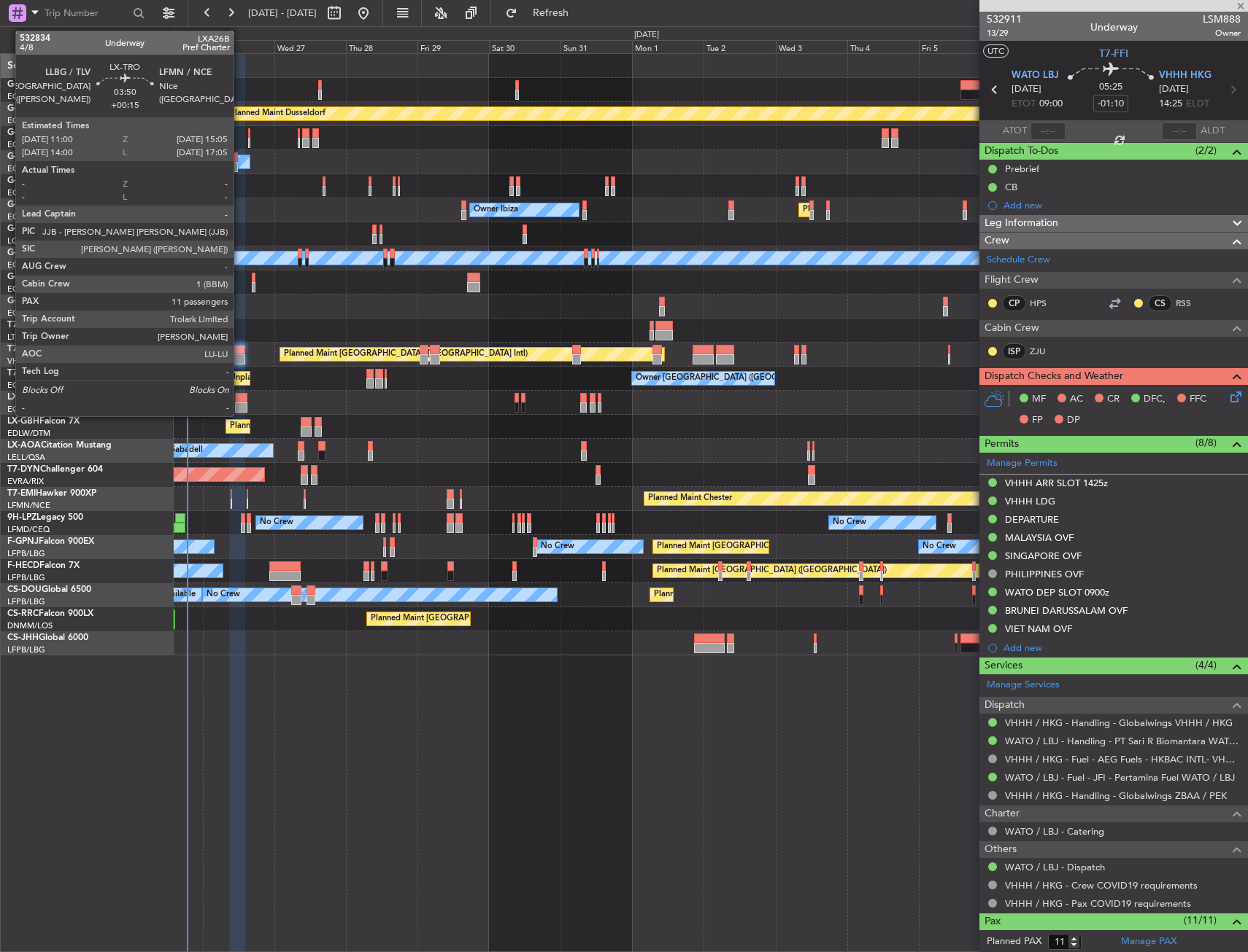
click at [240, 402] on div at bounding box center [241, 398] width 13 height 10
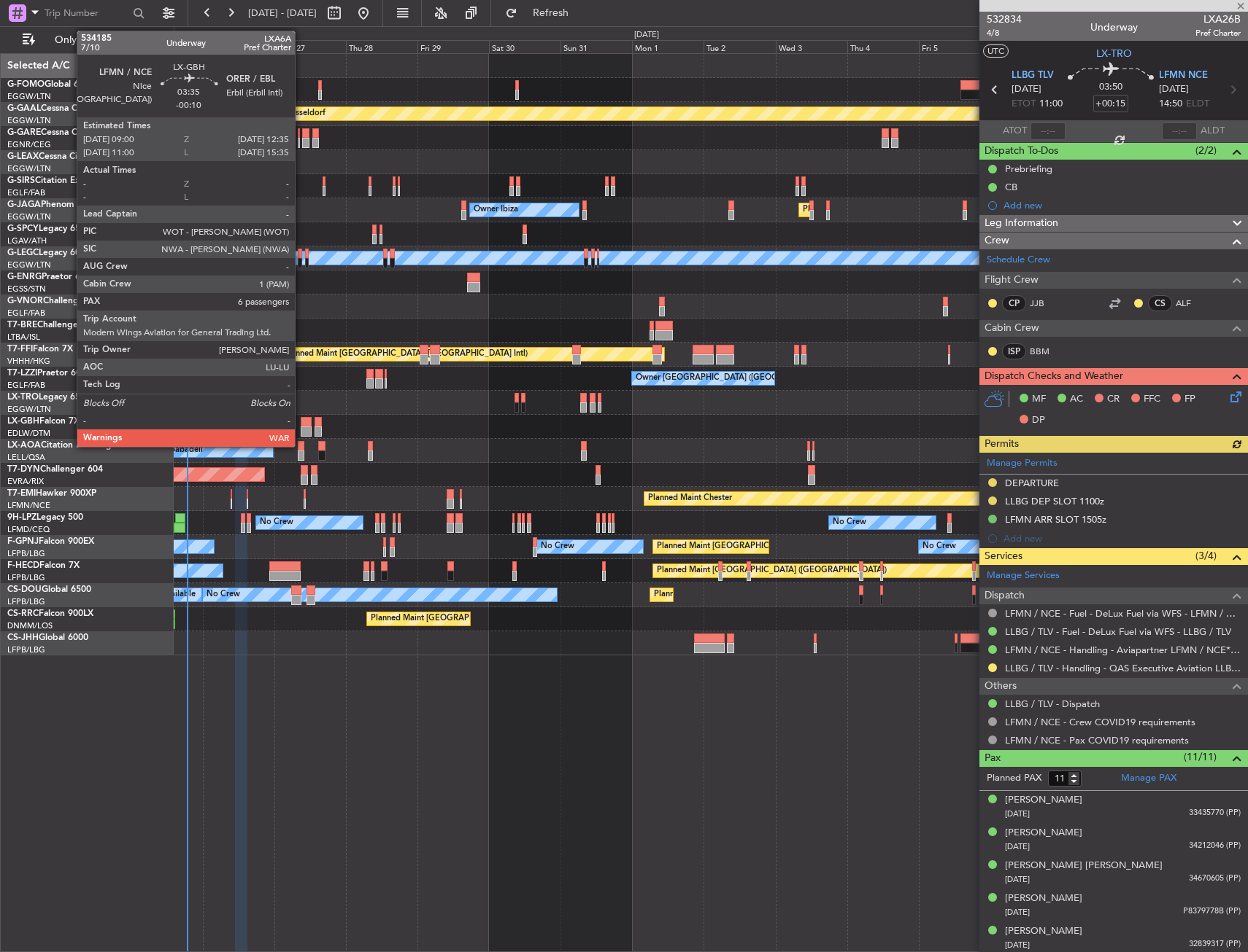
click at [302, 424] on div at bounding box center [306, 422] width 11 height 10
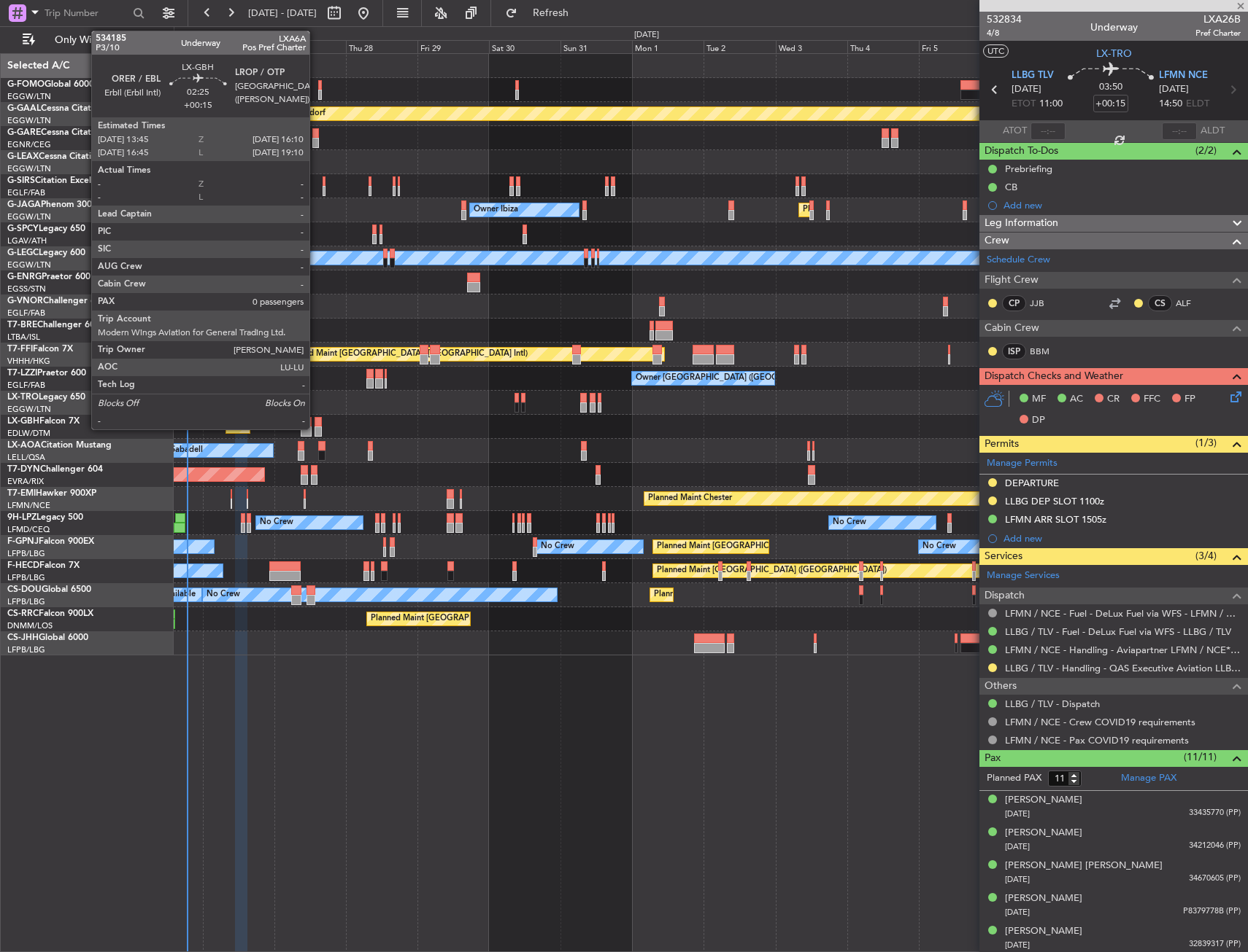
type input "-00:10"
type input "6"
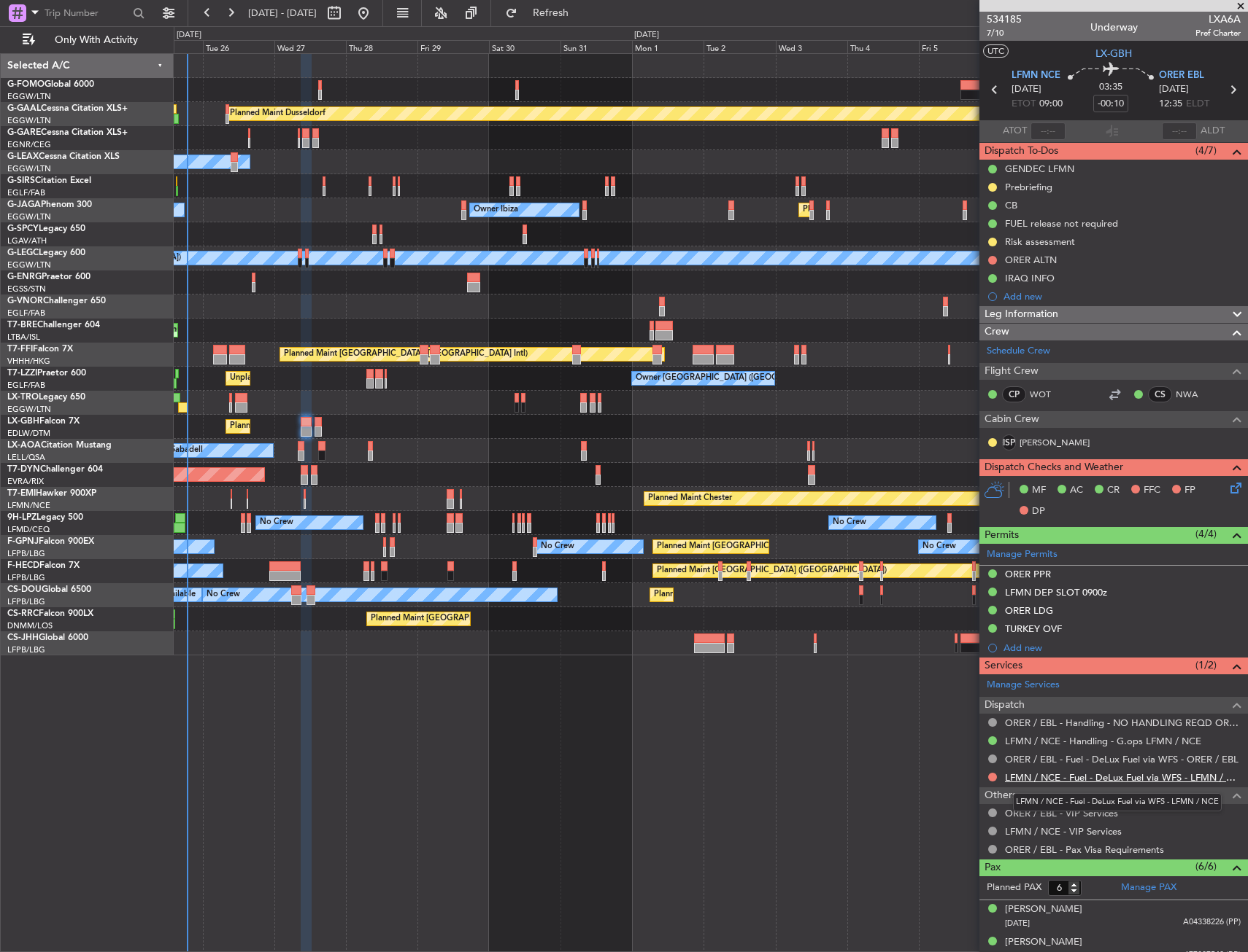
click at [1039, 775] on link "LFMN / NCE - Fuel - DeLux Fuel via WFS - LFMN / NCE" at bounding box center [1123, 777] width 236 height 13
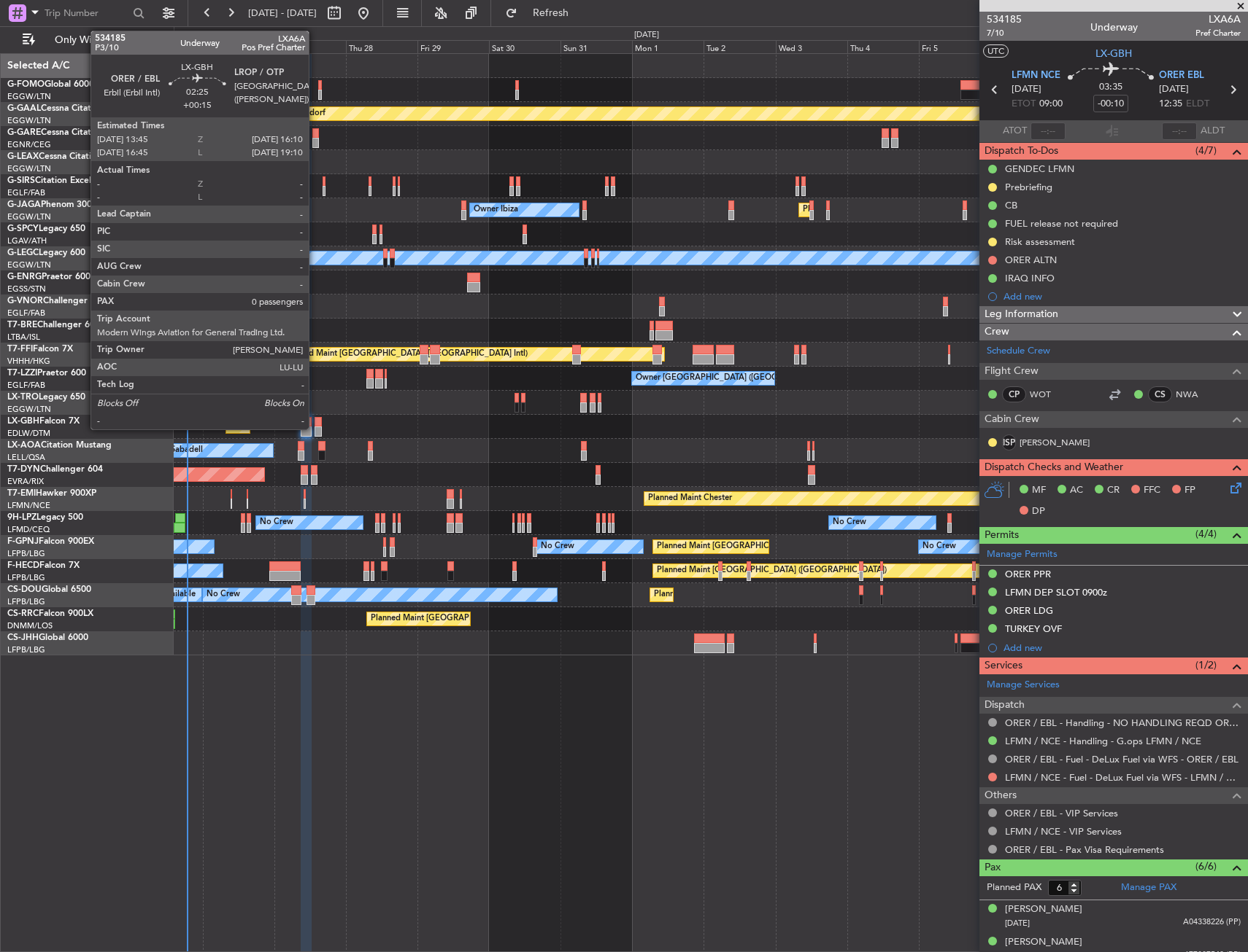
click at [315, 426] on div at bounding box center [317, 431] width 7 height 10
type input "+00:15"
type input "0"
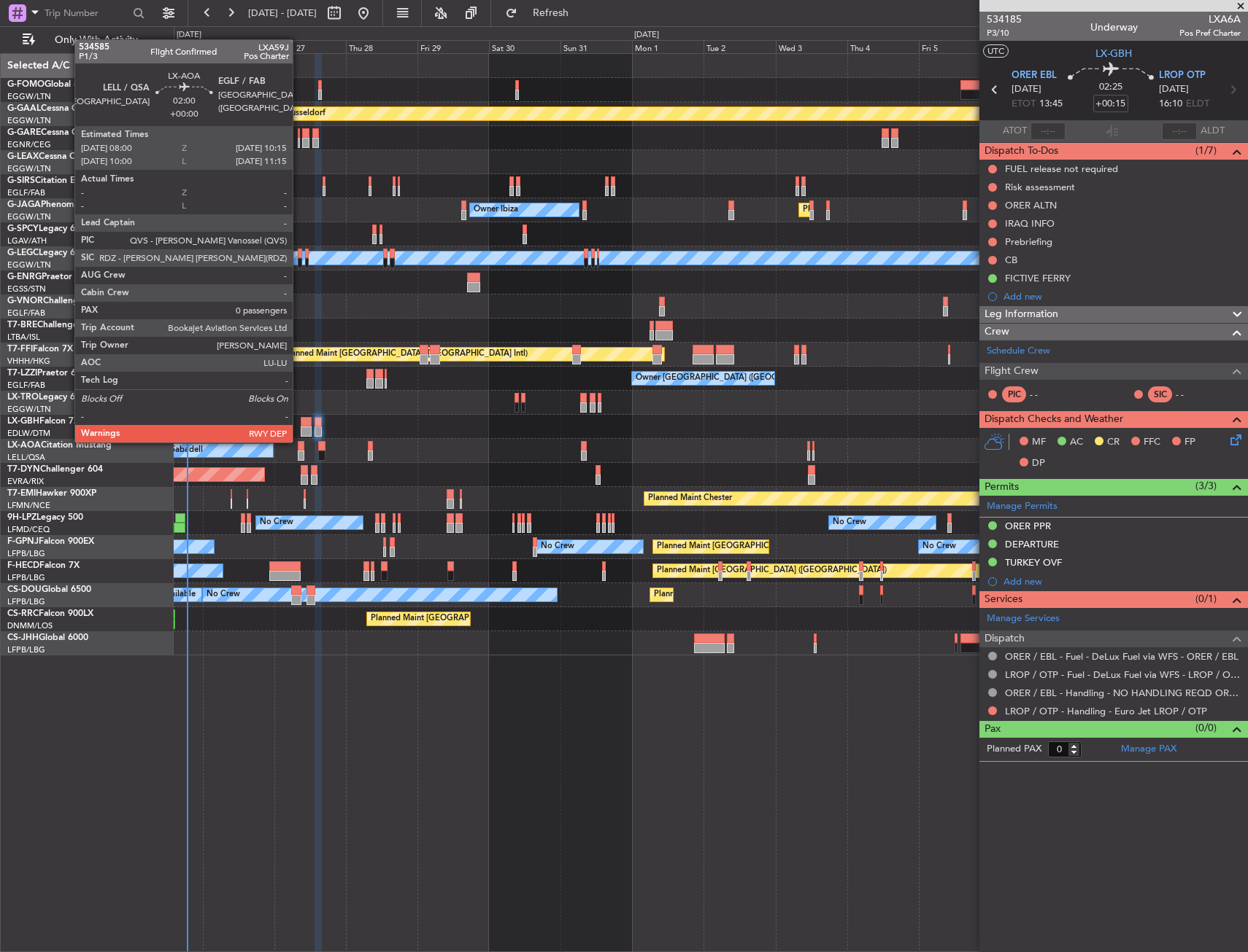
click at [300, 441] on div at bounding box center [301, 446] width 7 height 10
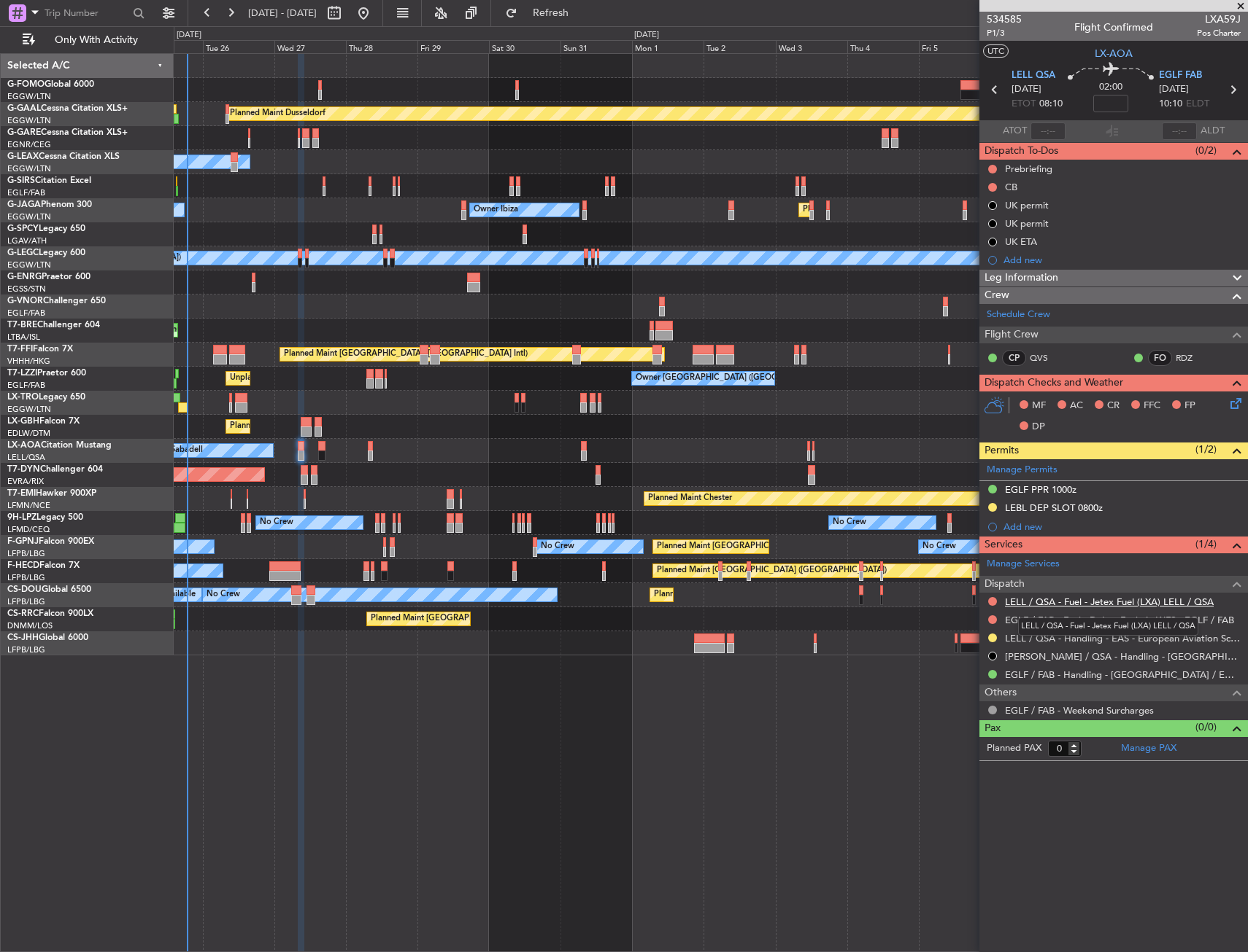
click at [1034, 602] on link "LELL / QSA - Fuel - Jetex Fuel (LXA) LELL / QSA" at bounding box center [1109, 602] width 208 height 13
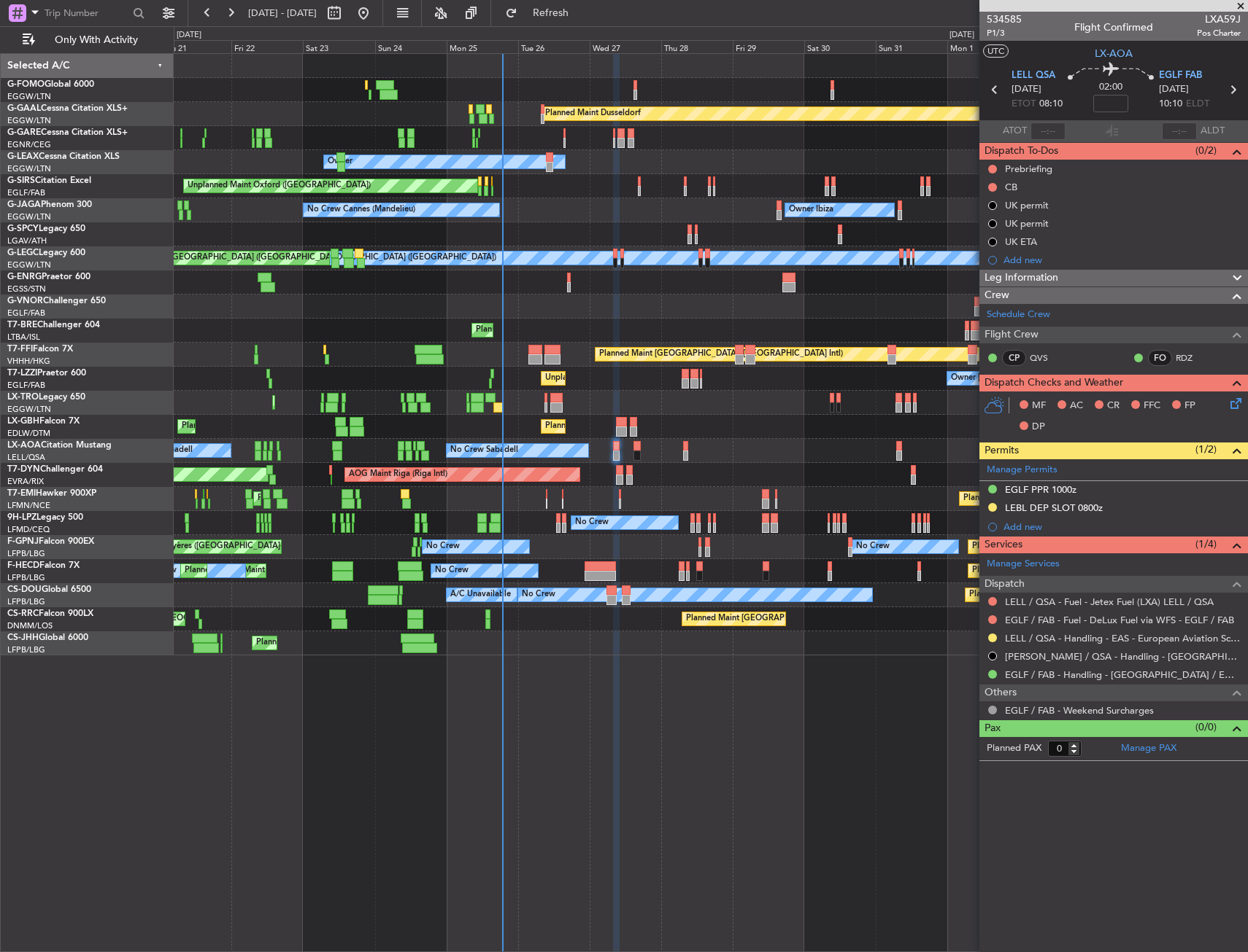
click at [666, 390] on div "Planned Maint Dusseldorf Unplanned Maint Chester Owner Owner Unplanned Maint Ox…" at bounding box center [710, 354] width 1073 height 602
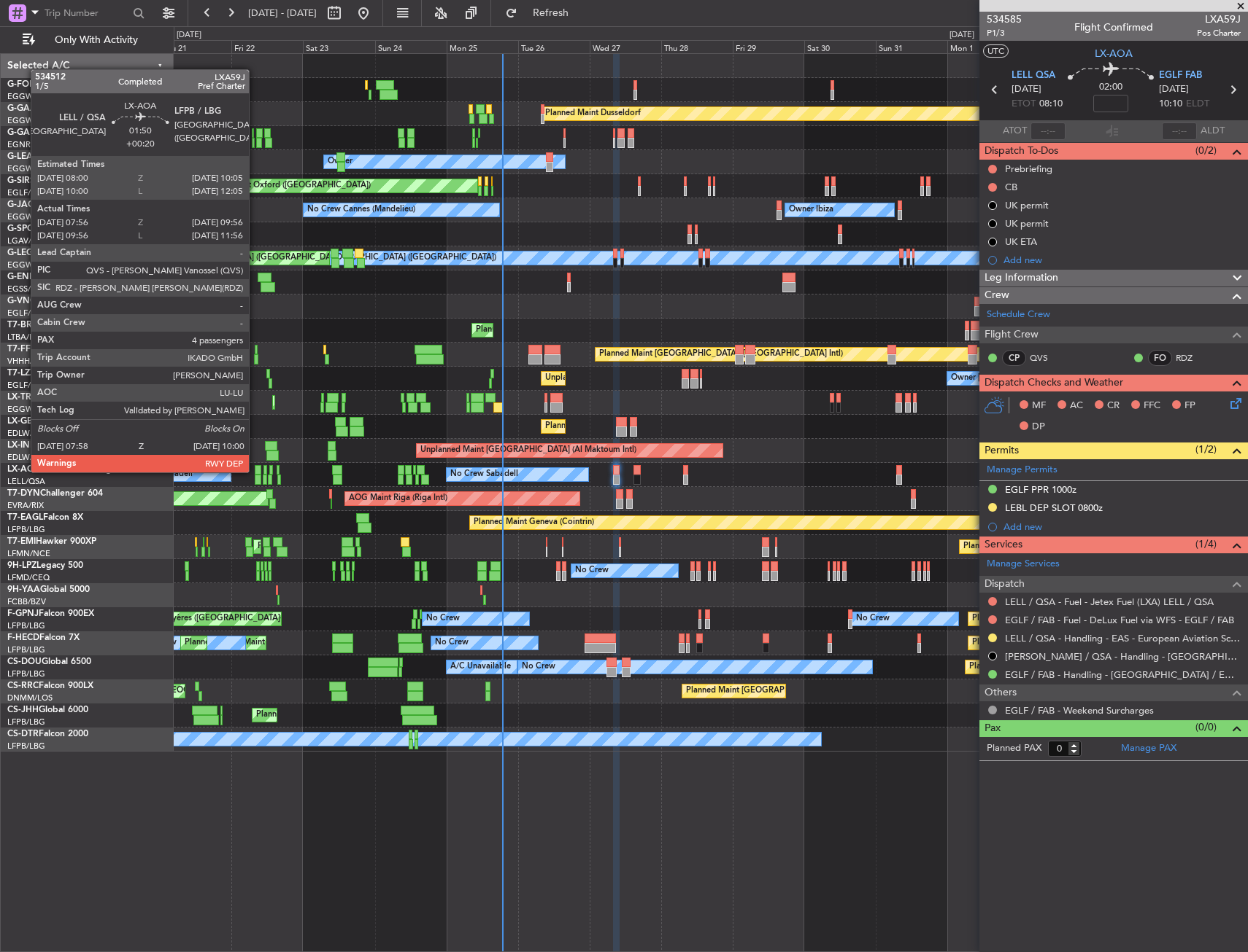
click at [255, 471] on div at bounding box center [258, 470] width 7 height 10
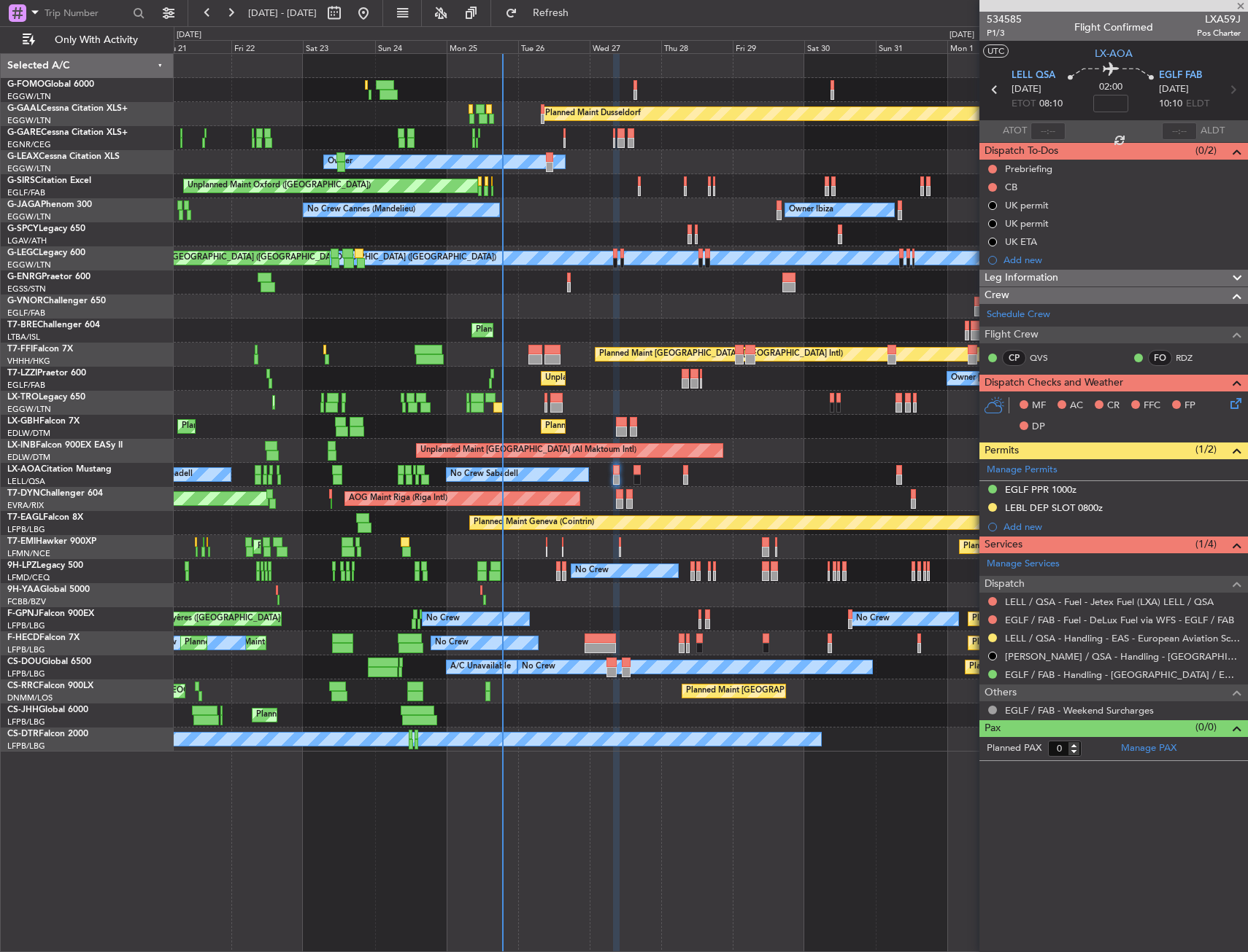
type input "+00:20"
type input "08:06"
type input "09:51"
type input "4"
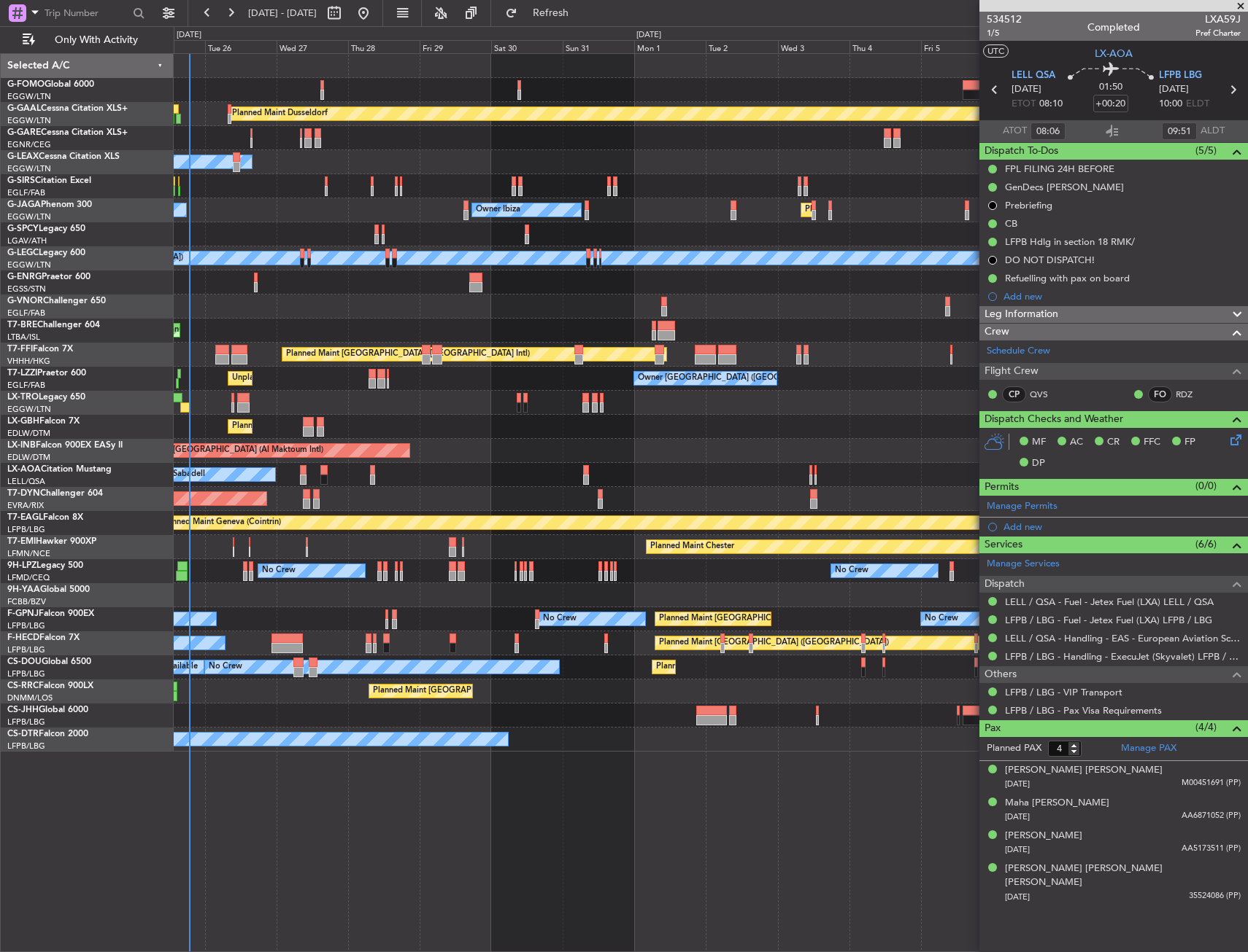
click at [404, 583] on div "Planned Maint Dusseldorf Owner Unplanned Maint Oxford (Kidlington) Owner Ibiza …" at bounding box center [710, 403] width 1073 height 698
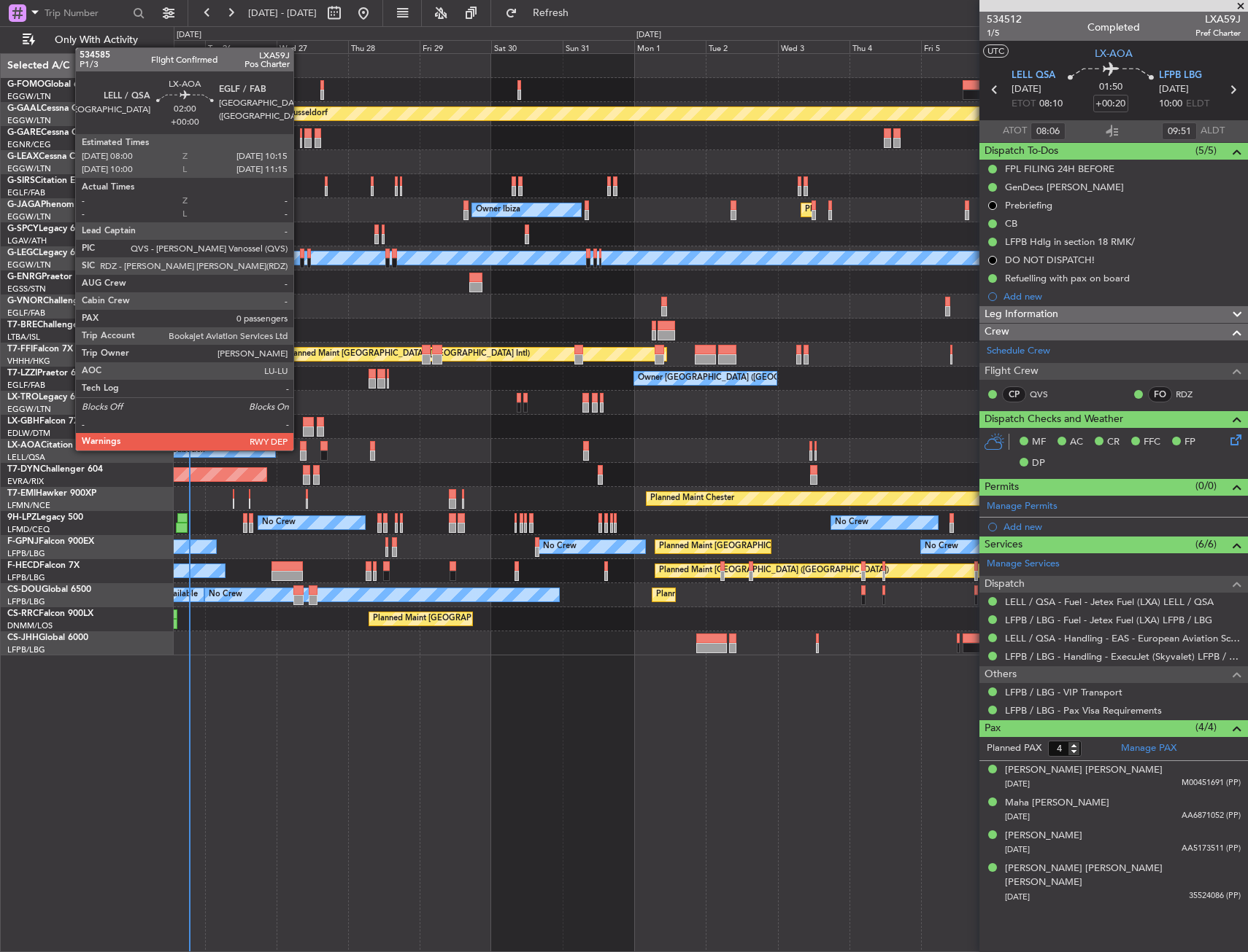
click at [300, 449] on div at bounding box center [303, 446] width 7 height 10
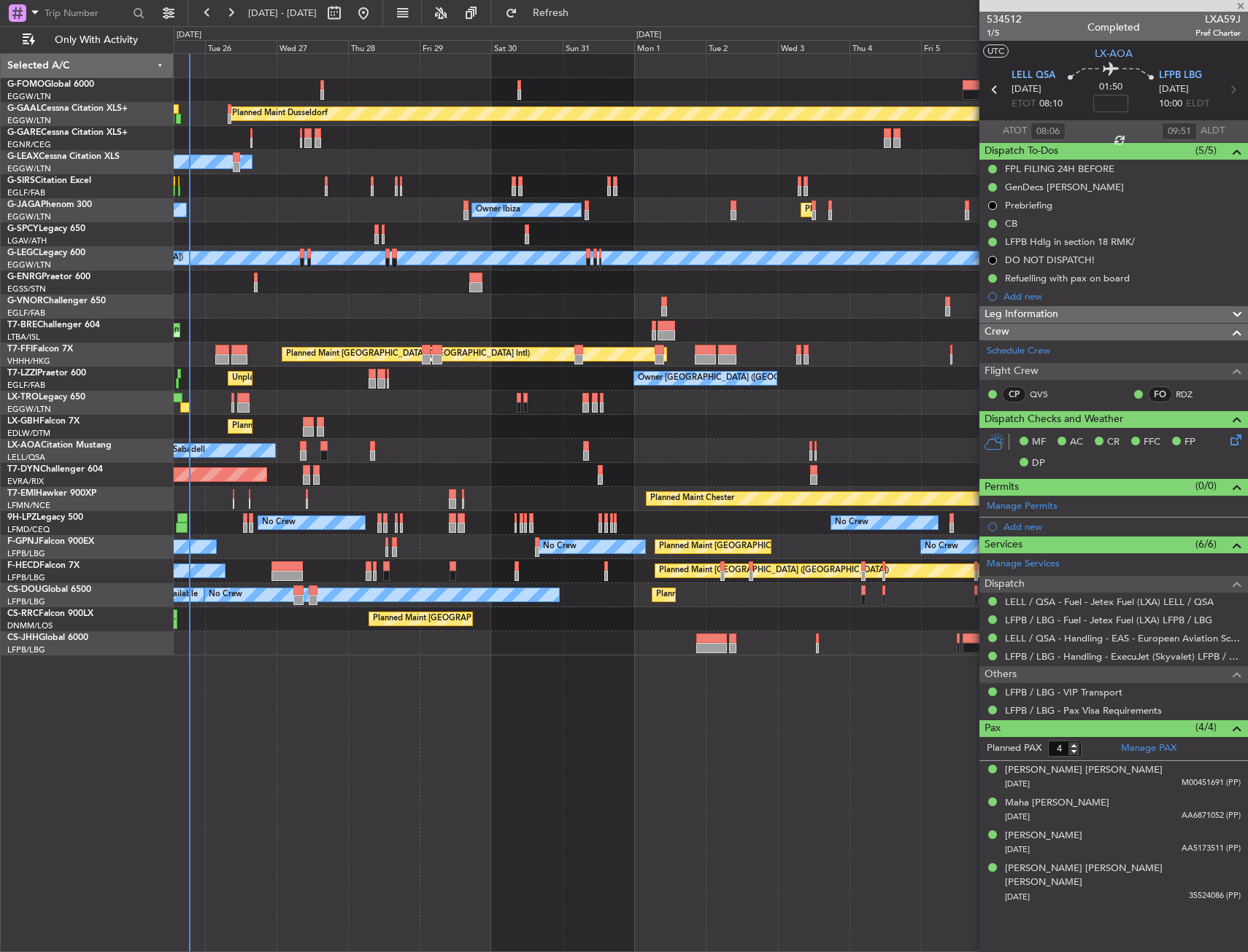
type input "0"
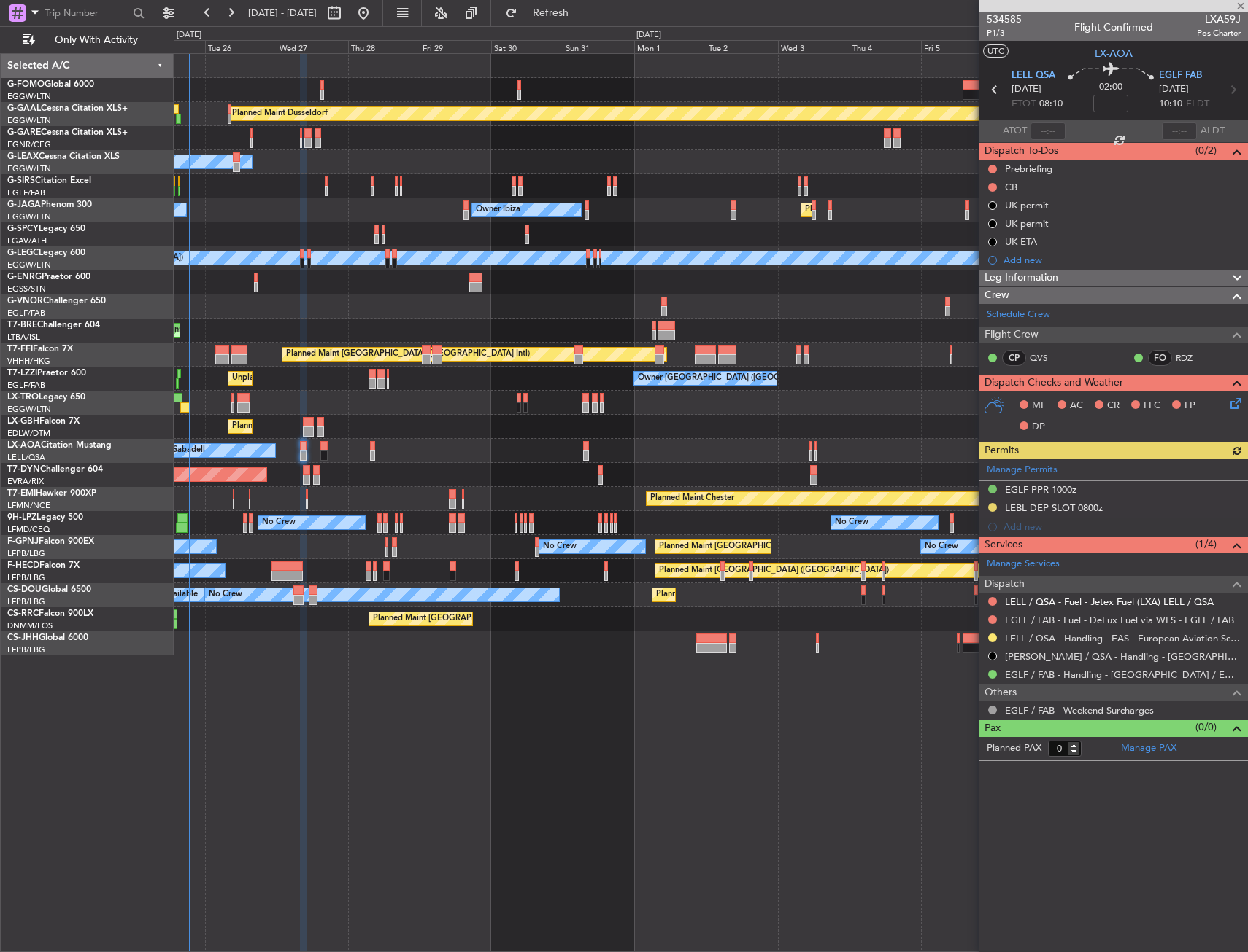
click at [1037, 597] on link "LELL / QSA - Fuel - Jetex Fuel (LXA) LELL / QSA" at bounding box center [1109, 602] width 208 height 13
click at [1030, 622] on mat-tooltip-component "LELL / QSA - Fuel - Jetex Fuel (LXA) LELL / QSA" at bounding box center [1108, 627] width 200 height 39
click at [1014, 623] on link "EGLF / FAB - Fuel - DeLux Fuel via WFS - EGLF / FAB" at bounding box center [1119, 620] width 229 height 13
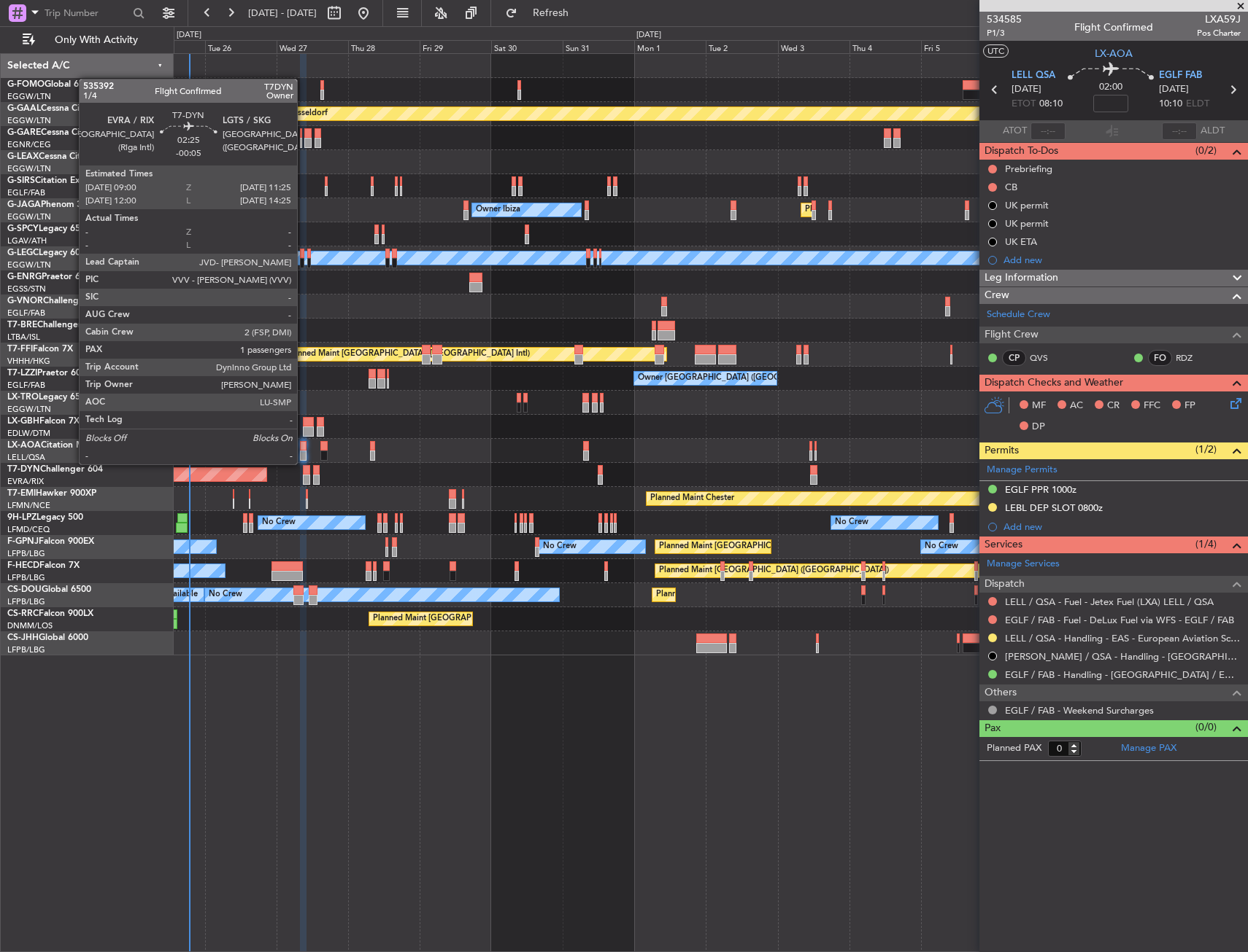
click at [304, 476] on div at bounding box center [306, 480] width 7 height 10
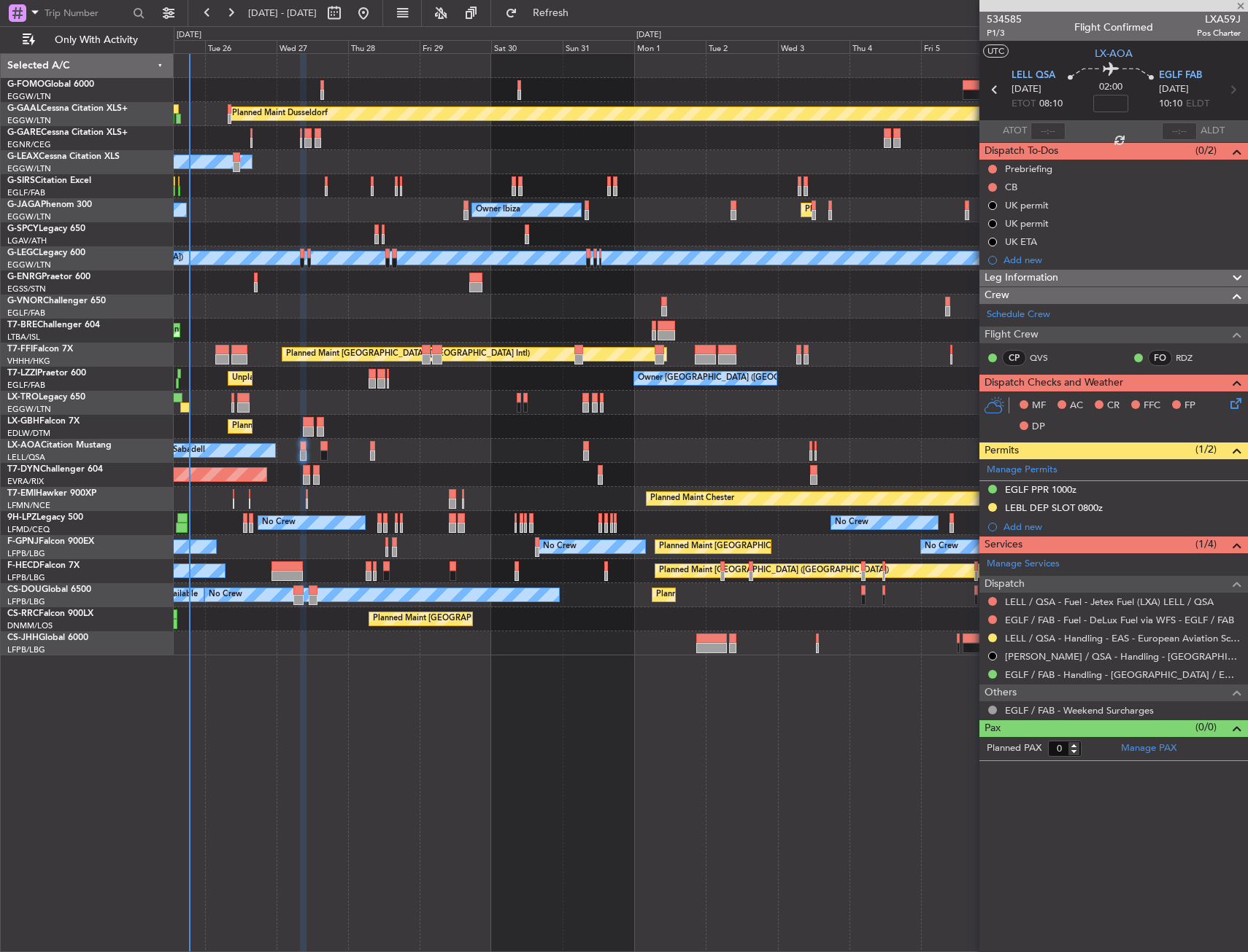
type input "-00:05"
type input "1"
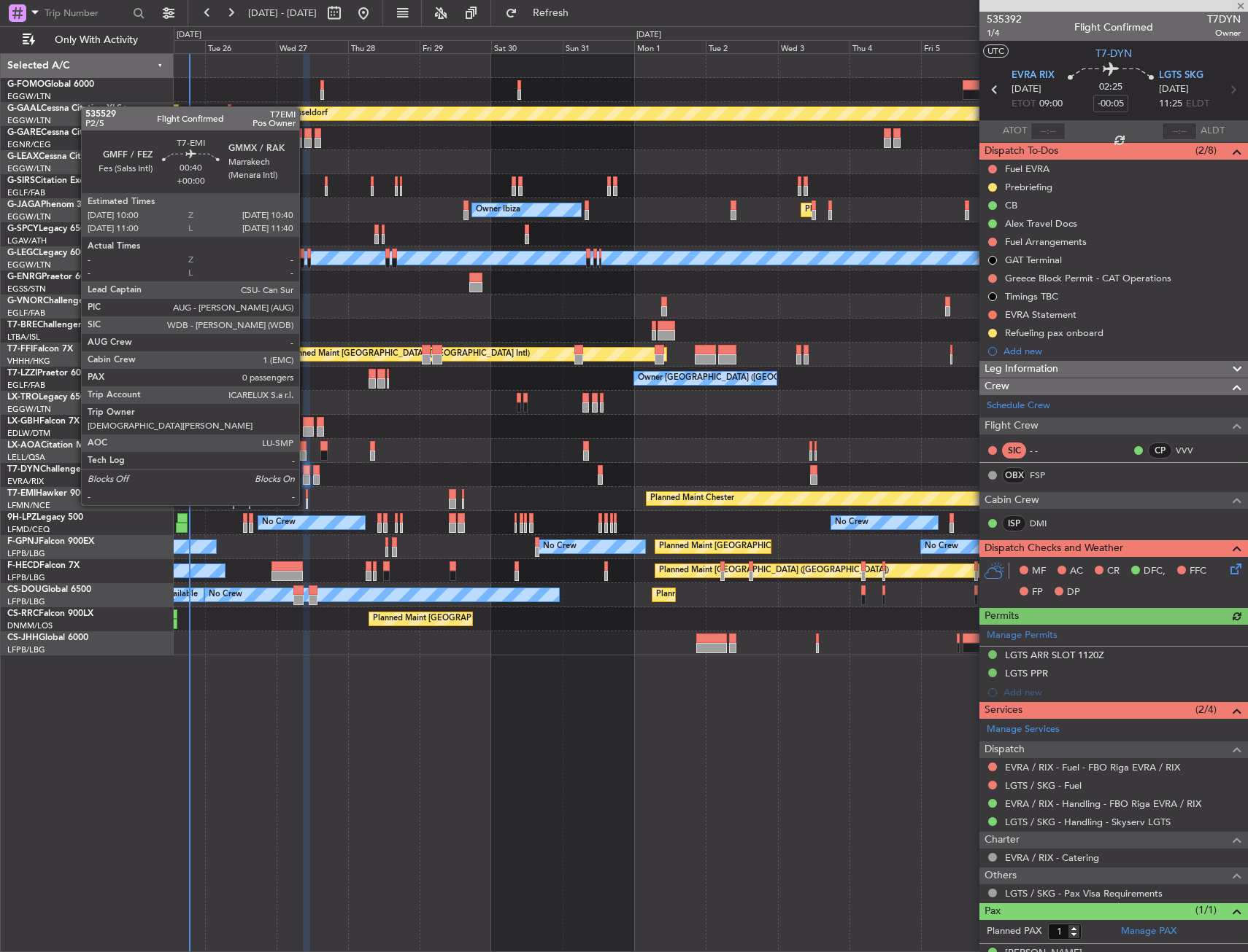
click at [306, 491] on div at bounding box center [307, 494] width 2 height 10
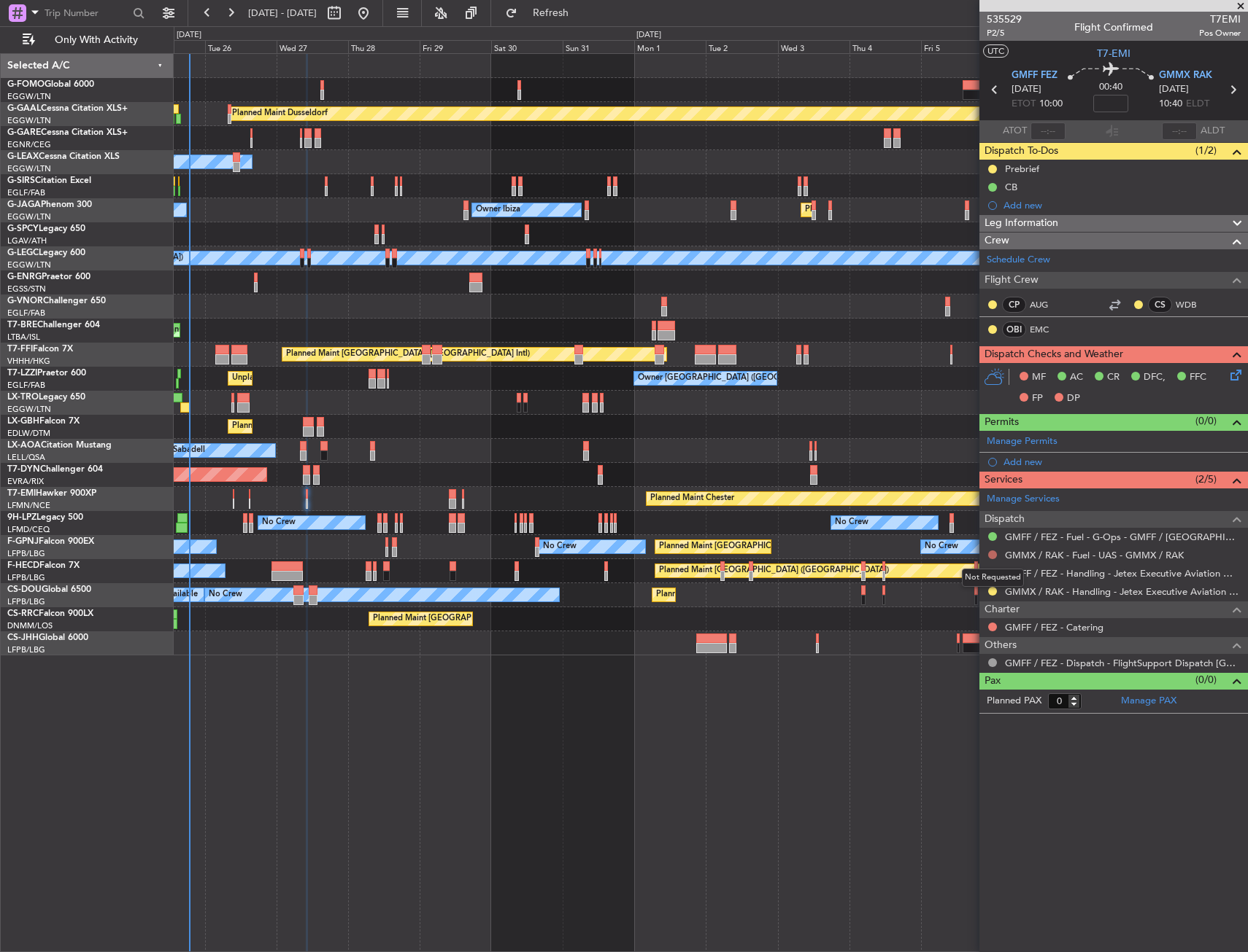
click at [994, 552] on button at bounding box center [992, 554] width 9 height 9
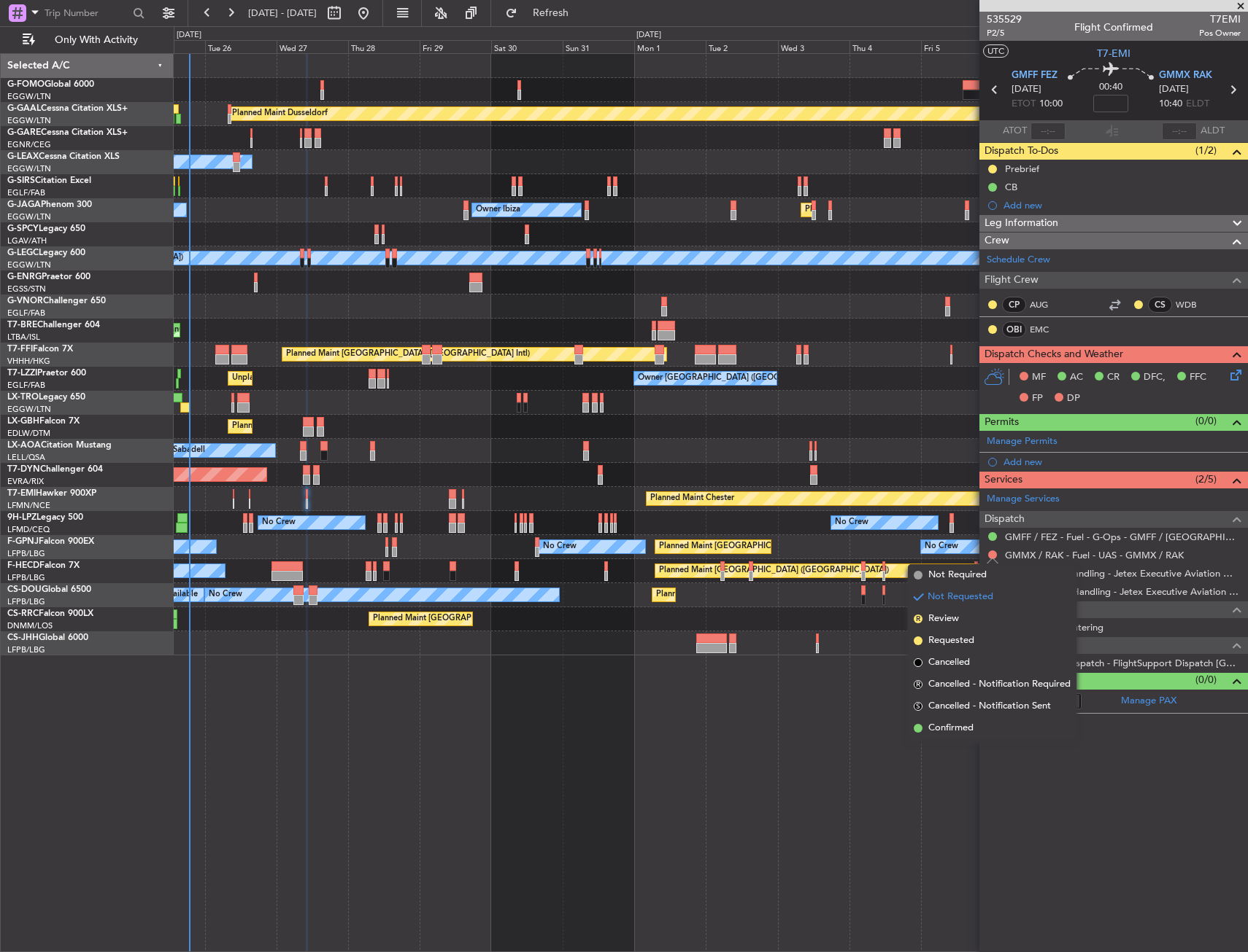
click at [966, 575] on span "Not Required" at bounding box center [956, 575] width 59 height 15
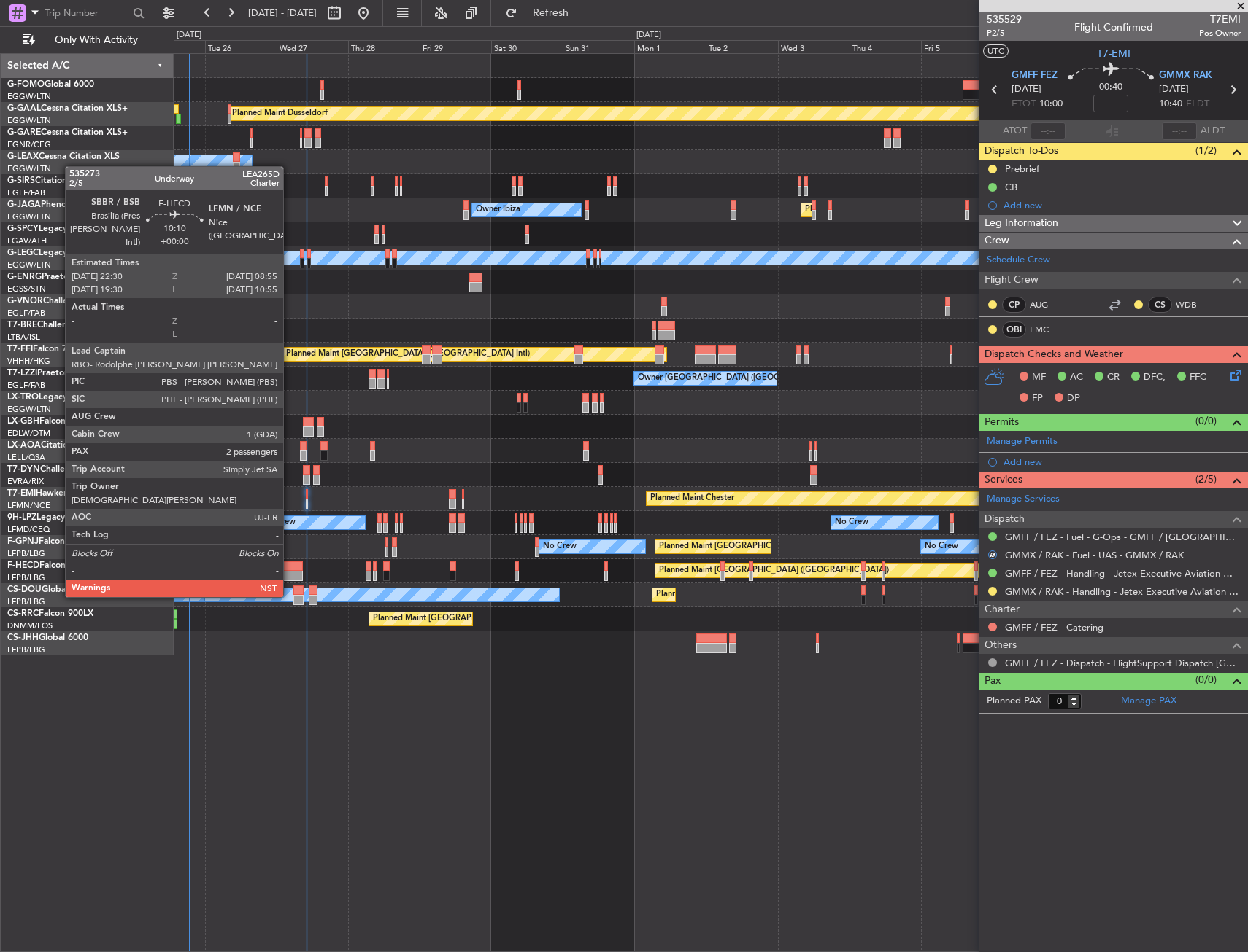
click at [290, 569] on div at bounding box center [288, 566] width 32 height 10
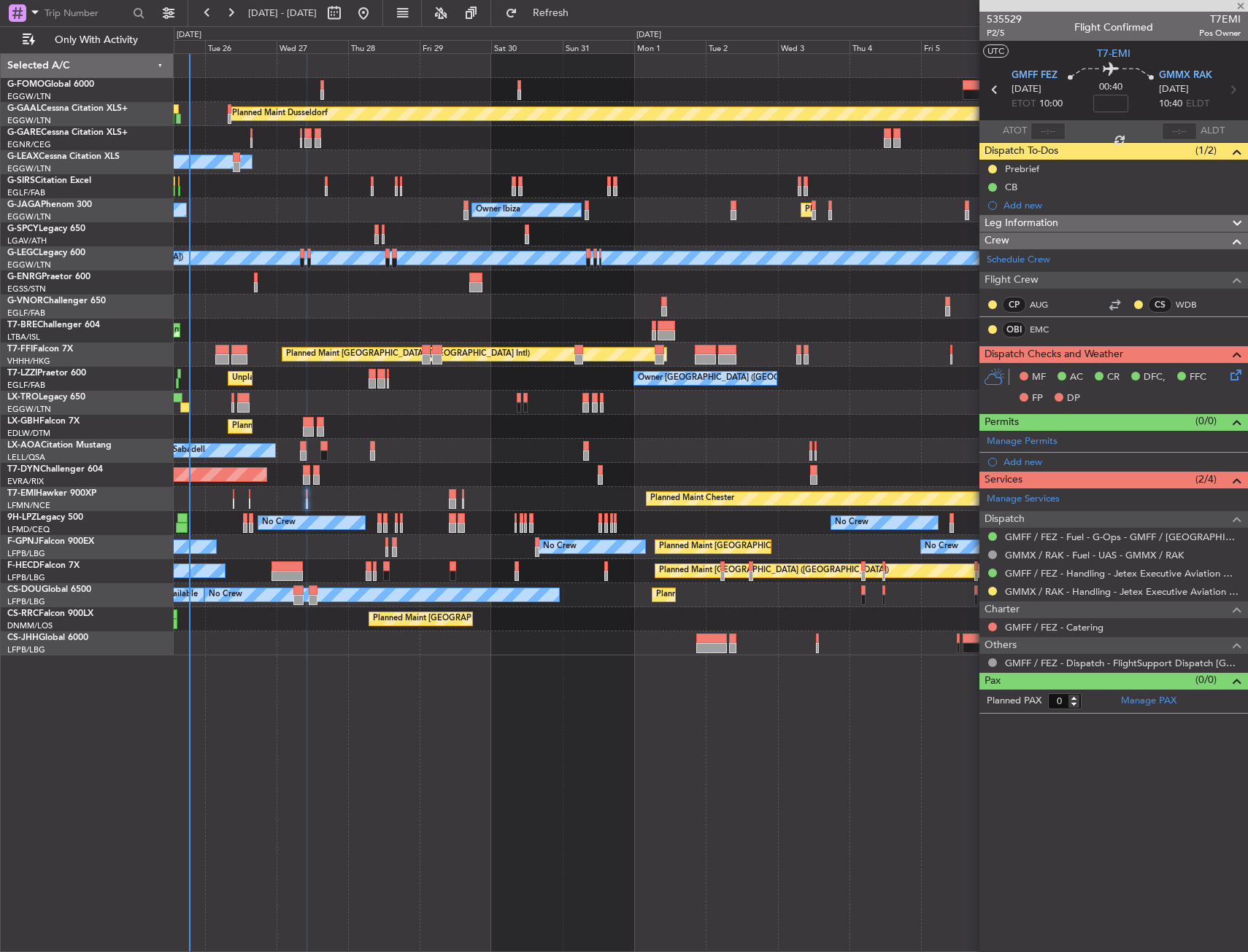
type input "2"
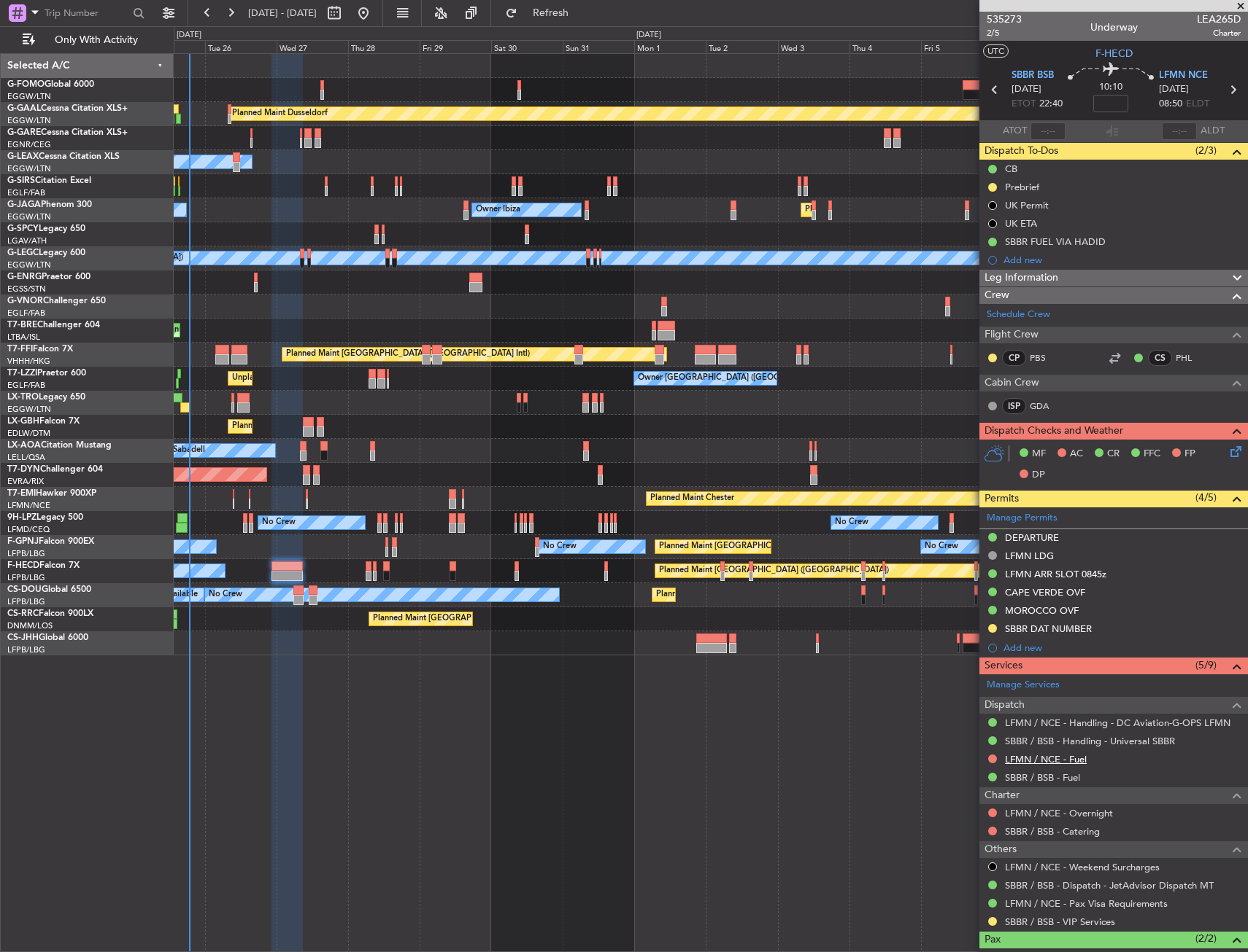
click at [1022, 762] on link "LFMN / NCE - Fuel" at bounding box center [1046, 760] width 81 height 13
click at [991, 760] on button at bounding box center [992, 759] width 9 height 9
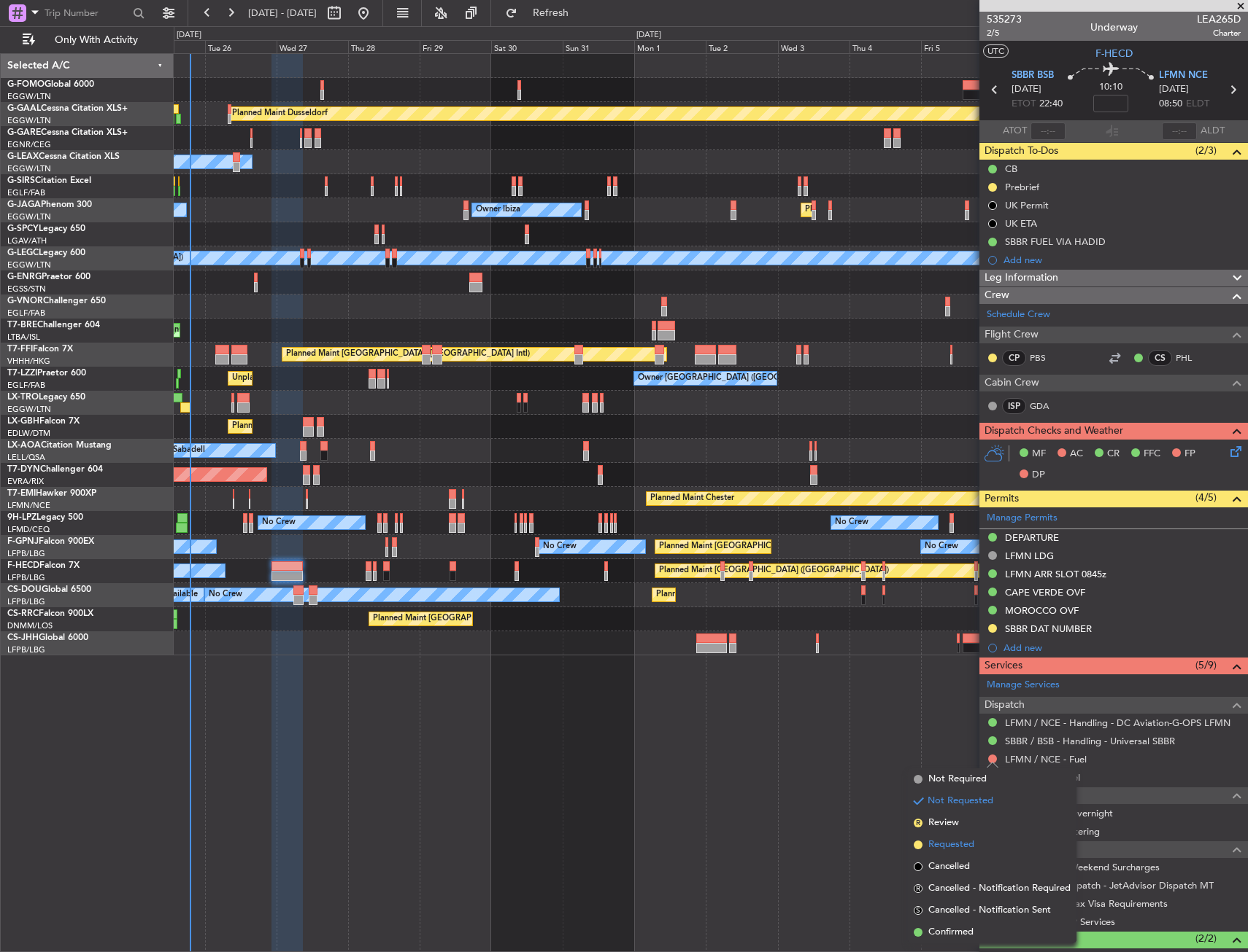
click at [943, 842] on span "Requested" at bounding box center [950, 845] width 46 height 15
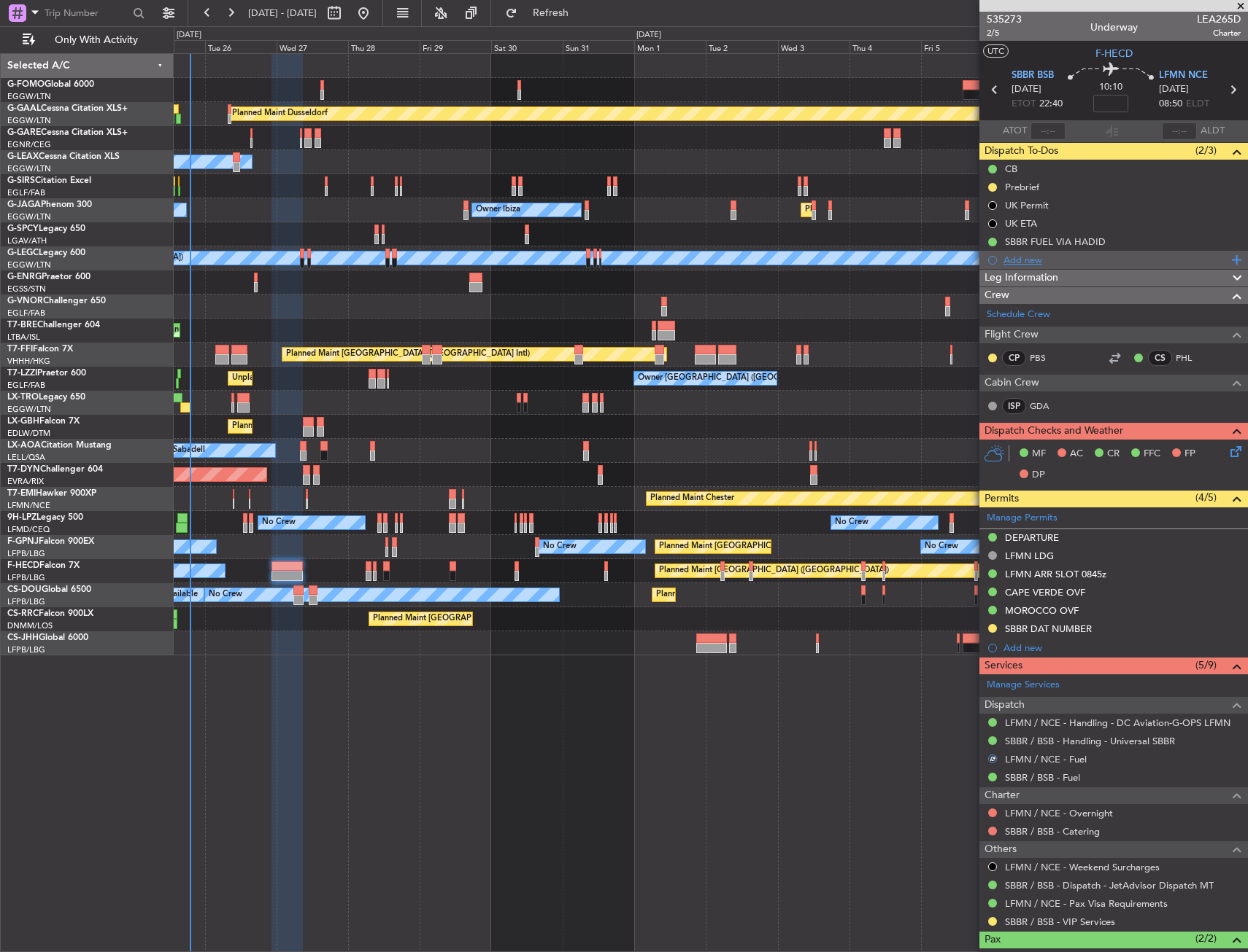
click at [1044, 262] on div "Add new" at bounding box center [1115, 260] width 224 height 13
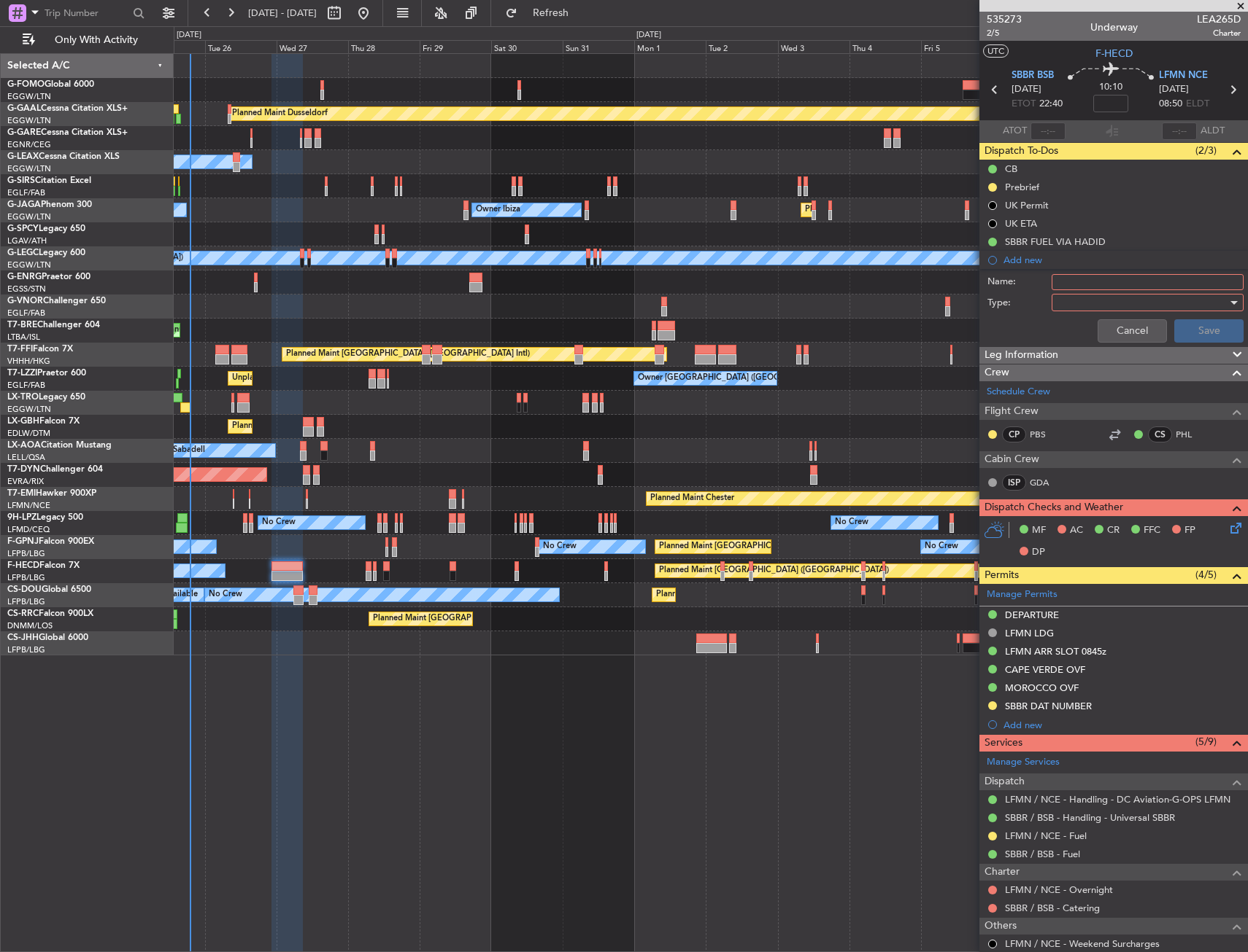
click at [1087, 283] on input "Name:" at bounding box center [1147, 283] width 191 height 16
type input "LFMN FUEL VIA HADID"
click at [1071, 298] on div at bounding box center [1142, 302] width 170 height 22
click at [1073, 324] on span "Generic" at bounding box center [1140, 332] width 171 height 22
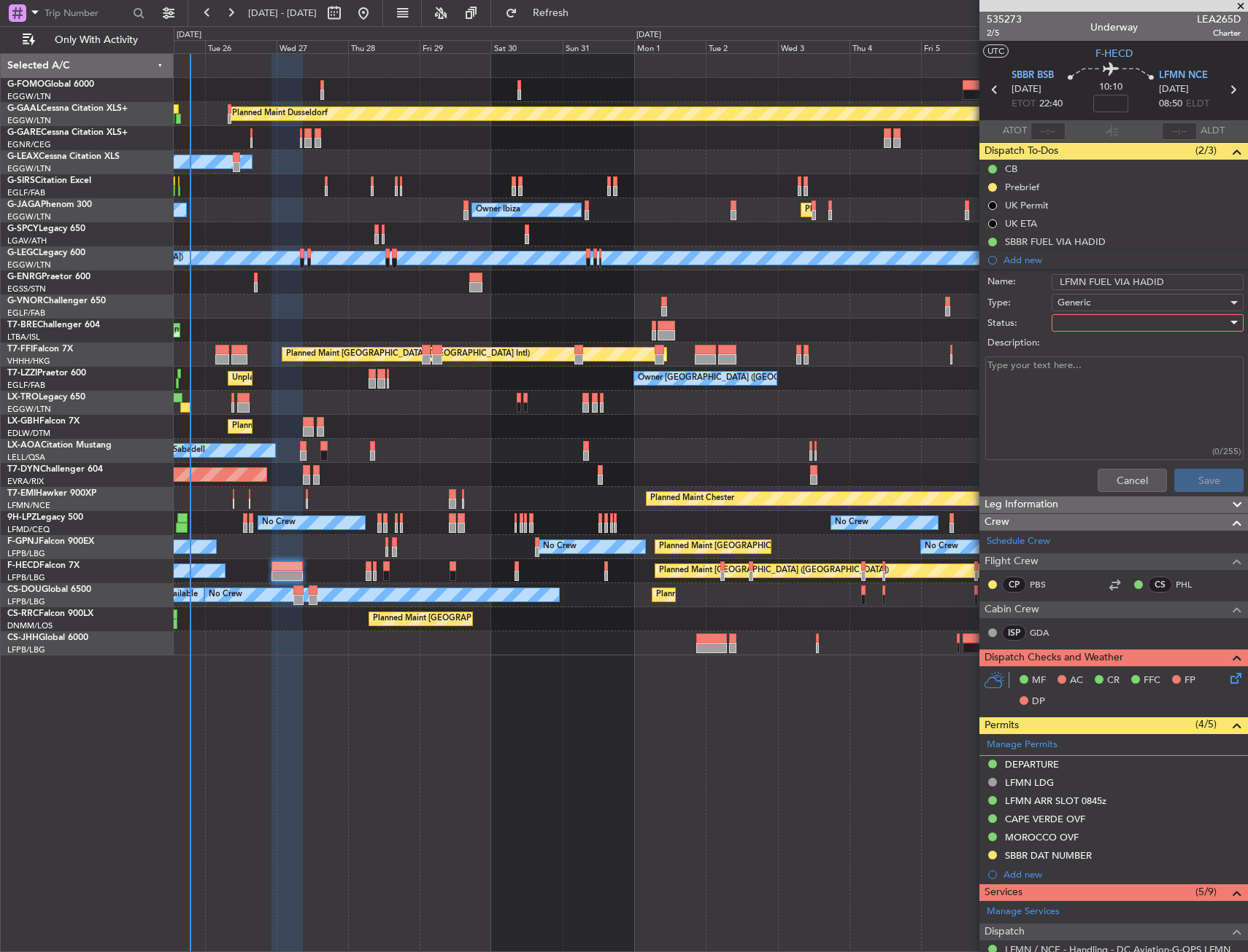
click at [1073, 320] on div at bounding box center [1142, 323] width 170 height 22
click at [1074, 375] on span "In Progress" at bounding box center [1140, 374] width 171 height 22
click at [1189, 476] on button "Save" at bounding box center [1208, 481] width 69 height 24
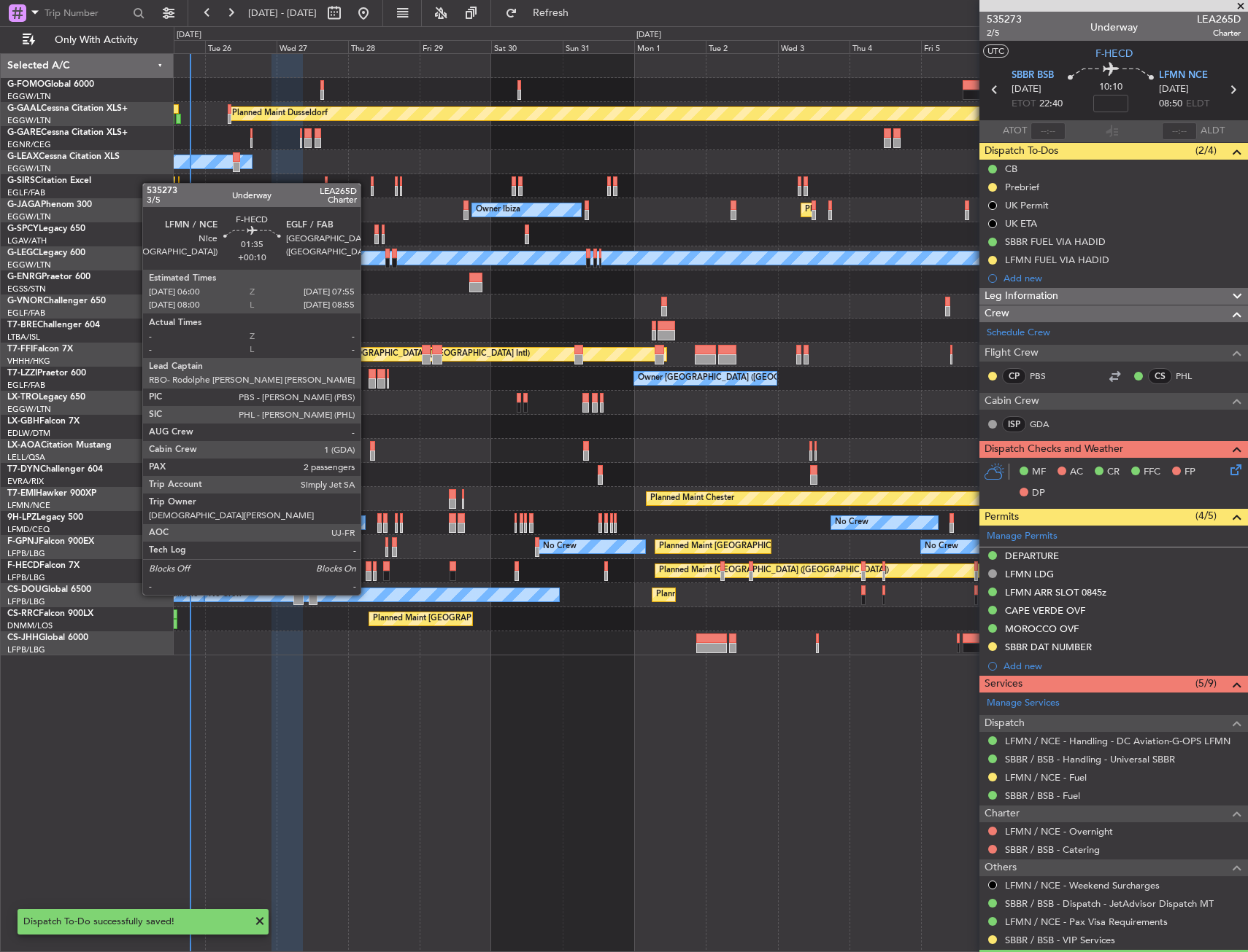
click at [367, 567] on div at bounding box center [368, 566] width 6 height 10
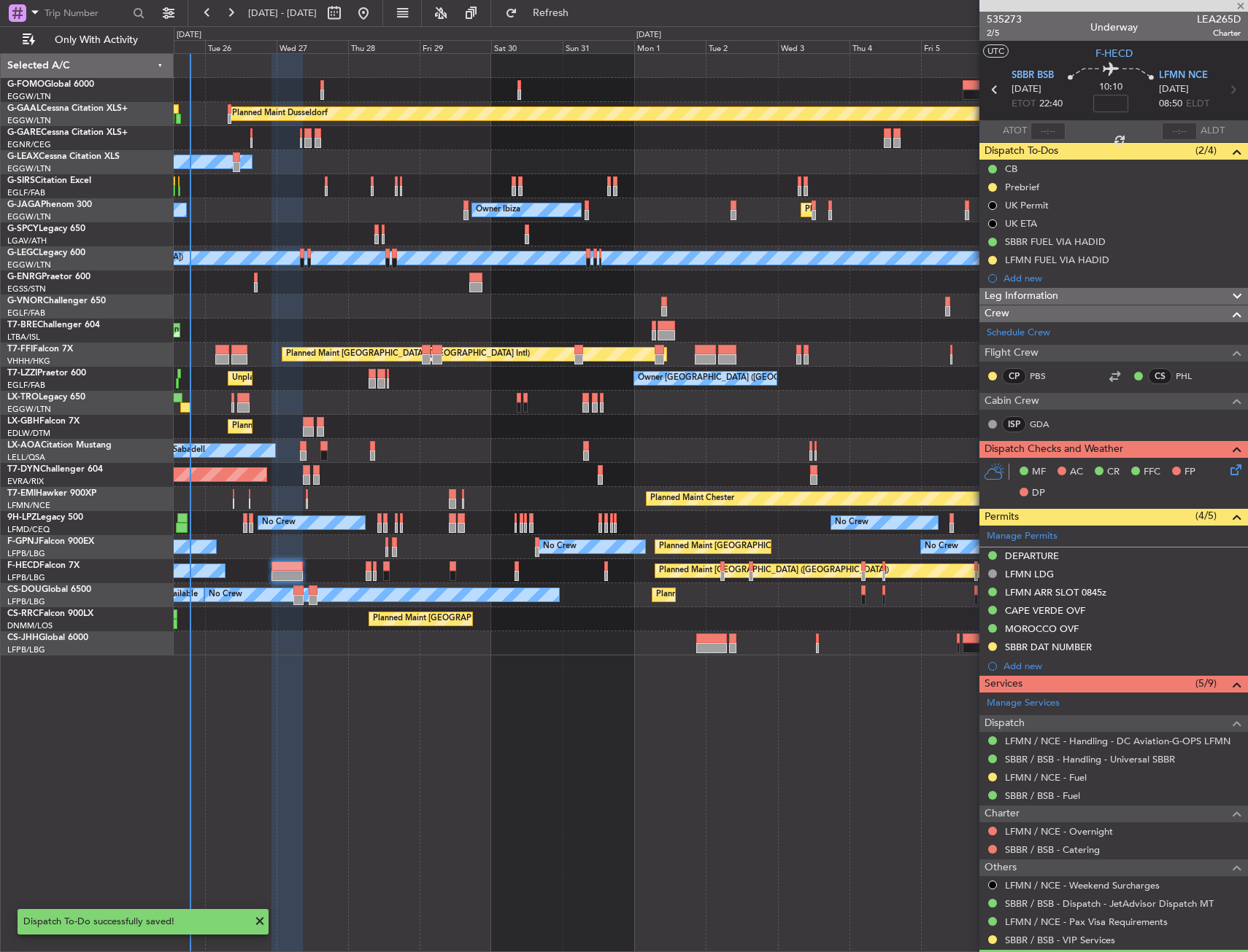
type input "+00:10"
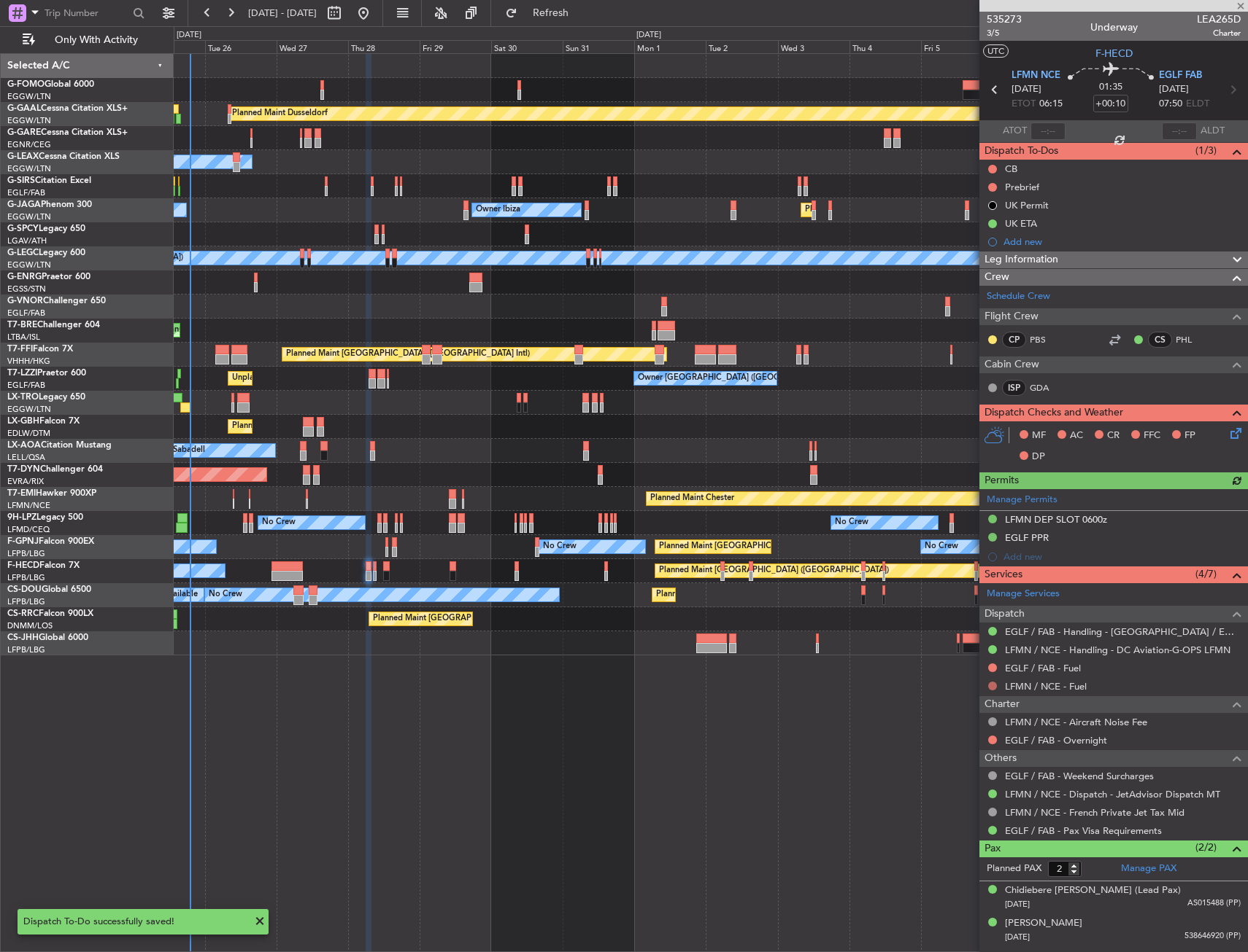
click at [991, 687] on button at bounding box center [992, 686] width 9 height 9
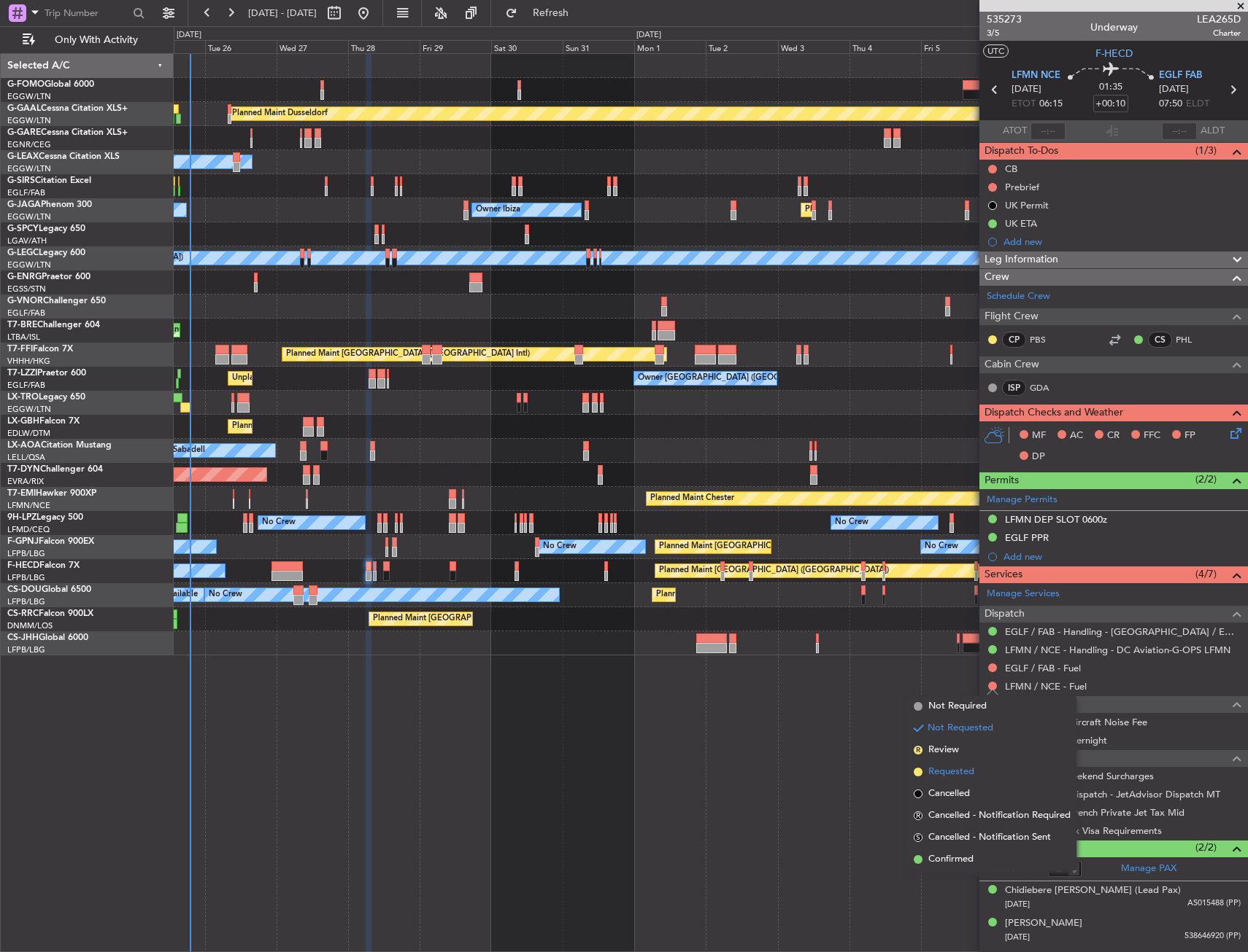
click at [945, 771] on span "Requested" at bounding box center [950, 772] width 46 height 15
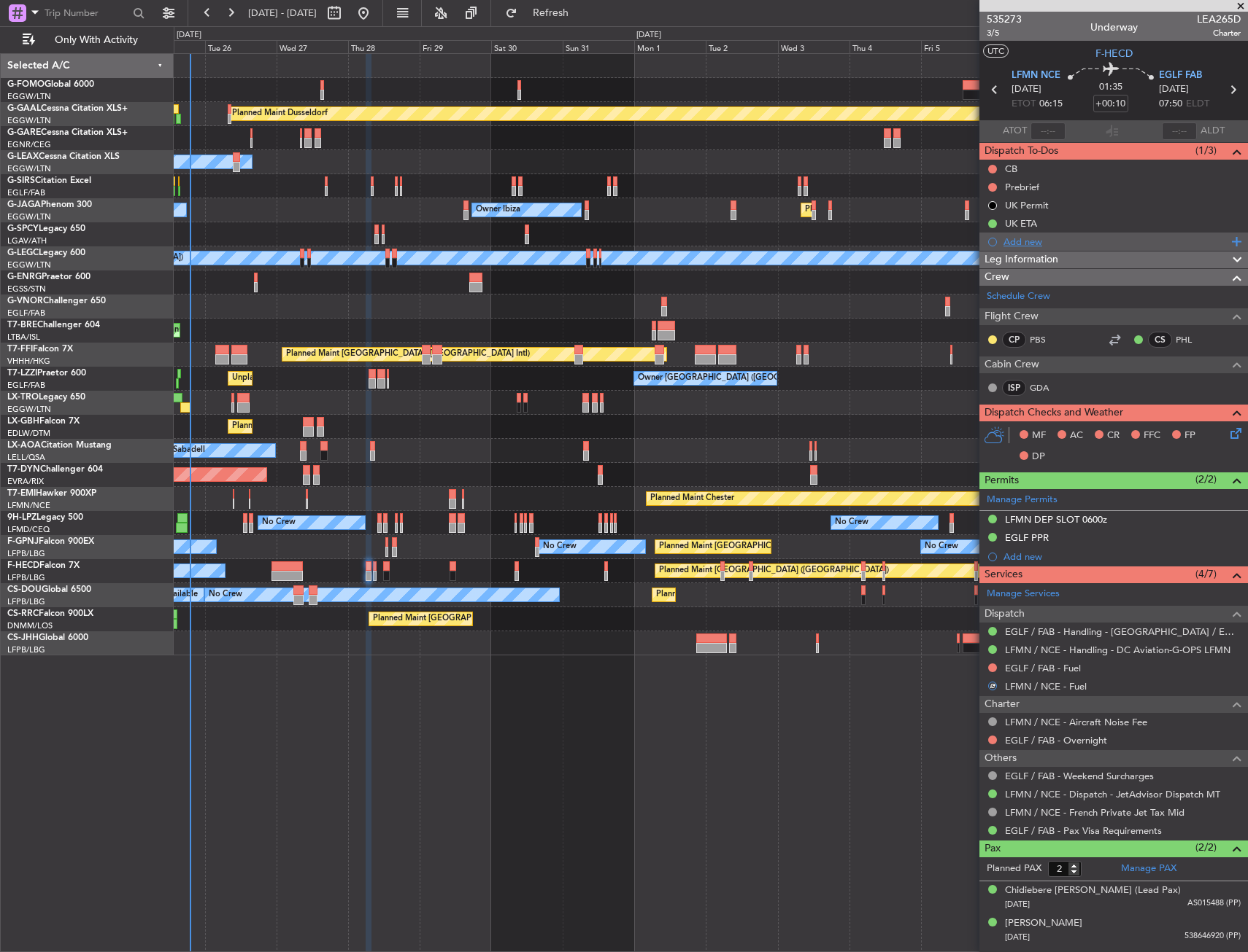
click at [1029, 241] on div "Add new" at bounding box center [1115, 242] width 224 height 13
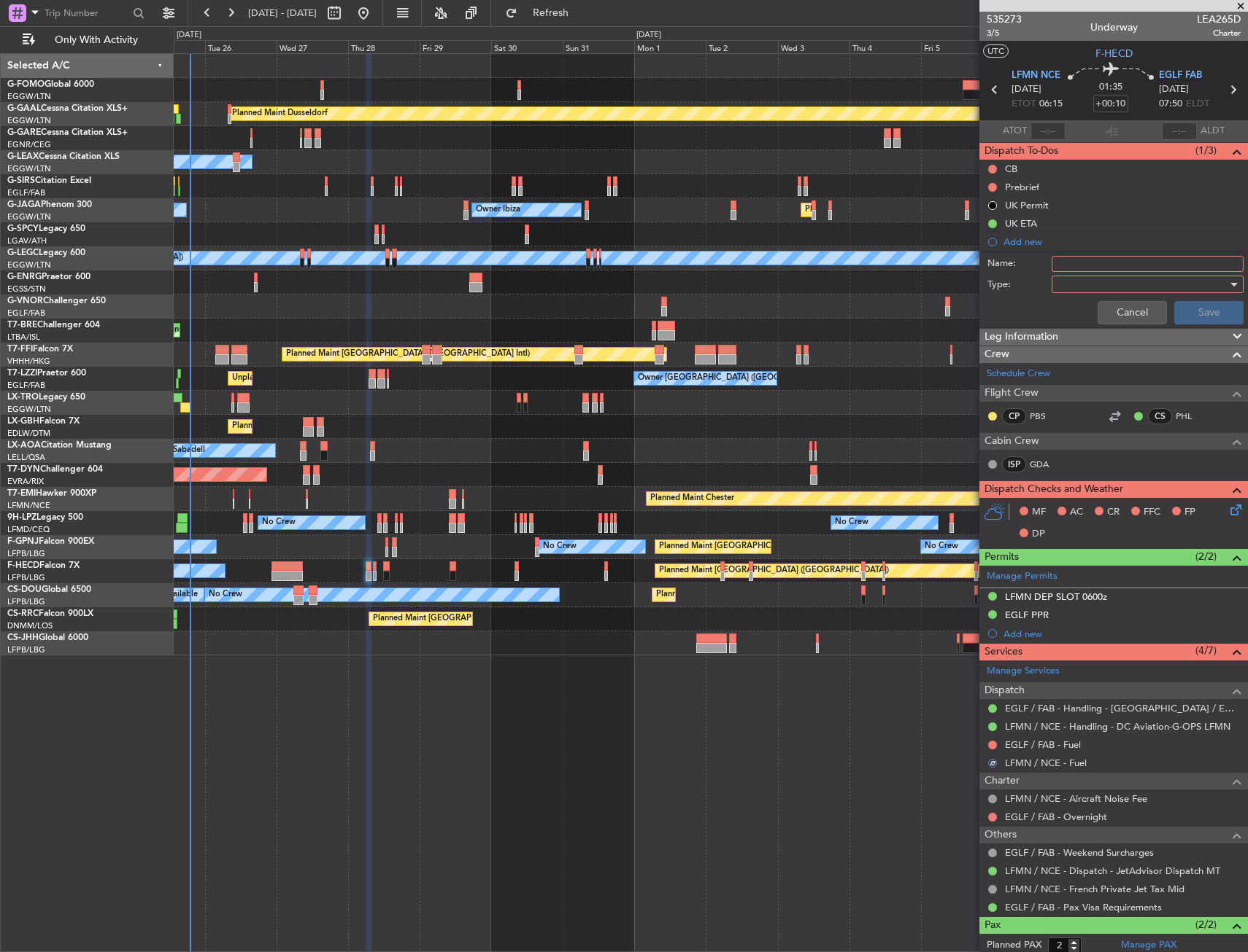
click at [1091, 270] on input "Name:" at bounding box center [1147, 264] width 191 height 16
type input "LFMN FUEL VIA HADID"
click at [1112, 288] on div at bounding box center [1142, 285] width 170 height 22
click at [1099, 310] on span "Generic" at bounding box center [1140, 314] width 171 height 22
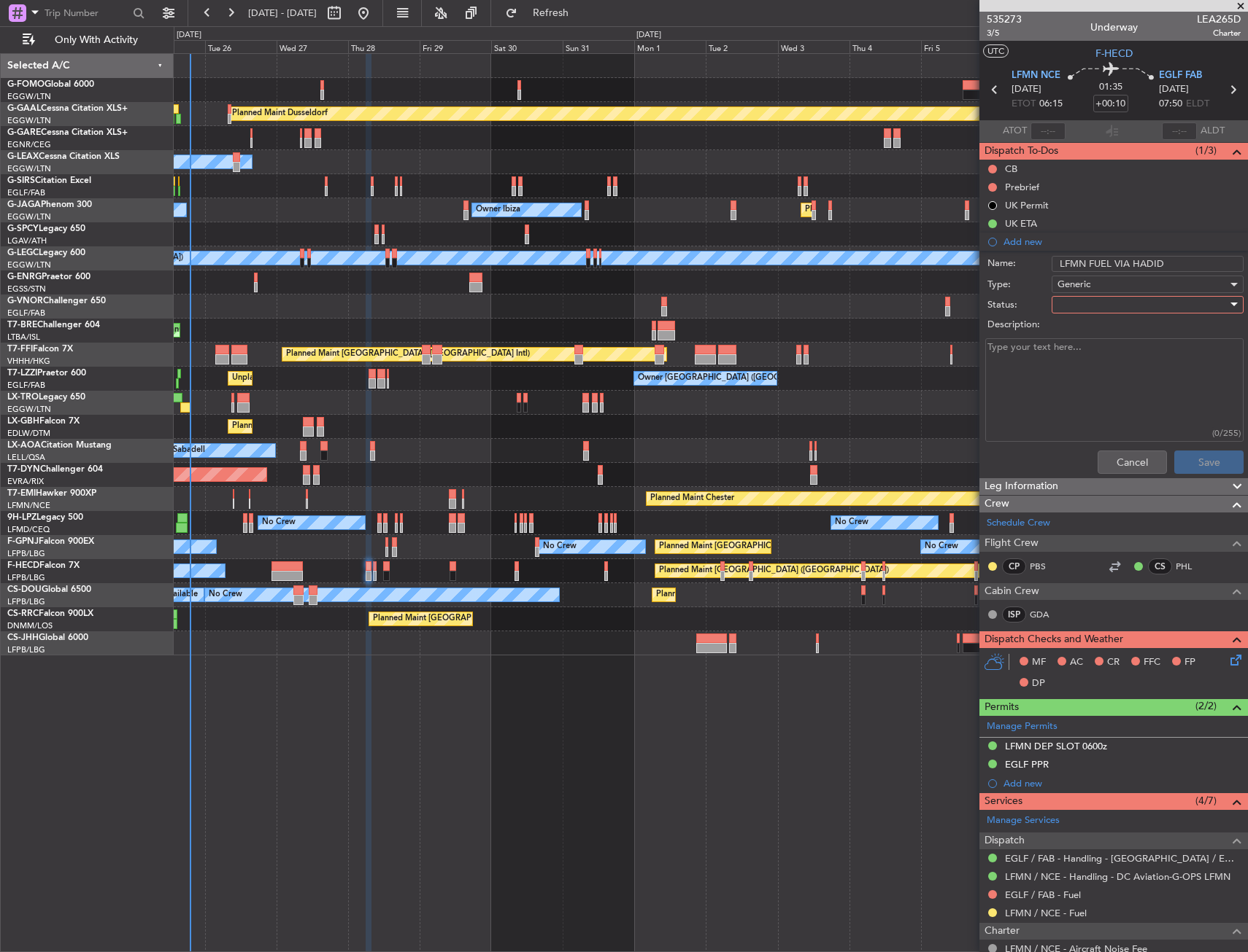
click at [1099, 307] on div at bounding box center [1142, 304] width 170 height 22
click at [1090, 359] on span "In Progress" at bounding box center [1140, 356] width 171 height 22
click at [1186, 455] on button "Save" at bounding box center [1208, 462] width 69 height 24
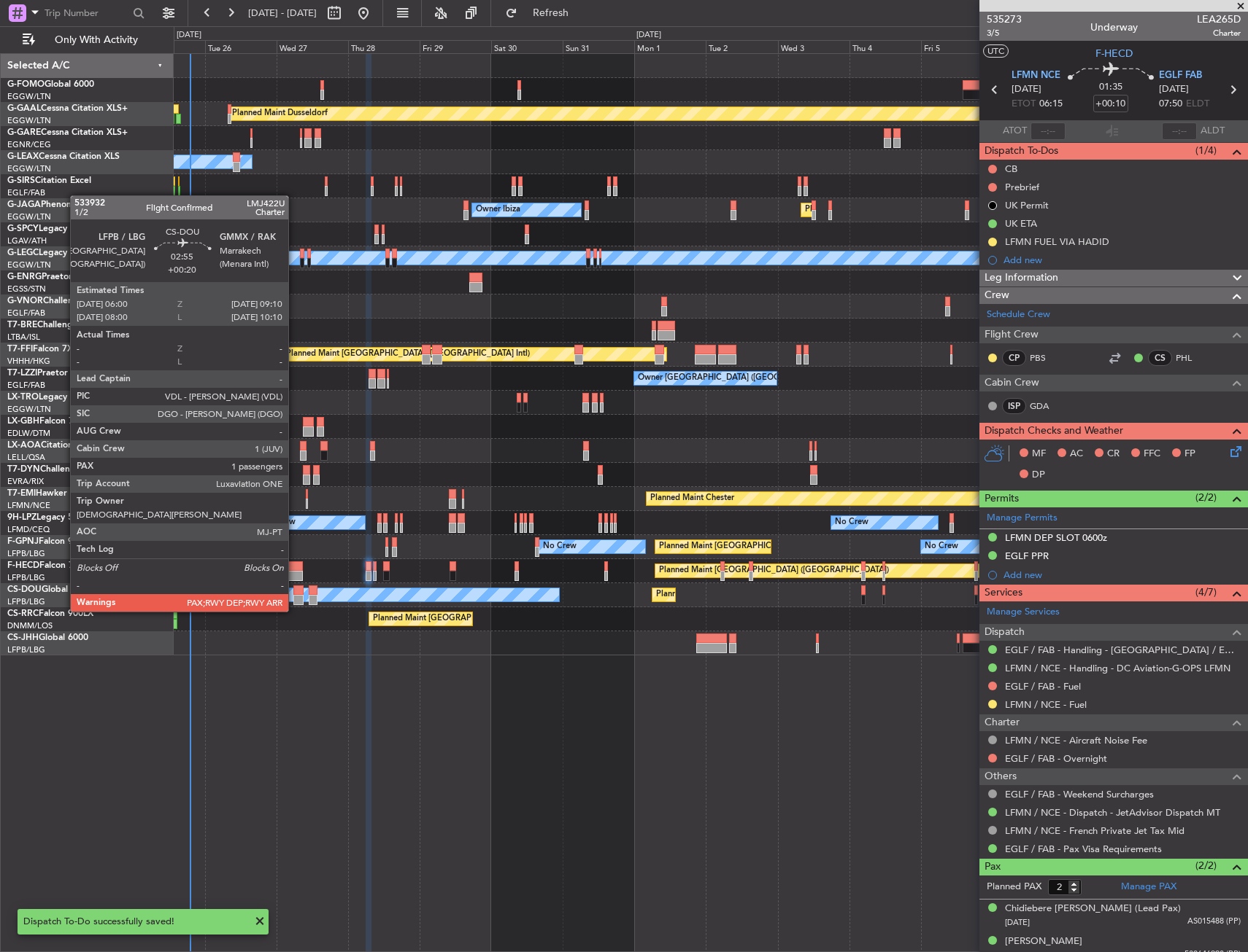
click at [296, 597] on div at bounding box center [299, 600] width 10 height 10
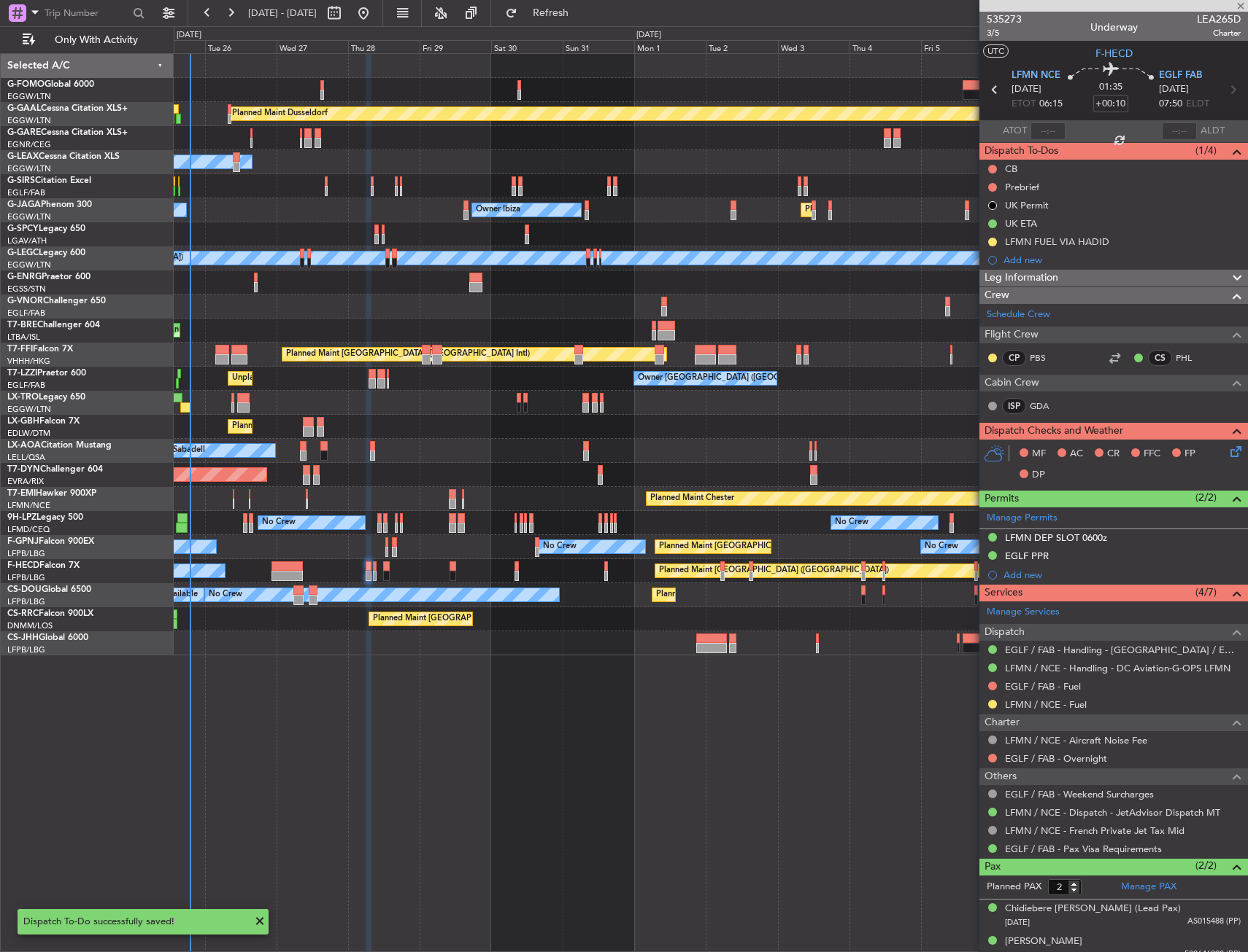
type input "+00:20"
type input "1"
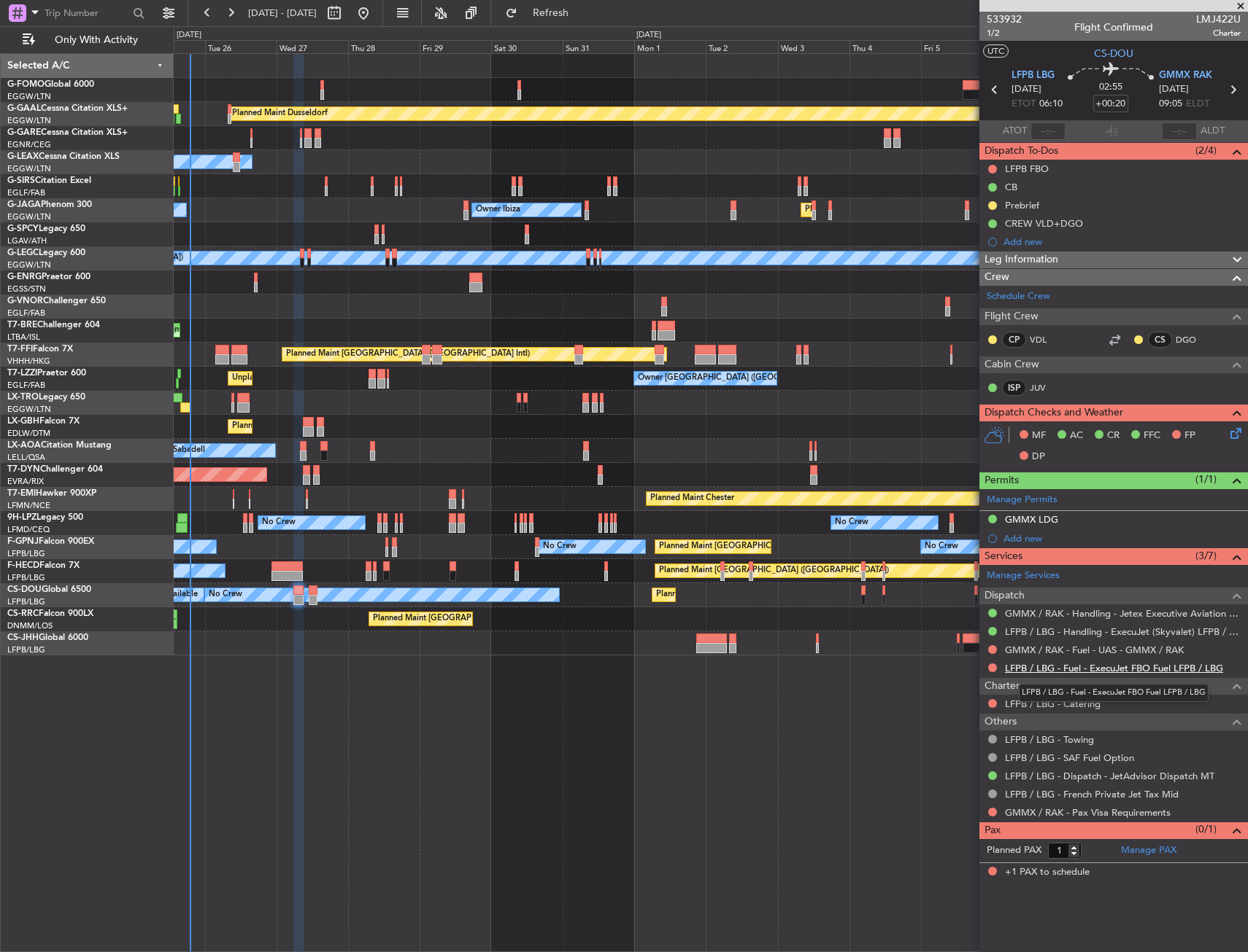
click at [1029, 669] on link "LFPB / LBG - Fuel - ExecuJet FBO Fuel LFPB / LBG" at bounding box center [1114, 668] width 218 height 13
click at [1039, 645] on link "GMMX / RAK - Fuel - UAS - GMMX / RAK" at bounding box center [1094, 650] width 179 height 13
click at [581, 18] on span "Refresh" at bounding box center [551, 13] width 62 height 10
click at [991, 648] on button at bounding box center [992, 650] width 9 height 9
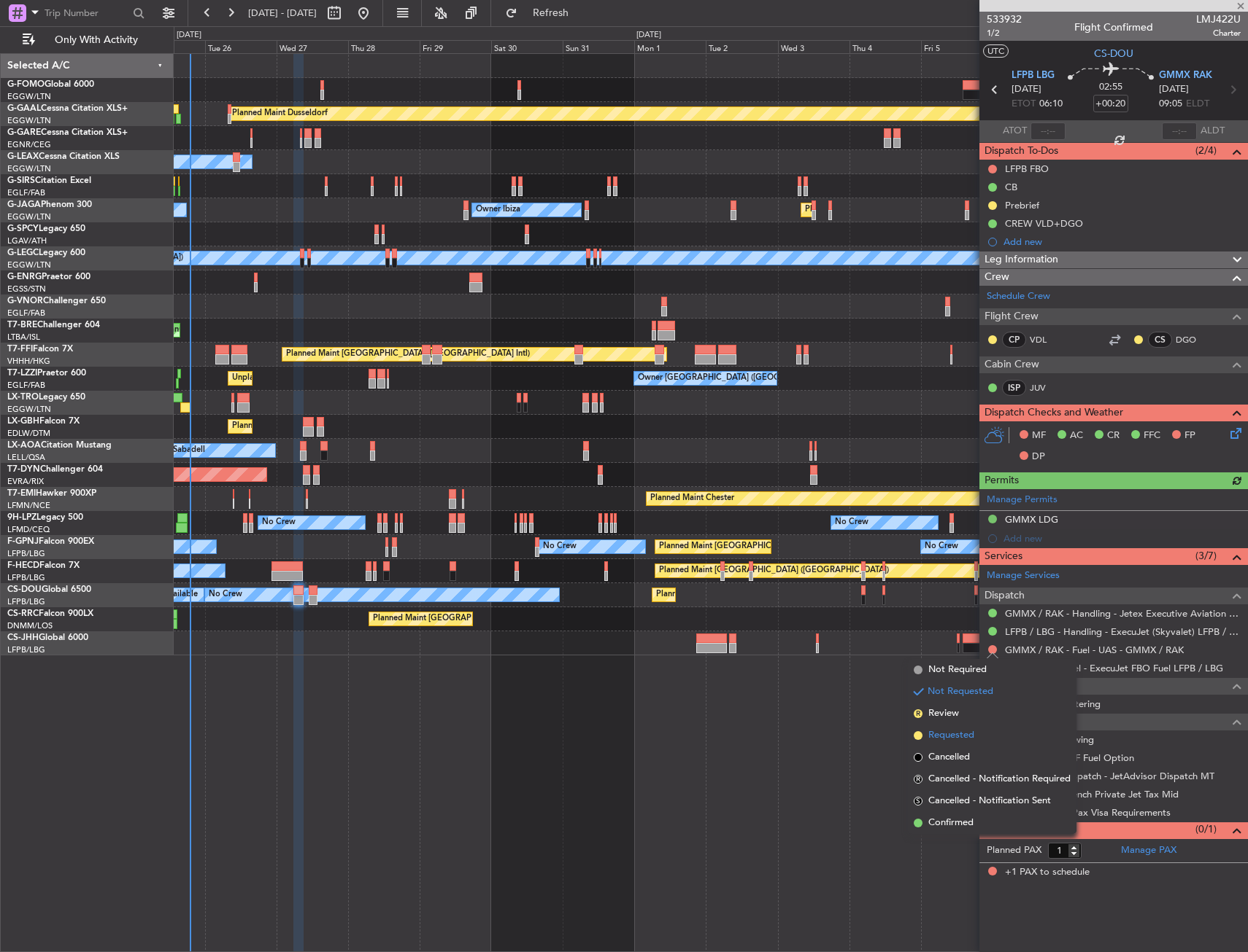
click at [934, 738] on span "Requested" at bounding box center [950, 736] width 46 height 15
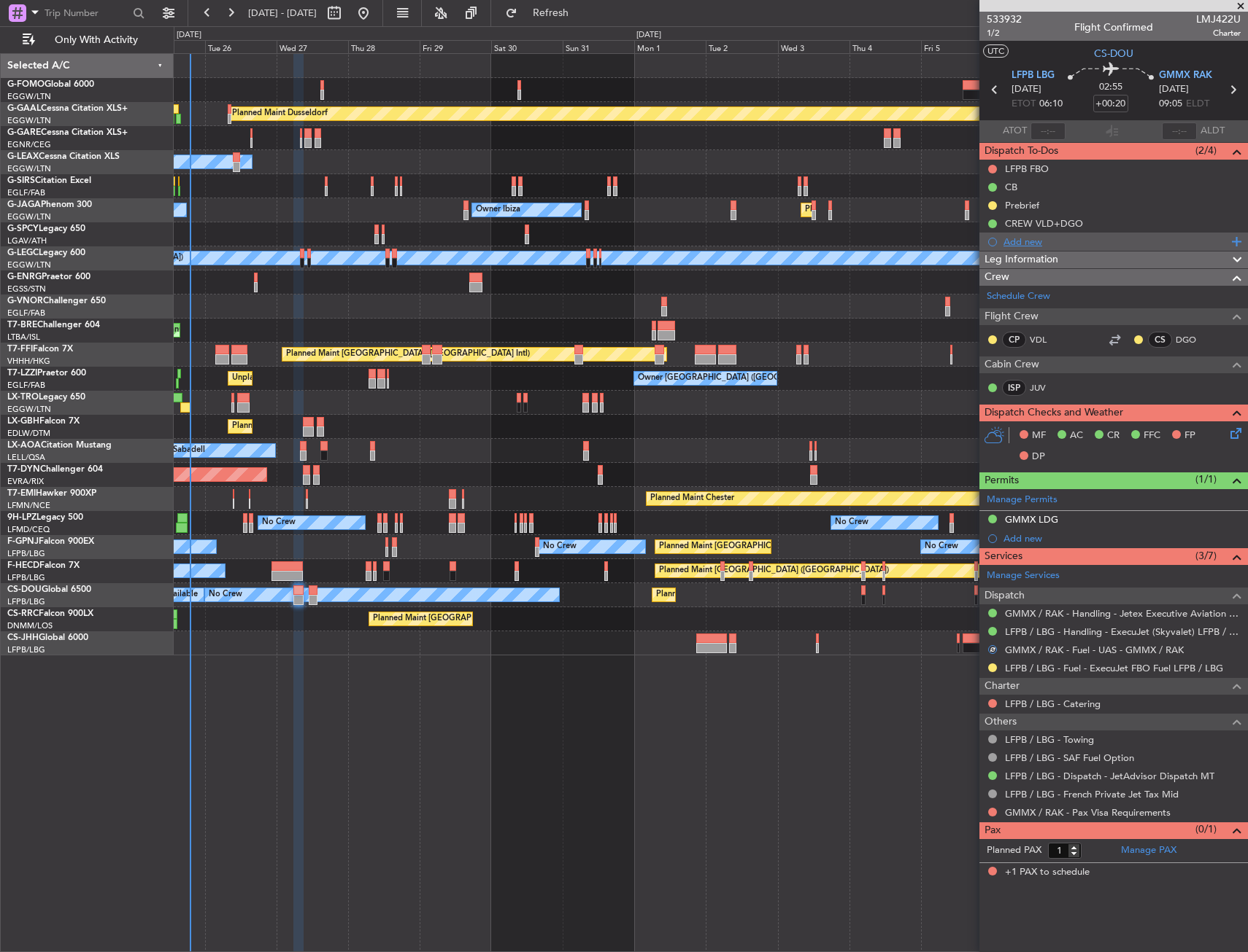
click at [1036, 241] on div "Add new" at bounding box center [1115, 242] width 224 height 13
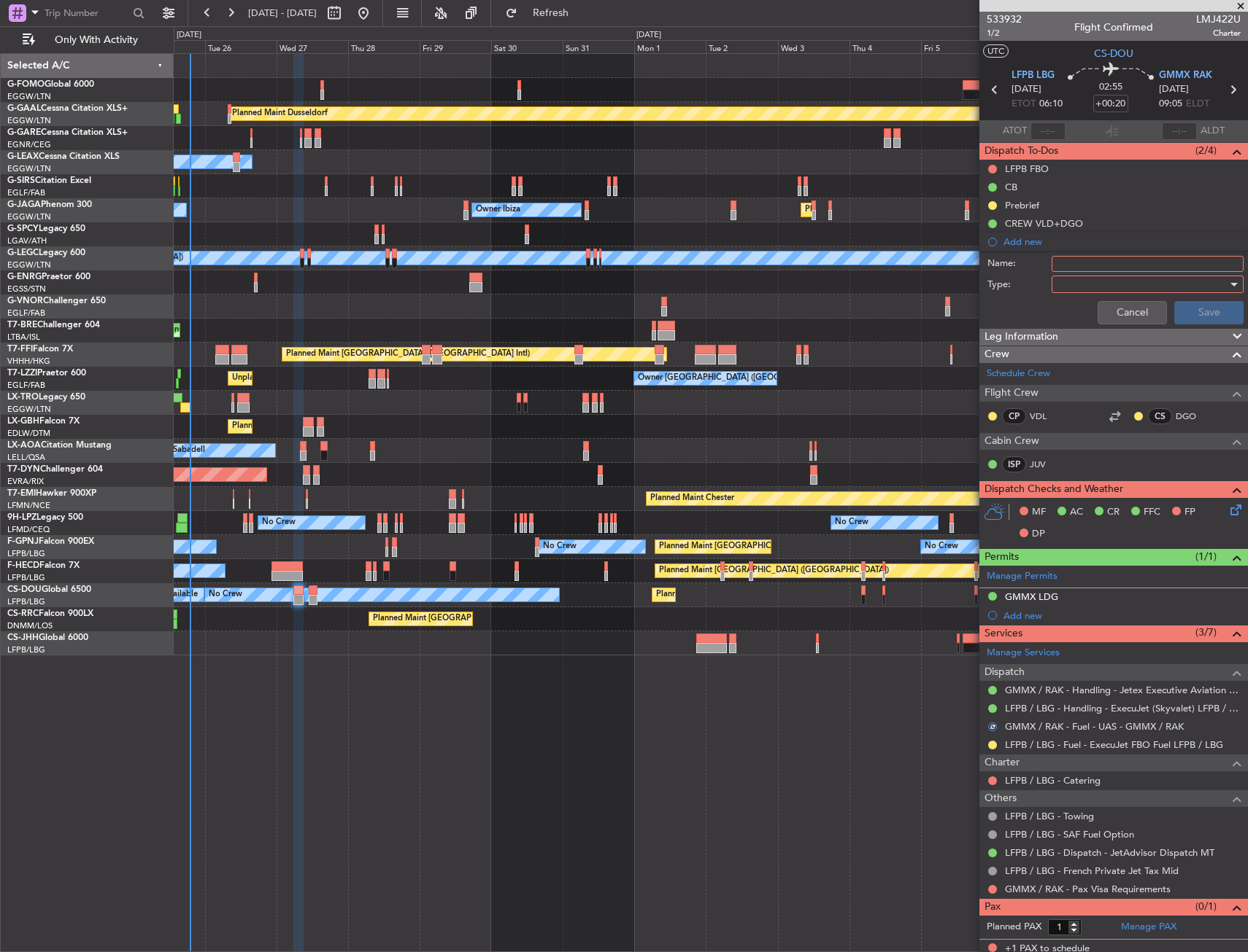
click at [1087, 270] on input "Name:" at bounding box center [1147, 264] width 191 height 16
type input "GMMX FUEL VIA HADID"
click at [1091, 288] on div at bounding box center [1142, 285] width 170 height 22
click at [1082, 315] on span "Generic" at bounding box center [1140, 314] width 171 height 22
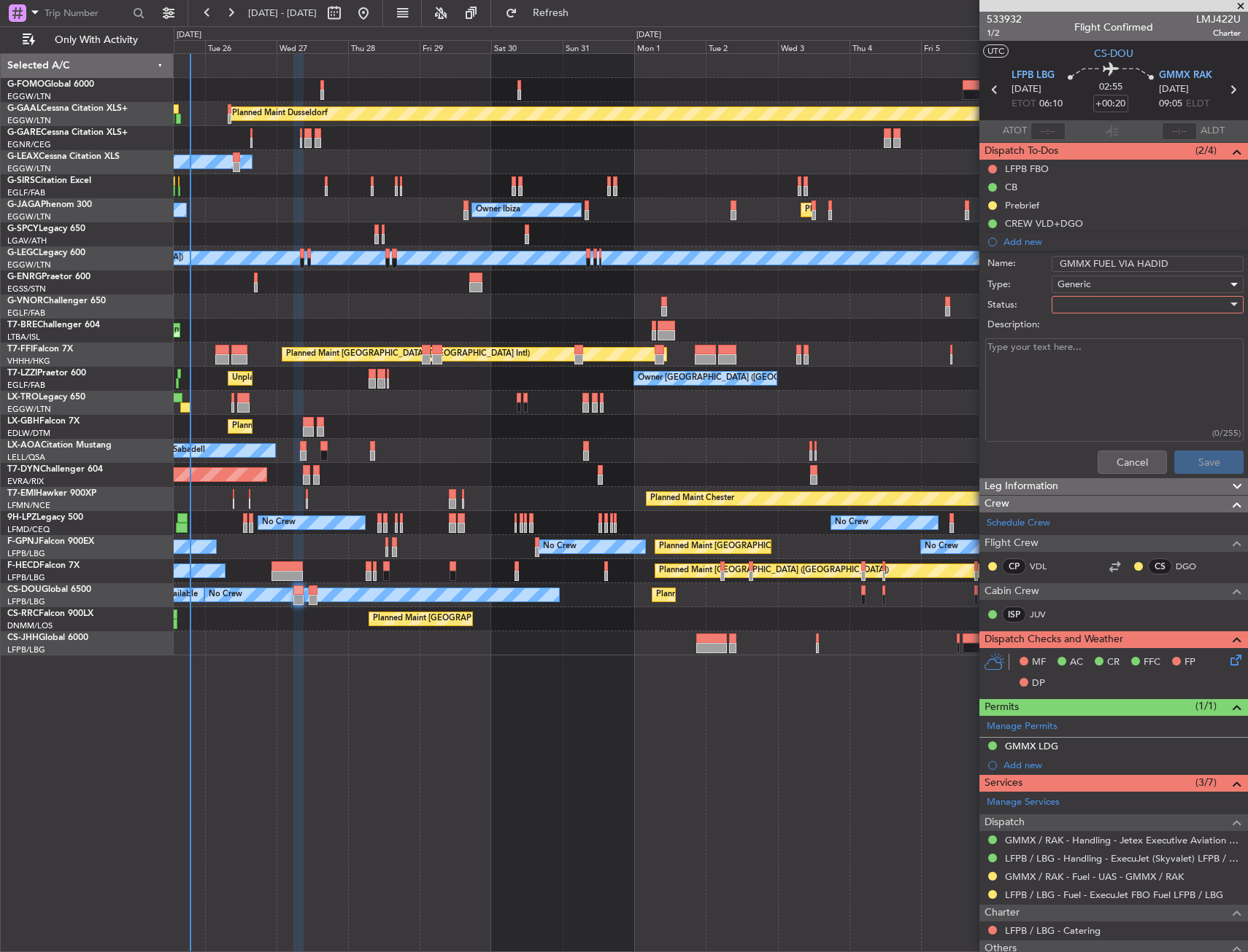
click at [1079, 316] on div "Description:" at bounding box center [1113, 325] width 283 height 21
click at [1080, 309] on div at bounding box center [1142, 304] width 170 height 22
click at [1078, 359] on span "In Progress" at bounding box center [1140, 356] width 171 height 22
click at [1189, 457] on button "Save" at bounding box center [1208, 462] width 69 height 24
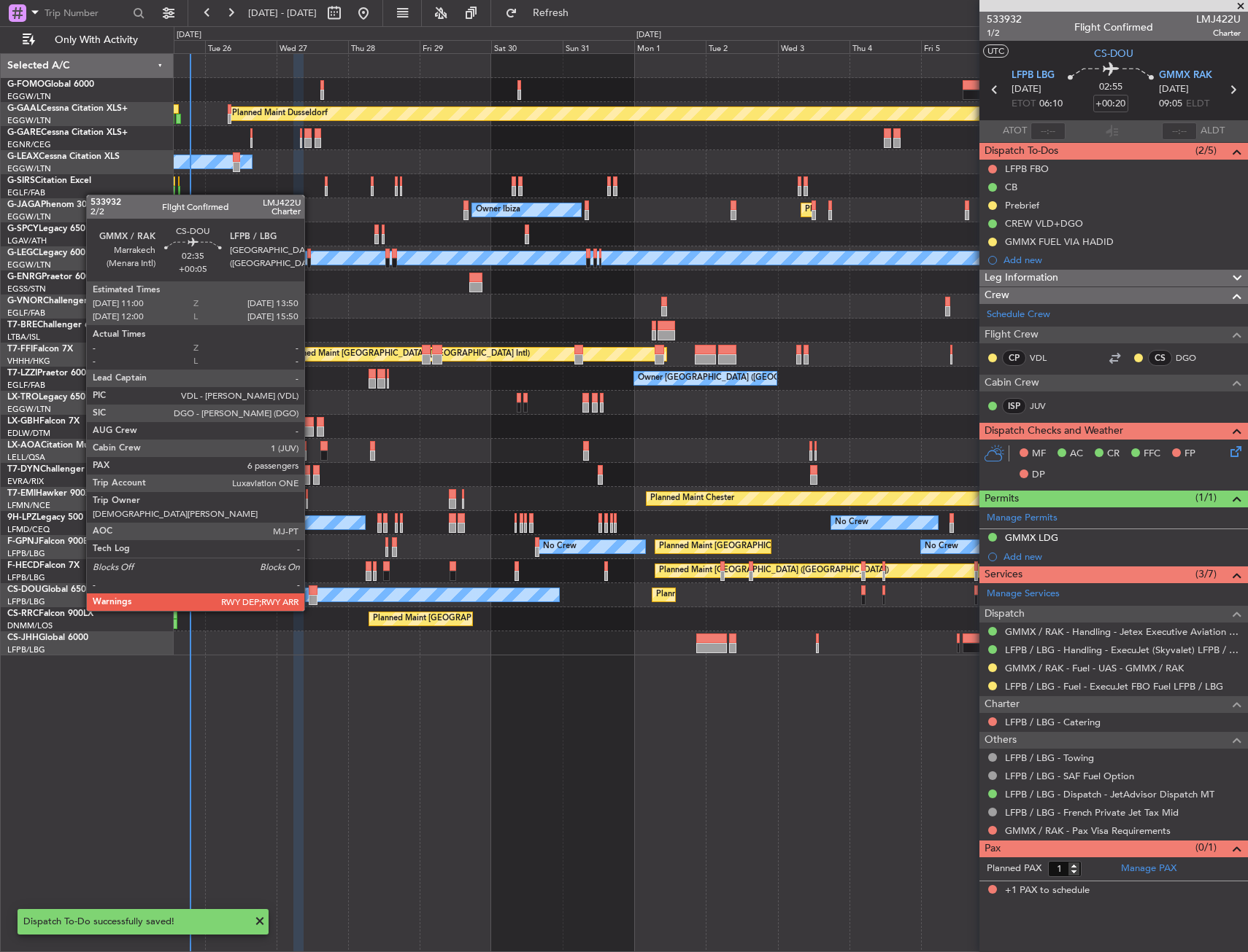
click at [311, 597] on div at bounding box center [312, 600] width 9 height 10
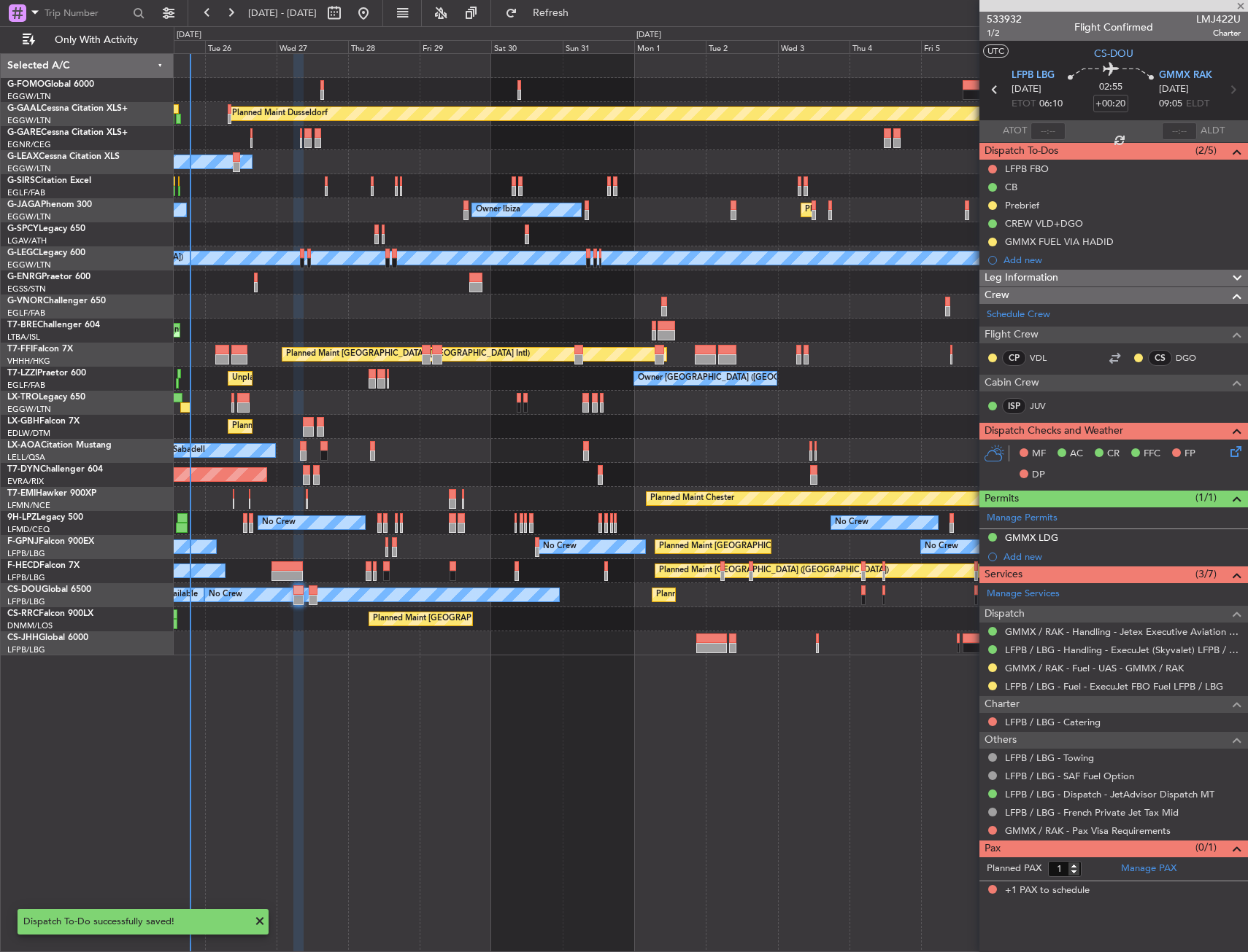
type input "+00:05"
type input "6"
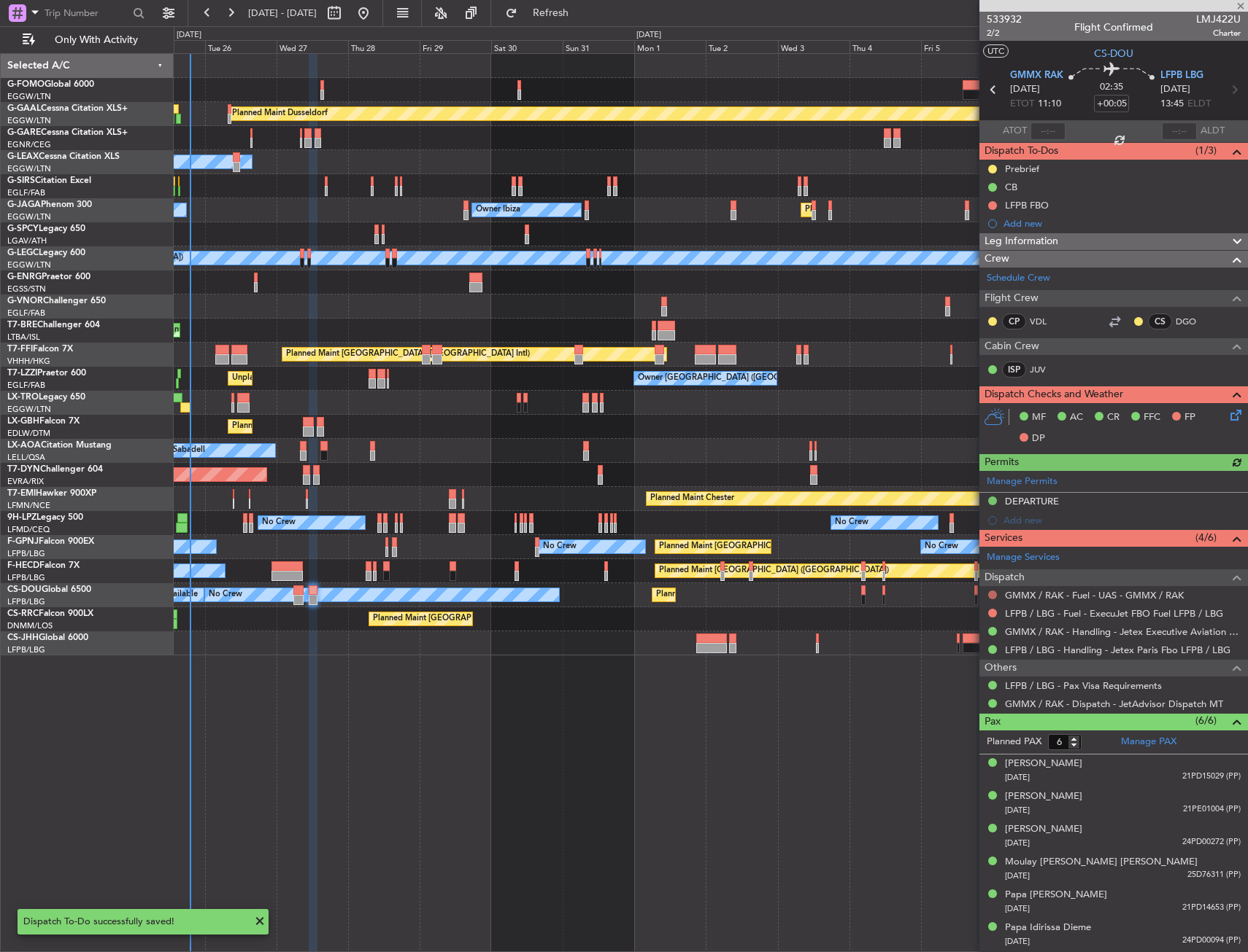
click at [994, 592] on button at bounding box center [992, 595] width 9 height 9
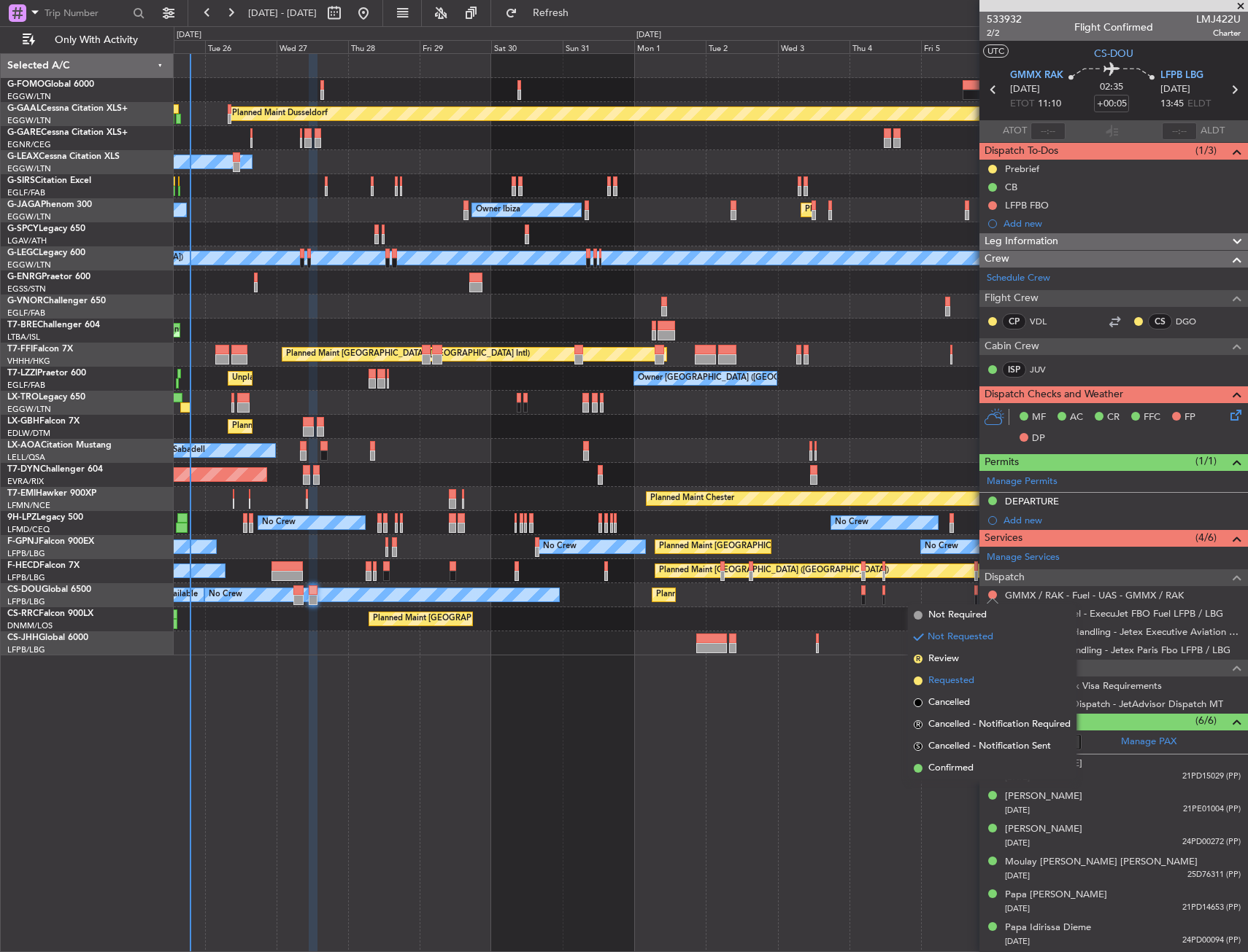
click at [937, 682] on span "Requested" at bounding box center [950, 681] width 46 height 15
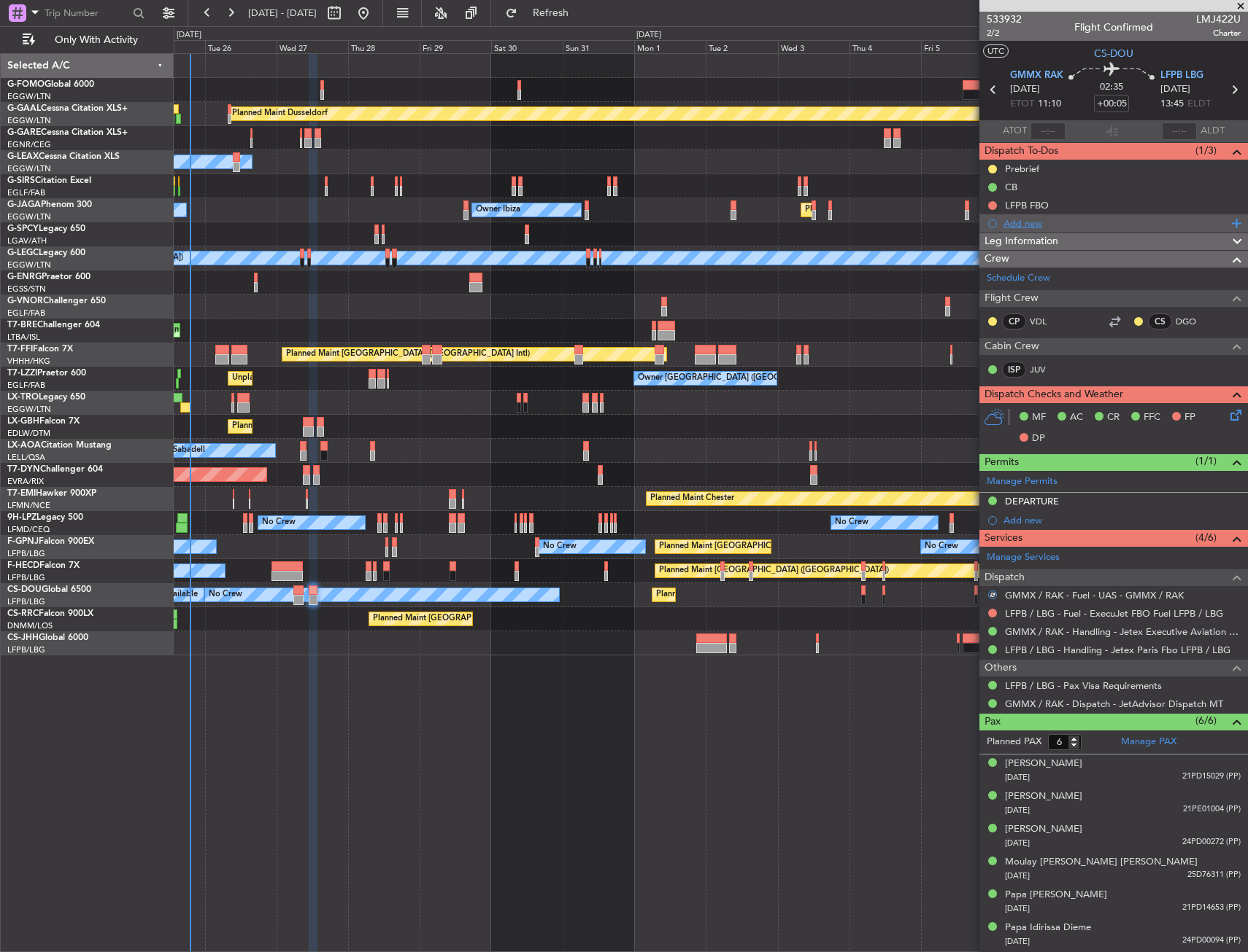
click at [1027, 227] on div "Add new" at bounding box center [1115, 223] width 224 height 13
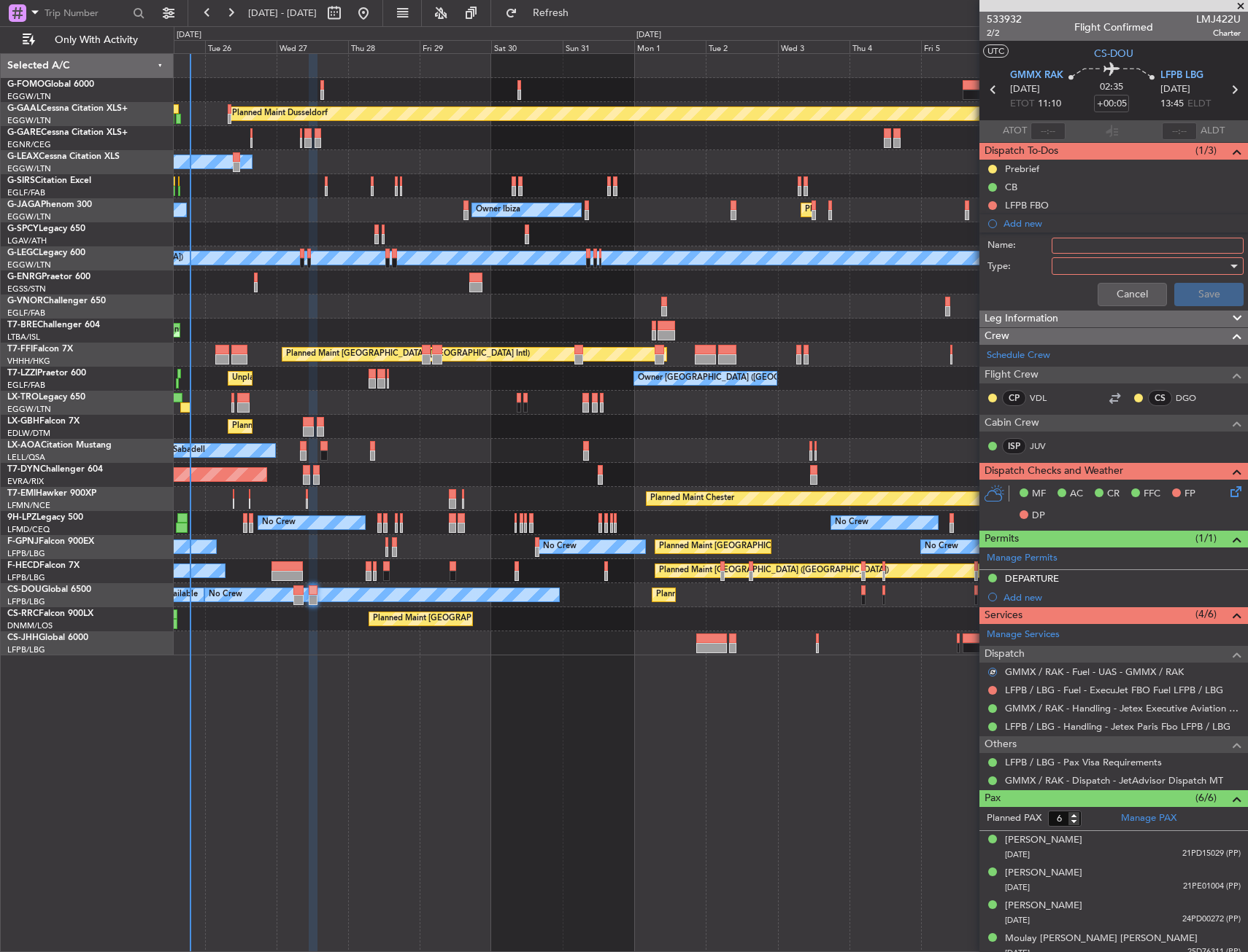
click at [1085, 250] on input "Name:" at bounding box center [1147, 246] width 191 height 16
type input "GMMX FUEL VIA HADID"
drag, startPoint x: 1090, startPoint y: 261, endPoint x: 1085, endPoint y: 271, distance: 11.2
click at [1090, 262] on div at bounding box center [1142, 266] width 170 height 22
click at [1079, 288] on span "Generic" at bounding box center [1140, 297] width 171 height 22
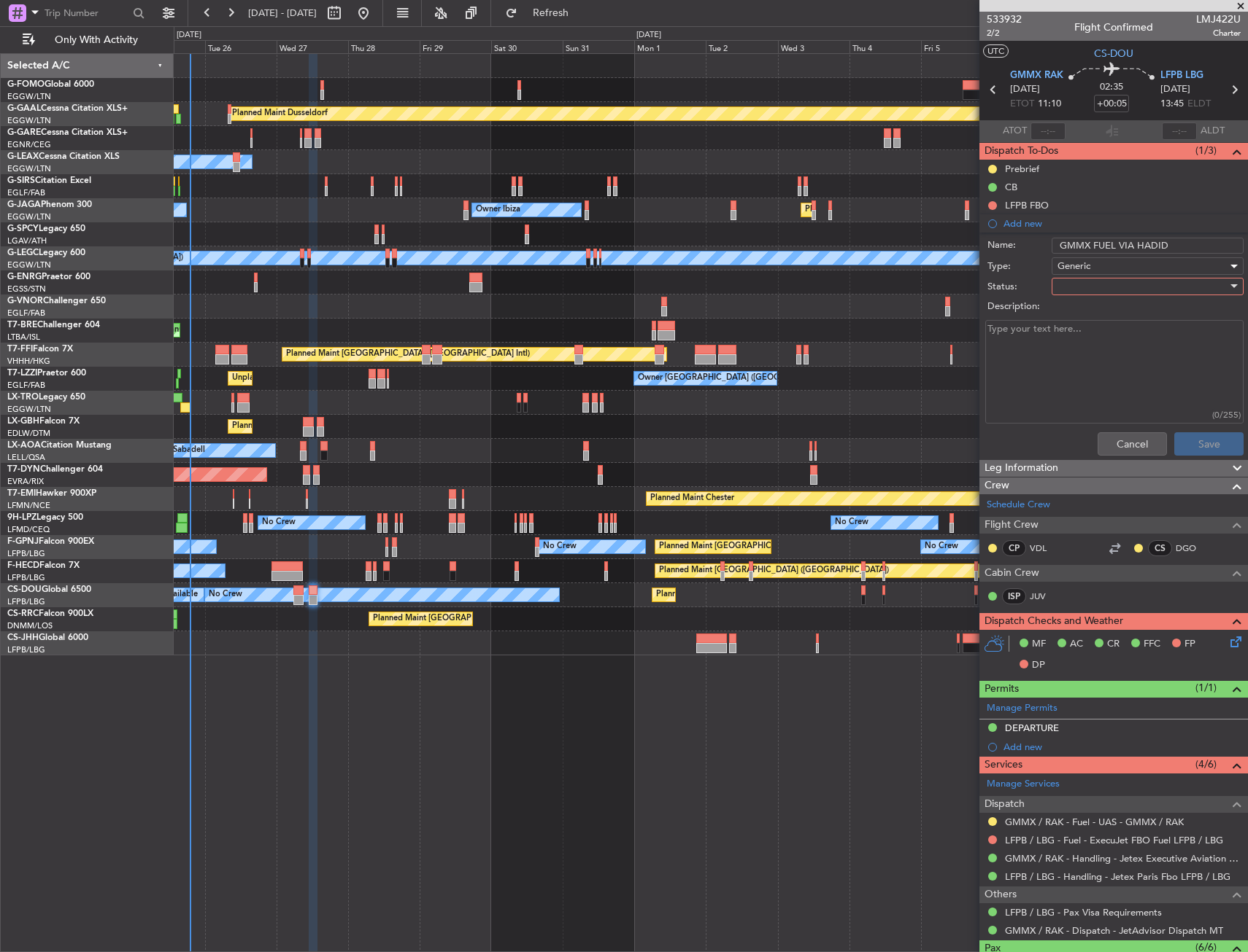
drag, startPoint x: 1079, startPoint y: 288, endPoint x: 1075, endPoint y: 295, distance: 8.1
click at [1076, 301] on label "Description:" at bounding box center [1121, 306] width 268 height 15
click at [1076, 320] on textarea "Description:" at bounding box center [1114, 372] width 258 height 104
click at [1074, 290] on div at bounding box center [1142, 287] width 170 height 22
click at [1074, 340] on span "In Progress" at bounding box center [1140, 337] width 171 height 22
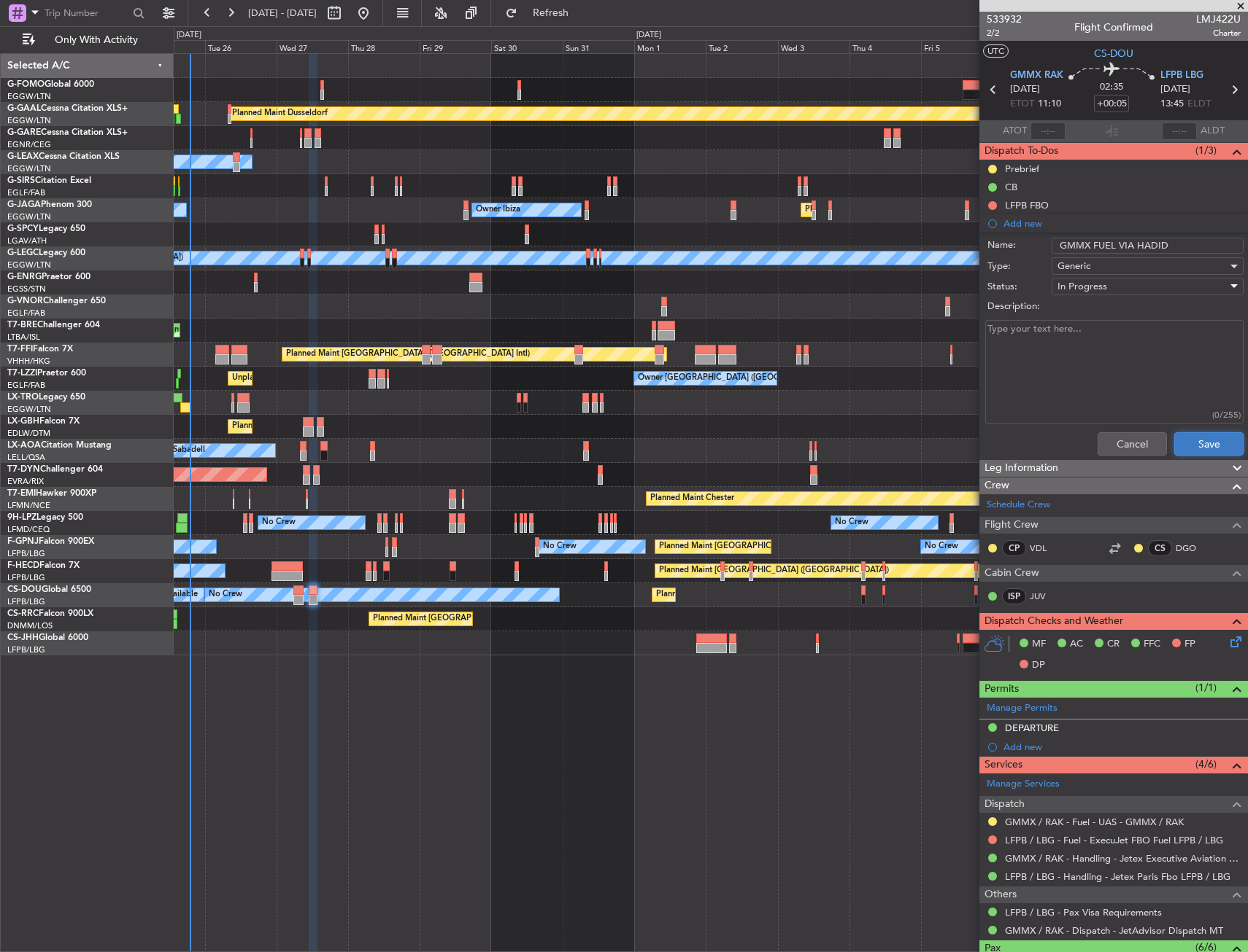
click at [1175, 432] on button "Save" at bounding box center [1208, 444] width 69 height 24
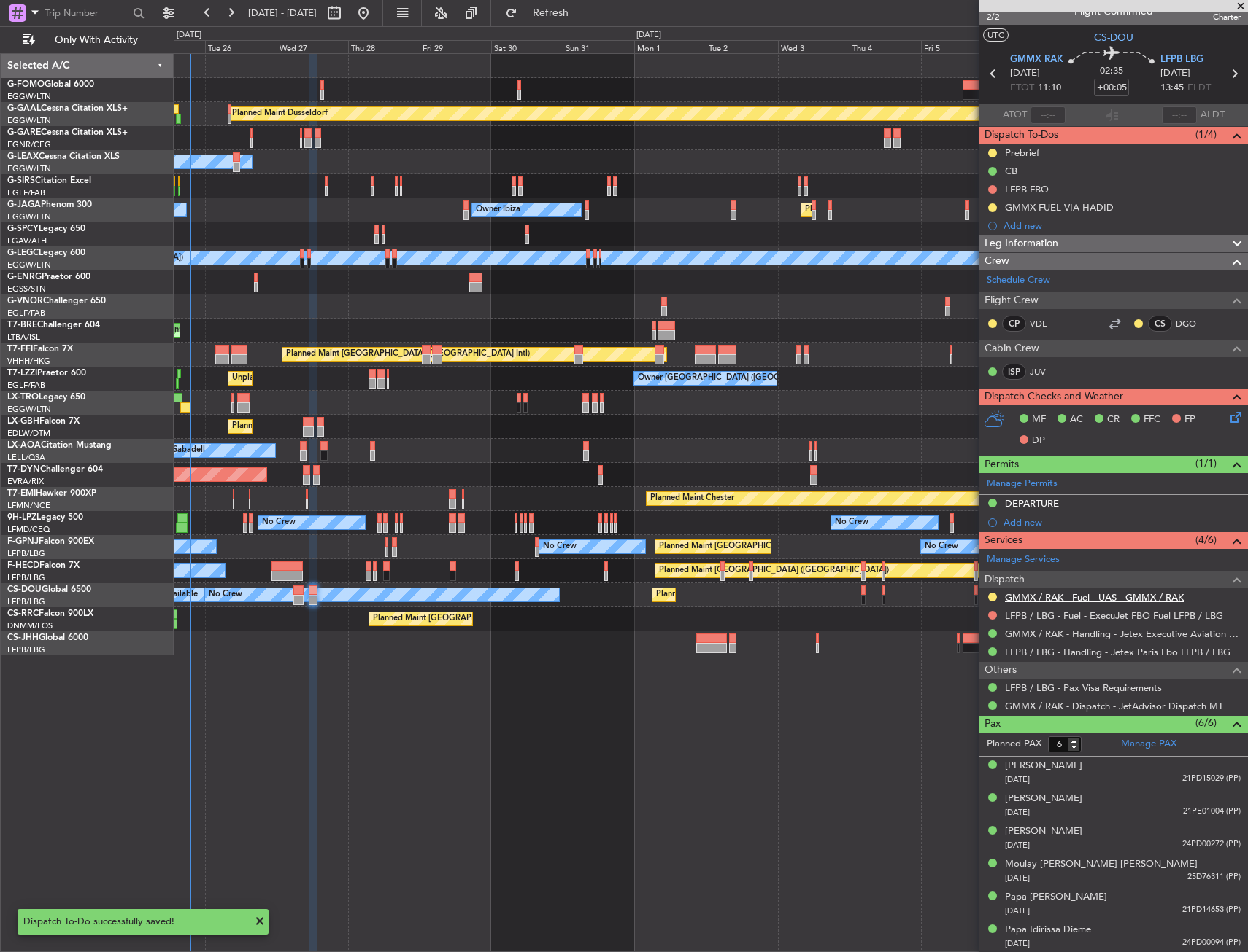
scroll to position [17, 0]
click at [990, 614] on button at bounding box center [992, 615] width 9 height 9
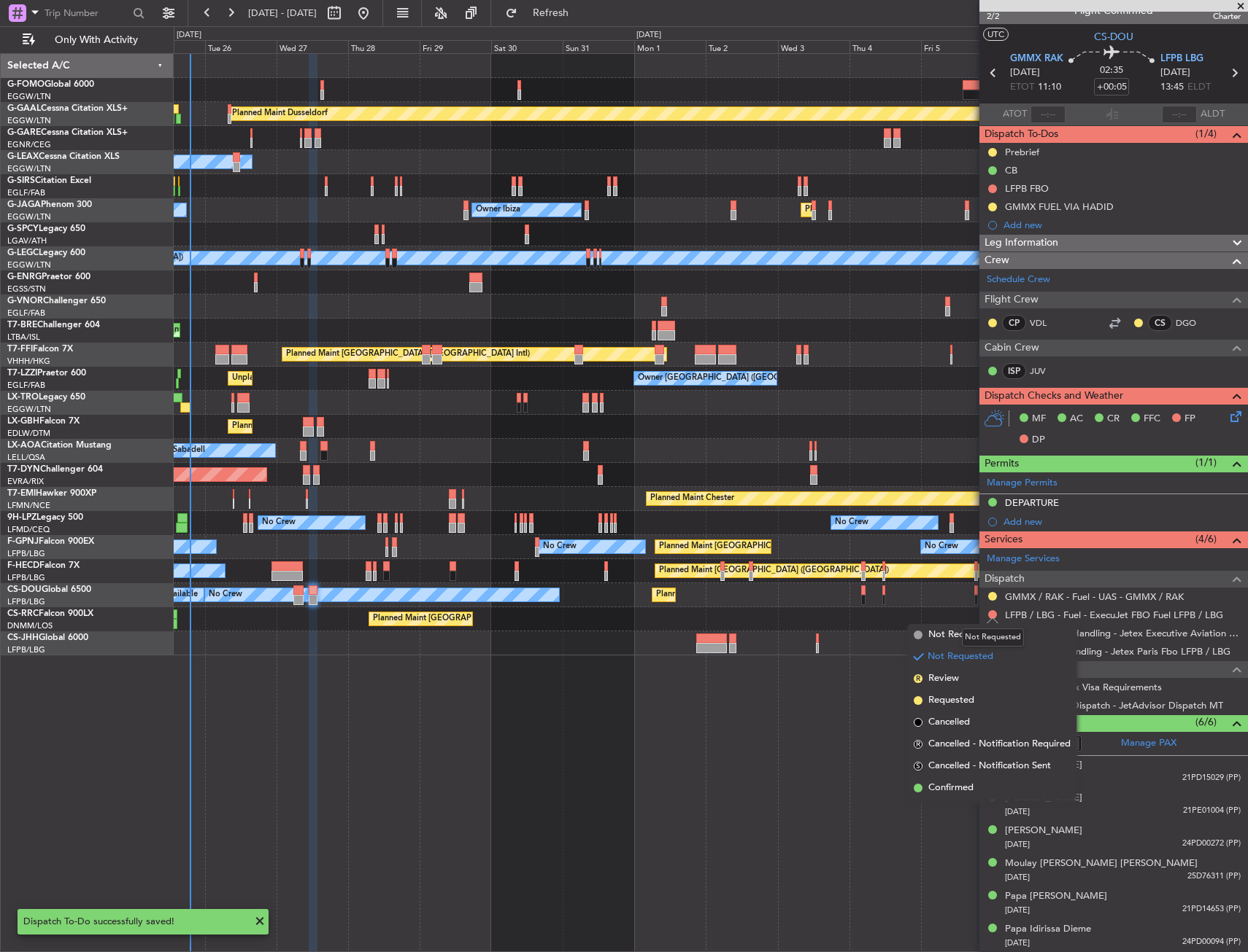
click at [953, 636] on mat-tooltip-component "Not Requested" at bounding box center [992, 638] width 82 height 39
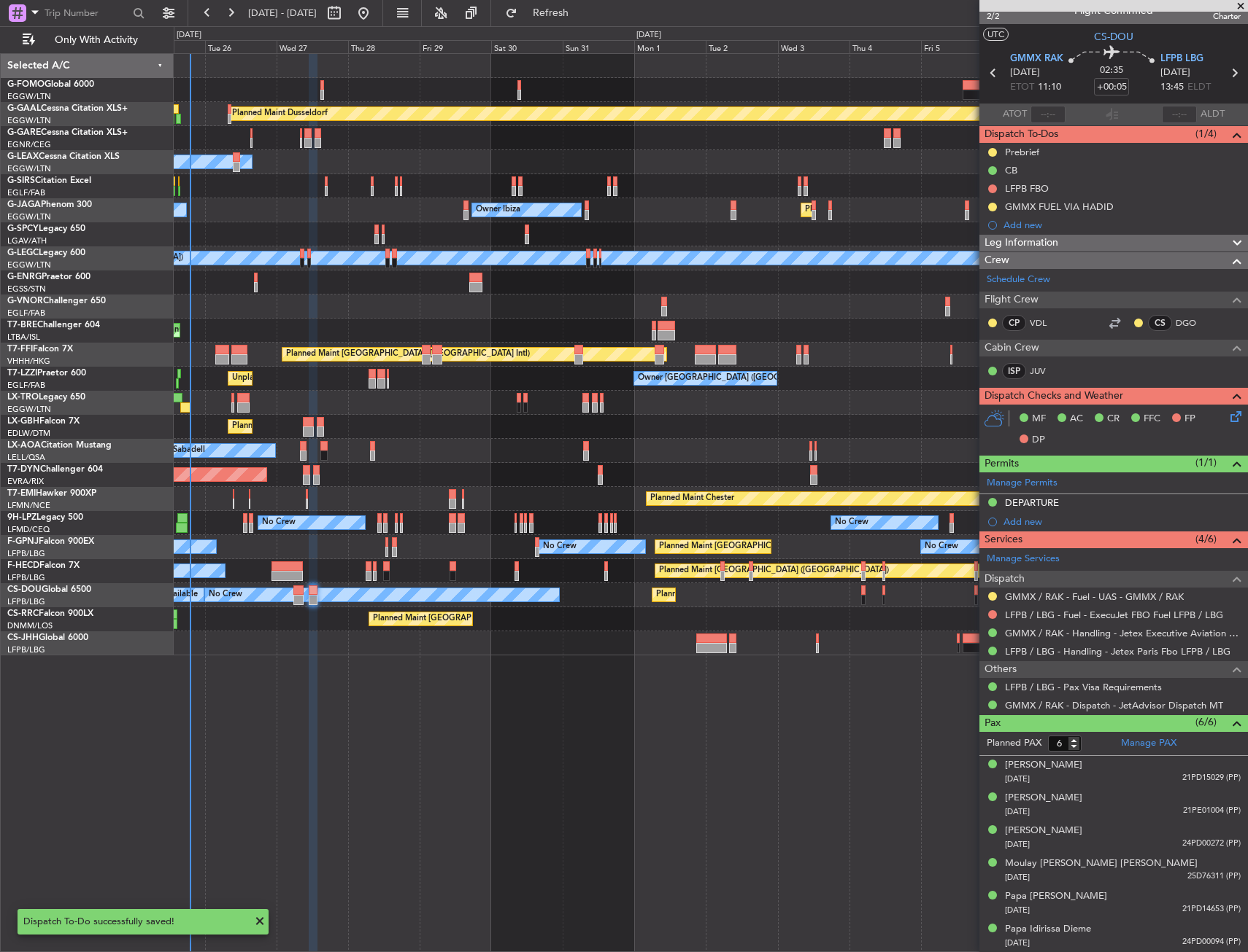
drag, startPoint x: 991, startPoint y: 616, endPoint x: 983, endPoint y: 619, distance: 8.5
click at [991, 616] on button at bounding box center [992, 615] width 9 height 9
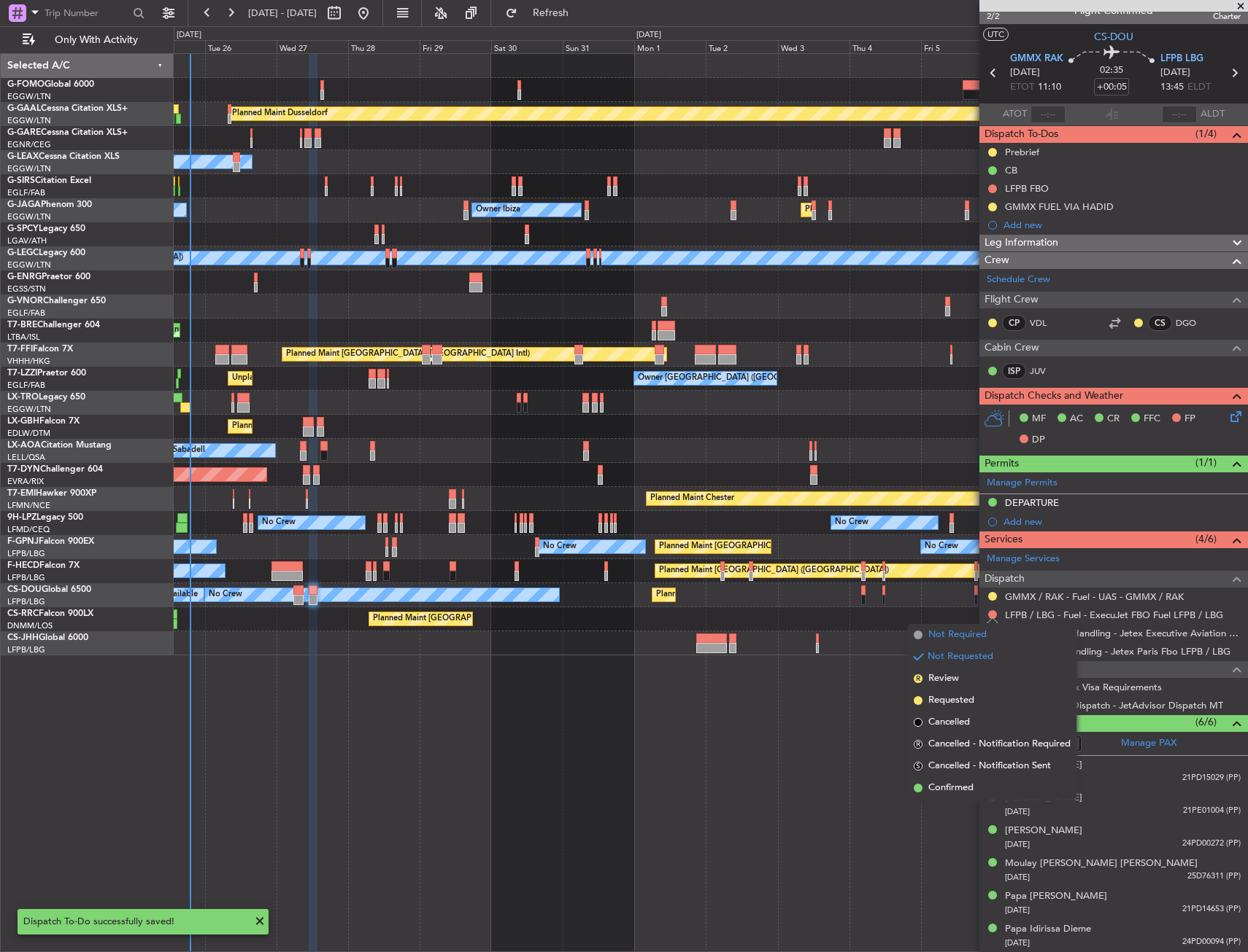
click at [938, 635] on span "Not Required" at bounding box center [956, 635] width 59 height 15
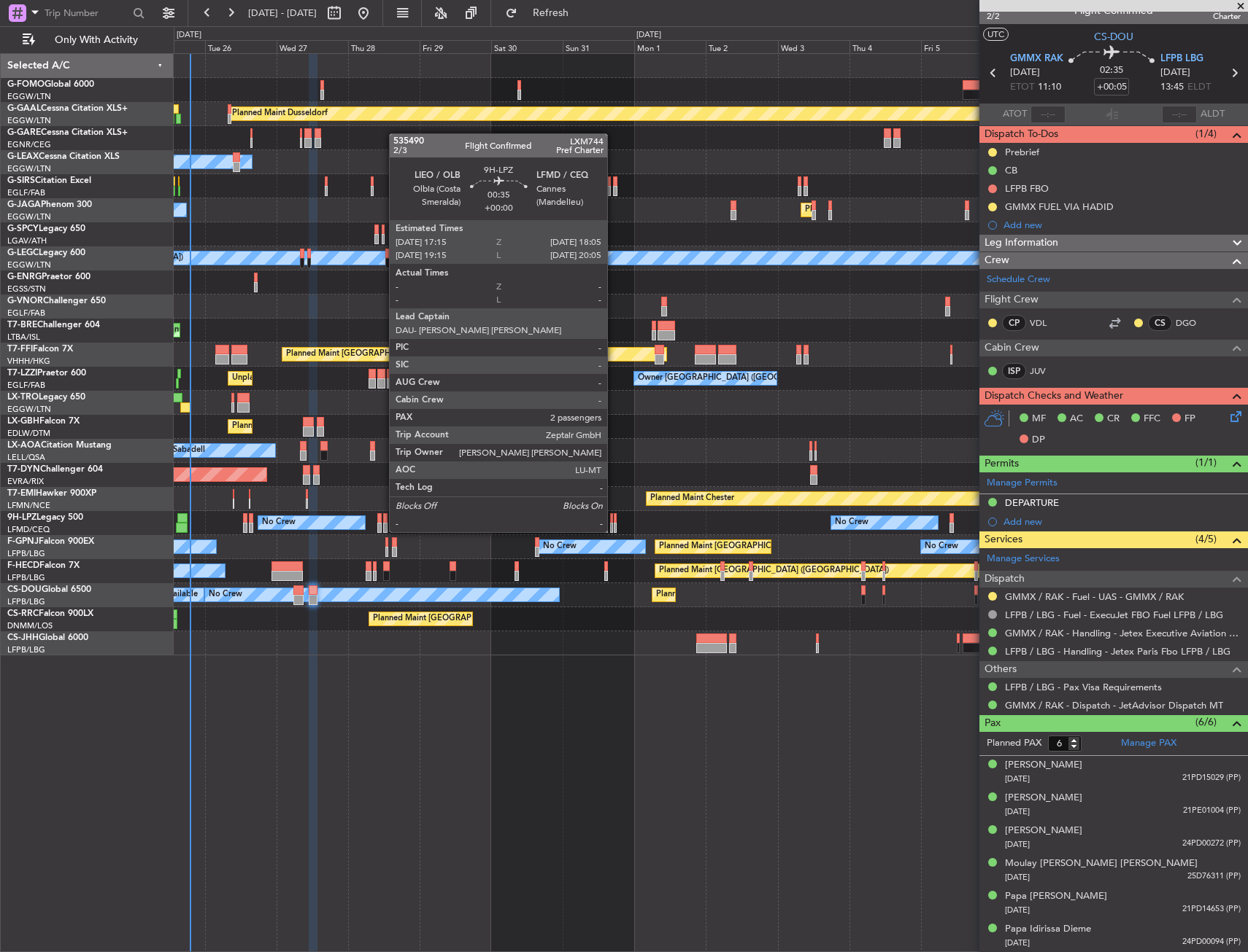
click at [613, 518] on div at bounding box center [614, 519] width 3 height 10
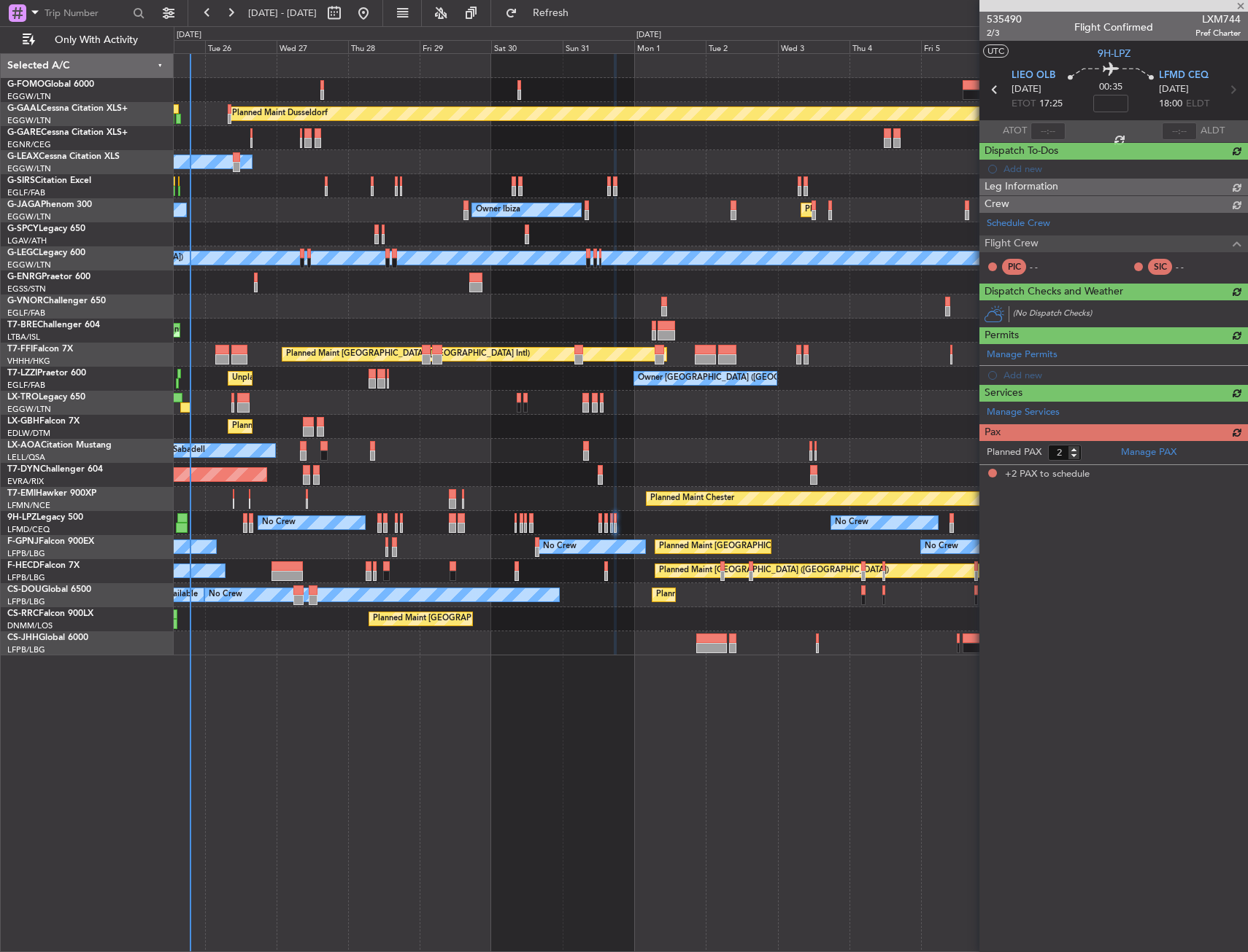
scroll to position [0, 0]
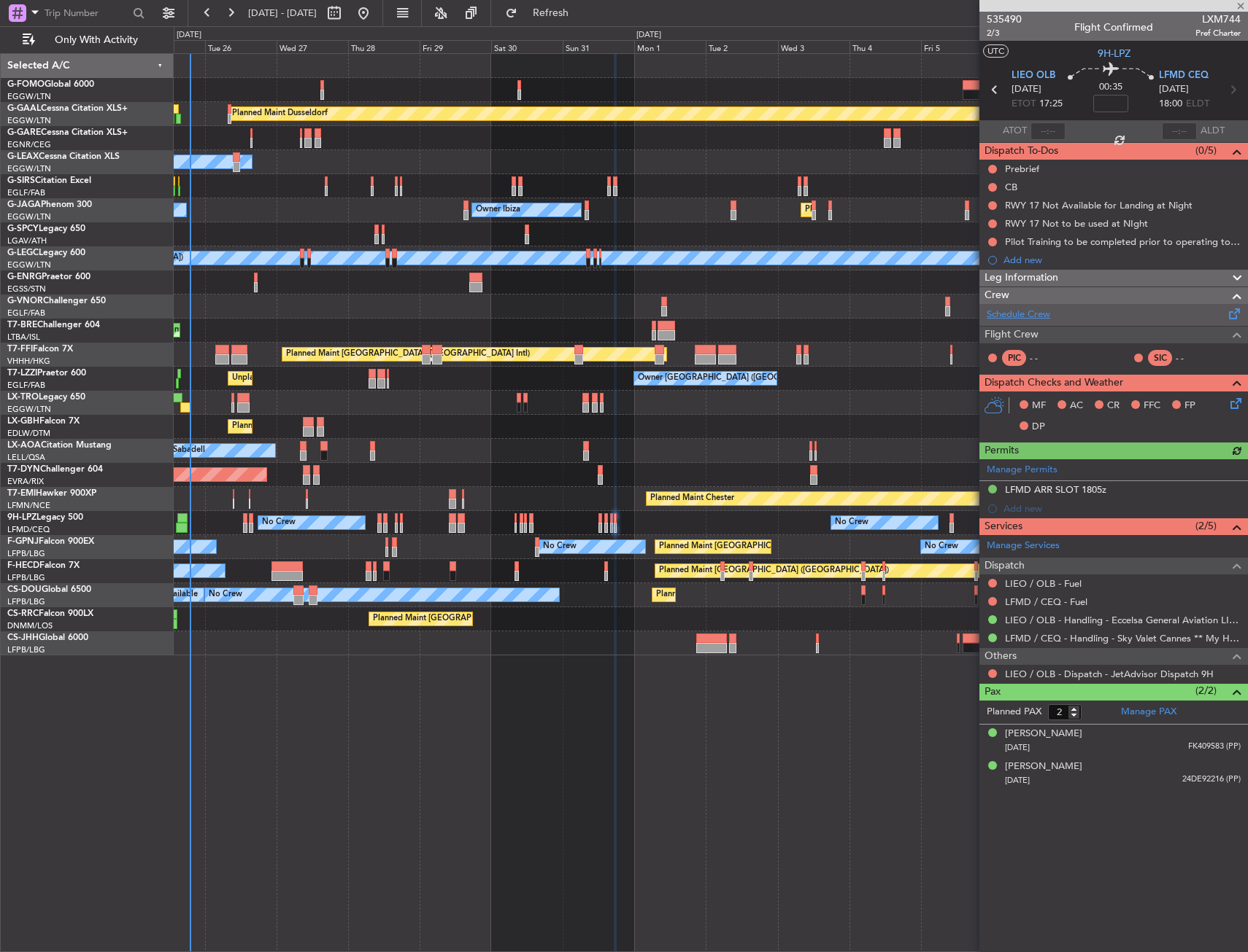
click at [1017, 321] on link "Schedule Crew" at bounding box center [1018, 314] width 63 height 15
click at [581, 13] on span "Refresh" at bounding box center [551, 13] width 62 height 10
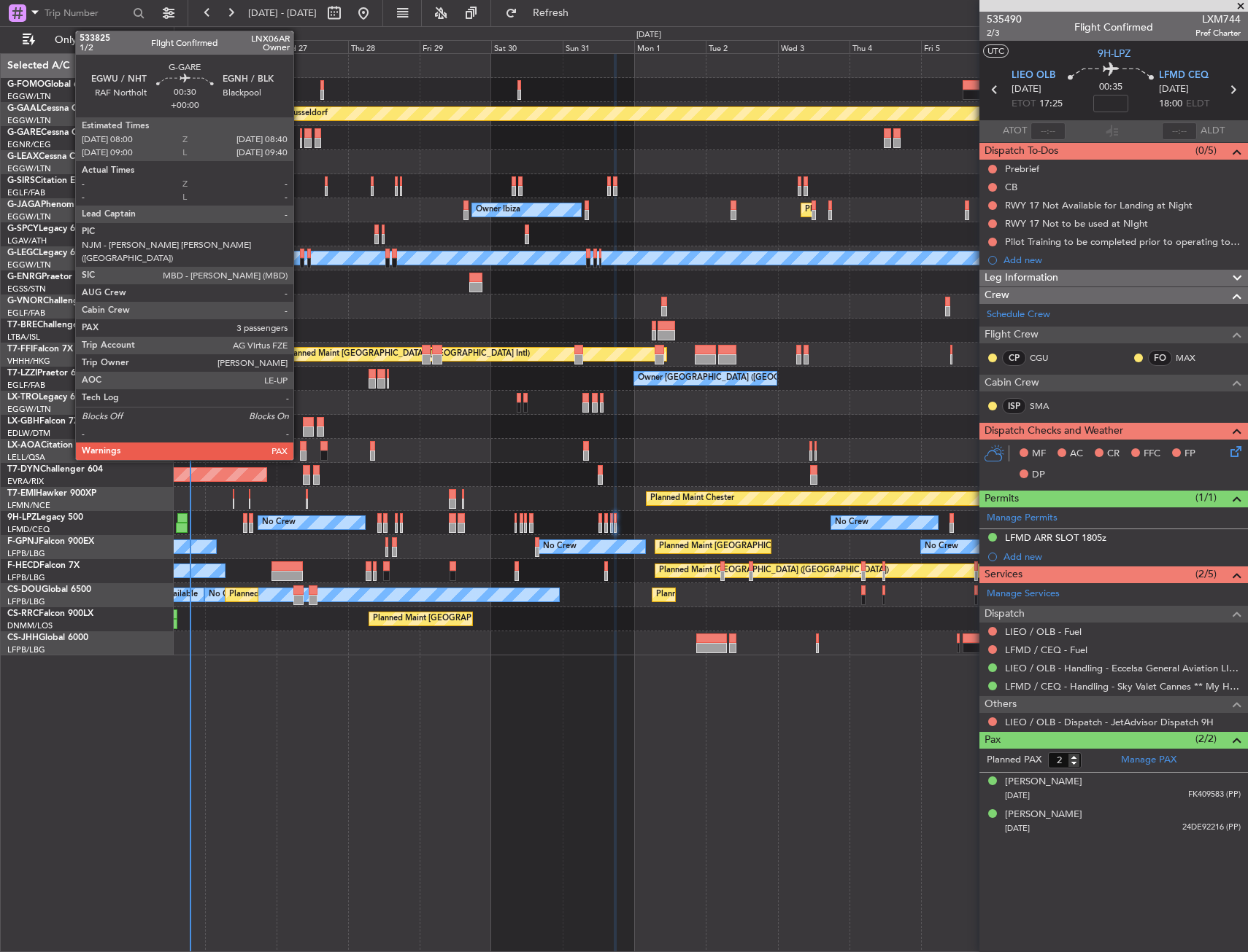
click at [300, 138] on div at bounding box center [301, 143] width 2 height 10
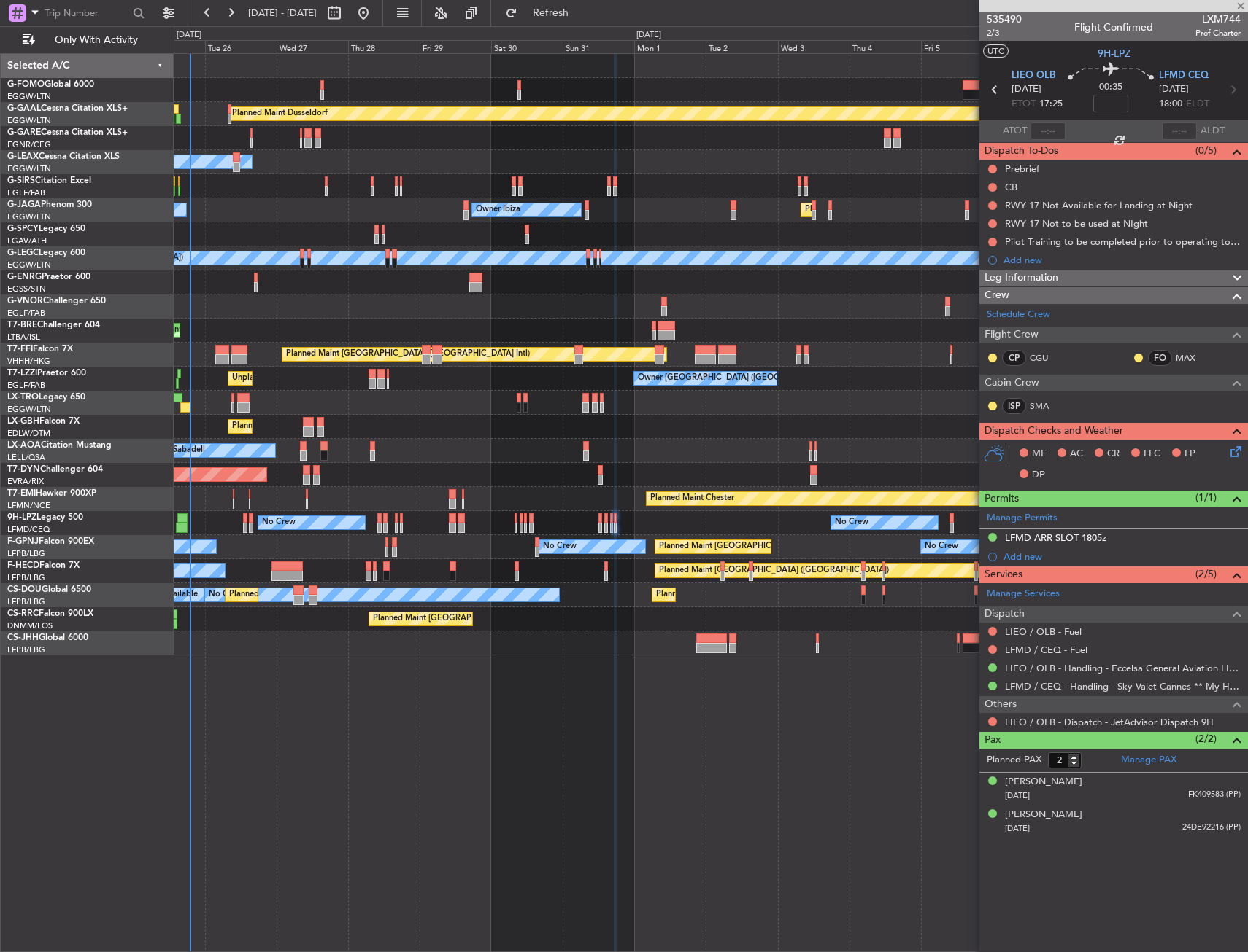
type input "3"
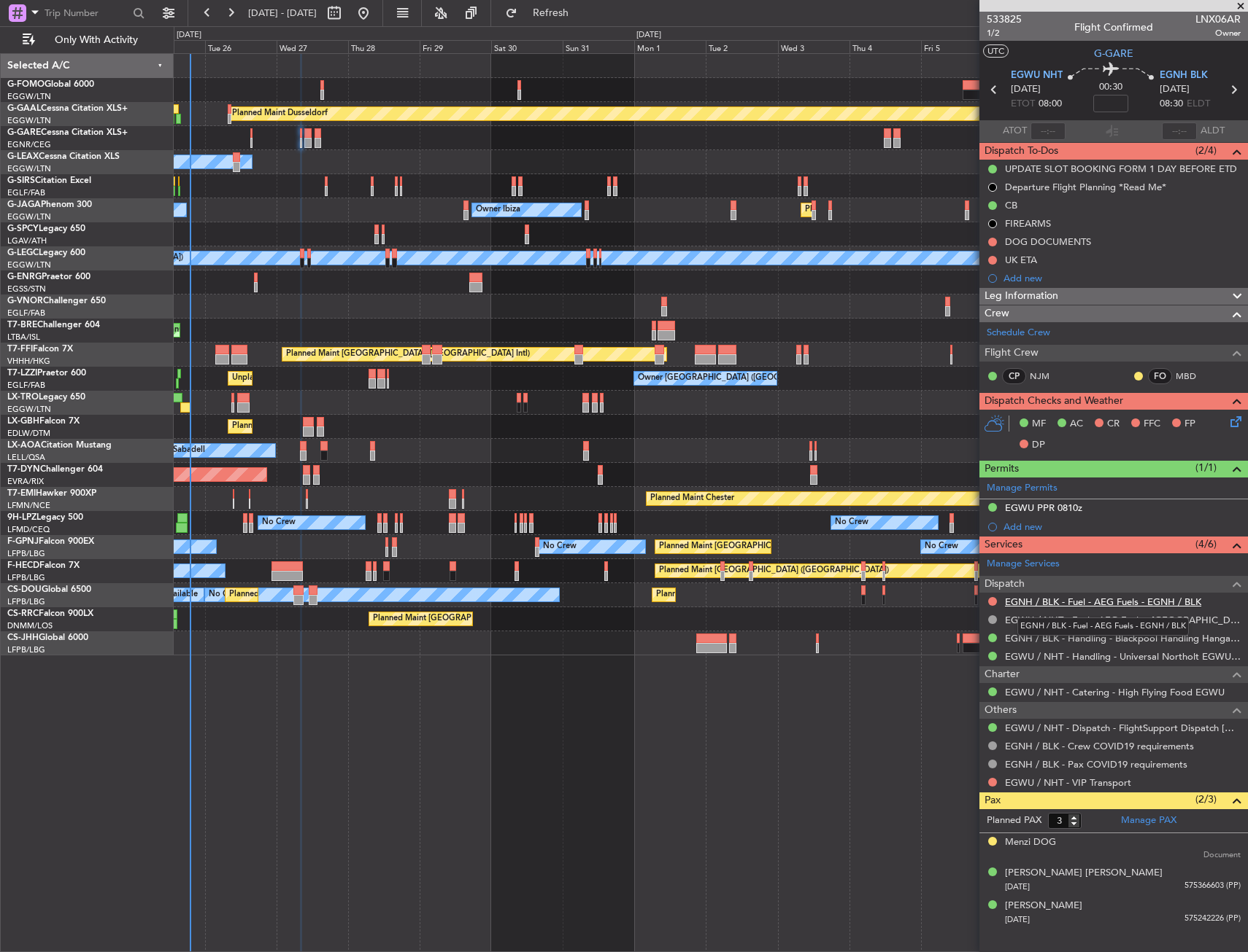
click at [1041, 599] on link "EGNH / BLK - Fuel - AEG Fuels - EGNH / BLK" at bounding box center [1103, 602] width 196 height 13
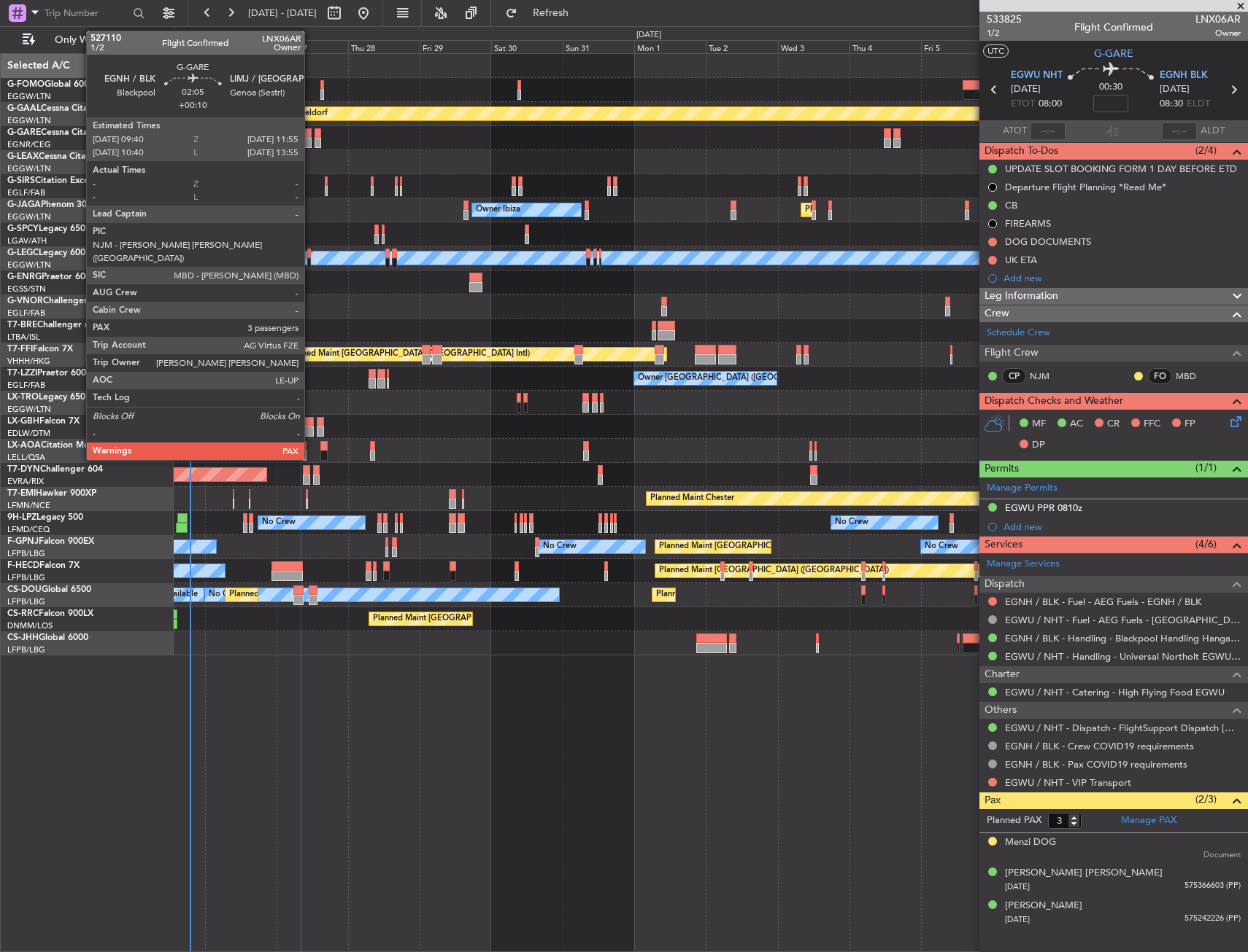
click at [311, 131] on div at bounding box center [308, 133] width 7 height 10
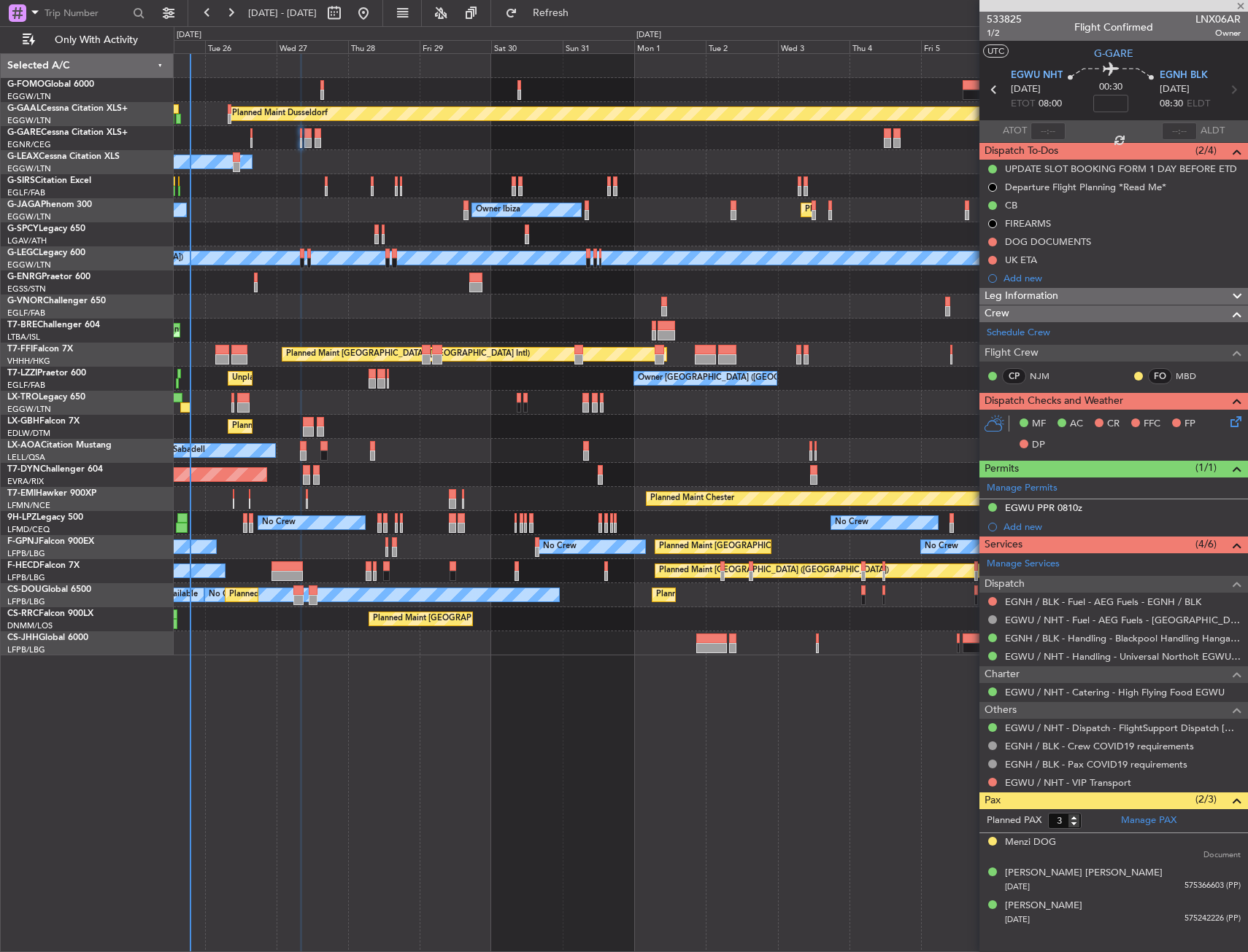
type input "+00:10"
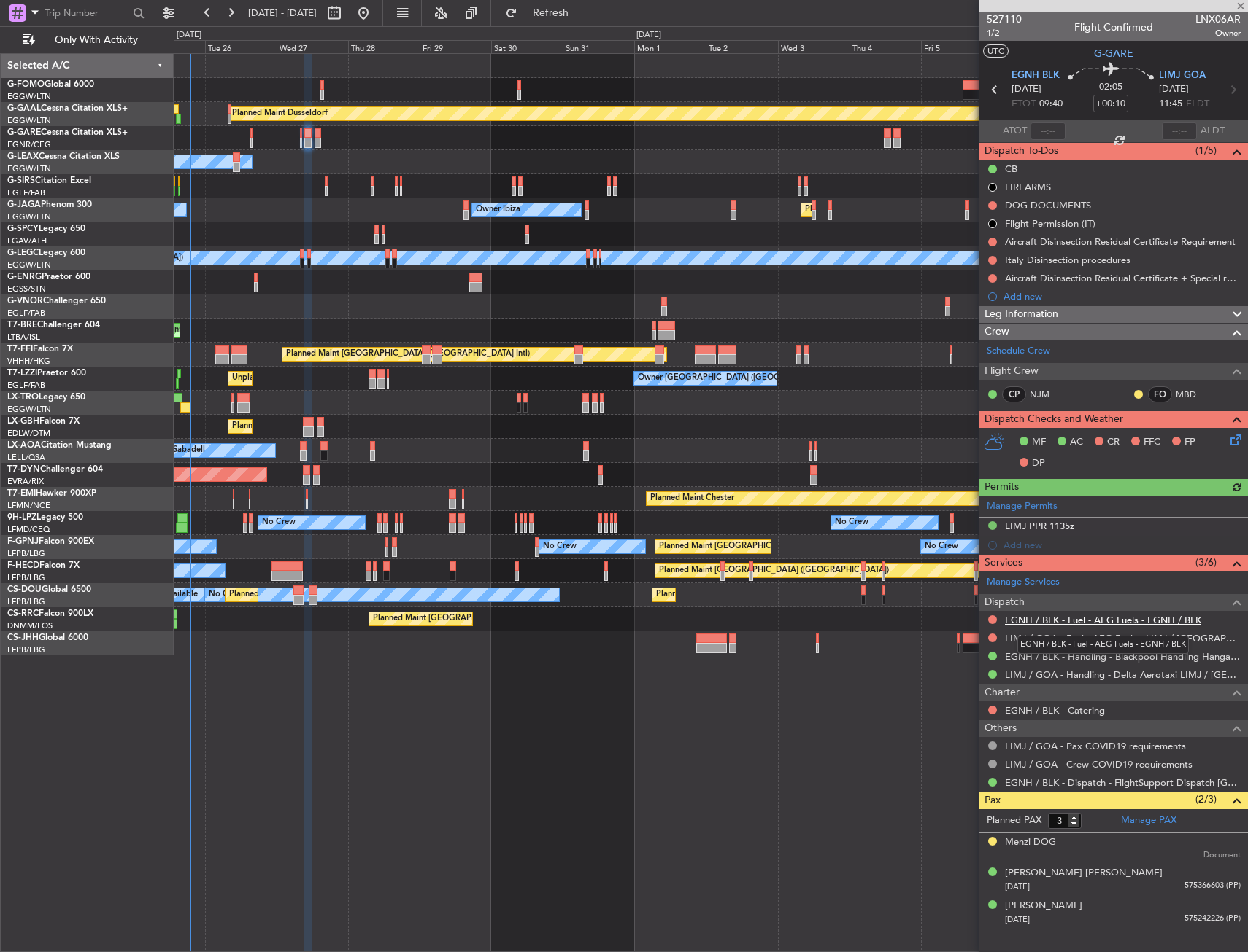
click at [1051, 621] on link "EGNH / BLK - Fuel - AEG Fuels - EGNH / BLK" at bounding box center [1103, 620] width 196 height 13
click at [581, 17] on span "Refresh" at bounding box center [551, 13] width 62 height 10
click at [1010, 641] on link "LIMJ / GOA - Fuel - AEG Fuels - LIMJ / GOA" at bounding box center [1123, 639] width 236 height 13
click at [1012, 298] on div "Add new" at bounding box center [1115, 297] width 224 height 13
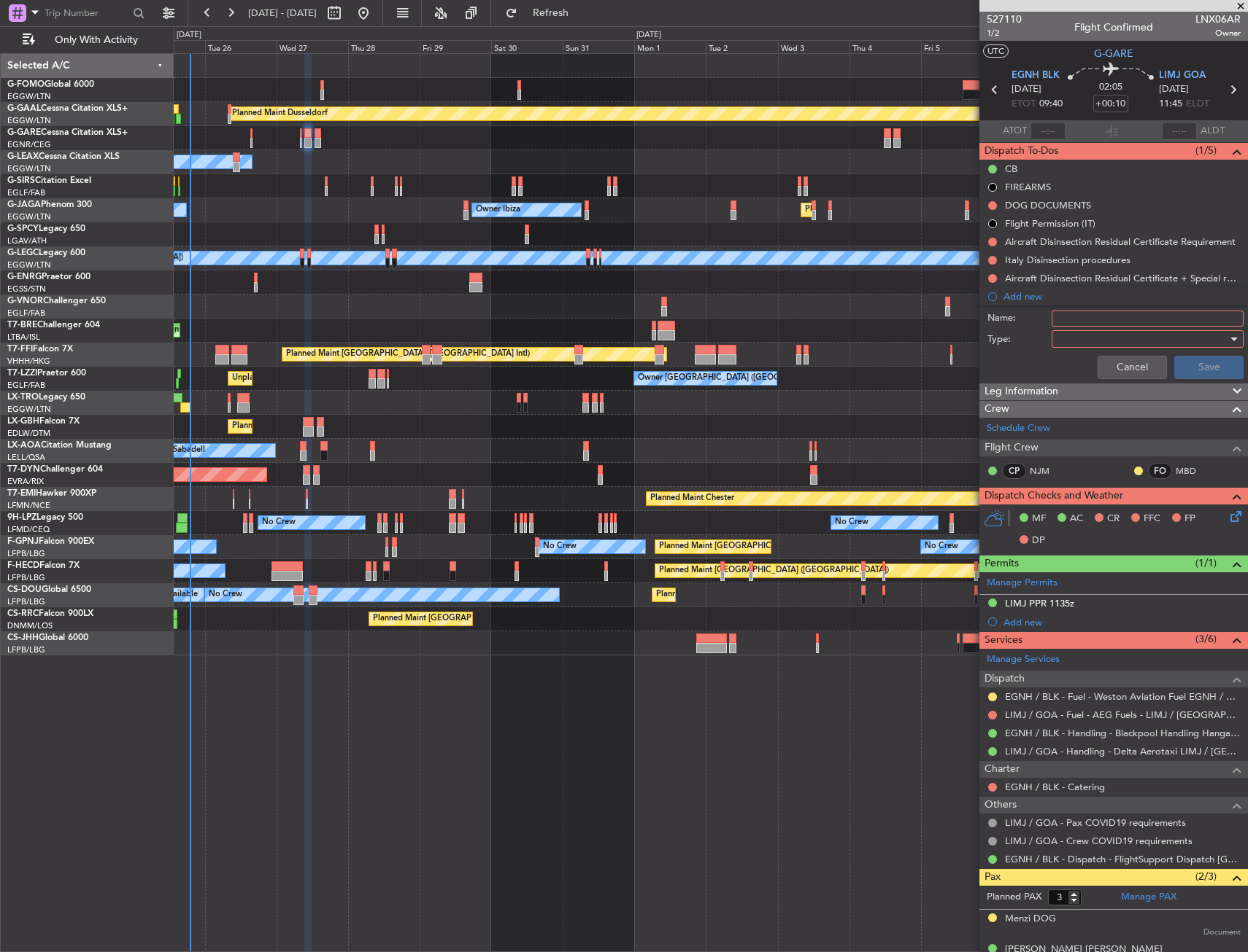
click at [1075, 321] on input "Name:" at bounding box center [1147, 318] width 191 height 16
type input "LIMJ FUEL VIA HANDLER"
click at [1080, 338] on div at bounding box center [1142, 339] width 170 height 22
click at [1079, 360] on span "Generic" at bounding box center [1140, 369] width 171 height 22
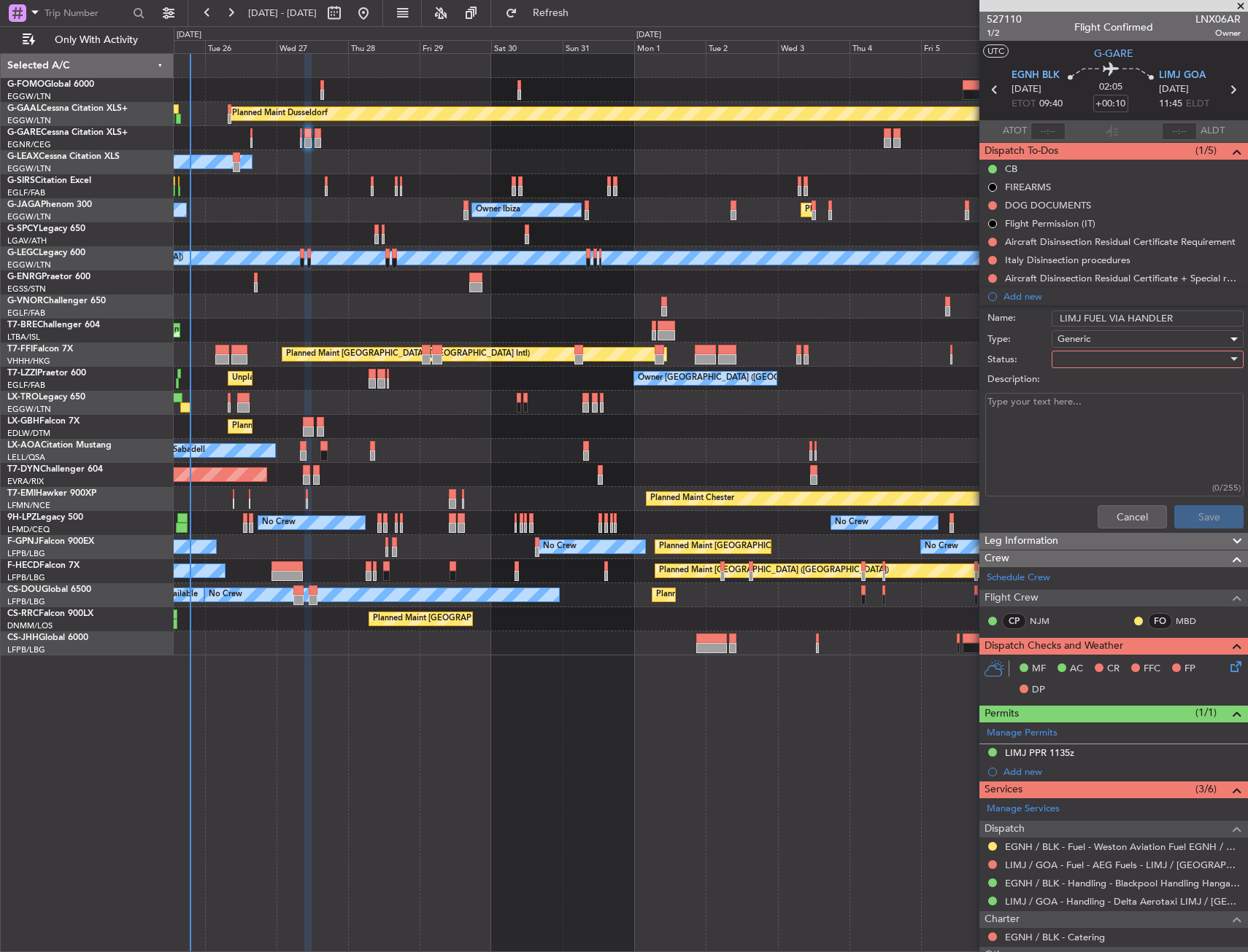
click at [1079, 368] on div at bounding box center [1142, 360] width 170 height 22
click at [1077, 405] on span "In Progress" at bounding box center [1140, 411] width 171 height 22
click at [1195, 517] on button "Save" at bounding box center [1208, 518] width 69 height 24
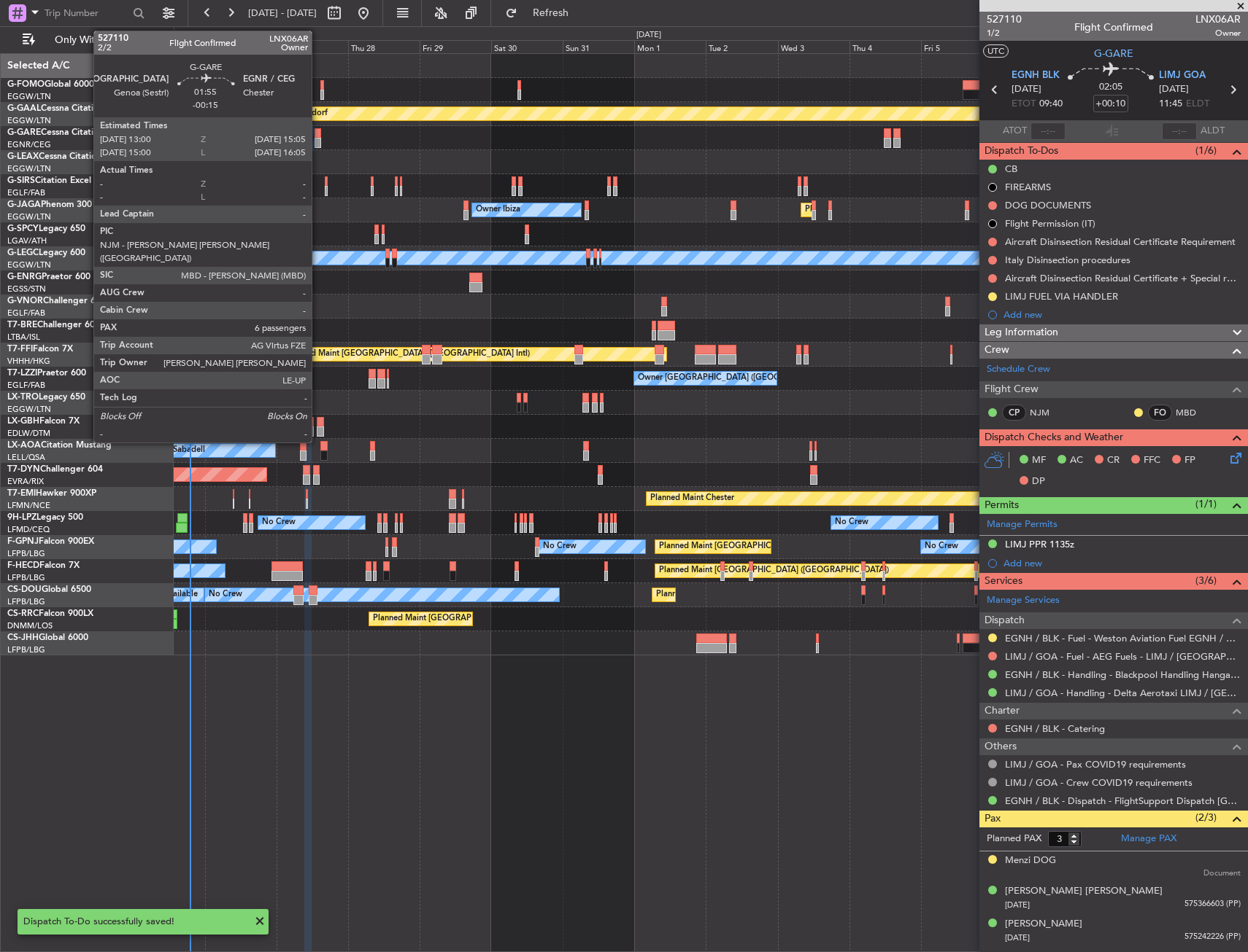
click at [318, 130] on div at bounding box center [317, 133] width 7 height 10
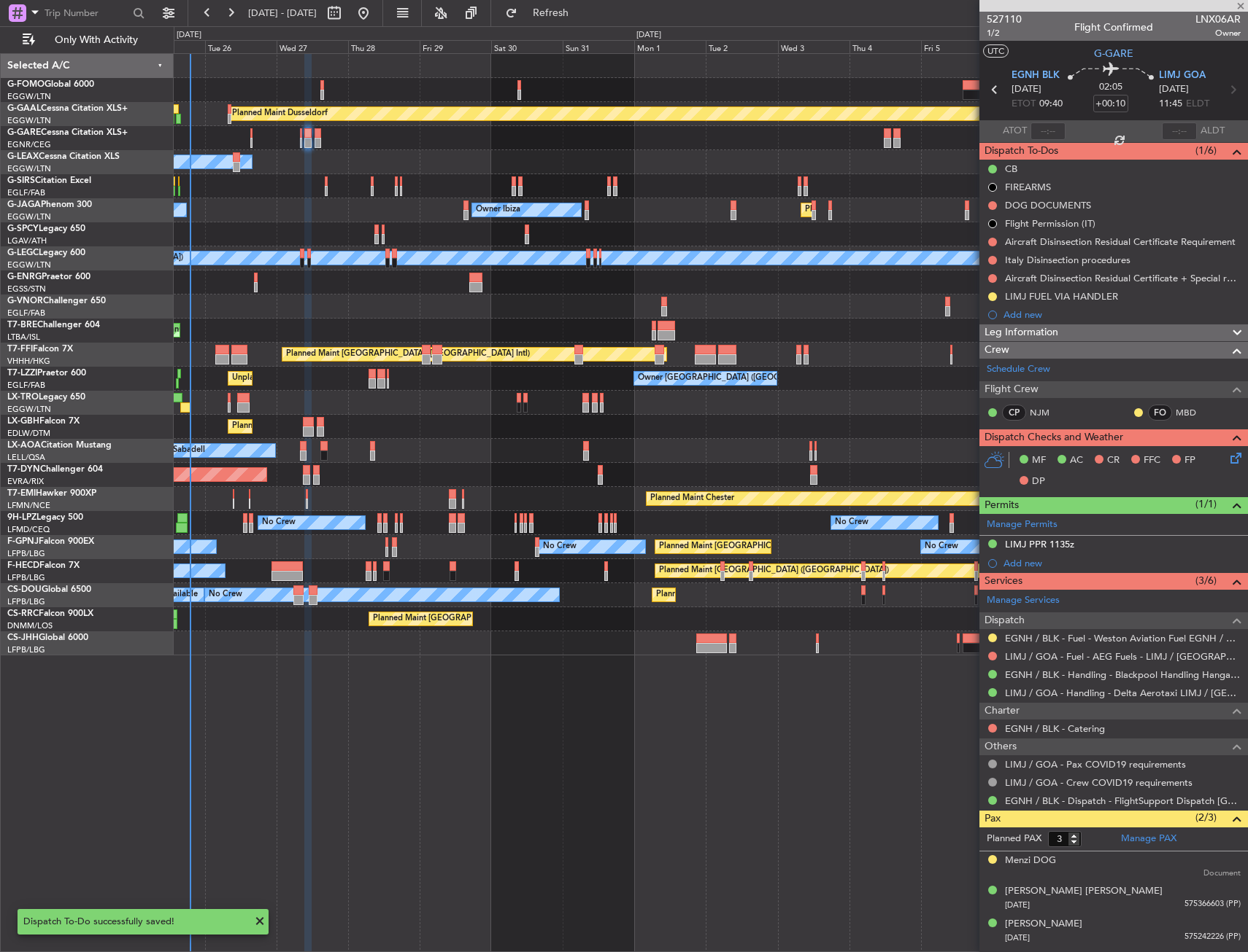
type input "-00:15"
type input "6"
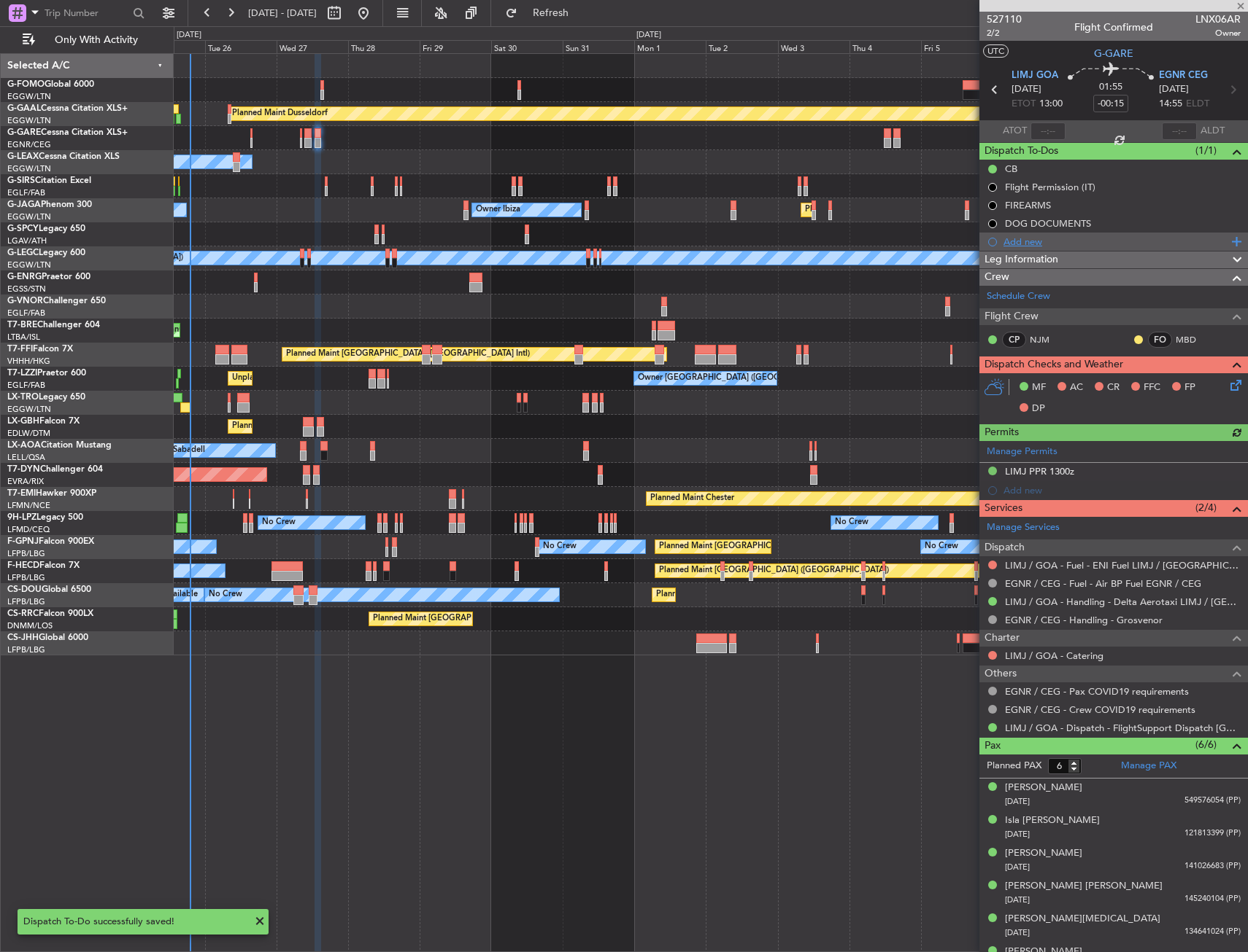
click at [1031, 239] on div "Add new" at bounding box center [1115, 242] width 224 height 13
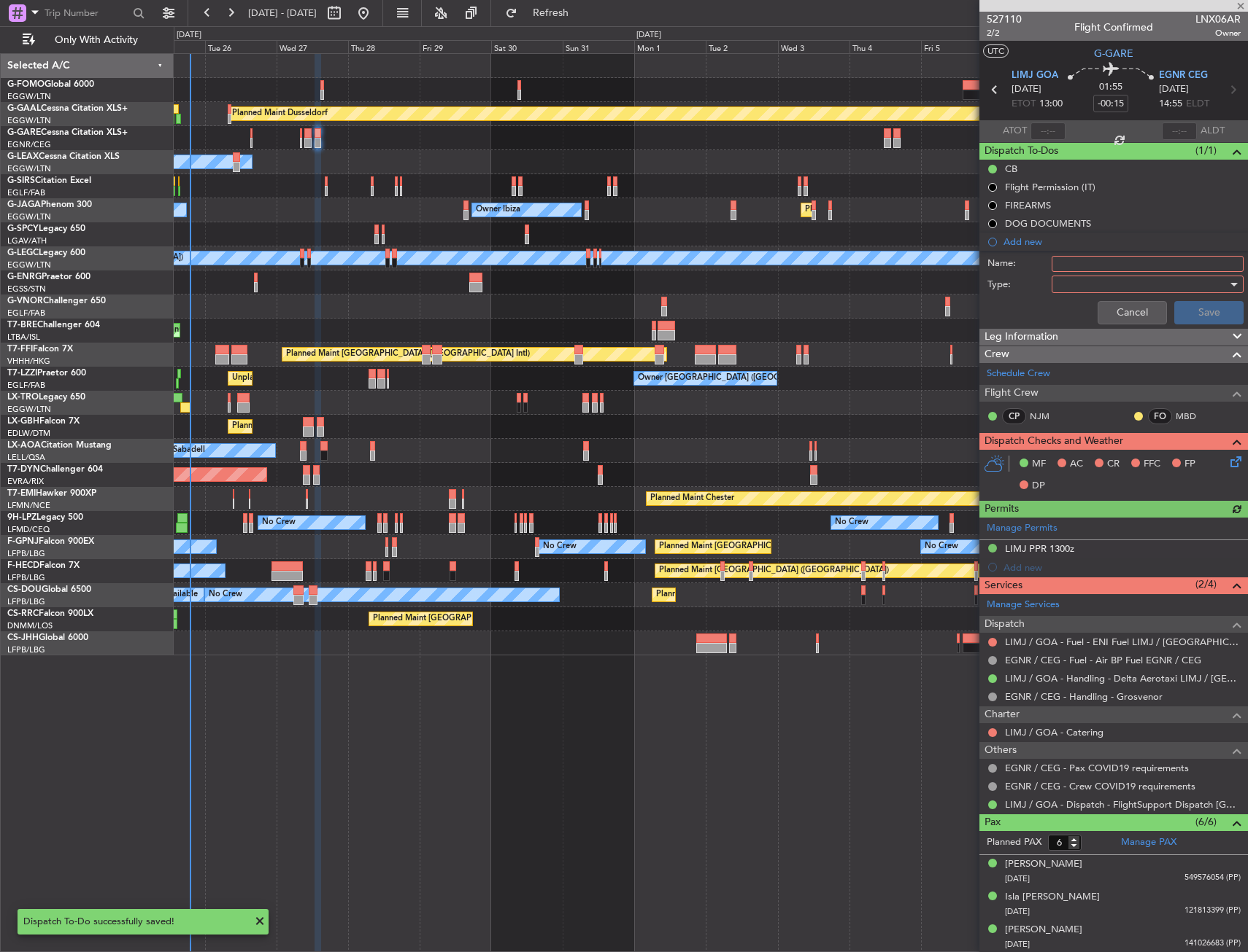
click at [1074, 266] on input "Name:" at bounding box center [1147, 264] width 191 height 16
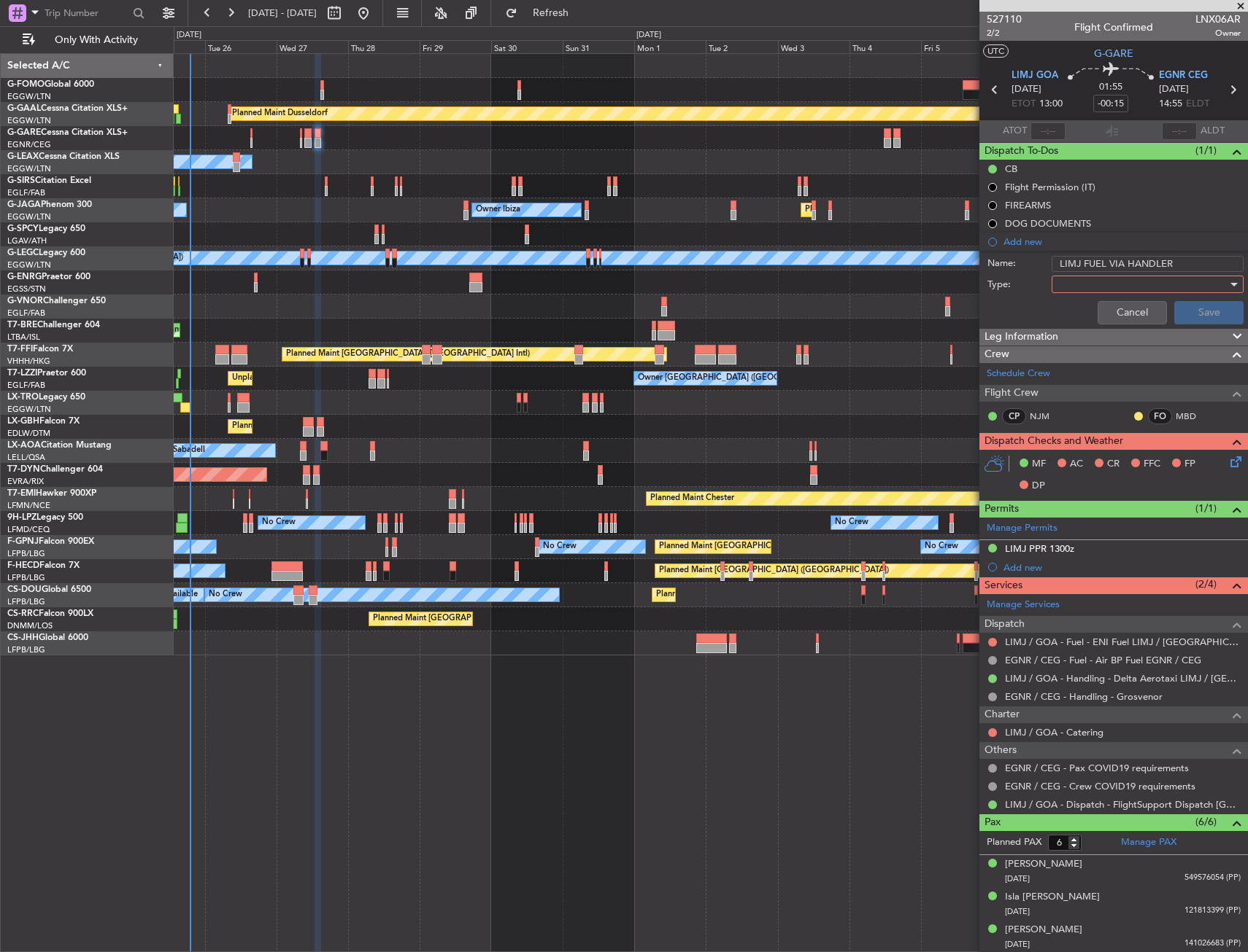
type input "LIMJ FUEL VIA HANDLER"
click at [1058, 283] on div at bounding box center [1142, 285] width 170 height 22
click at [1094, 310] on span "Generic" at bounding box center [1140, 314] width 171 height 22
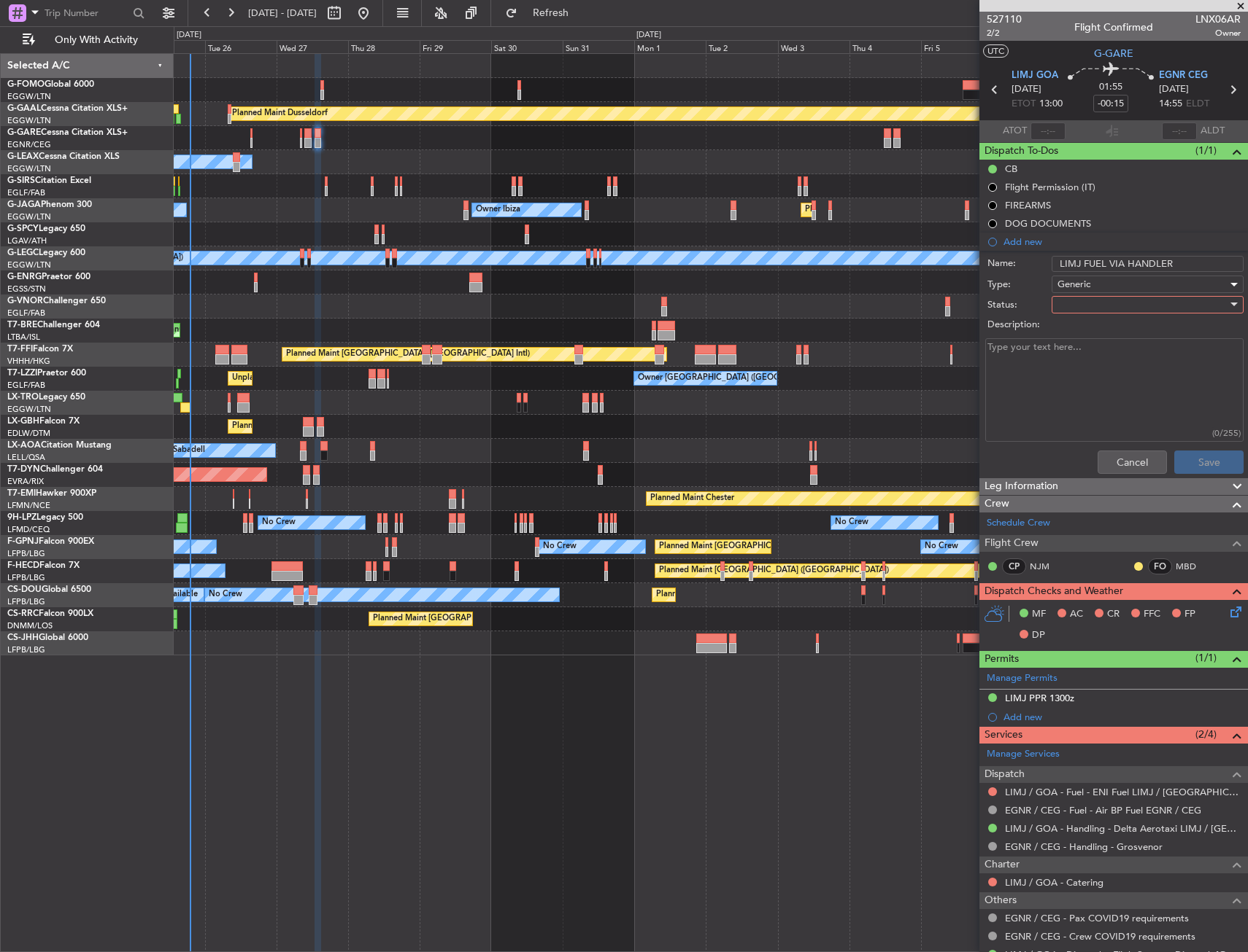
click at [1094, 310] on div at bounding box center [1142, 304] width 170 height 22
click at [1083, 355] on span "In Progress" at bounding box center [1140, 356] width 171 height 22
click at [1179, 458] on button "Save" at bounding box center [1208, 462] width 69 height 24
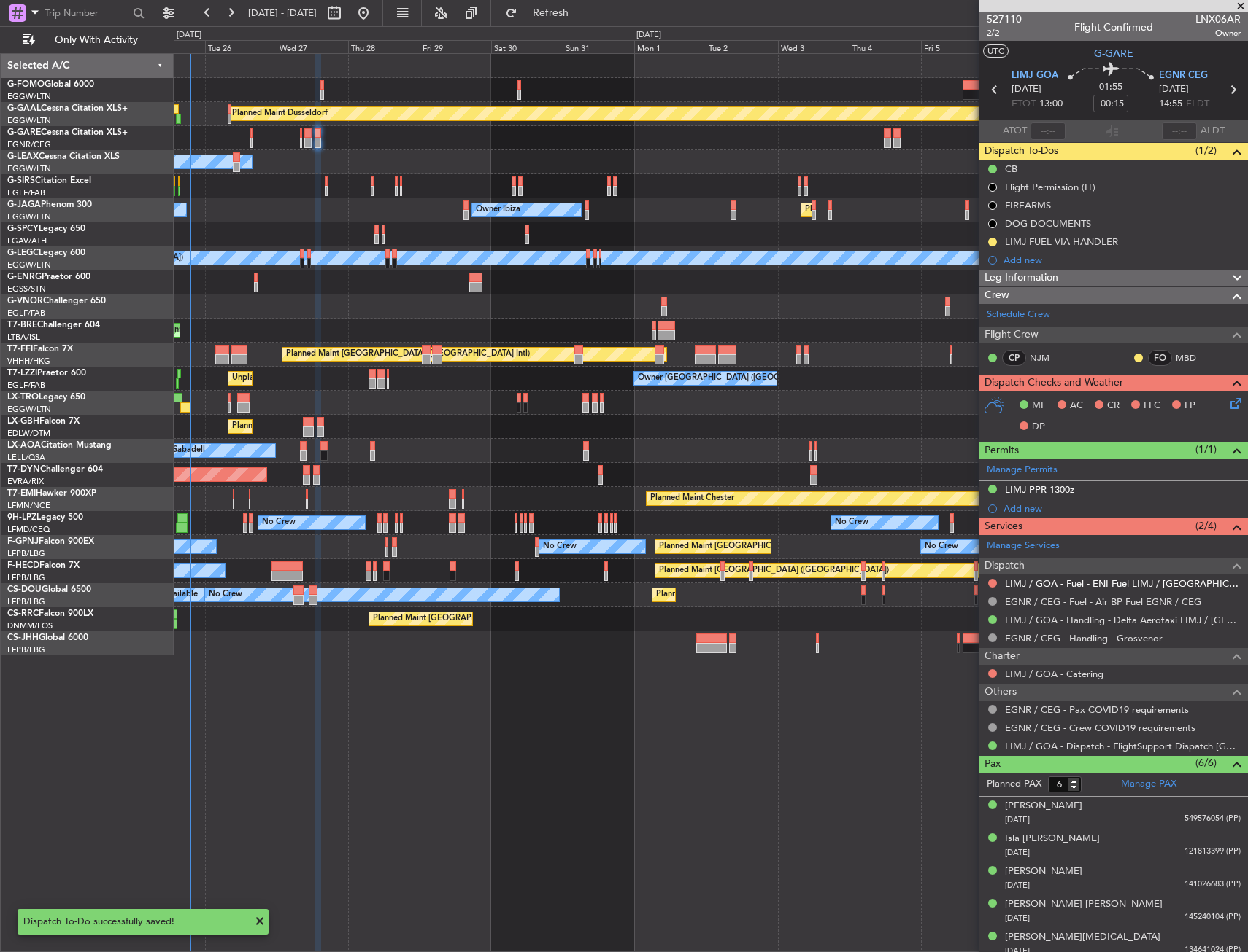
click at [1041, 584] on link "LIMJ / GOA - Fuel - ENI Fuel LIMJ / GOA" at bounding box center [1123, 583] width 236 height 13
click at [593, 0] on fb-refresh-button "Refresh" at bounding box center [542, 13] width 102 height 26
click at [581, 11] on span "Refresh" at bounding box center [551, 13] width 62 height 10
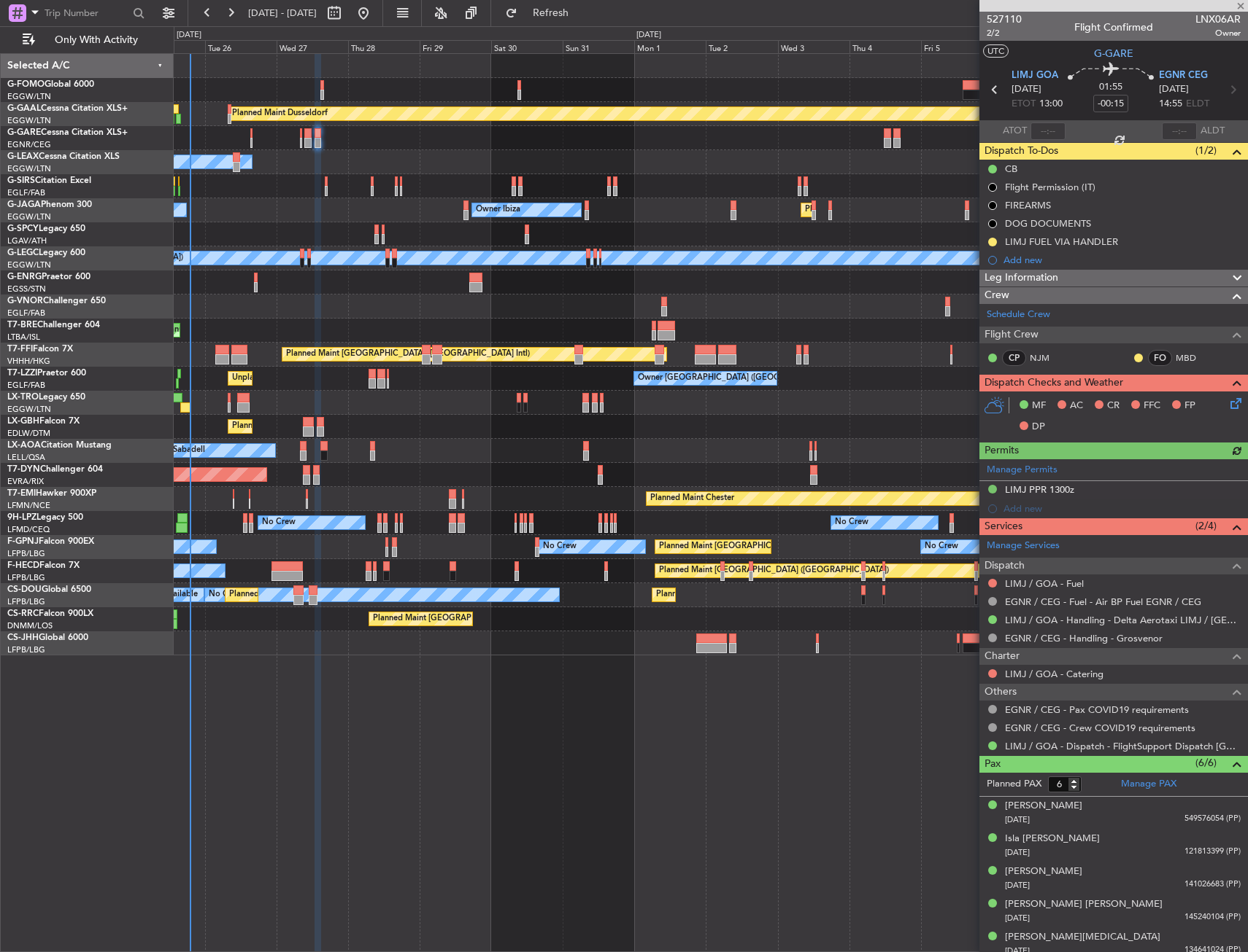
click at [991, 583] on button at bounding box center [992, 583] width 9 height 9
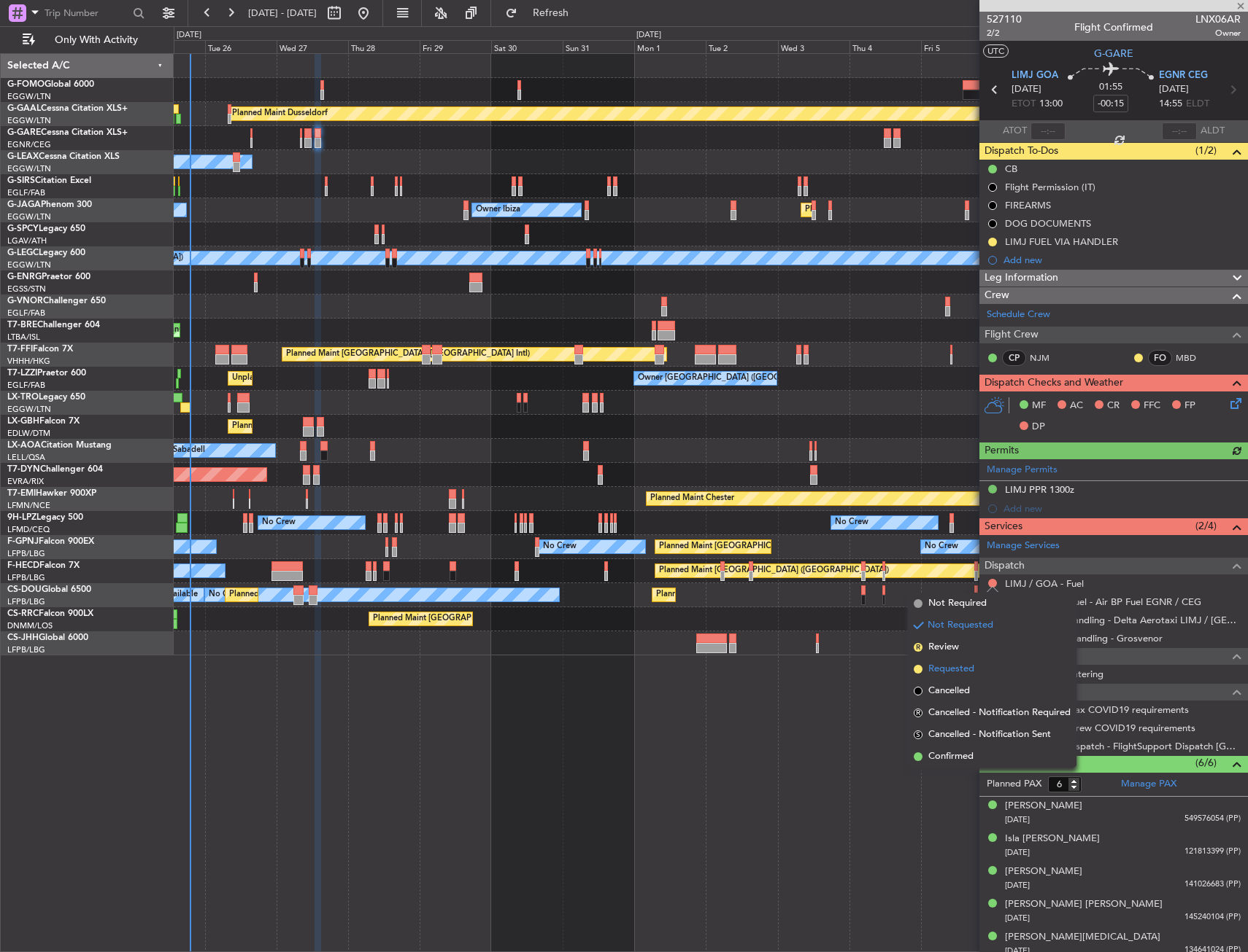
click at [945, 665] on span "Requested" at bounding box center [950, 669] width 46 height 15
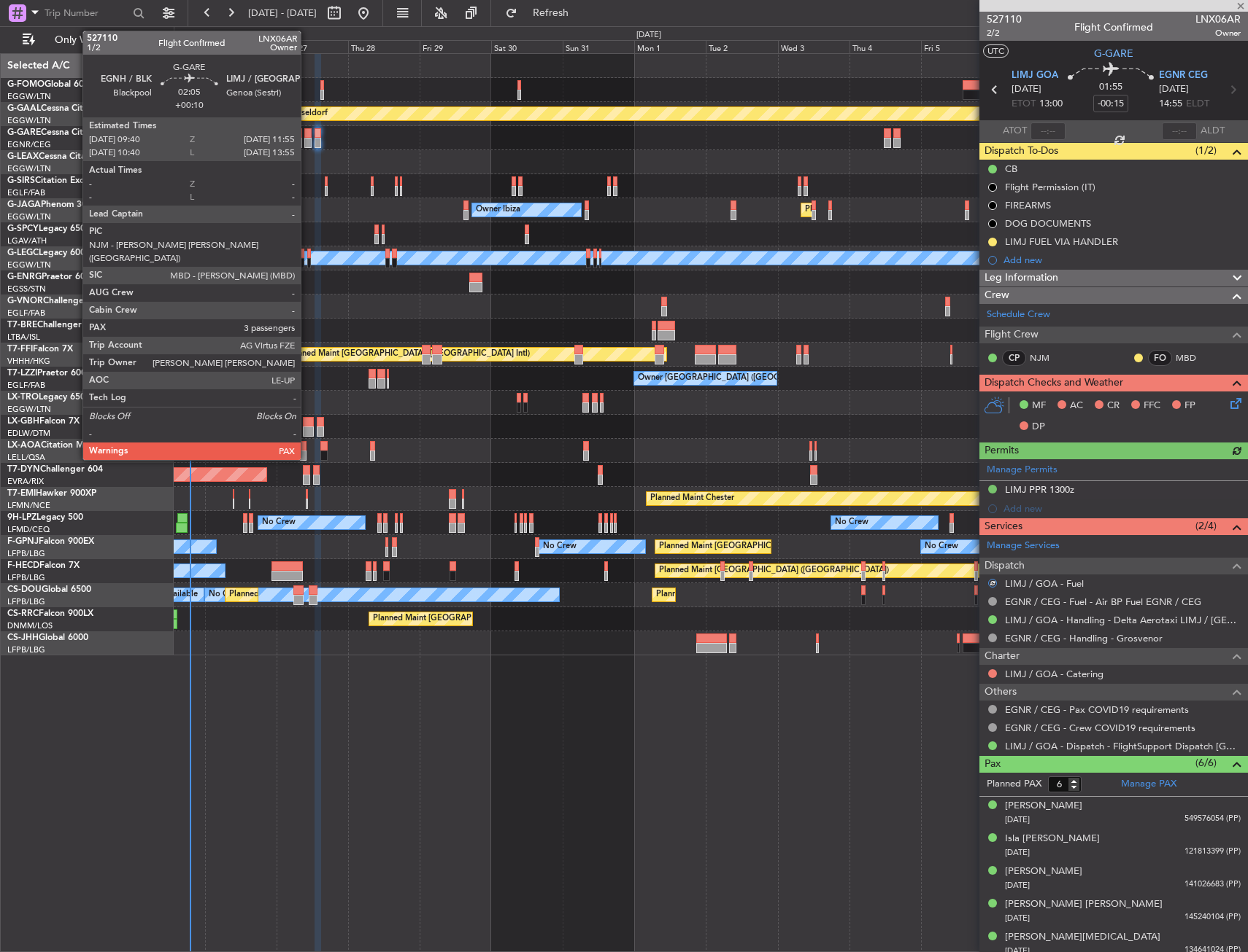
click at [308, 136] on div at bounding box center [308, 133] width 7 height 10
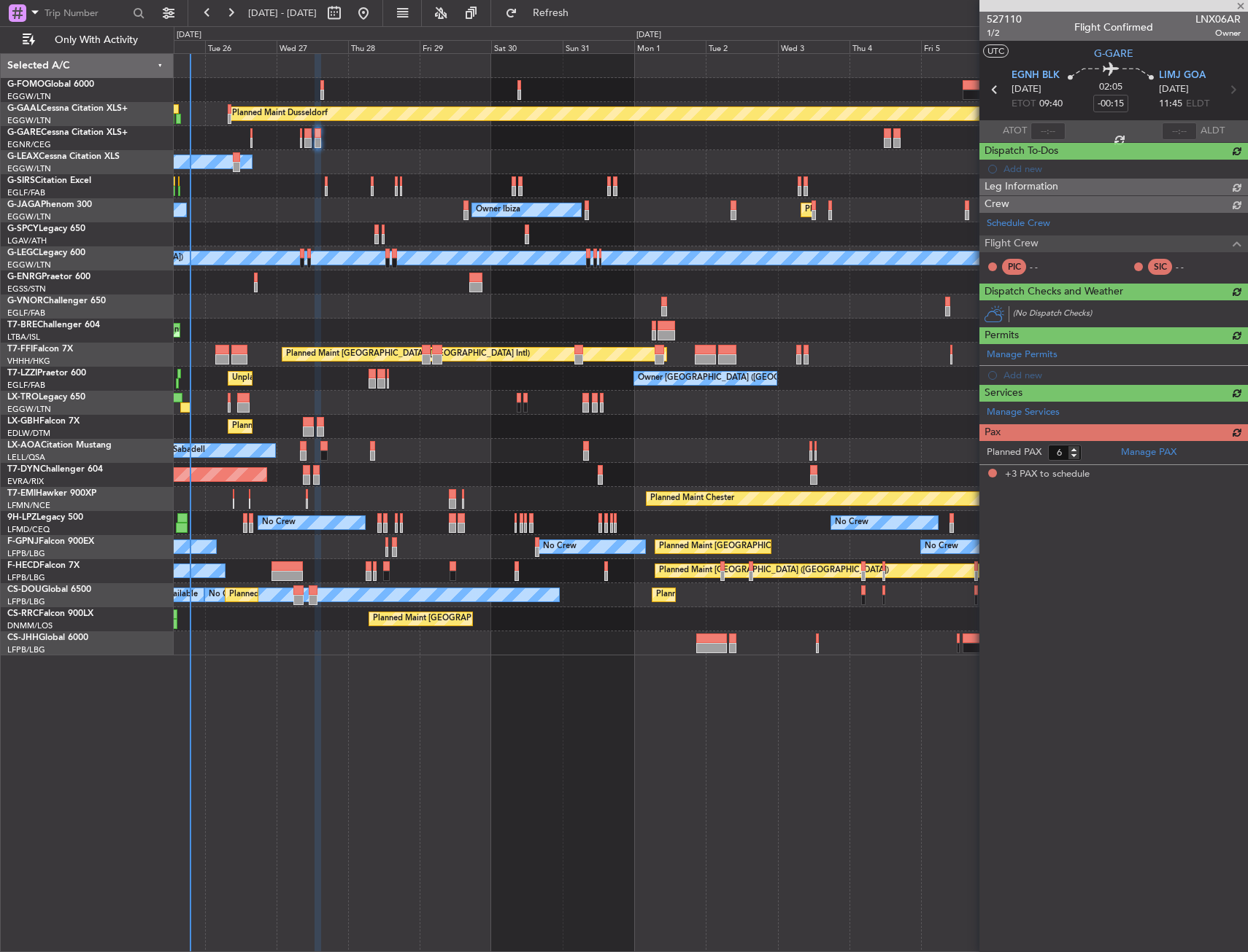
type input "+00:10"
type input "3"
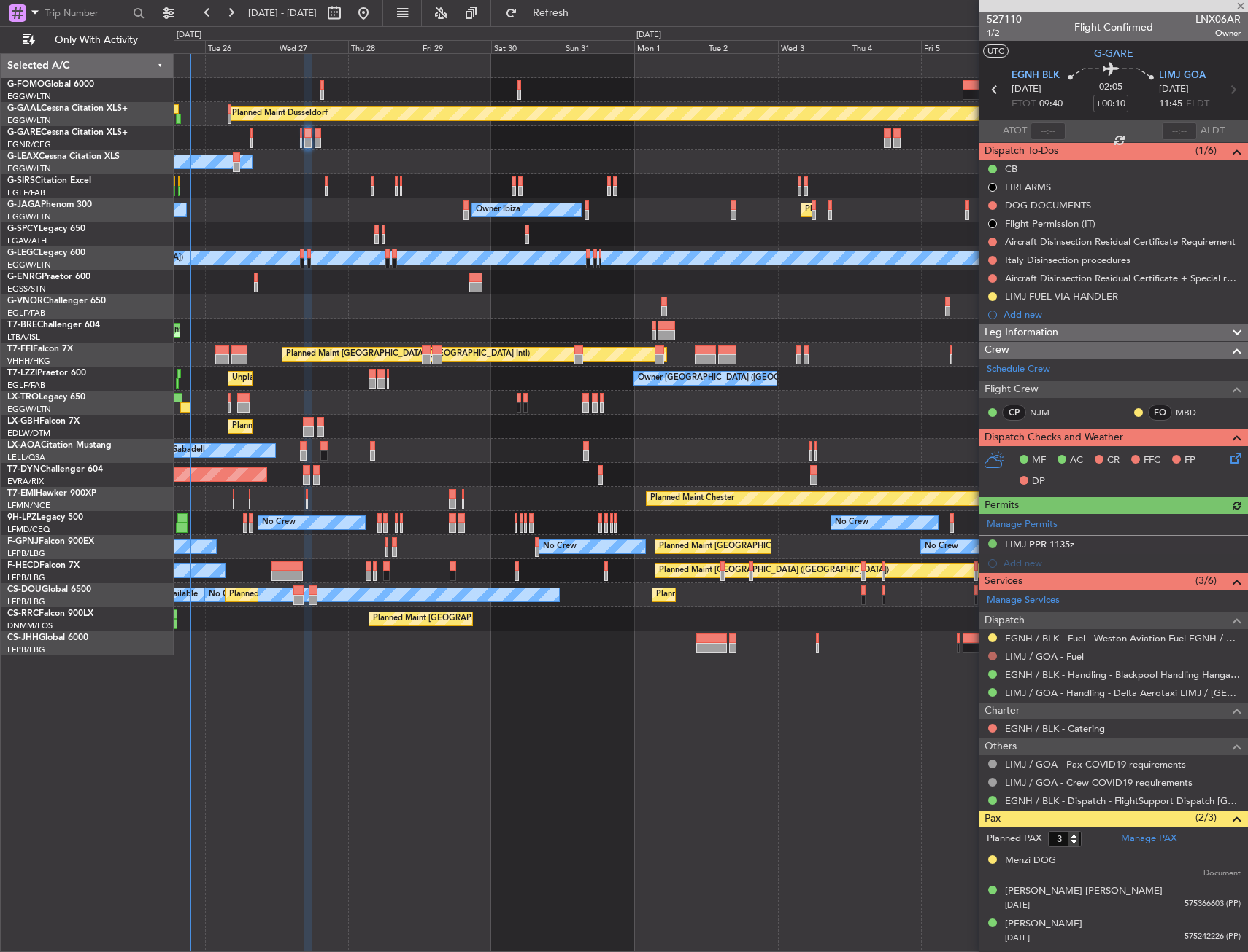
click at [993, 656] on button at bounding box center [992, 655] width 9 height 9
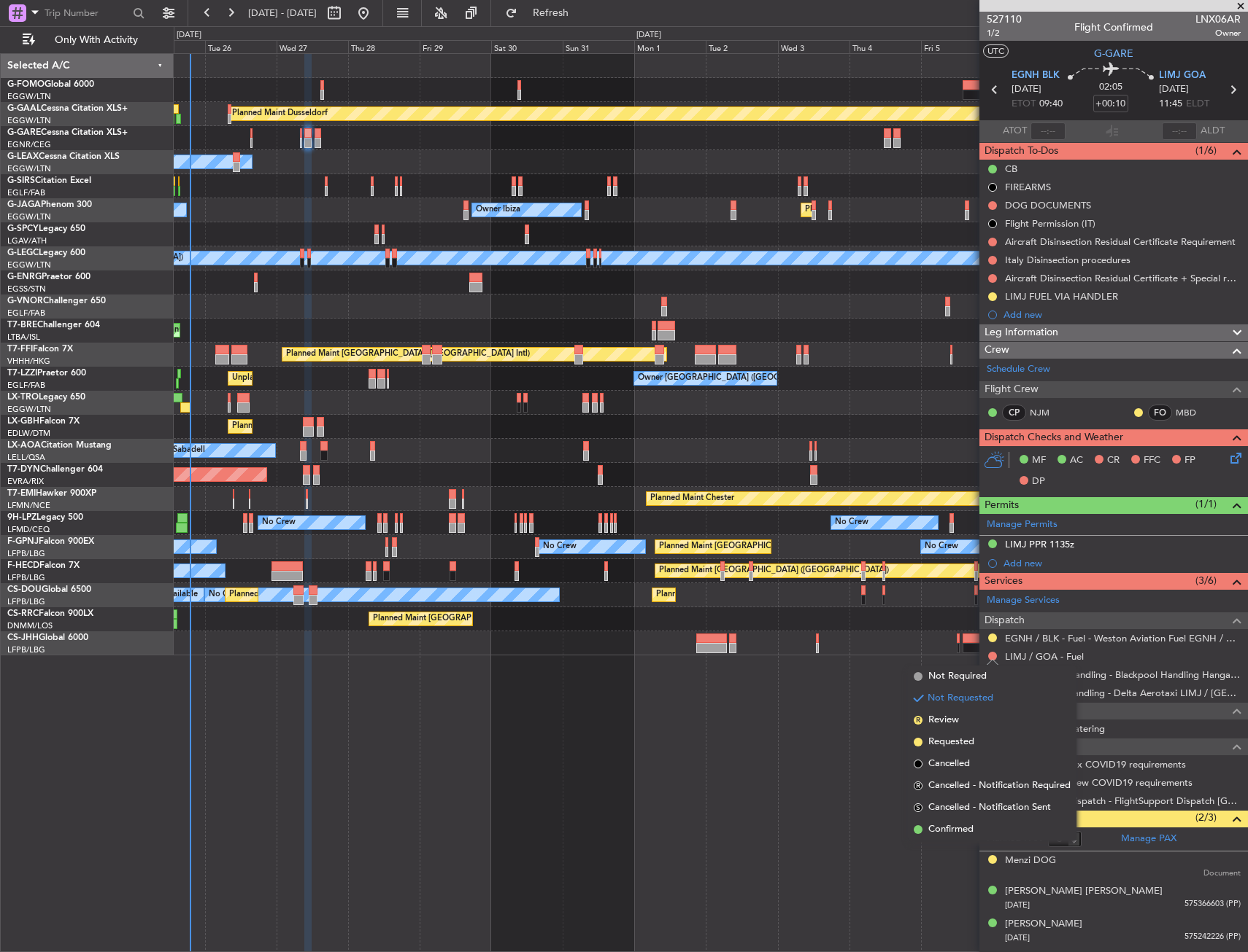
click at [943, 739] on span "Requested" at bounding box center [950, 742] width 46 height 15
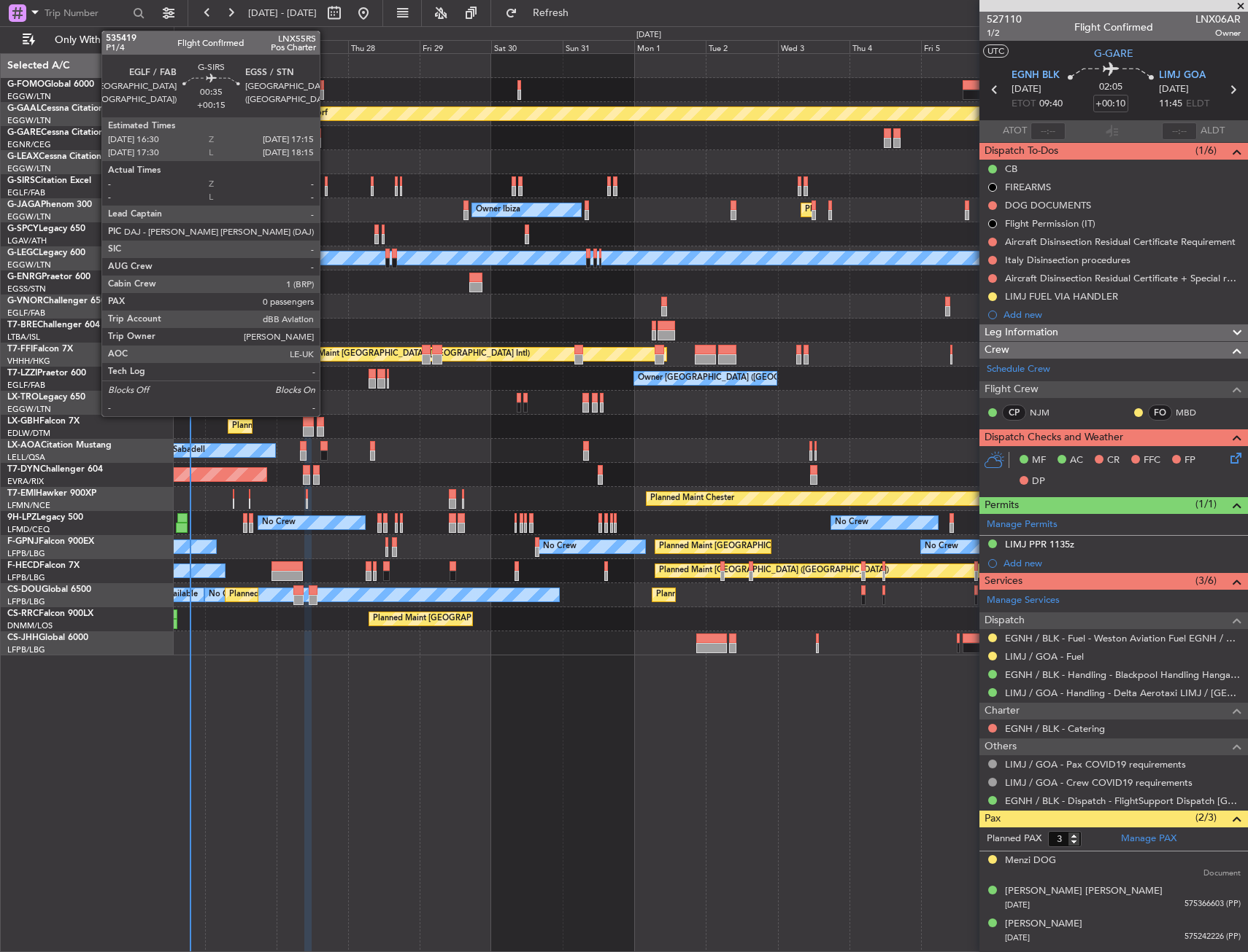
click at [326, 181] on div at bounding box center [325, 181] width 3 height 10
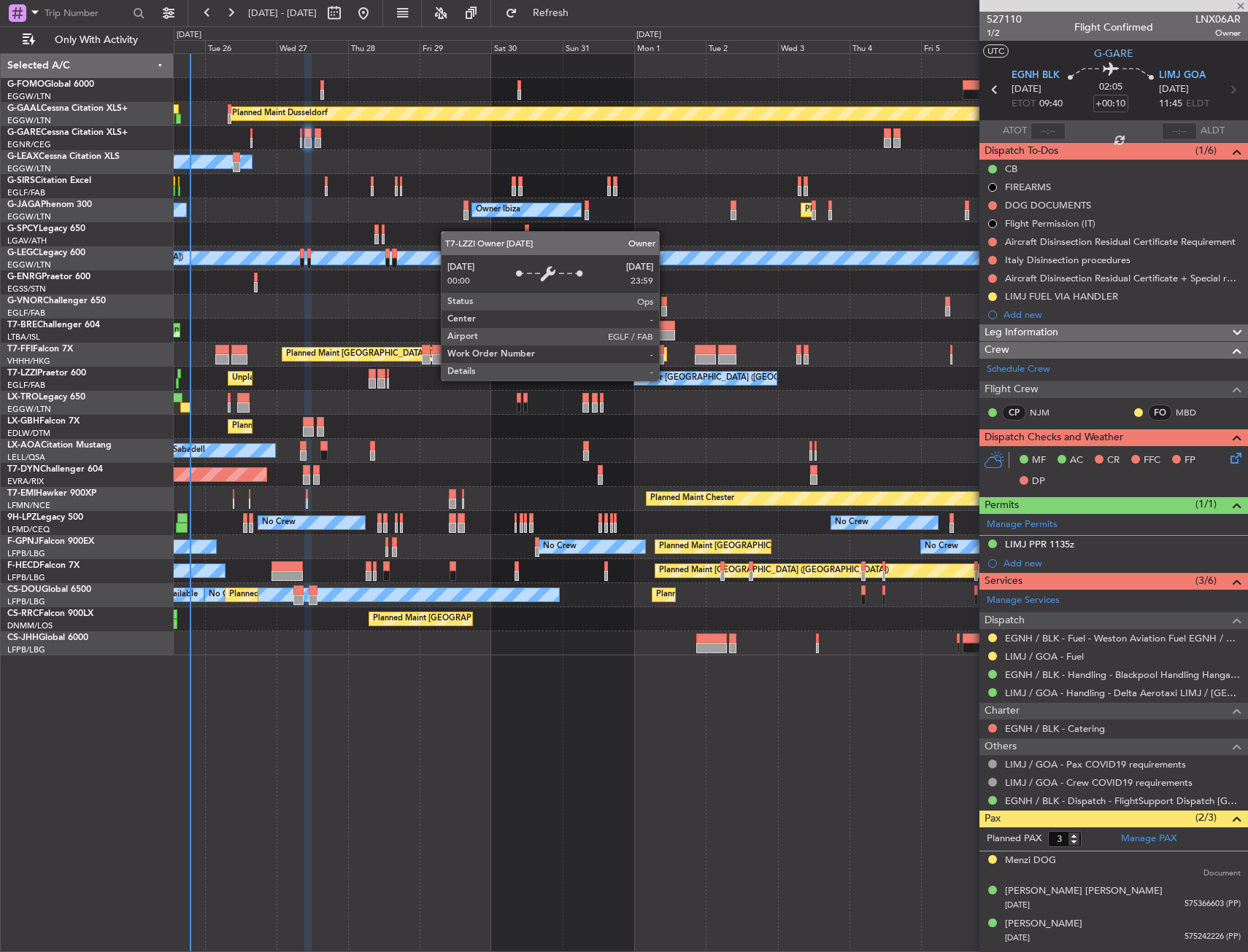
type input "+00:15"
type input "0"
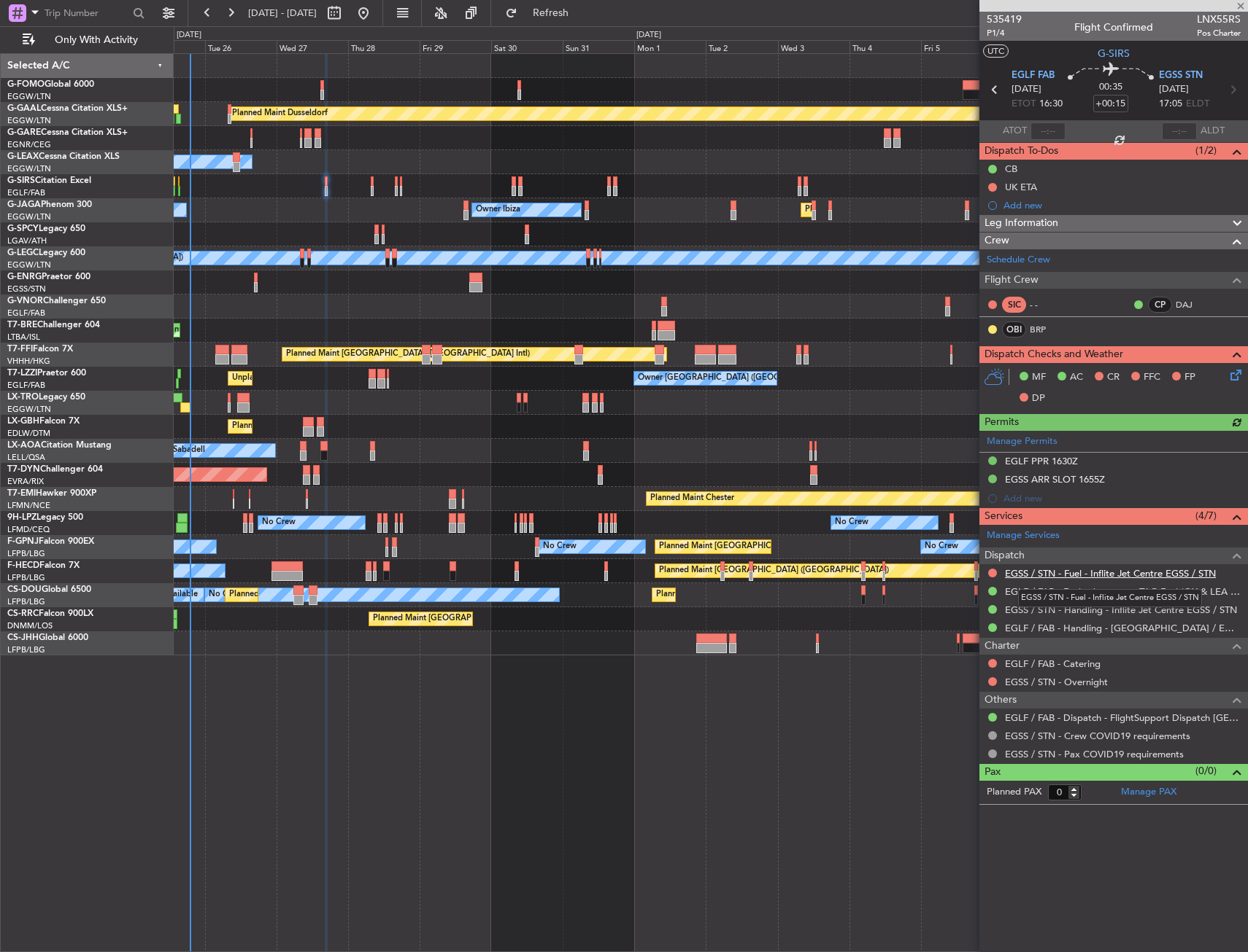
click at [1059, 575] on link "EGSS / STN - Fuel - Inflite Jet Centre EGSS / STN" at bounding box center [1110, 573] width 211 height 13
click at [369, 189] on div "Unplanned Maint Oxford ([GEOGRAPHIC_DATA])" at bounding box center [710, 186] width 1073 height 24
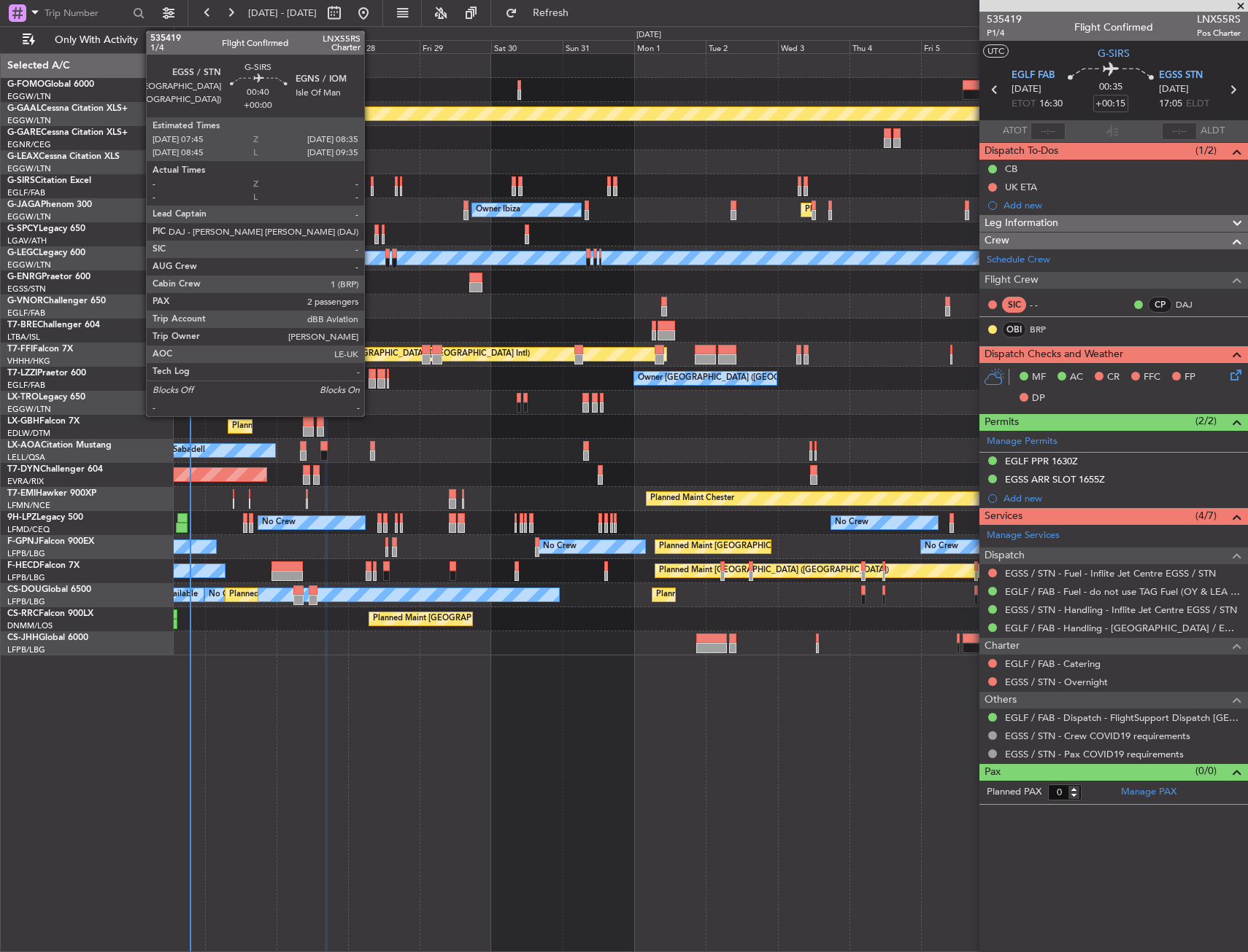
click at [371, 184] on div at bounding box center [372, 181] width 3 height 10
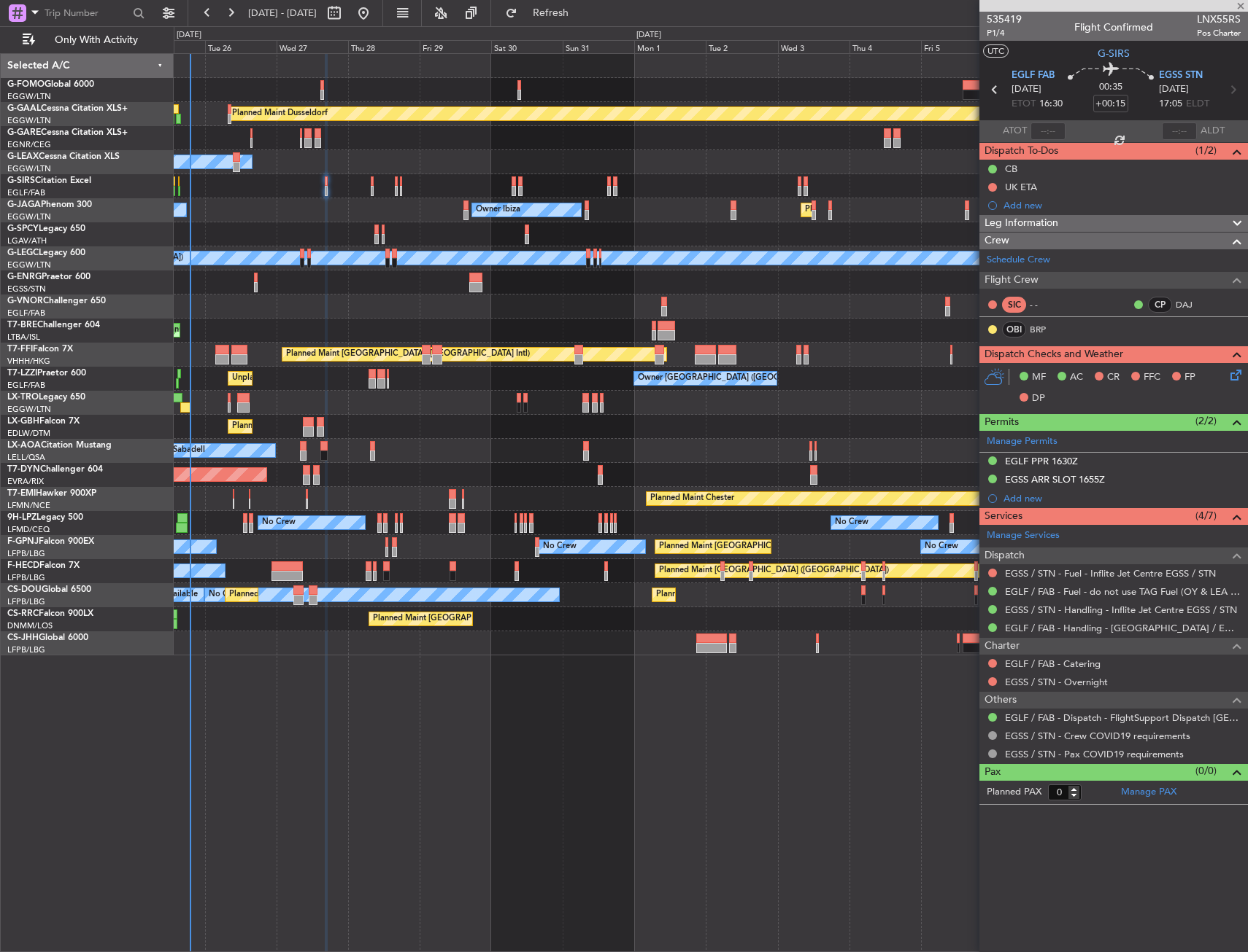
type input "2"
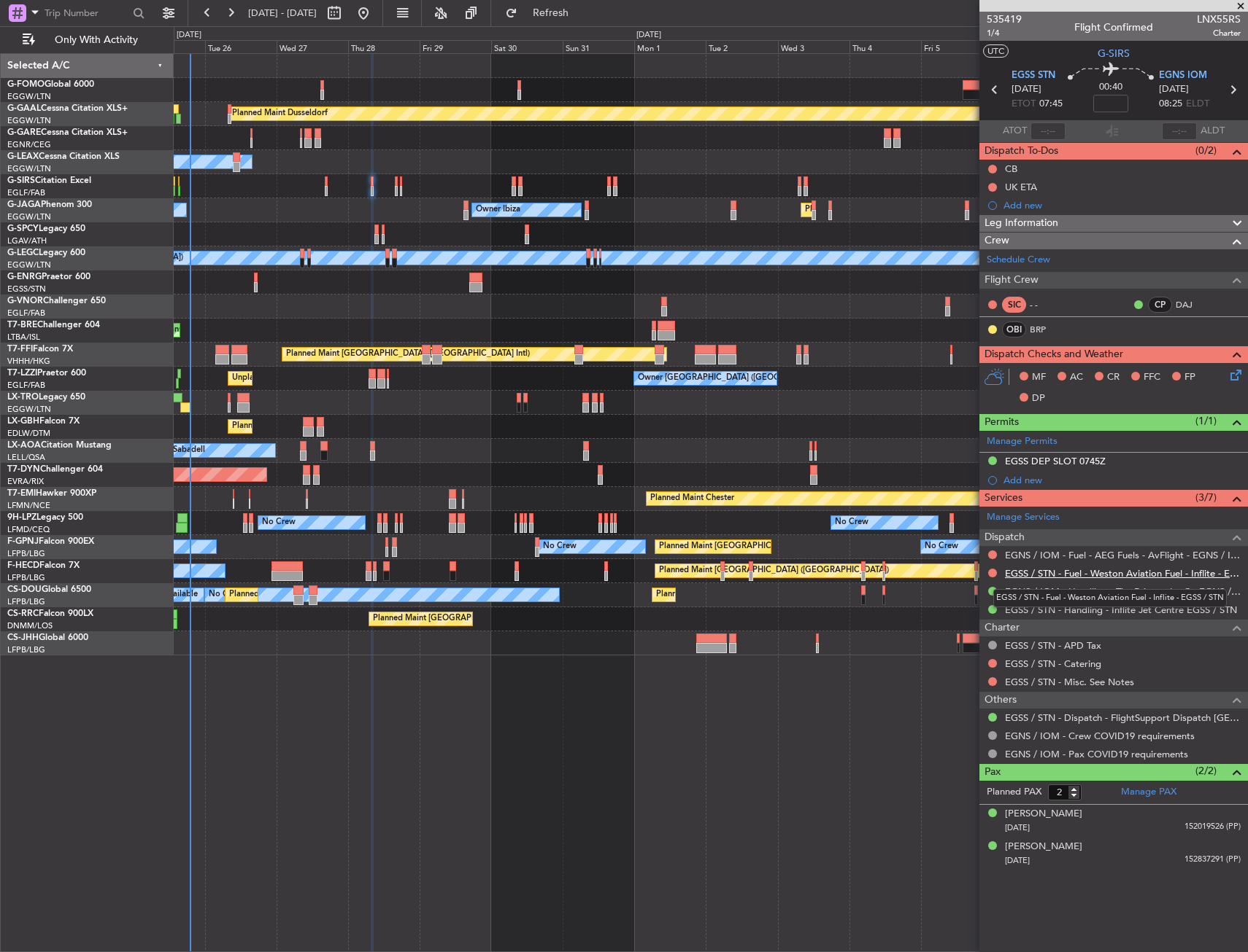
click at [1043, 573] on link "EGSS / STN - Fuel - Weston Aviation Fuel - Inflite - EGSS / STN" at bounding box center [1123, 573] width 236 height 13
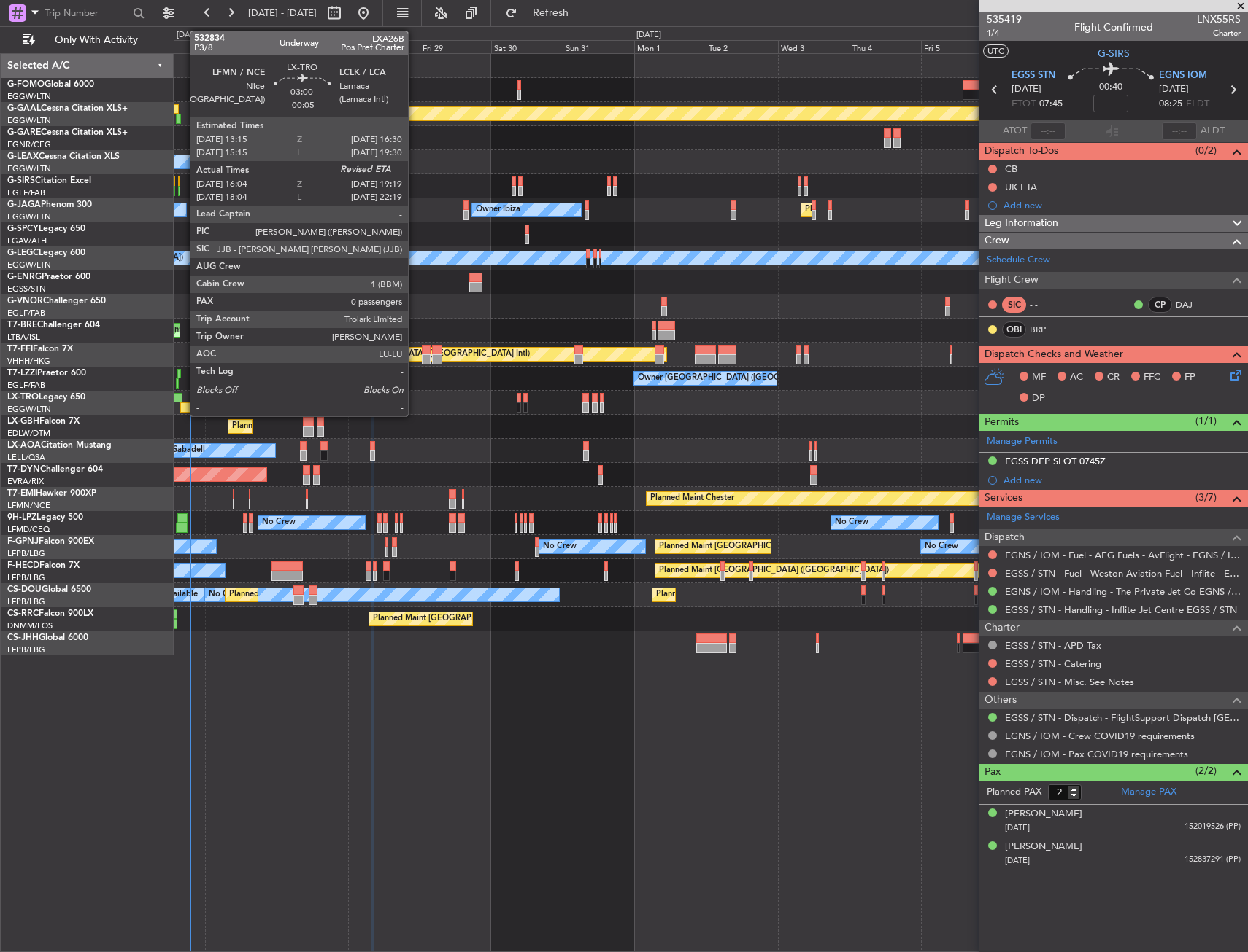
click at [183, 407] on div at bounding box center [186, 408] width 10 height 10
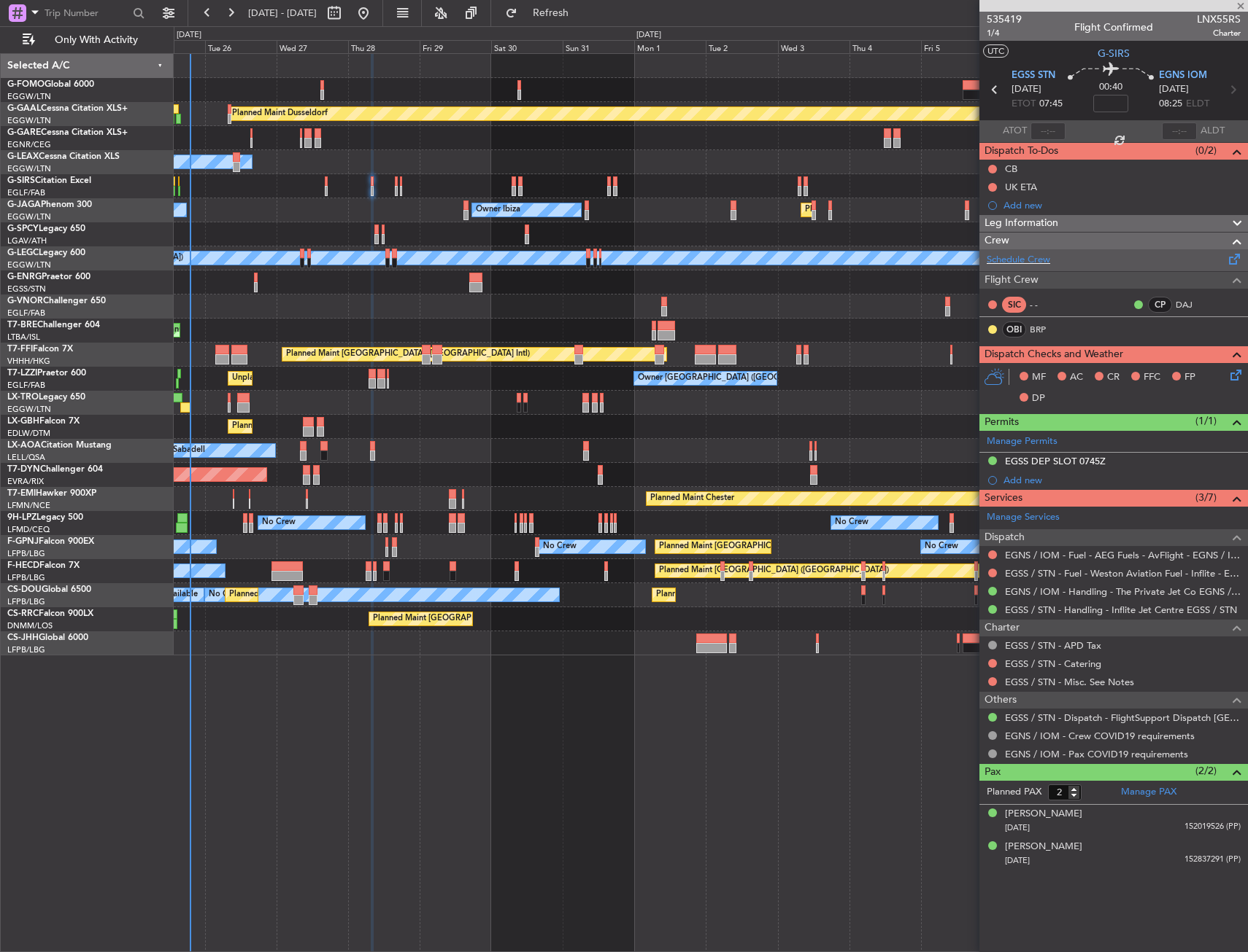
type input "-00:05"
type input "16:04"
type input "0"
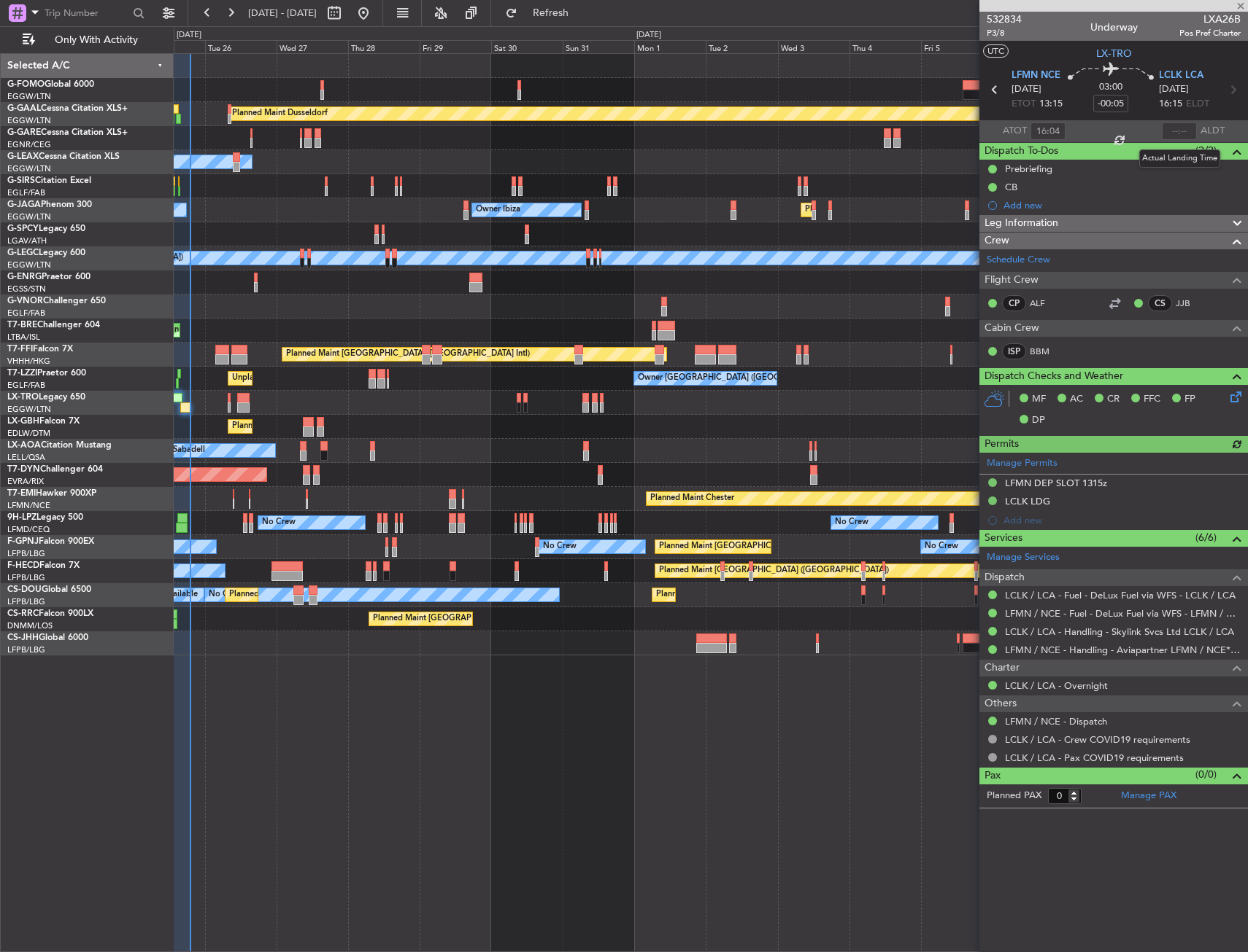
click at [1171, 131] on div at bounding box center [1179, 132] width 35 height 18
click at [1174, 125] on input "text" at bounding box center [1179, 132] width 35 height 18
click at [1167, 54] on section "UTC LX-TRO" at bounding box center [1113, 52] width 269 height 22
type input "19:06"
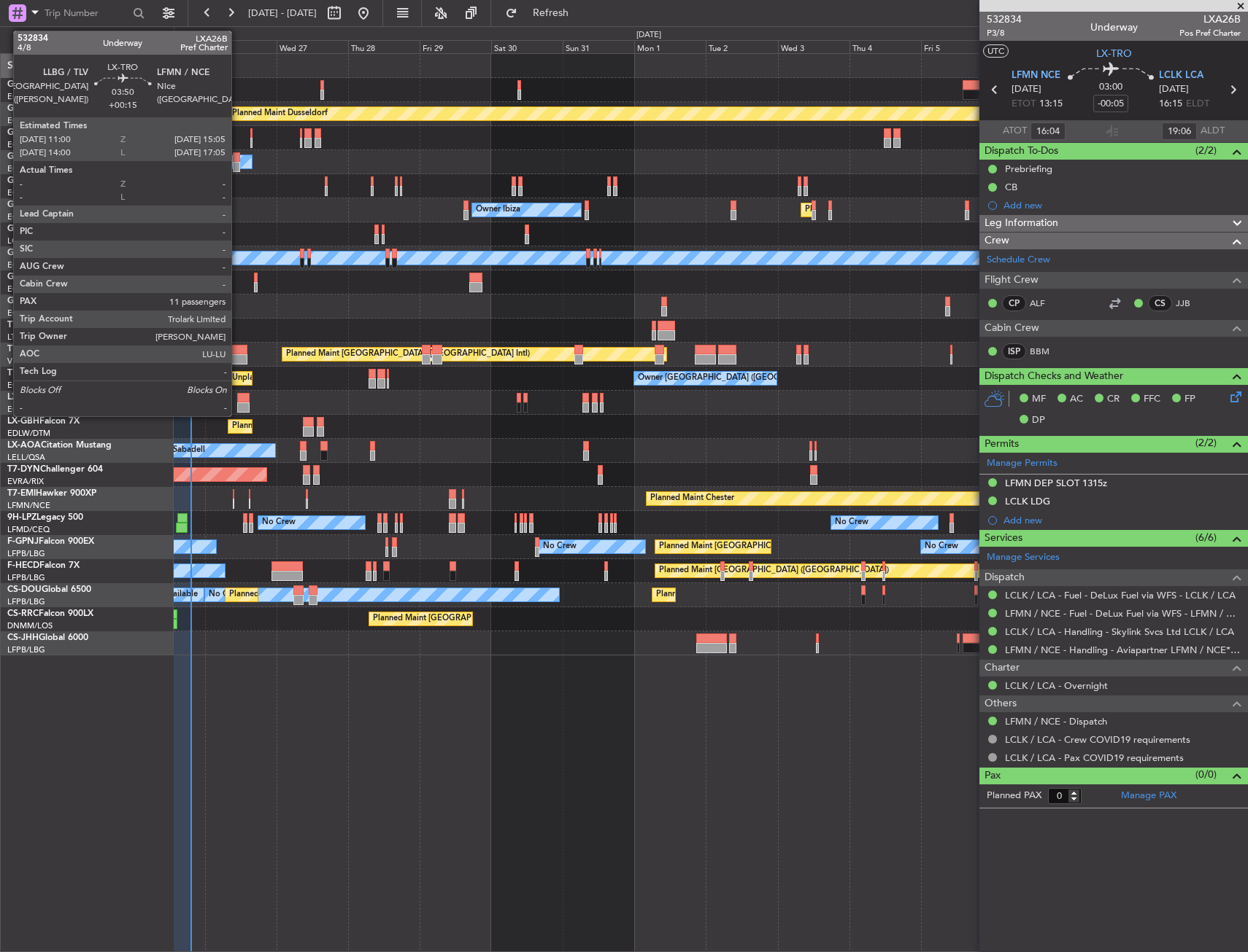
click at [238, 400] on div at bounding box center [243, 398] width 13 height 10
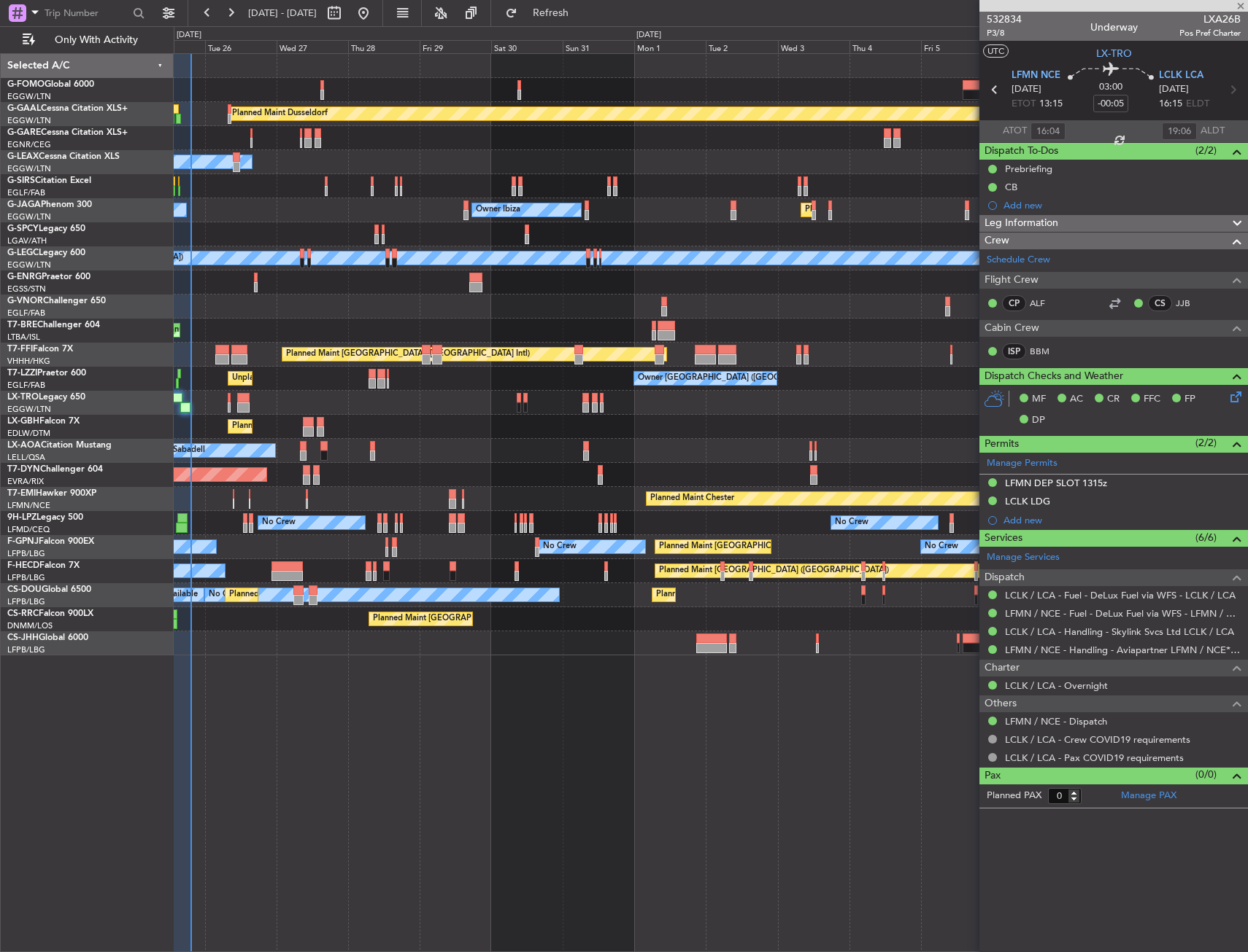
type input "+00:15"
type input "11"
